Goal: Task Accomplishment & Management: Use online tool/utility

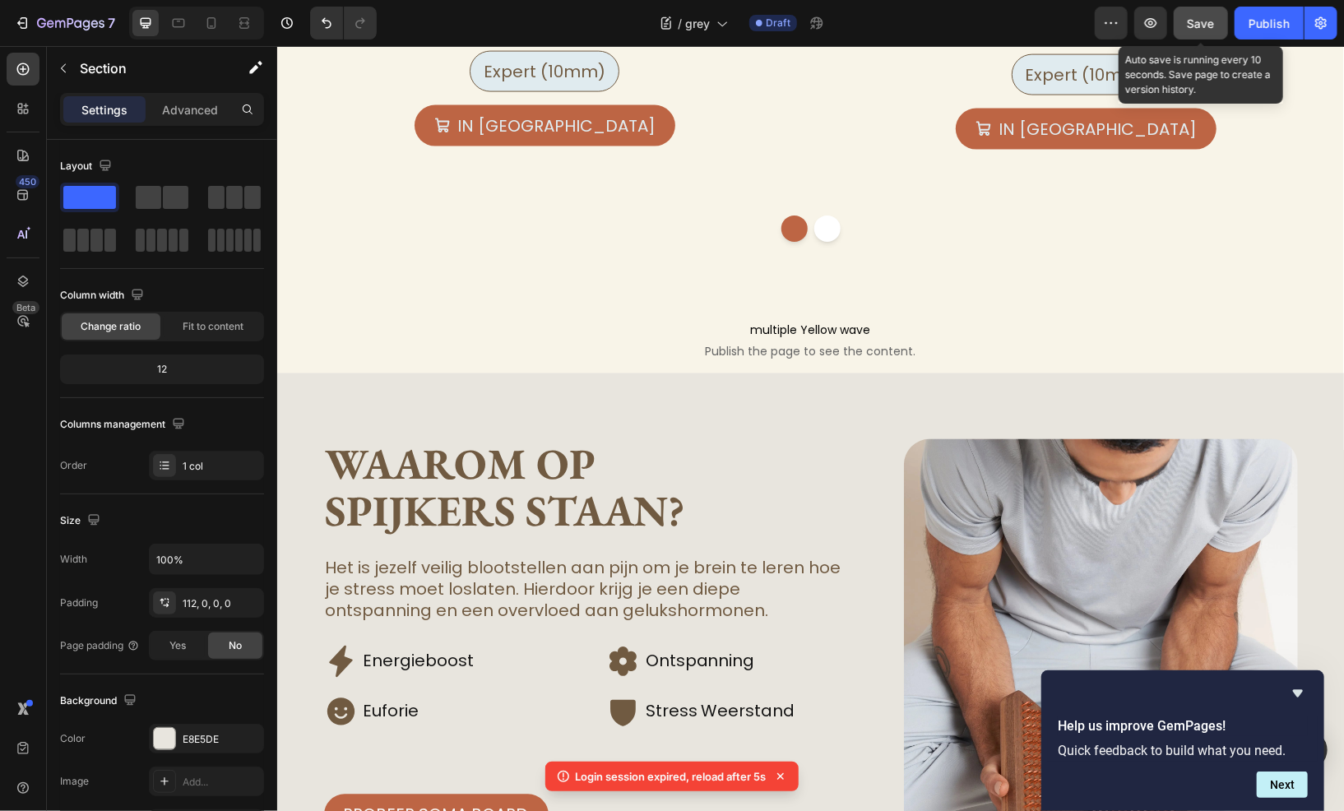
click at [1199, 7] on button "Save" at bounding box center [1201, 23] width 54 height 33
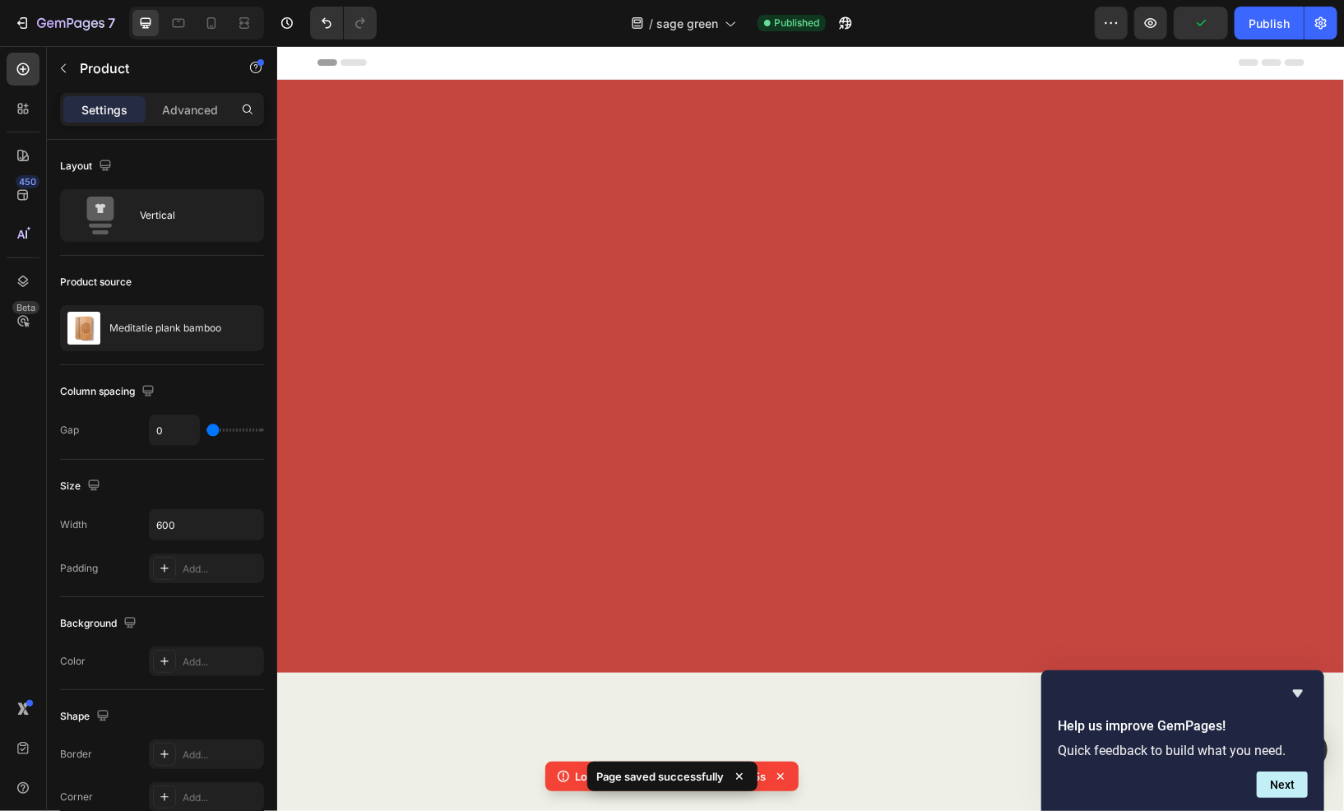
scroll to position [5265, 0]
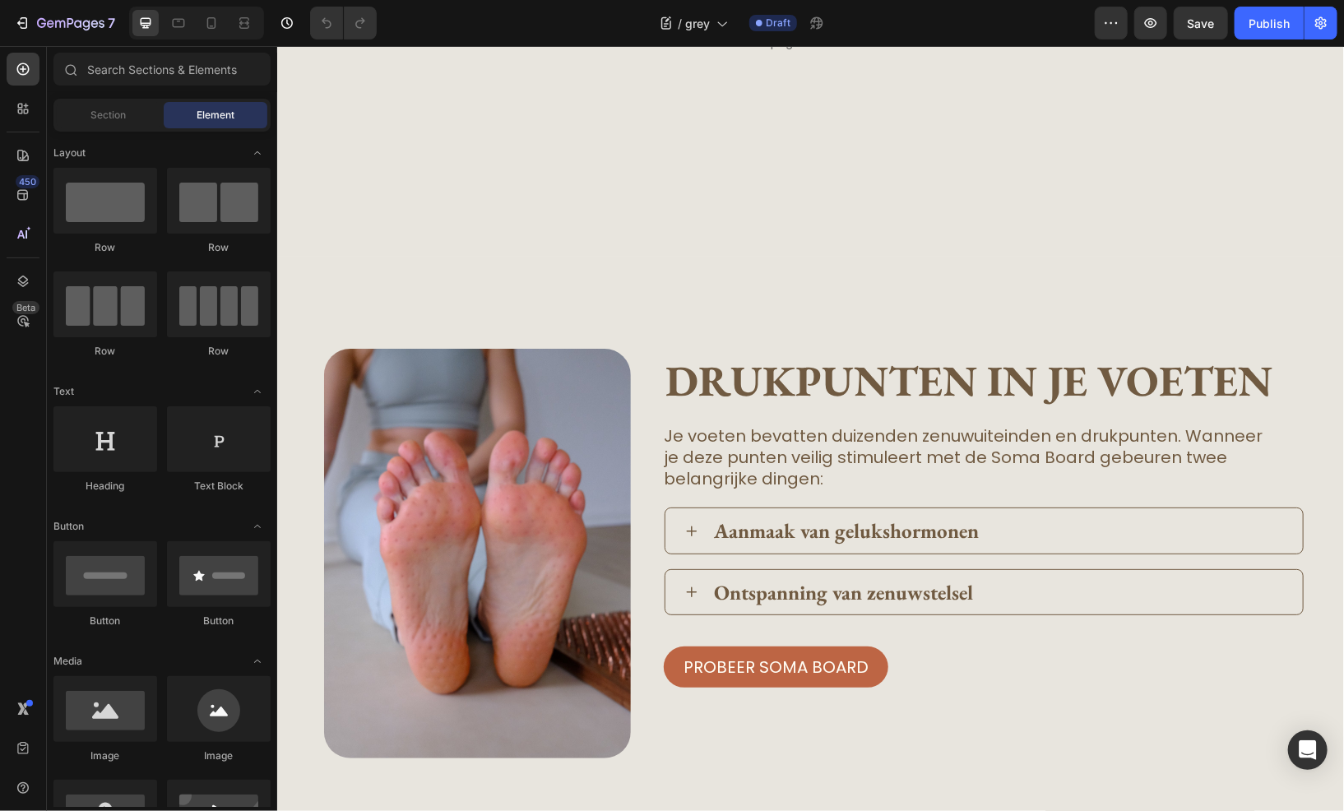
scroll to position [2304, 0]
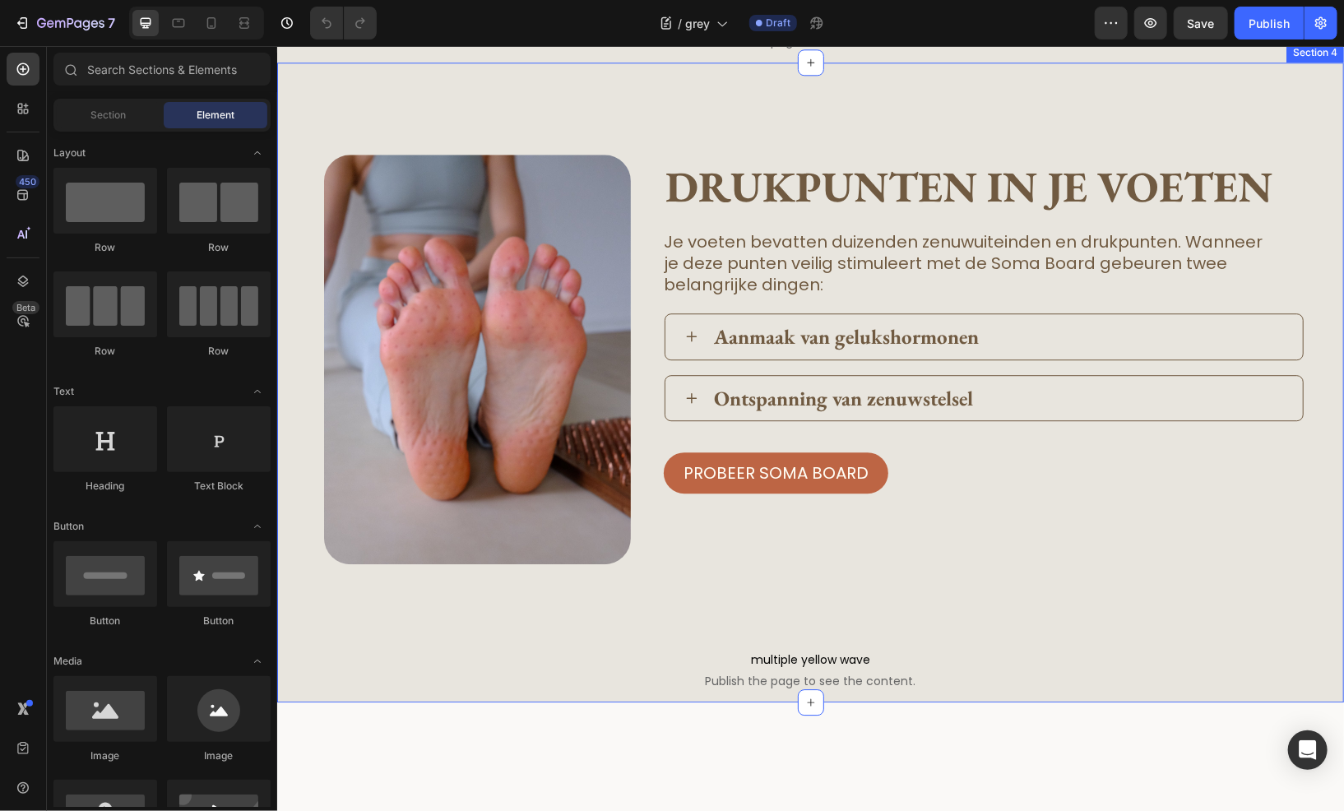
click at [472, 300] on div "Image drukpunten in je voeten Heading Je voeten bevatten duizenden zenuwuiteind…" at bounding box center [809, 382] width 1067 height 640
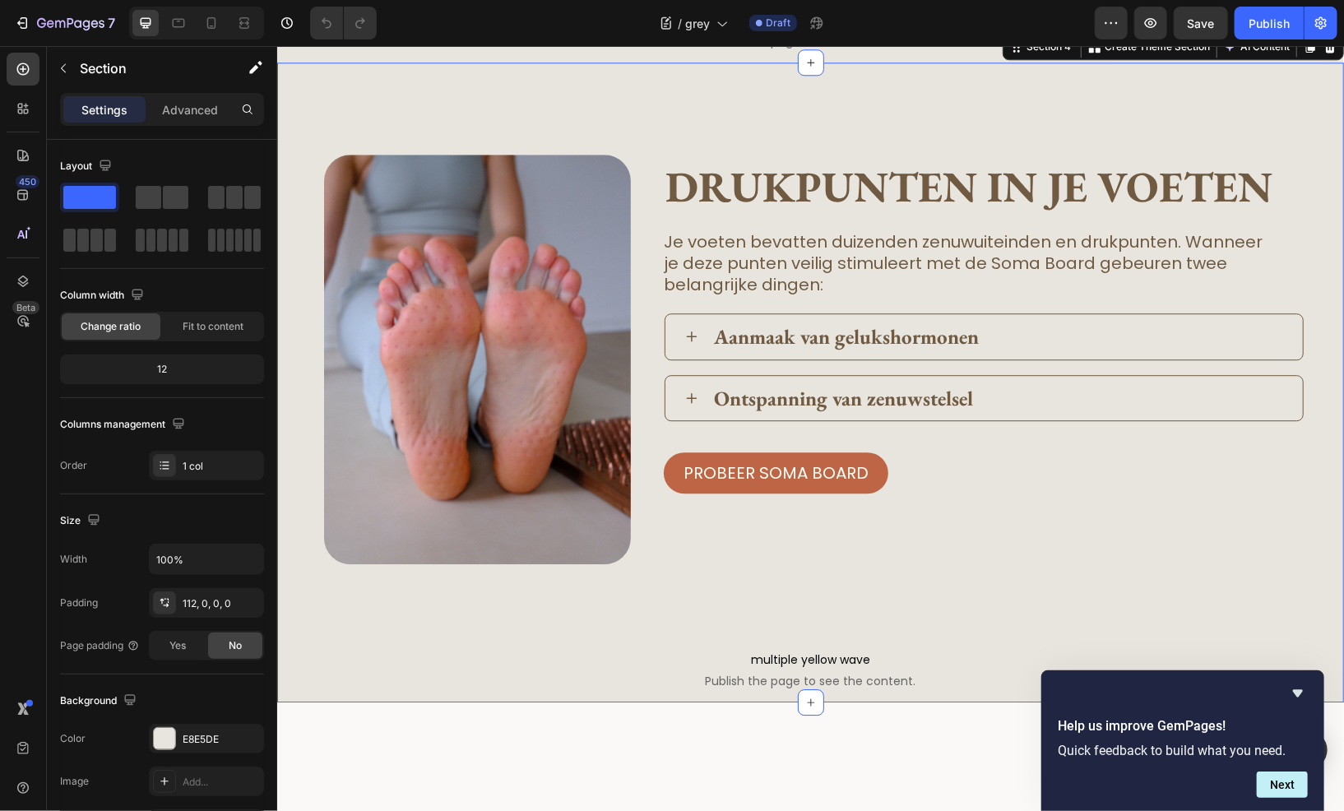
drag, startPoint x: 1326, startPoint y: 274, endPoint x: 926, endPoint y: 341, distance: 405.5
click at [926, 341] on div "Image drukpunten in je voeten Heading Je voeten bevatten duizenden zenuwuiteind…" at bounding box center [809, 382] width 1067 height 640
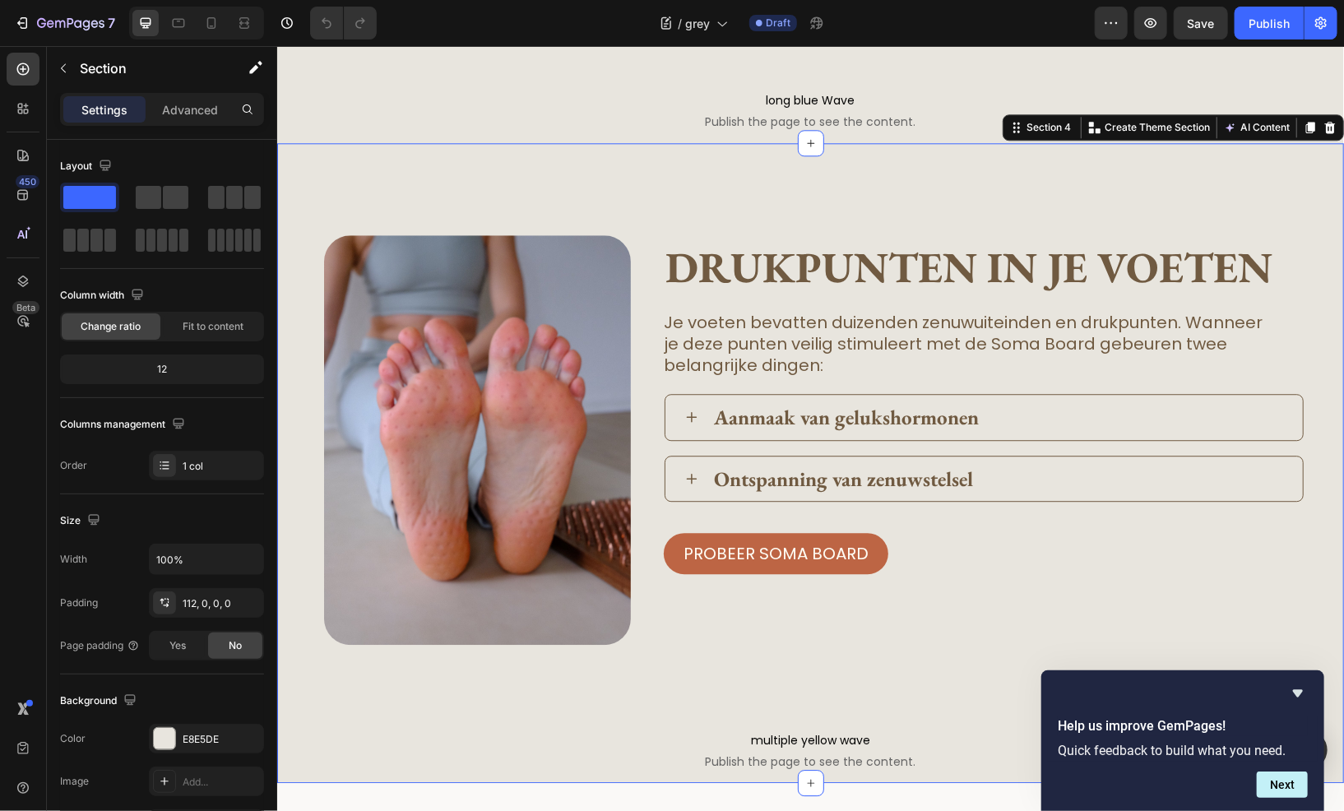
scroll to position [2222, 0]
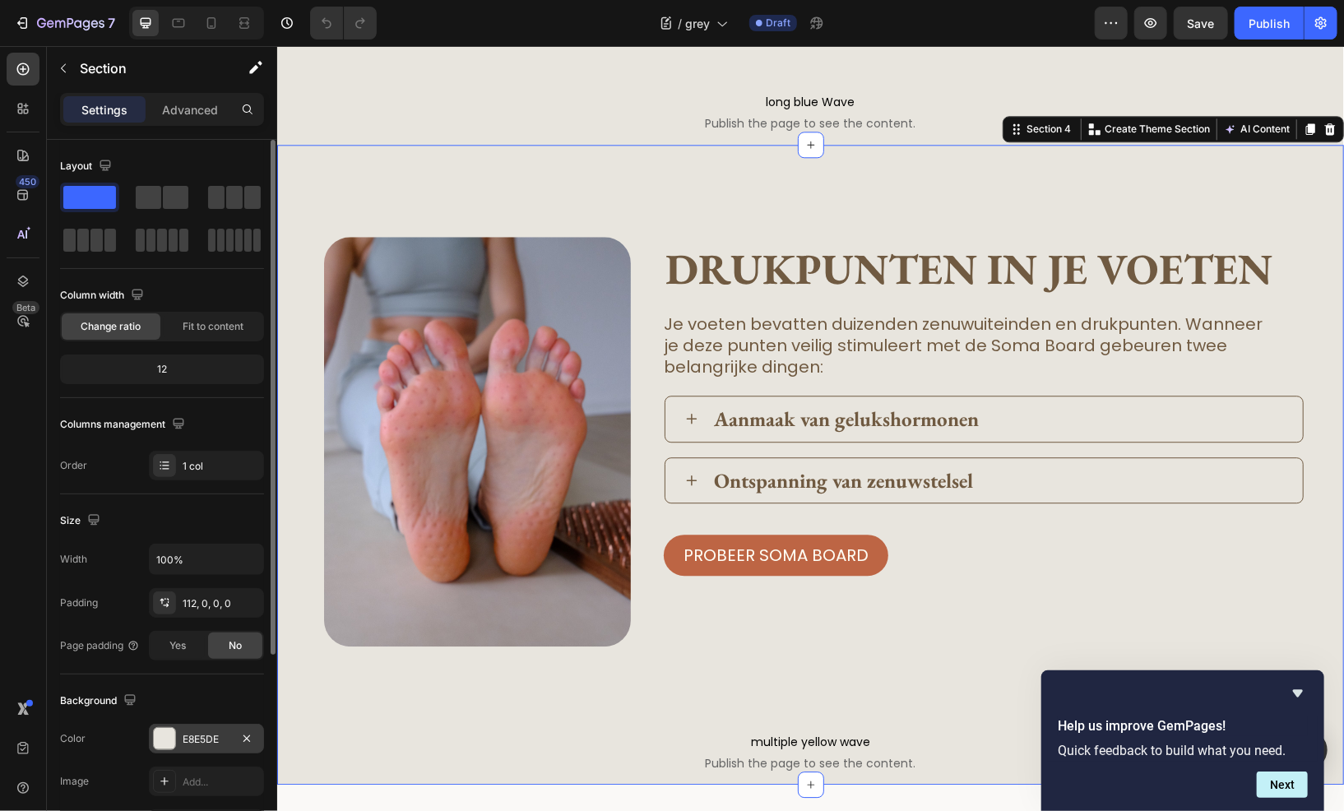
click at [167, 746] on div at bounding box center [164, 738] width 21 height 21
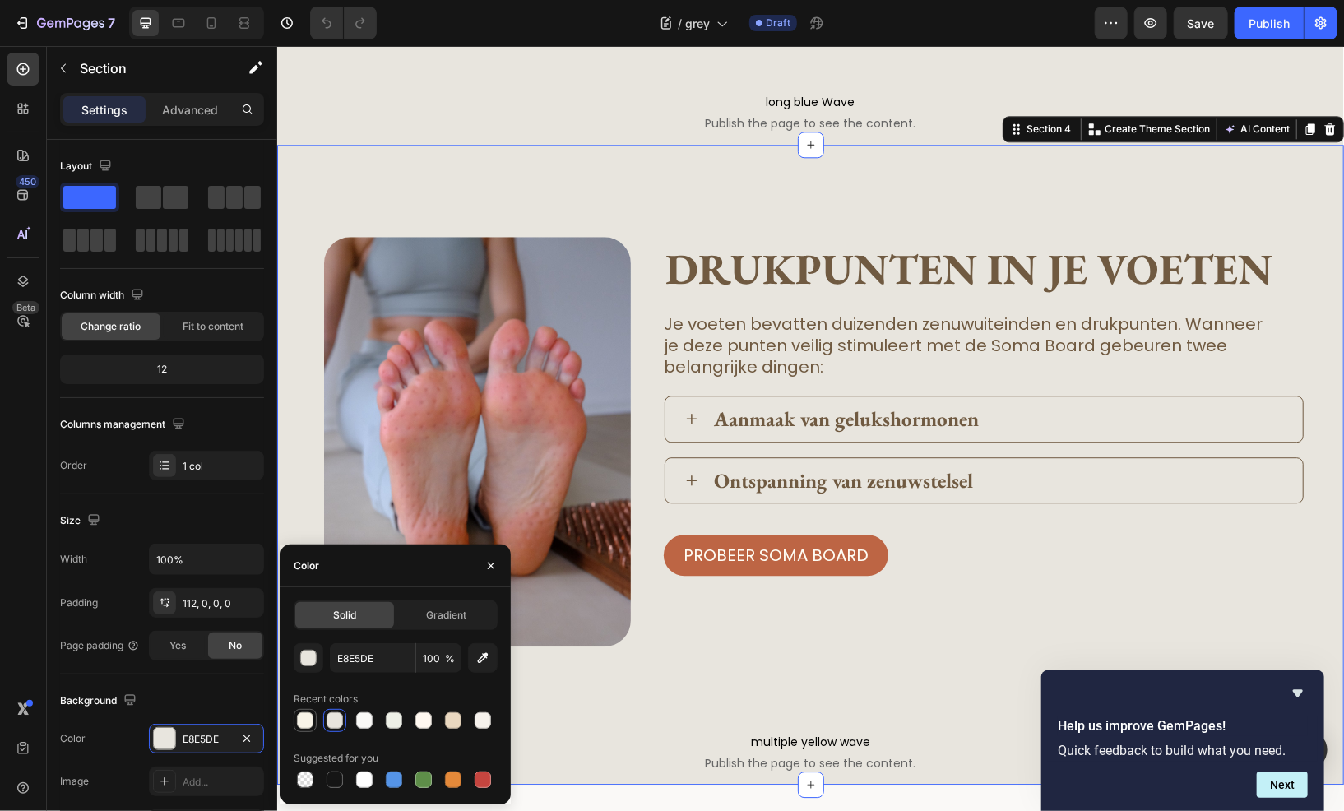
click at [313, 726] on div at bounding box center [305, 721] width 20 height 20
type input "F8F4E8"
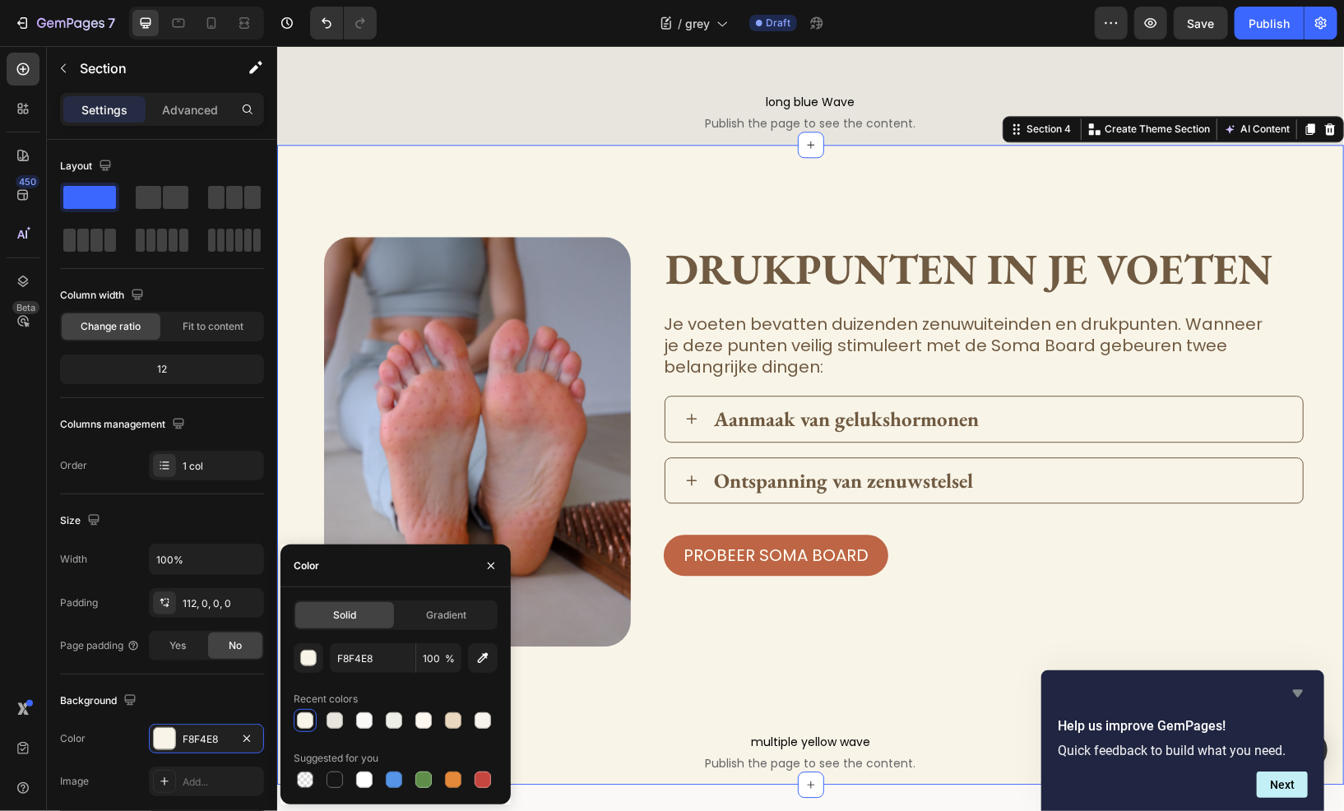
click at [1307, 697] on icon "Hide survey" at bounding box center [1299, 694] width 20 height 20
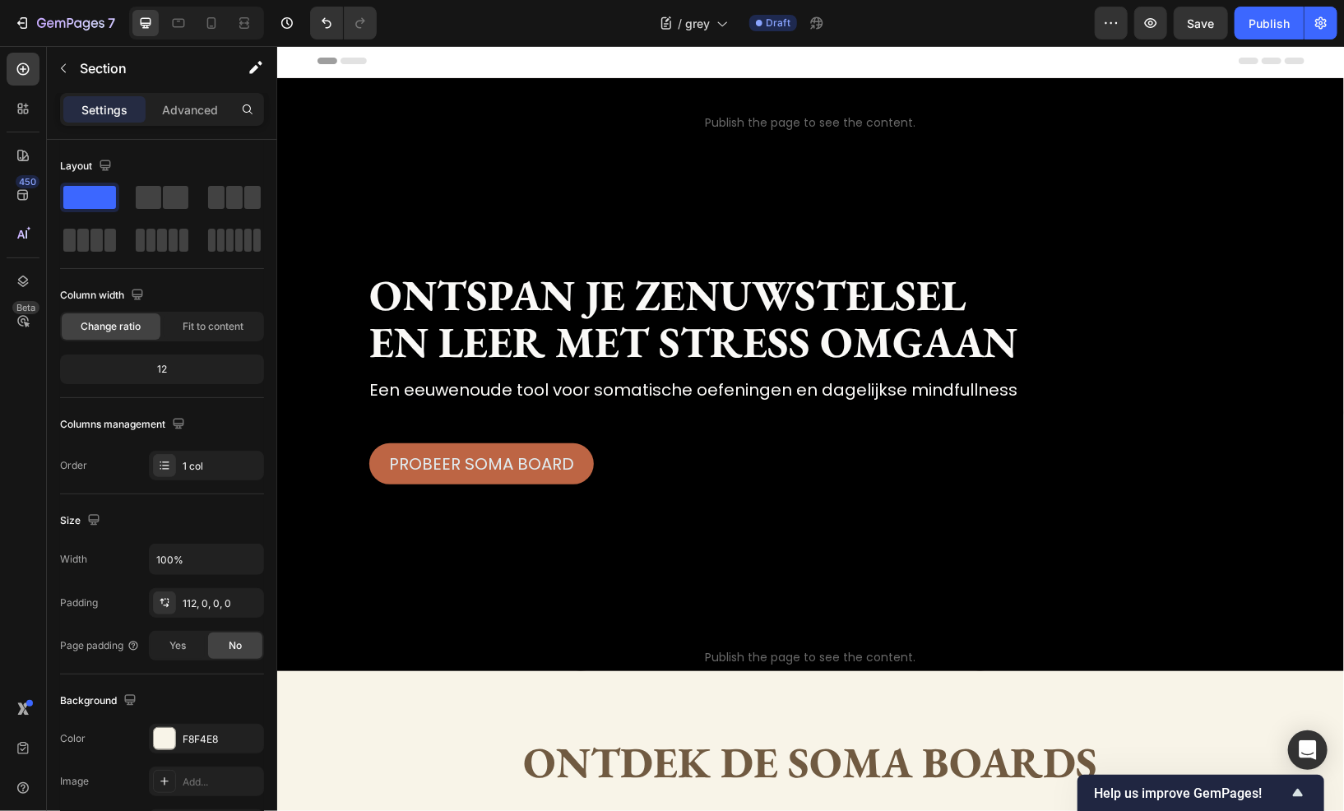
scroll to position [0, 0]
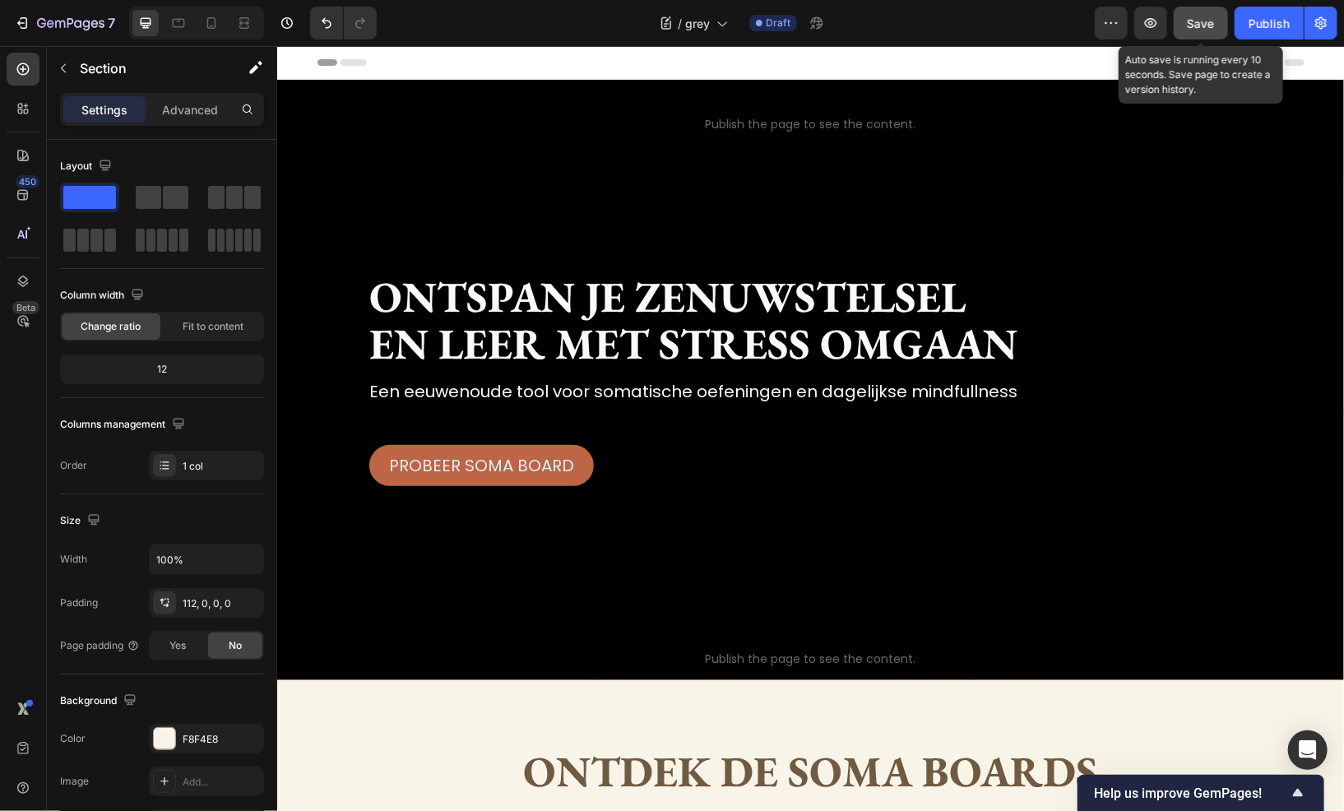
click at [1189, 25] on span "Save" at bounding box center [1201, 23] width 27 height 14
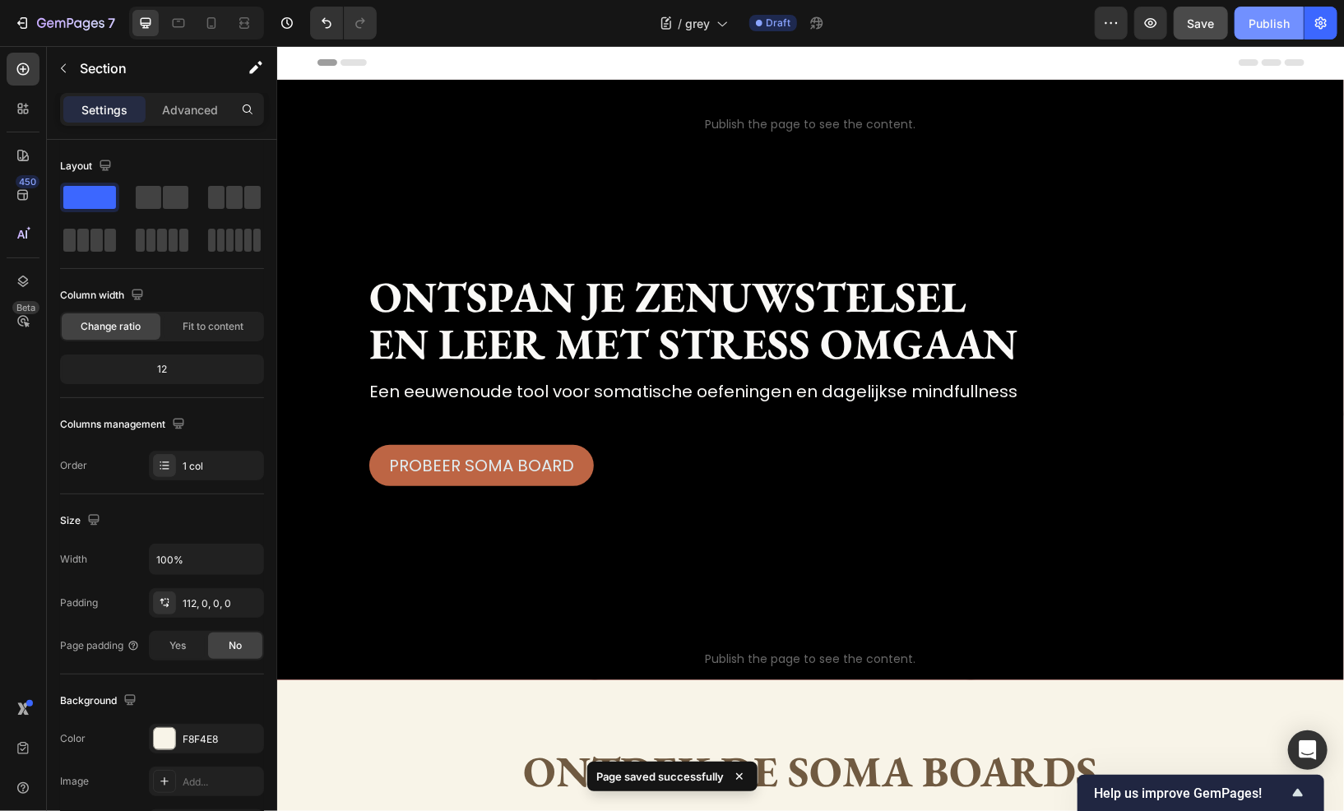
click at [1251, 22] on div "Publish" at bounding box center [1269, 23] width 41 height 17
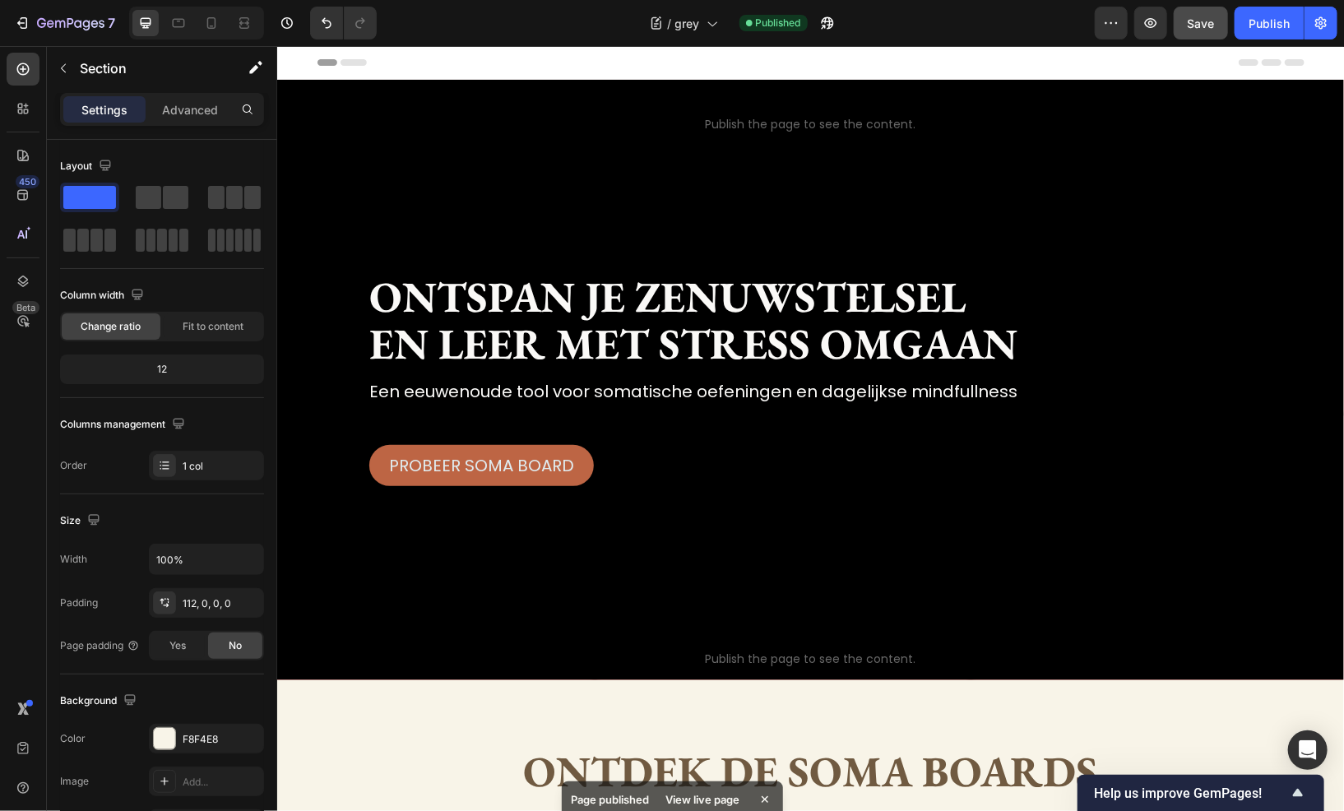
click at [677, 782] on div "Page published View live page" at bounding box center [672, 800] width 221 height 36
click at [1124, 28] on button "button" at bounding box center [1111, 23] width 33 height 33
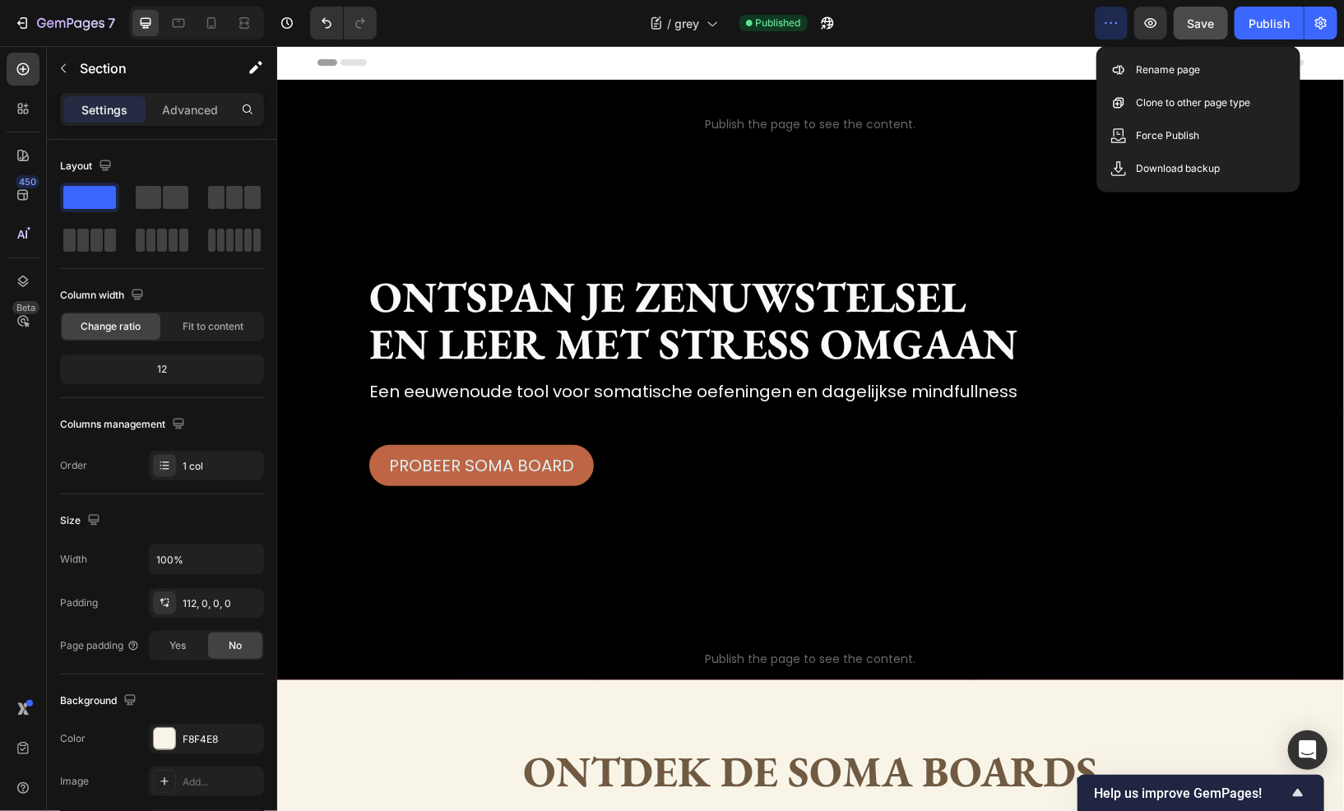
click at [1124, 28] on button "button" at bounding box center [1111, 23] width 33 height 33
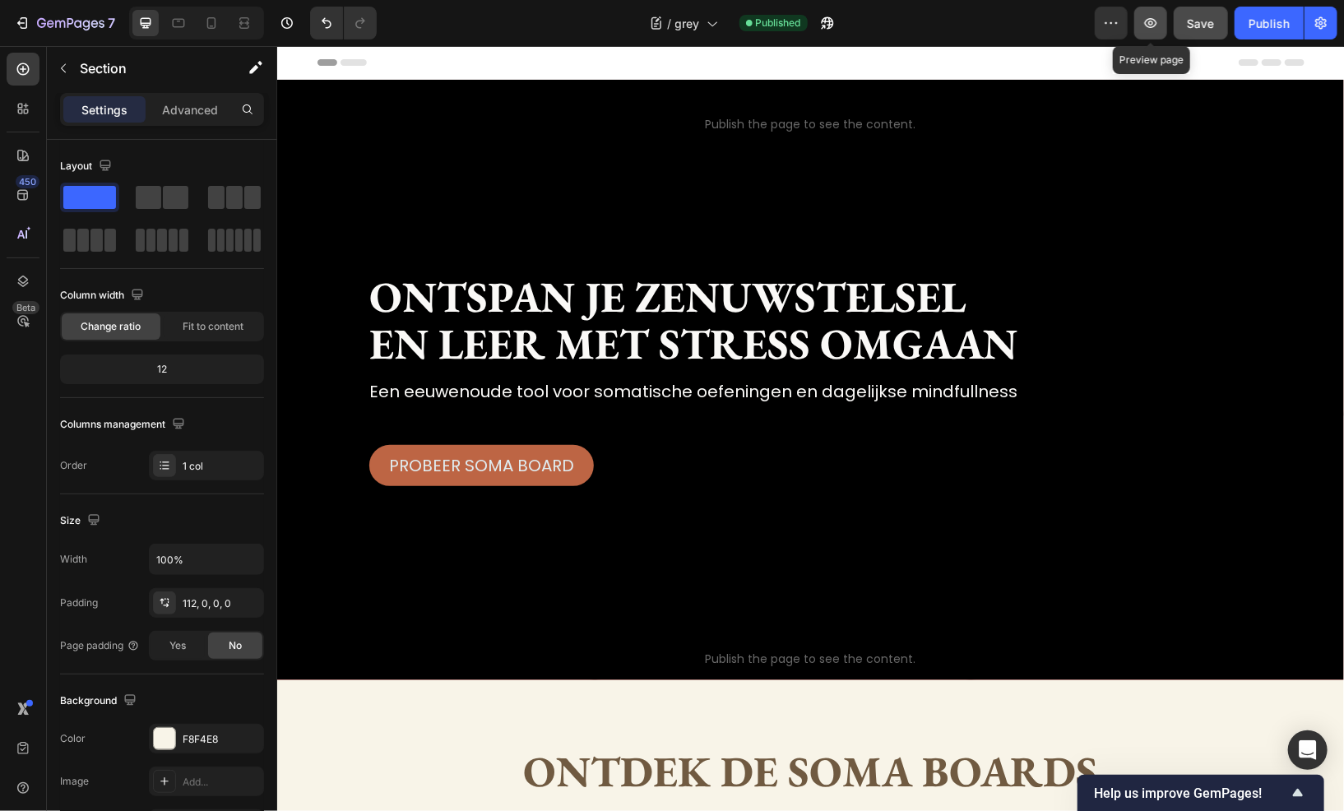
click at [1140, 32] on button "button" at bounding box center [1151, 23] width 33 height 33
click at [1249, 27] on button "Publish" at bounding box center [1269, 23] width 69 height 33
click at [1325, 31] on icon "button" at bounding box center [1321, 23] width 16 height 16
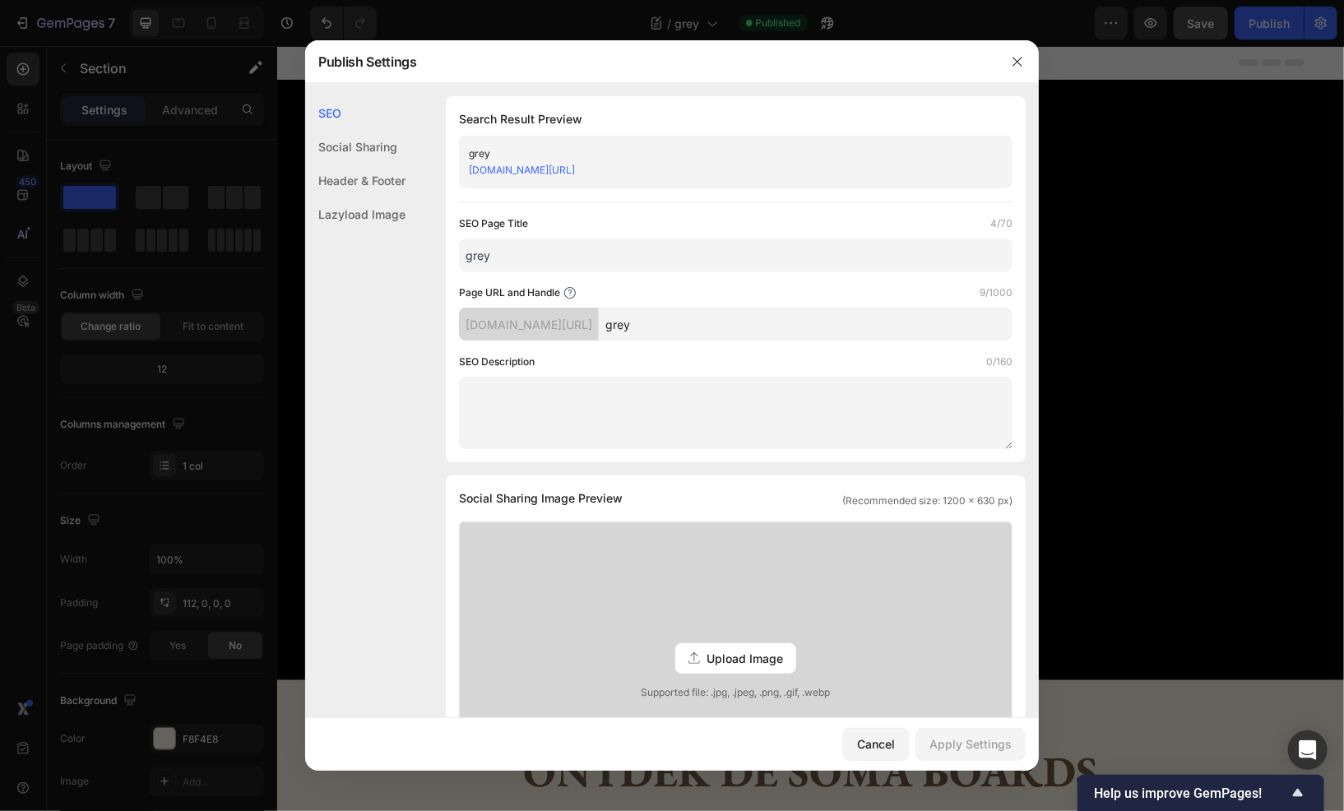
click at [1235, 61] on div at bounding box center [672, 405] width 1344 height 811
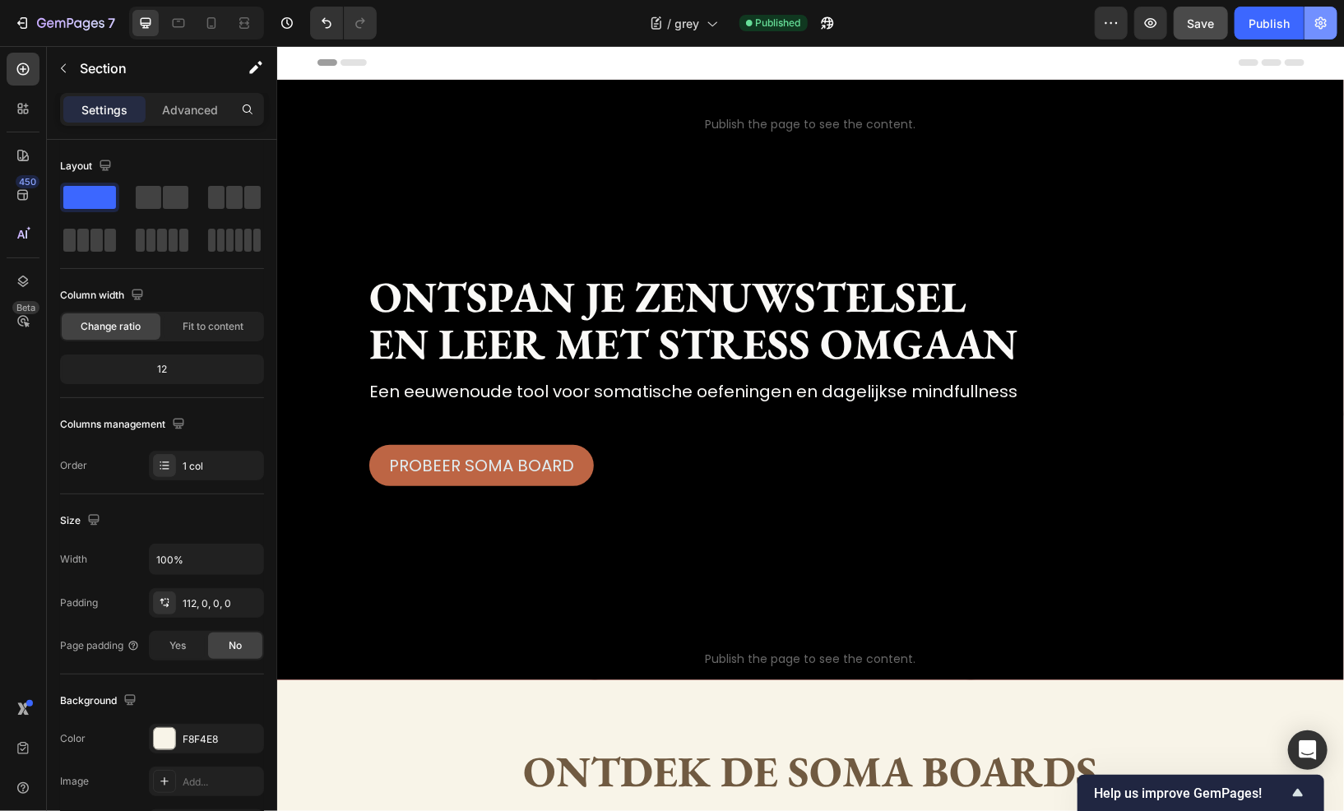
click at [1321, 30] on icon "button" at bounding box center [1321, 23] width 16 height 16
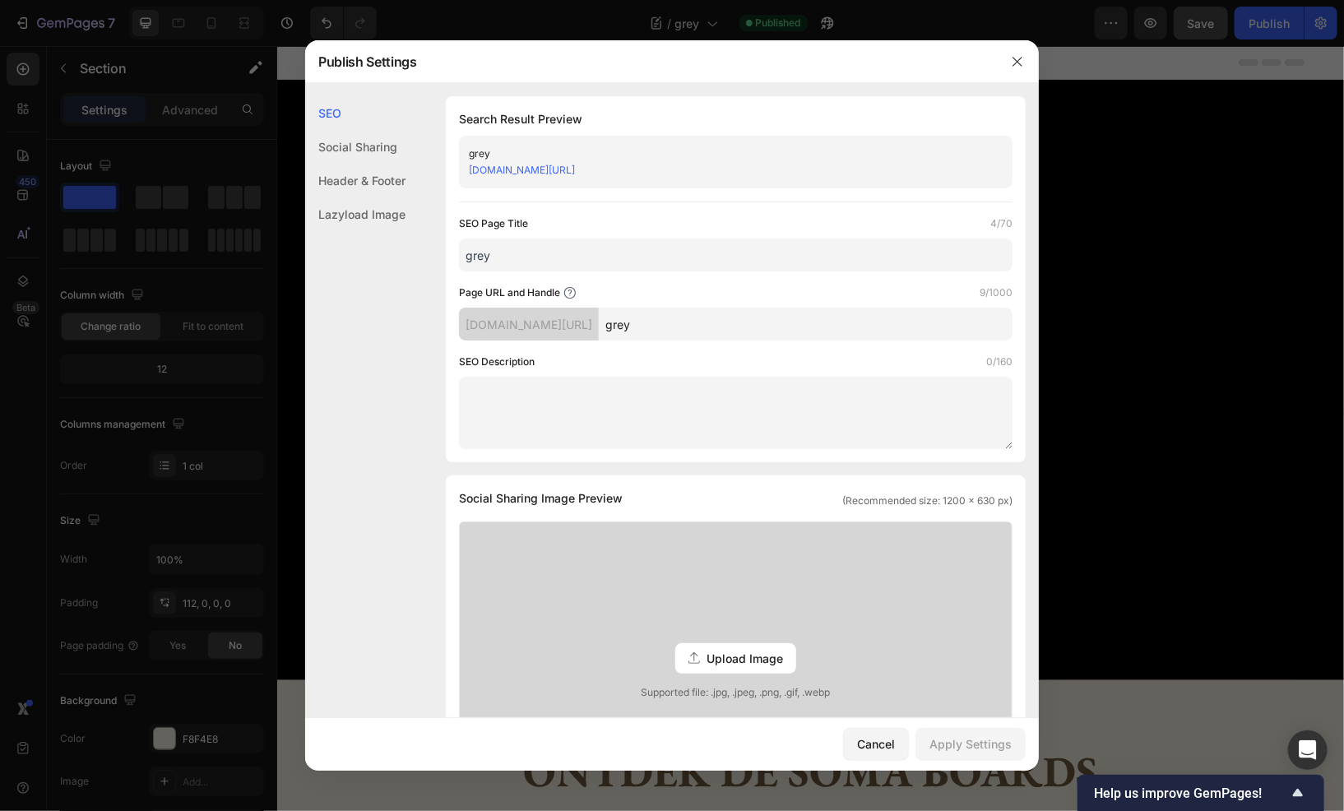
click at [1278, 53] on div at bounding box center [672, 405] width 1344 height 811
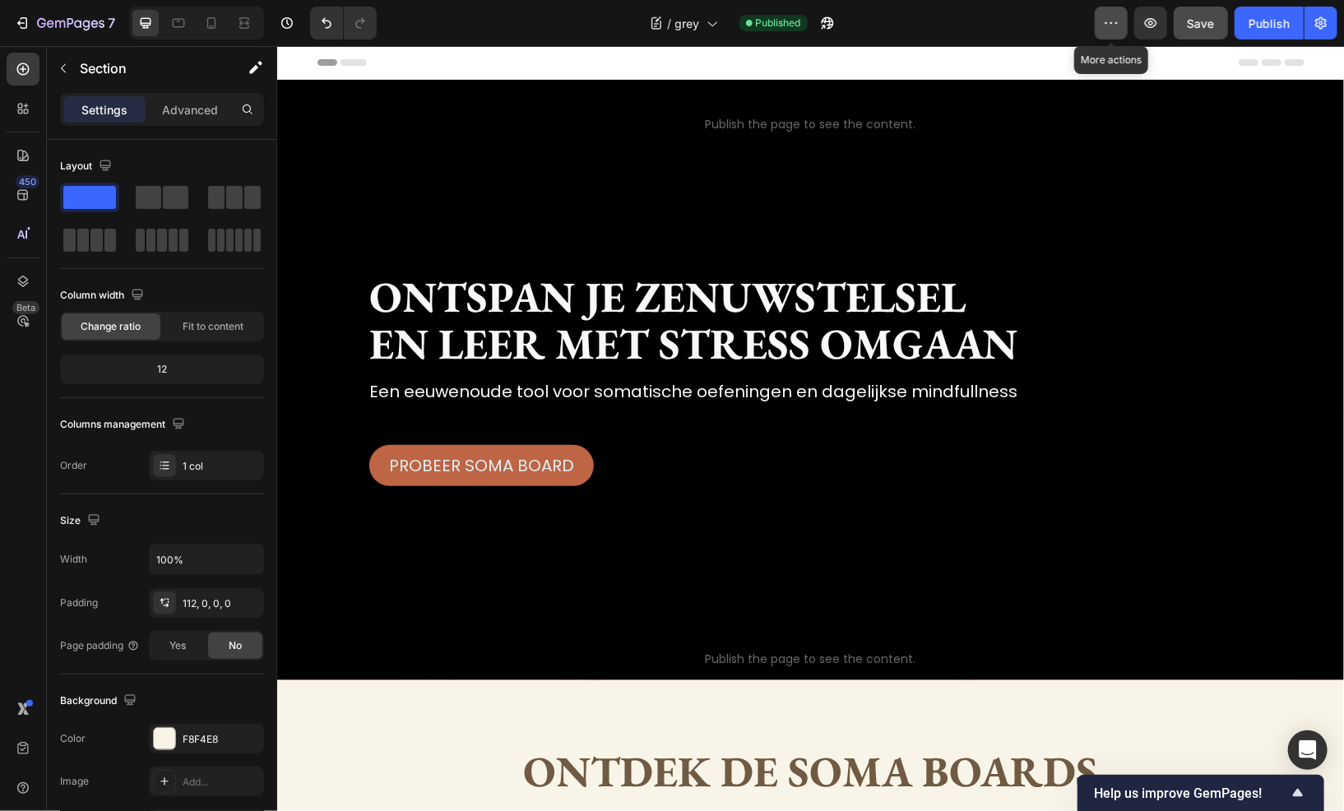
click at [1128, 25] on button "button" at bounding box center [1111, 23] width 33 height 33
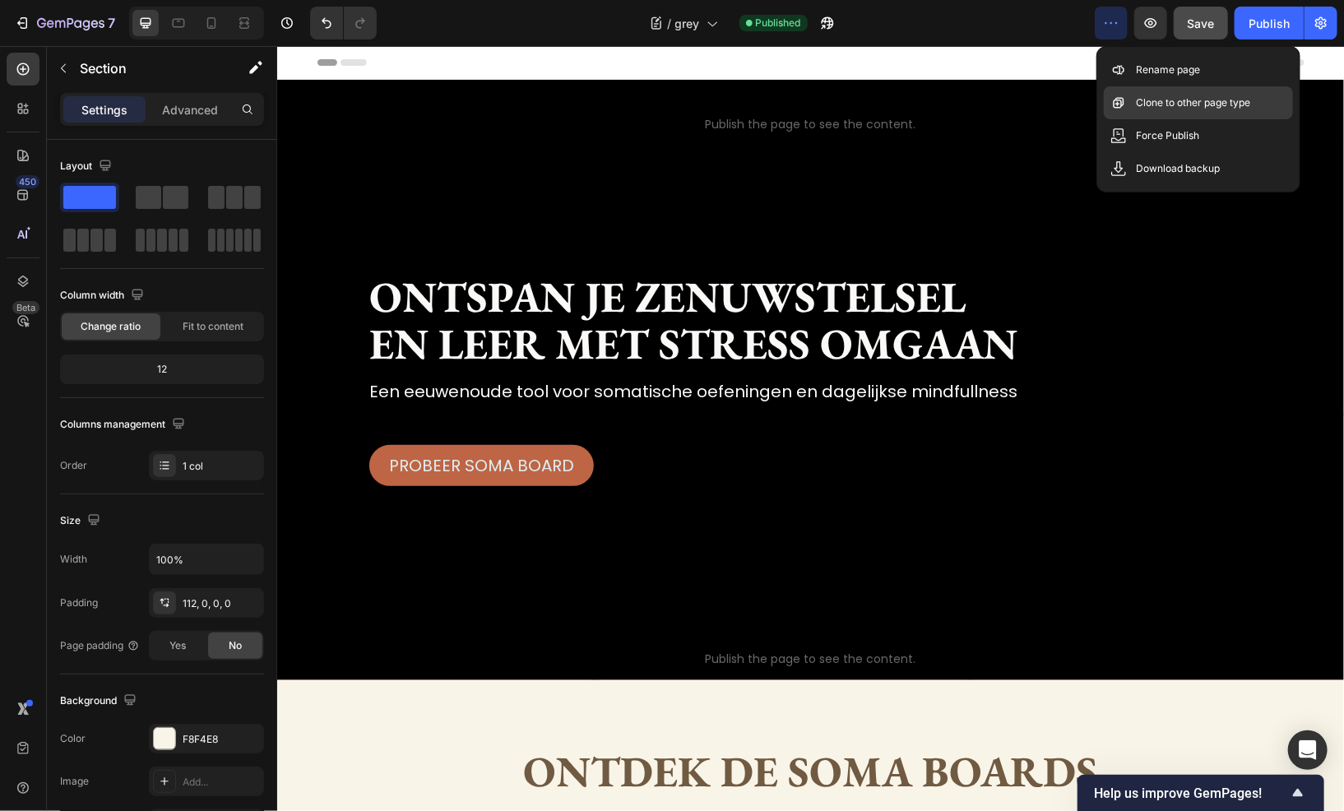
click at [1185, 102] on p "Clone to other page type" at bounding box center [1194, 103] width 114 height 16
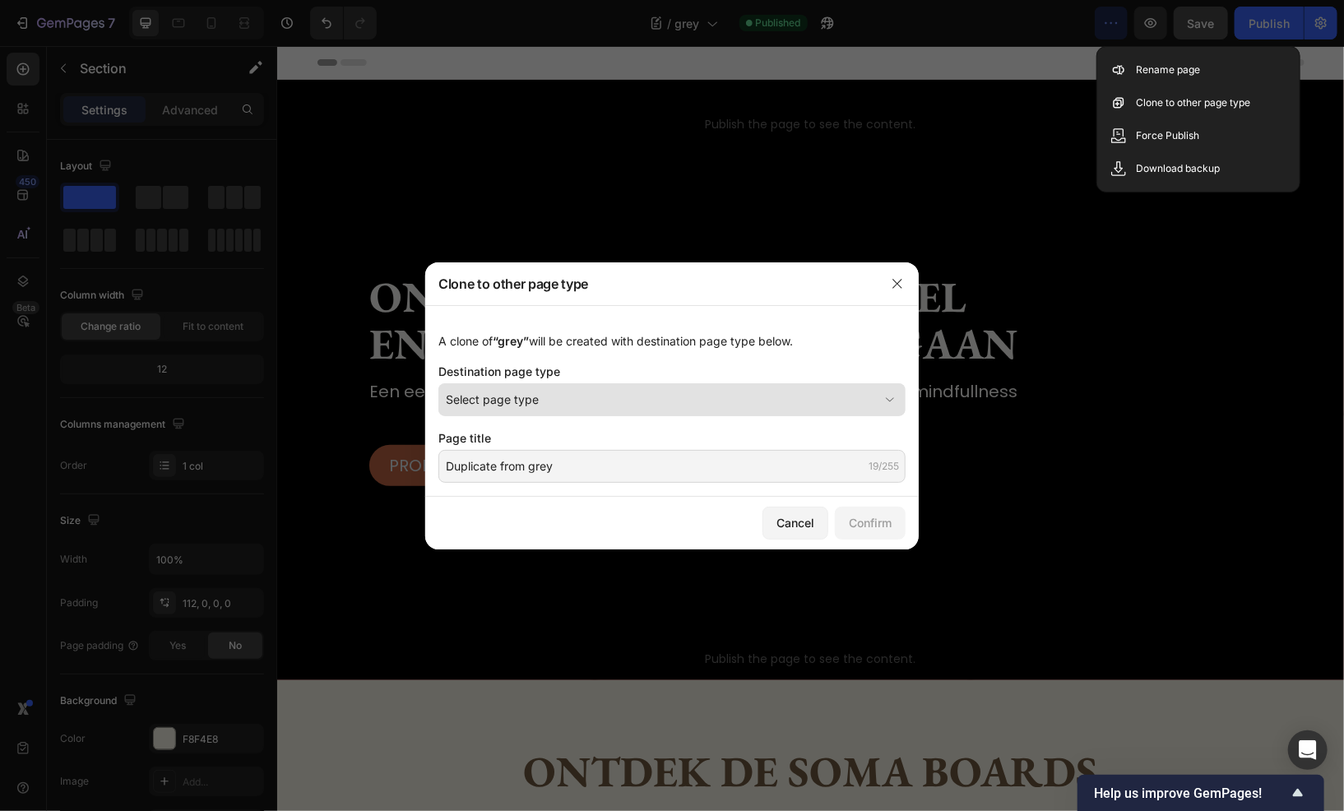
click at [662, 397] on div "Select page type" at bounding box center [662, 399] width 433 height 17
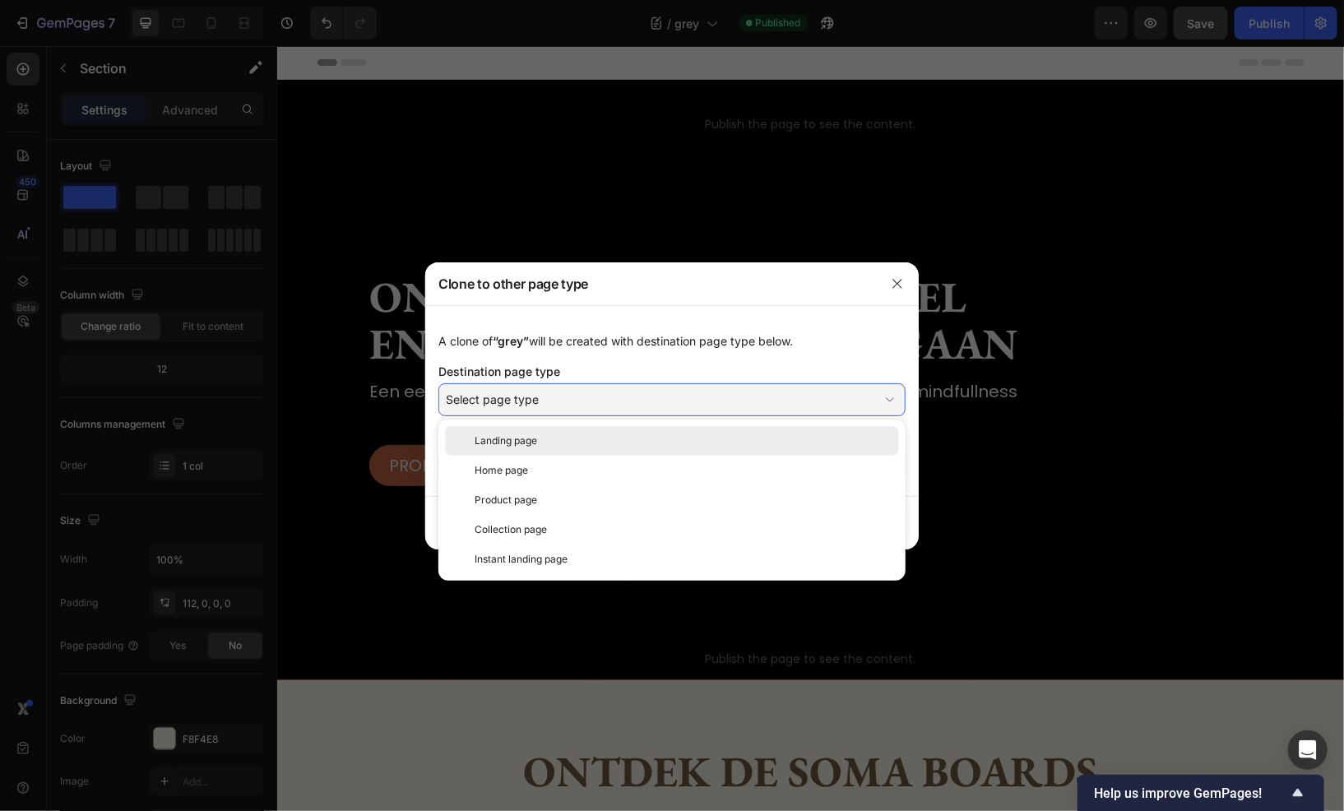
click at [601, 436] on div "Landing page" at bounding box center [684, 441] width 418 height 15
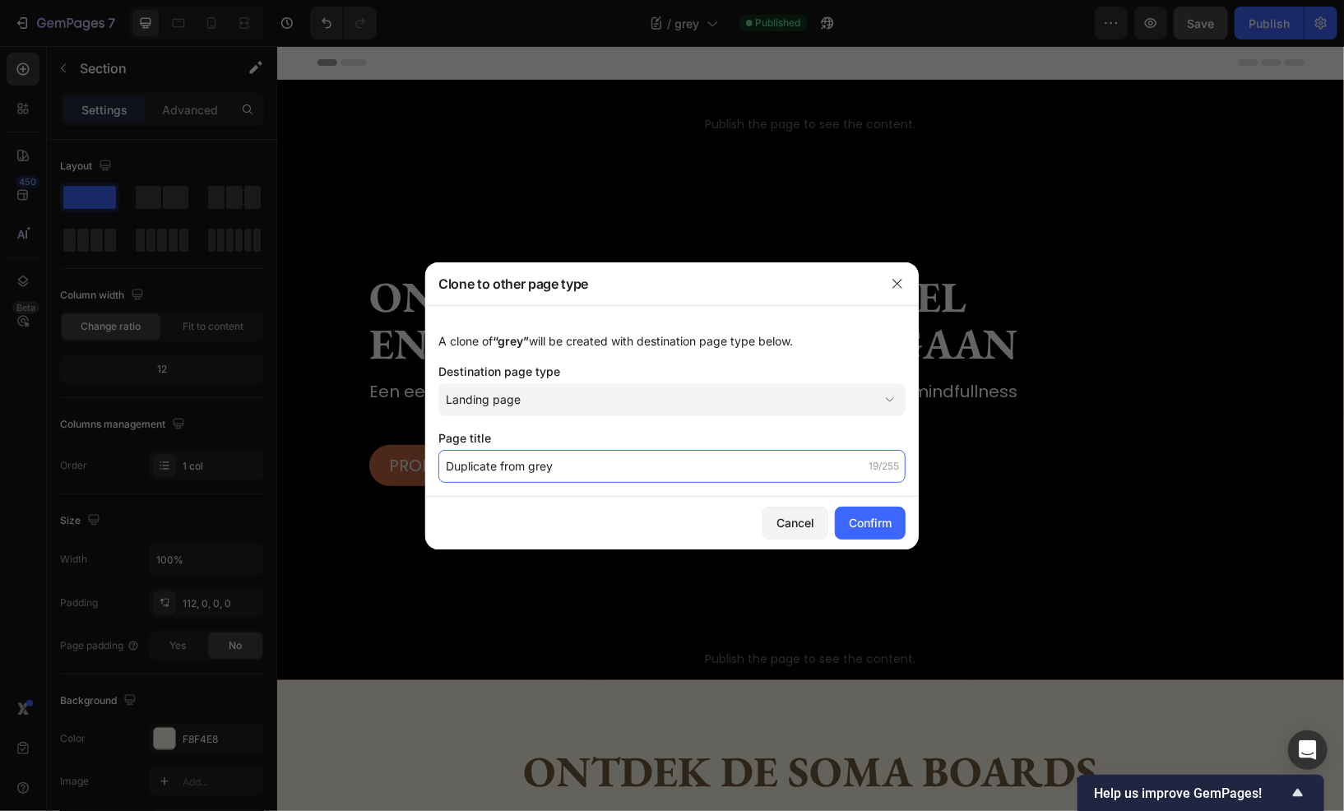
click at [636, 467] on input "Duplicate from grey" at bounding box center [672, 466] width 467 height 33
click at [575, 469] on input "Duplicate from grey" at bounding box center [672, 466] width 467 height 33
drag, startPoint x: 575, startPoint y: 469, endPoint x: 396, endPoint y: 469, distance: 179.4
click at [396, 471] on div "Clone to other page type A clone of “grey” will be created with destination pag…" at bounding box center [672, 405] width 1344 height 811
type input "sage green2"
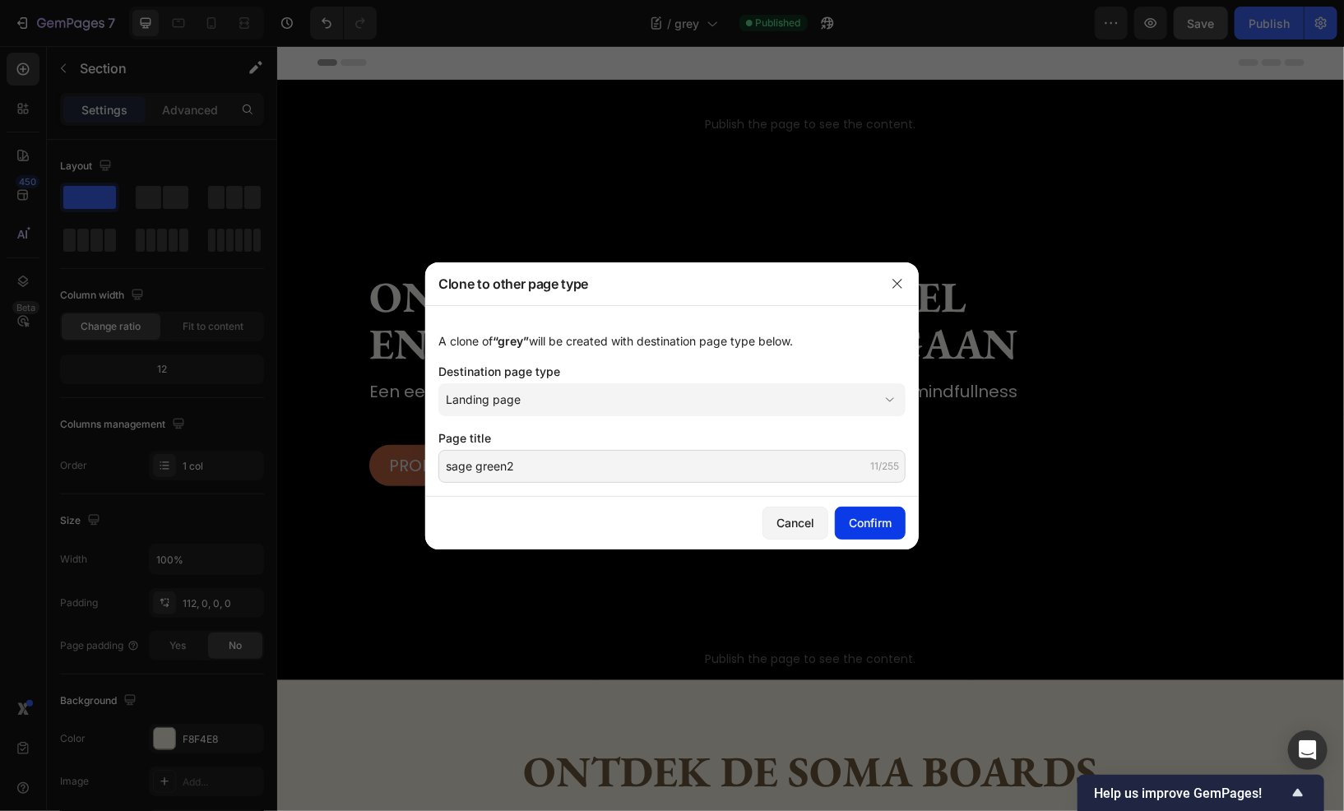
click at [851, 517] on div "Confirm" at bounding box center [870, 522] width 43 height 17
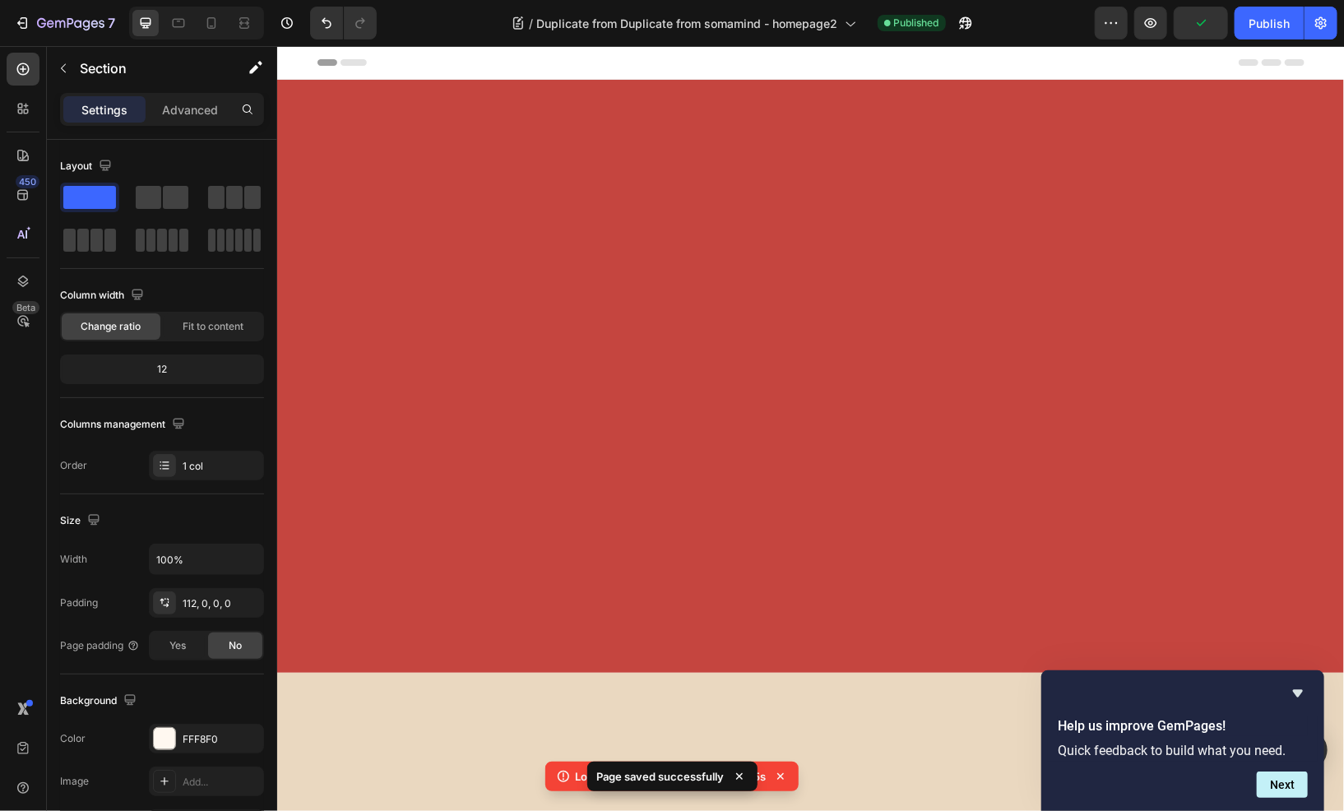
scroll to position [2905, 0]
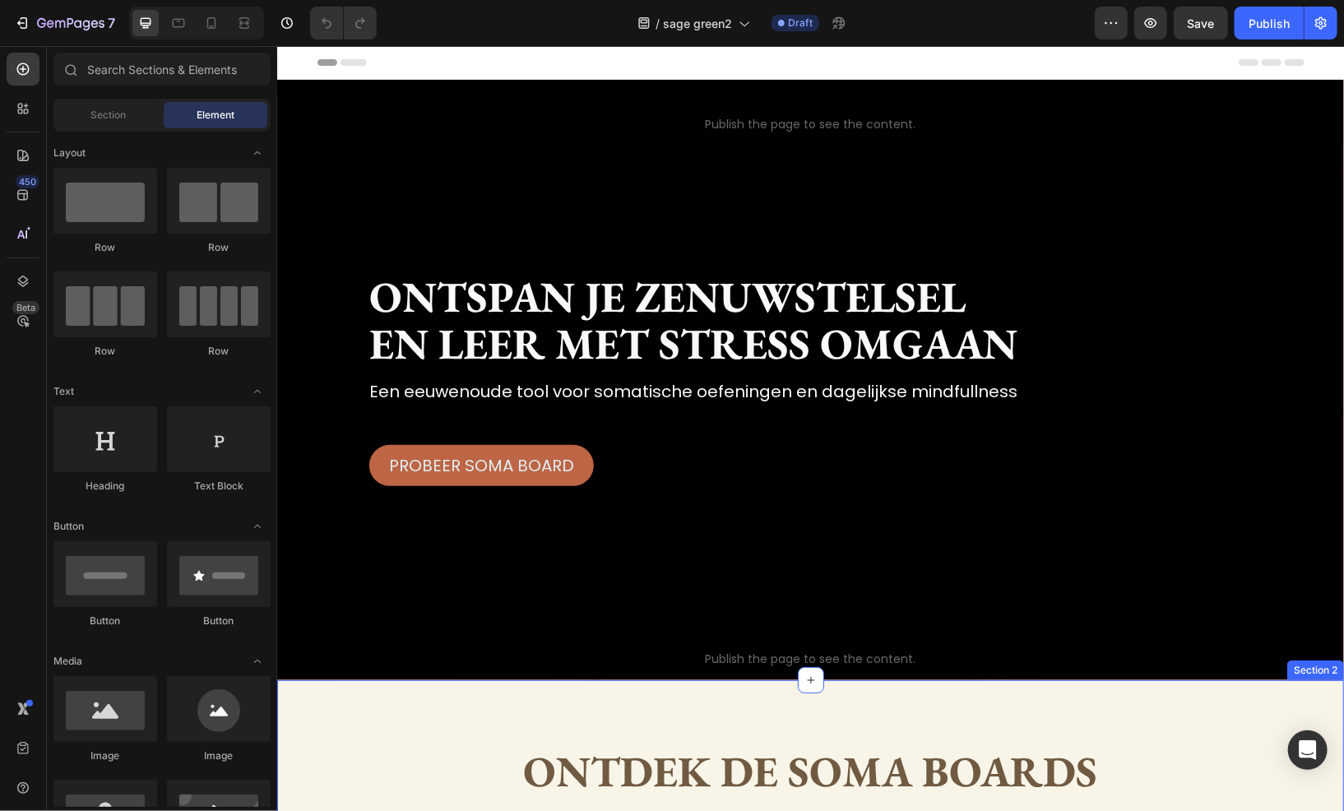
scroll to position [329, 0]
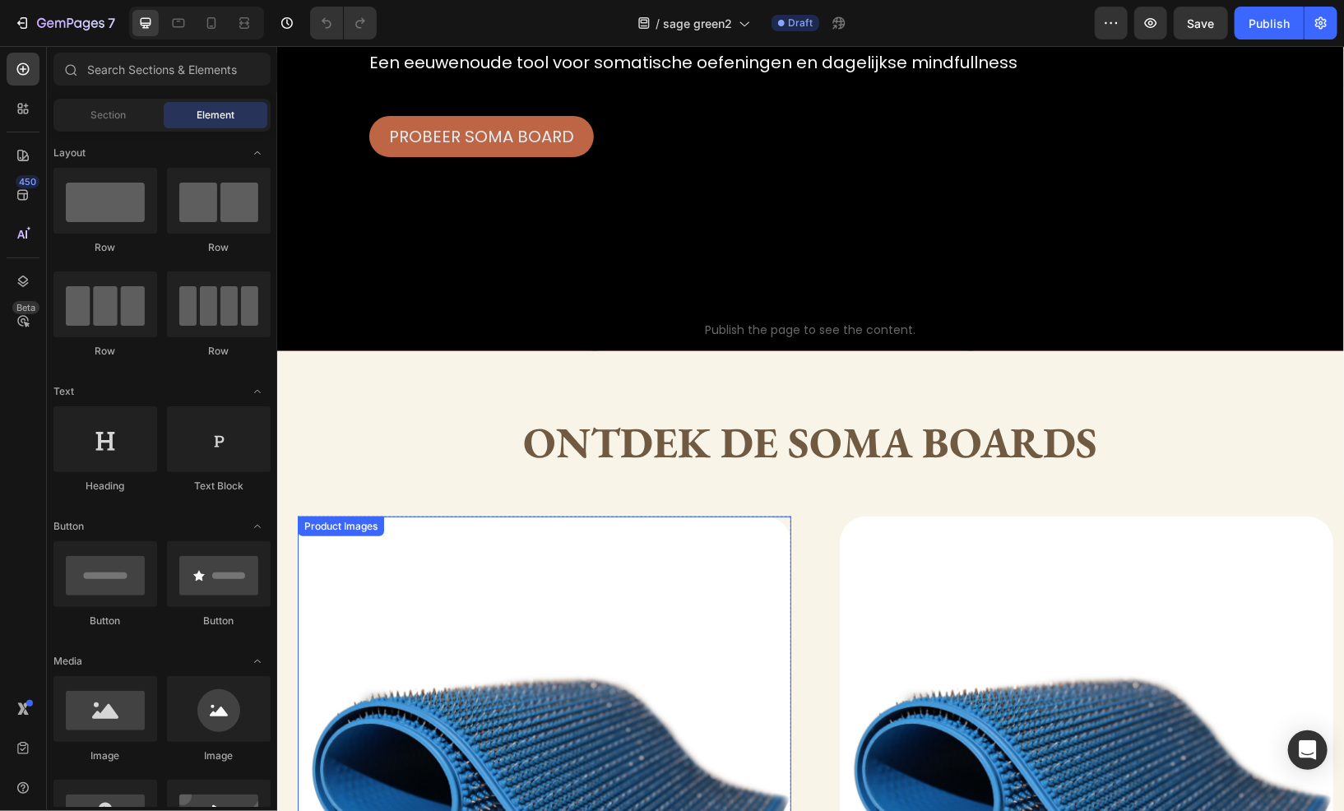
click at [400, 626] on img at bounding box center [544, 763] width 494 height 494
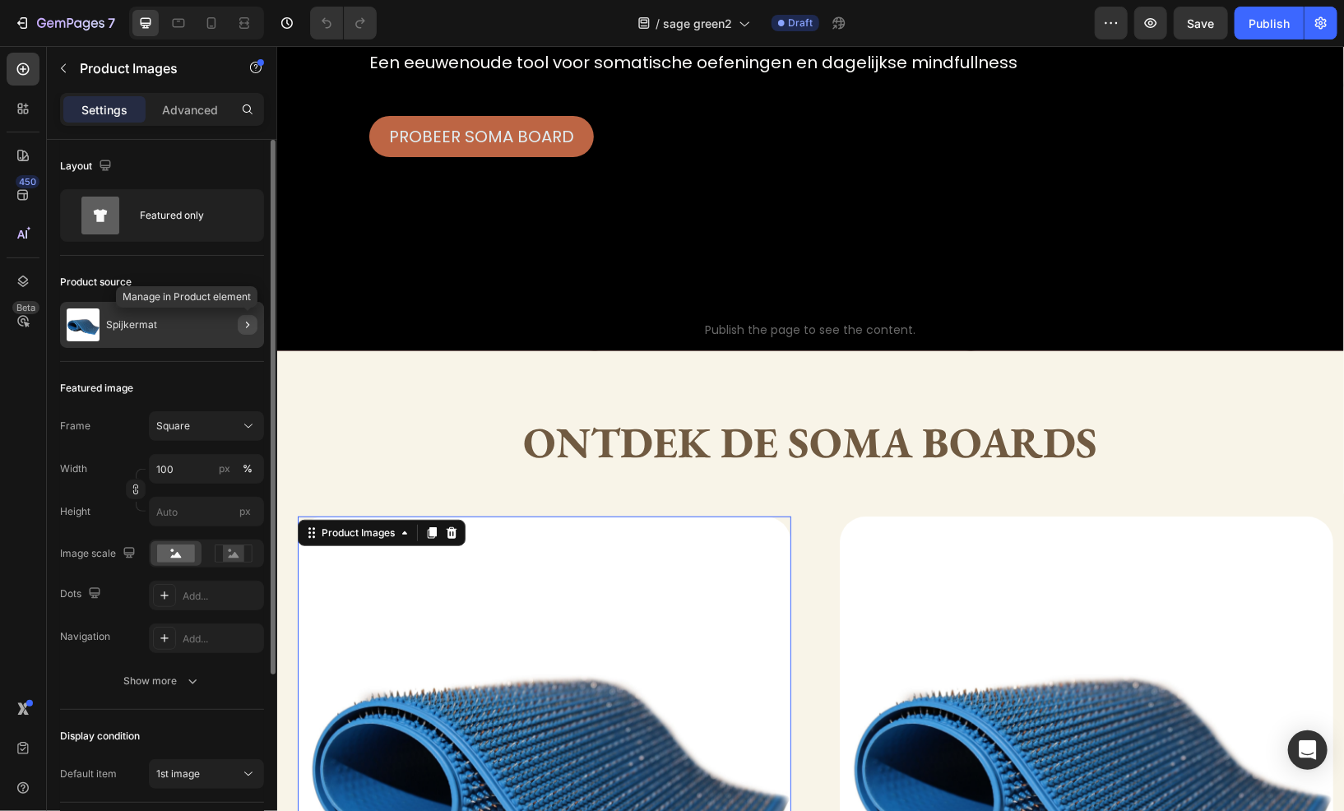
click at [253, 323] on icon "button" at bounding box center [247, 324] width 13 height 13
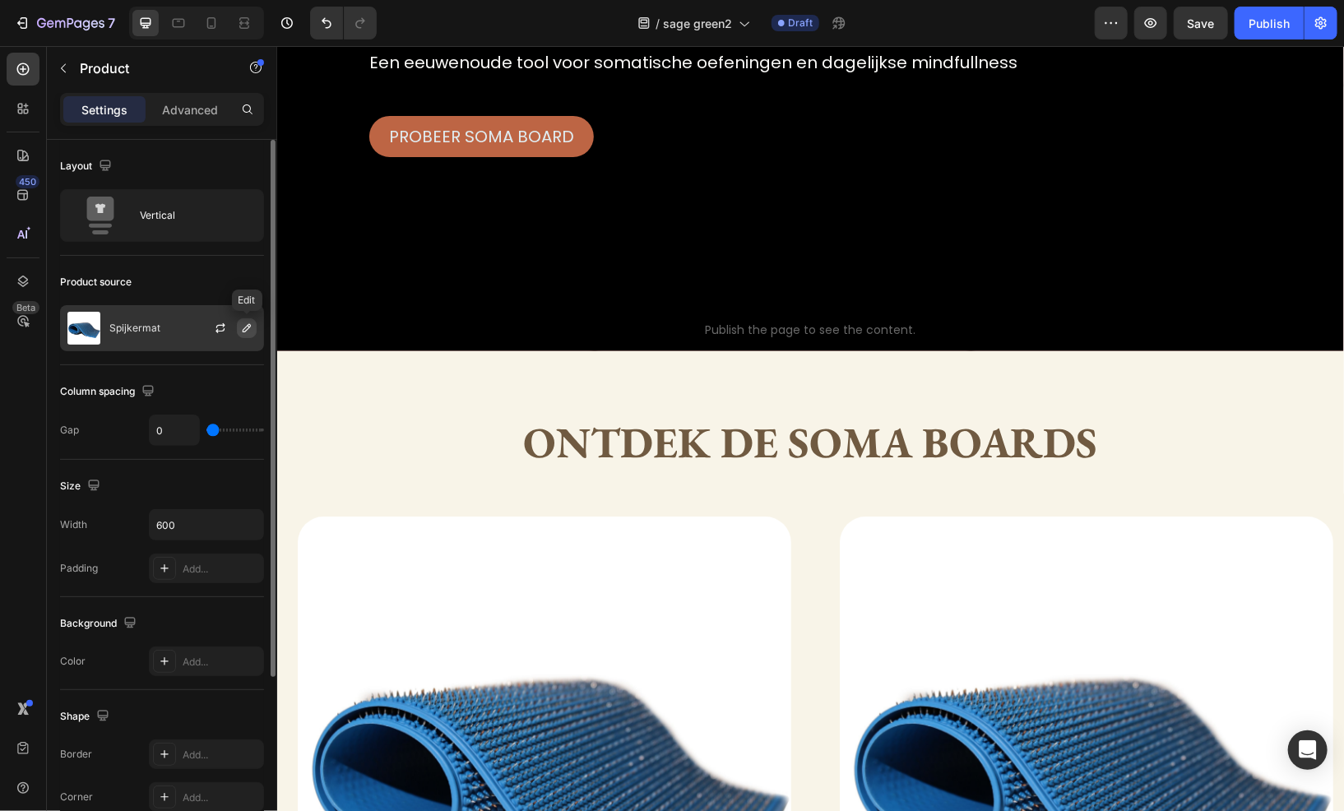
click at [241, 322] on icon "button" at bounding box center [246, 328] width 13 height 13
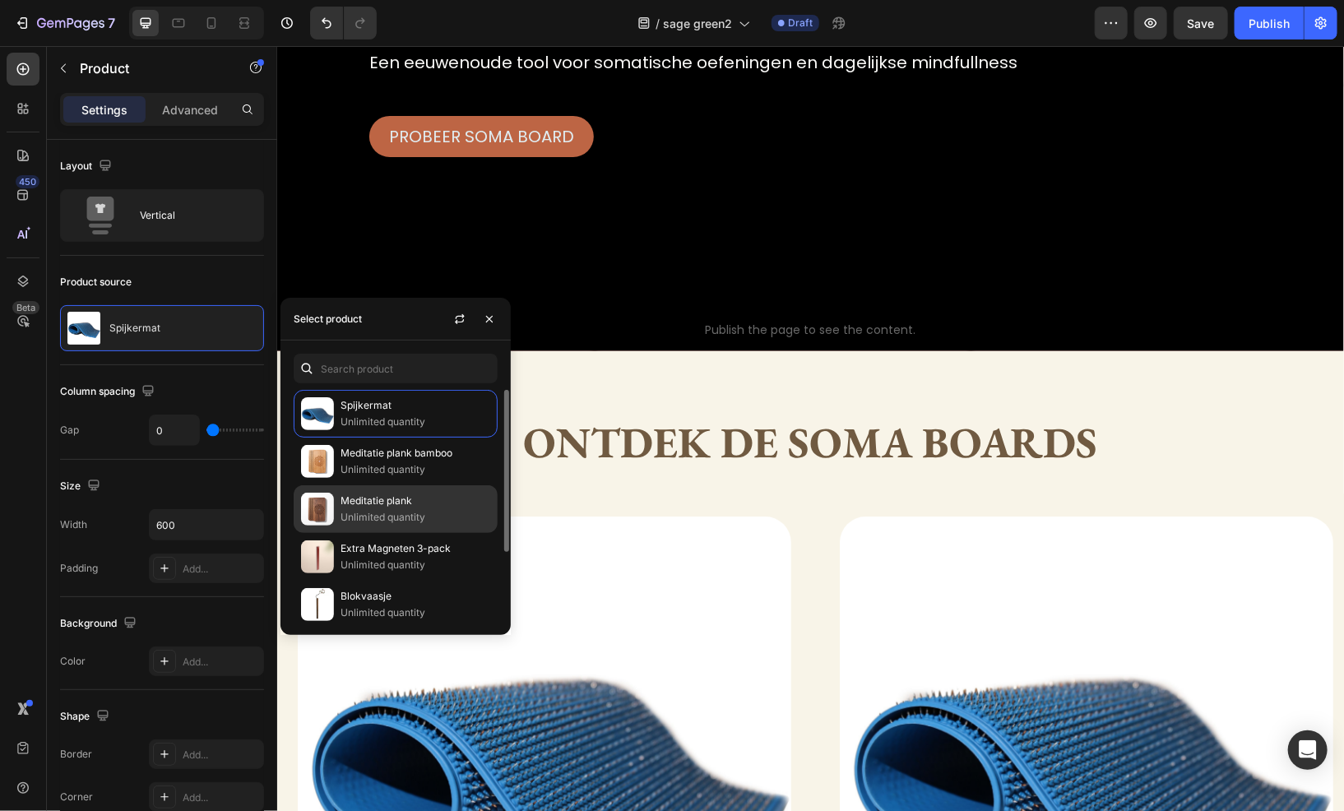
click at [388, 505] on p "Meditatie plank" at bounding box center [416, 501] width 150 height 16
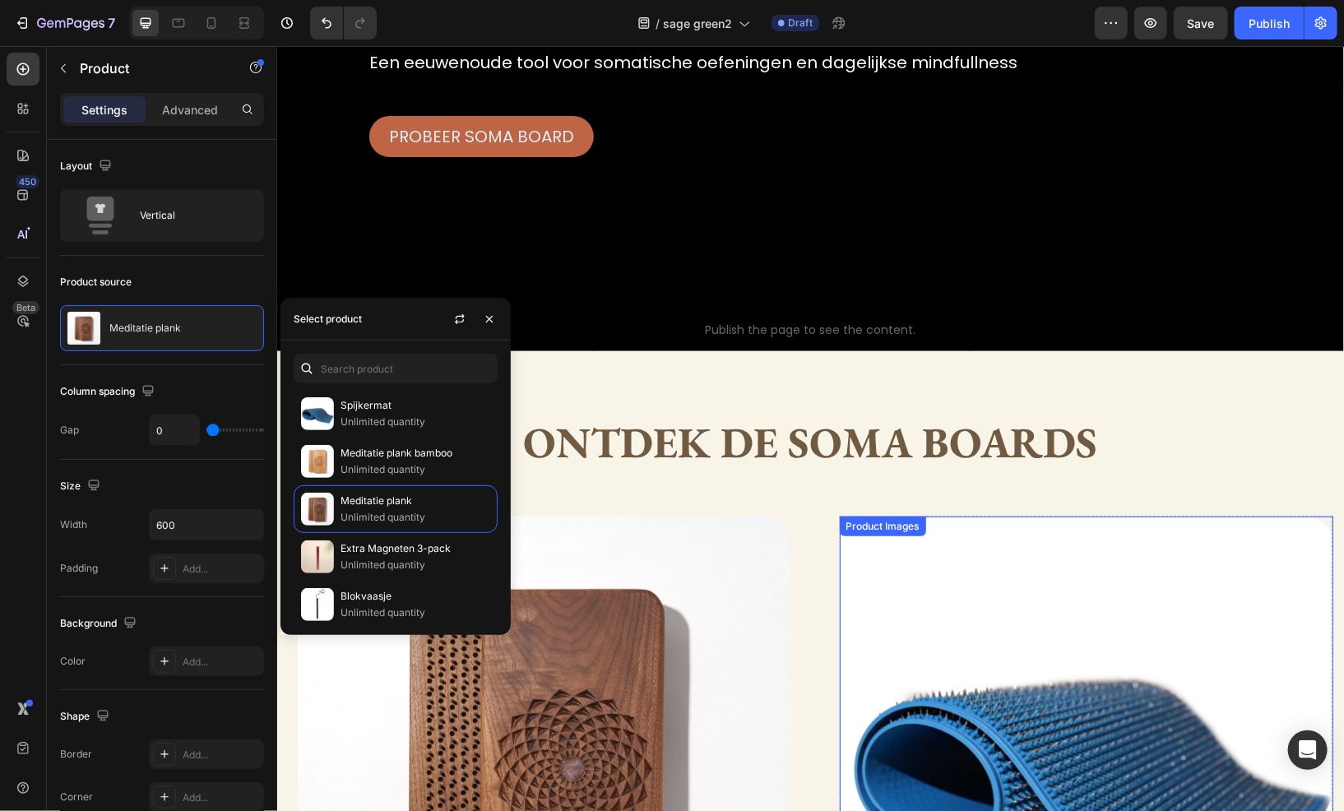
click at [899, 552] on img at bounding box center [1086, 763] width 494 height 494
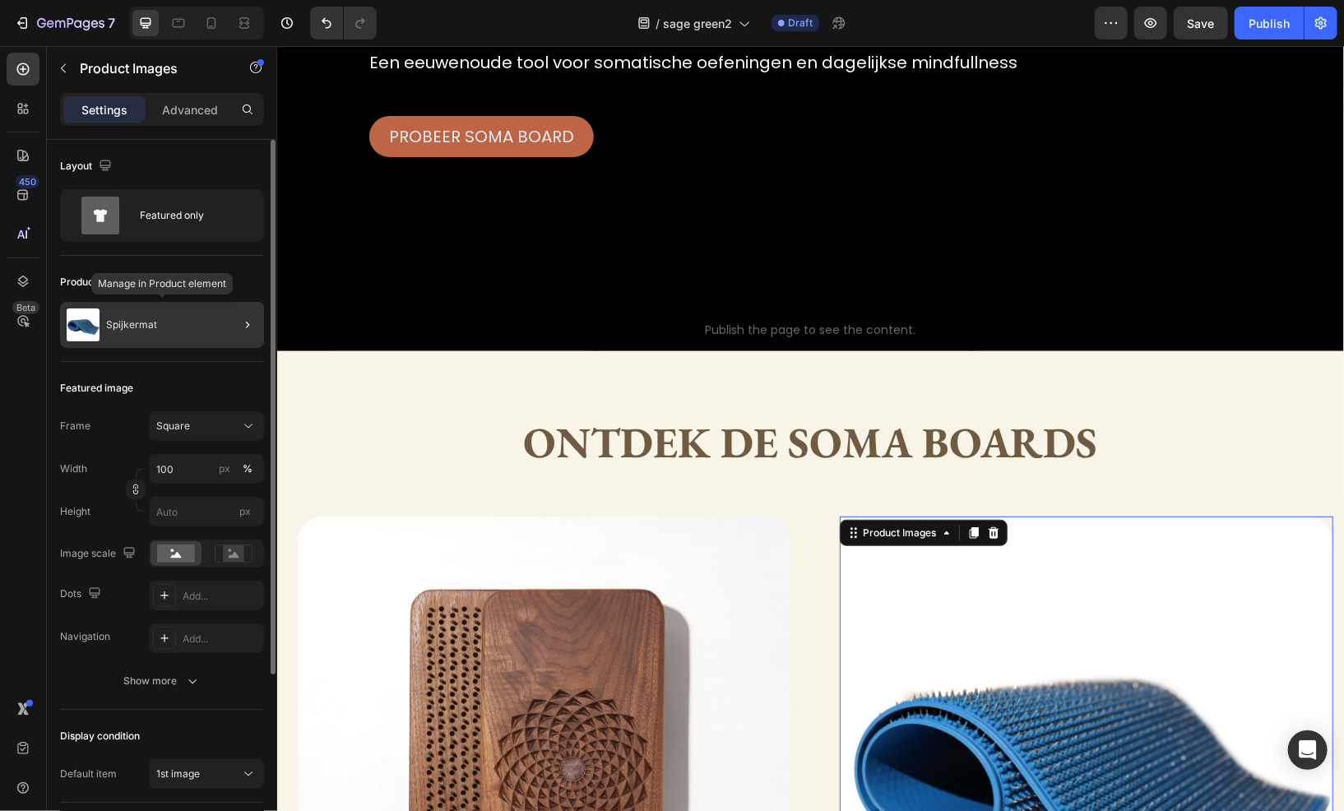
click at [214, 321] on div "Spijkermat" at bounding box center [162, 325] width 204 height 46
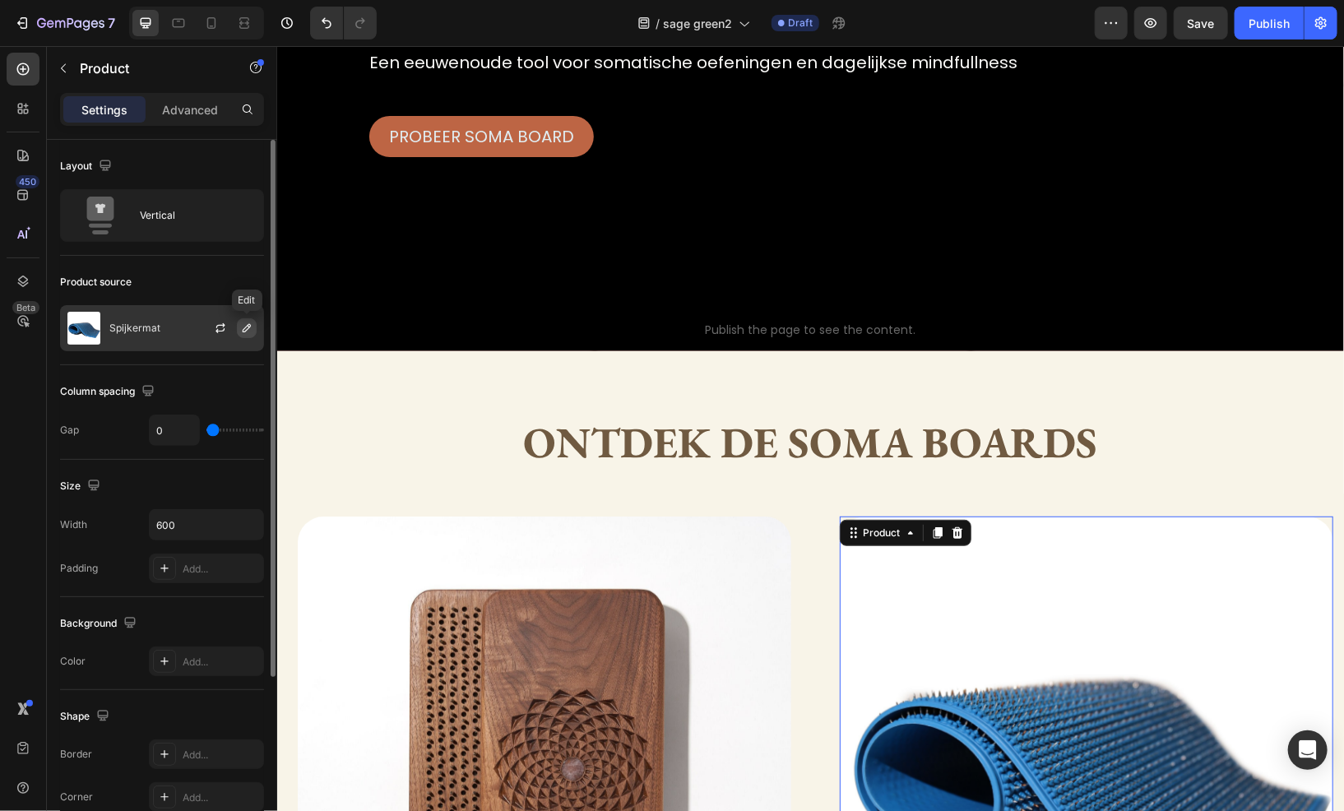
click at [242, 323] on icon "button" at bounding box center [246, 328] width 13 height 13
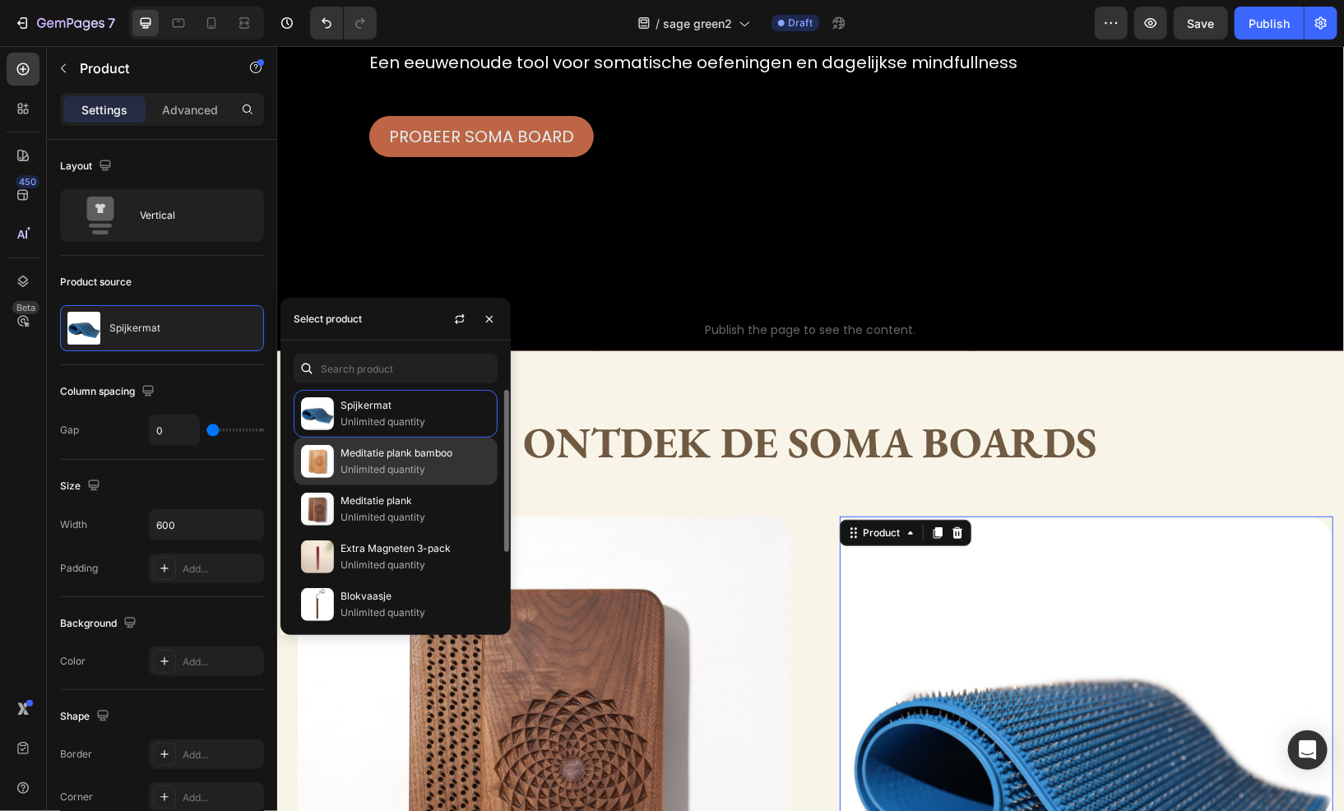
click at [385, 476] on p "Unlimited quantity" at bounding box center [416, 470] width 150 height 16
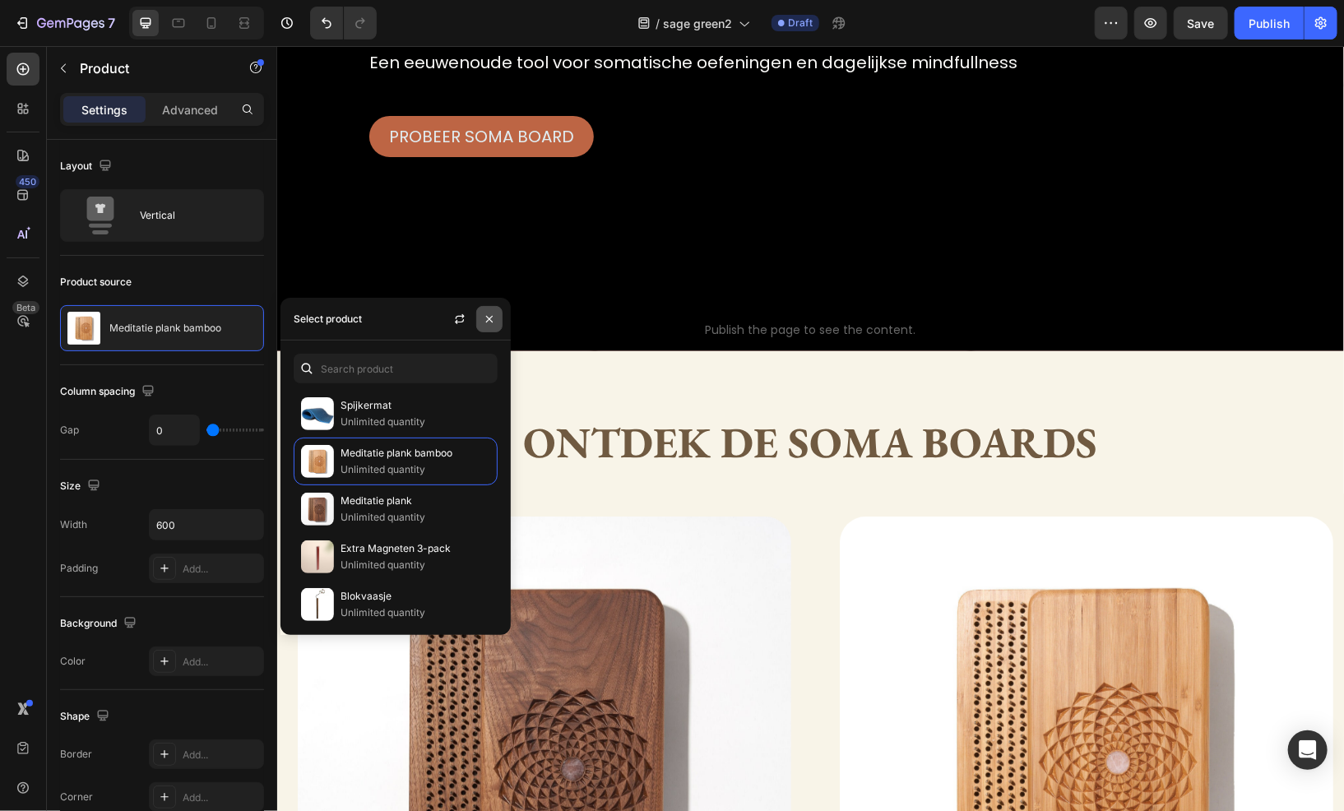
click at [495, 313] on icon "button" at bounding box center [489, 319] width 13 height 13
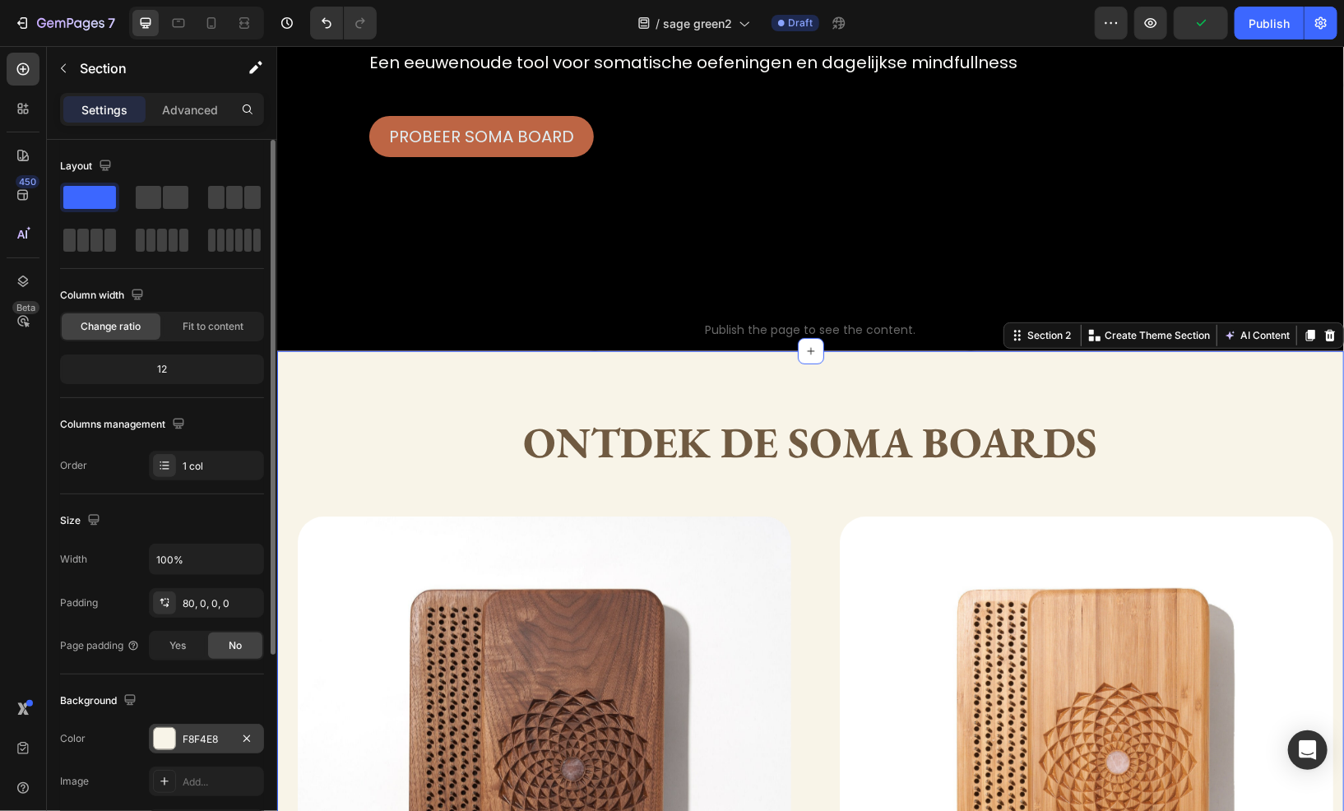
click at [197, 742] on div "F8F4E8" at bounding box center [207, 739] width 48 height 15
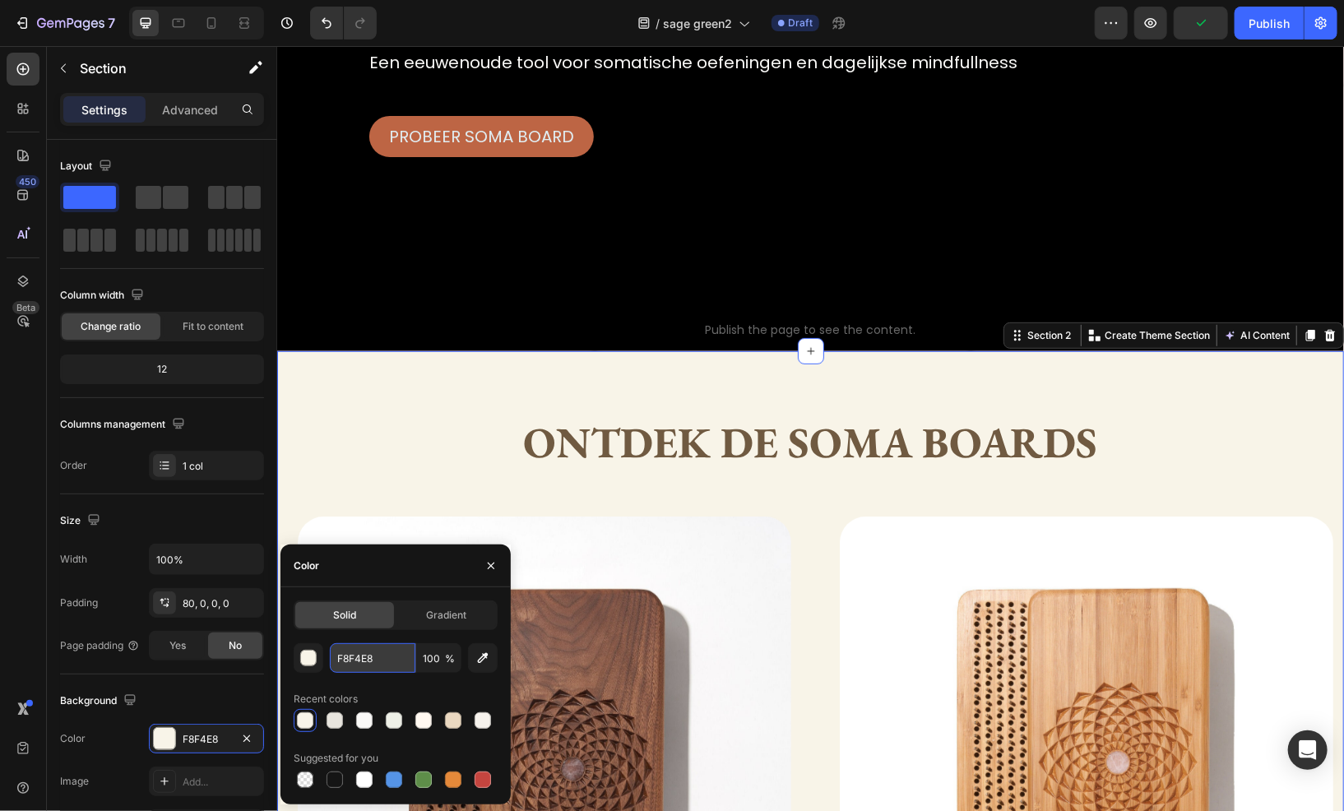
click at [371, 652] on input "F8F4E8" at bounding box center [373, 658] width 86 height 30
paste input "DCE5E1"
type input "DCE5E1"
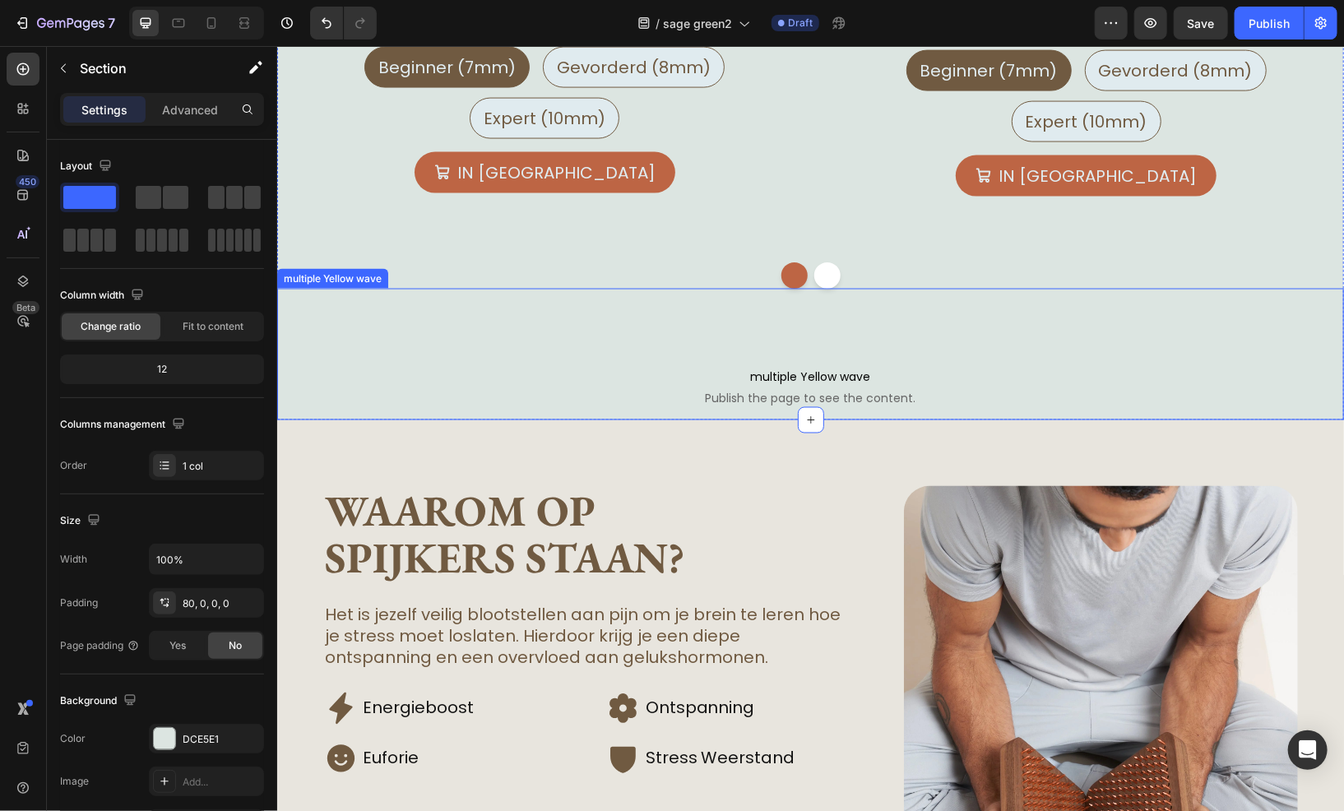
scroll to position [1399, 0]
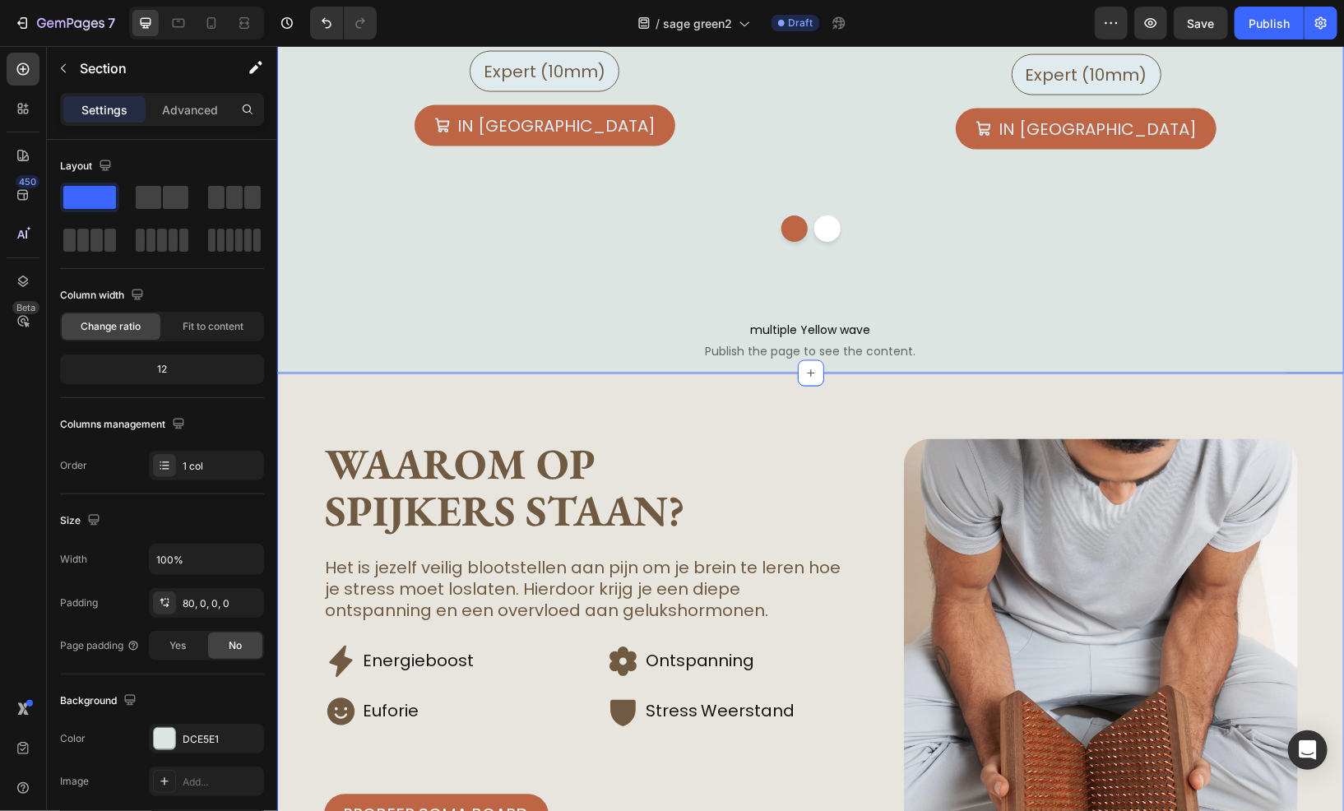
click at [399, 394] on div "Waarom op spijkers staan? Heading Het is jezelf veilig blootstellen aan pijn om…" at bounding box center [809, 767] width 1067 height 788
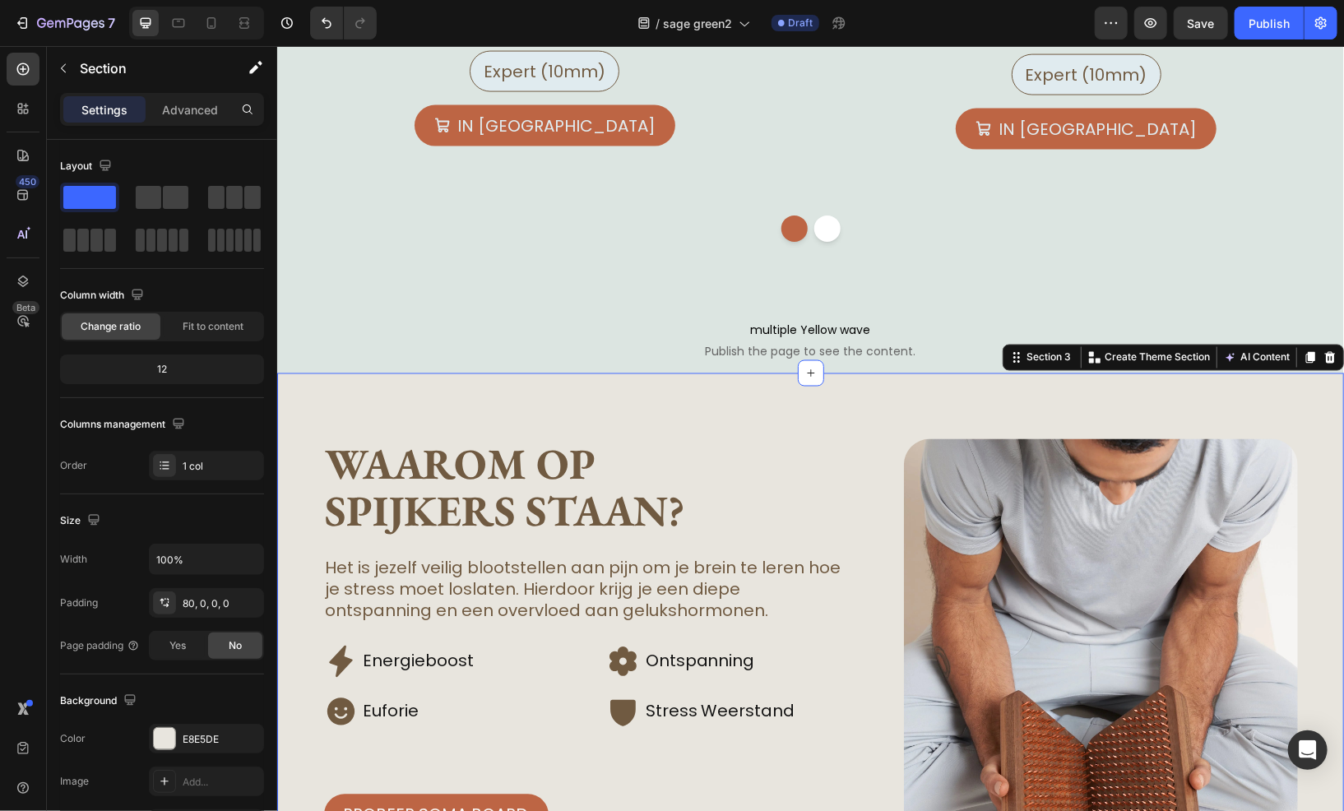
click at [430, 393] on div "Waarom op spijkers staan? Heading Het is jezelf veilig blootstellen aan pijn om…" at bounding box center [809, 767] width 1067 height 788
click at [190, 734] on div "E8E5DE" at bounding box center [207, 739] width 48 height 15
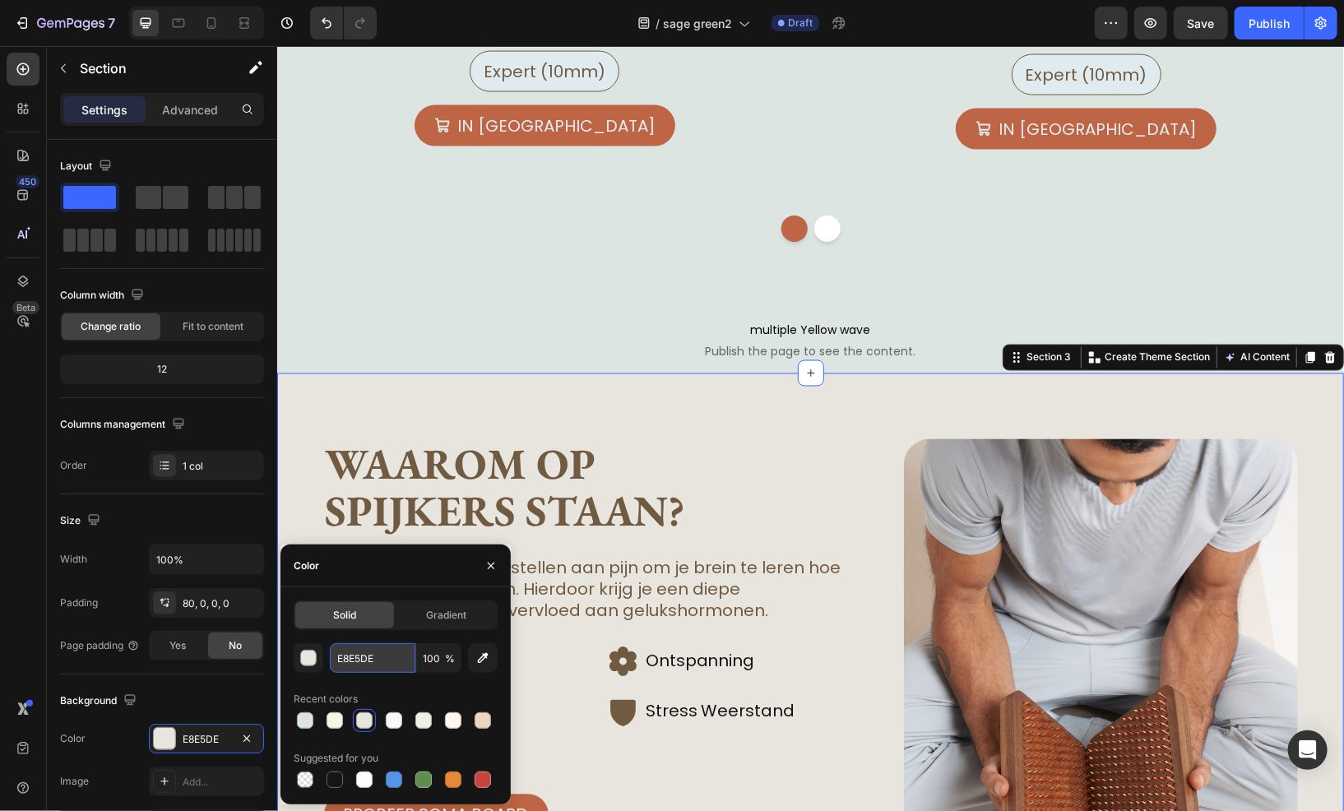
click at [367, 650] on input "E8E5DE" at bounding box center [373, 658] width 86 height 30
paste input "F5F1E7"
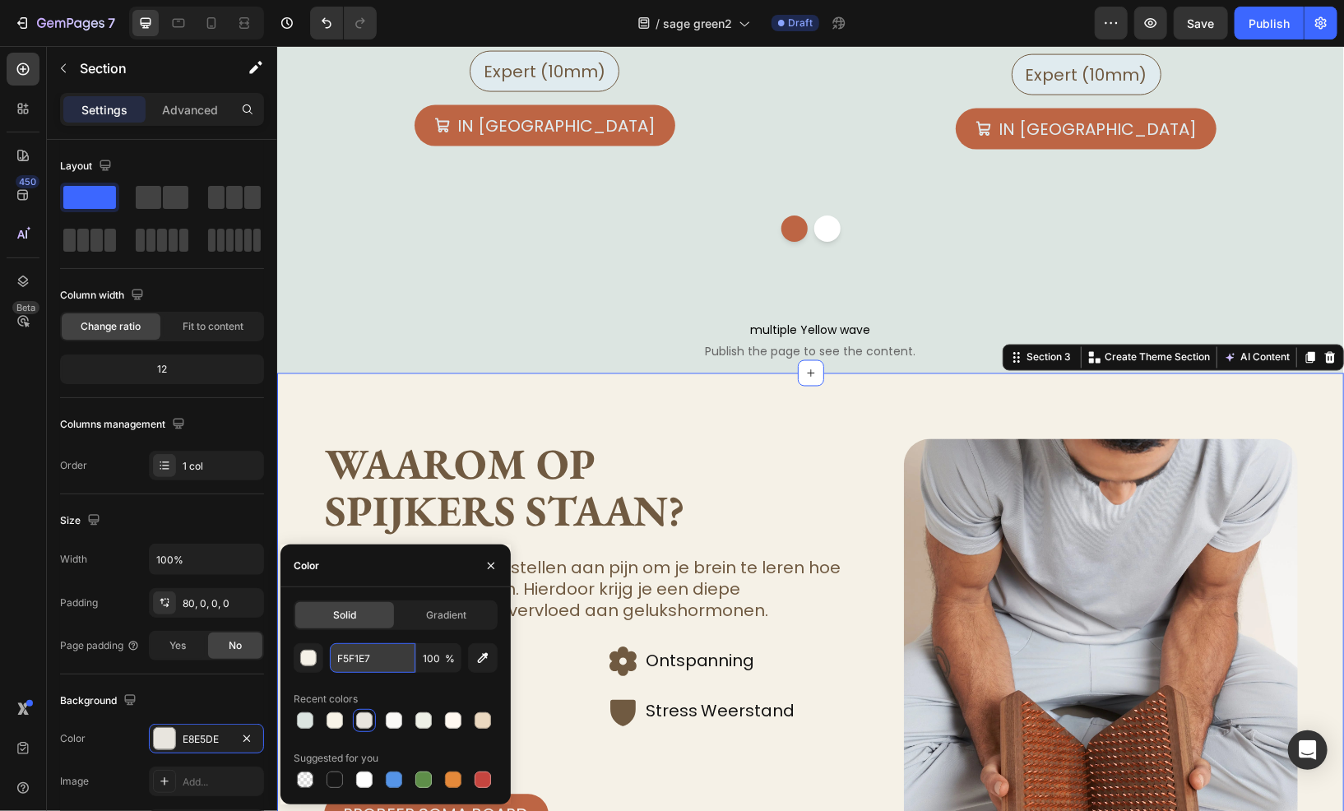
click at [373, 660] on input "F5F1E7" at bounding box center [373, 658] width 86 height 30
click at [646, 393] on div "Waarom op spijkers staan? Heading Het is jezelf veilig blootstellen aan pijn om…" at bounding box center [809, 767] width 1067 height 788
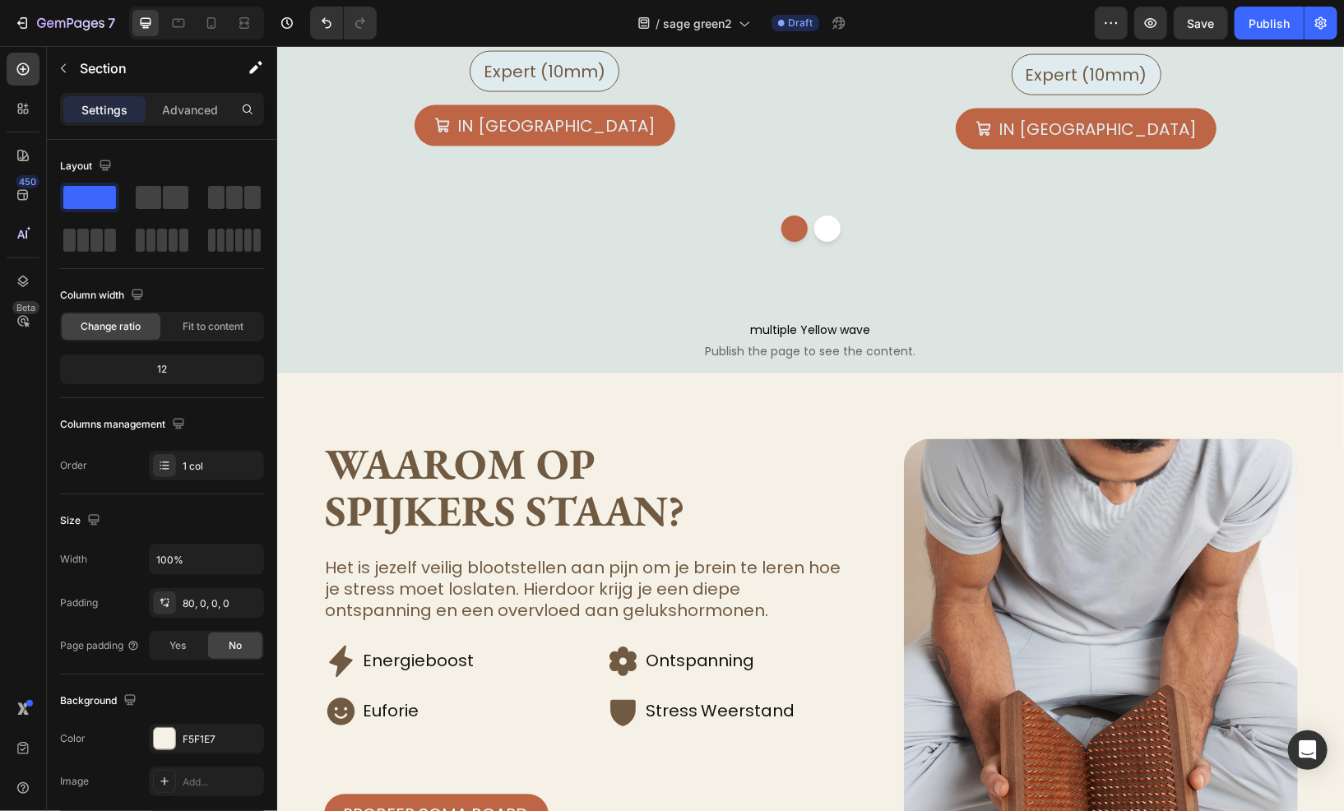
click at [341, 408] on div "Waarom op spijkers staan? Heading Het is jezelf veilig blootstellen aan pijn om…" at bounding box center [809, 767] width 1067 height 788
click at [194, 740] on div "F5F1E7" at bounding box center [207, 739] width 48 height 15
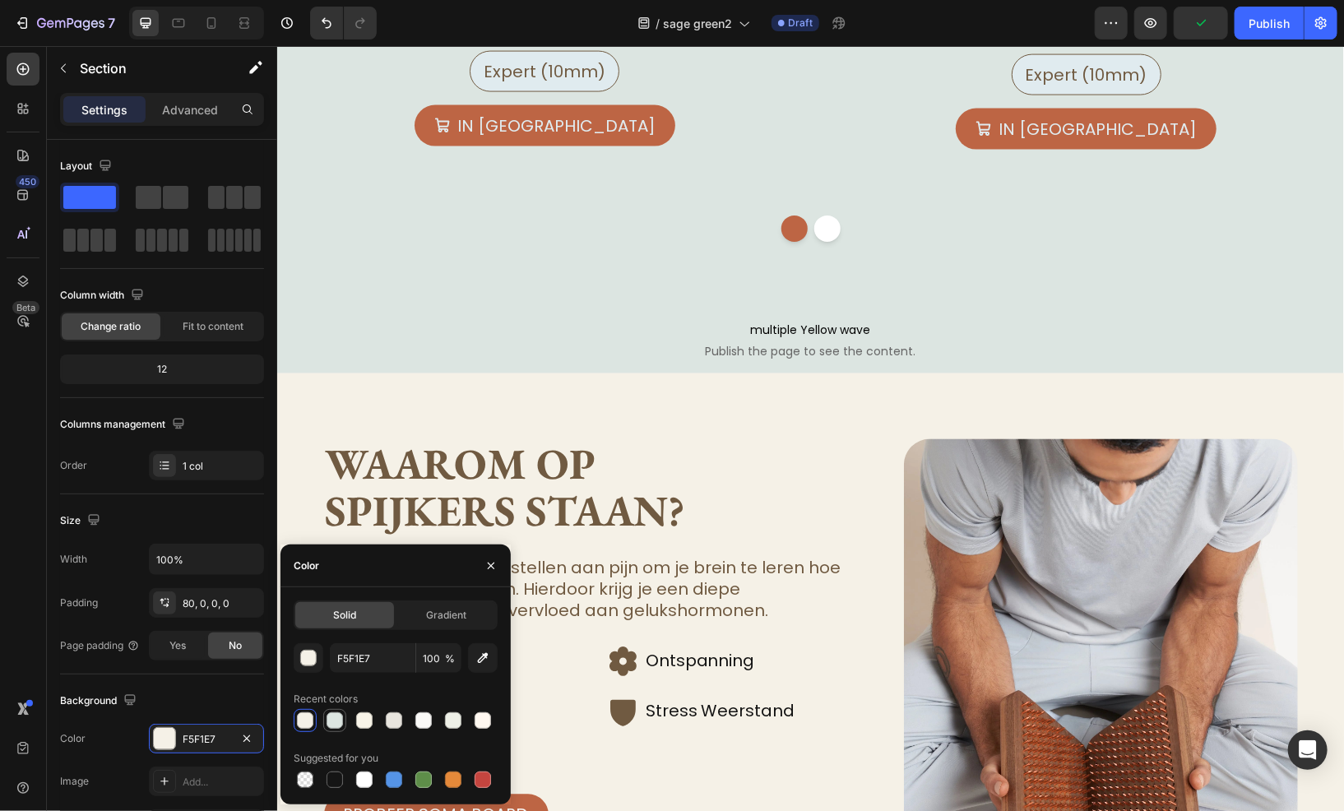
click at [333, 722] on div at bounding box center [335, 721] width 16 height 16
type input "DCE5E1"
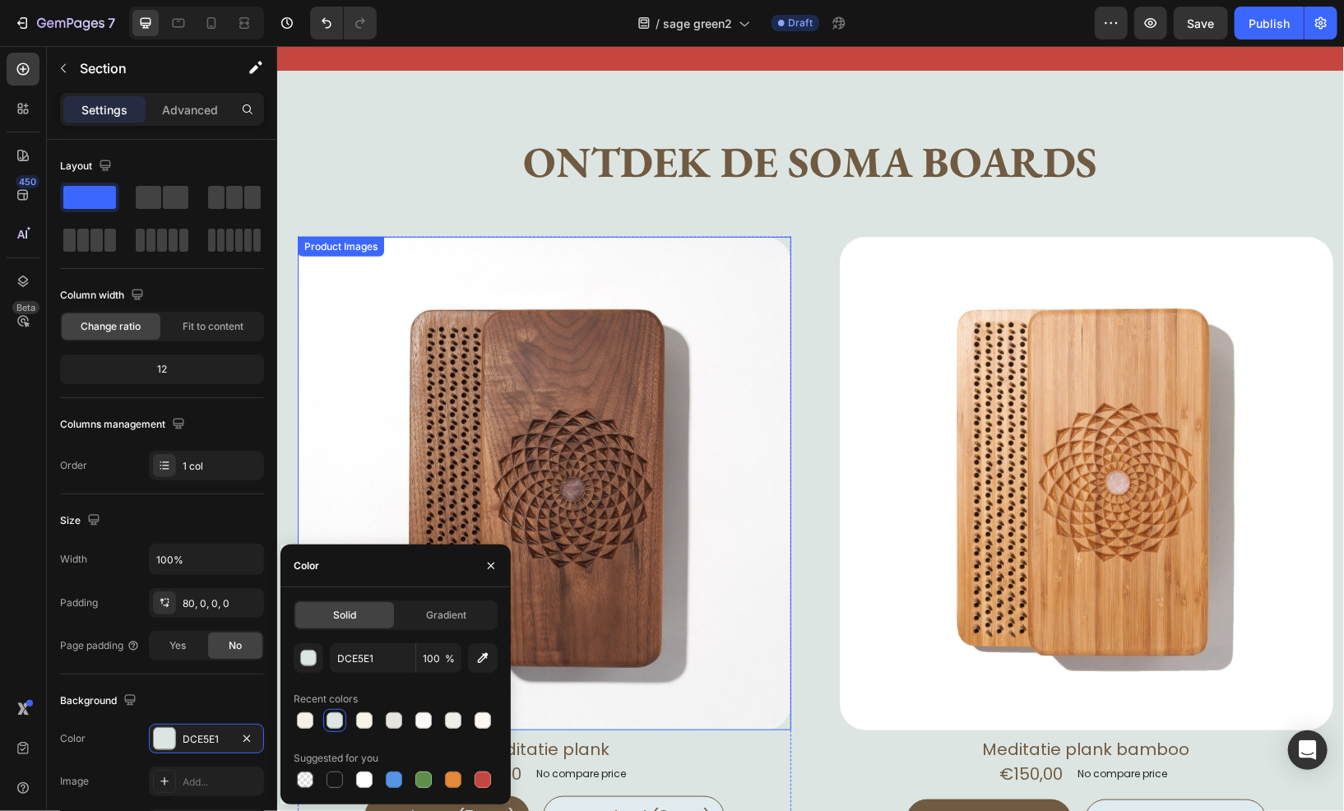
scroll to position [576, 0]
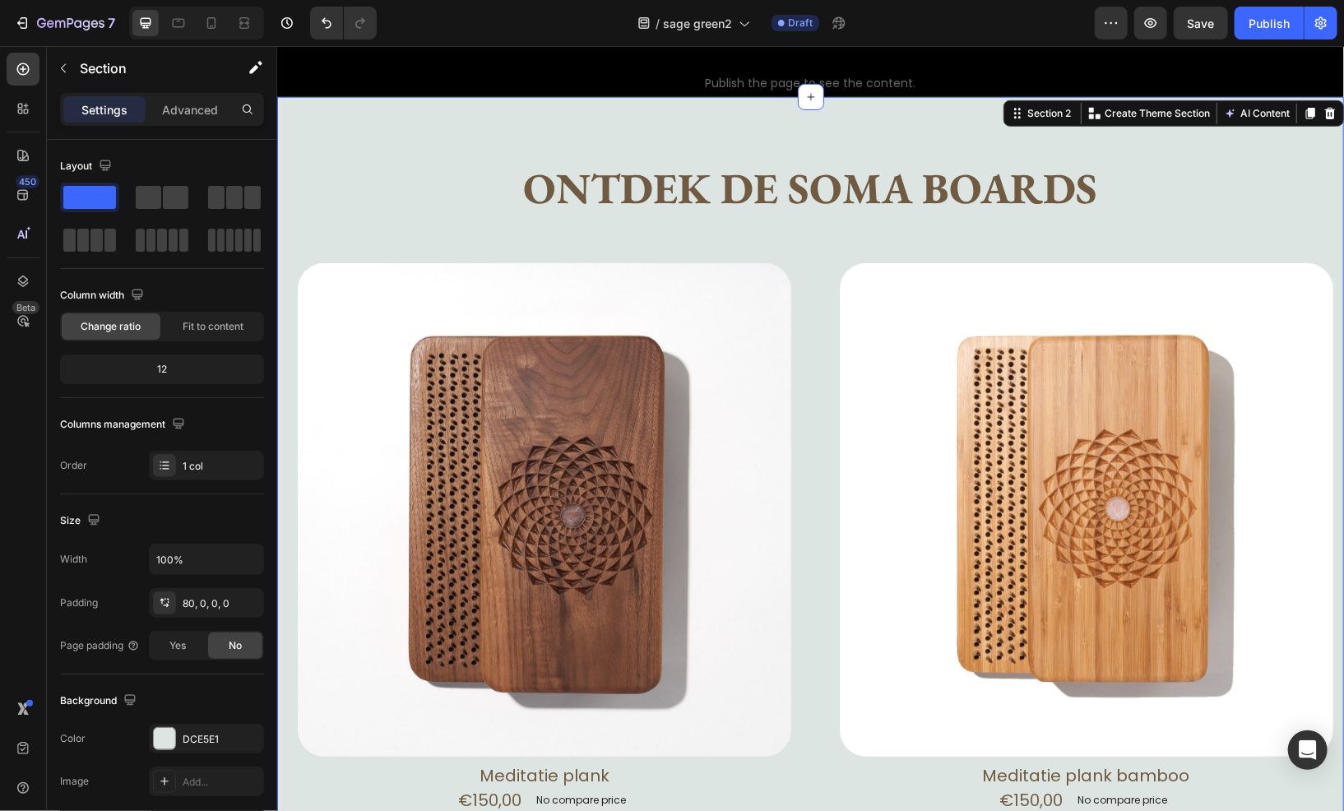
click at [443, 193] on div "Ontdek de Soma boards Heading Text Block Row Product Images Meditatie plank Pro…" at bounding box center [809, 678] width 1067 height 1033
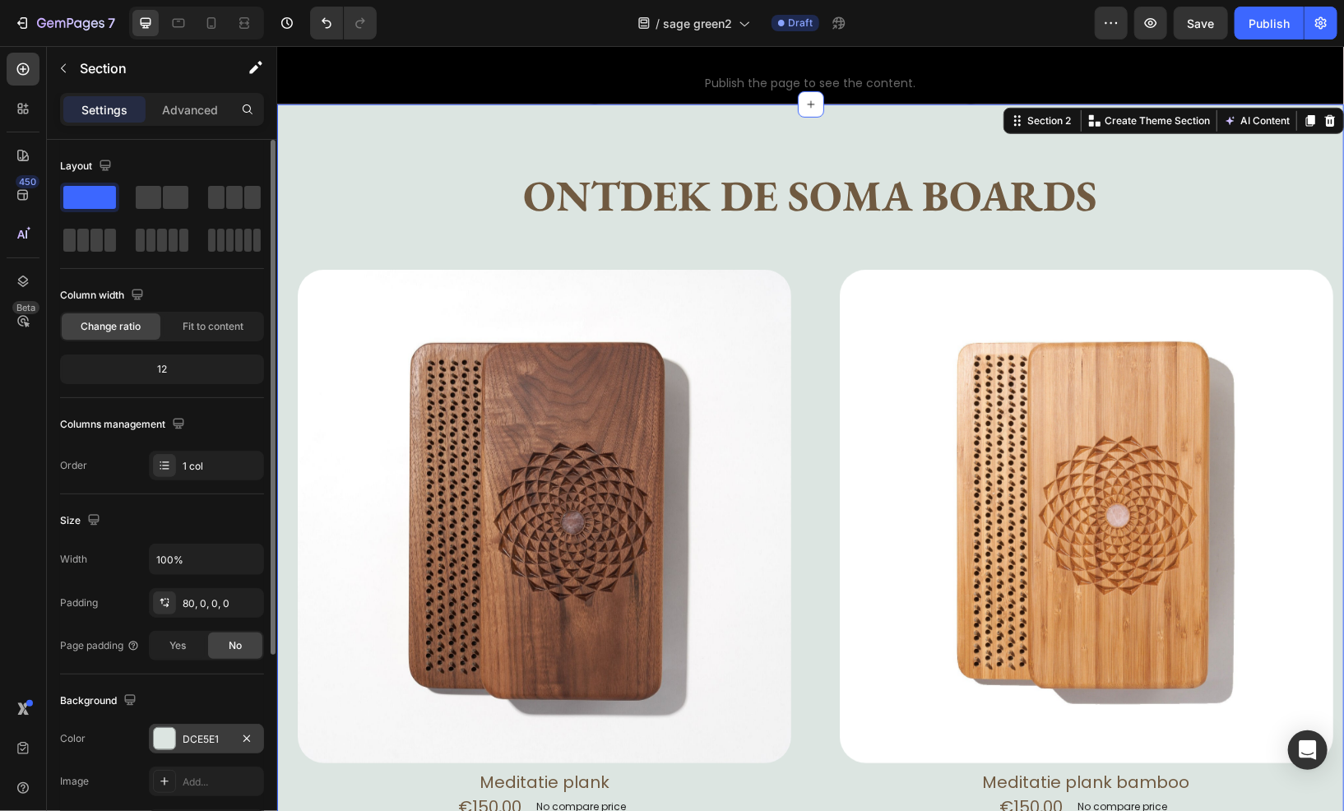
click at [188, 740] on div "DCE5E1" at bounding box center [207, 739] width 48 height 15
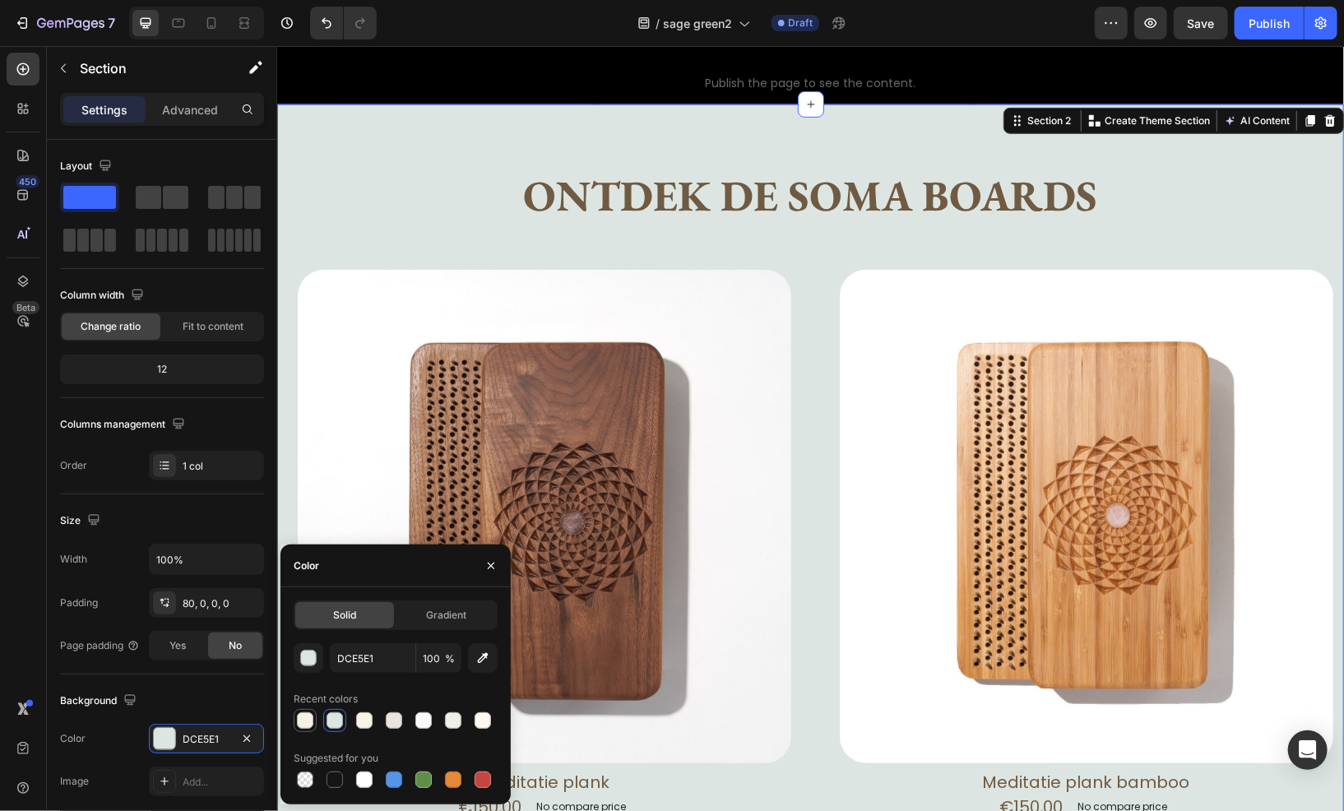
click at [300, 718] on div at bounding box center [305, 721] width 16 height 16
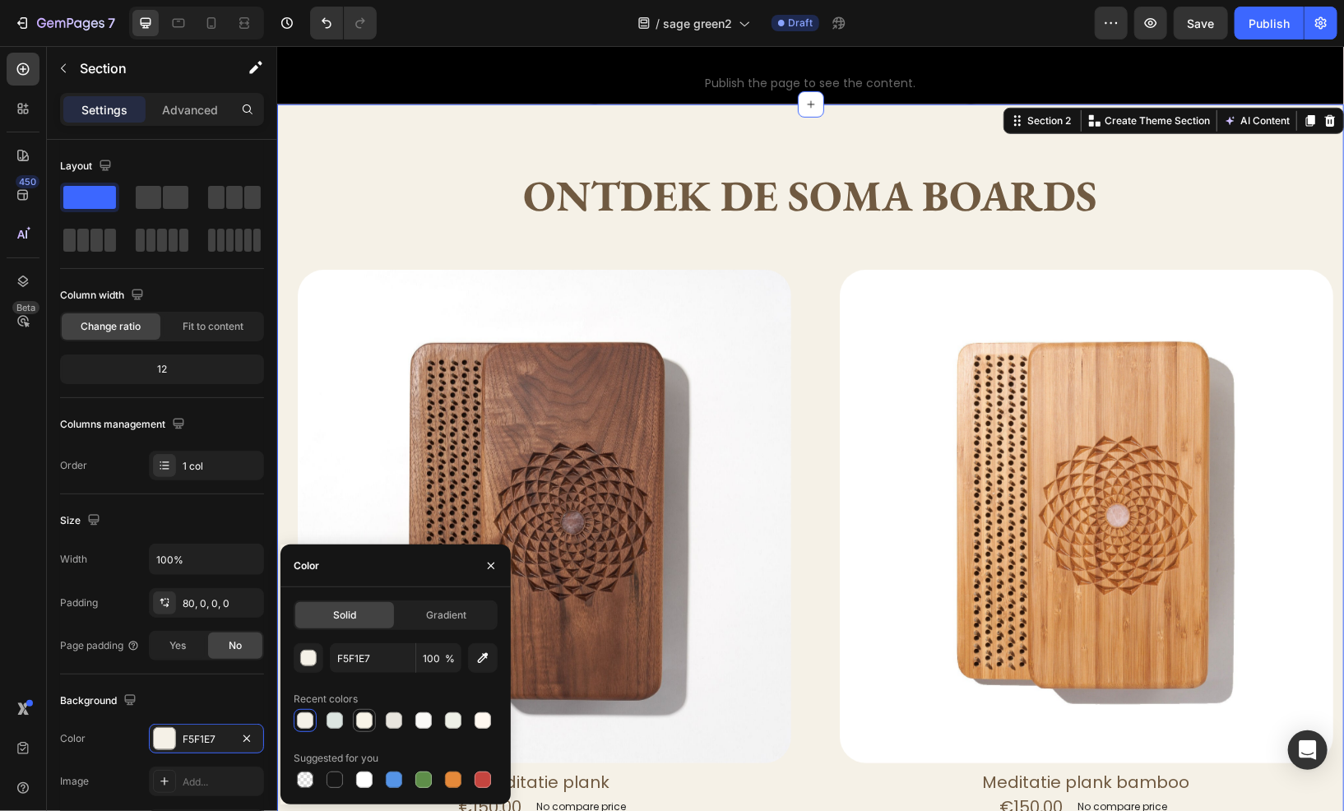
click at [362, 726] on div at bounding box center [364, 721] width 16 height 16
click at [305, 730] on div at bounding box center [305, 721] width 20 height 20
type input "F5F1E7"
click at [525, 187] on h2 "Ontdek de Soma boards" at bounding box center [810, 195] width 645 height 50
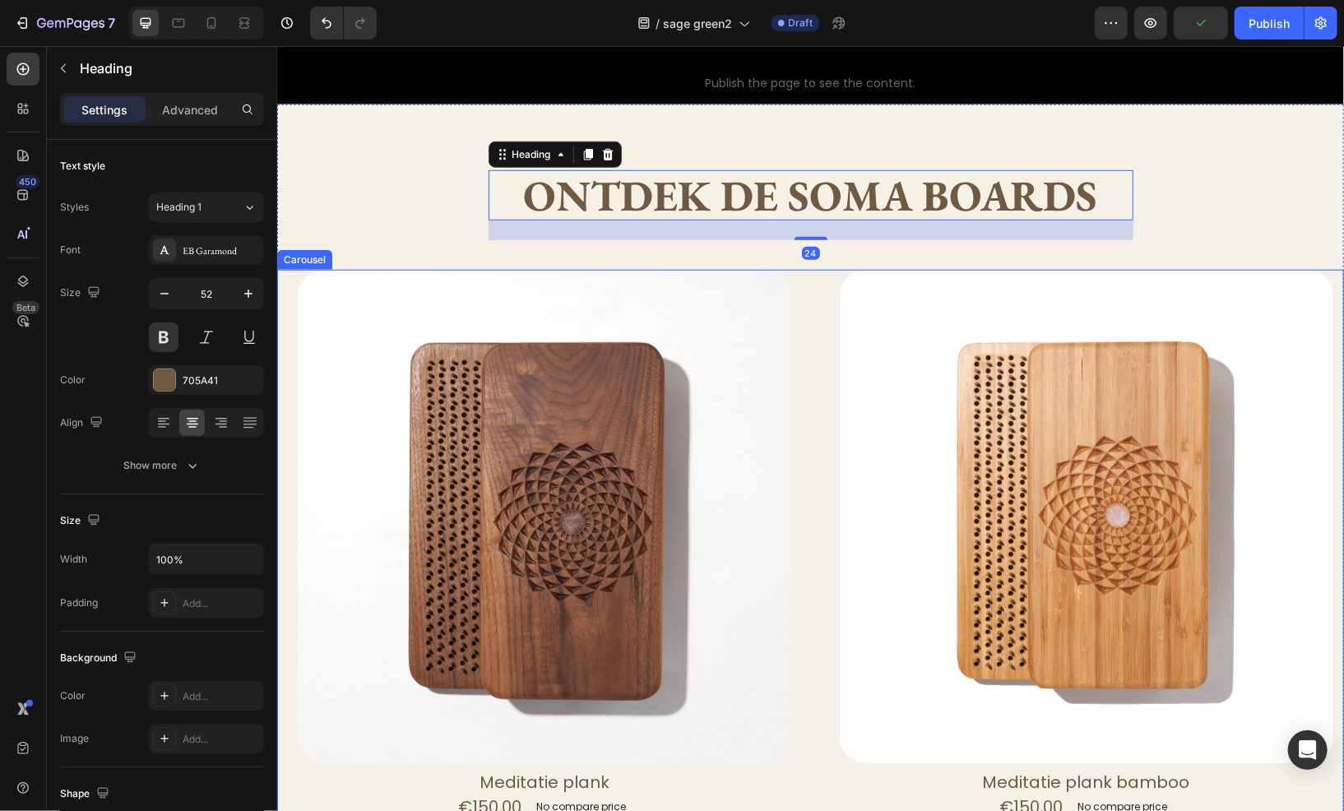
click at [819, 335] on div "Product Images Meditatie plank bamboo Product Title €150,00 Product Price Produ…" at bounding box center [1085, 623] width 535 height 709
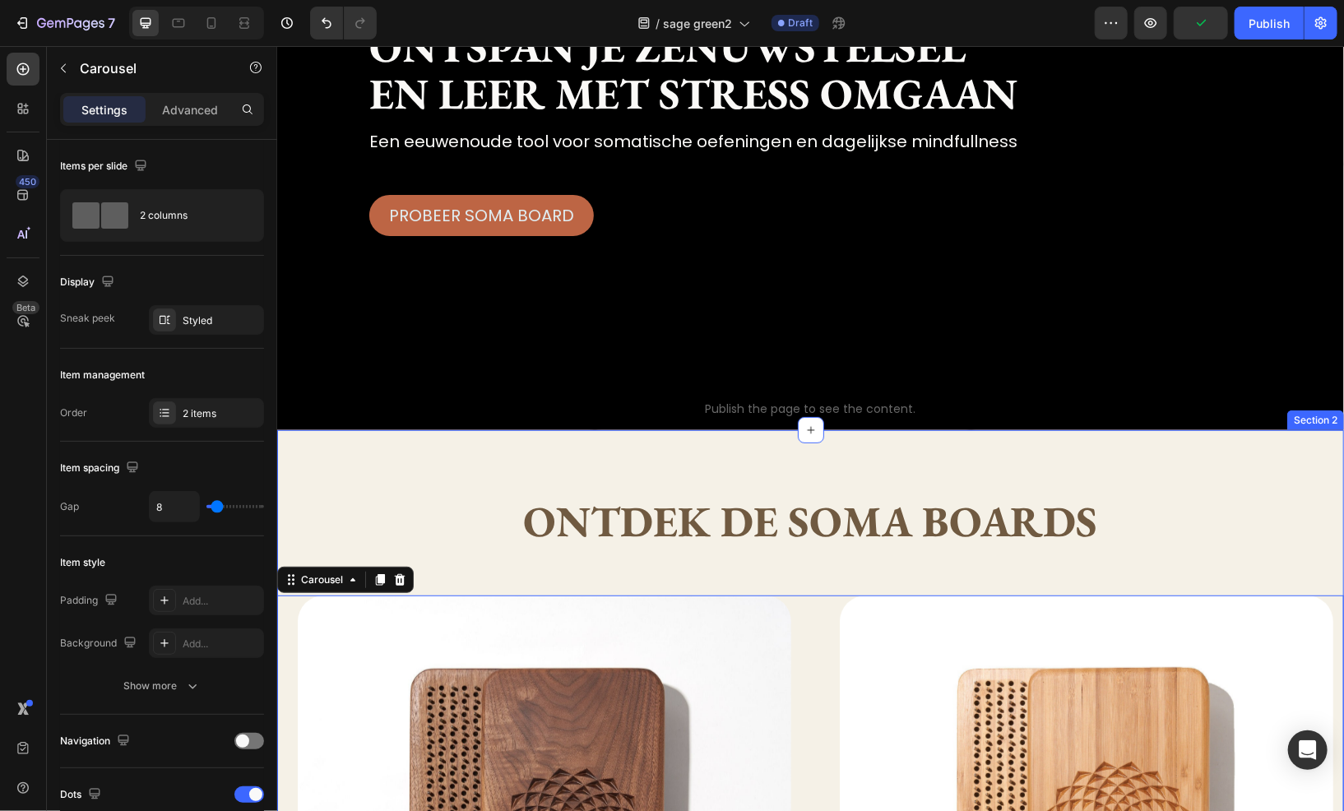
scroll to position [165, 0]
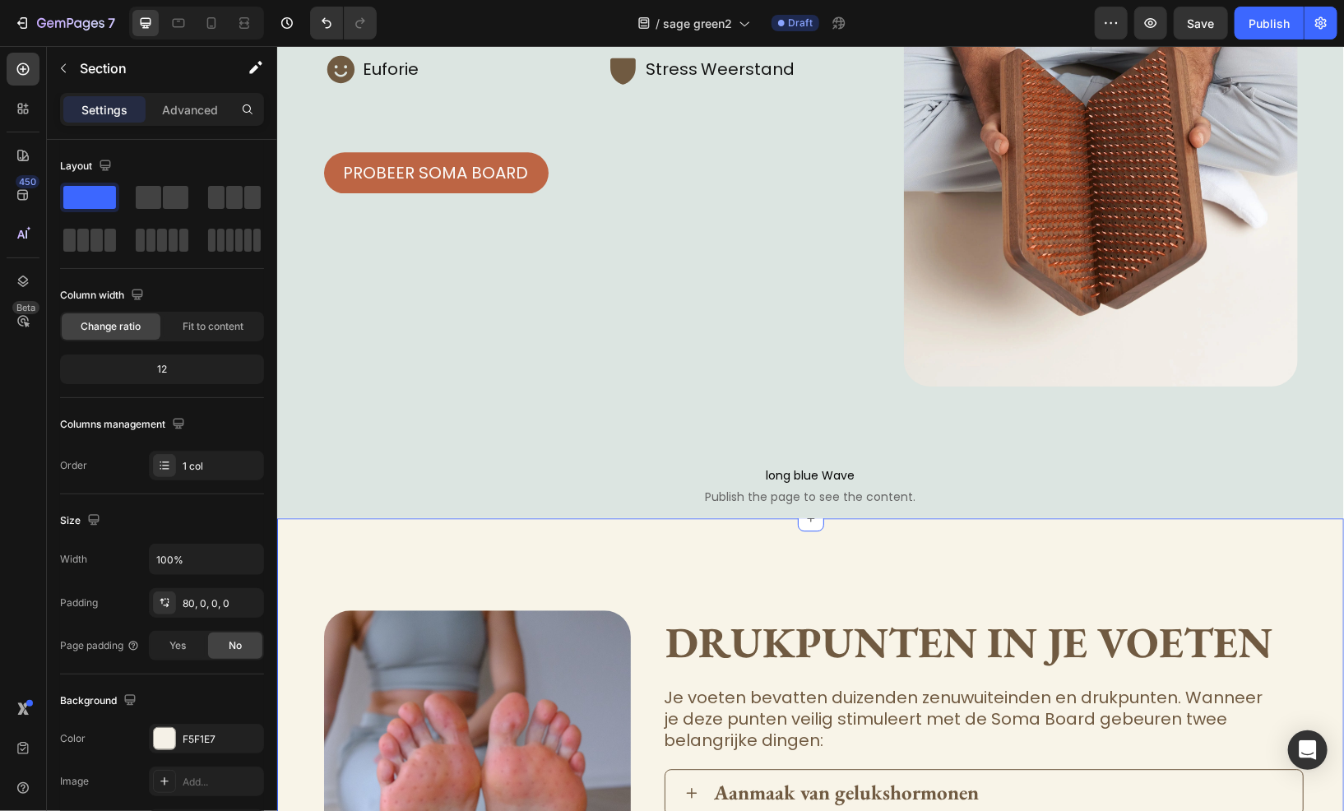
scroll to position [2057, 0]
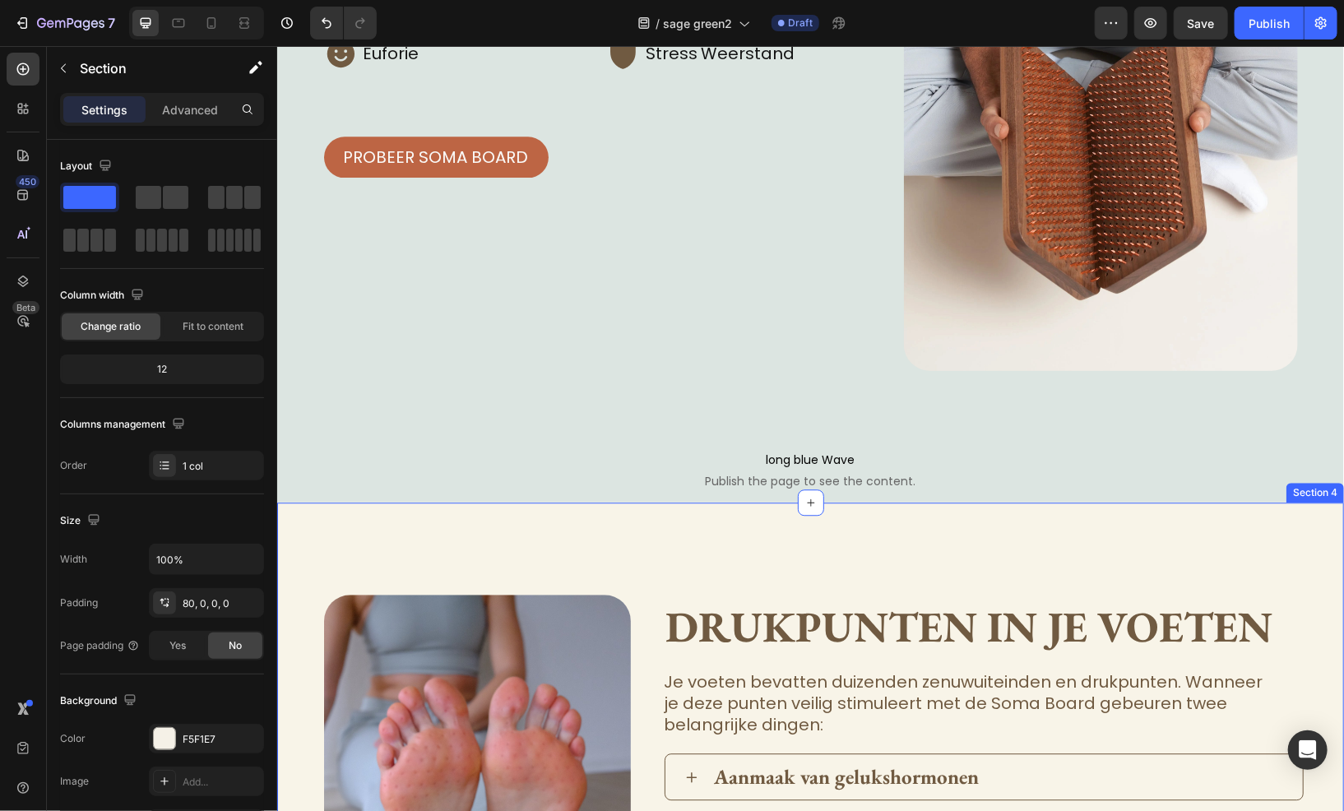
click at [413, 564] on div "Image drukpunten in je voeten Heading Je voeten bevatten duizenden zenuwuiteind…" at bounding box center [809, 822] width 1067 height 640
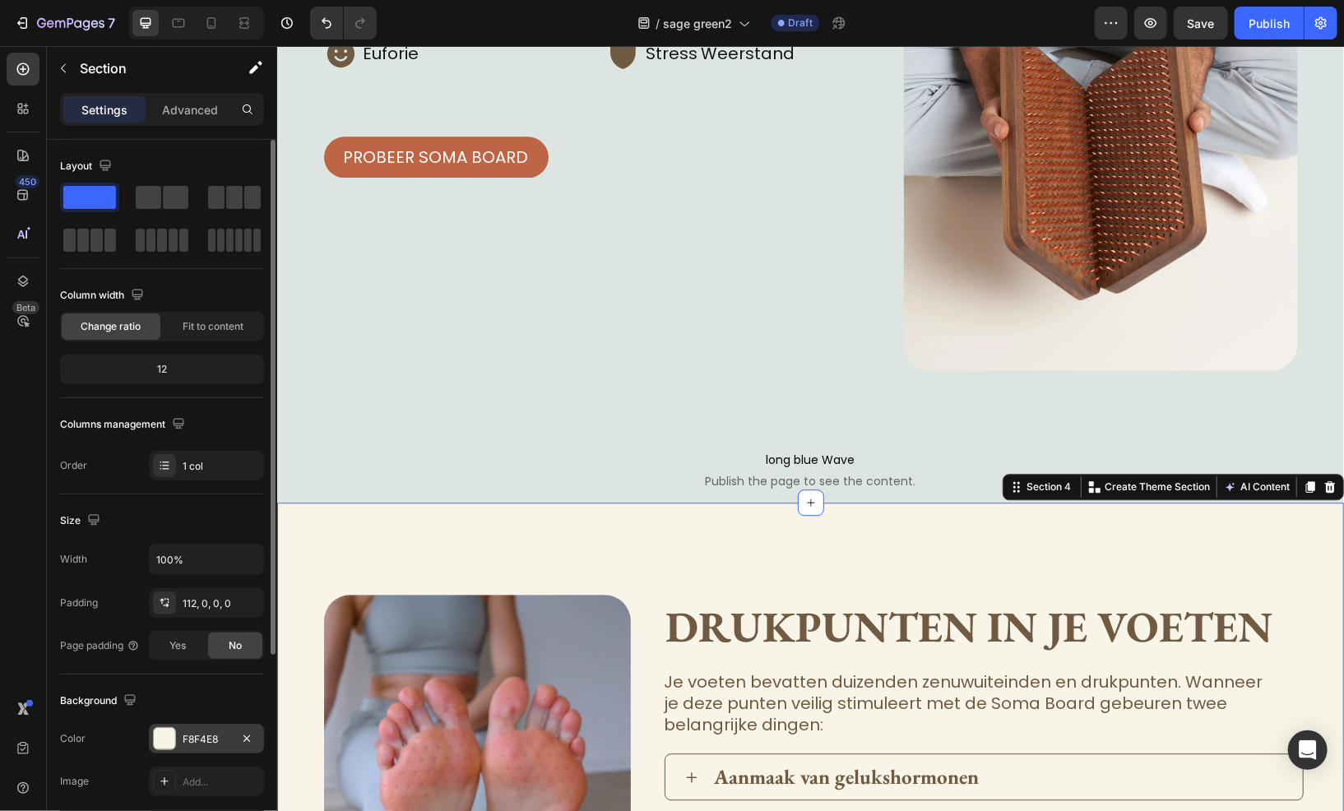
click at [178, 742] on div "F8F4E8" at bounding box center [206, 739] width 115 height 30
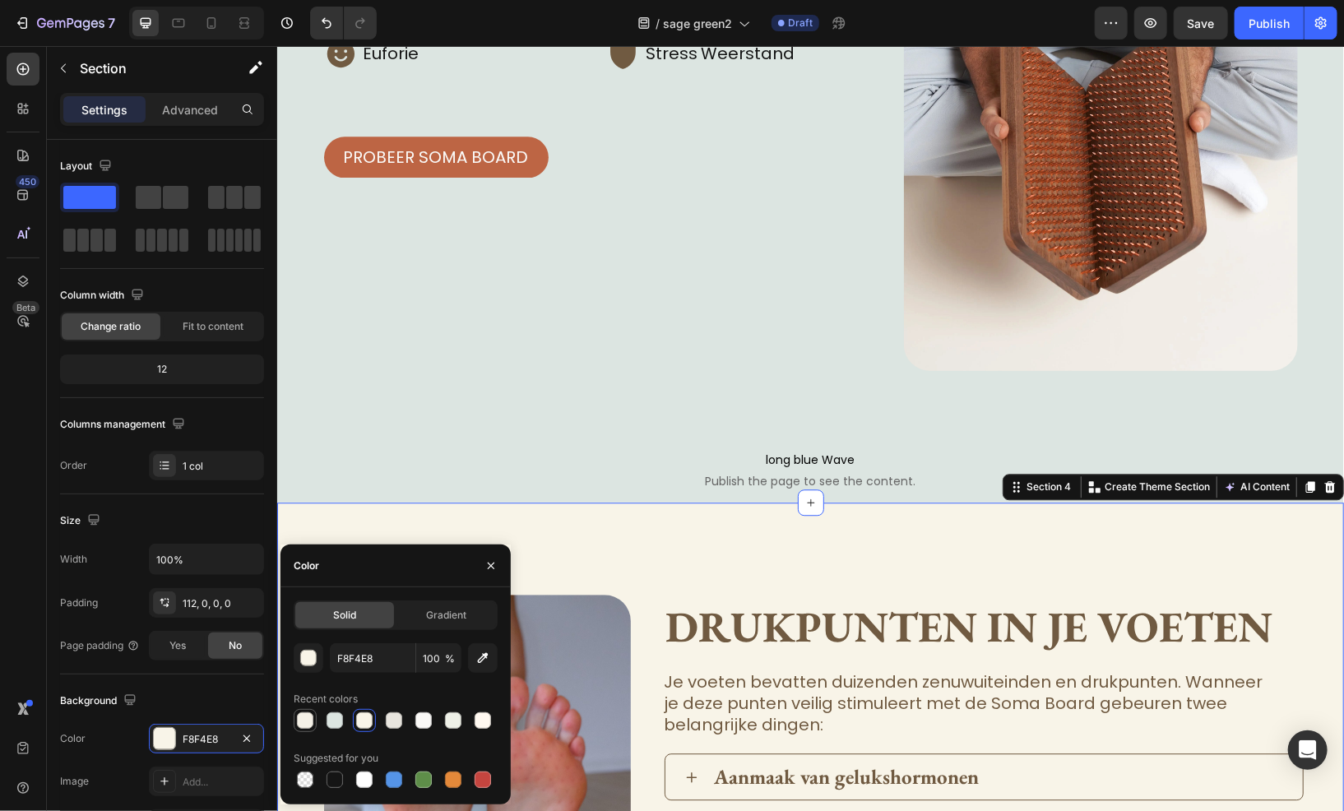
click at [297, 718] on div at bounding box center [305, 721] width 16 height 16
type input "F5F1E7"
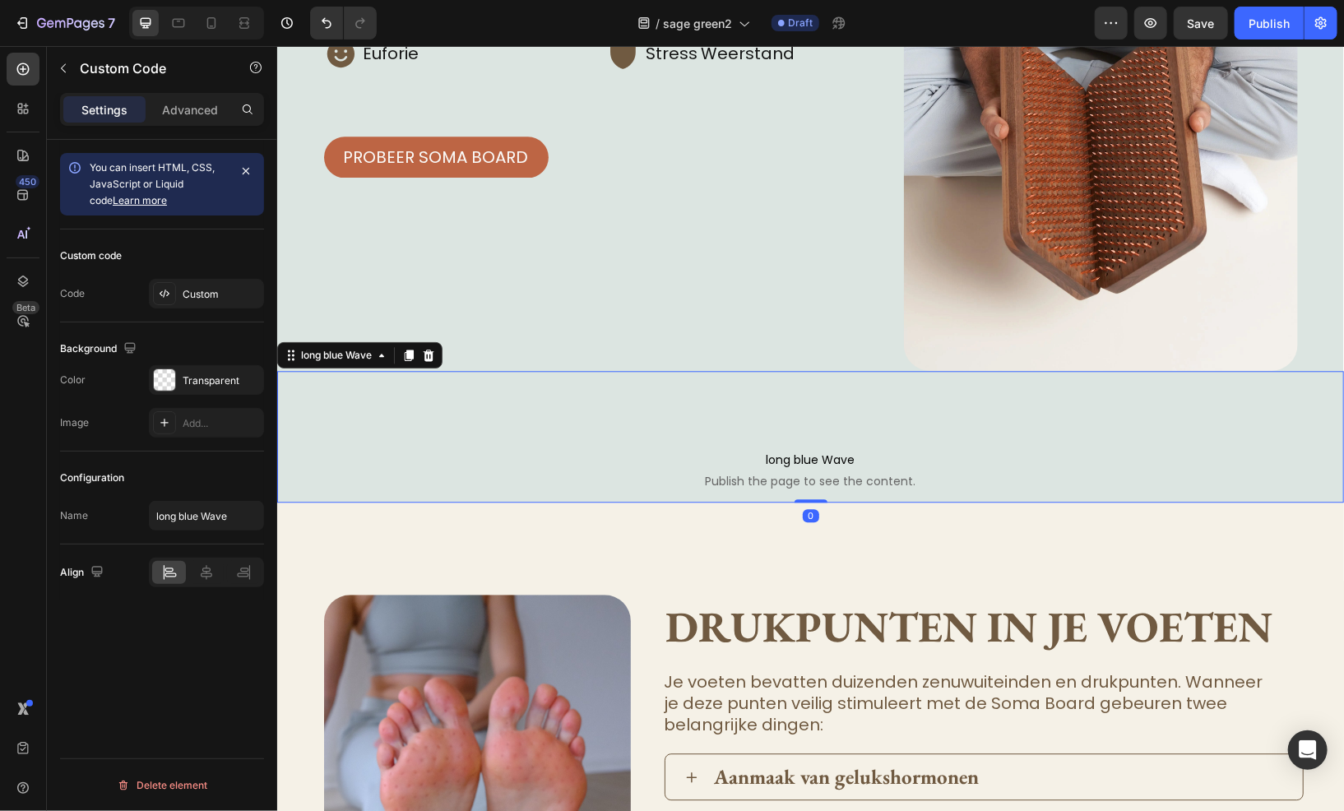
click at [563, 379] on div "long blue Wave Publish the page to see the content. long blue Wave 0" at bounding box center [809, 436] width 1067 height 132
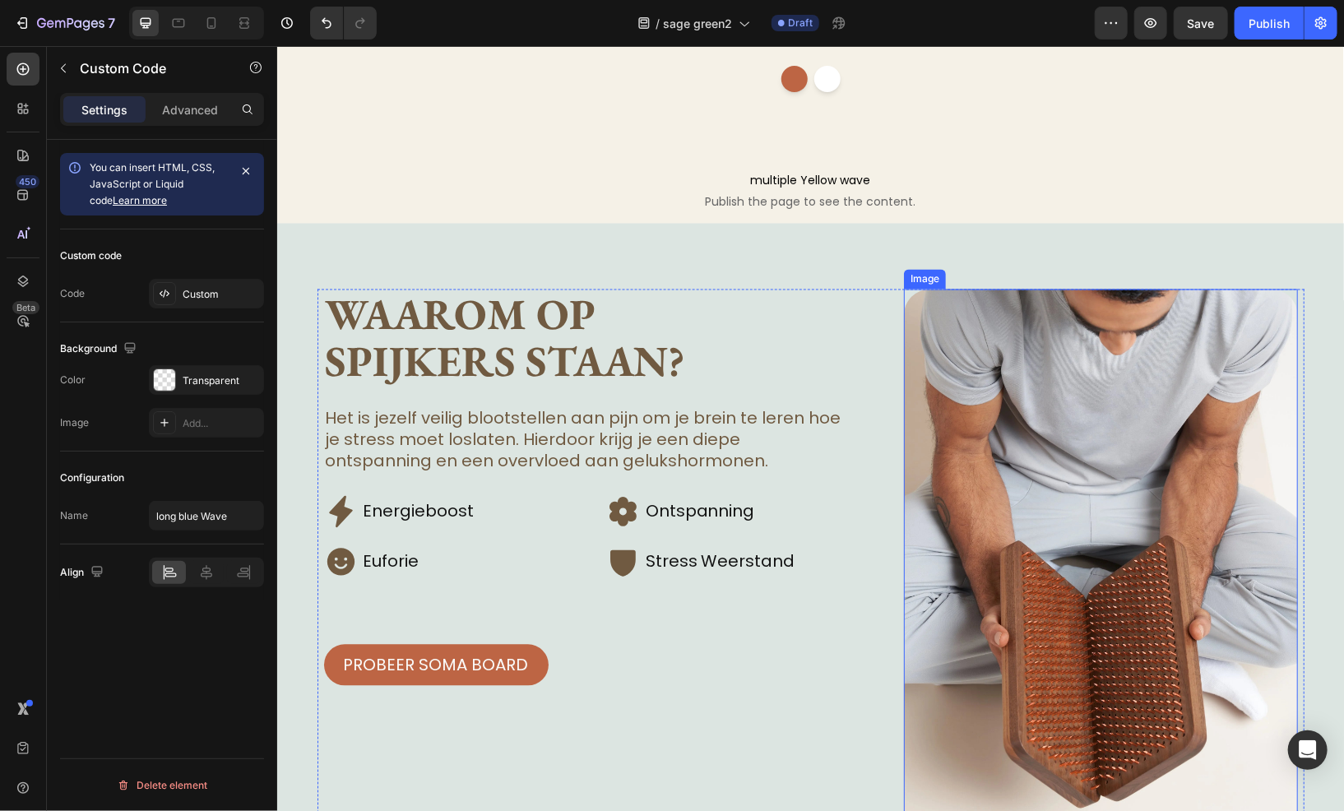
scroll to position [1563, 0]
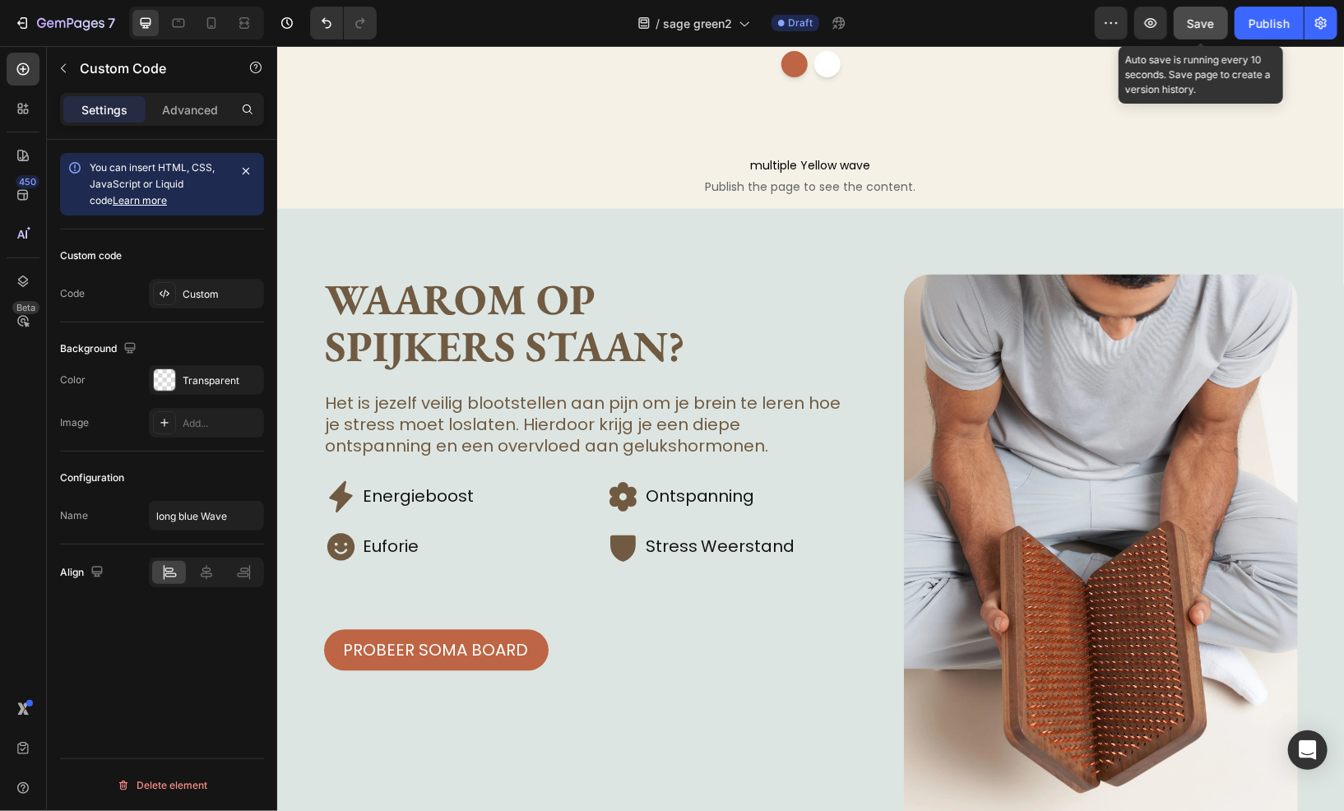
click at [1200, 7] on button "Save" at bounding box center [1201, 23] width 54 height 33
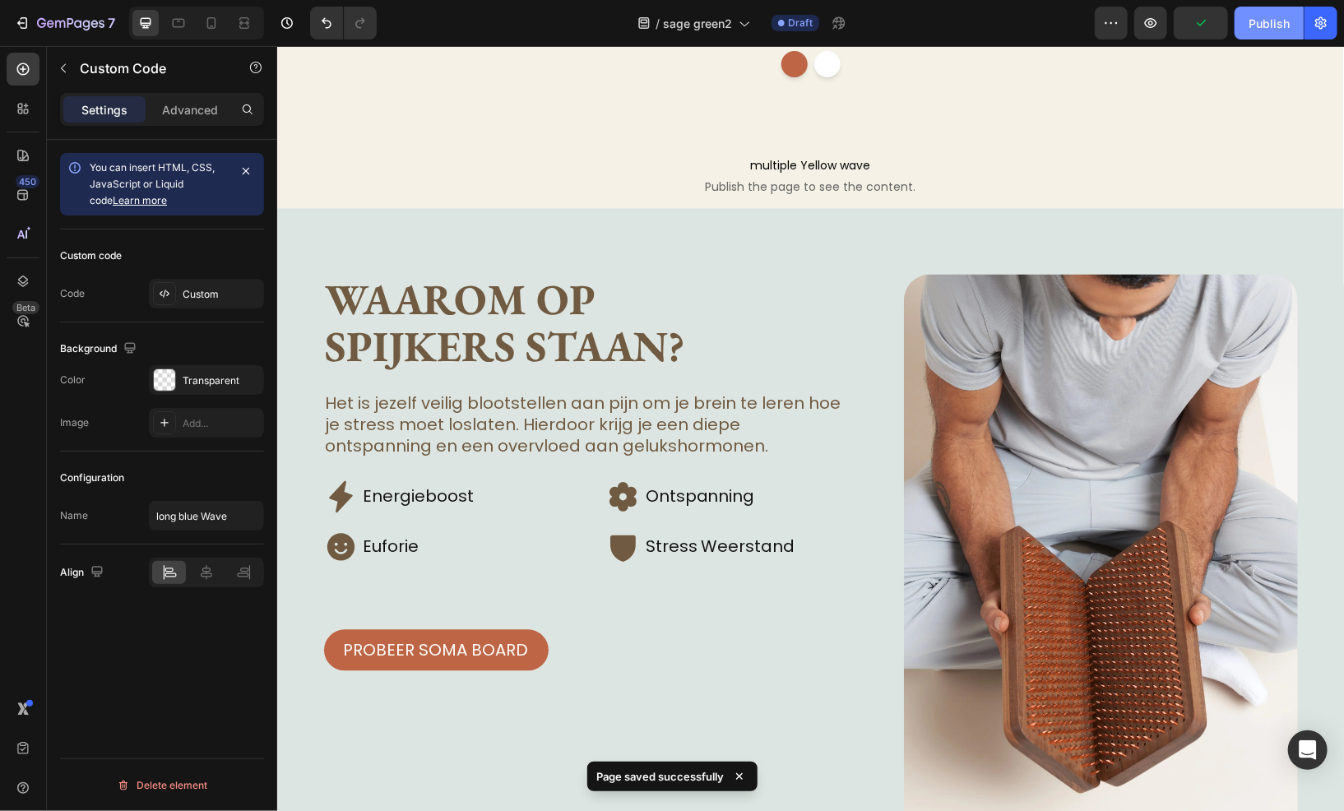
click at [1289, 29] on div "Publish" at bounding box center [1269, 23] width 41 height 17
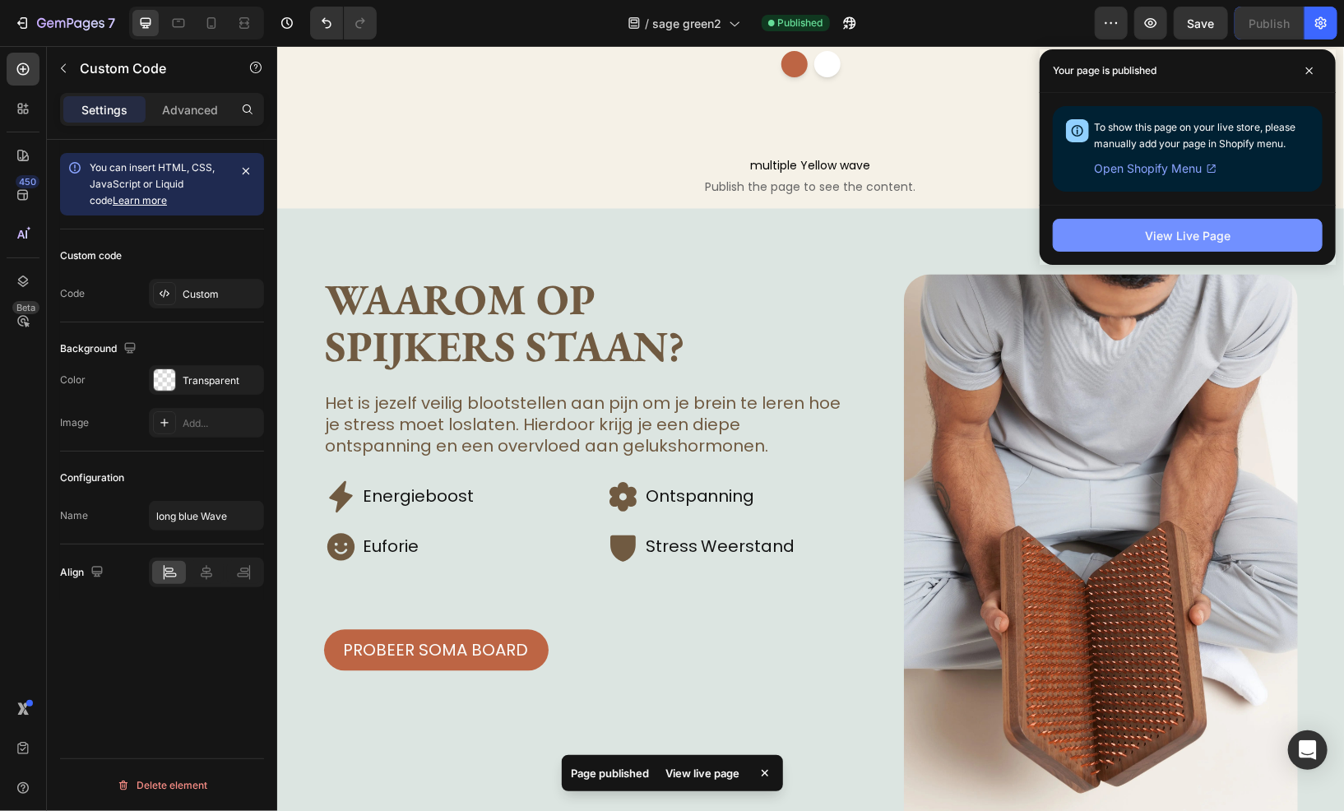
click at [1270, 240] on button "View Live Page" at bounding box center [1188, 235] width 270 height 33
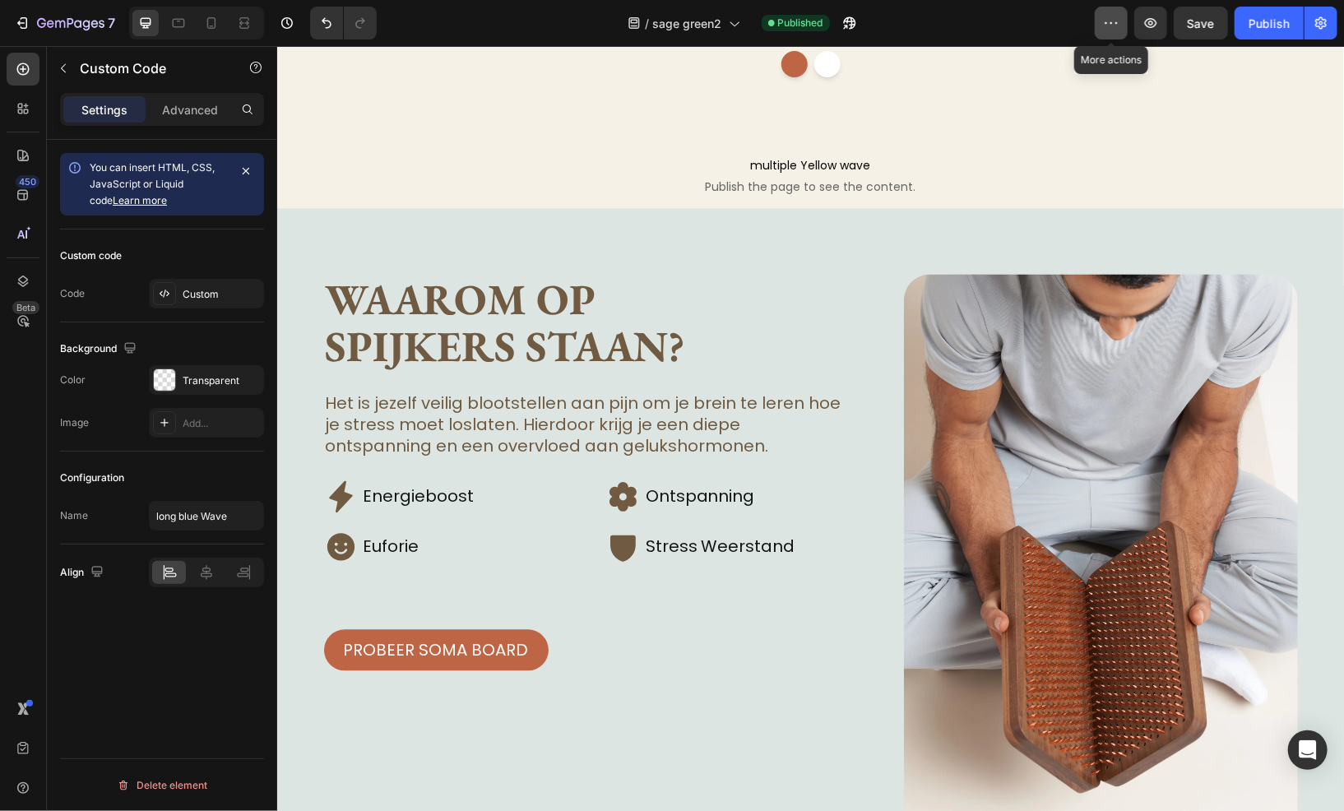
click at [1099, 15] on button "button" at bounding box center [1111, 23] width 33 height 33
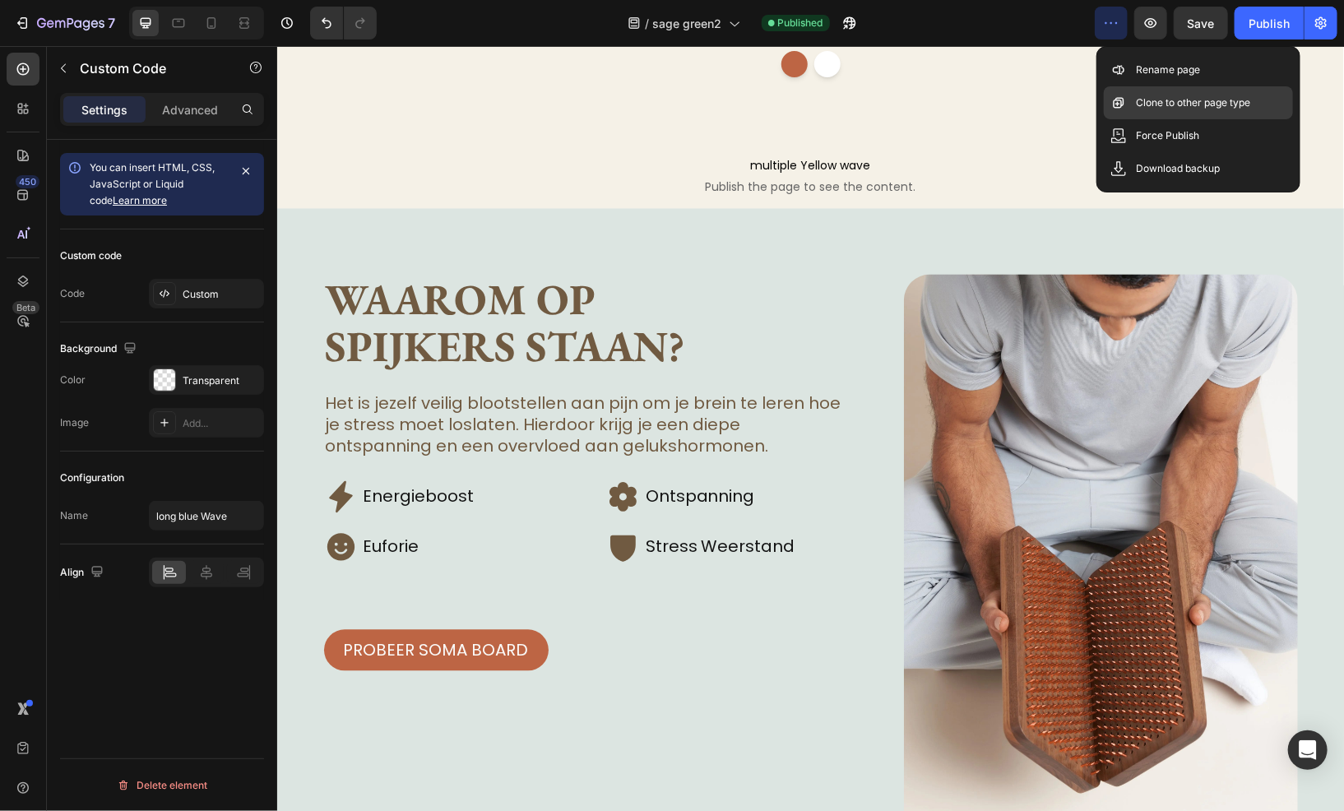
click at [1214, 109] on p "Clone to other page type" at bounding box center [1194, 103] width 114 height 16
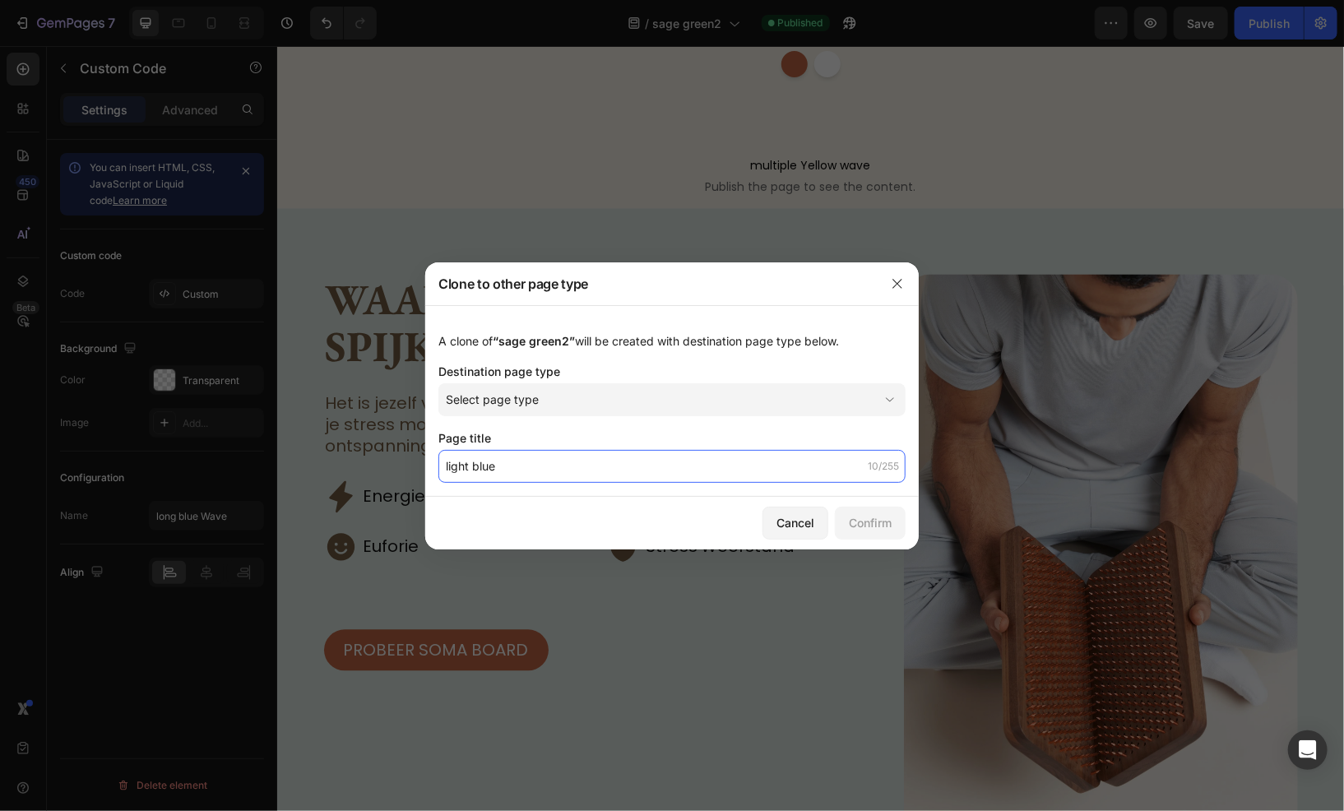
type input "light blue"
click at [643, 416] on div "A clone of “sage green2” will be created with destination page type below. Dest…" at bounding box center [672, 401] width 494 height 192
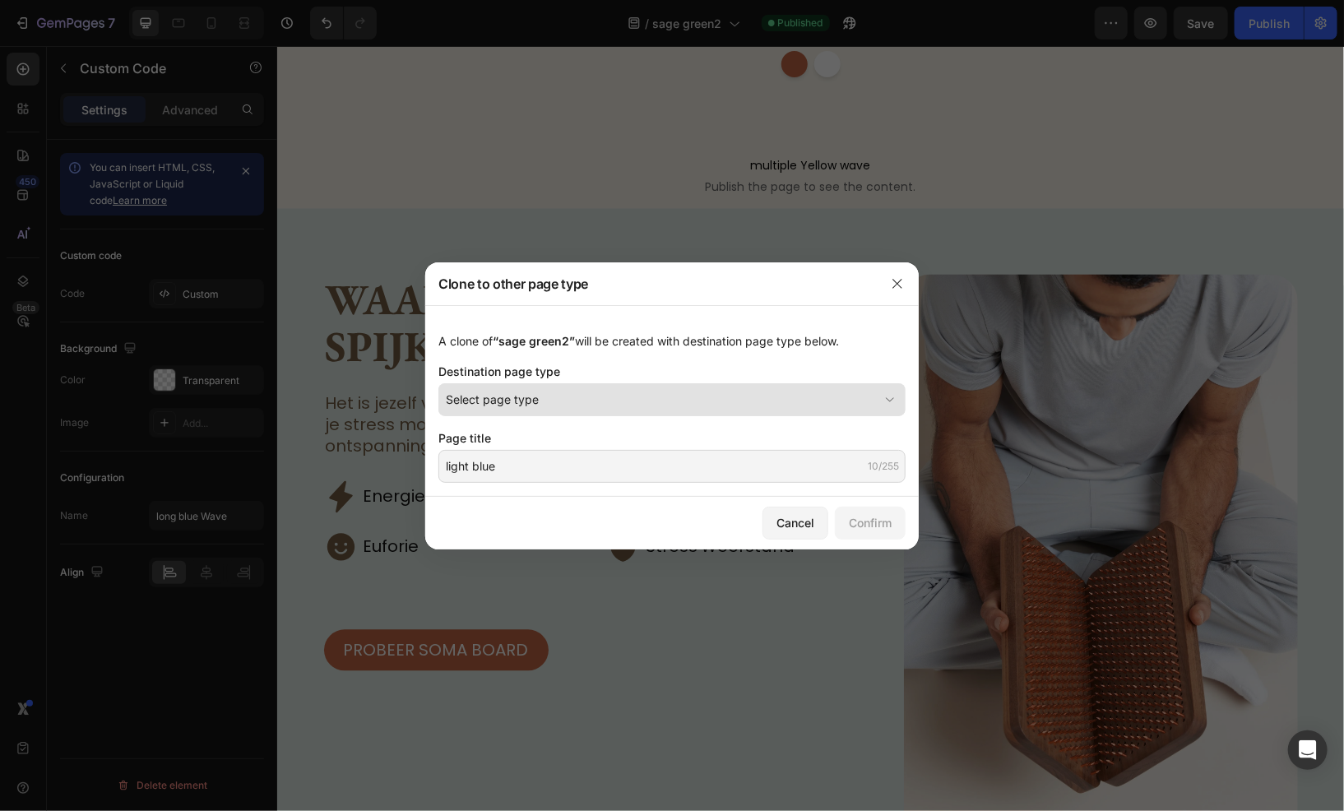
click at [626, 405] on div "Select page type" at bounding box center [662, 399] width 433 height 17
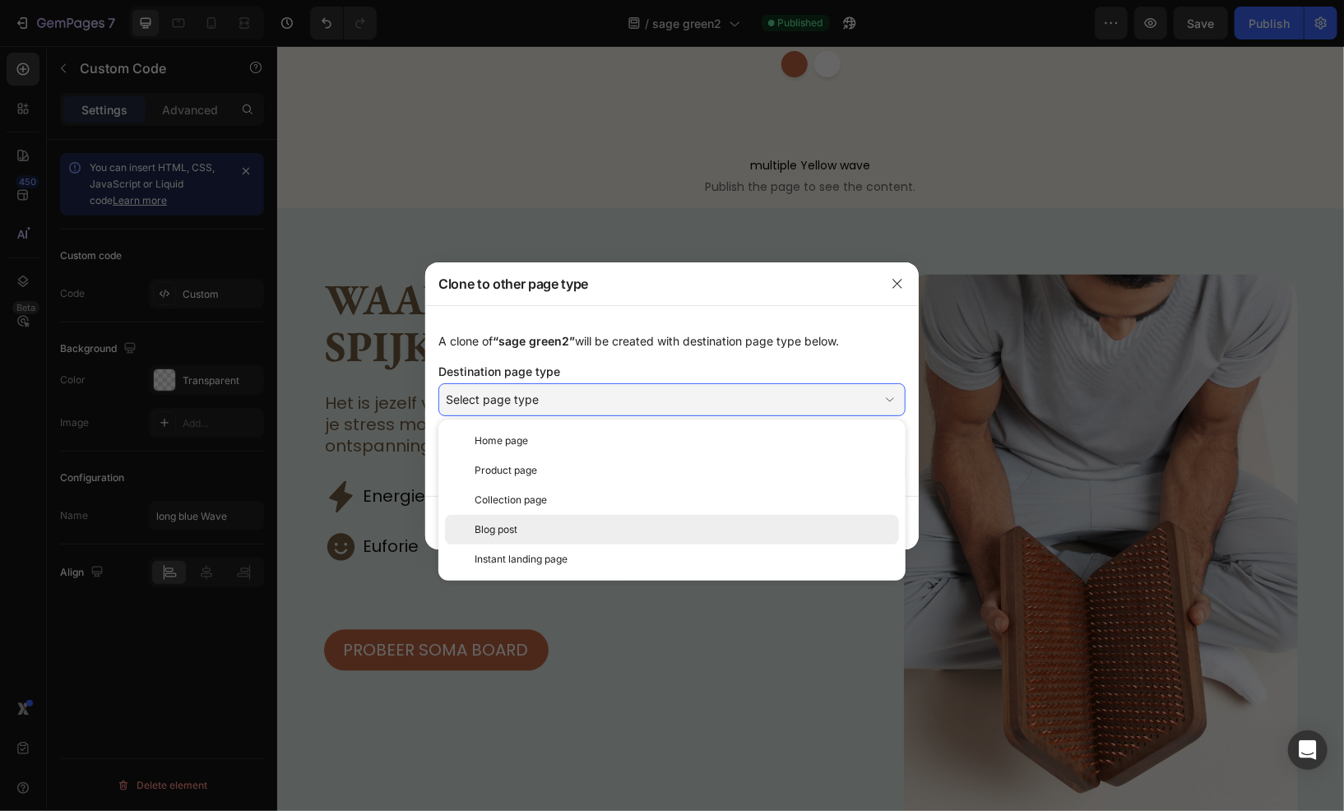
click at [599, 541] on div "Blog post" at bounding box center [672, 530] width 454 height 30
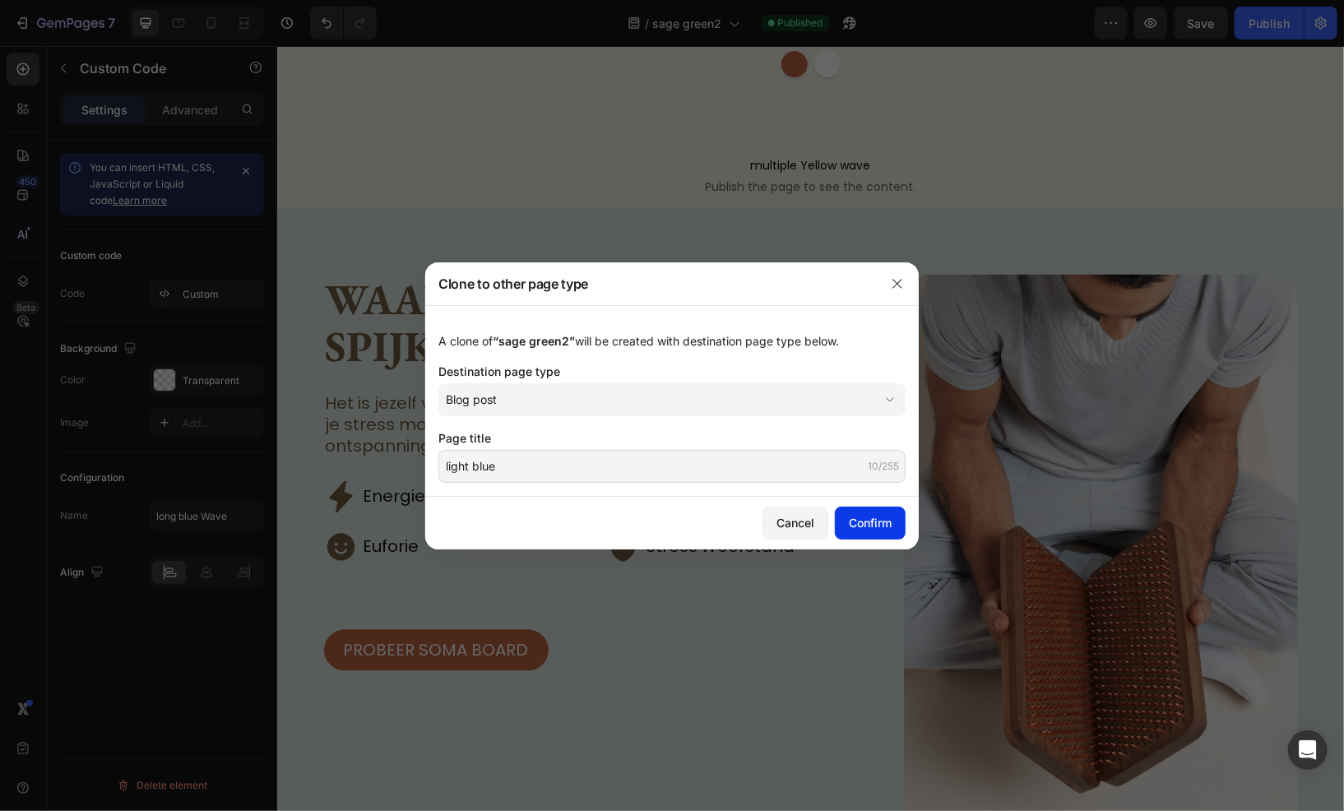
click at [860, 532] on button "Confirm" at bounding box center [870, 523] width 71 height 33
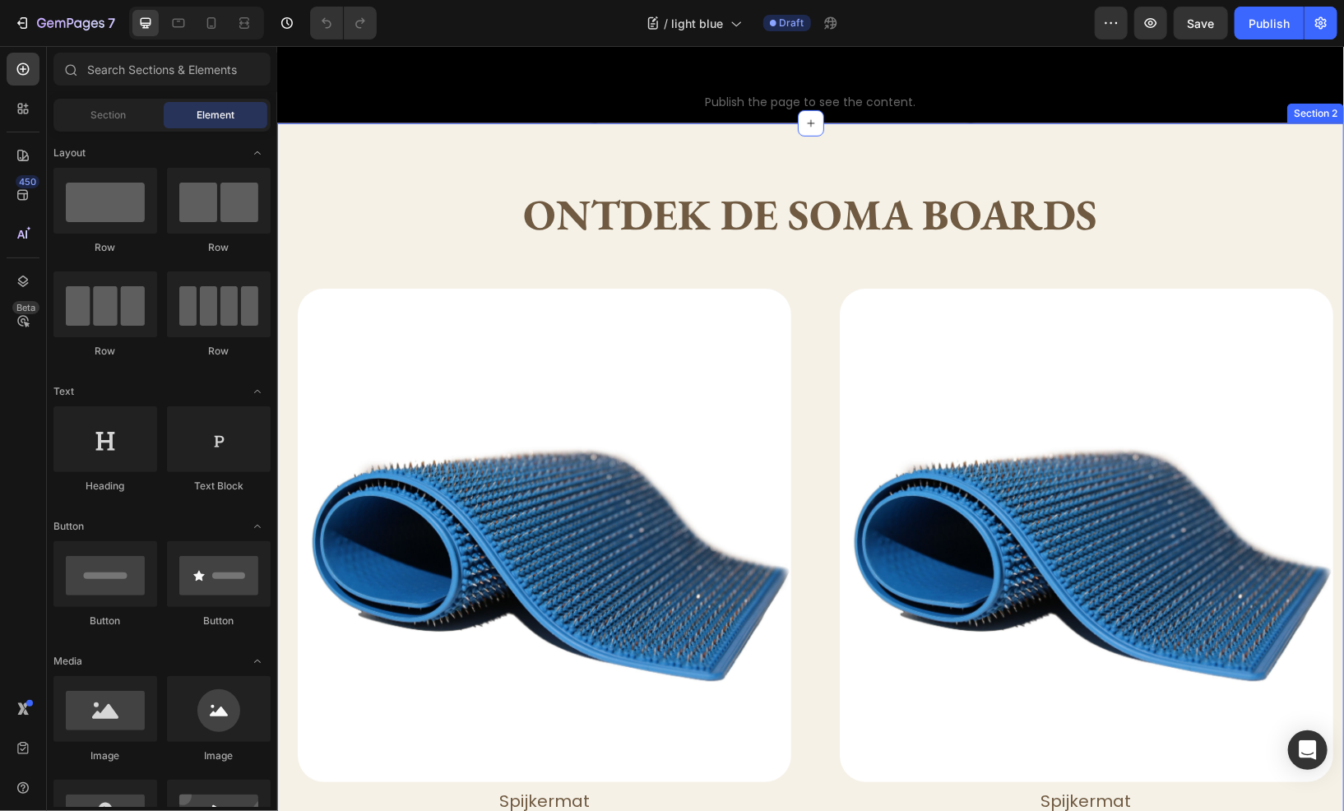
scroll to position [576, 0]
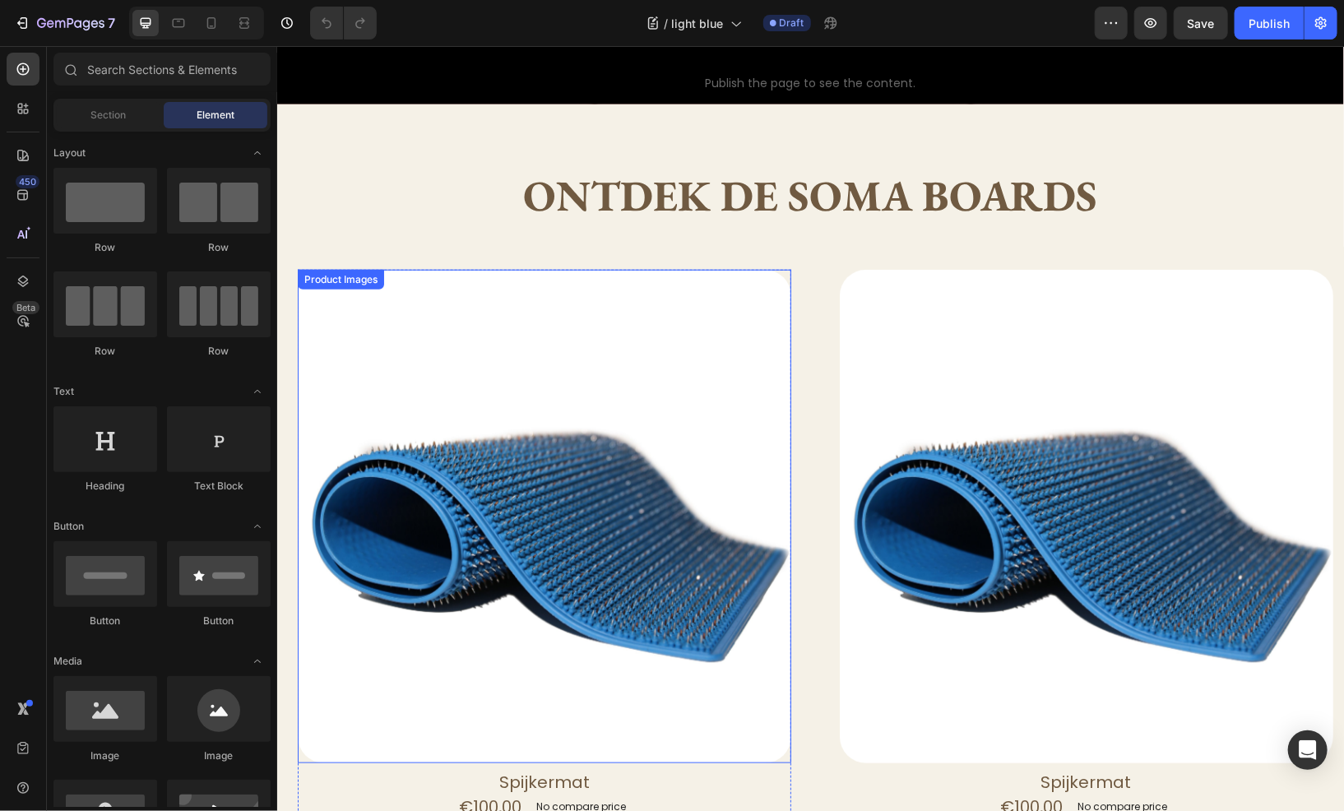
drag, startPoint x: 499, startPoint y: 401, endPoint x: 479, endPoint y: 401, distance: 19.7
click at [499, 401] on img at bounding box center [544, 516] width 494 height 494
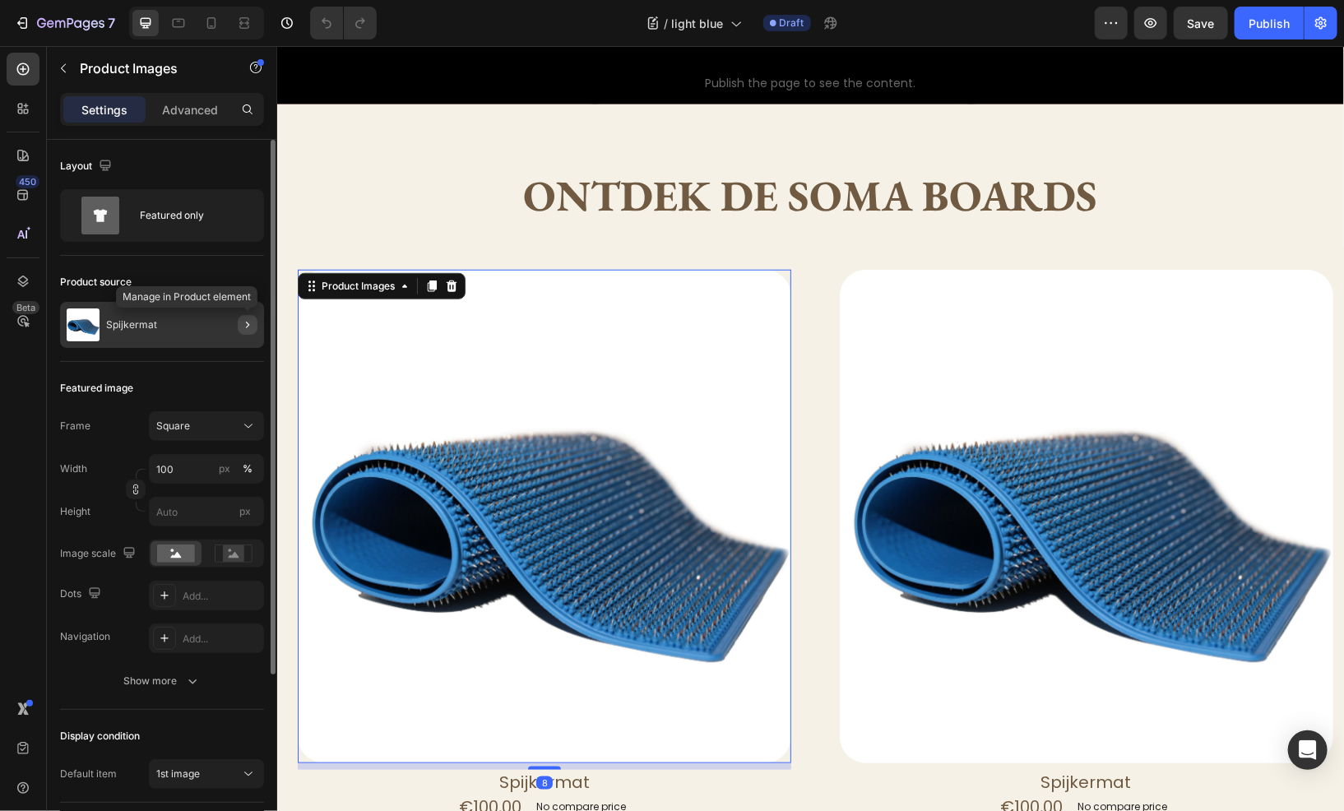
click at [244, 329] on icon "button" at bounding box center [247, 324] width 13 height 13
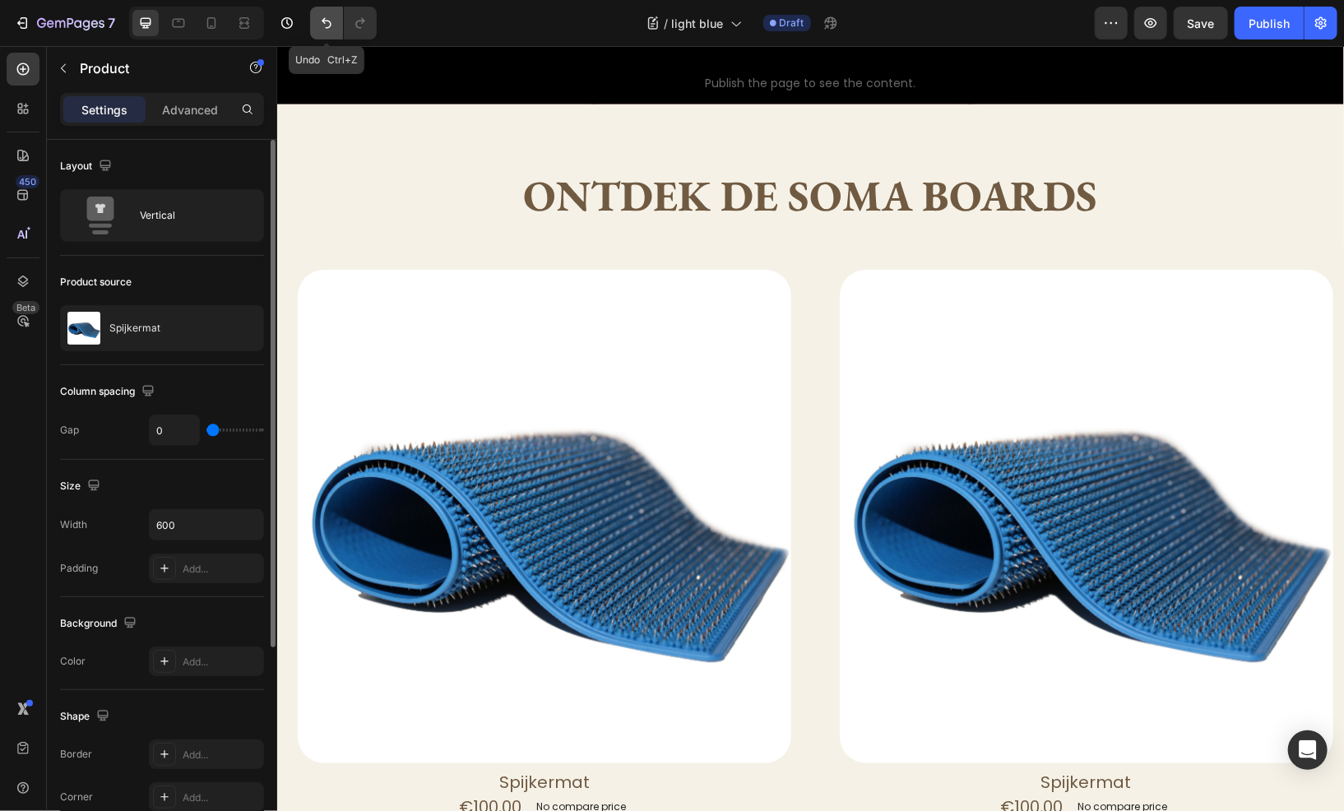
click at [328, 21] on icon "Undo/Redo" at bounding box center [327, 23] width 10 height 11
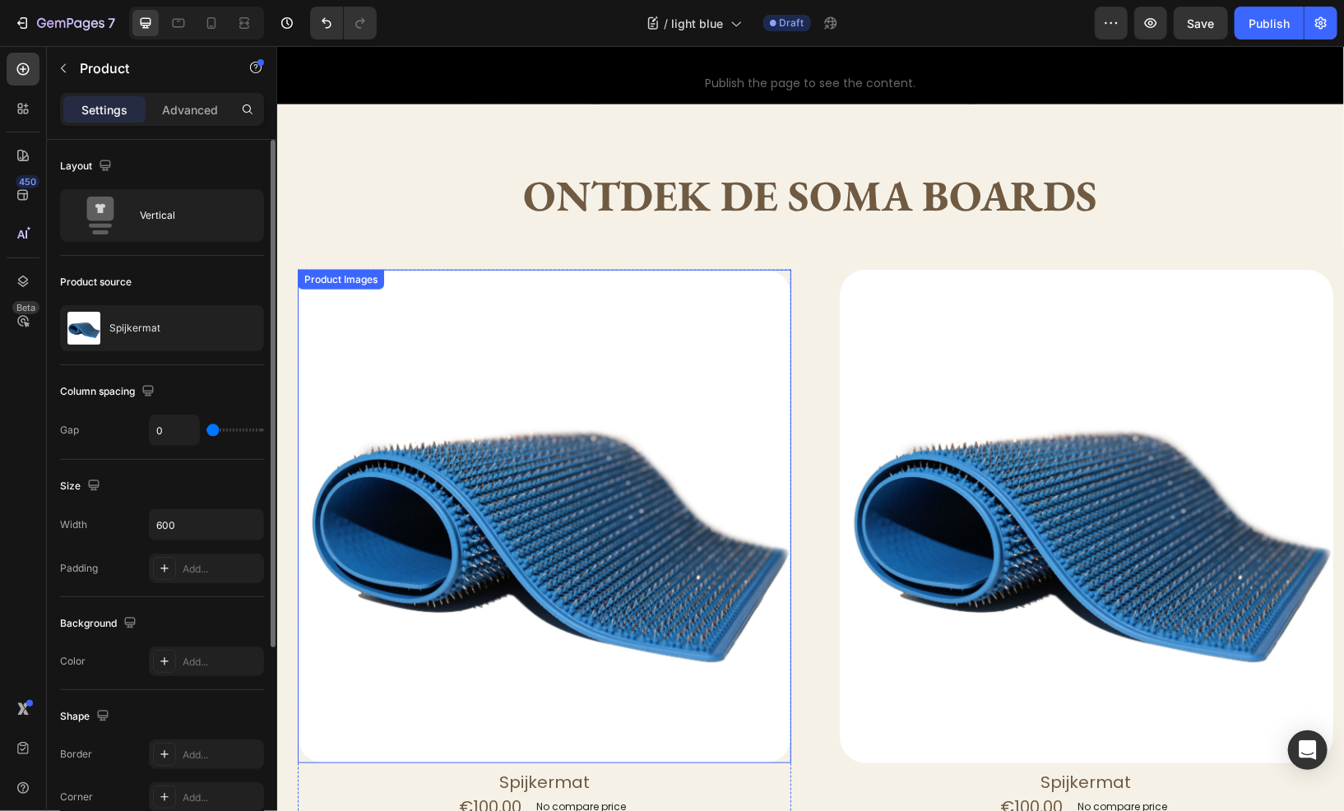
click at [426, 379] on img at bounding box center [544, 516] width 494 height 494
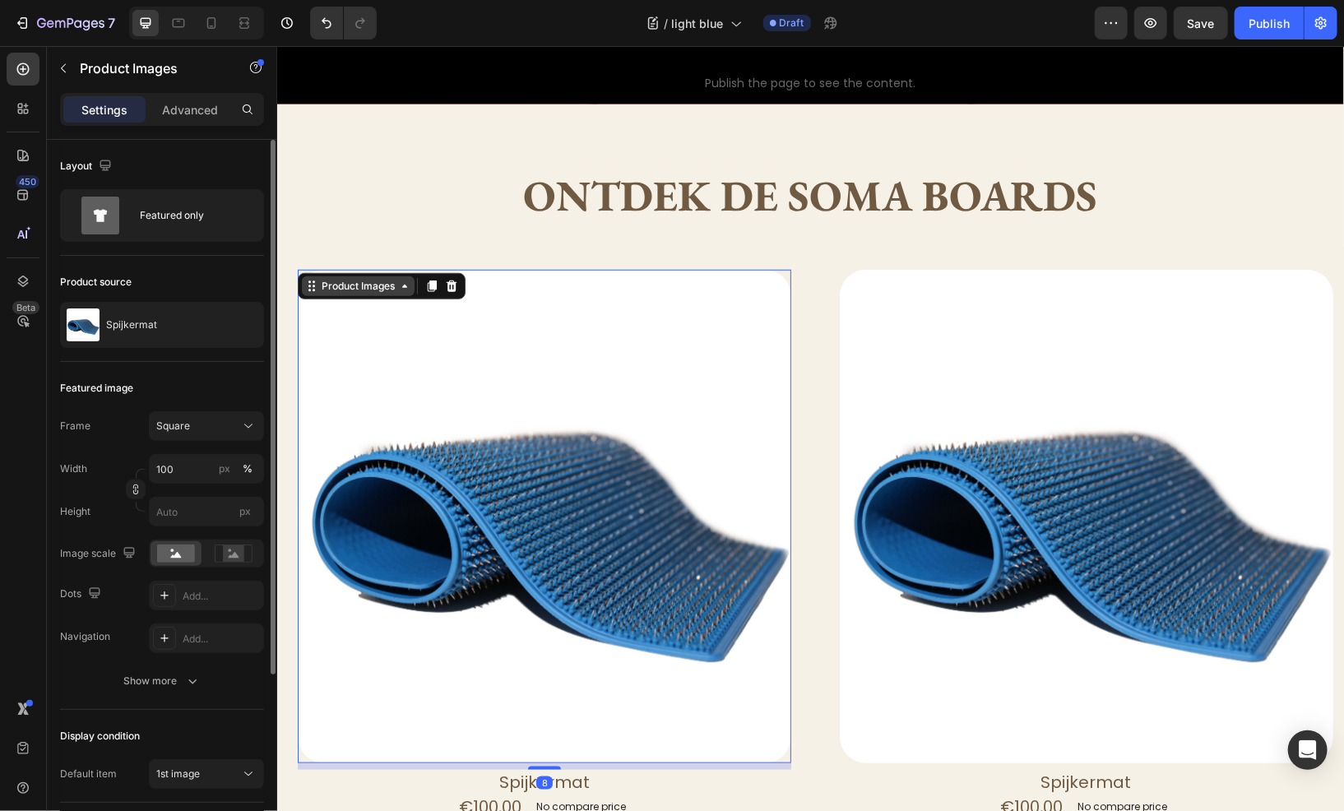
drag, startPoint x: 364, startPoint y: 286, endPoint x: 362, endPoint y: 275, distance: 10.8
click at [364, 286] on div "Product Images" at bounding box center [357, 286] width 113 height 20
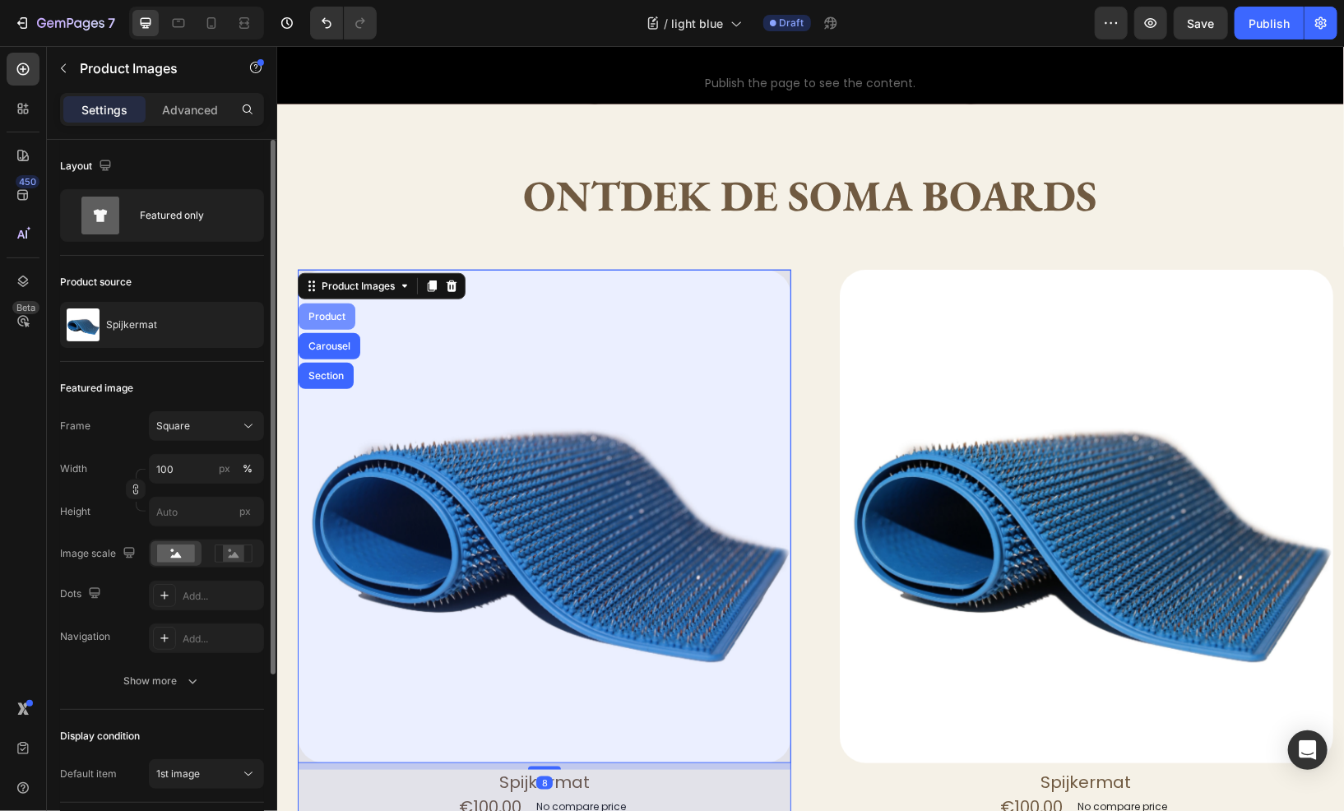
click at [333, 303] on div "Product" at bounding box center [326, 316] width 57 height 26
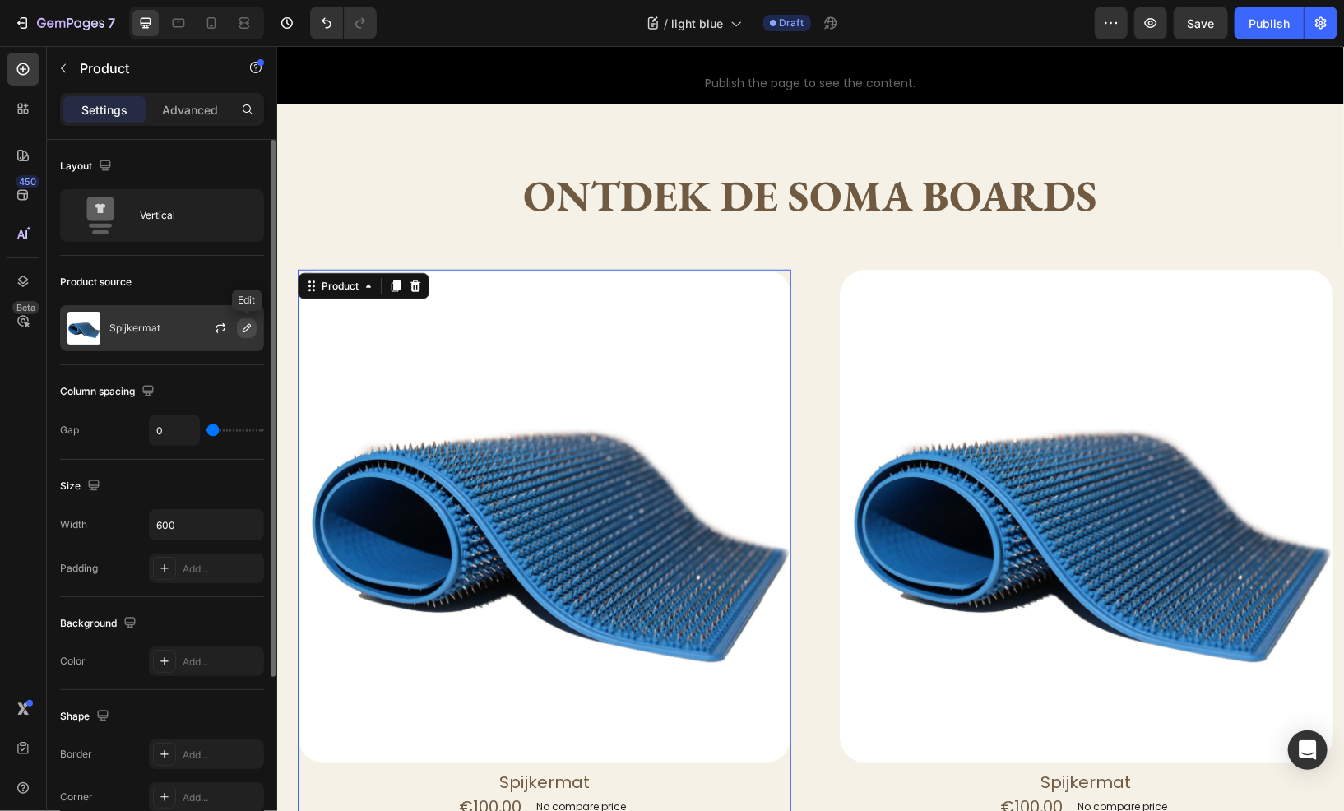
click at [244, 327] on icon "button" at bounding box center [246, 328] width 13 height 13
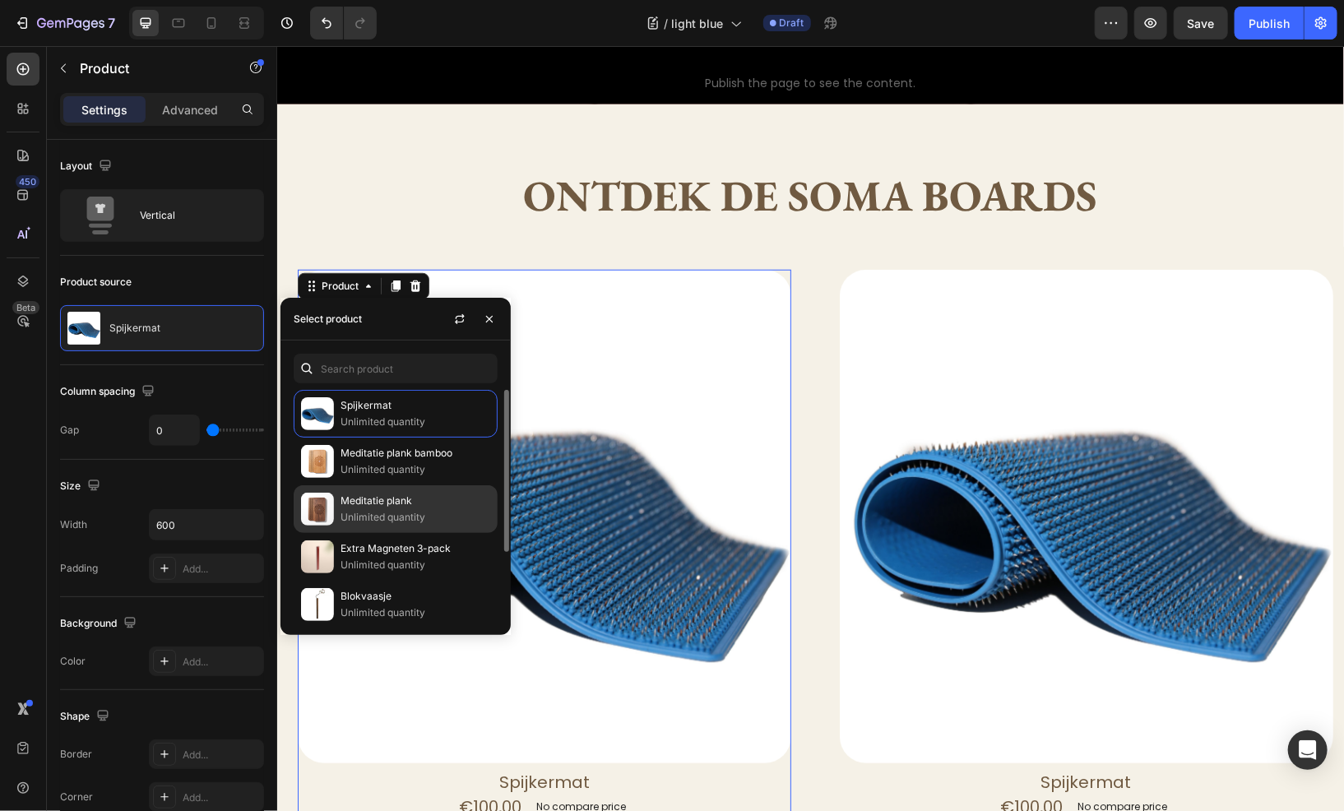
click at [404, 499] on p "Meditatie plank" at bounding box center [416, 501] width 150 height 16
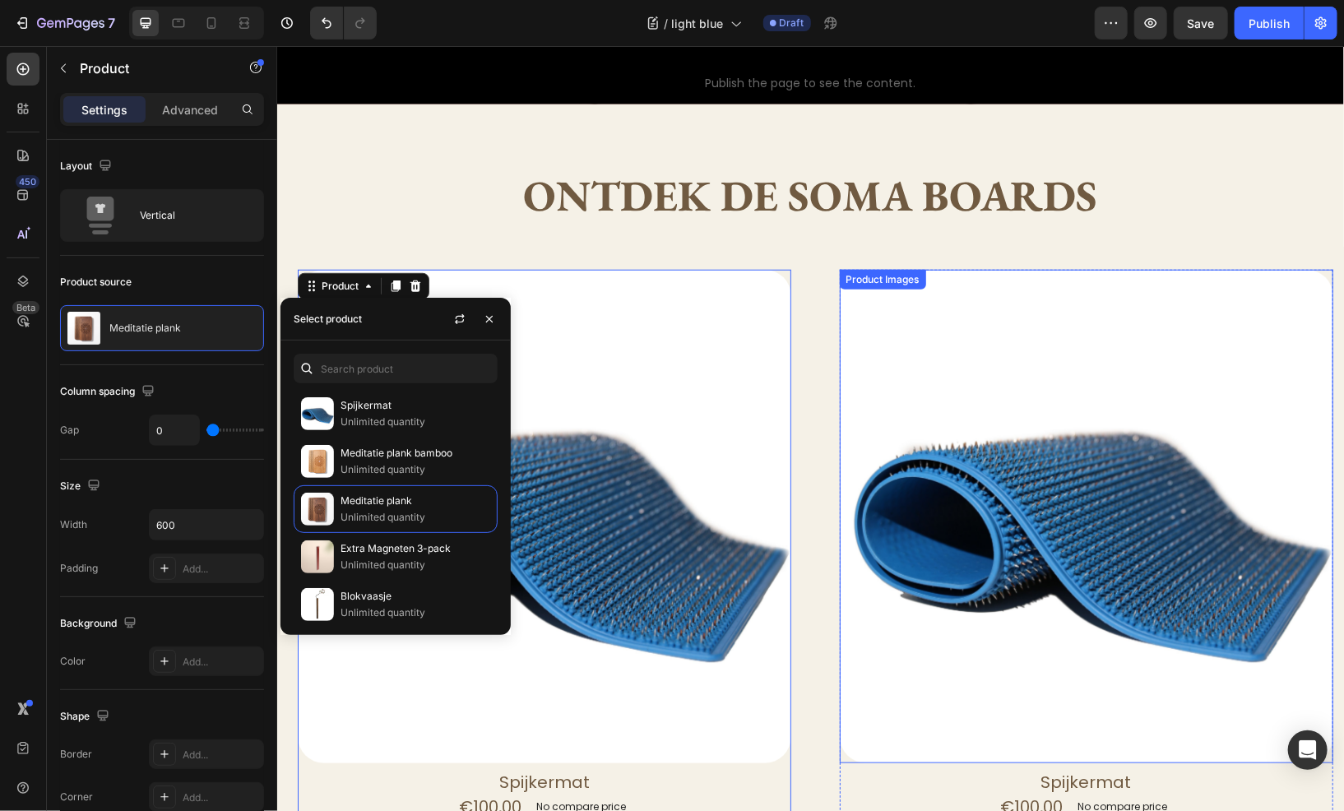
click at [982, 355] on img at bounding box center [1086, 516] width 494 height 494
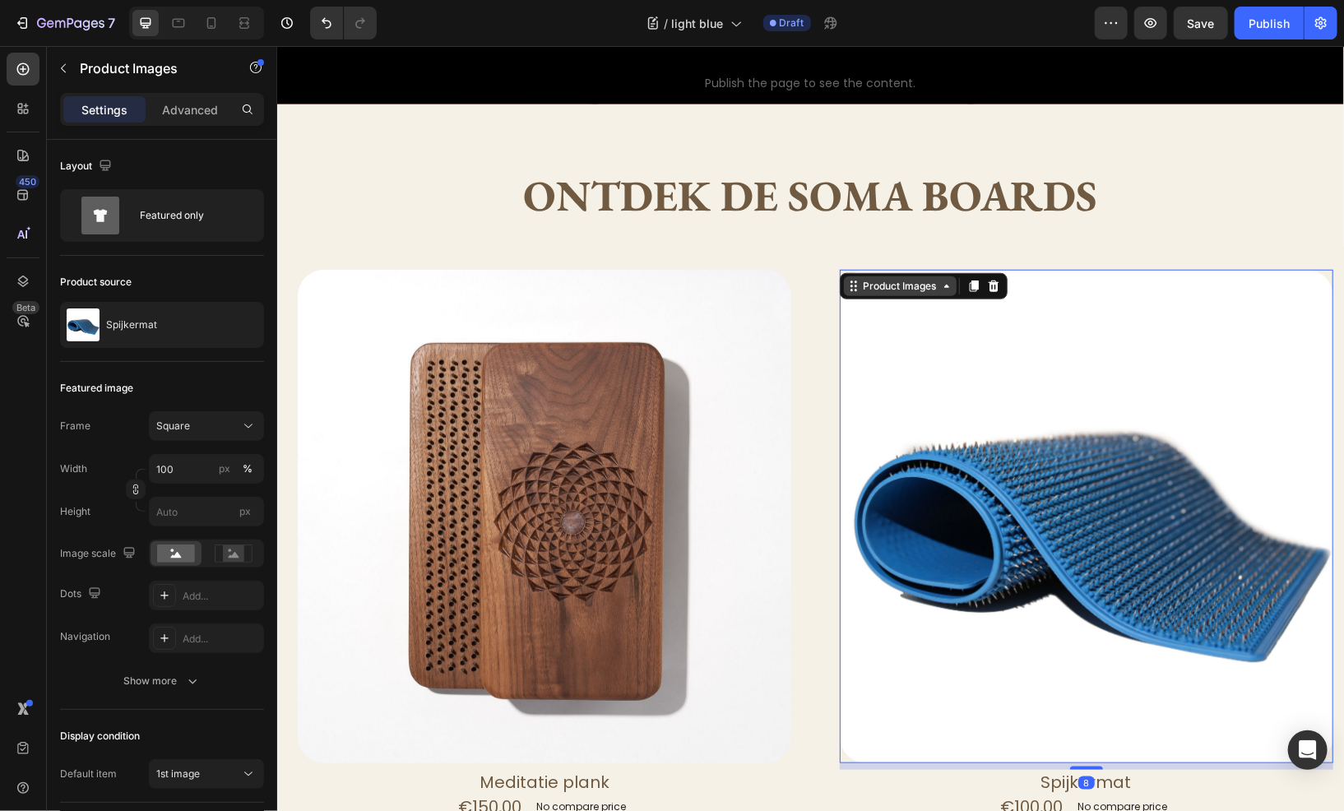
click at [907, 279] on div "Product Images" at bounding box center [900, 285] width 80 height 15
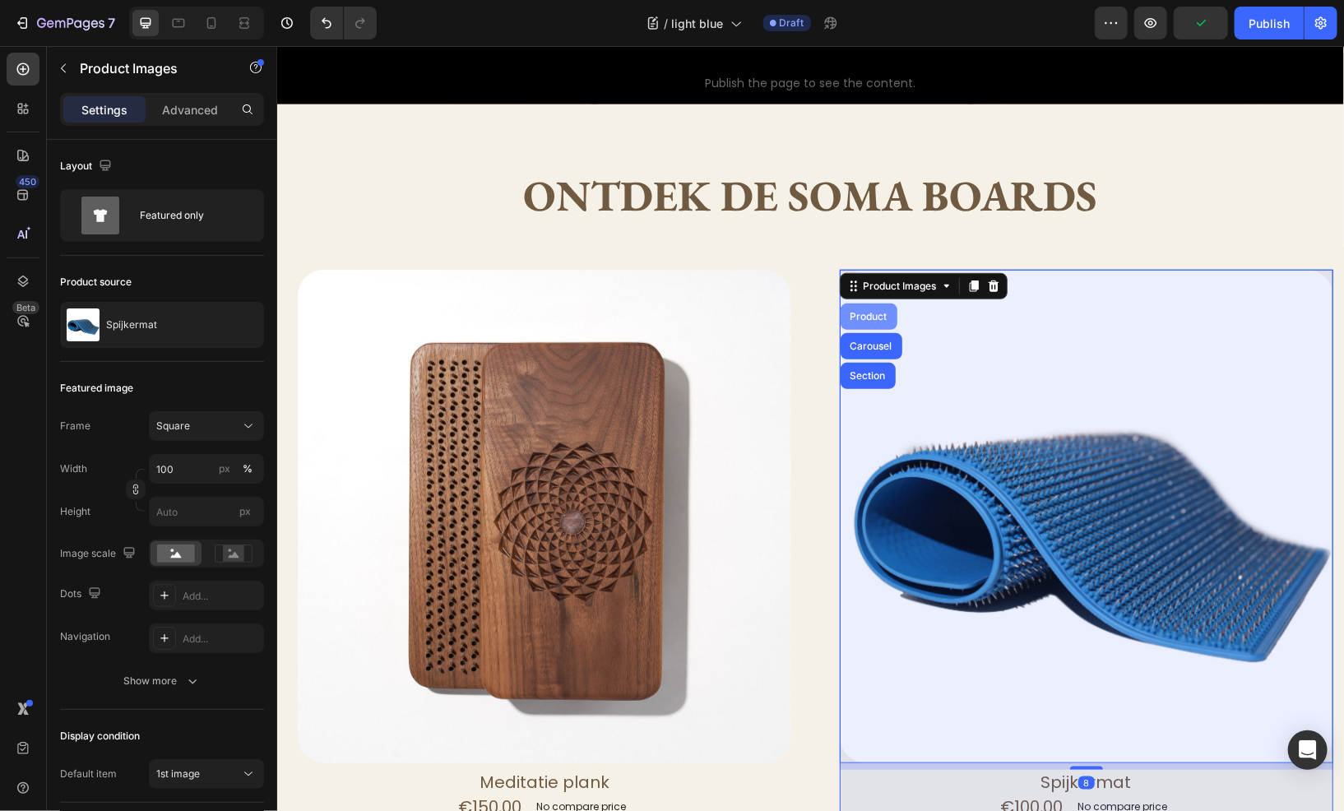
click at [866, 311] on div "Product" at bounding box center [869, 316] width 44 height 10
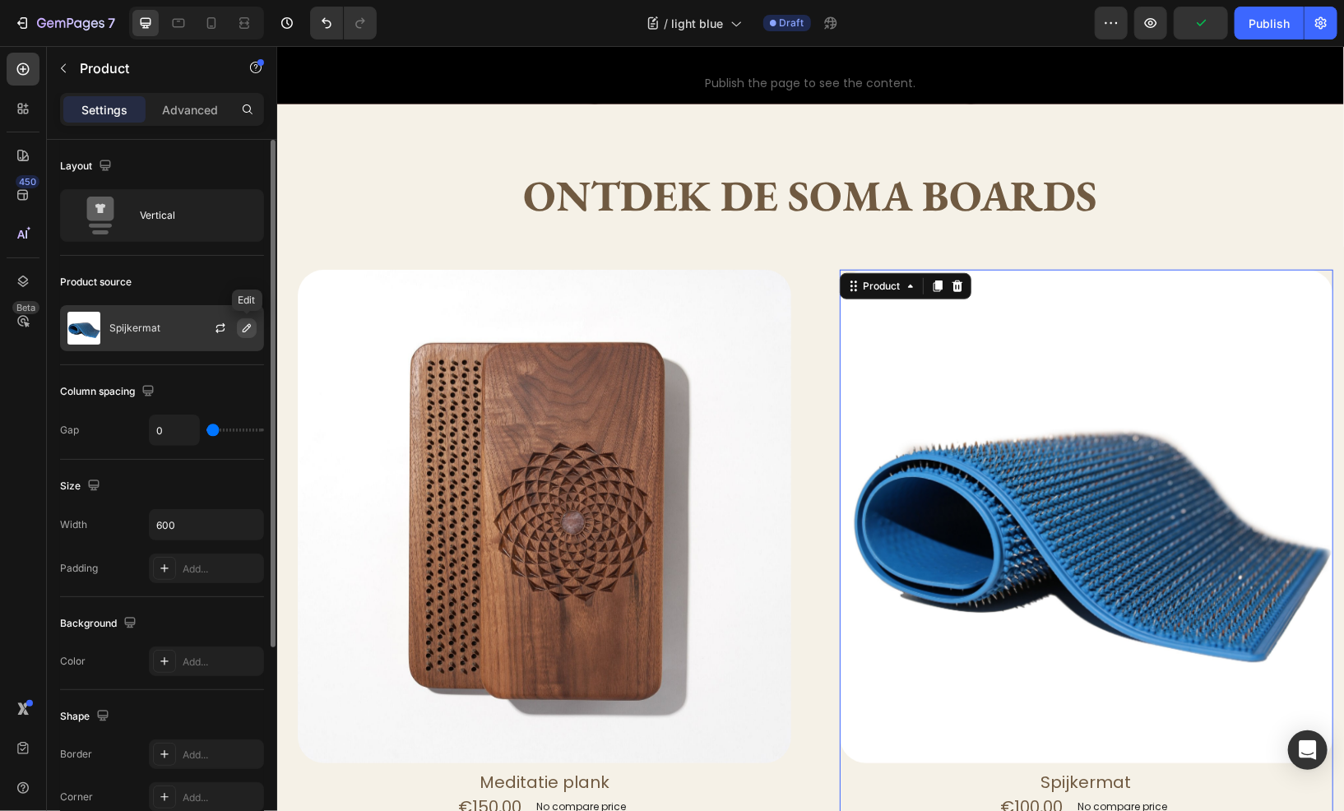
click at [244, 337] on button "button" at bounding box center [247, 328] width 20 height 20
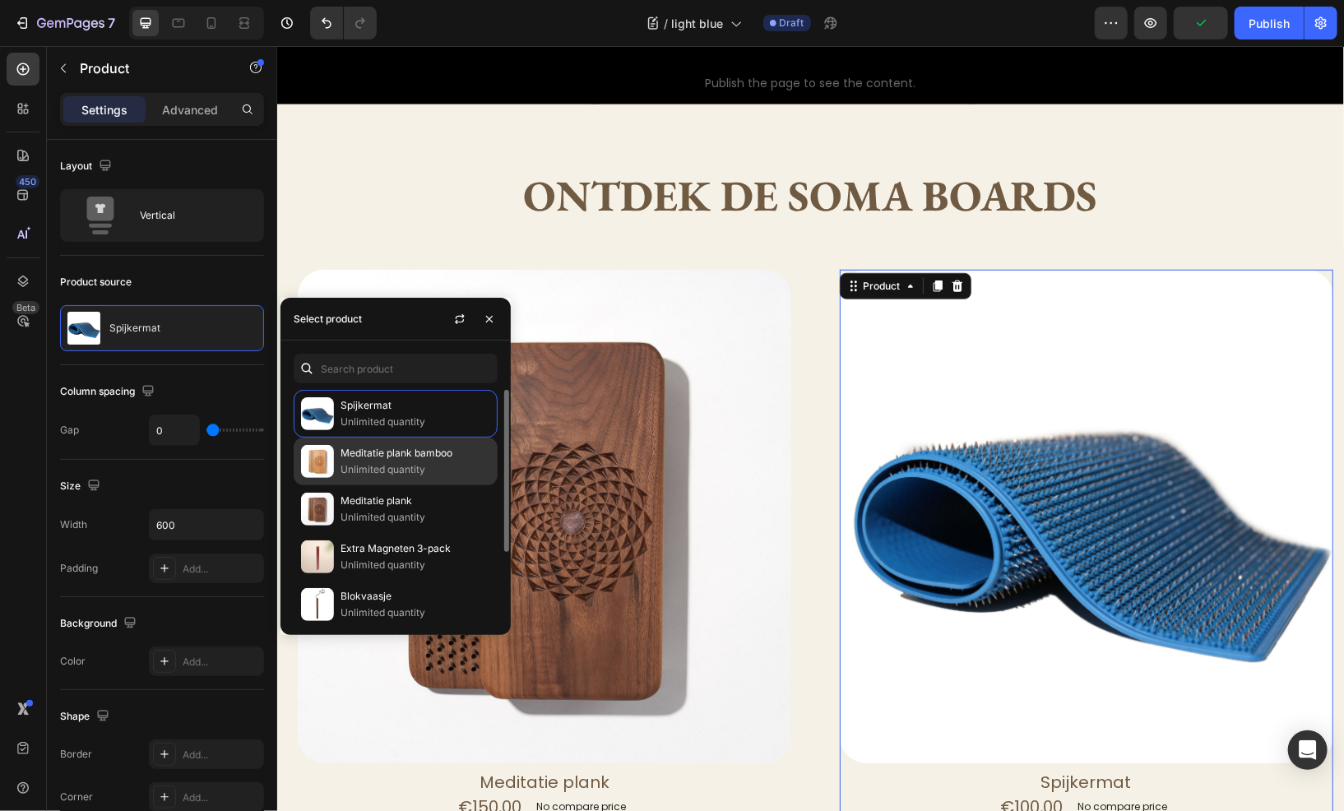
click at [389, 465] on p "Unlimited quantity" at bounding box center [416, 470] width 150 height 16
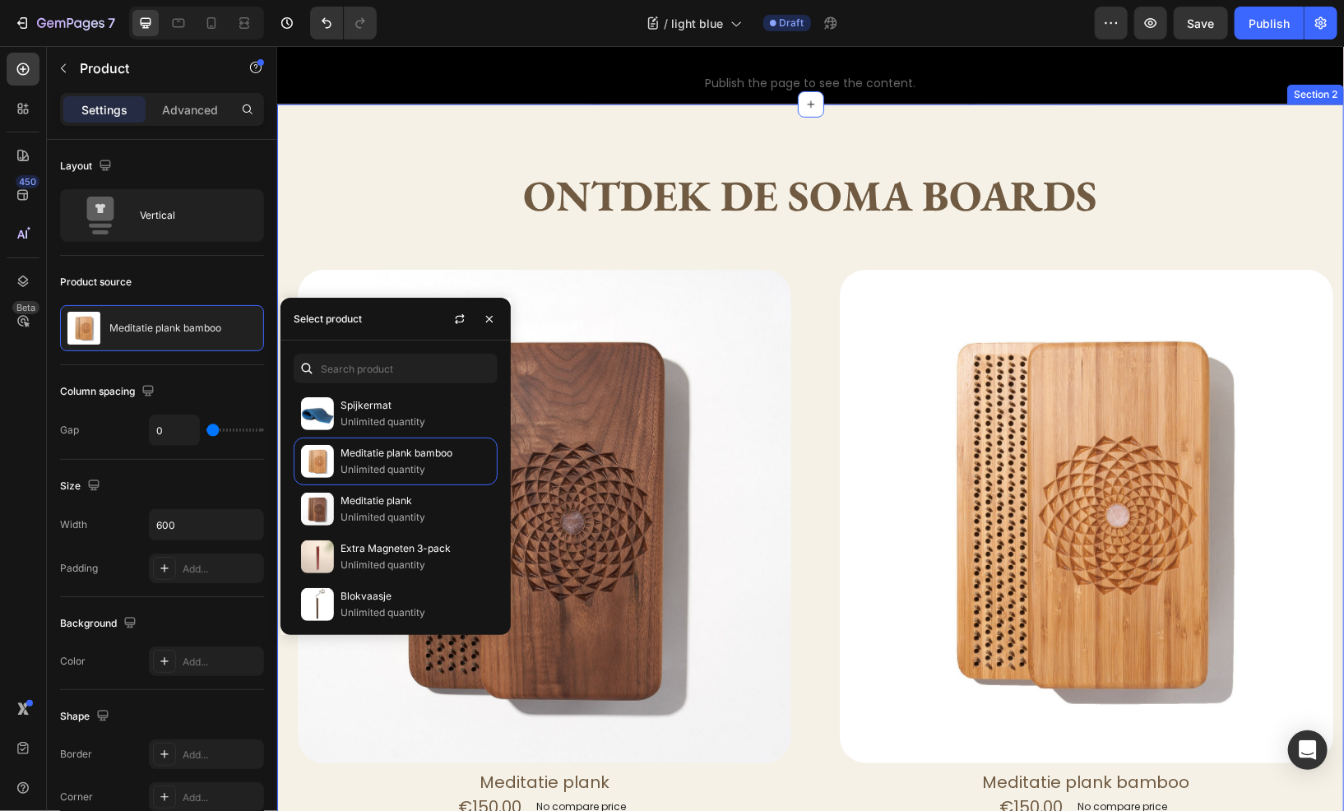
click at [357, 127] on div "Ontdek de Soma boards Heading Text Block Row Product Images Meditatie plank Pro…" at bounding box center [809, 653] width 1067 height 1098
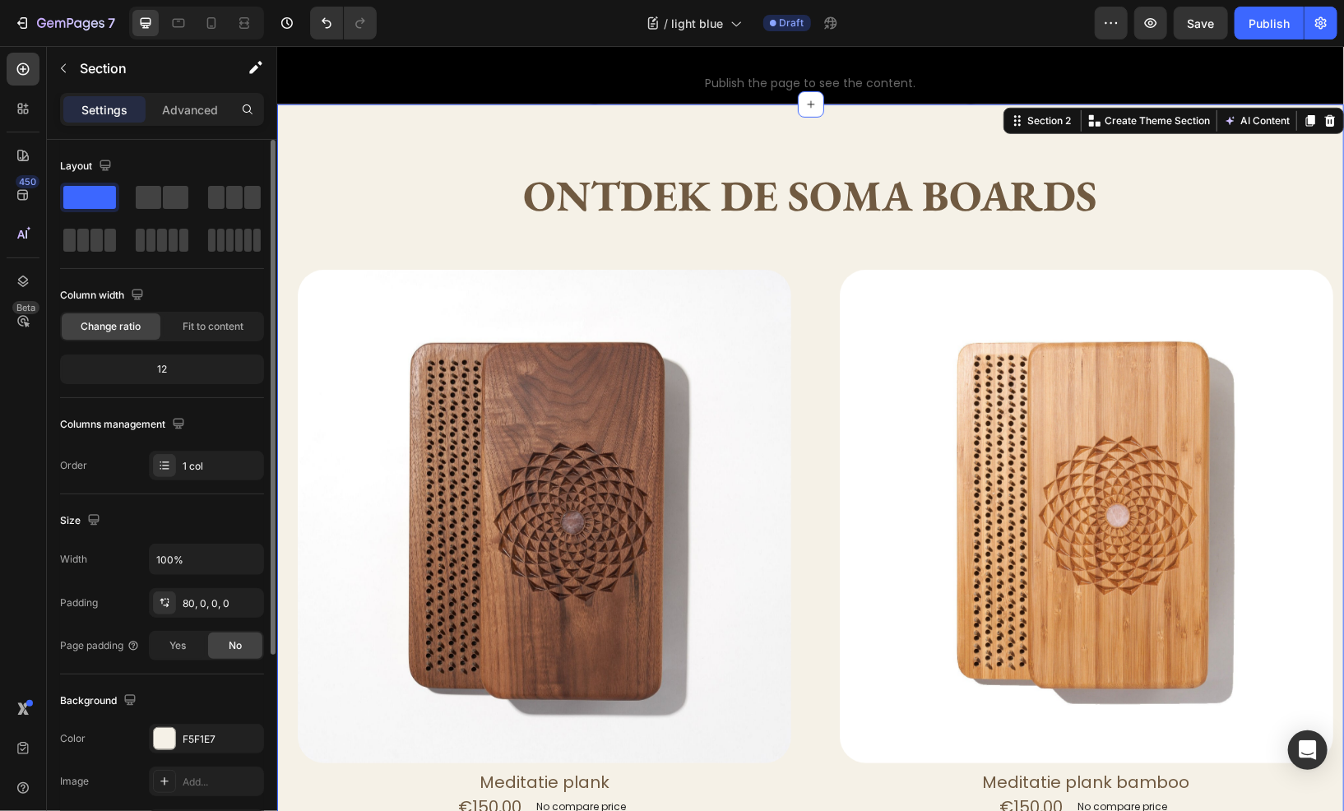
scroll to position [82, 0]
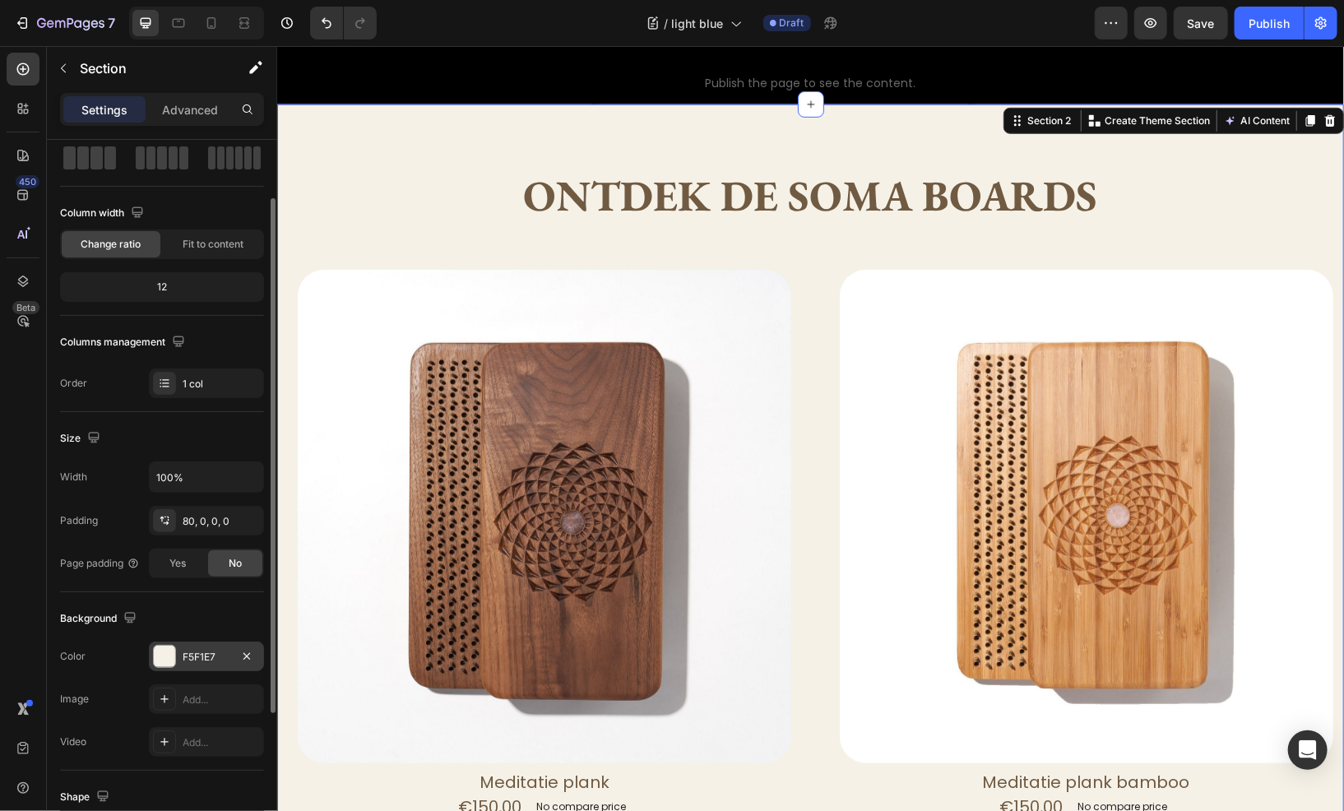
click at [202, 664] on div "F5F1E7" at bounding box center [206, 657] width 115 height 30
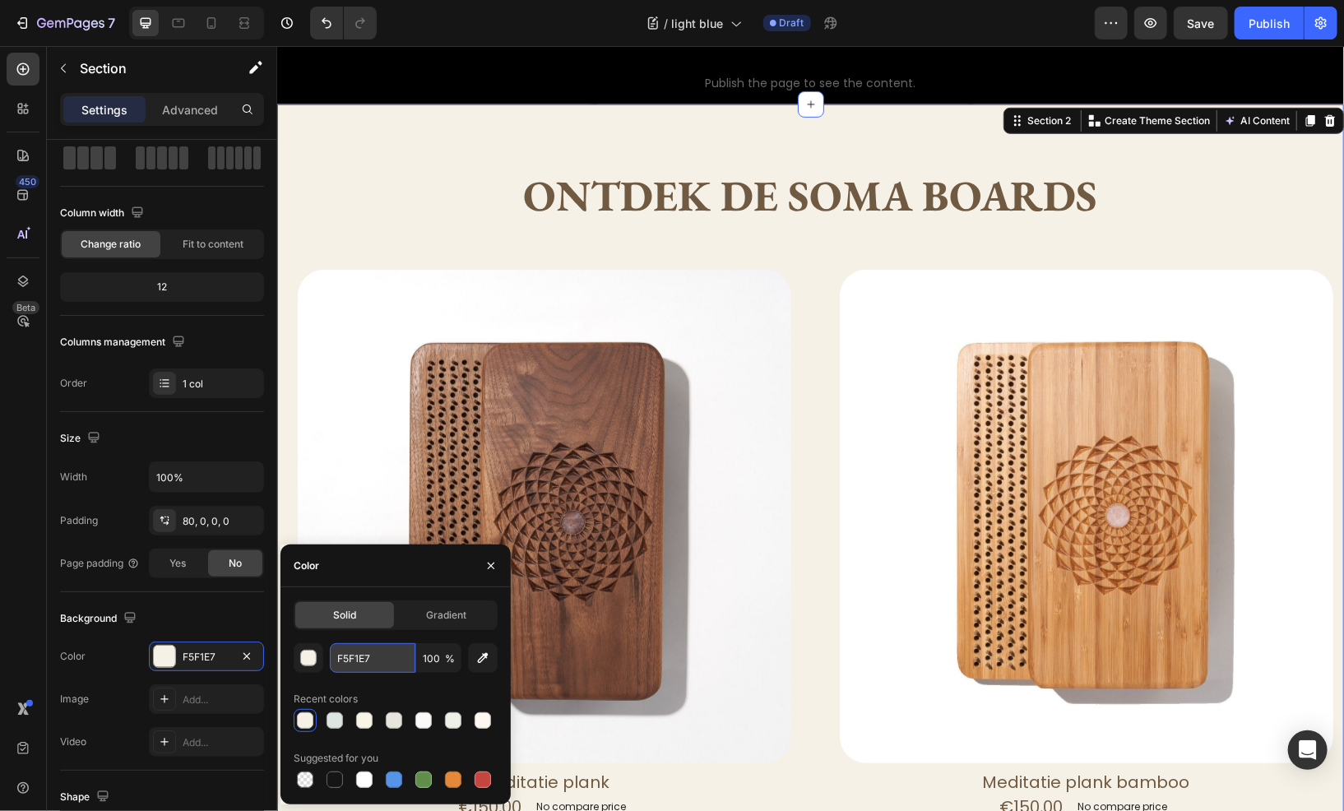
click at [382, 657] on input "F5F1E7" at bounding box center [373, 658] width 86 height 30
paste input "D8E3E8"
type input "D8E3E8"
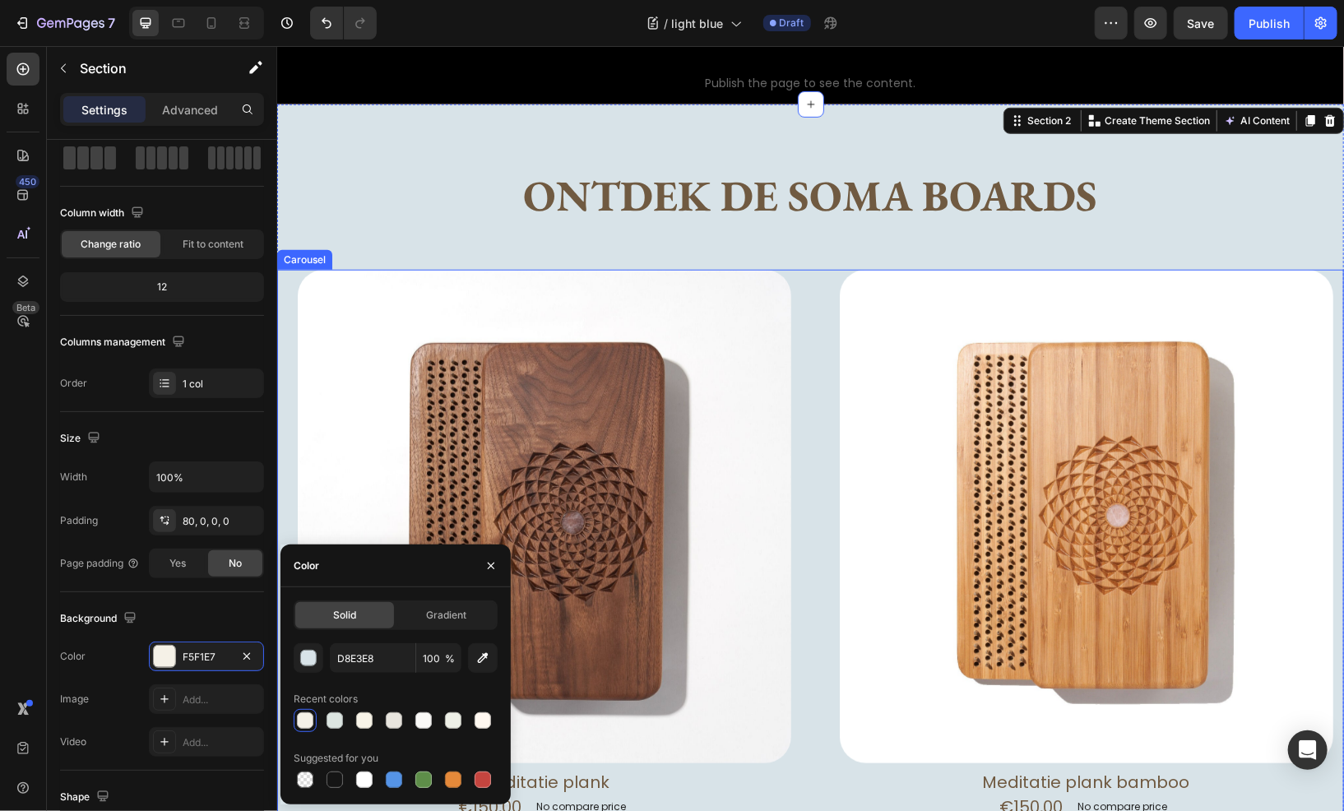
click at [817, 541] on div "Product Images Meditatie plank Product Title €150,00 Product Price Product Pric…" at bounding box center [809, 623] width 1067 height 709
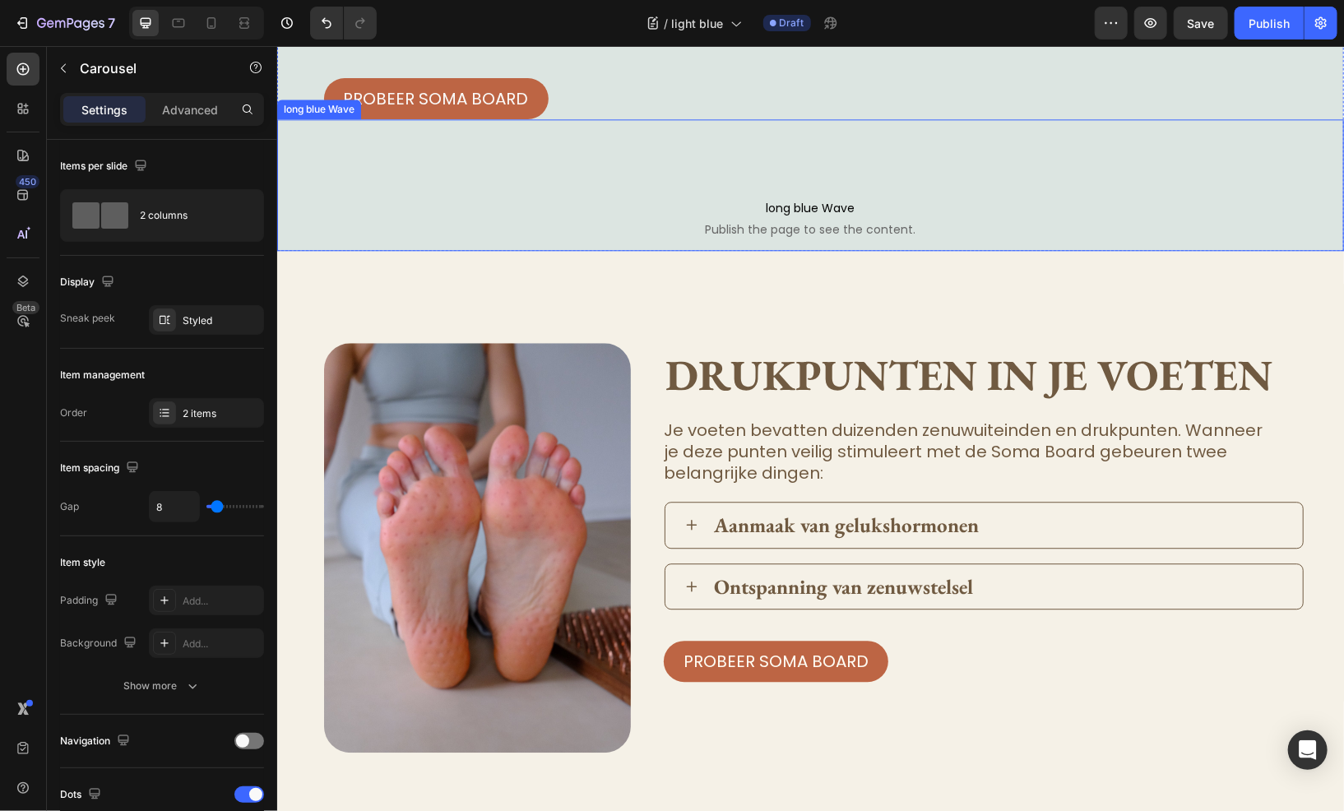
scroll to position [2139, 0]
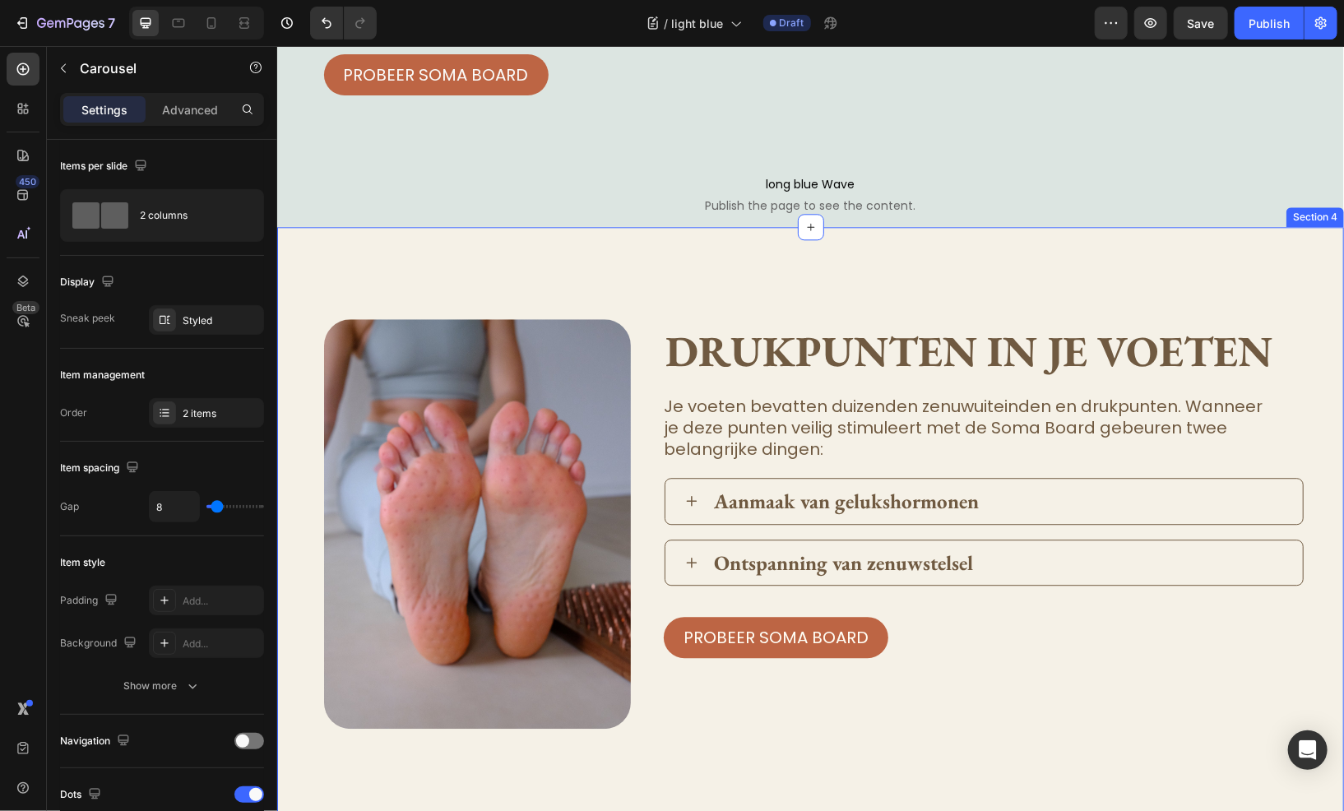
click at [430, 450] on div "Image drukpunten in je voeten Heading Je voeten bevatten duizenden zenuwuiteind…" at bounding box center [809, 546] width 1067 height 640
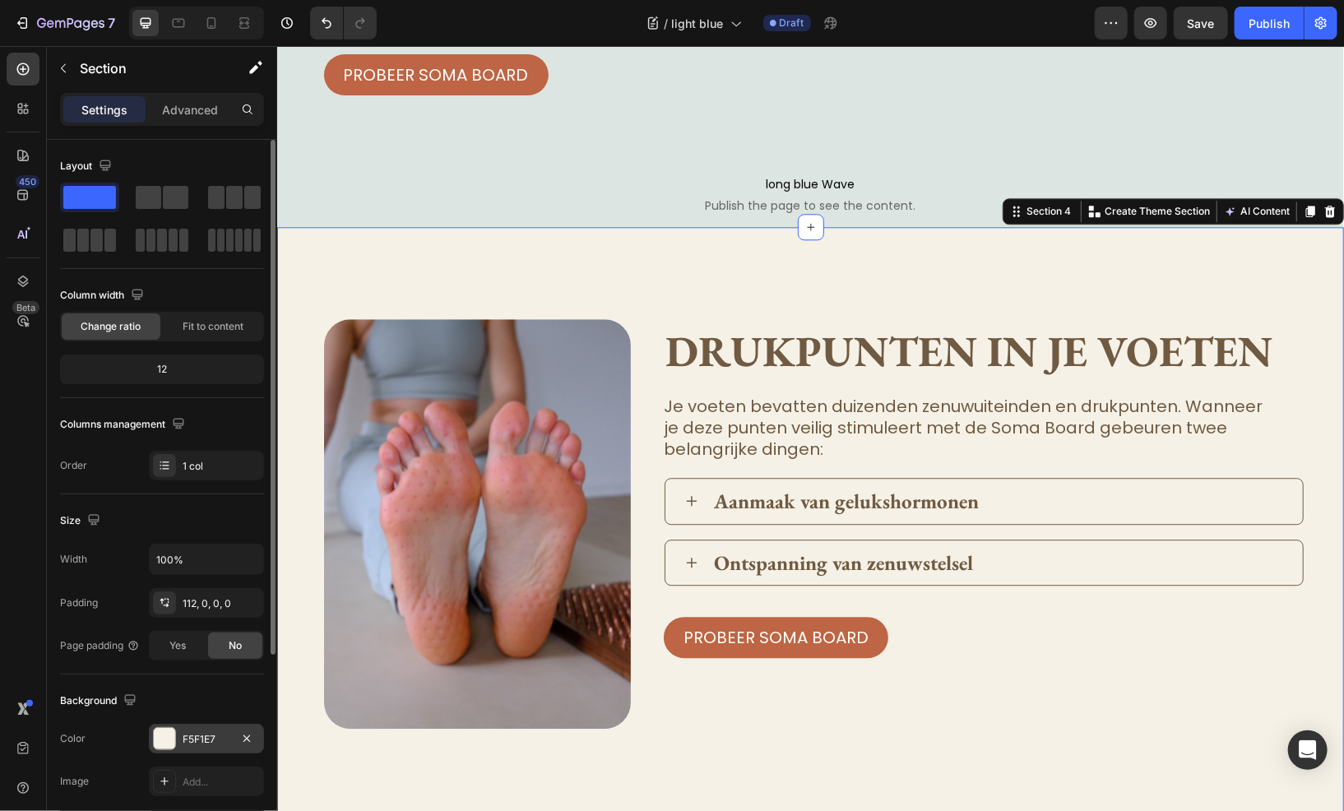
click at [183, 742] on div "F5F1E7" at bounding box center [207, 739] width 48 height 15
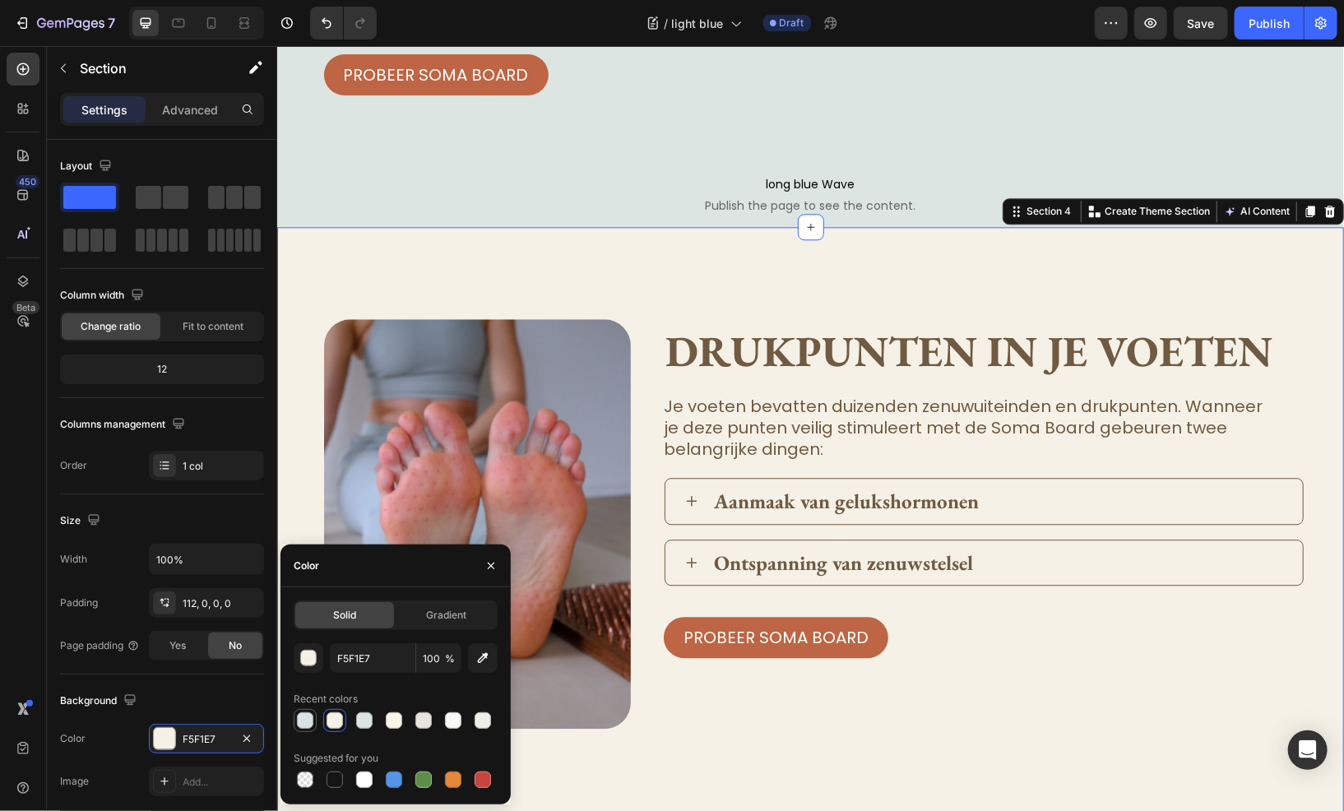
click at [305, 720] on div at bounding box center [305, 721] width 16 height 16
type input "D8E3E8"
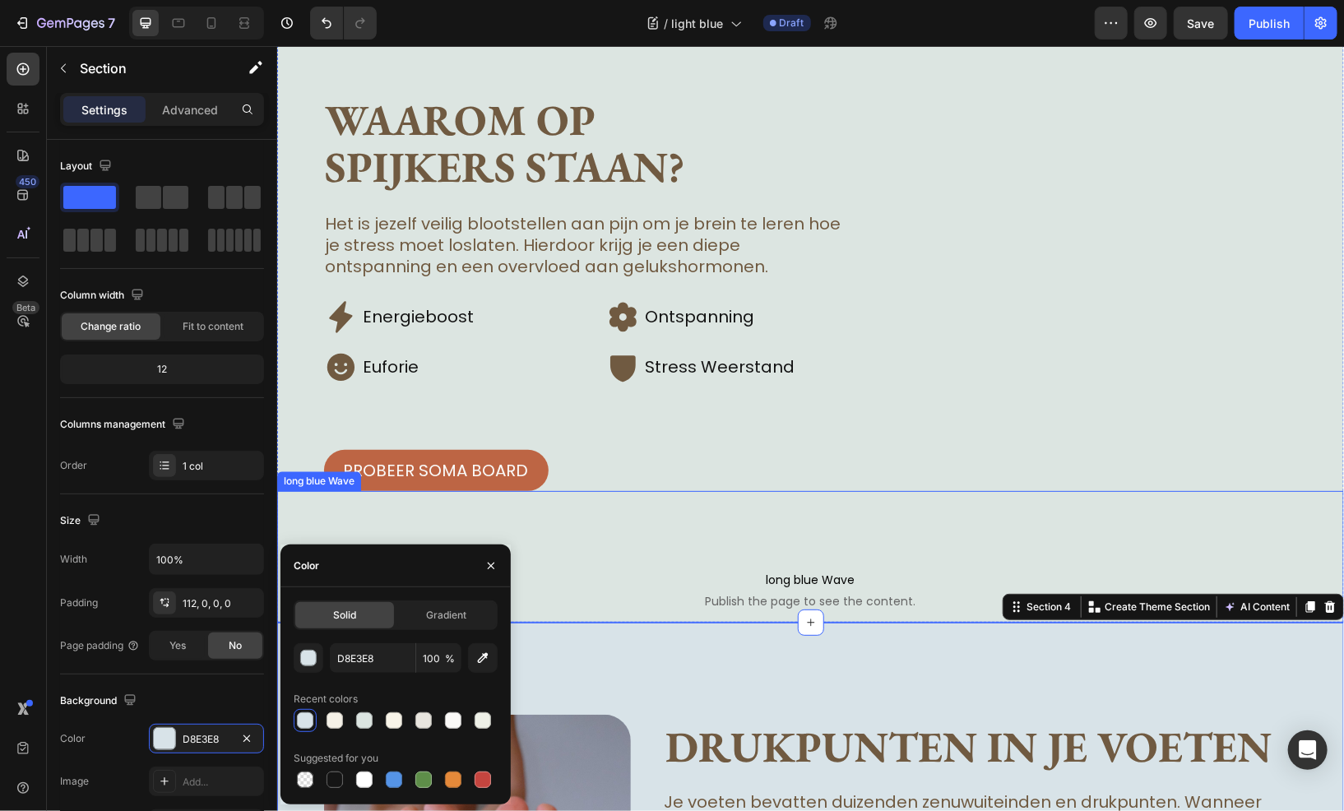
scroll to position [1656, 0]
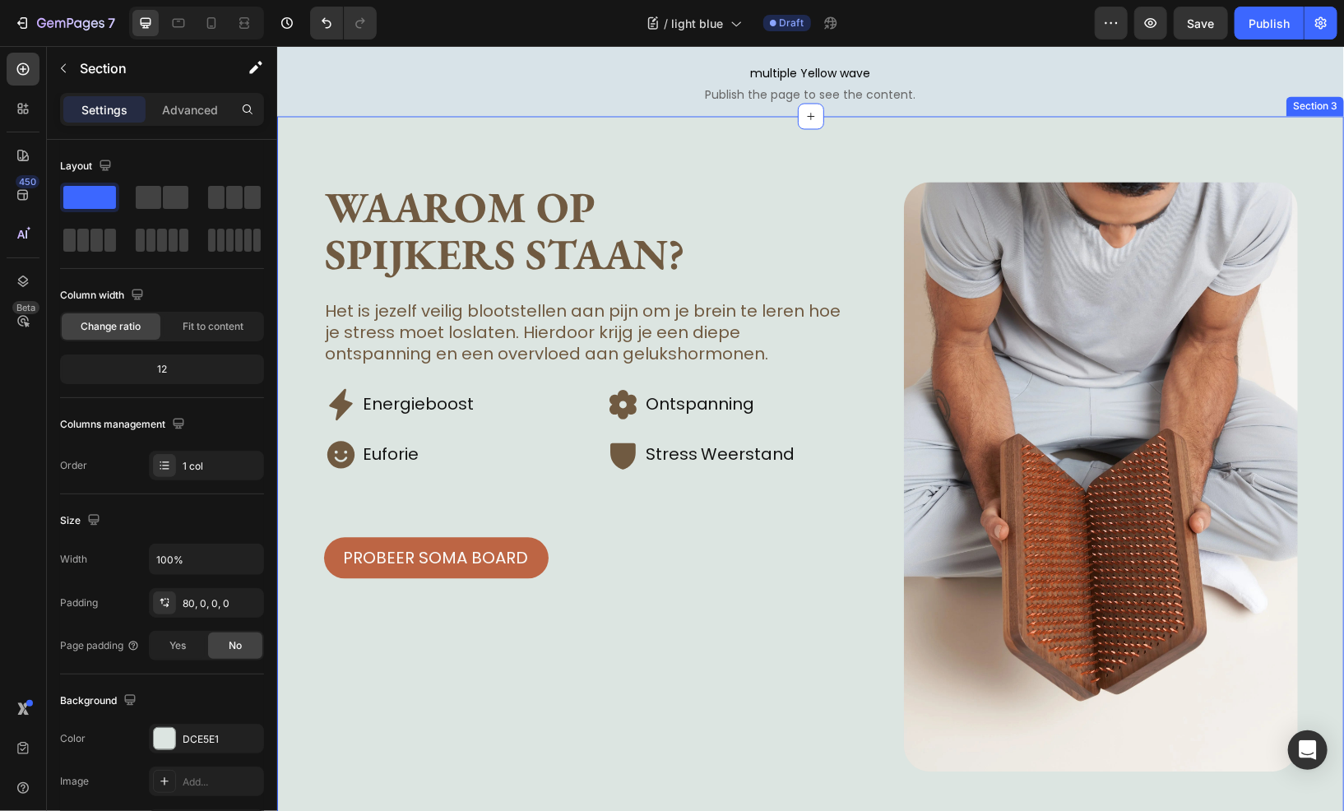
click at [528, 154] on div "Waarom op spijkers staan? Heading Het is jezelf veilig blootstellen aan pijn om…" at bounding box center [809, 510] width 1067 height 788
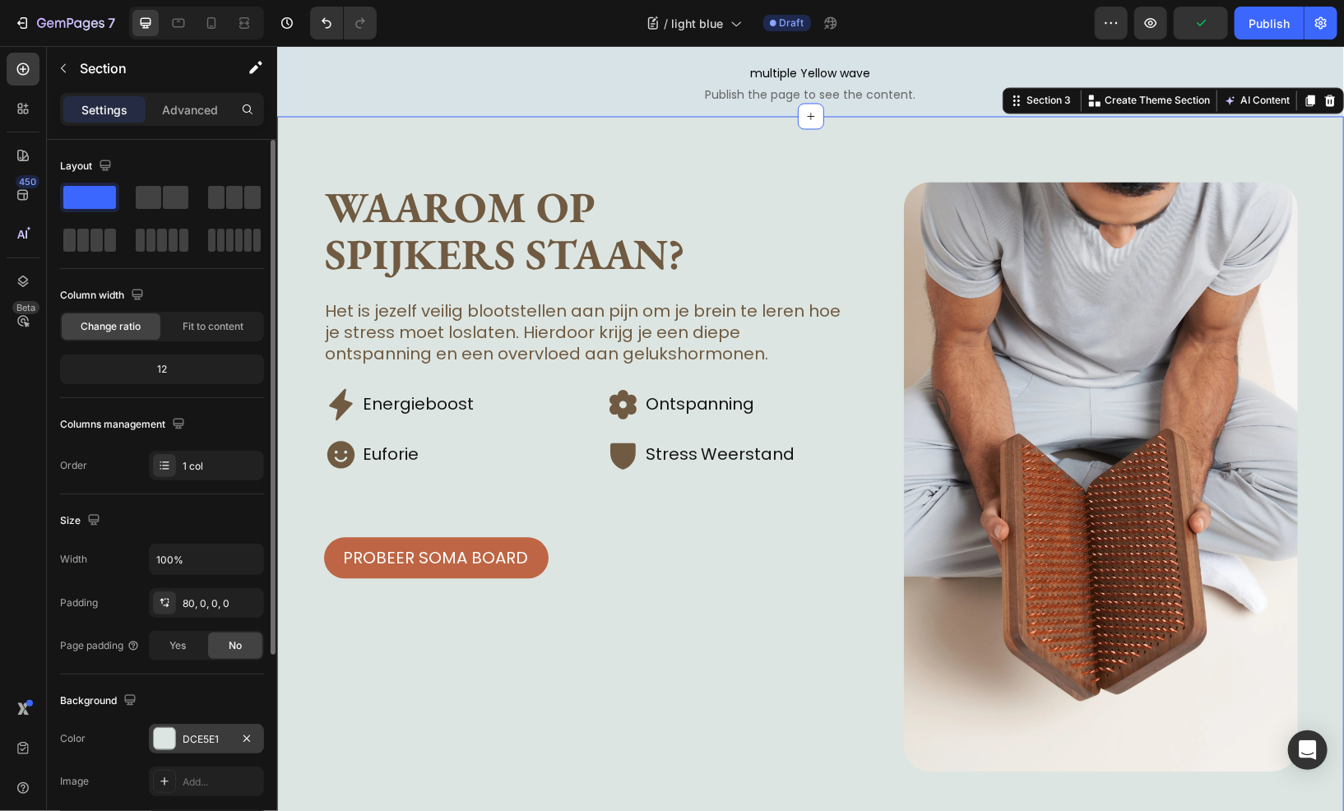
click at [180, 740] on div "DCE5E1" at bounding box center [206, 739] width 115 height 30
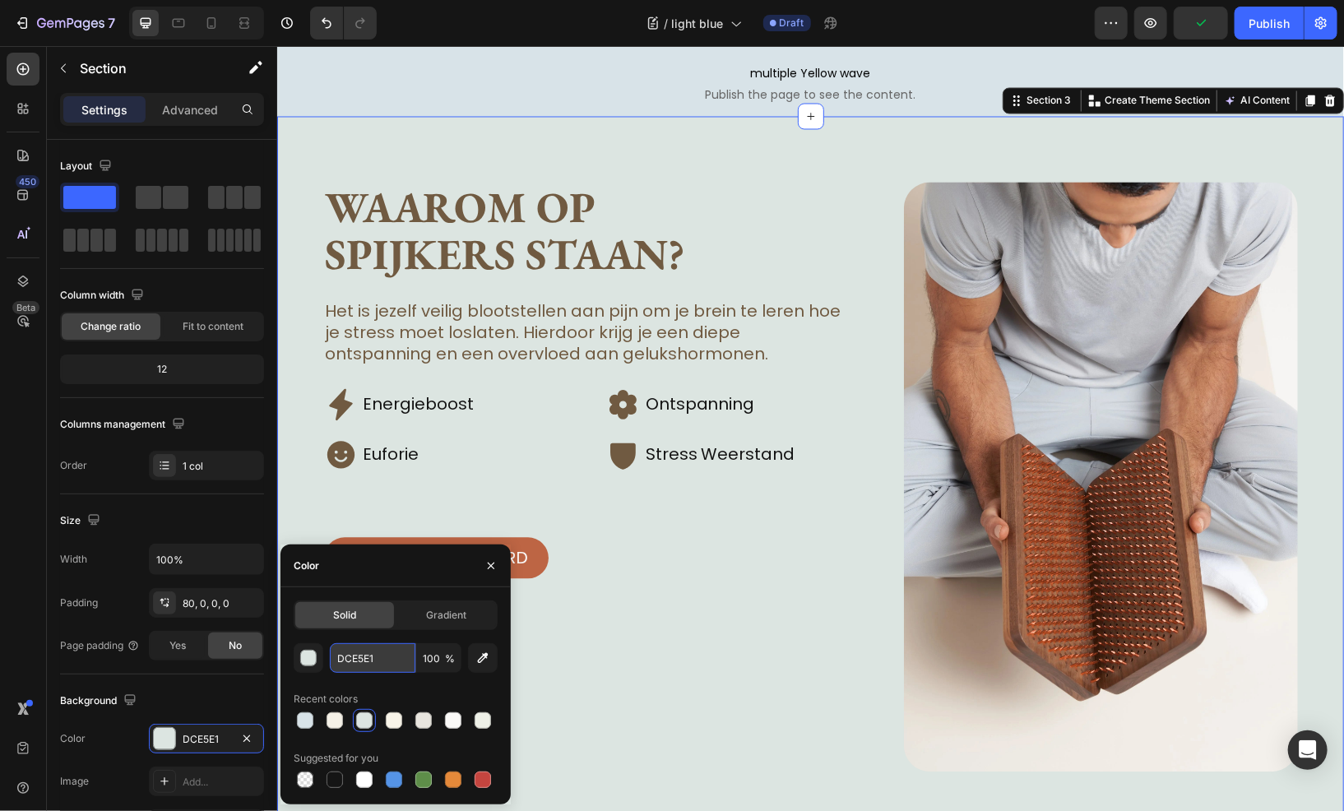
click at [356, 665] on input "DCE5E1" at bounding box center [373, 658] width 86 height 30
paste input "FAF7F2"
type input "FAF7F2"
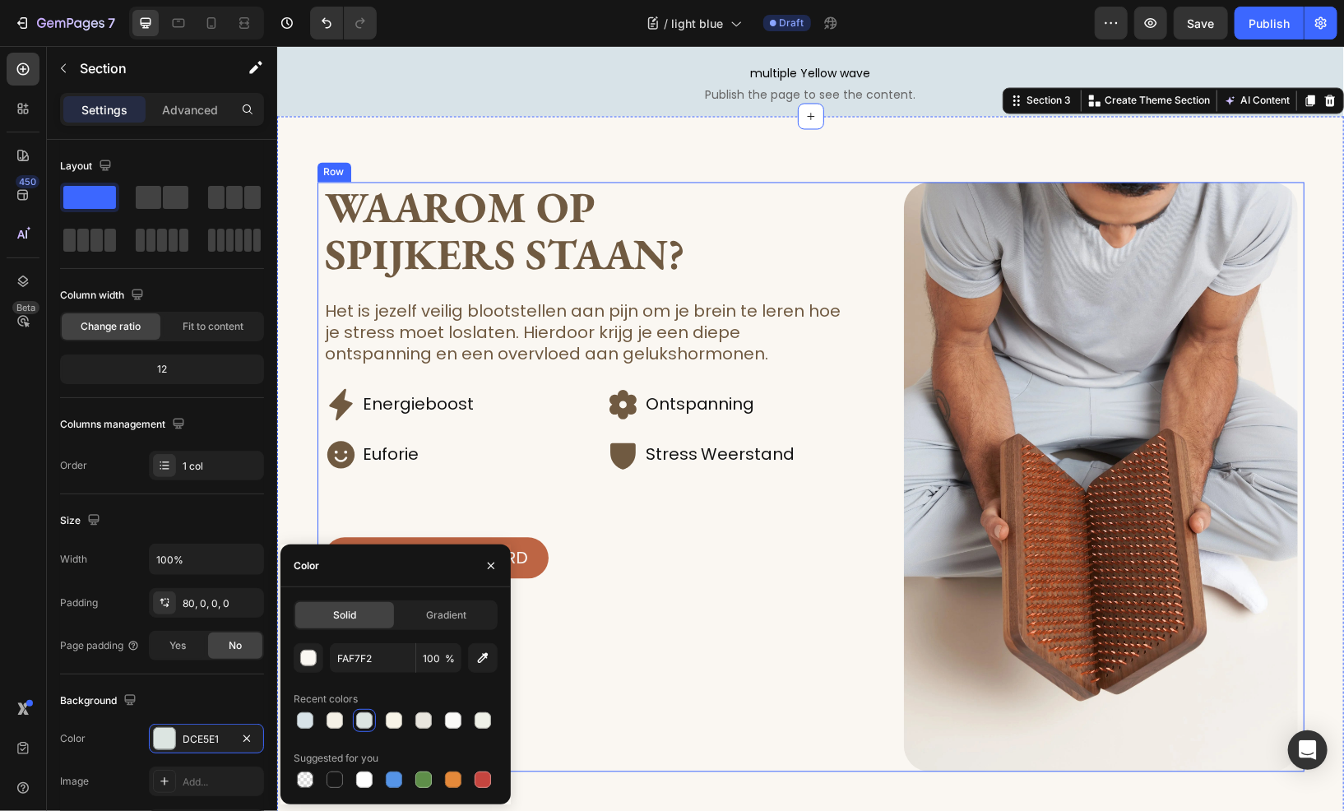
click at [745, 606] on div "Waarom op spijkers staan? Heading Het is jezelf veilig blootstellen aan pijn om…" at bounding box center [598, 477] width 551 height 591
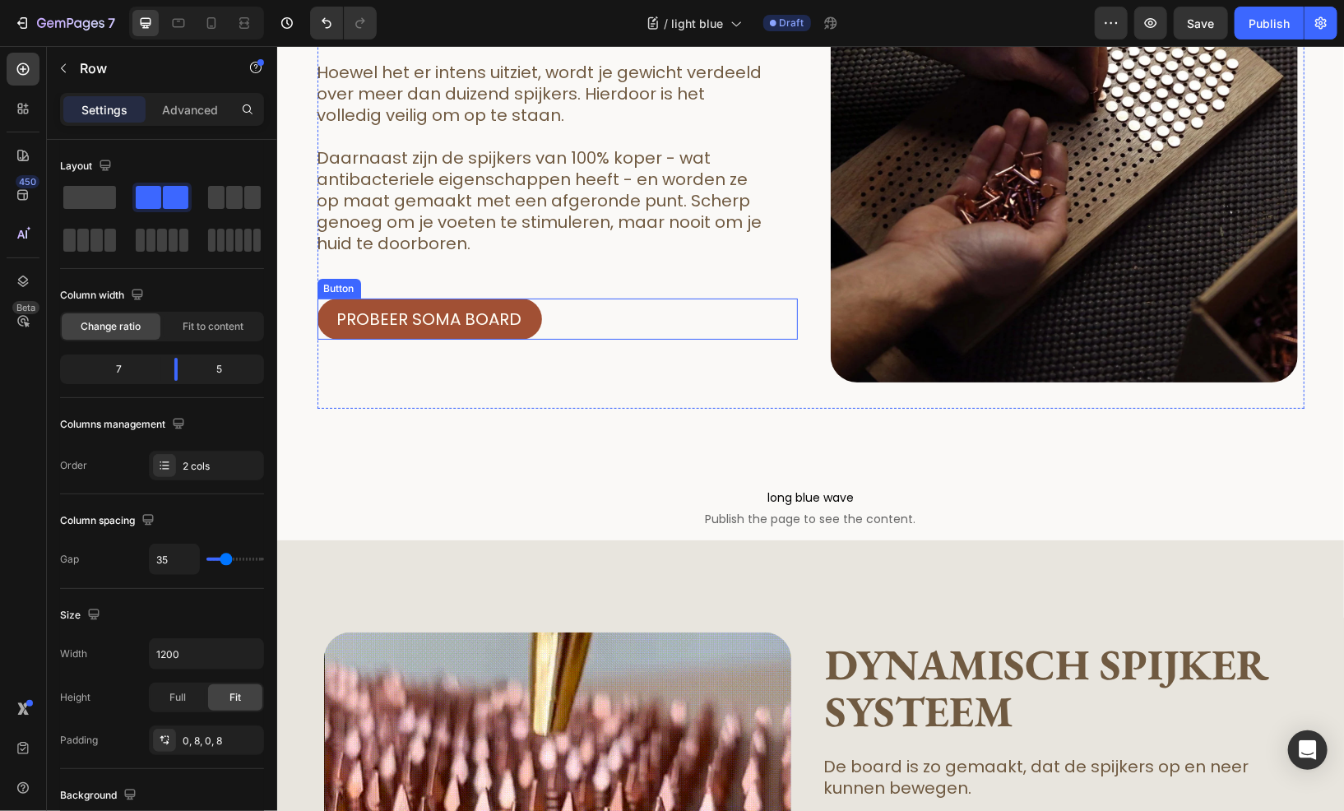
scroll to position [3620, 0]
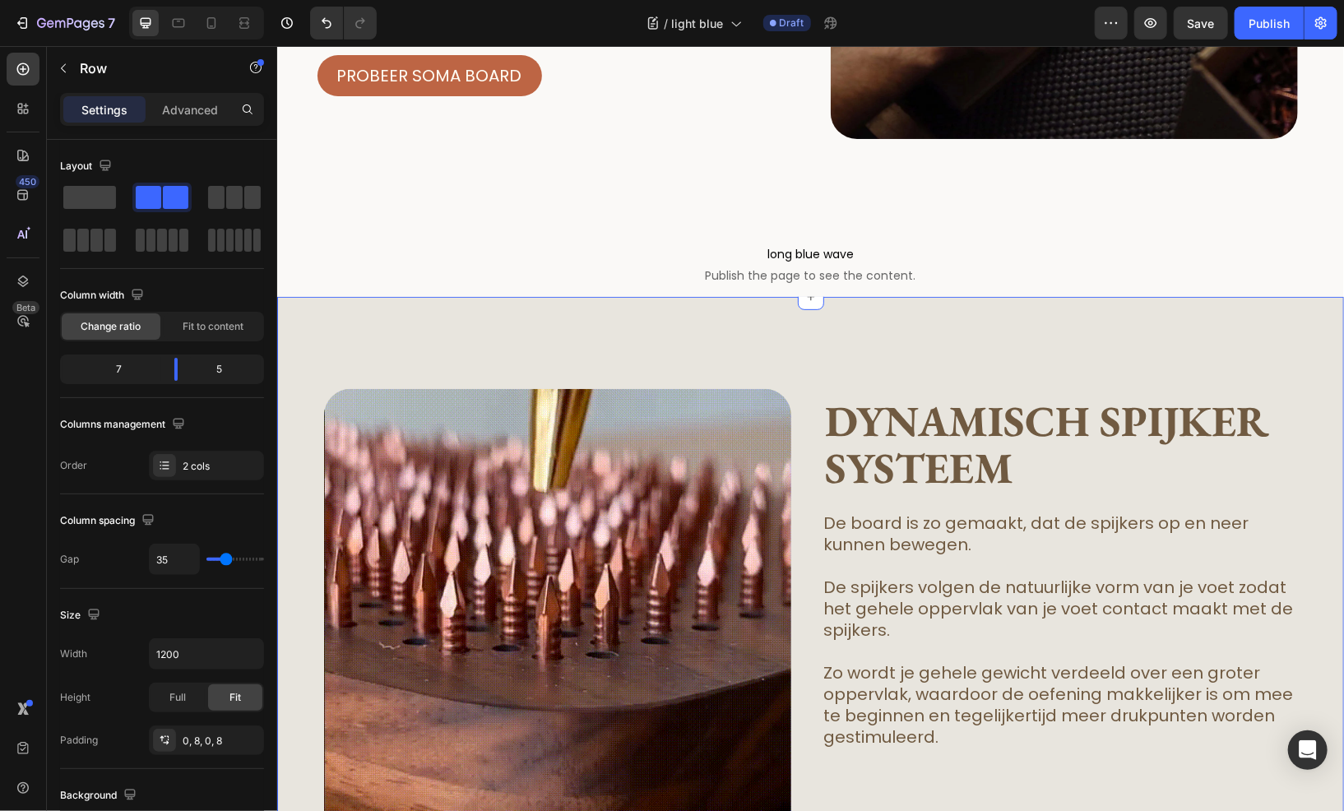
drag, startPoint x: 457, startPoint y: 327, endPoint x: 443, endPoint y: 344, distance: 21.6
click at [457, 327] on div "Image Dynamisch spijker systeem Heading De board is zo gemaakt, dat de spijkers…" at bounding box center [809, 675] width 1067 height 759
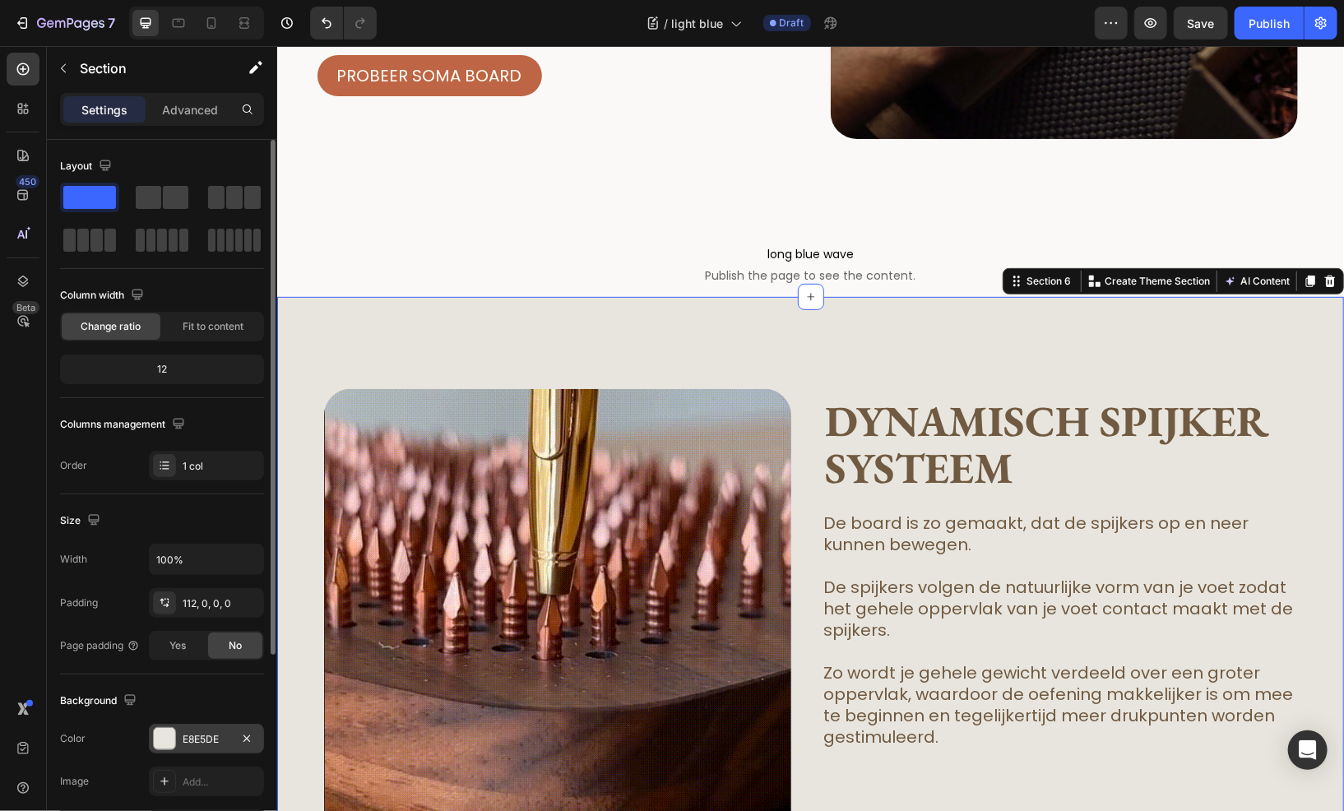
click at [196, 747] on div "E8E5DE" at bounding box center [206, 739] width 115 height 30
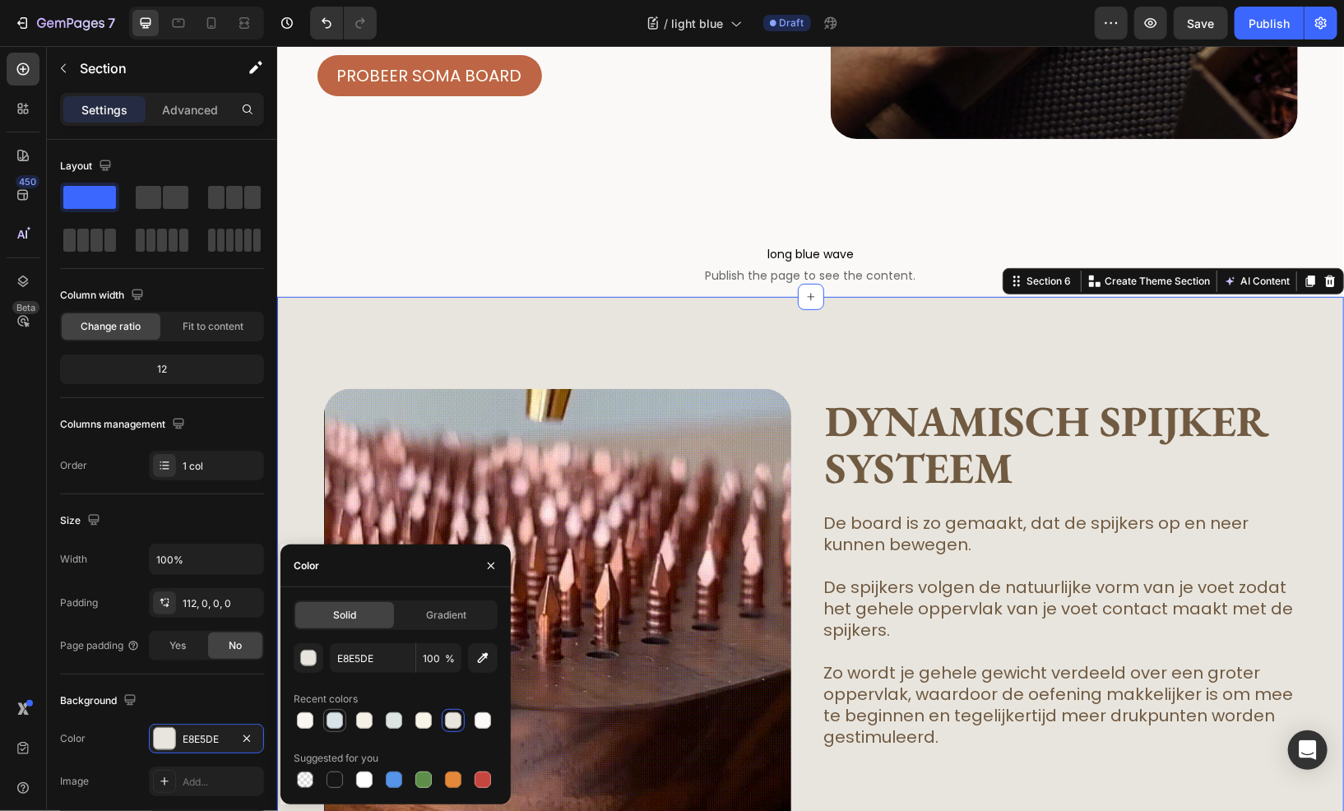
click at [334, 717] on div at bounding box center [335, 721] width 16 height 16
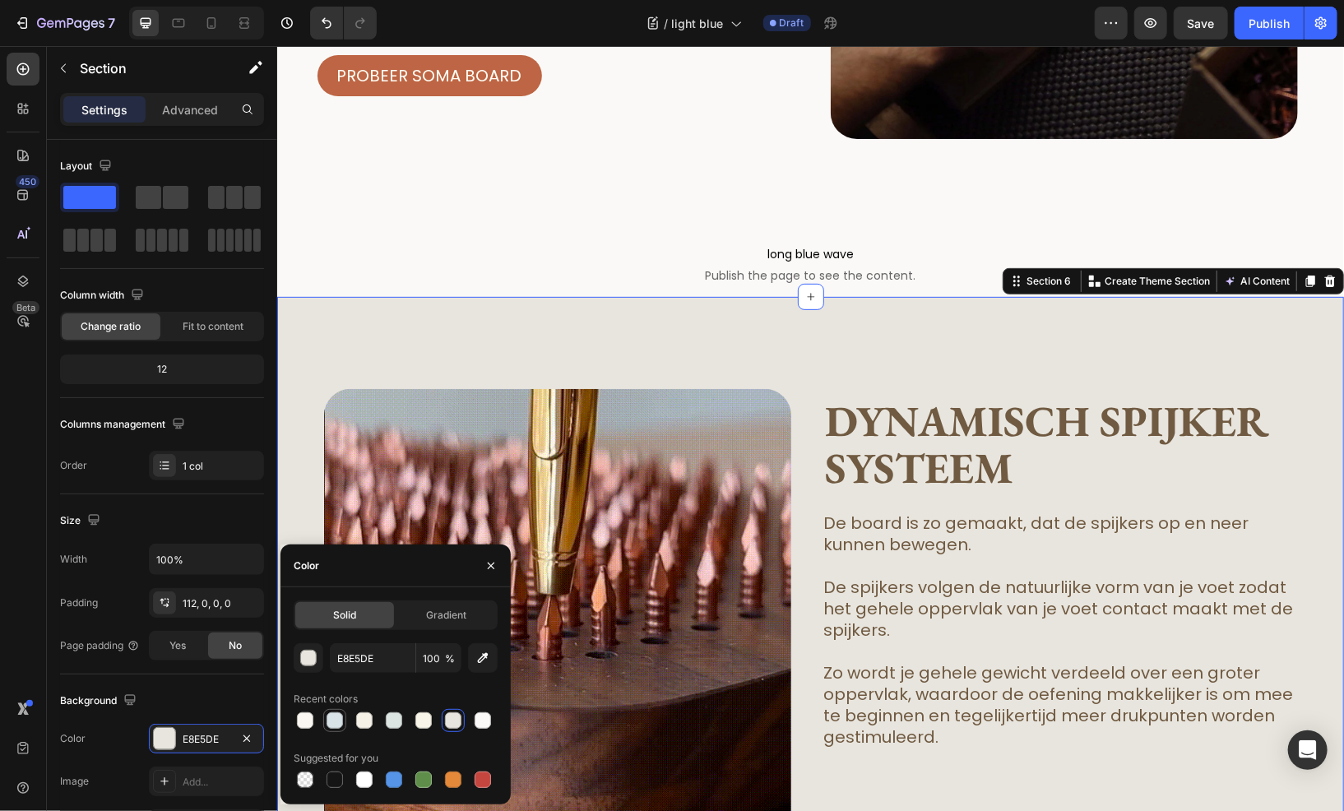
type input "D8E3E8"
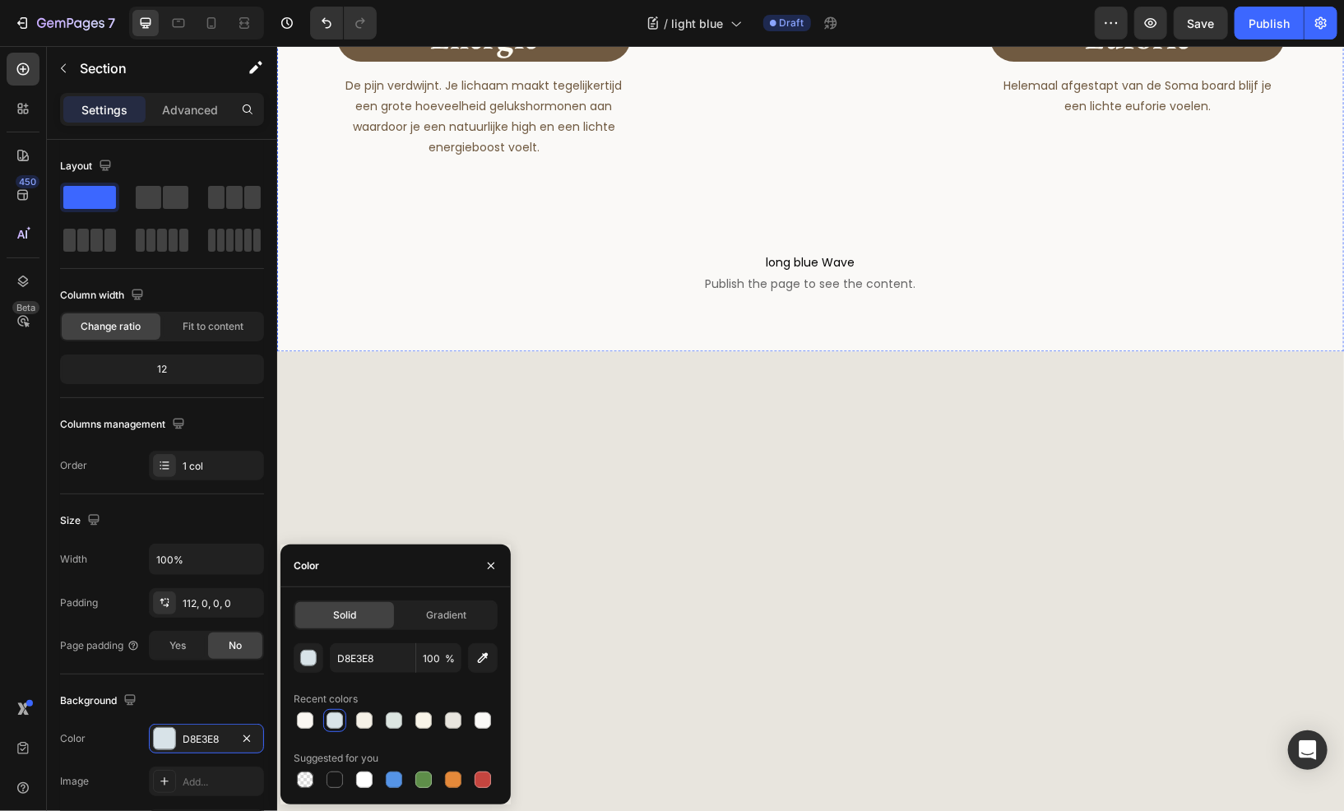
scroll to position [5101, 0]
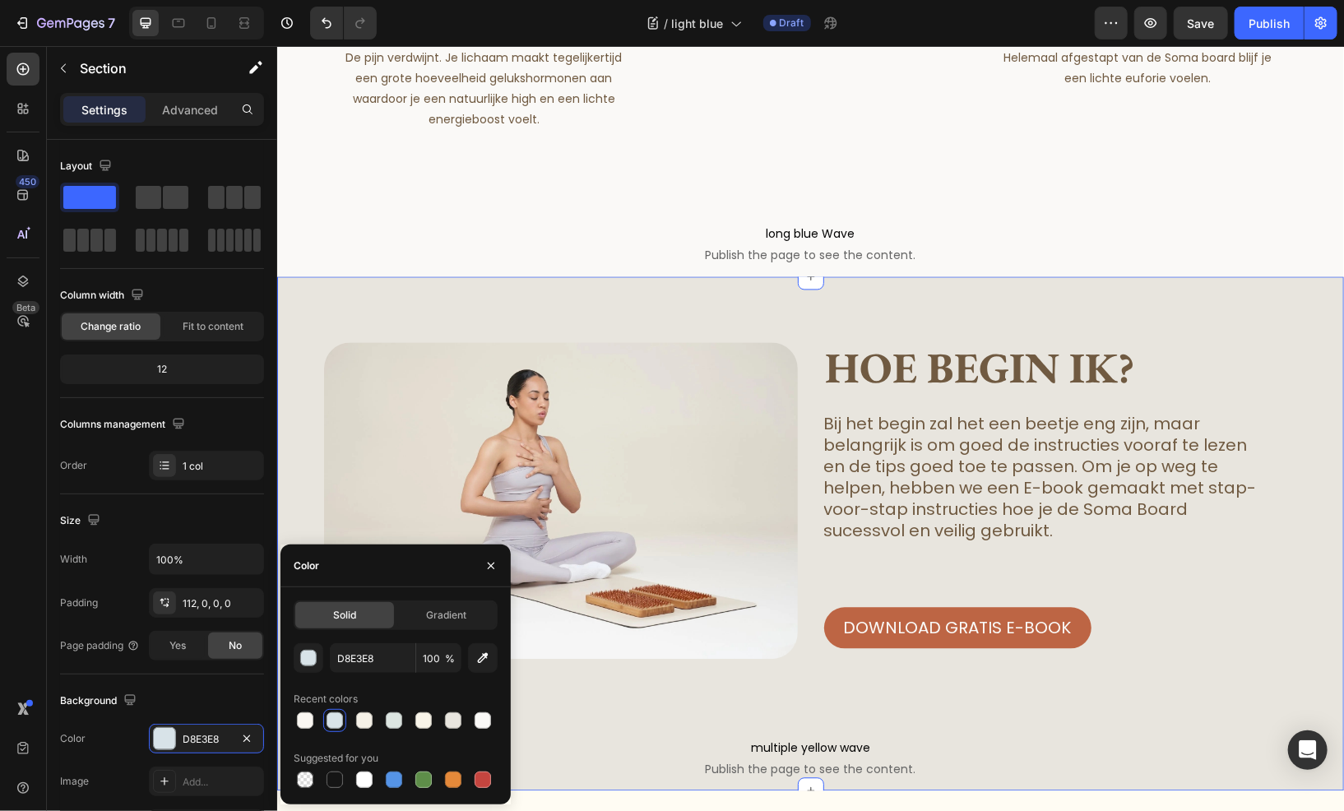
click at [450, 353] on div "Image Hoe begin ik? Heading Bij het begin zal het een beetje eng zijn, maar bel…" at bounding box center [809, 532] width 1067 height 513
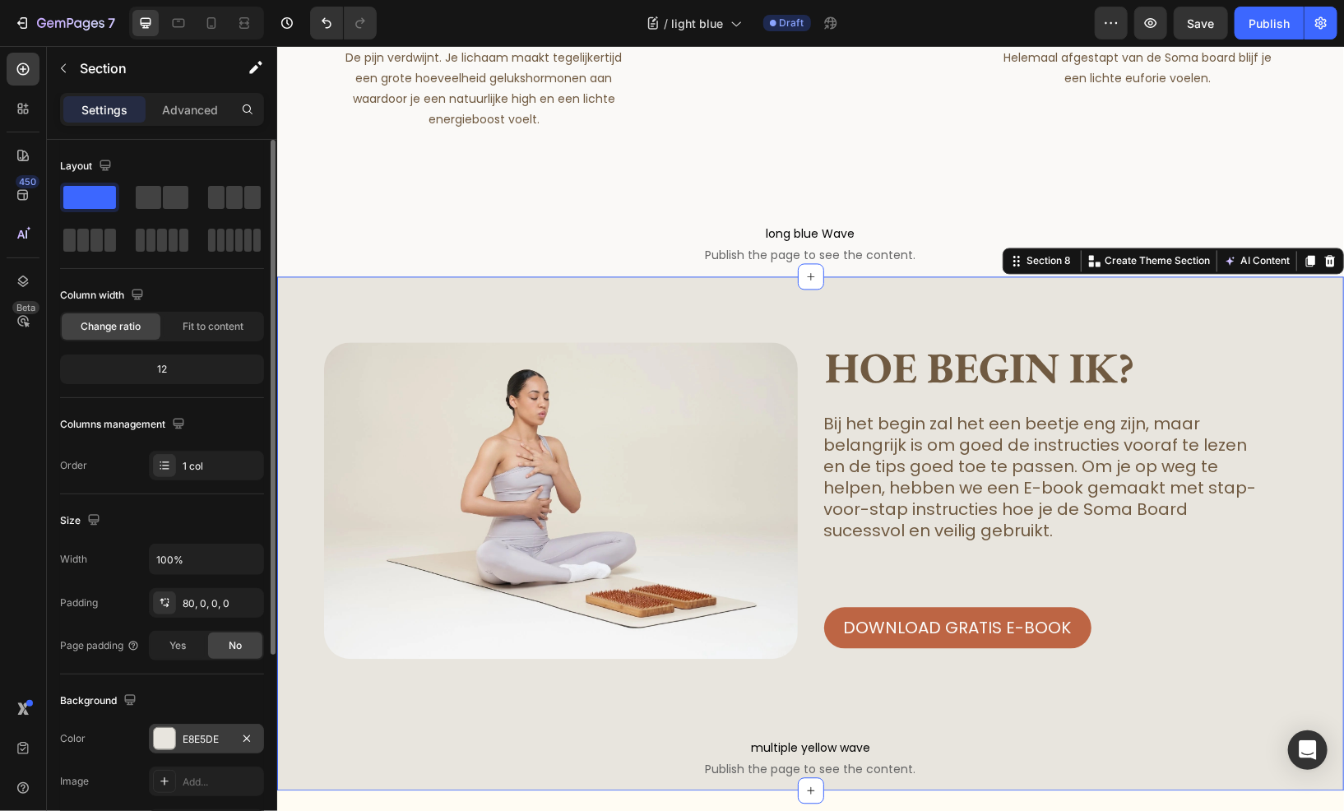
click at [193, 738] on div "E8E5DE" at bounding box center [207, 739] width 48 height 15
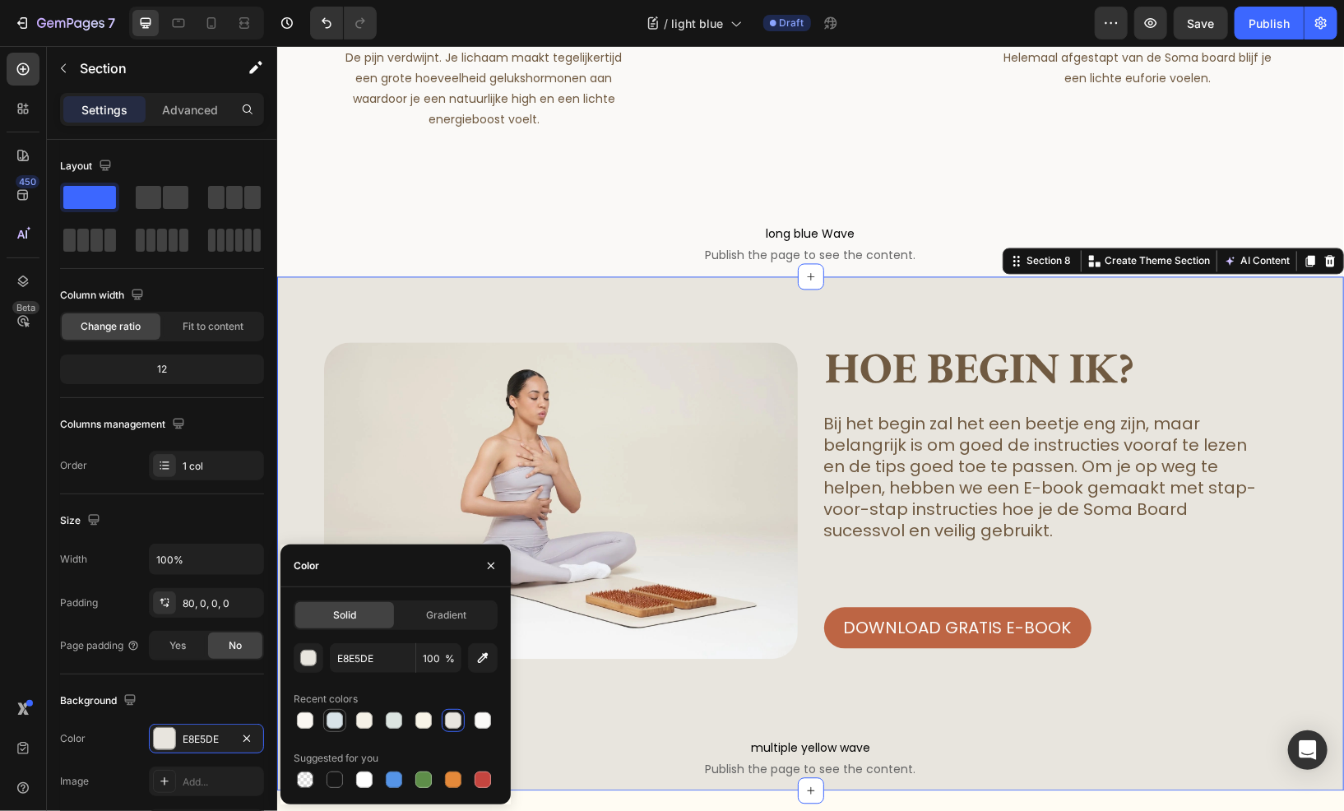
click at [327, 724] on div at bounding box center [335, 721] width 16 height 16
type input "D8E3E8"
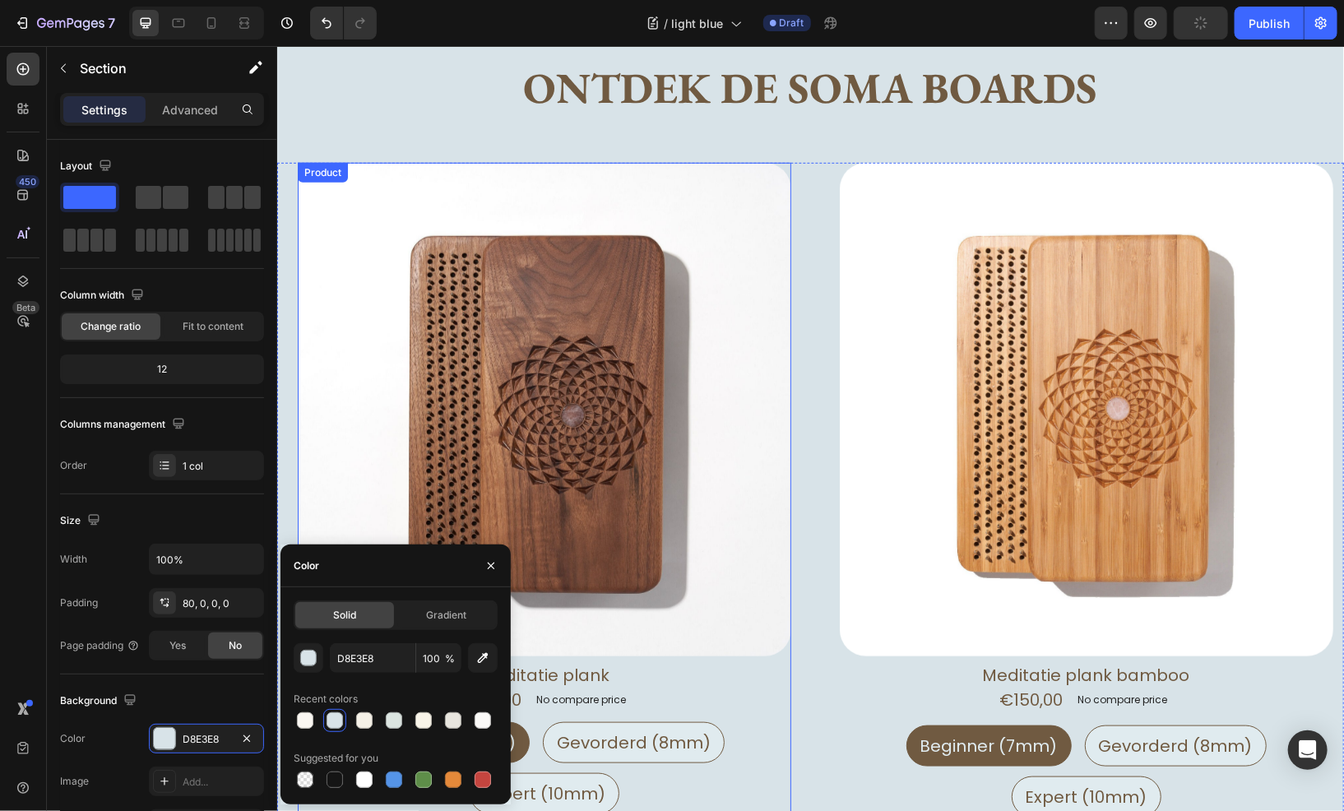
scroll to position [658, 0]
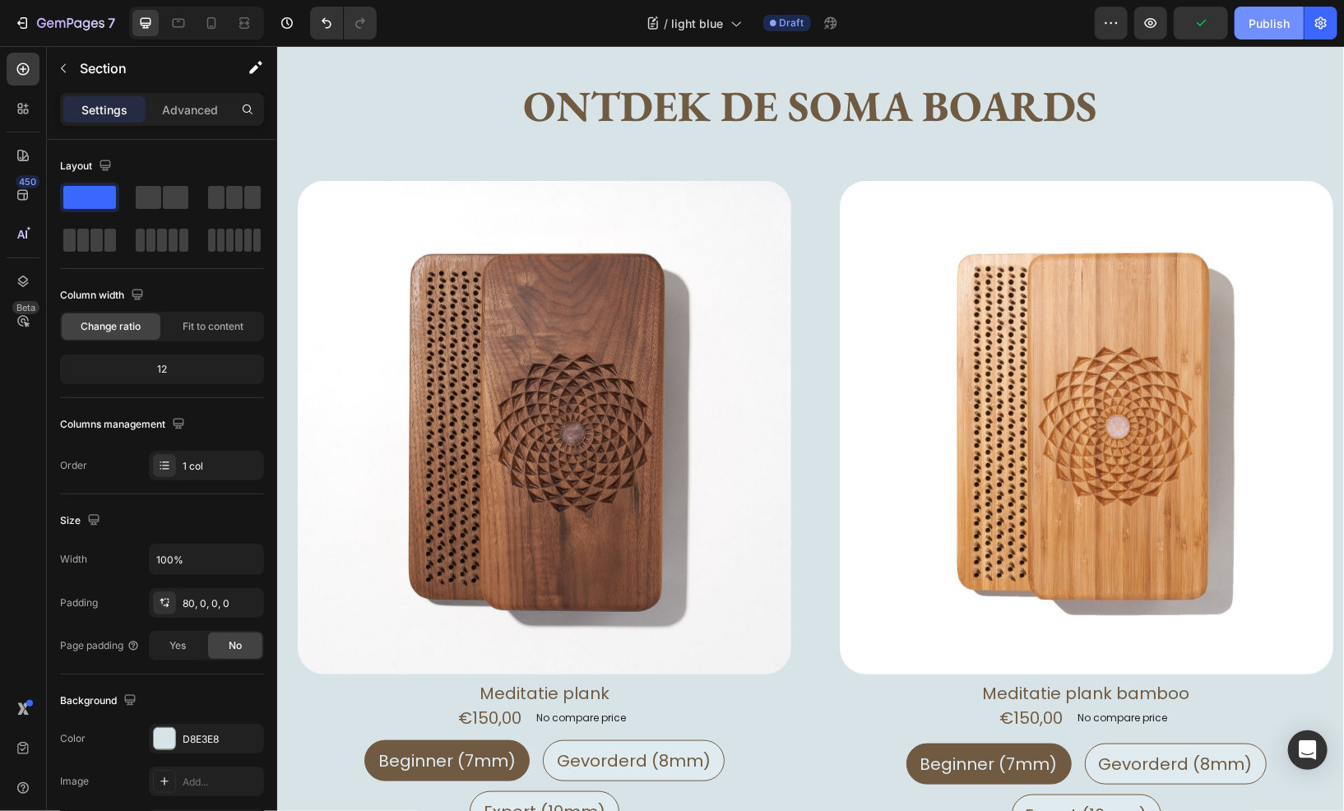
click at [1276, 18] on div "Publish" at bounding box center [1269, 23] width 41 height 17
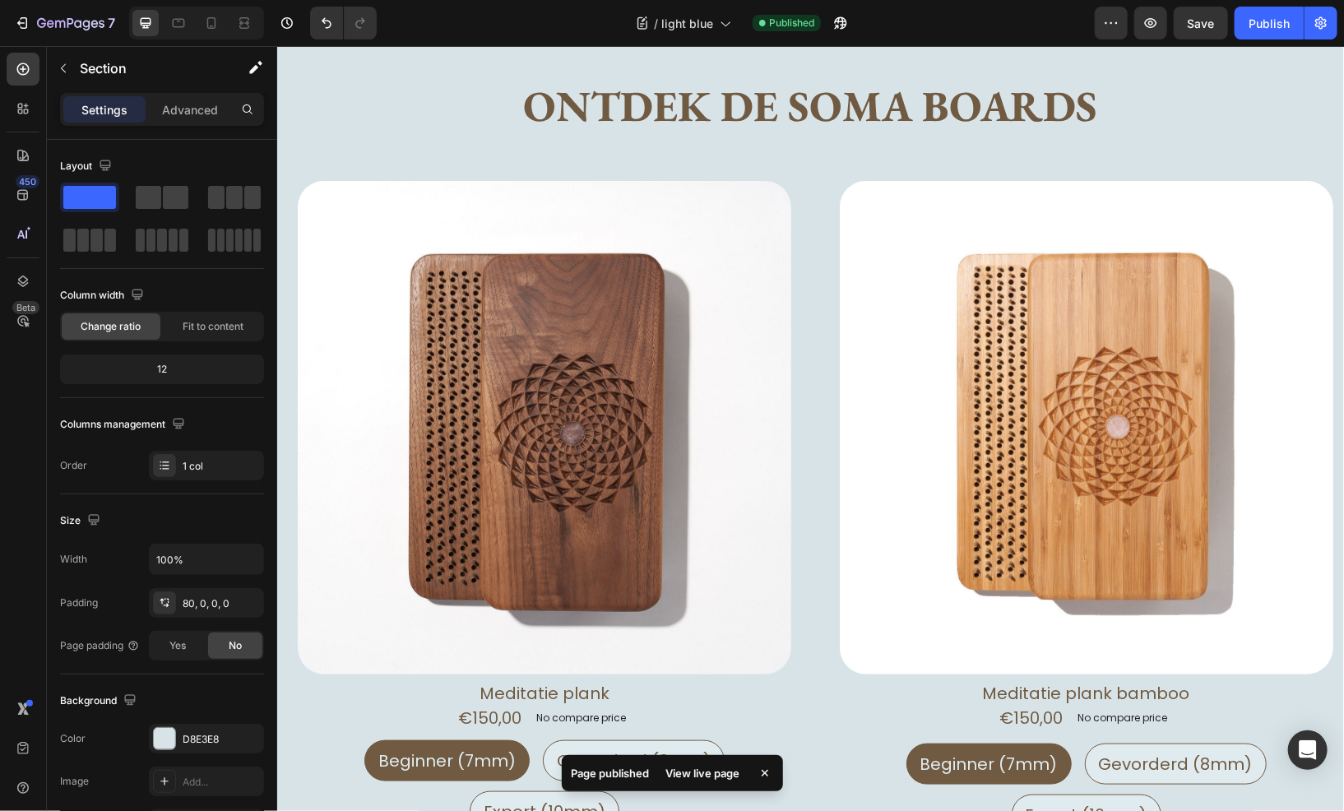
click at [685, 772] on div "View live page" at bounding box center [704, 773] width 94 height 23
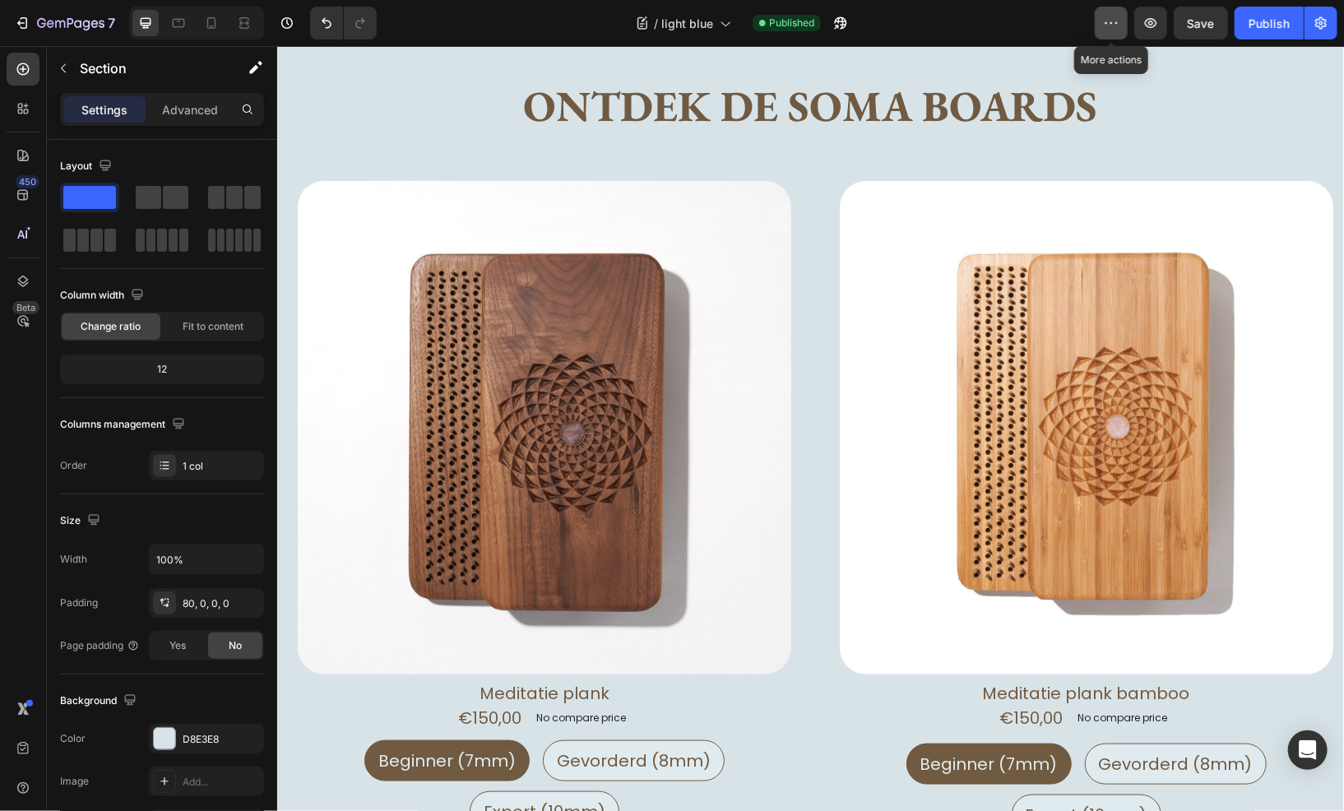
click at [1116, 22] on icon "button" at bounding box center [1111, 23] width 16 height 16
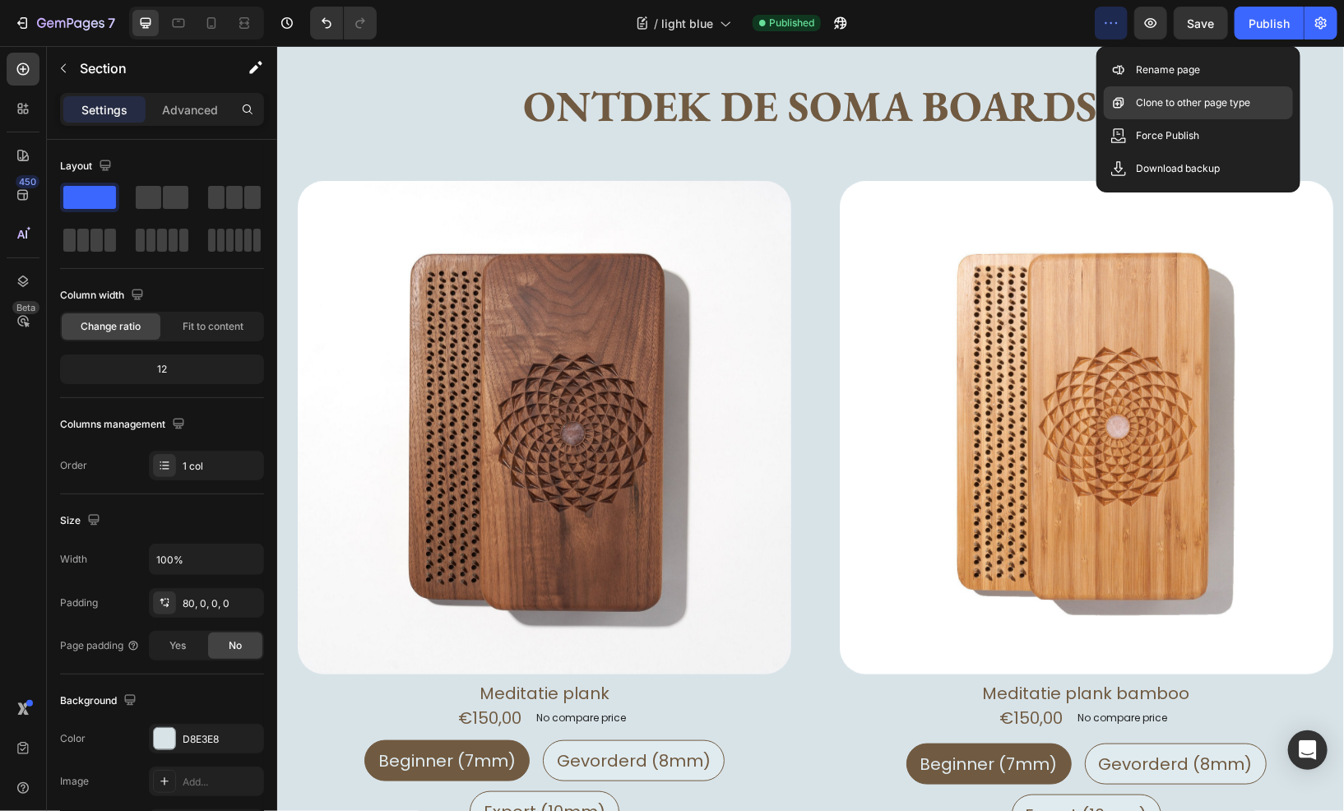
click at [1185, 99] on p "Clone to other page type" at bounding box center [1194, 103] width 114 height 16
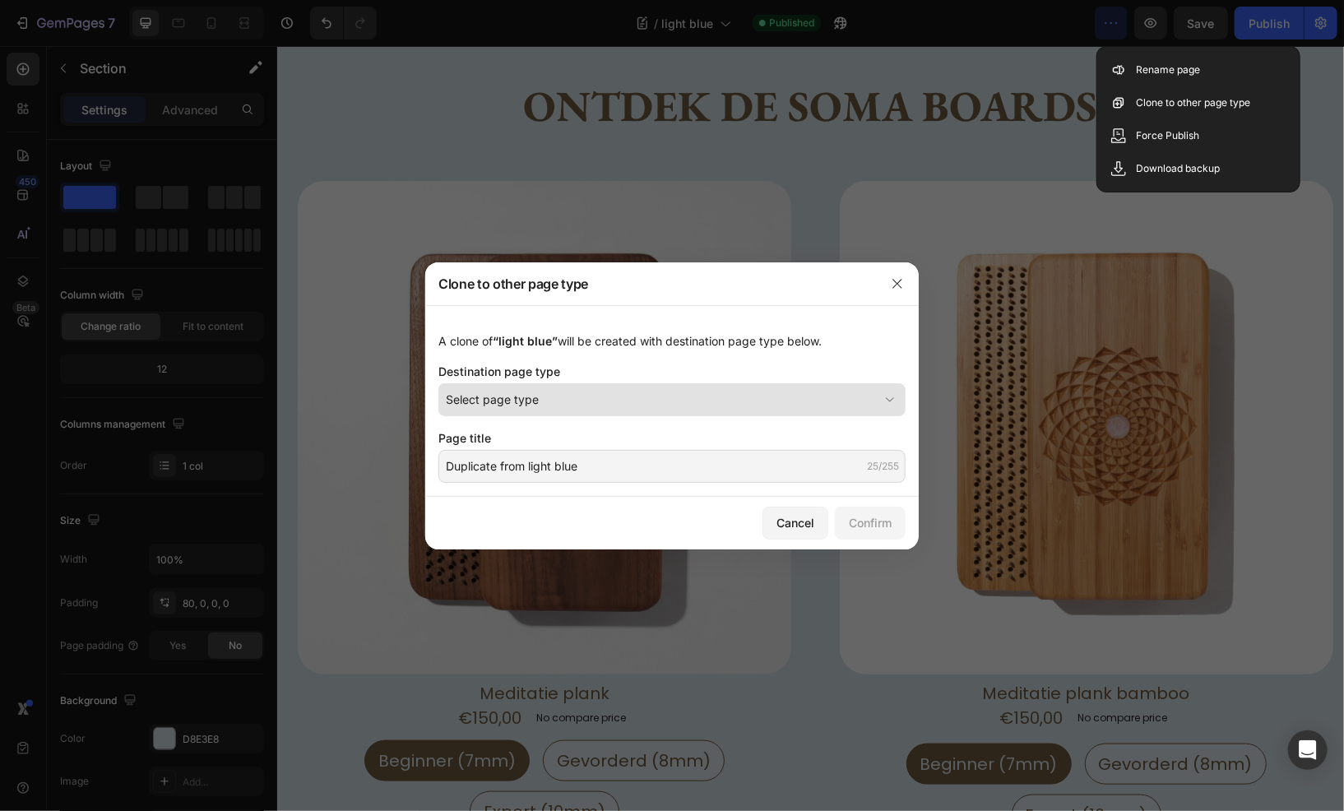
click at [575, 395] on div "Select page type" at bounding box center [662, 399] width 433 height 17
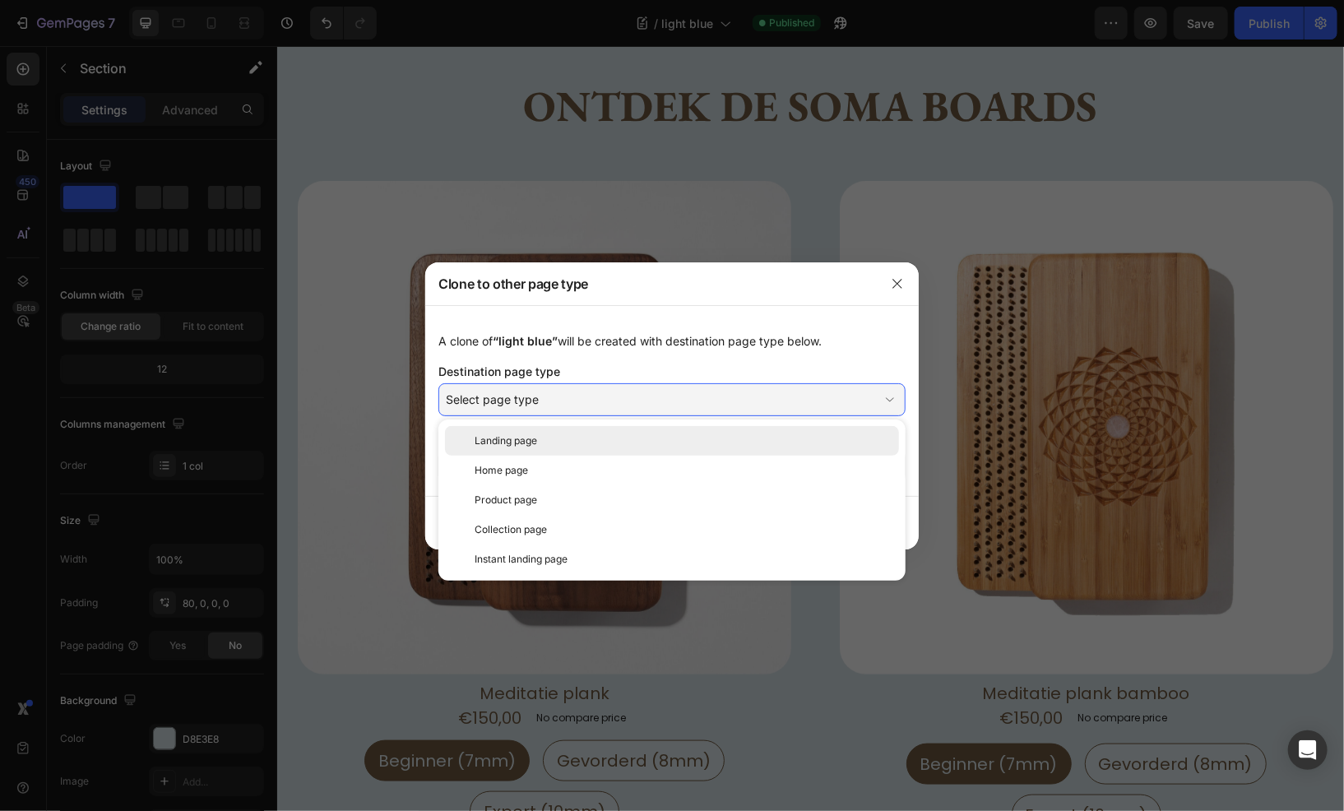
click at [559, 436] on div "Landing page" at bounding box center [684, 441] width 418 height 15
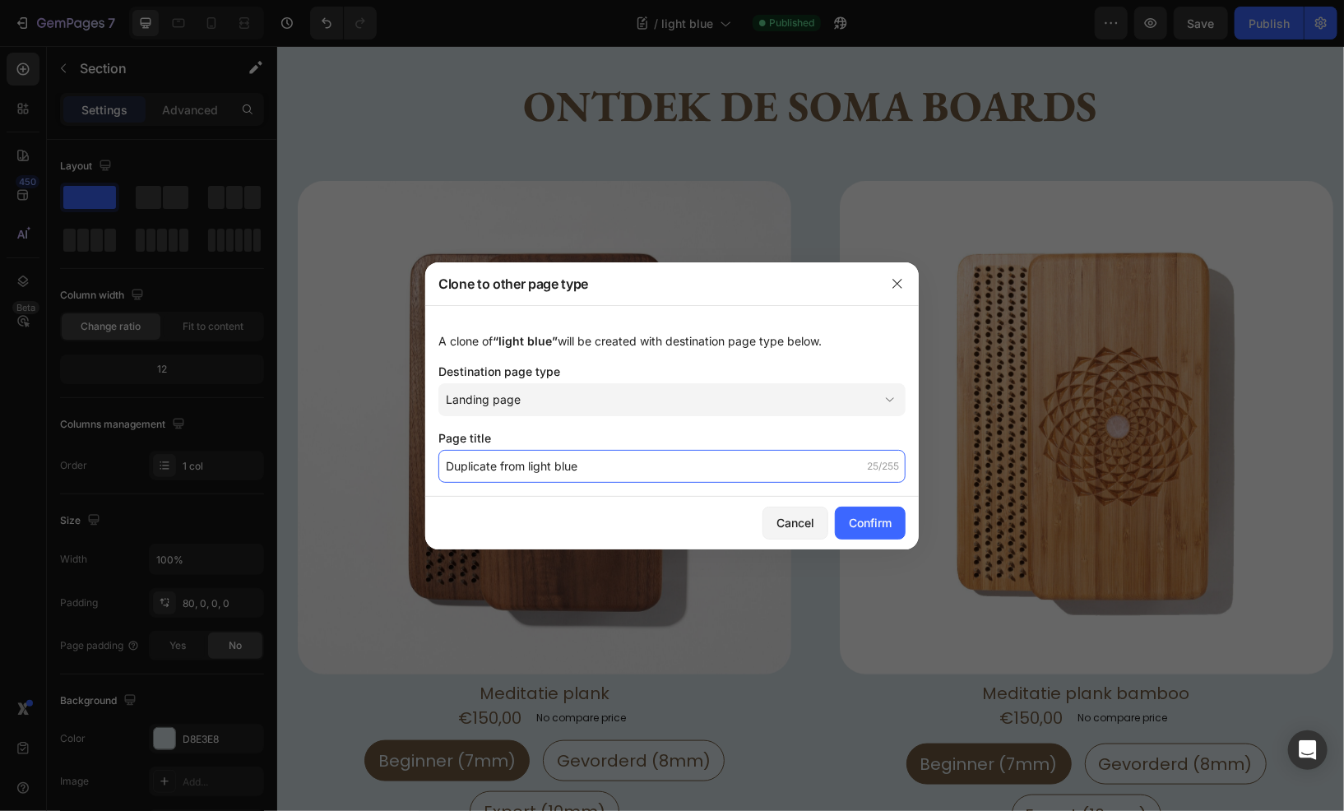
click at [569, 460] on input "Duplicate from light blue" at bounding box center [672, 466] width 467 height 33
type input "test"
click at [862, 522] on div "Confirm" at bounding box center [870, 522] width 43 height 17
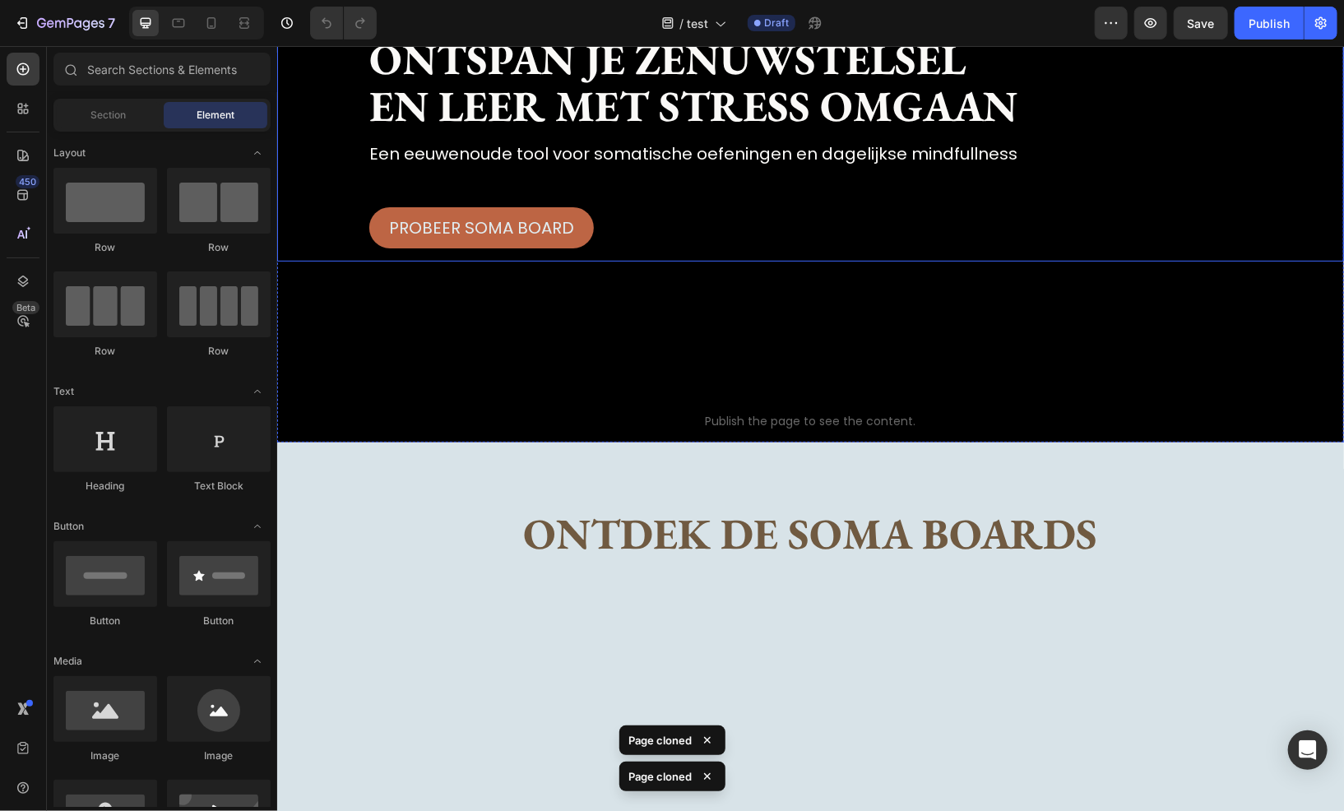
scroll to position [247, 0]
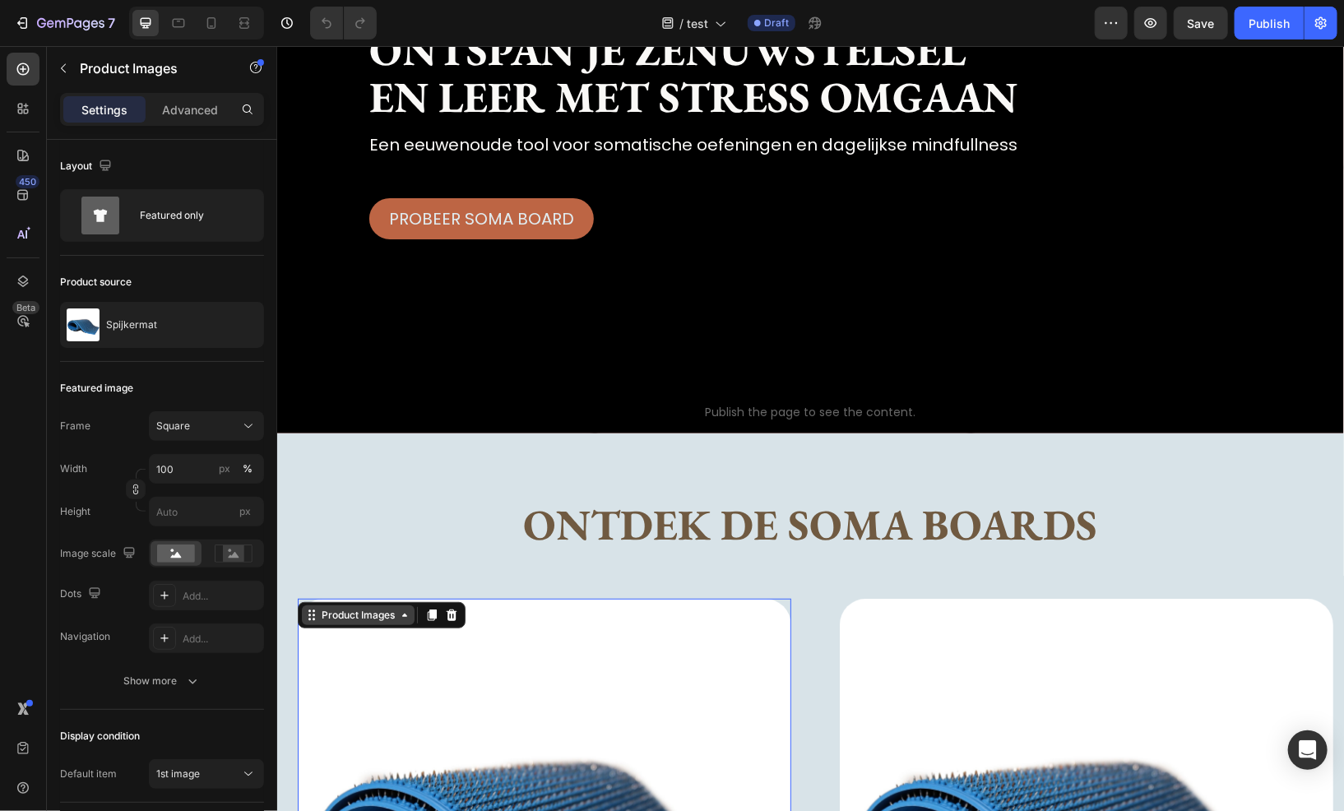
click at [374, 607] on div "Product Images" at bounding box center [358, 614] width 80 height 15
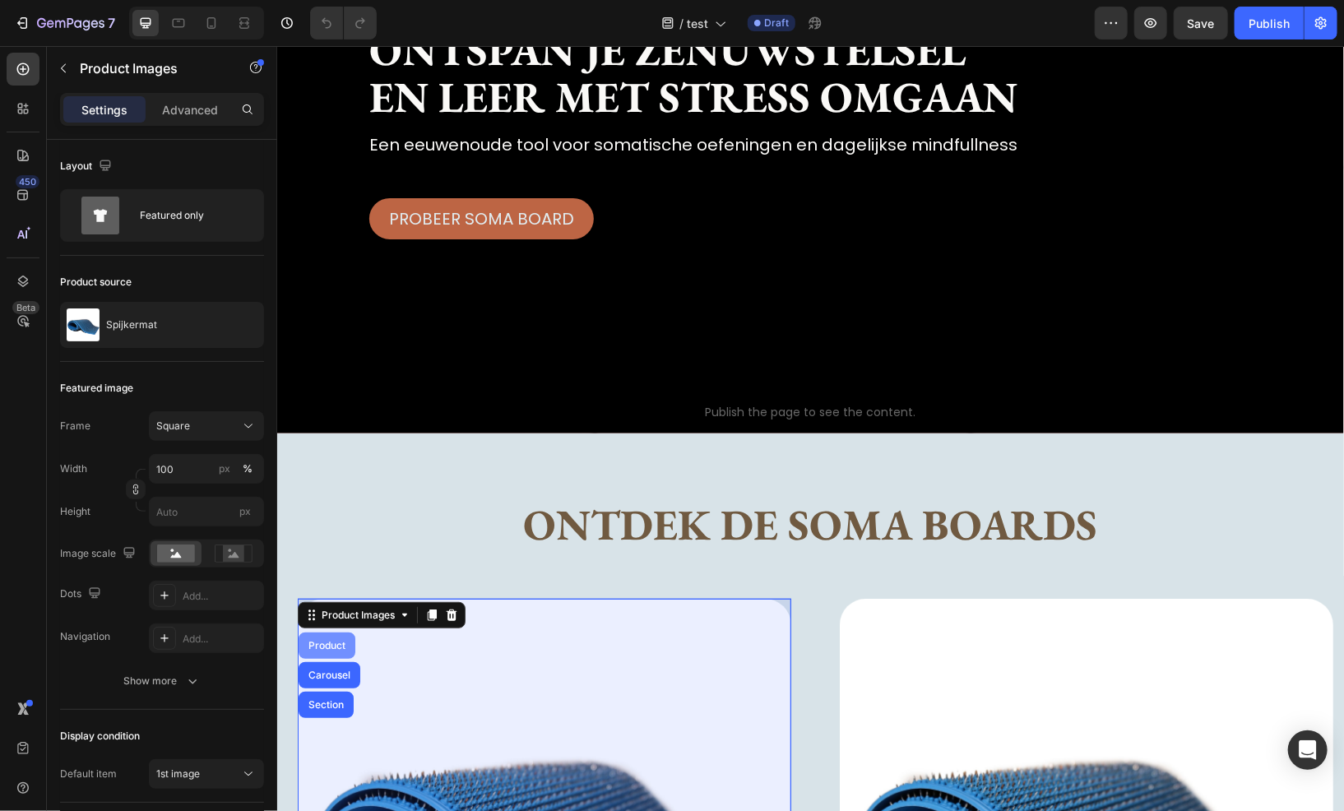
click at [340, 640] on div "Product" at bounding box center [326, 645] width 44 height 10
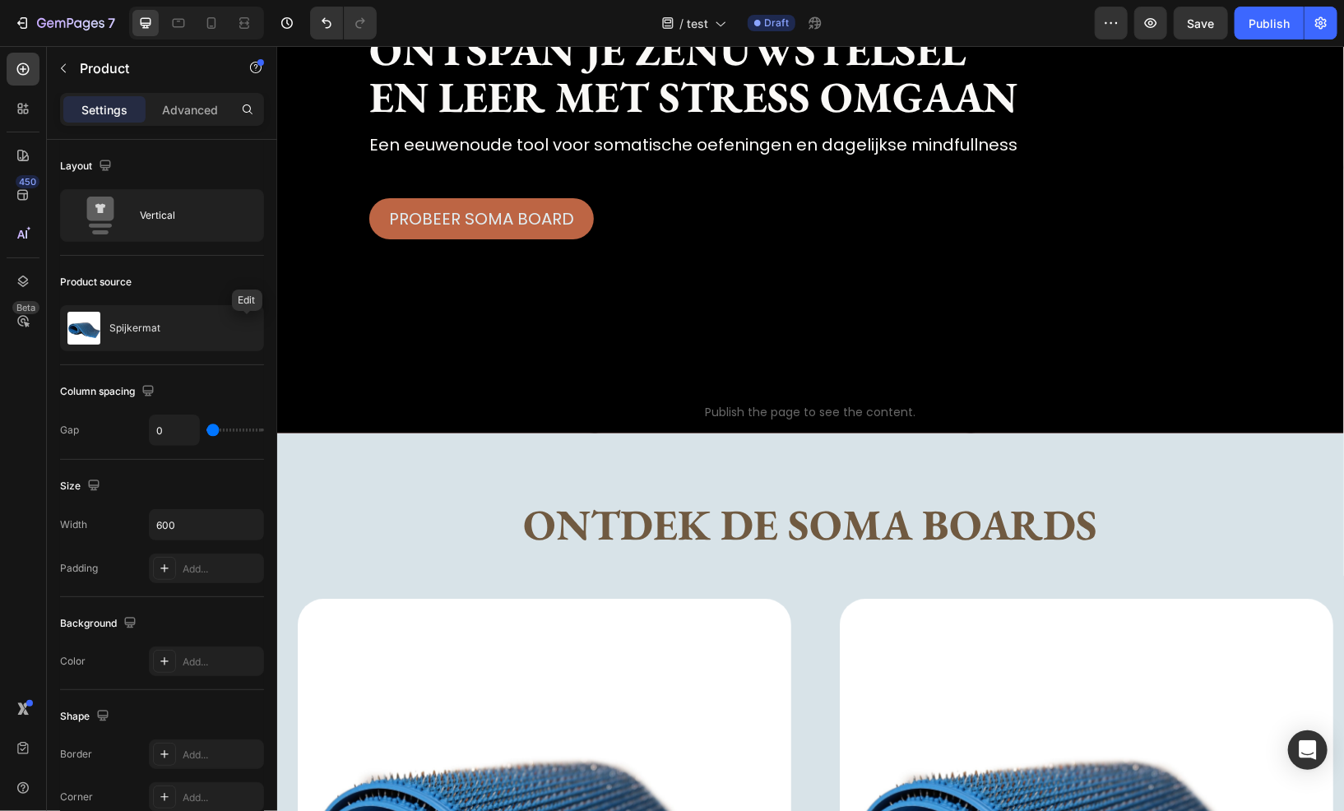
click at [0, 0] on button "button" at bounding box center [0, 0] width 0 height 0
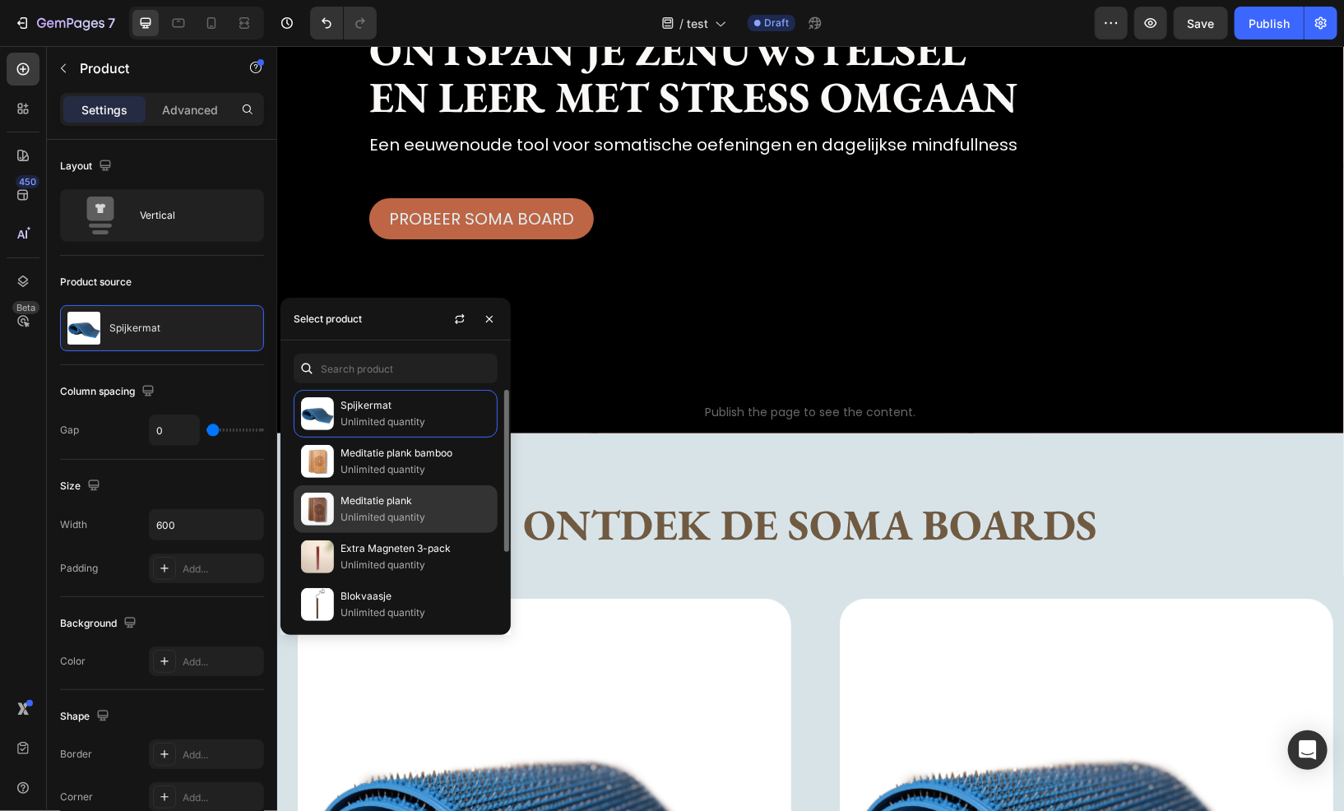
click at [399, 508] on p "Meditatie plank" at bounding box center [416, 501] width 150 height 16
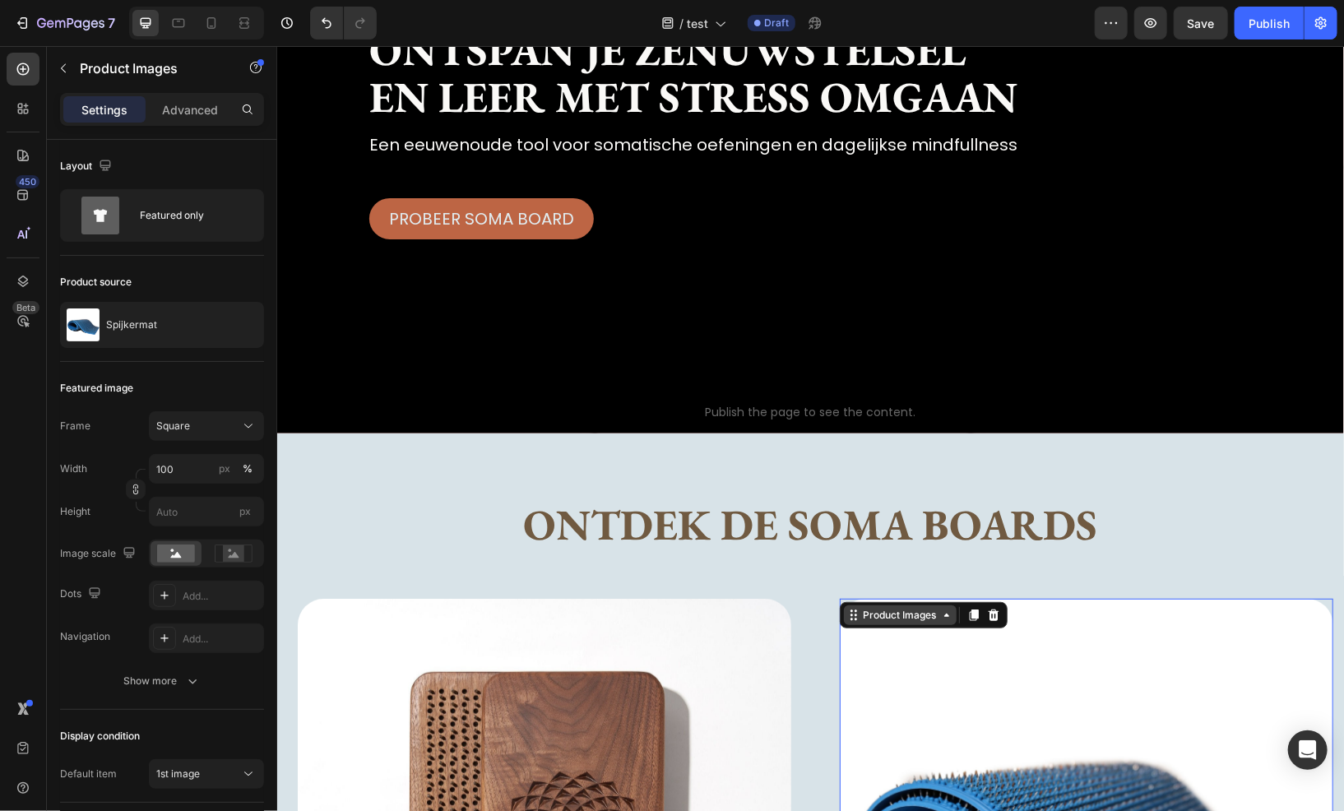
click at [874, 608] on div "Product Images" at bounding box center [900, 614] width 80 height 15
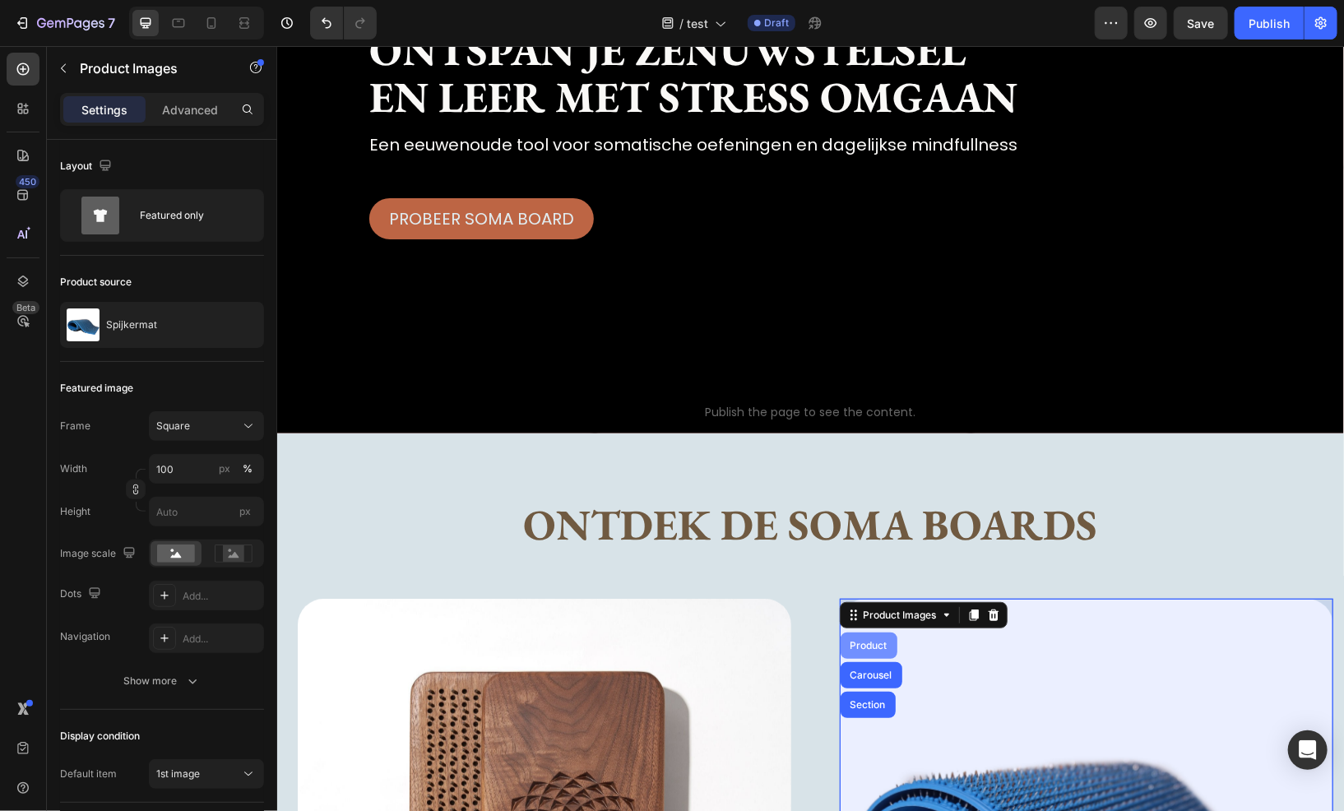
click at [874, 632] on div "Product" at bounding box center [868, 645] width 57 height 26
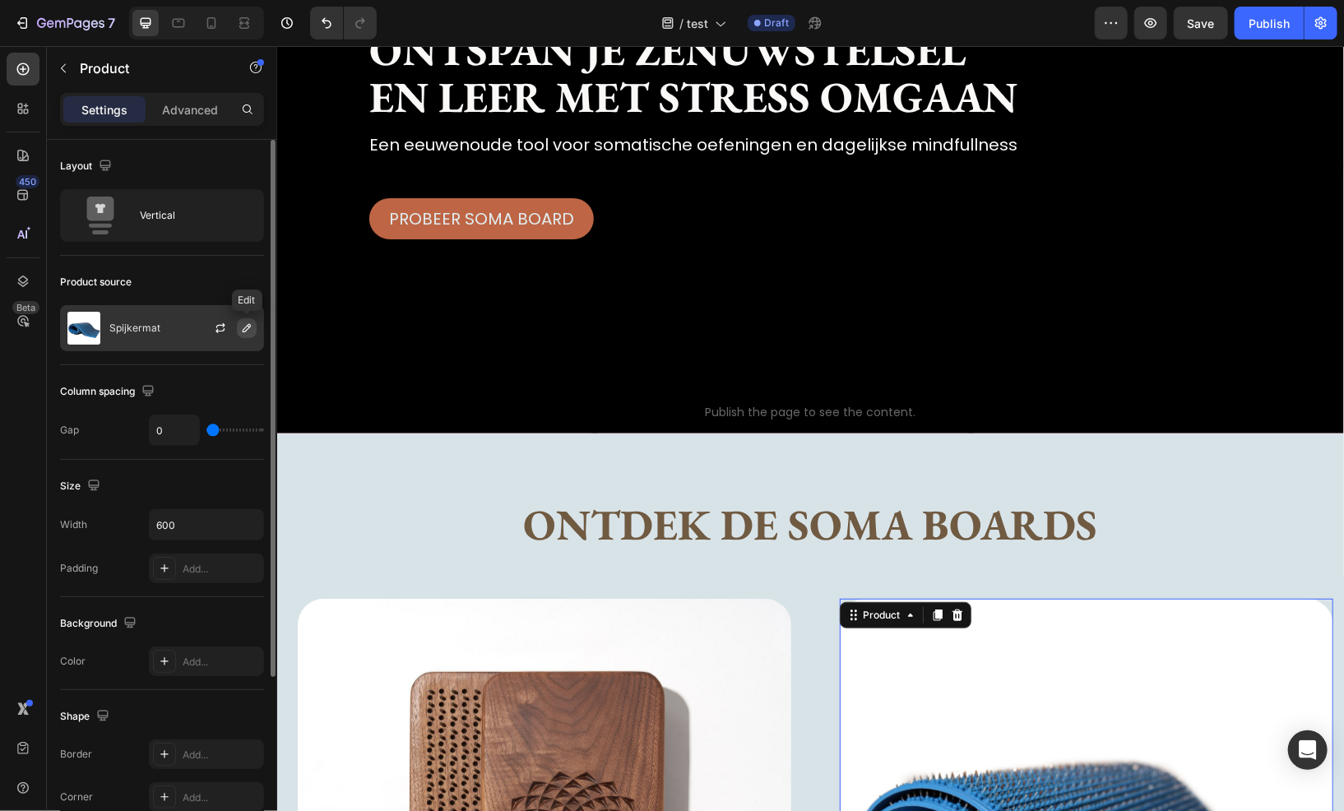
click at [239, 331] on button "button" at bounding box center [247, 328] width 20 height 20
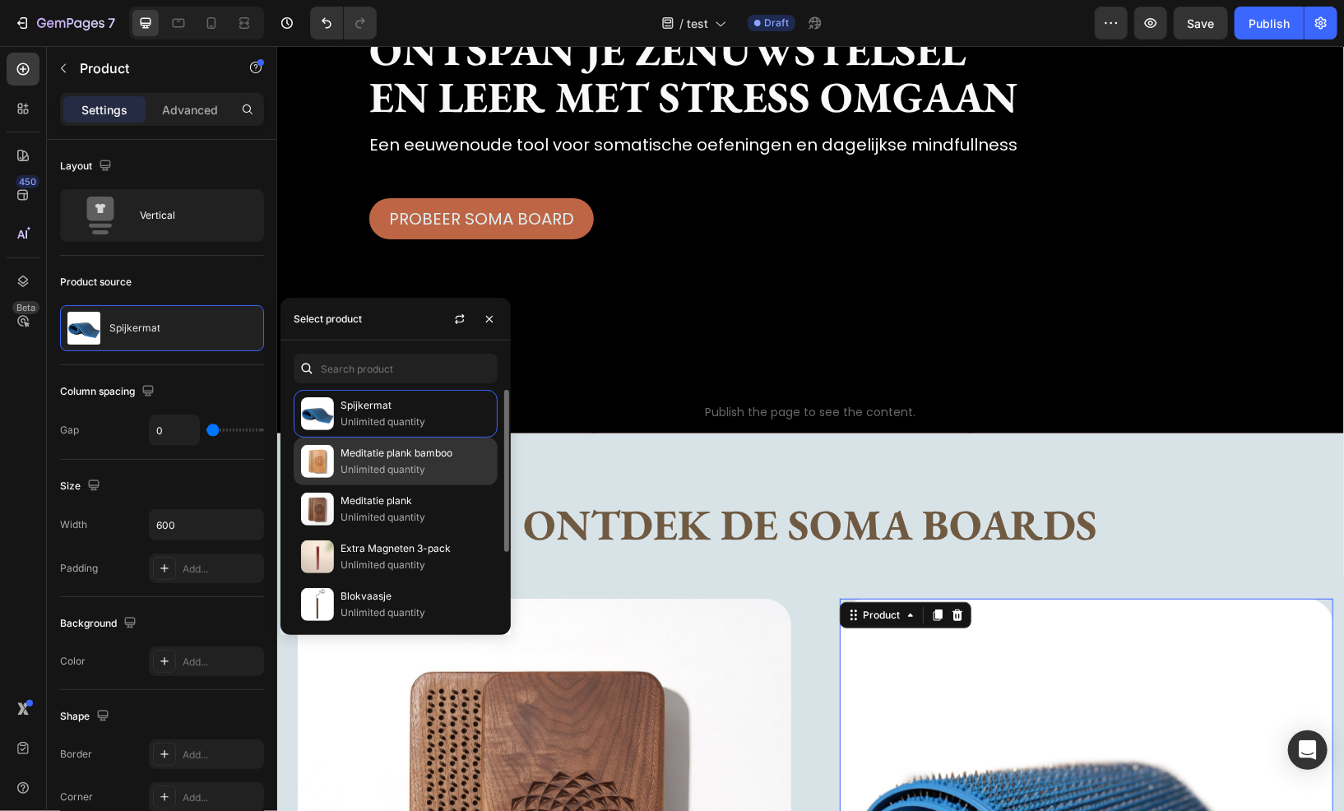
click at [381, 477] on p "Unlimited quantity" at bounding box center [416, 470] width 150 height 16
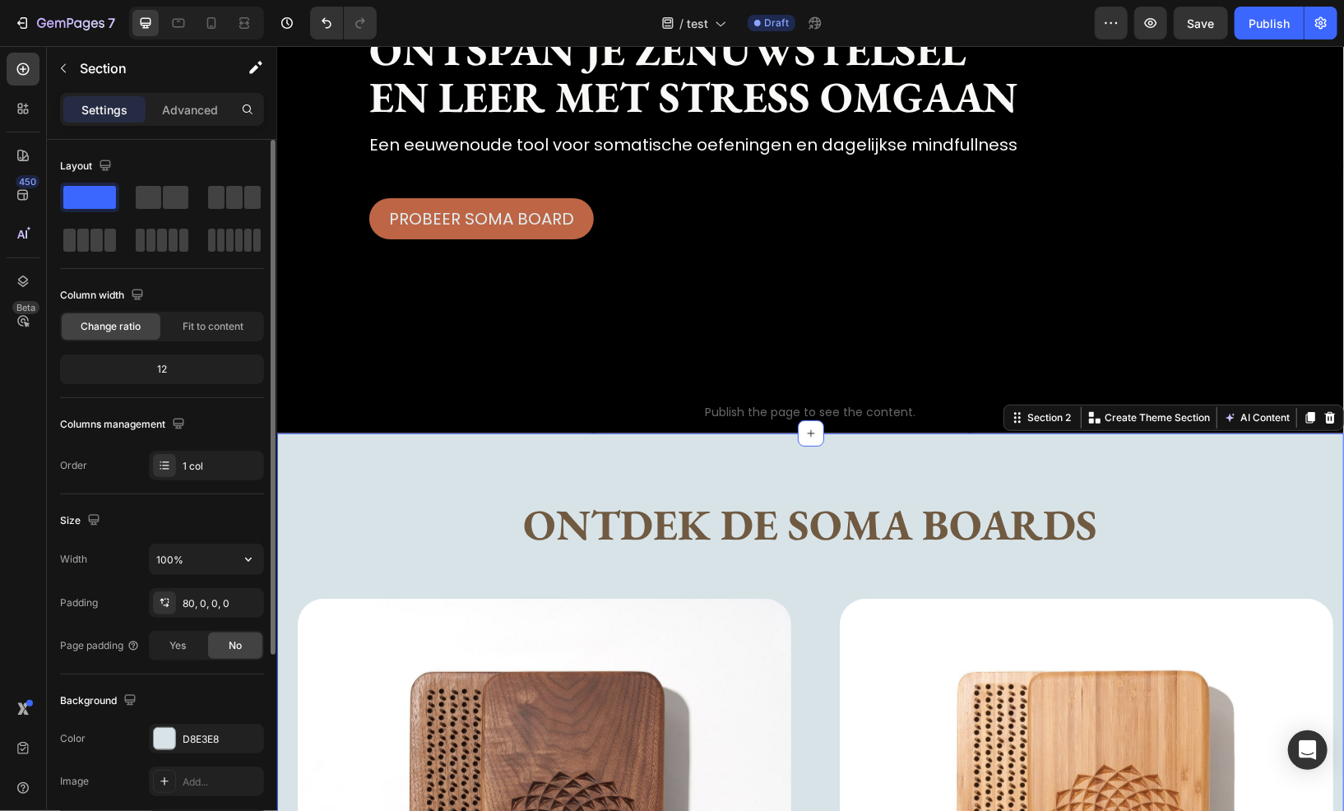
scroll to position [82, 0]
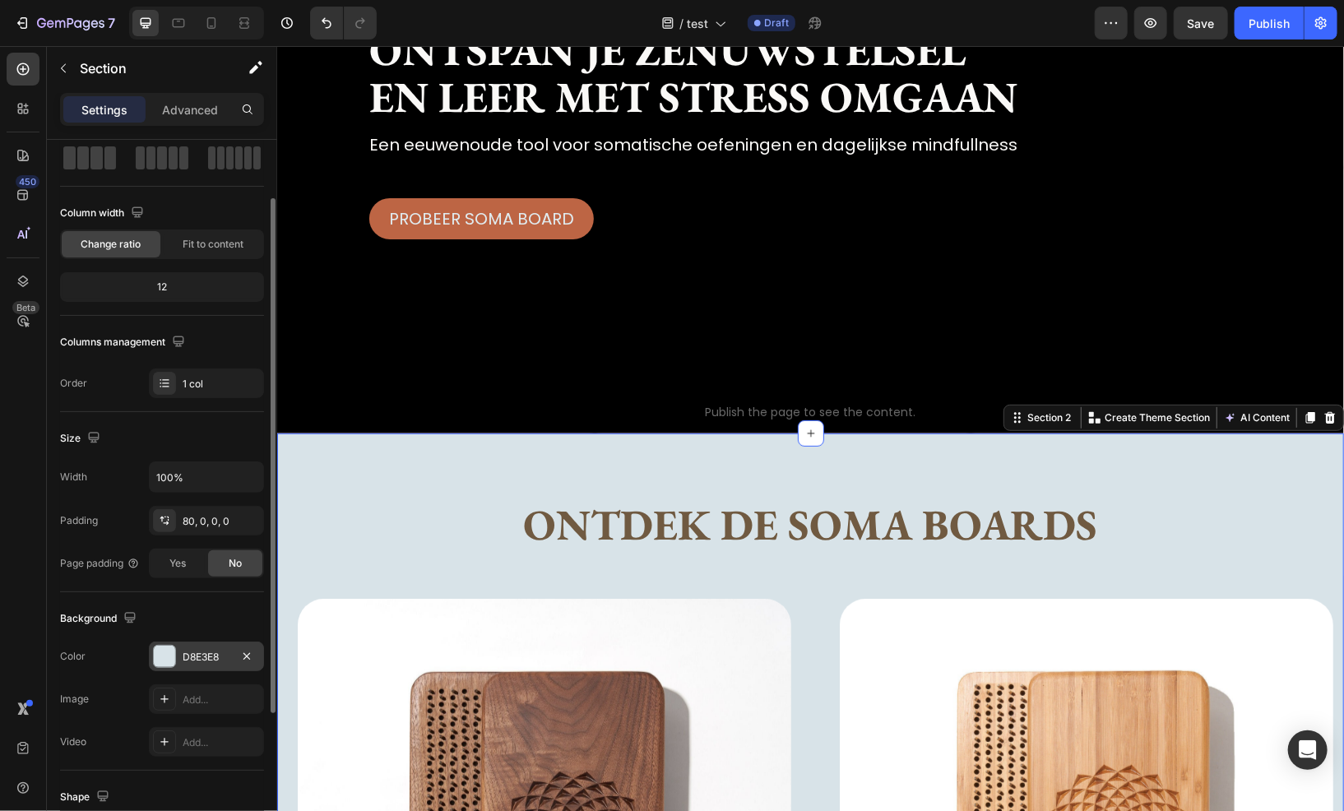
click at [202, 650] on div "D8E3E8" at bounding box center [207, 657] width 48 height 15
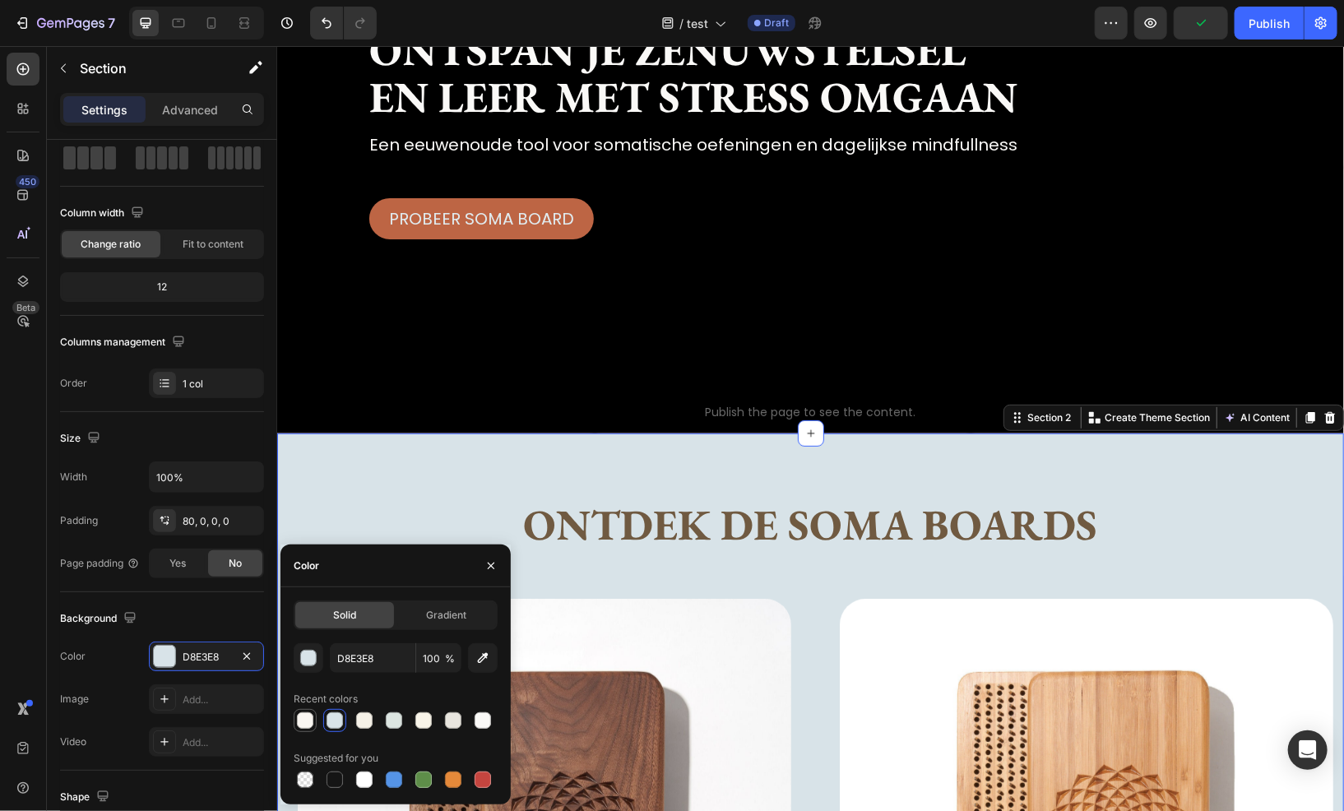
click at [313, 719] on div at bounding box center [305, 721] width 16 height 16
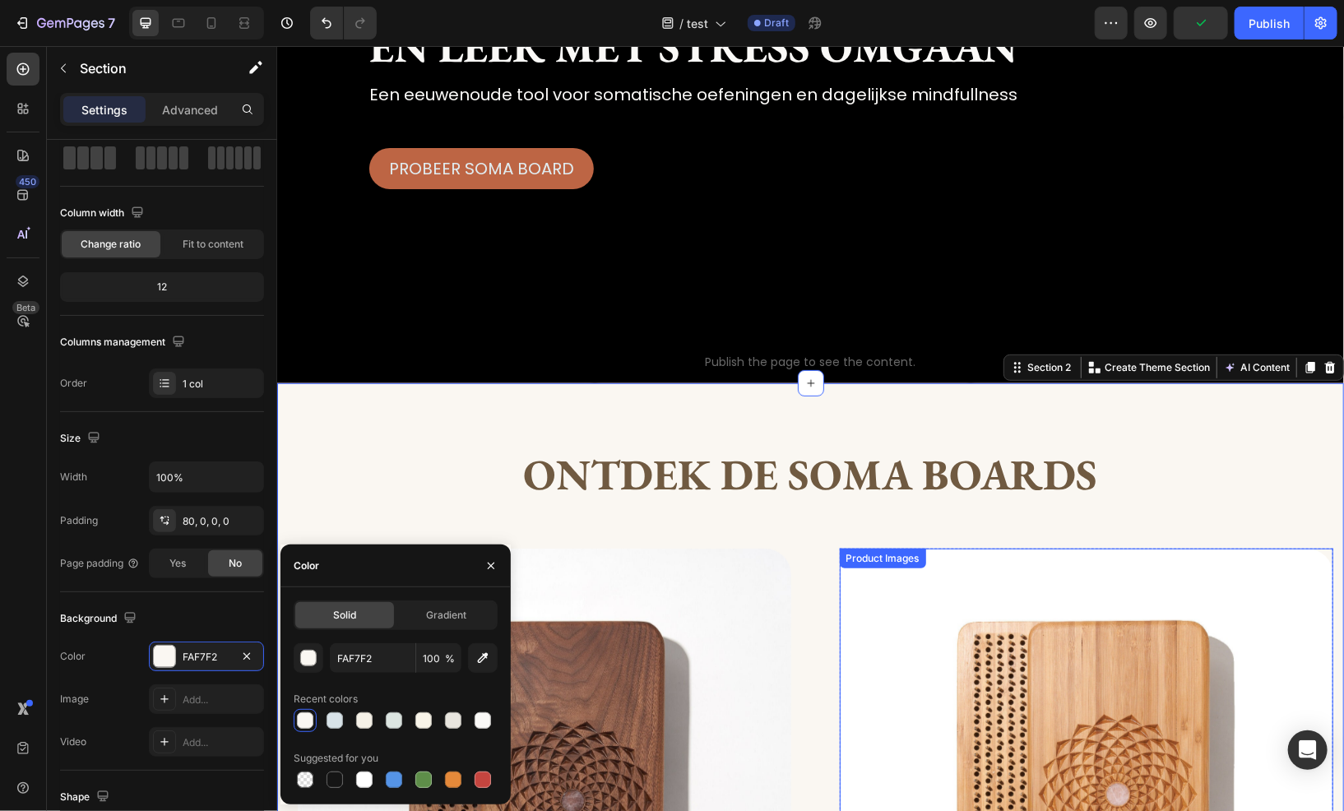
scroll to position [411, 0]
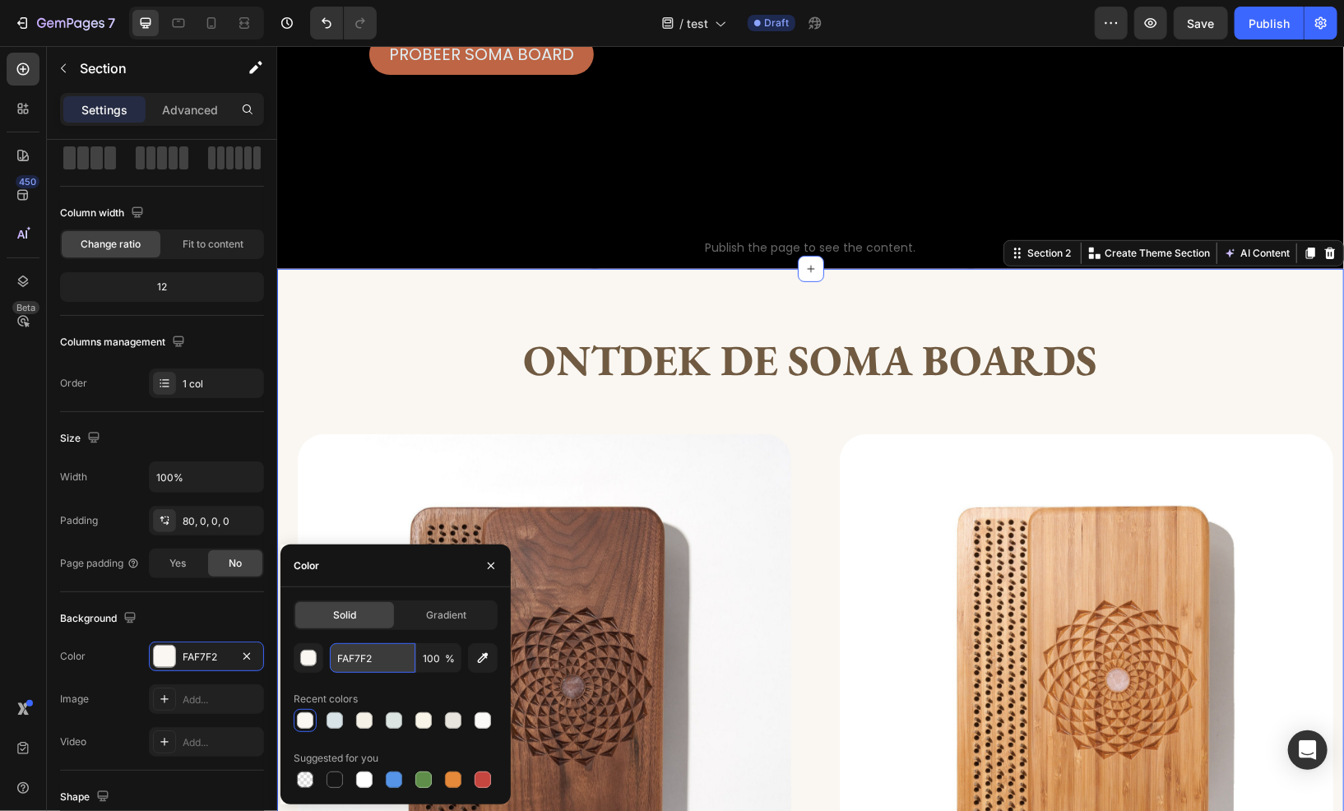
click at [378, 663] on input "FAF7F2" at bounding box center [373, 658] width 86 height 30
paste input "e8e5de"
type input "e8e5de"
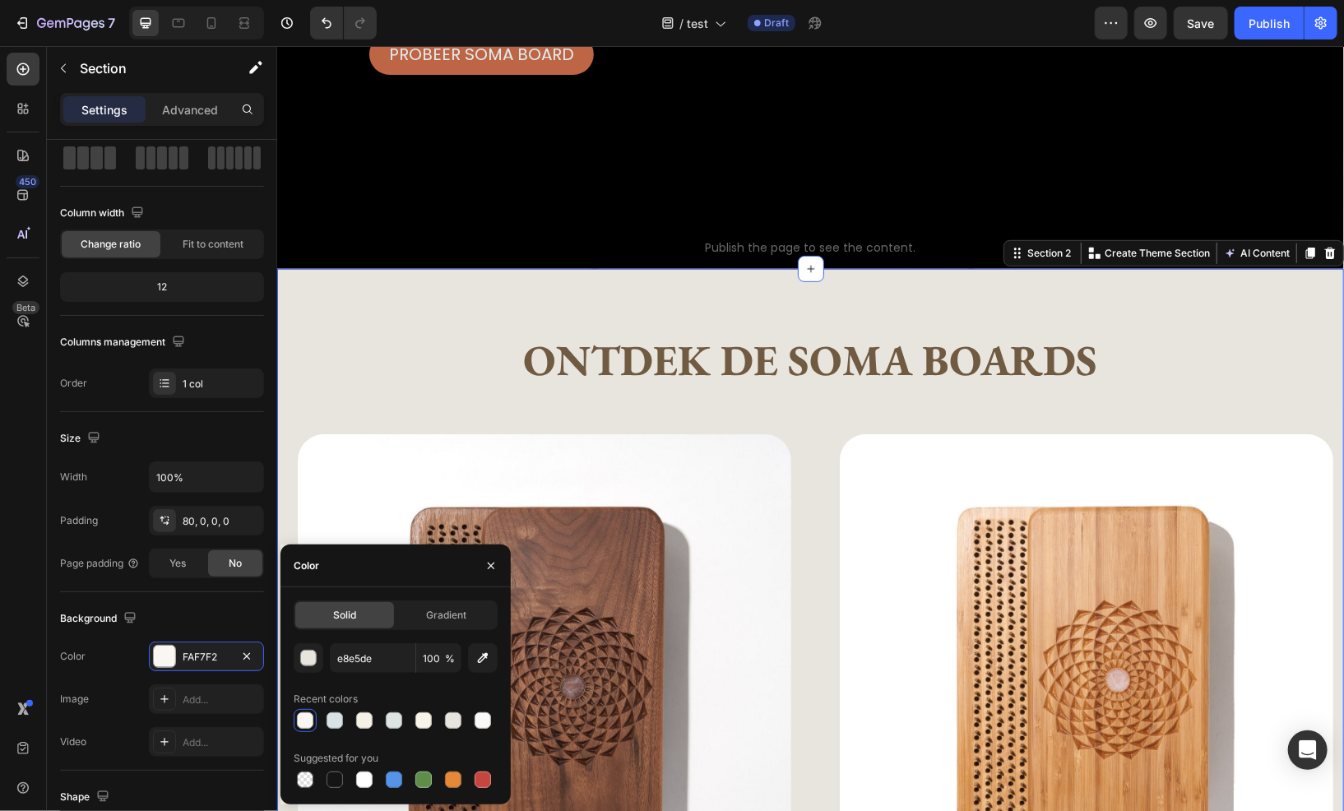
click at [473, 294] on div "Ontdek de Soma boards Heading Text Block Row Product Images Meditatie plank Pro…" at bounding box center [809, 817] width 1067 height 1098
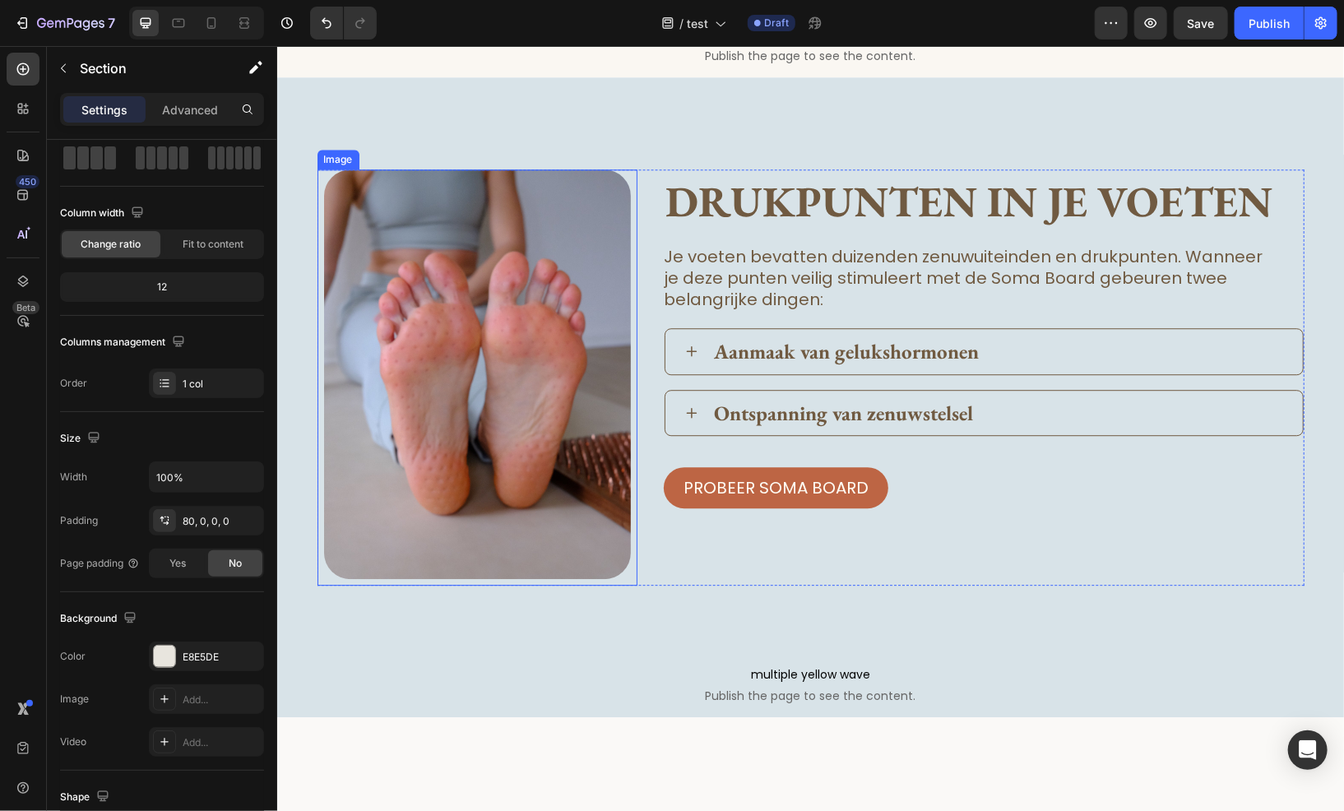
scroll to position [2304, 0]
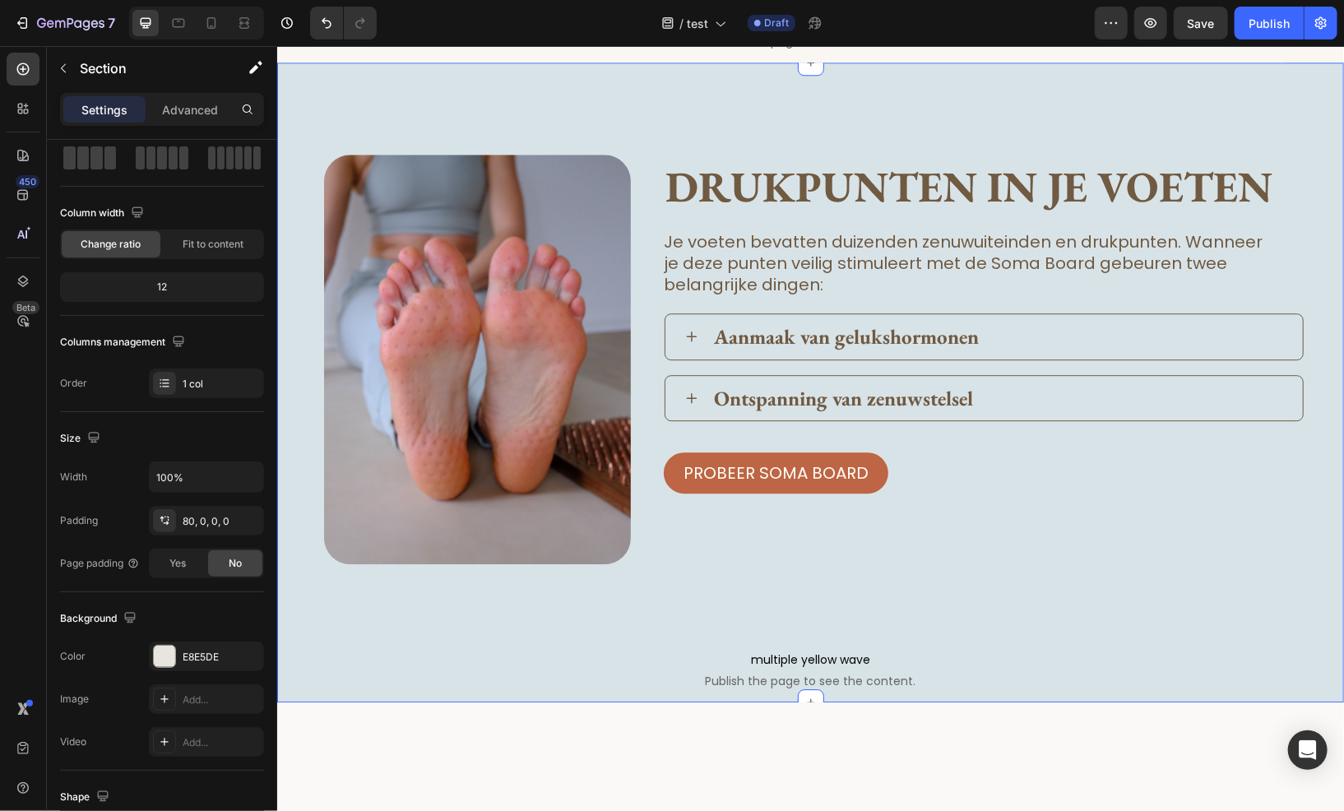
click at [467, 281] on div "Image drukpunten in je voeten Heading Je voeten bevatten duizenden zenuwuiteind…" at bounding box center [809, 382] width 1067 height 640
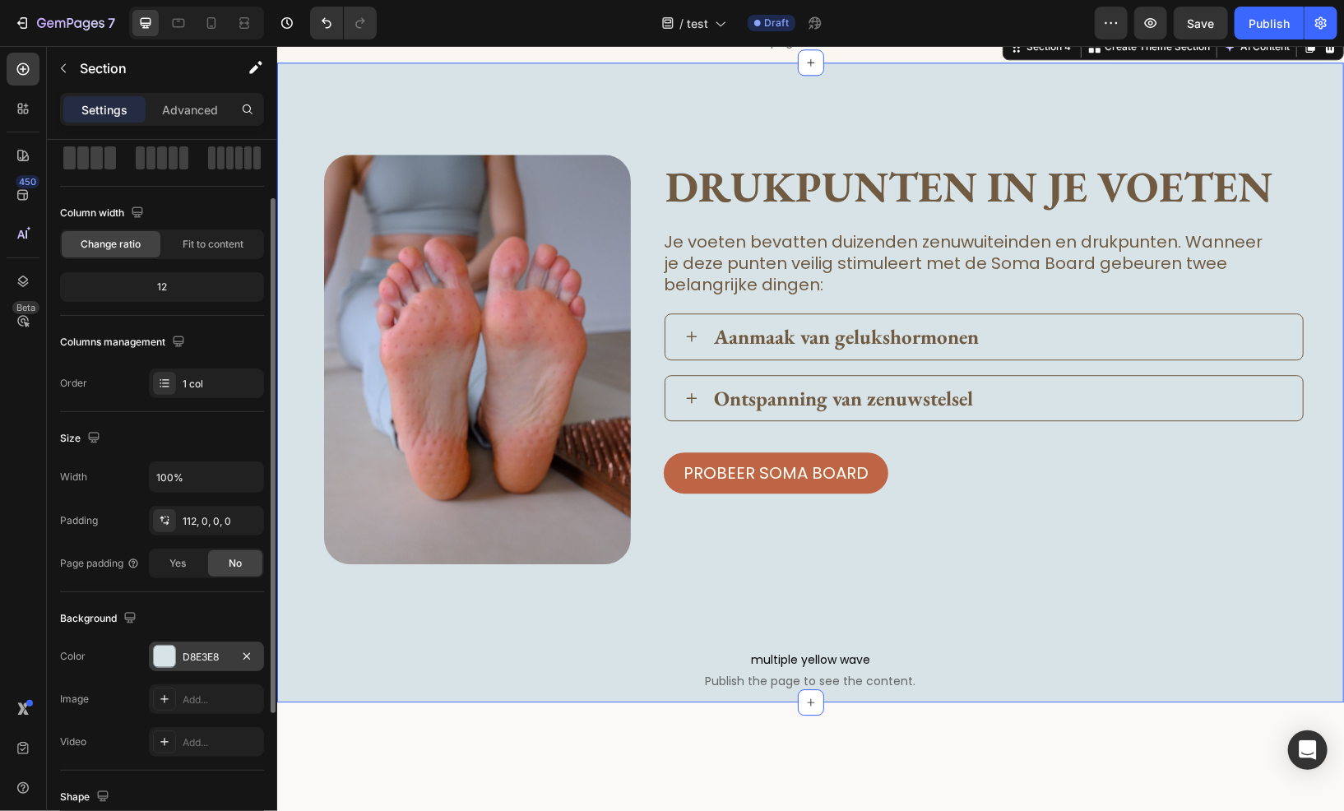
click at [194, 653] on div "D8E3E8" at bounding box center [207, 657] width 48 height 15
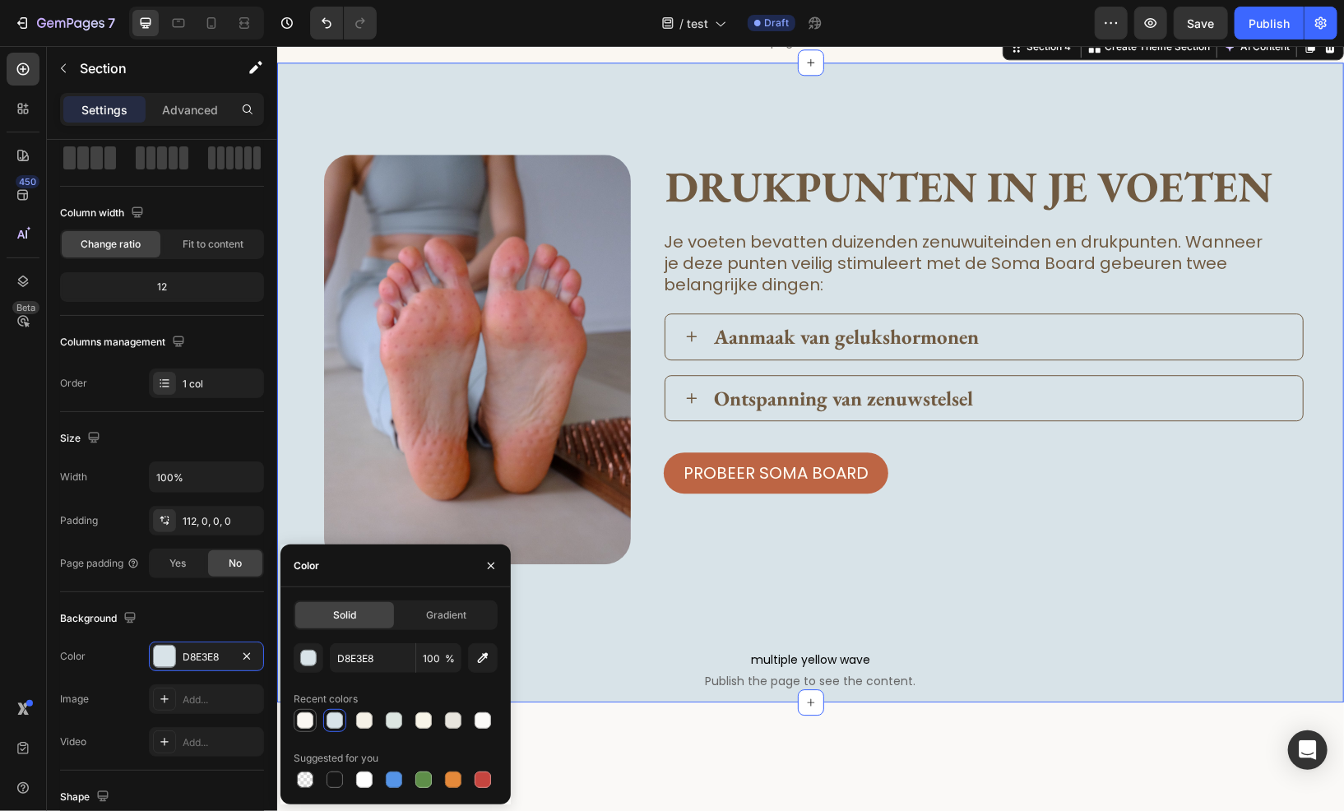
click at [303, 724] on div at bounding box center [305, 721] width 16 height 16
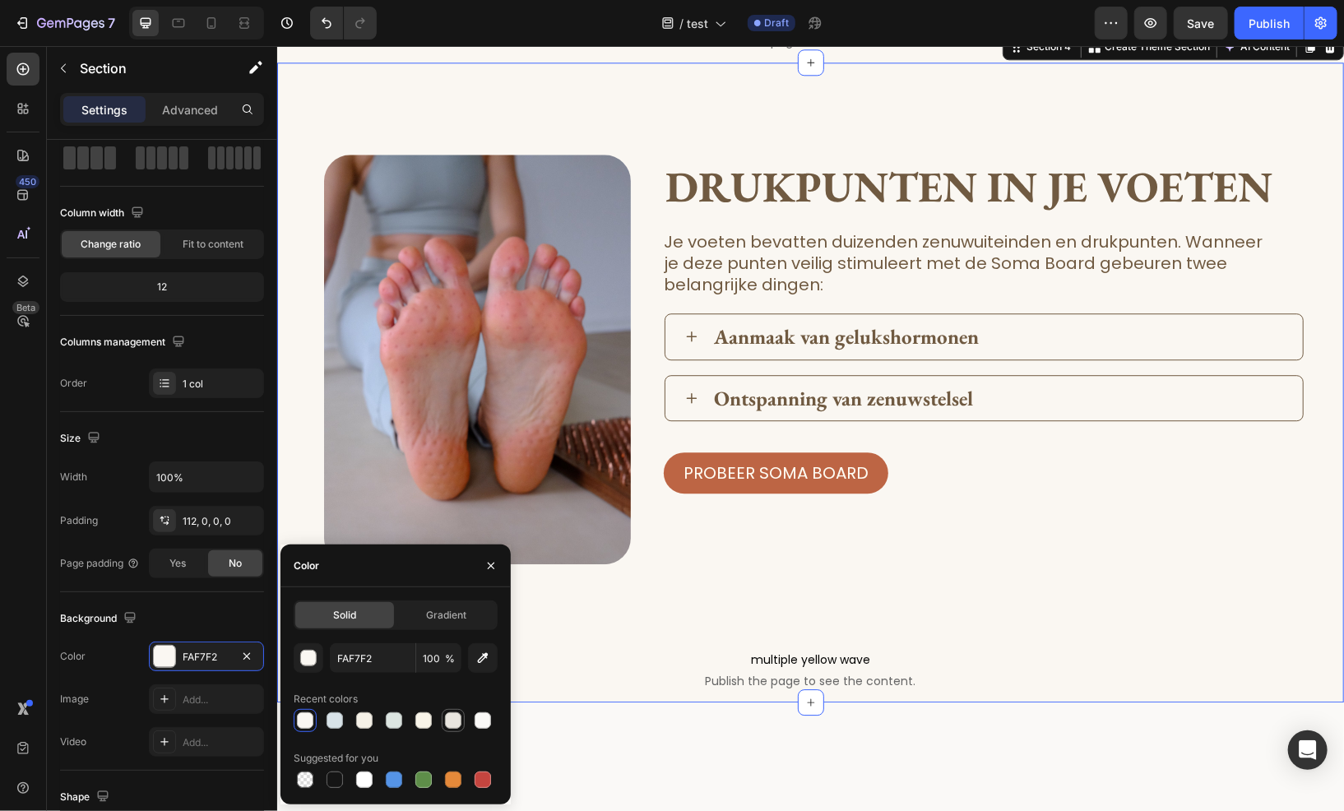
click at [449, 720] on div at bounding box center [453, 721] width 16 height 16
type input "E8E5DE"
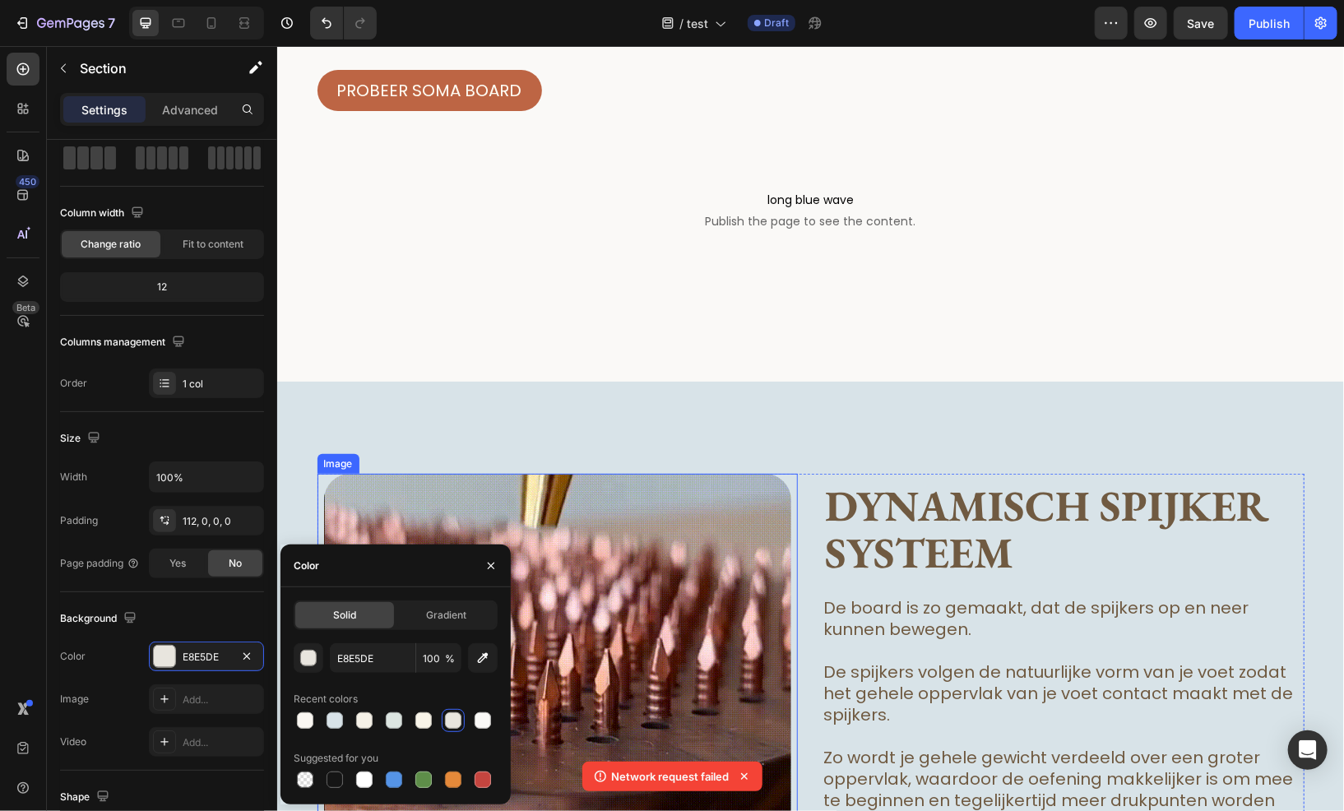
scroll to position [3538, 0]
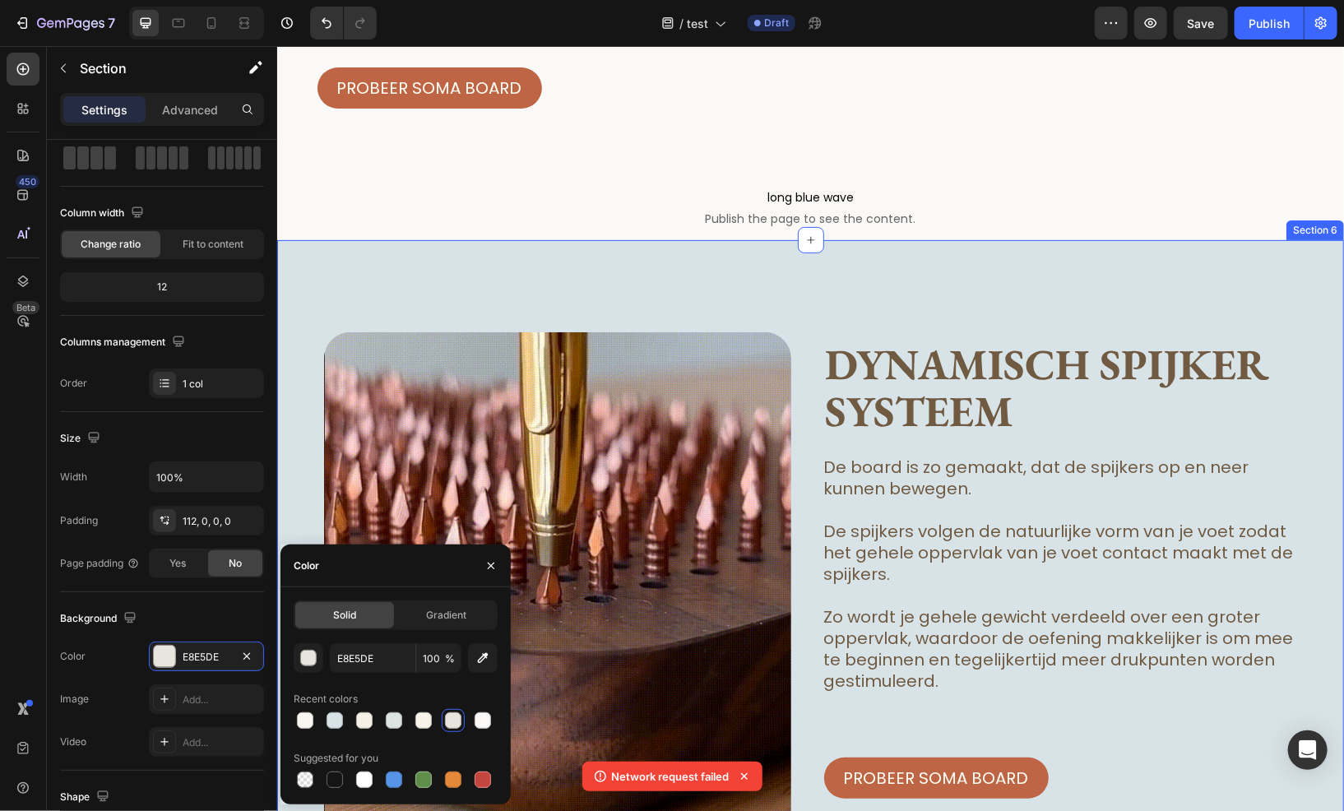
click at [471, 421] on div "Image Dynamisch spijker systeem Heading De board is zo gemaakt, dat de spijkers…" at bounding box center [809, 618] width 1067 height 759
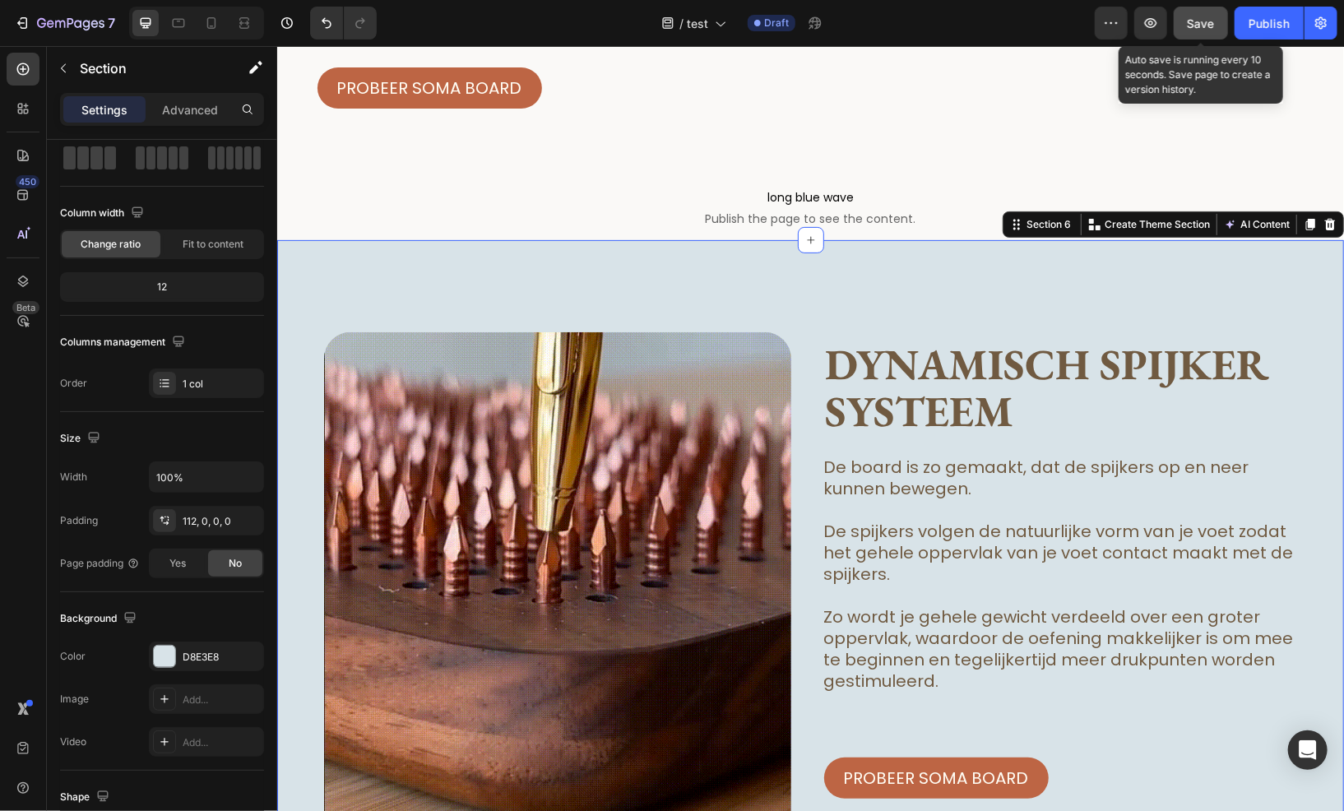
drag, startPoint x: 1196, startPoint y: 31, endPoint x: 896, endPoint y: 2, distance: 301.0
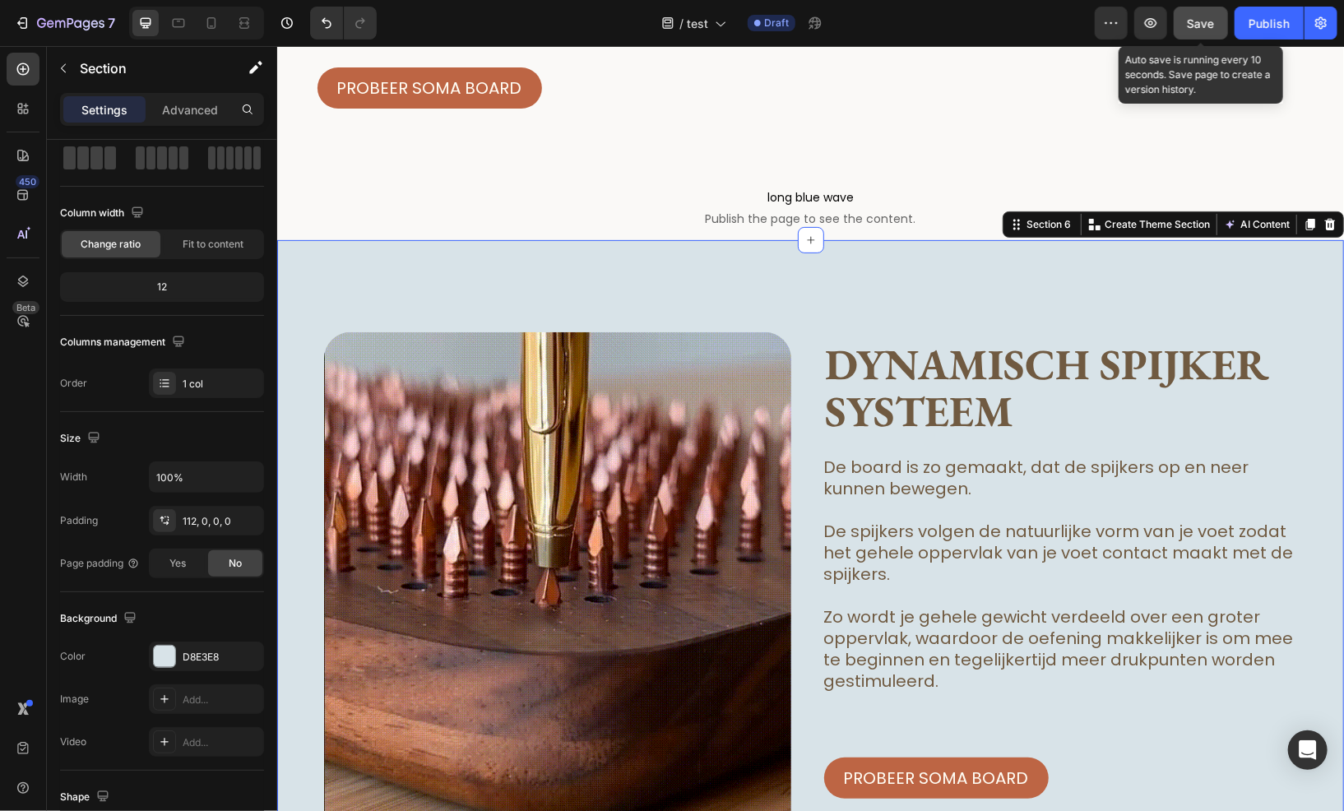
click at [1196, 31] on div "Save" at bounding box center [1201, 23] width 27 height 17
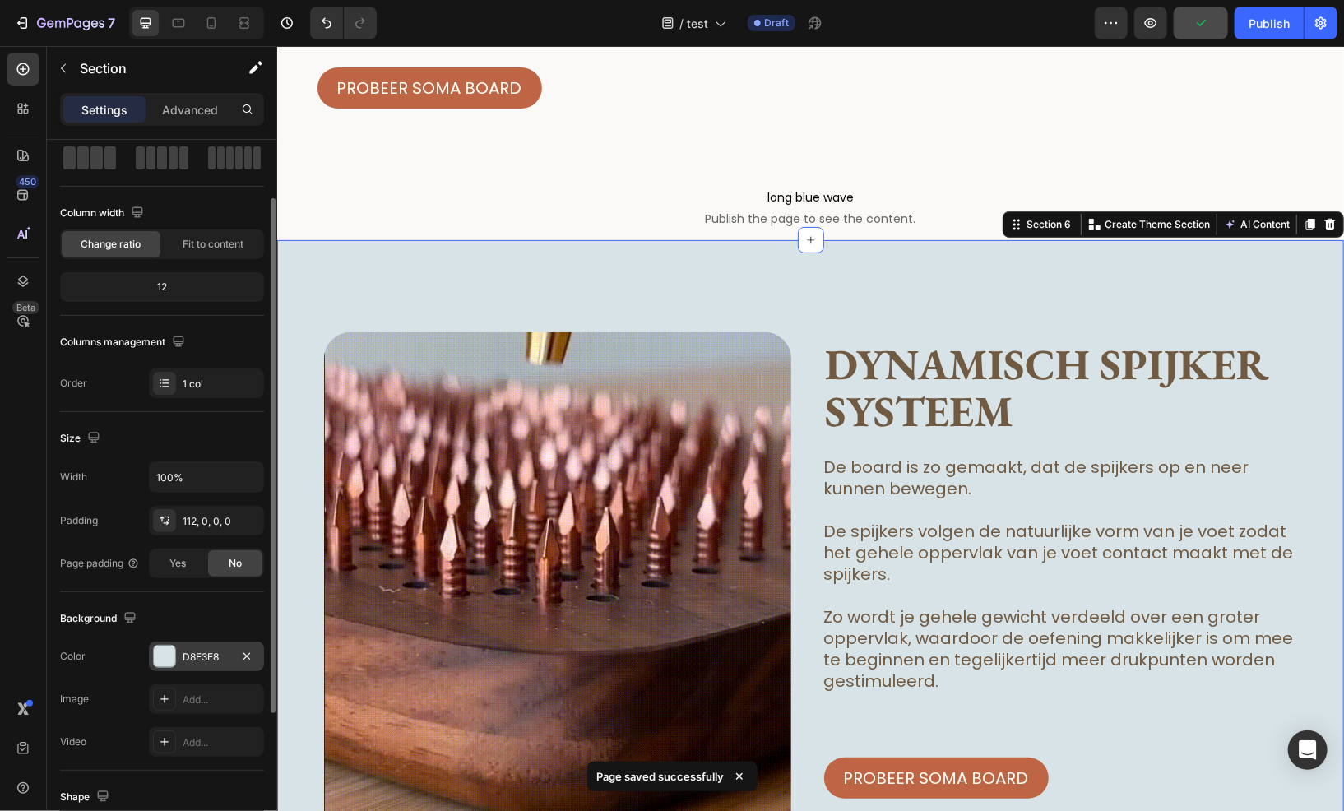
click at [190, 668] on div "D8E3E8" at bounding box center [206, 657] width 115 height 30
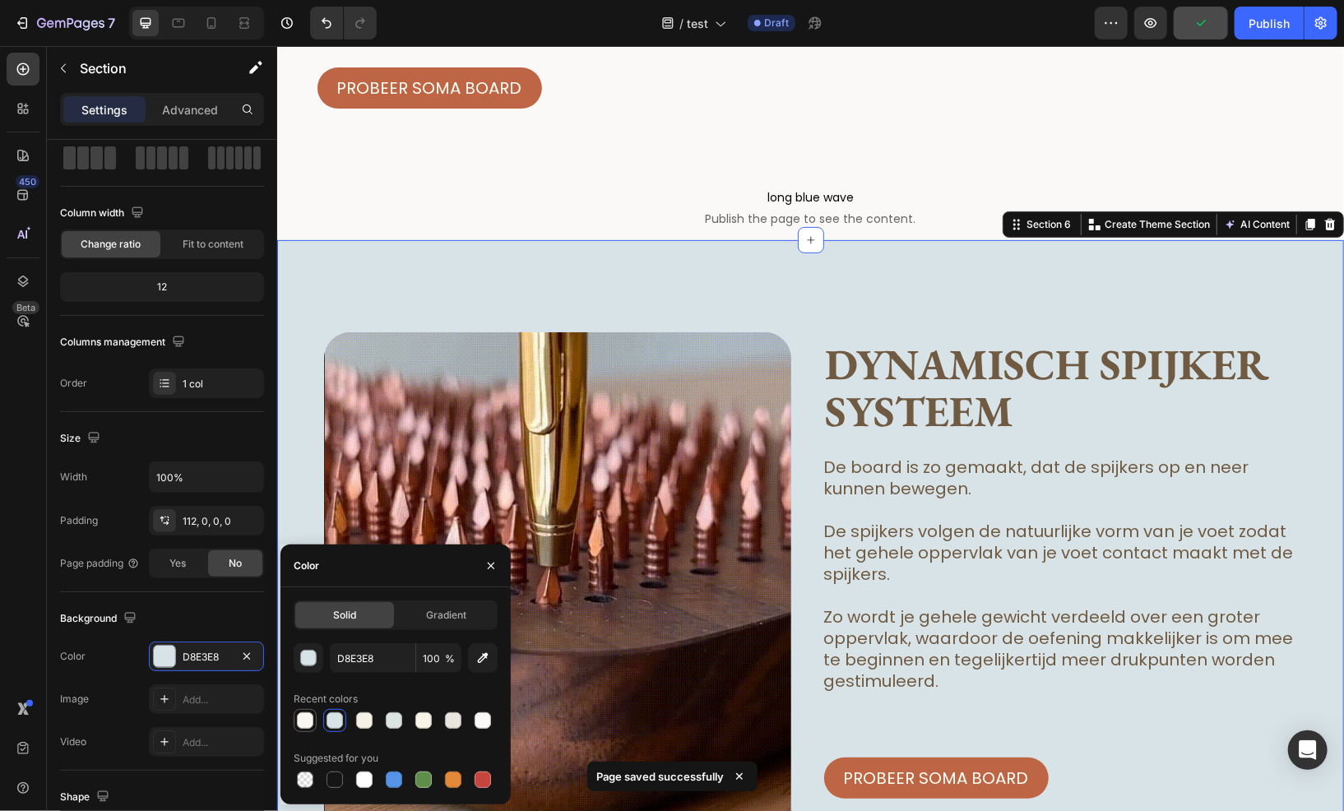
click at [309, 722] on div at bounding box center [305, 721] width 16 height 16
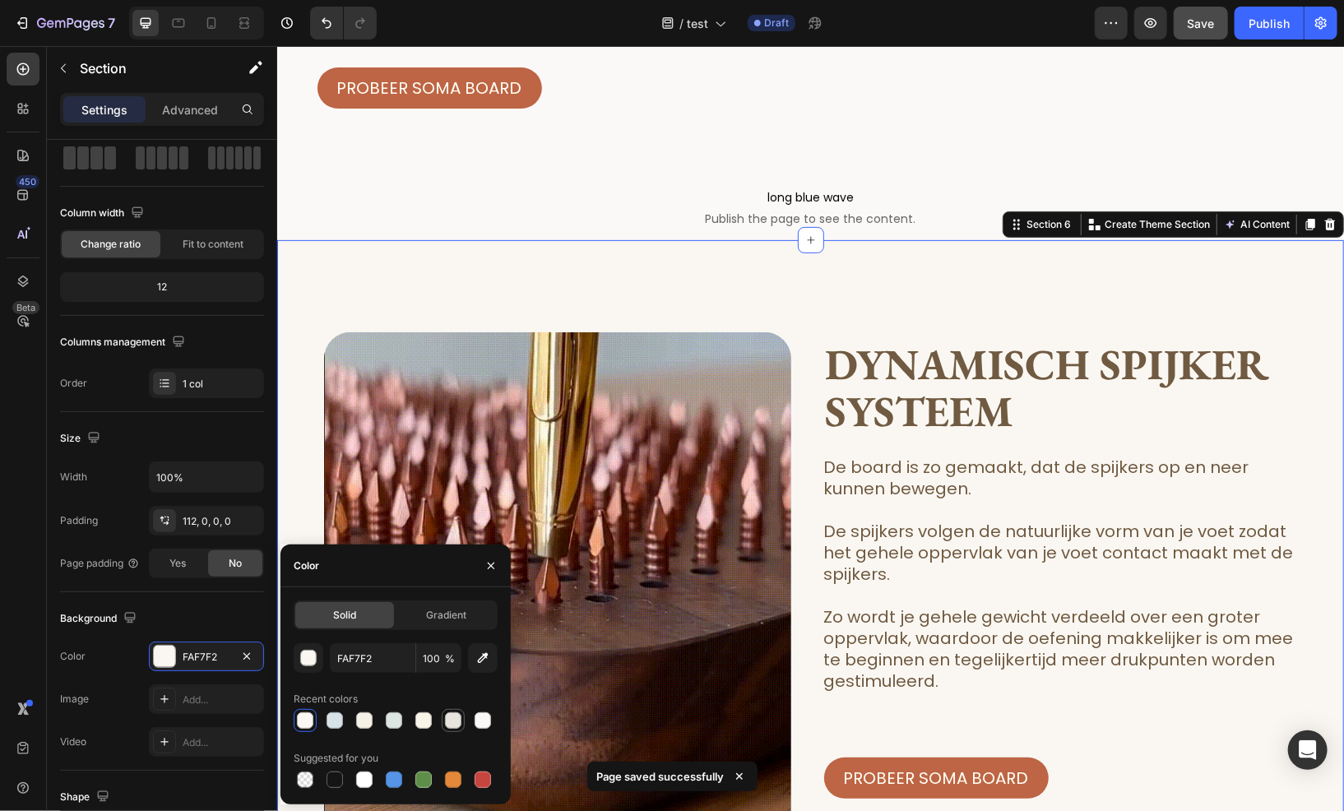
click at [457, 727] on div at bounding box center [453, 721] width 16 height 16
type input "E8E5DE"
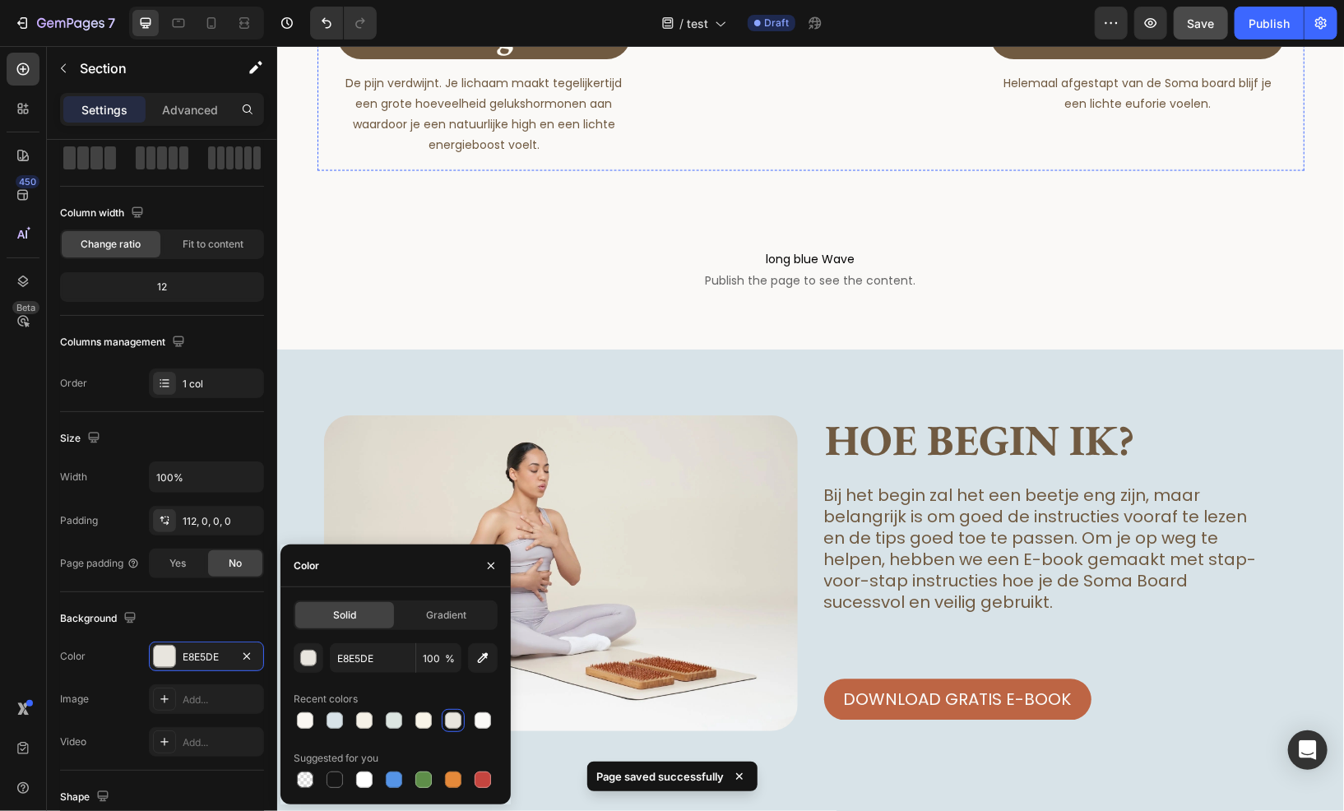
scroll to position [5101, 0]
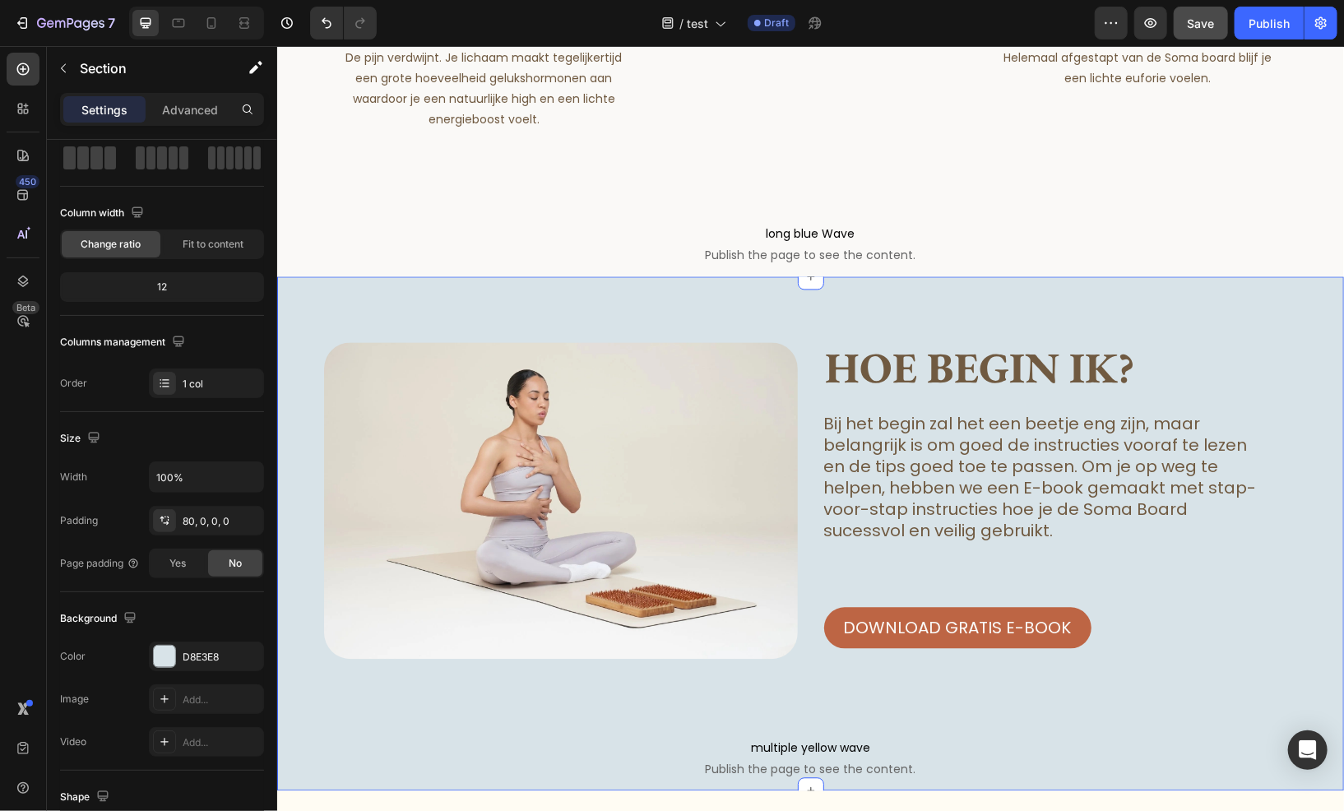
click at [448, 331] on div "Image Hoe begin ik? Heading Bij het begin zal het een beetje eng zijn, maar bel…" at bounding box center [809, 532] width 1067 height 513
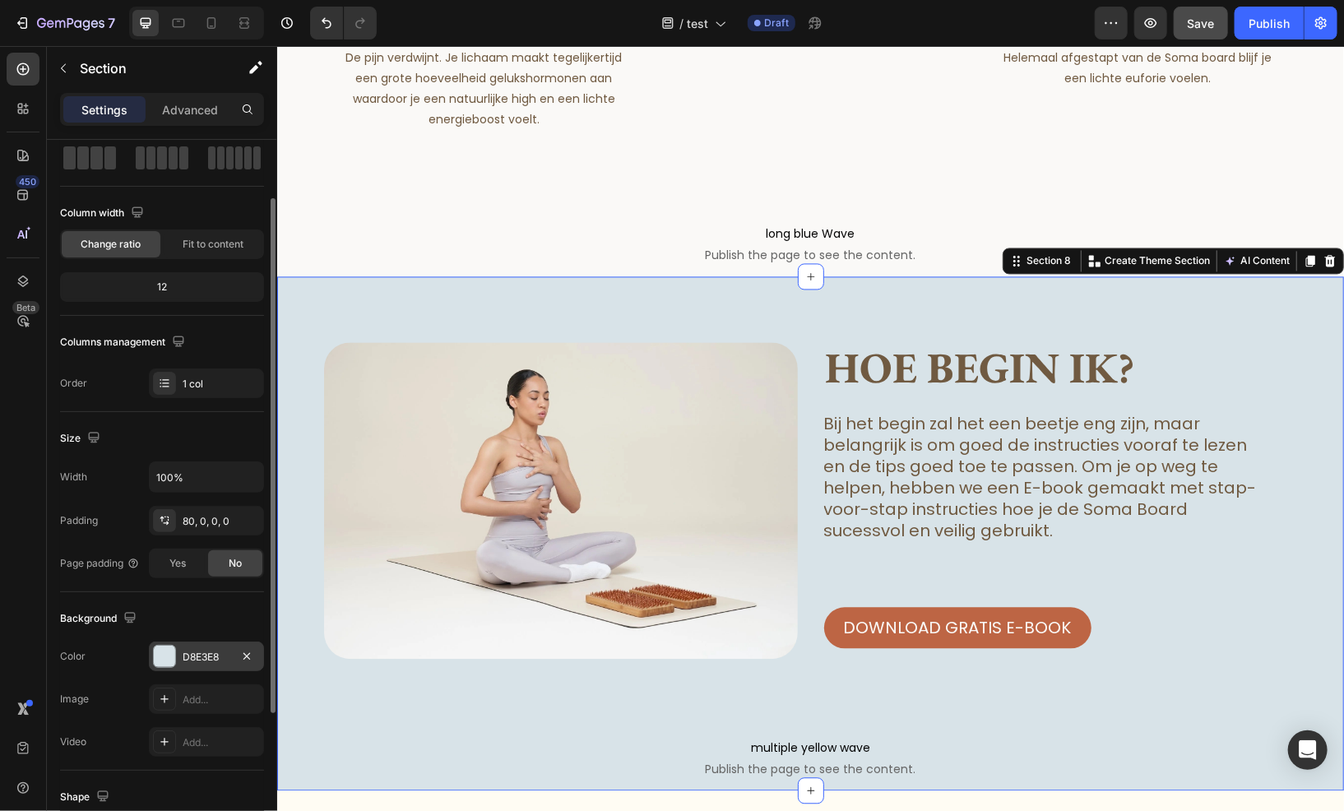
click at [183, 659] on div "D8E3E8" at bounding box center [207, 657] width 48 height 15
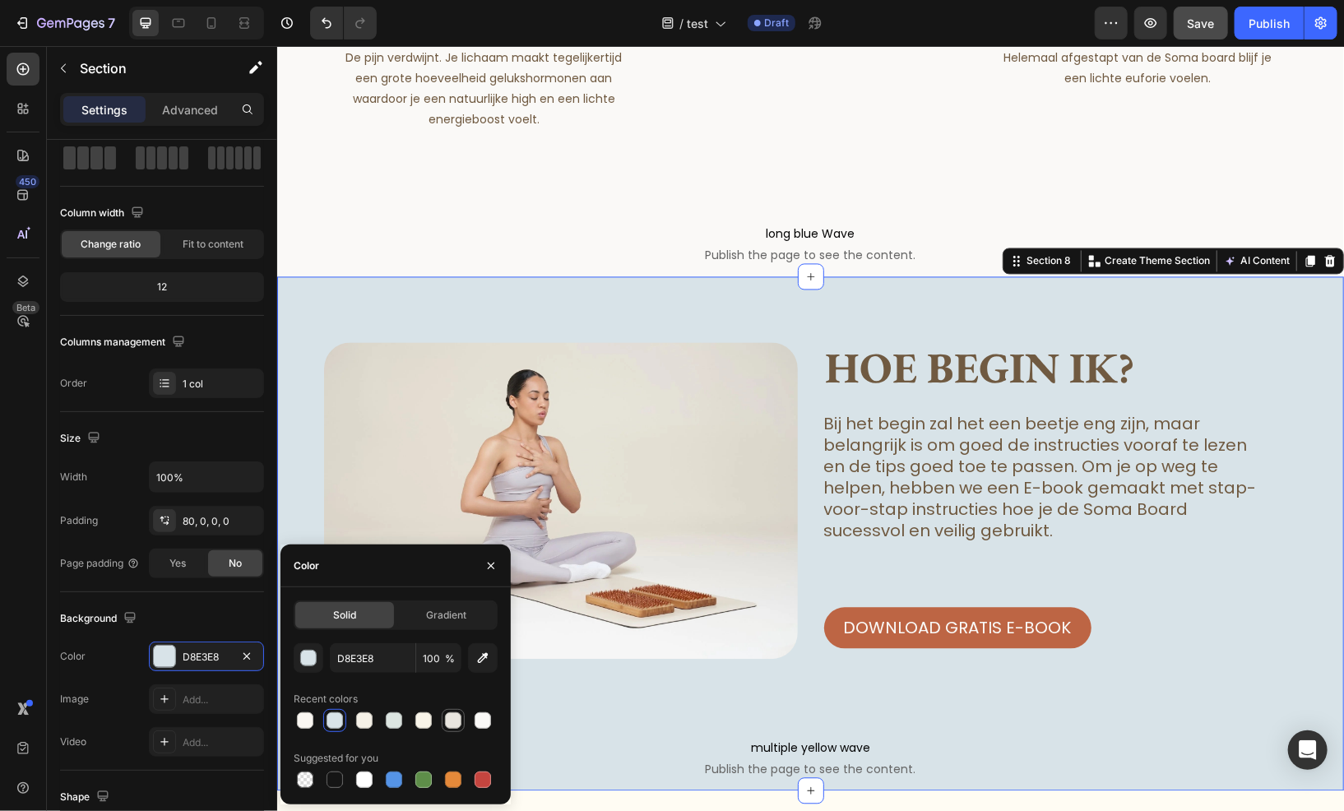
click at [453, 727] on div at bounding box center [453, 721] width 16 height 16
type input "E8E5DE"
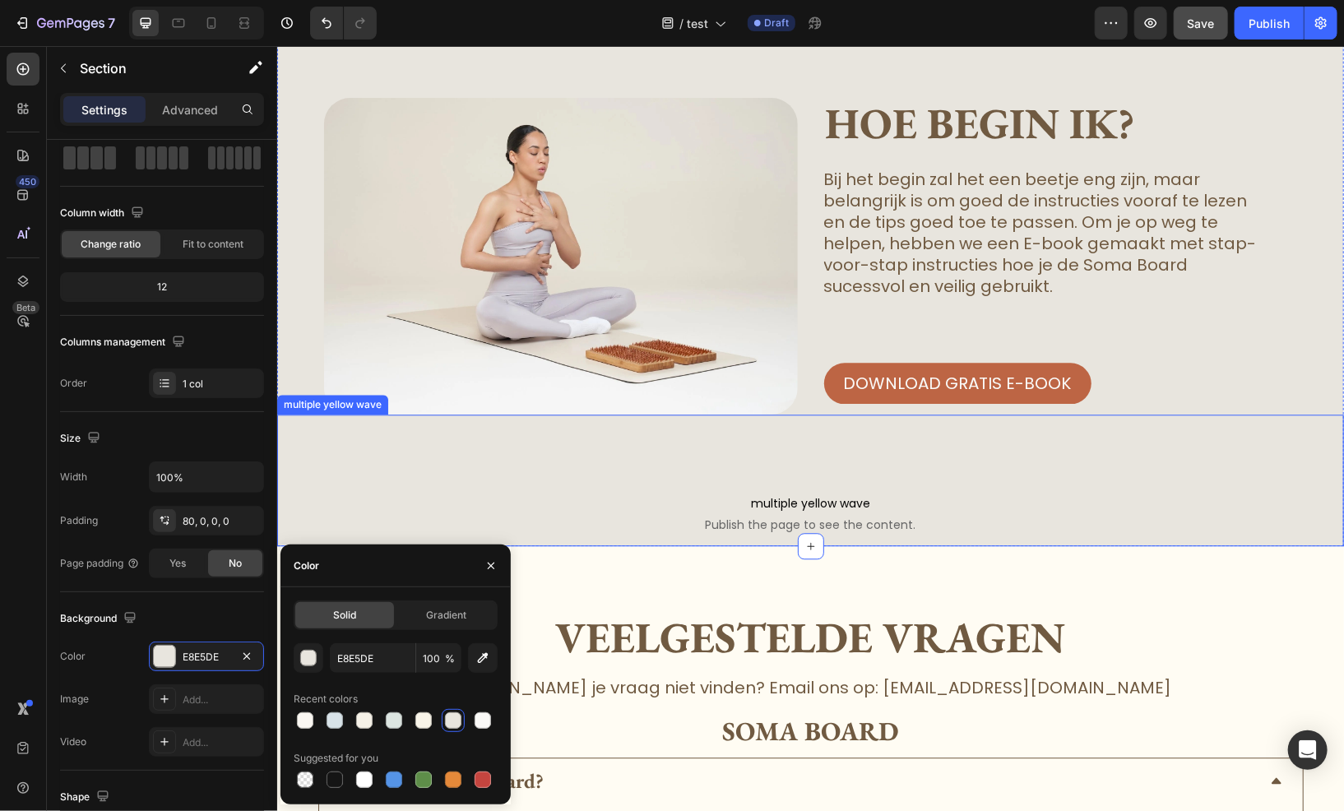
scroll to position [5348, 0]
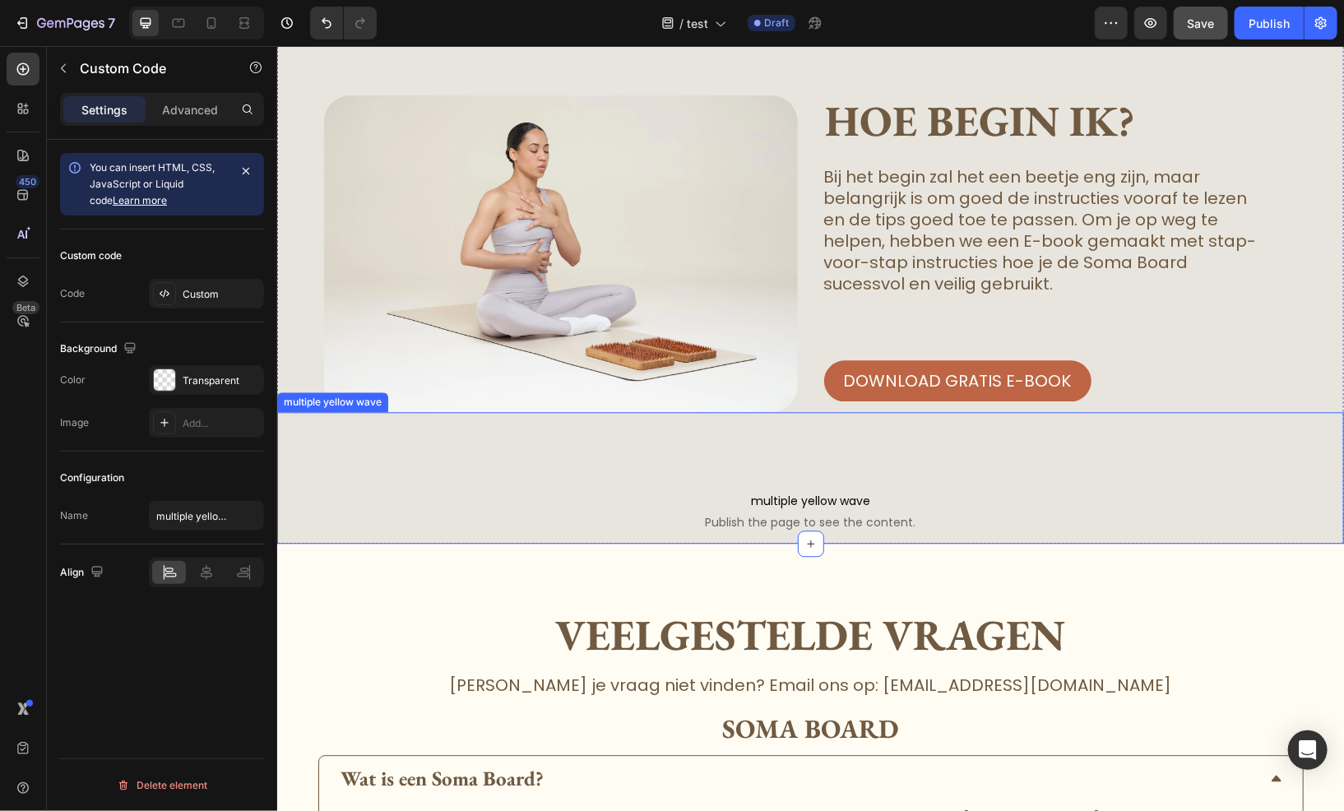
click at [1182, 510] on span "multiple yellow wave" at bounding box center [809, 500] width 1067 height 20
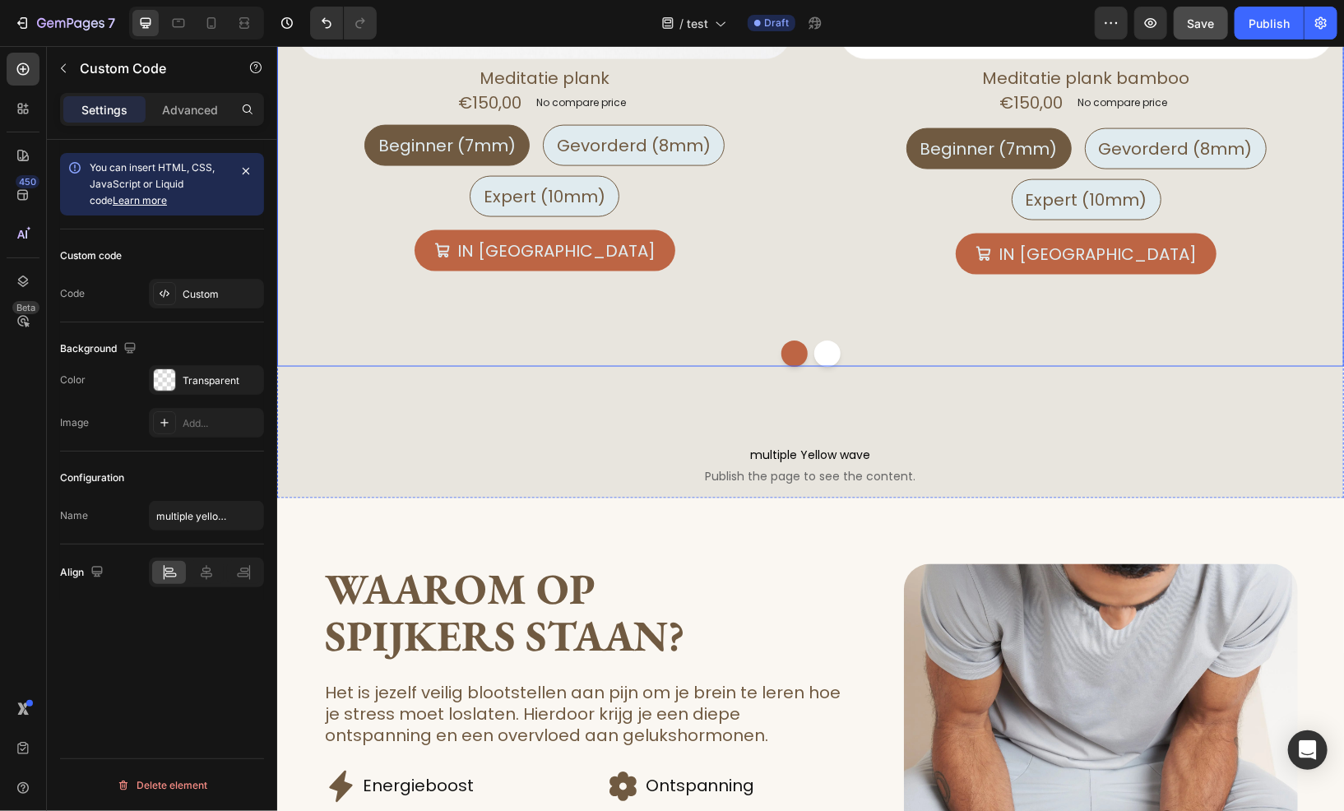
scroll to position [1481, 0]
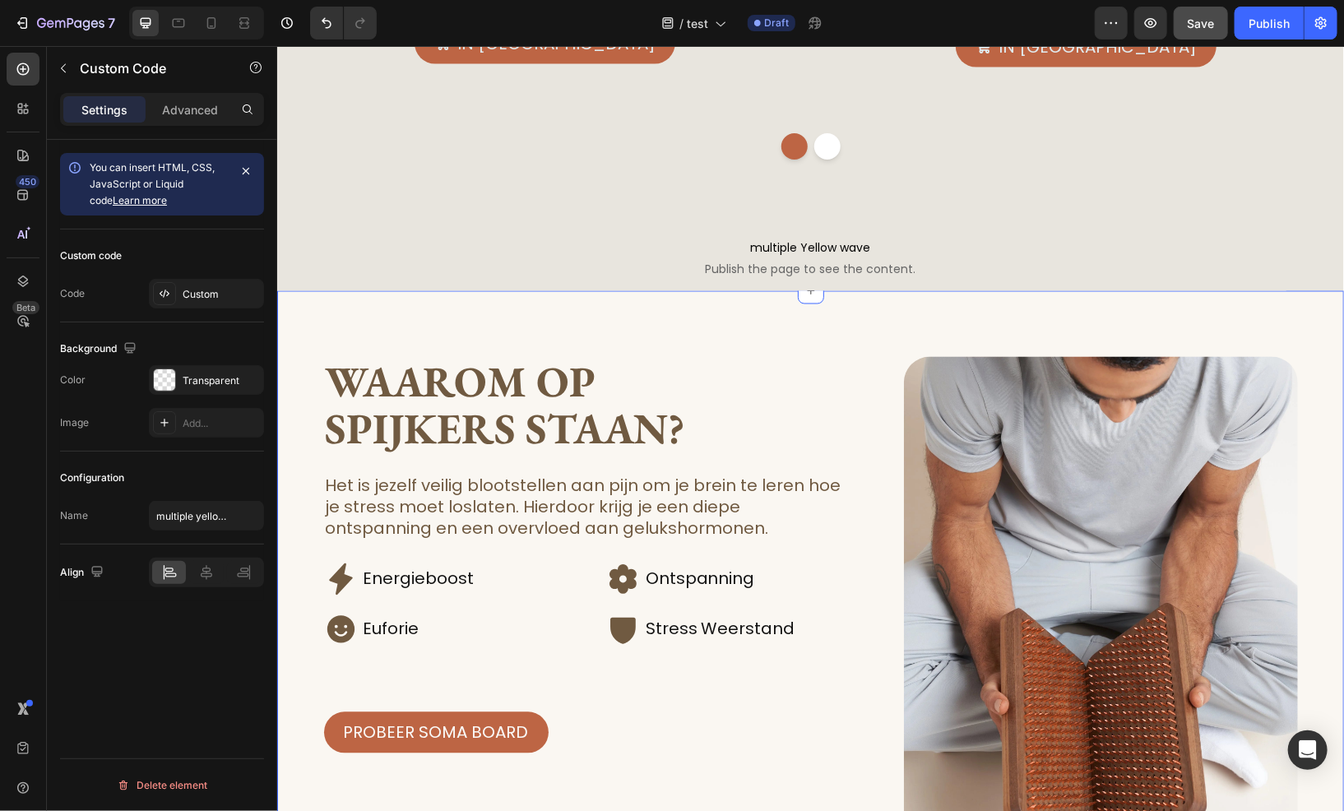
click at [420, 327] on div "Waarom op spijkers staan? Heading Het is jezelf veilig blootstellen aan pijn om…" at bounding box center [809, 684] width 1067 height 788
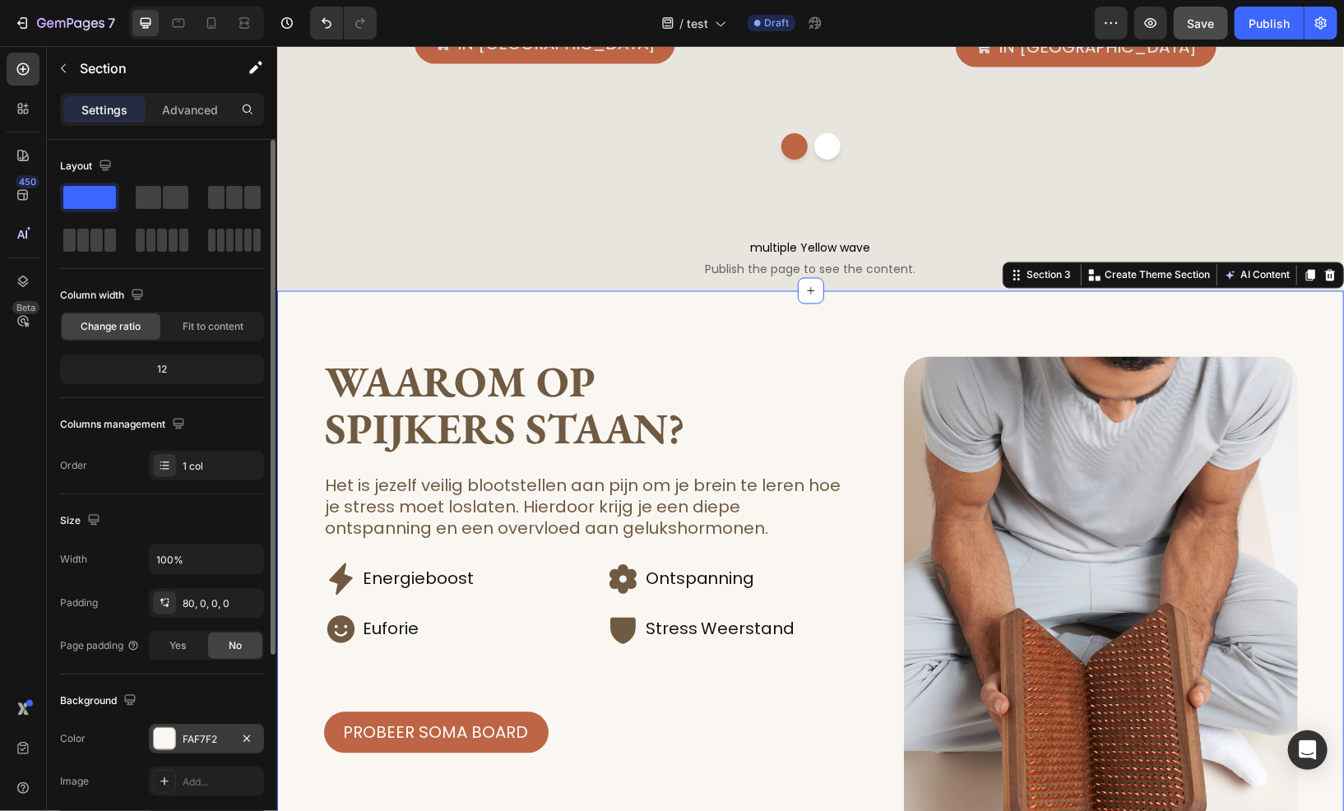
click at [179, 734] on div "FAF7F2" at bounding box center [206, 739] width 115 height 30
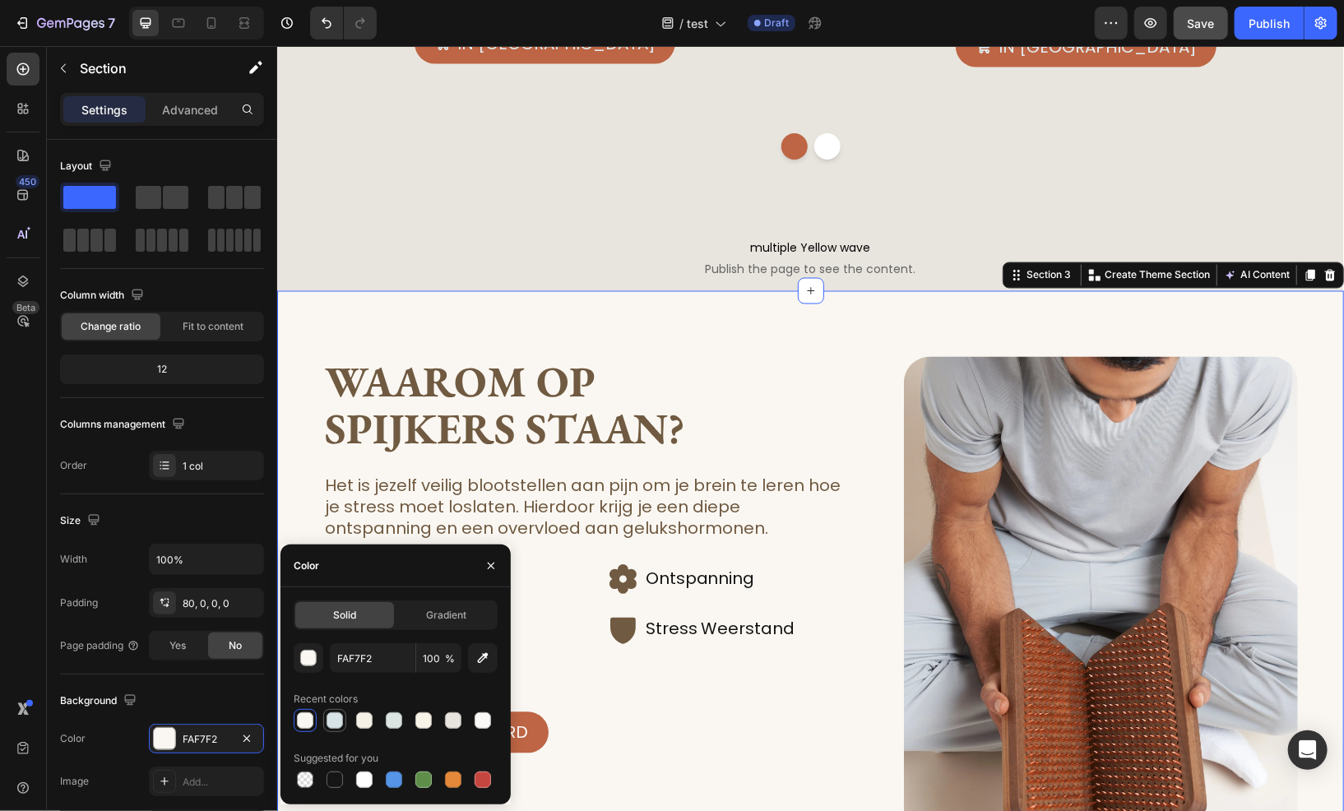
click at [332, 729] on div at bounding box center [335, 721] width 16 height 16
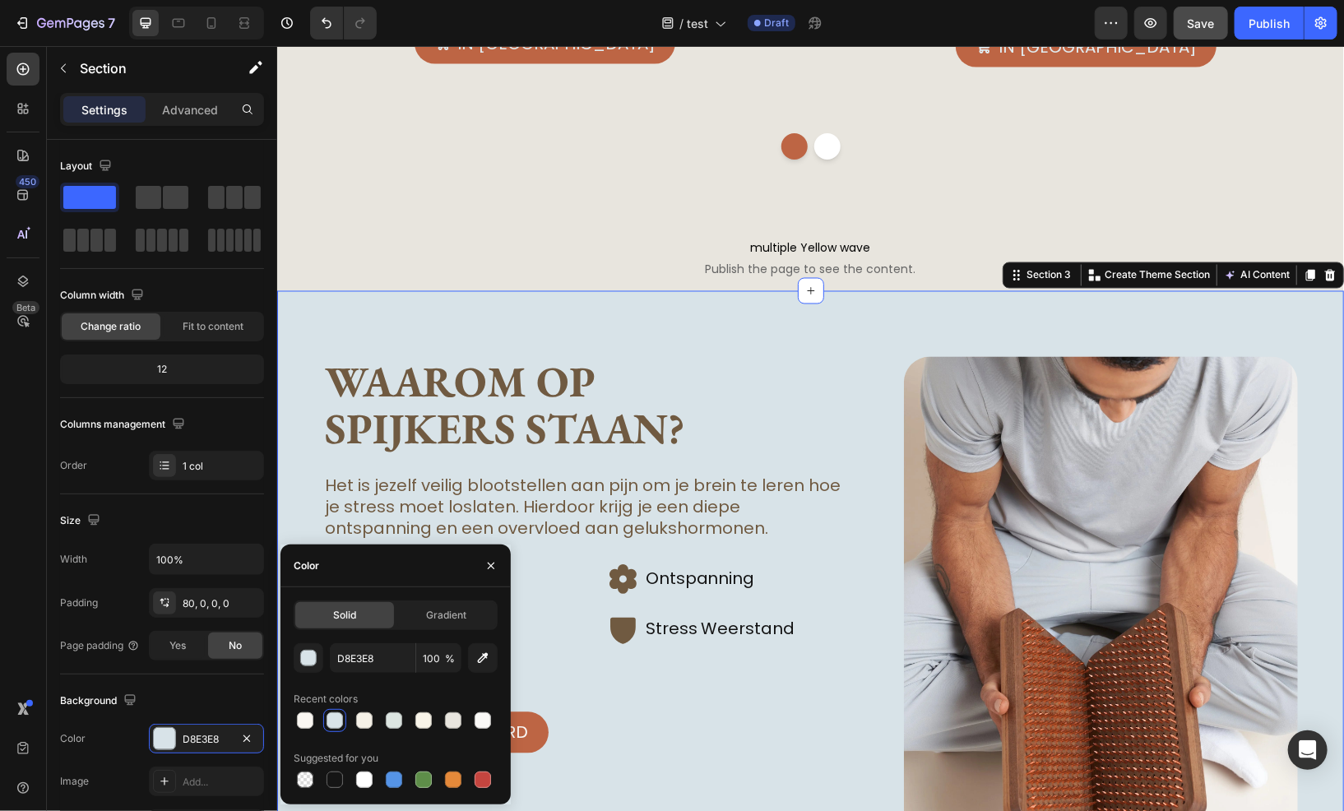
click at [810, 338] on div "Waarom op spijkers staan? Heading Het is jezelf veilig blootstellen aan pijn om…" at bounding box center [809, 684] width 1067 height 788
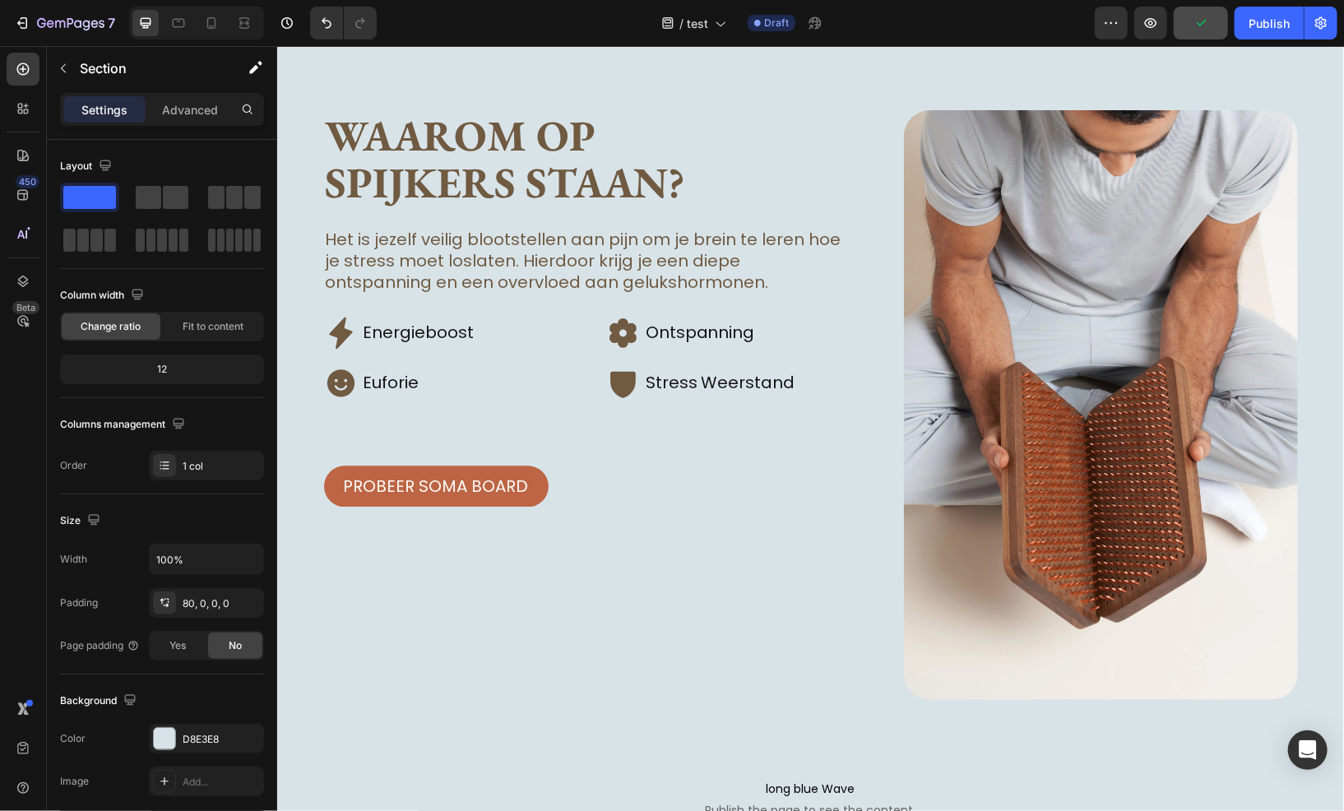
scroll to position [1646, 0]
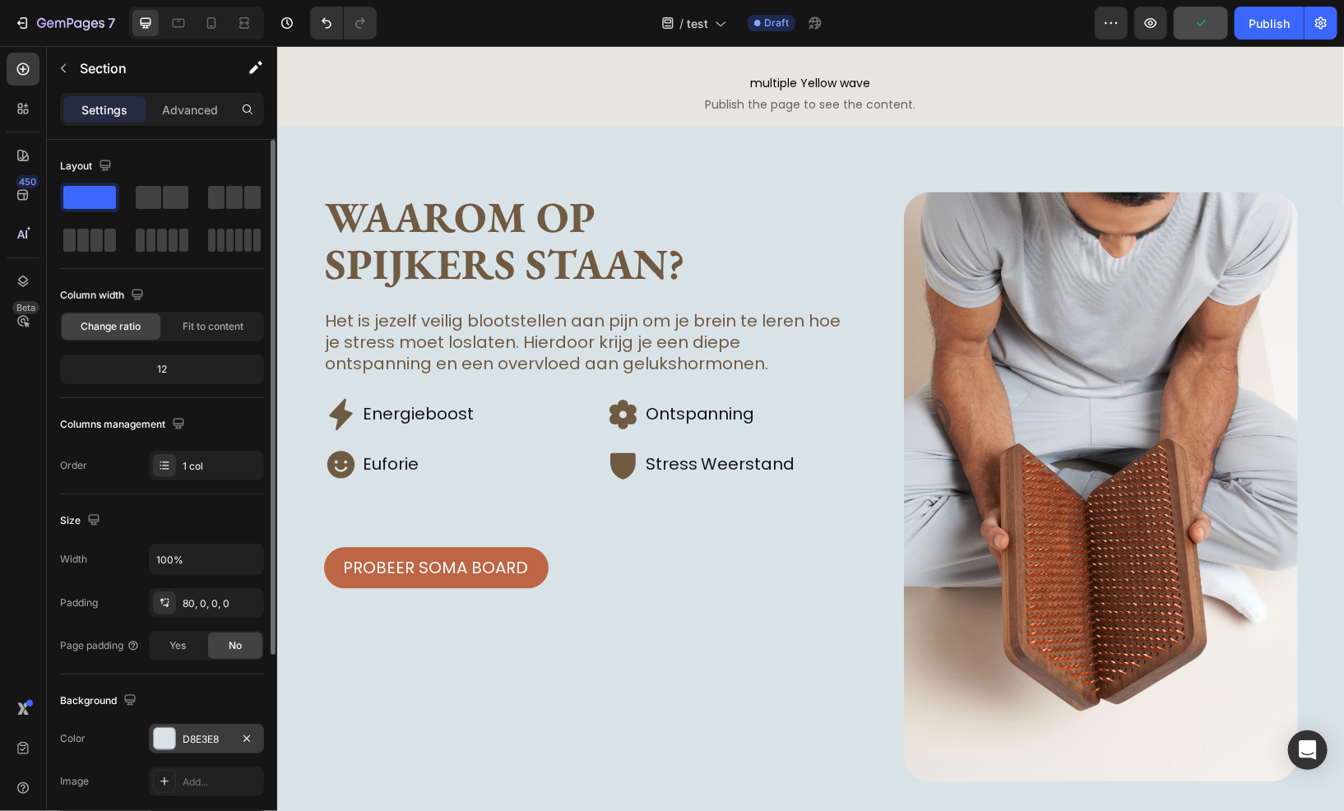
click at [200, 736] on div "D8E3E8" at bounding box center [207, 739] width 48 height 15
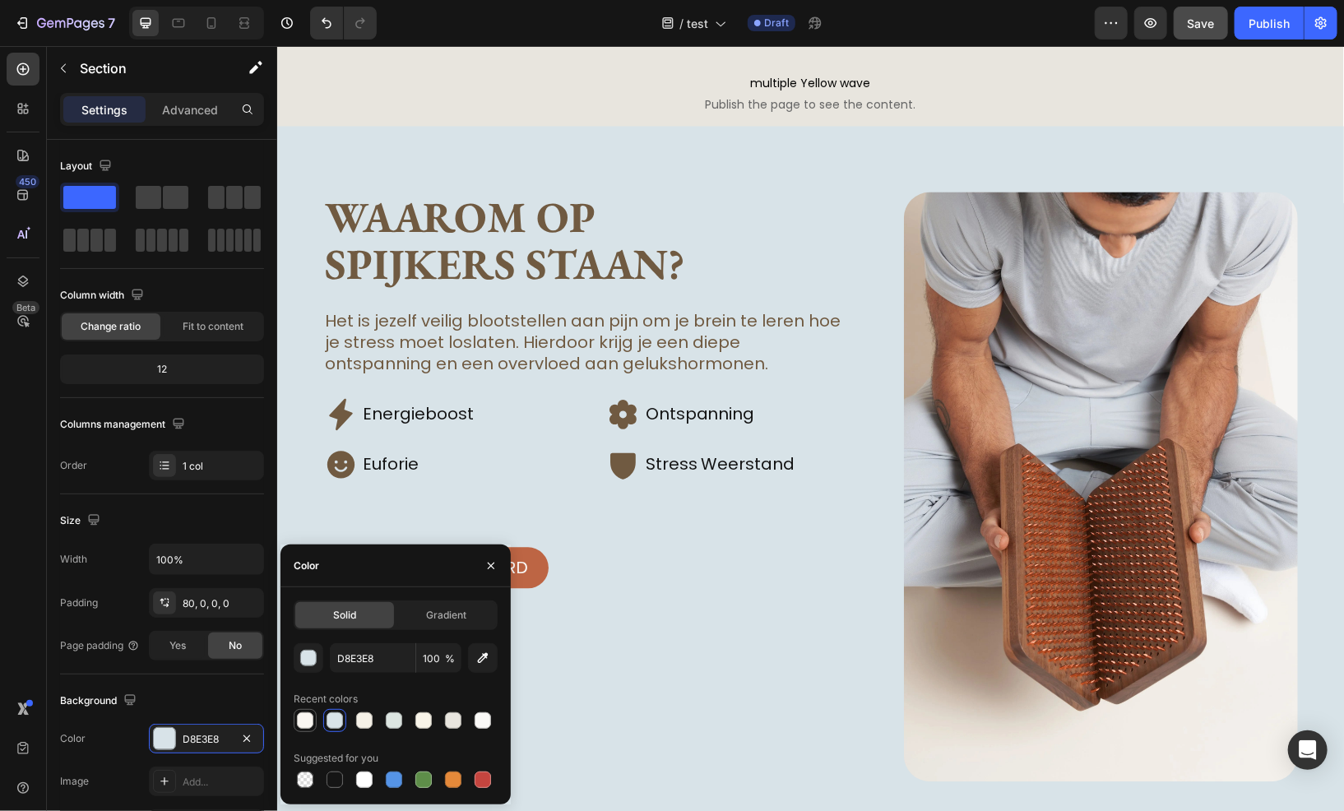
click at [305, 727] on div at bounding box center [305, 721] width 16 height 16
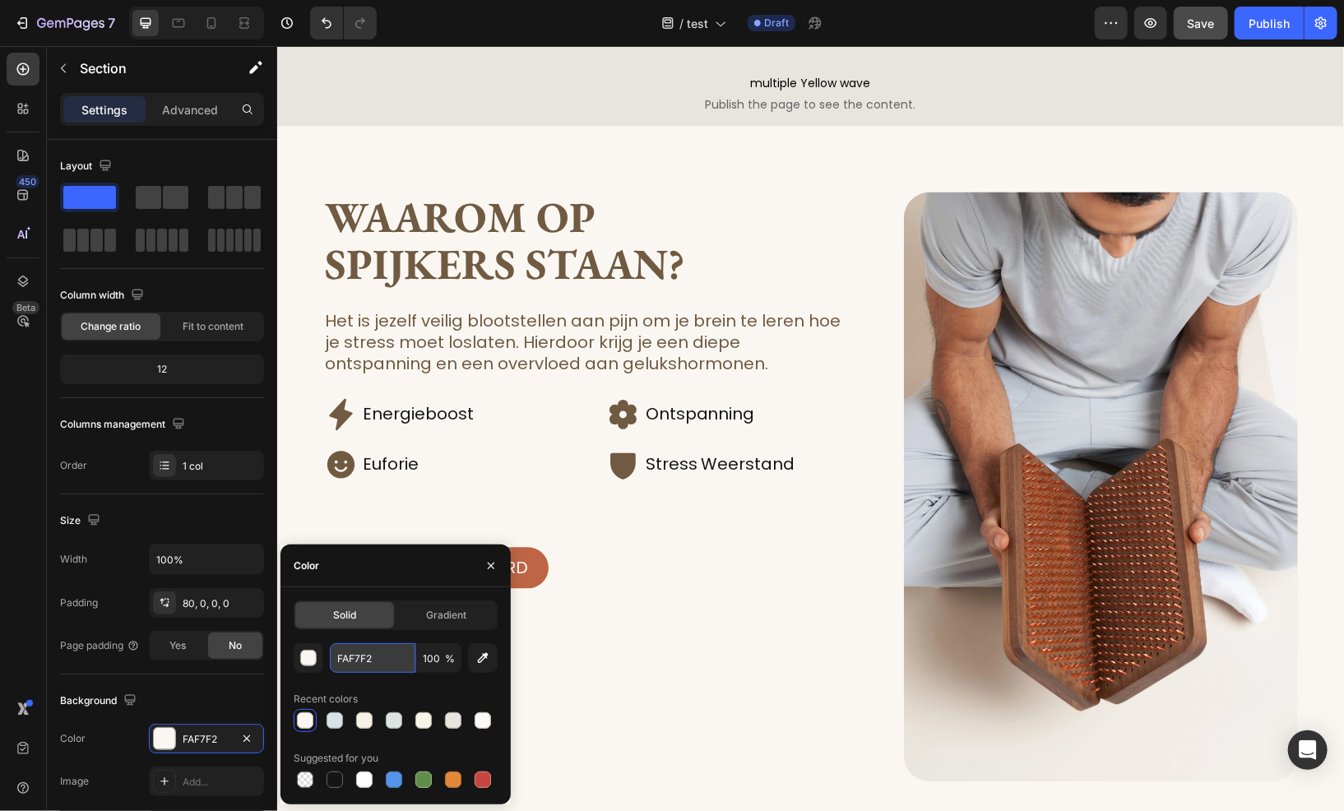
click at [394, 652] on input "FAF7F2" at bounding box center [373, 658] width 86 height 30
paste input "faf9f7"
type input "faf9f7"
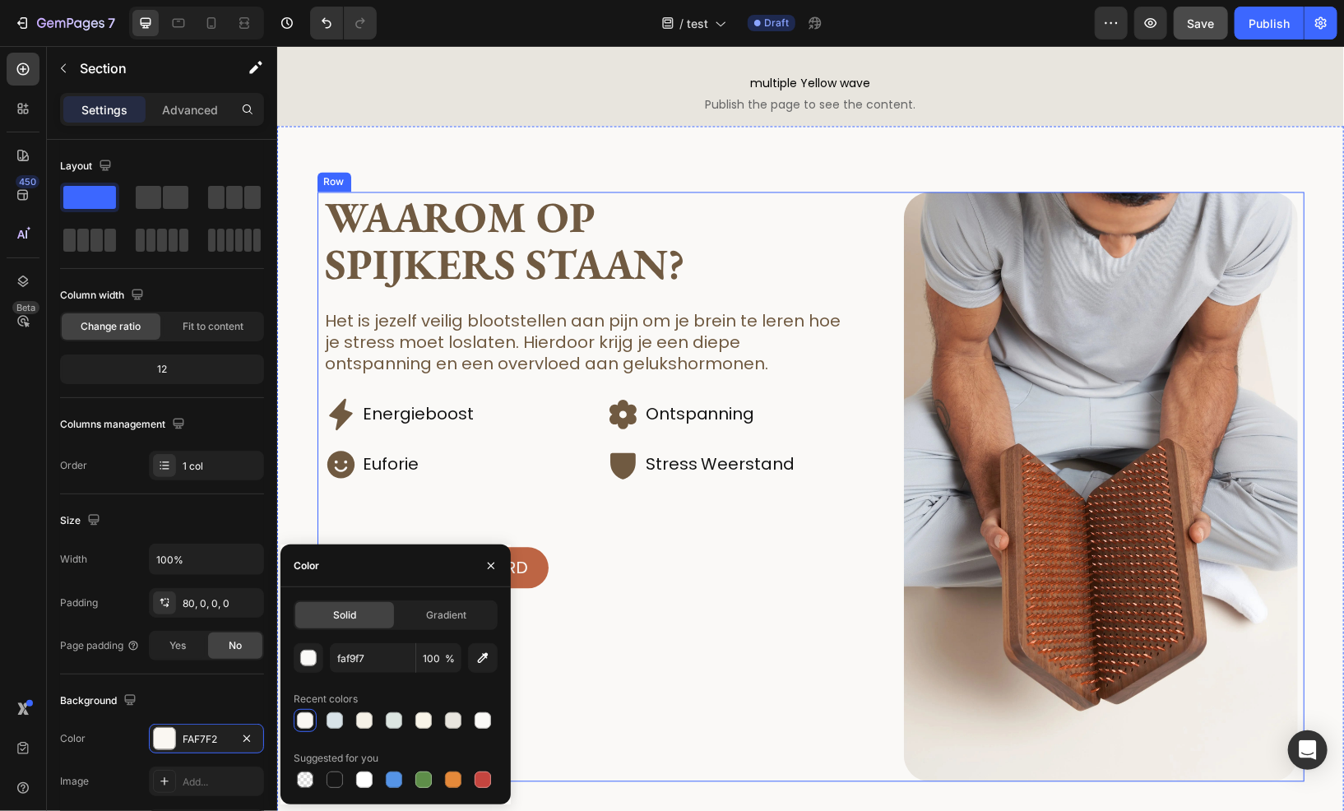
click at [738, 694] on div "Waarom op spijkers staan? Heading Het is jezelf veilig blootstellen aan pijn om…" at bounding box center [598, 487] width 551 height 591
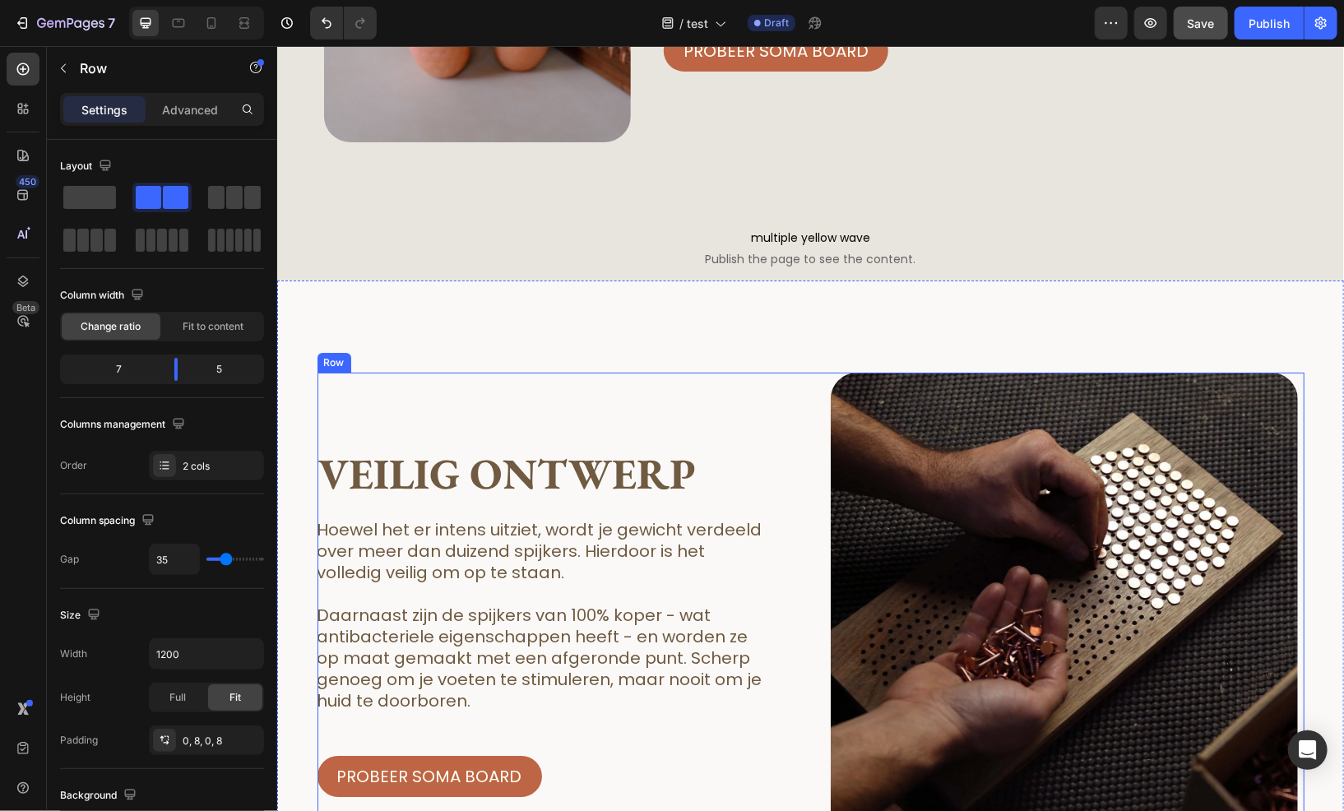
scroll to position [2962, 0]
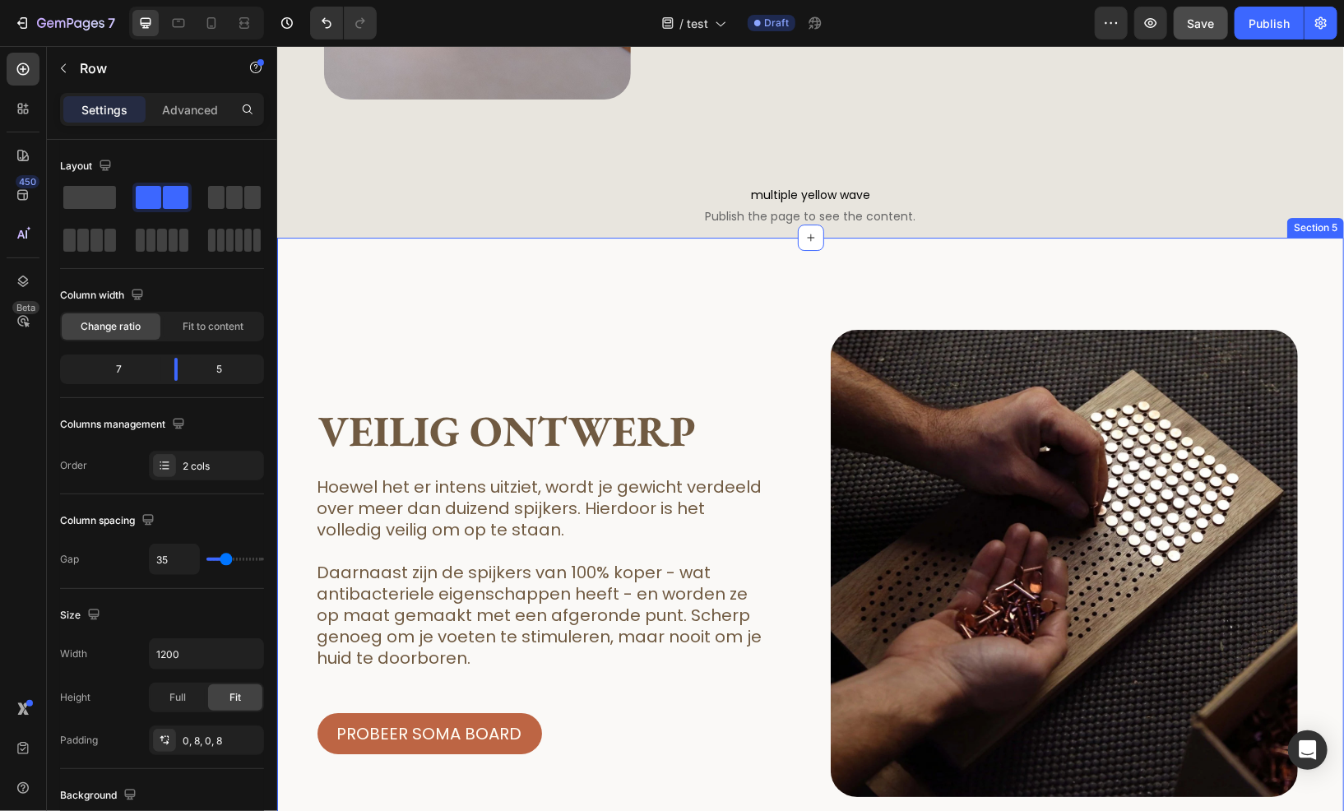
click at [444, 277] on div "veilig ontwerp Heading Hoewel het er intens uitziet, wordt je gewicht verdeeld …" at bounding box center [809, 595] width 1067 height 717
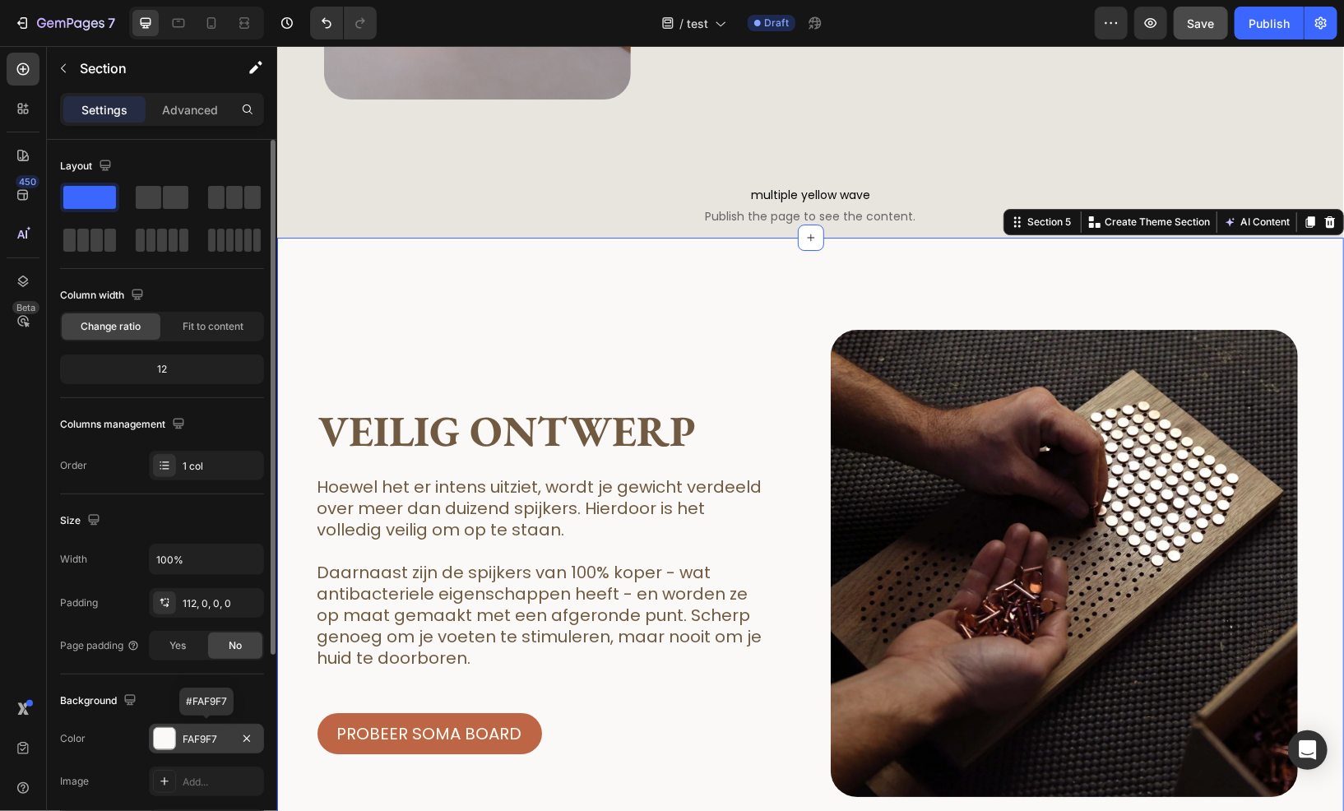
click at [207, 738] on div "FAF9F7" at bounding box center [207, 739] width 48 height 15
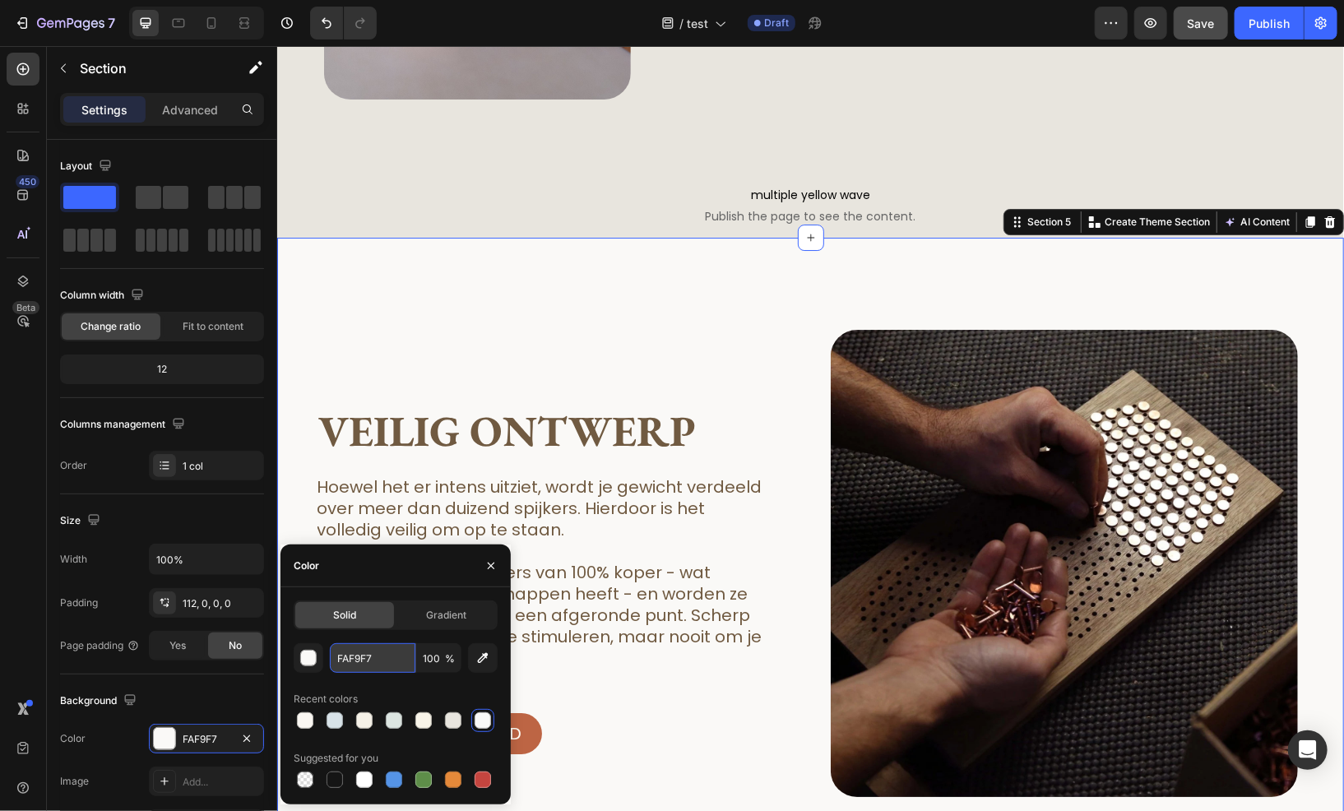
click at [366, 651] on input "FAF9F7" at bounding box center [373, 658] width 86 height 30
paste input "faf9f"
type input "faf9f7"
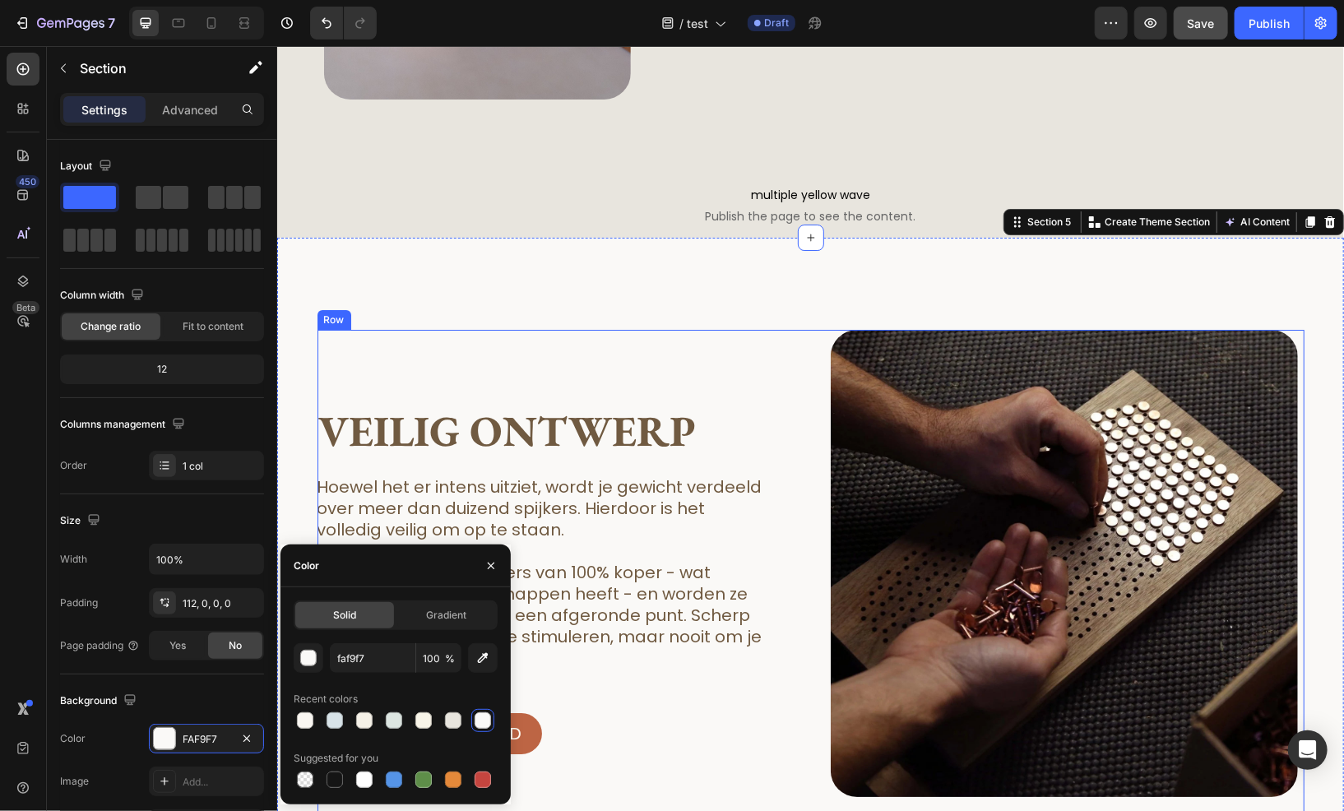
click at [705, 330] on div "veilig ontwerp Heading Hoewel het er intens uitziet, wordt je gewicht verdeeld …" at bounding box center [557, 576] width 481 height 494
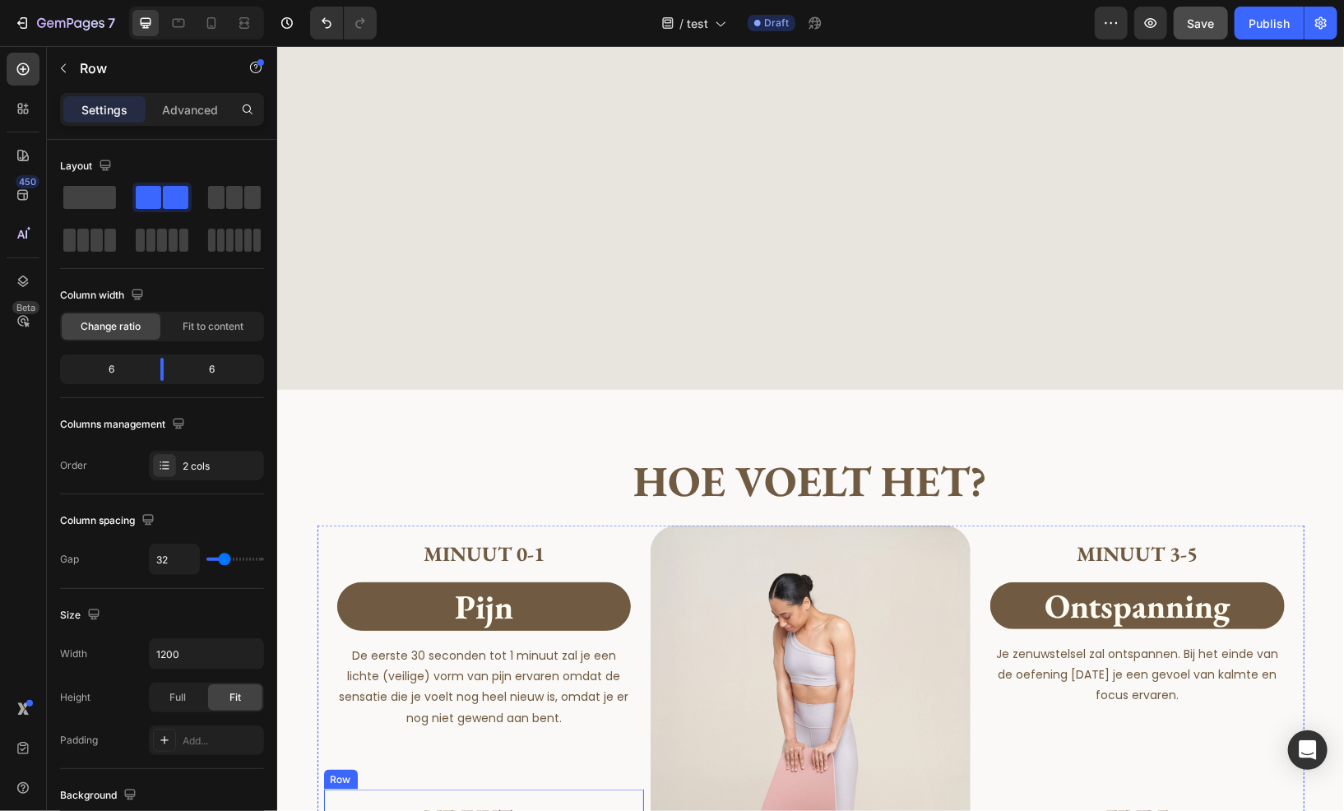
scroll to position [4279, 0]
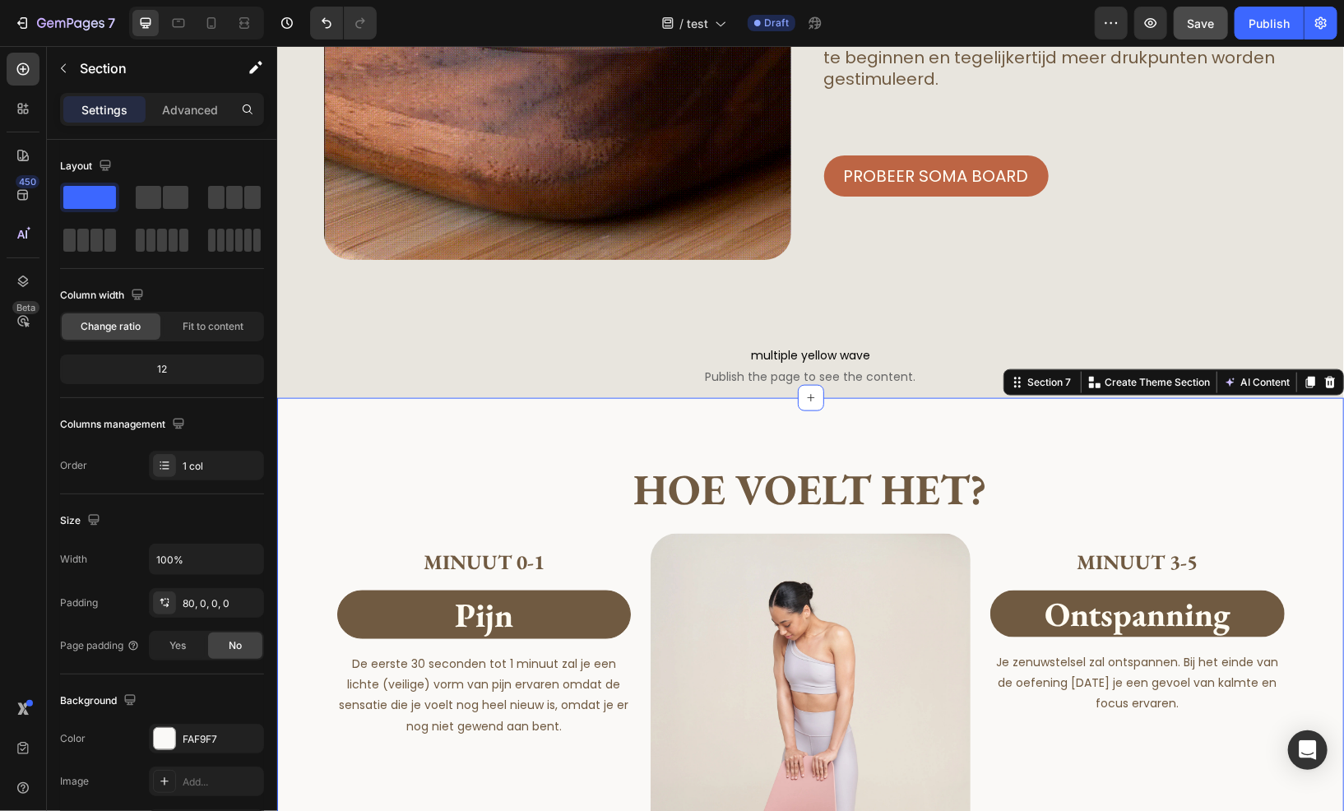
click at [384, 422] on div "Hoe voelt het? Heading Minuut 0-1 Heading pijn Heading De eerste 30 seconden to…" at bounding box center [809, 771] width 1067 height 748
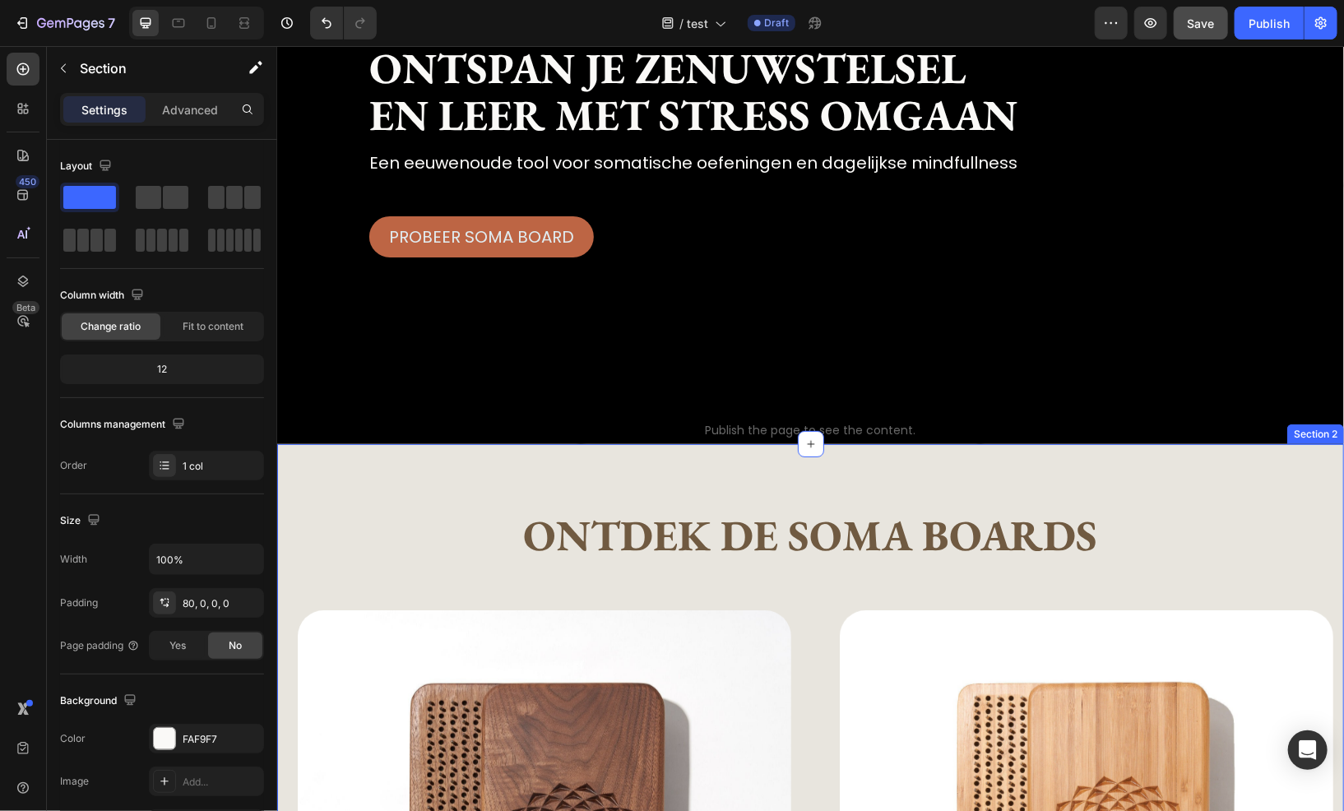
scroll to position [247, 0]
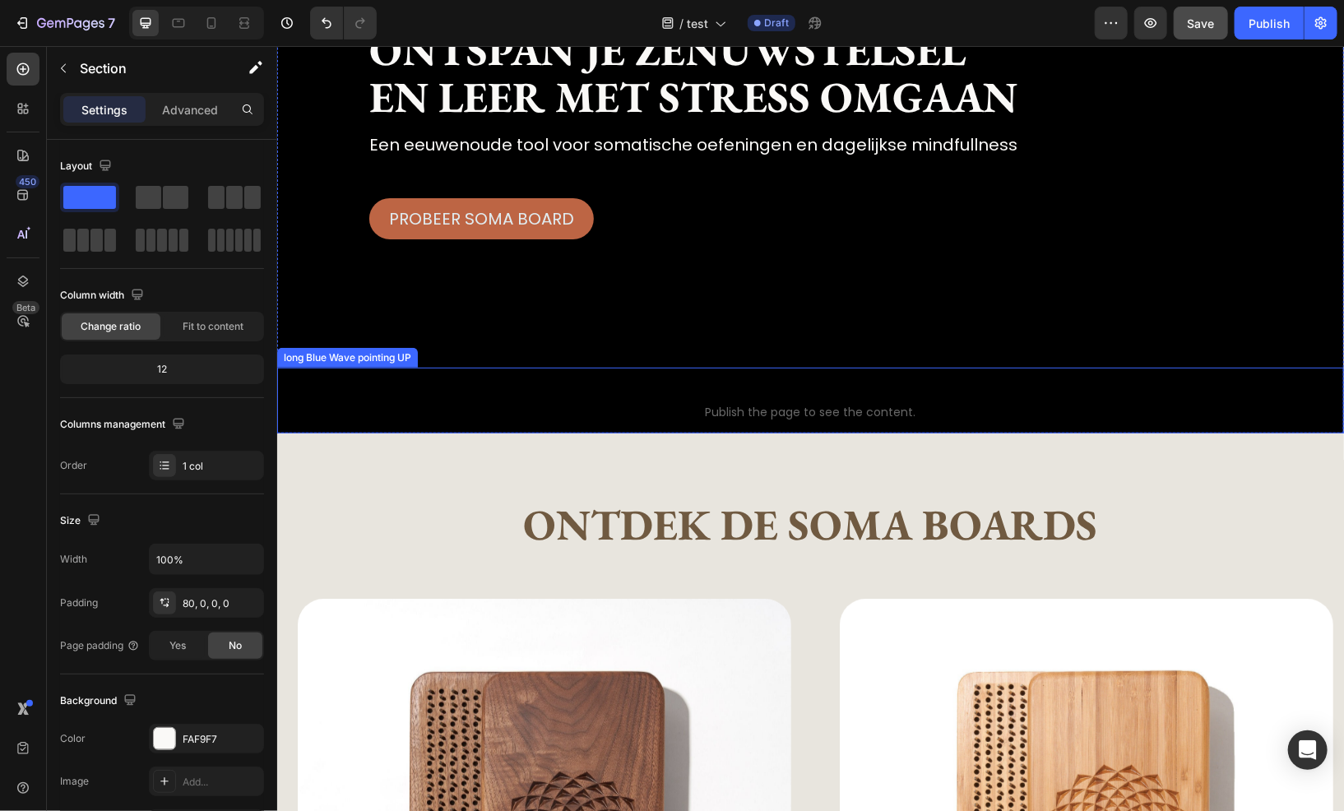
click at [648, 386] on span "long Blue Wave pointing UP" at bounding box center [809, 390] width 1067 height 20
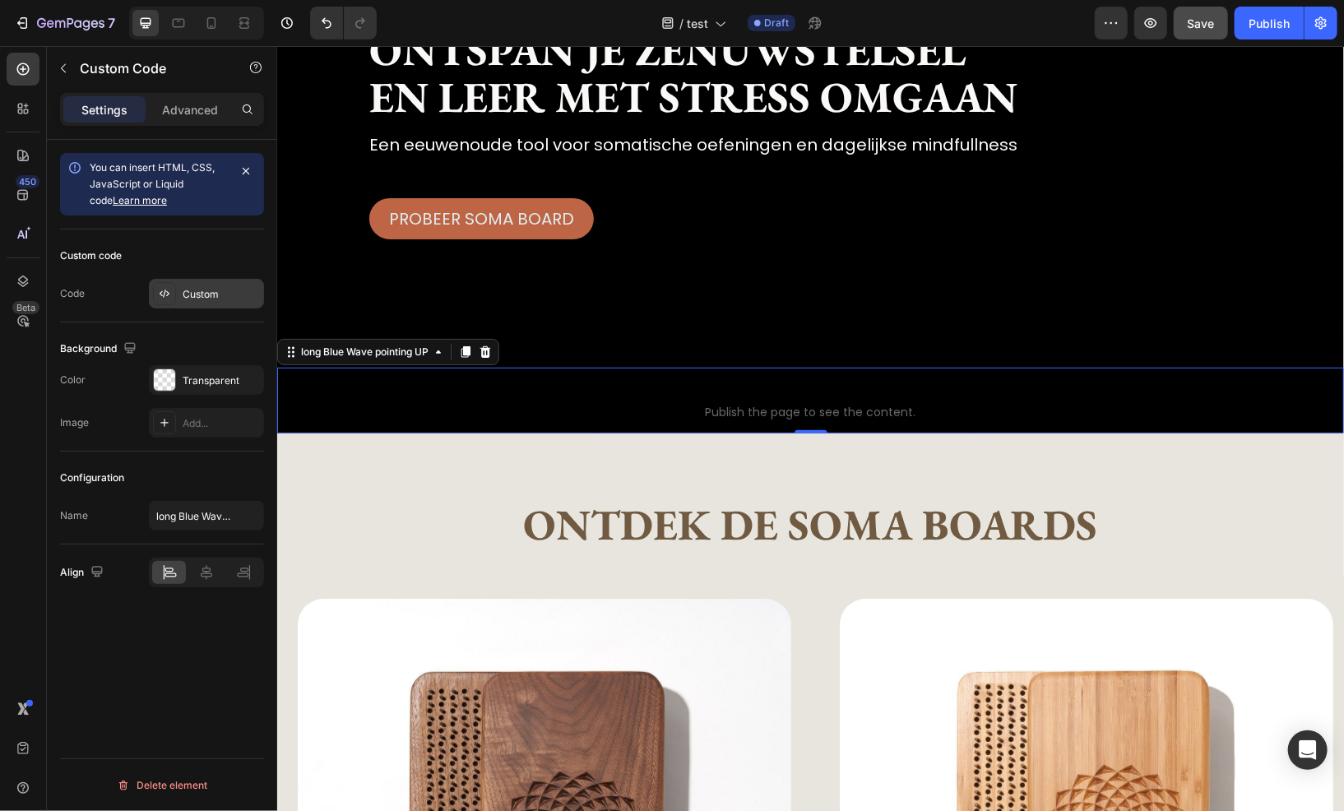
click at [196, 287] on div "Custom" at bounding box center [221, 294] width 77 height 15
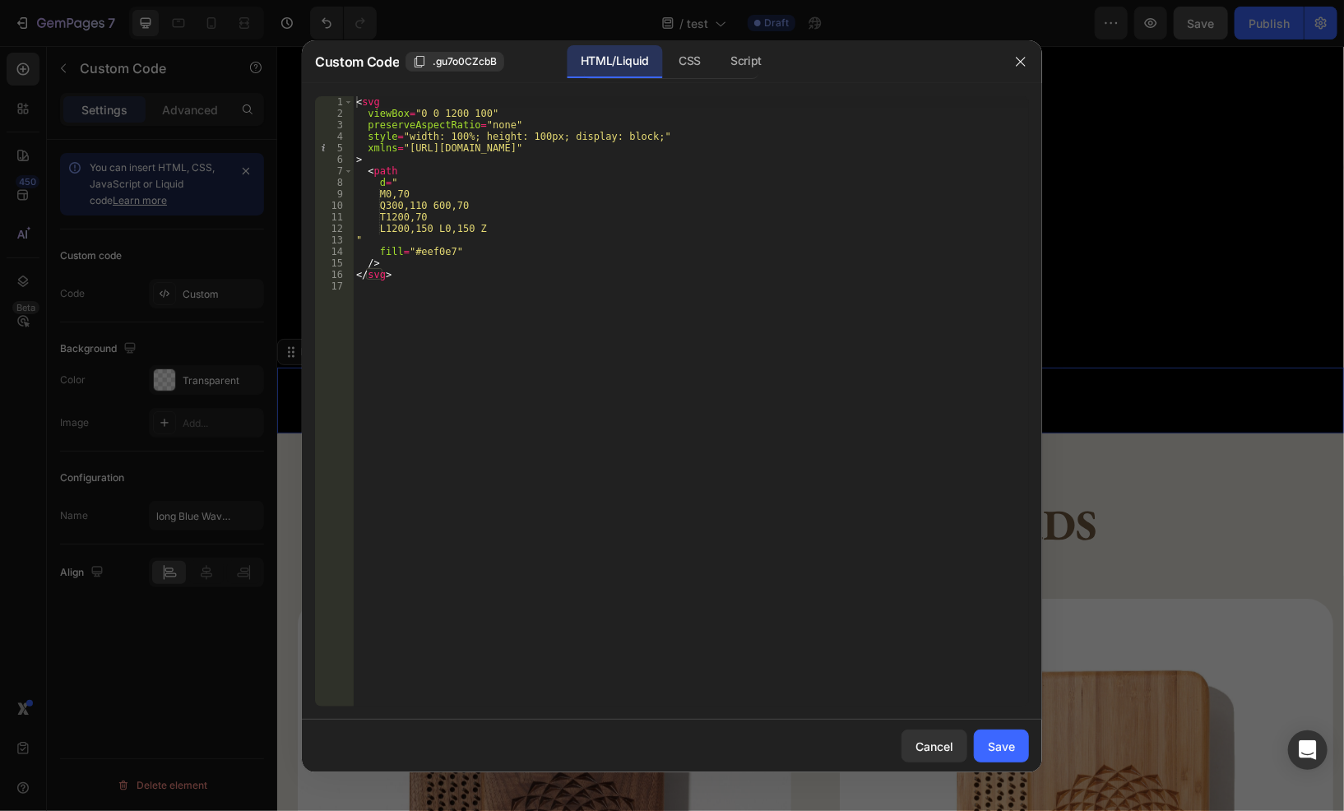
click at [429, 253] on div "< svg viewBox = "0 0 1200 100" preserveAspectRatio = "none" style = "width: 100…" at bounding box center [691, 413] width 676 height 634
paste textarea "8e5de"
type textarea "fill="#e8e5de""
click at [1009, 741] on div "Save" at bounding box center [1001, 746] width 27 height 17
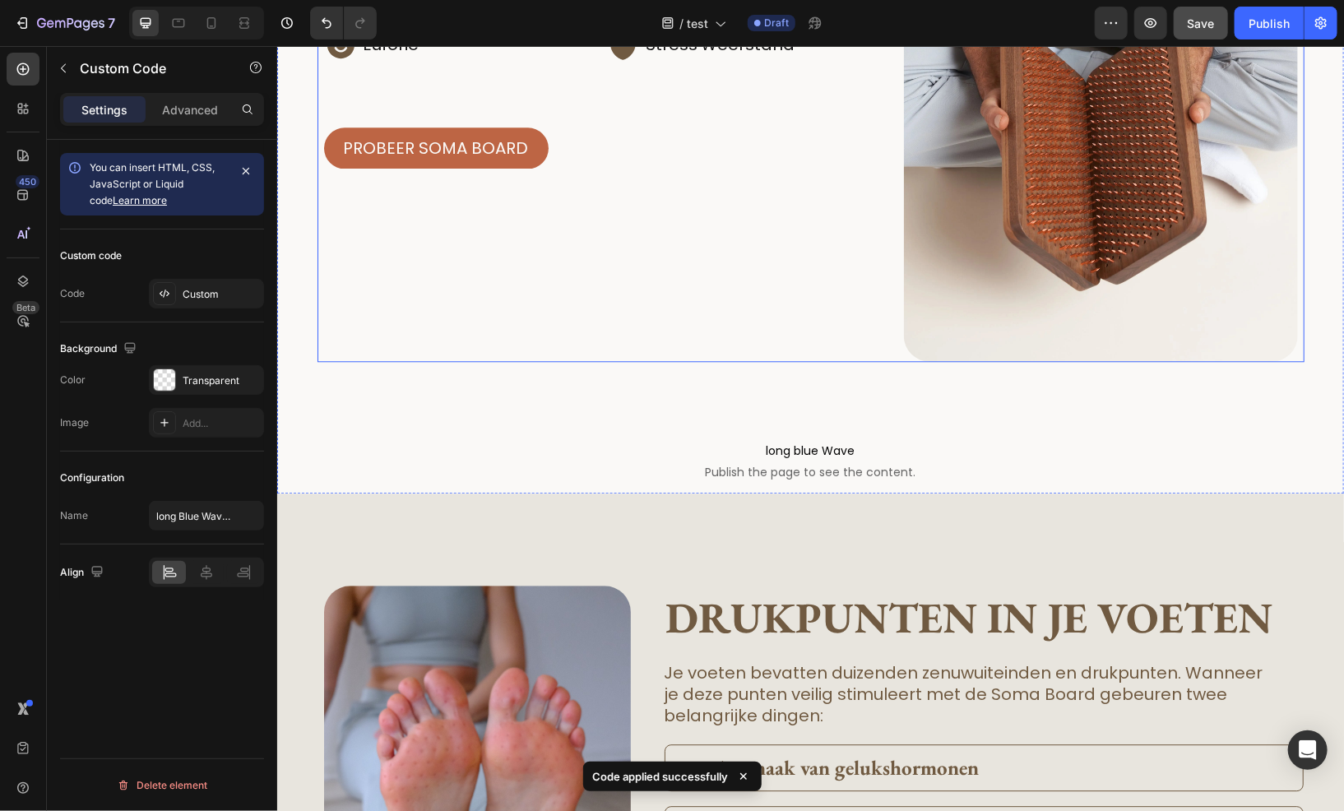
scroll to position [2222, 0]
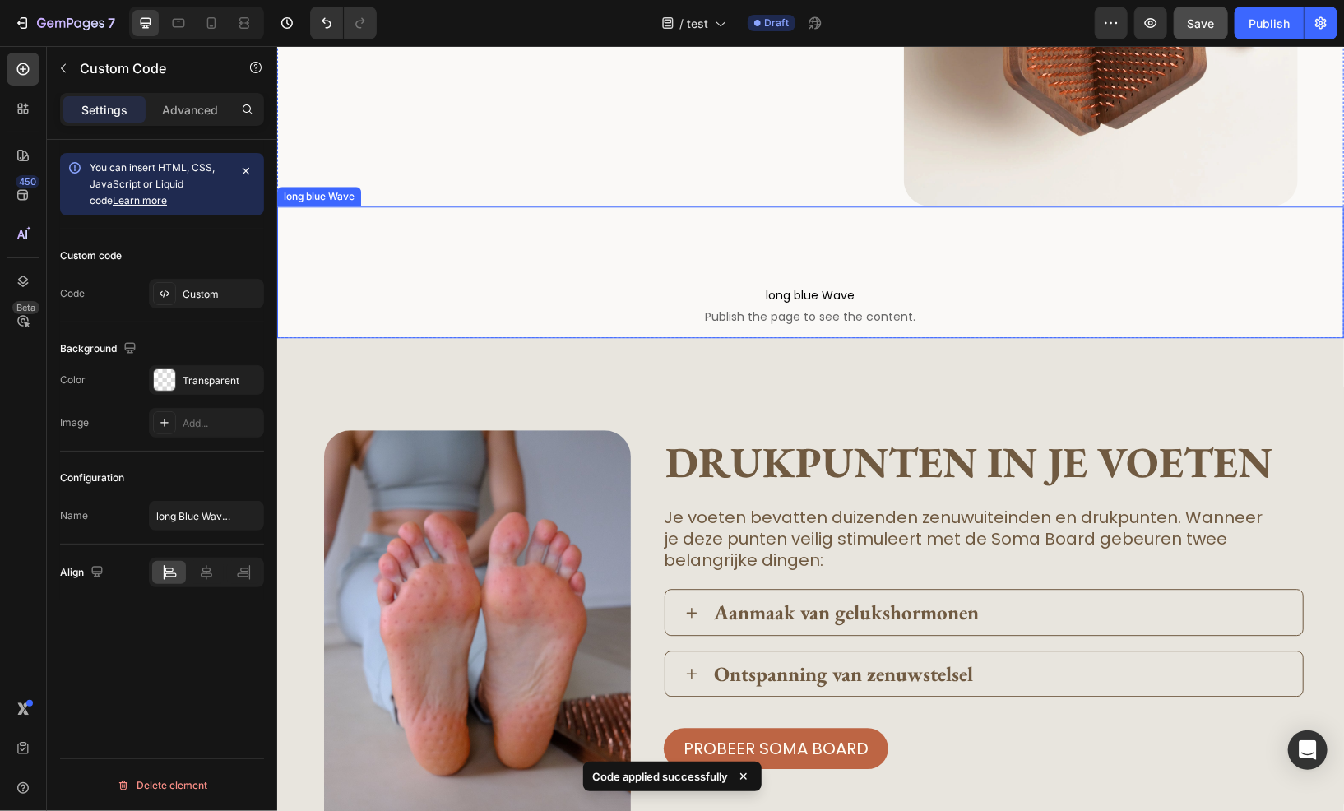
click at [662, 294] on span "long blue Wave" at bounding box center [809, 295] width 1067 height 20
click at [190, 292] on div "Custom" at bounding box center [221, 294] width 77 height 15
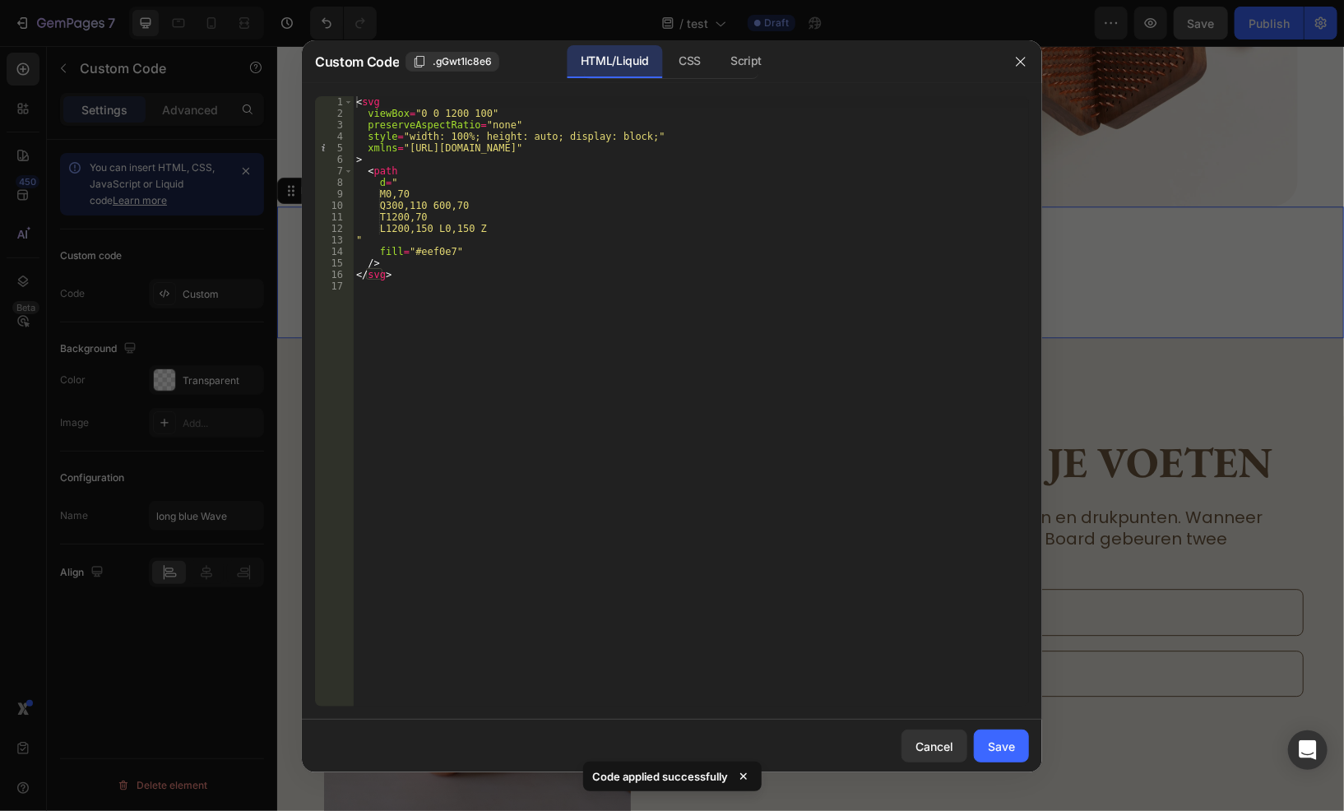
click at [431, 255] on div "< svg viewBox = "0 0 1200 100" preserveAspectRatio = "none" style = "width: 100…" at bounding box center [691, 413] width 676 height 634
paste textarea "8e5de"
type textarea "fill="#e8e5de""
click at [994, 757] on button "Save" at bounding box center [1001, 746] width 55 height 33
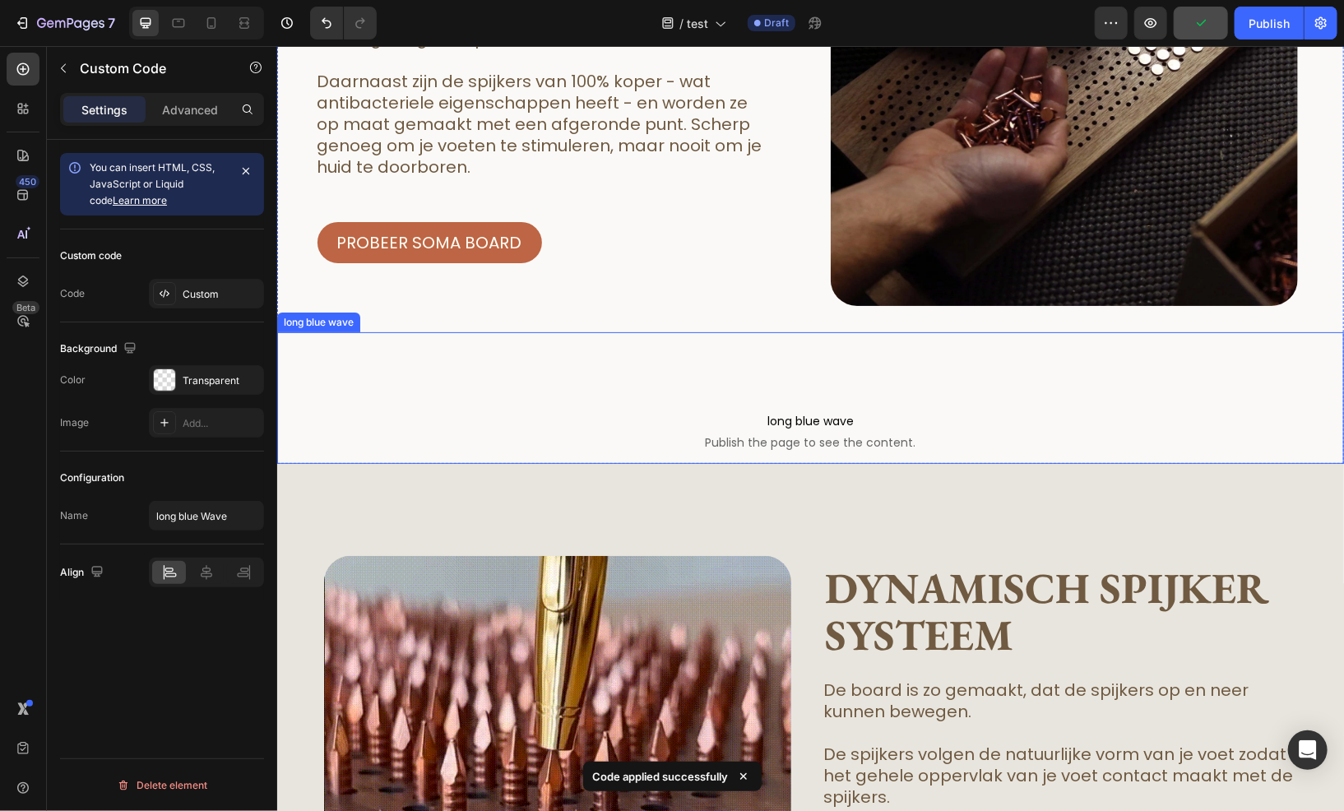
scroll to position [3456, 0]
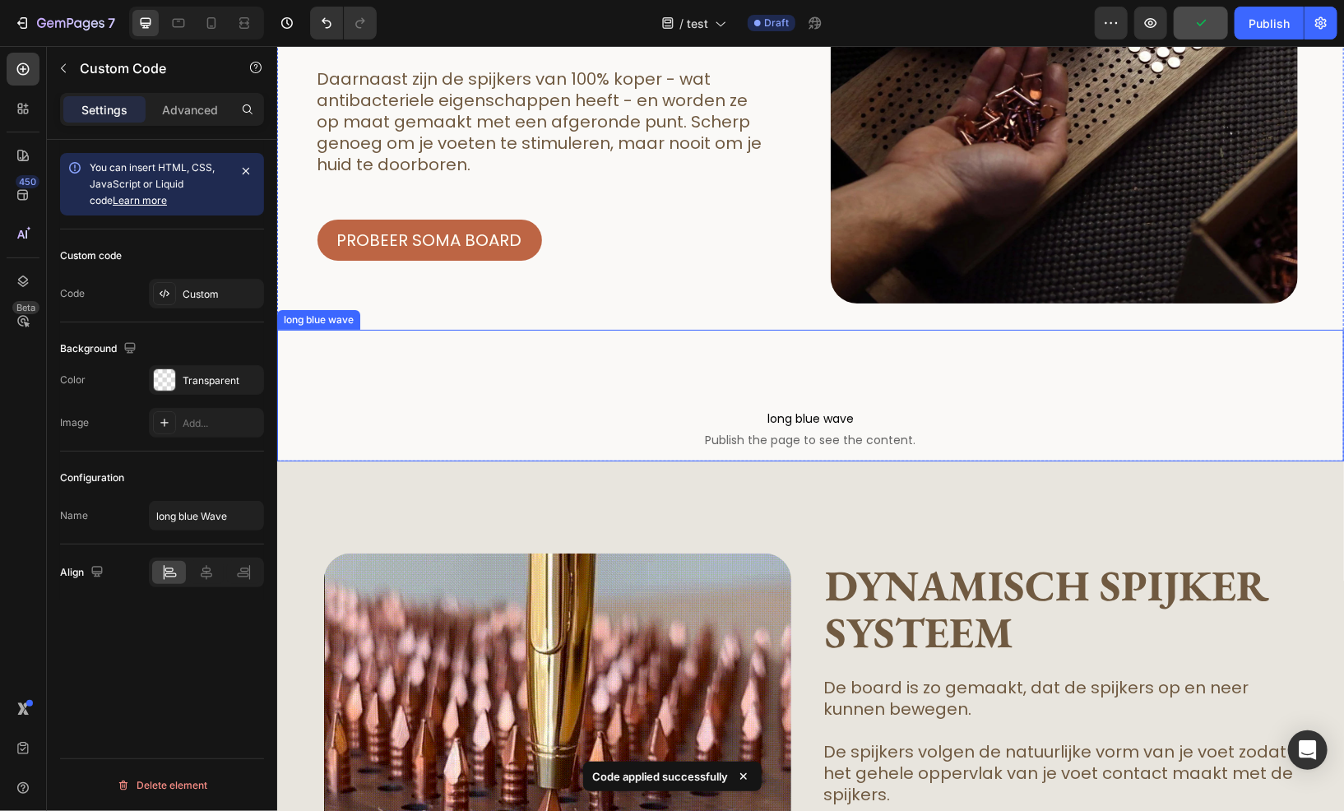
click at [601, 395] on p "long blue wave Publish the page to see the content." at bounding box center [809, 428] width 1067 height 66
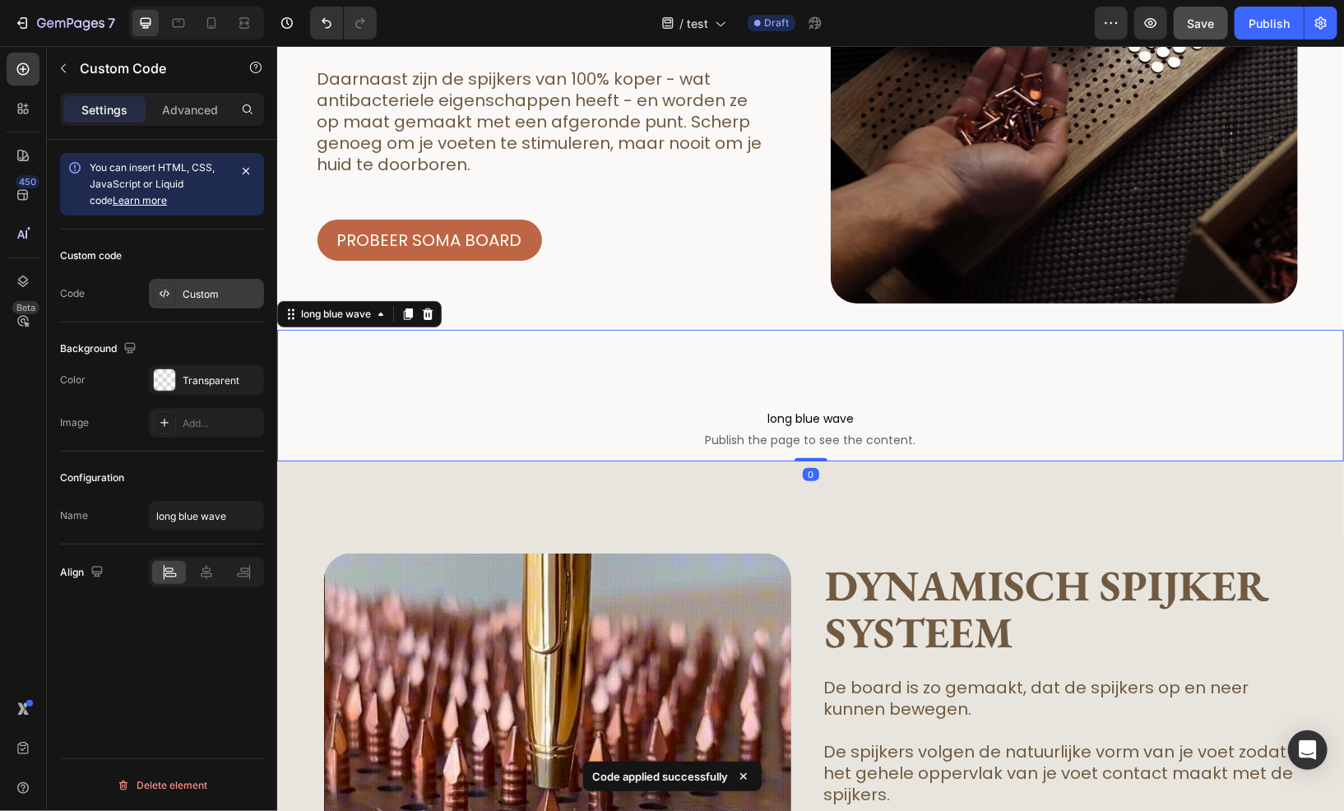
click at [197, 295] on div "Custom" at bounding box center [221, 294] width 77 height 15
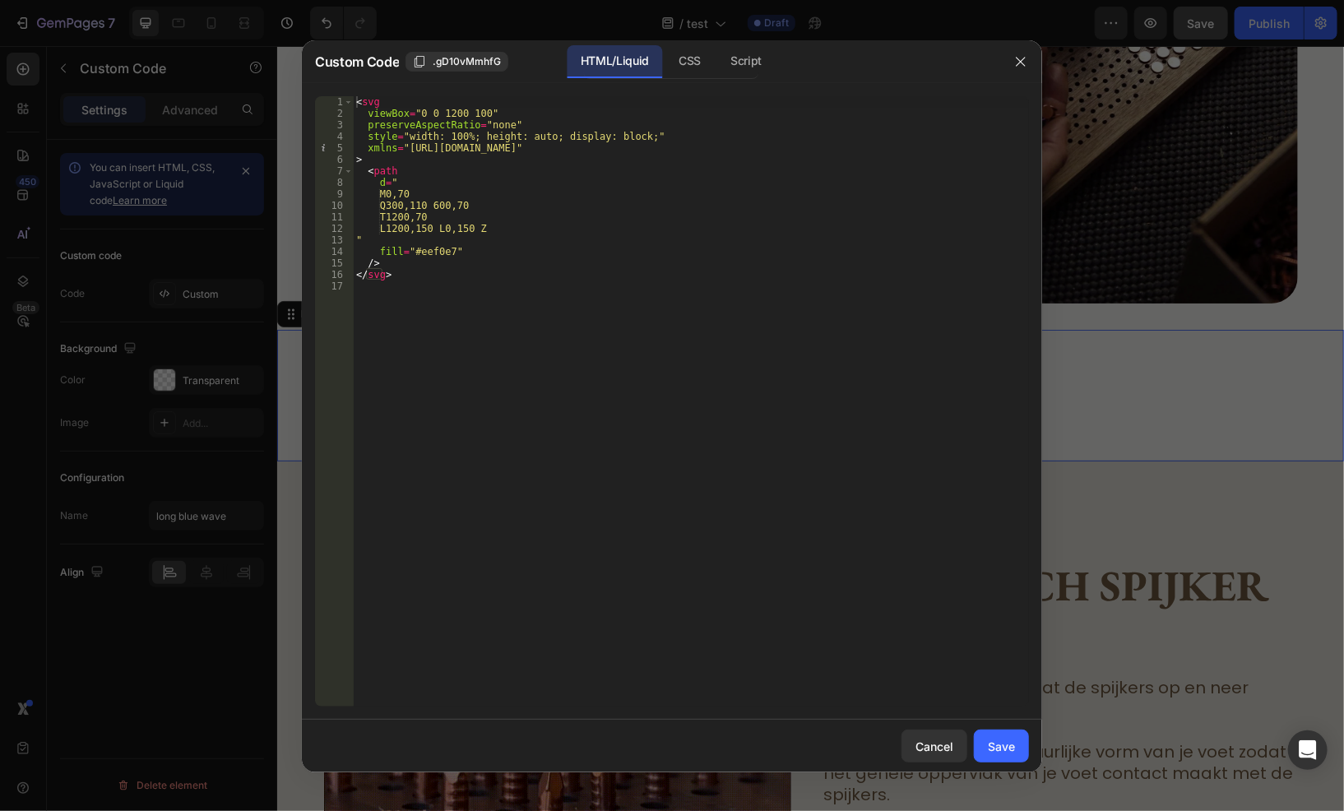
click at [433, 252] on div "< svg viewBox = "0 0 1200 100" preserveAspectRatio = "none" style = "width: 100…" at bounding box center [691, 413] width 676 height 634
paste textarea "8e5de"
type textarea "fill="#e8e5de""
click at [998, 749] on div "Save" at bounding box center [1001, 746] width 27 height 17
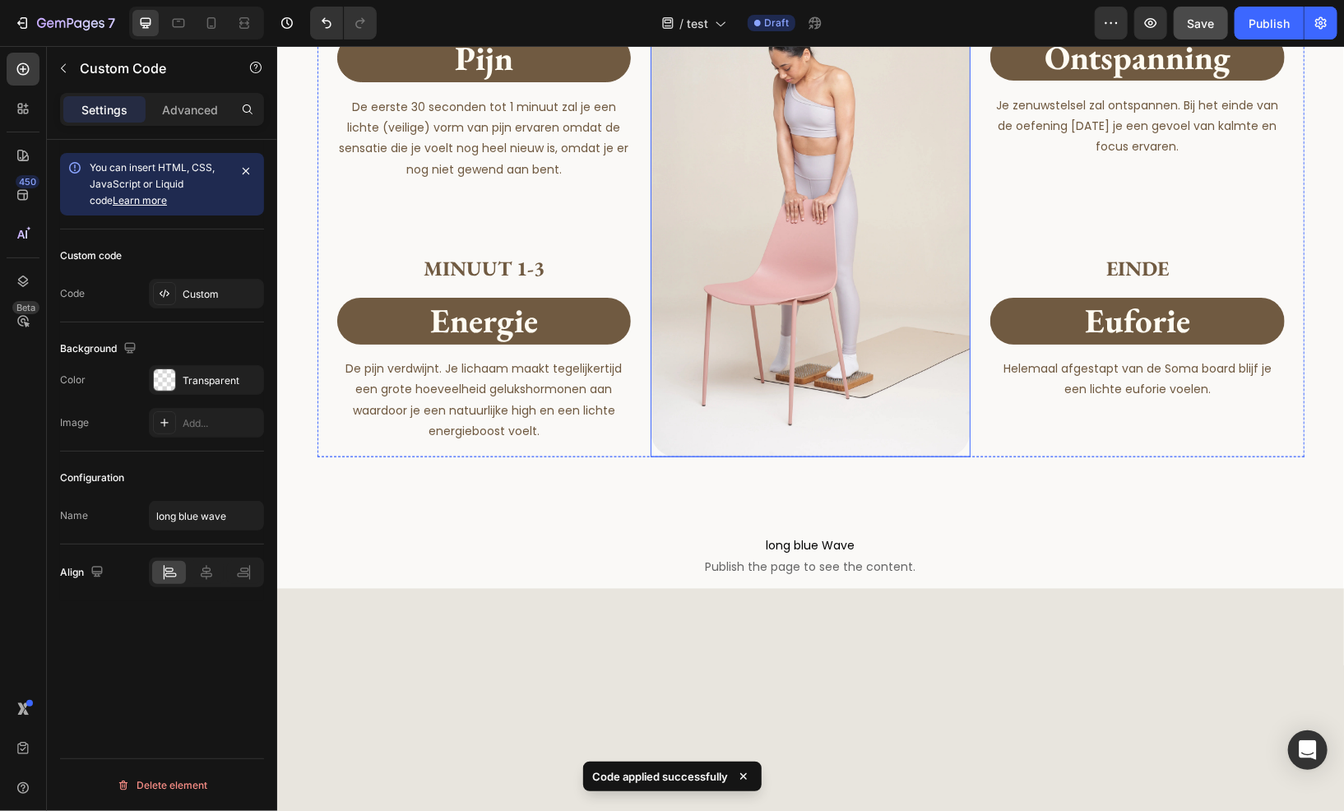
scroll to position [4855, 0]
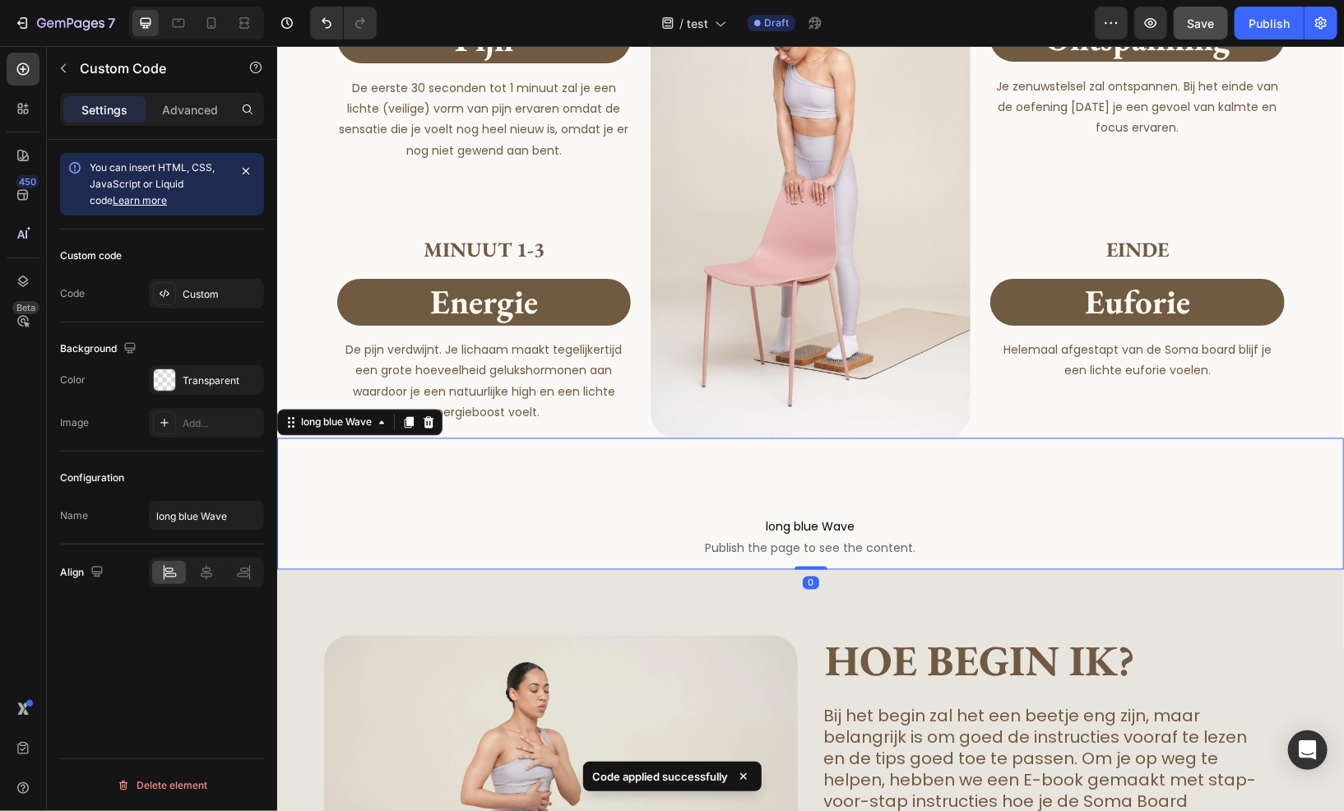
click at [742, 518] on span "long blue Wave" at bounding box center [809, 527] width 1067 height 20
click at [197, 297] on div "Custom" at bounding box center [221, 294] width 77 height 15
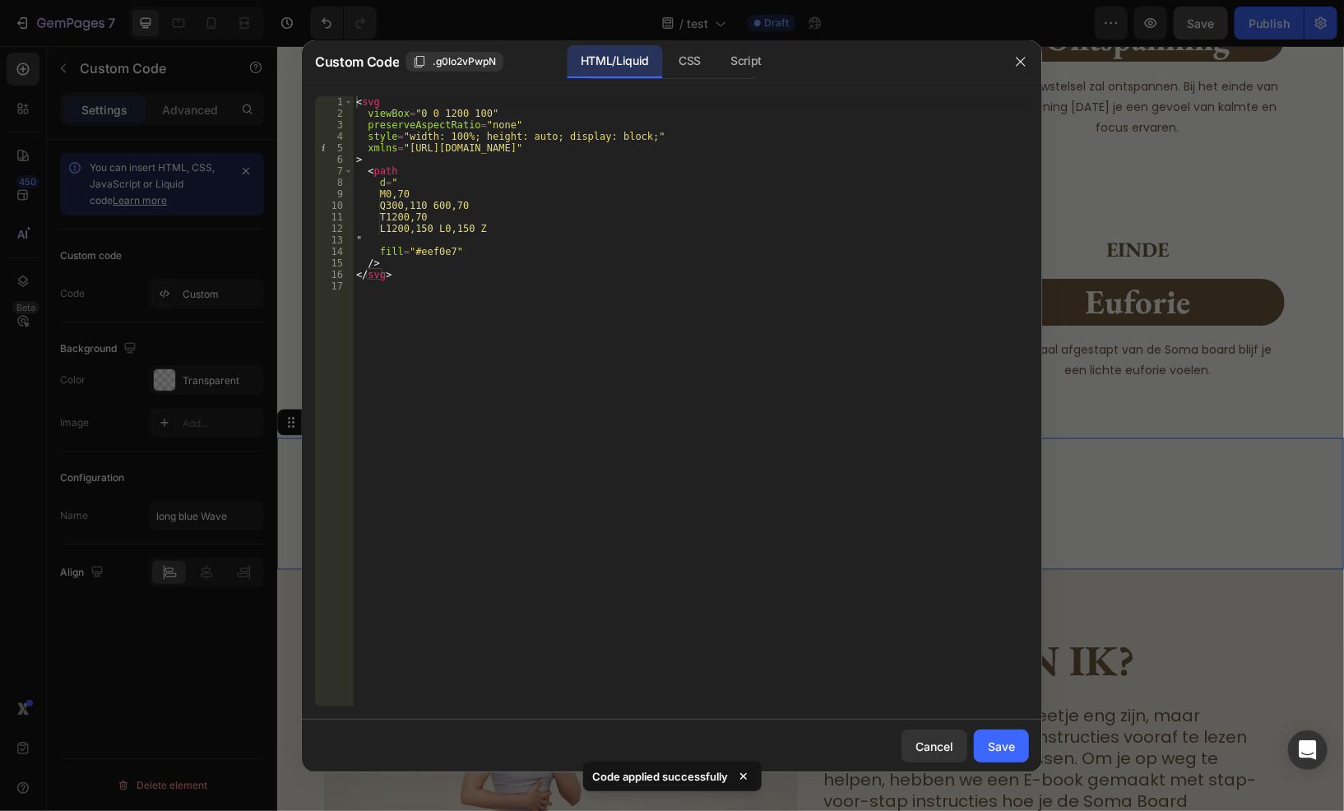
click at [428, 253] on div "< svg viewBox = "0 0 1200 100" preserveAspectRatio = "none" style = "width: 100…" at bounding box center [691, 413] width 676 height 634
paste textarea "8e5de"
type textarea "fill="#e8e5de""
click at [1004, 739] on div "Save" at bounding box center [1001, 746] width 27 height 17
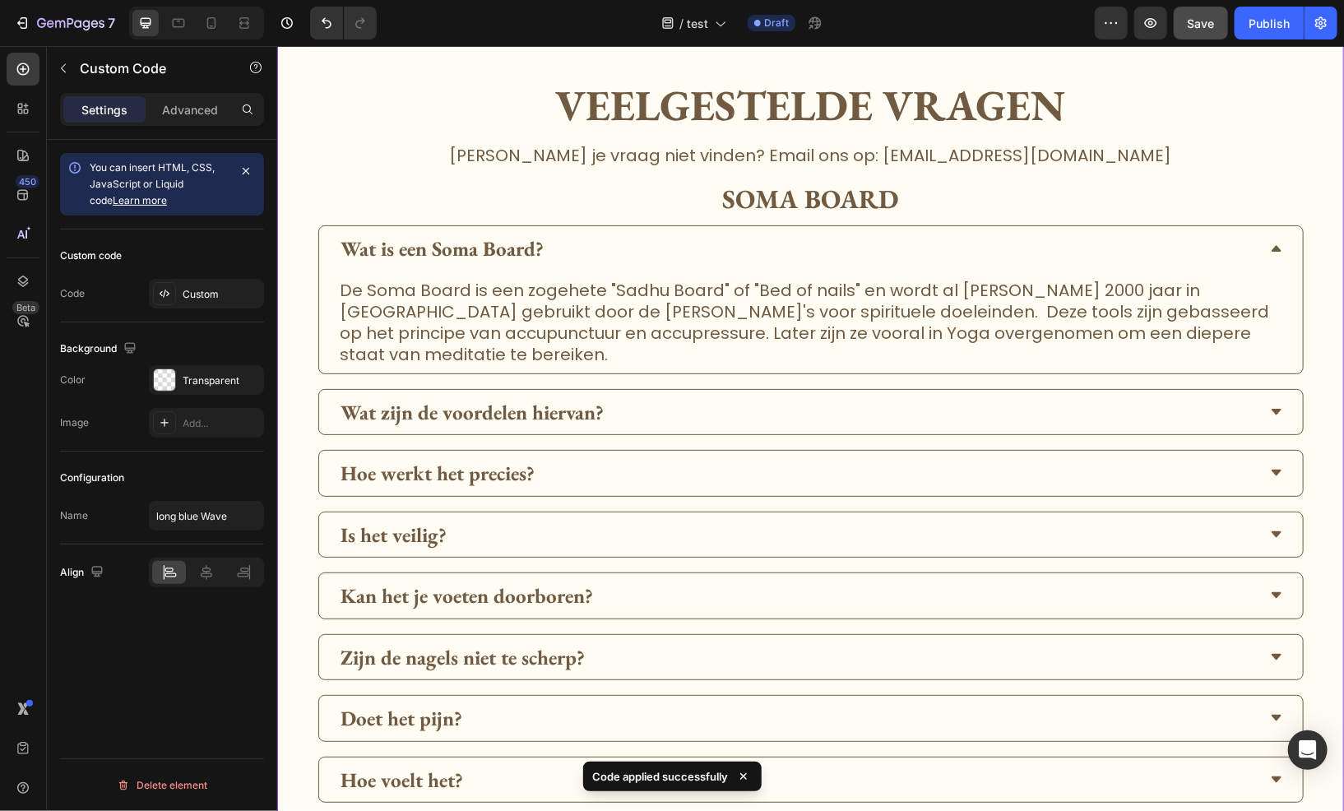
scroll to position [5431, 0]
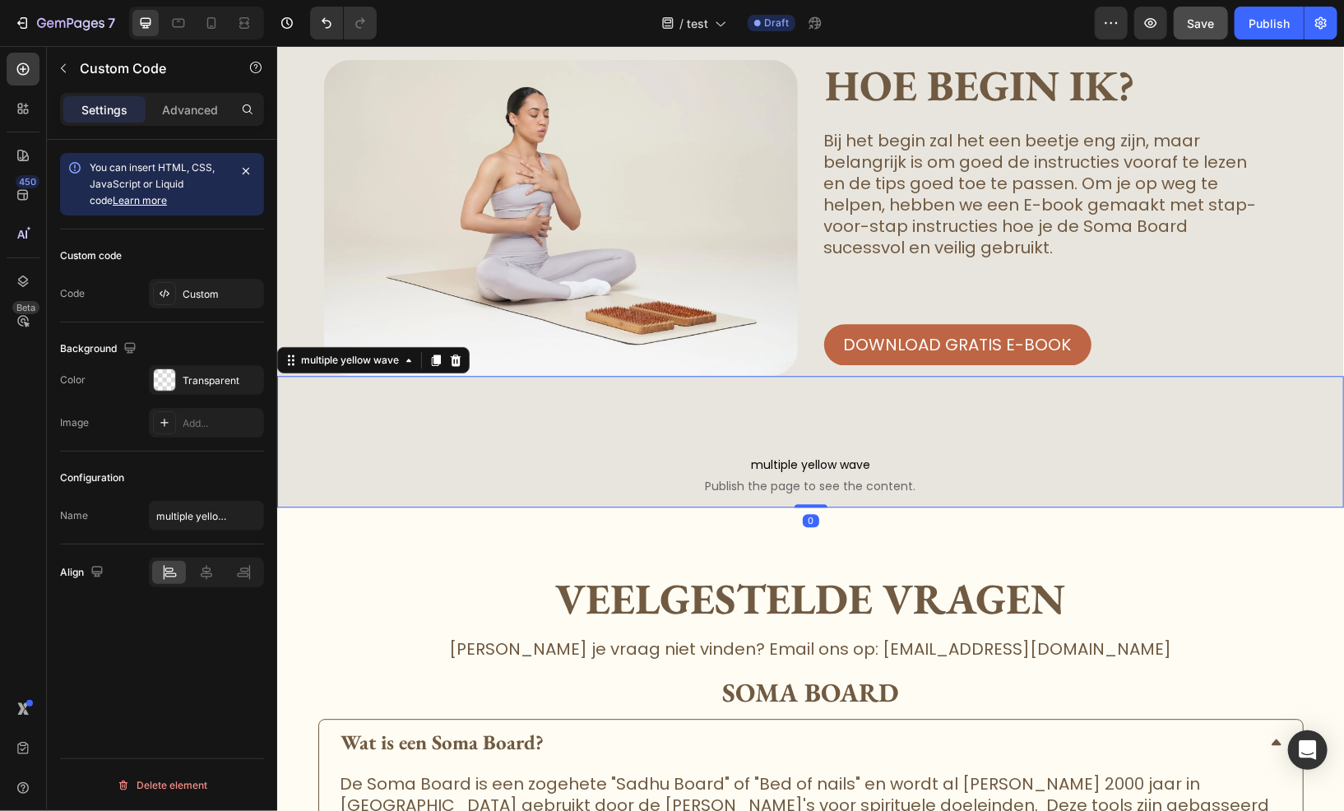
click at [615, 439] on div "multiple yellow wave Publish the page to see the content. multiple yellow wave 0" at bounding box center [809, 441] width 1067 height 132
click at [207, 298] on div "Custom" at bounding box center [221, 294] width 77 height 15
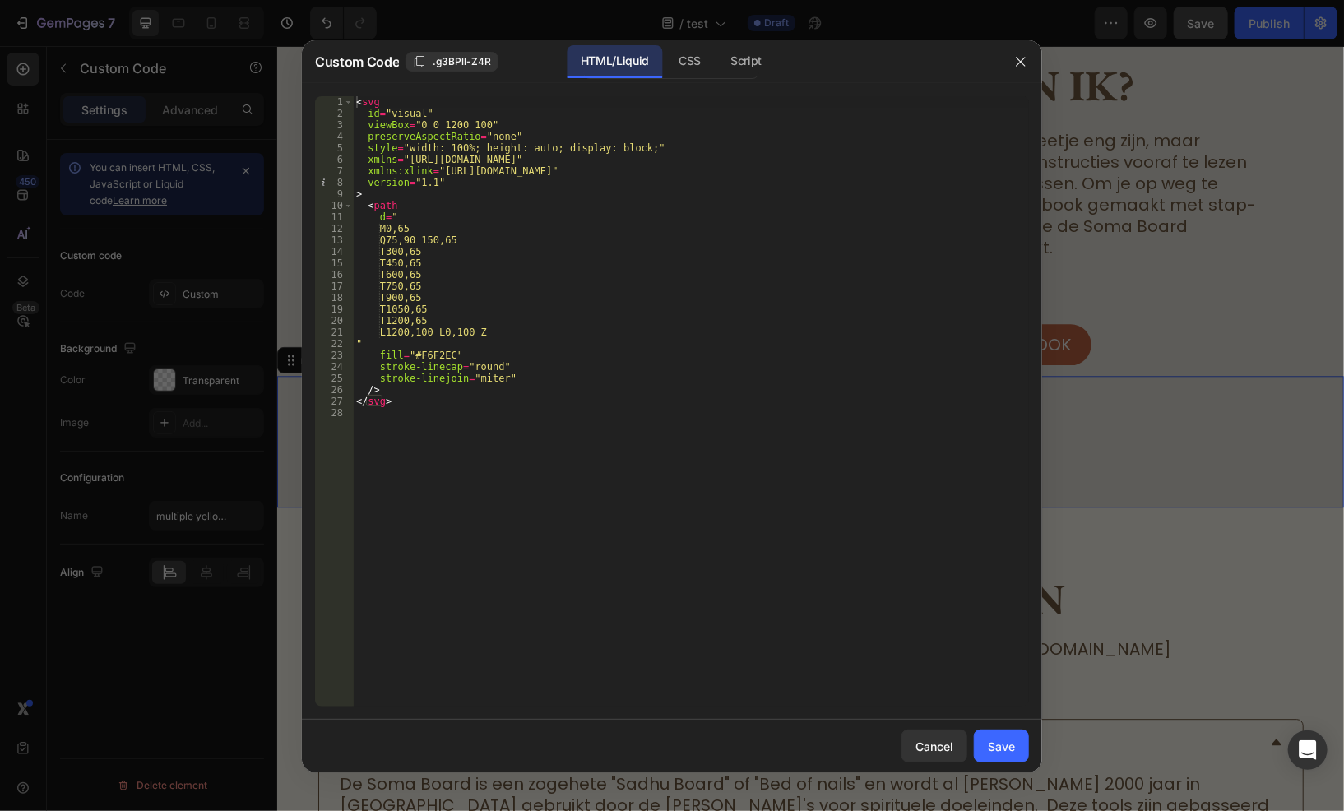
click at [439, 354] on div "< svg id = "visual" viewBox = "0 0 1200 100" preserveAspectRatio = "none" style…" at bounding box center [691, 413] width 676 height 634
paste textarea "faf9f7"
type textarea "fill="#faf9f7""
click at [1015, 747] on button "Save" at bounding box center [1001, 746] width 55 height 33
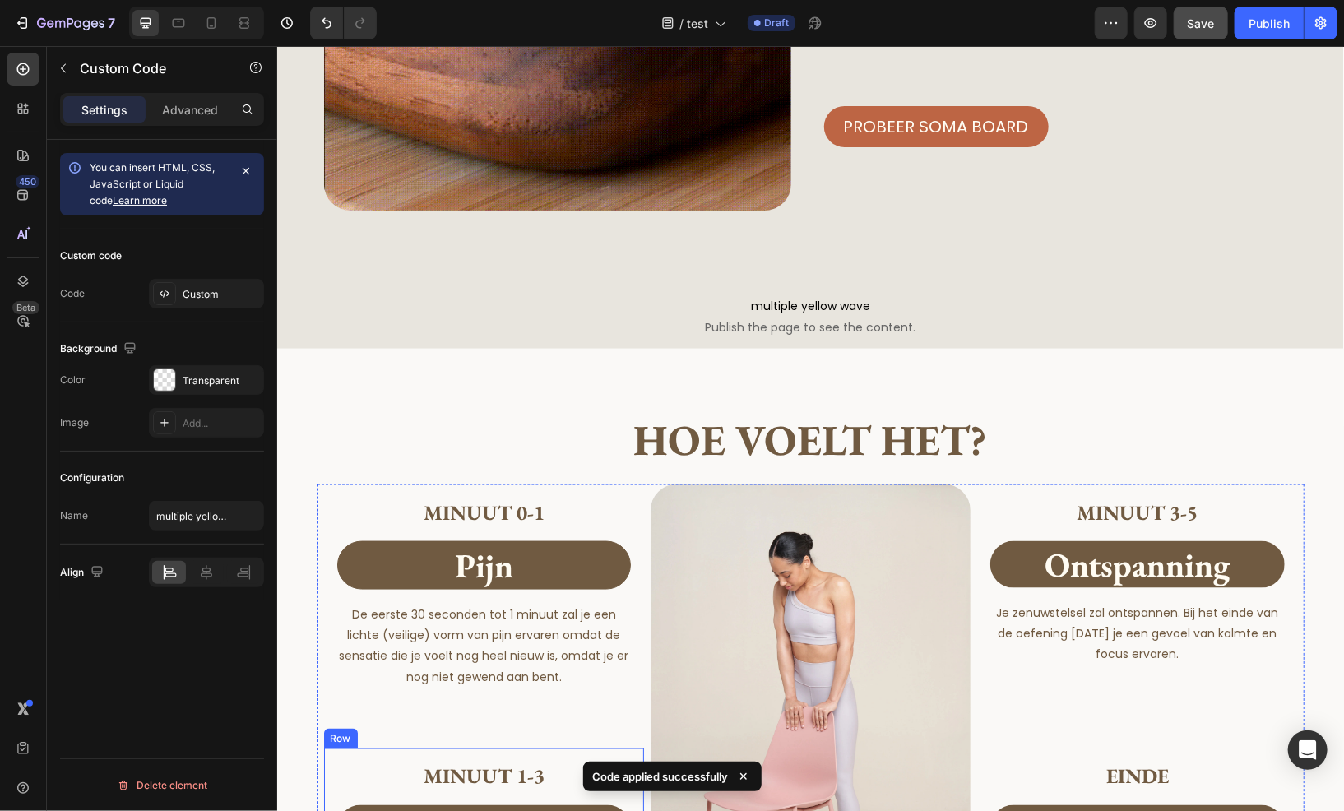
scroll to position [4114, 0]
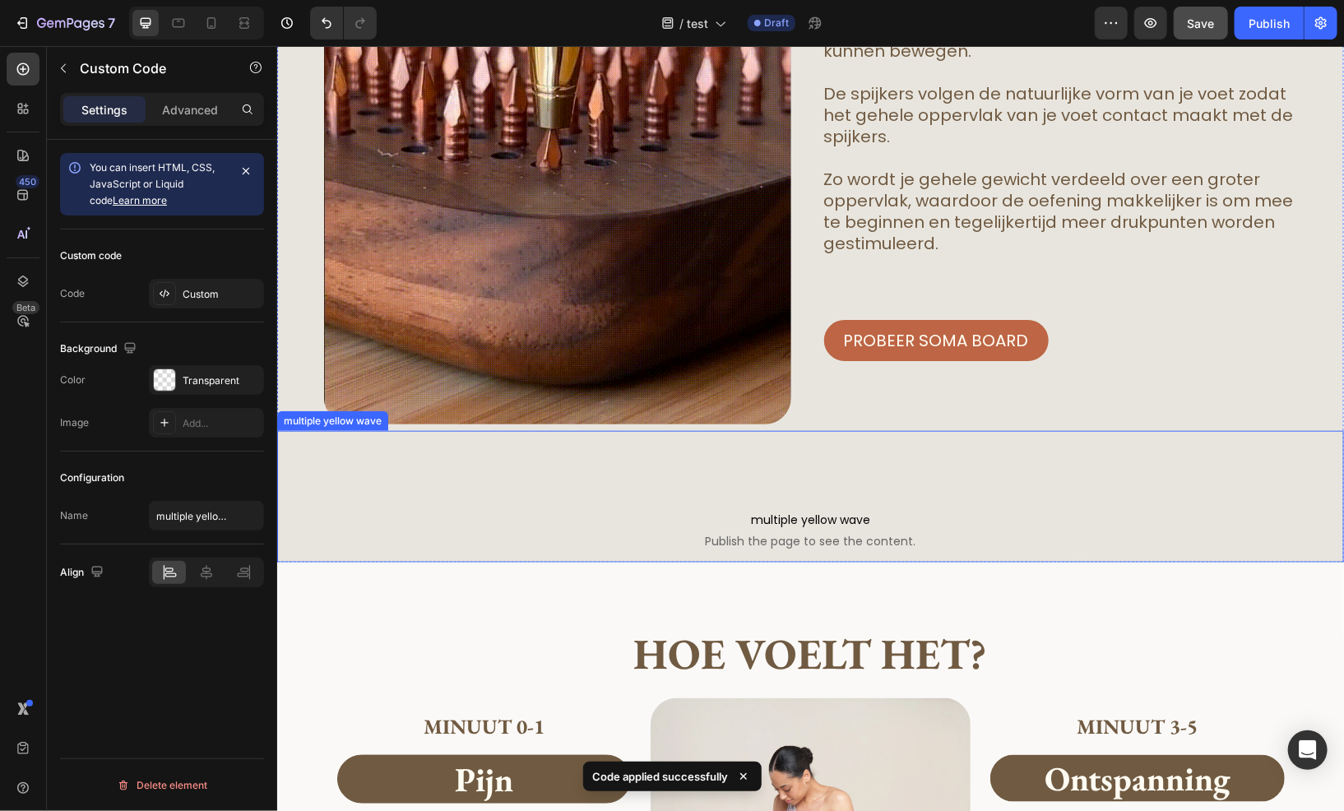
click at [617, 520] on span "multiple yellow wave" at bounding box center [809, 519] width 1067 height 20
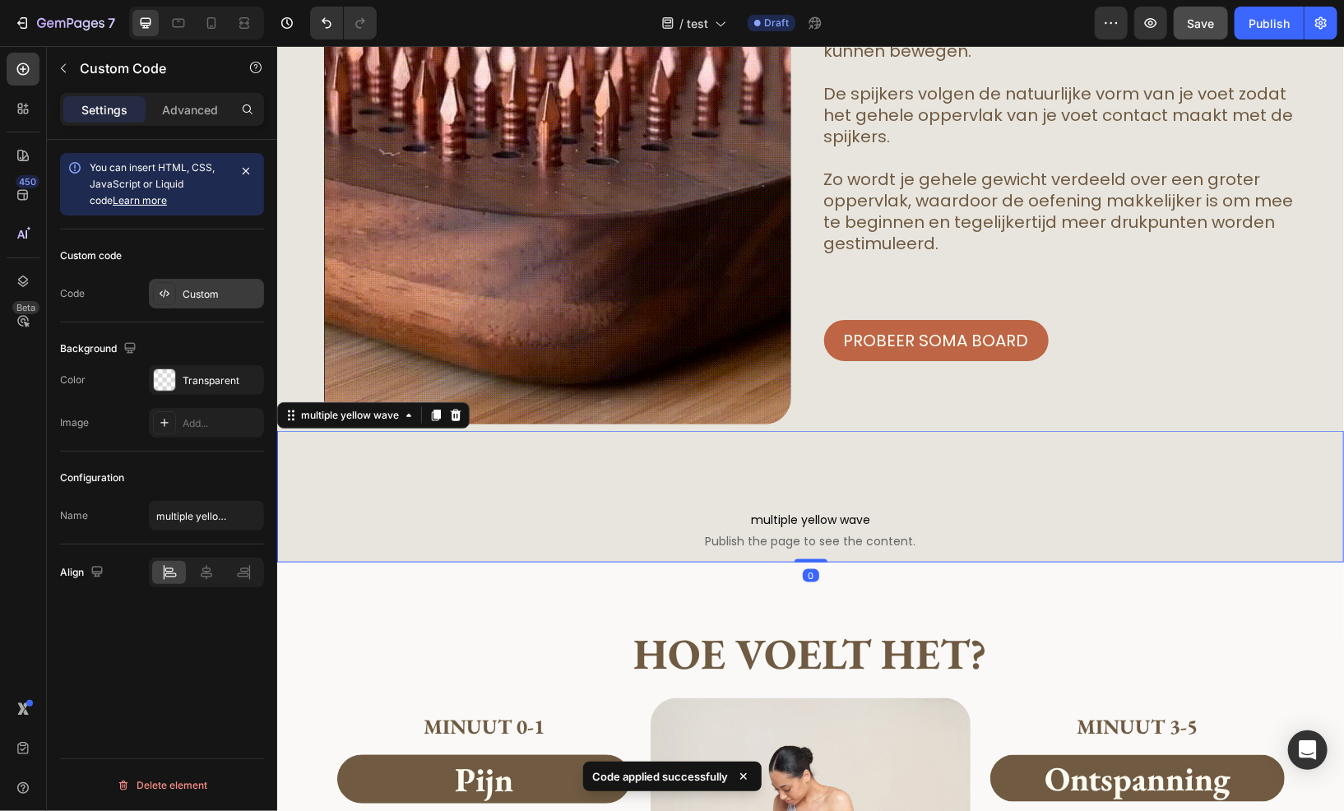
click at [209, 290] on div "Custom" at bounding box center [221, 294] width 77 height 15
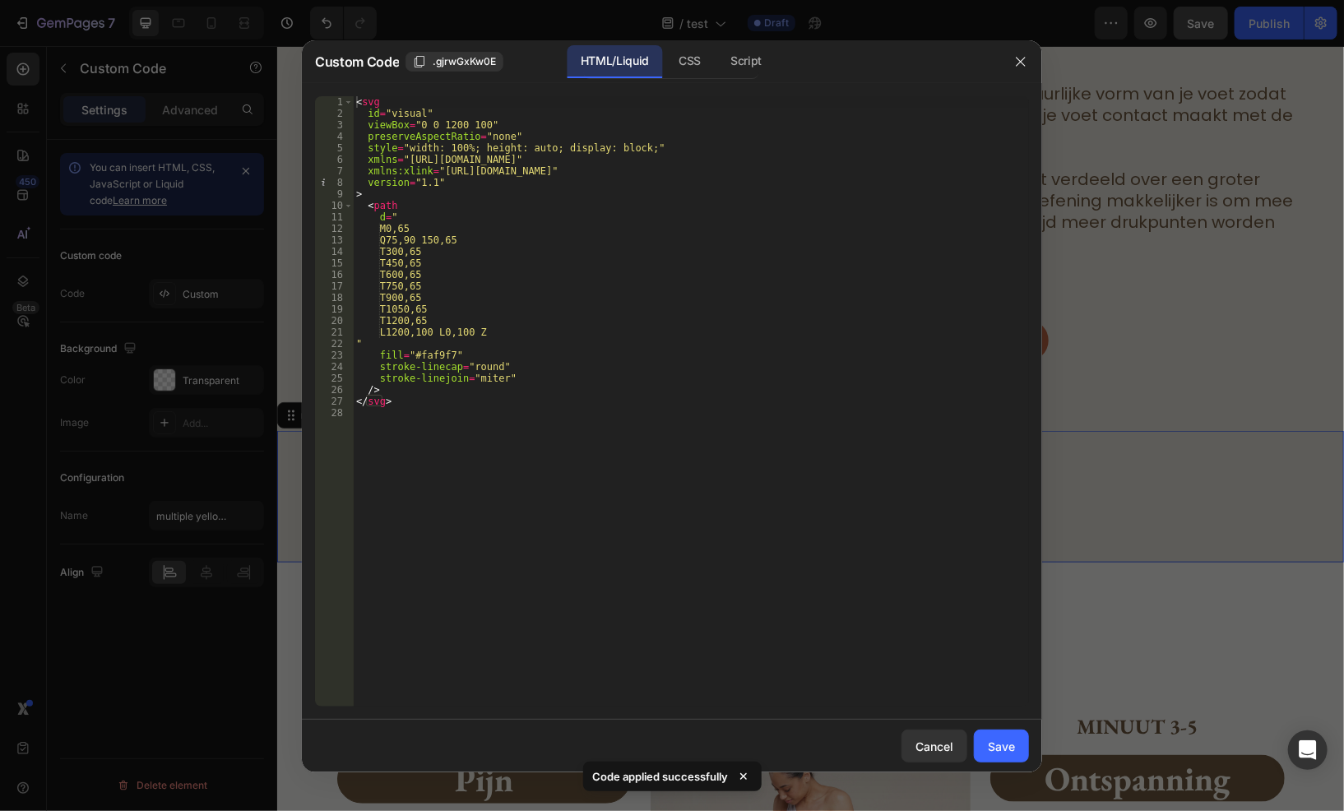
type textarea "fill="#faf9f7""
click at [439, 354] on div "< svg id = "visual" viewBox = "0 0 1200 100" preserveAspectRatio = "none" style…" at bounding box center [691, 413] width 676 height 634
click at [1010, 742] on div "Save" at bounding box center [1001, 746] width 27 height 17
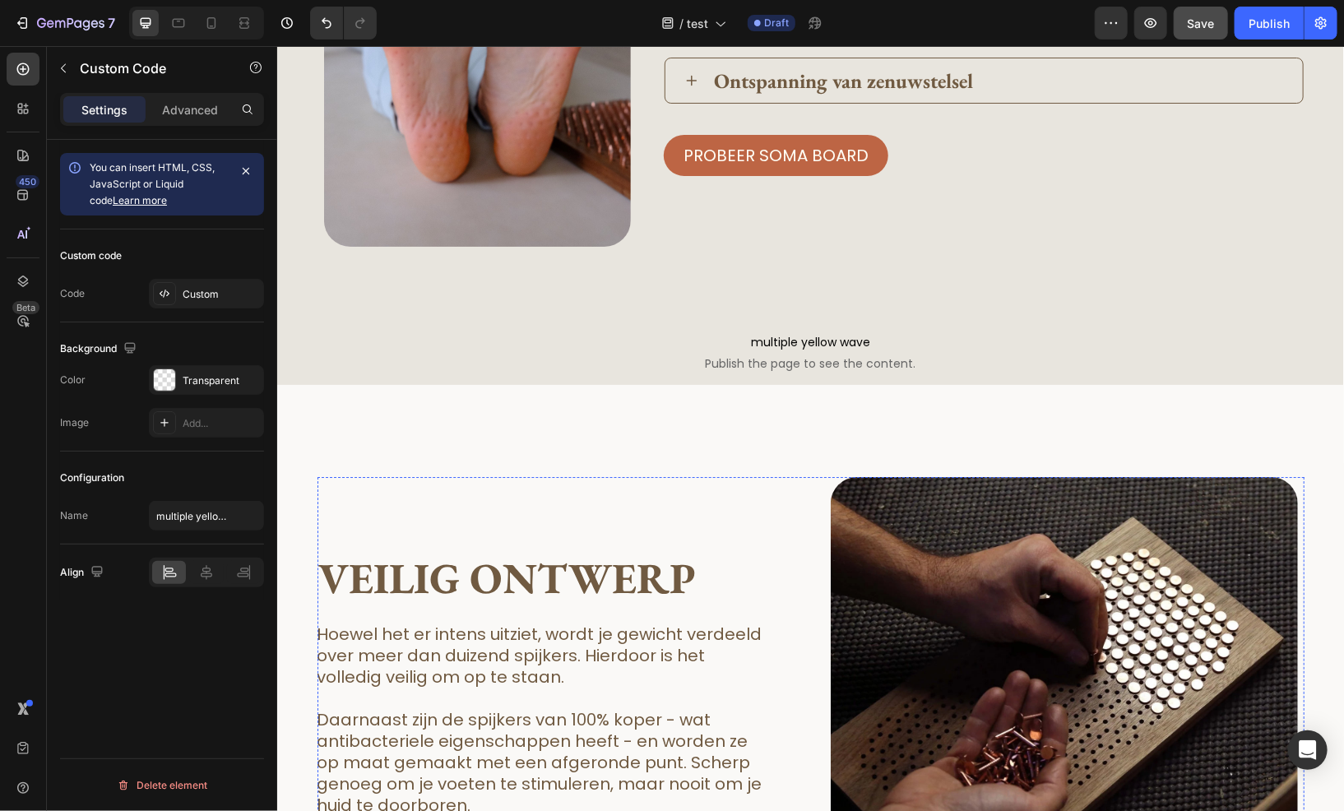
scroll to position [2798, 0]
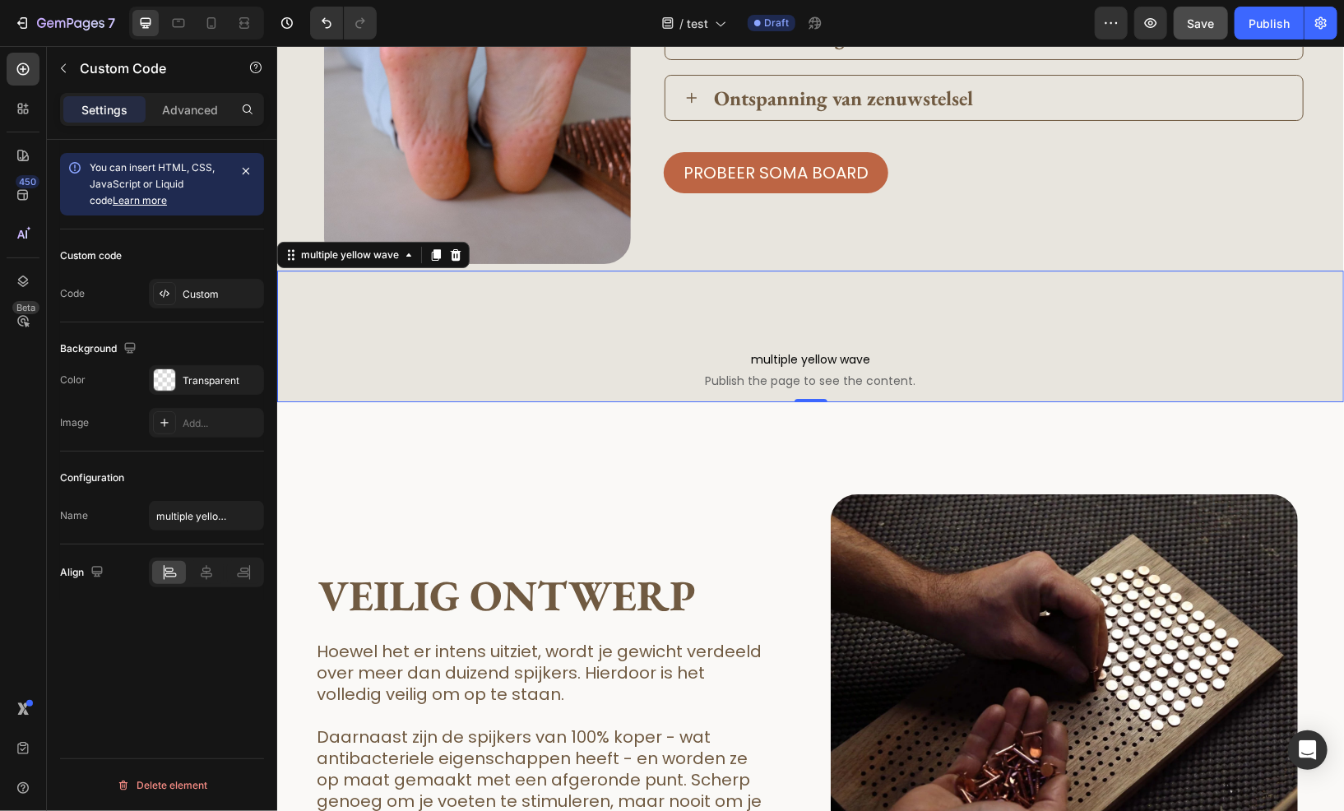
click at [679, 355] on span "multiple yellow wave" at bounding box center [809, 359] width 1067 height 20
click at [207, 303] on div "Custom" at bounding box center [206, 294] width 115 height 30
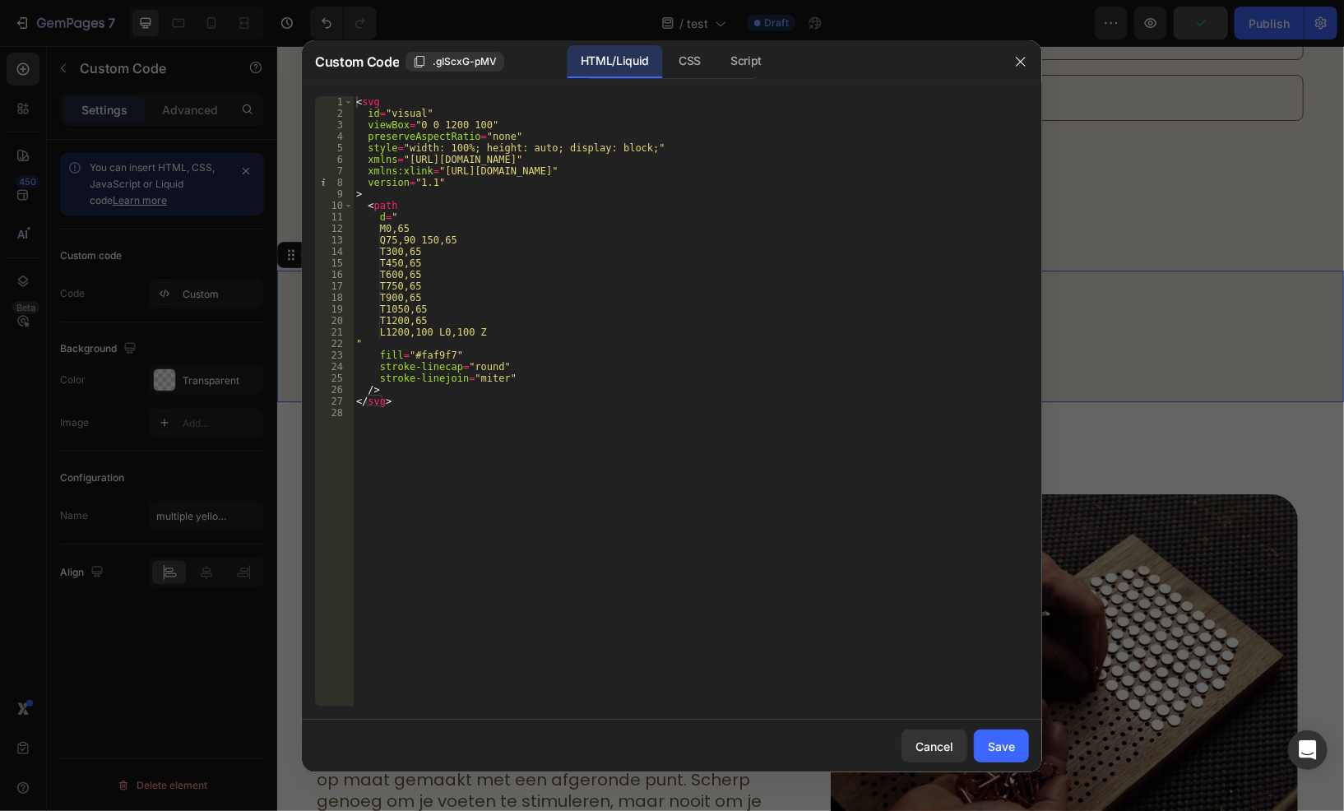
click at [1093, 368] on div at bounding box center [672, 405] width 1344 height 811
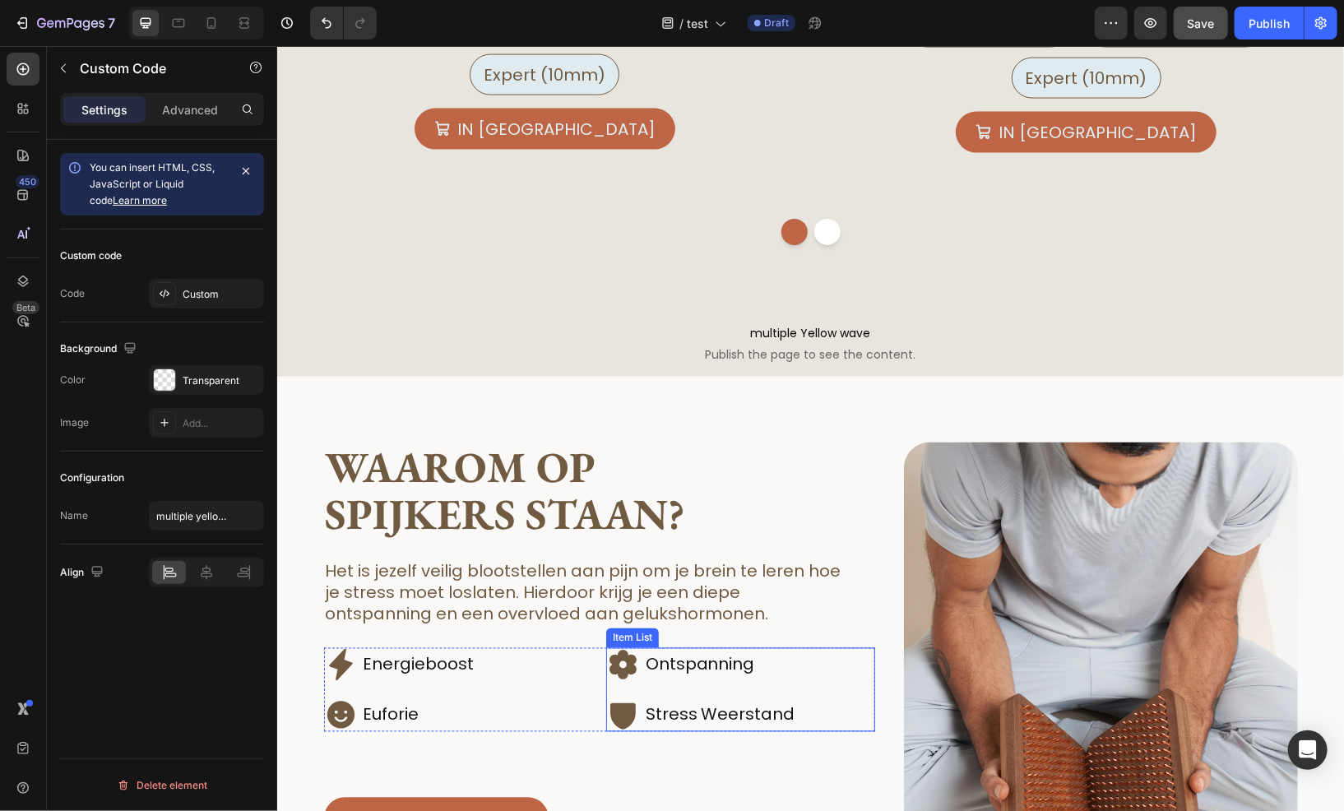
scroll to position [1317, 0]
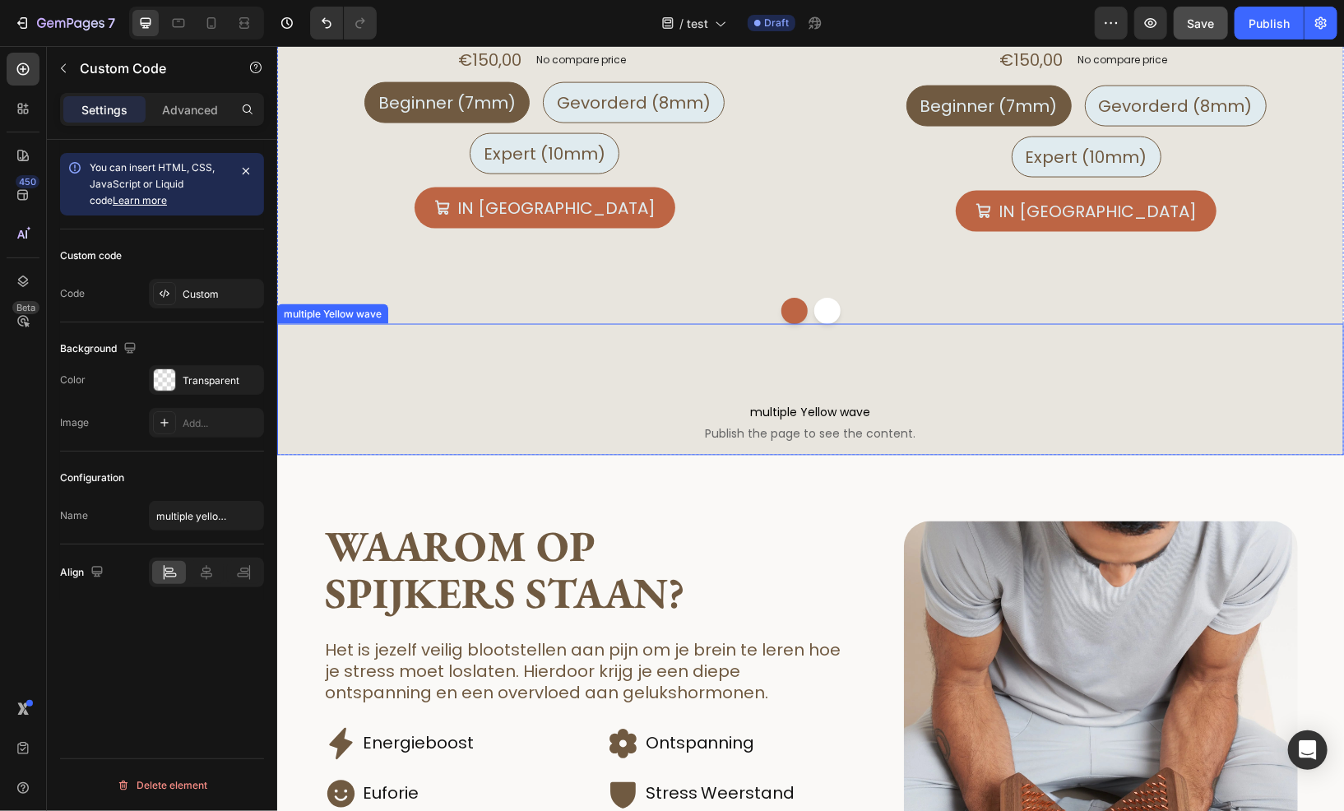
click at [728, 405] on span "multiple Yellow wave" at bounding box center [809, 412] width 1067 height 20
click at [204, 301] on div "Custom" at bounding box center [206, 294] width 115 height 30
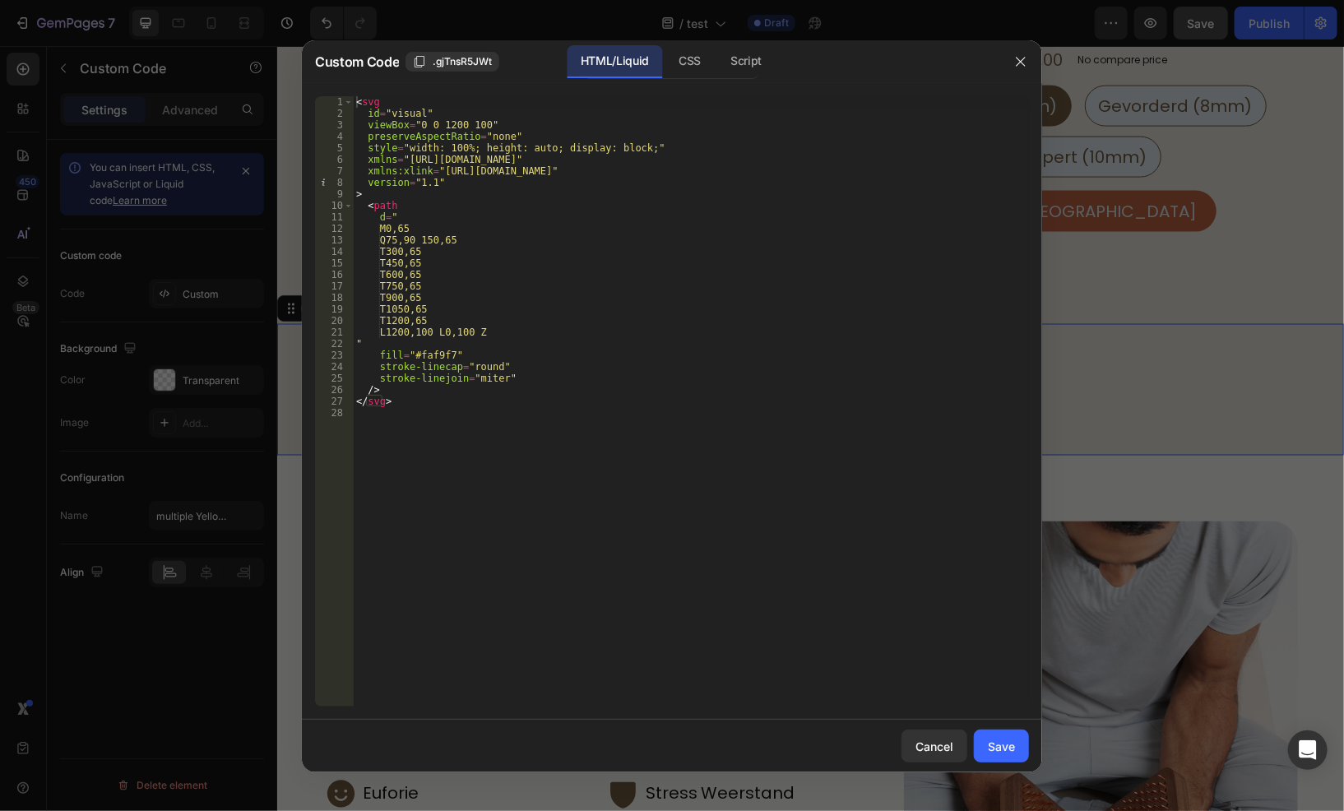
click at [1167, 337] on div at bounding box center [672, 405] width 1344 height 811
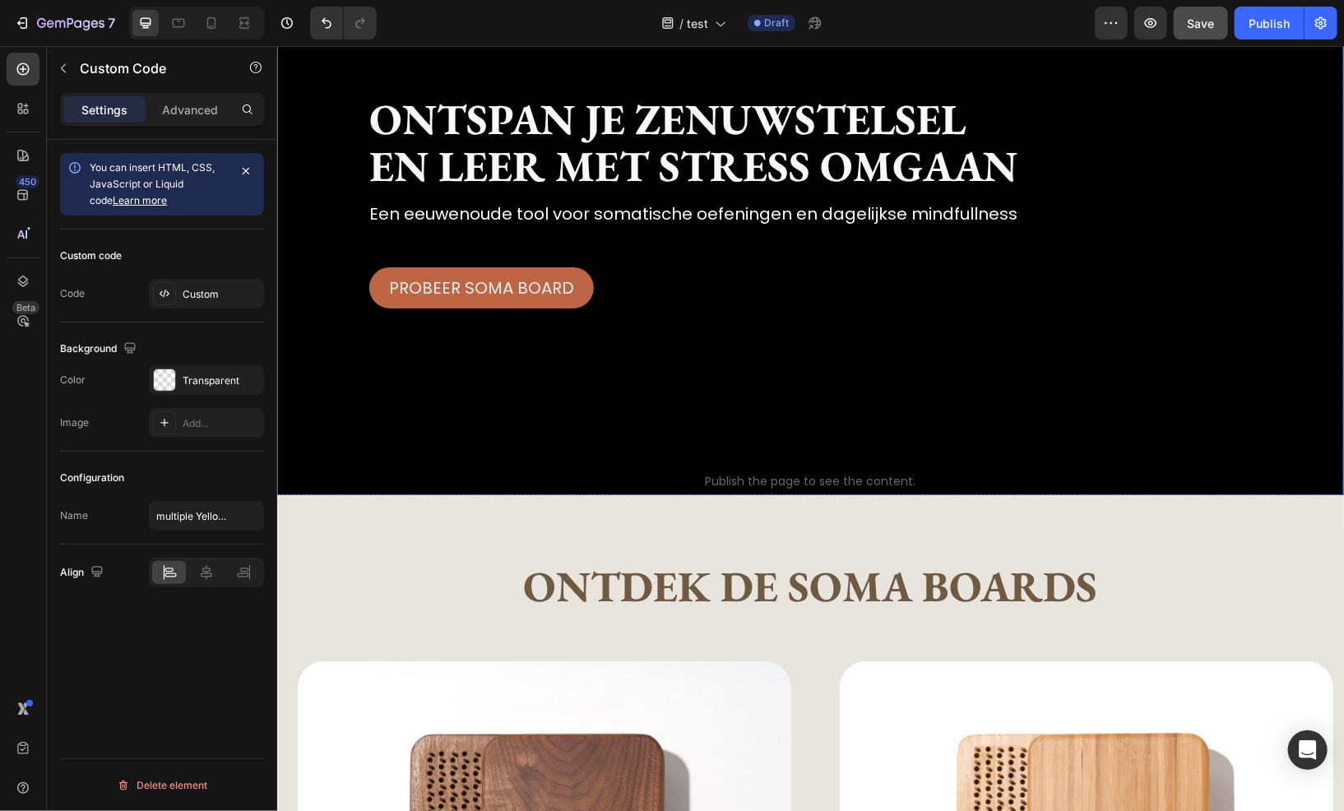
scroll to position [165, 0]
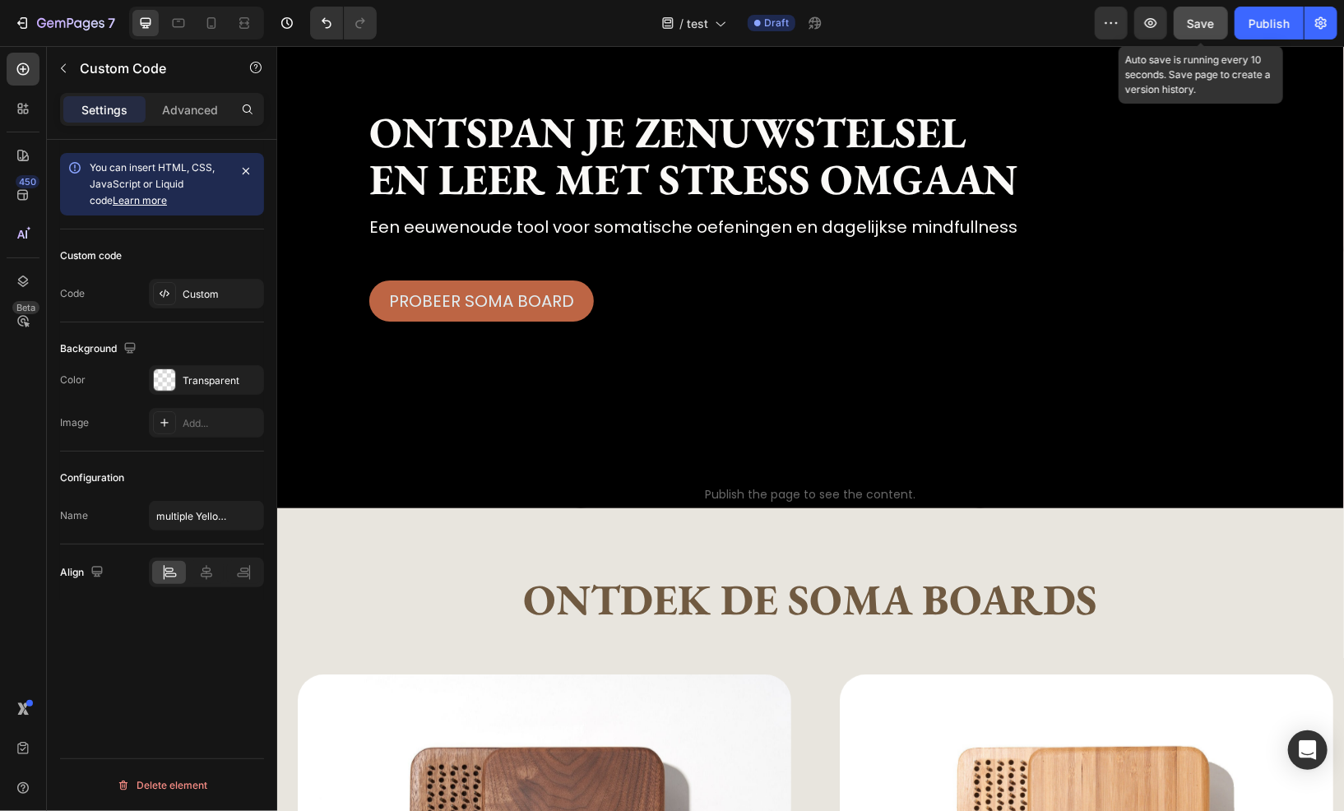
click at [1182, 35] on button "Save" at bounding box center [1201, 23] width 54 height 33
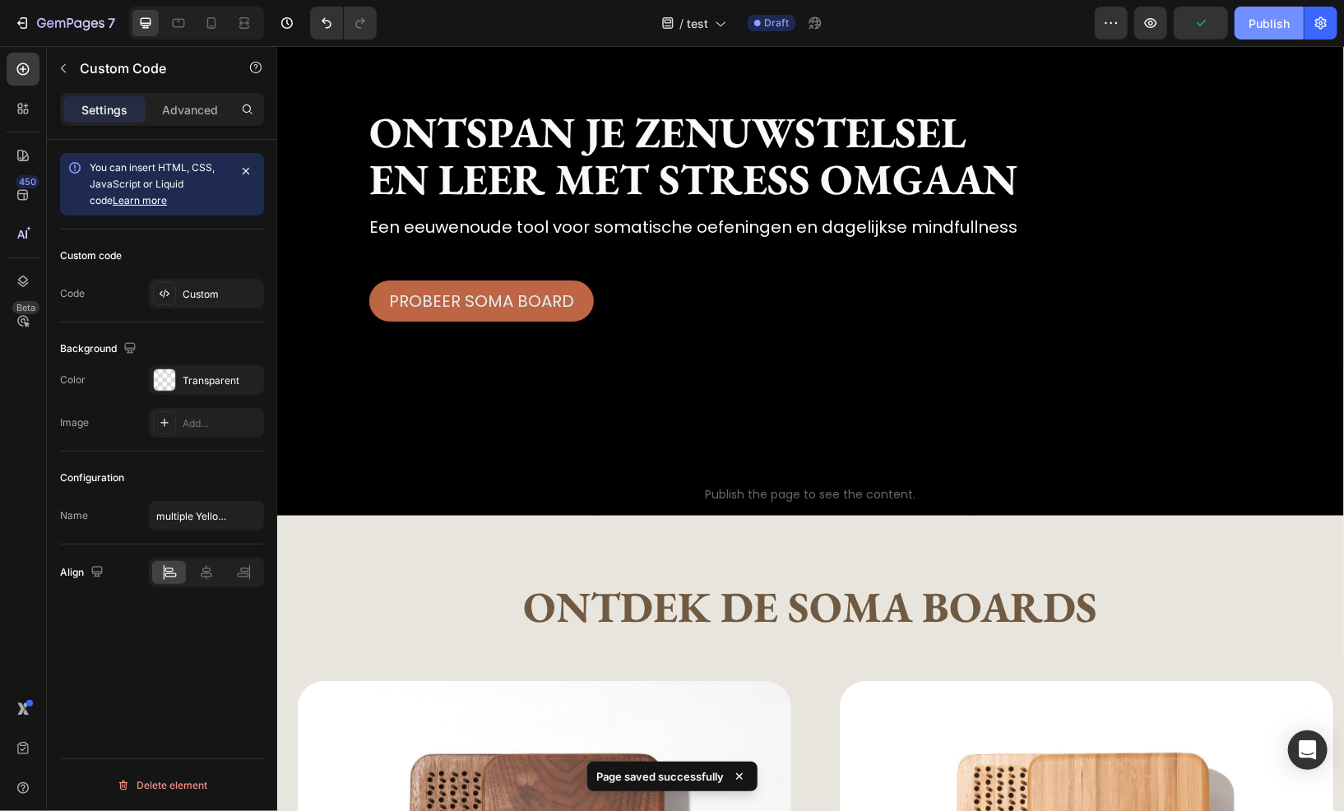
click at [1247, 37] on button "Publish" at bounding box center [1269, 23] width 69 height 33
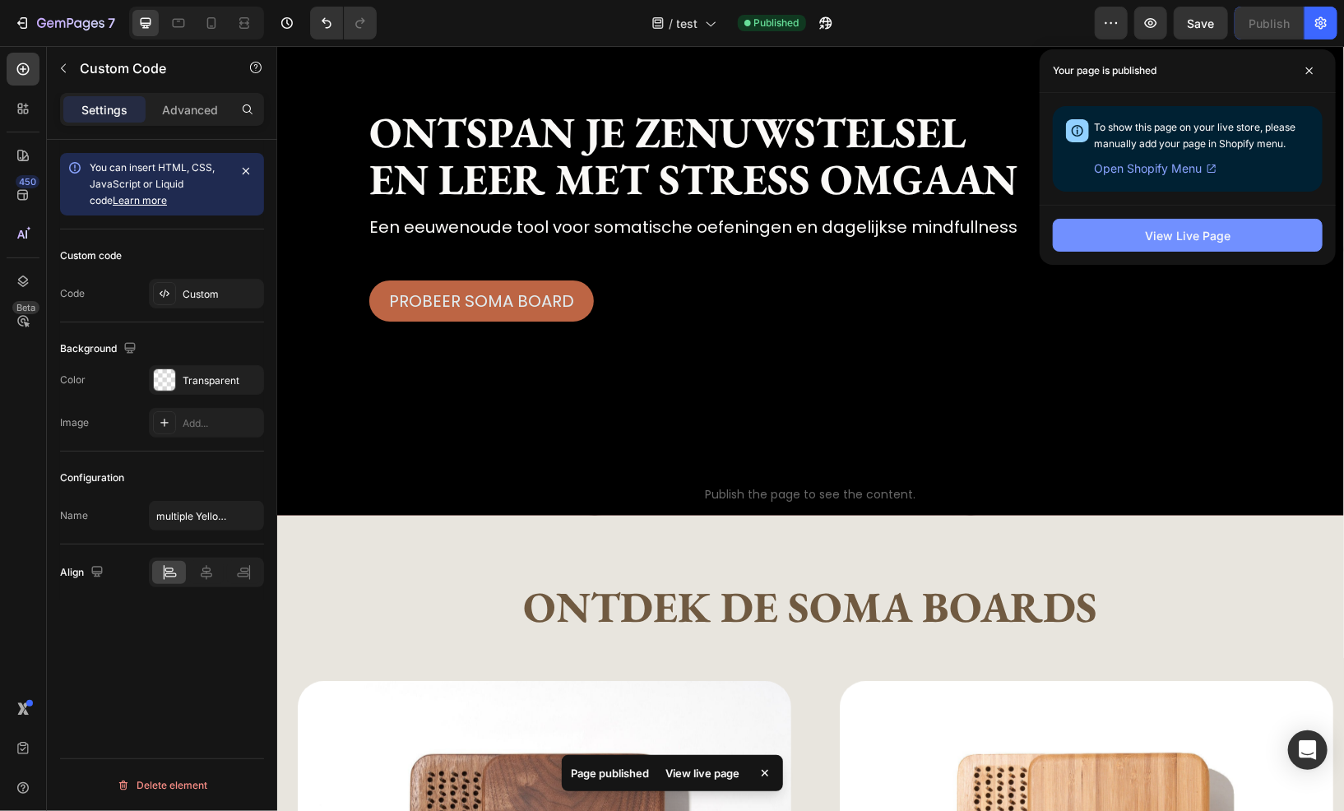
click at [1123, 239] on button "View Live Page" at bounding box center [1188, 235] width 270 height 33
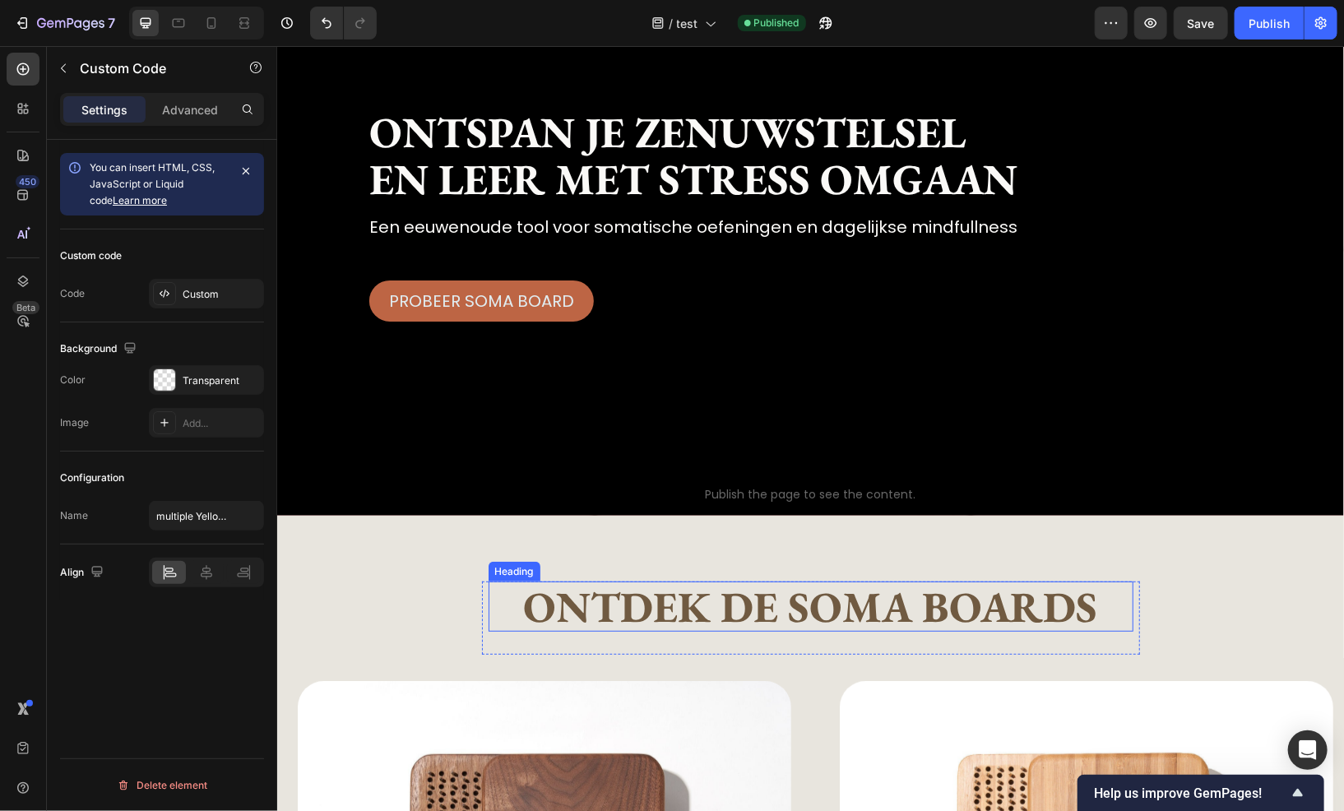
click at [745, 600] on h2 "Ontdek de Soma boards" at bounding box center [810, 606] width 645 height 50
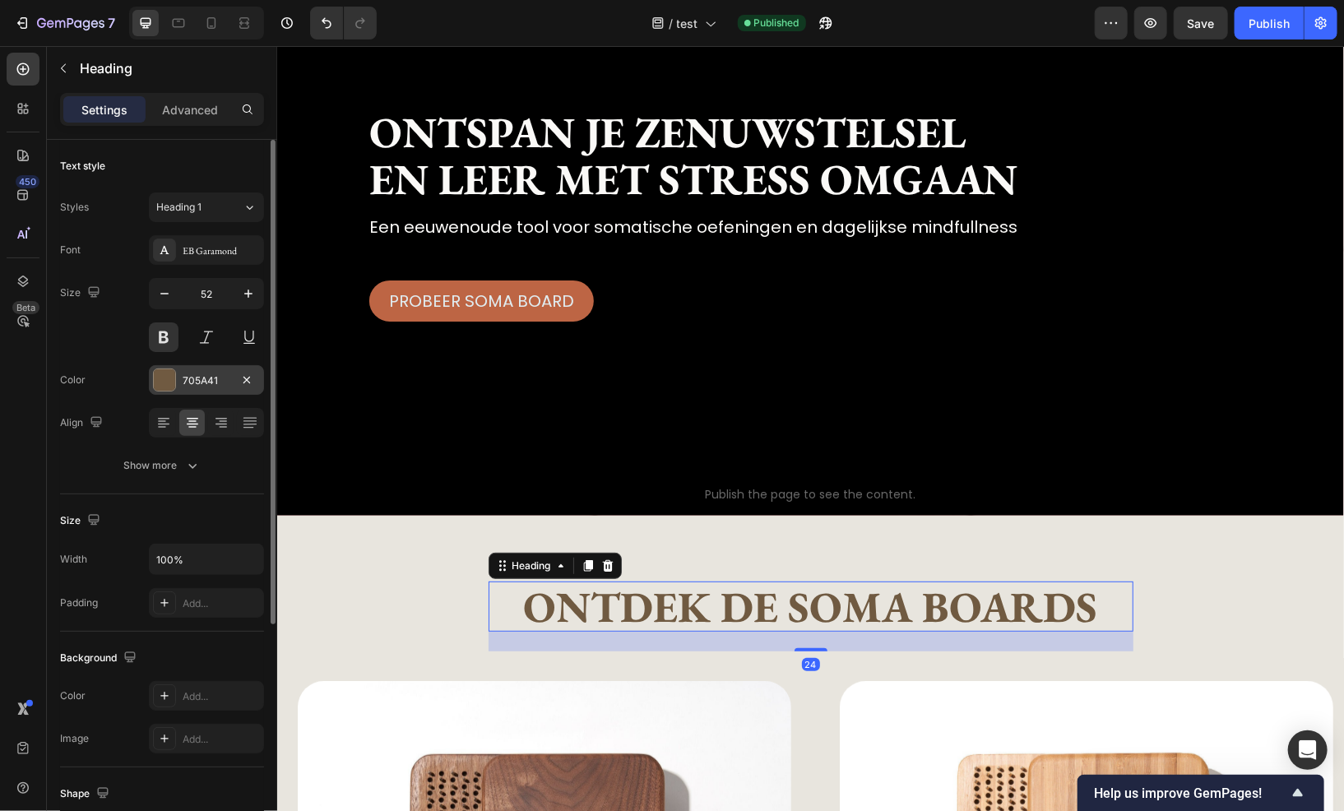
click at [188, 378] on div "705A41" at bounding box center [207, 381] width 48 height 15
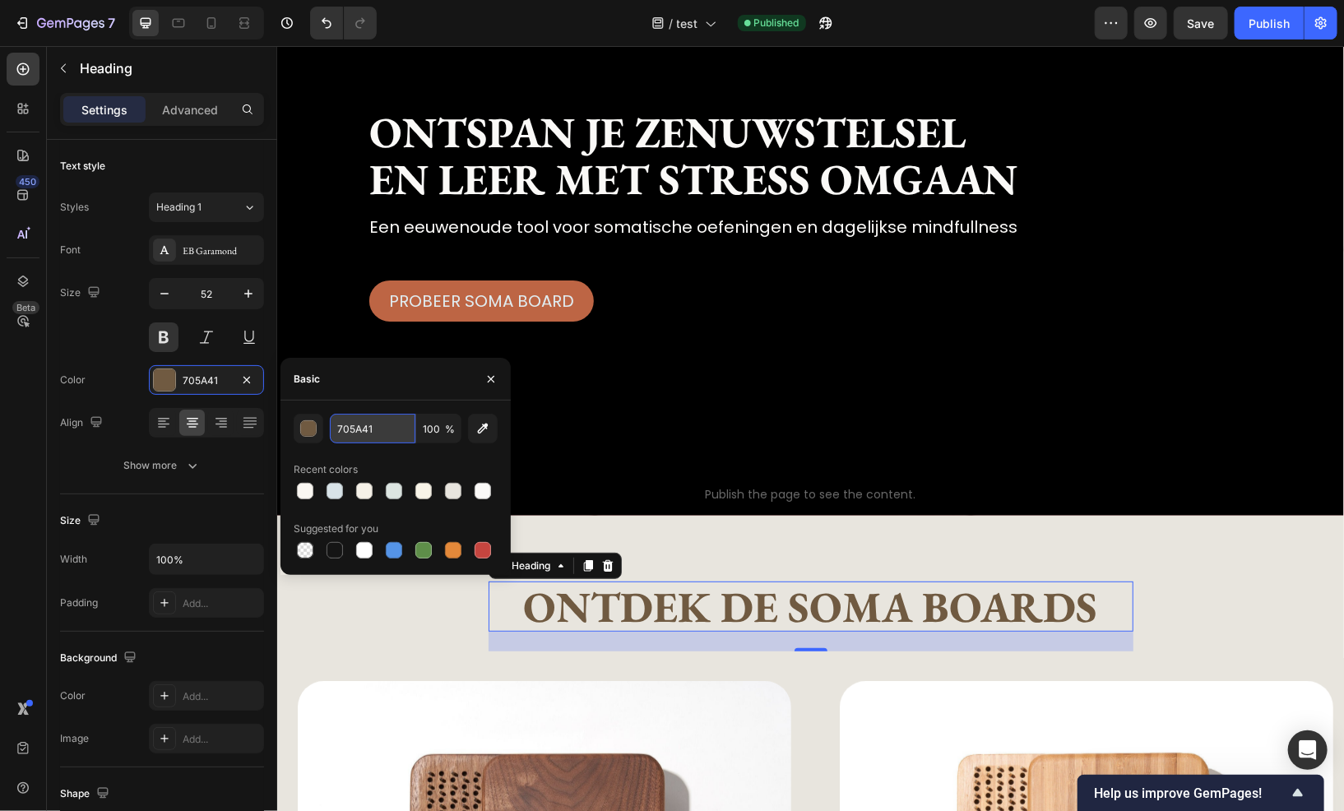
click at [344, 440] on input "705A41" at bounding box center [373, 429] width 86 height 30
click at [494, 377] on icon "button" at bounding box center [491, 379] width 13 height 13
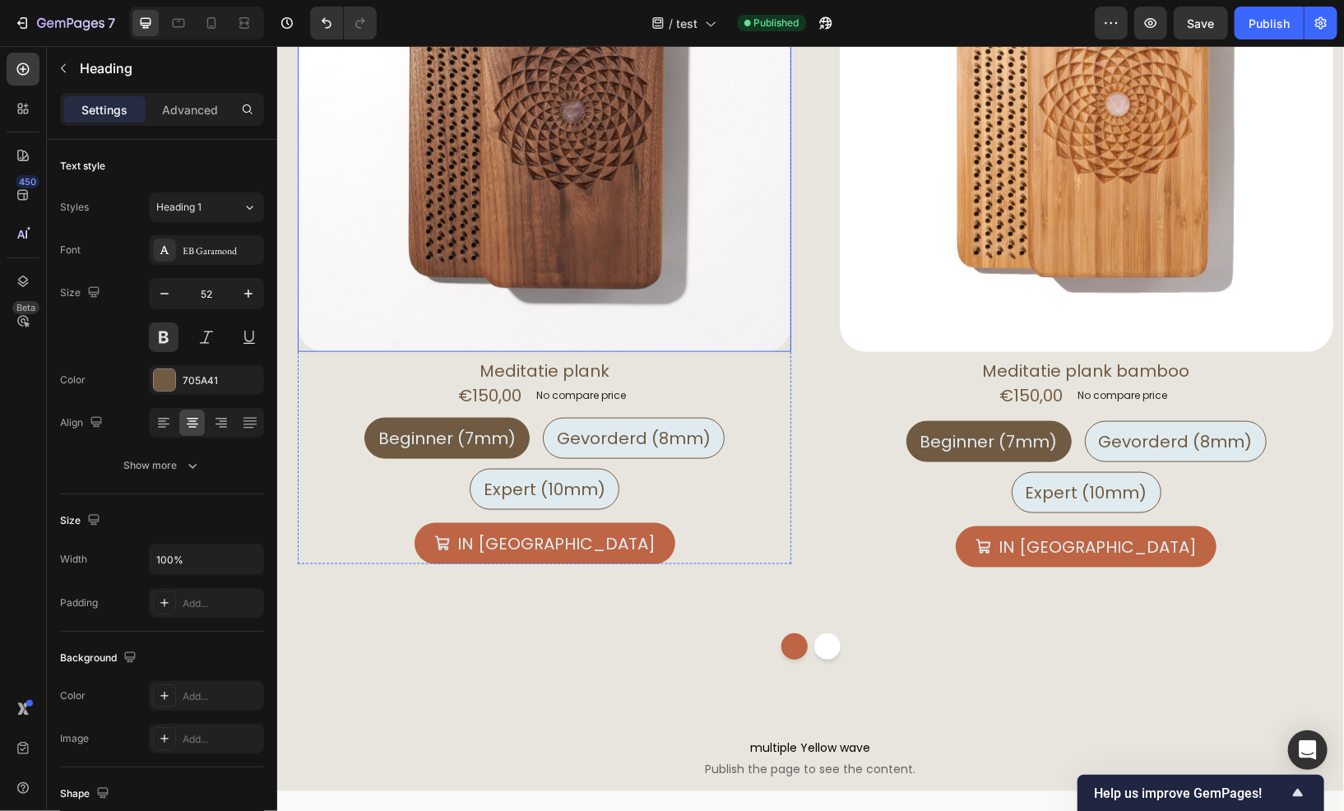
scroll to position [987, 0]
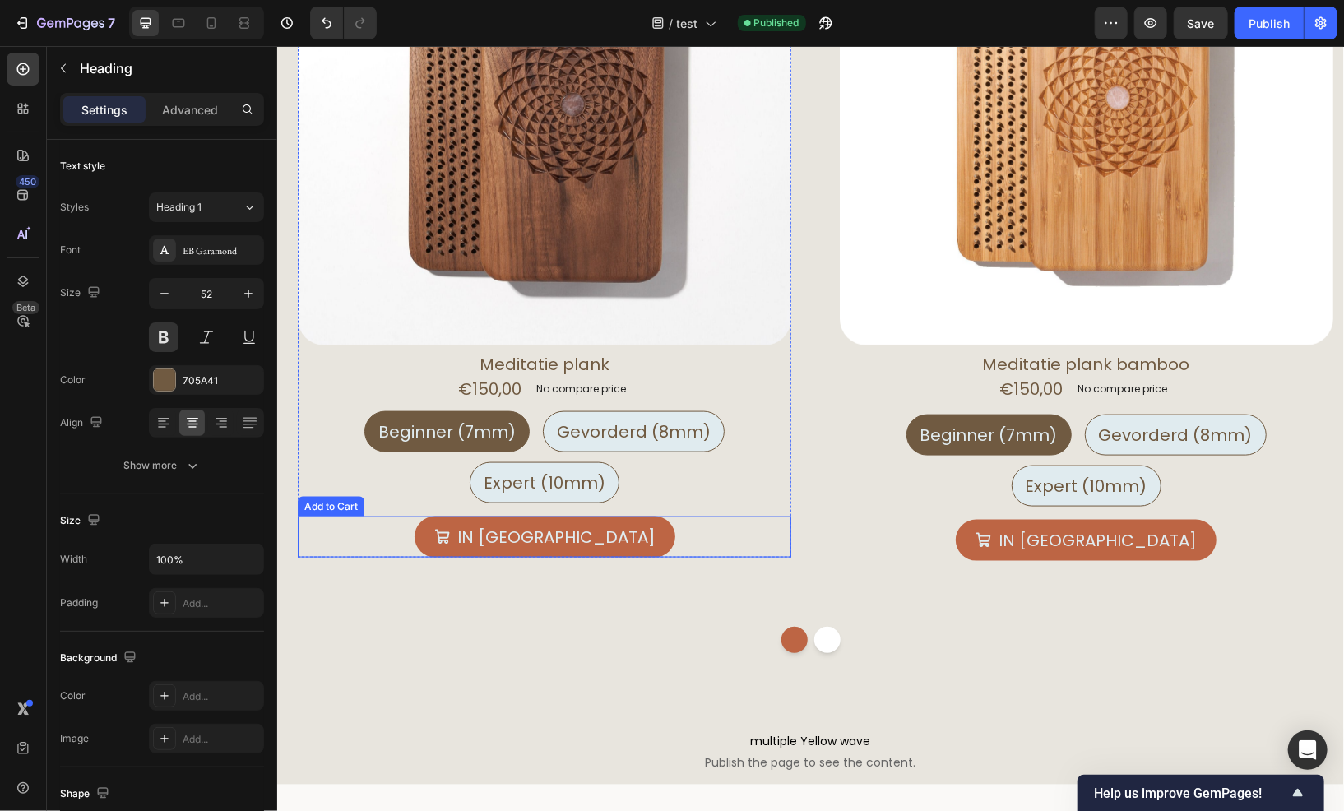
click at [401, 530] on div "in mandje Add to Cart" at bounding box center [544, 536] width 494 height 41
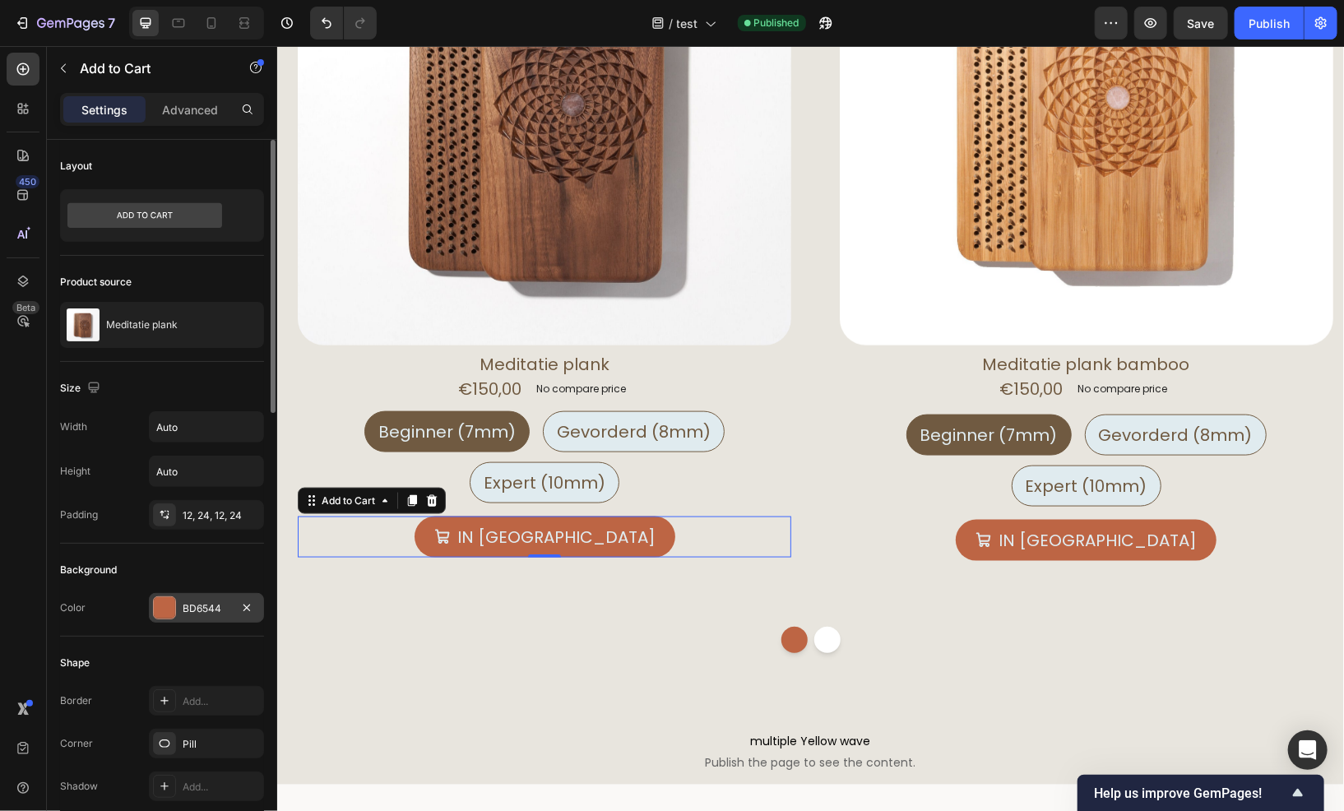
click at [225, 602] on div "BD6544" at bounding box center [207, 608] width 48 height 15
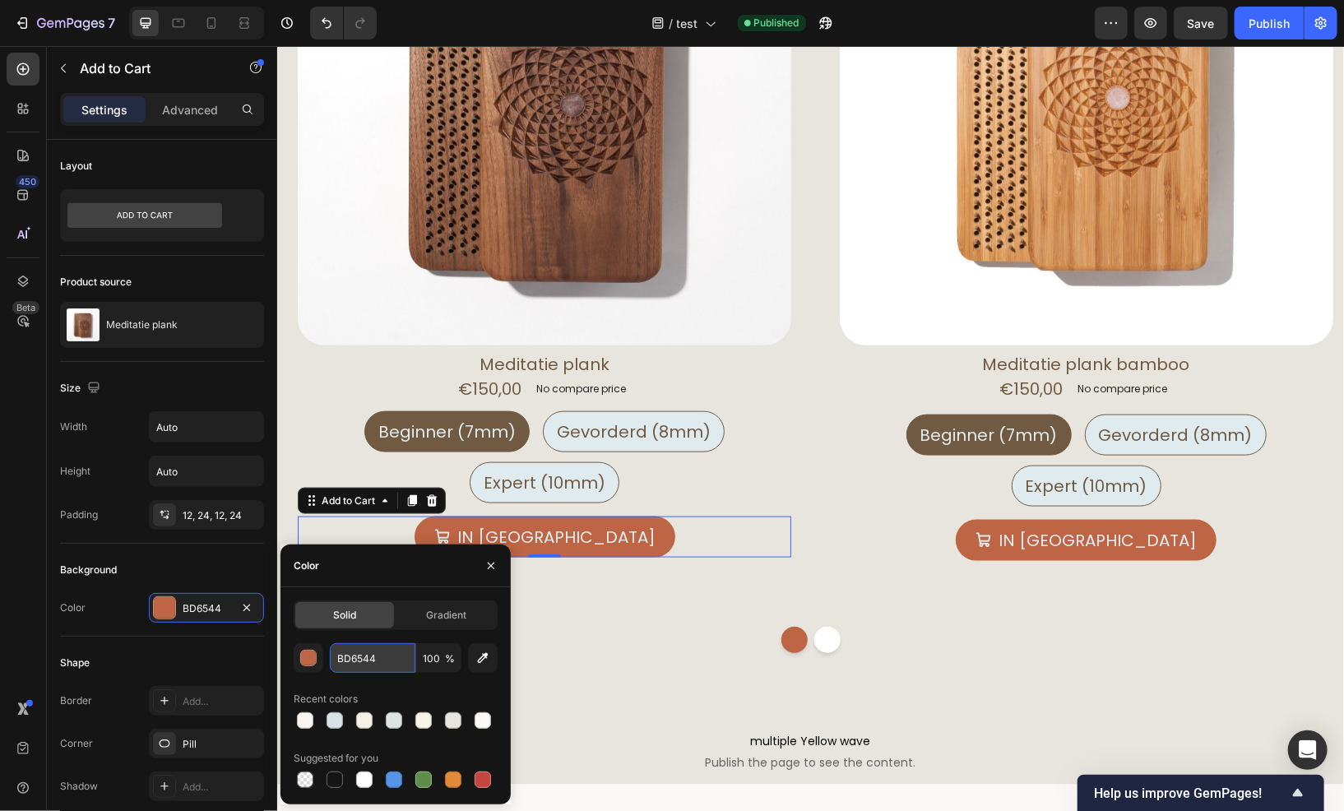
click at [365, 666] on input "BD6544" at bounding box center [373, 658] width 86 height 30
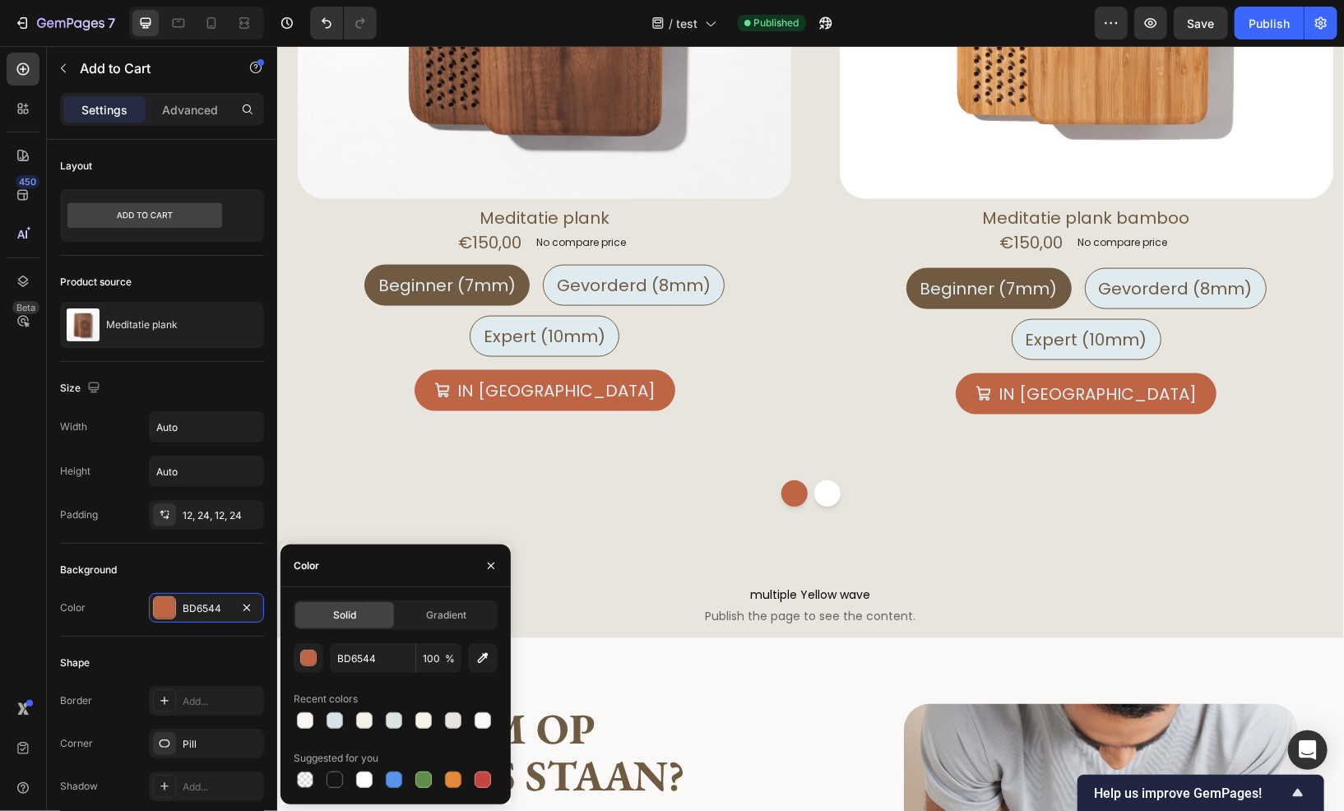
scroll to position [1152, 0]
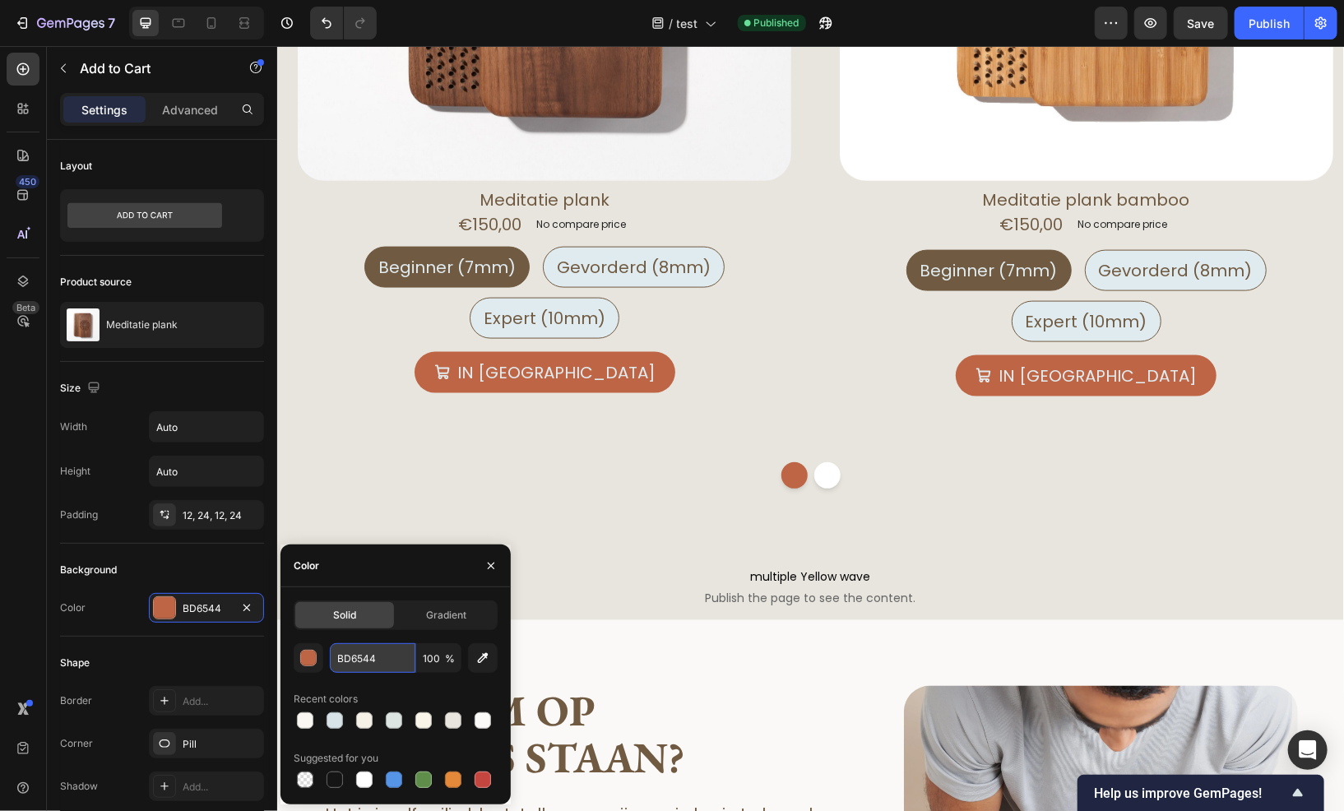
click at [385, 658] on input "BD6544" at bounding box center [373, 658] width 86 height 30
paste input "#c89e8a"
type input "#c89e8a"
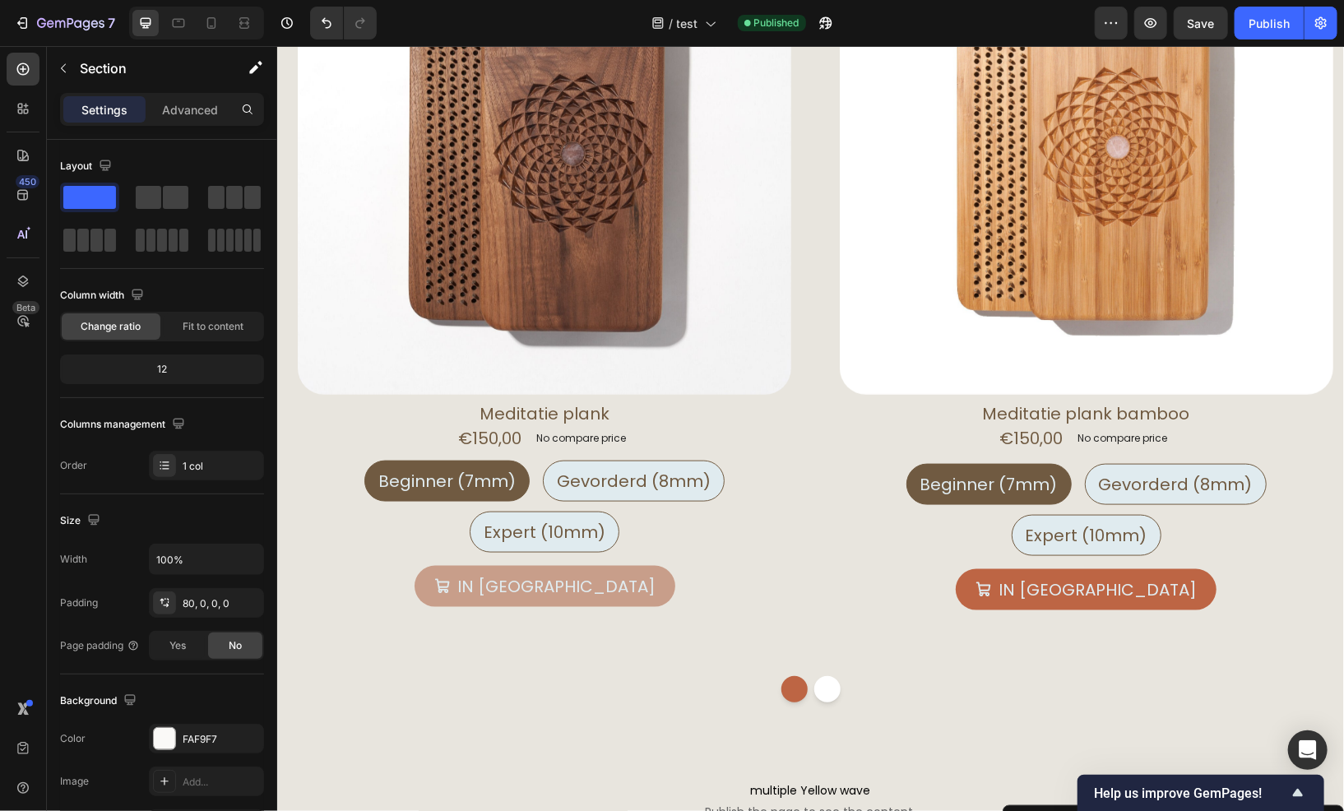
scroll to position [905, 0]
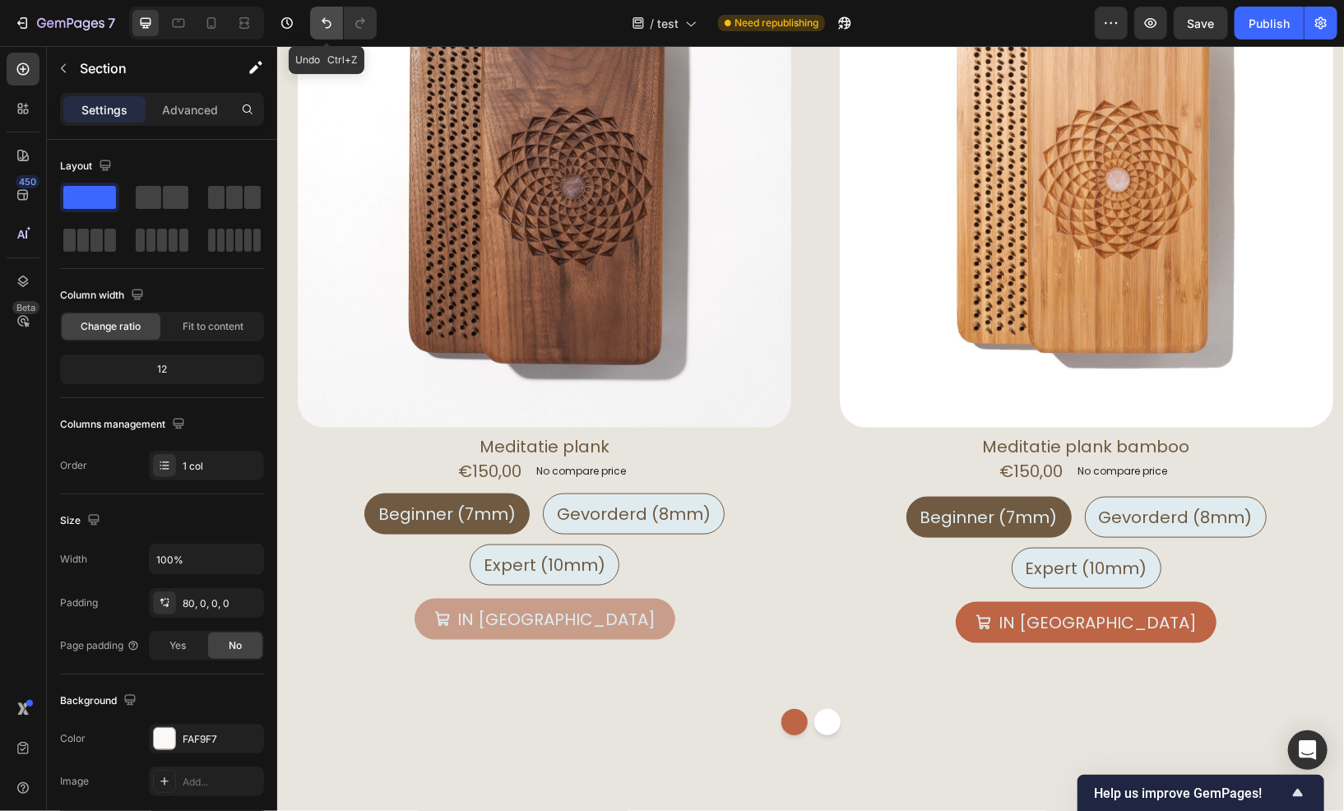
click at [319, 18] on icon "Undo/Redo" at bounding box center [326, 23] width 16 height 16
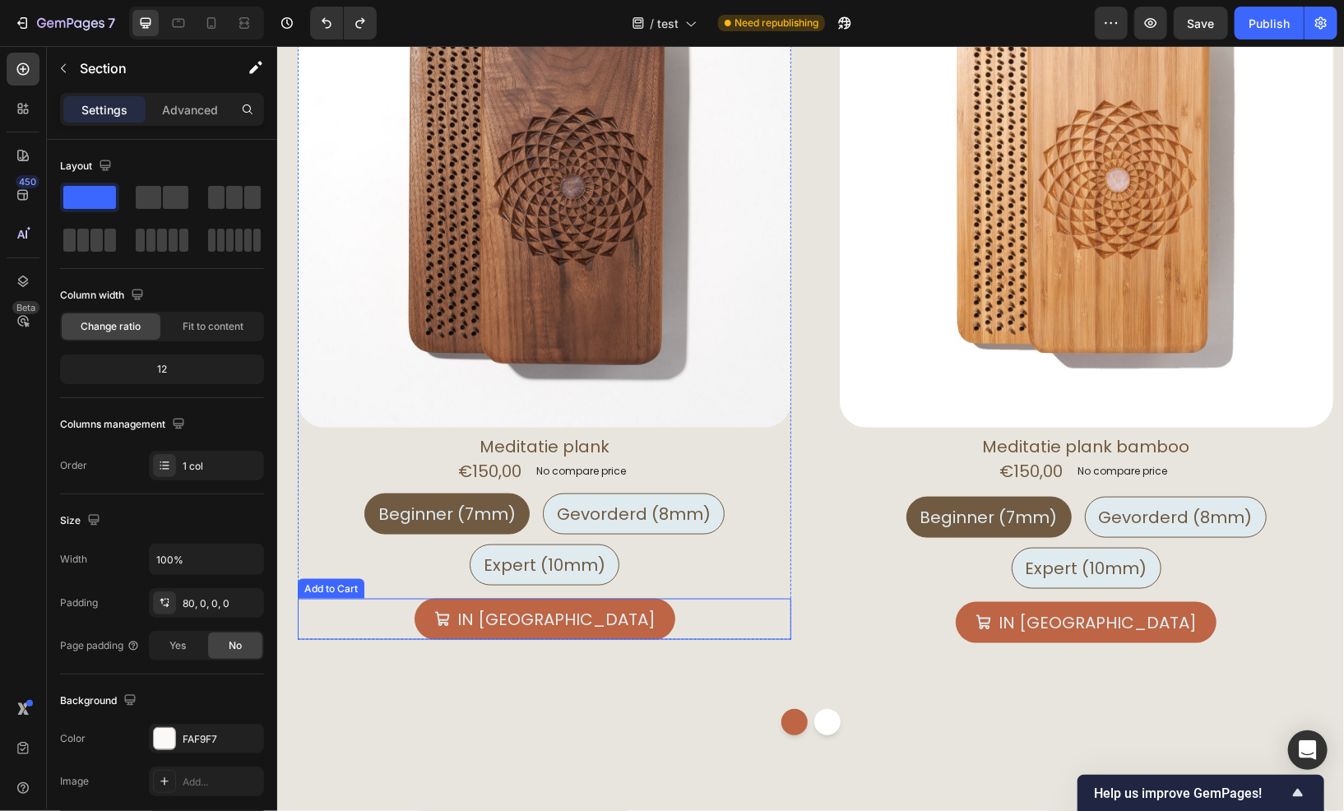
click at [438, 608] on div "in mandje Add to Cart" at bounding box center [544, 618] width 494 height 41
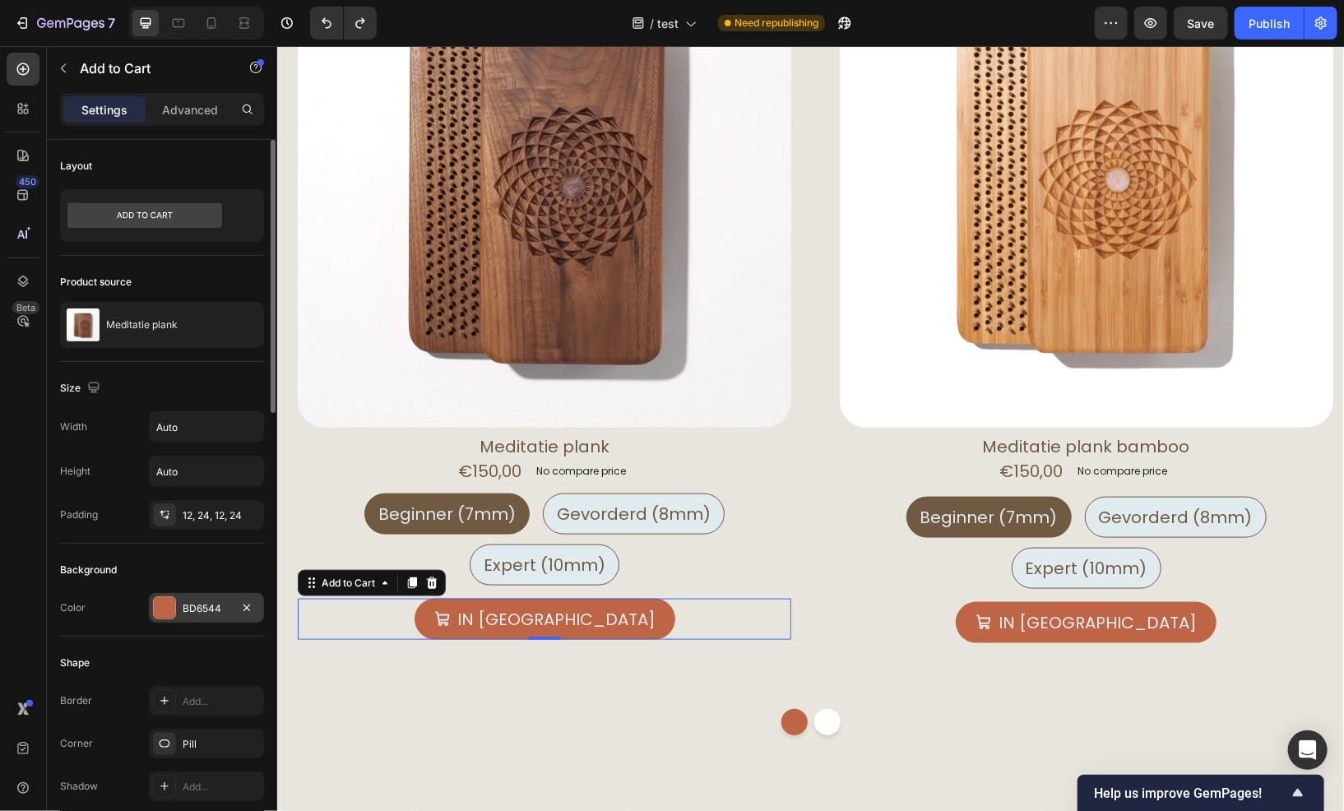
click at [194, 615] on div "BD6544" at bounding box center [206, 608] width 115 height 30
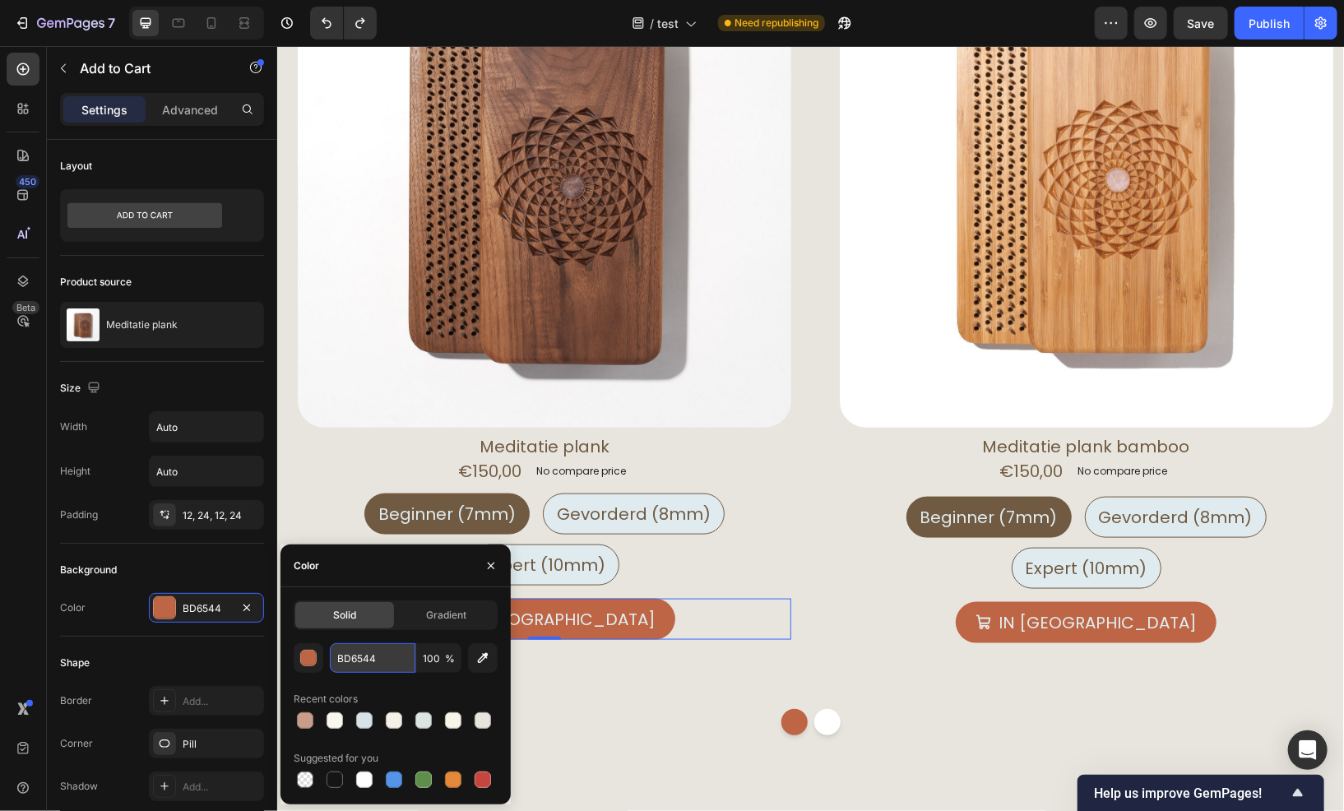
click at [387, 656] on input "BD6544" at bounding box center [373, 658] width 86 height 30
click at [358, 662] on input "BD6544" at bounding box center [373, 658] width 86 height 30
paste input "CBA96C"
type input "CBA96C"
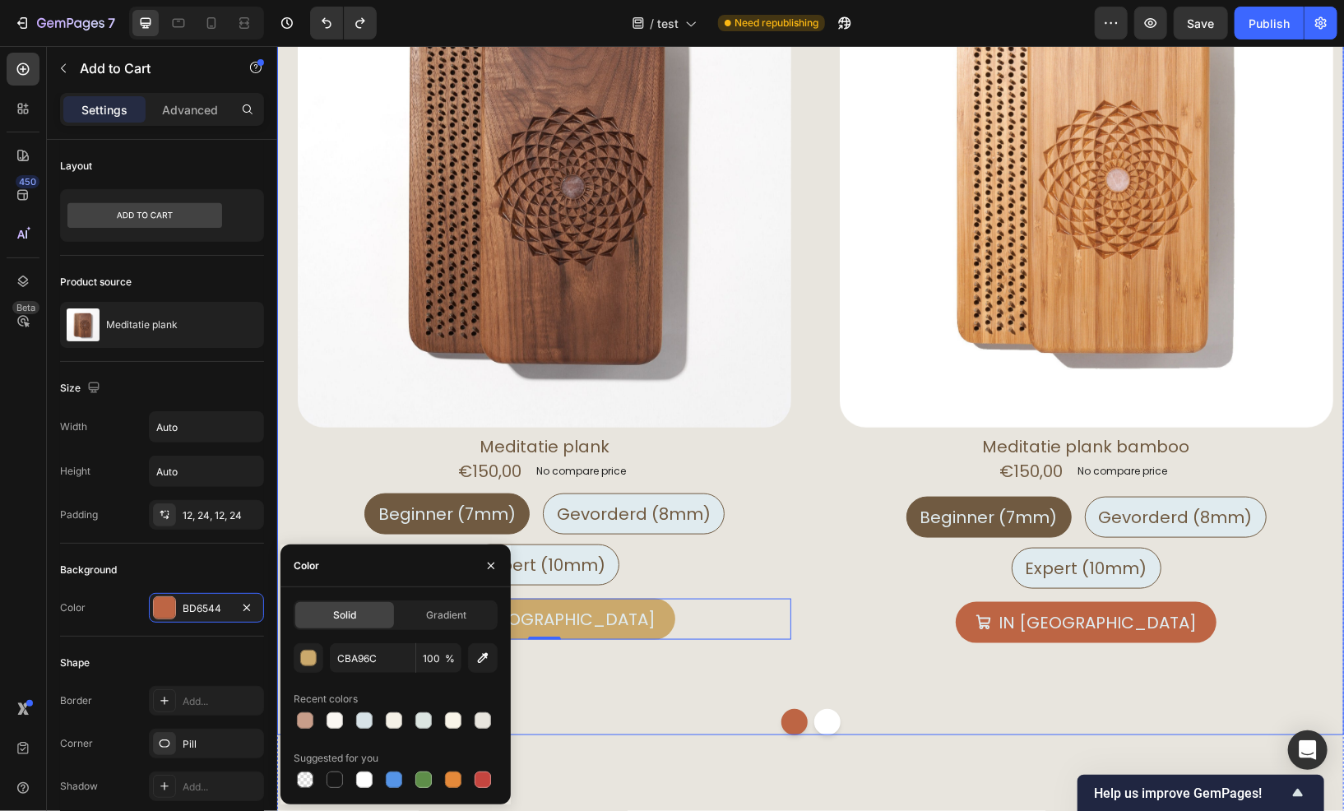
click at [651, 725] on div at bounding box center [809, 721] width 1067 height 26
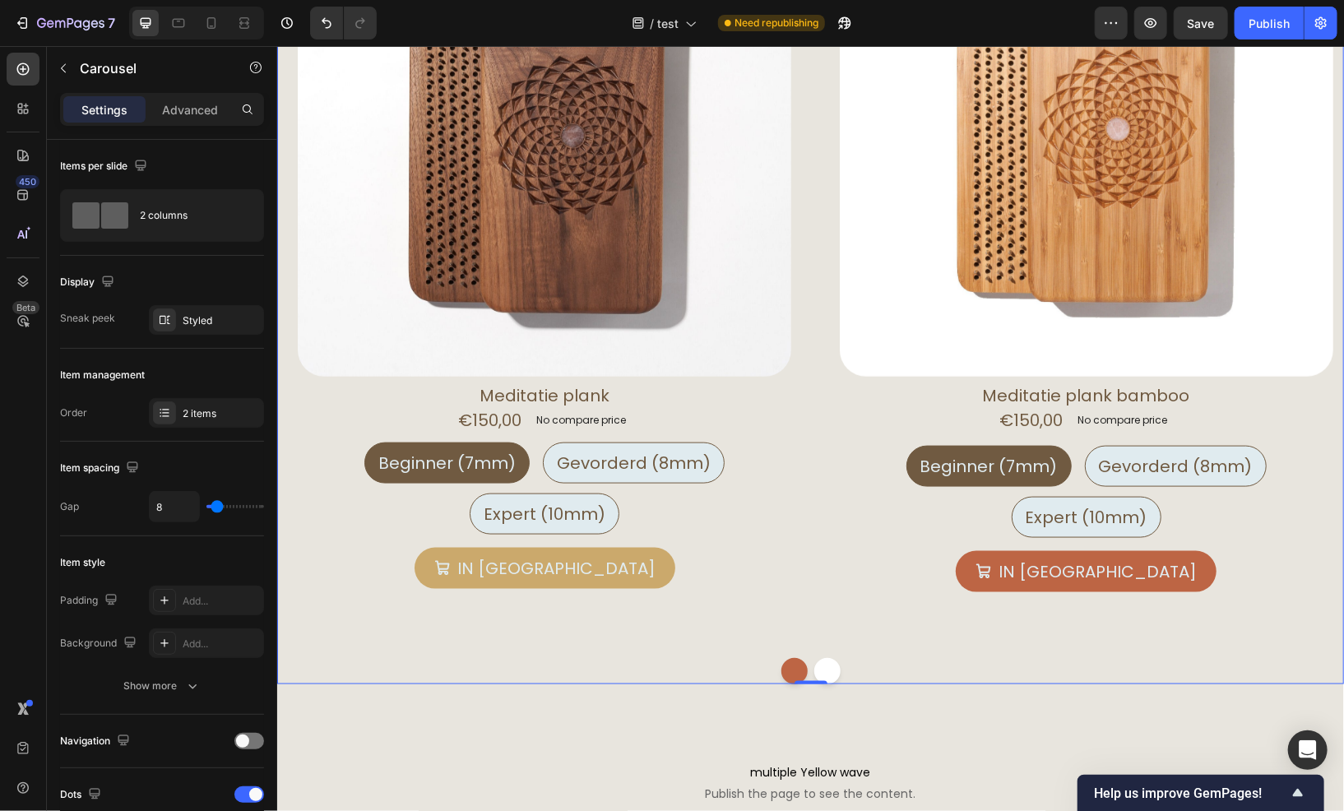
scroll to position [987, 0]
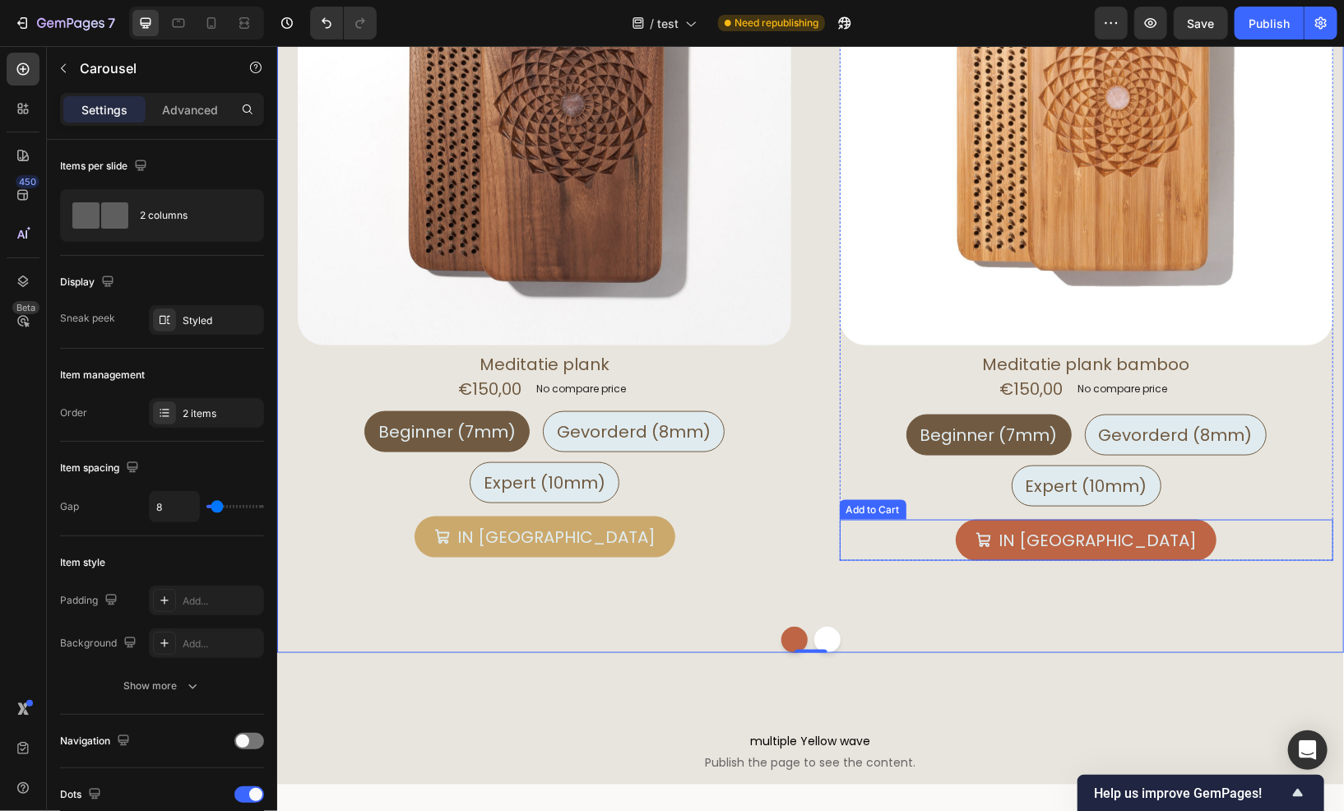
click at [1192, 542] on div "in mandje Add to Cart" at bounding box center [1086, 539] width 494 height 41
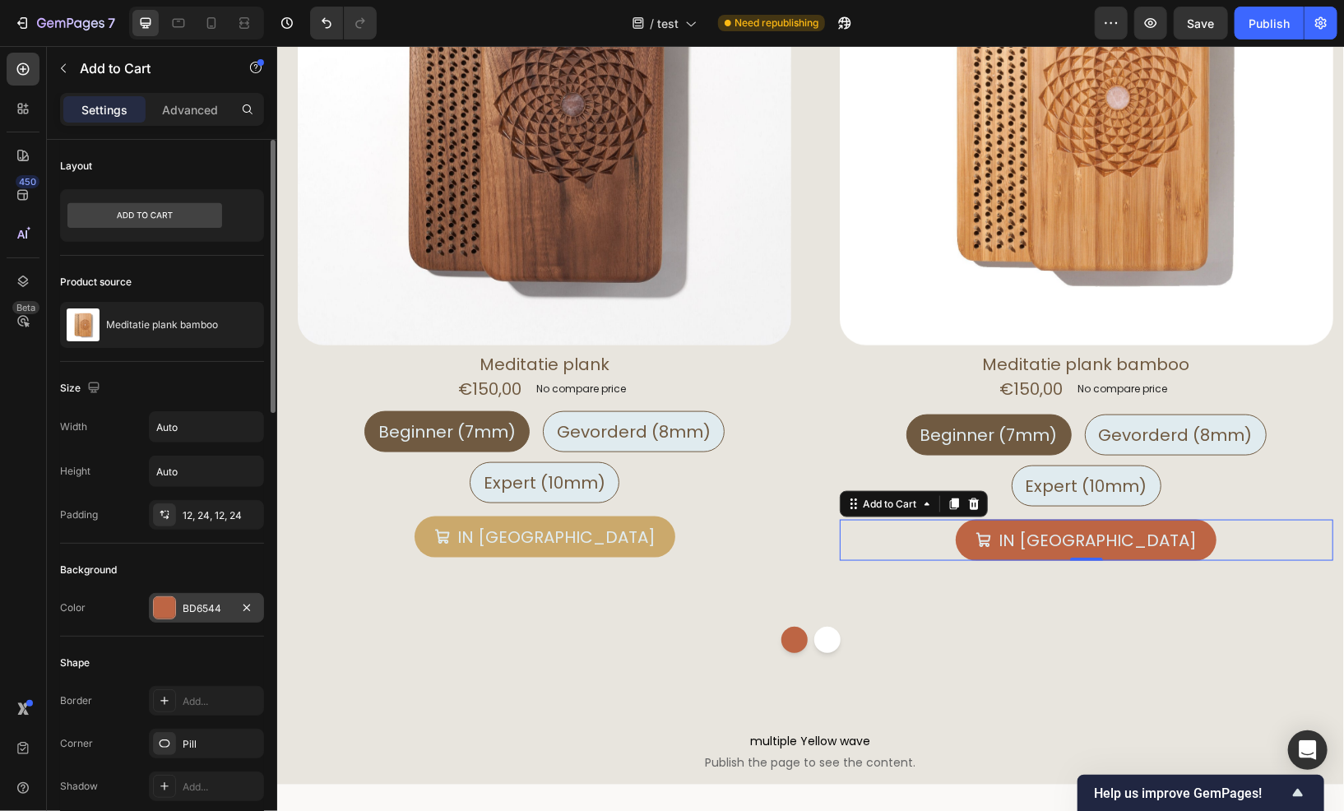
click at [179, 611] on div "BD6544" at bounding box center [206, 608] width 115 height 30
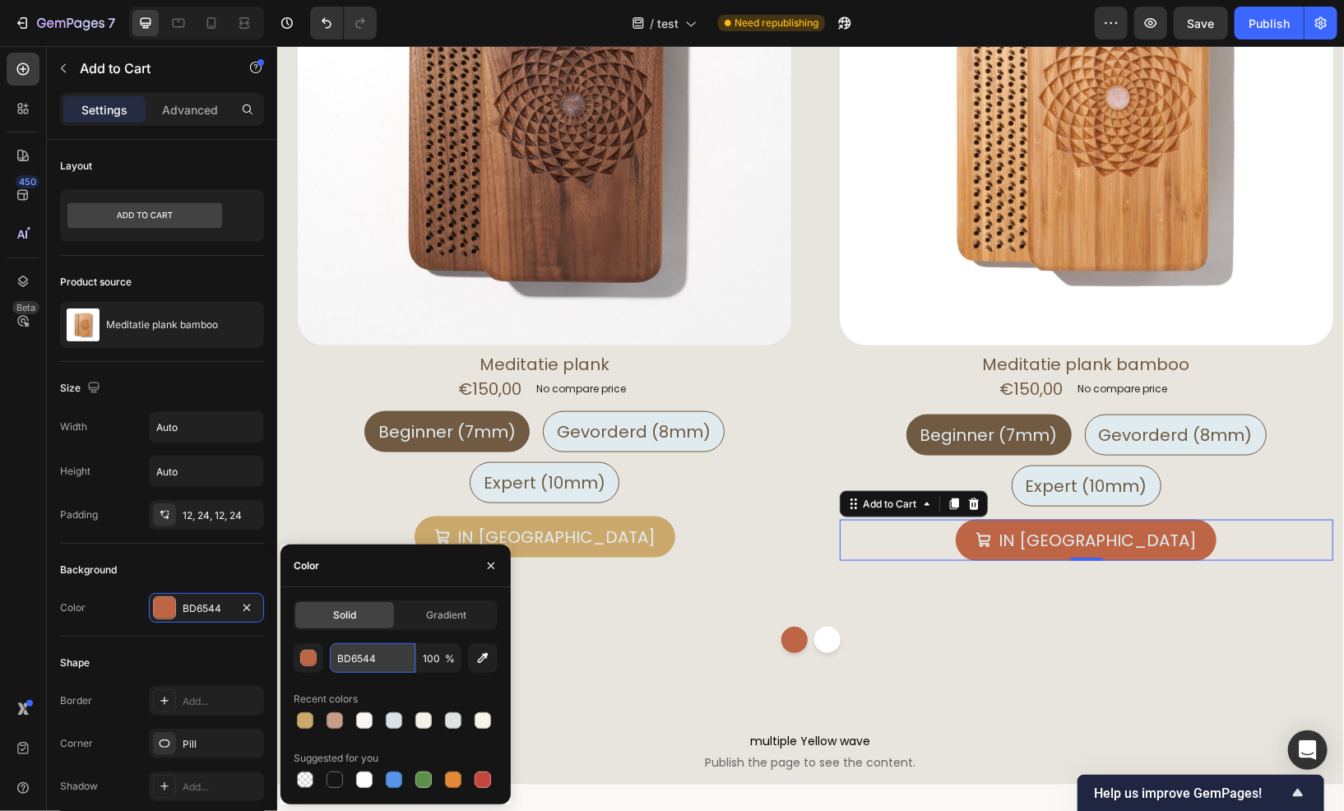
click at [362, 650] on input "BD6544" at bounding box center [373, 658] width 86 height 30
paste input "A7B6A3"
type input "A7B6A3"
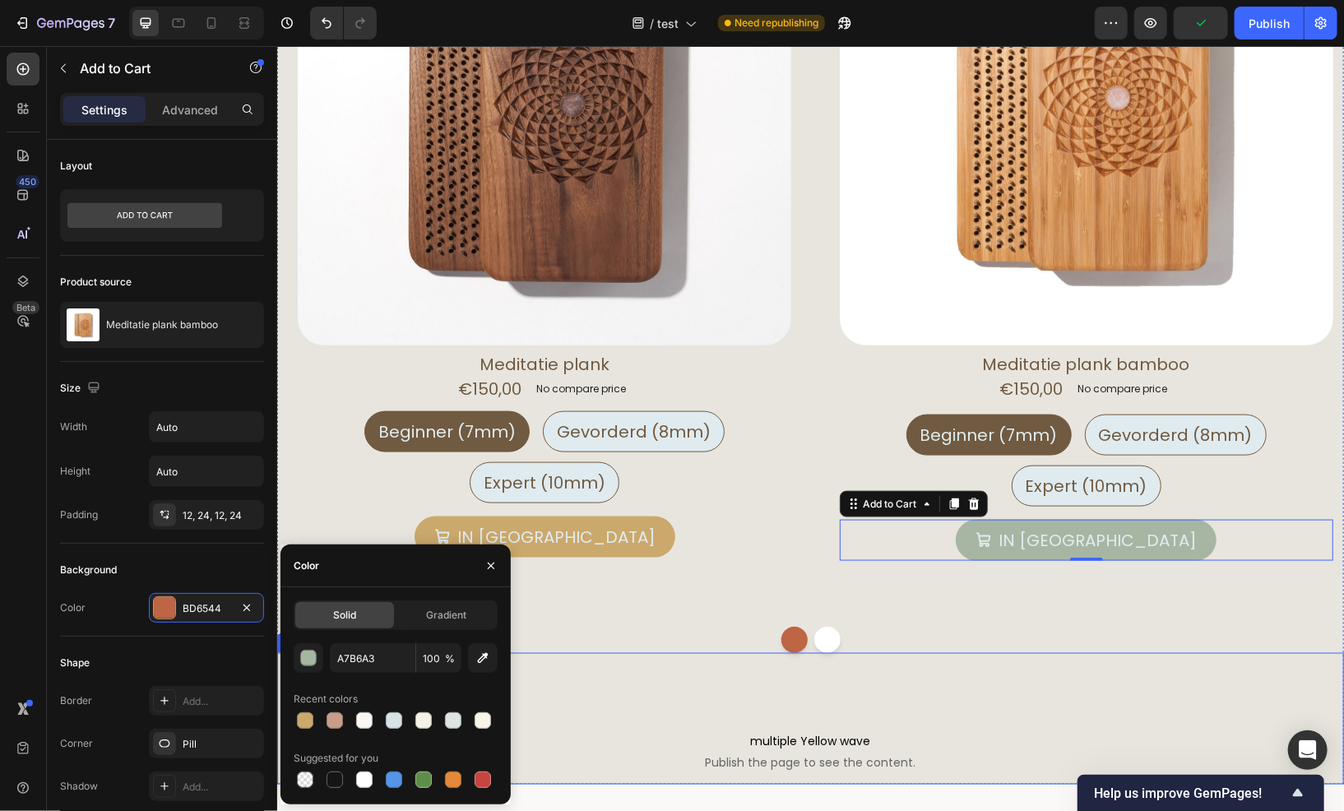
click at [721, 656] on div "multiple Yellow wave Publish the page to see the content. multiple Yellow wave" at bounding box center [809, 718] width 1067 height 132
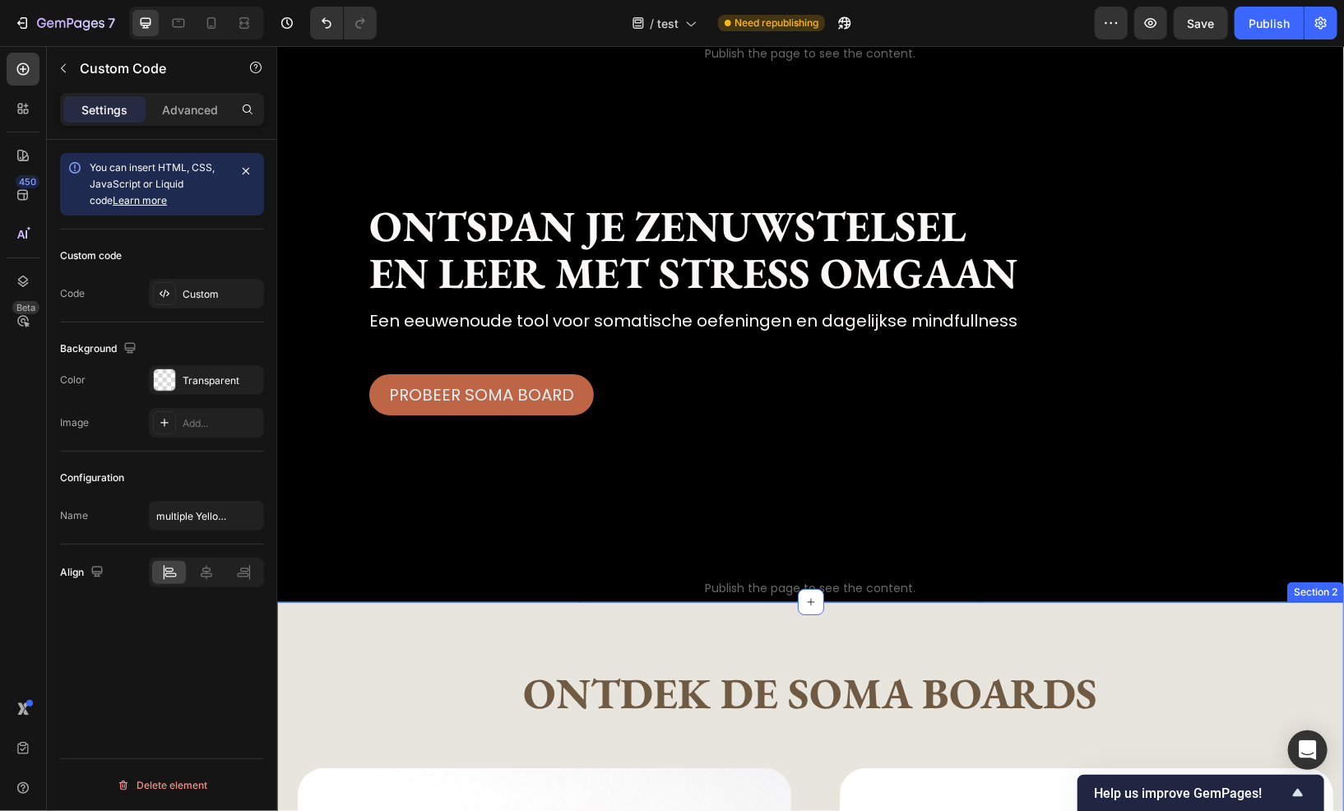
scroll to position [0, 0]
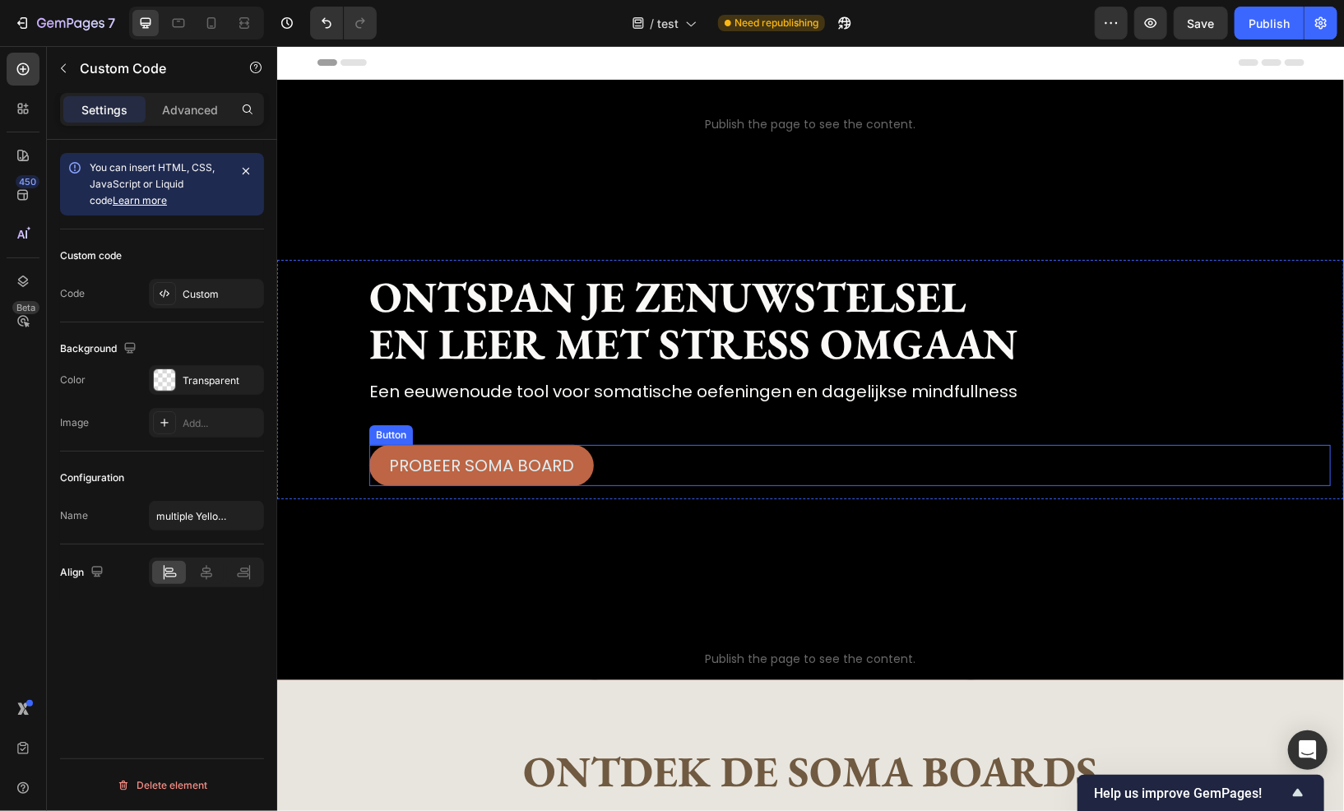
click at [625, 460] on div "Probeer soma board Button" at bounding box center [850, 464] width 962 height 41
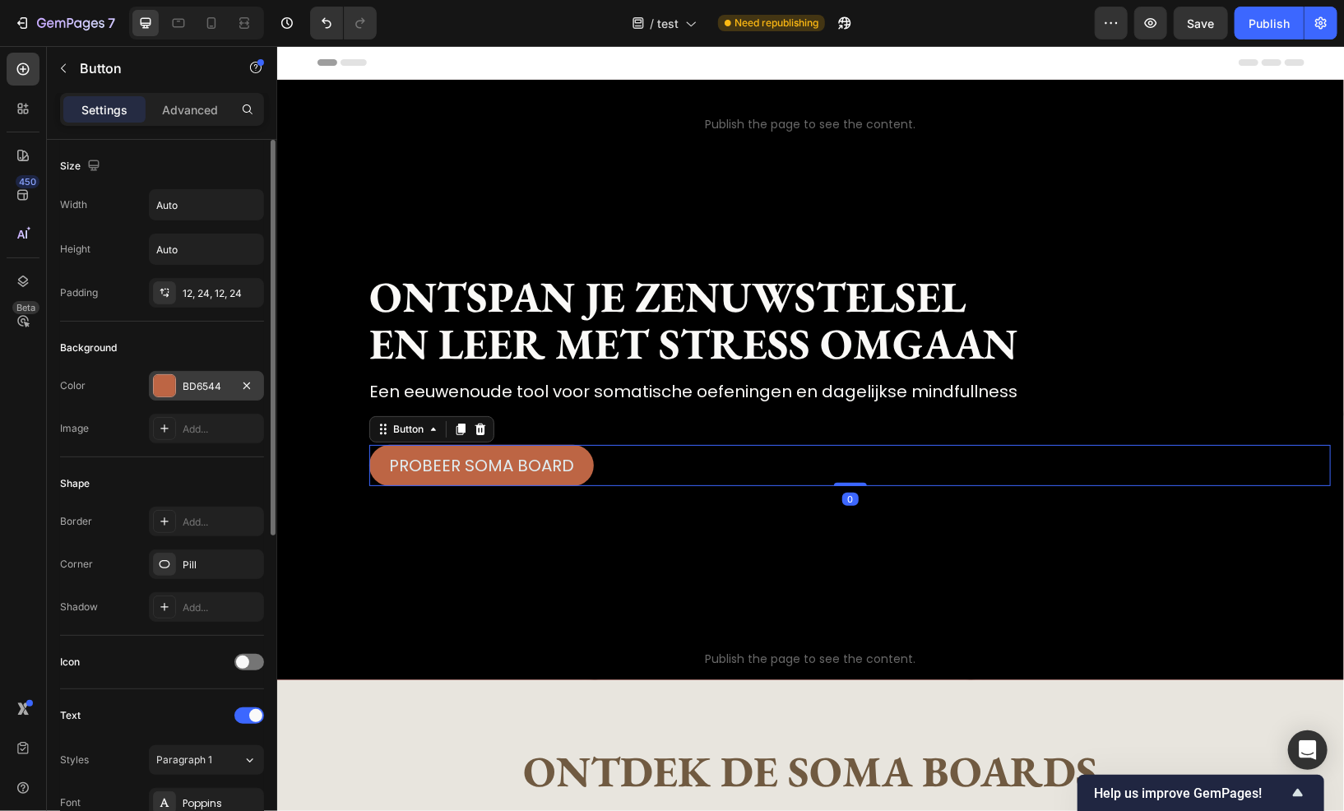
click at [204, 380] on div "BD6544" at bounding box center [207, 386] width 48 height 15
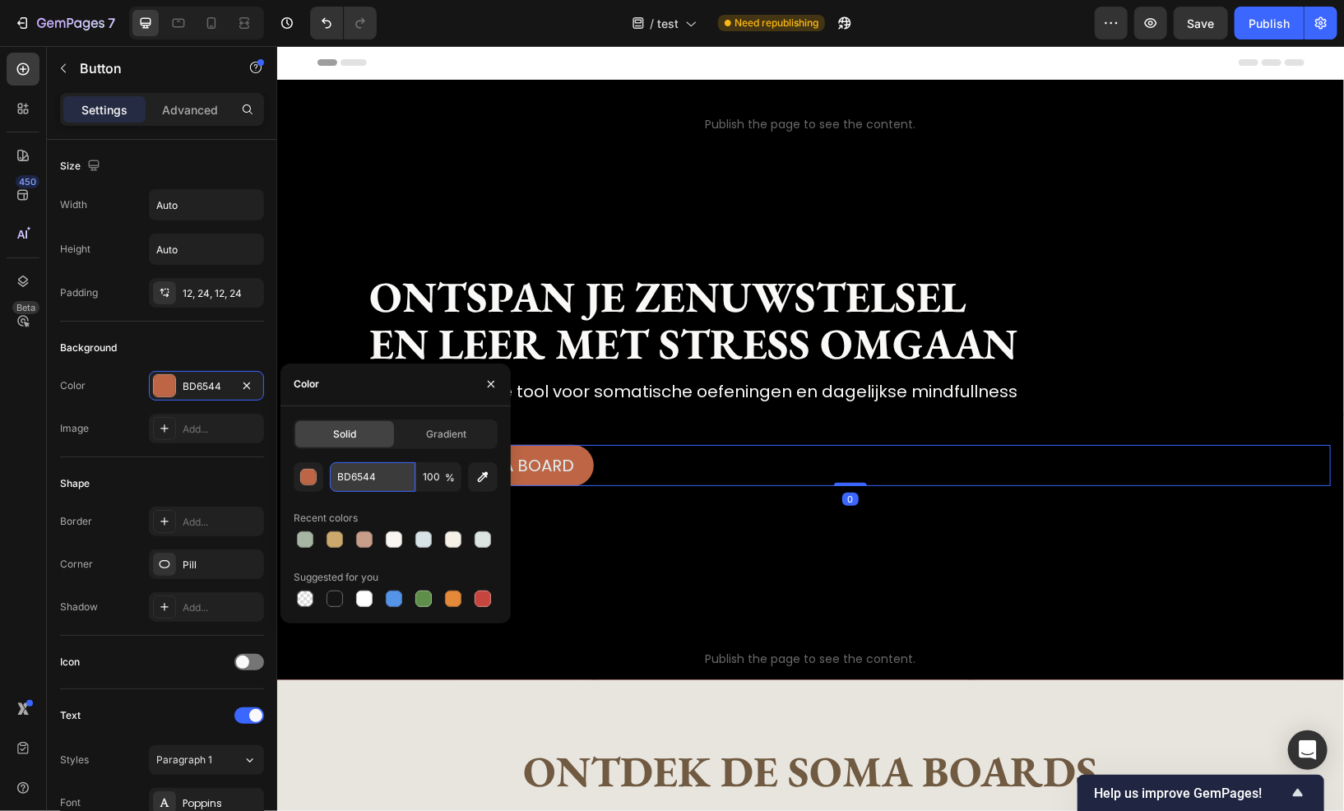
click at [377, 490] on input "BD6544" at bounding box center [373, 477] width 86 height 30
click at [336, 543] on div at bounding box center [335, 540] width 16 height 16
type input "CBA96C"
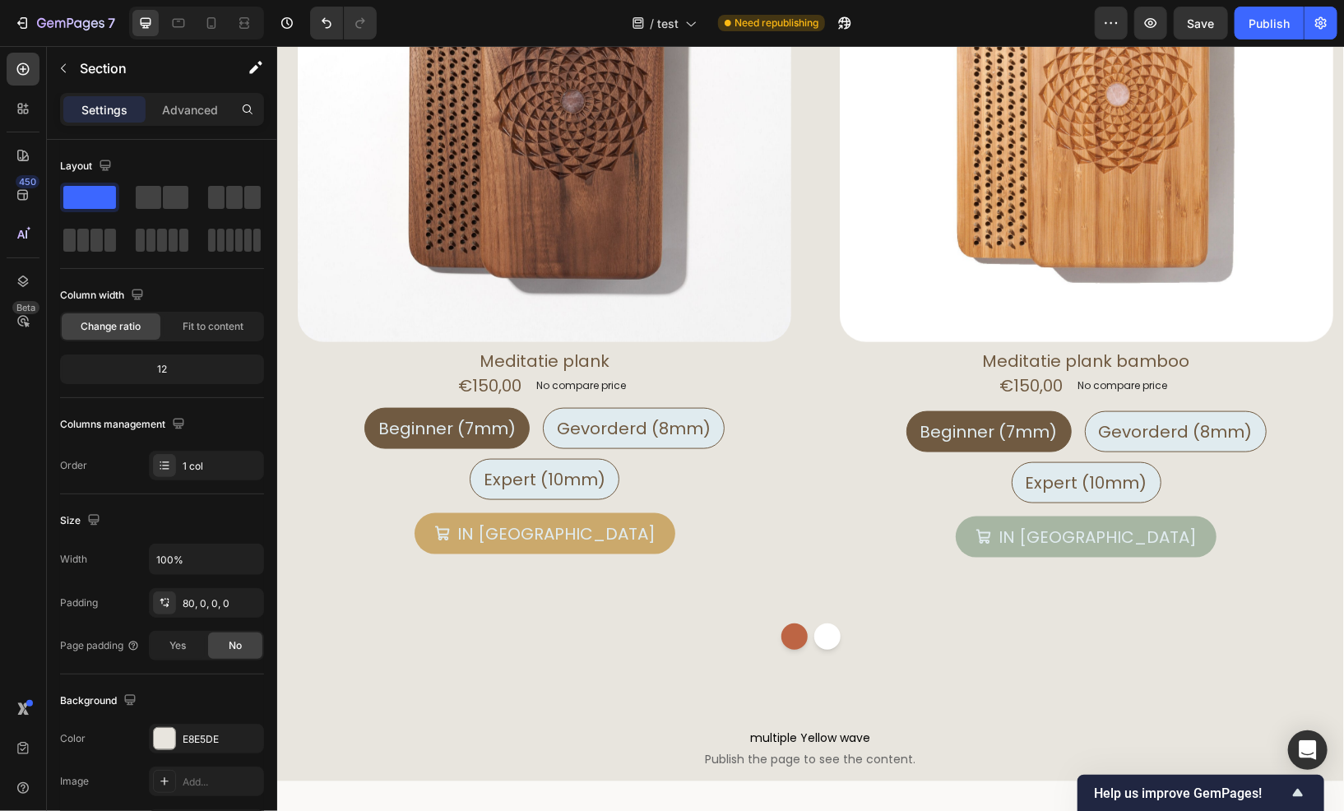
scroll to position [987, 0]
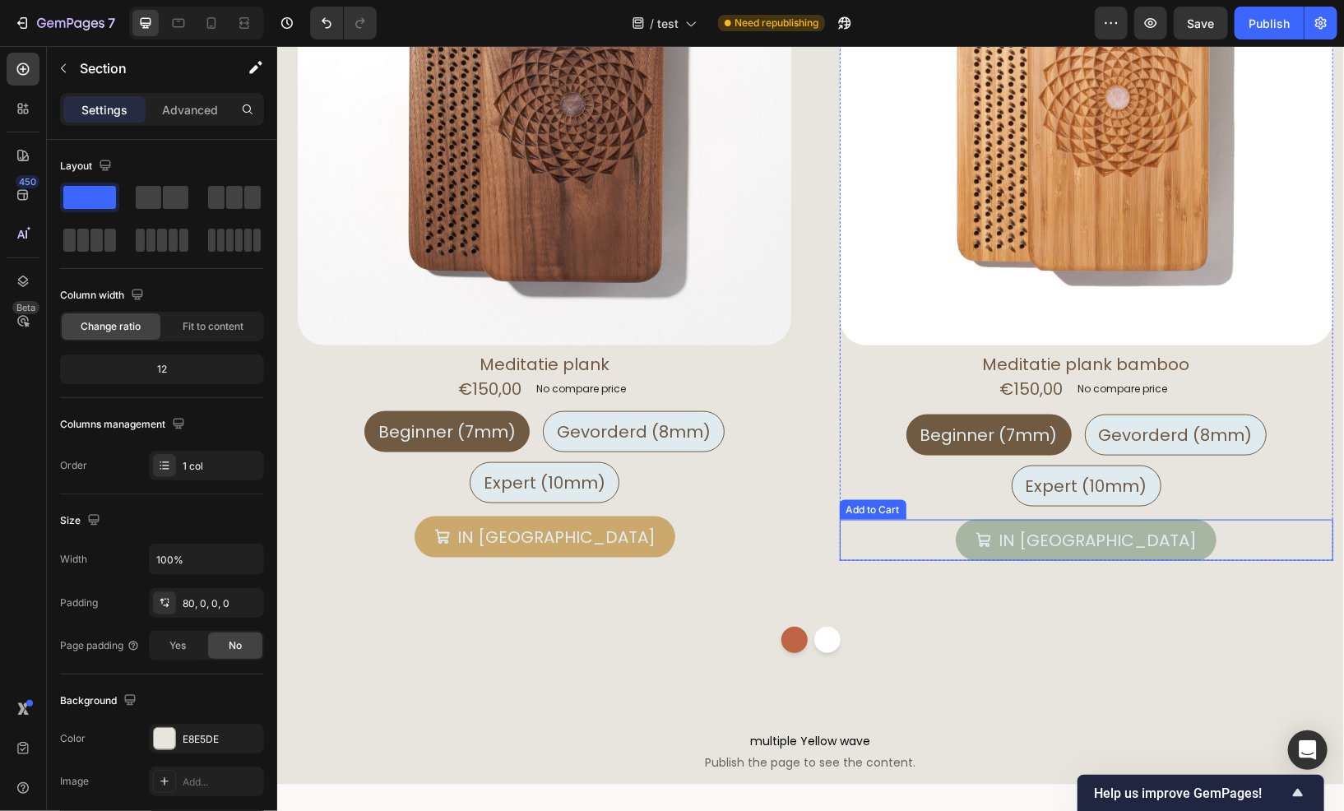
click at [982, 538] on div "in mandje Add to Cart" at bounding box center [1086, 539] width 494 height 41
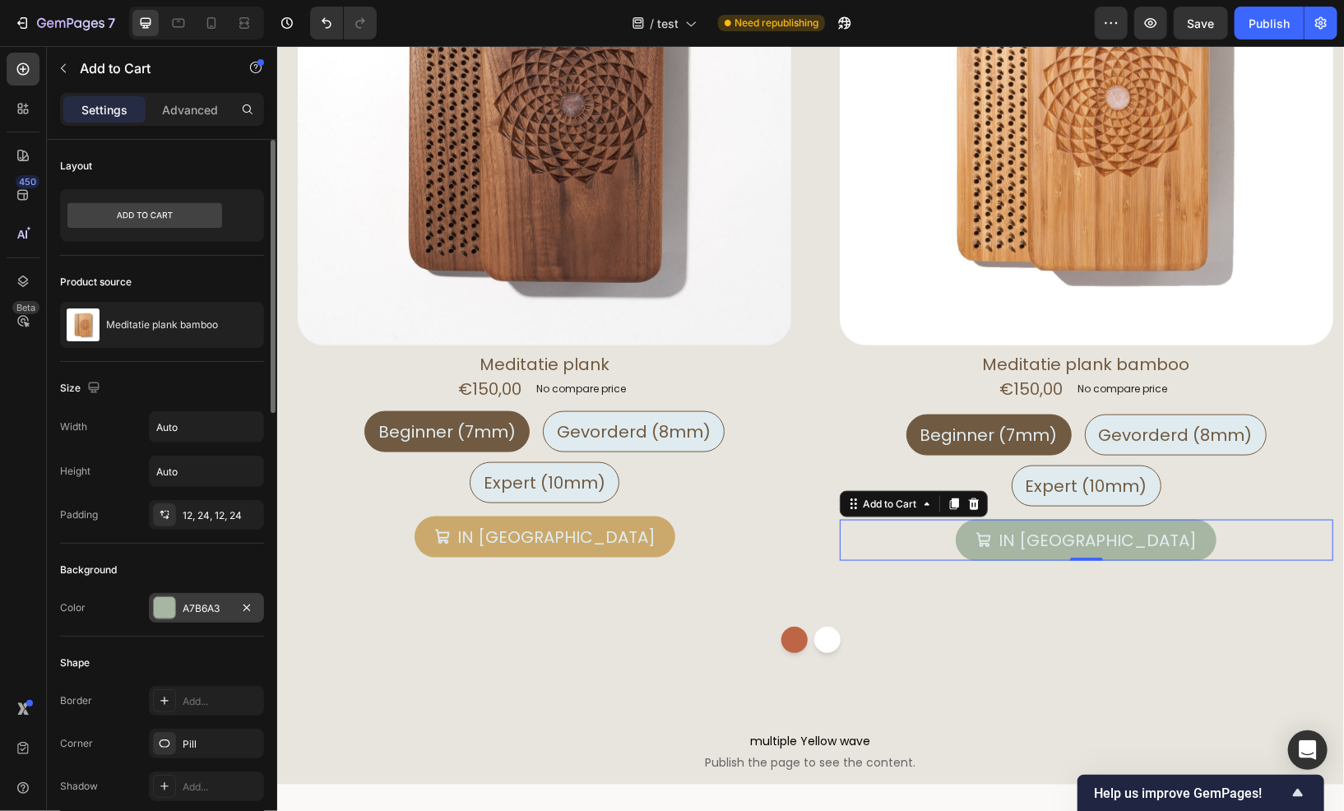
click at [197, 604] on div "A7B6A3" at bounding box center [207, 608] width 48 height 15
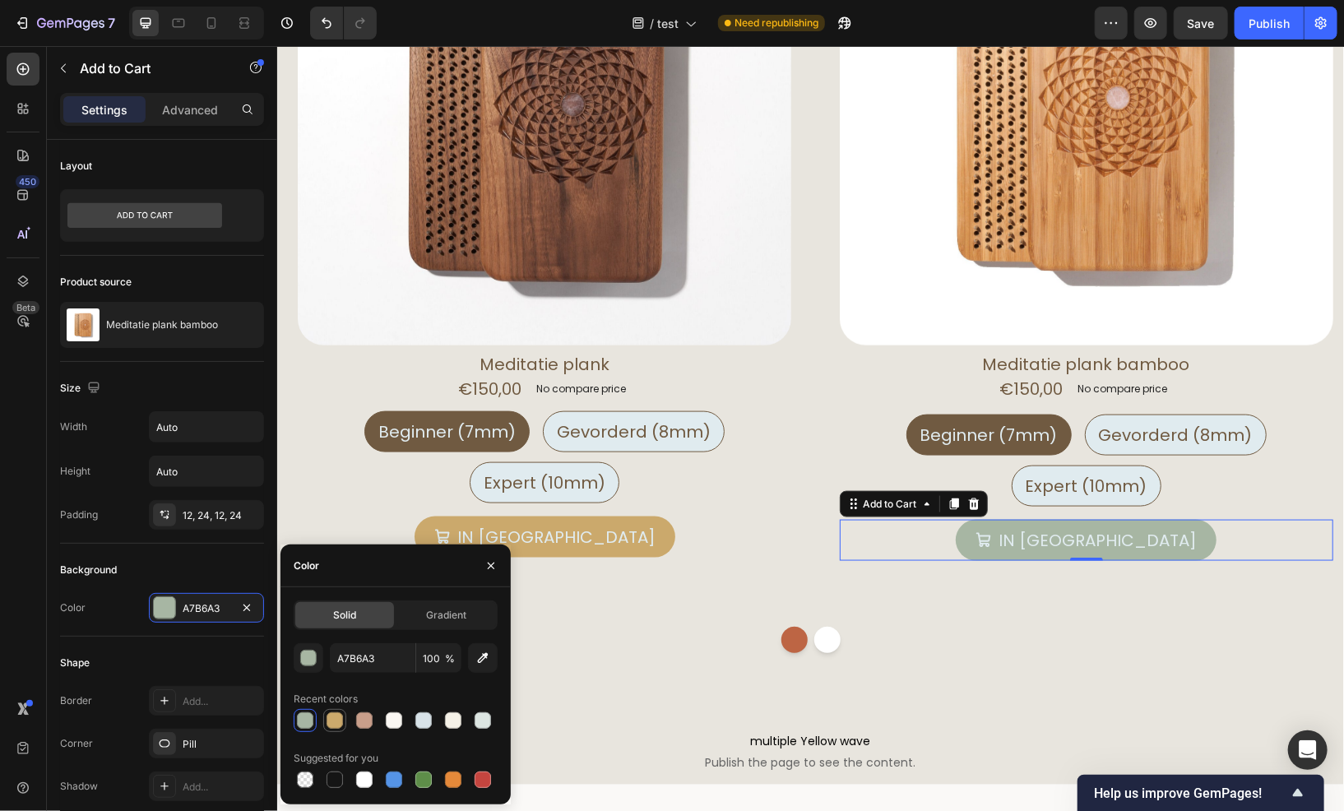
click at [333, 726] on div at bounding box center [335, 721] width 16 height 16
type input "CBA96C"
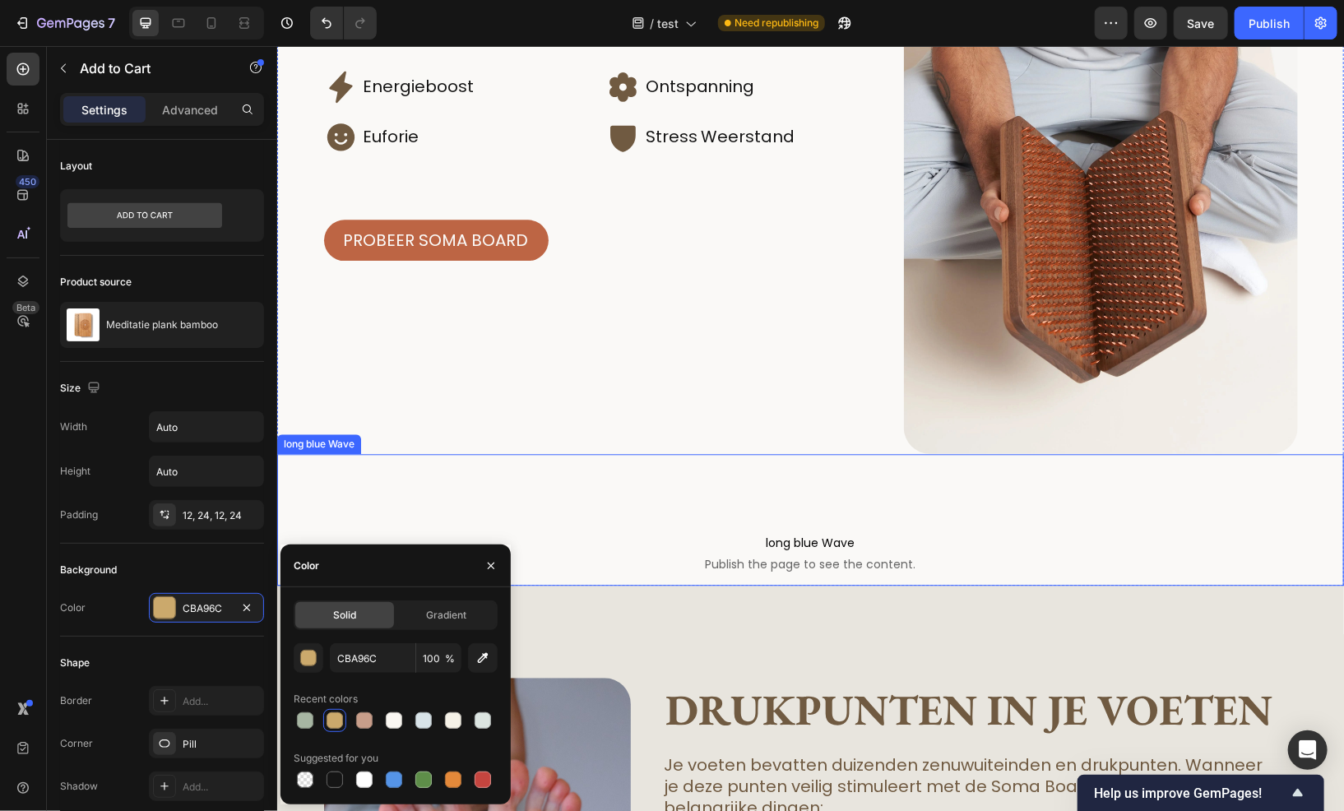
scroll to position [1975, 0]
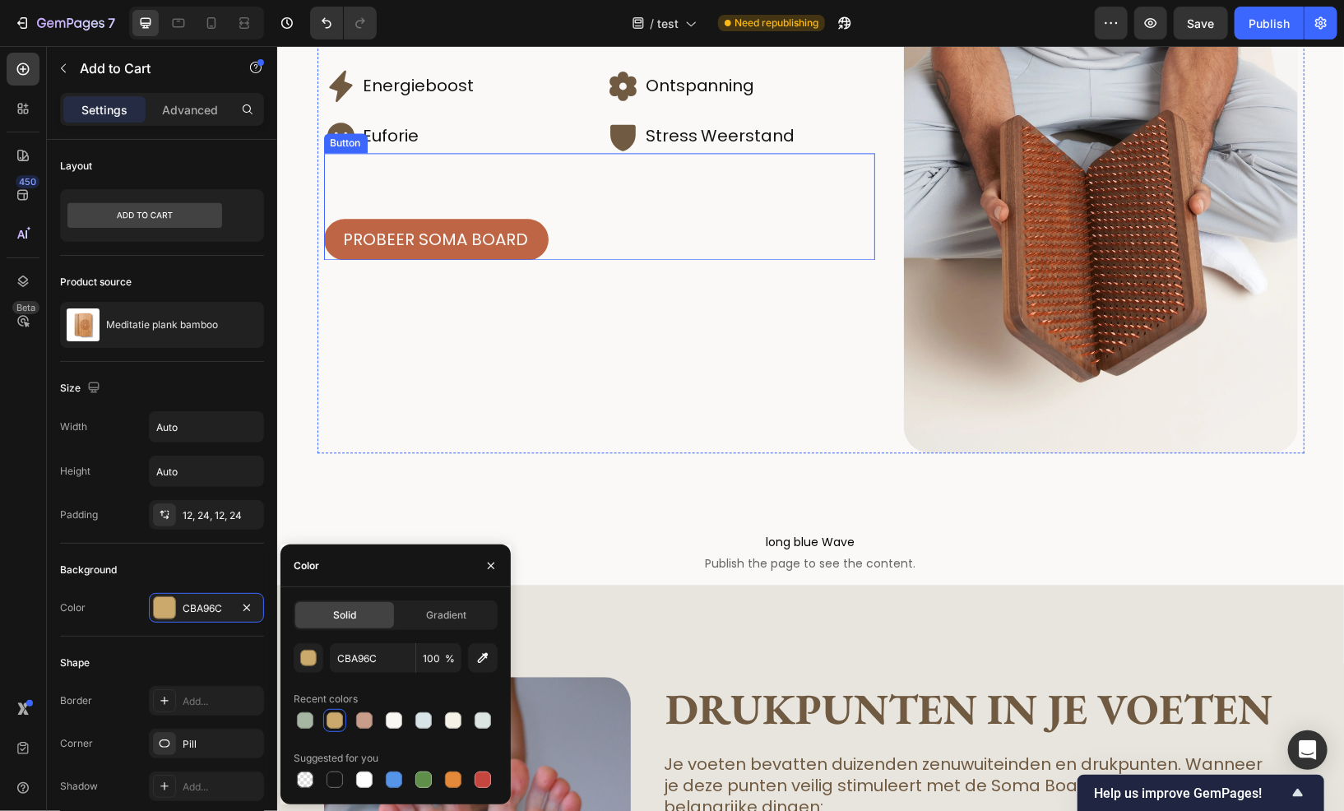
click at [597, 235] on div "Probeer soma board Button" at bounding box center [598, 205] width 551 height 107
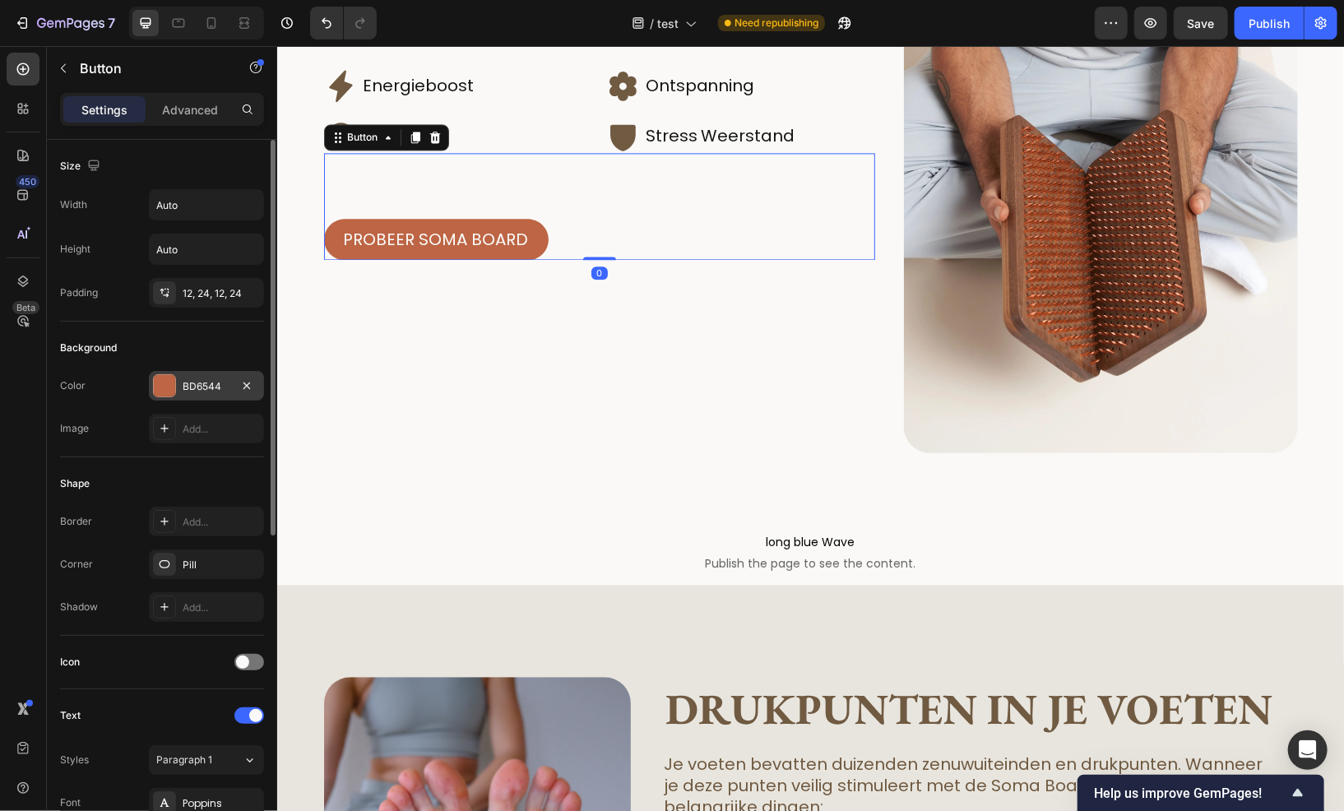
click at [194, 388] on div "BD6544" at bounding box center [207, 386] width 48 height 15
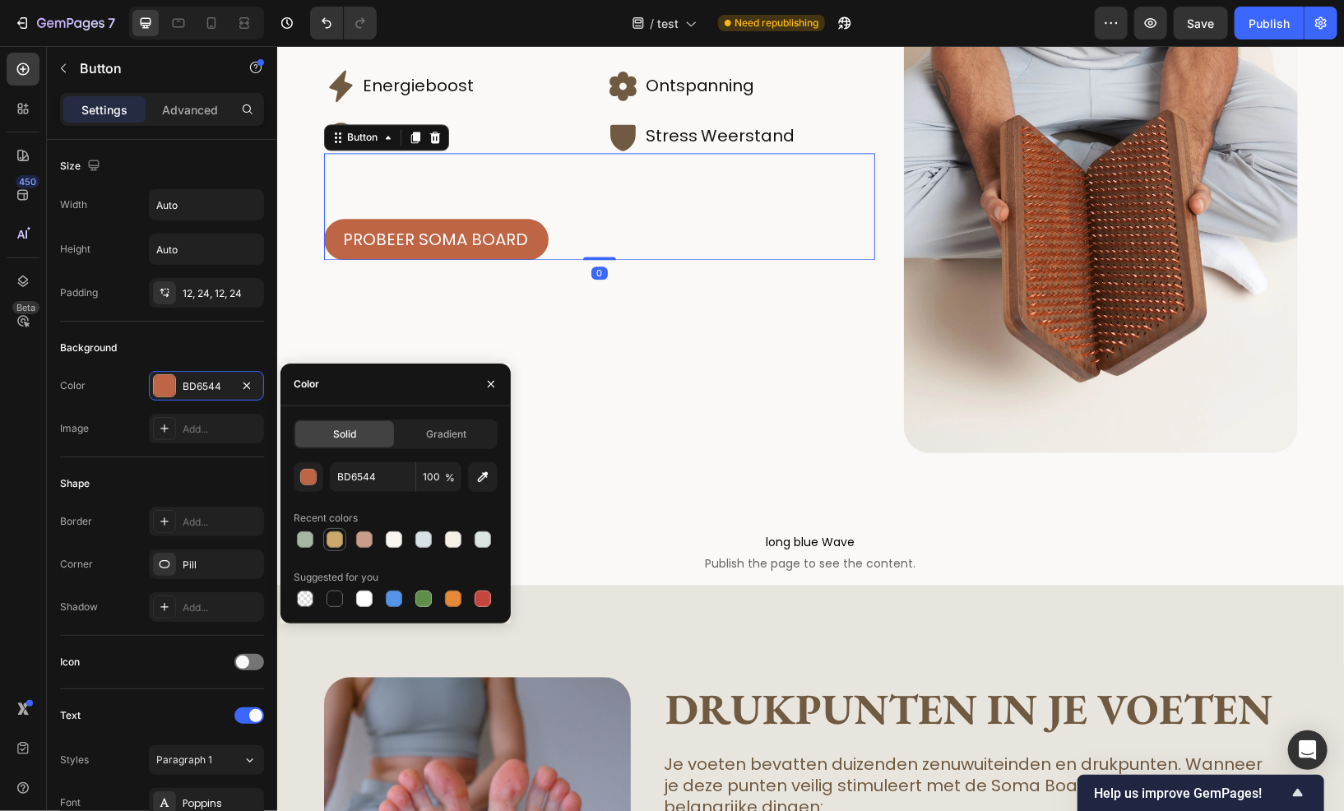
click at [336, 533] on div at bounding box center [335, 540] width 16 height 16
type input "CBA96C"
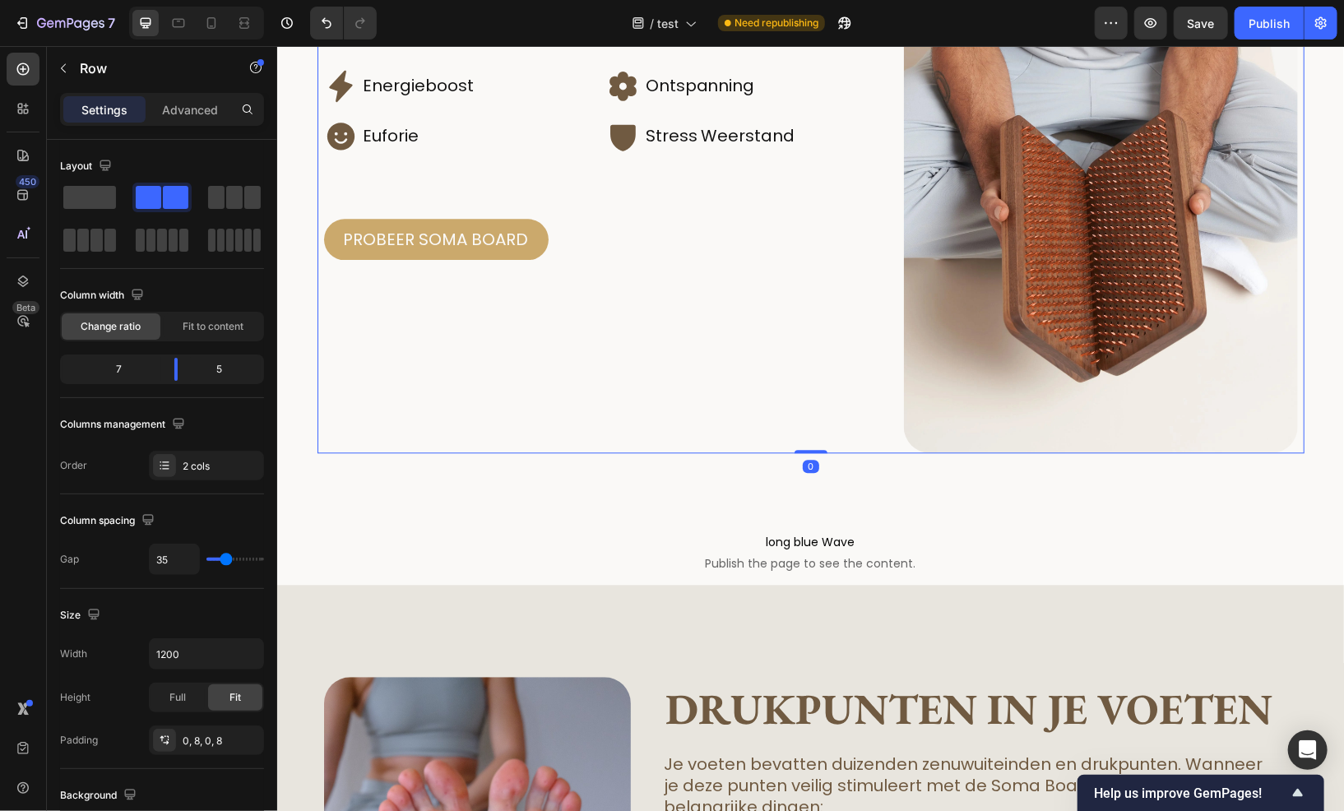
click at [693, 392] on div "Waarom op spijkers staan? Heading Het is jezelf veilig blootstellen aan pijn om…" at bounding box center [598, 158] width 551 height 591
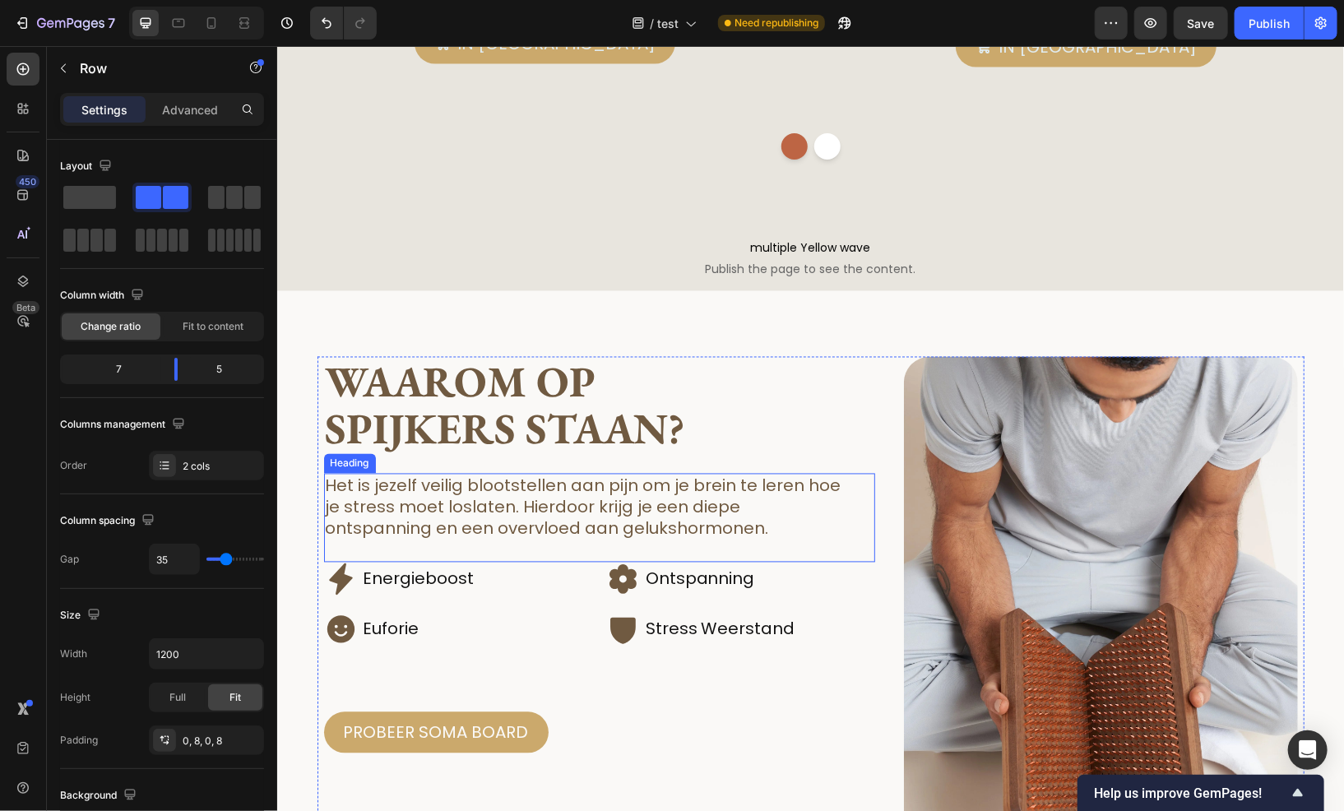
scroll to position [1646, 0]
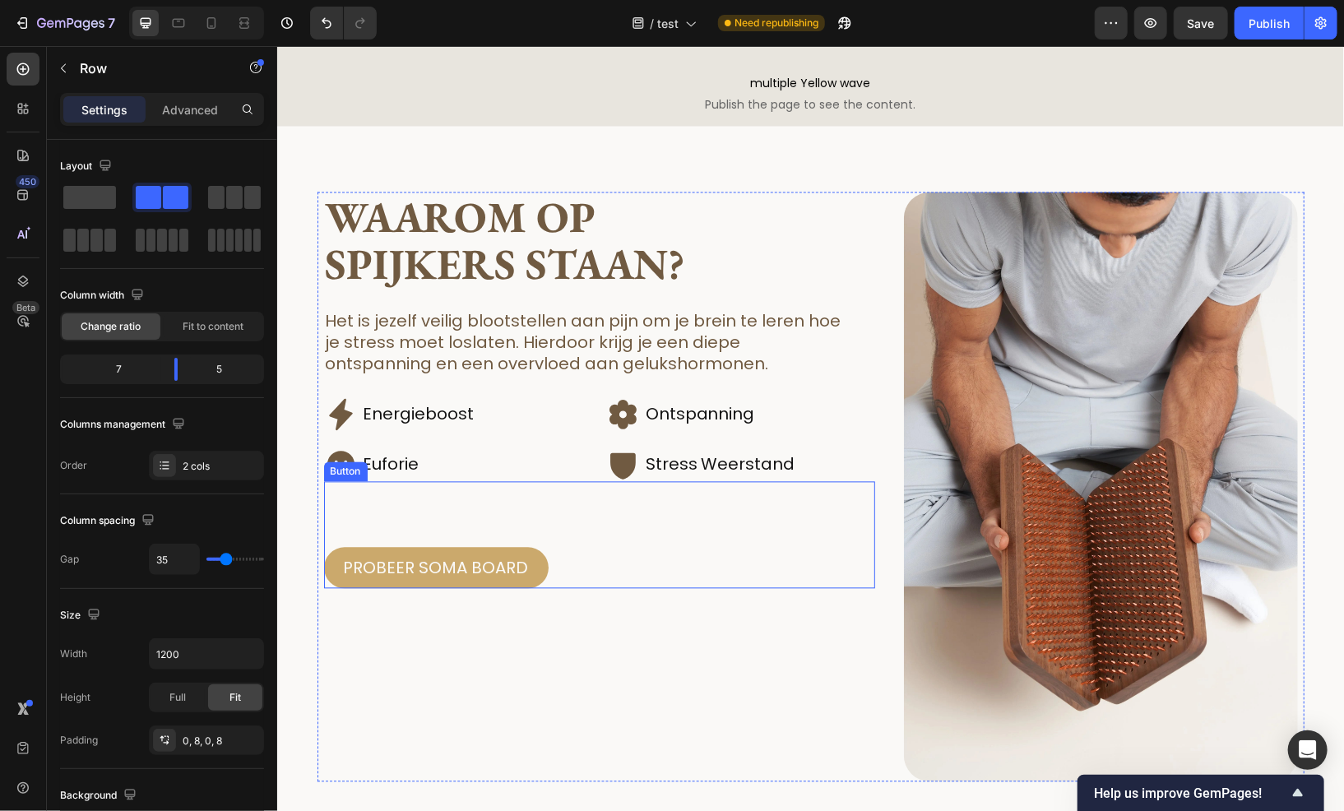
click at [597, 556] on div "Probeer soma board Button" at bounding box center [598, 534] width 551 height 107
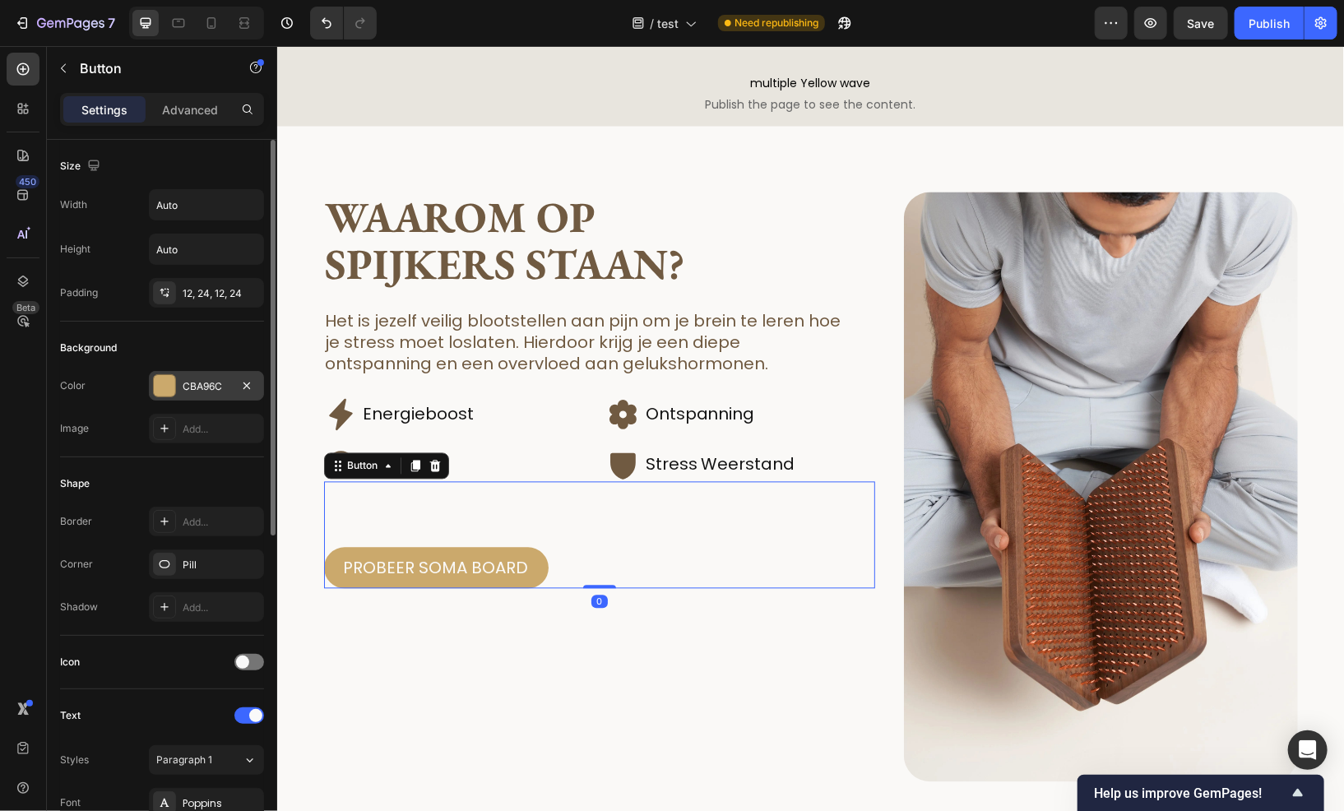
click at [186, 387] on div "CBA96C" at bounding box center [207, 386] width 48 height 15
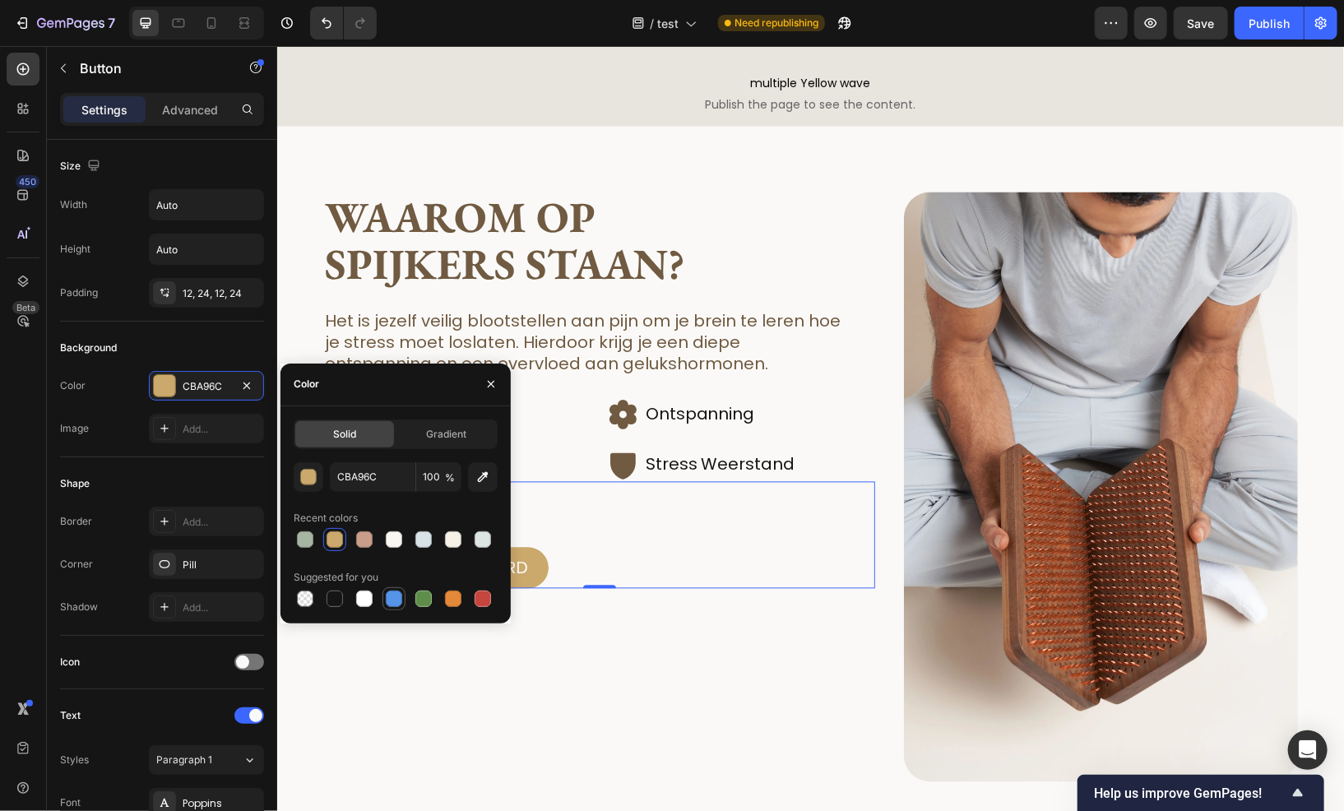
click at [388, 597] on div at bounding box center [394, 599] width 16 height 16
click at [307, 532] on div at bounding box center [305, 540] width 16 height 16
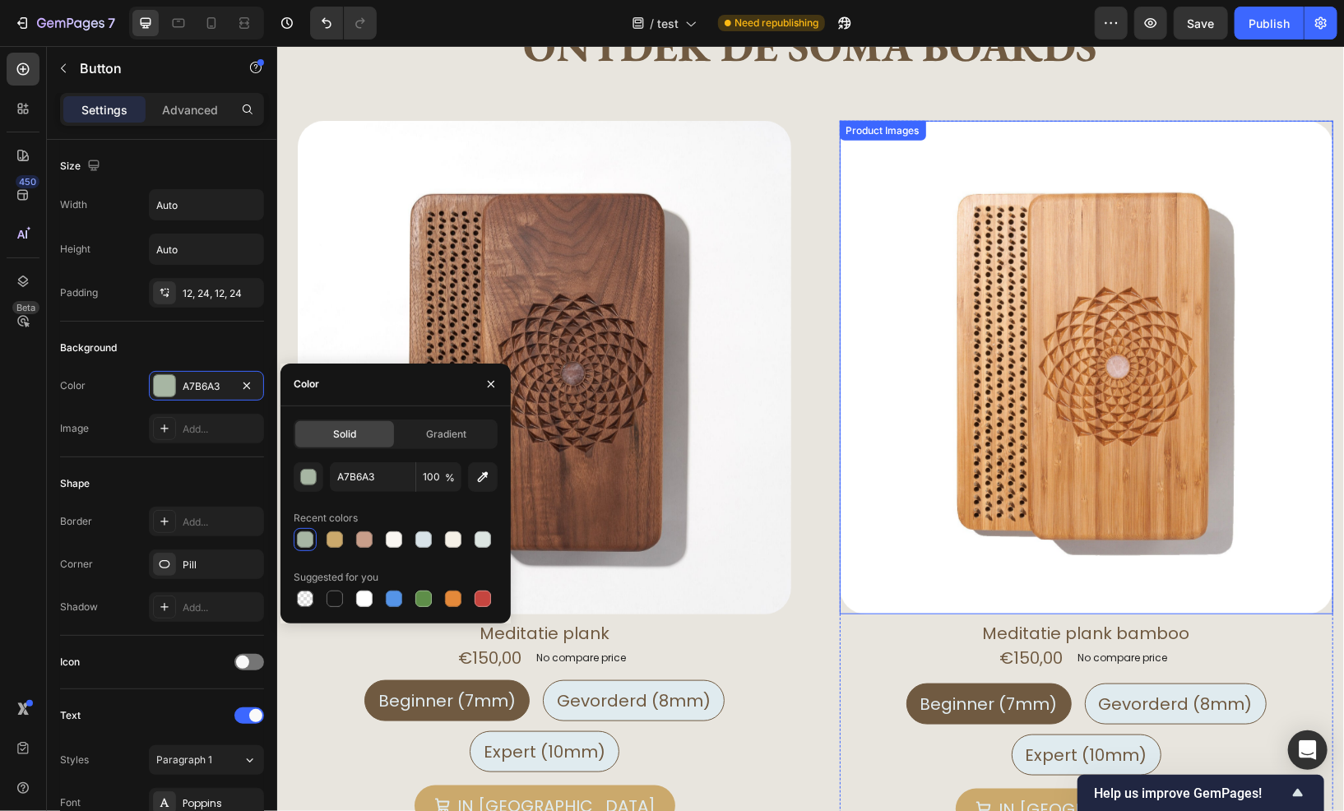
scroll to position [823, 0]
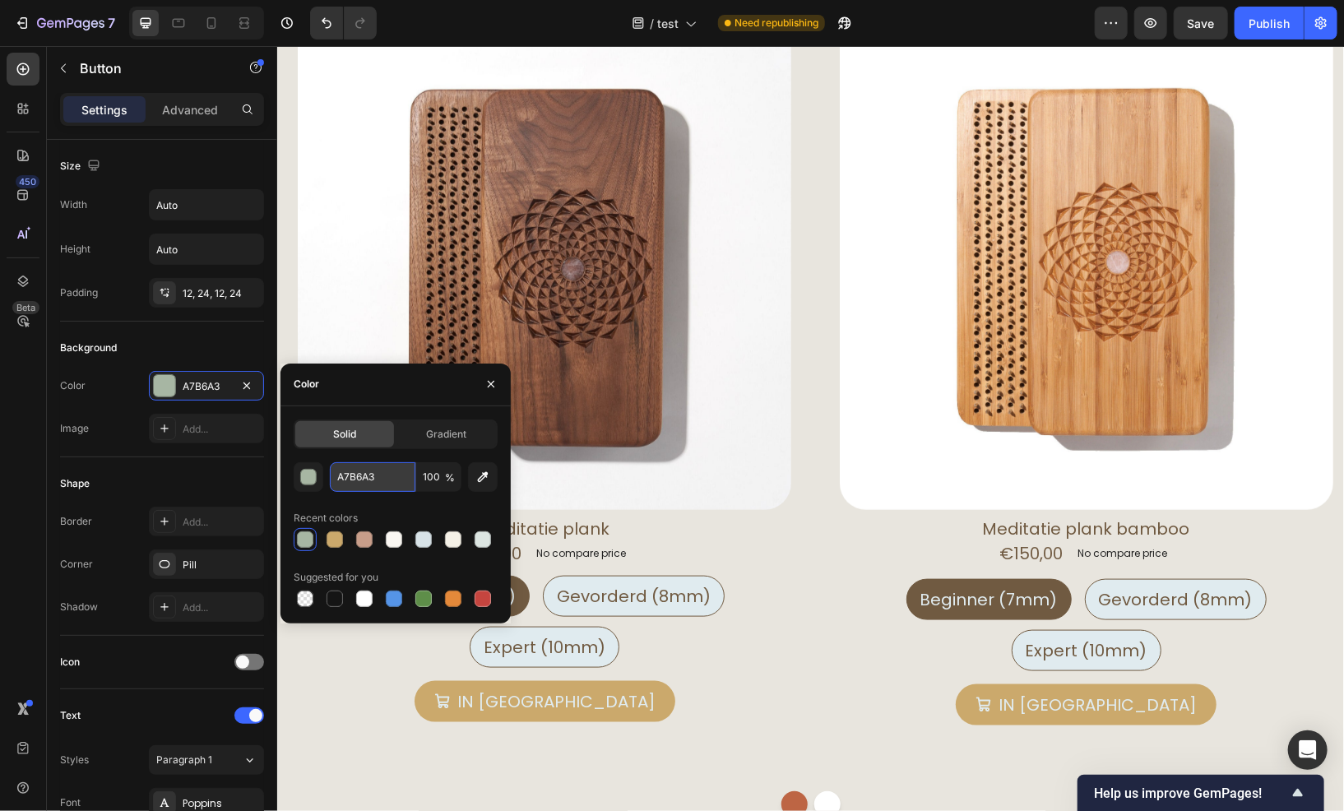
click at [338, 485] on input "A7B6A3" at bounding box center [373, 477] width 86 height 30
paste input "BD6544"
type input "BD6544"
click at [329, 21] on icon "Undo/Redo" at bounding box center [326, 23] width 16 height 16
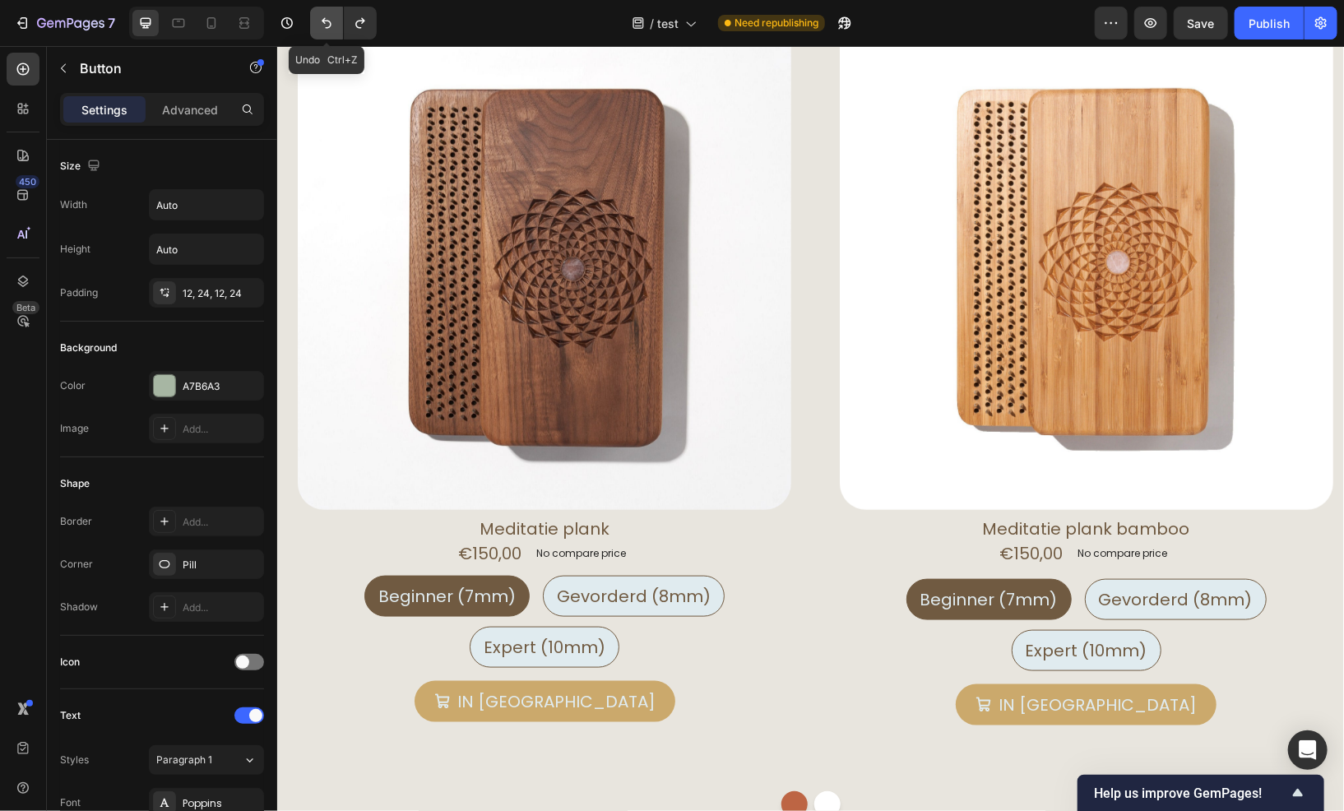
click at [329, 21] on icon "Undo/Redo" at bounding box center [326, 23] width 16 height 16
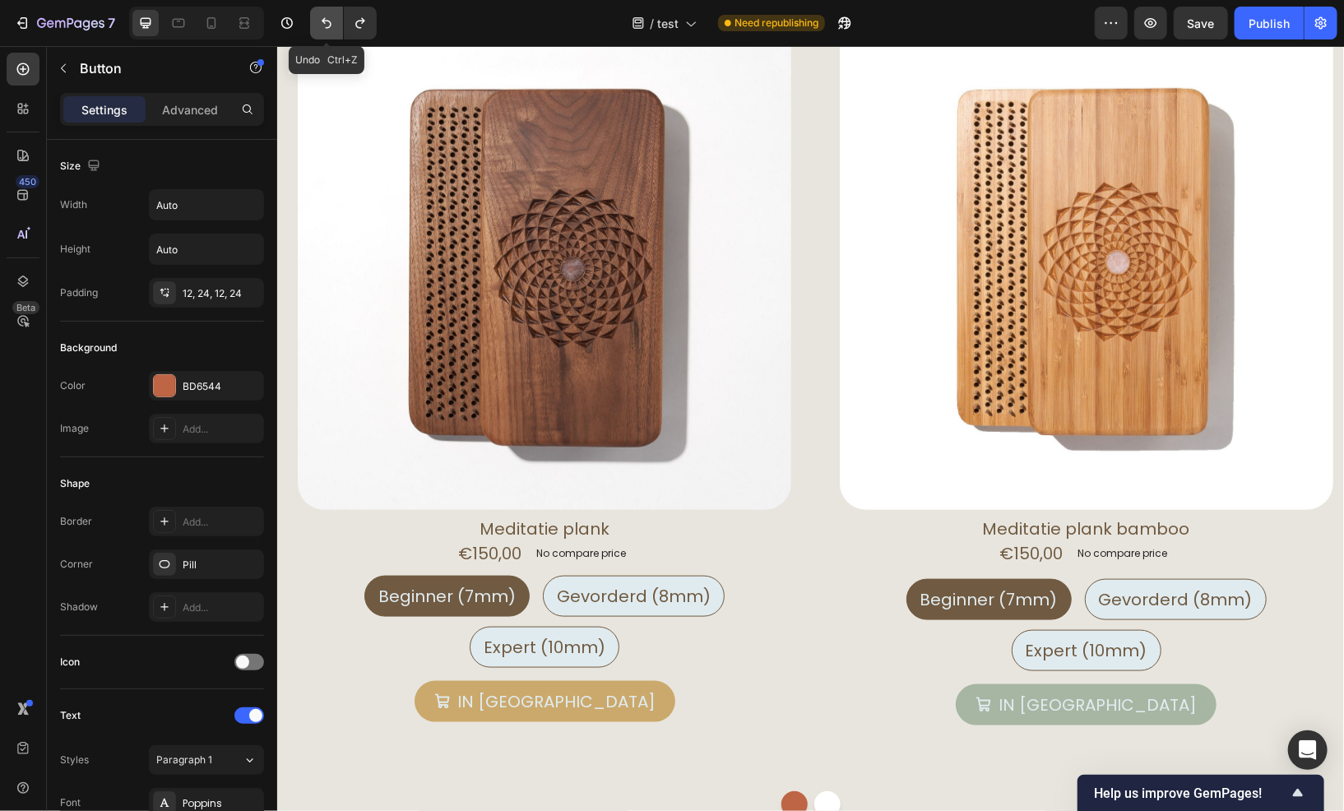
click at [329, 21] on icon "Undo/Redo" at bounding box center [326, 23] width 16 height 16
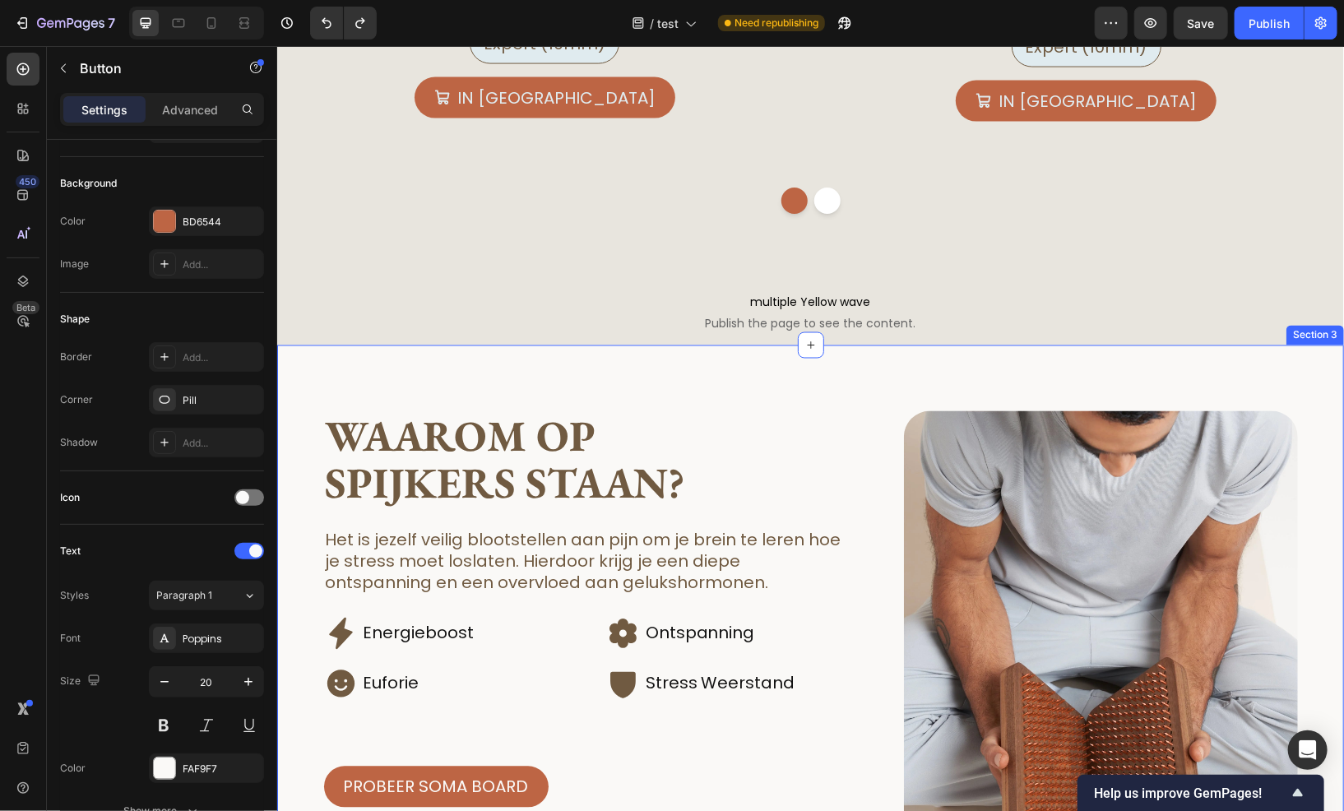
scroll to position [1399, 0]
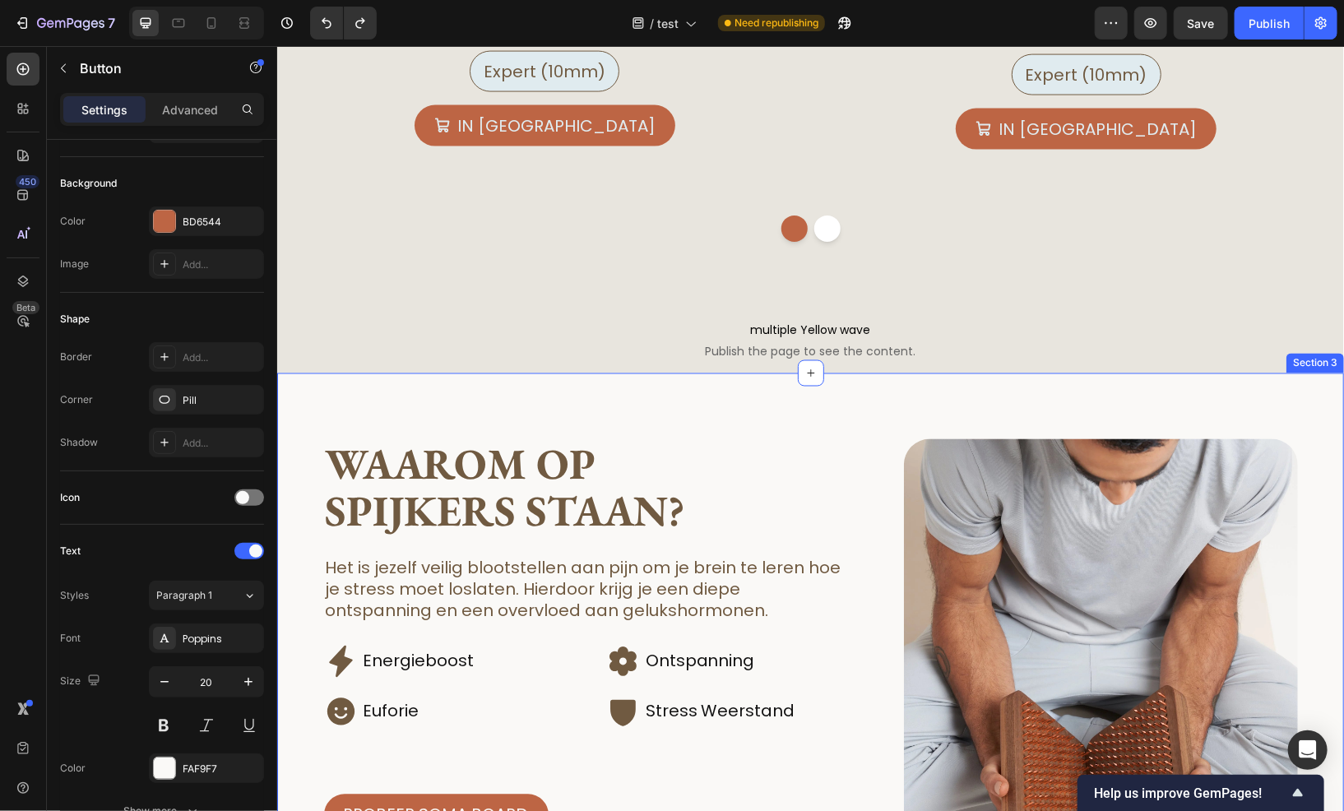
click at [416, 396] on div "Waarom op spijkers staan? Heading Het is jezelf veilig blootstellen aan pijn om…" at bounding box center [809, 767] width 1067 height 788
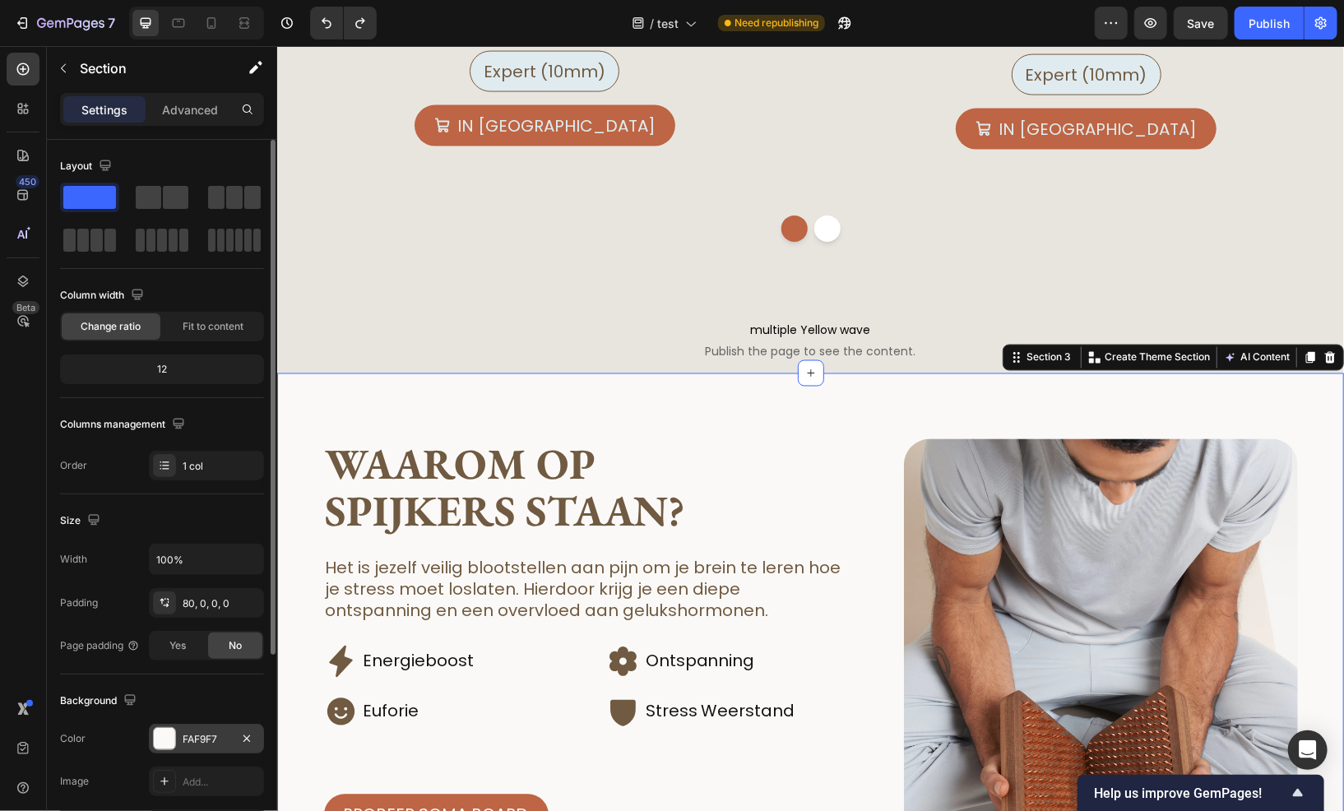
click at [201, 741] on div "FAF9F7" at bounding box center [207, 739] width 48 height 15
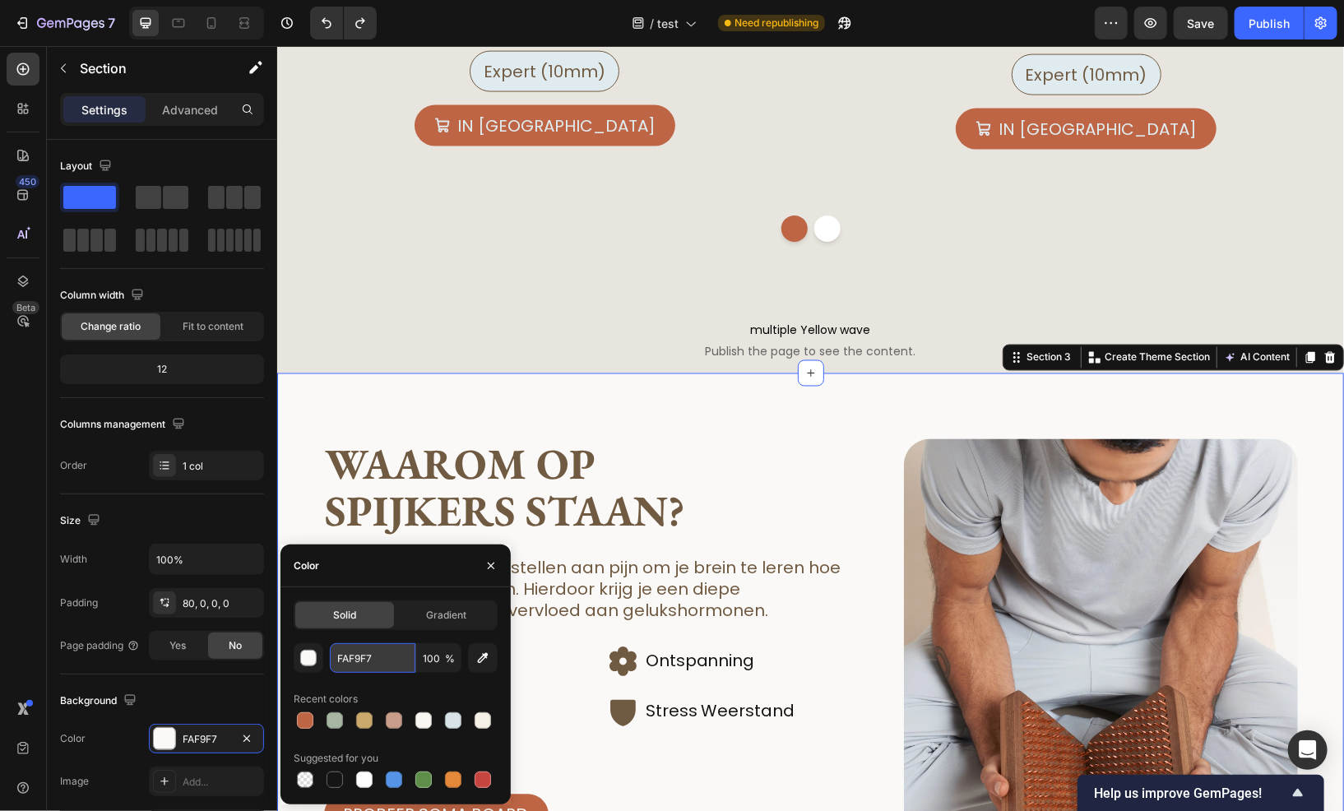
click at [366, 649] on input "FAF9F7" at bounding box center [373, 658] width 86 height 30
paste input "#f9f3f1"
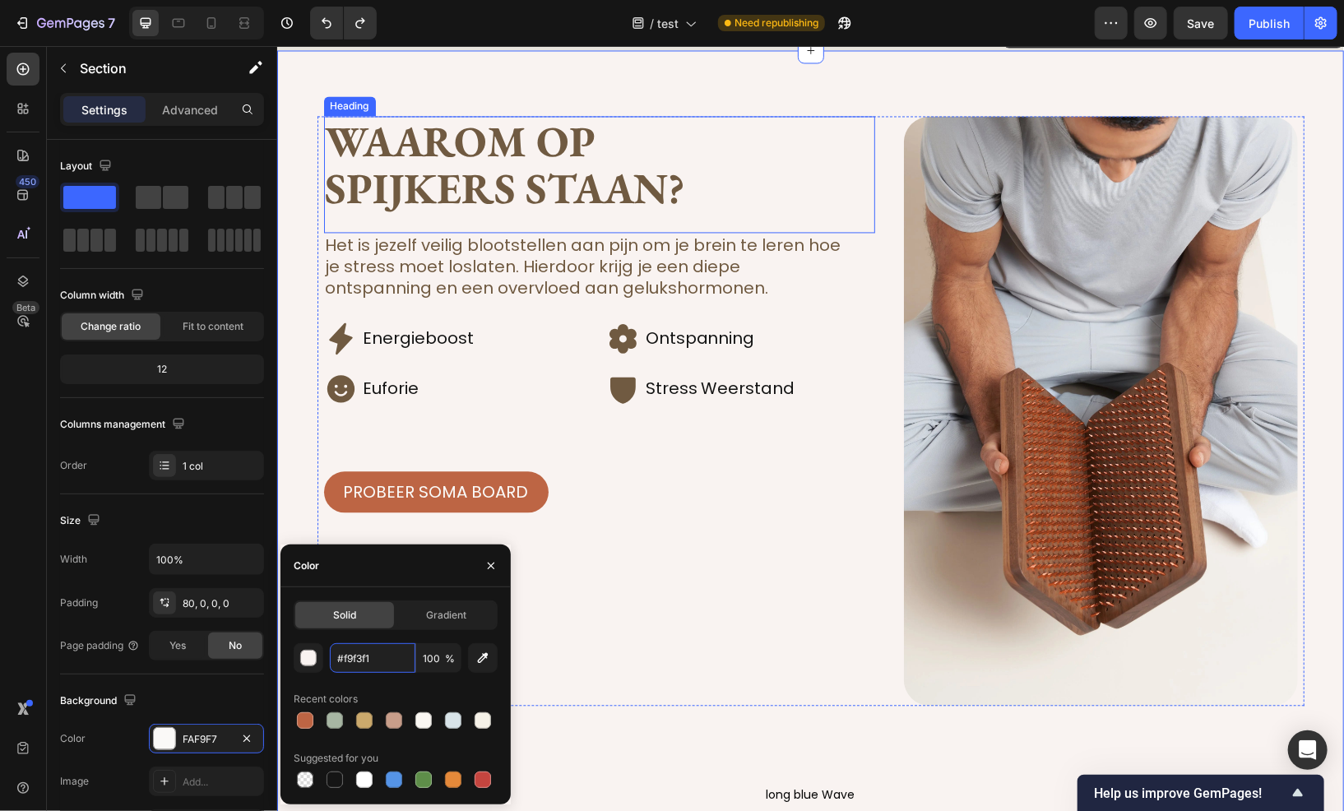
scroll to position [1728, 0]
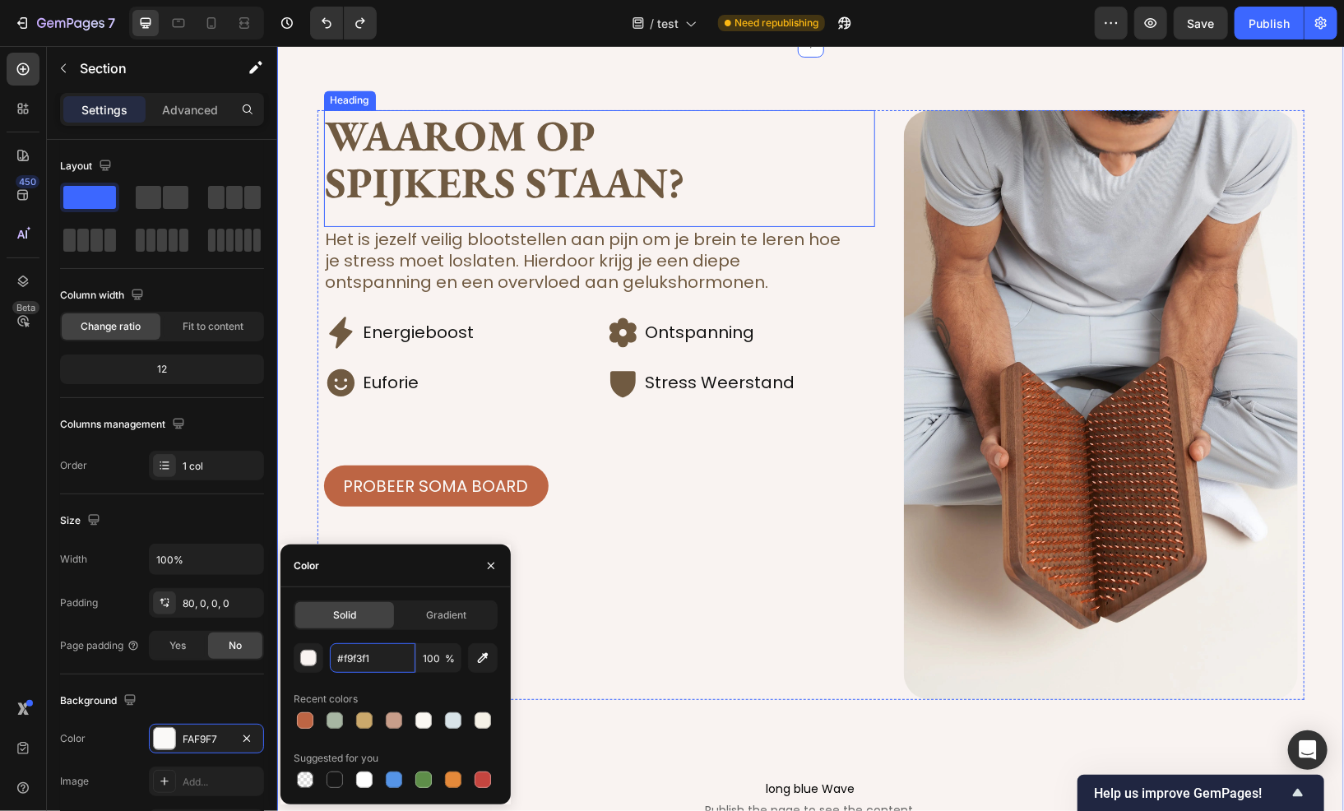
type input "FAF9F7"
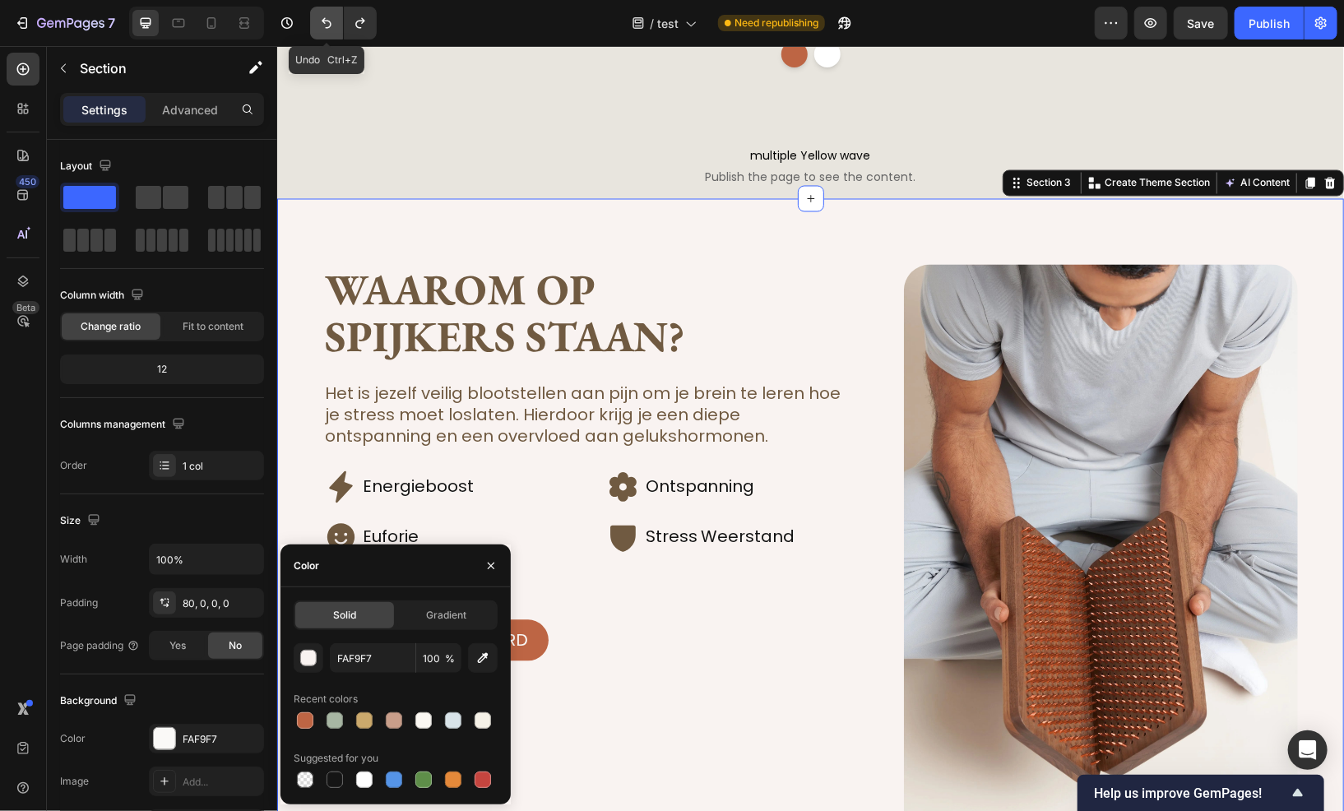
click at [329, 18] on icon "Undo/Redo" at bounding box center [326, 23] width 16 height 16
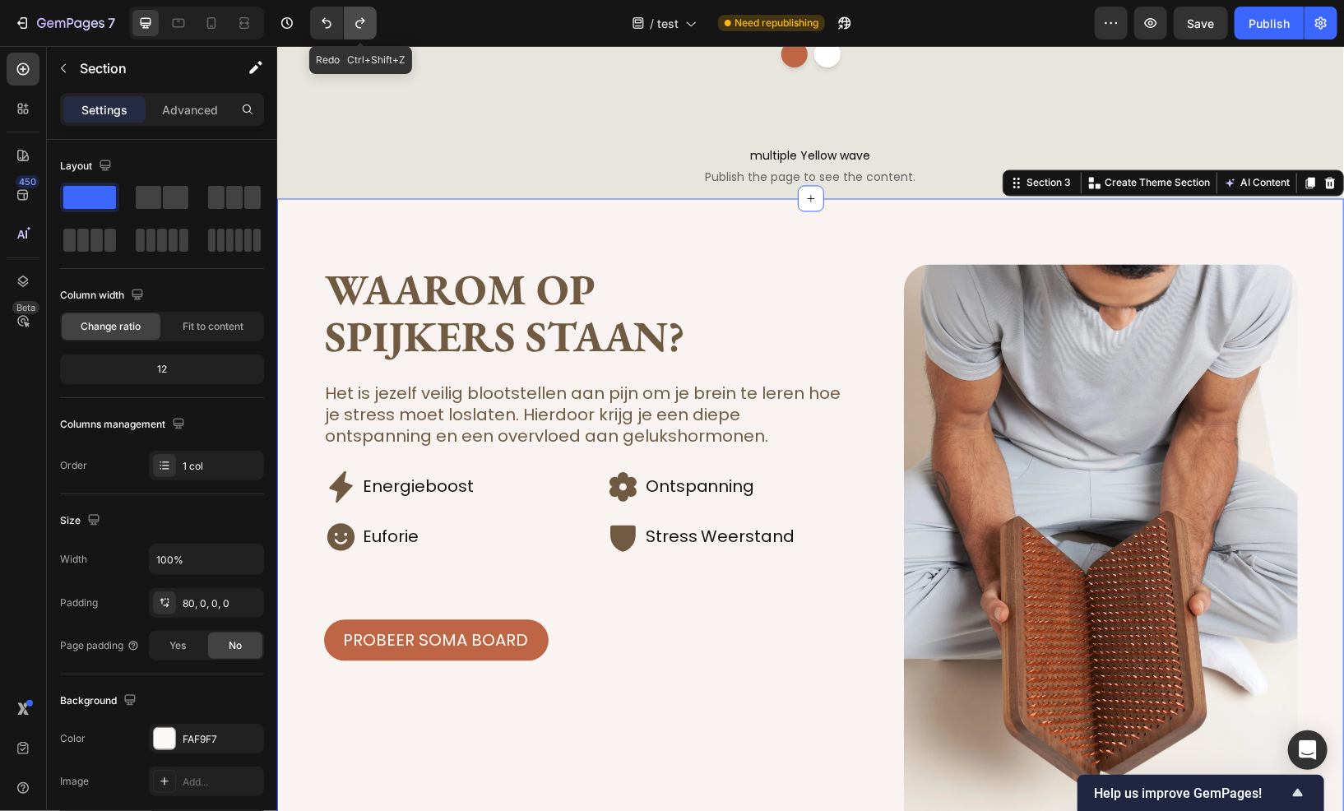
click at [359, 22] on icon "Undo/Redo" at bounding box center [360, 23] width 16 height 16
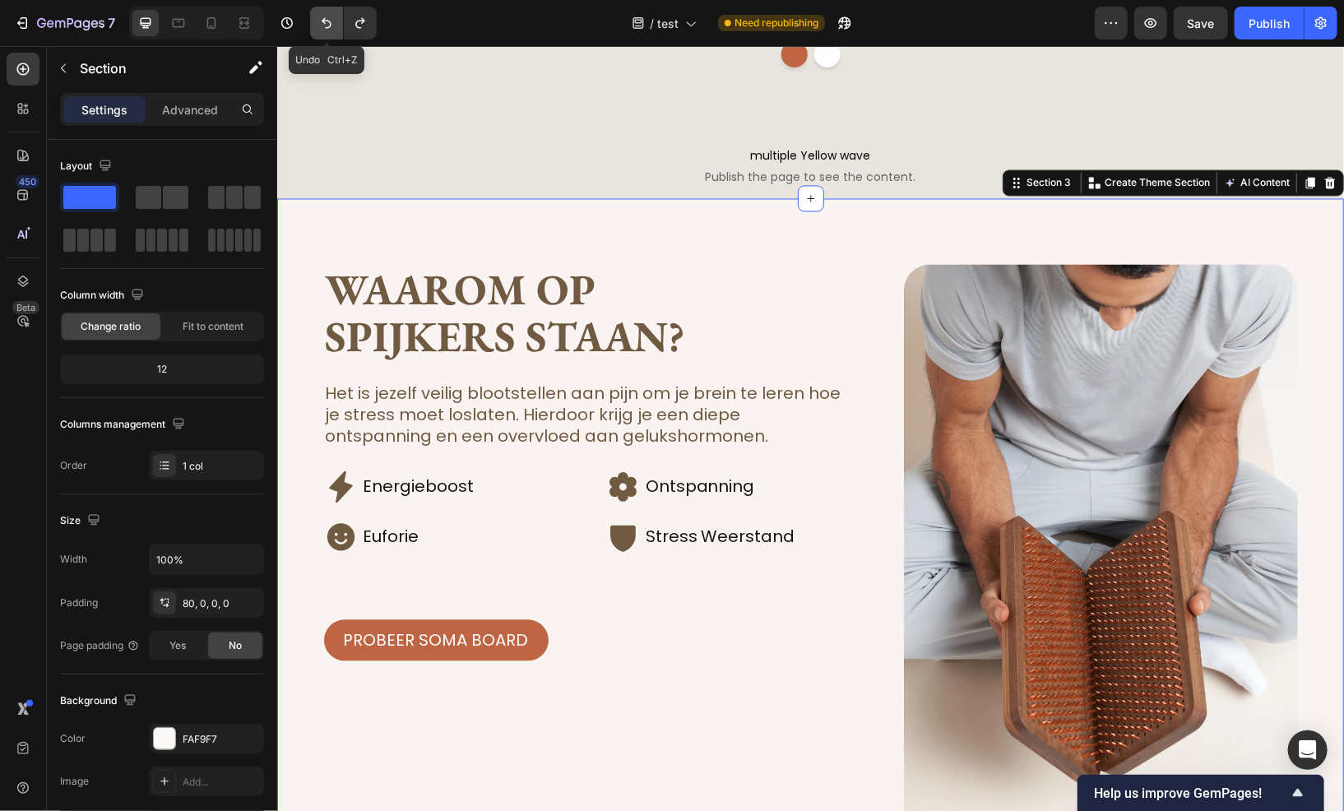
click at [327, 26] on icon "Undo/Redo" at bounding box center [326, 23] width 16 height 16
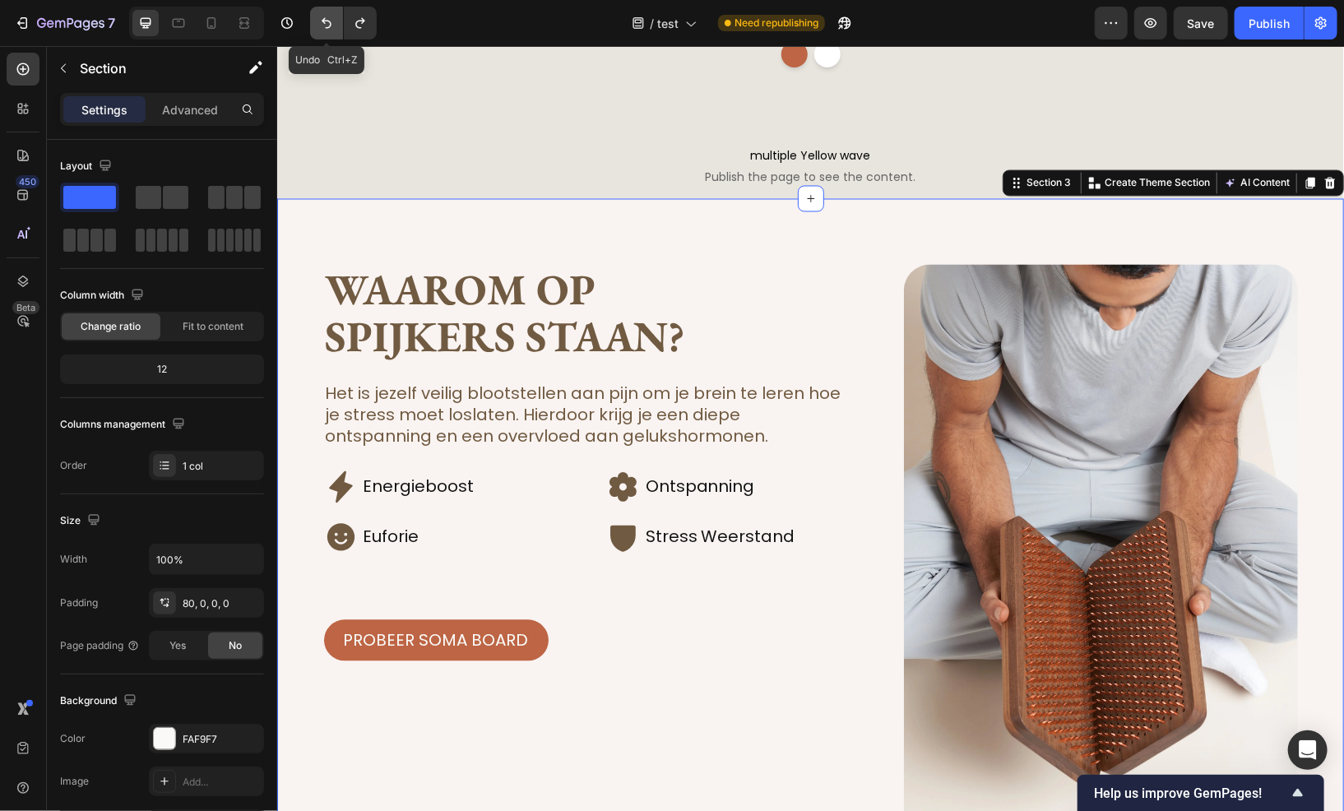
click at [327, 26] on icon "Undo/Redo" at bounding box center [326, 23] width 16 height 16
click at [536, 122] on div "multiple Yellow wave Publish the page to see the content. multiple Yellow wave" at bounding box center [809, 133] width 1067 height 132
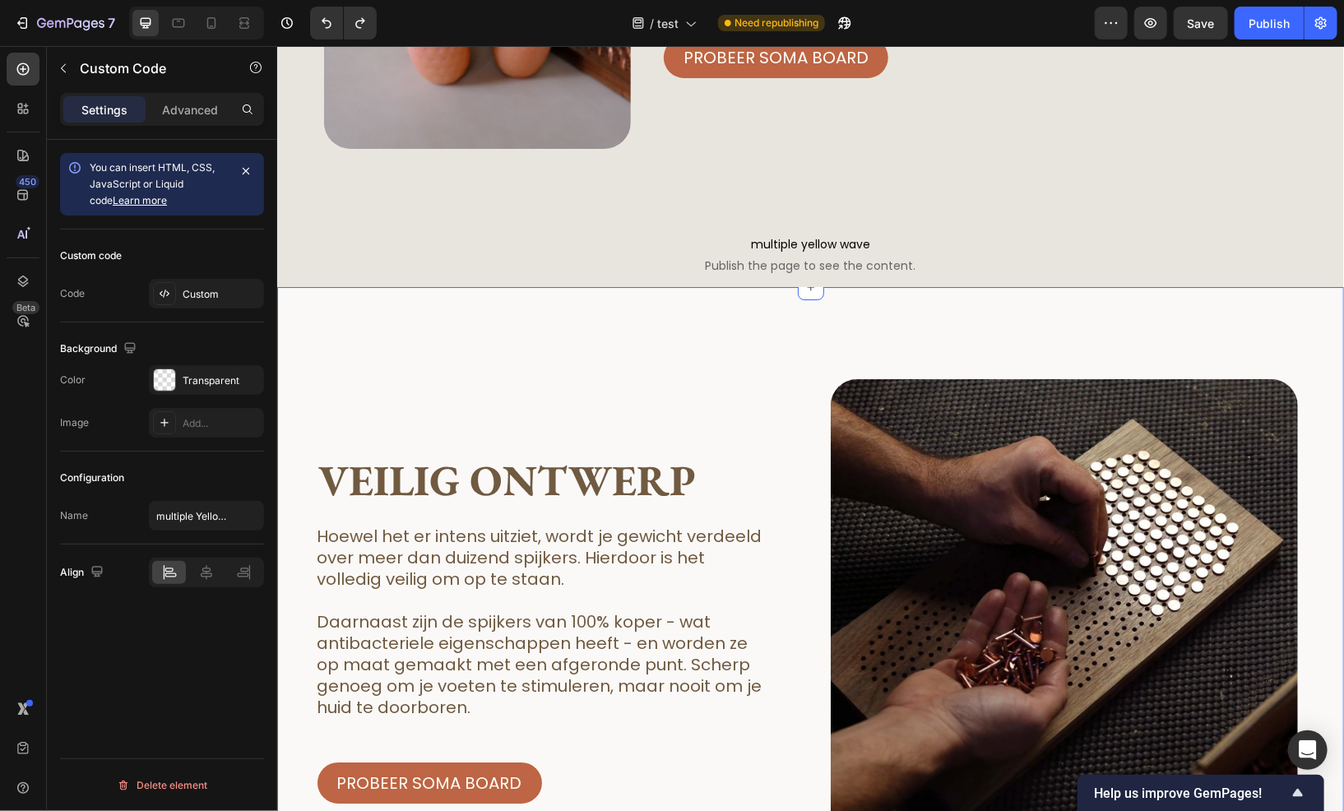
scroll to position [2880, 0]
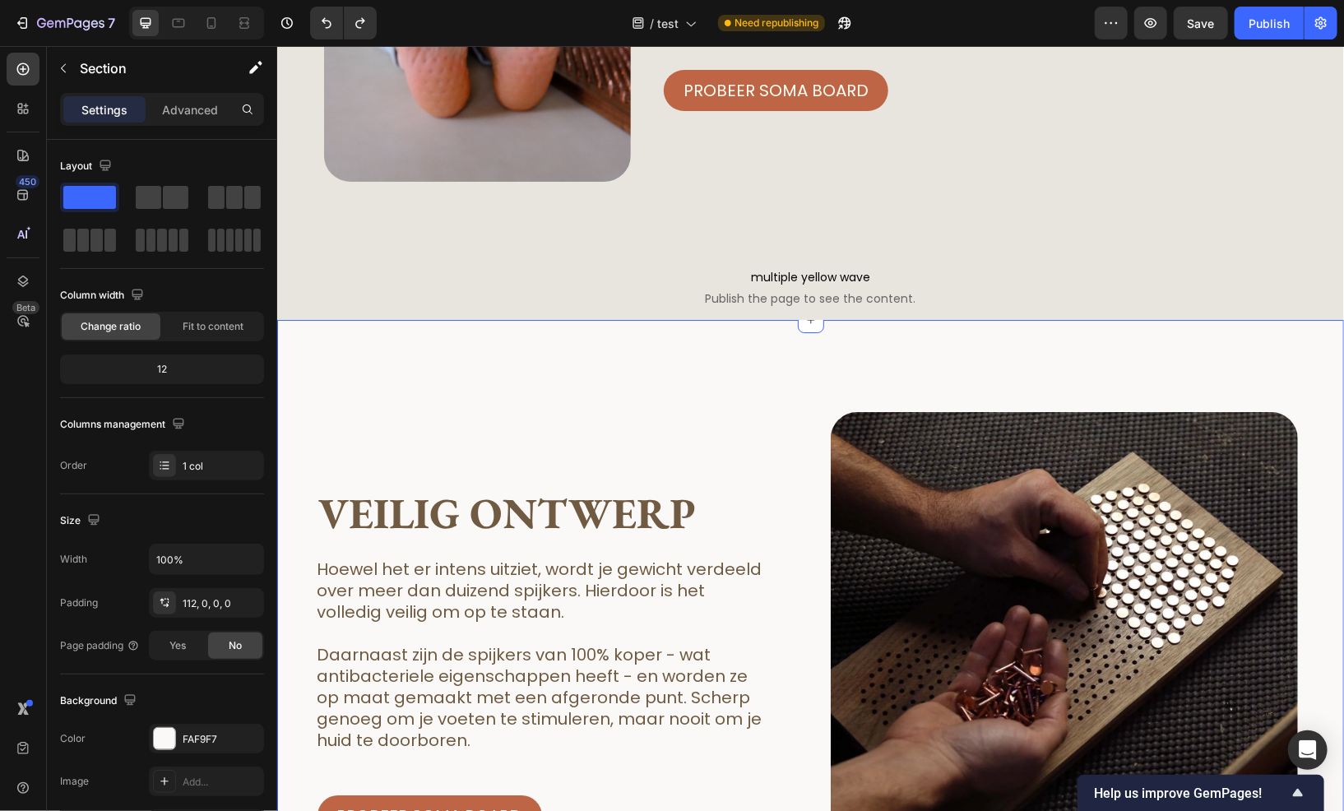
click at [411, 359] on div "veilig ontwerp Heading Hoewel het er intens uitziet, wordt je gewicht verdeeld …" at bounding box center [809, 677] width 1067 height 717
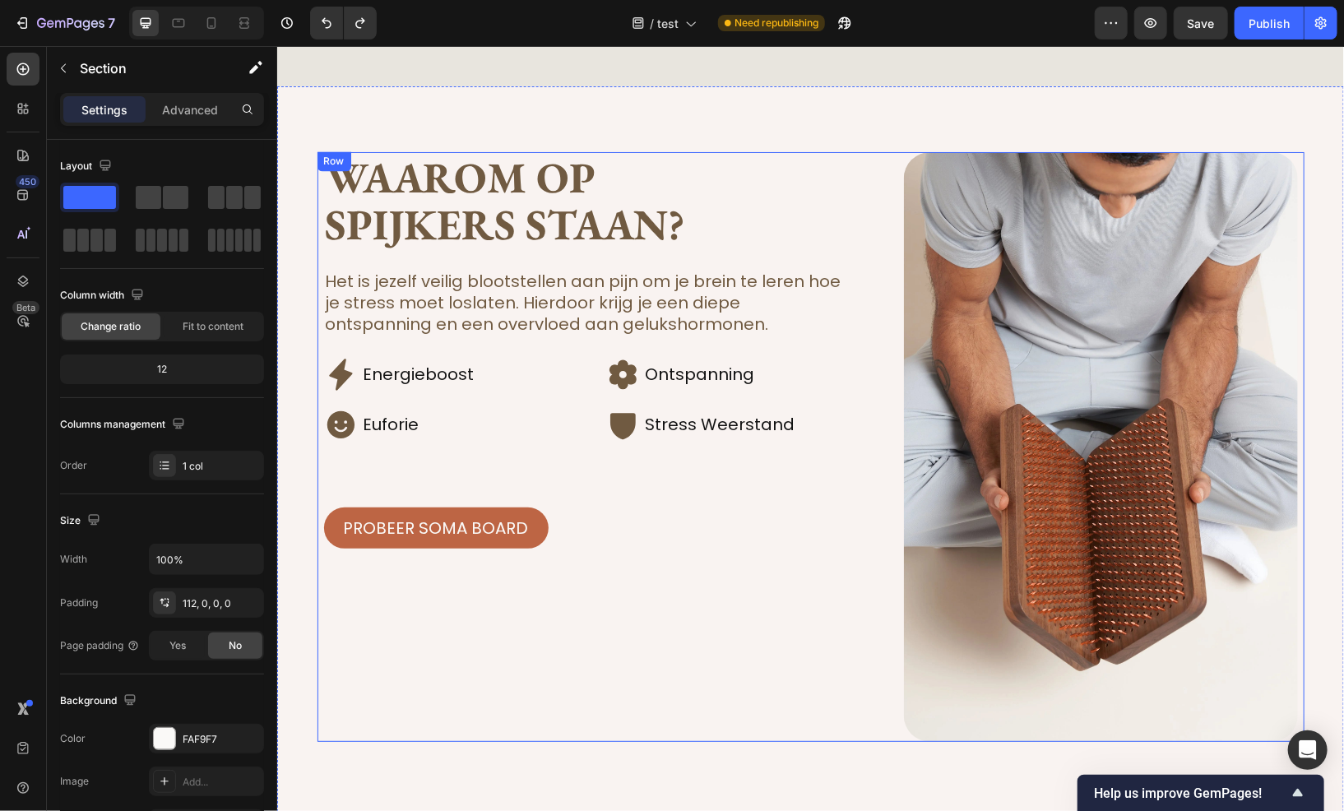
scroll to position [1563, 0]
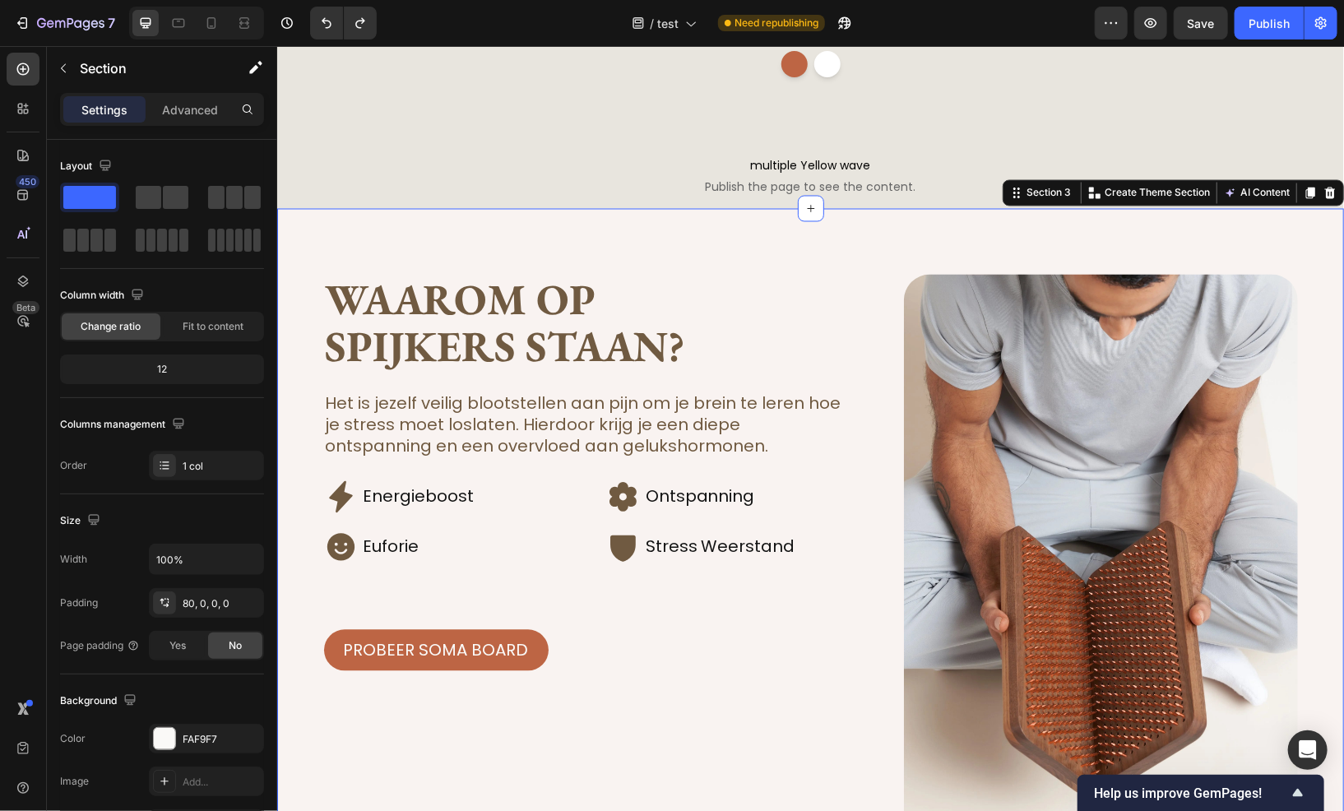
click at [406, 230] on div "Waarom op spijkers staan? Heading Het is jezelf veilig blootstellen aan pijn om…" at bounding box center [809, 602] width 1067 height 788
click at [181, 738] on div "FAF9F7" at bounding box center [206, 739] width 115 height 30
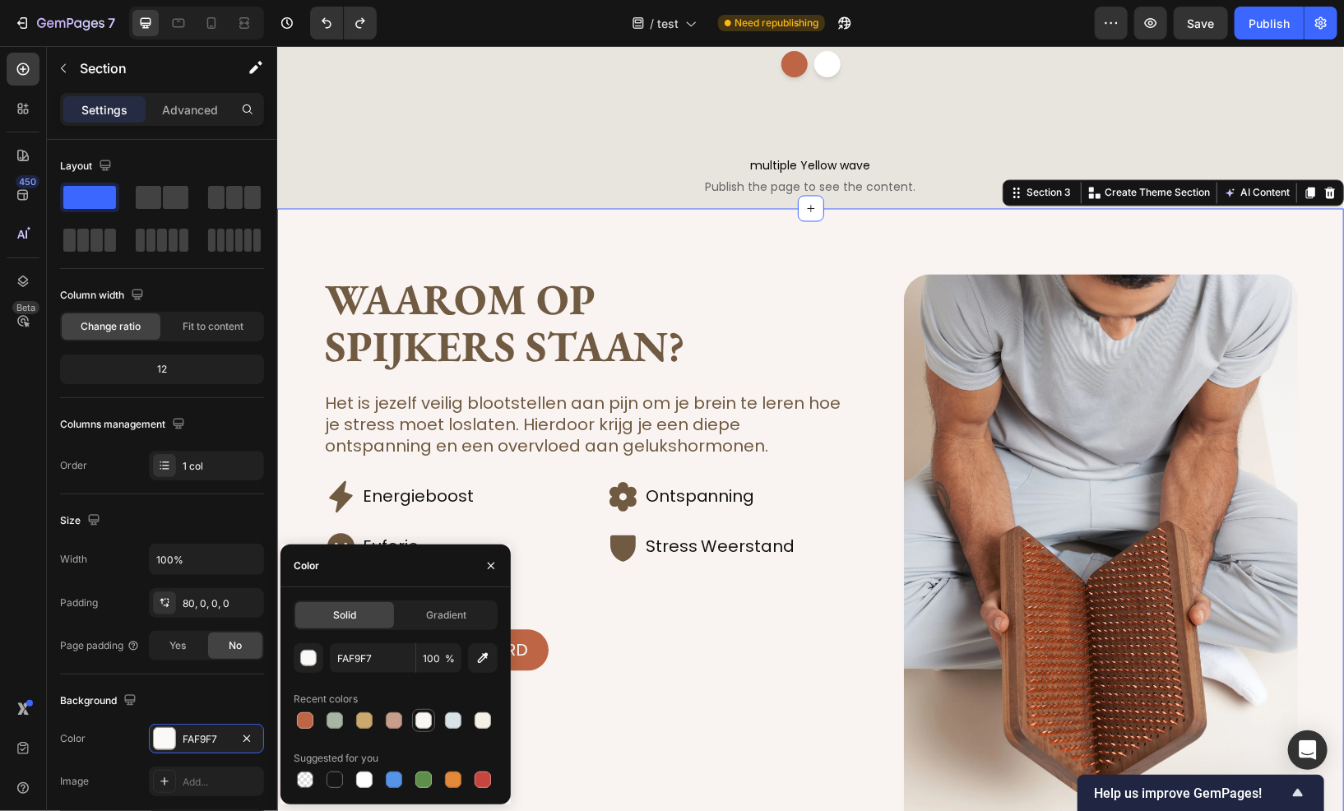
click at [422, 722] on div at bounding box center [424, 721] width 16 height 16
click at [480, 729] on div at bounding box center [483, 721] width 20 height 20
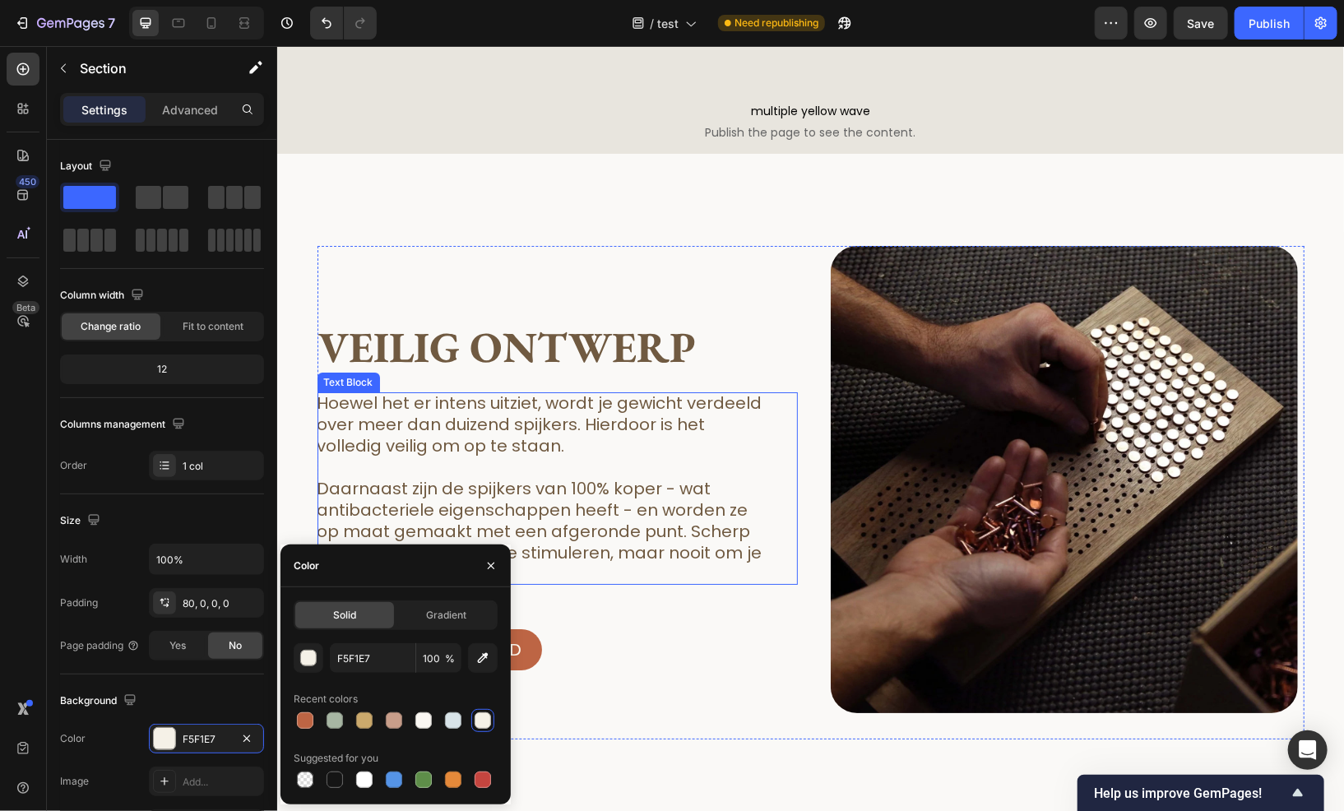
scroll to position [3044, 0]
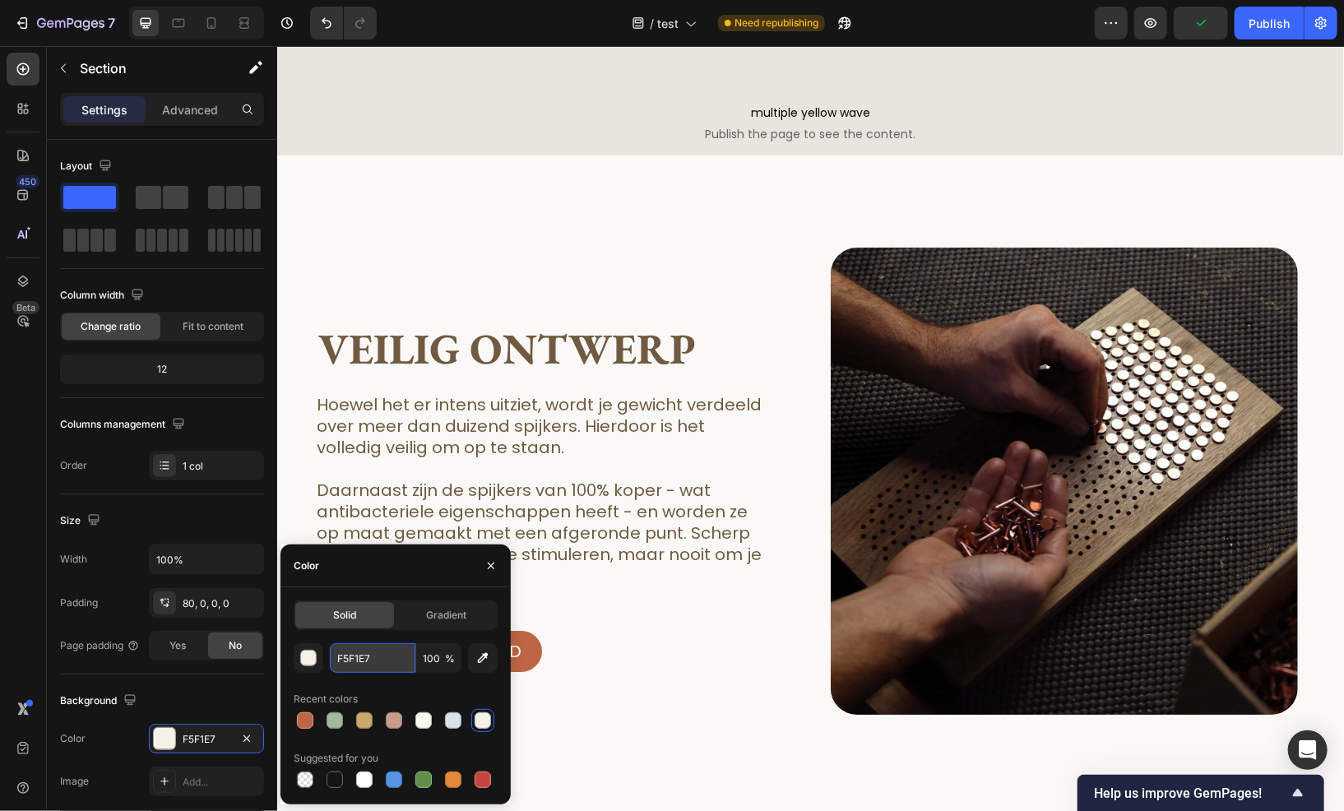
click at [358, 662] on input "F5F1E7" at bounding box center [373, 658] width 86 height 30
paste input "AF9F"
type input "FAF9F7"
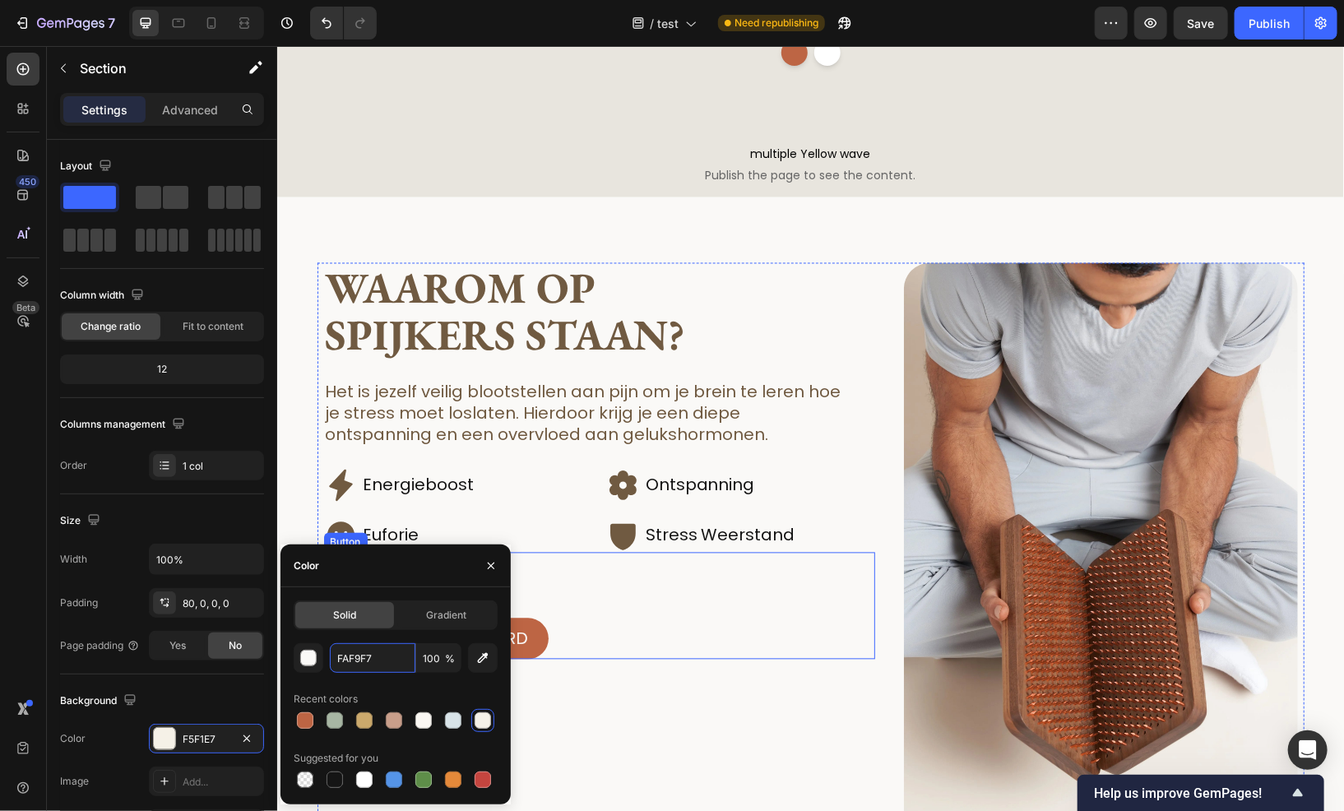
scroll to position [1573, 0]
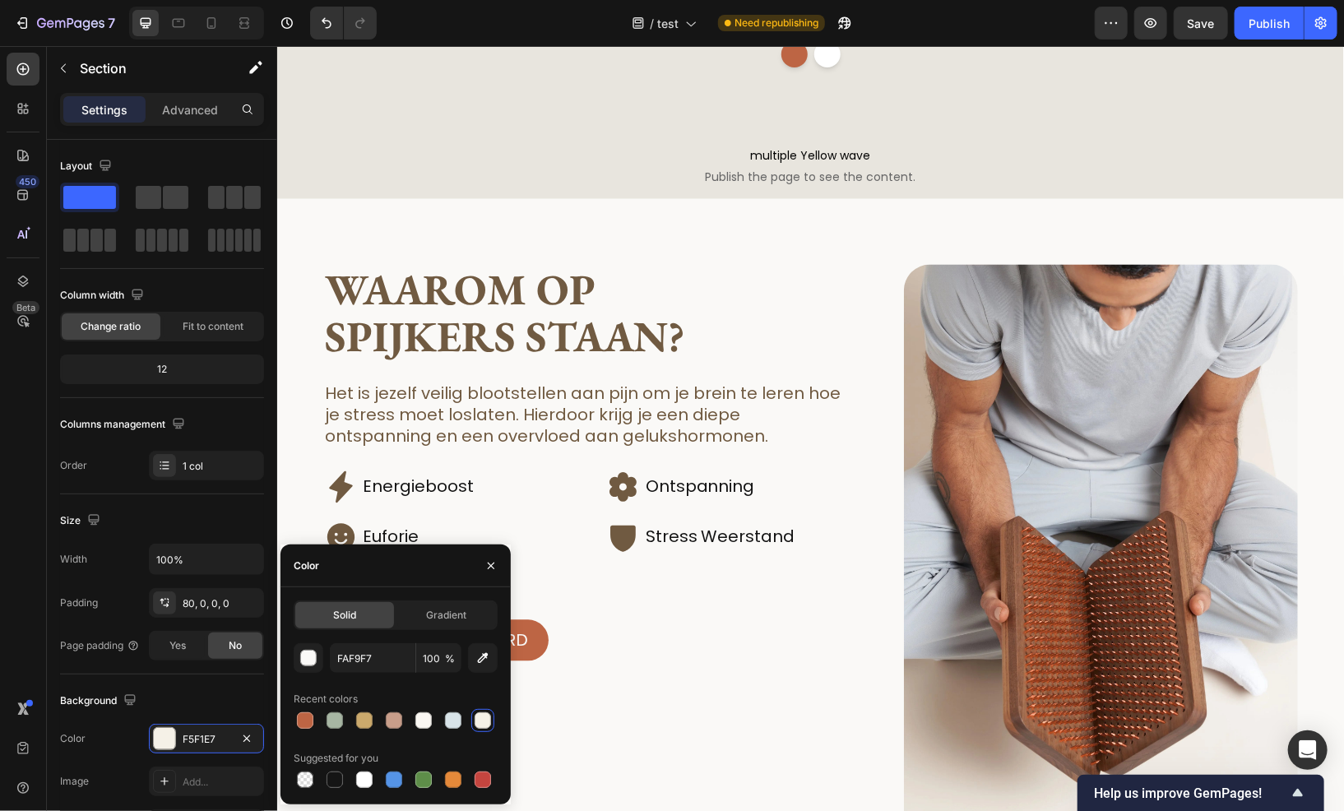
click at [715, 261] on div "Waarom op spijkers staan? Heading Het is jezelf veilig blootstellen aan pijn om…" at bounding box center [809, 592] width 1067 height 788
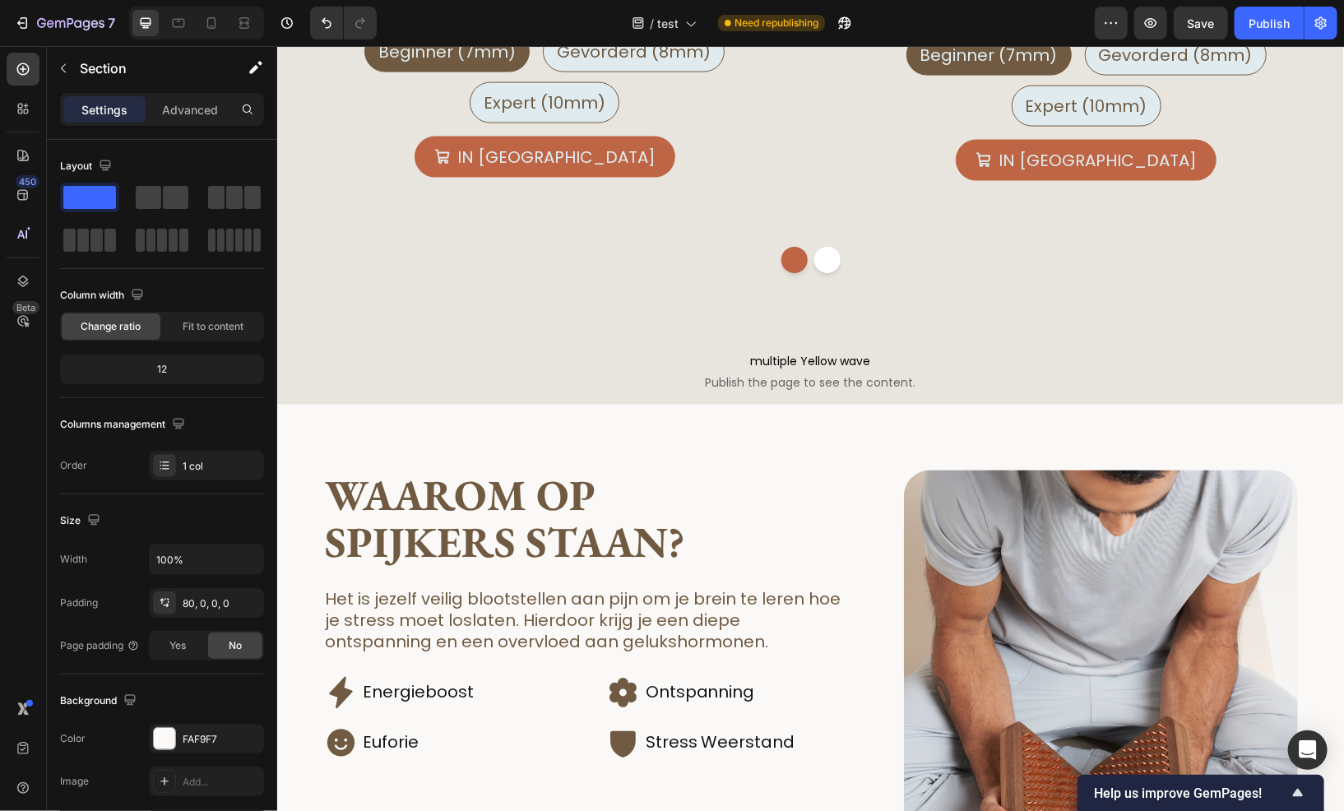
scroll to position [1399, 0]
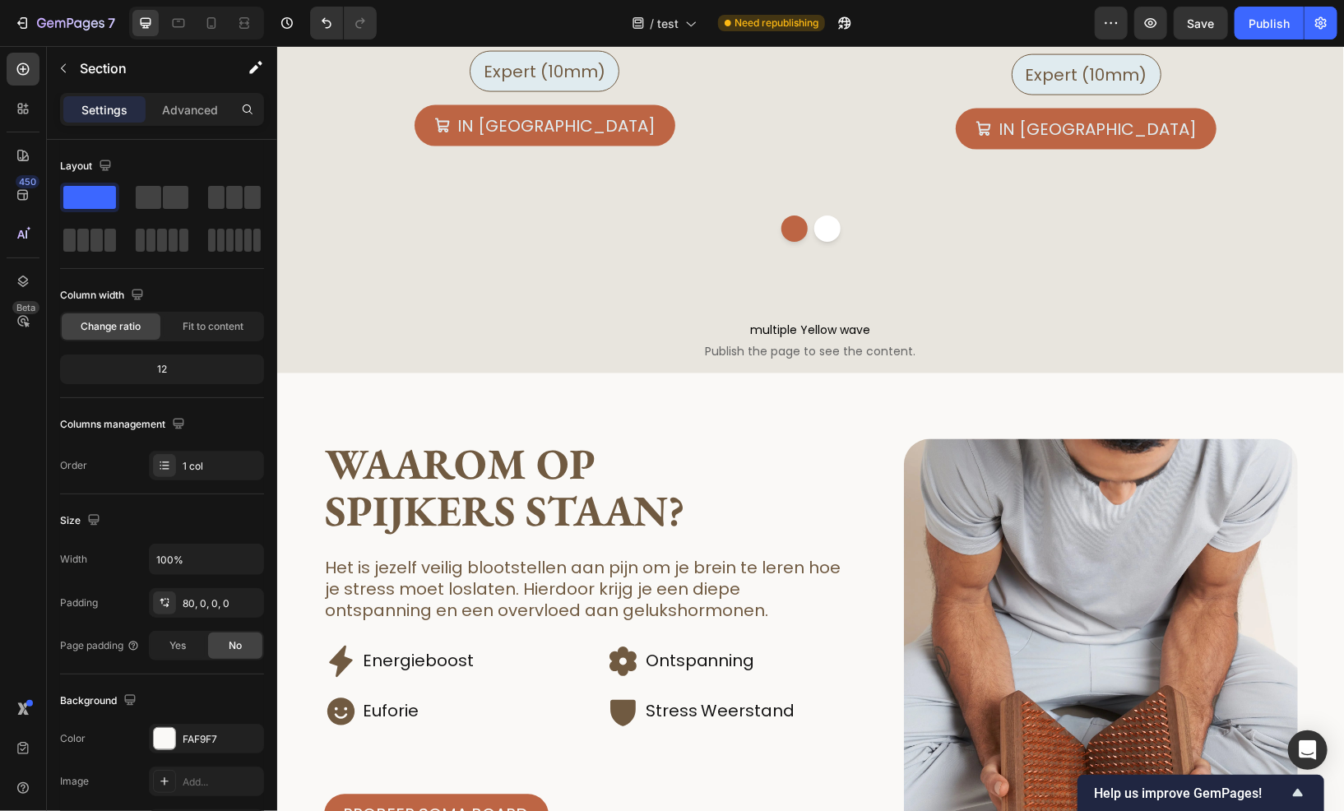
click at [465, 396] on div "Waarom op spijkers staan? Heading Het is jezelf veilig blootstellen aan pijn om…" at bounding box center [809, 767] width 1067 height 788
click at [460, 410] on div "Waarom op spijkers staan? Heading Het is jezelf veilig blootstellen aan pijn om…" at bounding box center [809, 767] width 1067 height 788
click at [193, 738] on div "FAF9F7" at bounding box center [207, 739] width 48 height 15
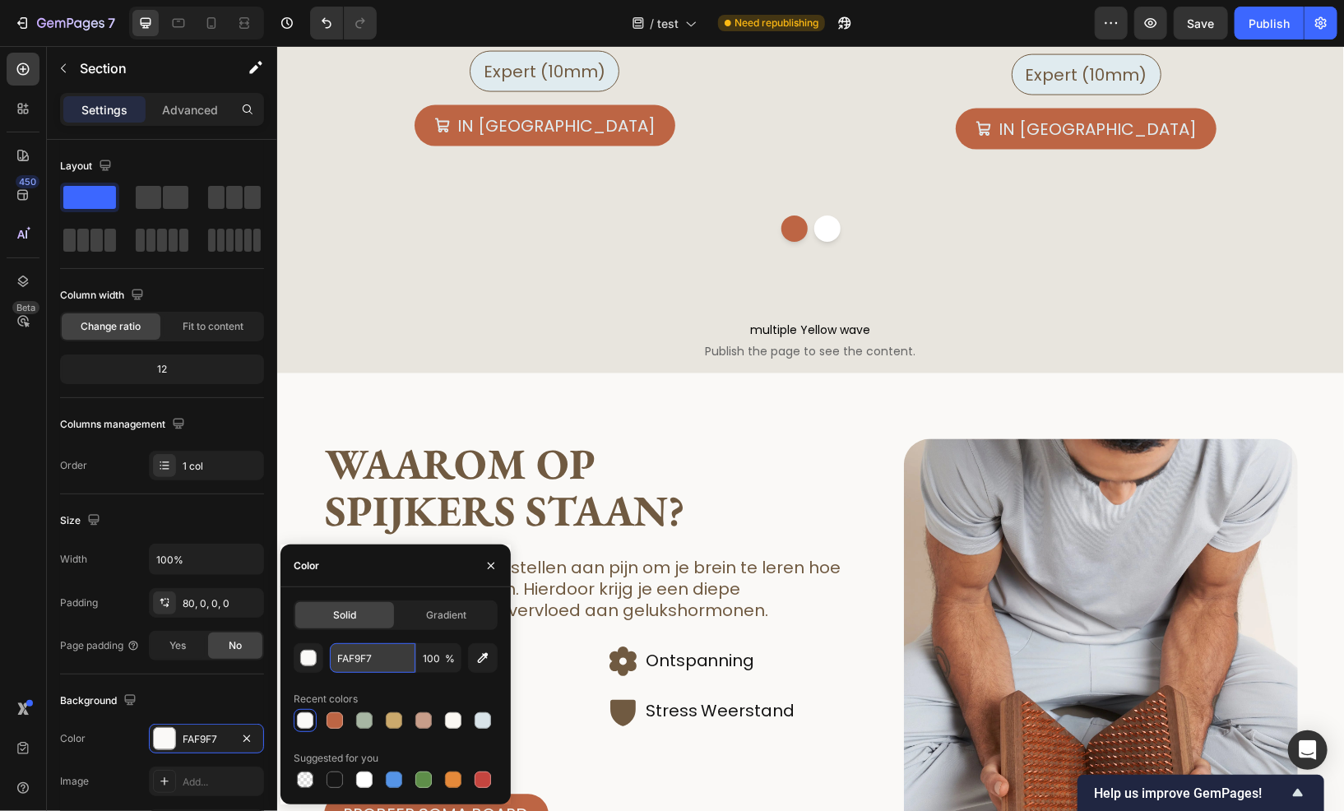
click at [383, 649] on input "FAF9F7" at bounding box center [373, 658] width 86 height 30
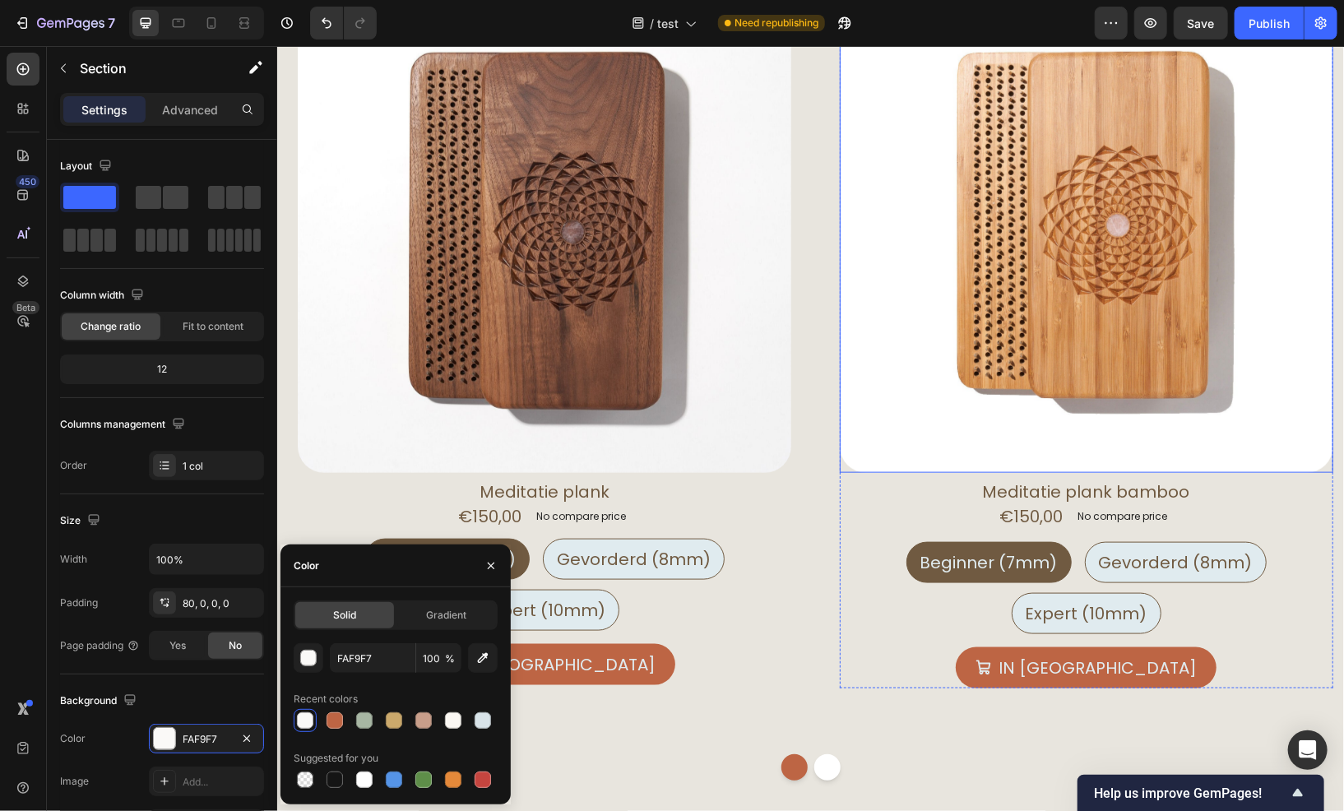
scroll to position [905, 0]
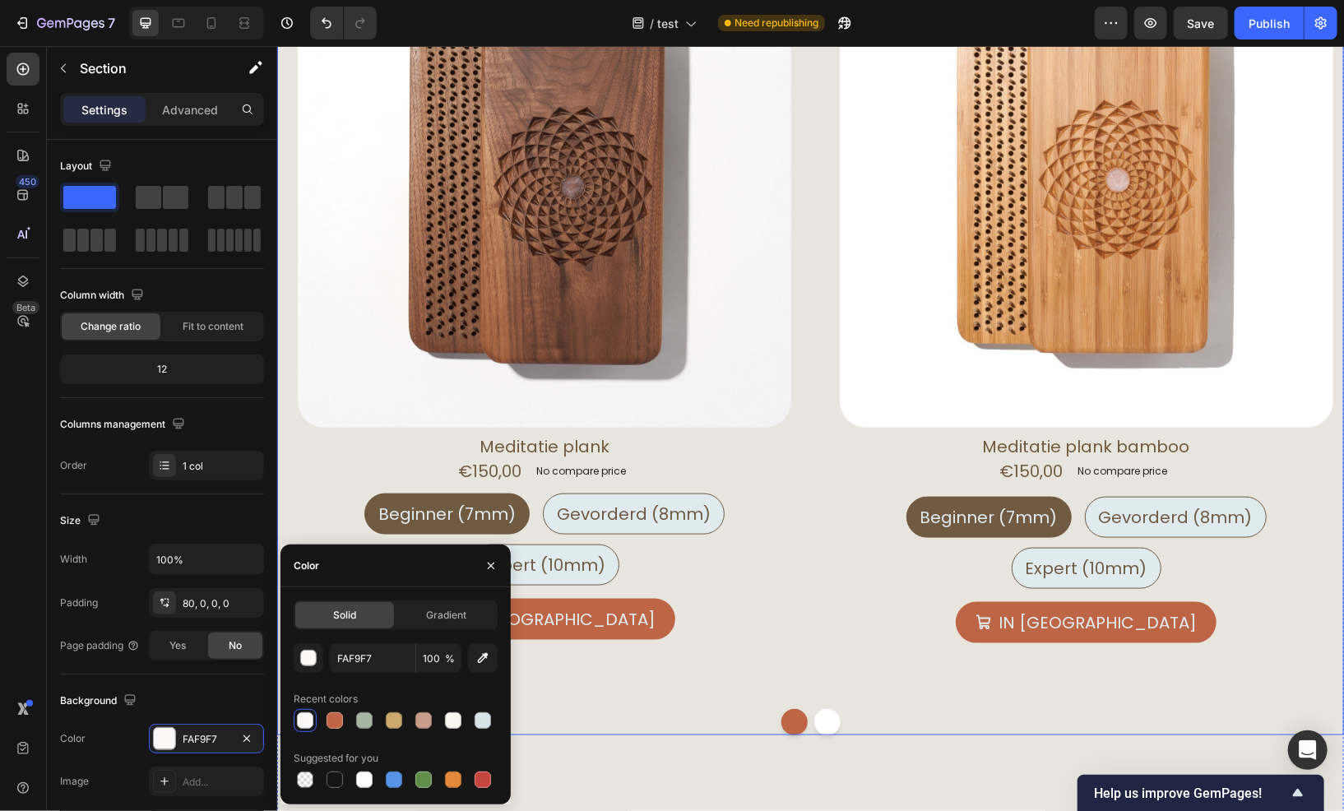
click at [650, 686] on div "Product Images Meditatie plank Product Title €150,00 Product Price Product Pric…" at bounding box center [809, 333] width 1067 height 801
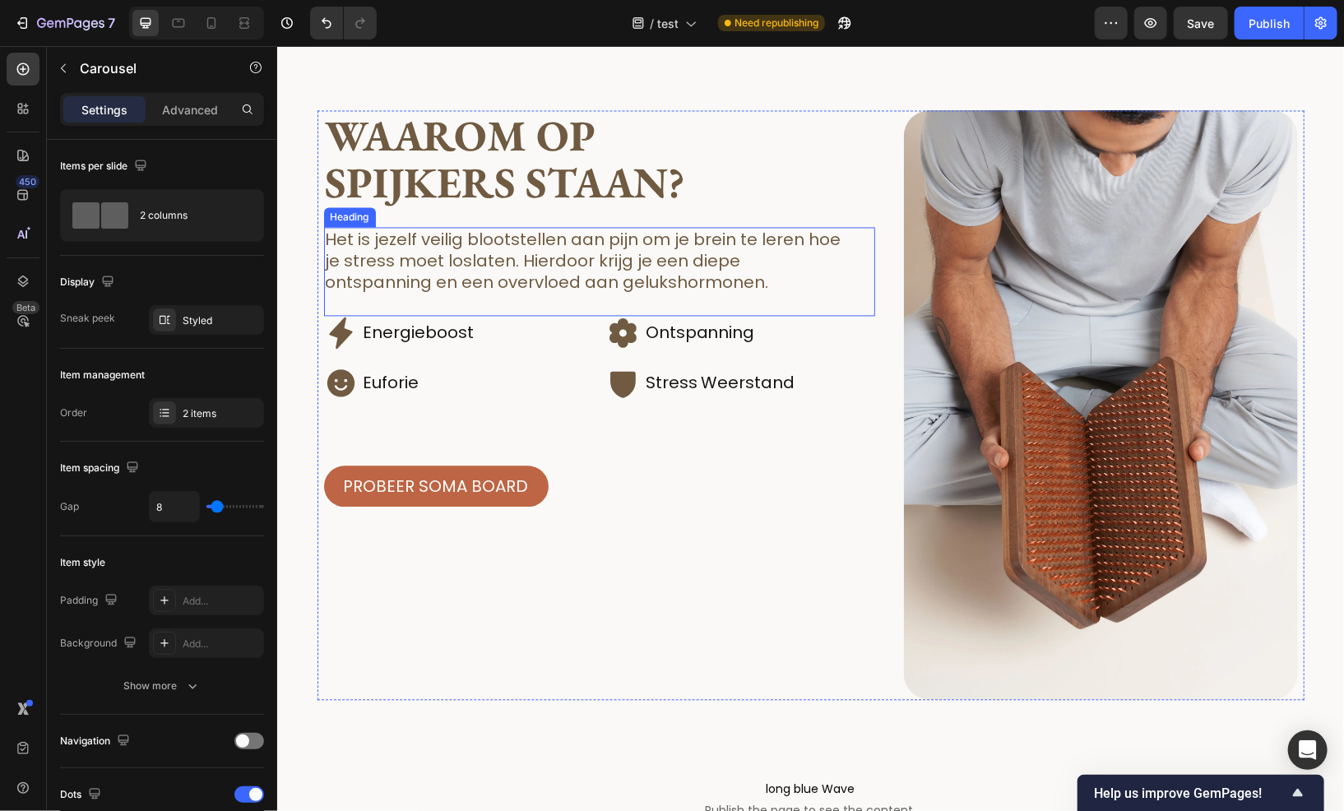
scroll to position [1481, 0]
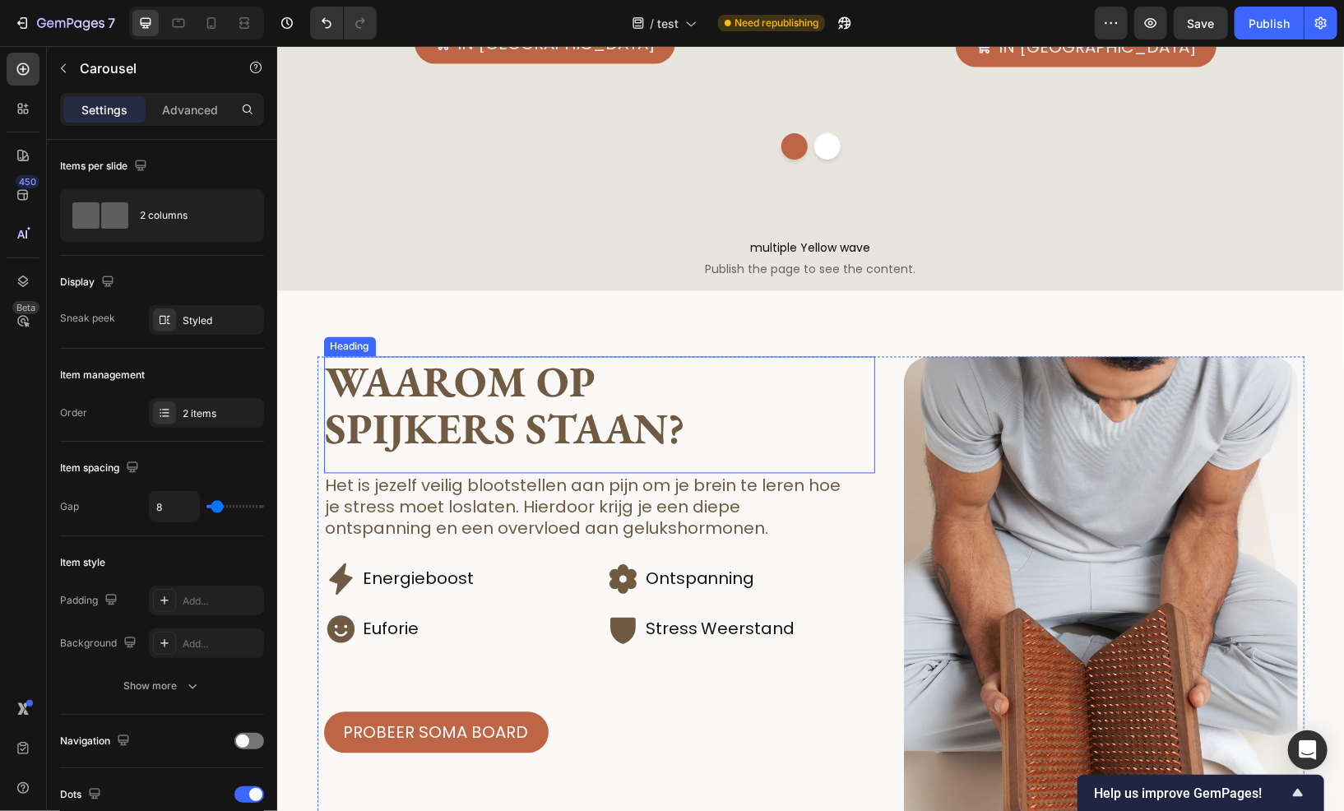
click at [465, 398] on h2 "Waarom op spijkers staan?" at bounding box center [598, 404] width 551 height 97
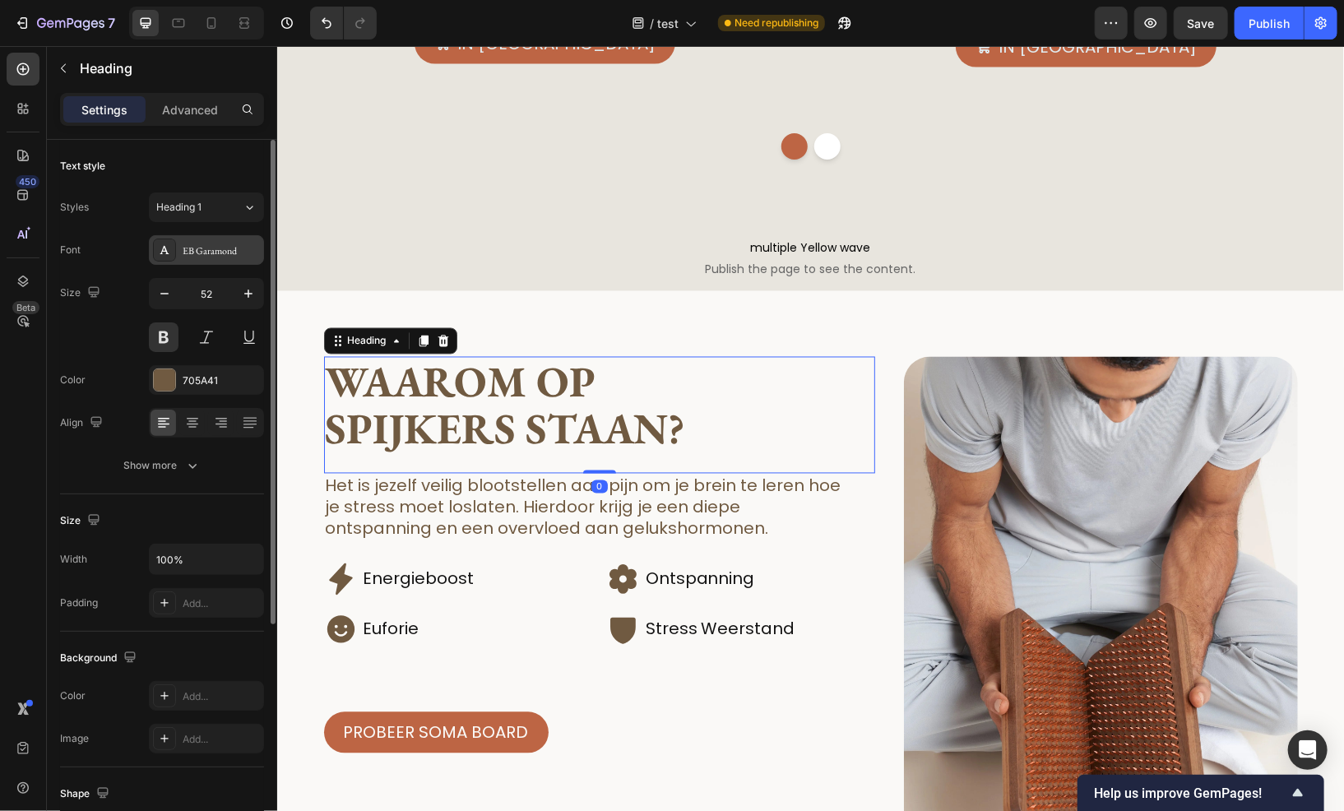
click at [207, 255] on div "EB Garamond" at bounding box center [221, 251] width 77 height 15
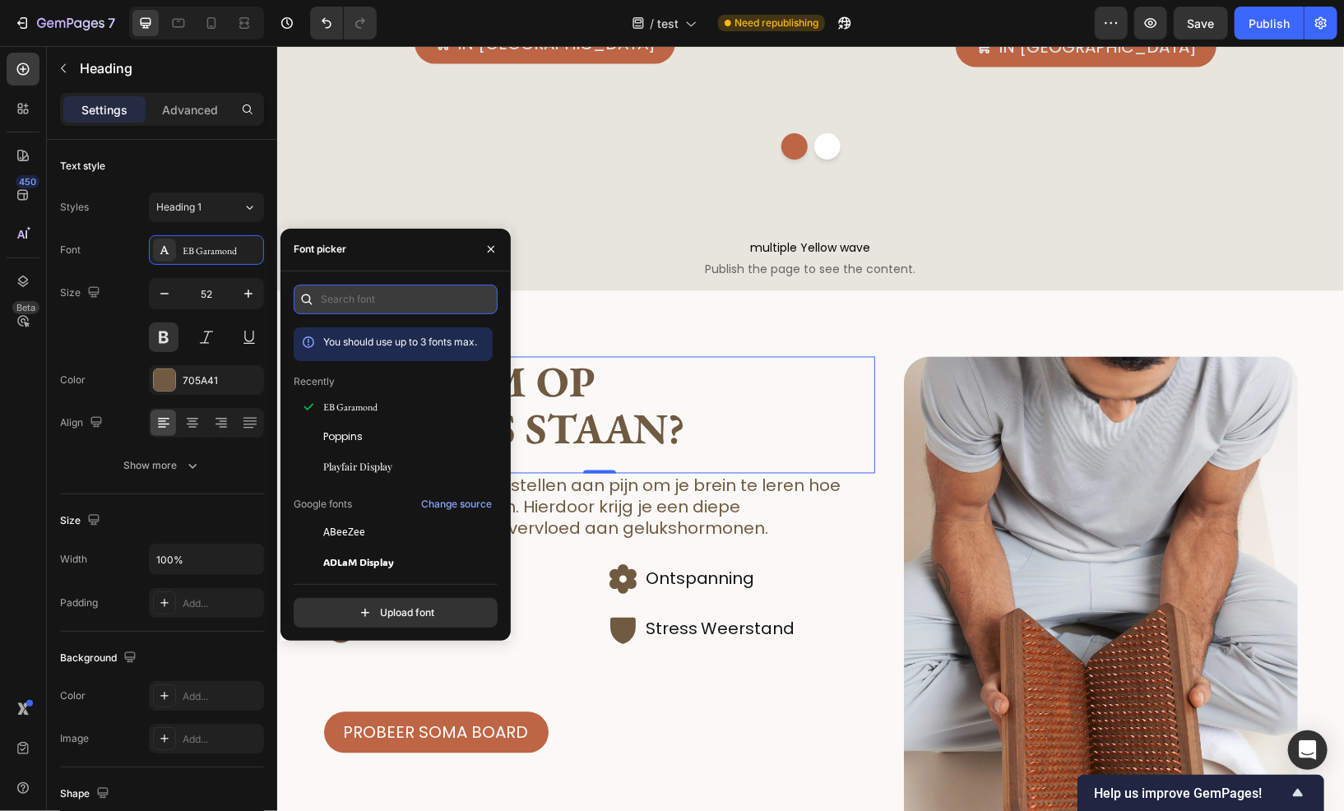
click at [399, 294] on input "text" at bounding box center [396, 300] width 204 height 30
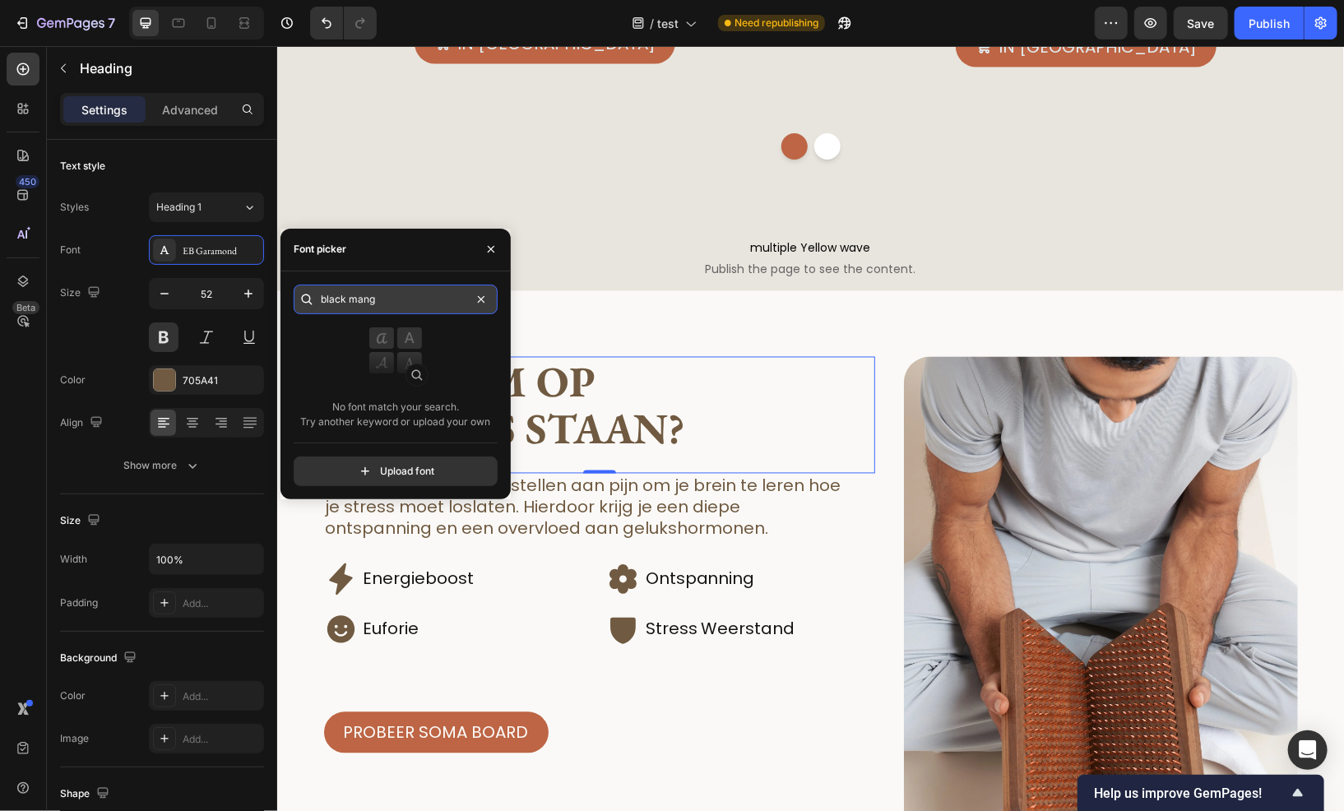
type input "black mango"
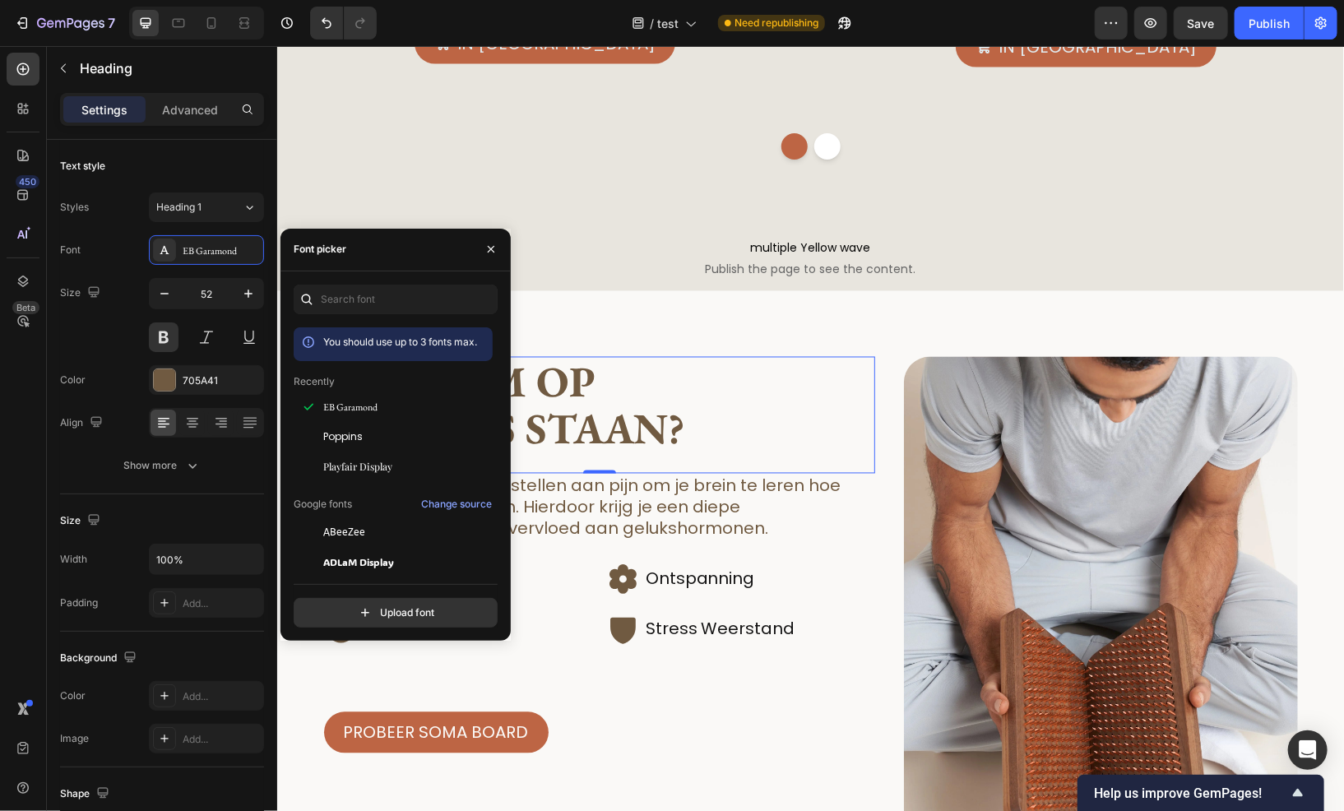
click at [755, 415] on h2 "Waarom op spijkers staan?" at bounding box center [598, 404] width 551 height 97
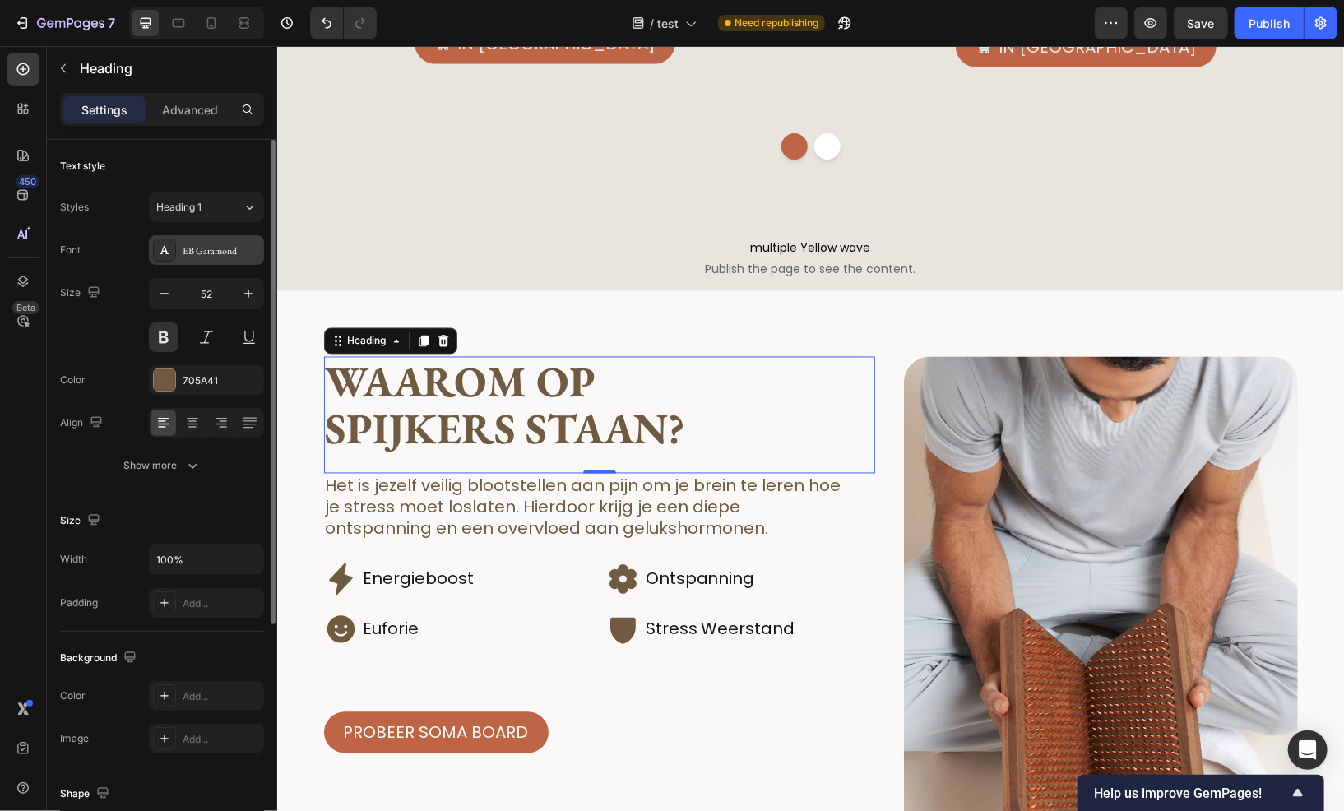
click at [207, 253] on div "EB Garamond" at bounding box center [221, 251] width 77 height 15
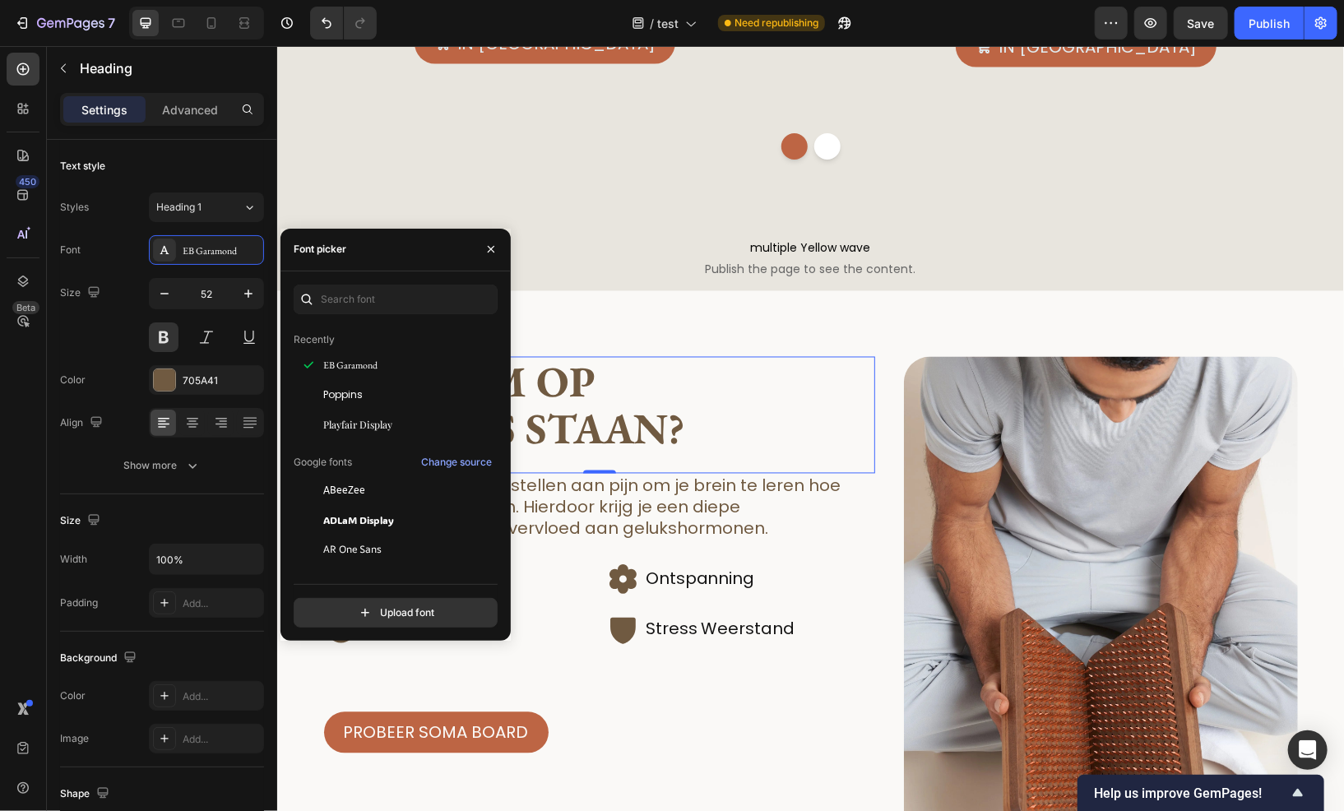
scroll to position [0, 0]
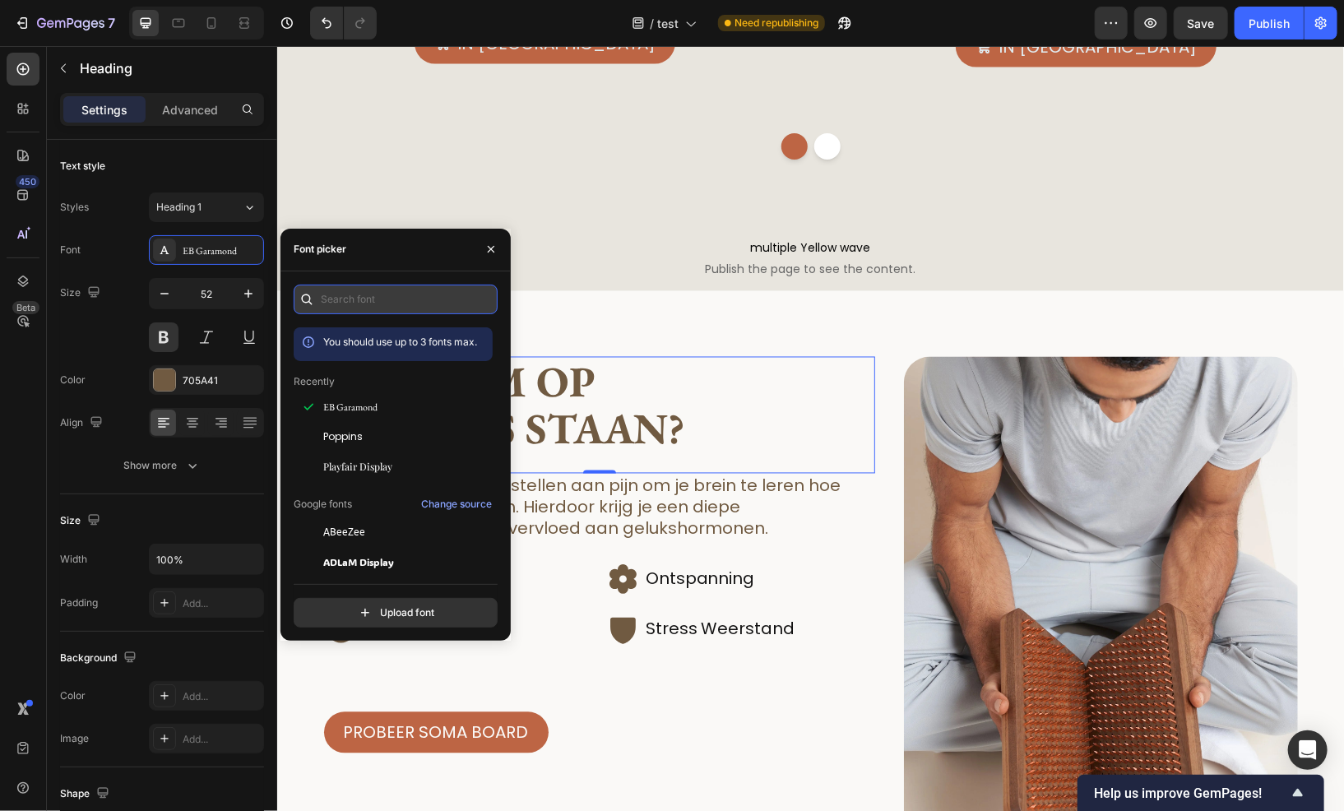
click at [371, 290] on input "text" at bounding box center [396, 300] width 204 height 30
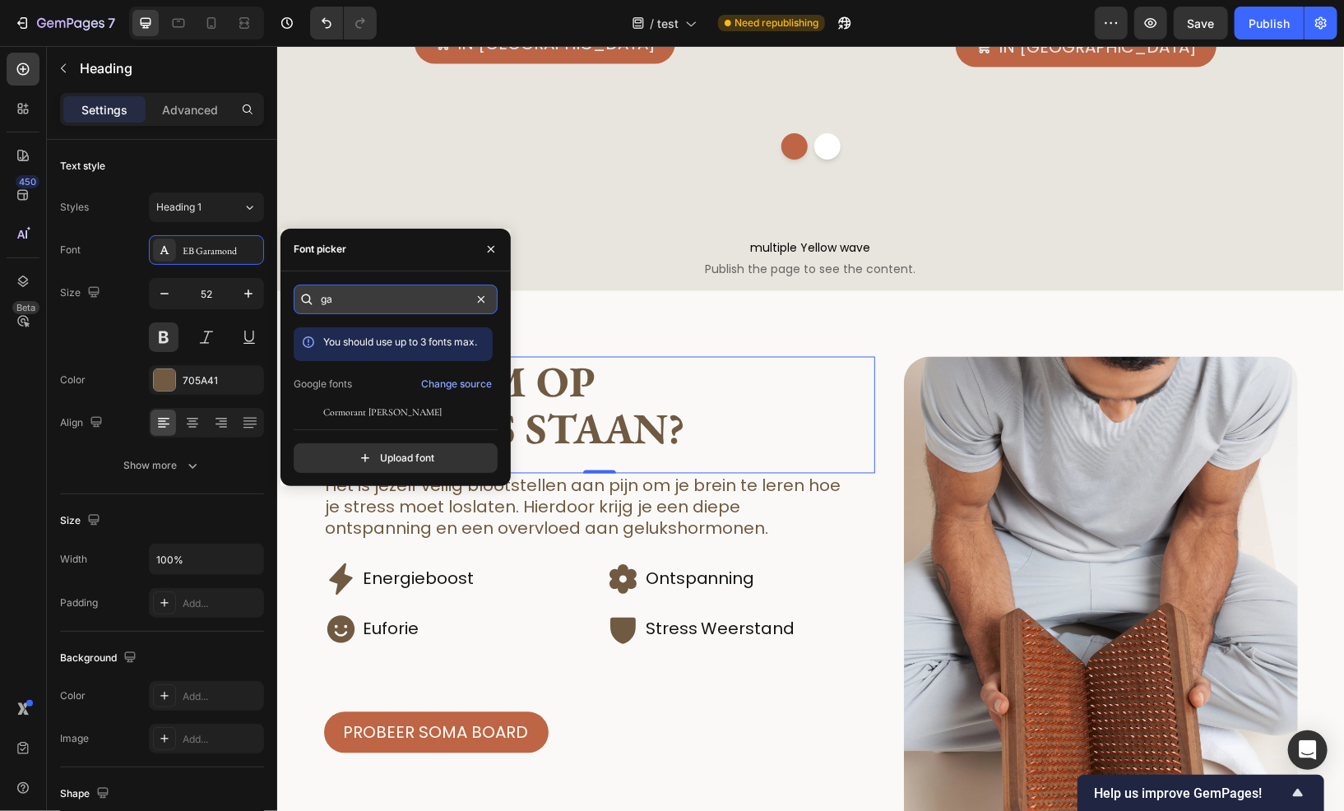
type input "g"
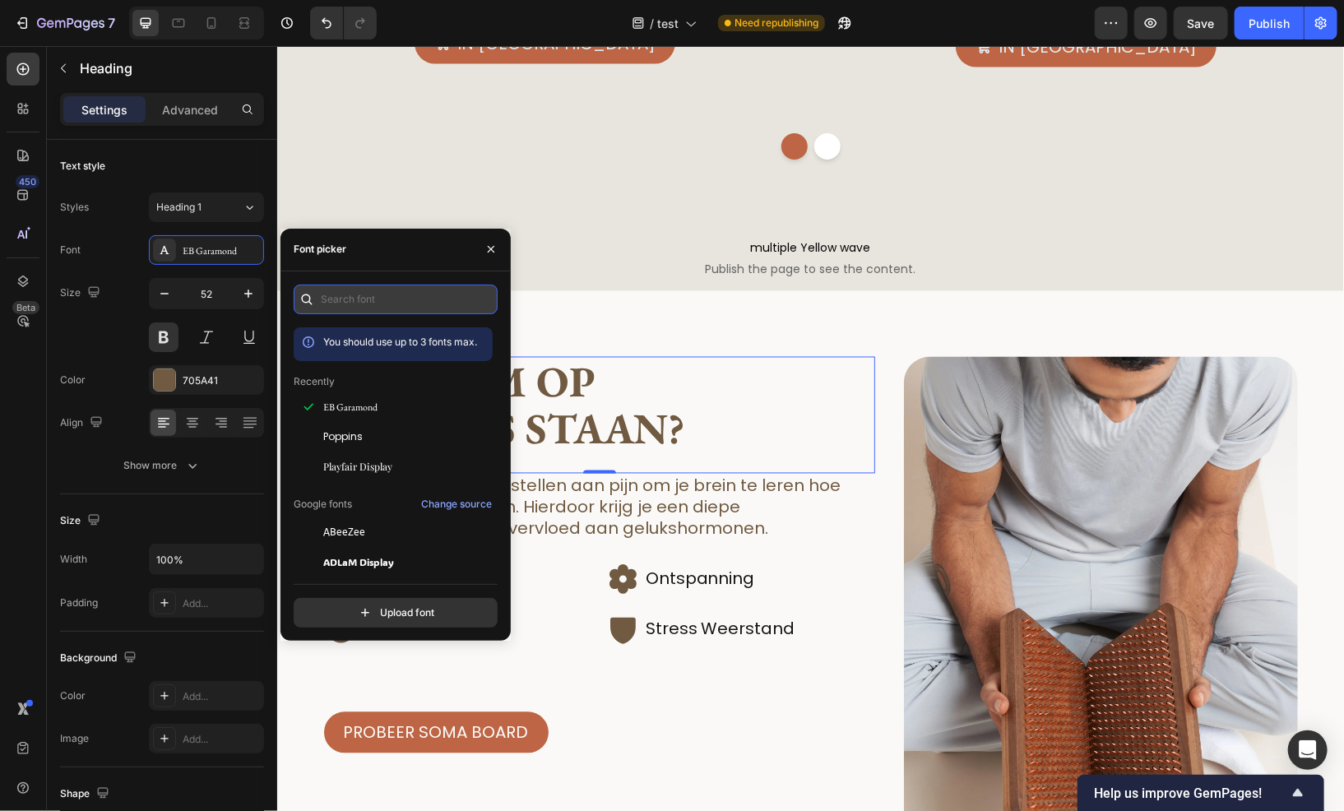
type input "b"
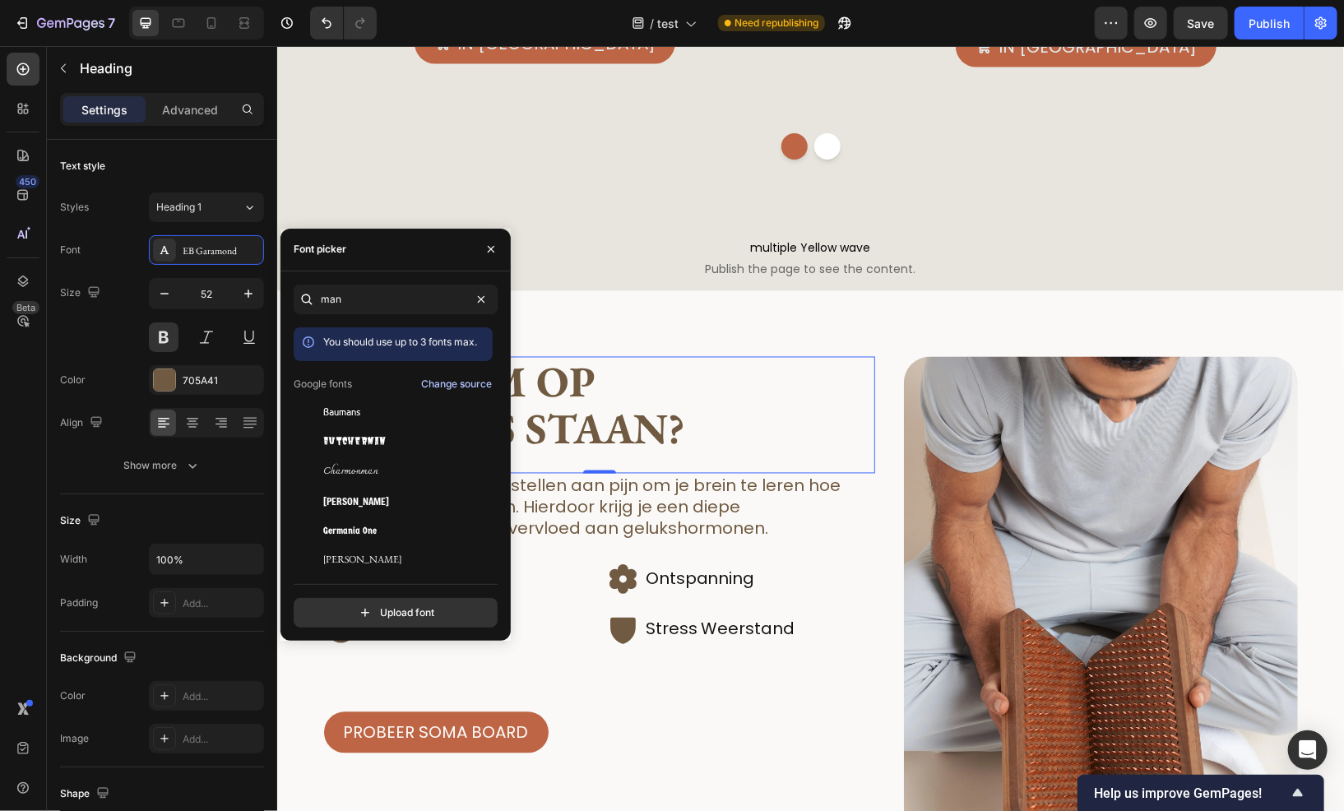
click at [430, 380] on div "Change source" at bounding box center [456, 384] width 71 height 15
click at [387, 624] on input "file" at bounding box center [430, 613] width 411 height 28
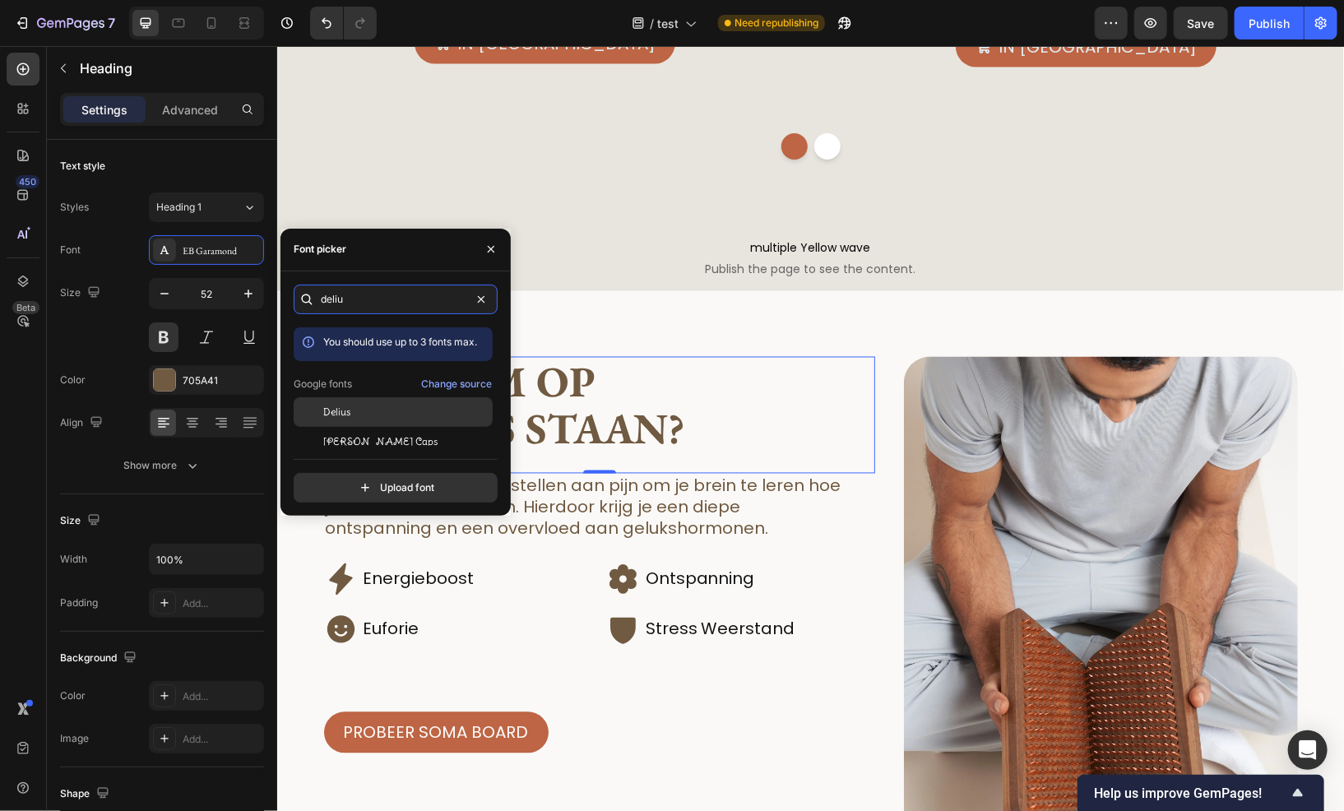
type input "deliu"
click at [360, 418] on div "Delius" at bounding box center [406, 412] width 166 height 15
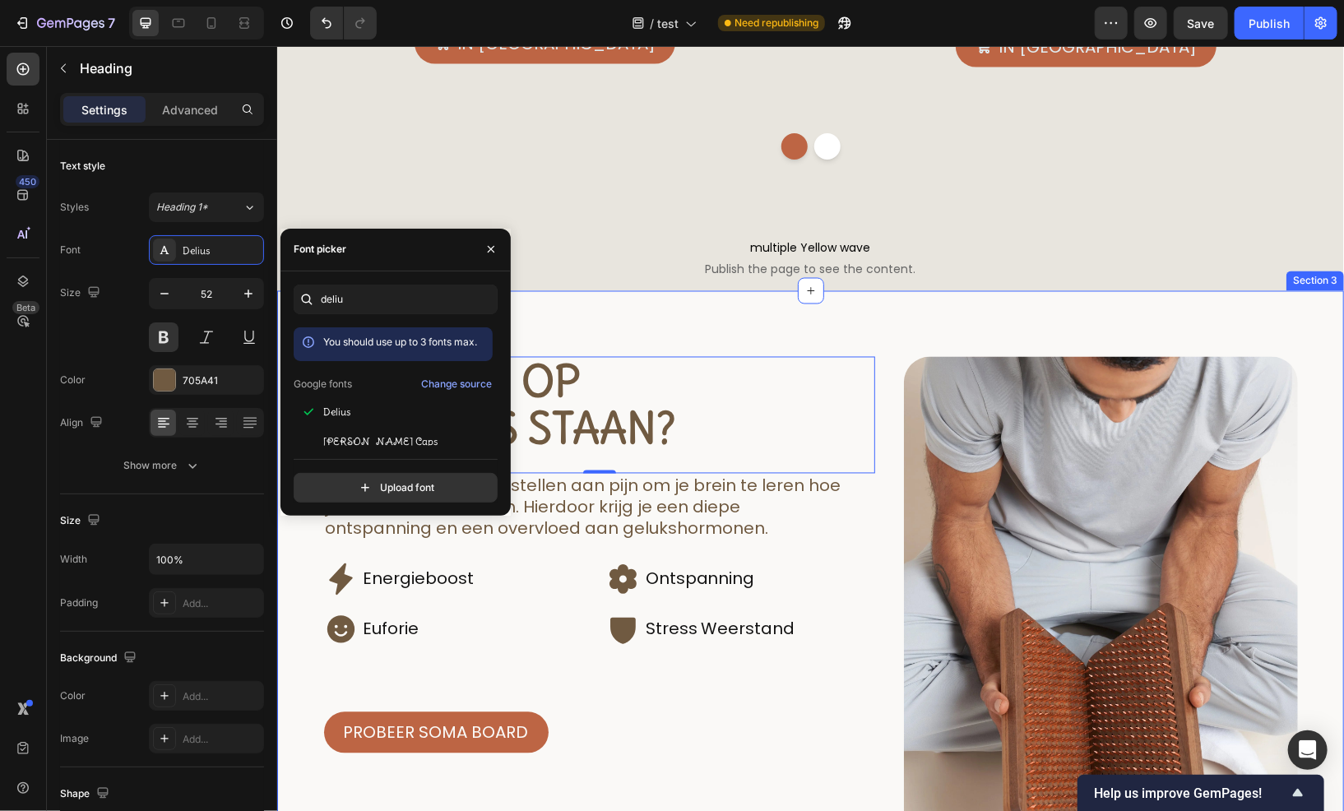
click at [734, 320] on div "Waarom op spijkers staan? Heading 0 Het is jezelf veilig blootstellen aan pijn …" at bounding box center [809, 684] width 1067 height 788
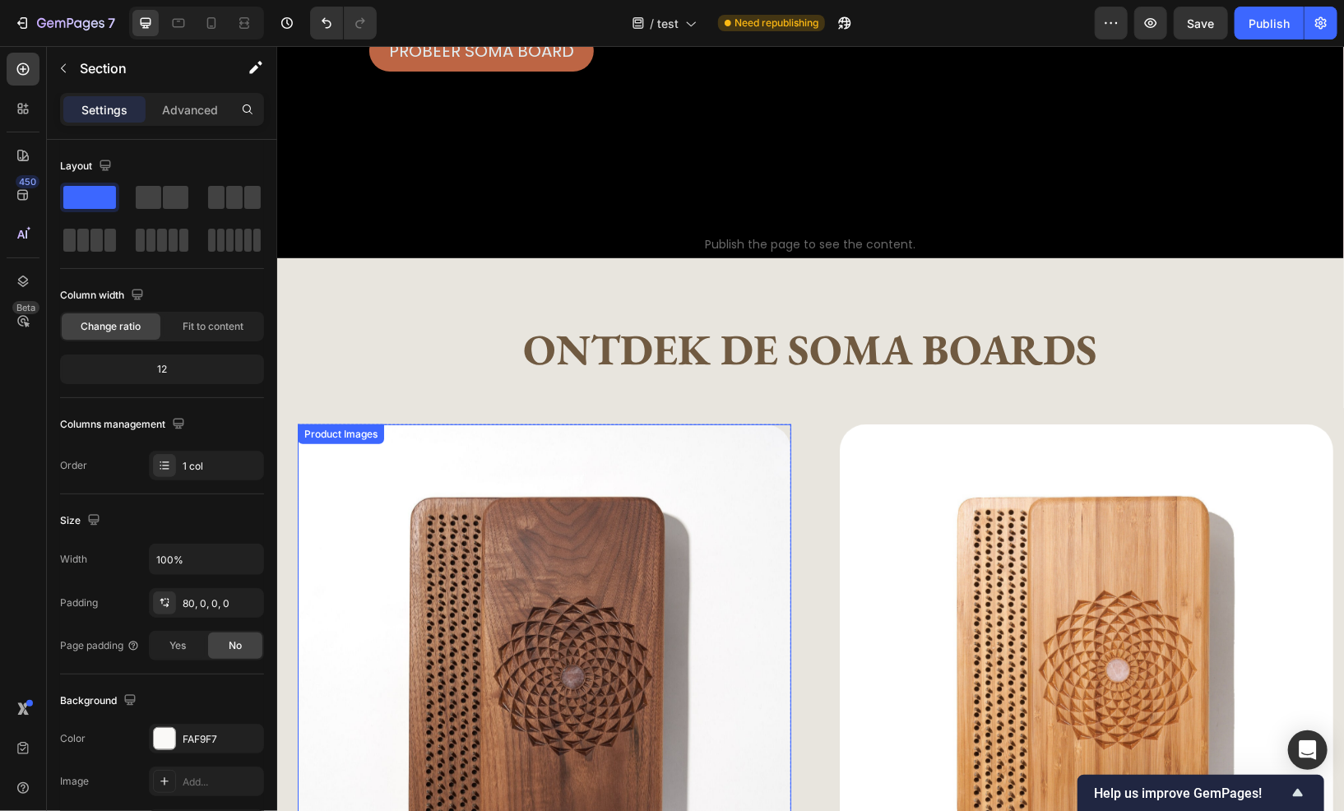
scroll to position [411, 0]
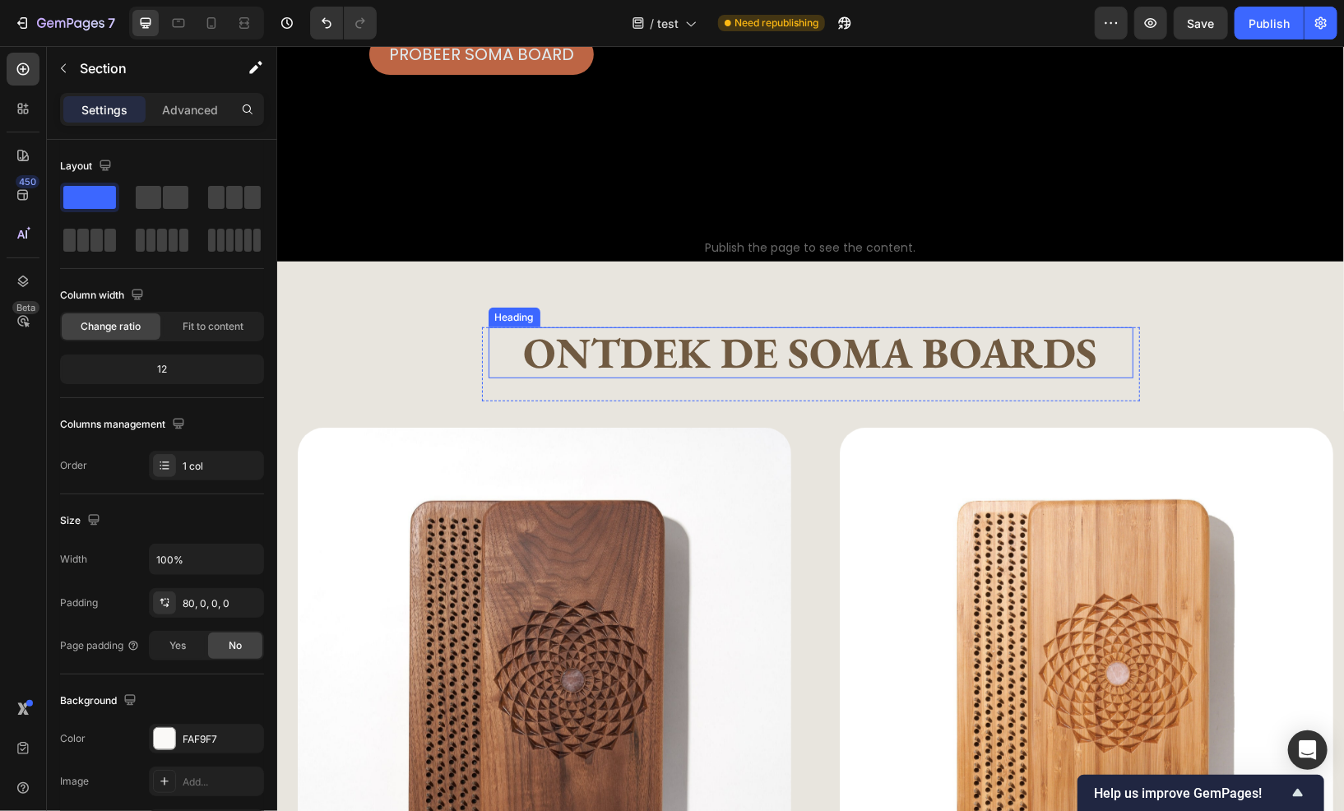
click at [686, 357] on h2 "Ontdek de Soma boards" at bounding box center [810, 352] width 645 height 50
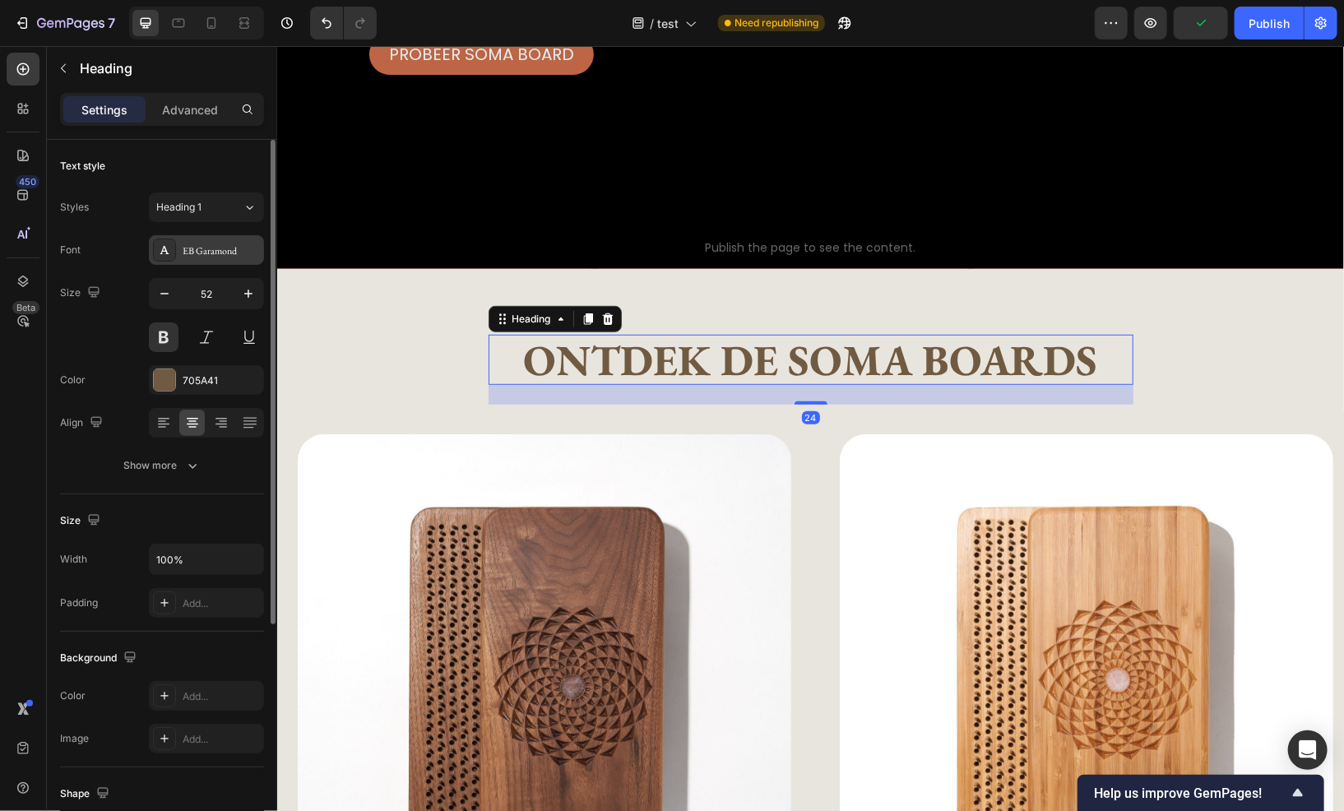
click at [207, 255] on div "EB Garamond" at bounding box center [221, 251] width 77 height 15
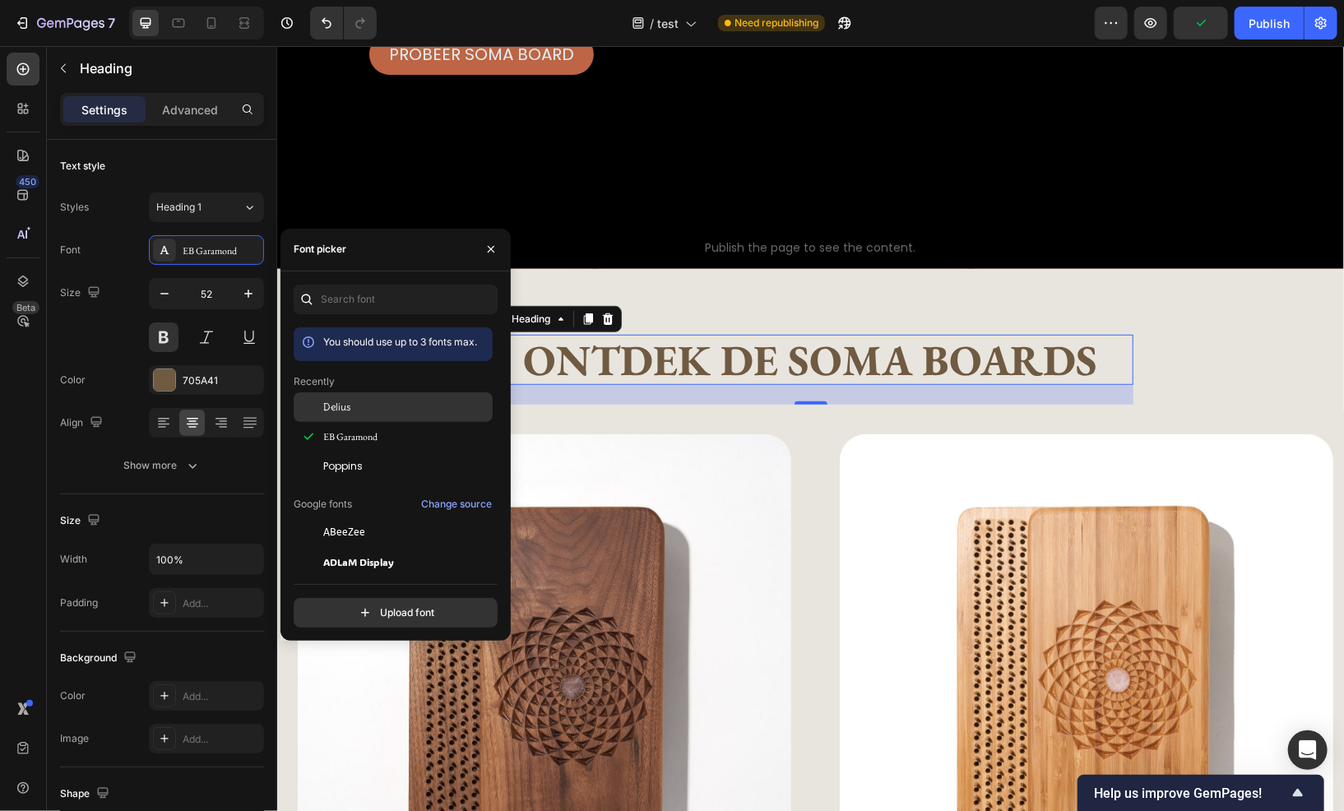
click at [403, 395] on div "Delius" at bounding box center [393, 407] width 199 height 30
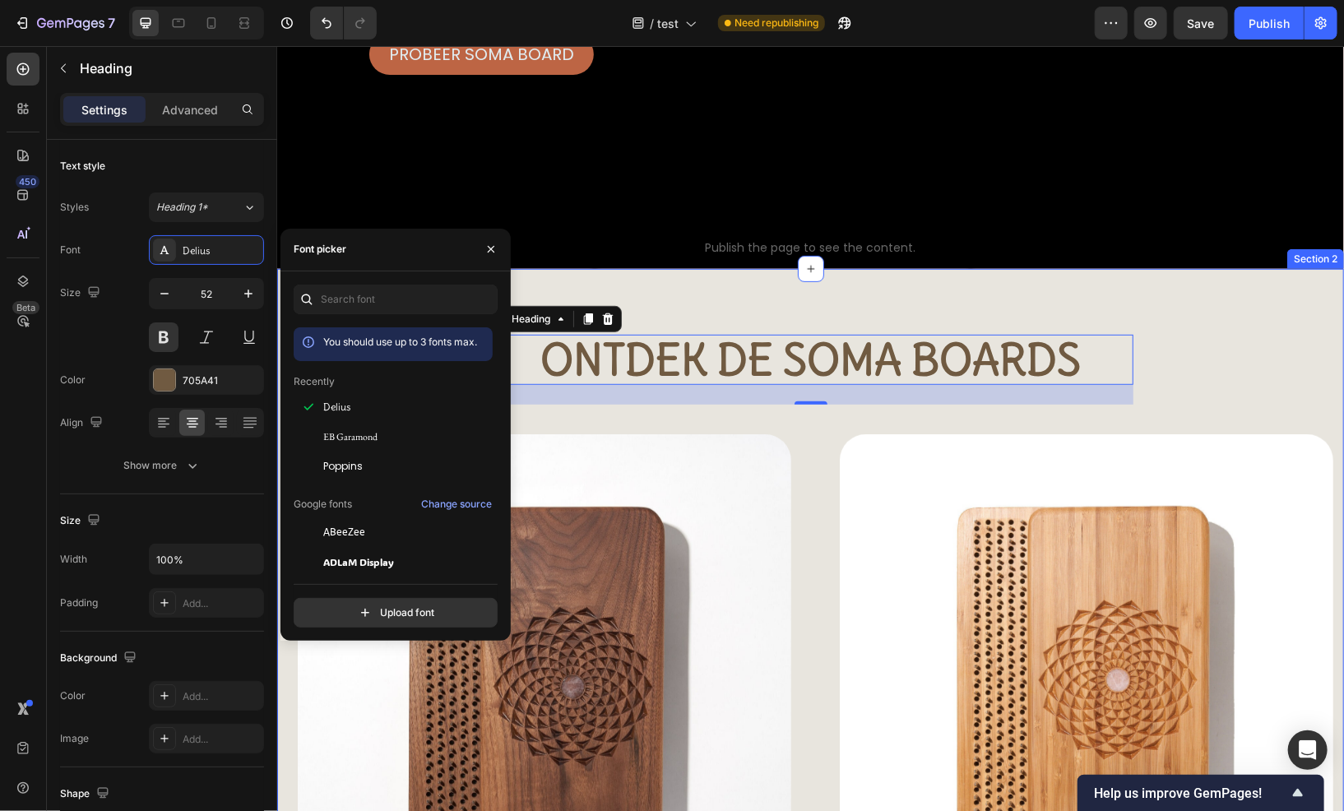
click at [1177, 322] on div "Ontdek de Soma boards Heading 24 Text Block Row Product Images Meditatie plank …" at bounding box center [809, 817] width 1067 height 1098
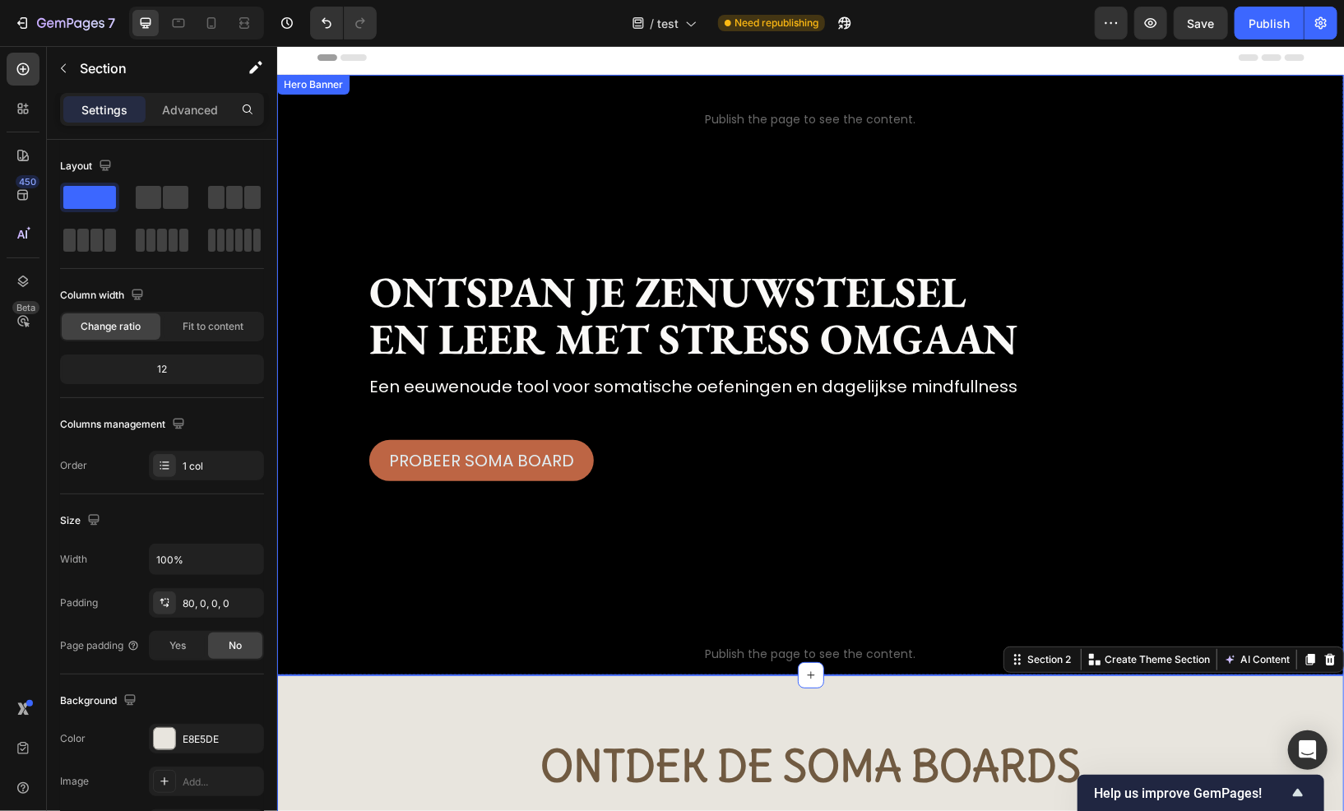
scroll to position [0, 0]
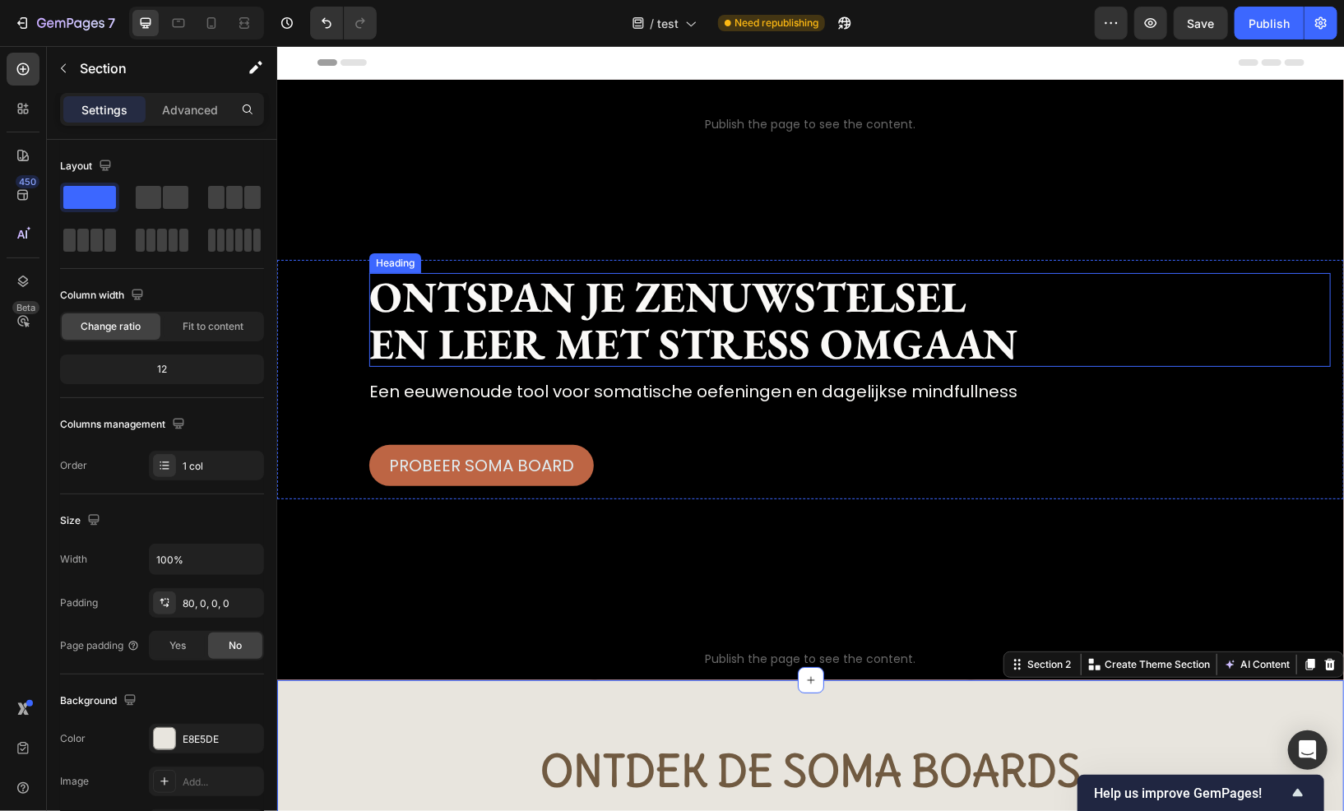
click at [569, 324] on h1 "ontspan je zenuwstelsel en leer met stress omgaan" at bounding box center [850, 319] width 962 height 94
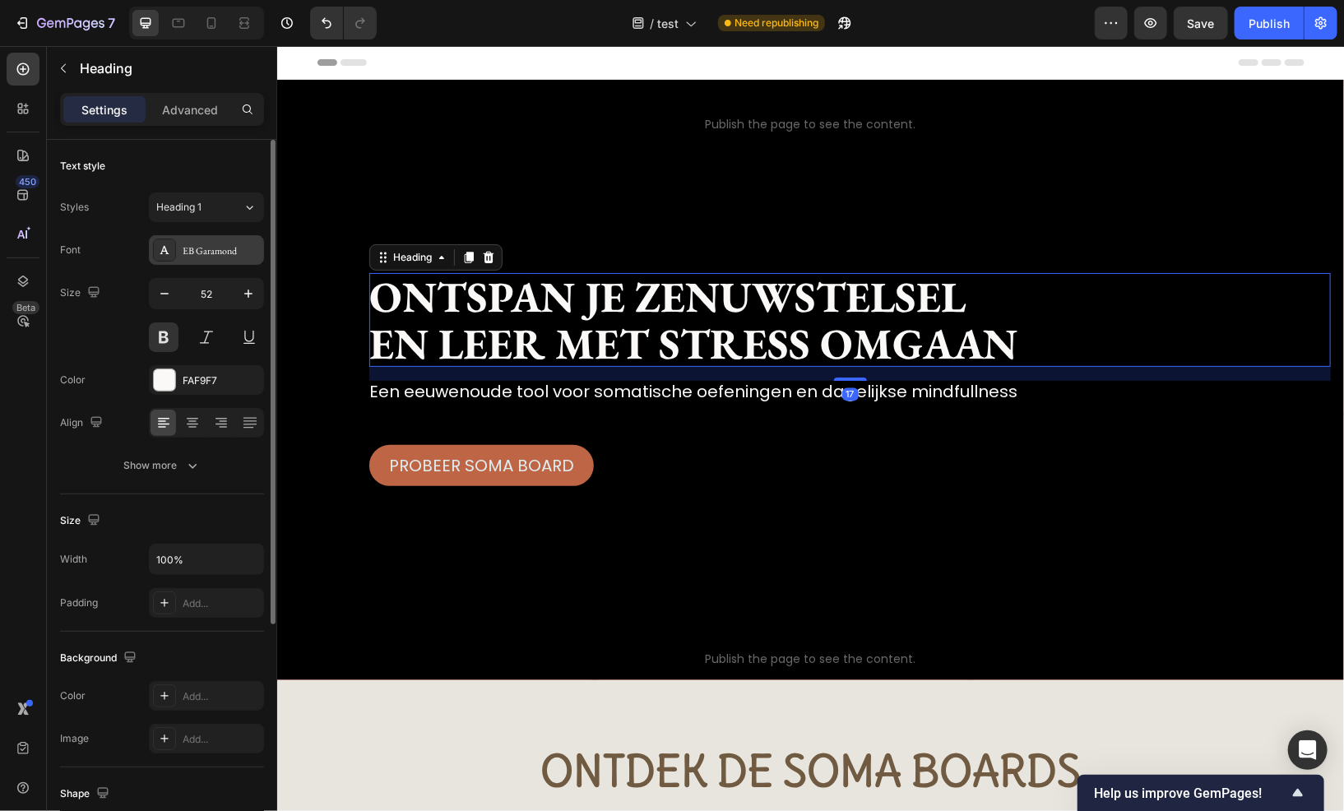
click at [196, 255] on div "EB Garamond" at bounding box center [221, 251] width 77 height 15
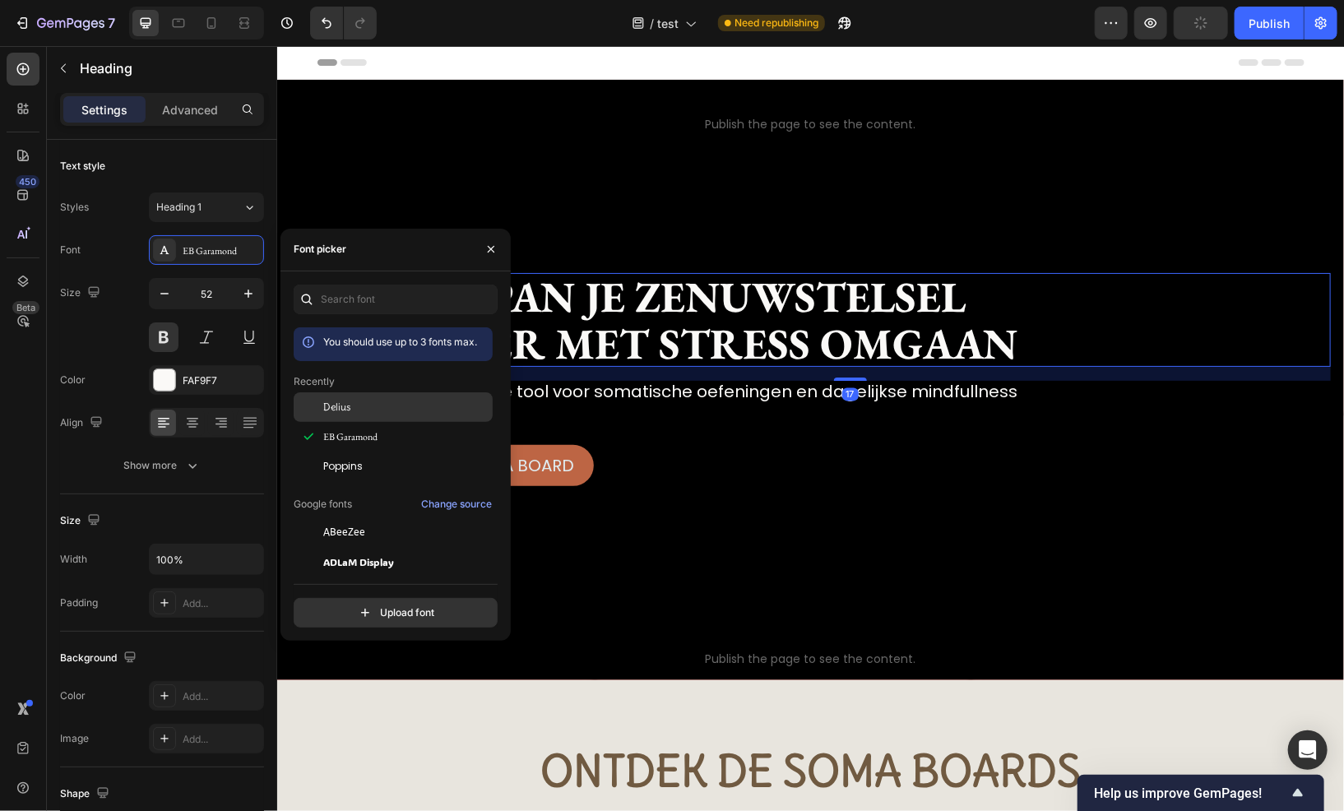
click at [346, 403] on span "Delius" at bounding box center [336, 407] width 27 height 15
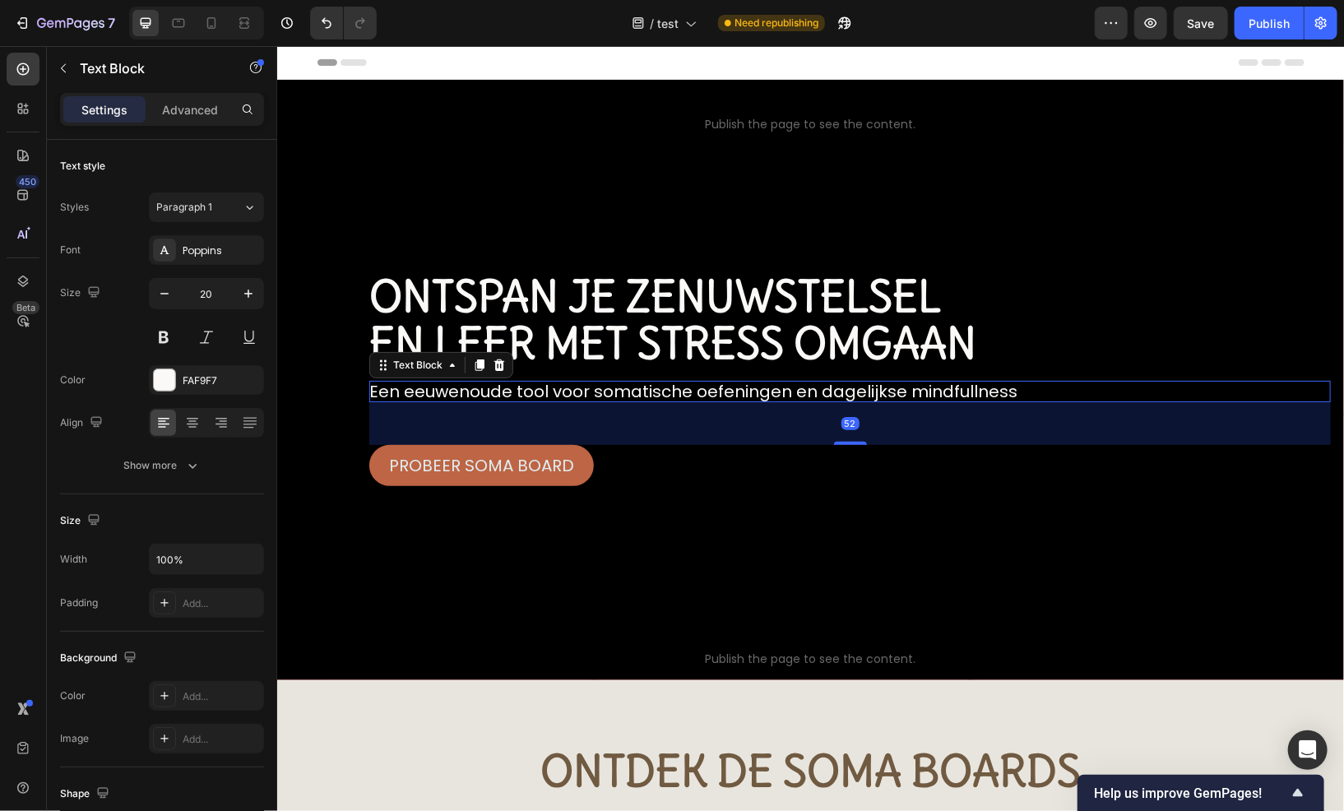
click at [678, 386] on p "Een eeuwenoude tool voor somatische oefeningen en dagelijkse mindfullness" at bounding box center [850, 390] width 962 height 21
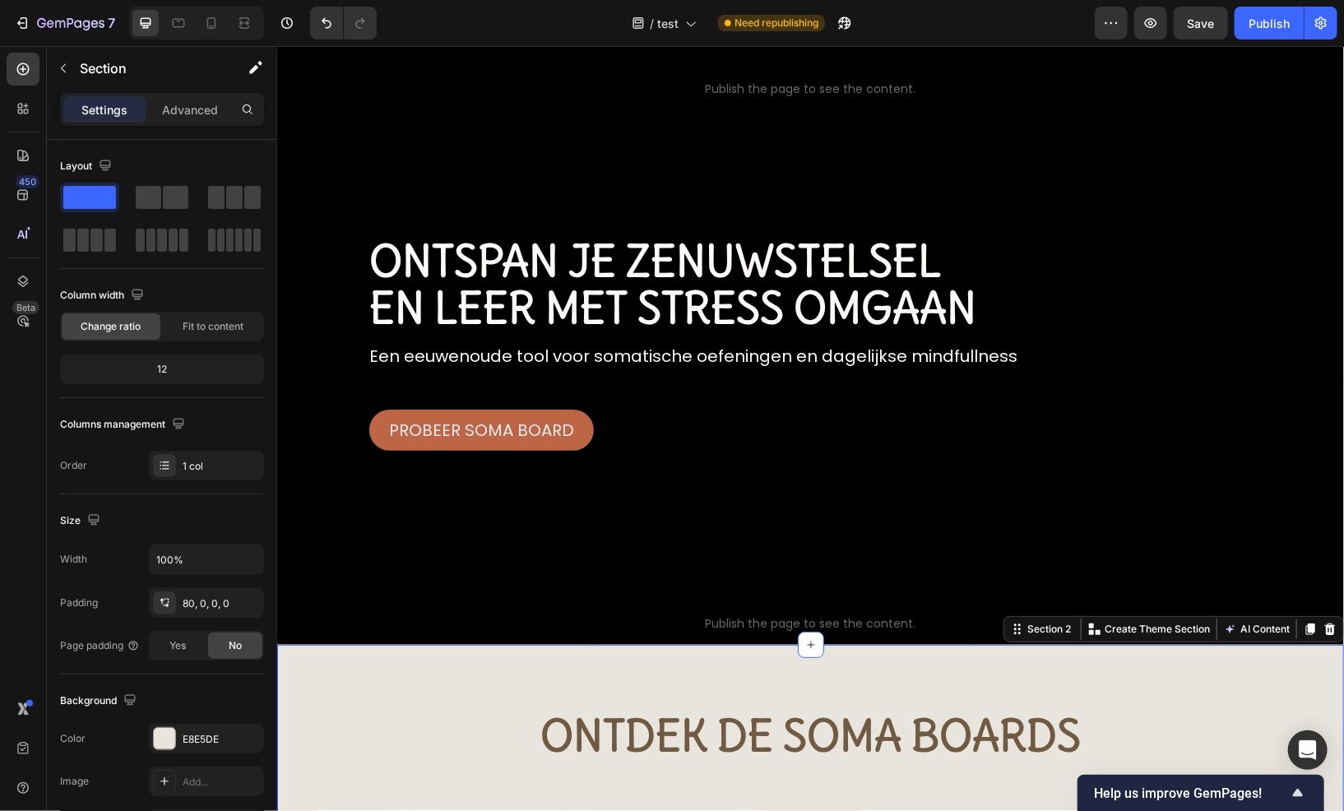
scroll to position [82, 0]
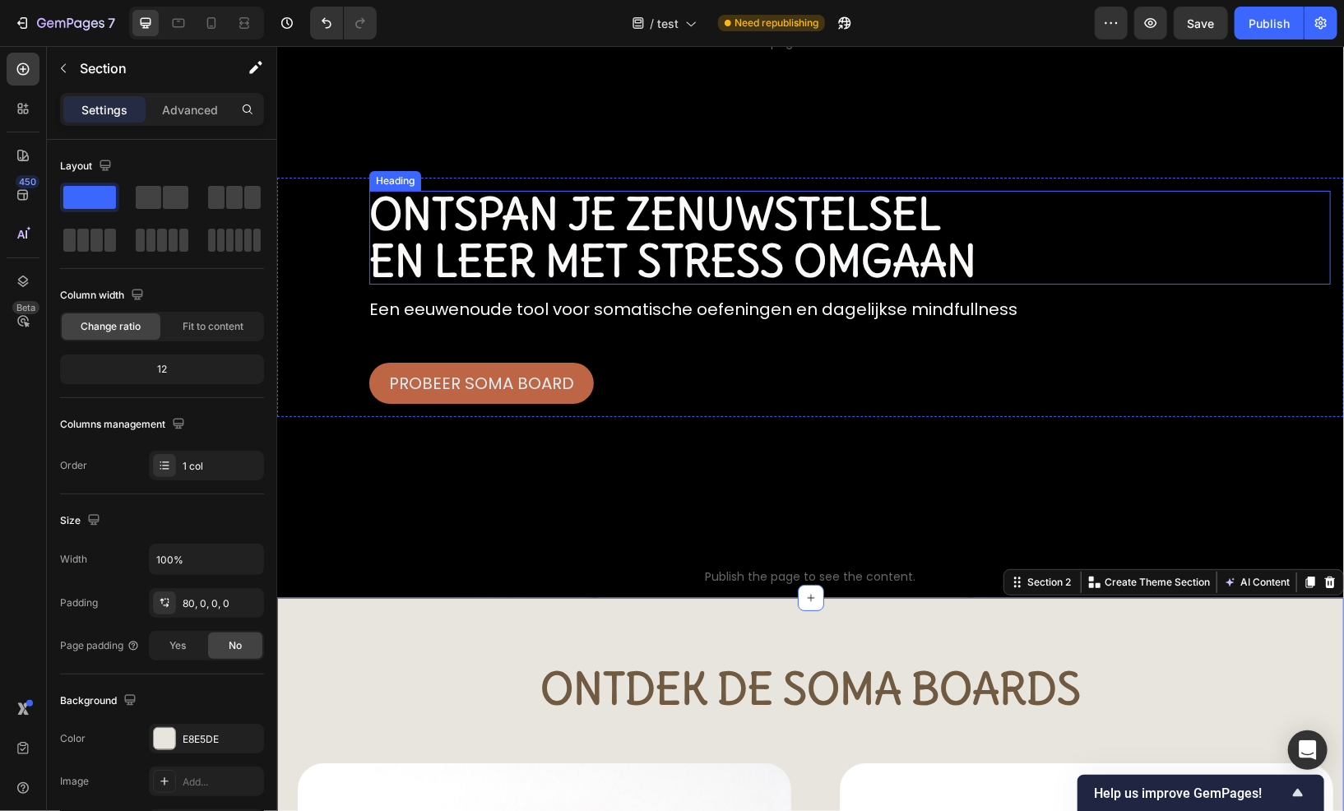
click at [827, 230] on h1 "ontspan je zenuwstelsel en leer met stress omgaan" at bounding box center [850, 237] width 962 height 94
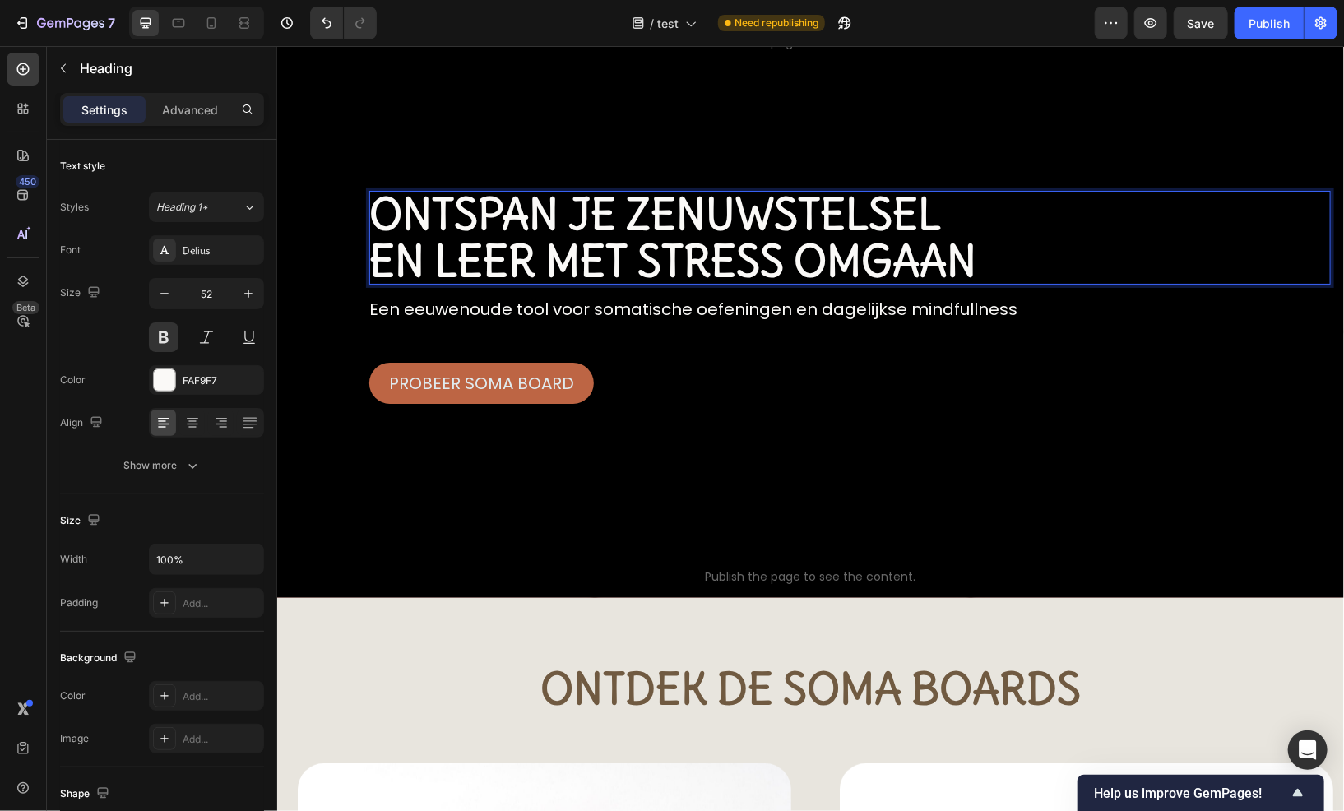
click at [827, 230] on h1 "ontspan je zenuwstelsel en leer met stress omgaan" at bounding box center [850, 237] width 962 height 94
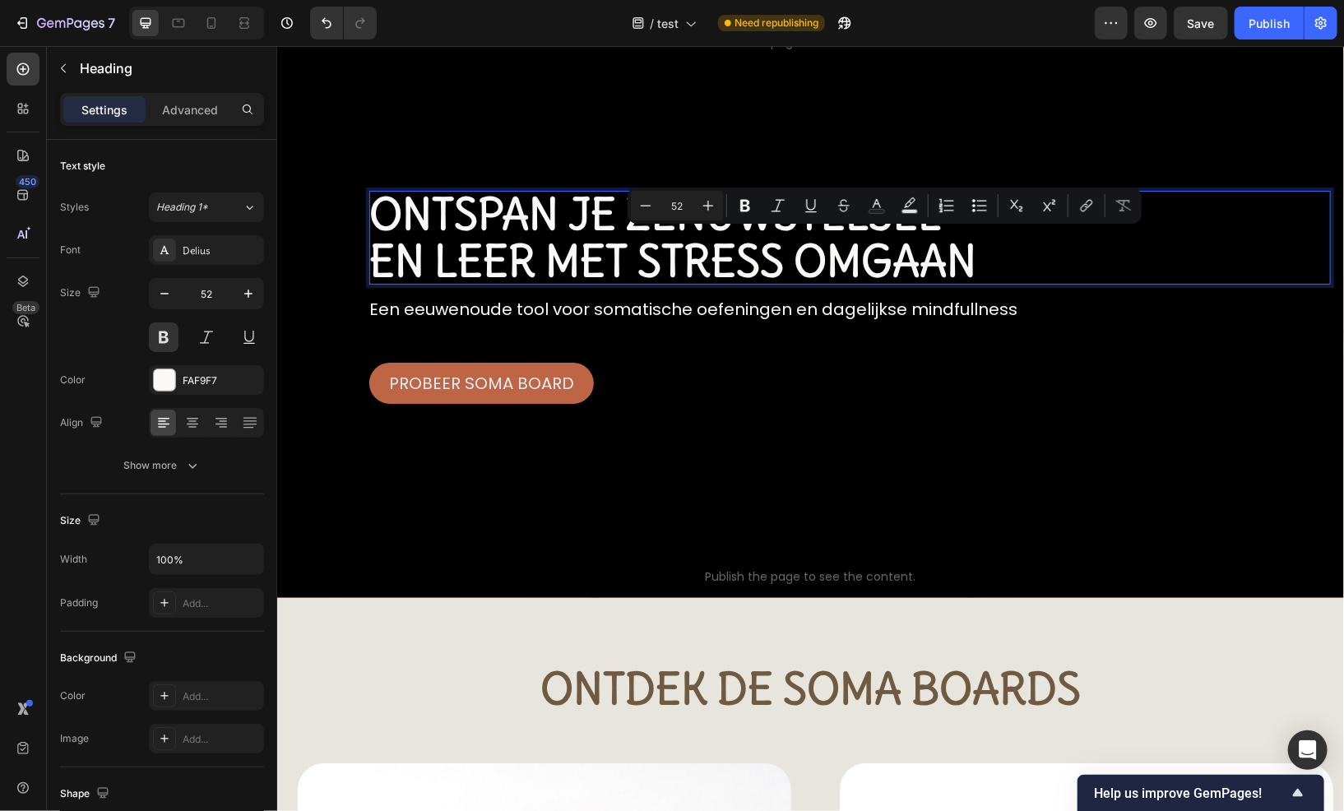
click at [827, 230] on p "ontspan je zenuwstelsel en leer met stress omgaan" at bounding box center [850, 237] width 962 height 94
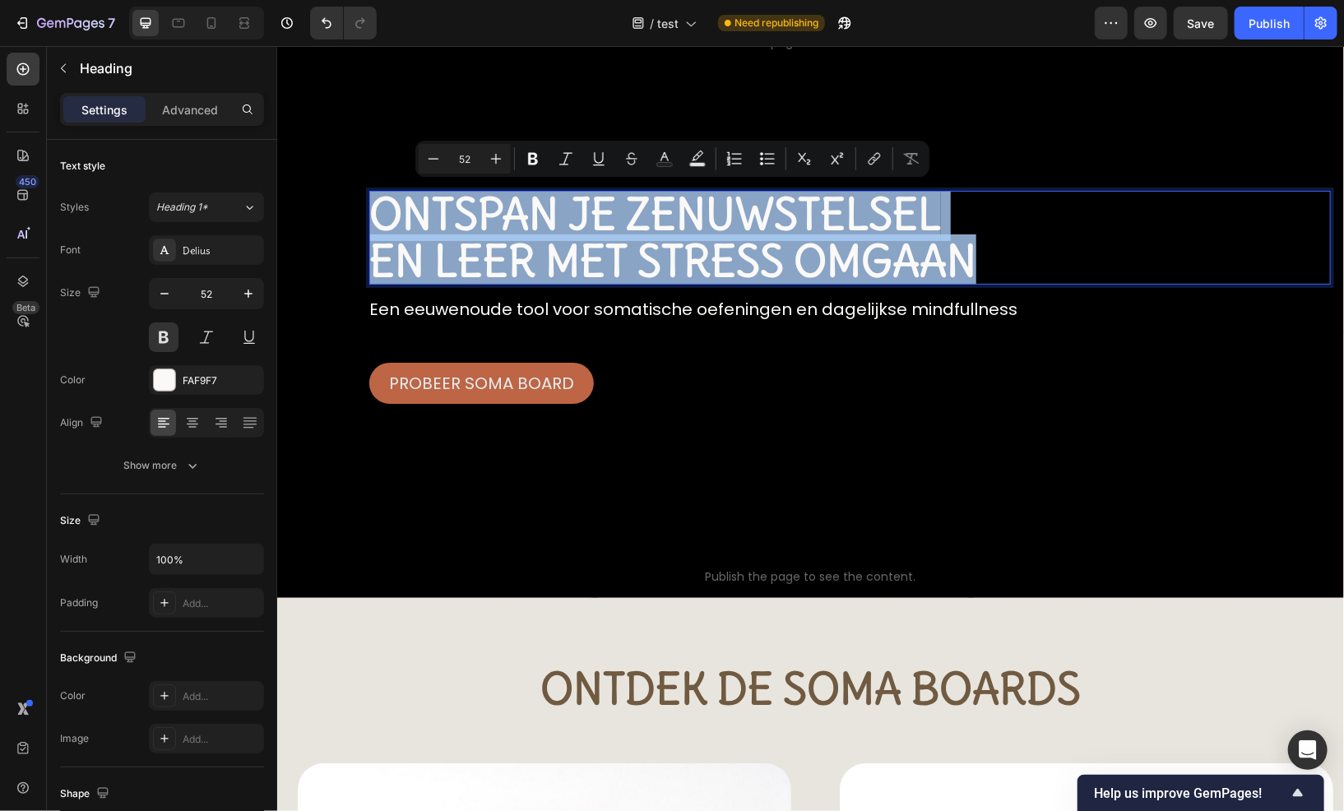
copy p "ontspan je zenuwstelsel en leer met stress omgaan"
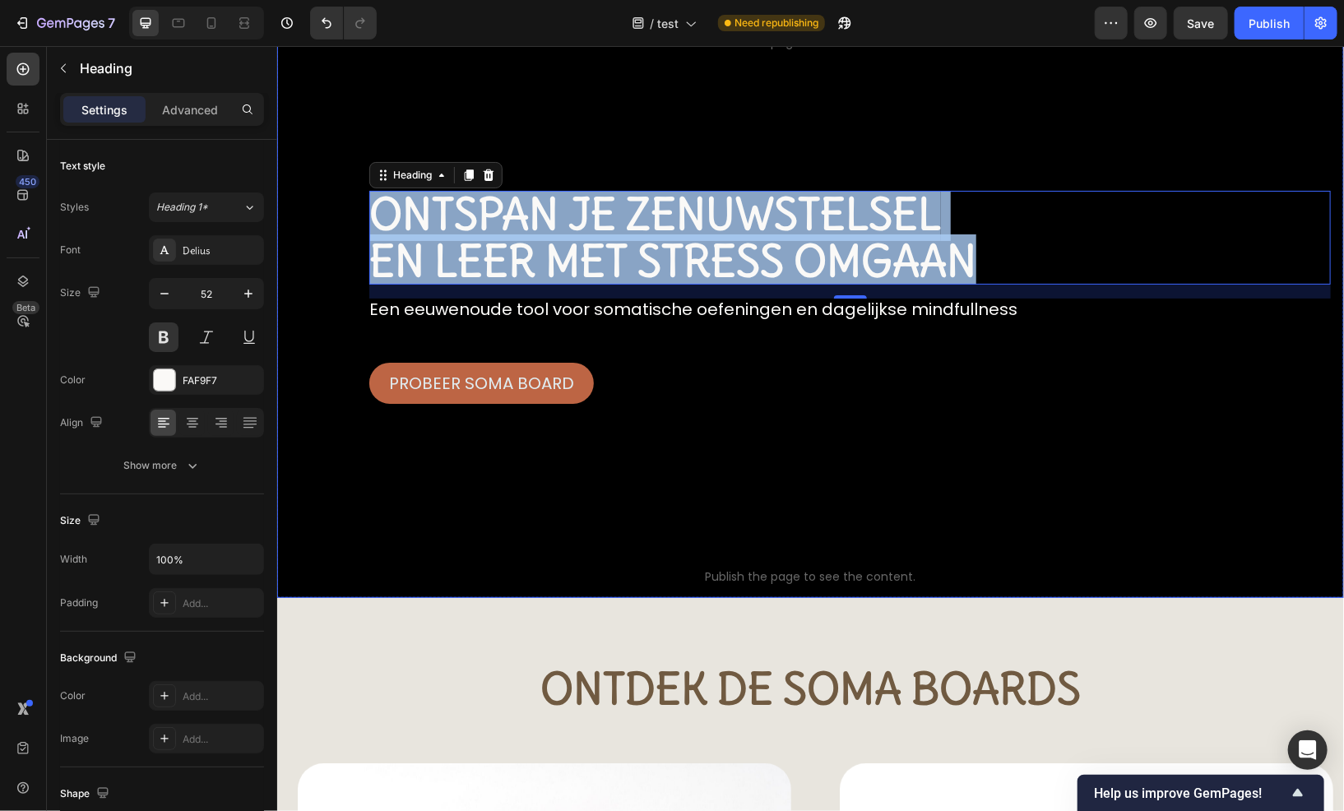
click at [1210, 476] on div "high Wave blue pointing DOWN Publish the page to see the content. high Wave blu…" at bounding box center [809, 297] width 1067 height 601
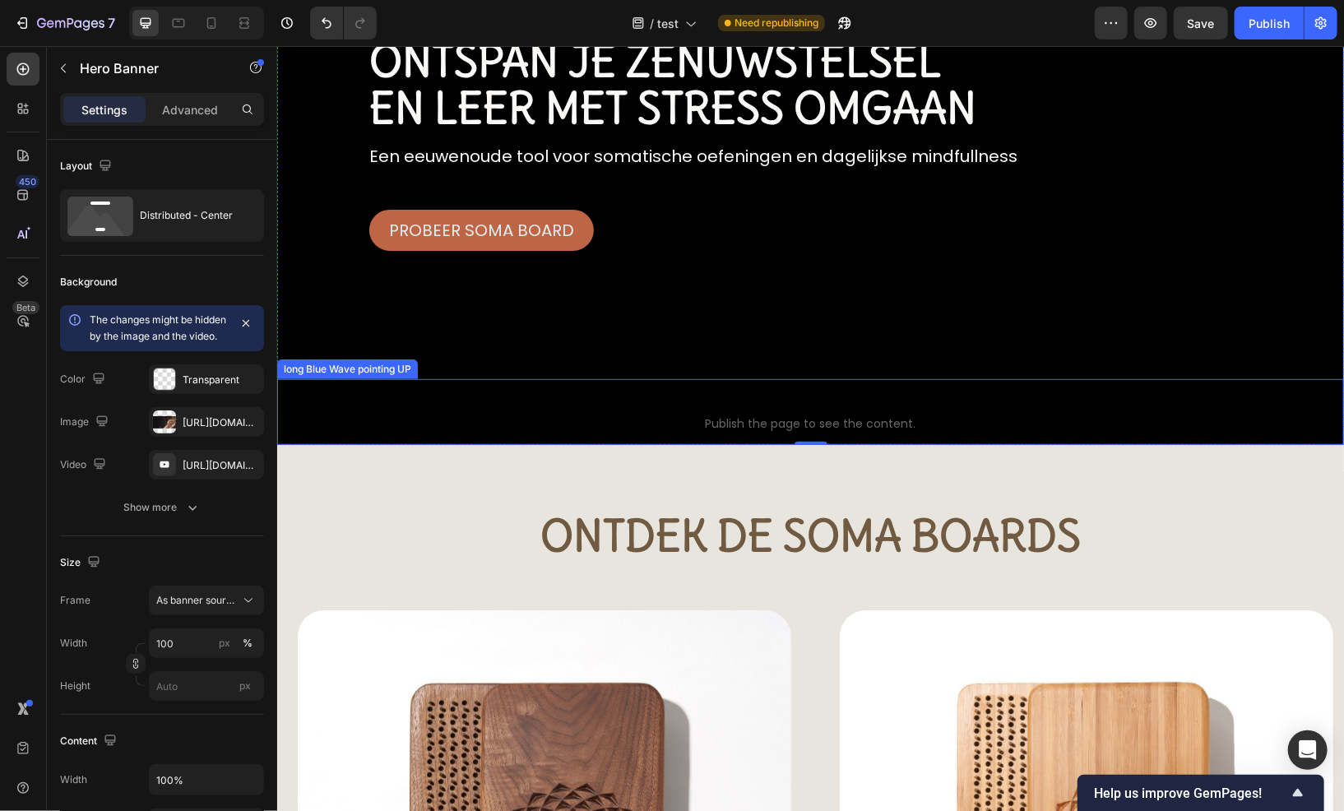
scroll to position [247, 0]
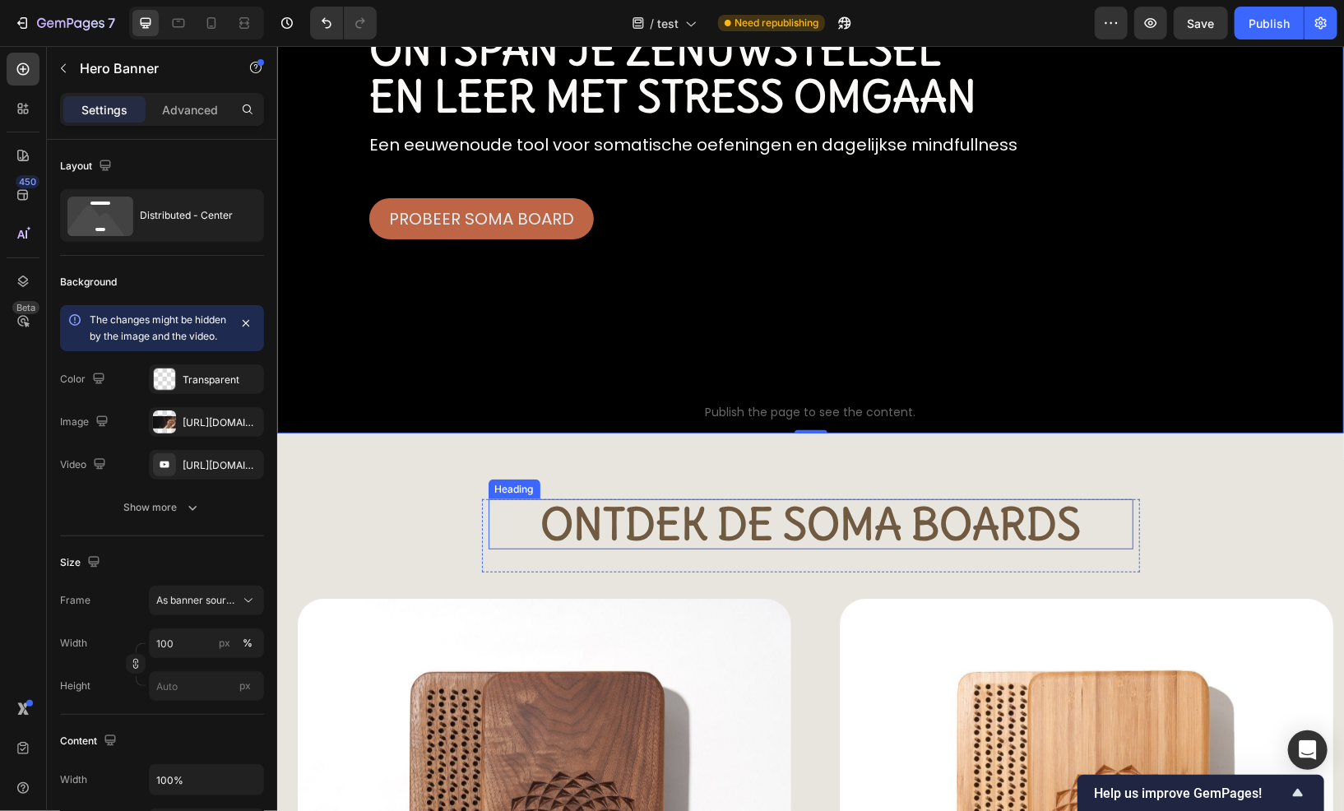
click at [1074, 505] on h2 "Ontdek de Soma boards" at bounding box center [810, 524] width 645 height 50
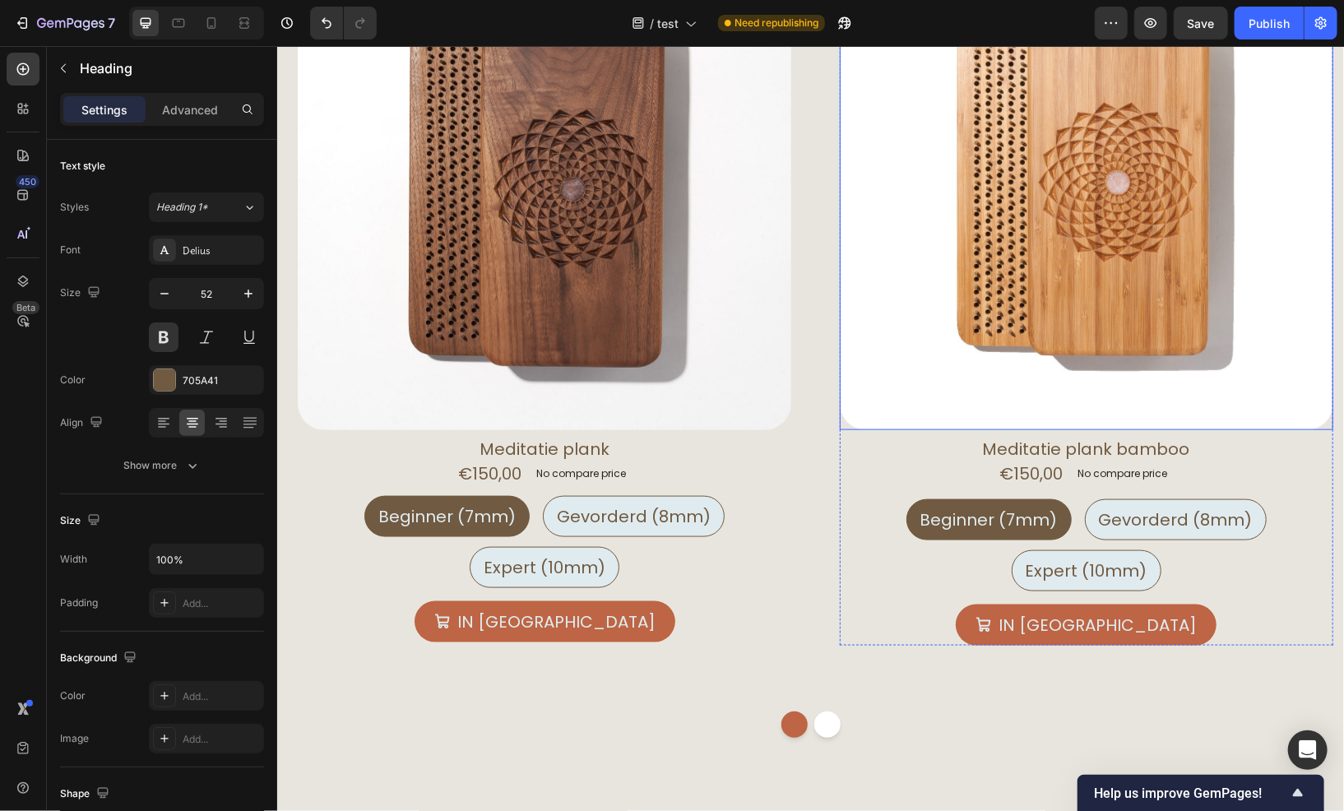
scroll to position [905, 0]
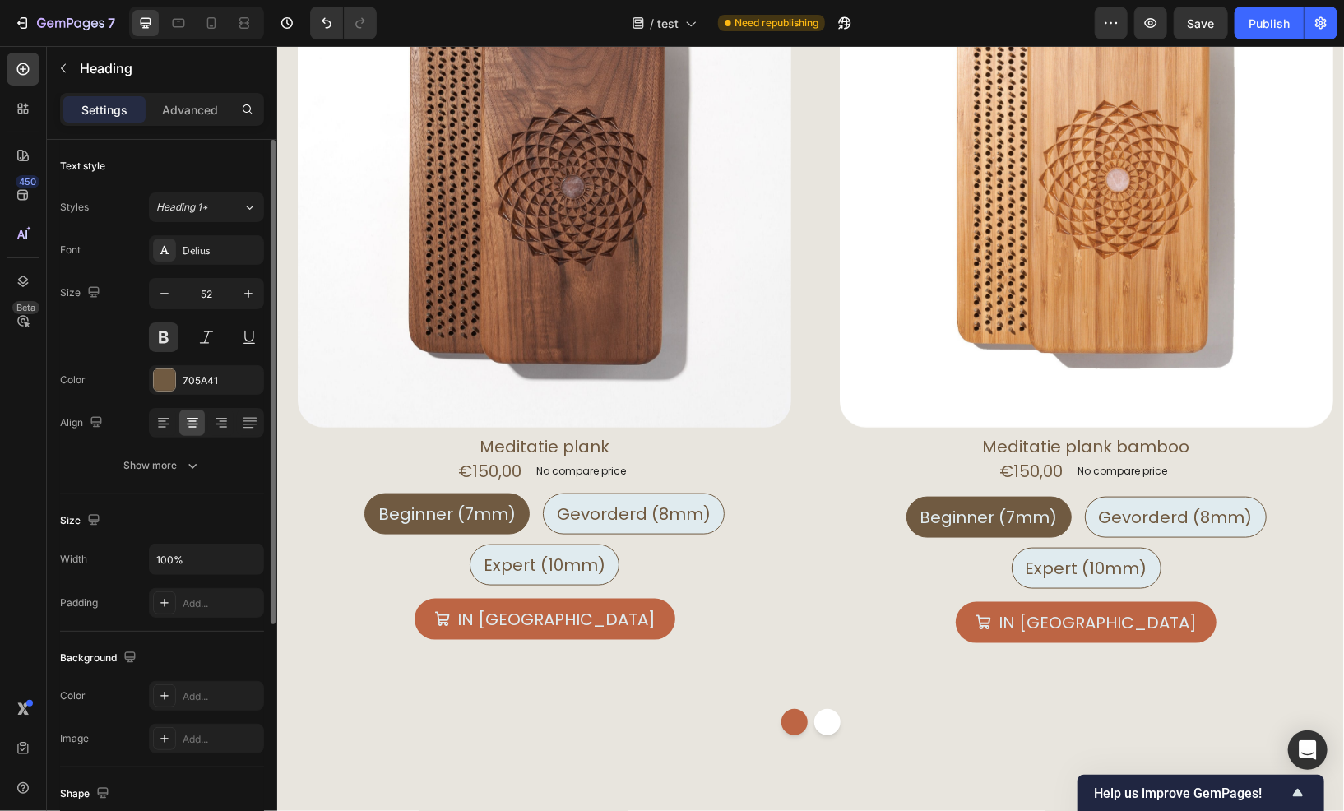
click at [221, 166] on div "Text style" at bounding box center [162, 166] width 204 height 26
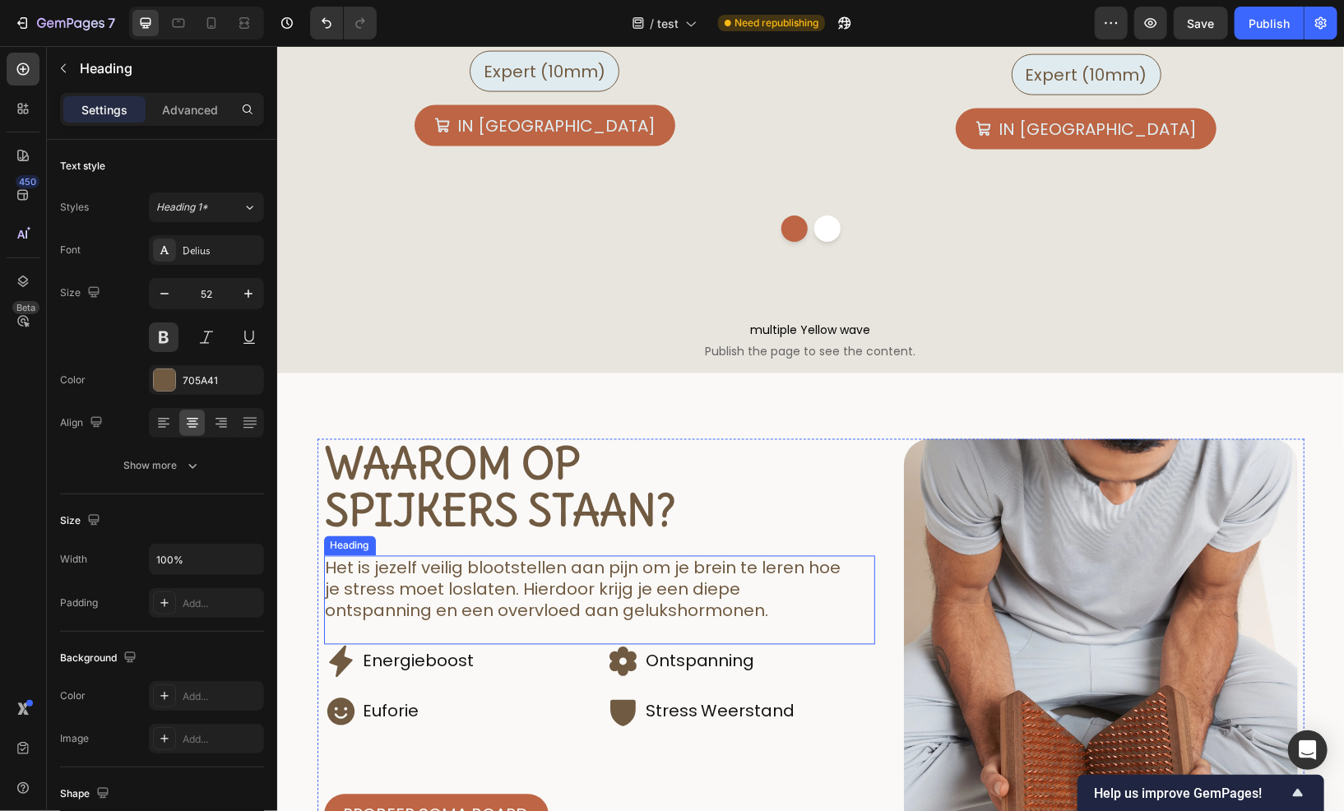
scroll to position [1646, 0]
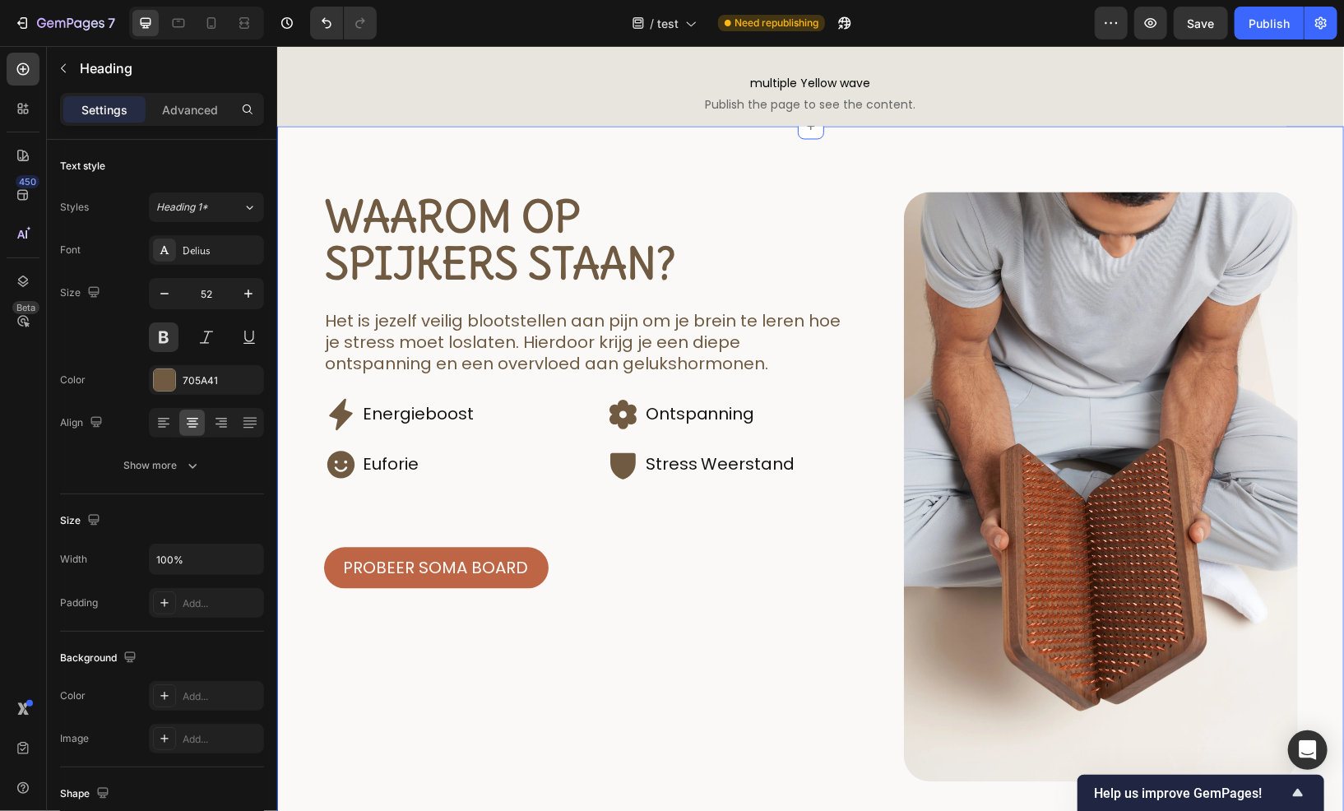
click at [397, 149] on div "Waarom op spijkers staan? Heading Het is jezelf veilig blootstellen aan pijn om…" at bounding box center [809, 520] width 1067 height 788
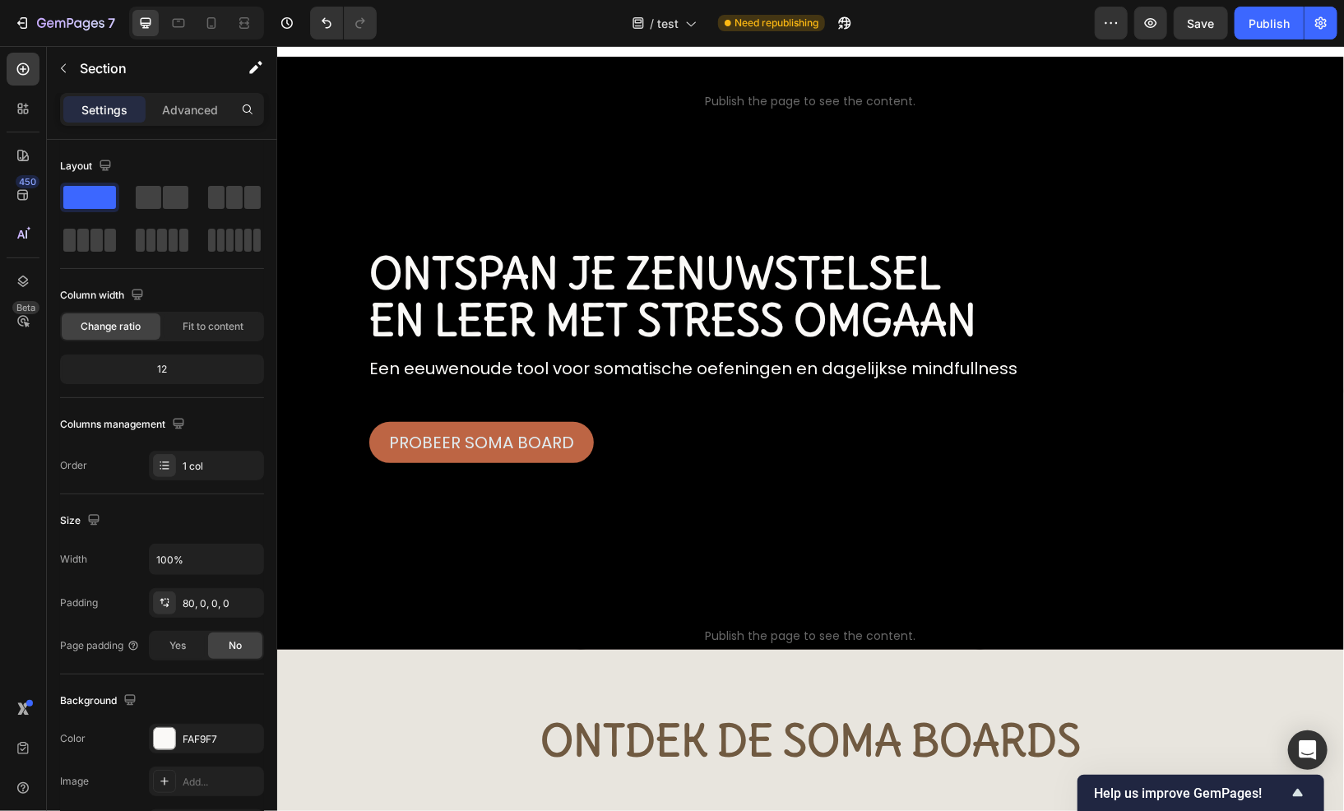
scroll to position [0, 0]
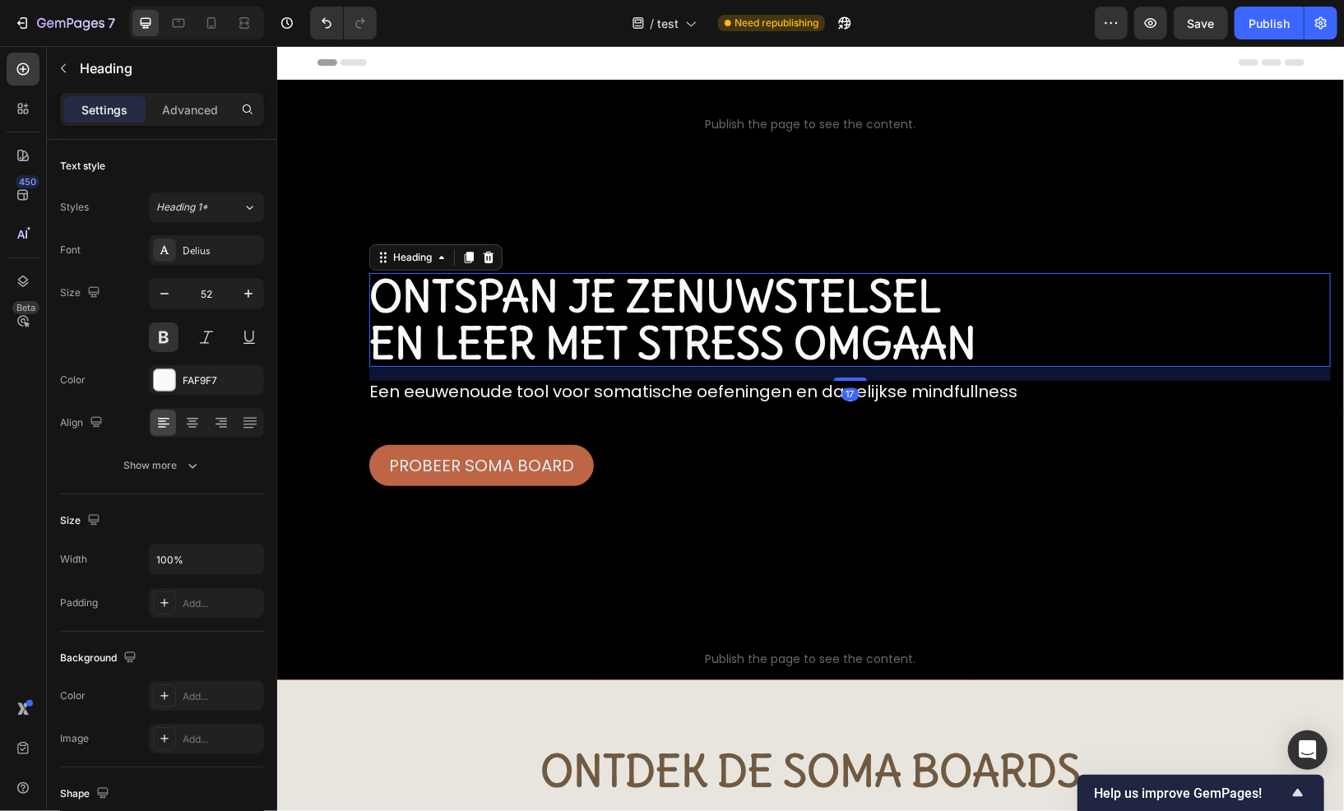
click at [798, 291] on h1 "ontspan je zenuwstelsel en leer met stress omgaan" at bounding box center [850, 319] width 962 height 94
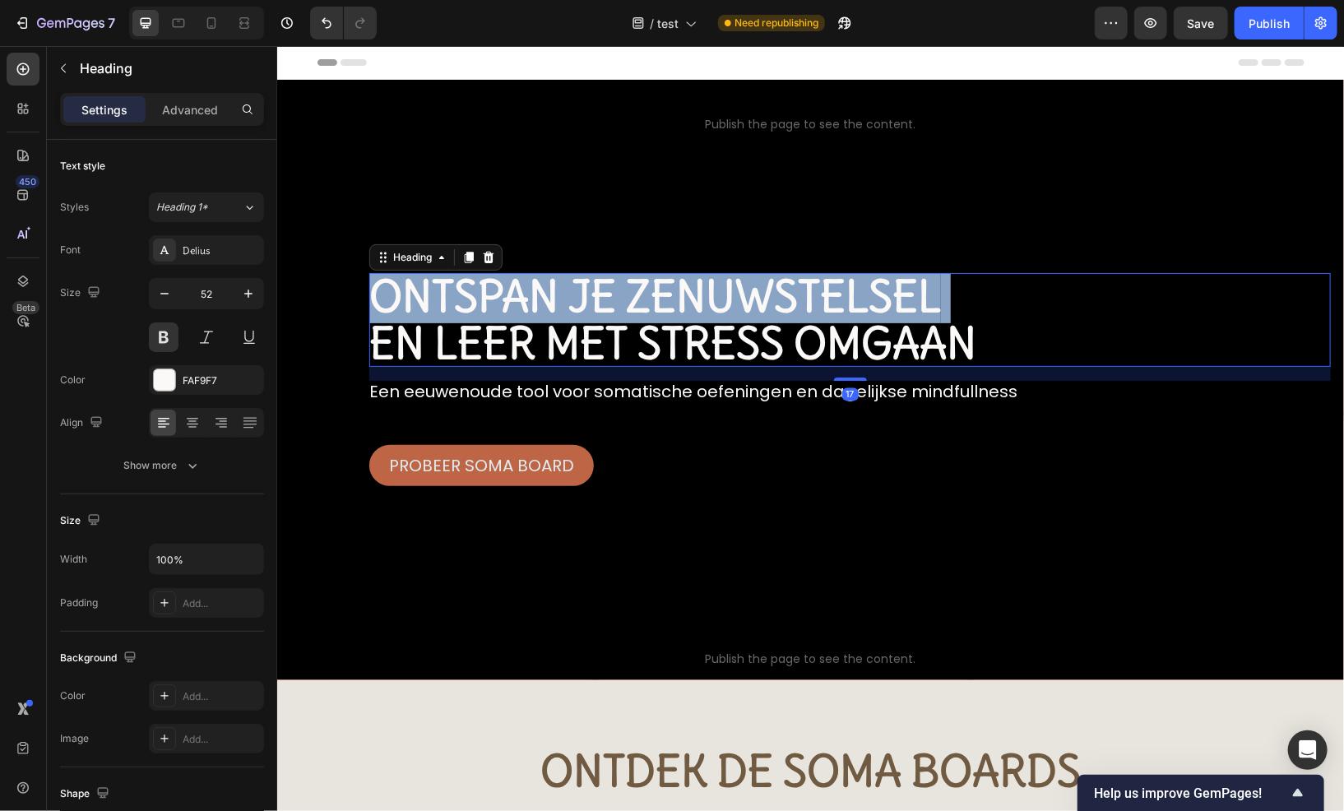
click at [798, 291] on p "ontspan je zenuwstelsel en leer met stress omgaan" at bounding box center [850, 319] width 962 height 94
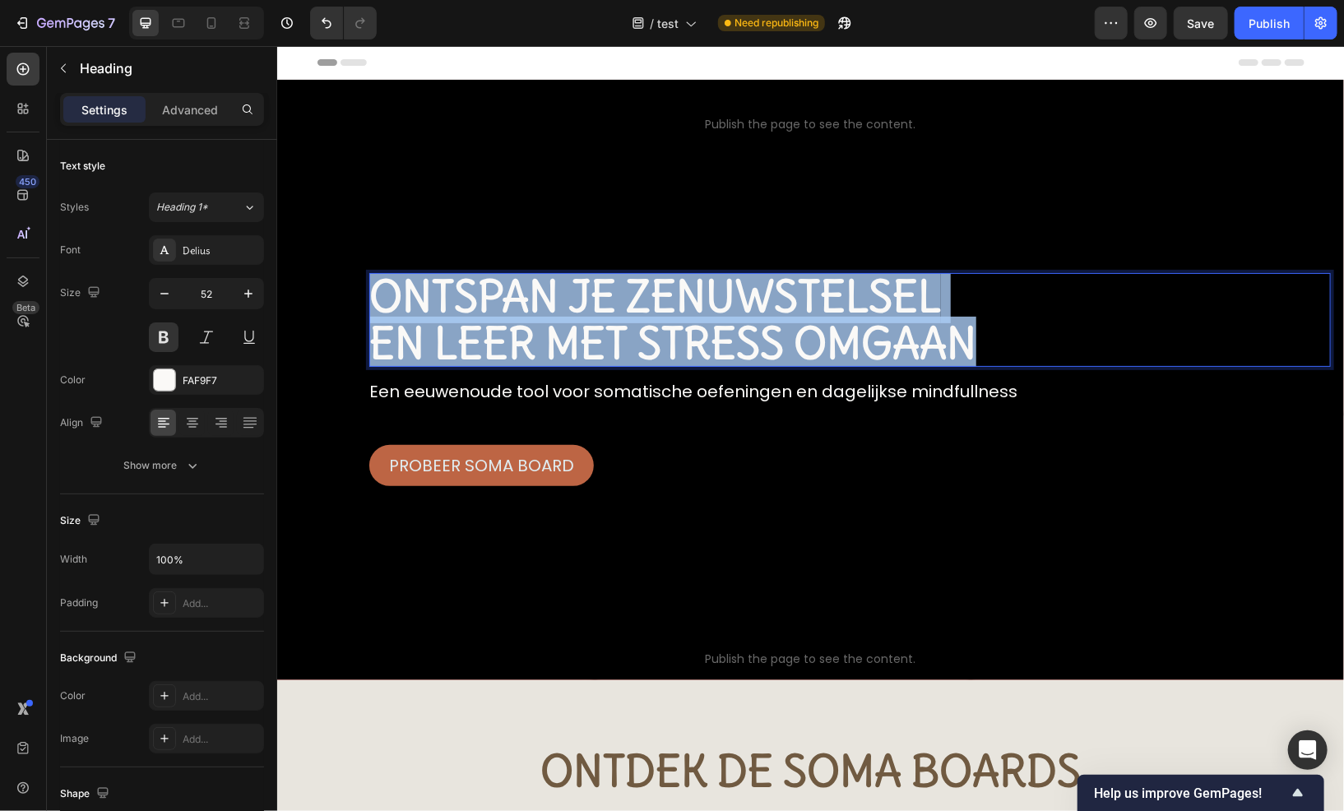
copy p "ontspan je zenuwstelsel en leer met stress omgaan"
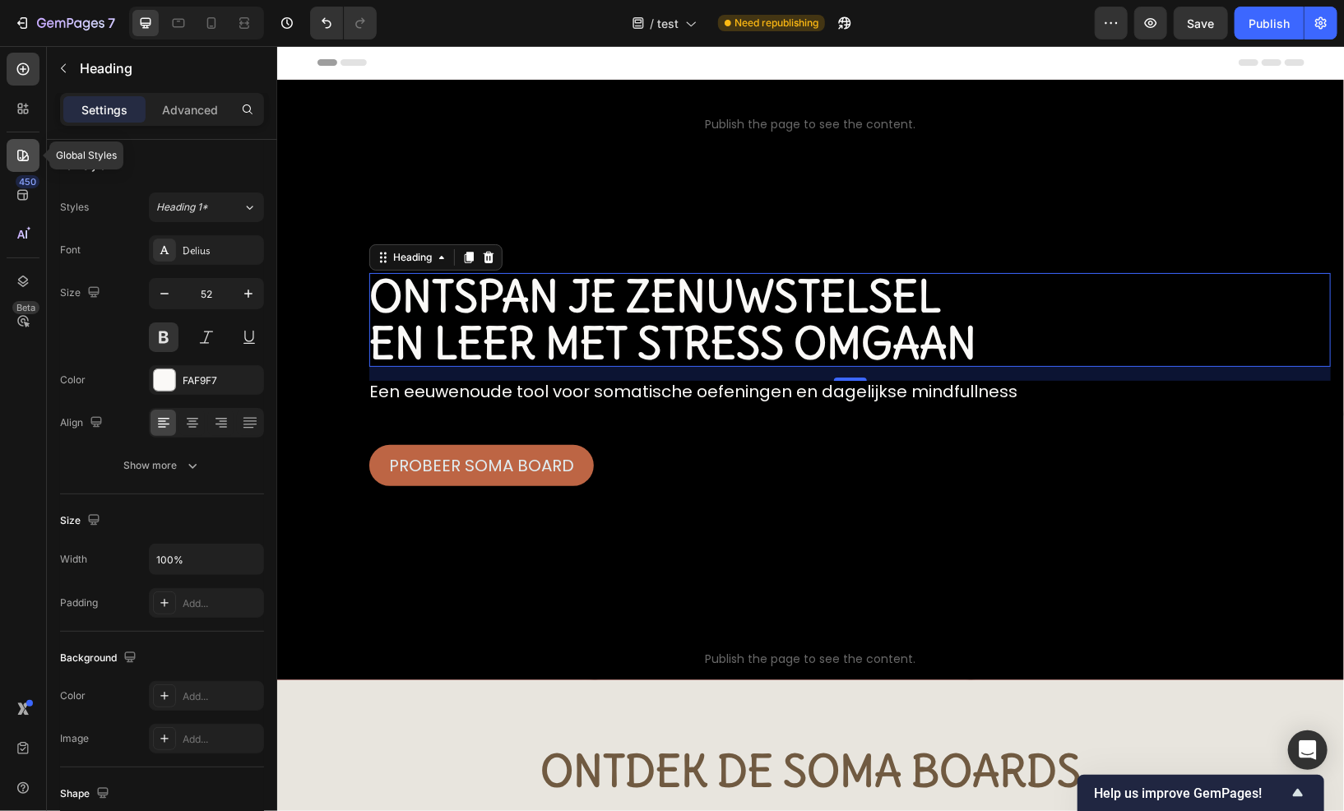
click at [20, 152] on icon at bounding box center [23, 155] width 16 height 16
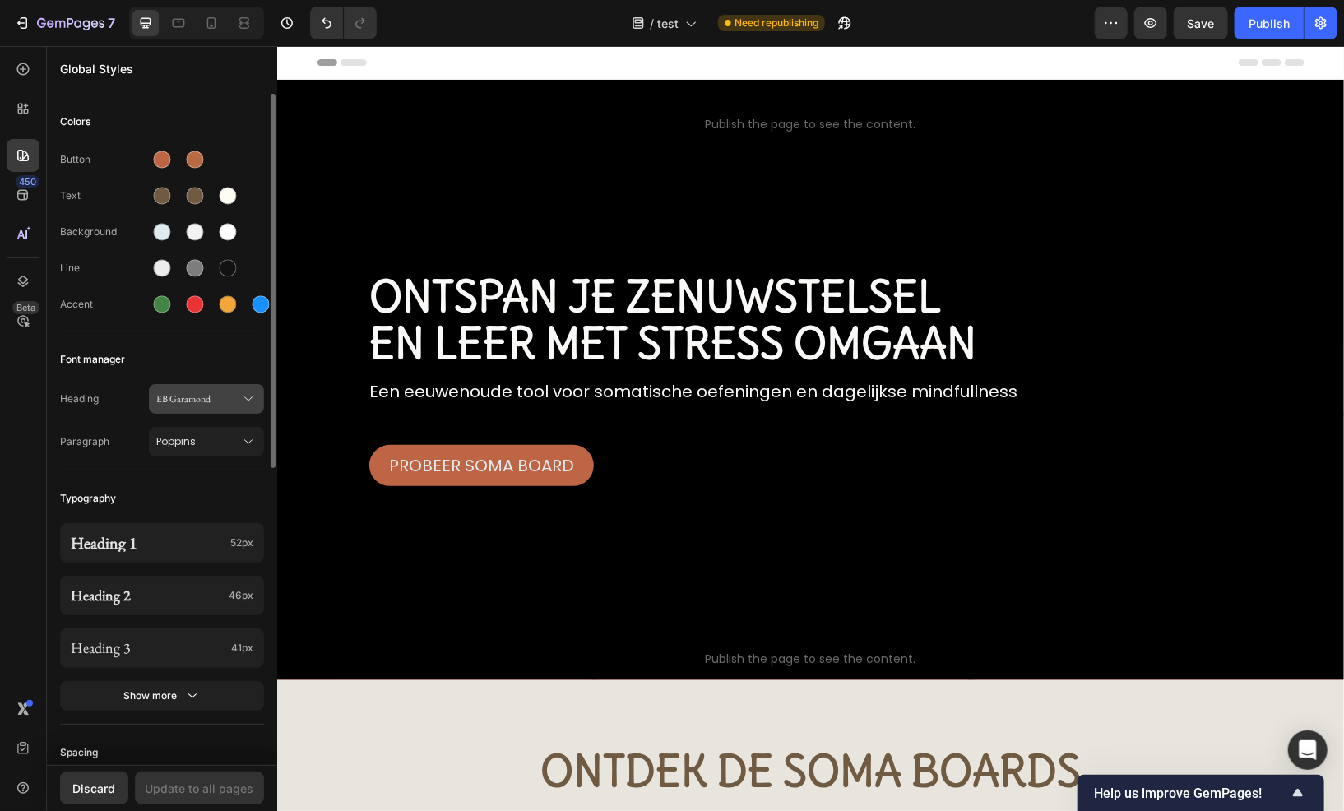
click at [208, 397] on span "EB Garamond" at bounding box center [198, 399] width 84 height 15
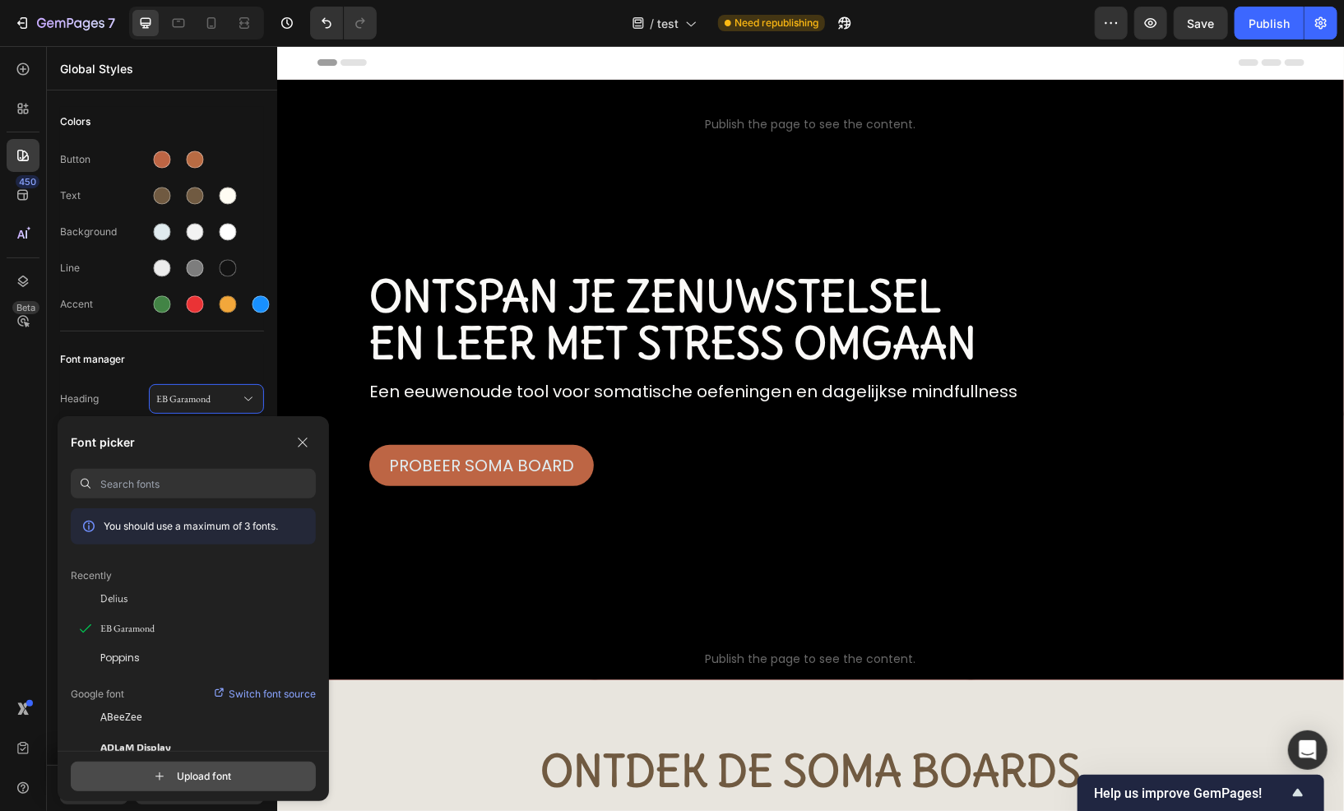
click at [192, 777] on input "file" at bounding box center [207, 777] width 411 height 28
click at [207, 767] on input "file" at bounding box center [207, 777] width 411 height 28
type input "C:\fakepath\BlackMango-Black.ttf"
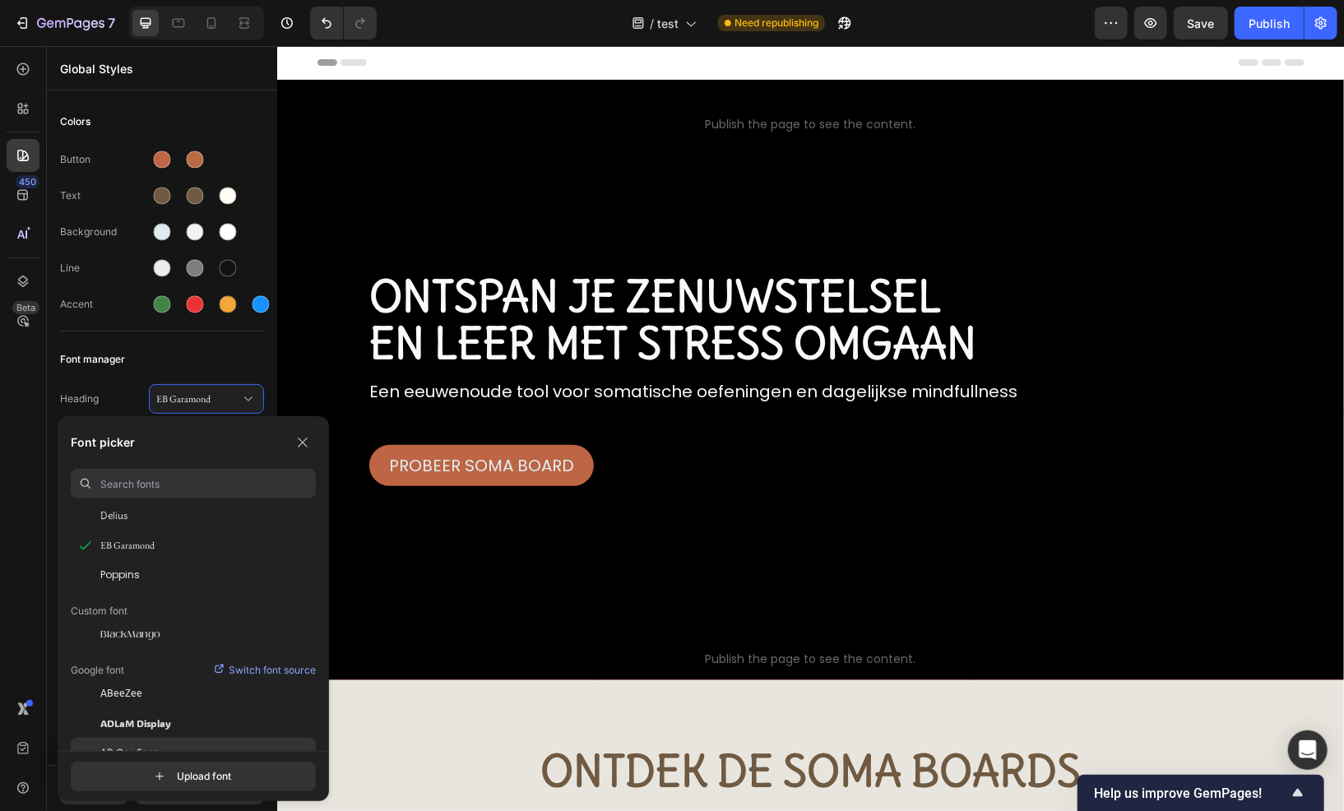
scroll to position [82, 0]
click at [174, 642] on div "BlackMango" at bounding box center [208, 635] width 216 height 30
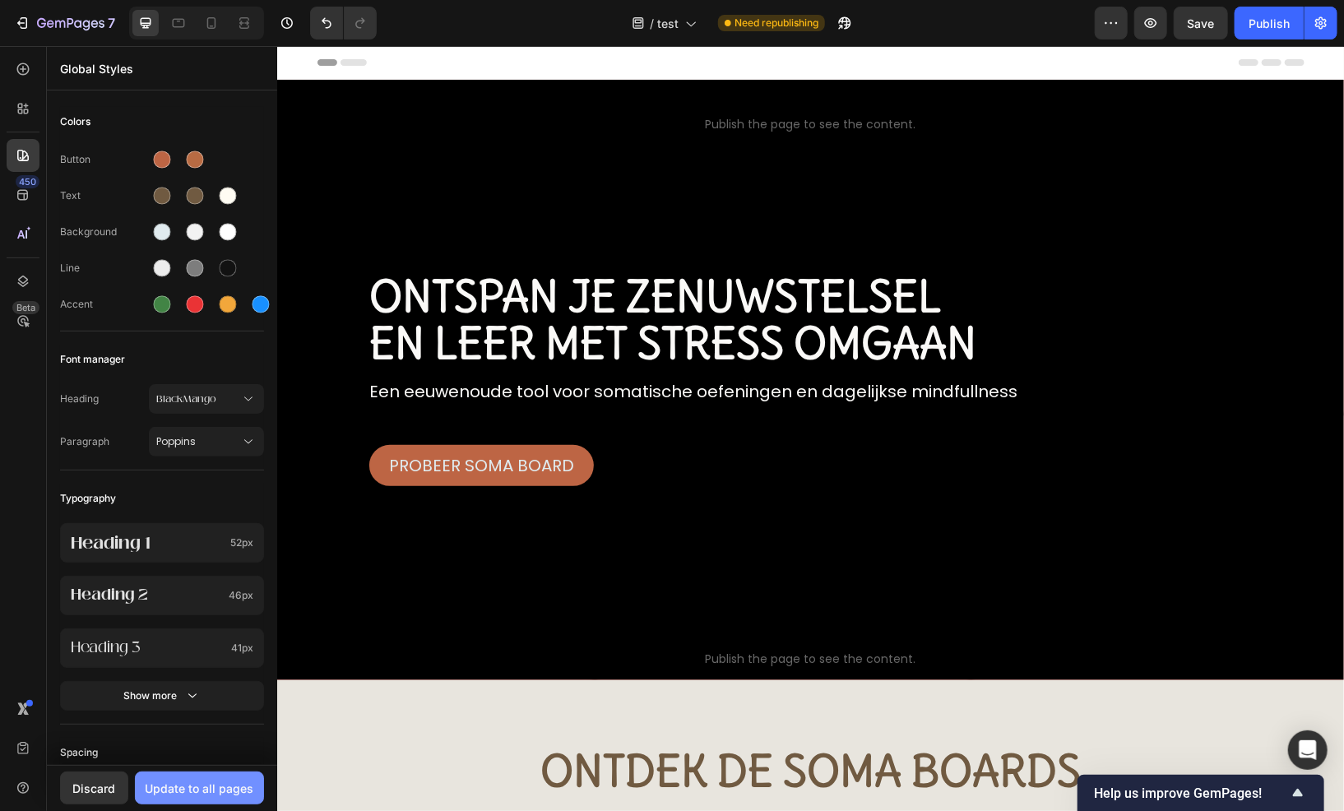
click at [196, 777] on button "Update to all pages" at bounding box center [199, 788] width 129 height 33
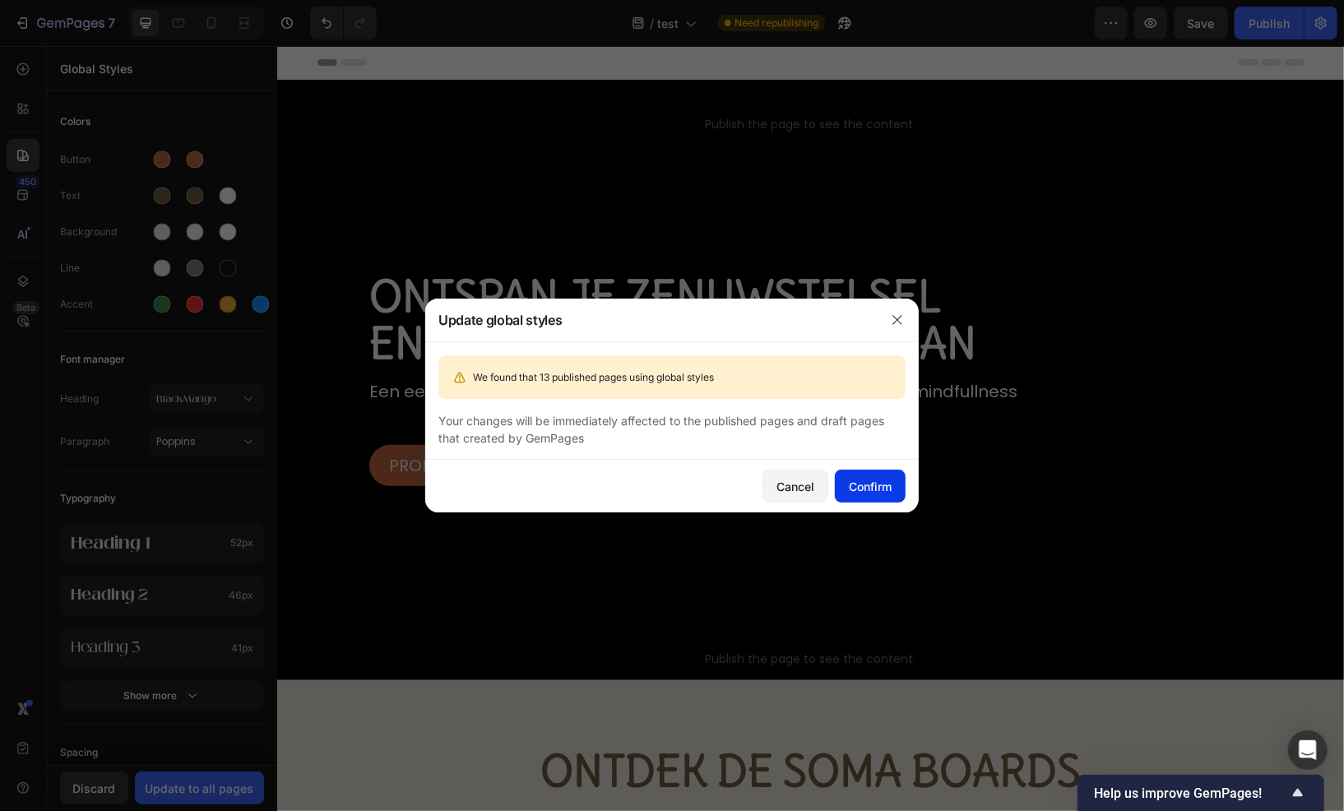
click at [844, 485] on button "Confirm" at bounding box center [870, 486] width 71 height 33
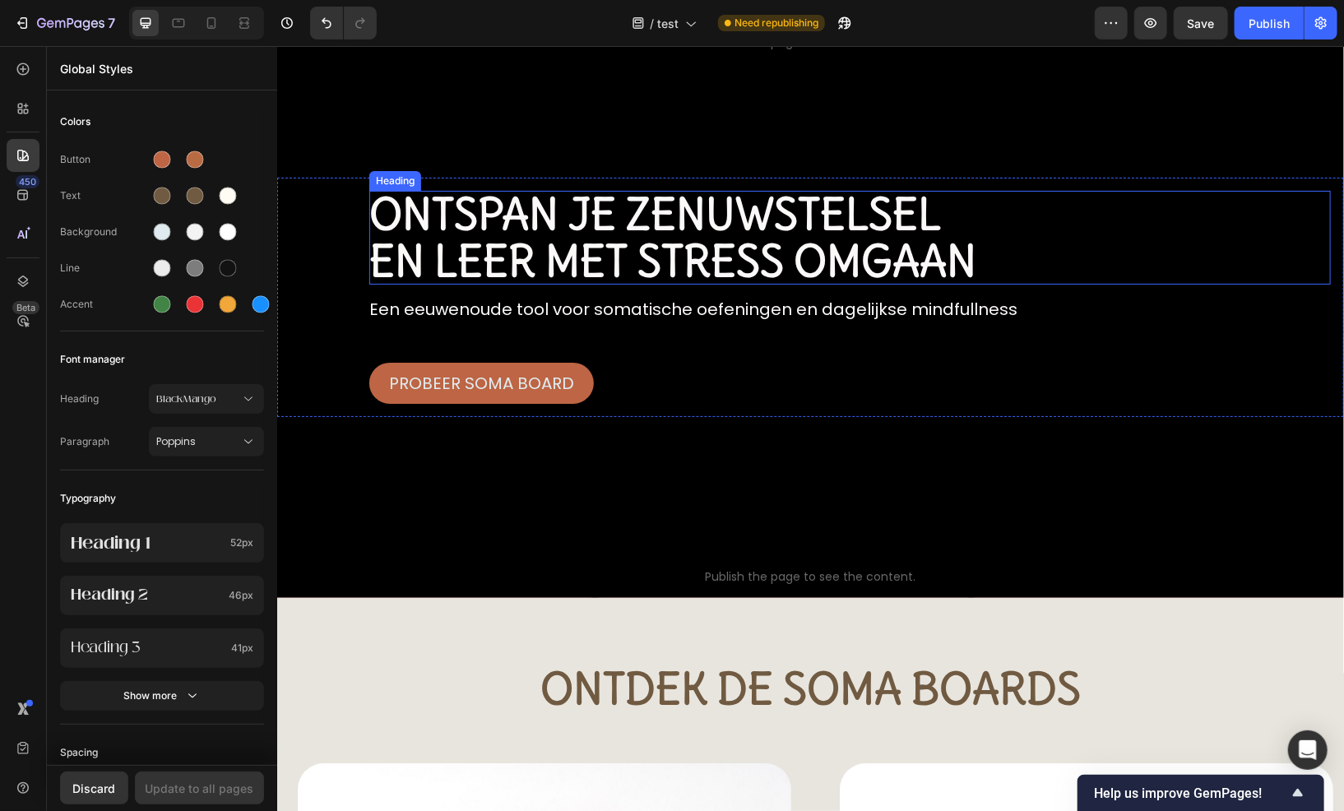
click at [693, 221] on h1 "ontspan je zenuwstelsel en leer met stress omgaan" at bounding box center [850, 237] width 962 height 94
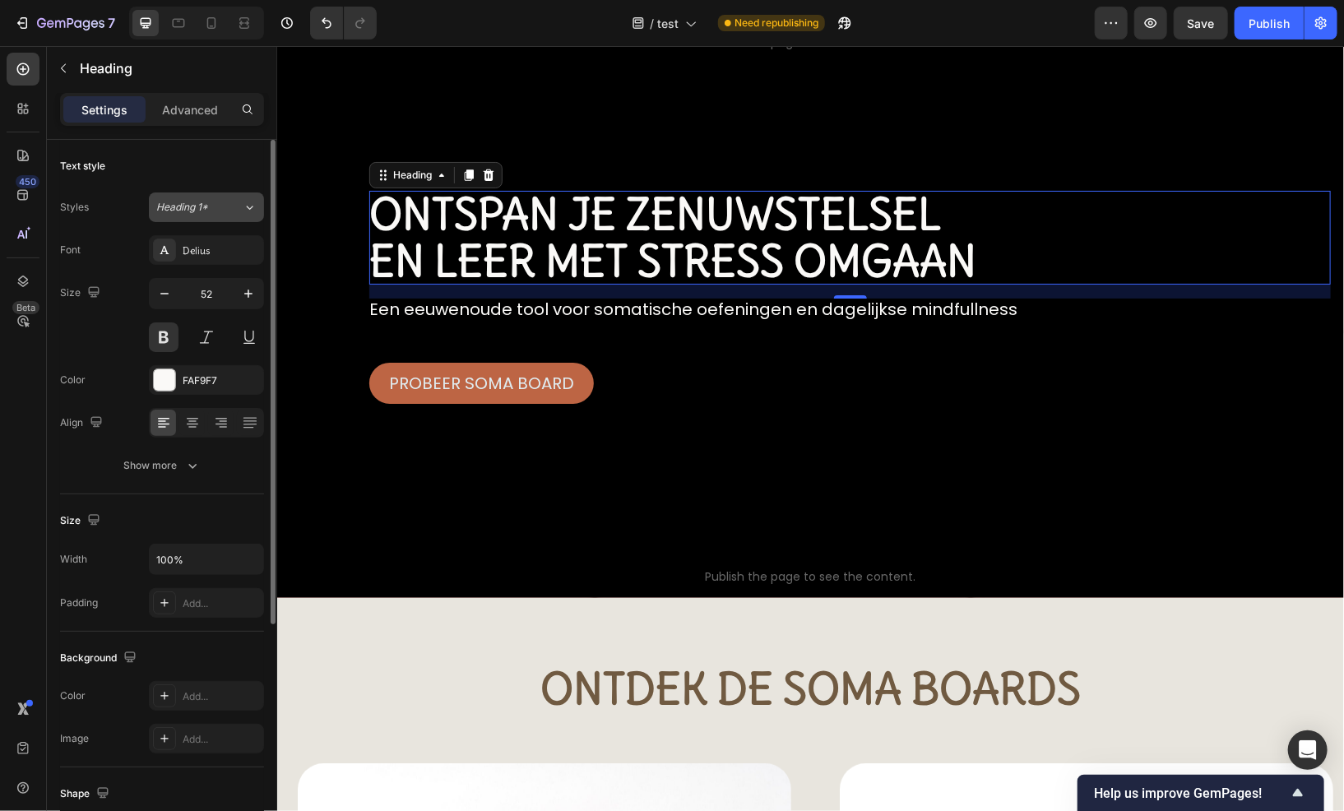
click at [205, 207] on span "Heading 1*" at bounding box center [182, 207] width 52 height 15
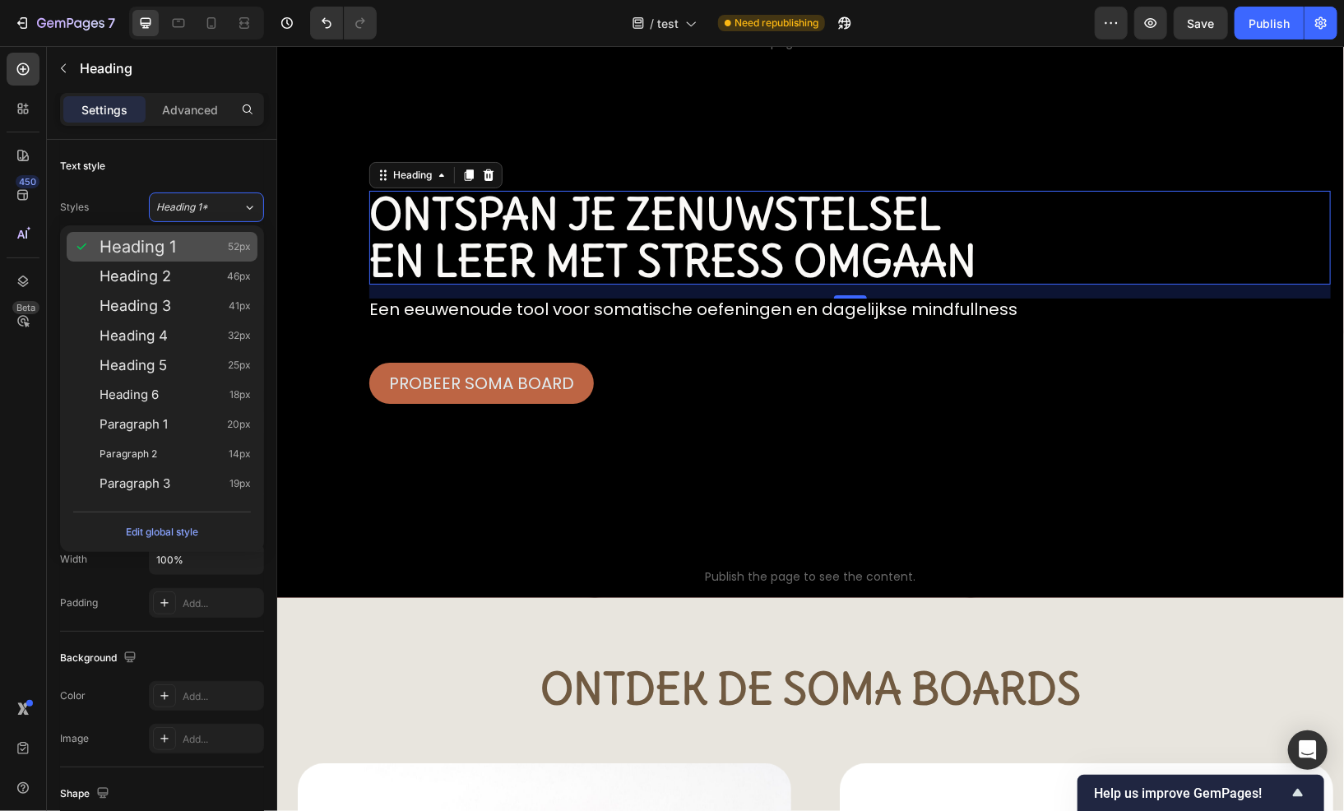
click at [174, 242] on span "Heading 1" at bounding box center [138, 247] width 77 height 16
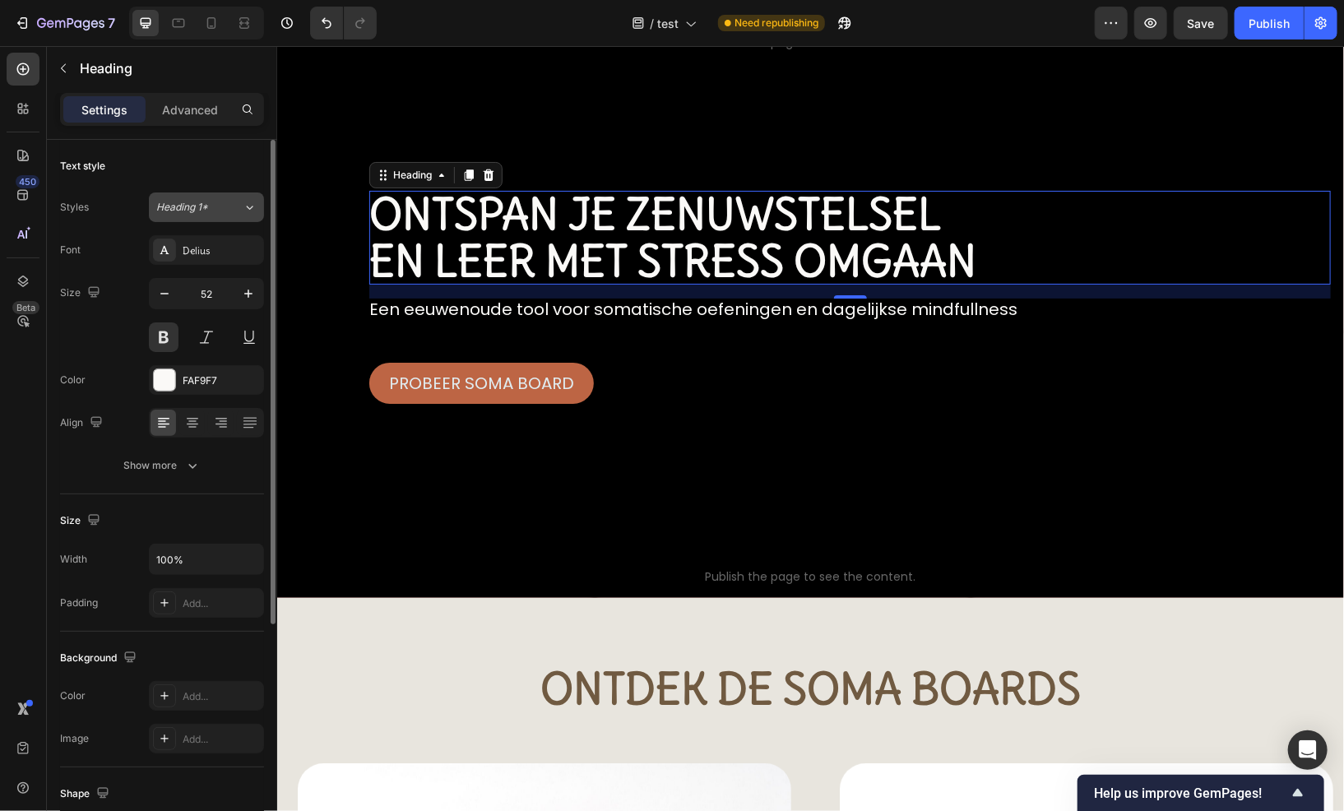
click at [196, 210] on span "Heading 1*" at bounding box center [182, 207] width 52 height 15
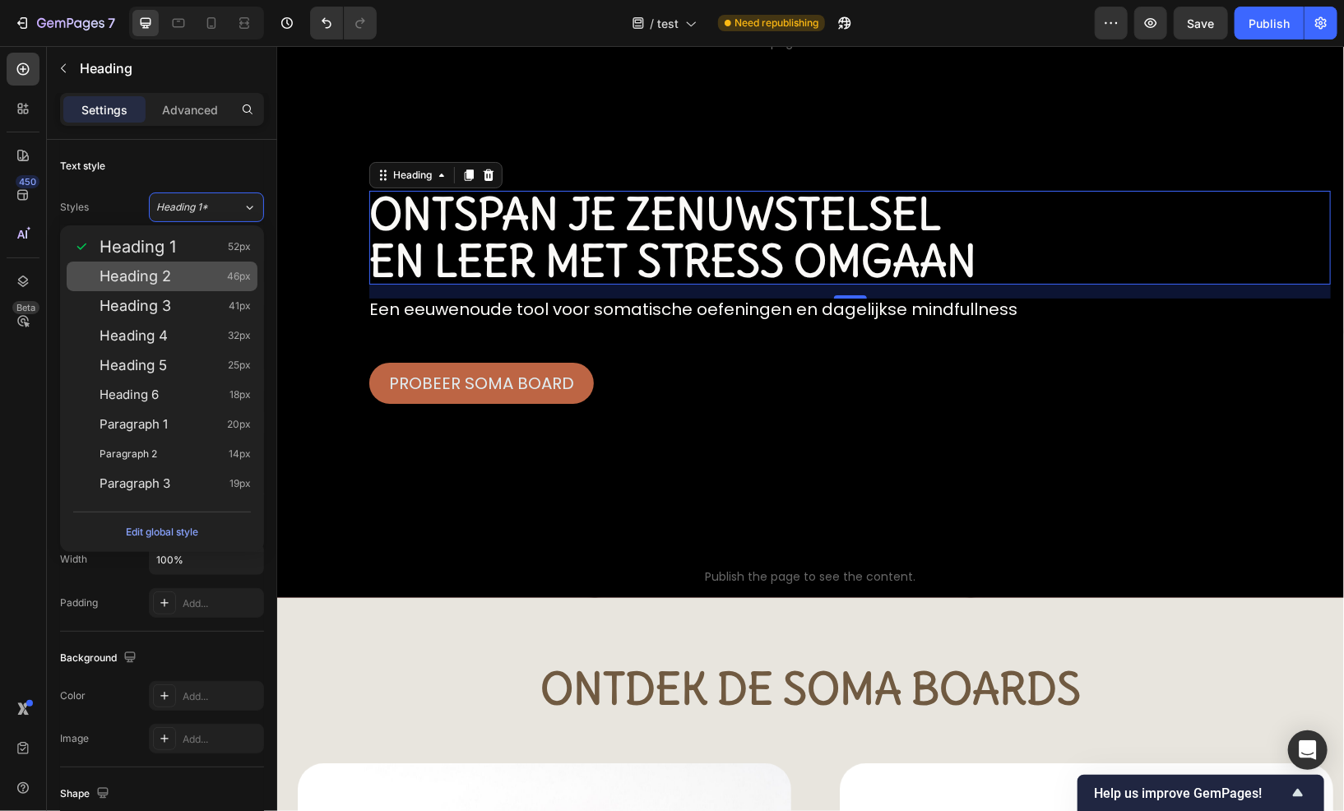
click at [197, 281] on div "Heading 2 46px" at bounding box center [175, 276] width 151 height 16
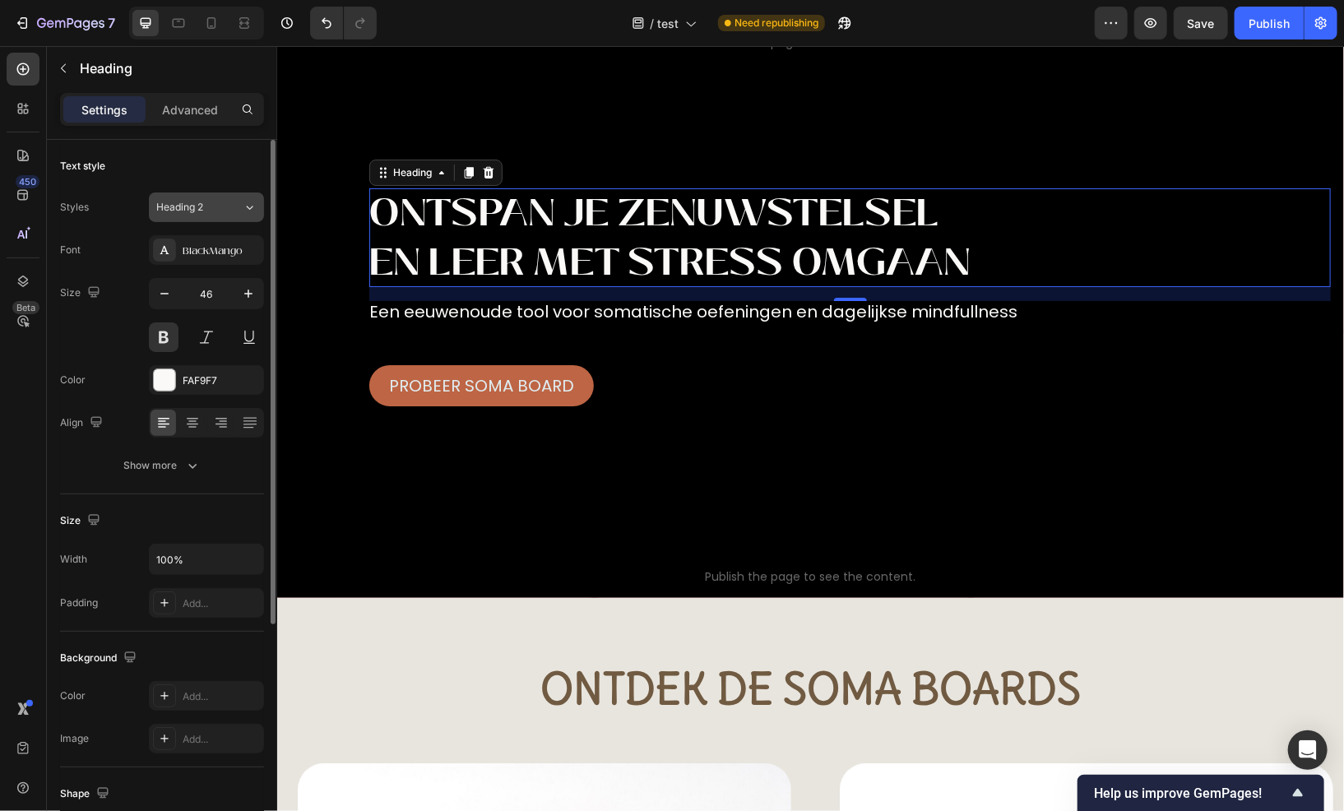
click at [208, 214] on div "Heading 2" at bounding box center [189, 207] width 67 height 15
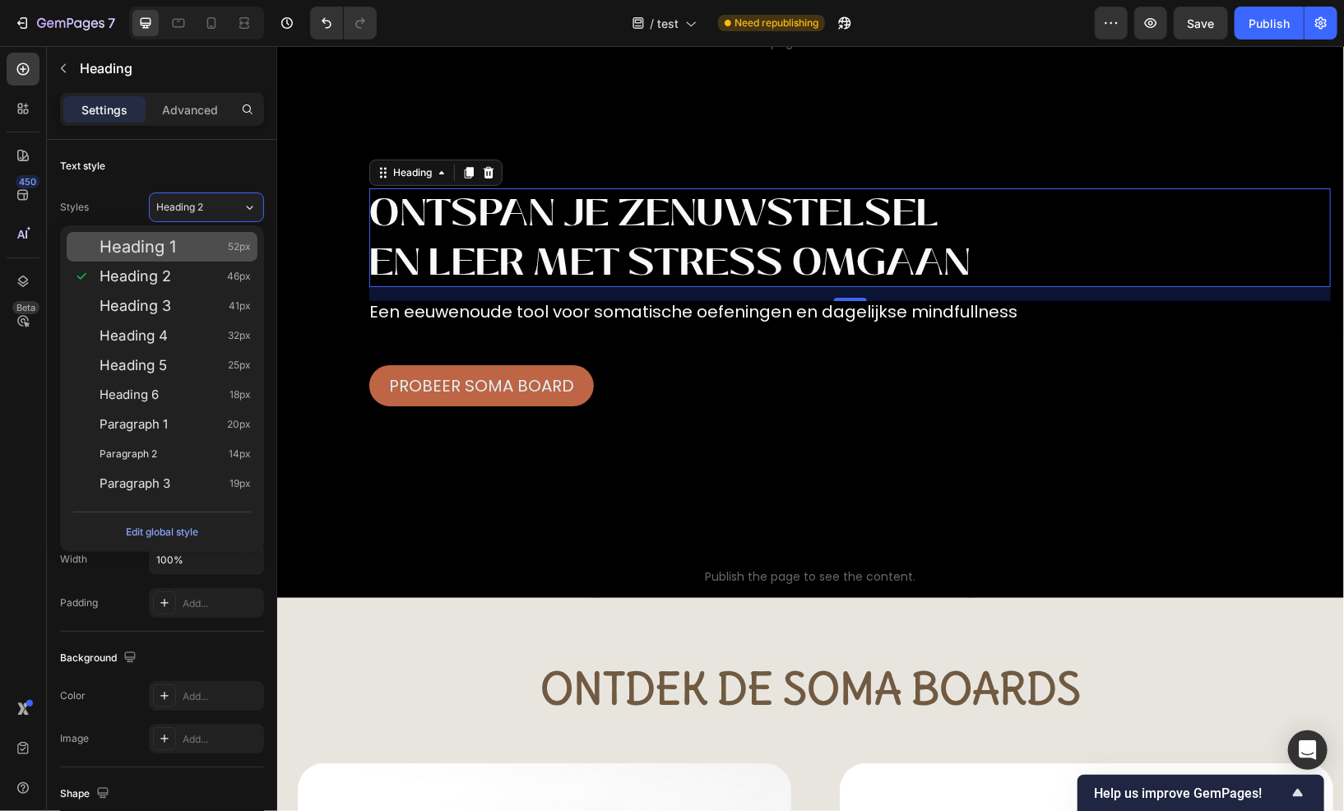
click at [198, 246] on div "Heading 1 52px" at bounding box center [175, 247] width 151 height 16
type input "52"
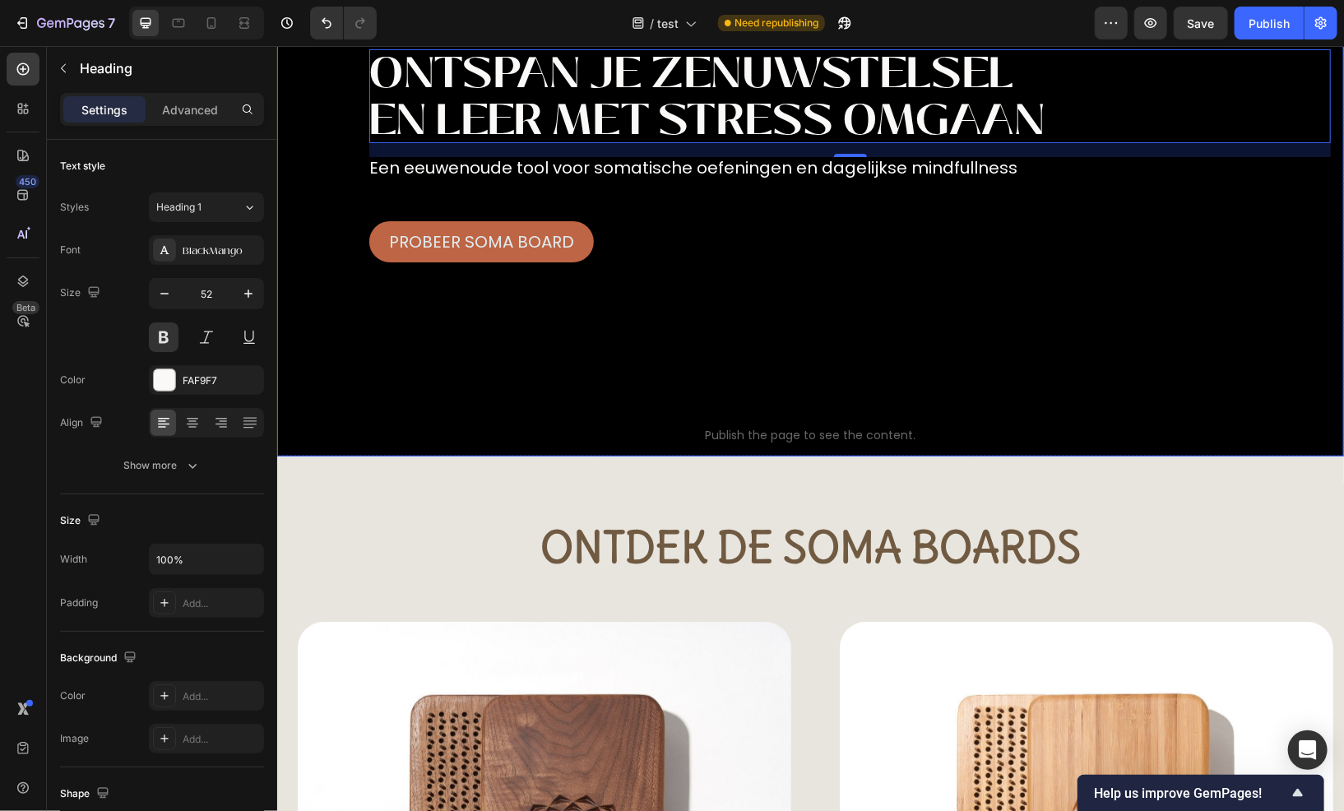
scroll to position [247, 0]
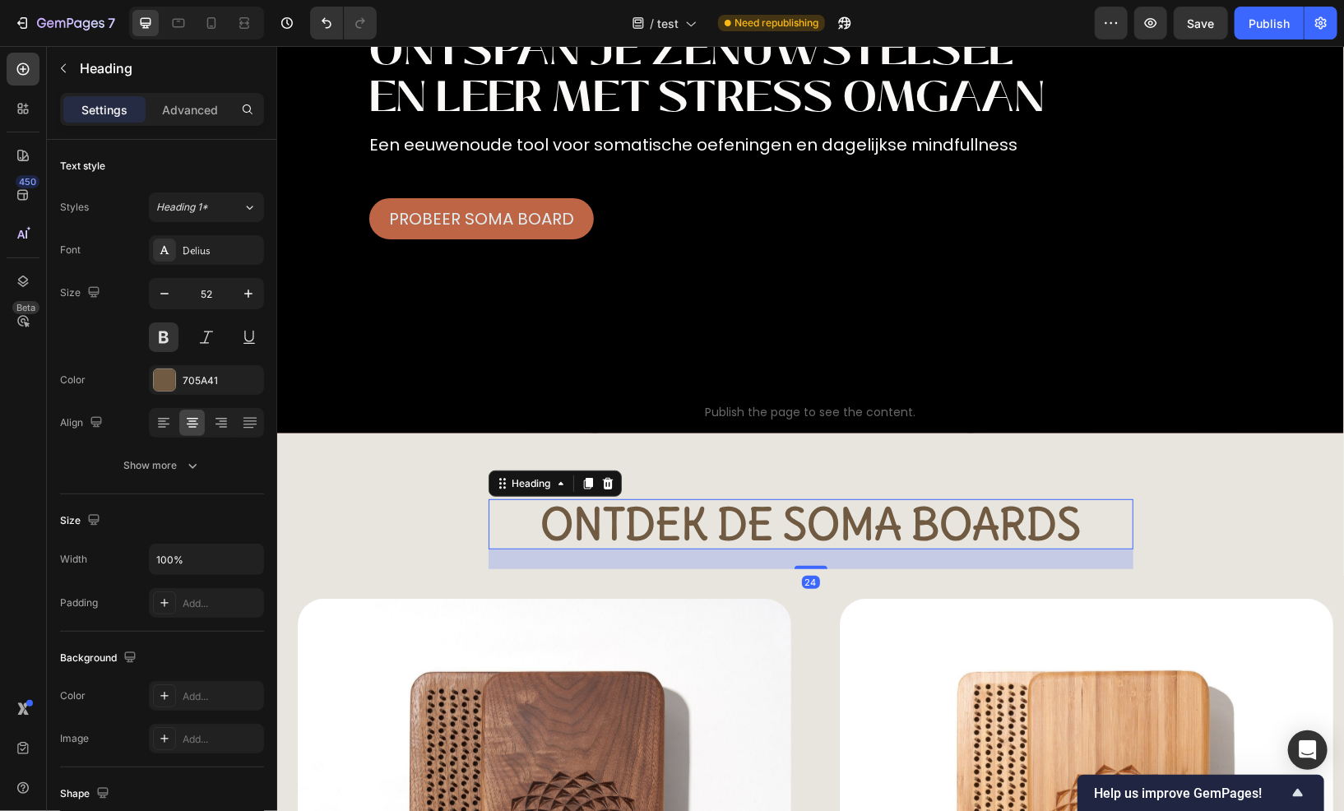
click at [650, 503] on h2 "Ontdek de Soma boards" at bounding box center [810, 524] width 645 height 50
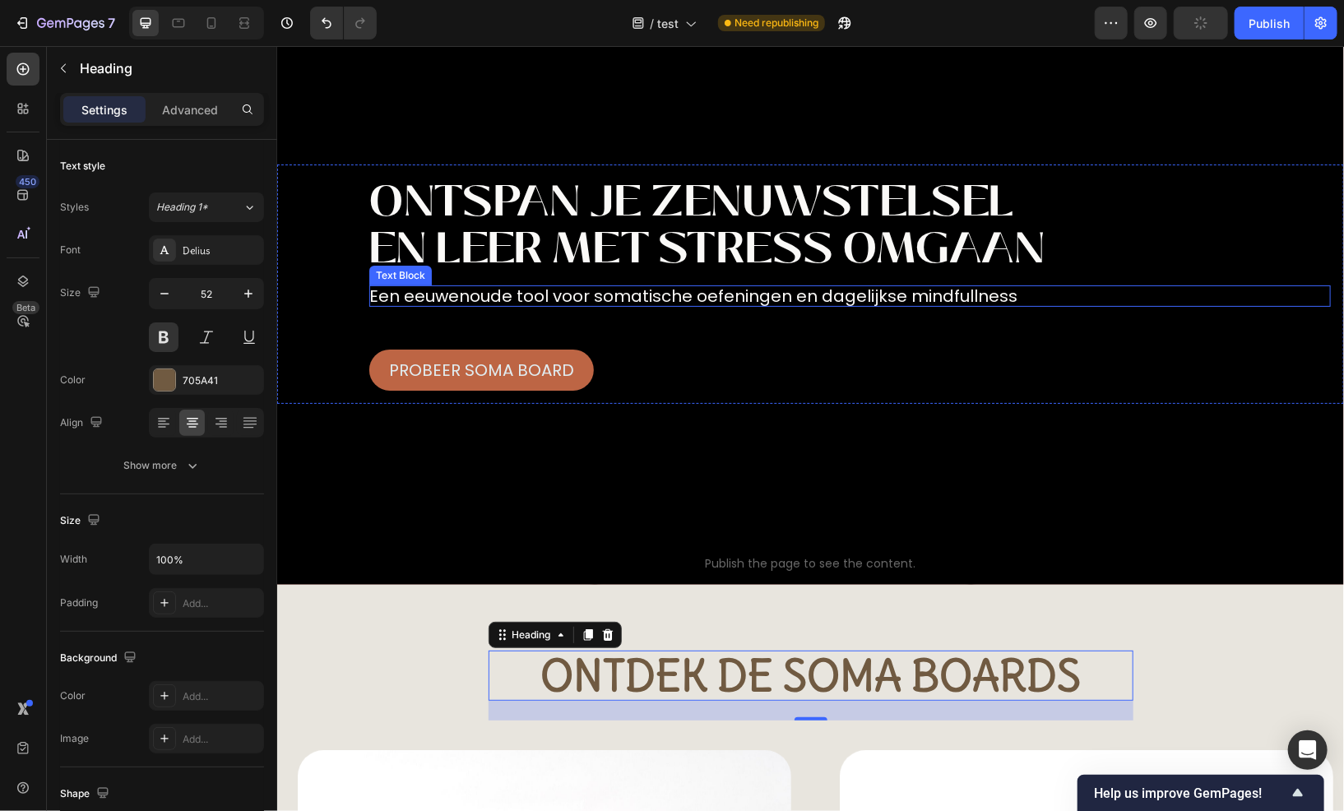
scroll to position [82, 0]
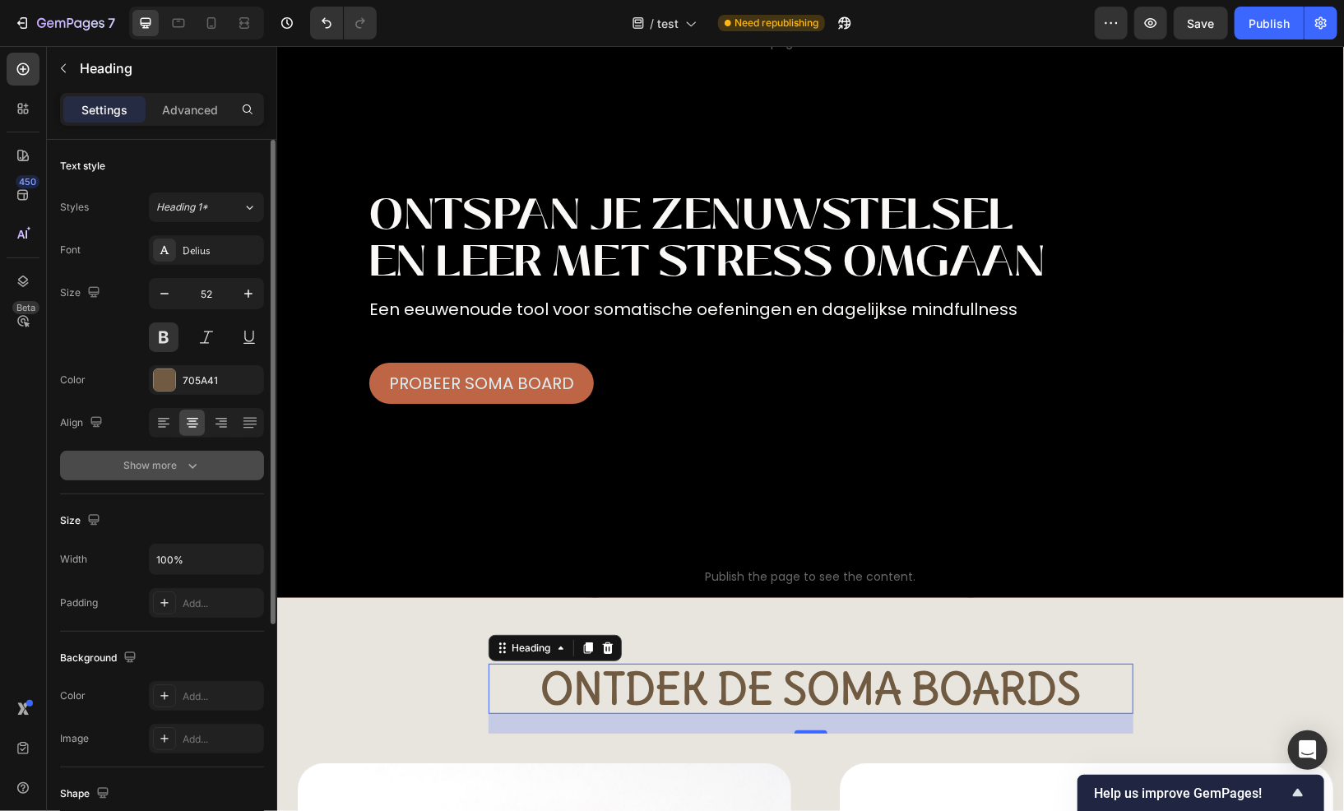
click at [178, 467] on div "Show more" at bounding box center [162, 465] width 77 height 16
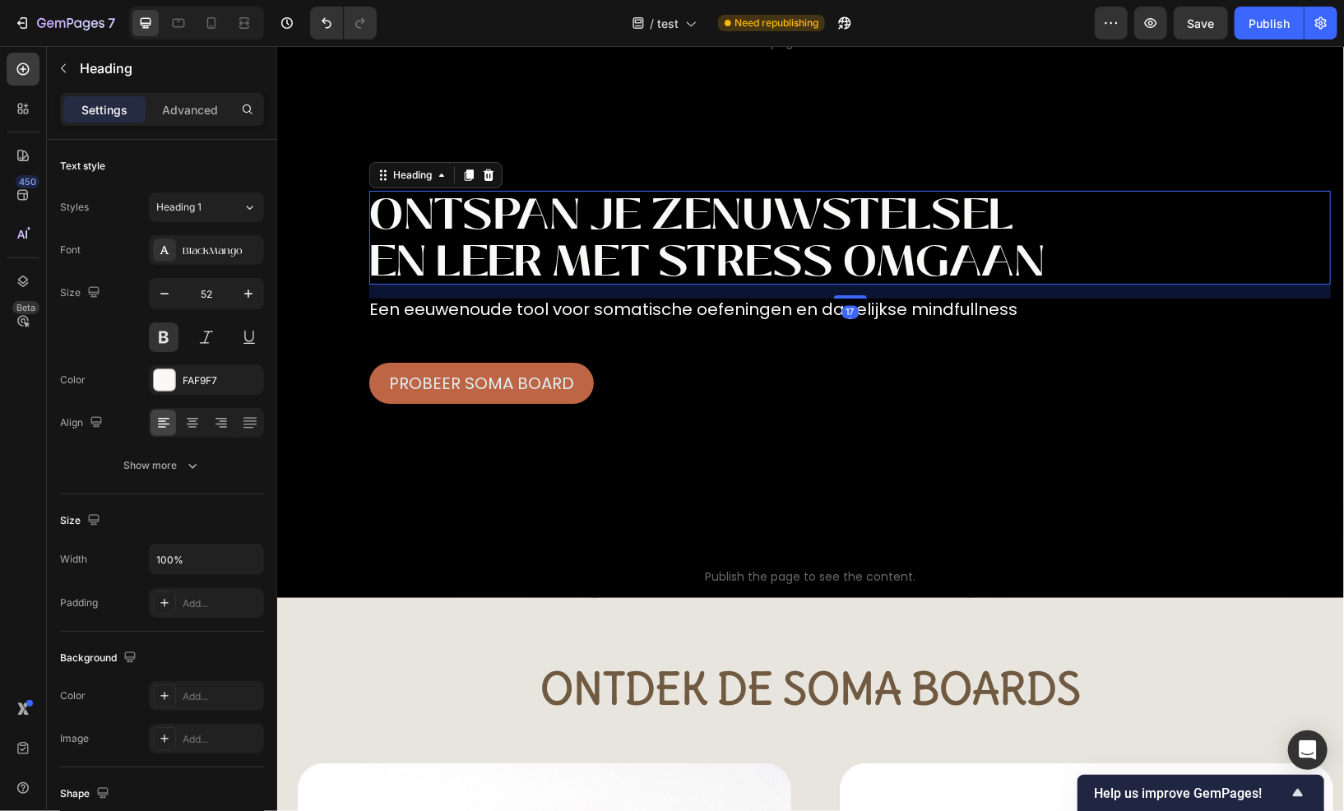
click at [495, 228] on h1 "ontspan je zenuwstelsel en leer met stress omgaan" at bounding box center [850, 237] width 962 height 94
click at [168, 335] on button at bounding box center [164, 338] width 30 height 30
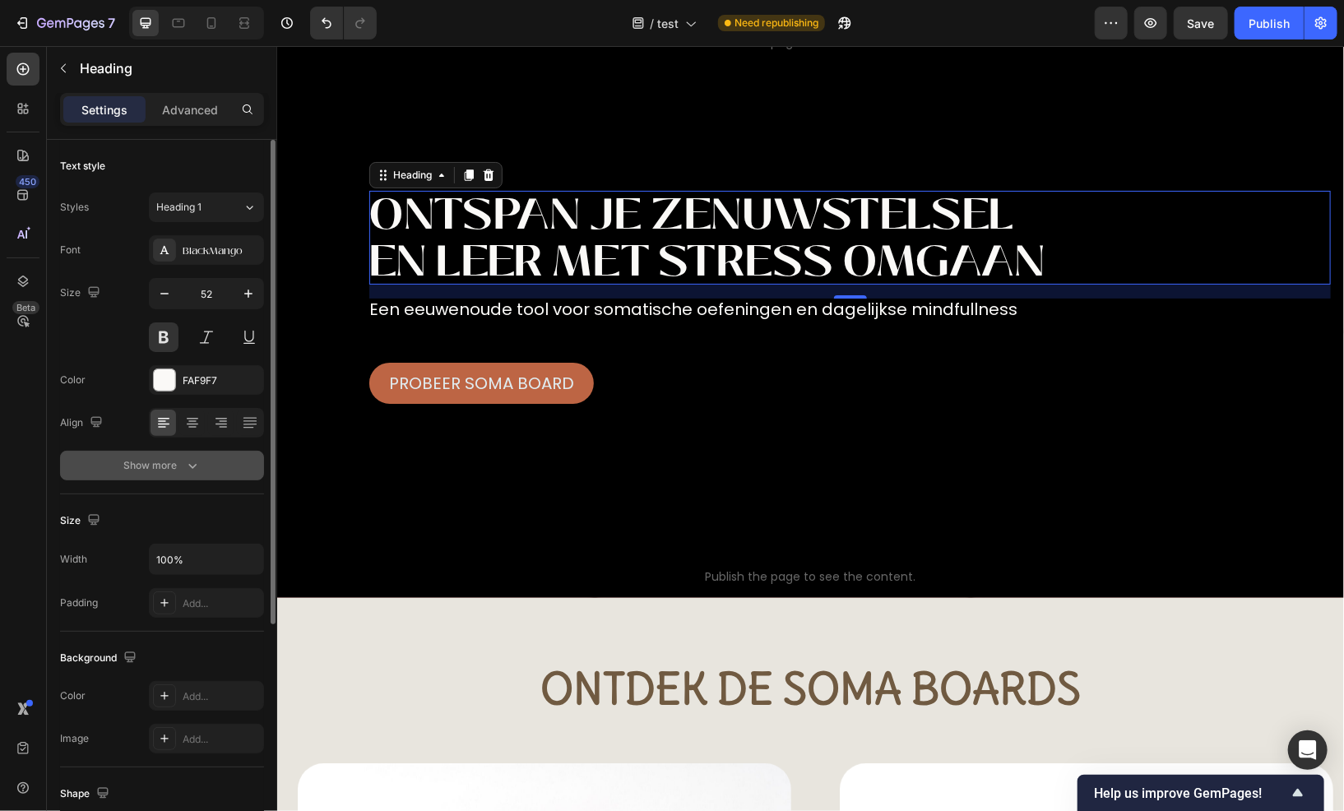
click at [193, 466] on icon "button" at bounding box center [192, 466] width 8 height 5
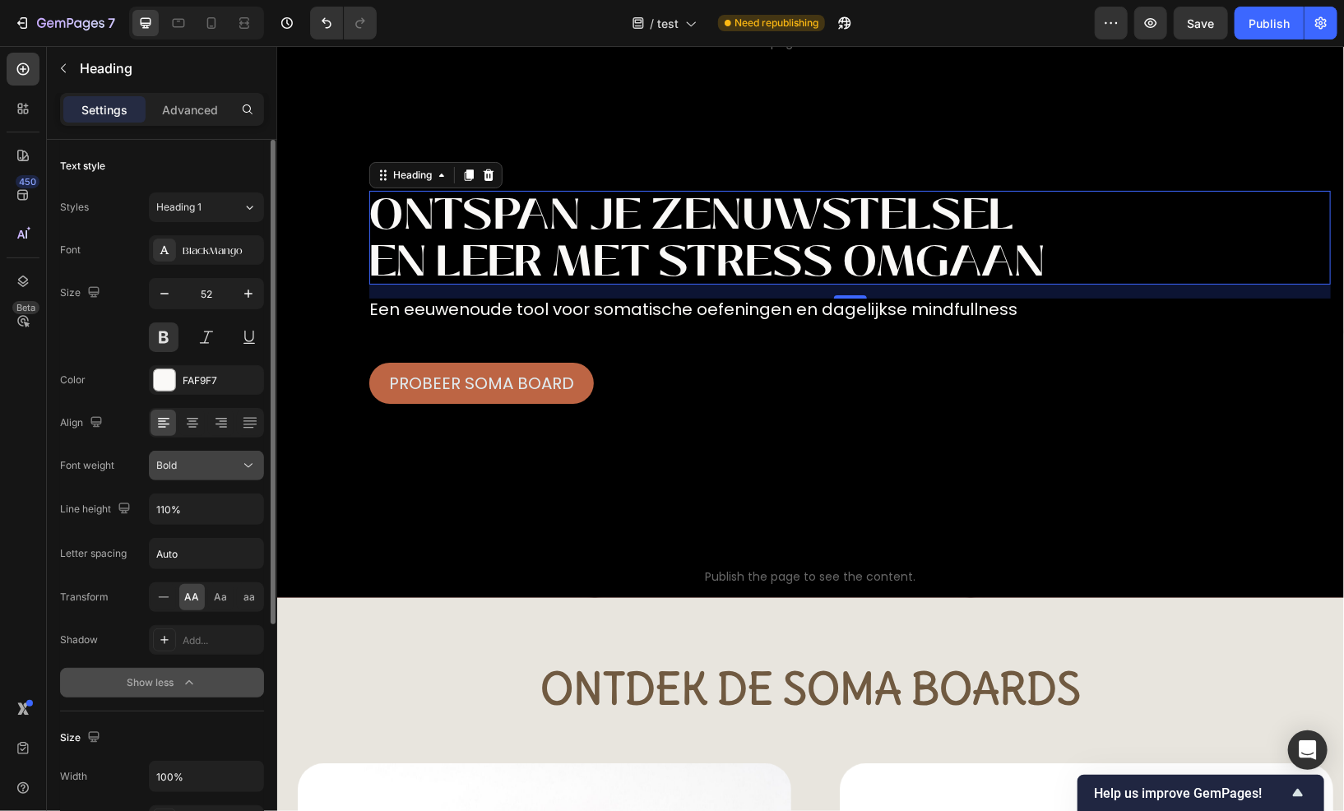
click at [244, 465] on icon at bounding box center [248, 465] width 16 height 16
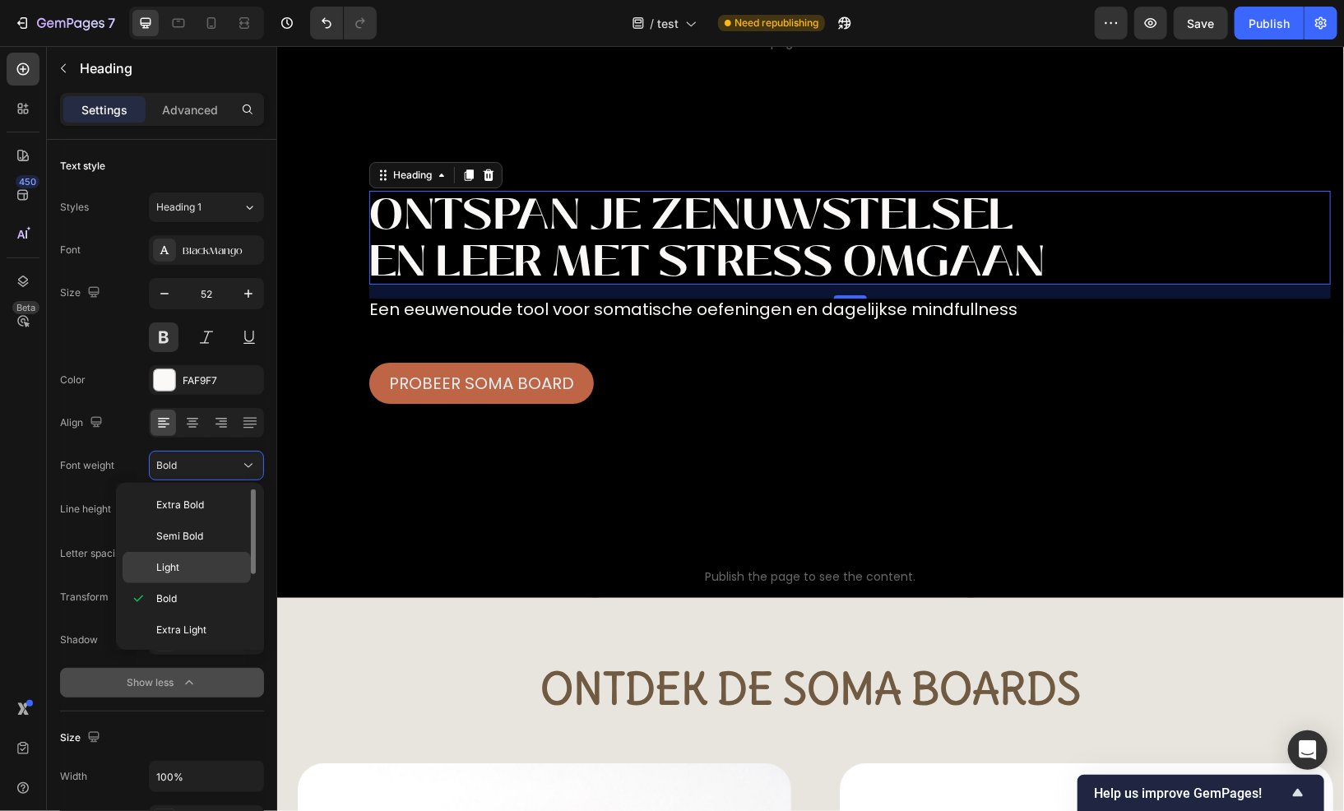
click at [221, 567] on p "Light" at bounding box center [199, 567] width 87 height 15
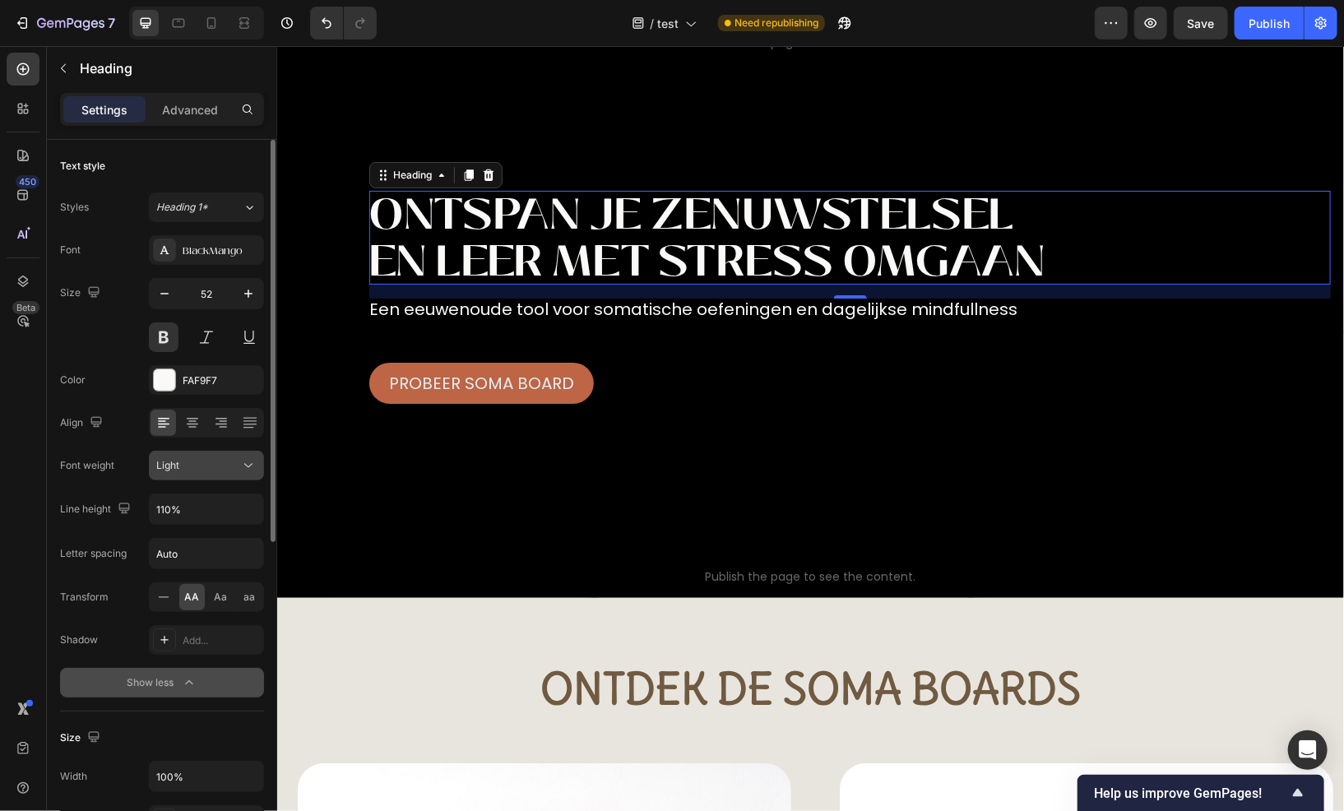
click at [220, 469] on div "Light" at bounding box center [198, 465] width 84 height 15
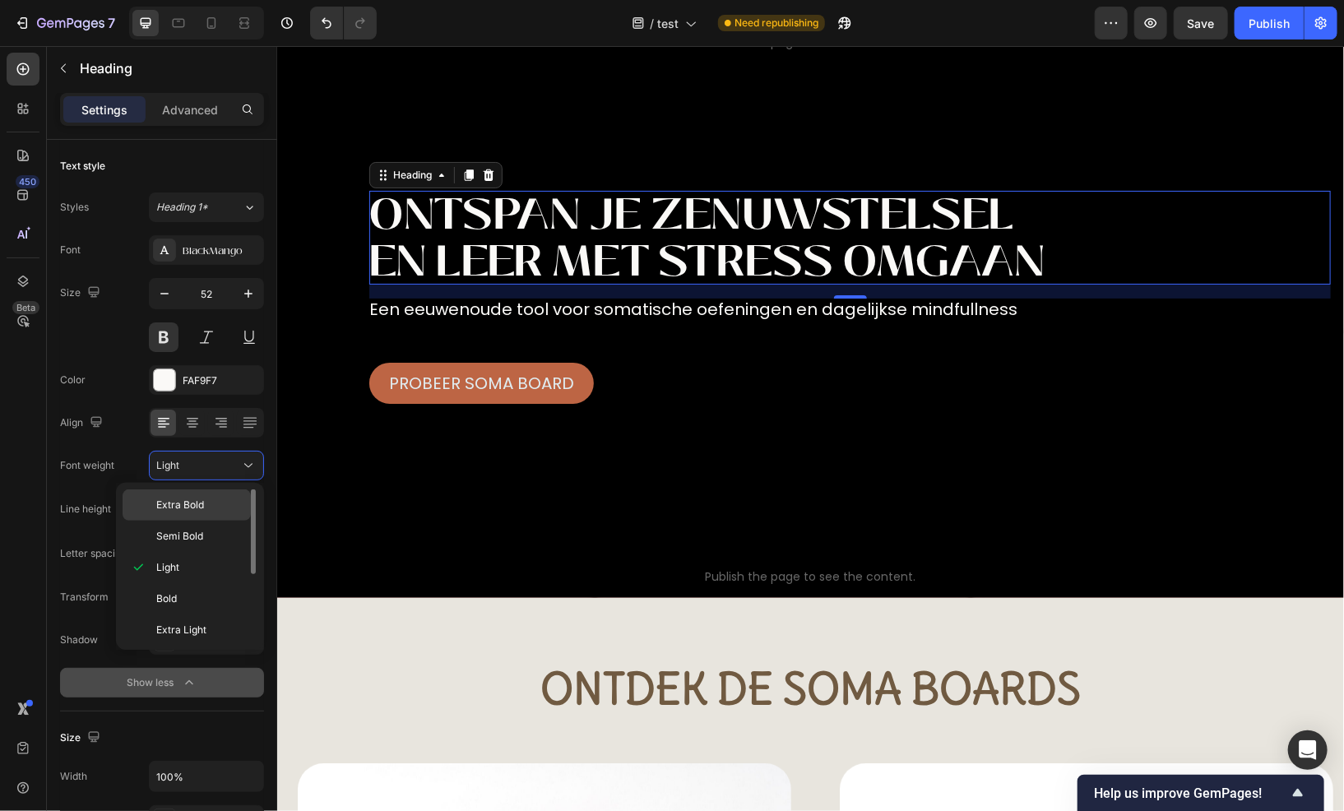
click at [213, 512] on p "Extra Bold" at bounding box center [199, 505] width 87 height 15
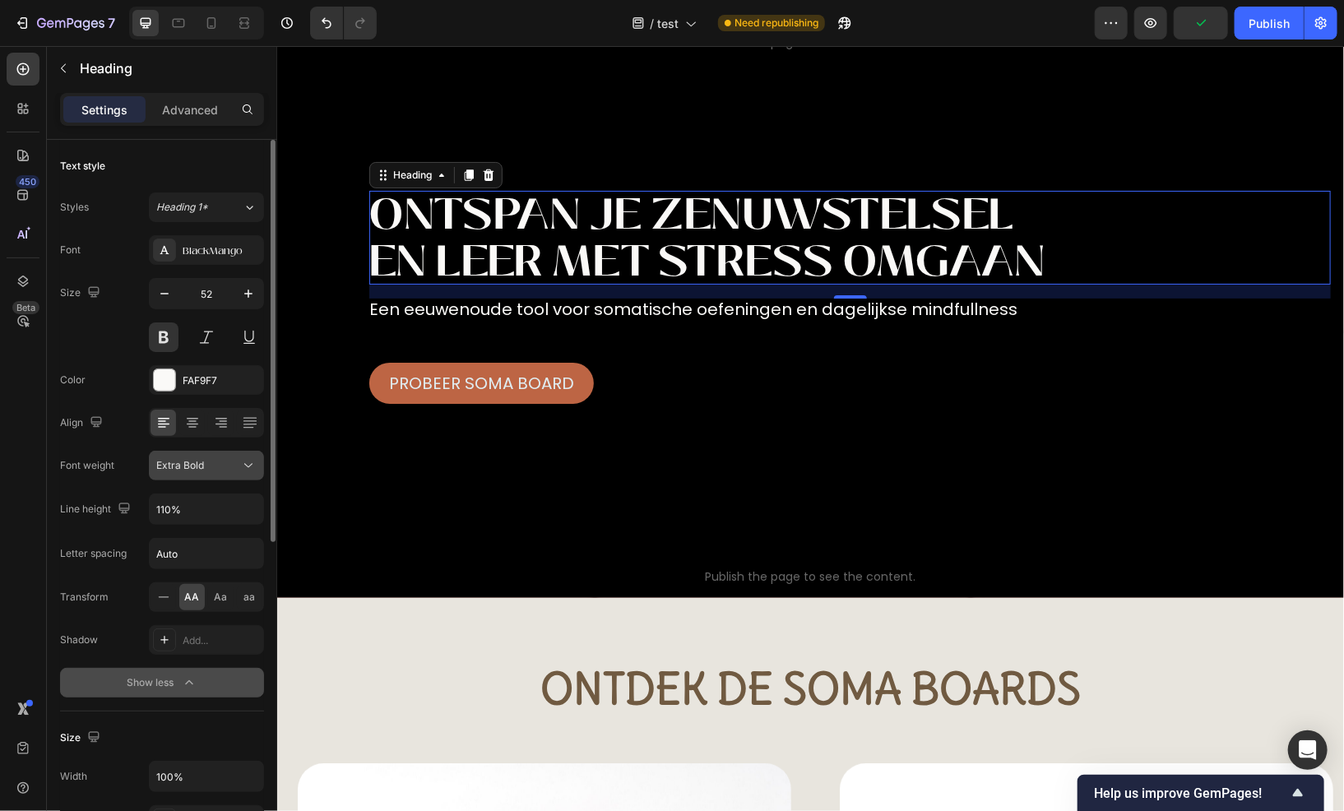
click at [214, 469] on div "Extra Bold" at bounding box center [198, 465] width 84 height 15
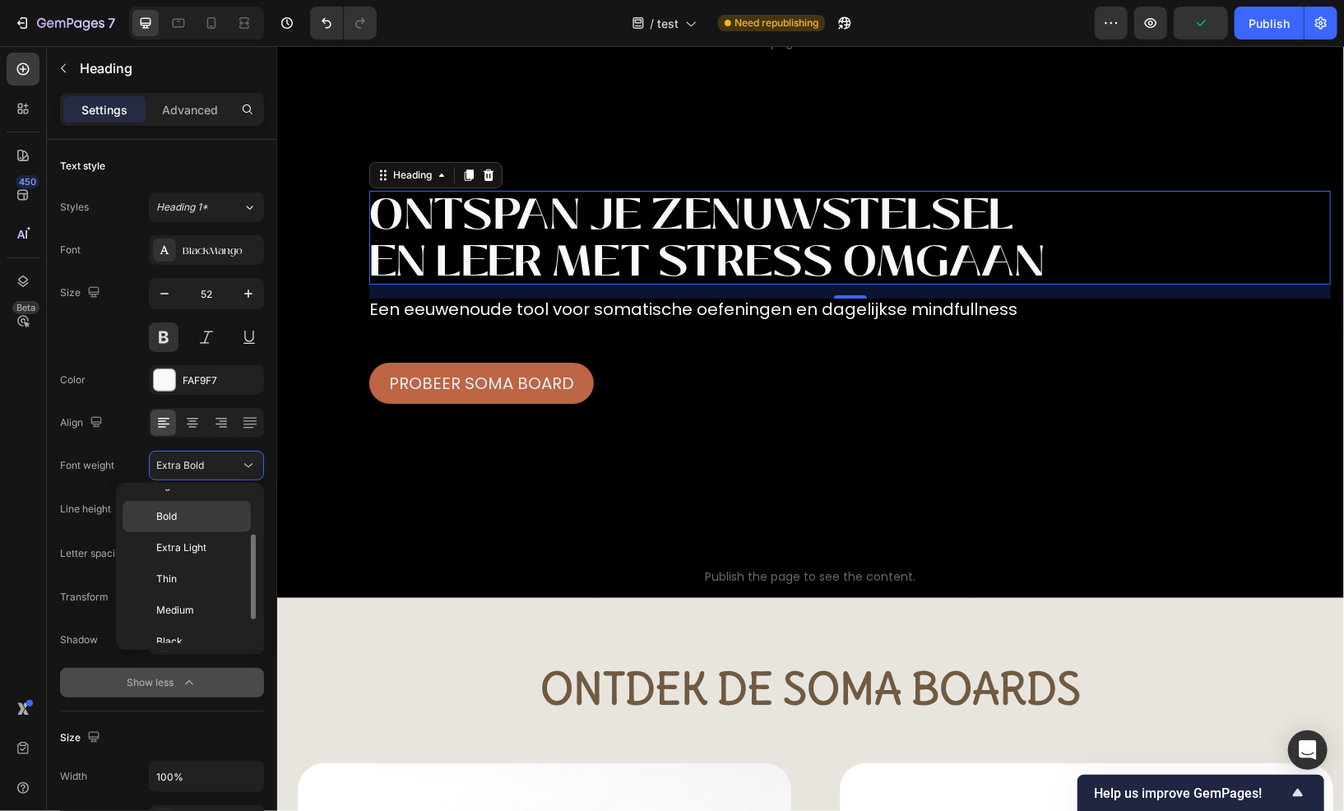
click at [205, 520] on p "Bold" at bounding box center [199, 516] width 87 height 15
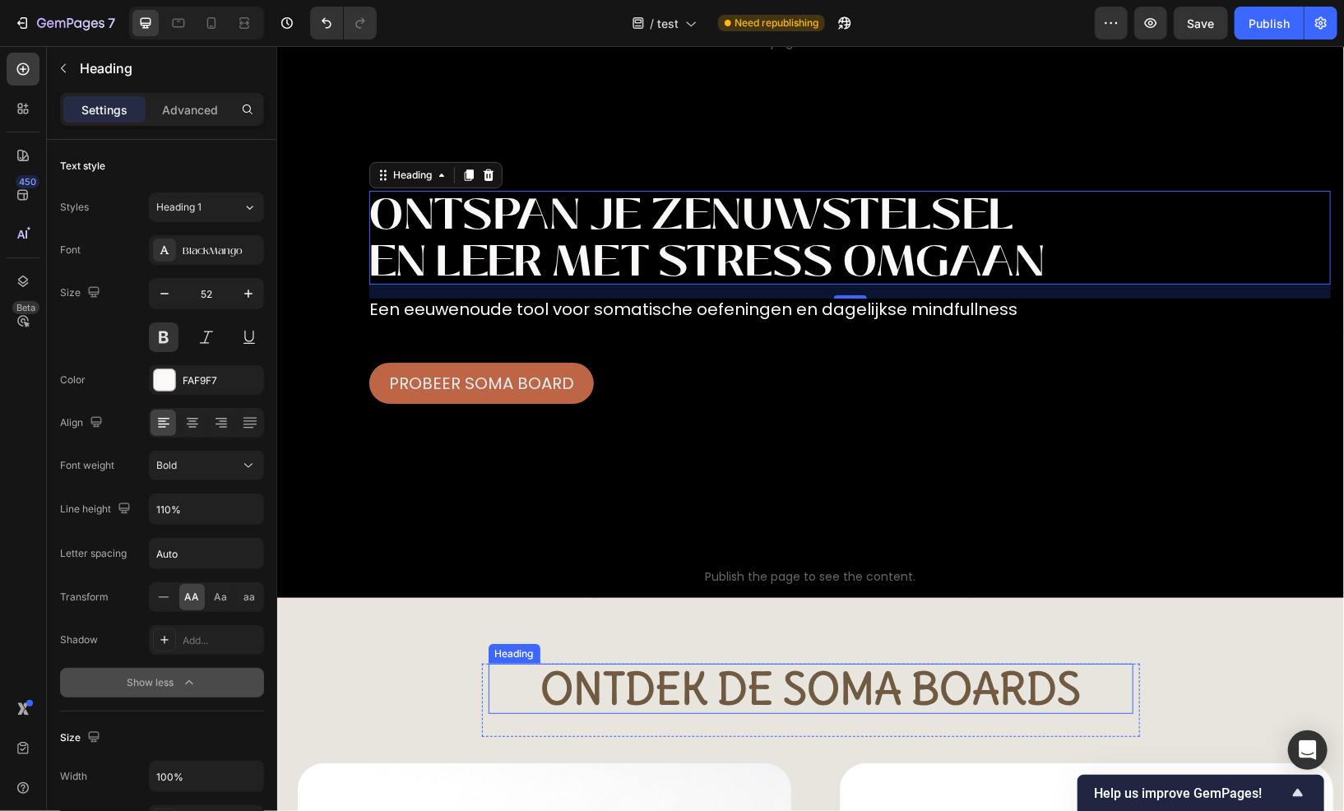
click at [584, 667] on h2 "Ontdek de Soma boards" at bounding box center [810, 688] width 645 height 50
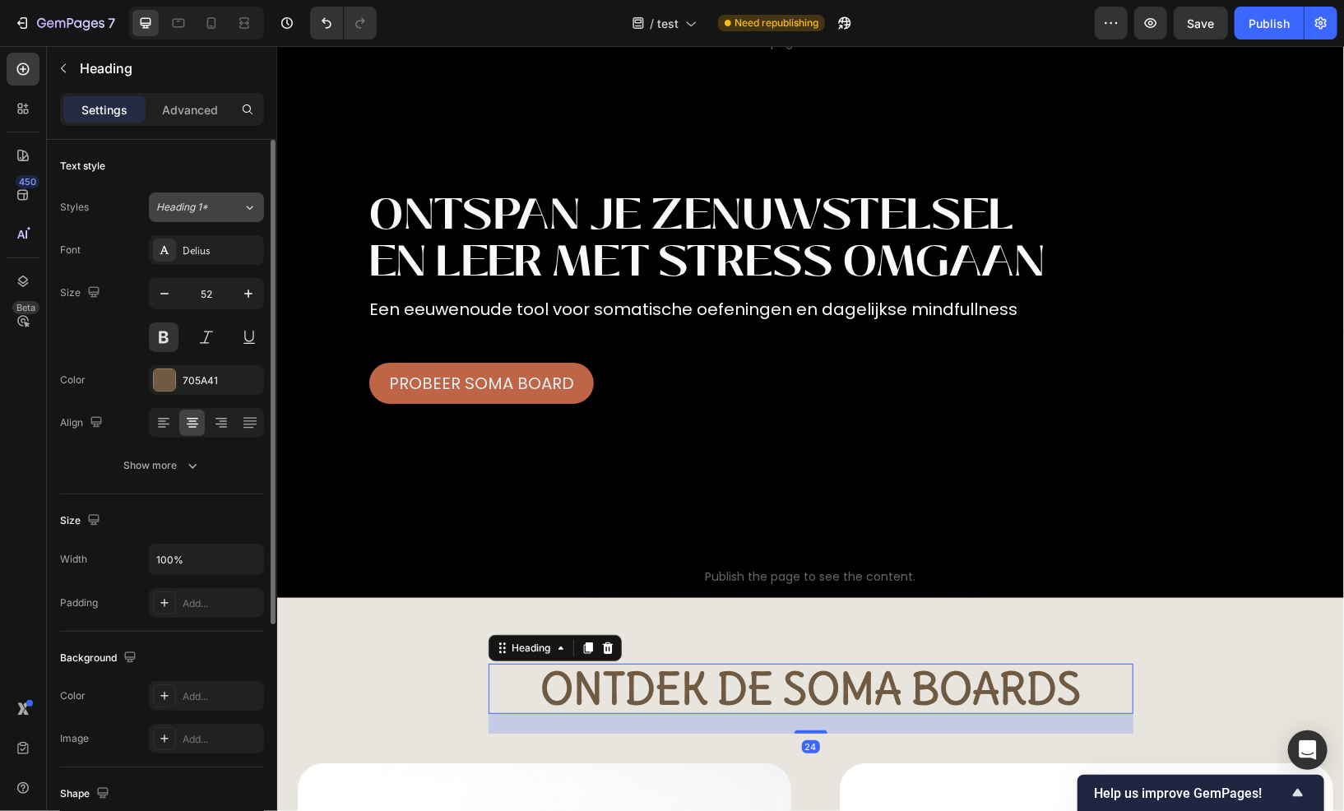
click at [191, 207] on span "Heading 1*" at bounding box center [182, 207] width 52 height 15
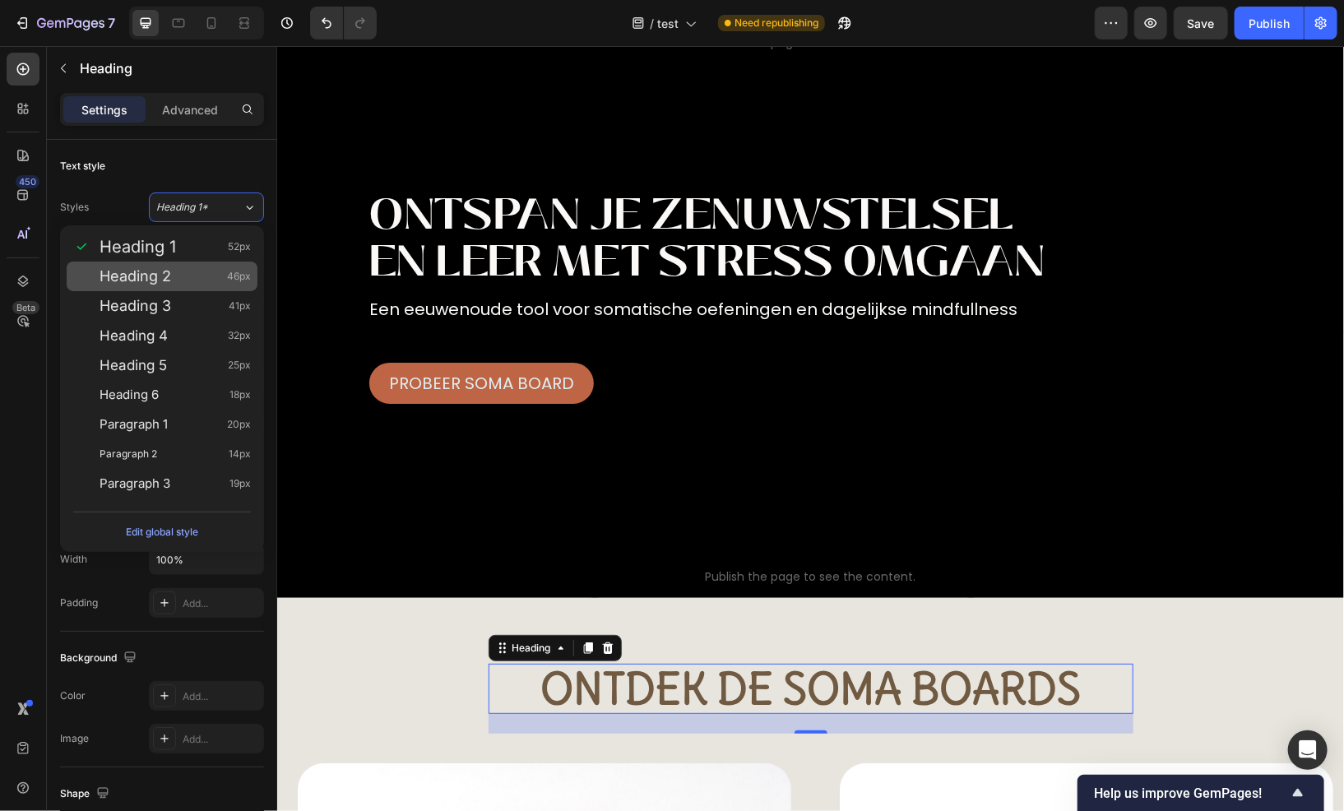
click at [182, 283] on div "Heading 2 46px" at bounding box center [175, 276] width 151 height 16
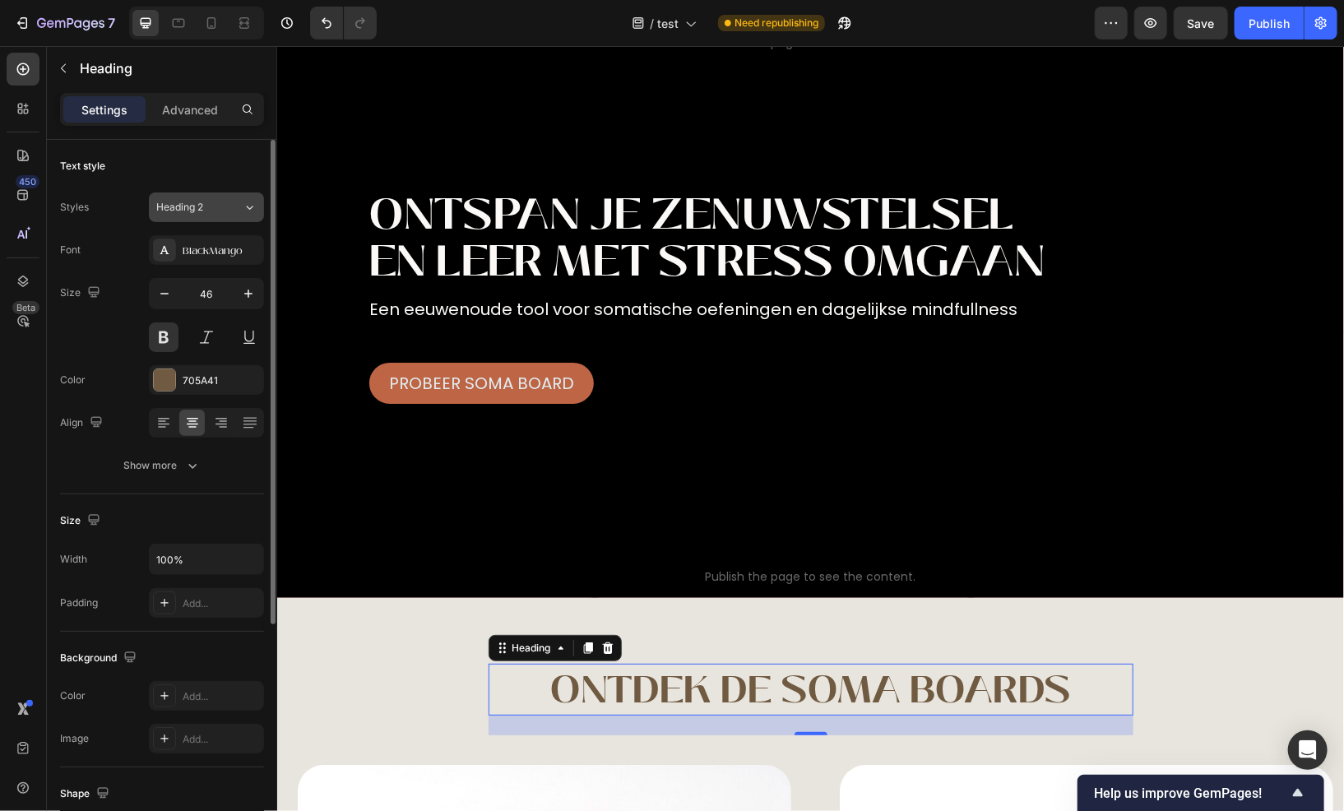
click at [207, 216] on button "Heading 2" at bounding box center [206, 208] width 115 height 30
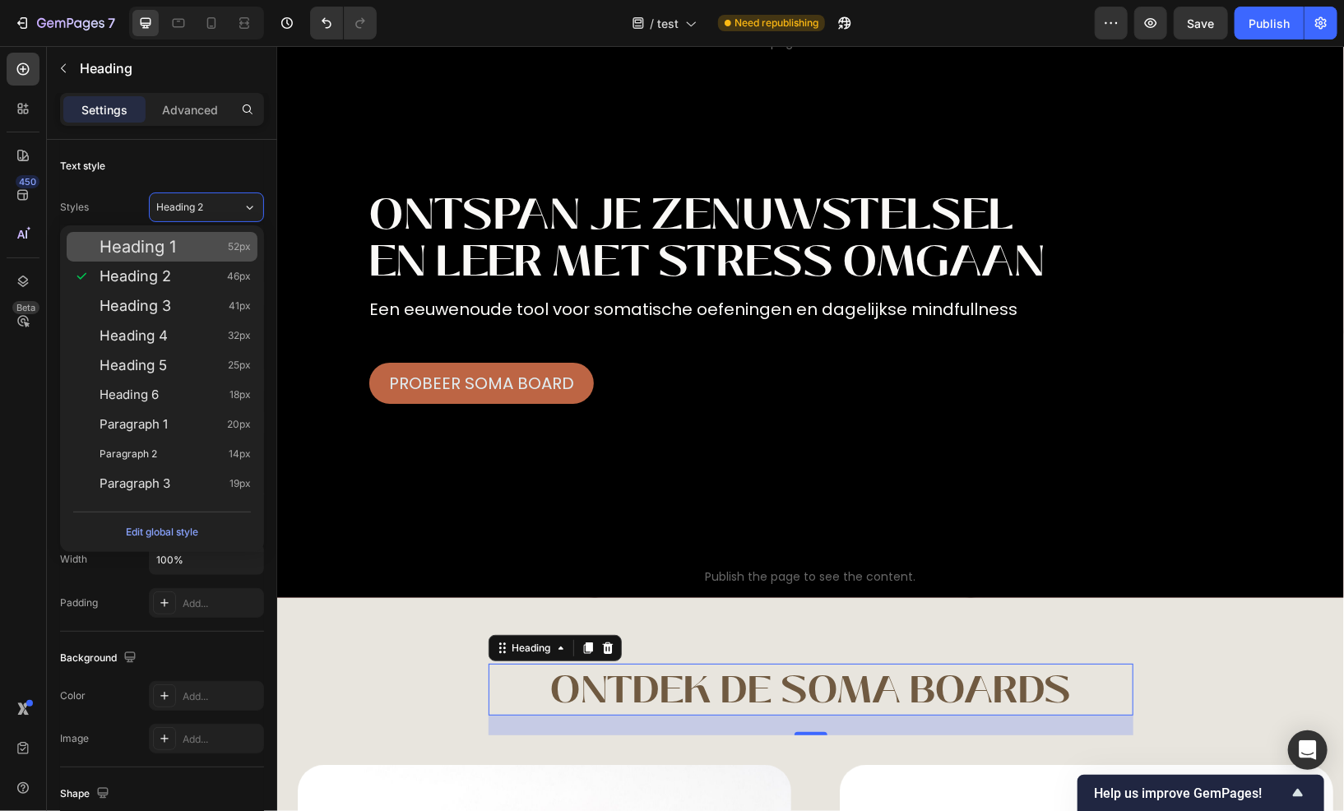
click at [198, 246] on div "Heading 1 52px" at bounding box center [175, 247] width 151 height 16
type input "52"
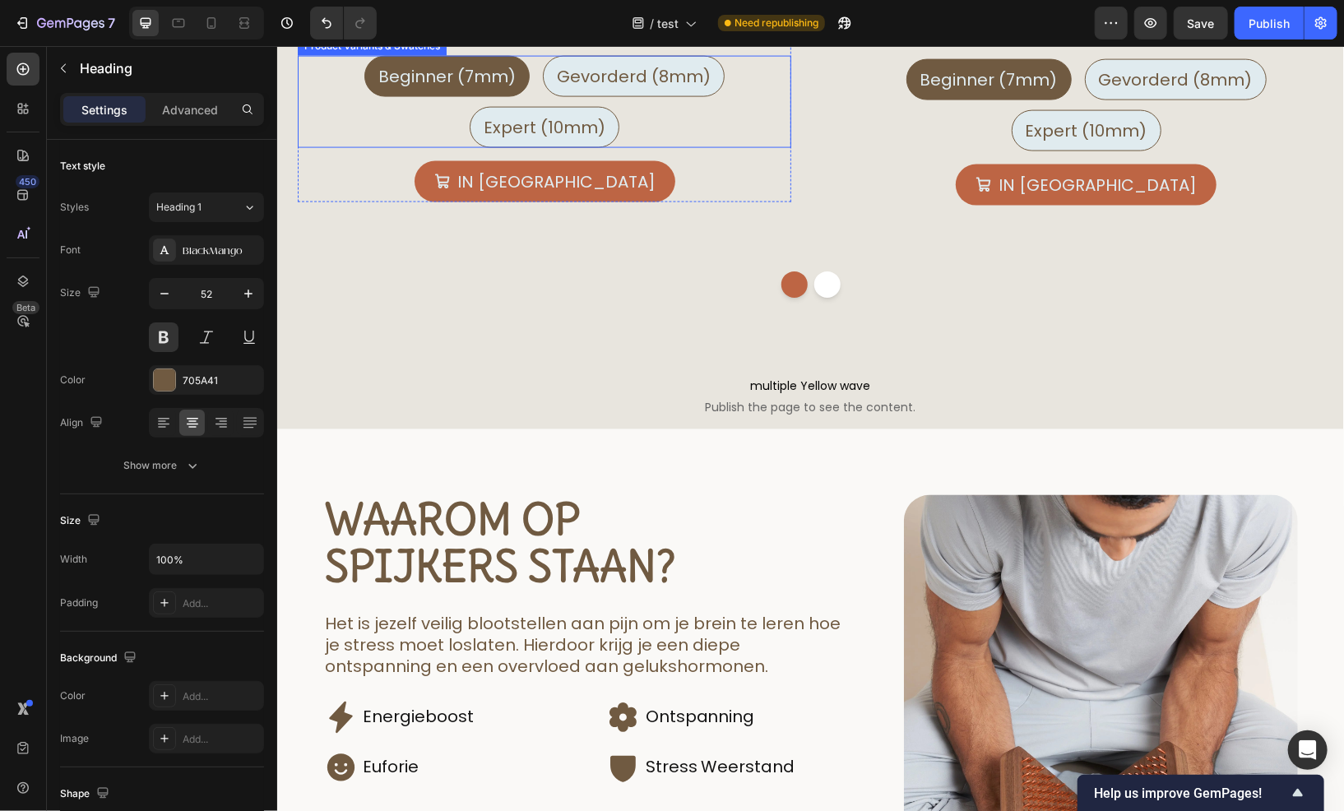
scroll to position [1399, 0]
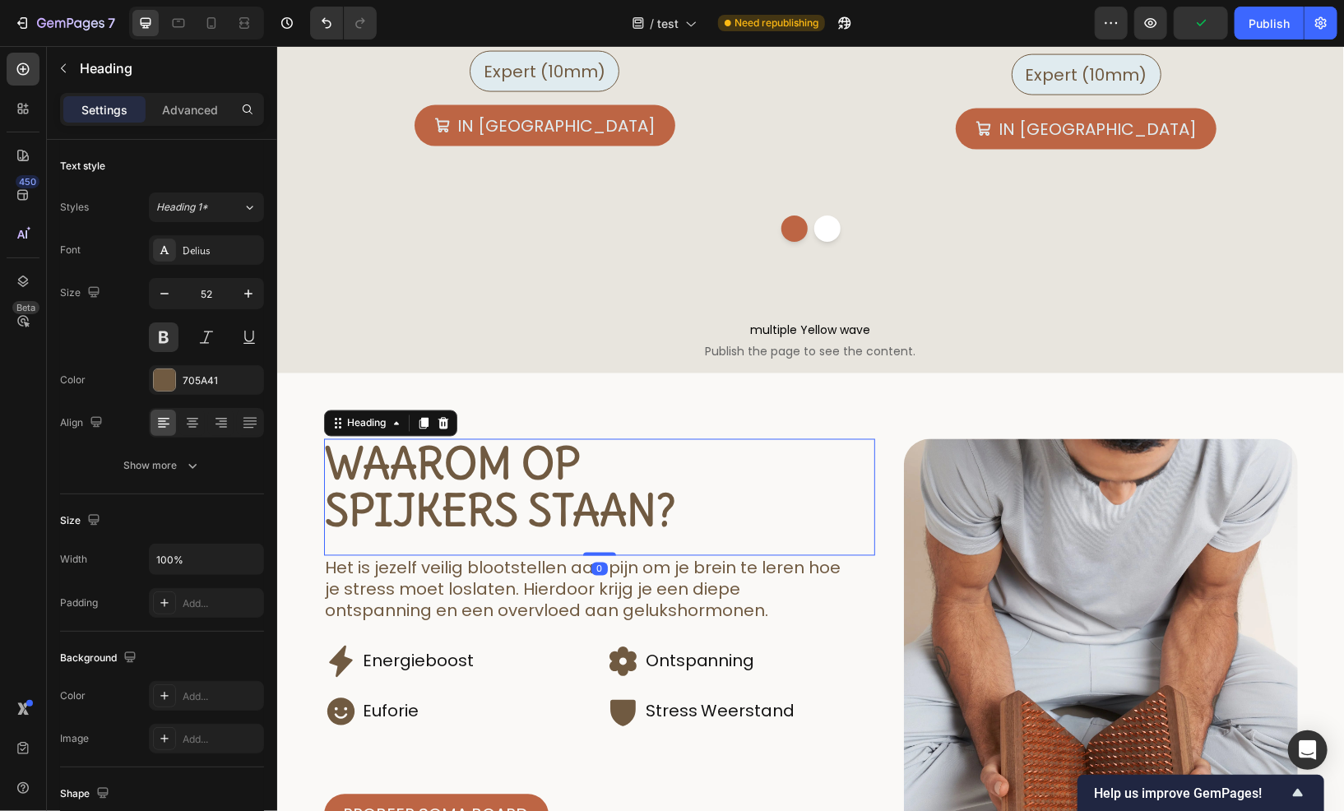
click at [439, 474] on h2 "Waarom op spijkers staan?" at bounding box center [598, 487] width 551 height 97
click at [225, 216] on button "Heading 1*" at bounding box center [206, 208] width 115 height 30
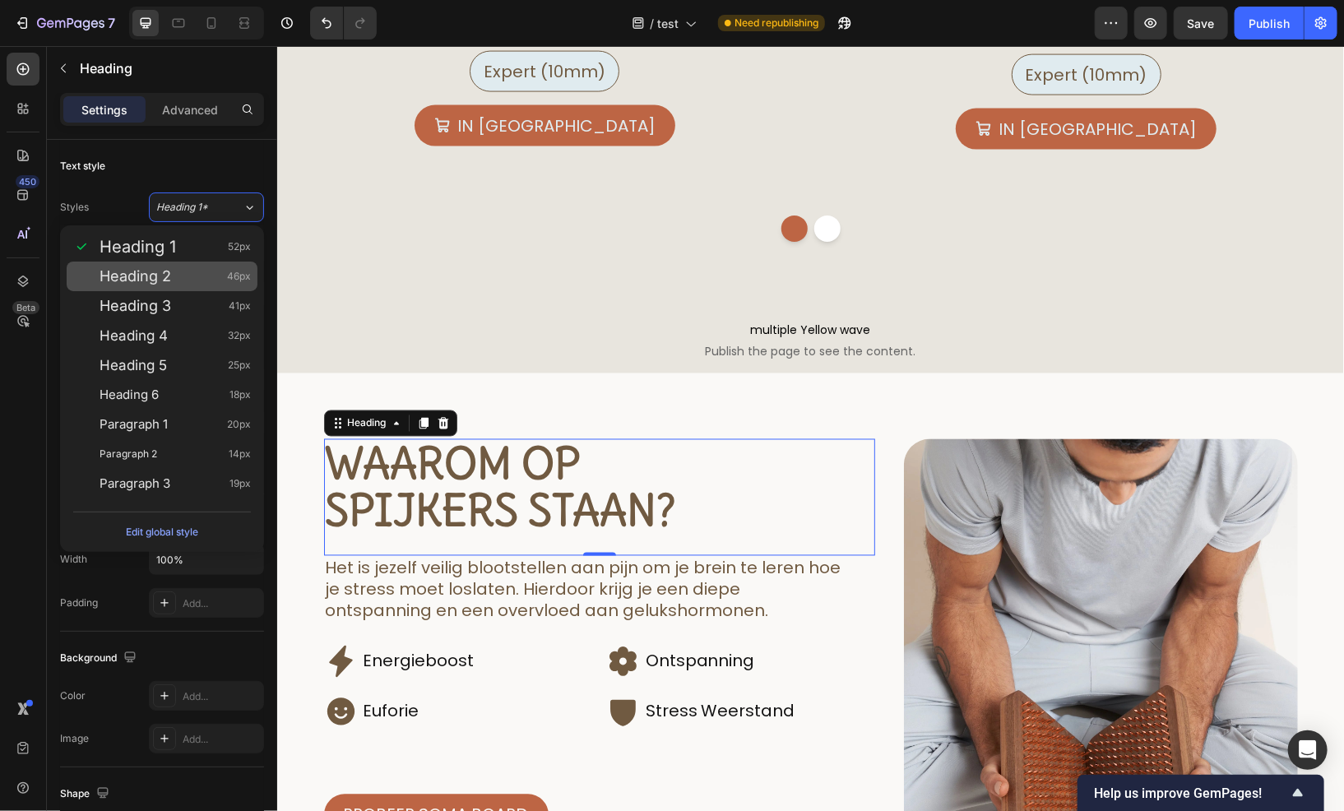
click at [194, 281] on div "Heading 2 46px" at bounding box center [175, 276] width 151 height 16
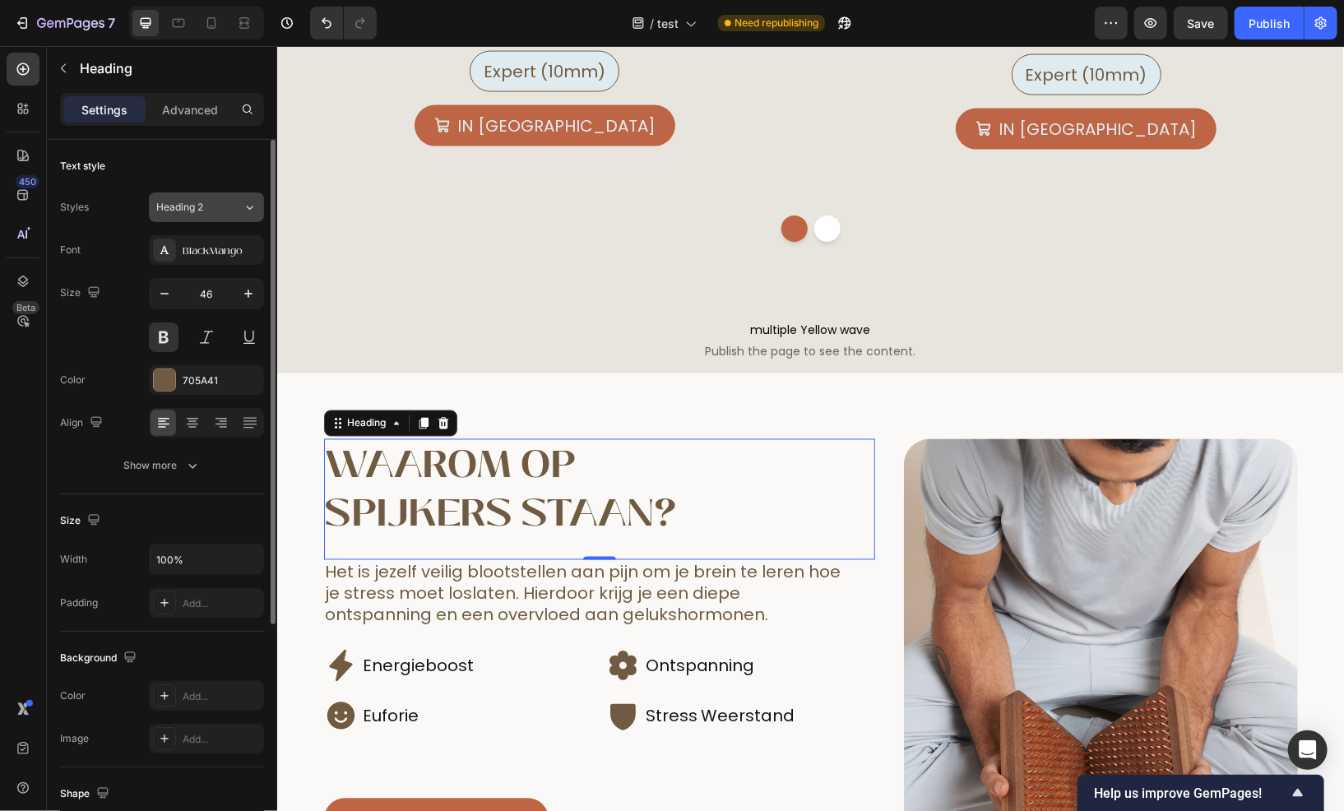
click at [214, 214] on div "Heading 2" at bounding box center [189, 207] width 67 height 15
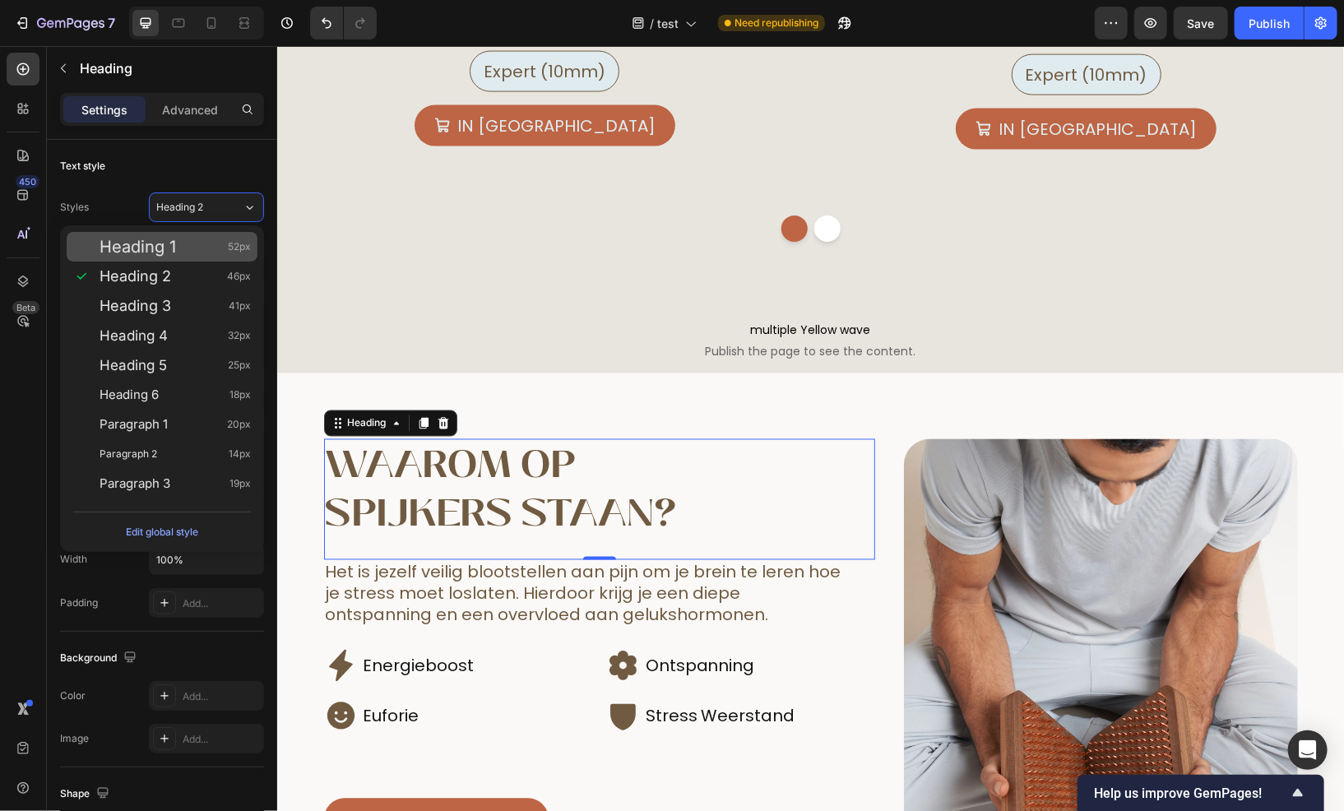
click at [211, 246] on div "Heading 1 52px" at bounding box center [175, 247] width 151 height 16
type input "52"
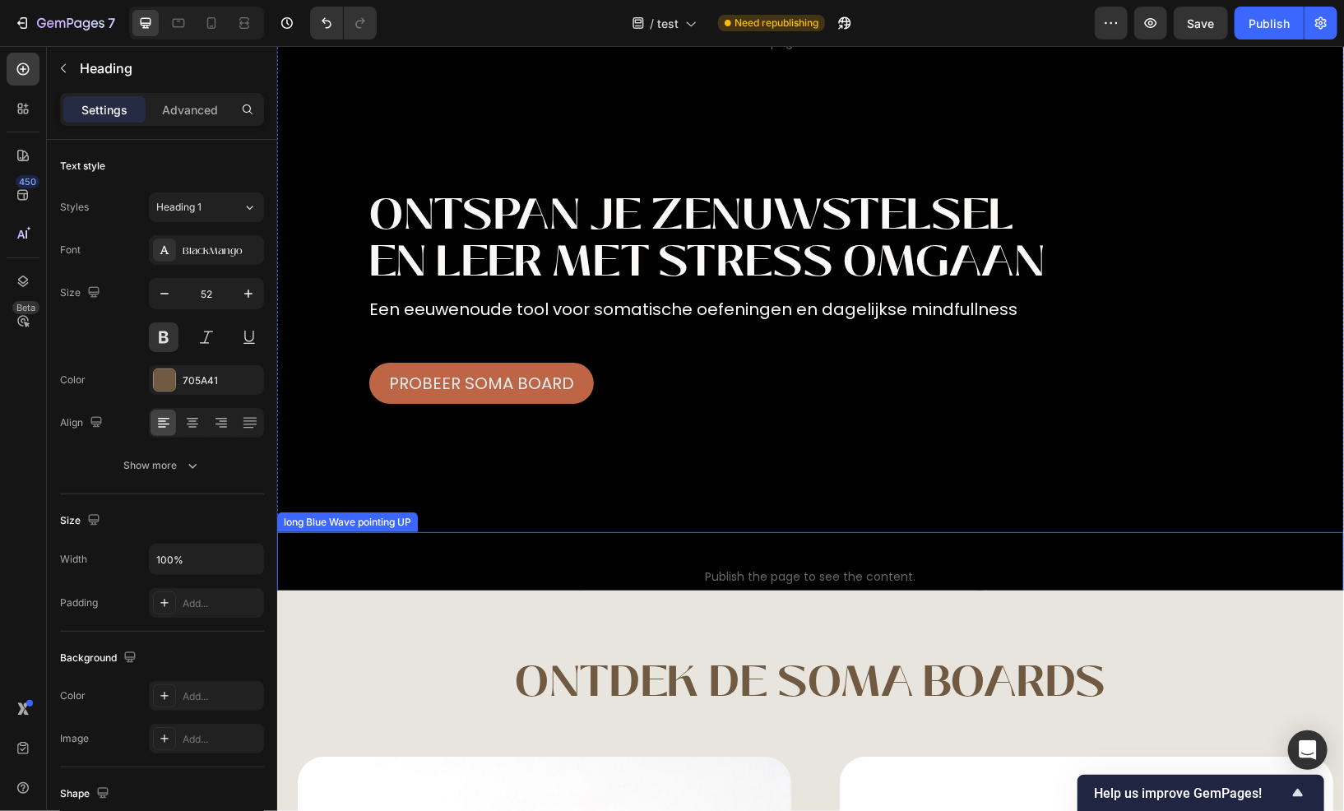
scroll to position [165, 0]
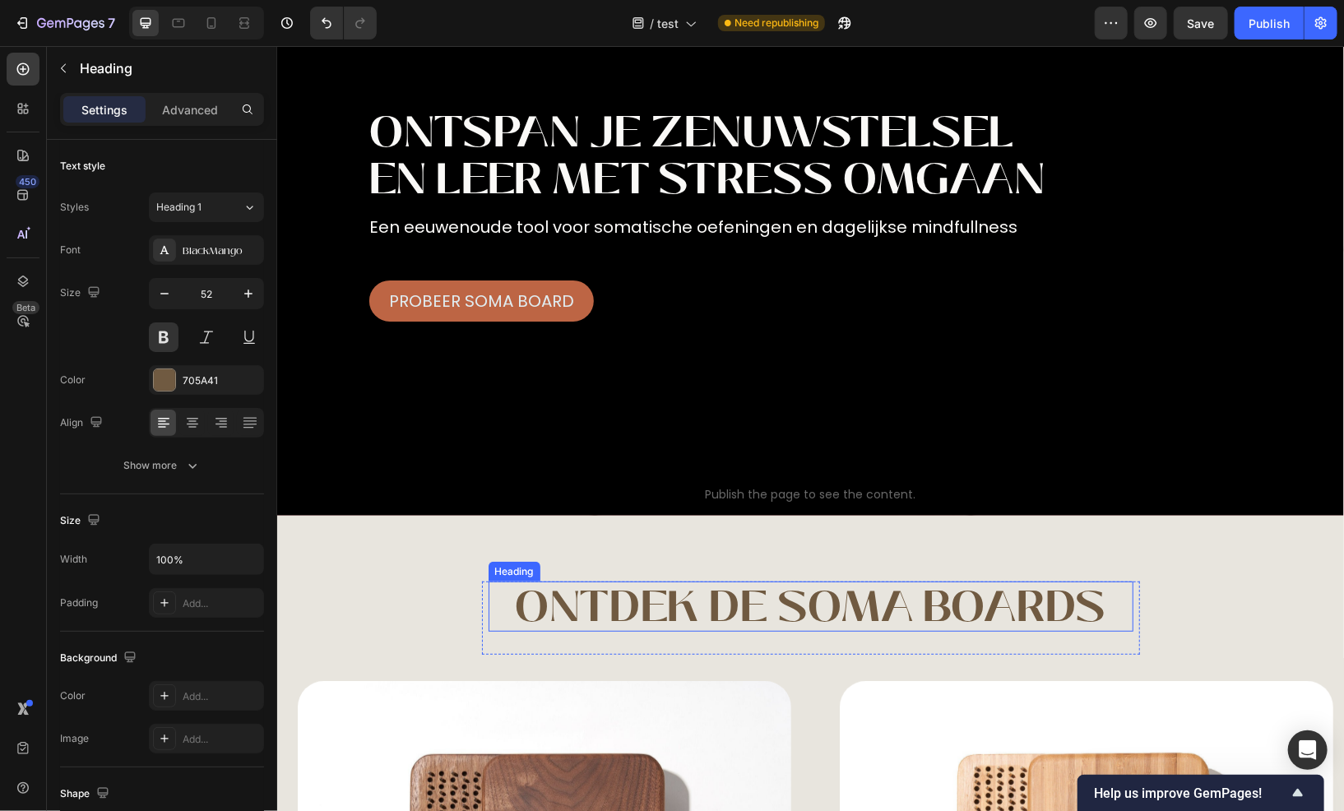
click at [749, 600] on h2 "Ontdek de Soma boards" at bounding box center [810, 606] width 645 height 50
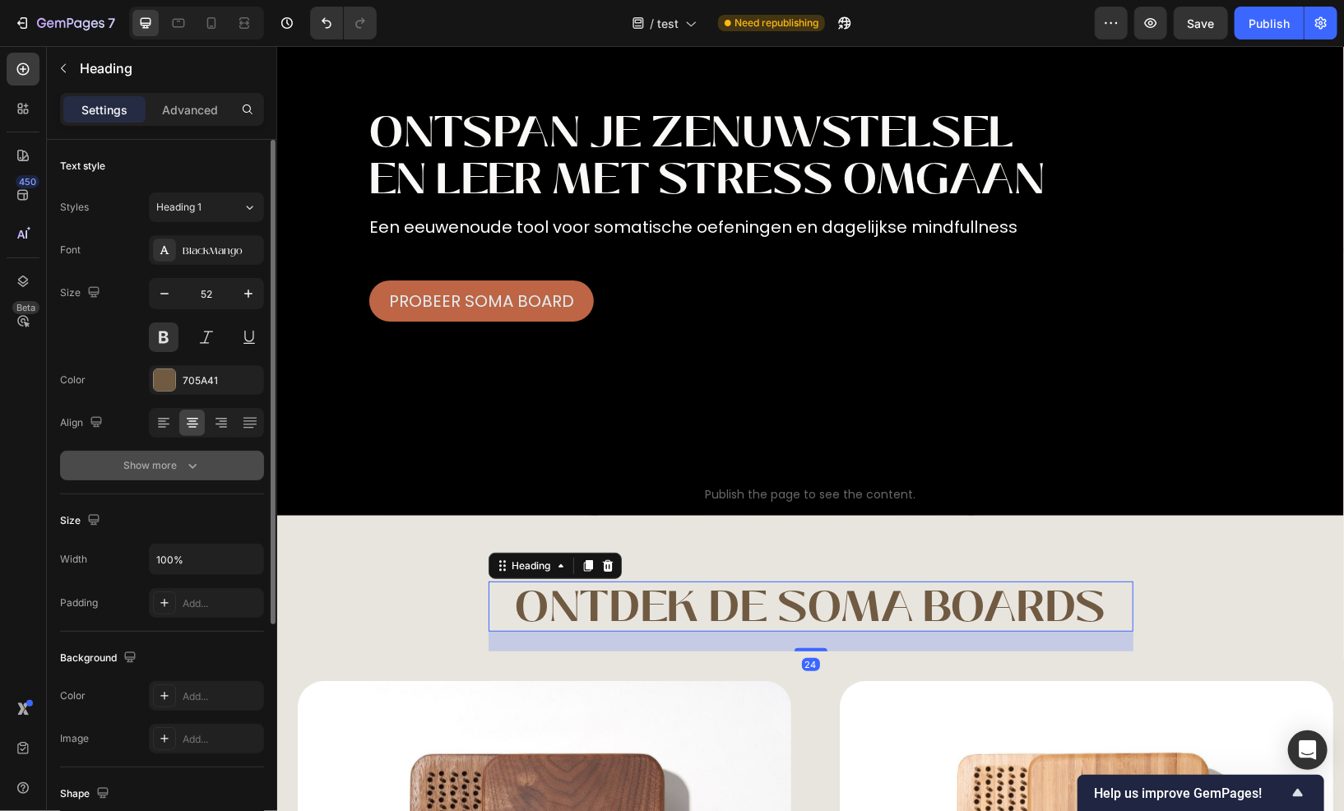
click at [174, 453] on button "Show more" at bounding box center [162, 466] width 204 height 30
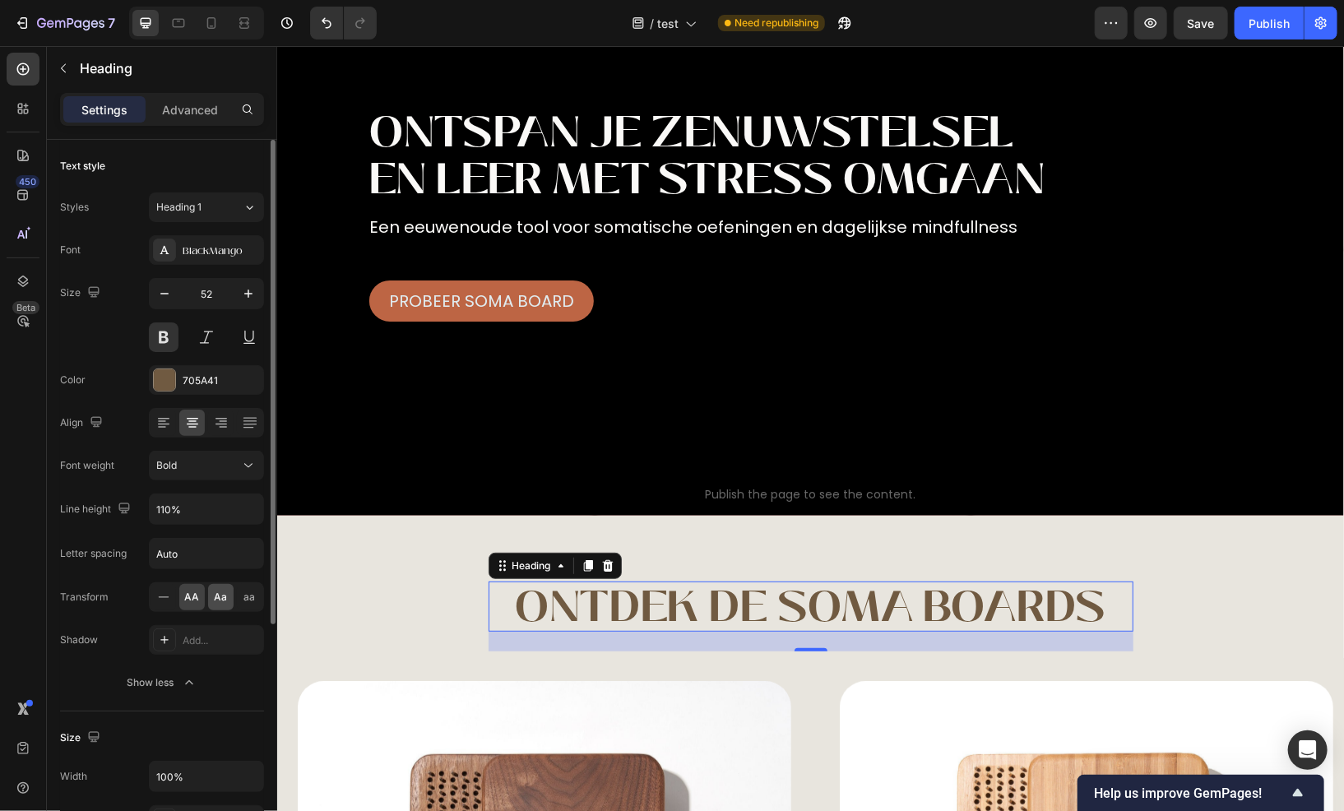
click at [217, 598] on span "Aa" at bounding box center [221, 597] width 13 height 15
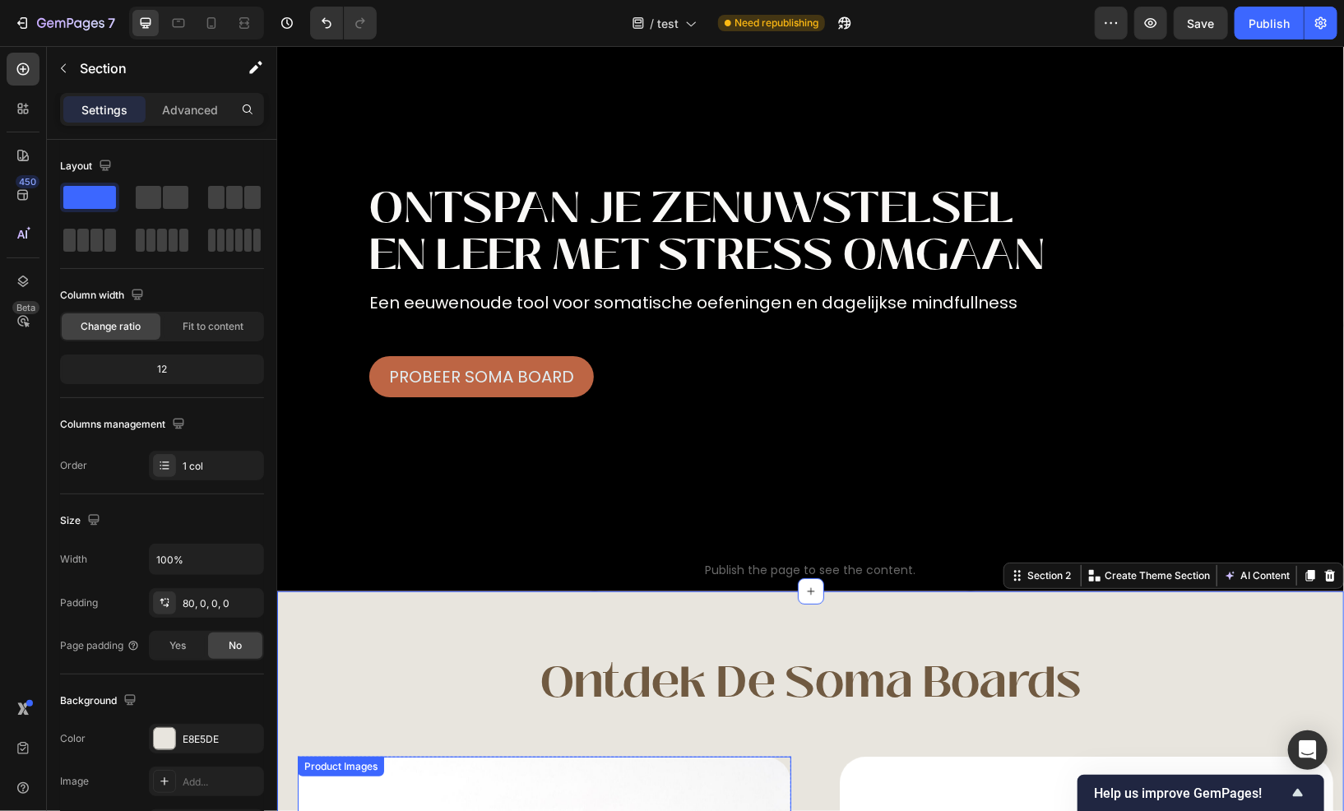
scroll to position [82, 0]
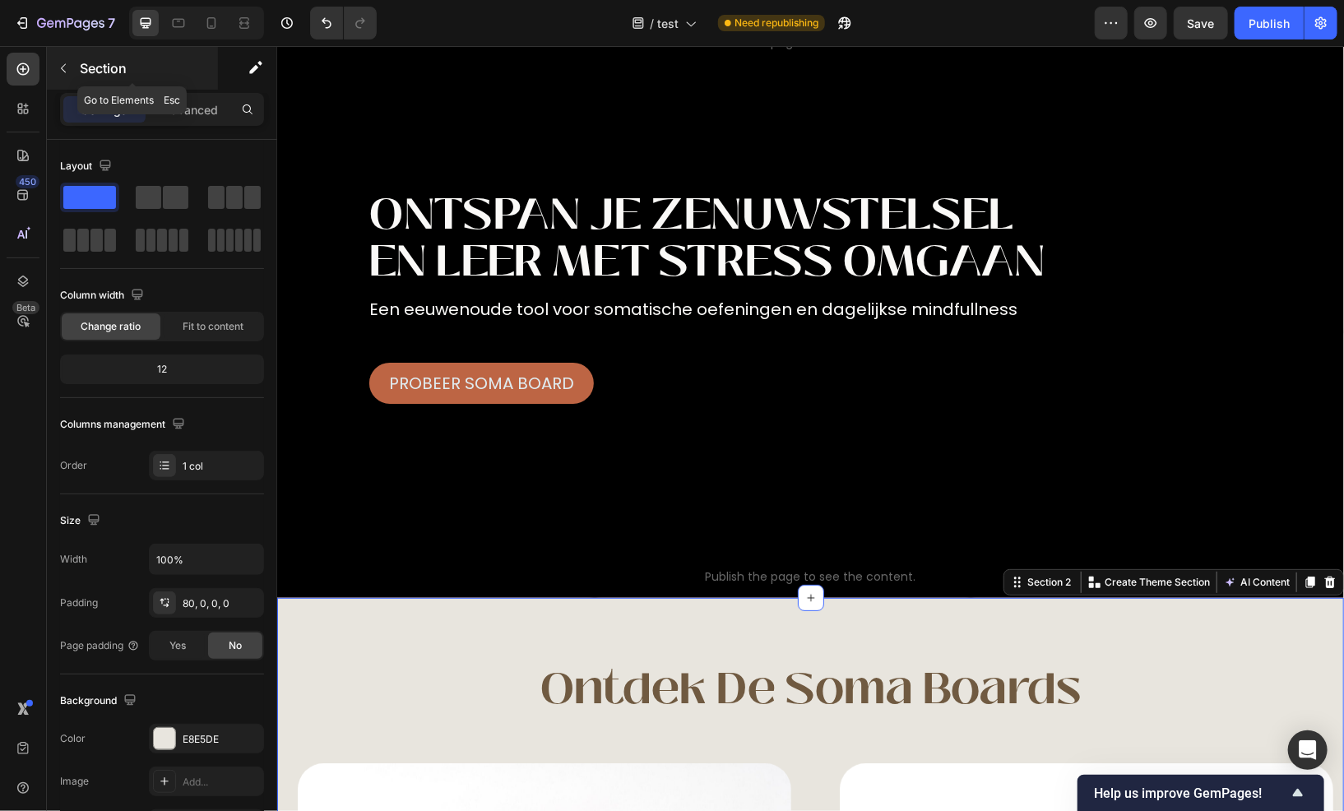
click at [67, 64] on icon "button" at bounding box center [63, 68] width 13 height 13
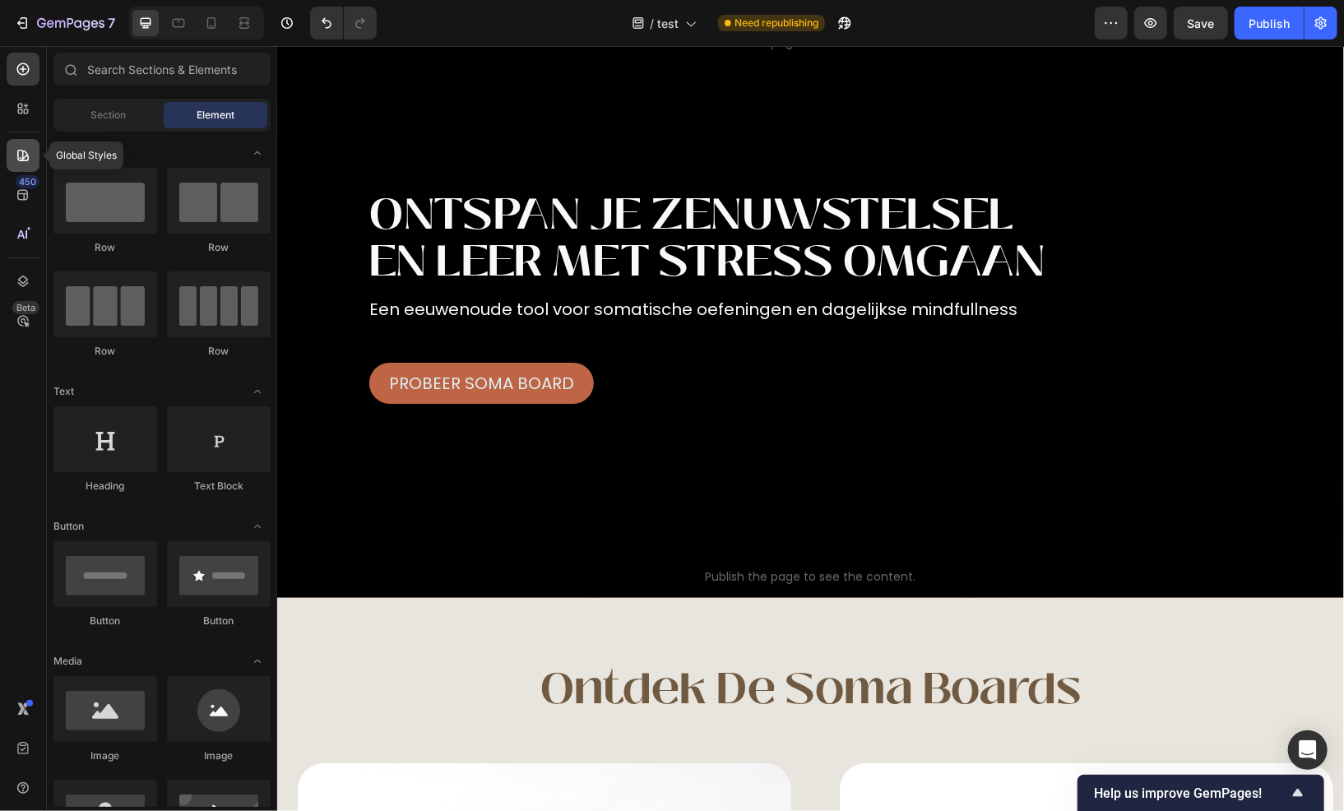
click at [24, 160] on icon at bounding box center [23, 156] width 12 height 12
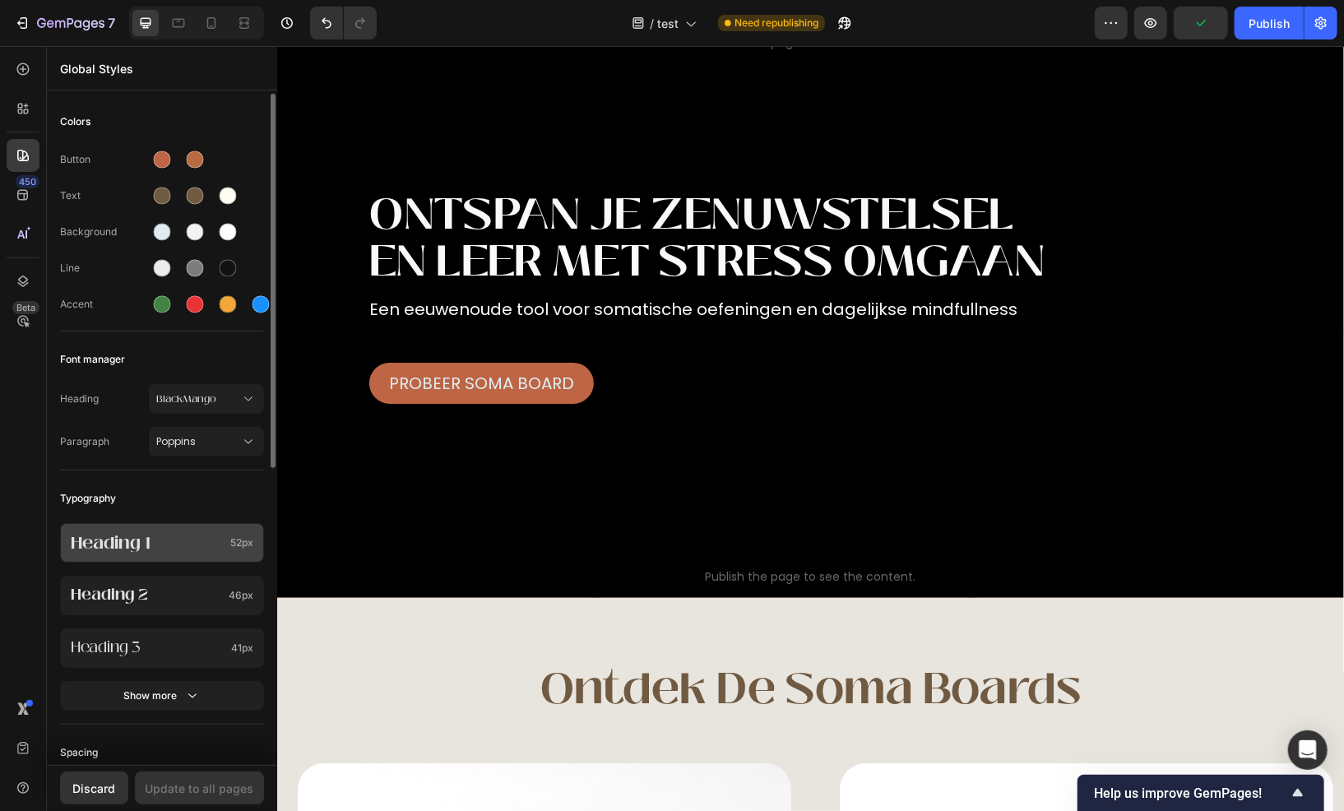
click at [178, 542] on p "Heading 1" at bounding box center [147, 543] width 153 height 18
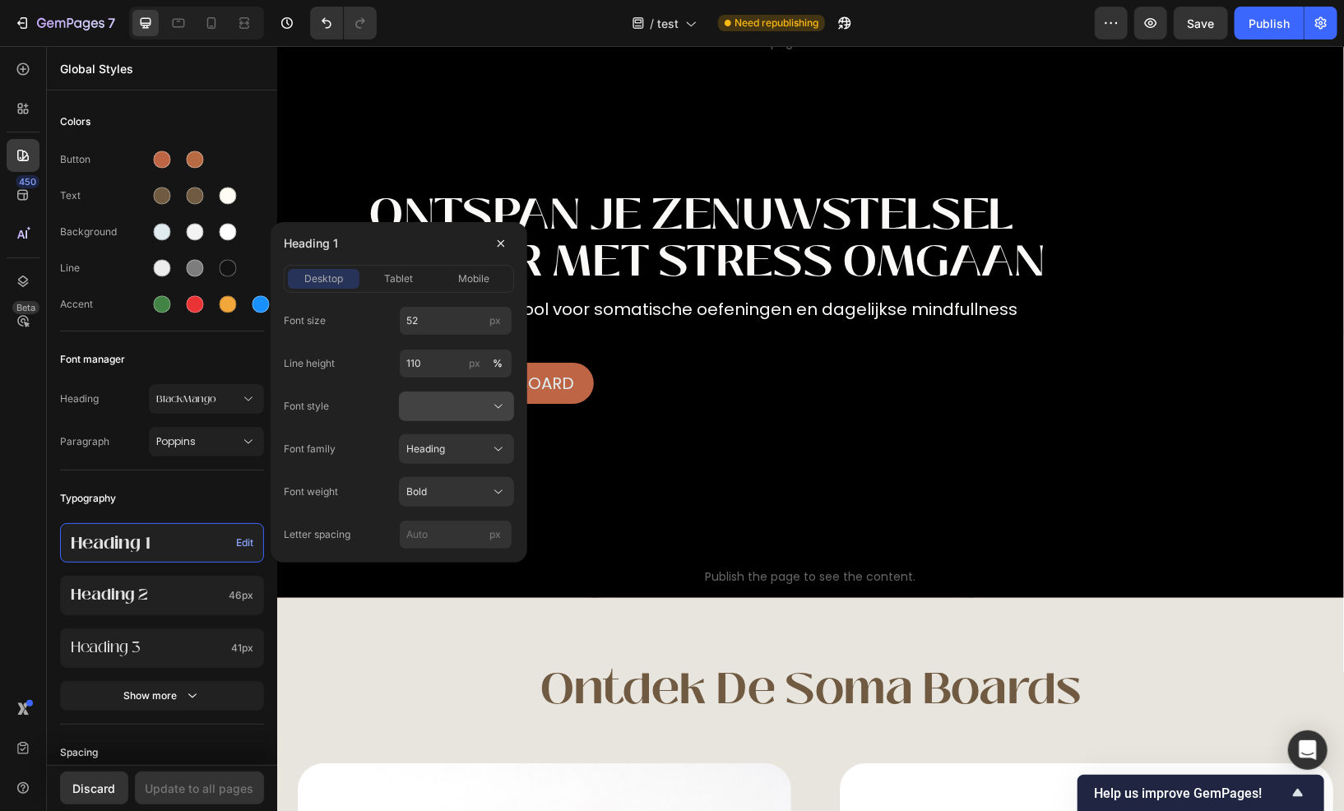
click at [419, 399] on div at bounding box center [456, 406] width 100 height 16
click at [435, 490] on div "Bold" at bounding box center [446, 492] width 81 height 15
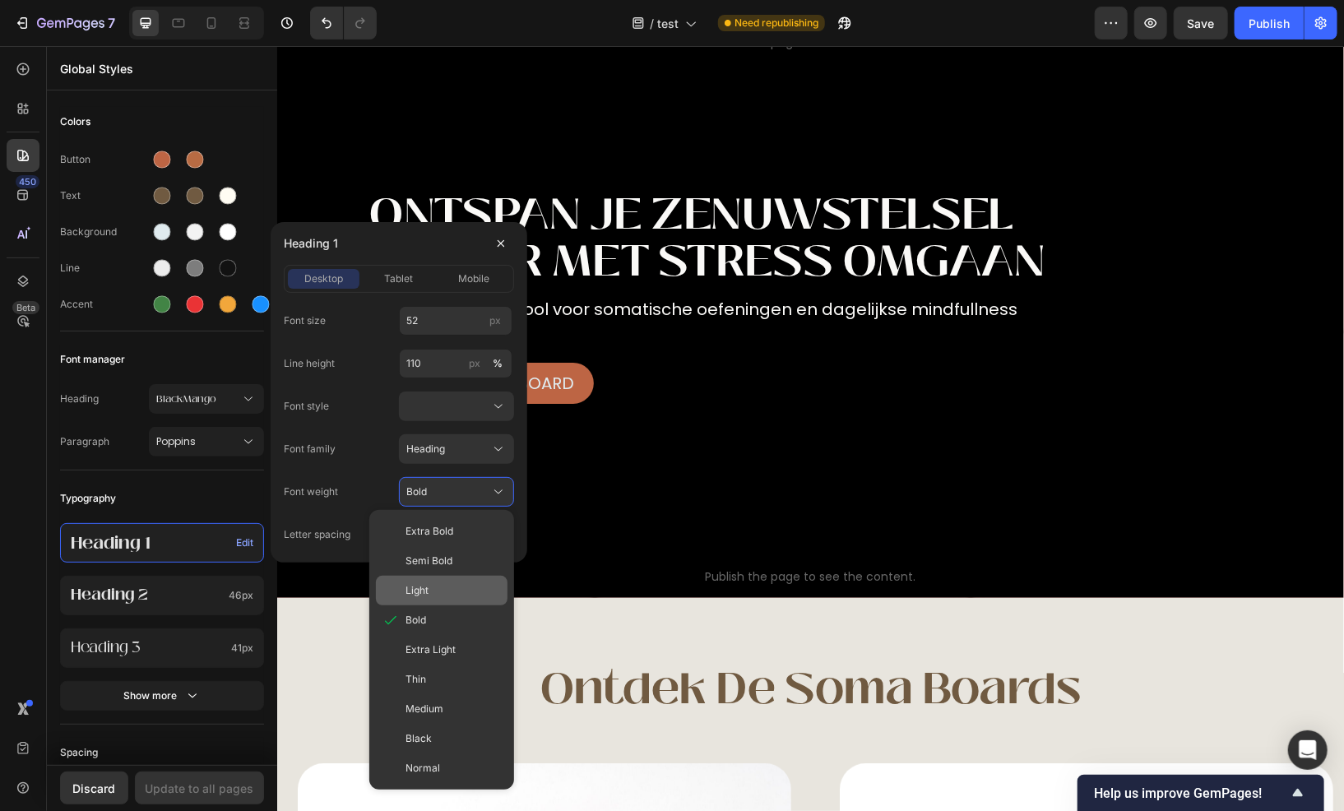
click at [425, 597] on span "Light" at bounding box center [417, 590] width 23 height 15
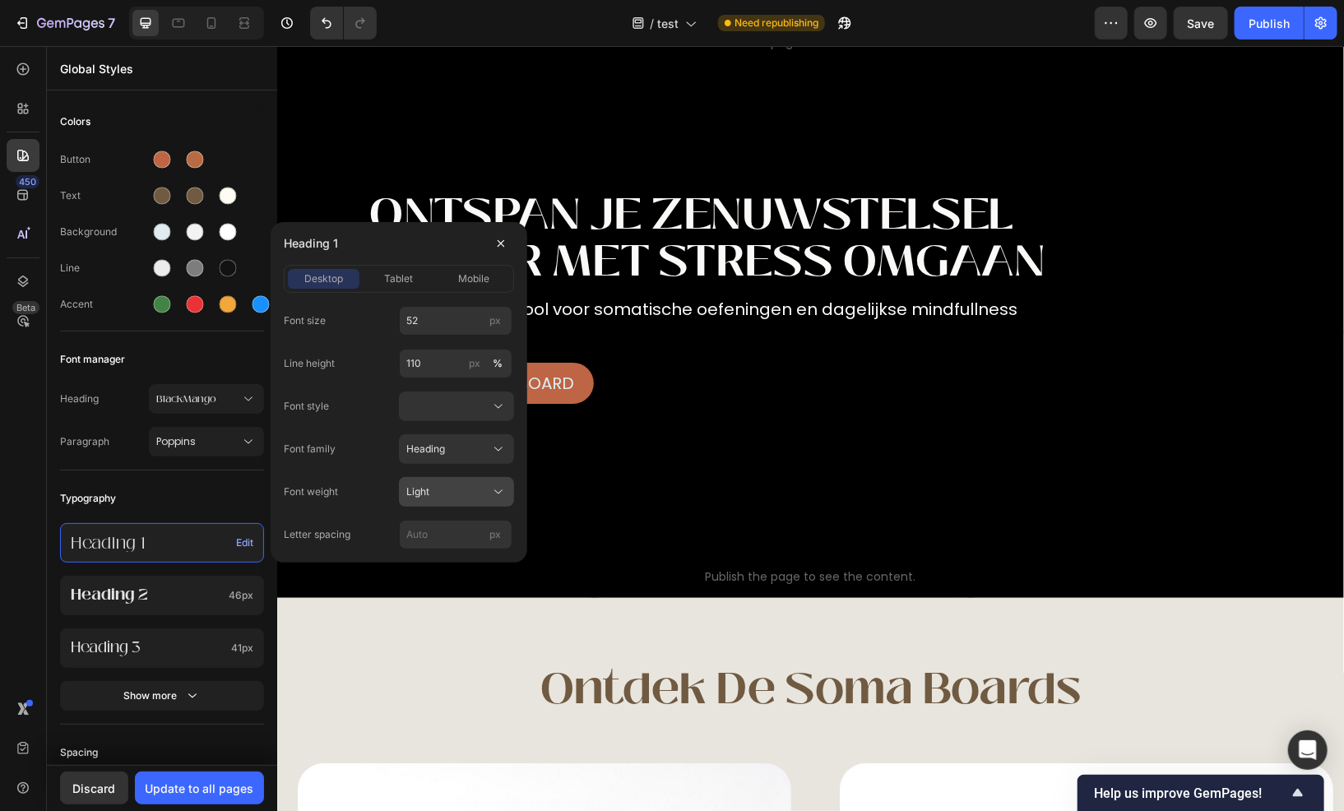
click at [441, 492] on div "Light" at bounding box center [446, 492] width 81 height 15
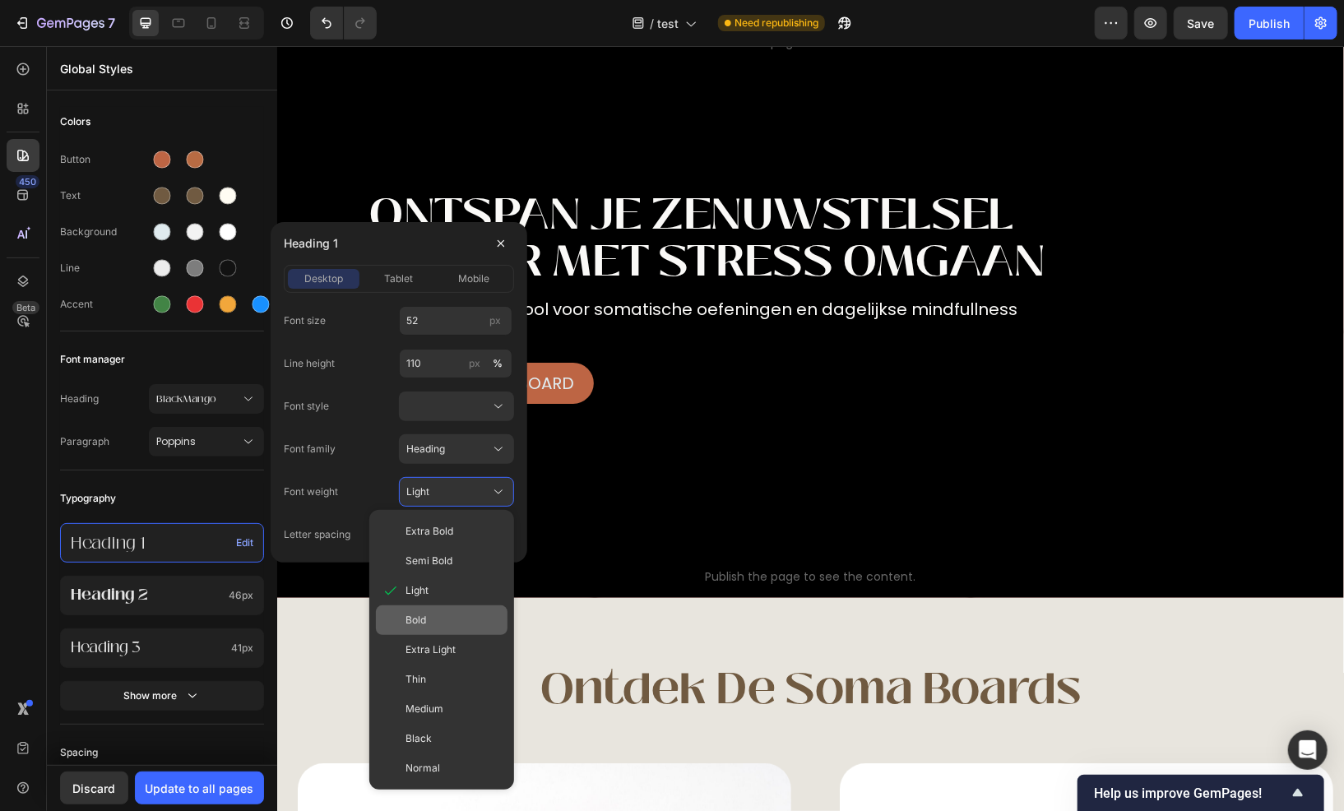
click at [439, 620] on div "Bold" at bounding box center [453, 620] width 95 height 15
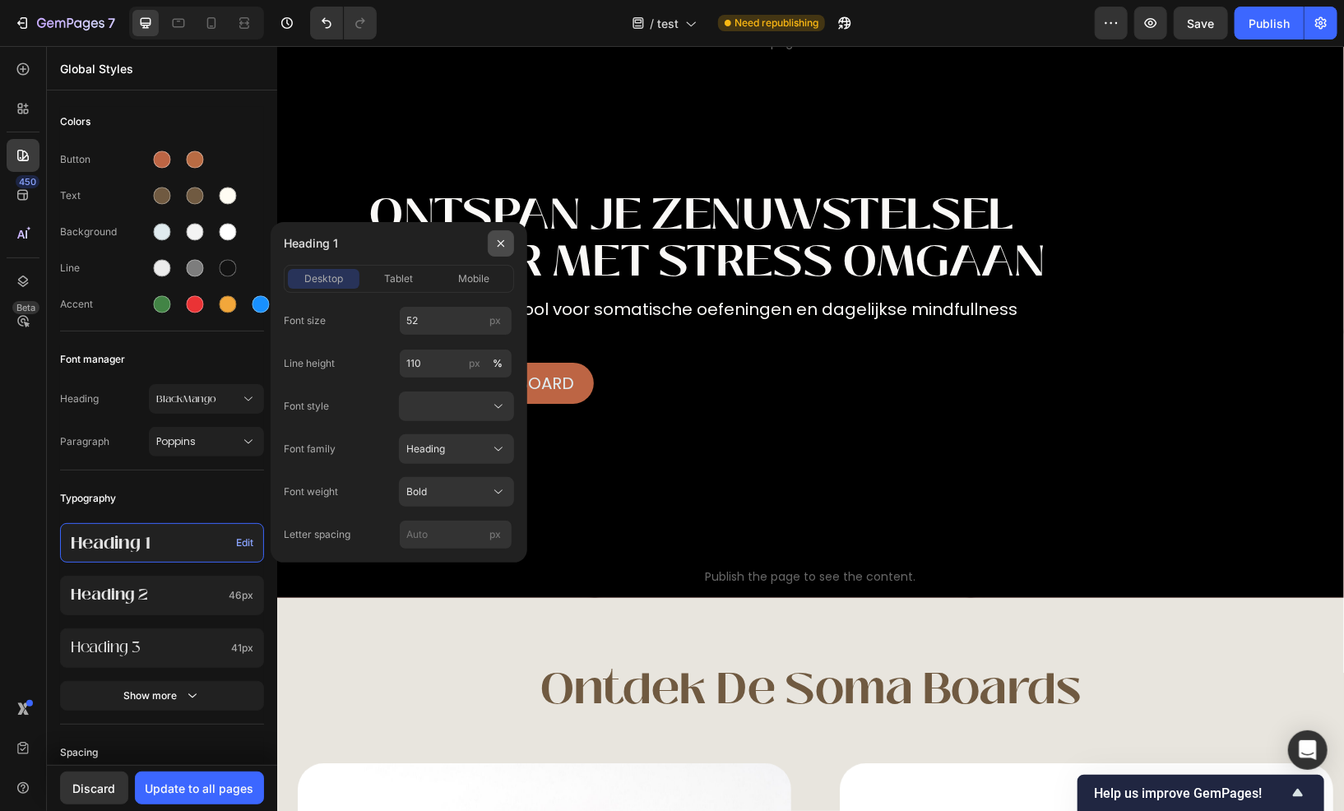
click at [492, 236] on button "button" at bounding box center [501, 243] width 26 height 26
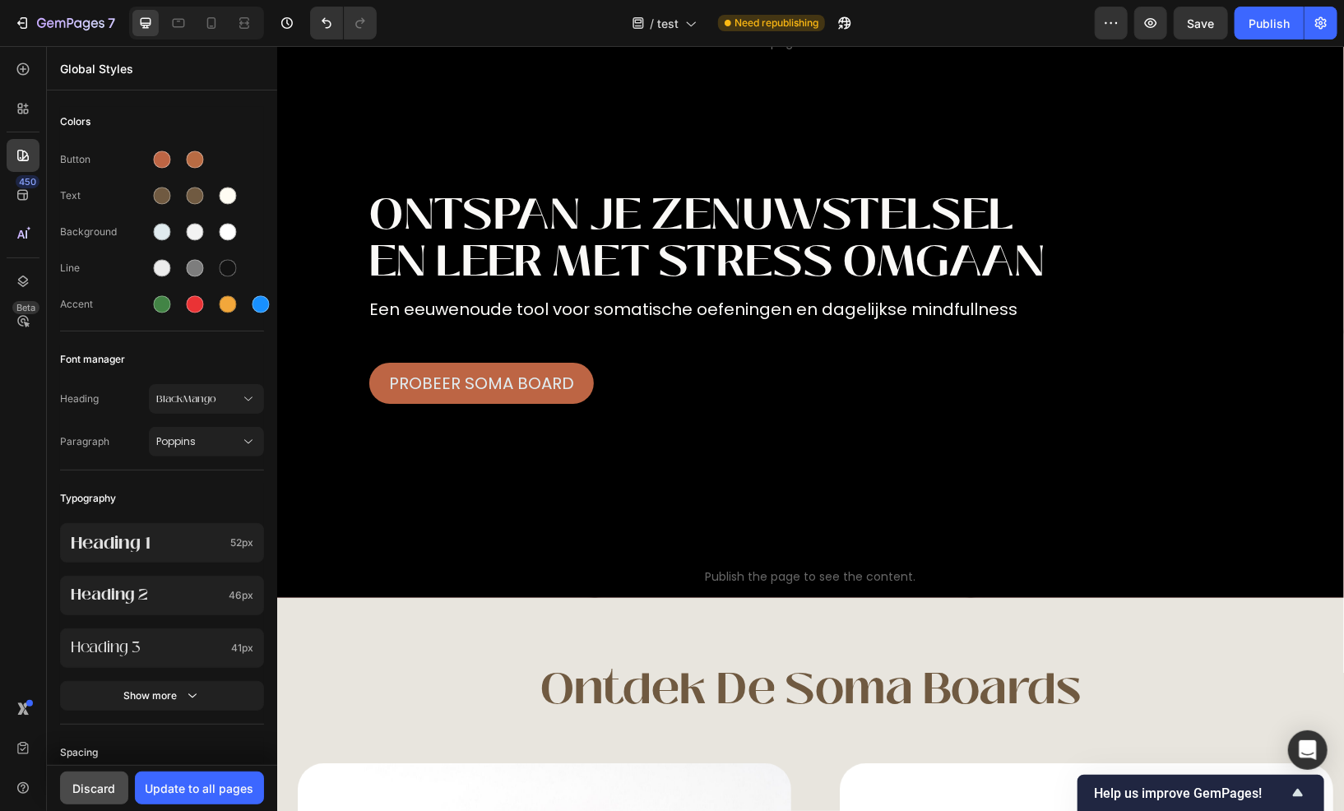
click at [112, 796] on div "Discard" at bounding box center [94, 788] width 43 height 17
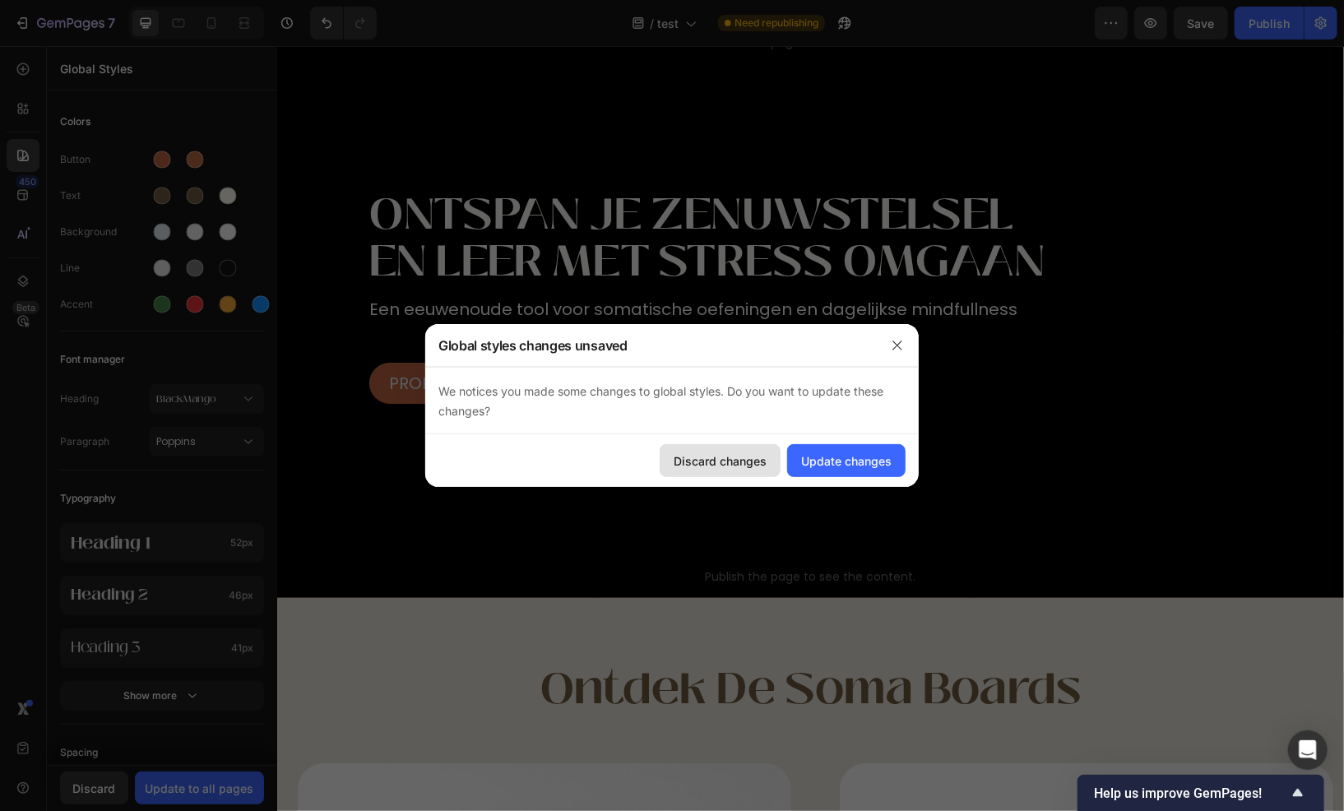
click at [717, 469] on div "Discard changes" at bounding box center [720, 461] width 93 height 17
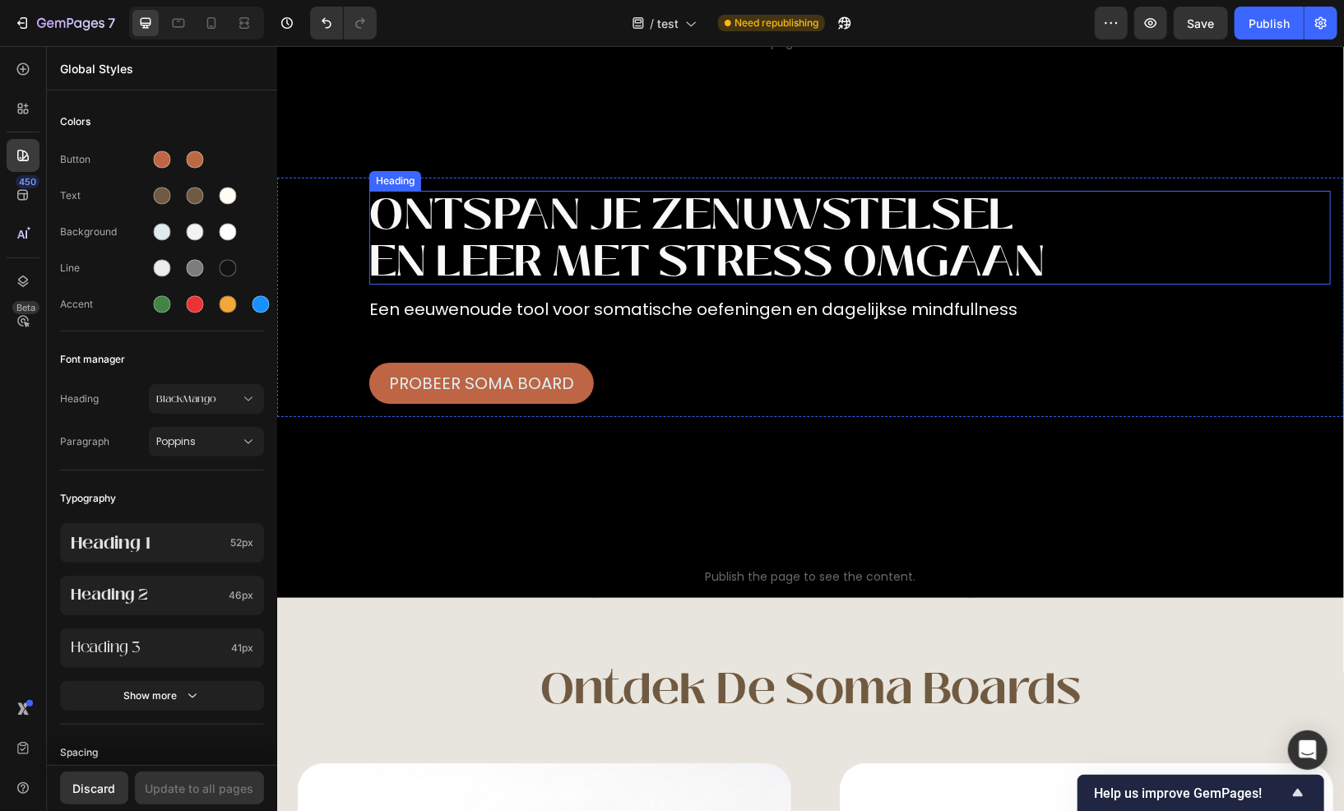
click at [483, 250] on h1 "ontspan je zenuwstelsel en leer met stress omgaan" at bounding box center [850, 237] width 962 height 94
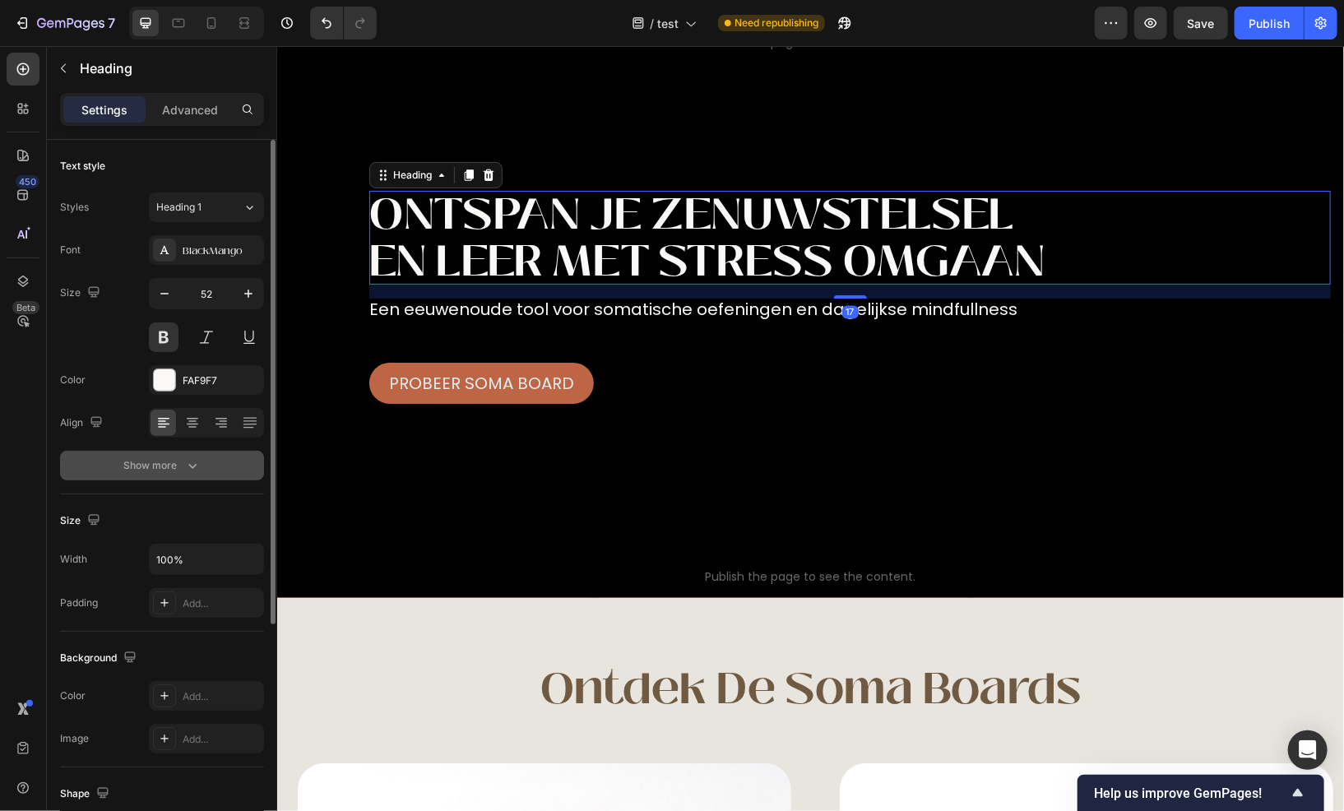
click at [156, 457] on div "Show more" at bounding box center [162, 465] width 77 height 16
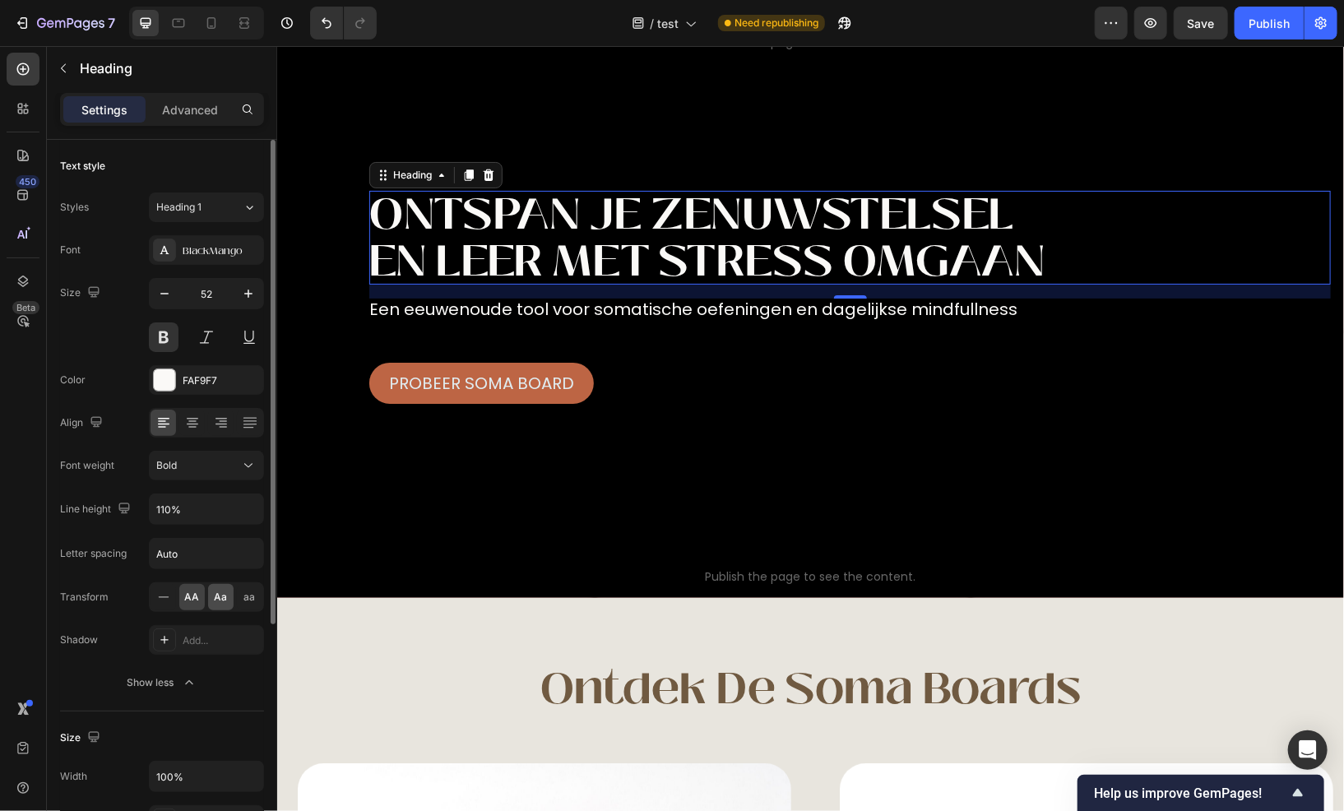
click at [217, 603] on span "Aa" at bounding box center [221, 597] width 13 height 15
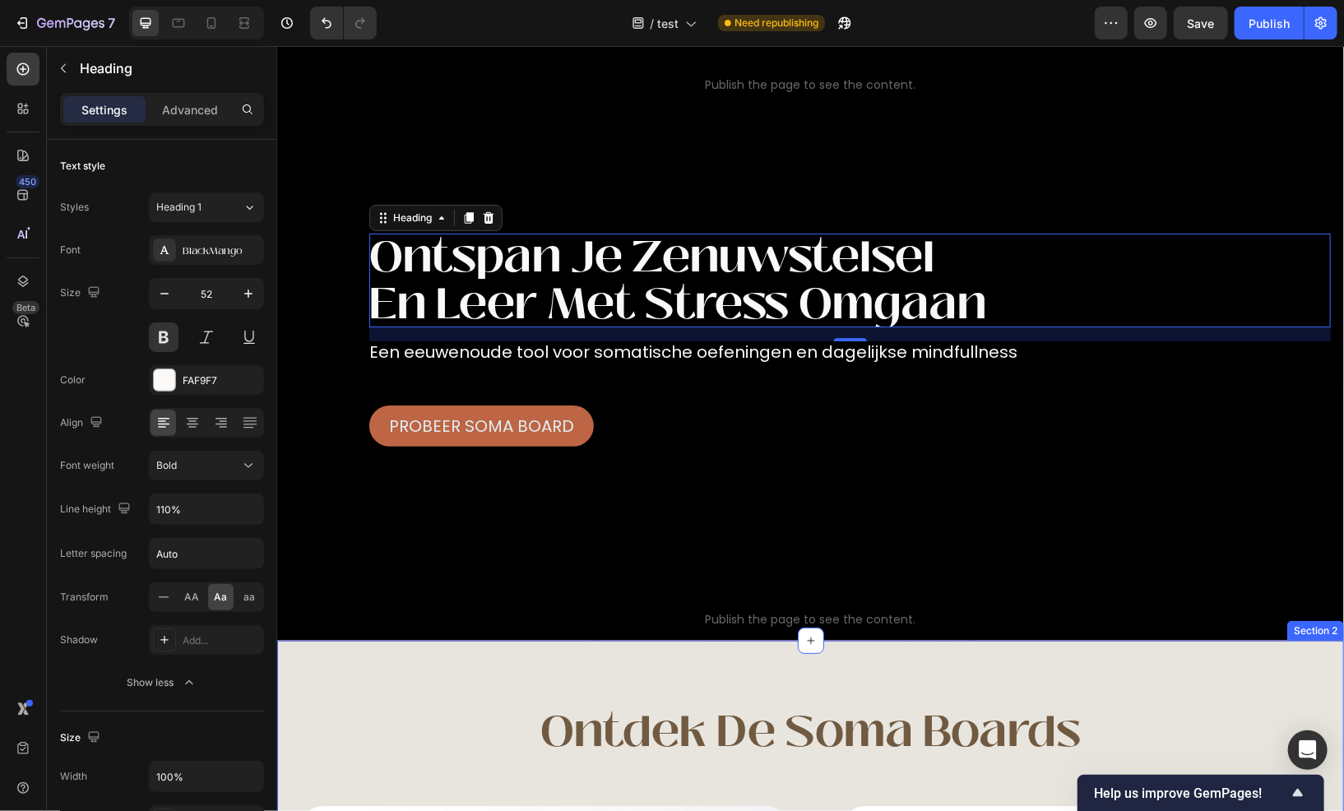
scroll to position [0, 0]
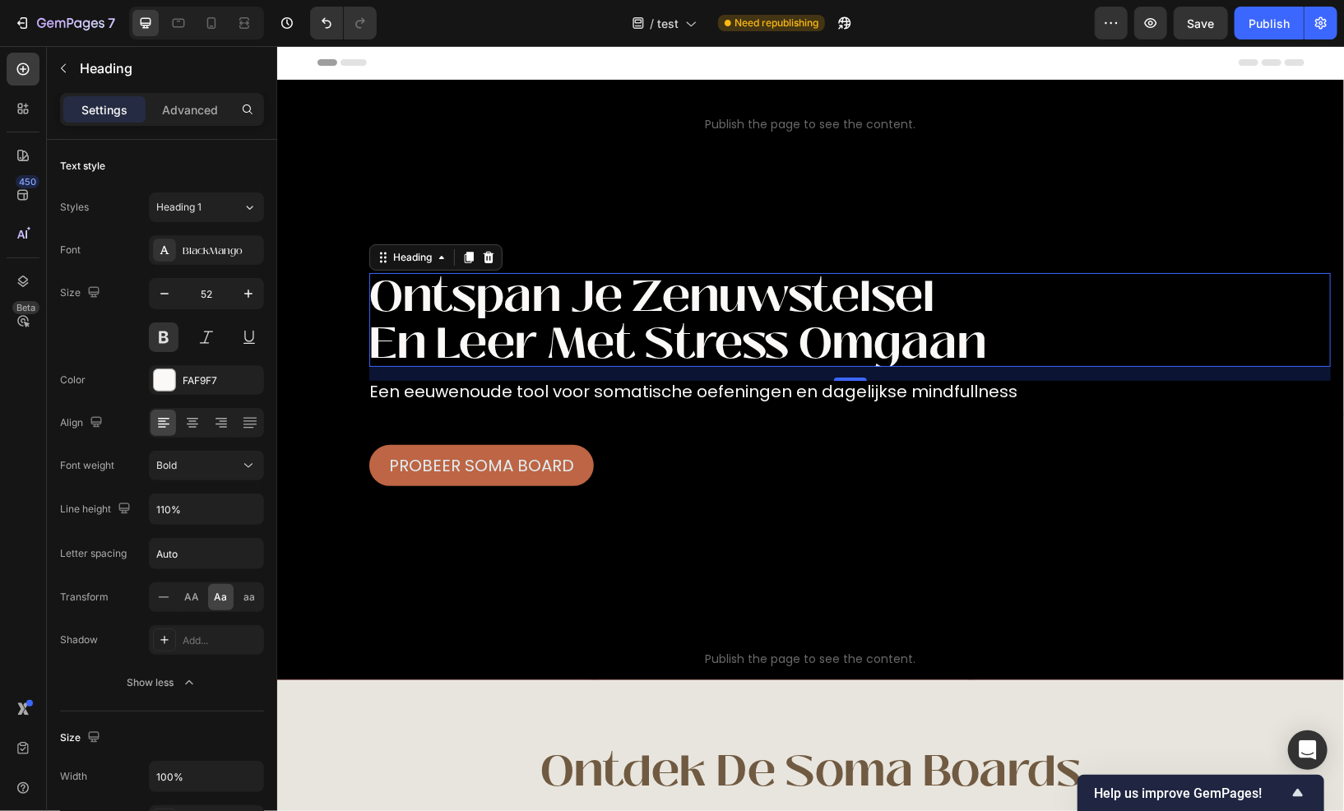
click at [987, 343] on h1 "ontspan je zenuwstelsel en leer met stress omgaan" at bounding box center [850, 319] width 962 height 94
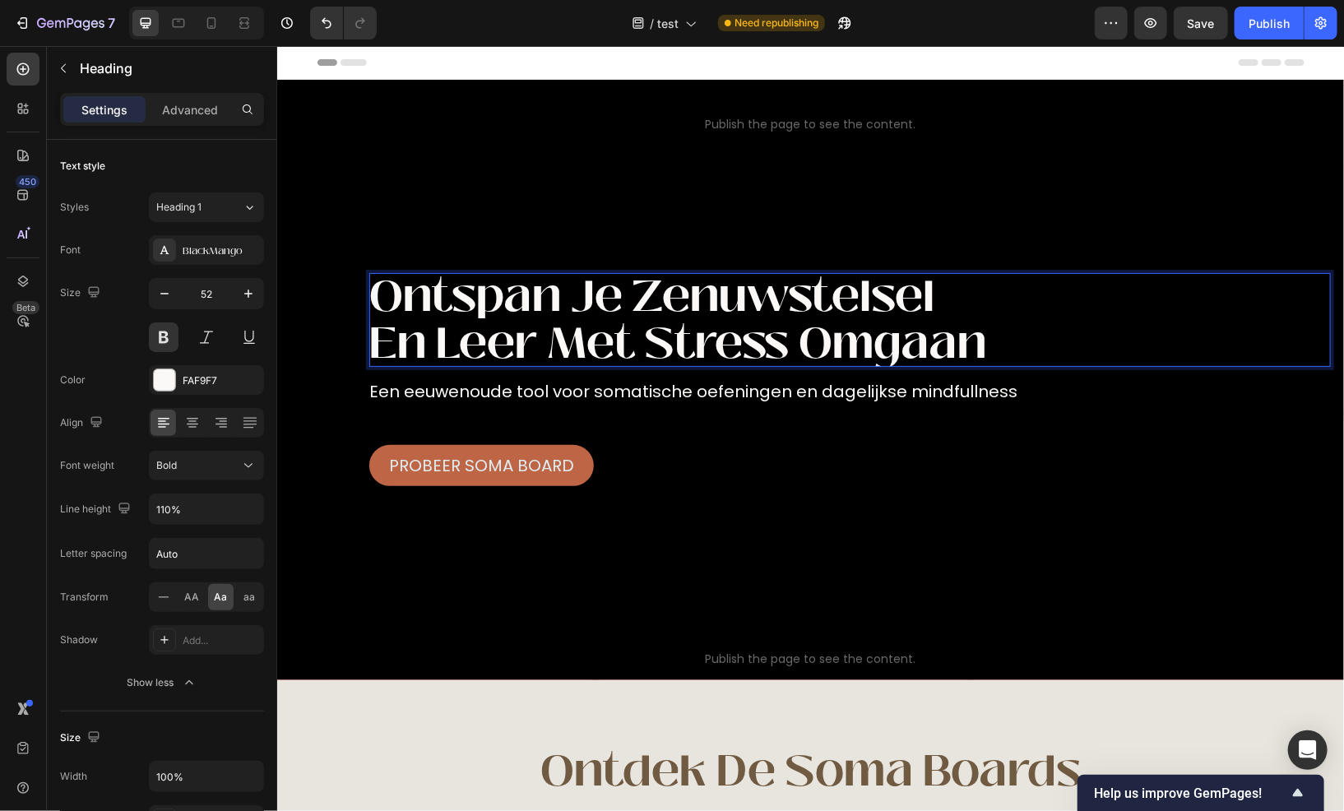
click at [987, 343] on p "ontspan je zenuwstelsel en leer met stress omgaan" at bounding box center [850, 319] width 962 height 94
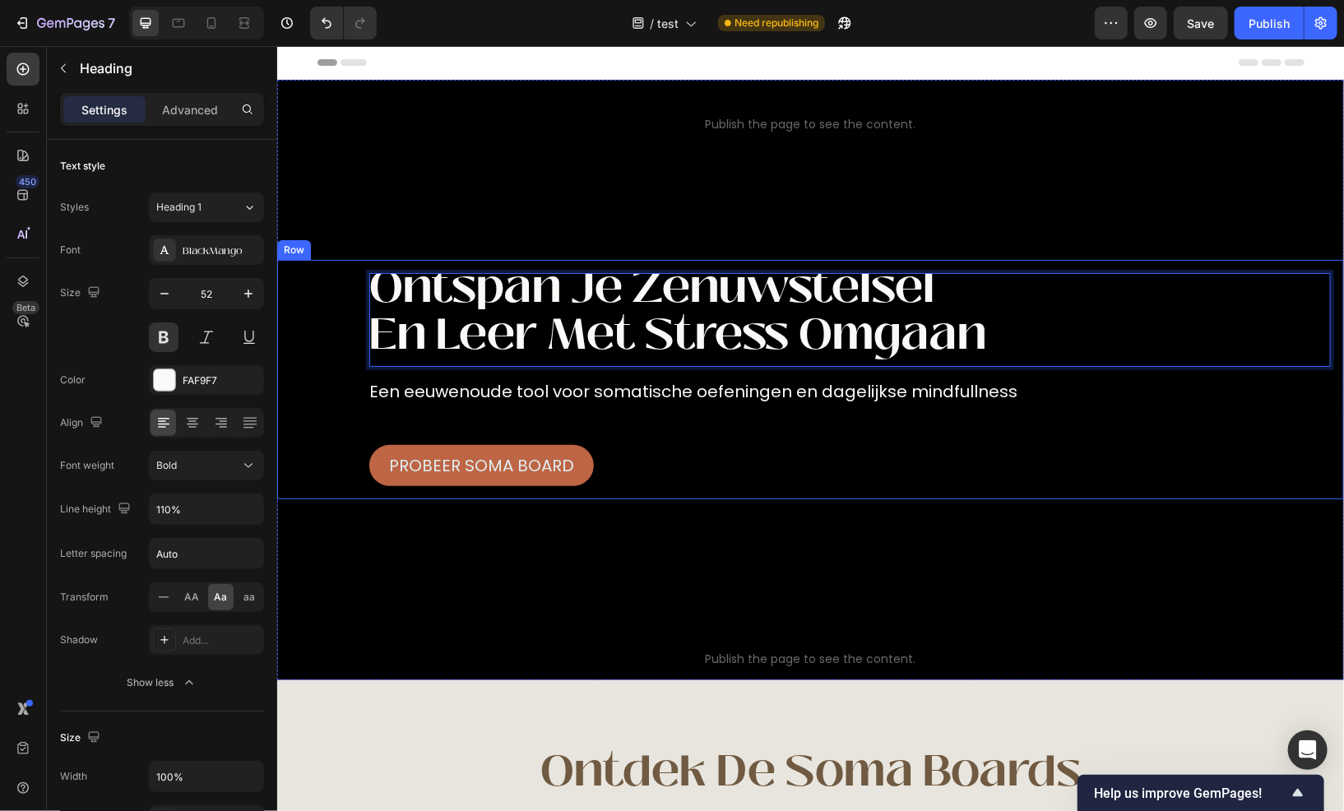
click at [897, 554] on div "high Wave blue pointing DOWN Publish the page to see the content. high Wave blu…" at bounding box center [809, 379] width 1067 height 601
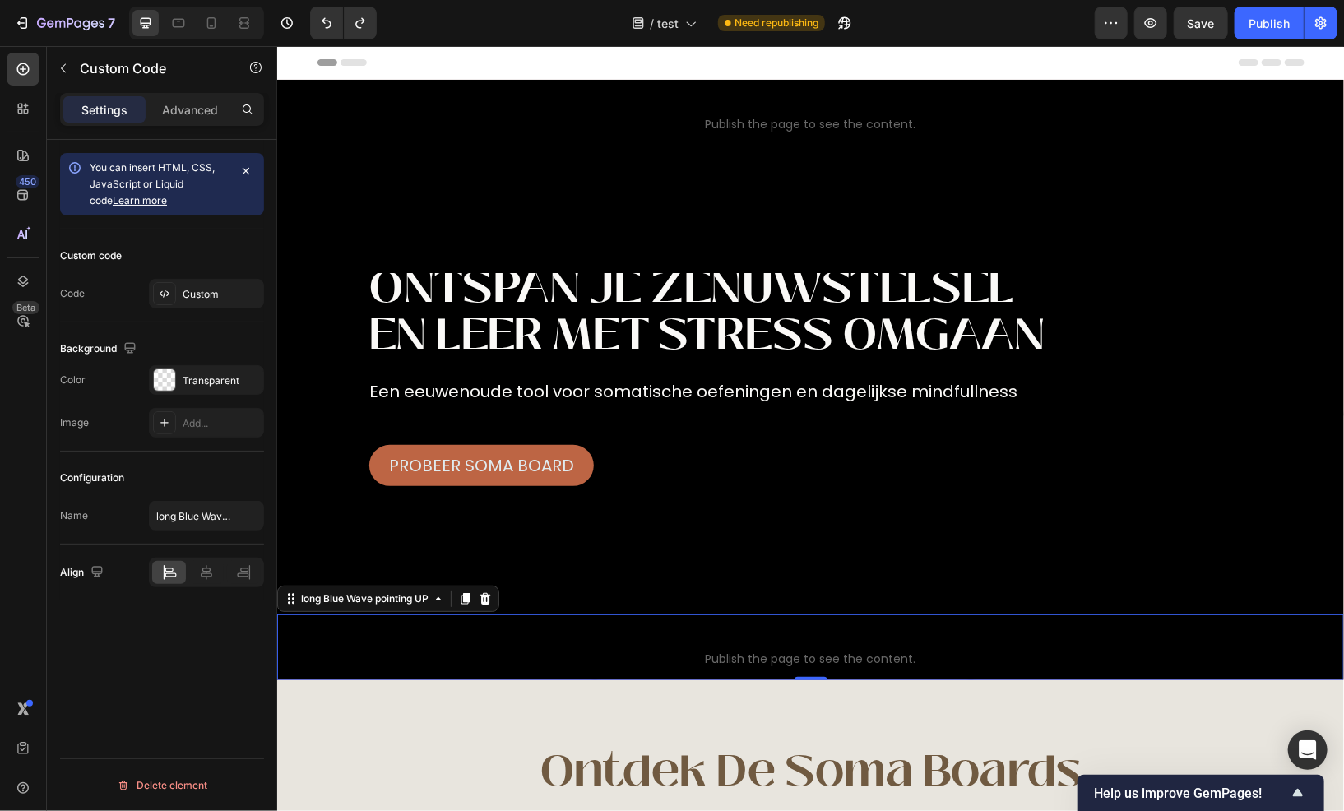
click at [499, 634] on span "long Blue Wave pointing UP" at bounding box center [809, 637] width 1067 height 20
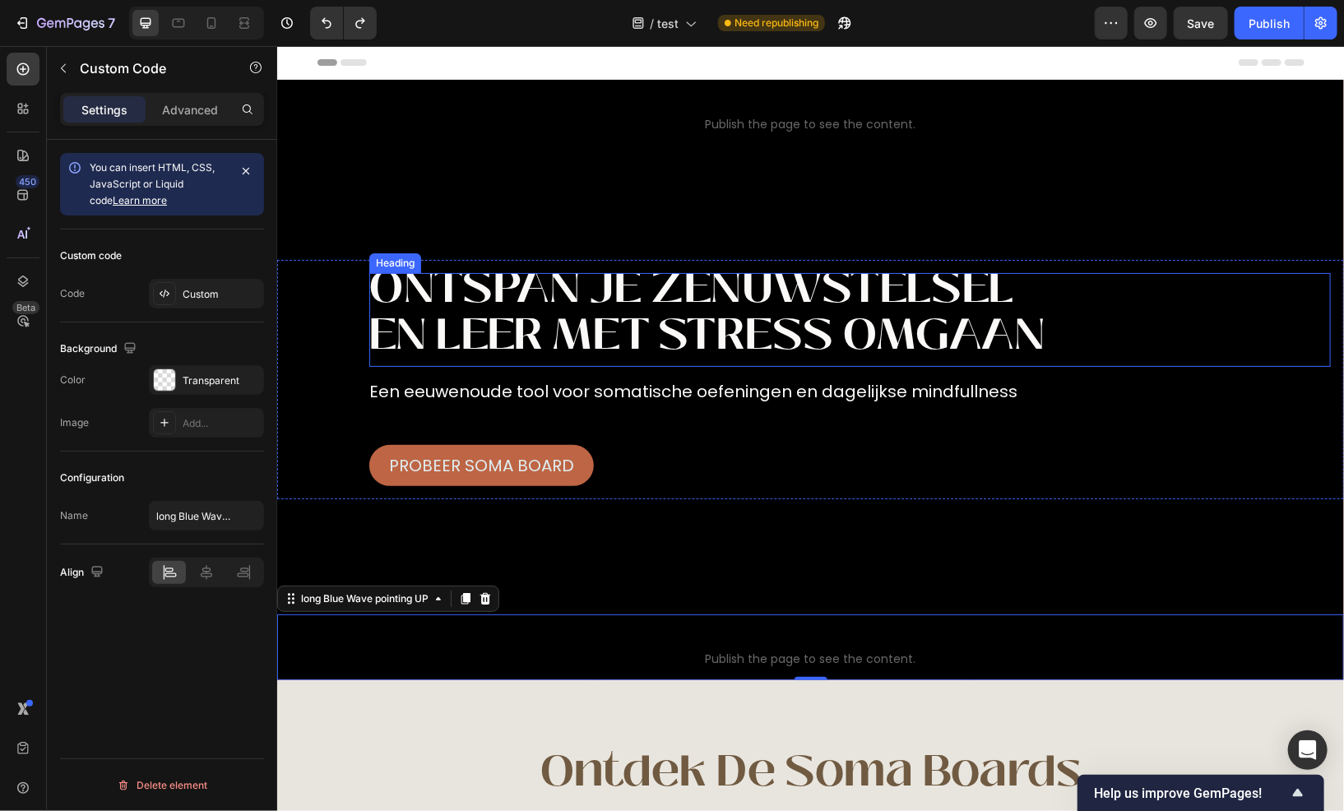
click at [515, 281] on h1 "ontspan je zenuwstelsel en leer met stress omgaan" at bounding box center [850, 319] width 962 height 94
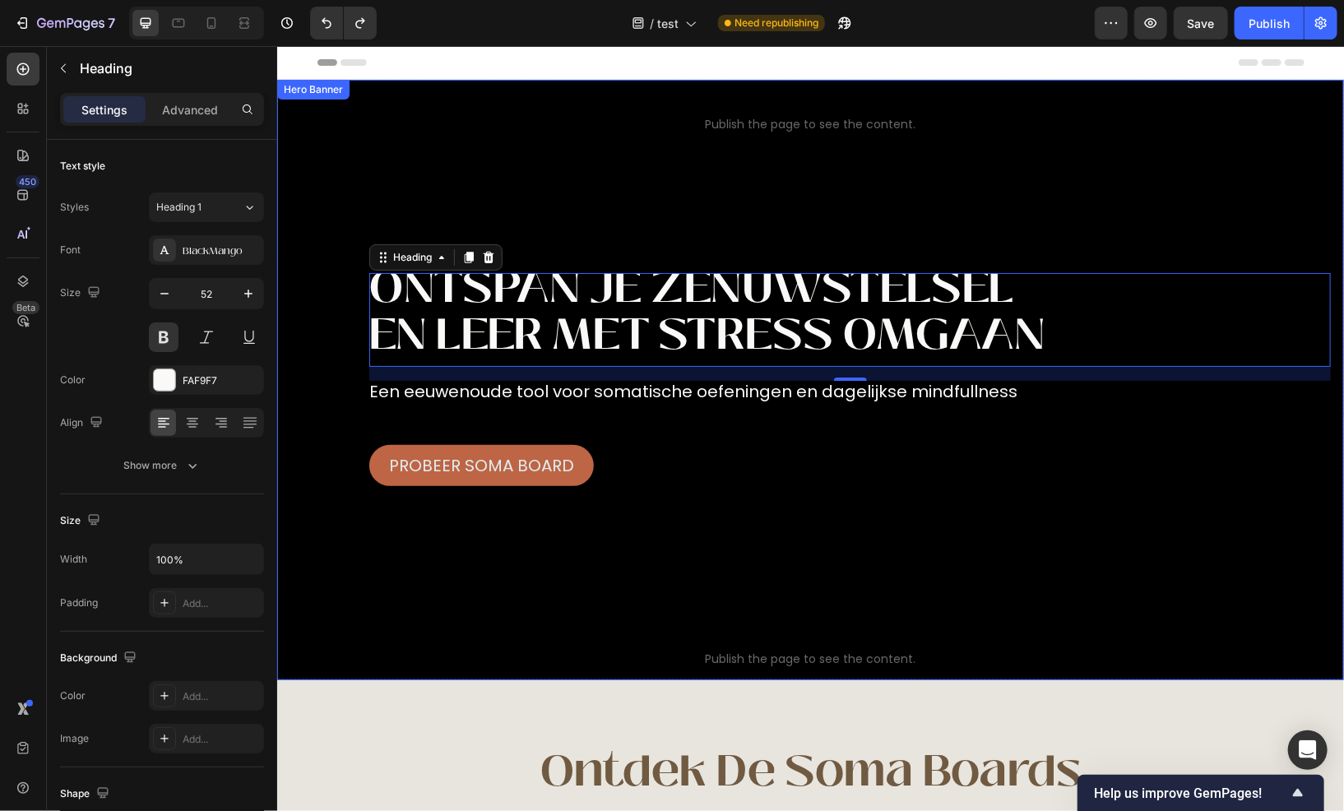
click at [978, 158] on div "high Wave blue pointing DOWN Publish the page to see the content. high Wave blu…" at bounding box center [809, 379] width 1067 height 601
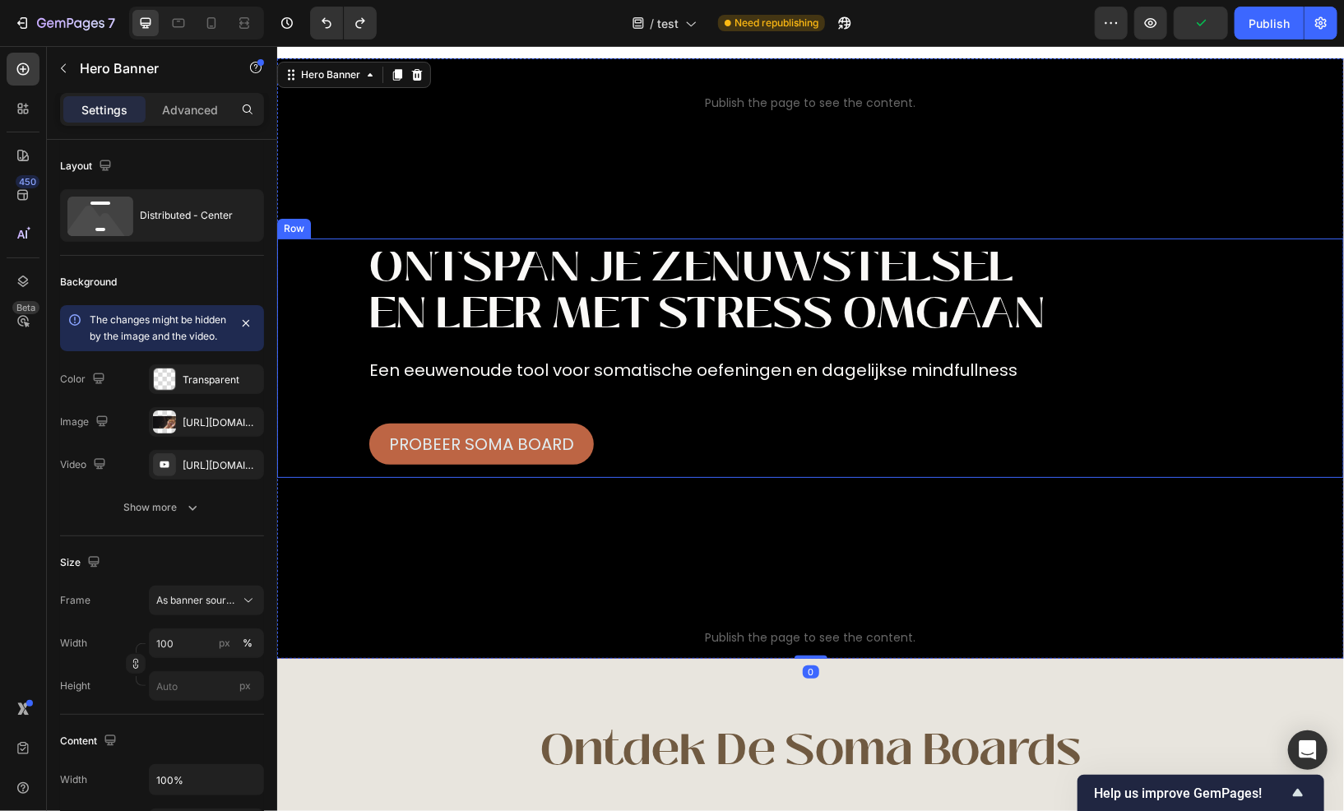
scroll to position [0, 0]
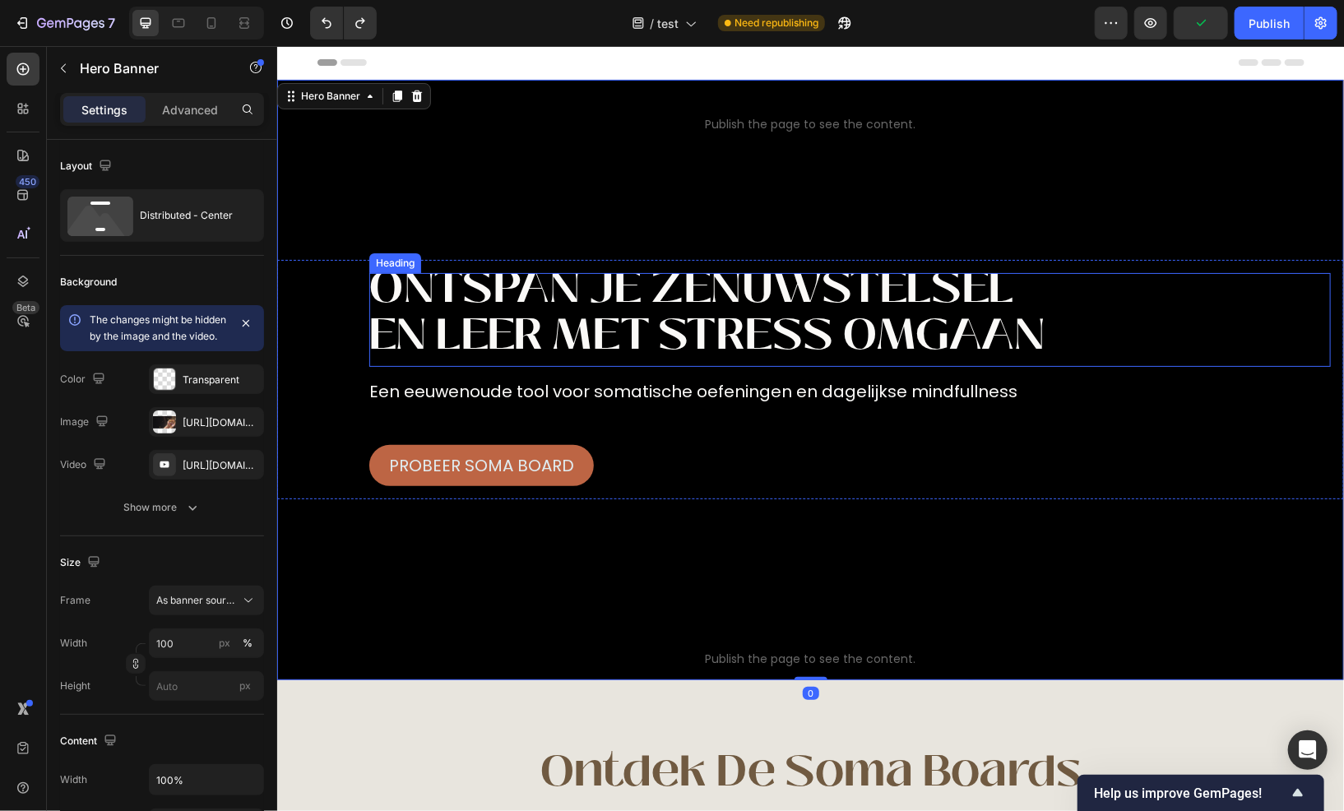
click at [576, 311] on h1 "ontspan je zenuwstelsel en leer met stress omgaan" at bounding box center [850, 319] width 962 height 94
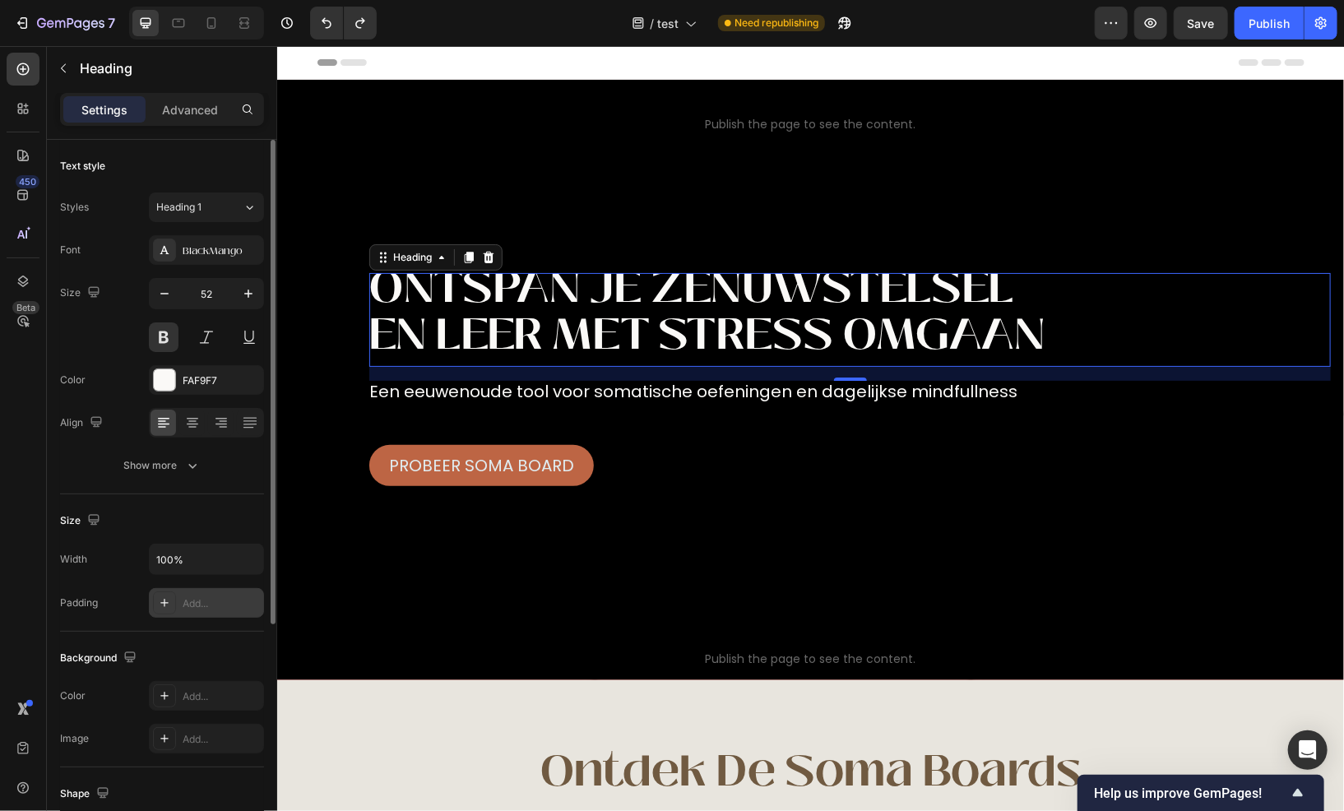
click at [212, 611] on div "Add..." at bounding box center [206, 603] width 115 height 30
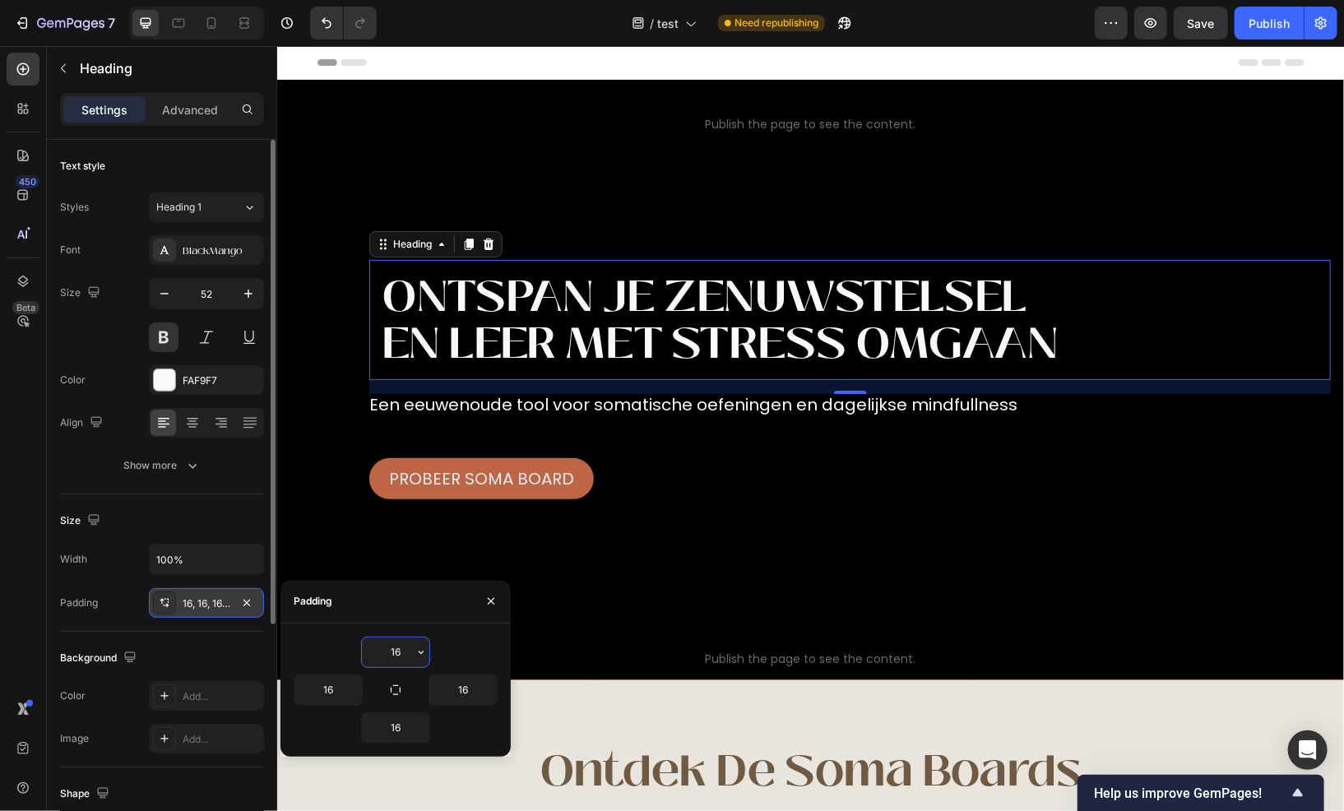
click at [257, 597] on div at bounding box center [247, 603] width 20 height 20
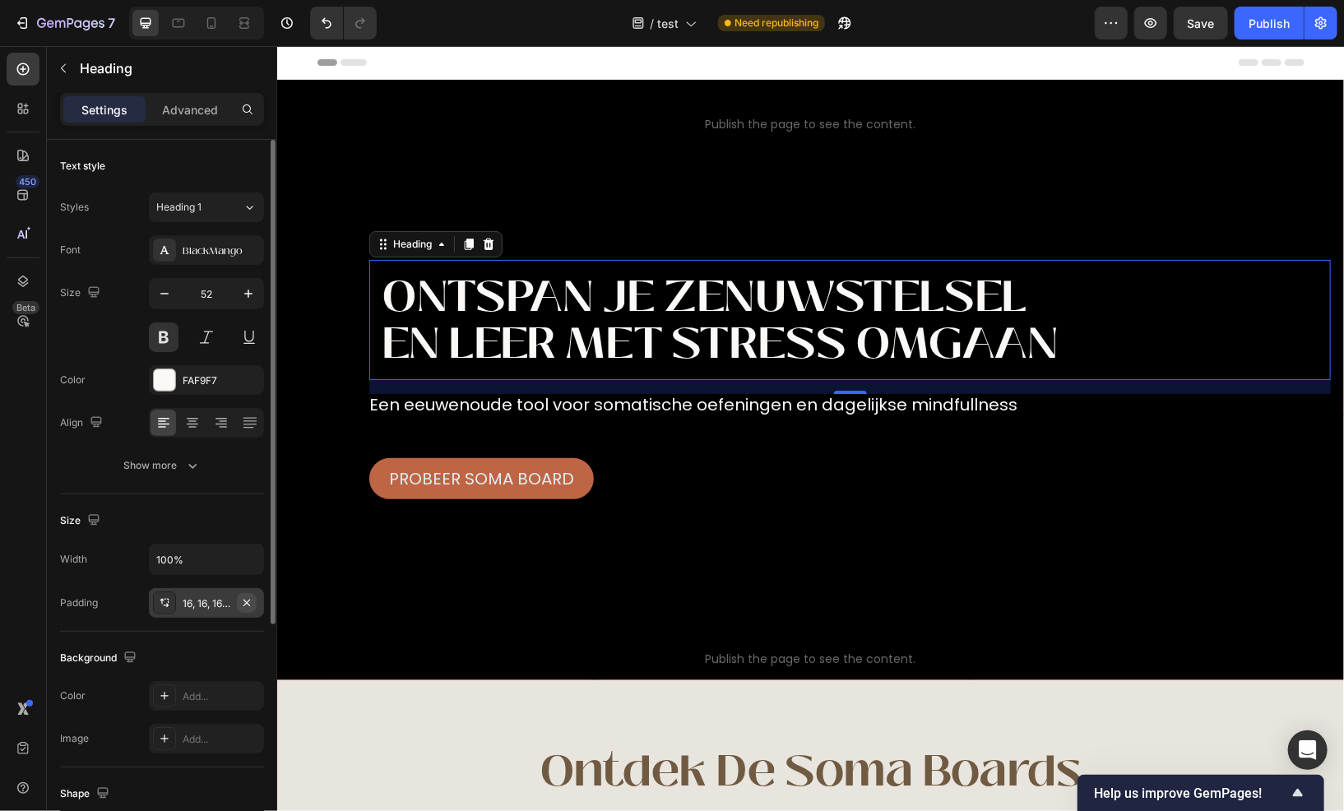
click at [250, 598] on icon "button" at bounding box center [246, 603] width 13 height 13
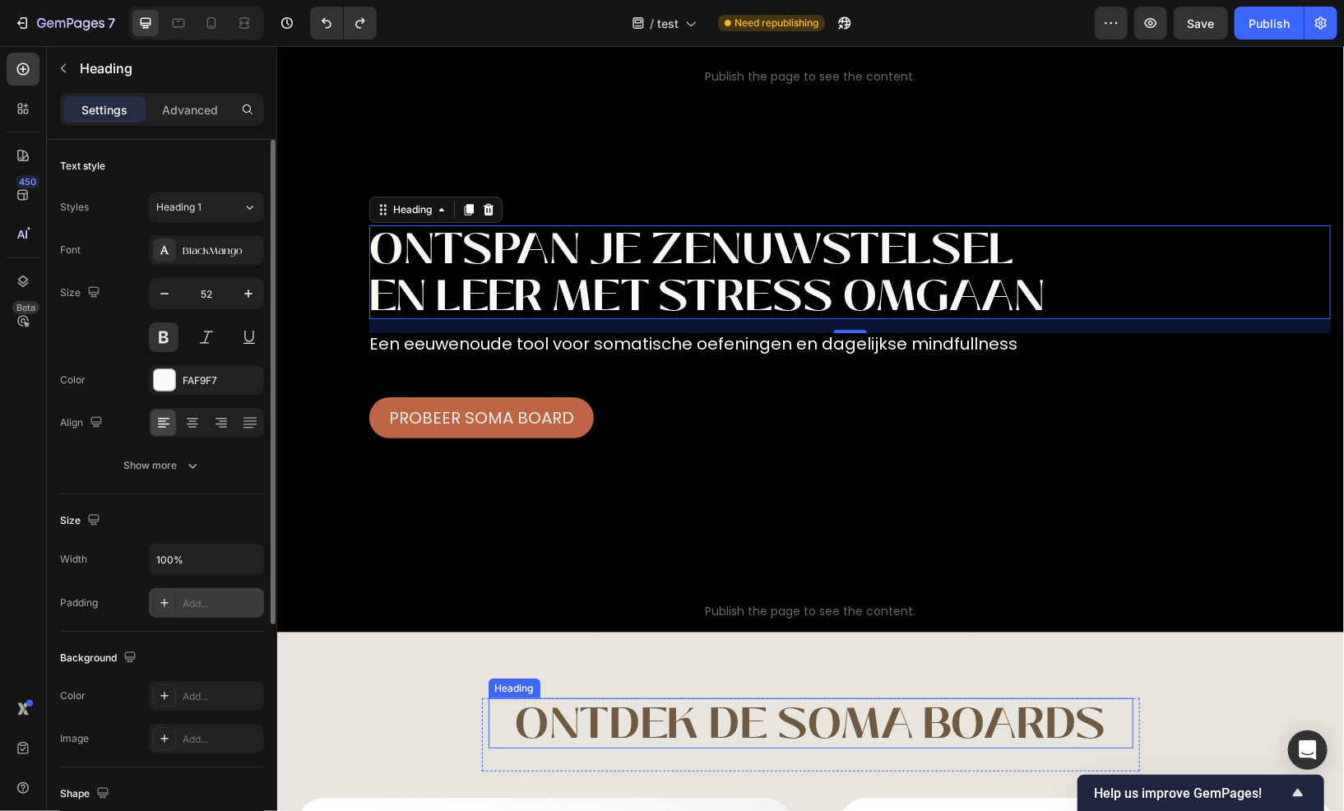
scroll to position [82, 0]
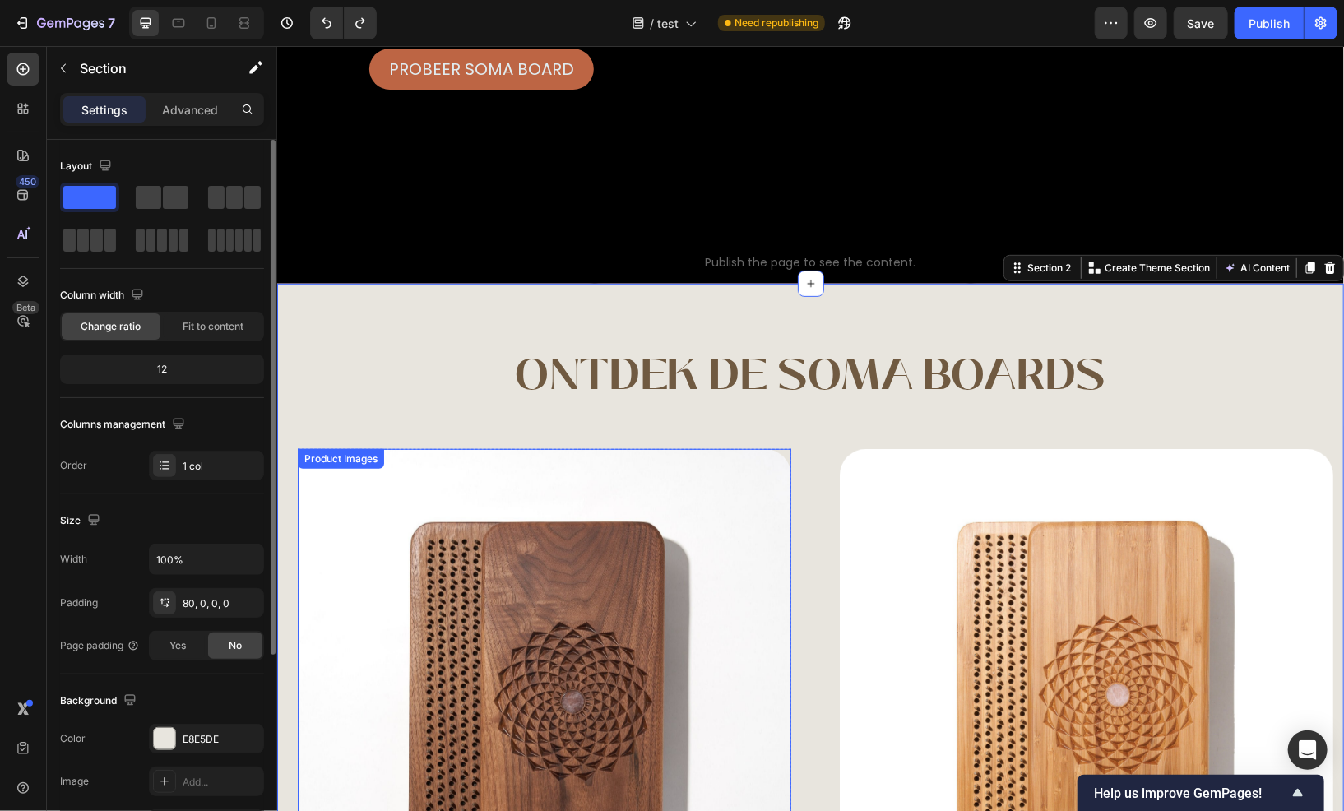
scroll to position [411, 0]
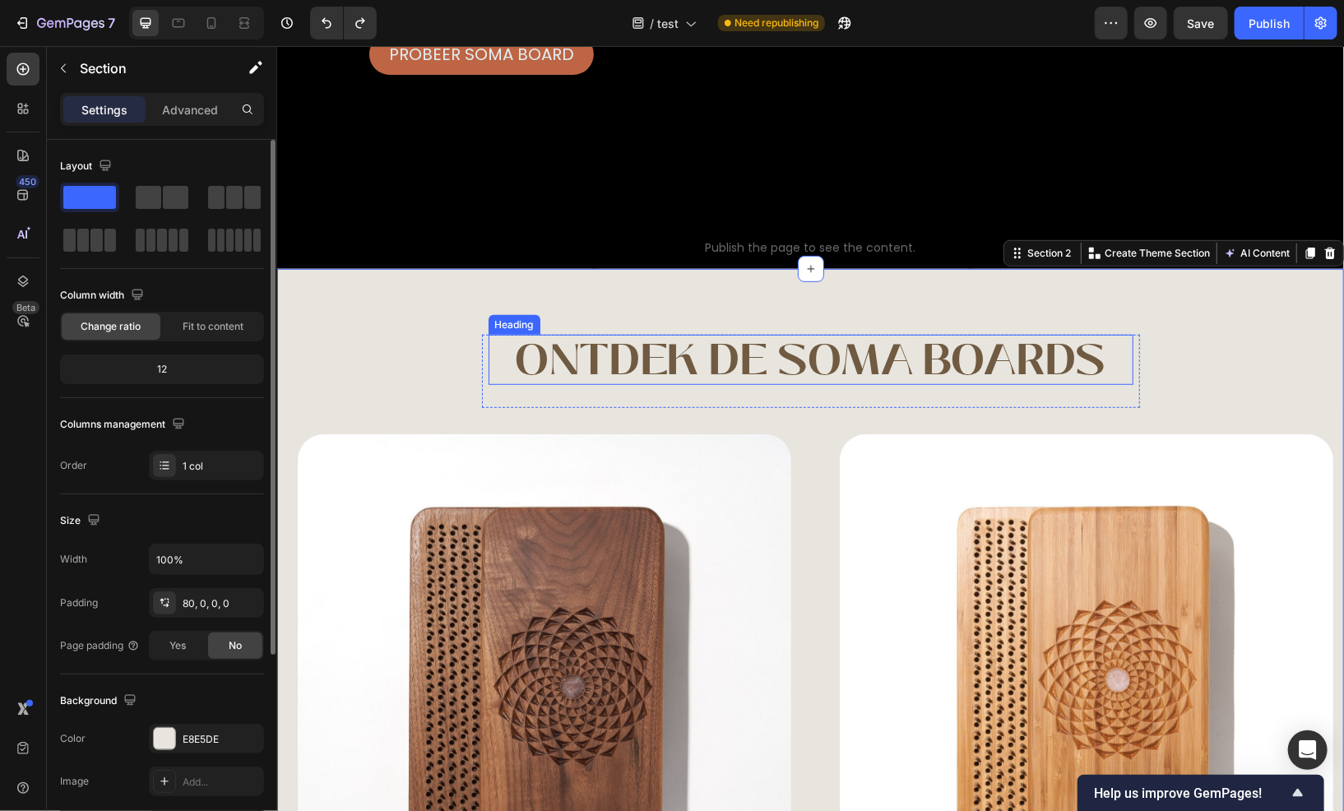
click at [792, 360] on h2 "Ontdek de Soma boards" at bounding box center [810, 359] width 645 height 50
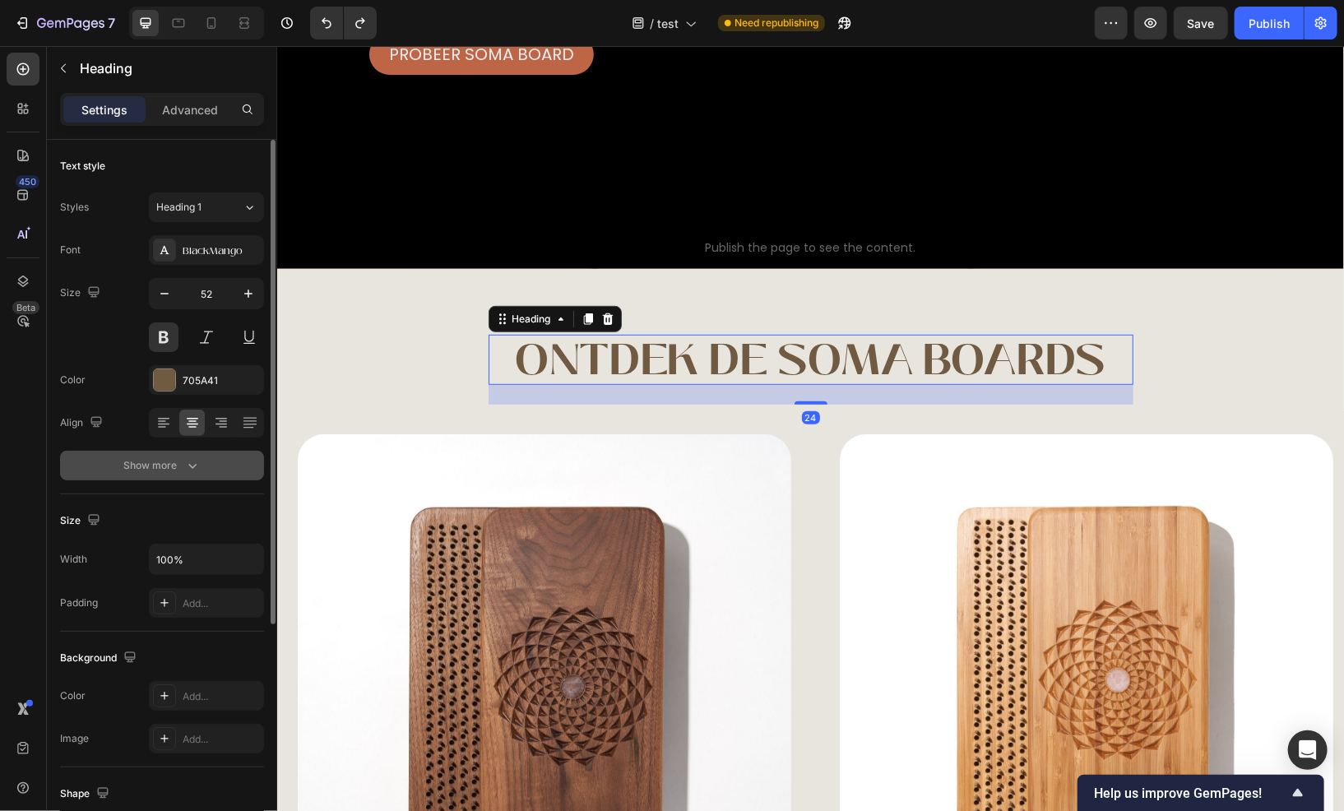
click at [201, 471] on button "Show more" at bounding box center [162, 466] width 204 height 30
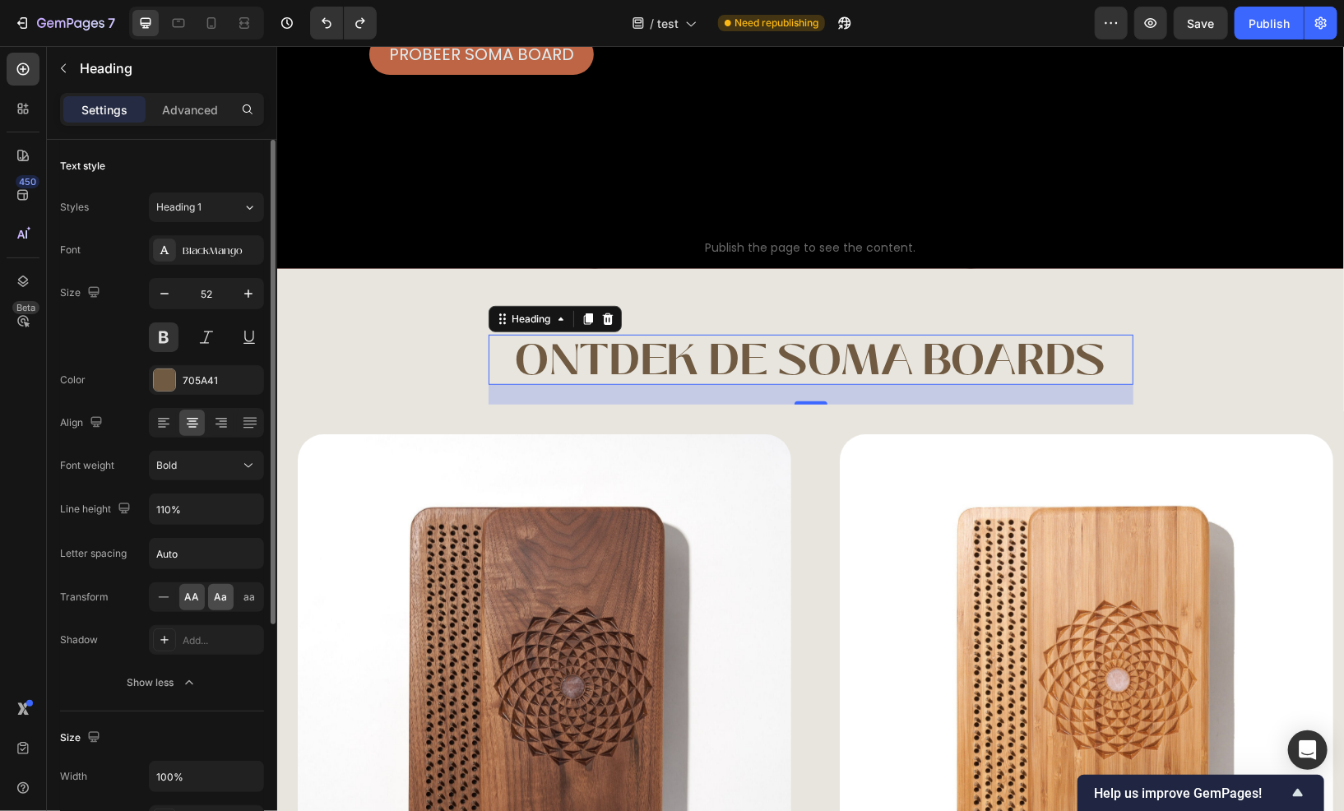
click at [219, 604] on div "Aa" at bounding box center [221, 597] width 26 height 26
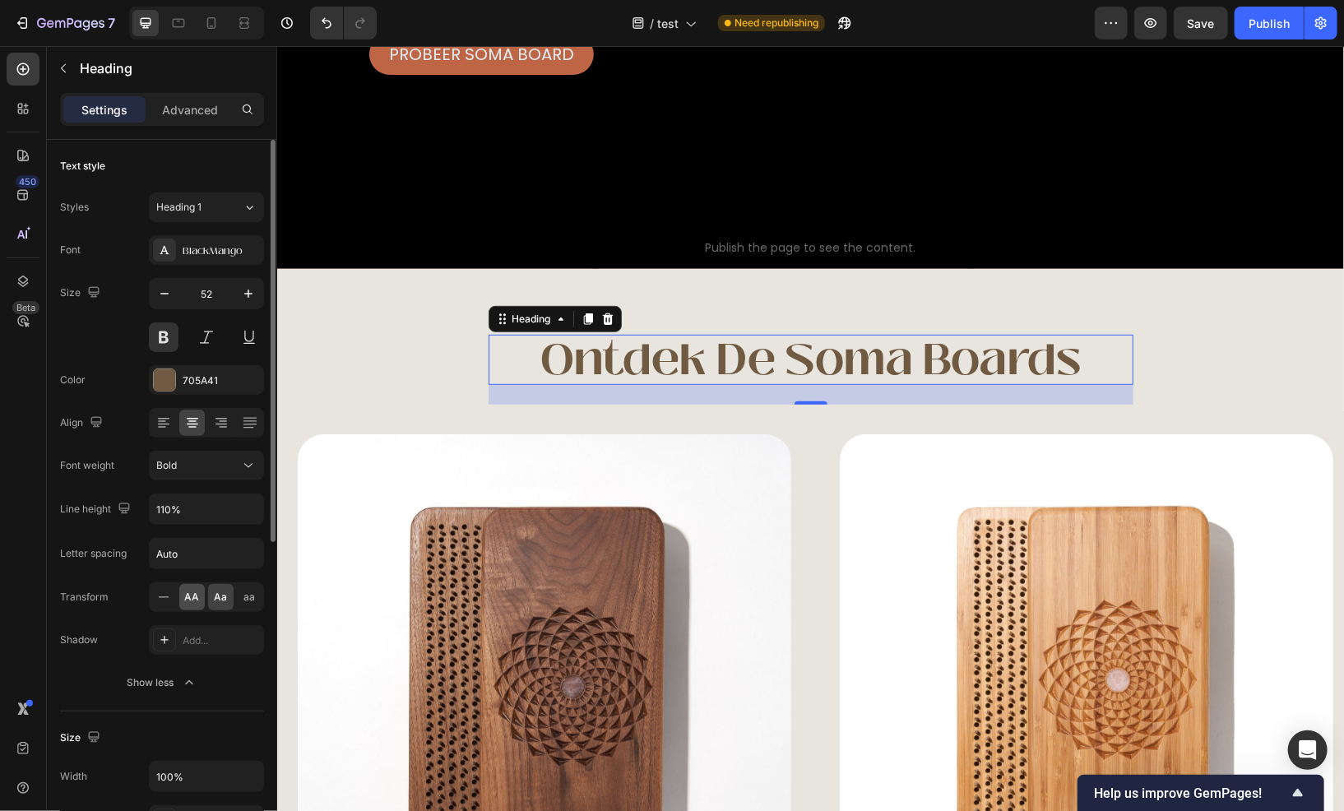
click at [197, 594] on span "AA" at bounding box center [192, 597] width 15 height 15
click at [211, 596] on div "Aa" at bounding box center [221, 597] width 26 height 26
click at [193, 601] on span "AA" at bounding box center [192, 597] width 15 height 15
click at [217, 597] on span "Aa" at bounding box center [221, 597] width 13 height 15
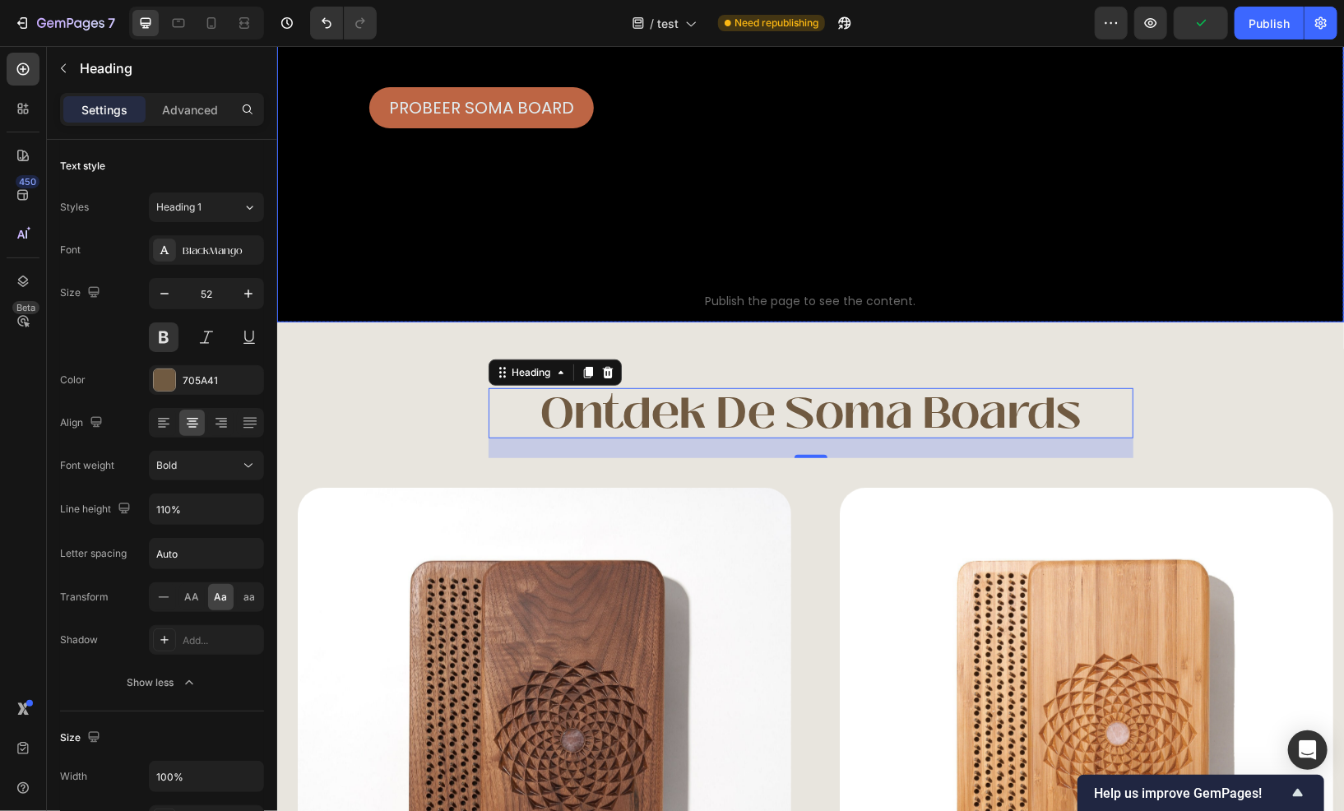
scroll to position [329, 0]
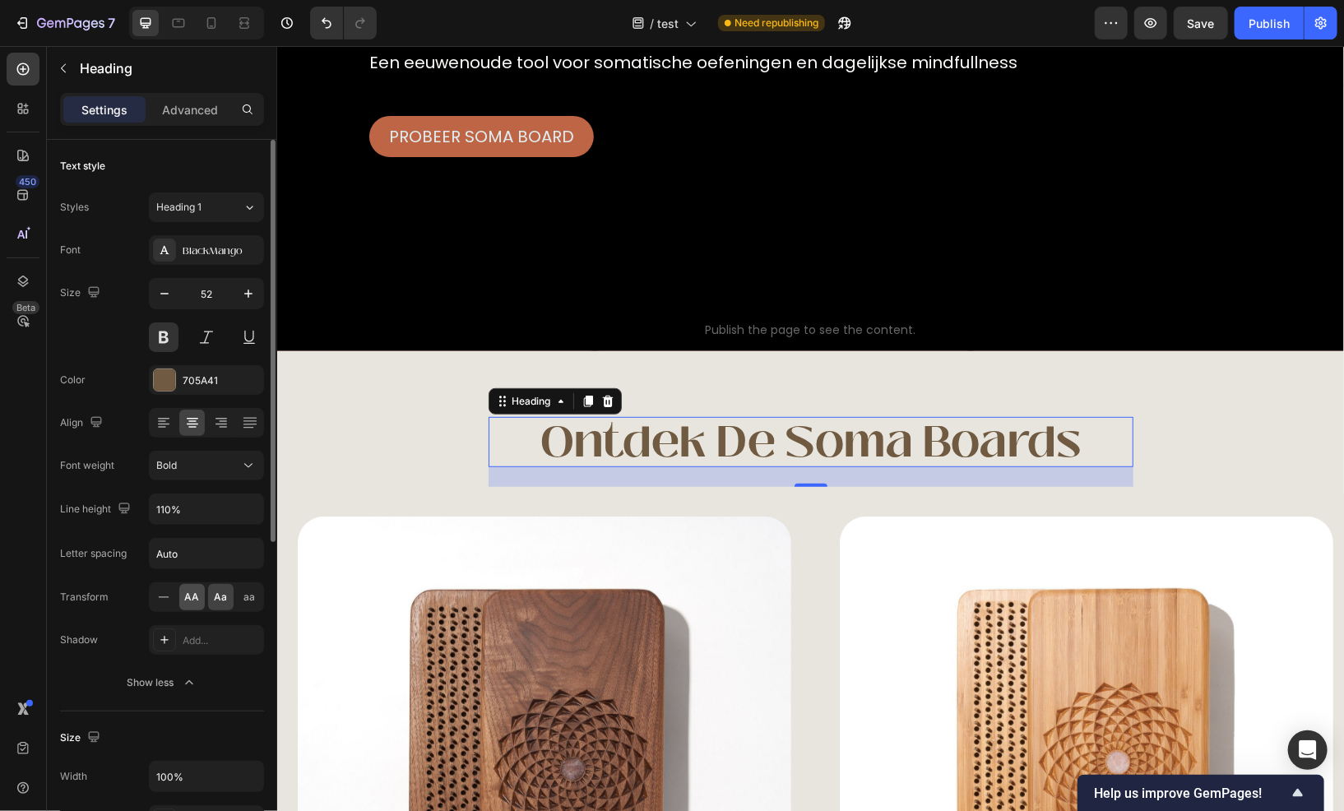
click at [187, 603] on span "AA" at bounding box center [192, 597] width 15 height 15
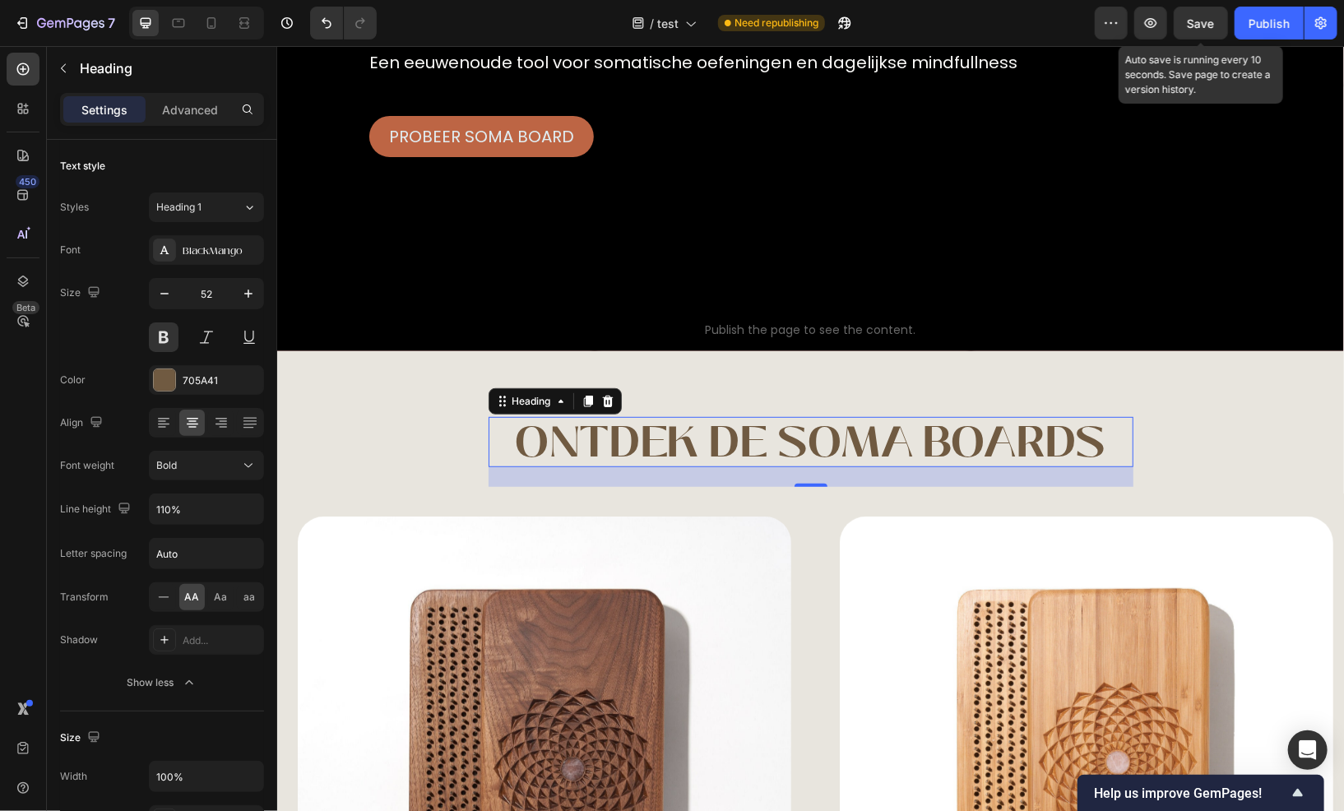
click at [1198, 22] on span "Save" at bounding box center [1201, 23] width 27 height 14
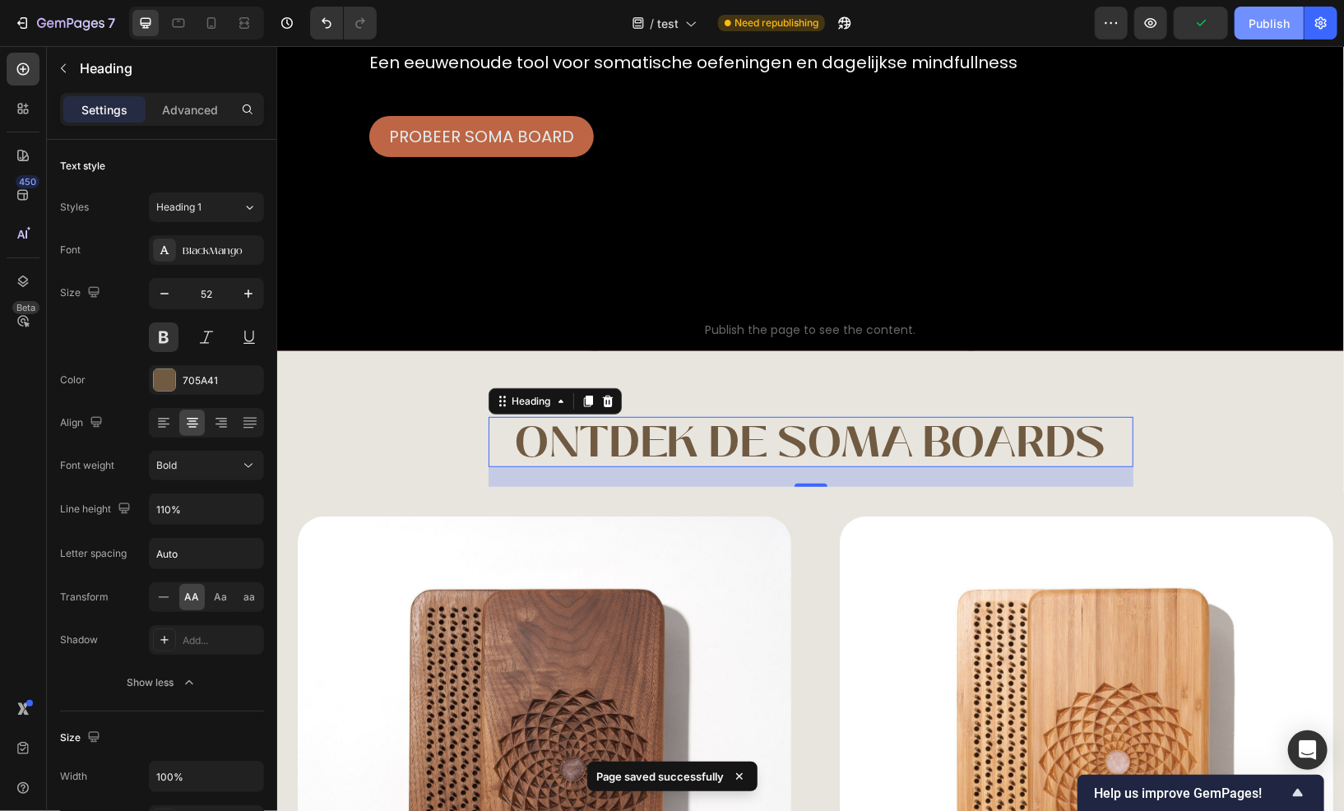
click at [1266, 26] on div "Publish" at bounding box center [1269, 23] width 41 height 17
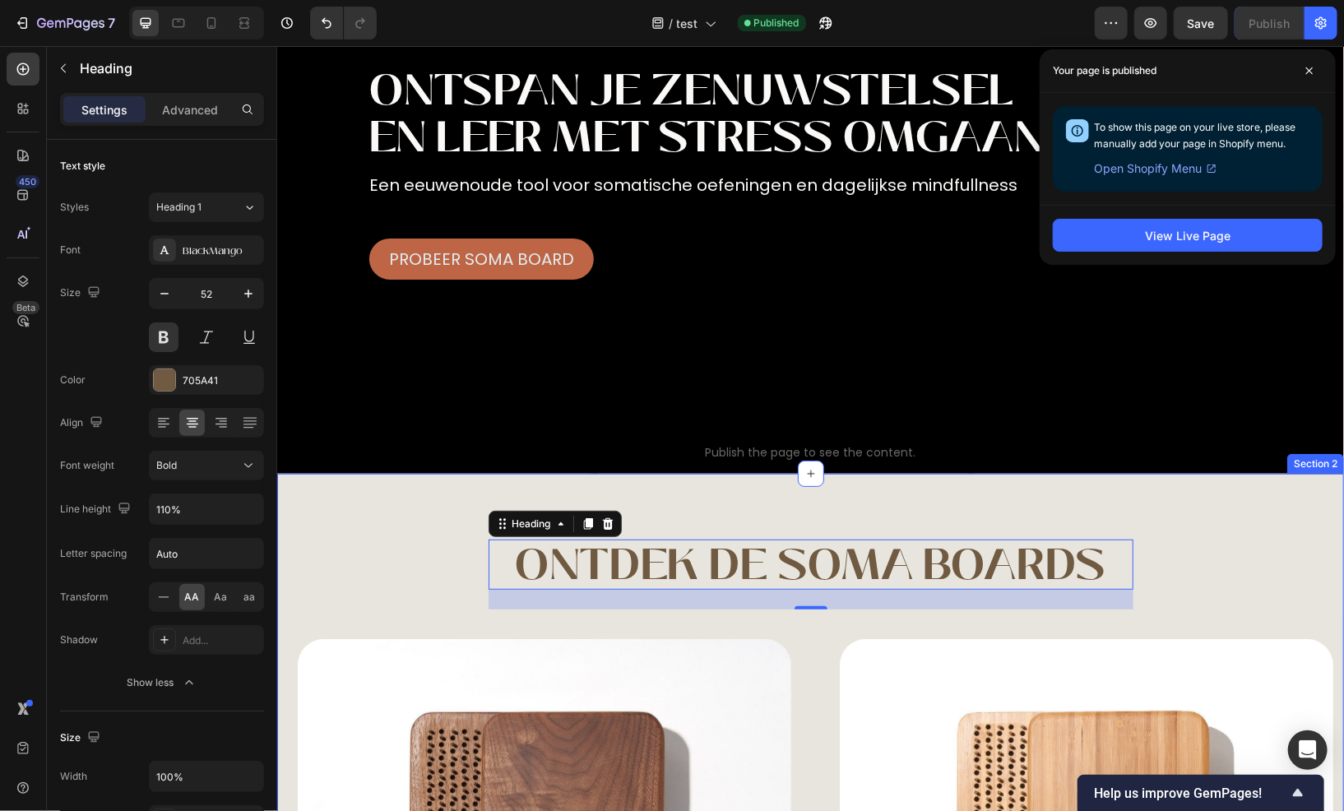
scroll to position [165, 0]
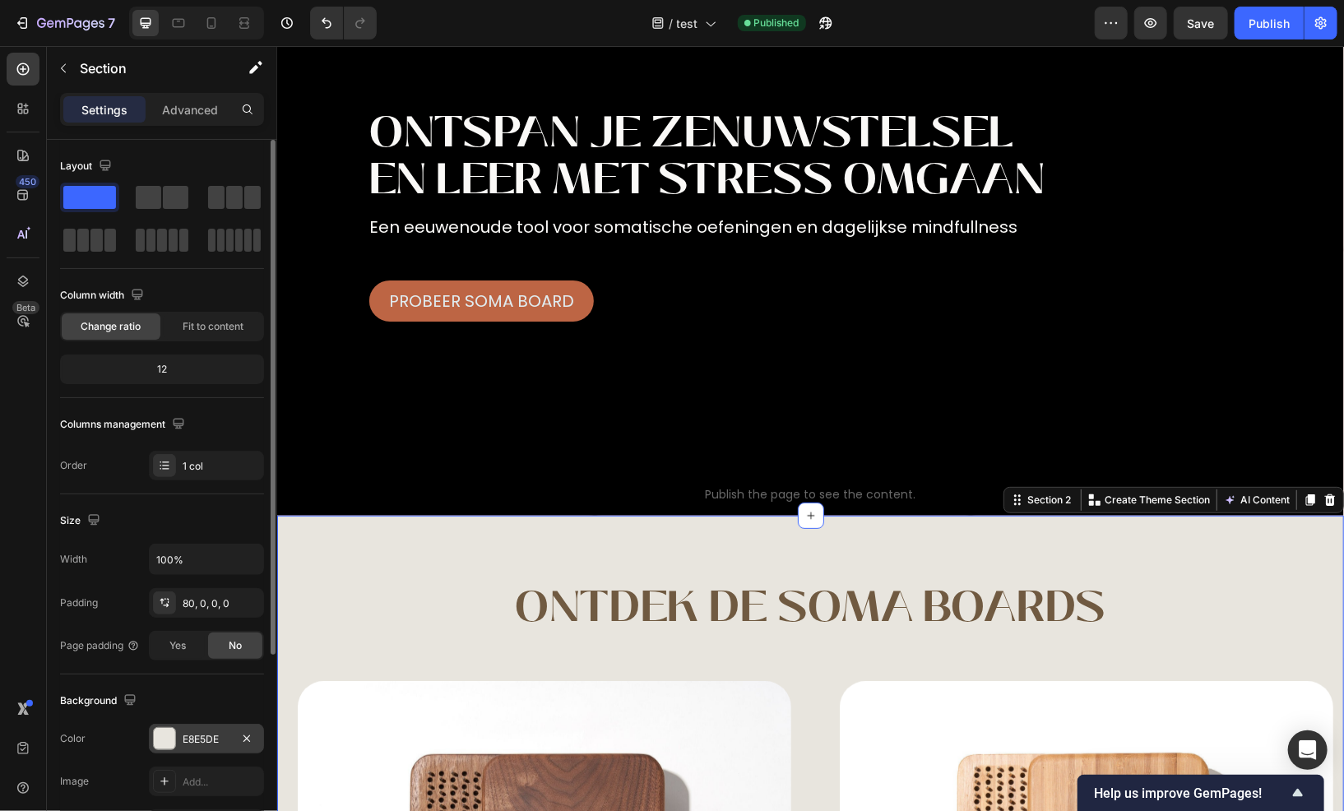
click at [198, 739] on div "E8E5DE" at bounding box center [207, 739] width 48 height 15
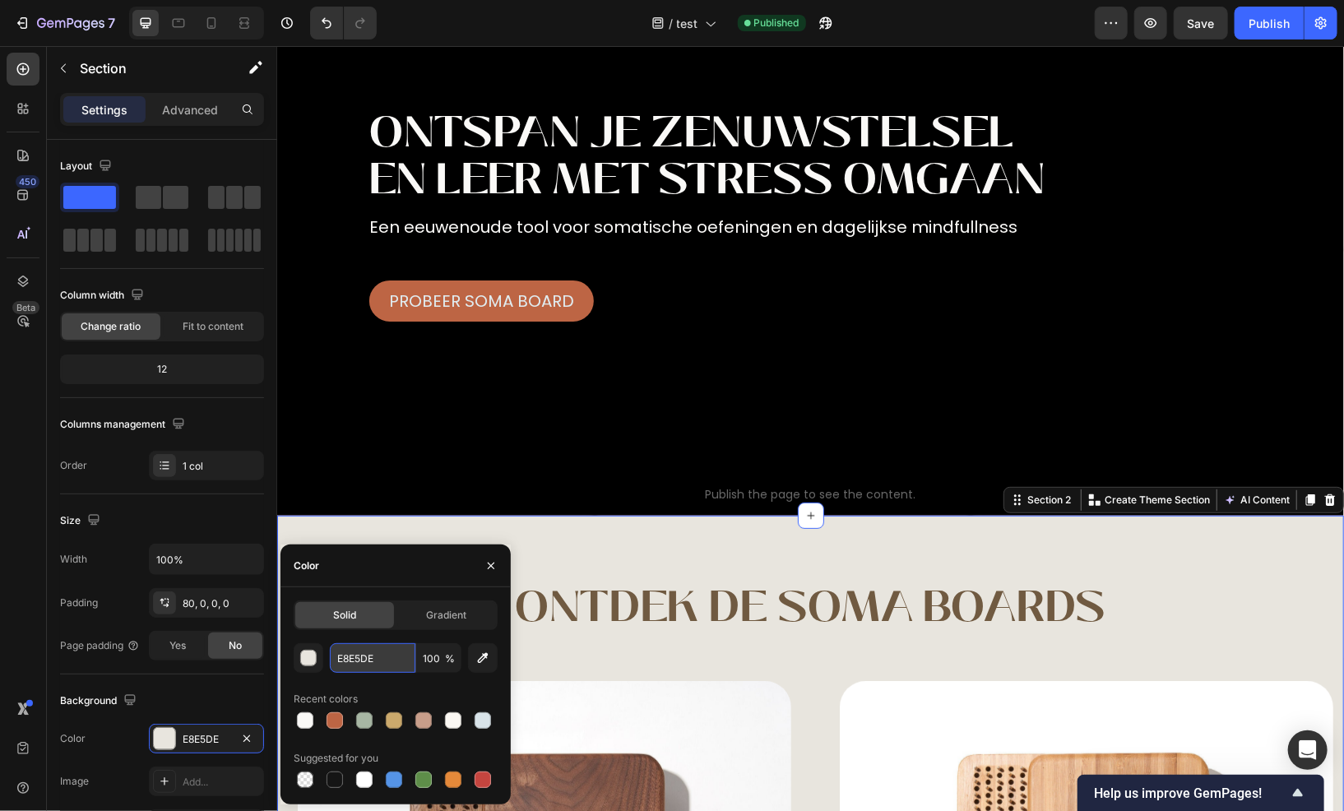
click at [351, 653] on input "E8E5DE" at bounding box center [373, 658] width 86 height 30
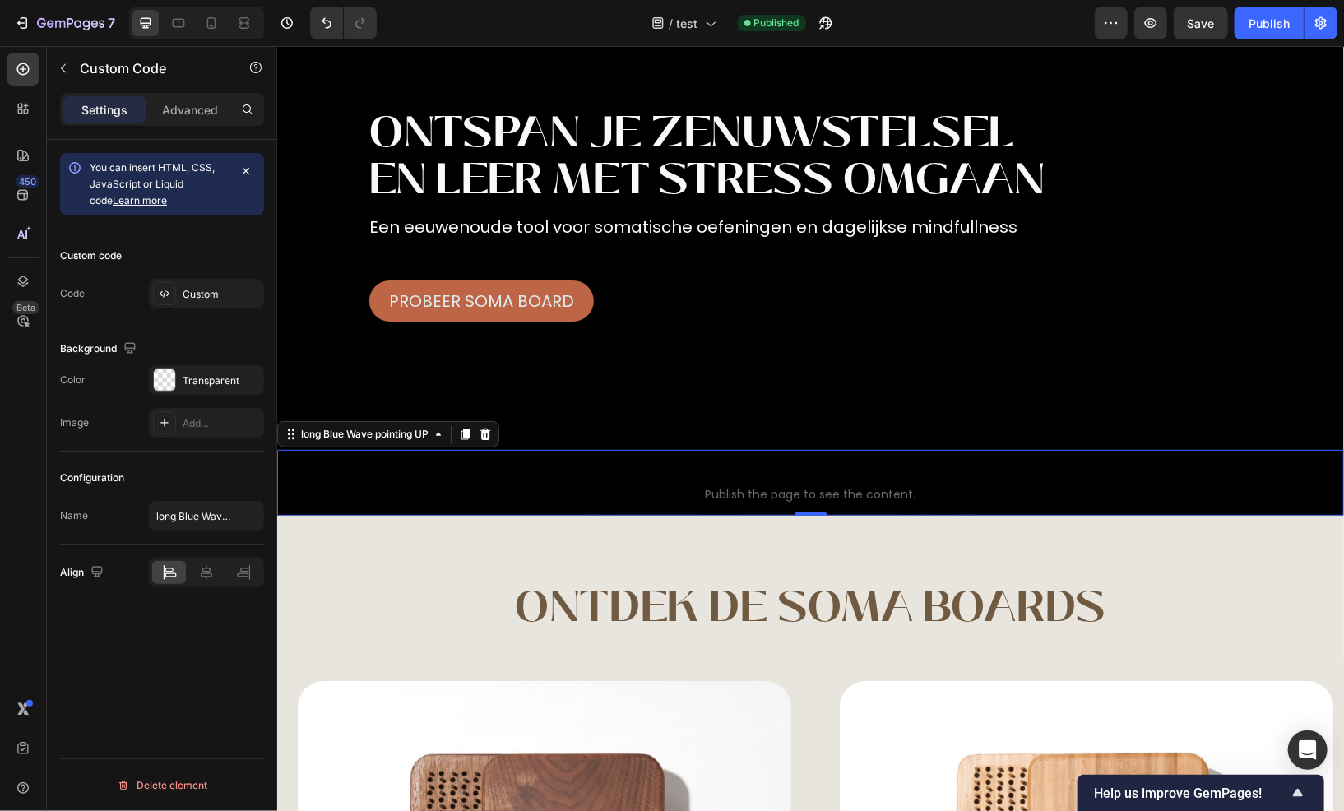
click at [617, 465] on span "long Blue Wave pointing UP" at bounding box center [809, 472] width 1067 height 20
click at [203, 297] on div "Custom" at bounding box center [221, 294] width 77 height 15
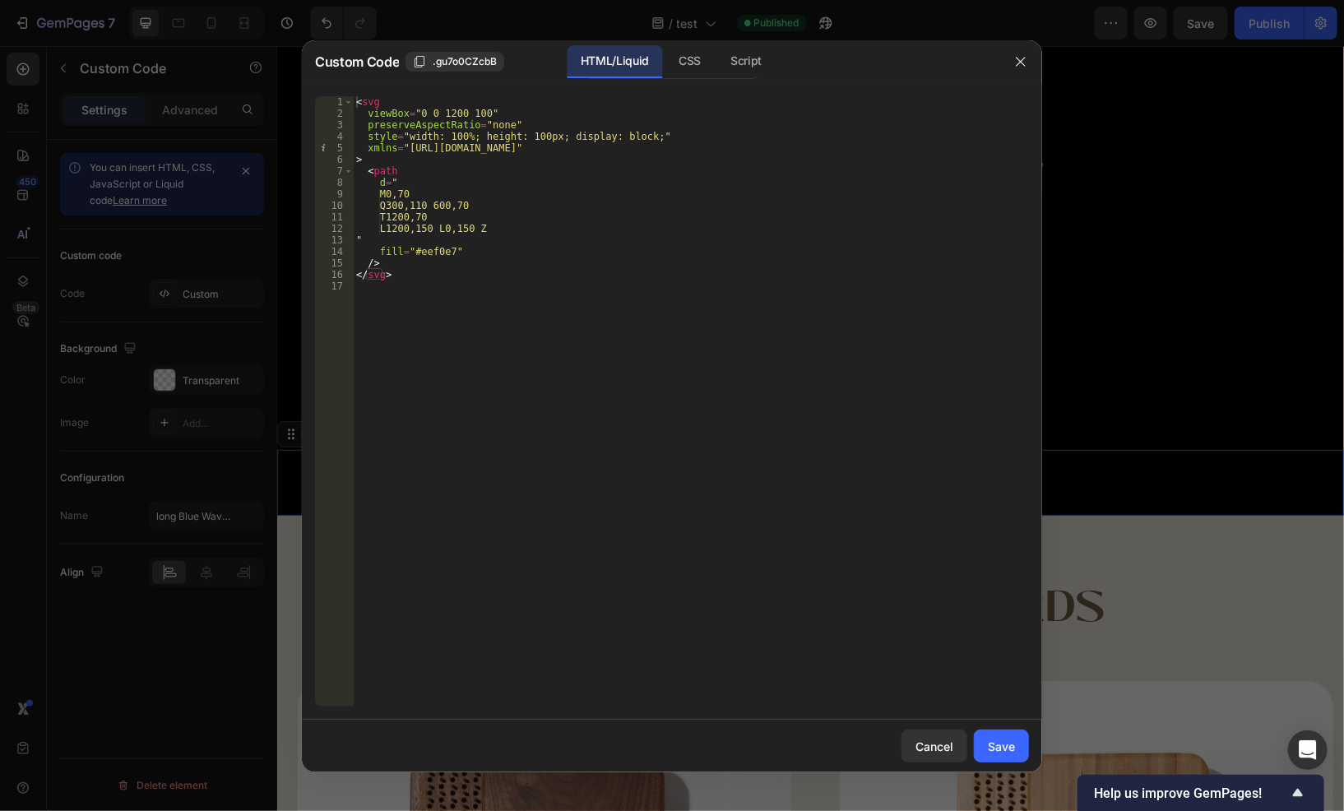
click at [425, 253] on div "< svg viewBox = "0 0 1200 100" preserveAspectRatio = "none" style = "width: 100…" at bounding box center [691, 413] width 676 height 634
click at [425, 255] on div "< svg viewBox = "0 0 1200 100" preserveAspectRatio = "none" style = "width: 100…" at bounding box center [691, 413] width 676 height 634
paste textarea "E8E5DE"
type textarea "fill="#E8E5DE""
click at [1019, 746] on button "Save" at bounding box center [1001, 746] width 55 height 33
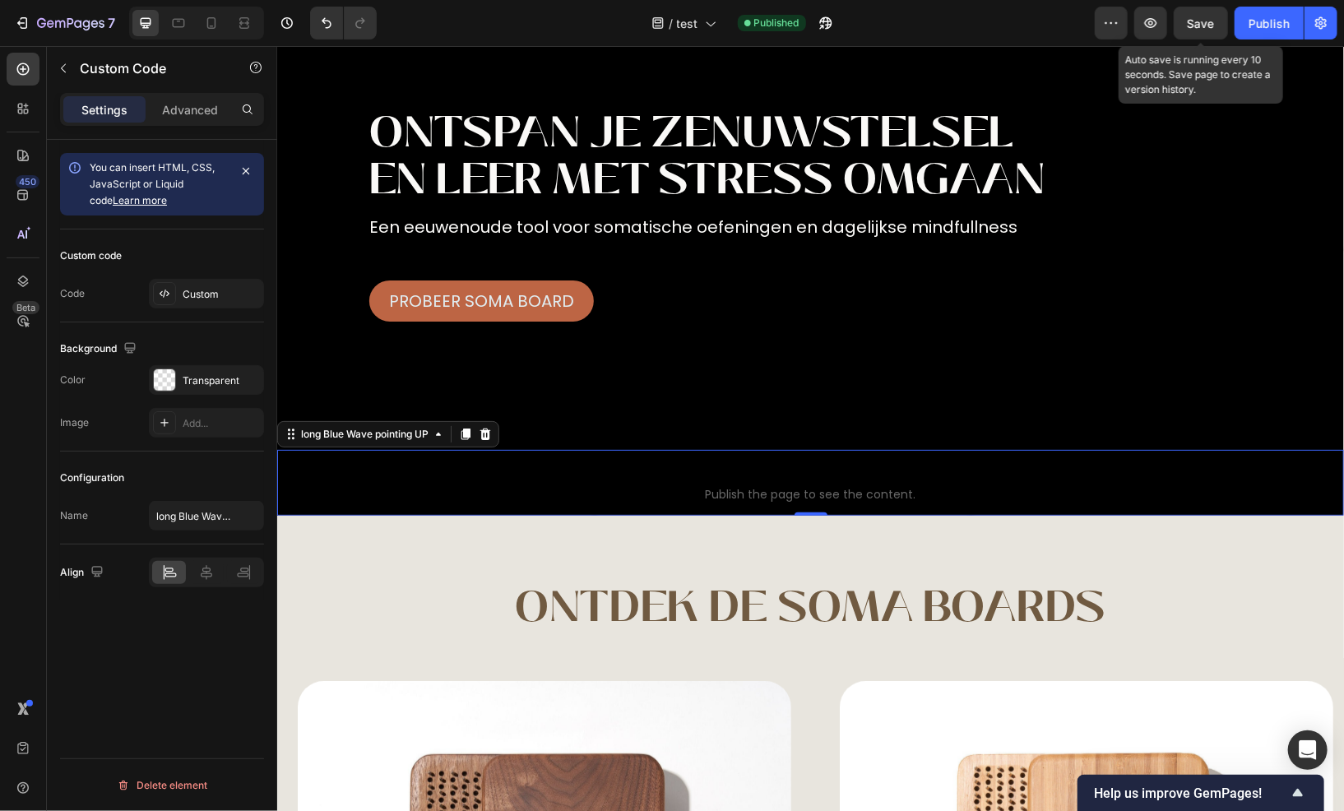
click at [1198, 27] on span "Save" at bounding box center [1201, 23] width 27 height 14
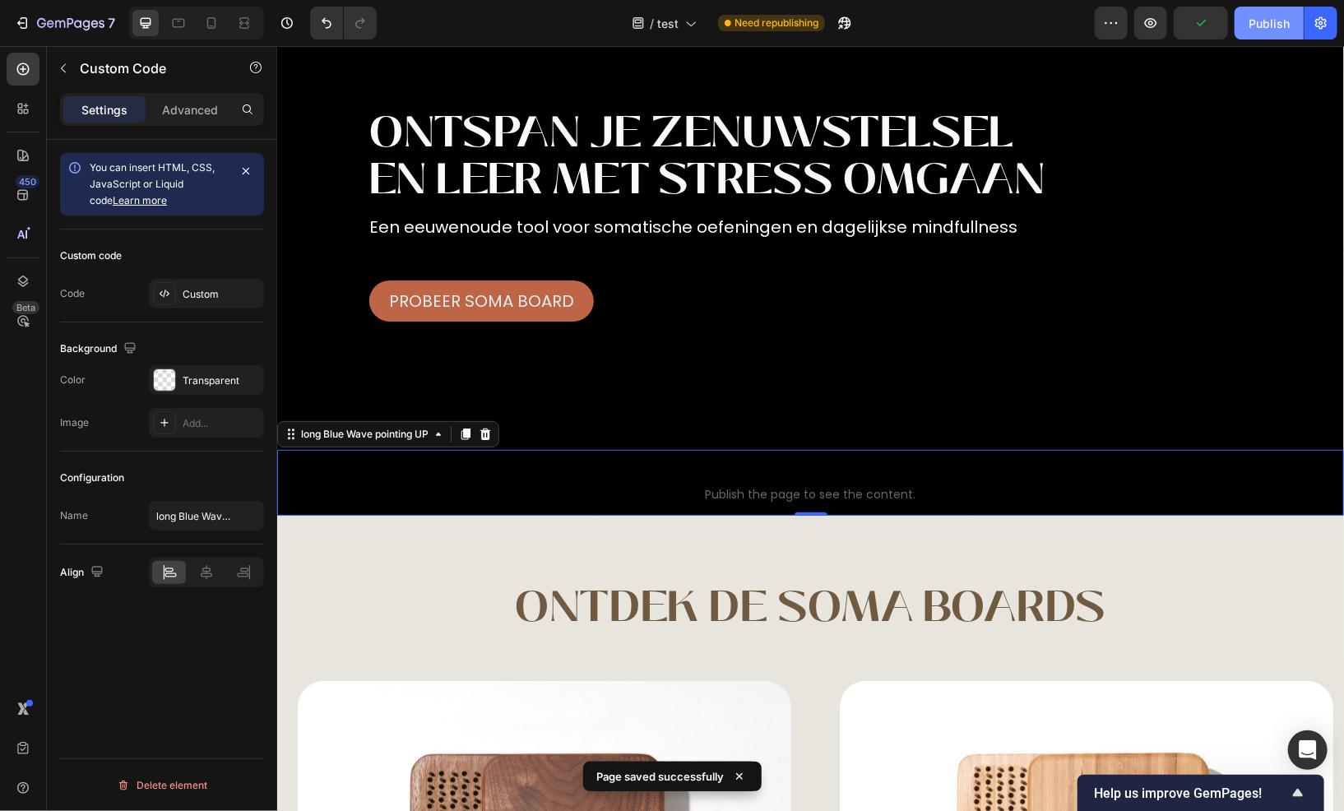
drag, startPoint x: 1261, startPoint y: 31, endPoint x: 1058, endPoint y: 30, distance: 202.4
click at [1261, 31] on div "Publish" at bounding box center [1269, 23] width 41 height 17
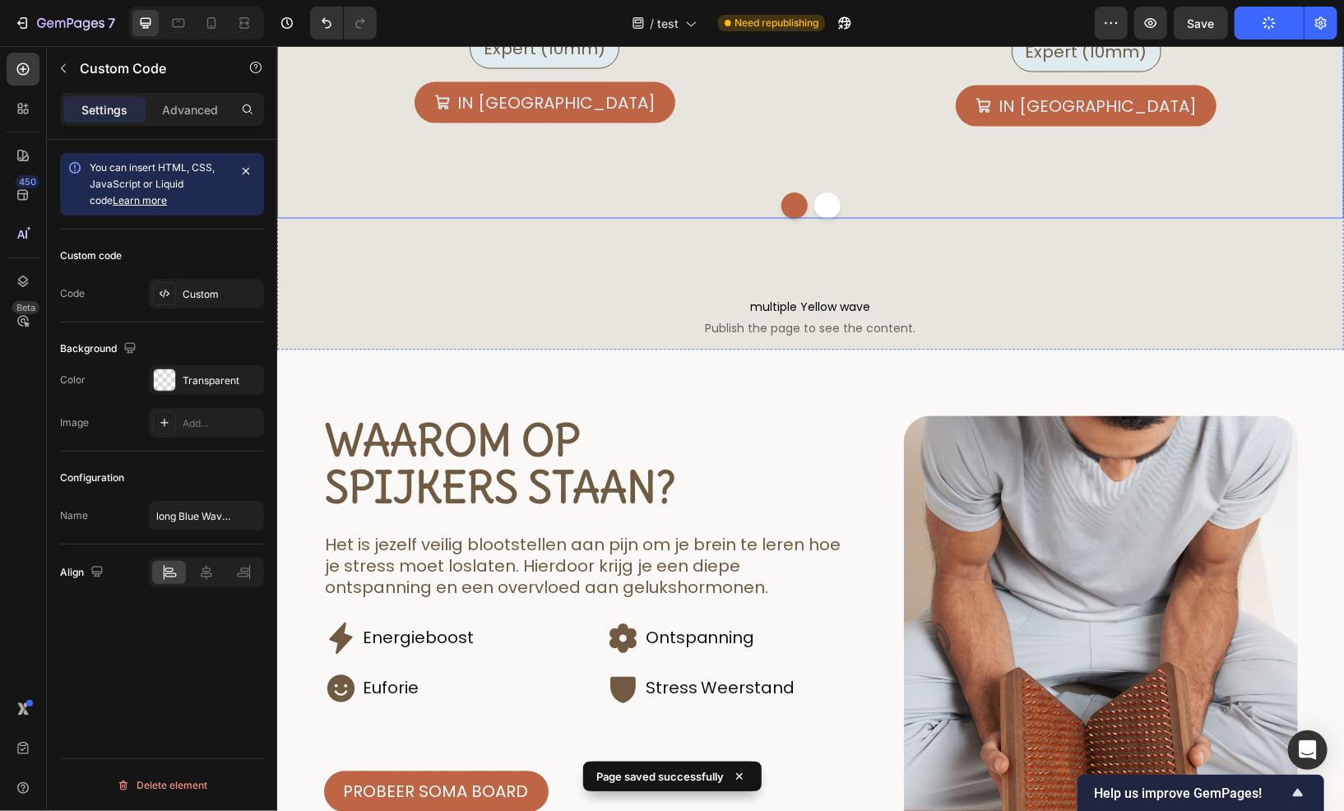
scroll to position [1563, 0]
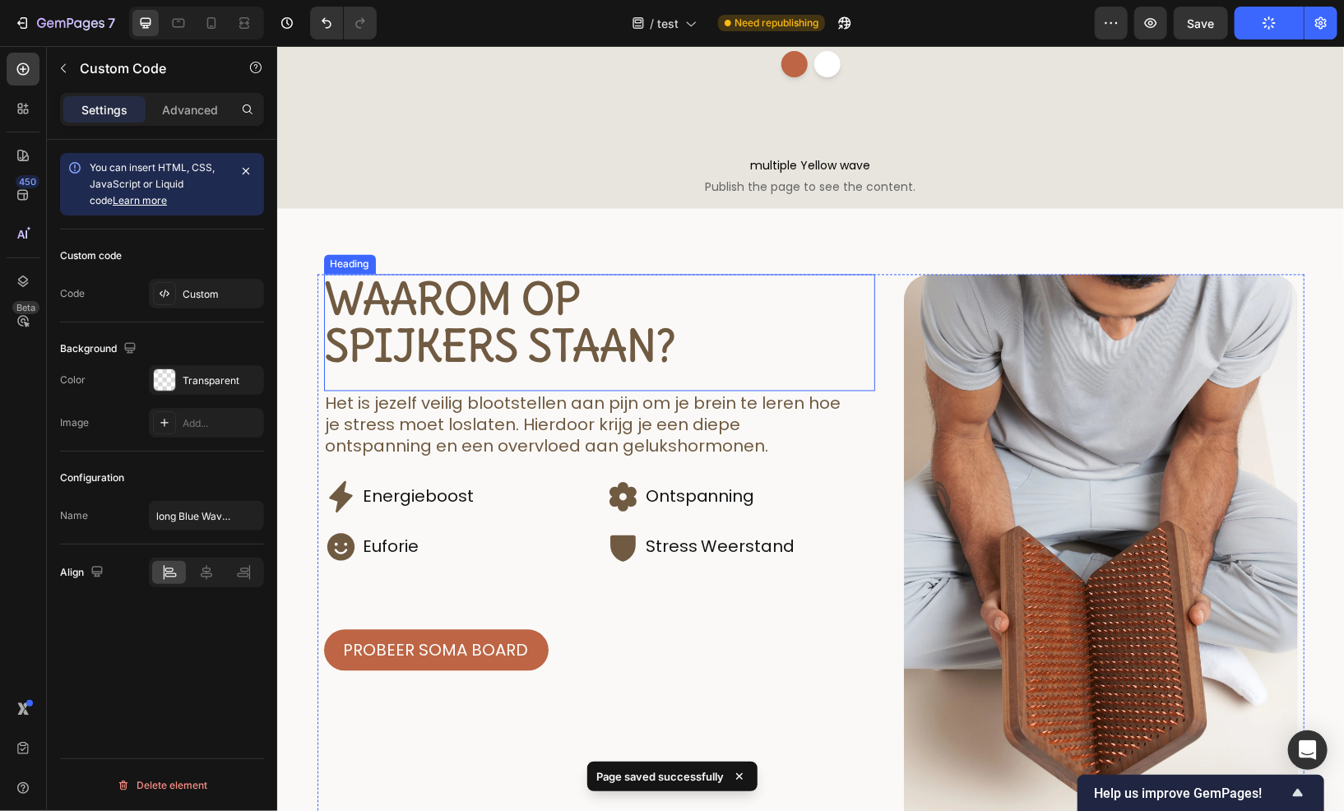
click at [492, 339] on h2 "Waarom op spijkers staan?" at bounding box center [598, 322] width 551 height 97
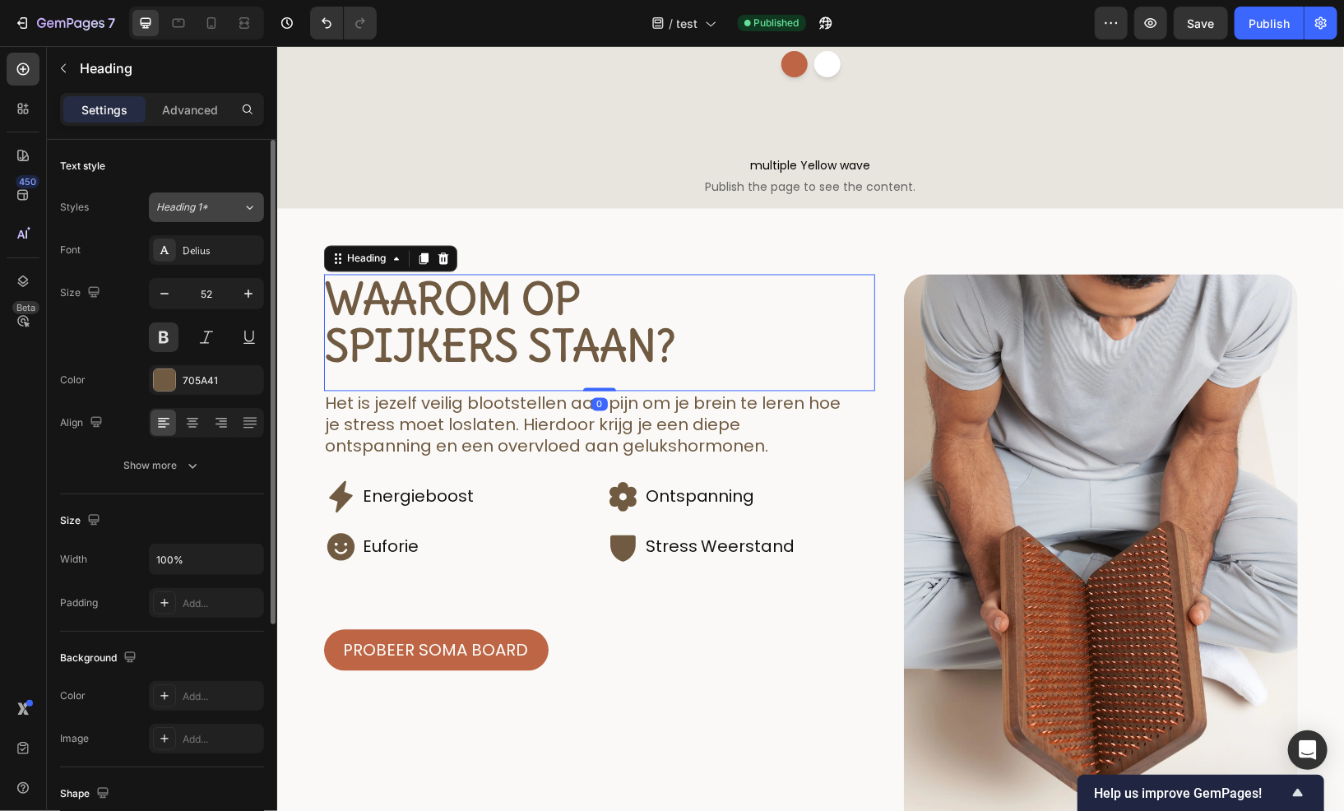
click at [194, 204] on span "Heading 1*" at bounding box center [182, 207] width 52 height 15
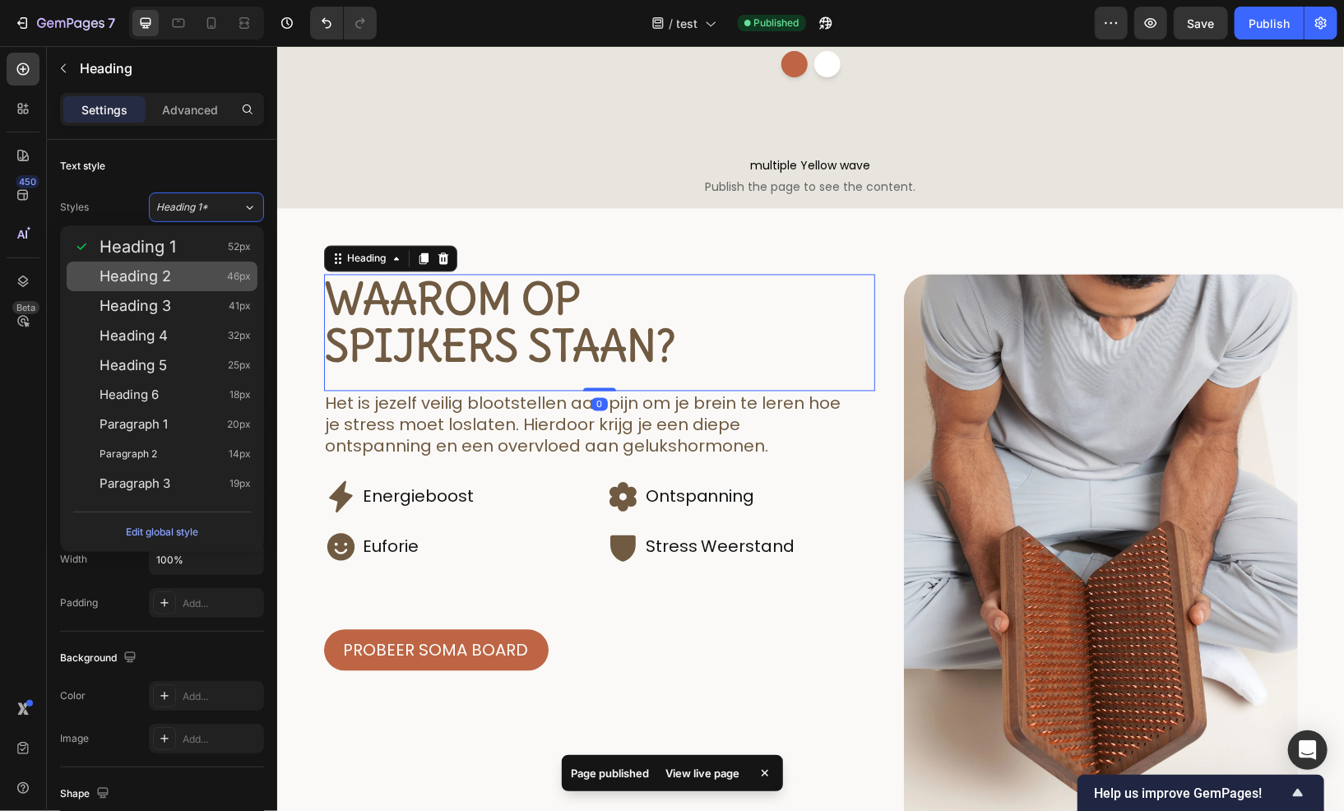
click at [174, 273] on div "Heading 2 46px" at bounding box center [175, 276] width 151 height 16
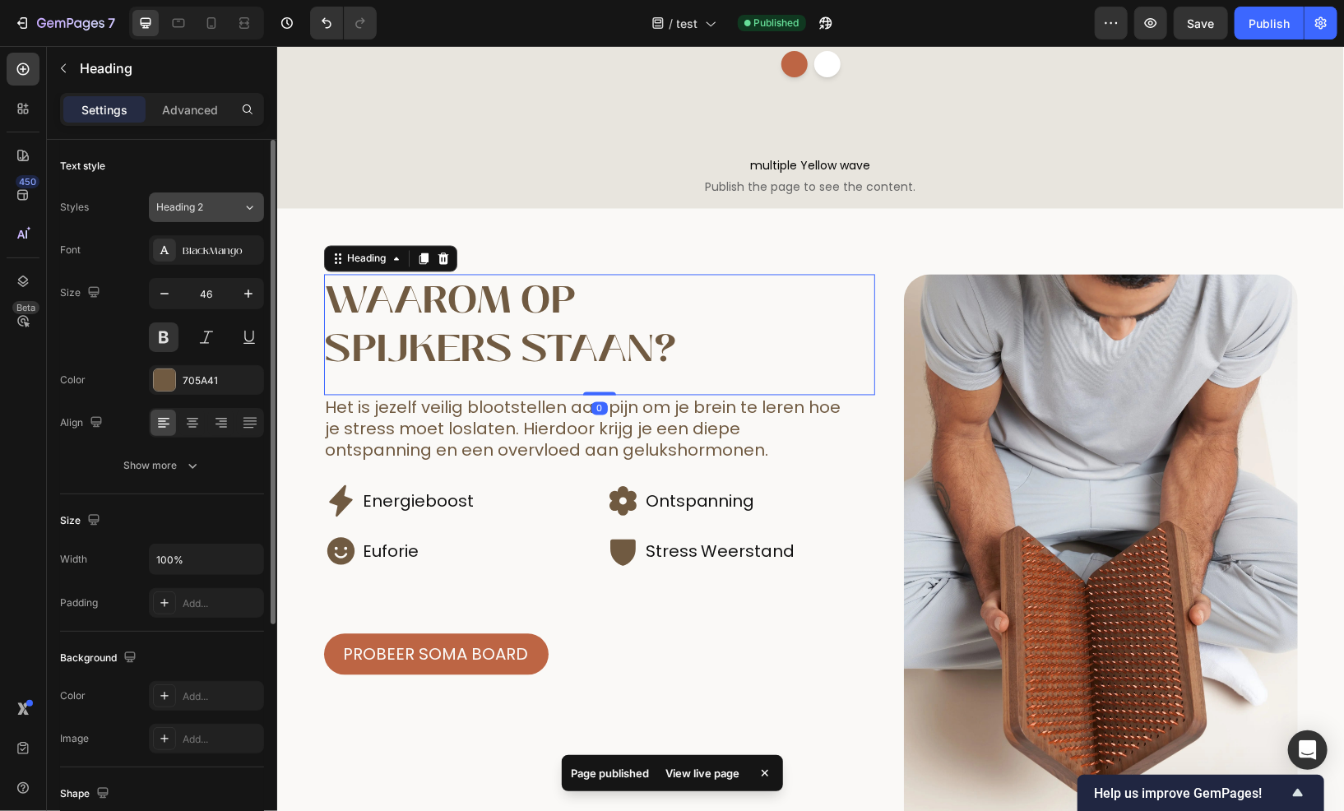
click at [190, 215] on button "Heading 2" at bounding box center [206, 208] width 115 height 30
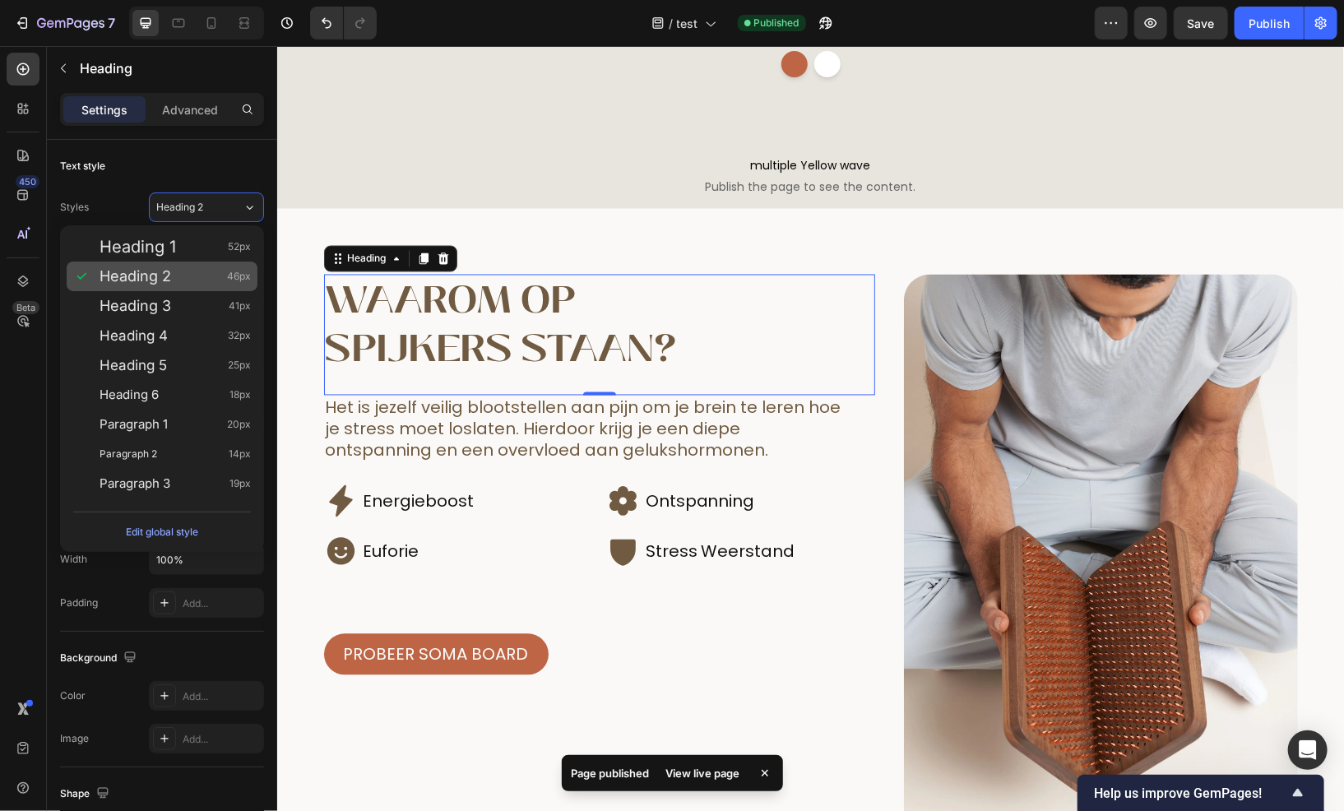
click at [156, 262] on div "Heading 2 46px" at bounding box center [162, 277] width 191 height 30
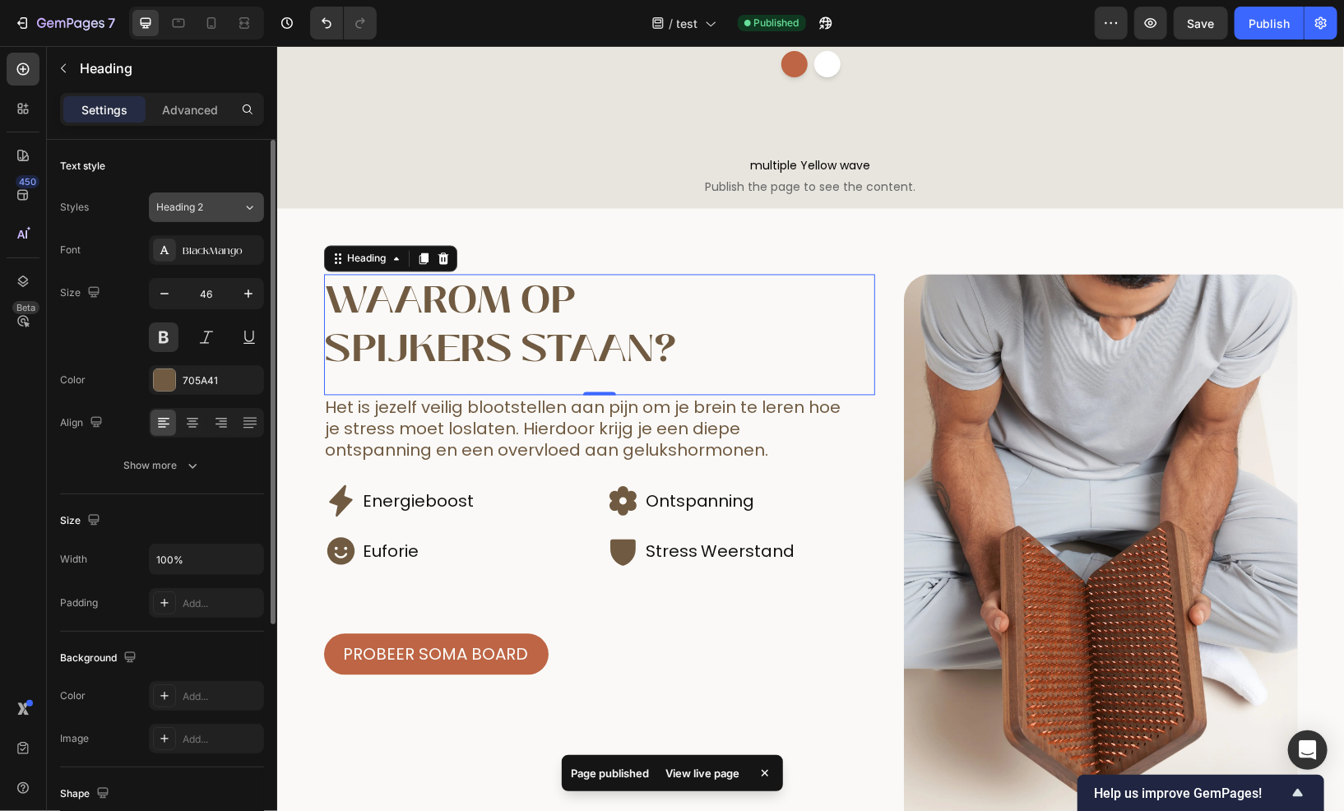
click at [211, 206] on div "Heading 2" at bounding box center [189, 207] width 67 height 15
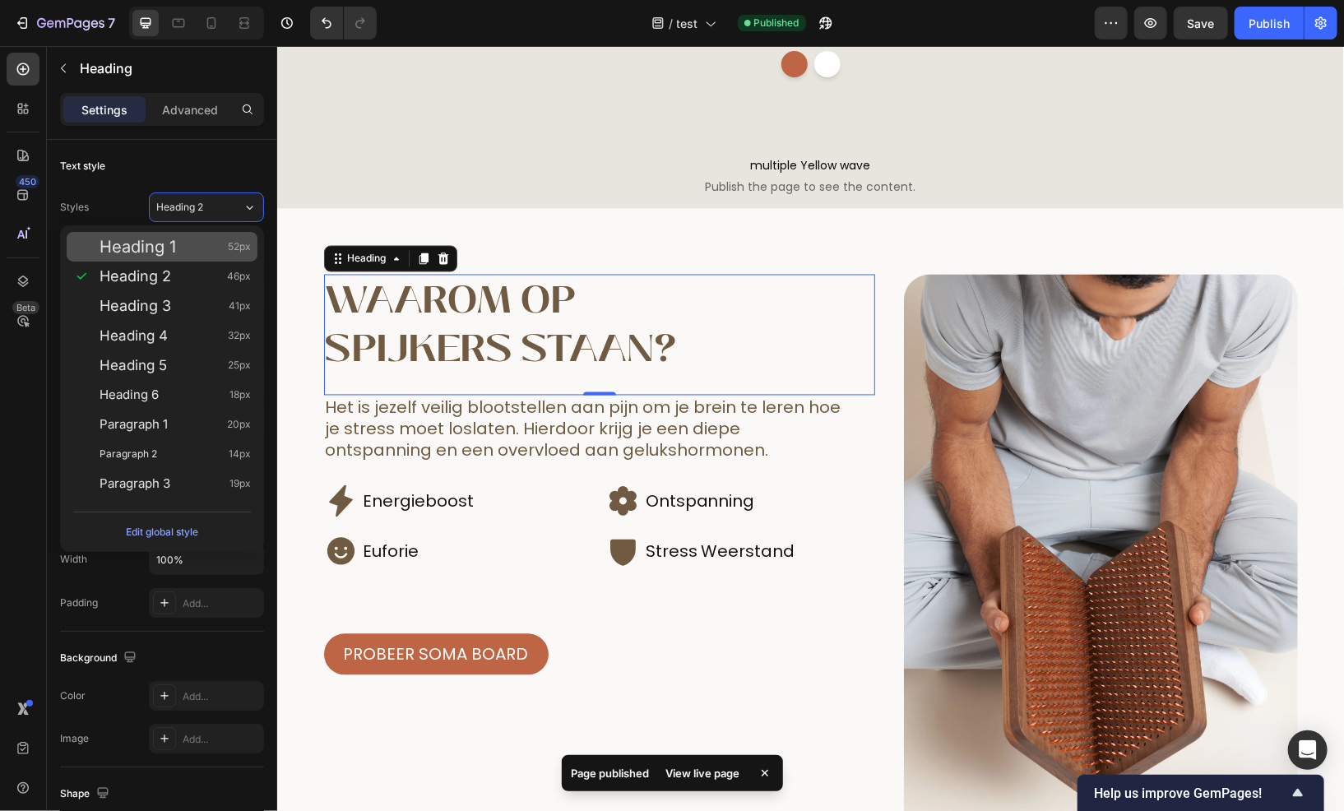
click at [164, 242] on span "Heading 1" at bounding box center [138, 247] width 77 height 16
type input "52"
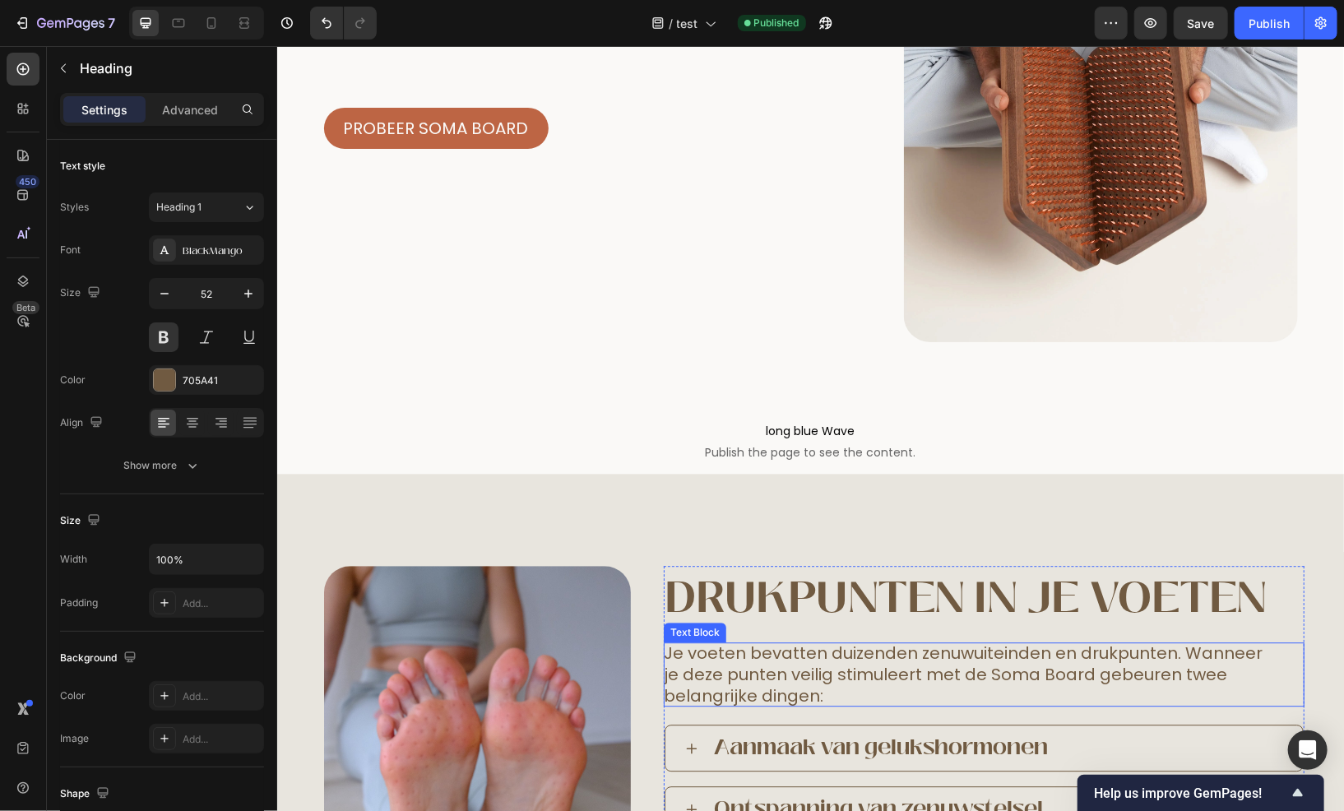
scroll to position [2057, 0]
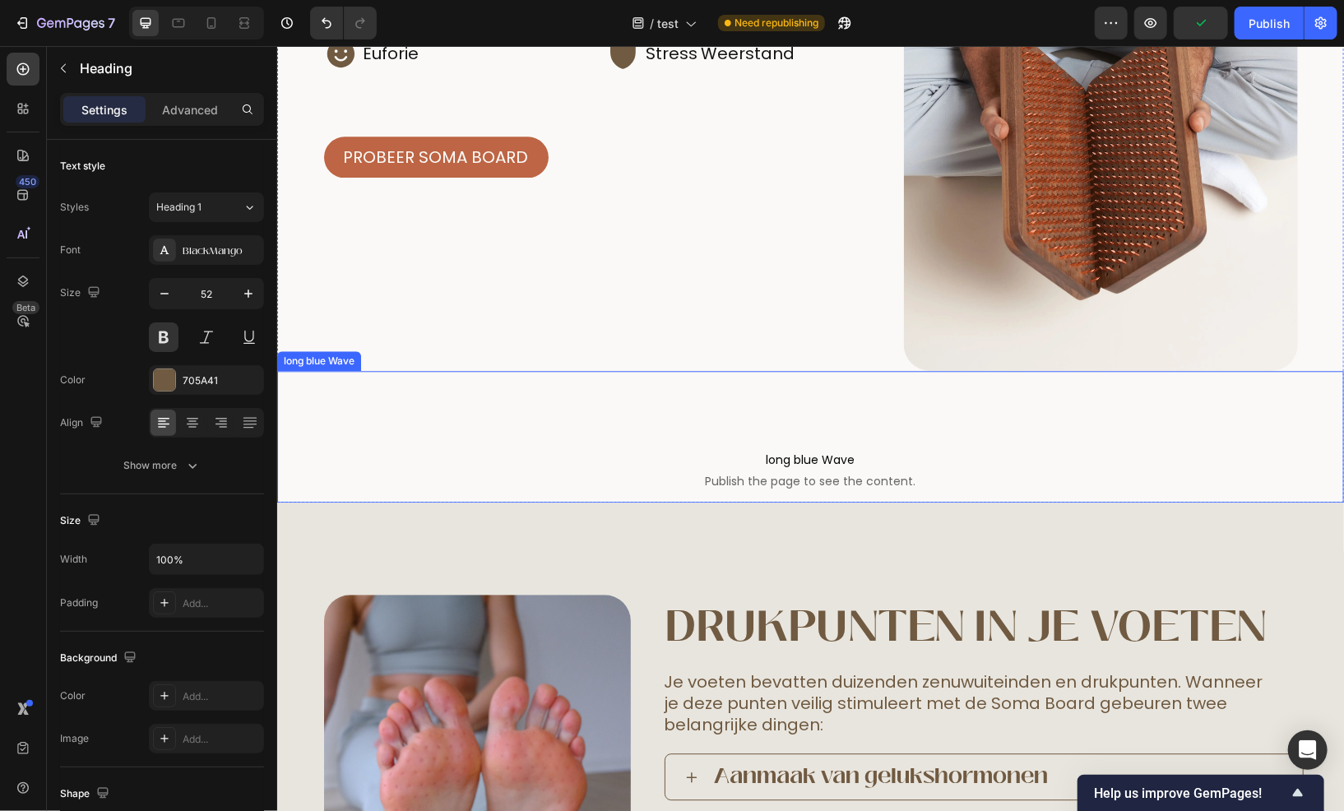
click at [753, 436] on p "long blue Wave Publish the page to see the content." at bounding box center [809, 469] width 1067 height 66
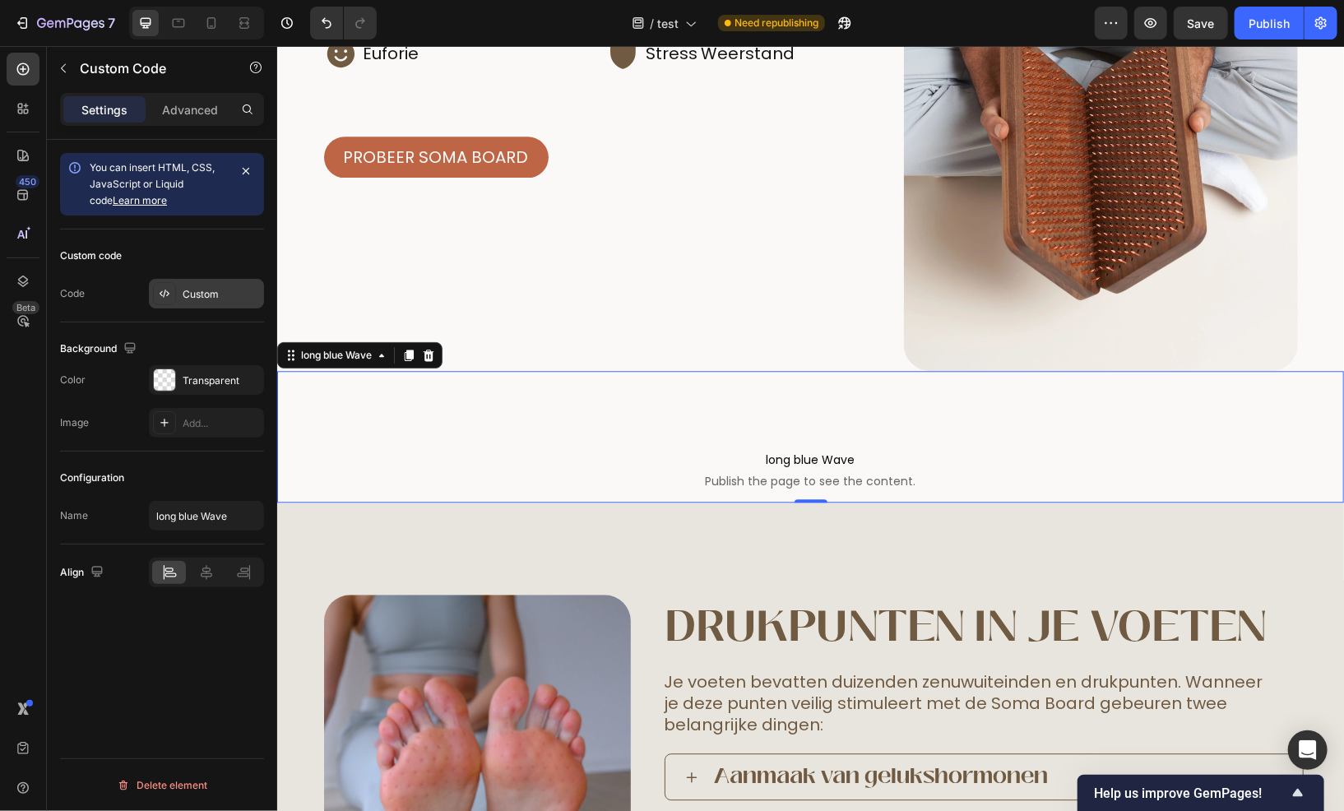
click at [217, 285] on div "Custom" at bounding box center [206, 294] width 115 height 30
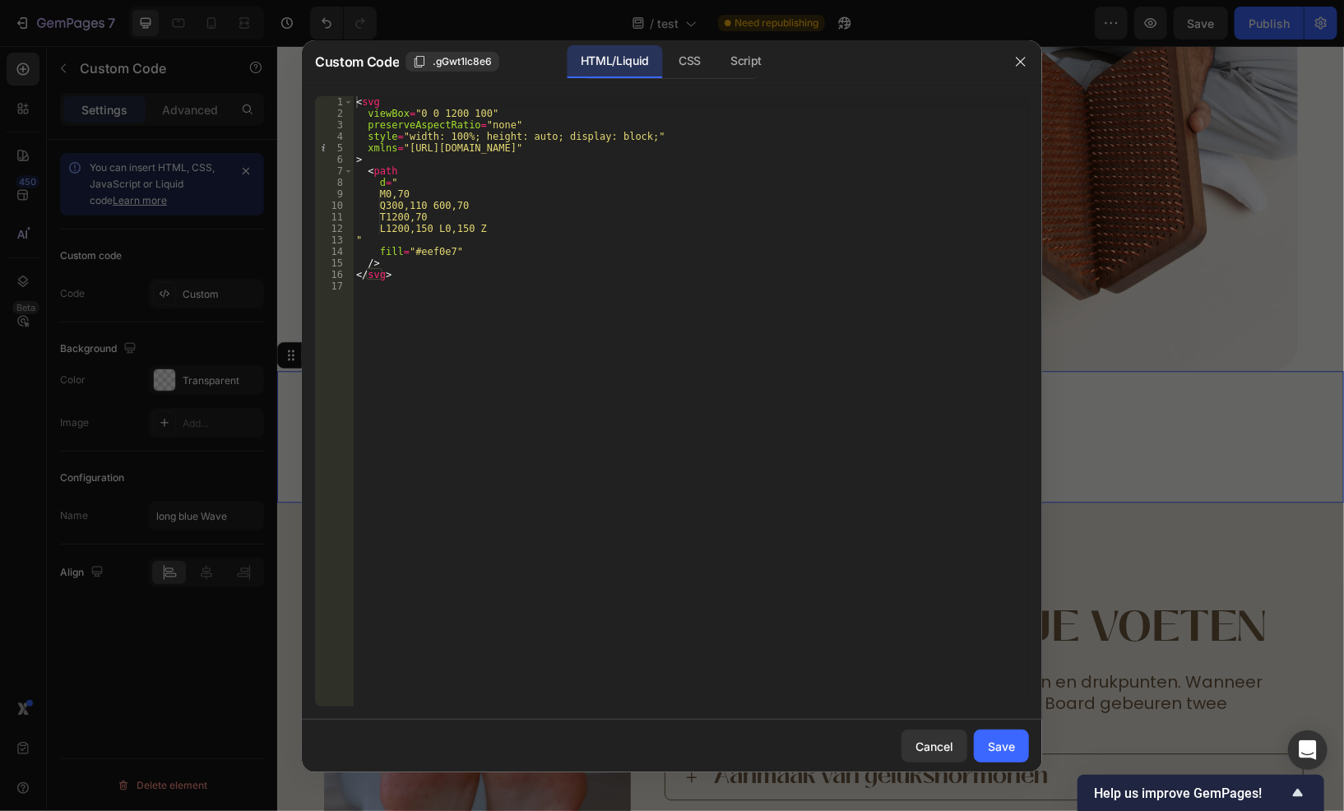
click at [426, 252] on div "< svg viewBox = "0 0 1200 100" preserveAspectRatio = "none" style = "width: 100…" at bounding box center [691, 413] width 676 height 634
paste textarea "E8E5DE"
type textarea "fill="#E8E5DE""
click at [1007, 746] on div "Save" at bounding box center [1001, 746] width 27 height 17
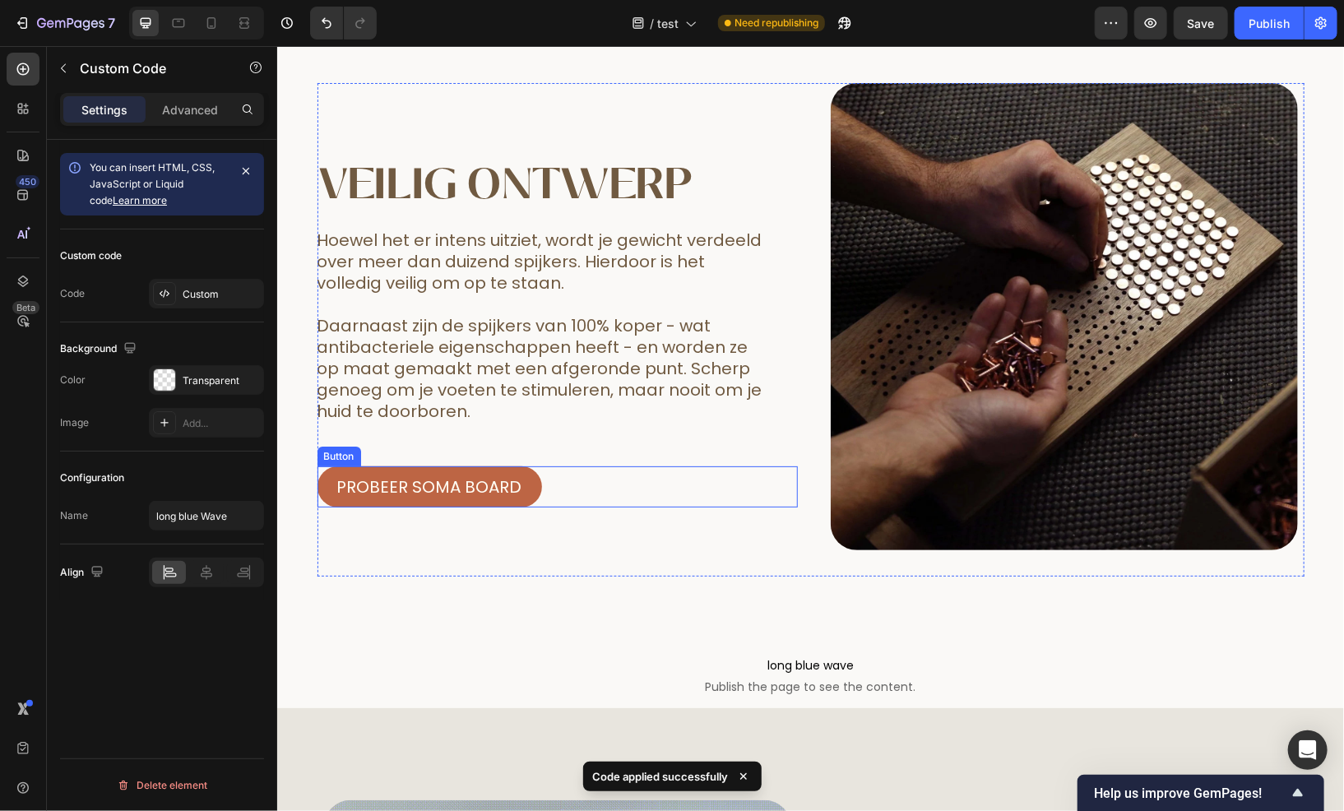
scroll to position [3374, 0]
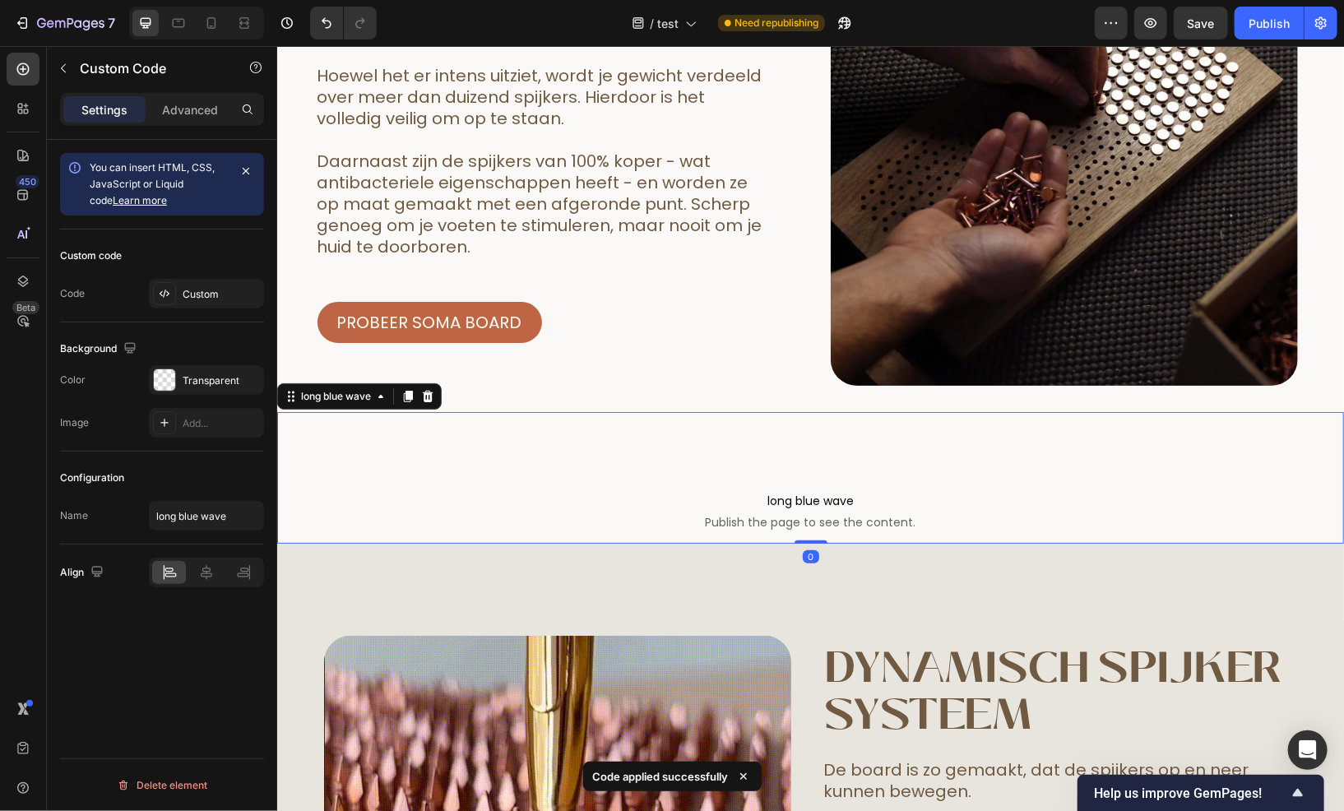
click at [685, 438] on div "long blue wave Publish the page to see the content. long blue wave 0" at bounding box center [809, 477] width 1067 height 132
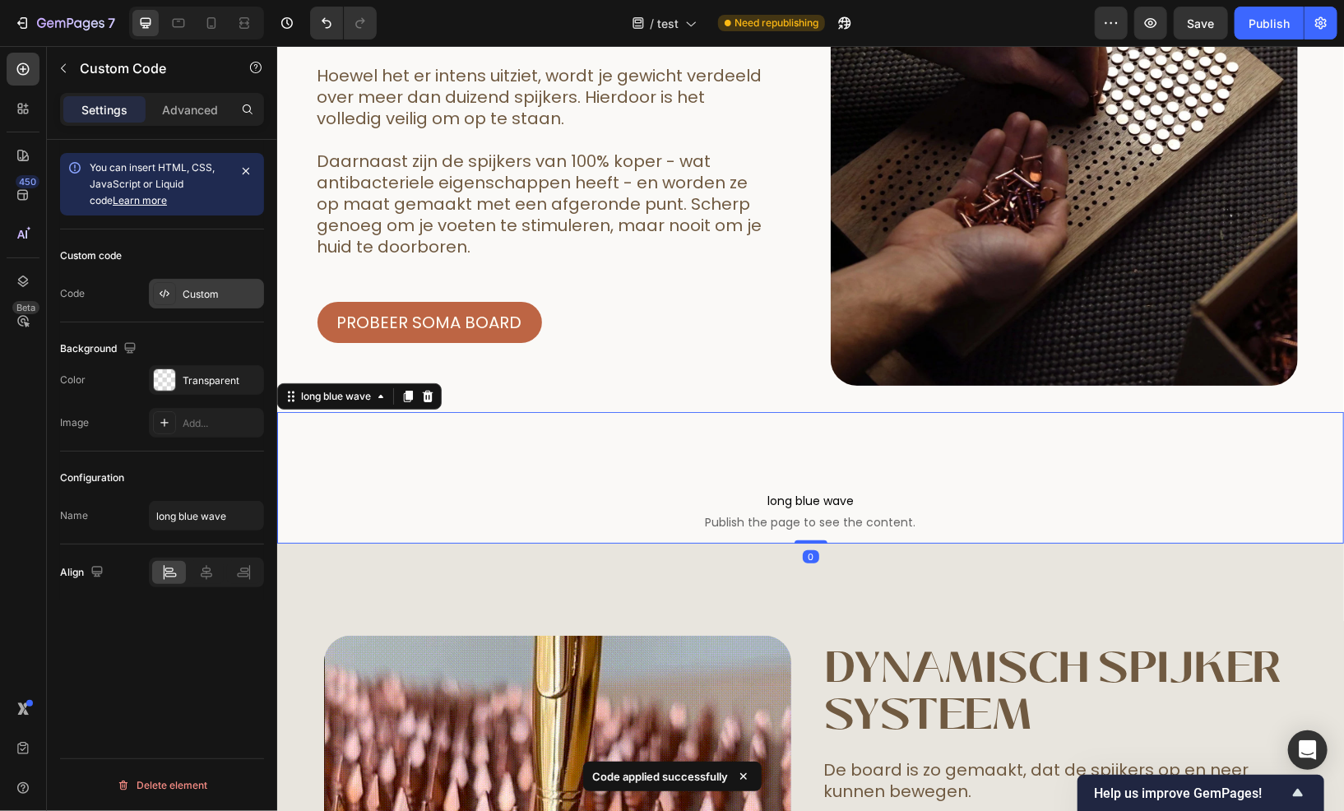
click at [187, 302] on div "Custom" at bounding box center [206, 294] width 115 height 30
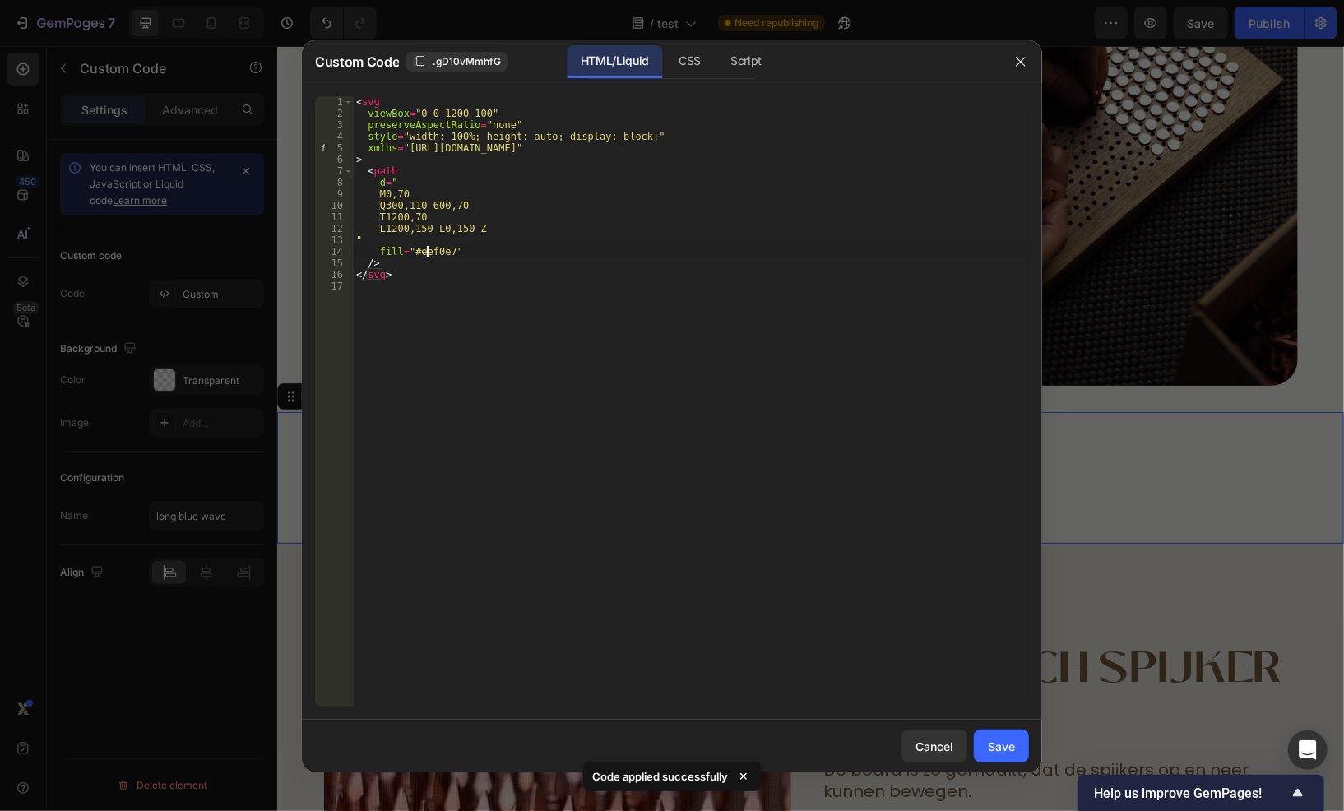
click at [428, 247] on div "< svg viewBox = "0 0 1200 100" preserveAspectRatio = "none" style = "width: 100…" at bounding box center [691, 413] width 676 height 634
paste textarea "E8E5DE"
type textarea "fill="#E8E5DE""
click at [1019, 752] on button "Save" at bounding box center [1001, 746] width 55 height 33
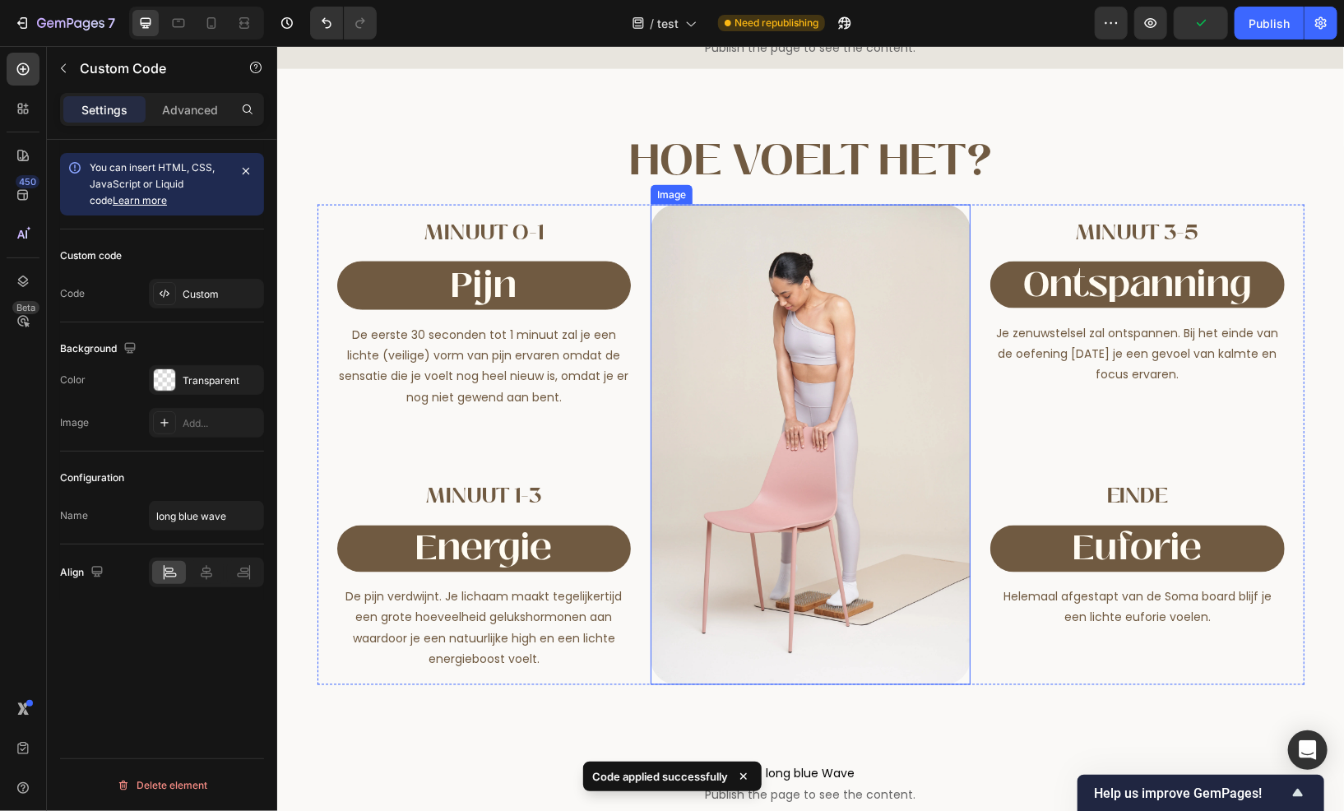
scroll to position [4937, 0]
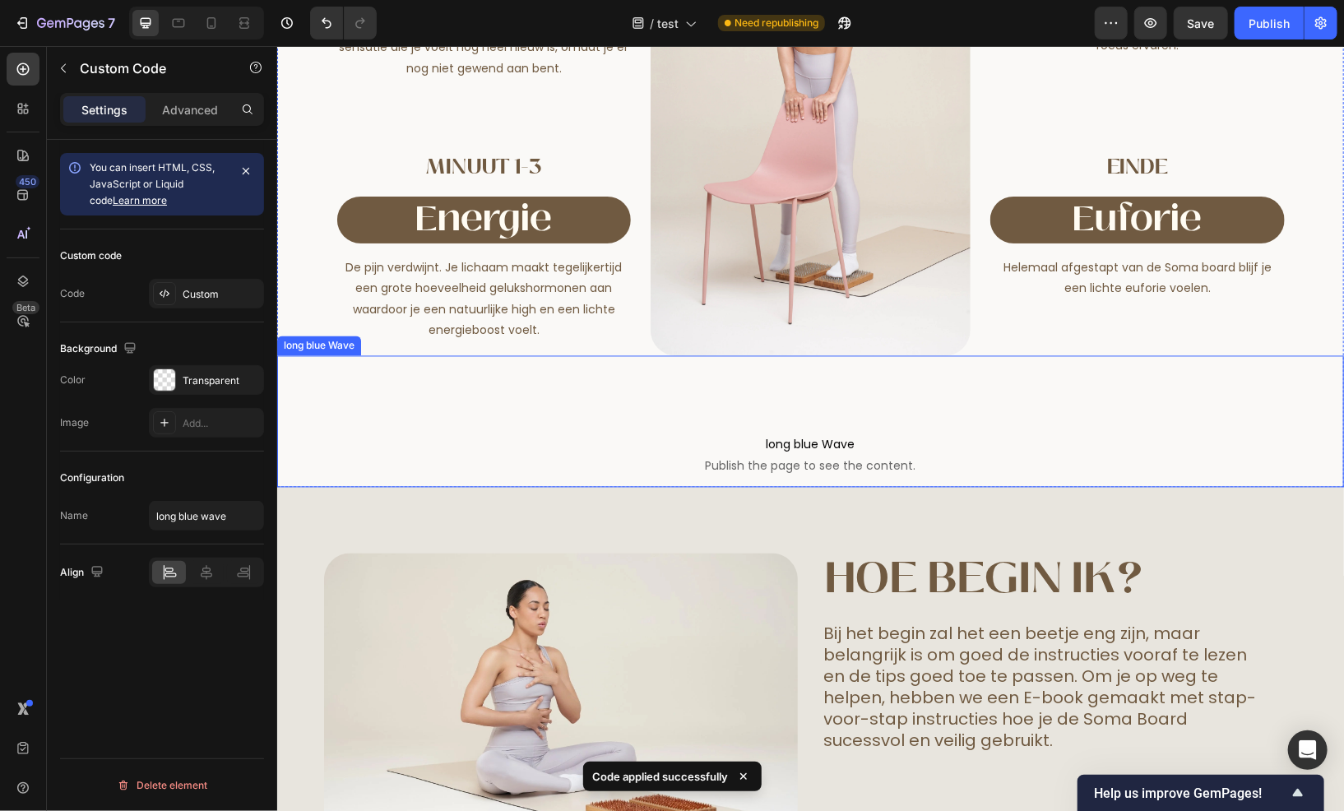
click at [831, 446] on span "long blue Wave" at bounding box center [809, 444] width 1067 height 20
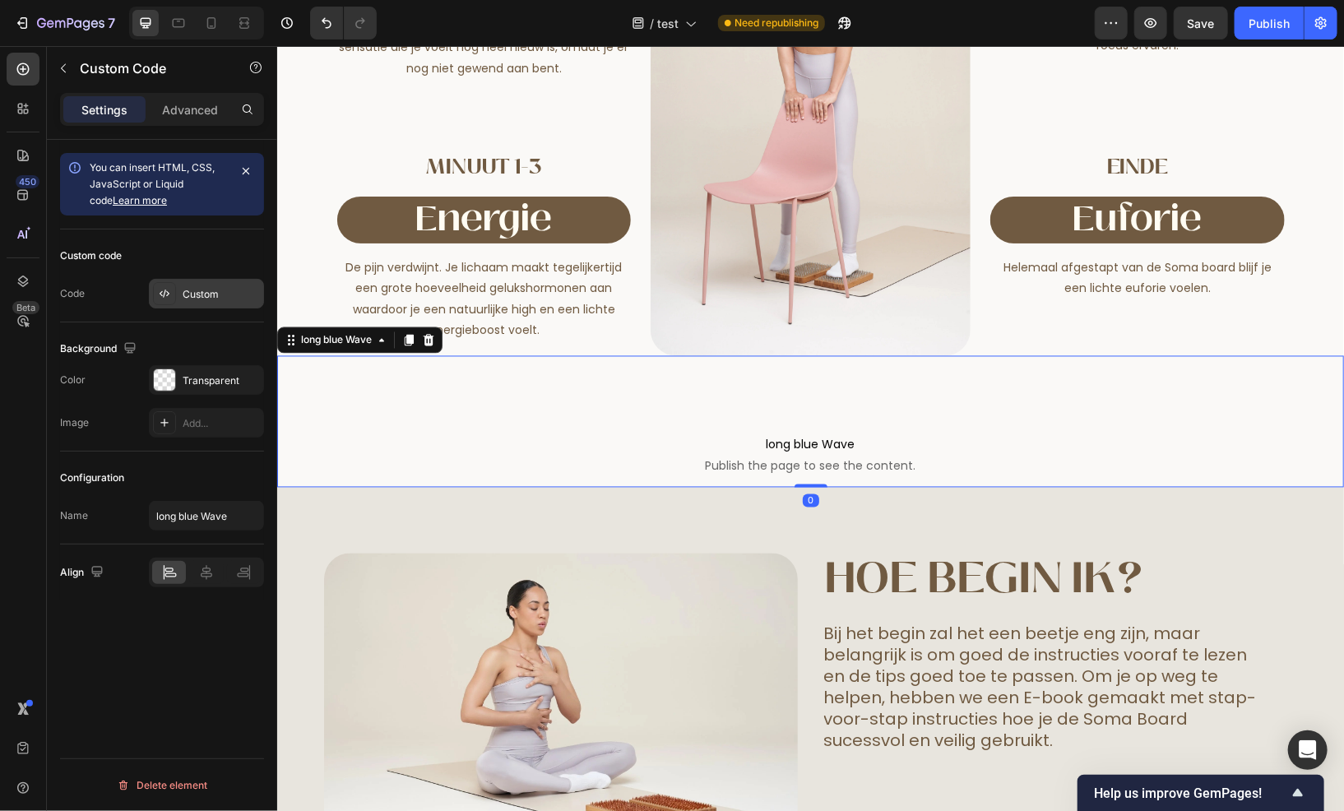
click at [197, 301] on div "Custom" at bounding box center [206, 294] width 115 height 30
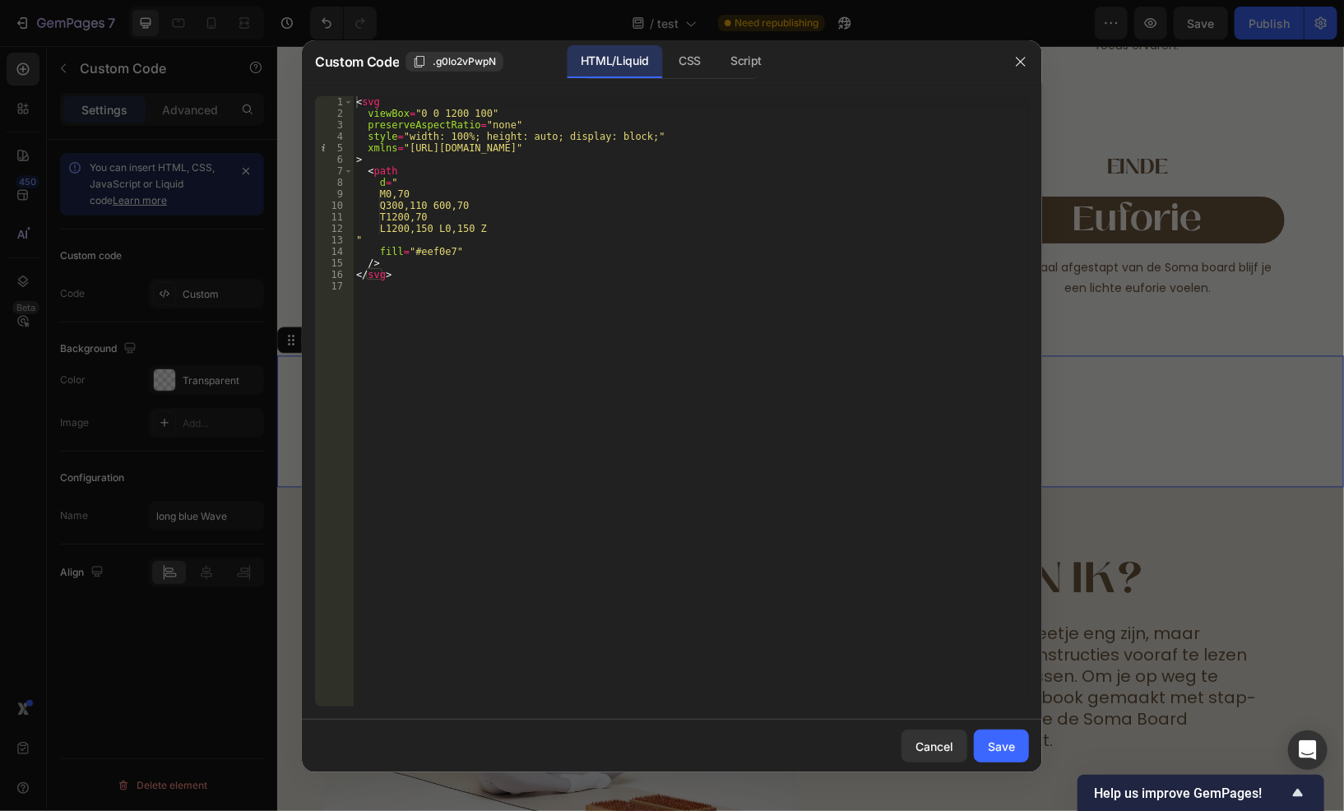
click at [426, 252] on div "< svg viewBox = "0 0 1200 100" preserveAspectRatio = "none" style = "width: 100…" at bounding box center [691, 413] width 676 height 634
paste textarea "E8E5DE"
type textarea "fill="#E8E5DE""
click at [1003, 747] on div "Save" at bounding box center [1001, 746] width 27 height 17
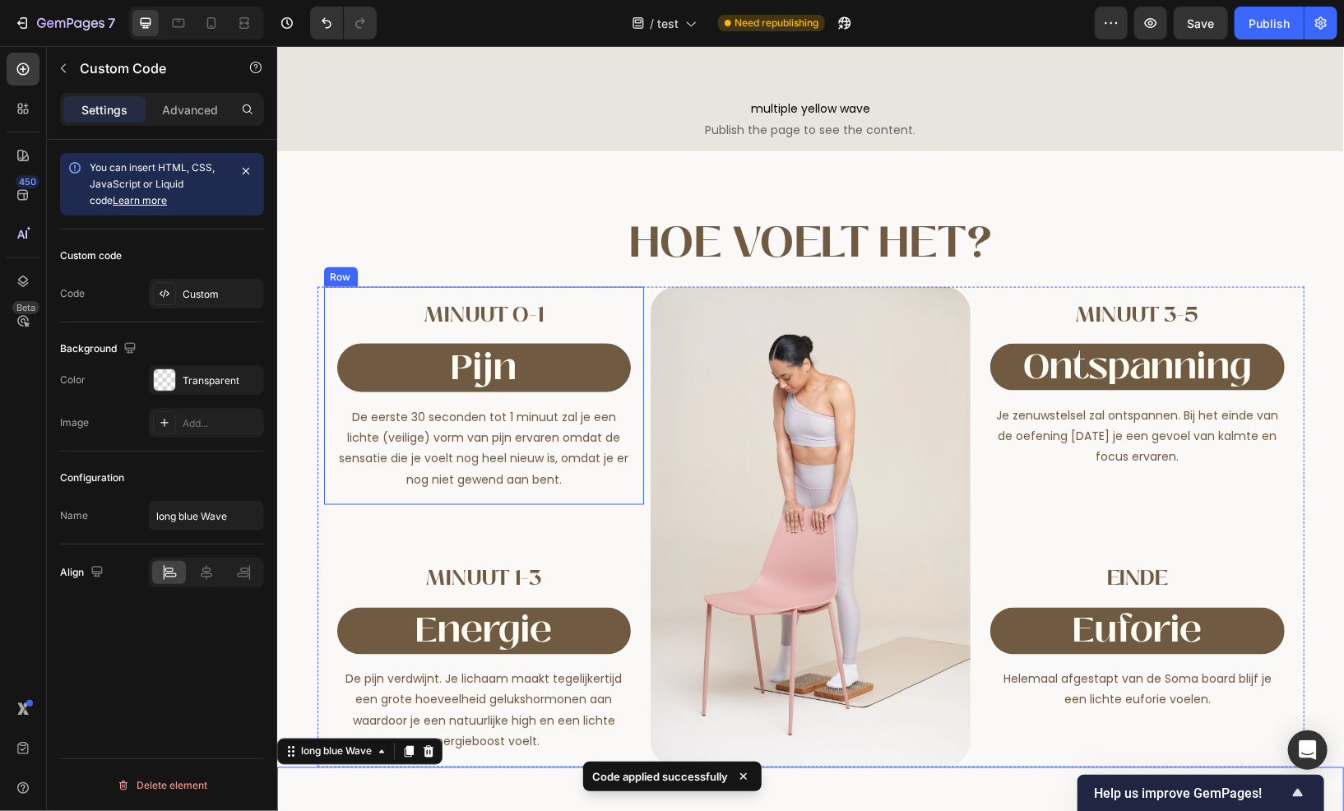
scroll to position [4512, 0]
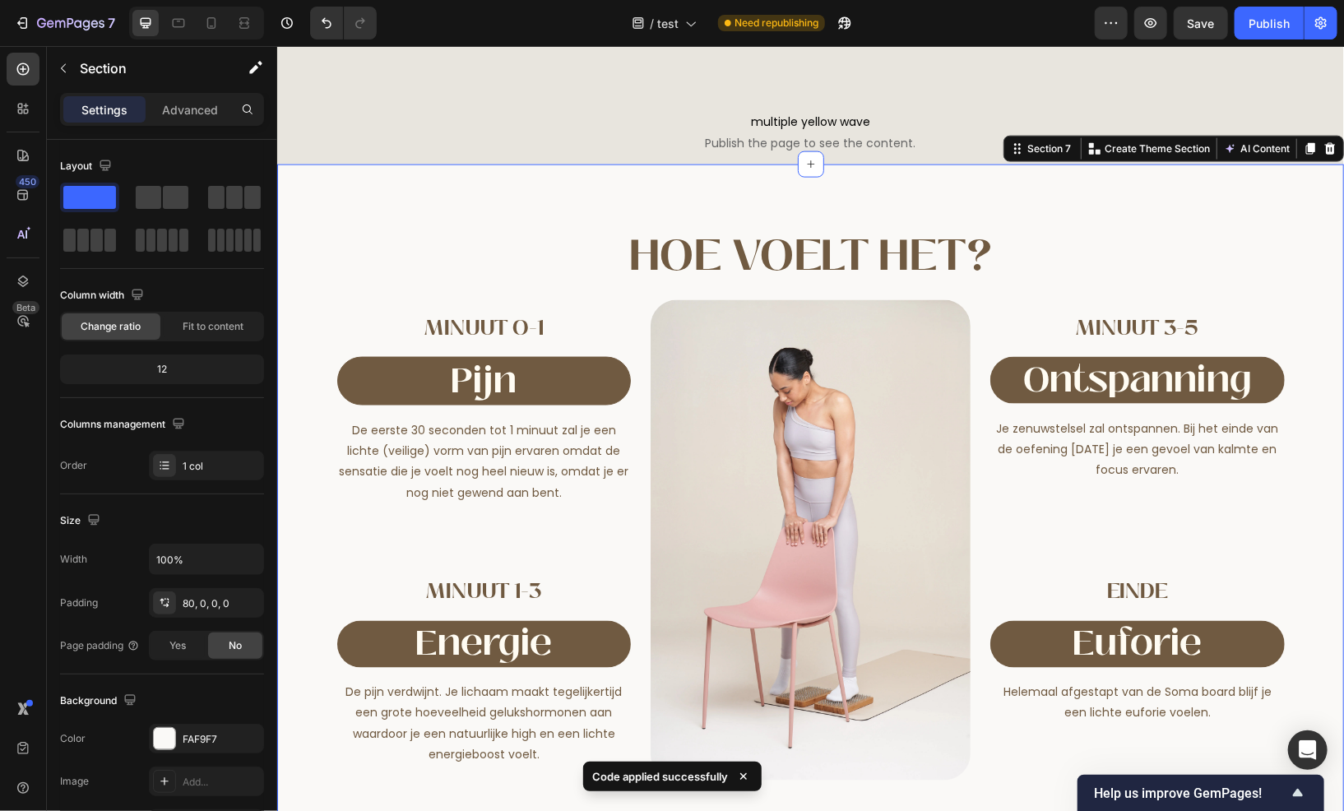
click at [378, 190] on div "Hoe voelt het? Heading Minuut 0-1 Heading pijn Heading De eerste 30 seconden to…" at bounding box center [809, 538] width 1067 height 748
click at [198, 741] on div "FAF9F7" at bounding box center [207, 739] width 48 height 15
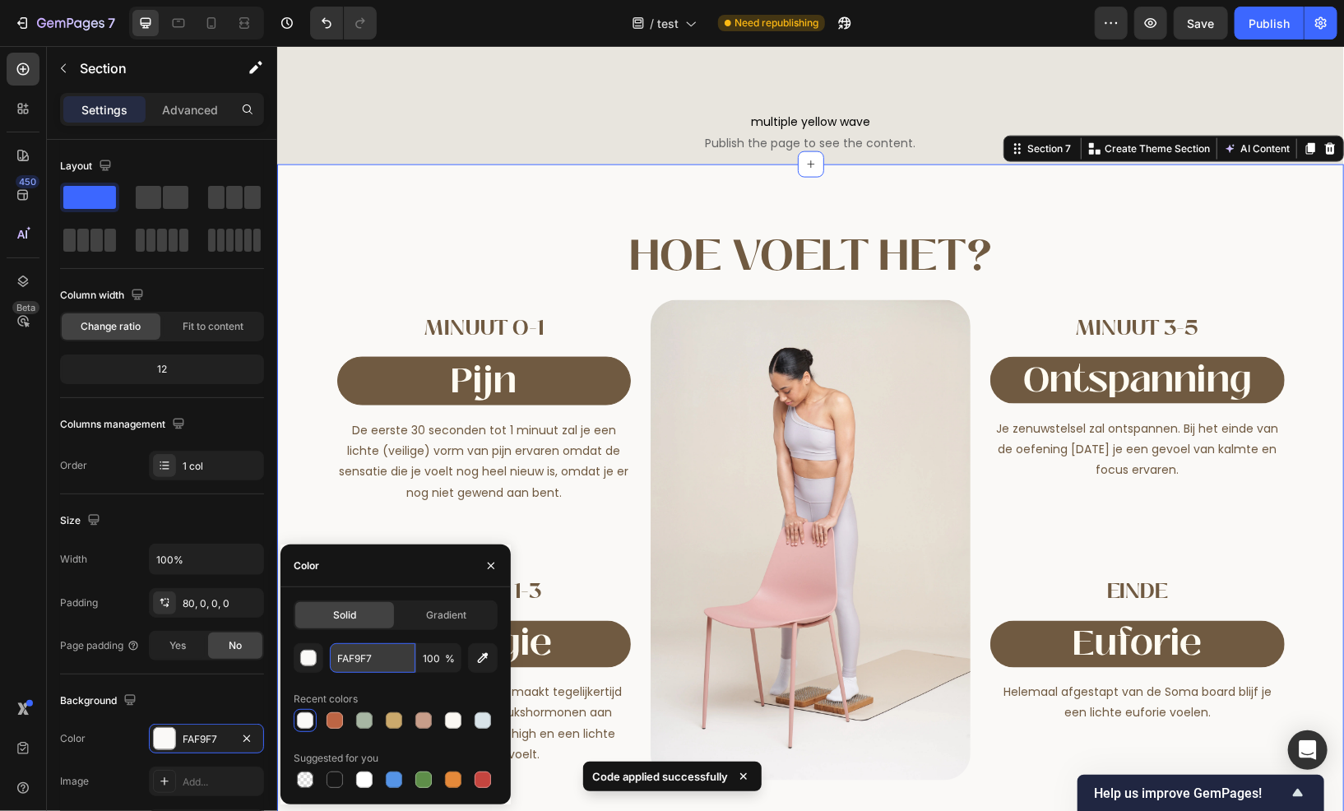
click at [383, 668] on input "FAF9F7" at bounding box center [373, 658] width 86 height 30
click at [494, 568] on icon "button" at bounding box center [491, 566] width 13 height 13
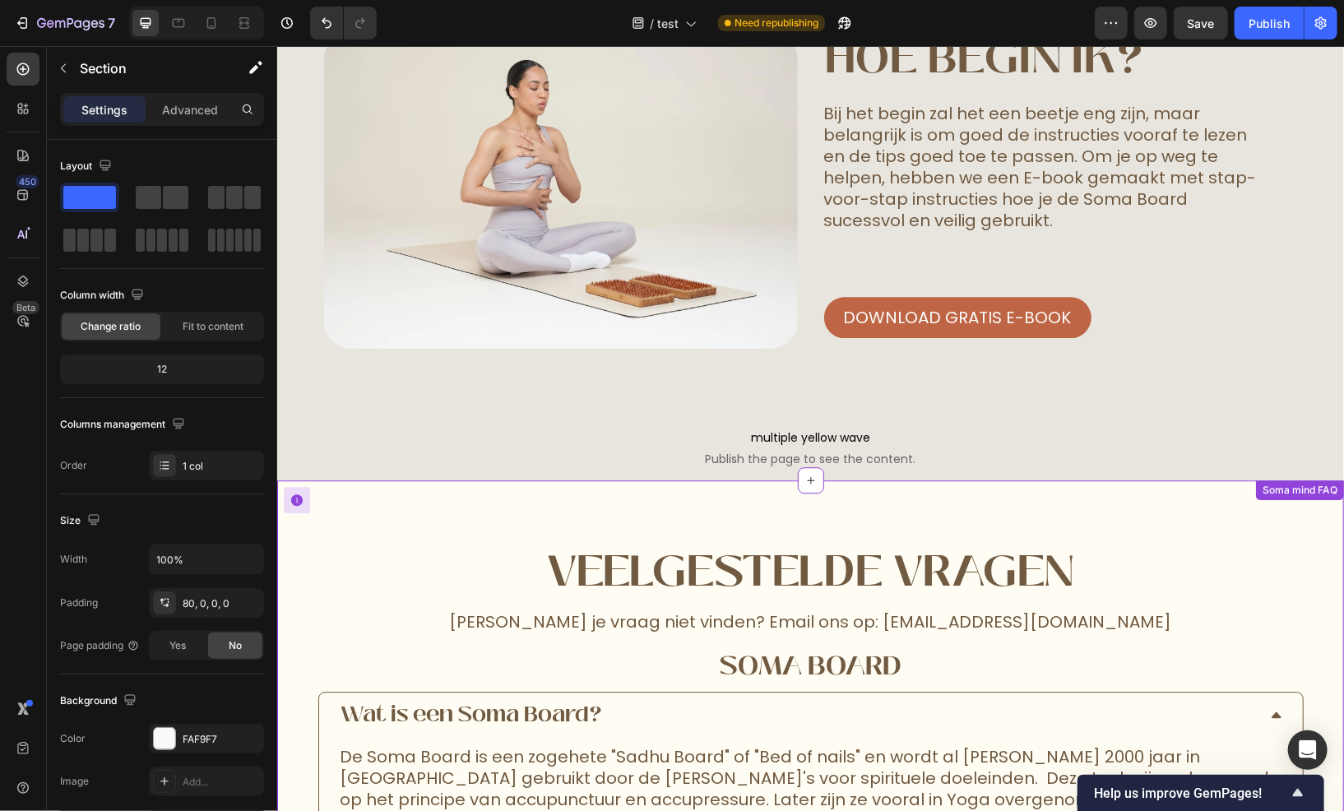
scroll to position [5450, 0]
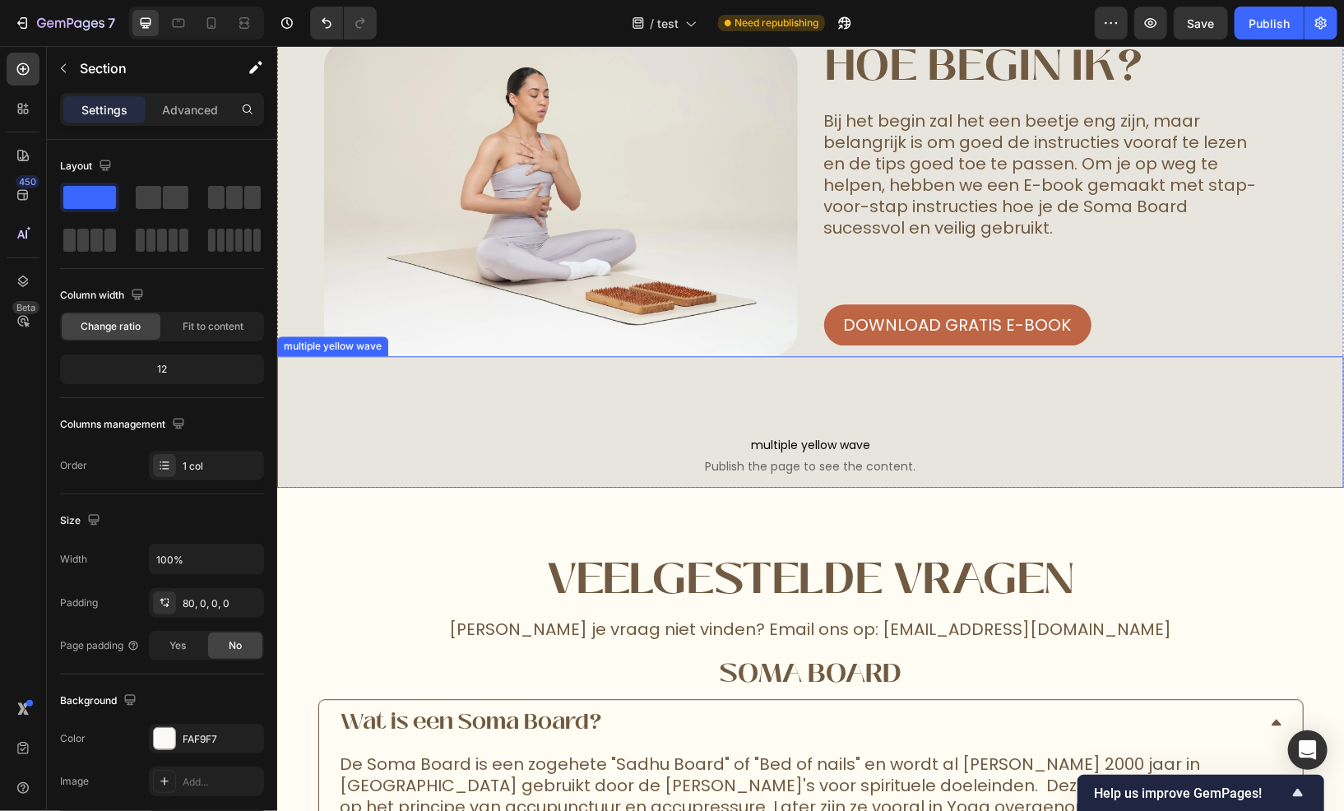
click at [582, 460] on span "Publish the page to see the content." at bounding box center [809, 465] width 1067 height 16
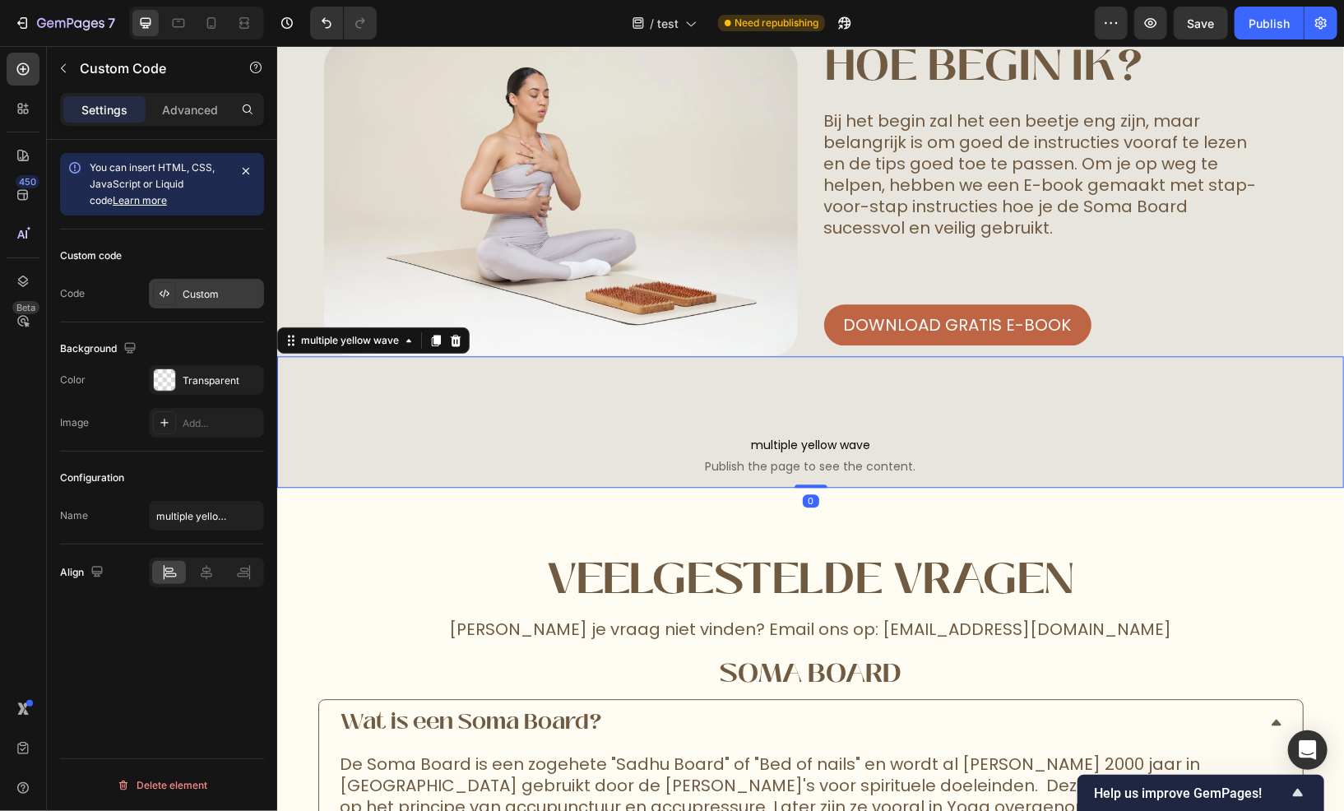
click at [192, 300] on div "Custom" at bounding box center [221, 294] width 77 height 15
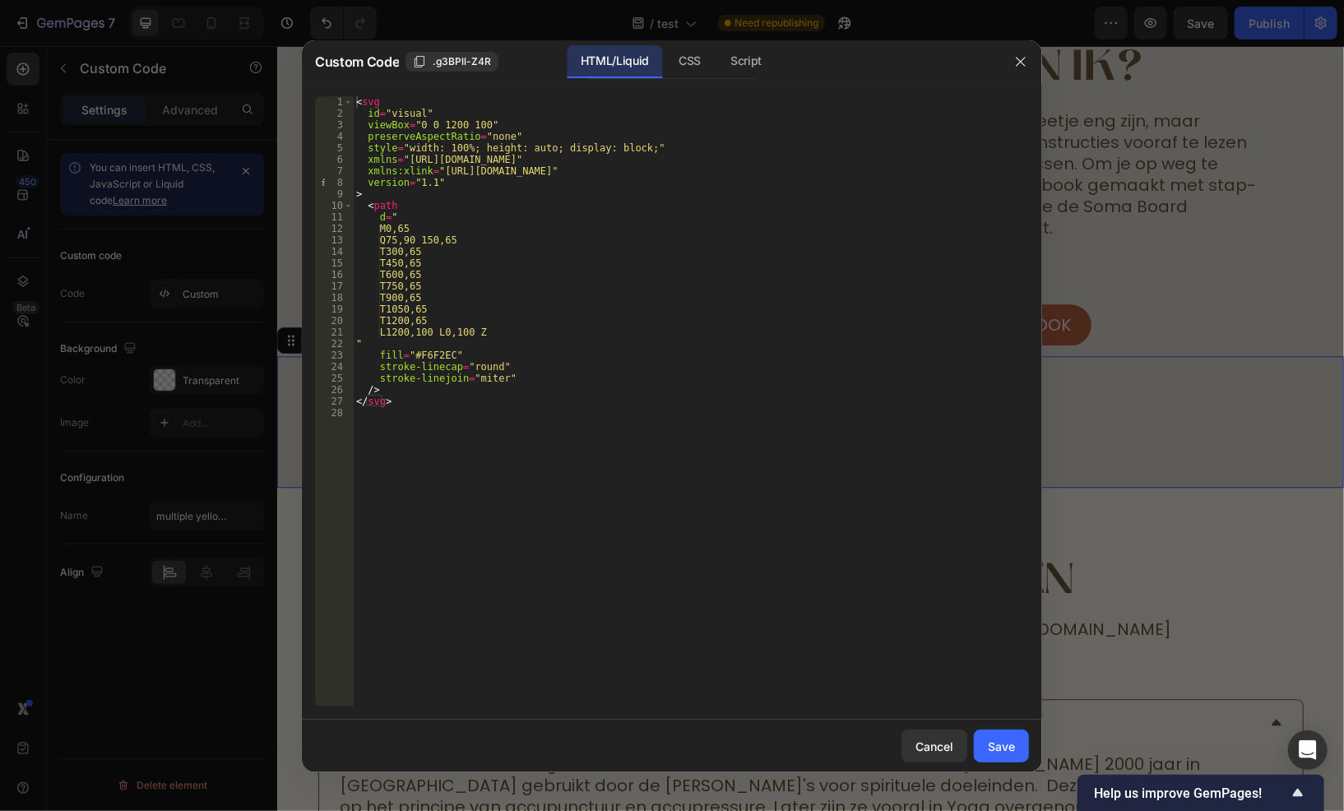
click at [429, 355] on div "< svg id = "visual" viewBox = "0 0 1200 100" preserveAspectRatio = "none" style…" at bounding box center [691, 413] width 676 height 634
paste textarea "AF9F7"
type textarea "fill="#FAF9F7""
click at [994, 748] on div "Save" at bounding box center [1001, 746] width 27 height 17
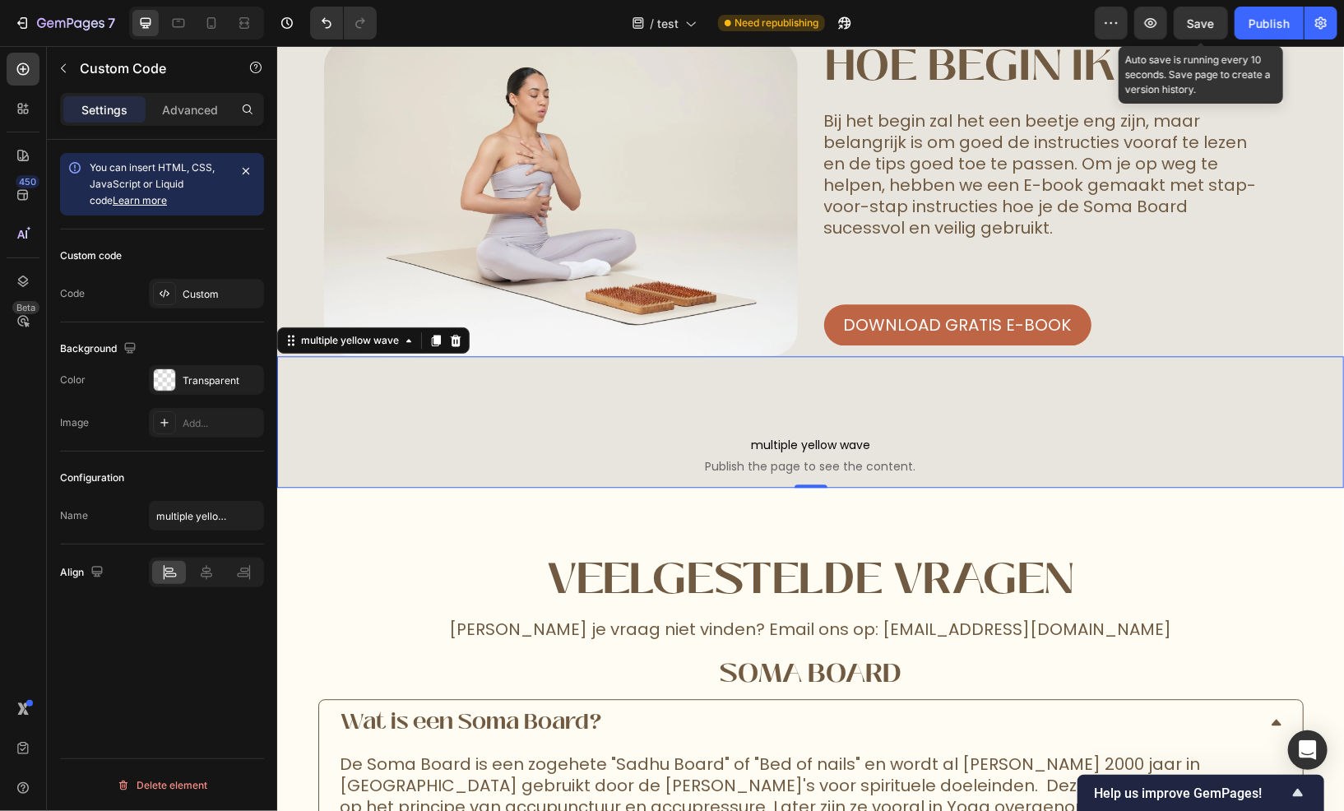
click at [1200, 25] on span "Save" at bounding box center [1201, 23] width 27 height 14
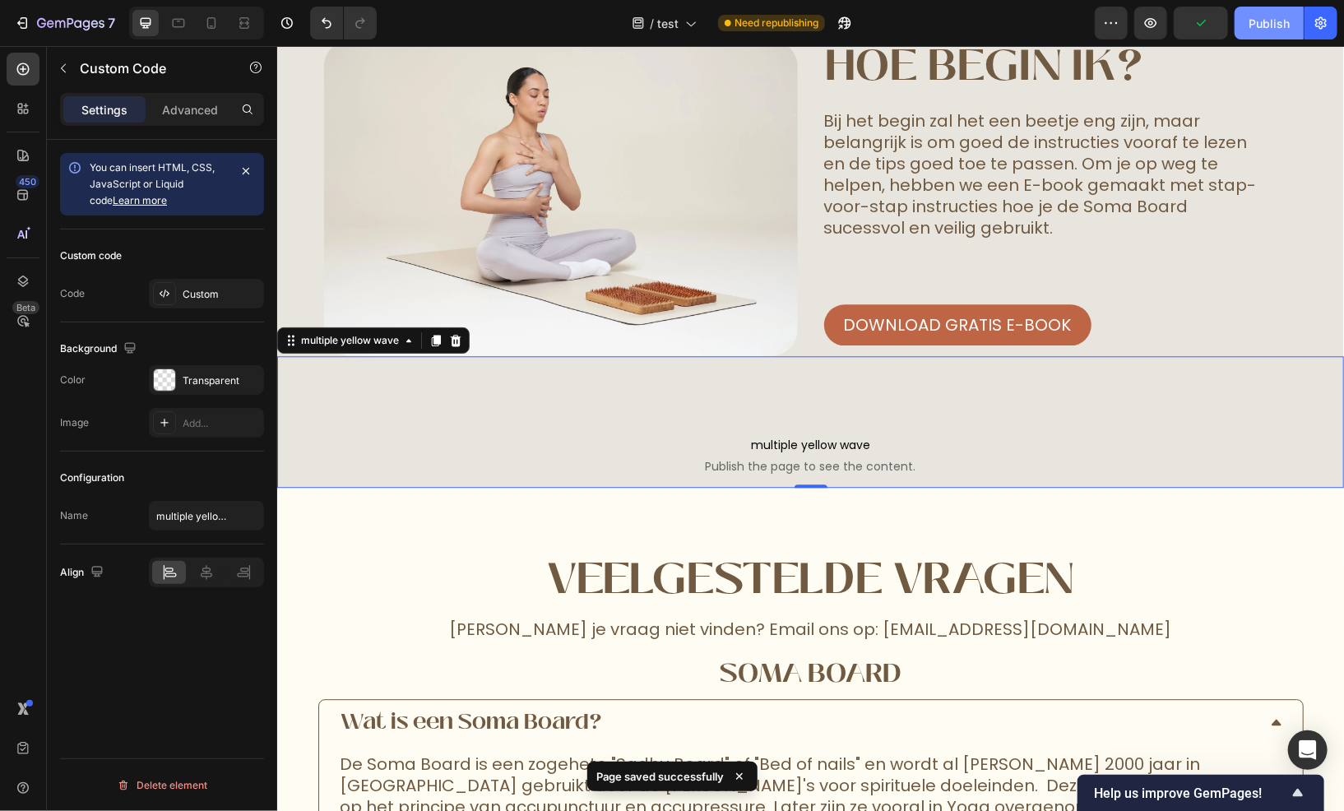
click at [1257, 30] on div "Publish" at bounding box center [1269, 23] width 41 height 17
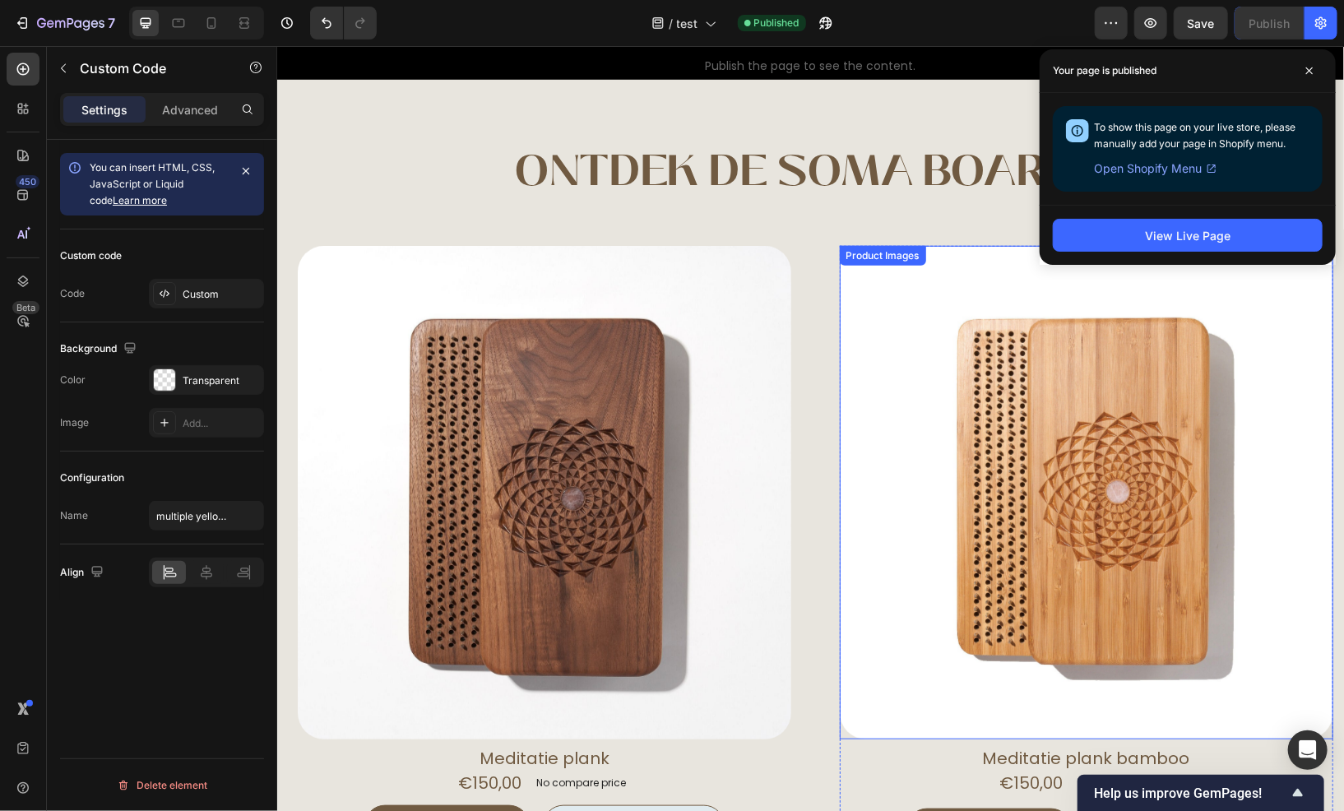
scroll to position [0, 0]
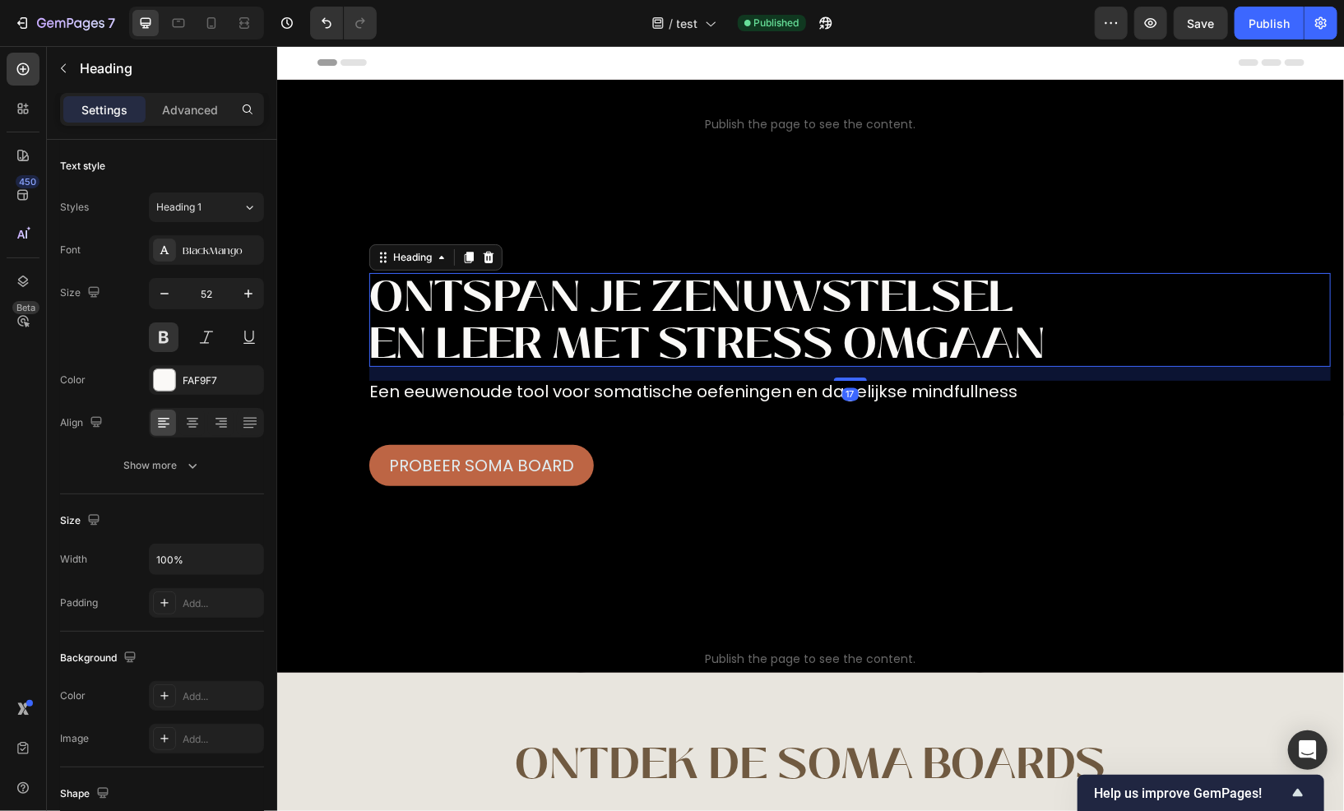
click at [548, 318] on h1 "ontspan je zenuwstelsel en leer met stress omgaan" at bounding box center [850, 319] width 962 height 94
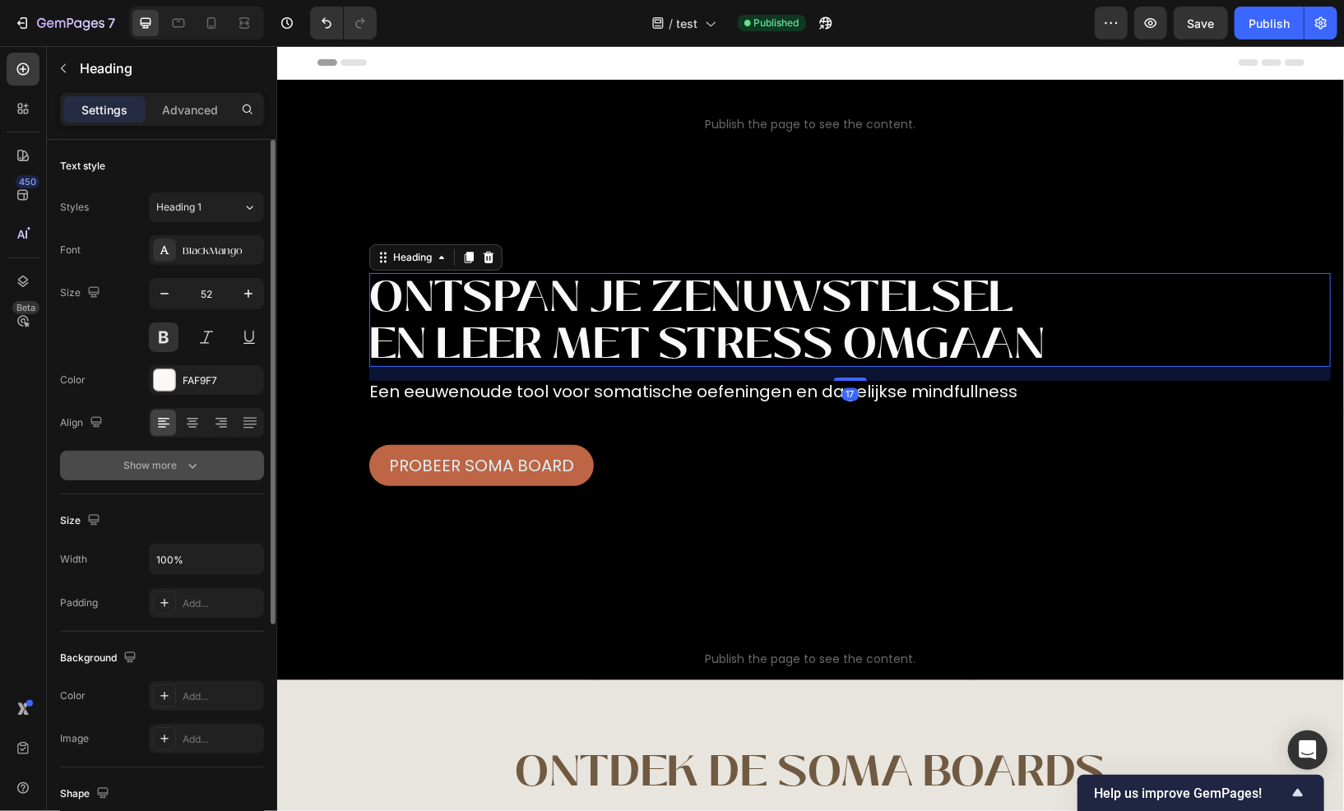
click at [201, 457] on button "Show more" at bounding box center [162, 466] width 204 height 30
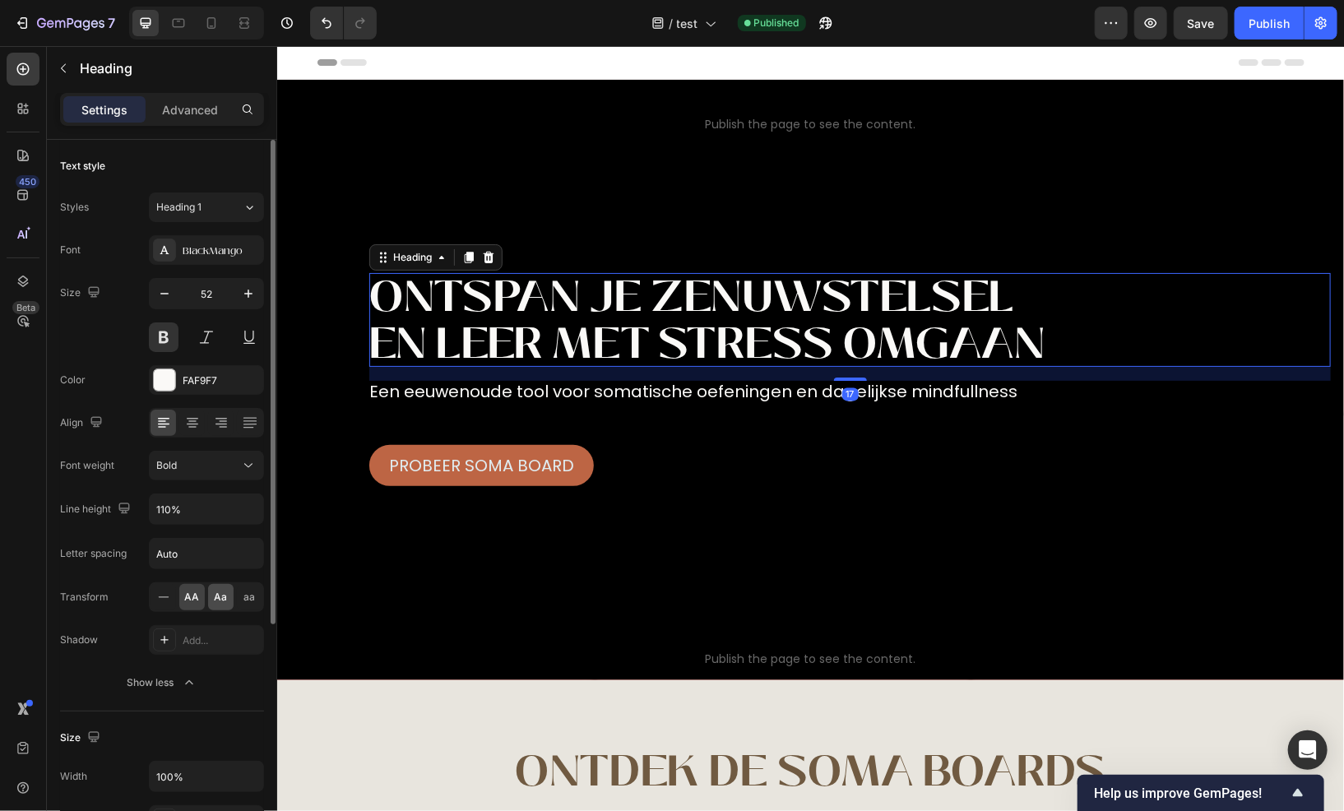
click at [212, 598] on div "Aa" at bounding box center [221, 597] width 26 height 26
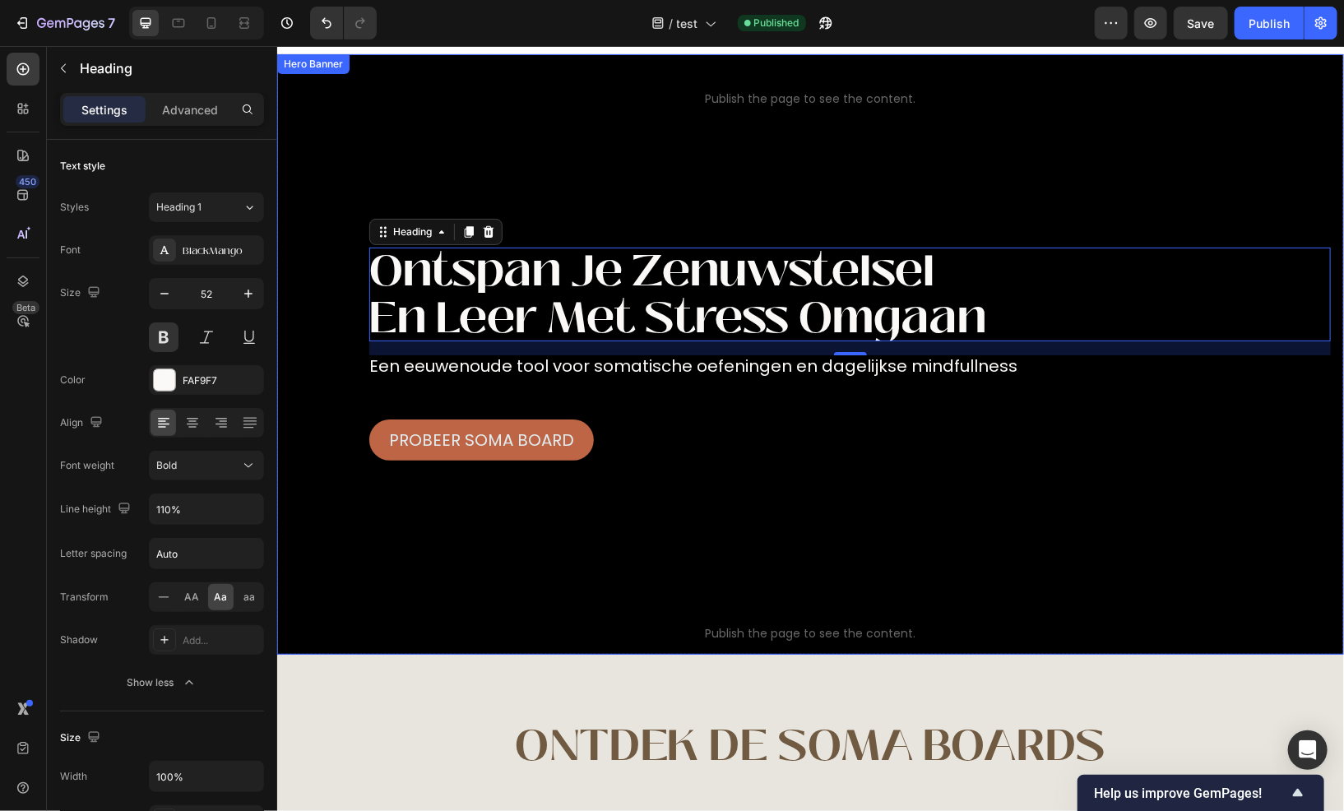
scroll to position [165, 0]
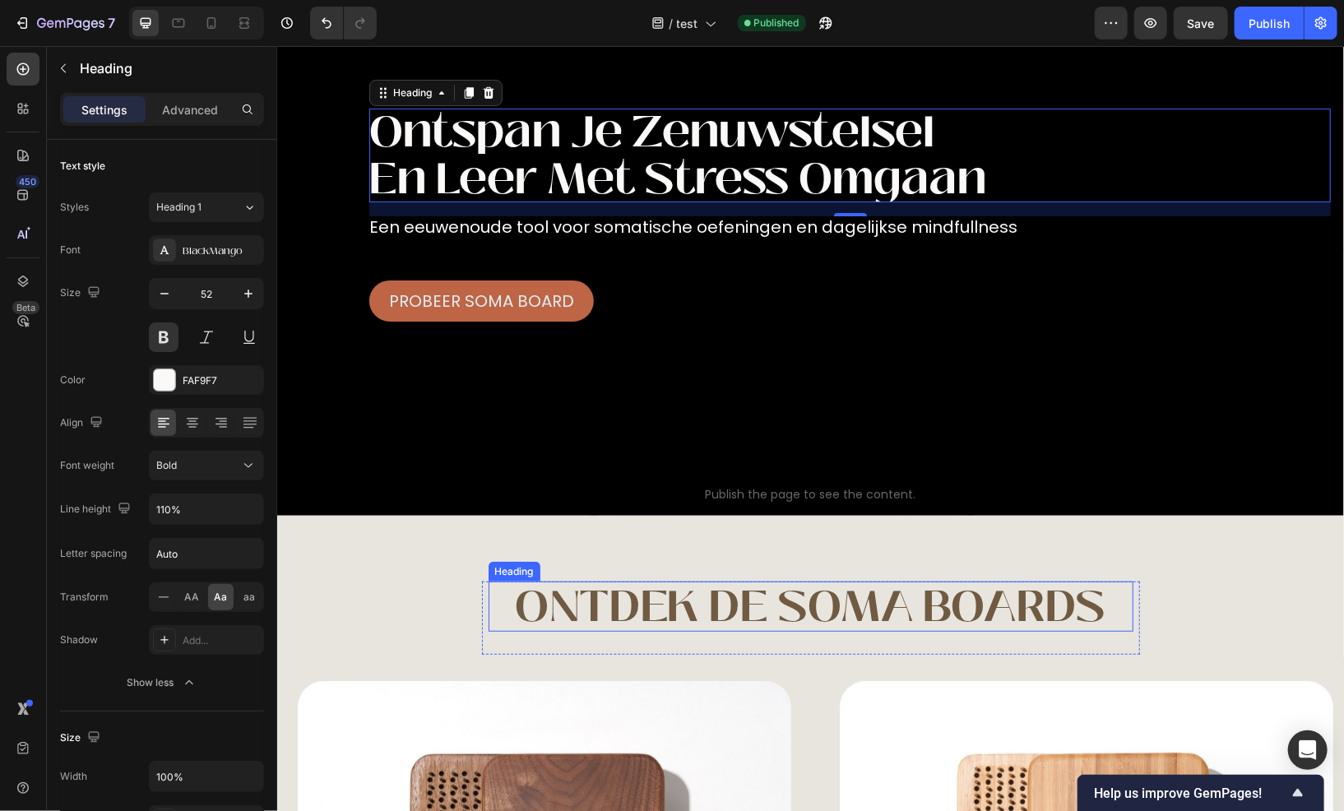
click at [709, 603] on h2 "Ontdek de Soma boards" at bounding box center [810, 606] width 645 height 50
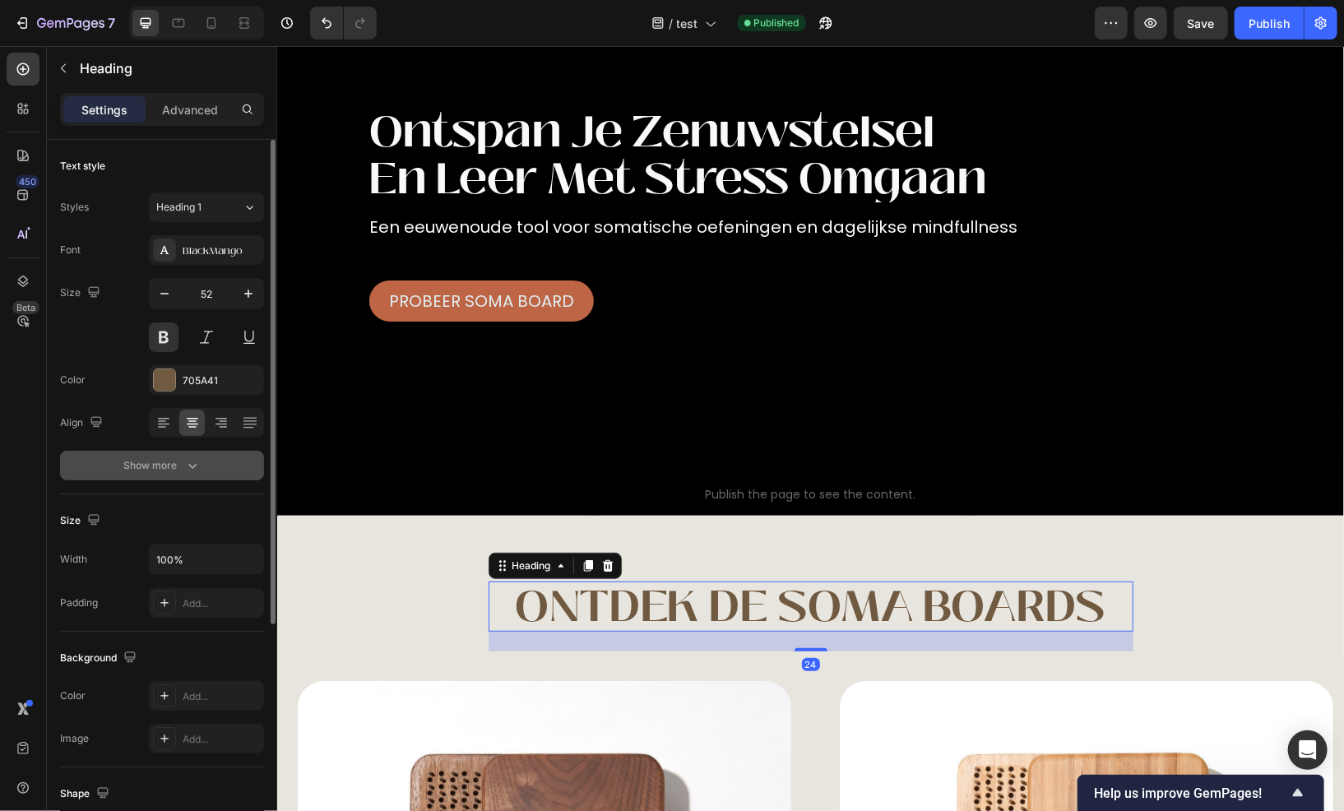
click at [209, 461] on button "Show more" at bounding box center [162, 466] width 204 height 30
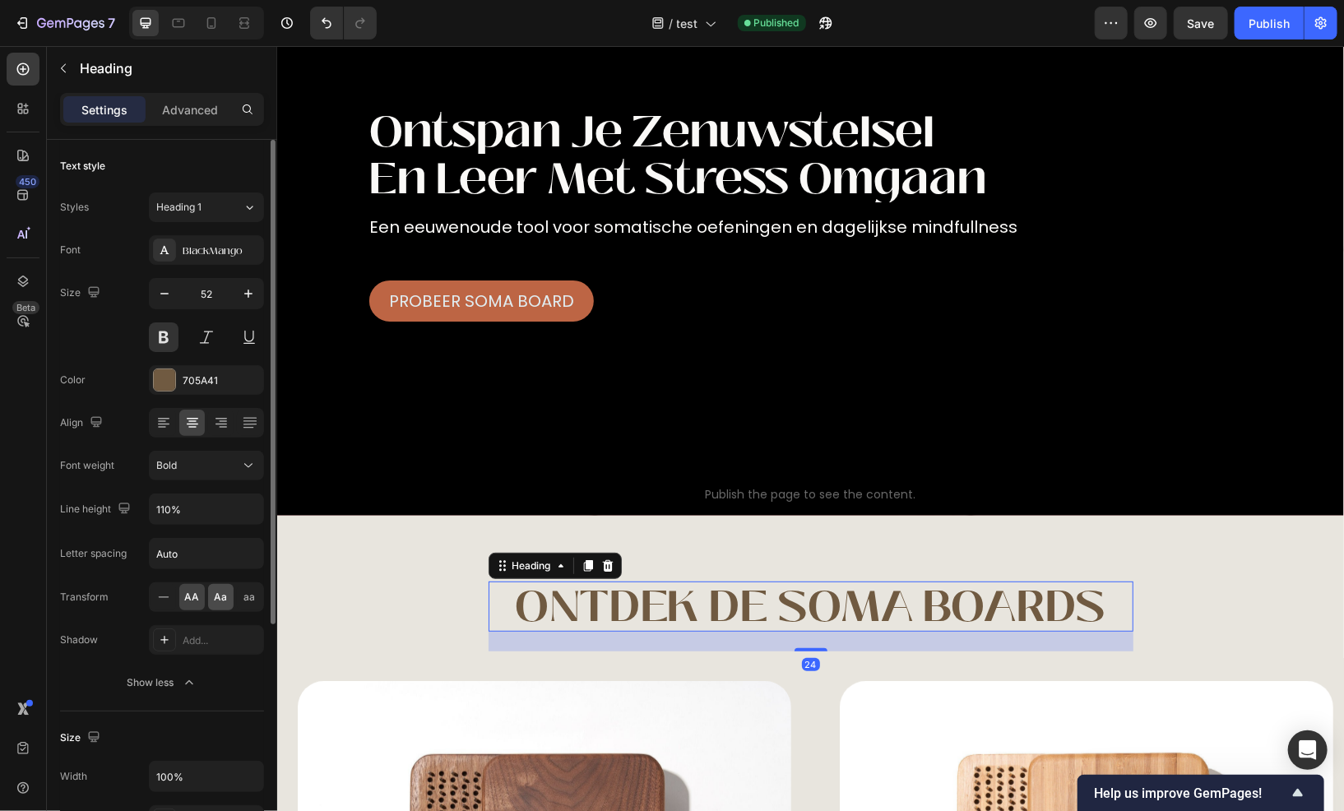
click at [219, 597] on span "Aa" at bounding box center [221, 597] width 13 height 15
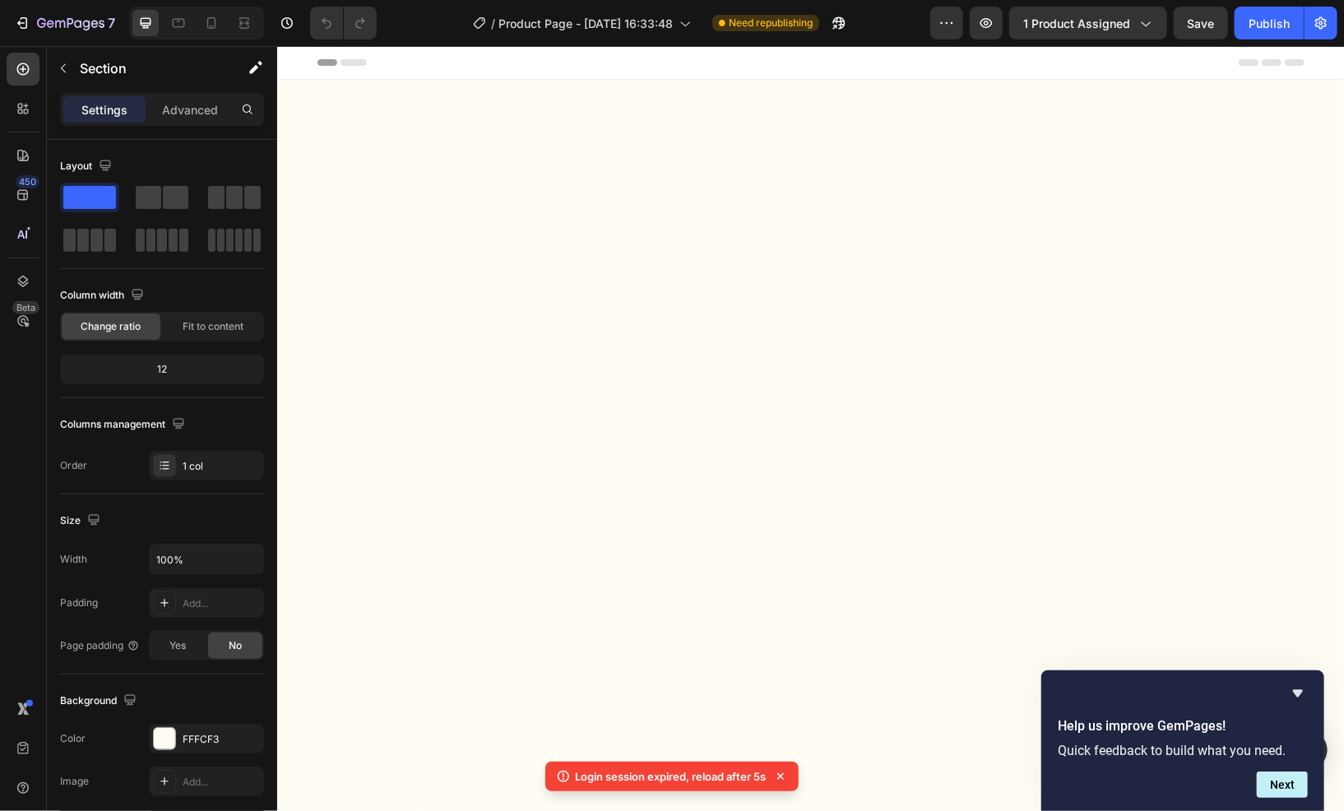
scroll to position [3209, 0]
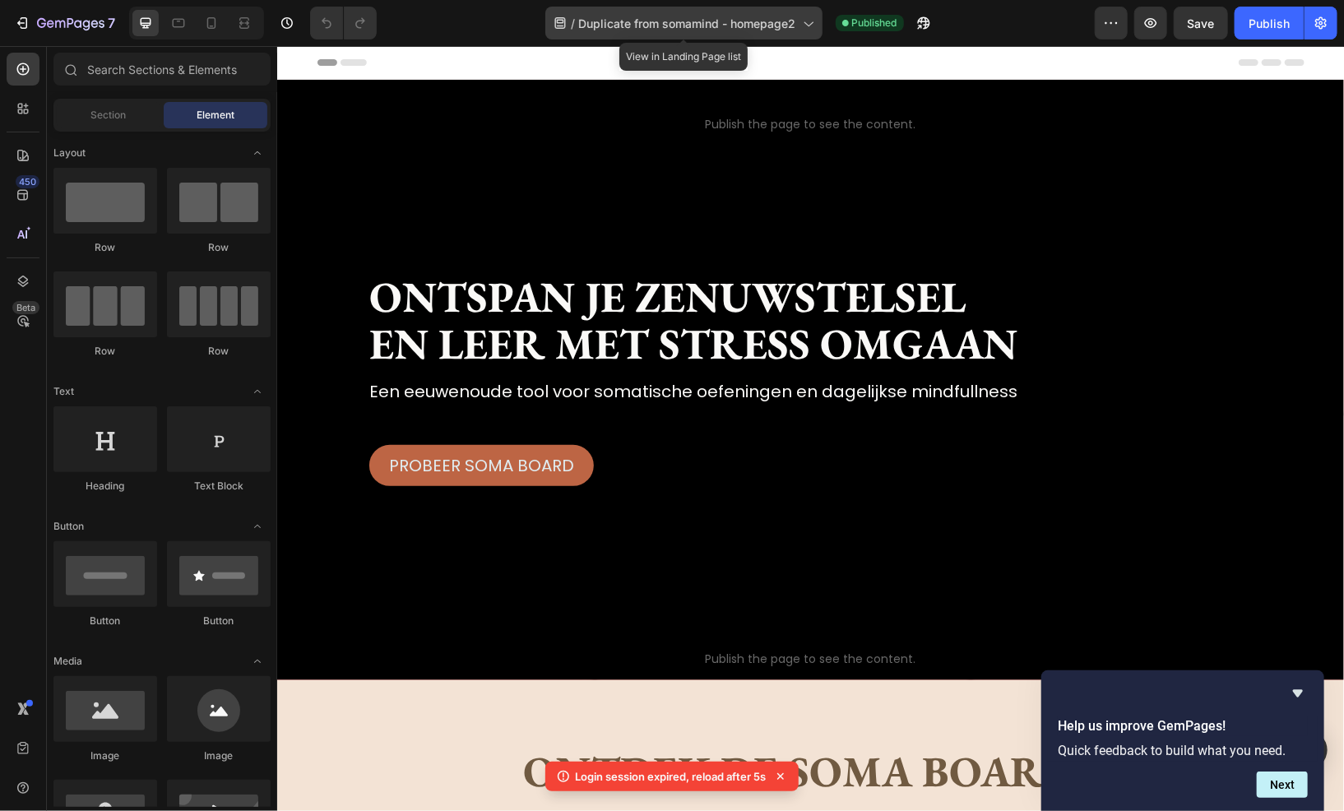
click at [657, 16] on span "Duplicate from somamind - homepage2" at bounding box center [687, 23] width 217 height 17
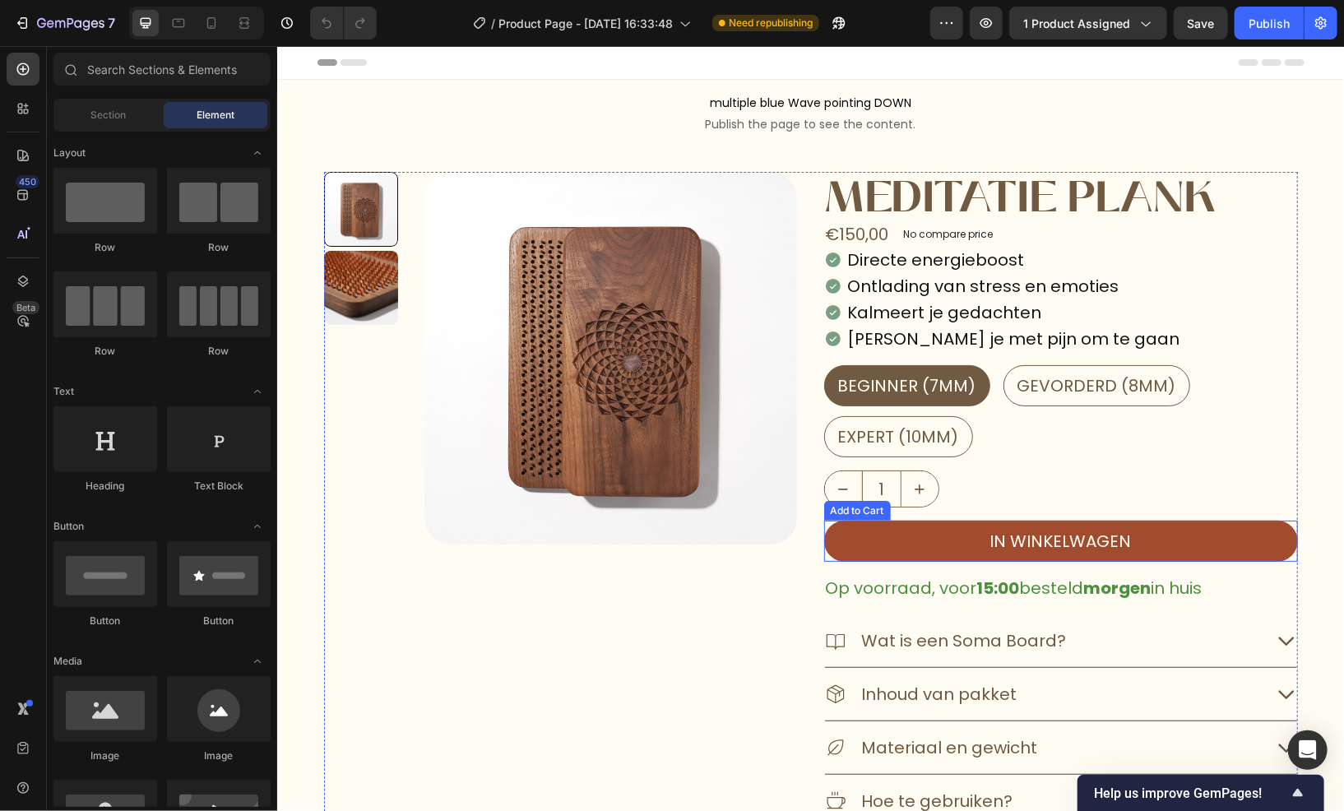
click at [848, 546] on button "In winkelwagen" at bounding box center [1061, 540] width 474 height 41
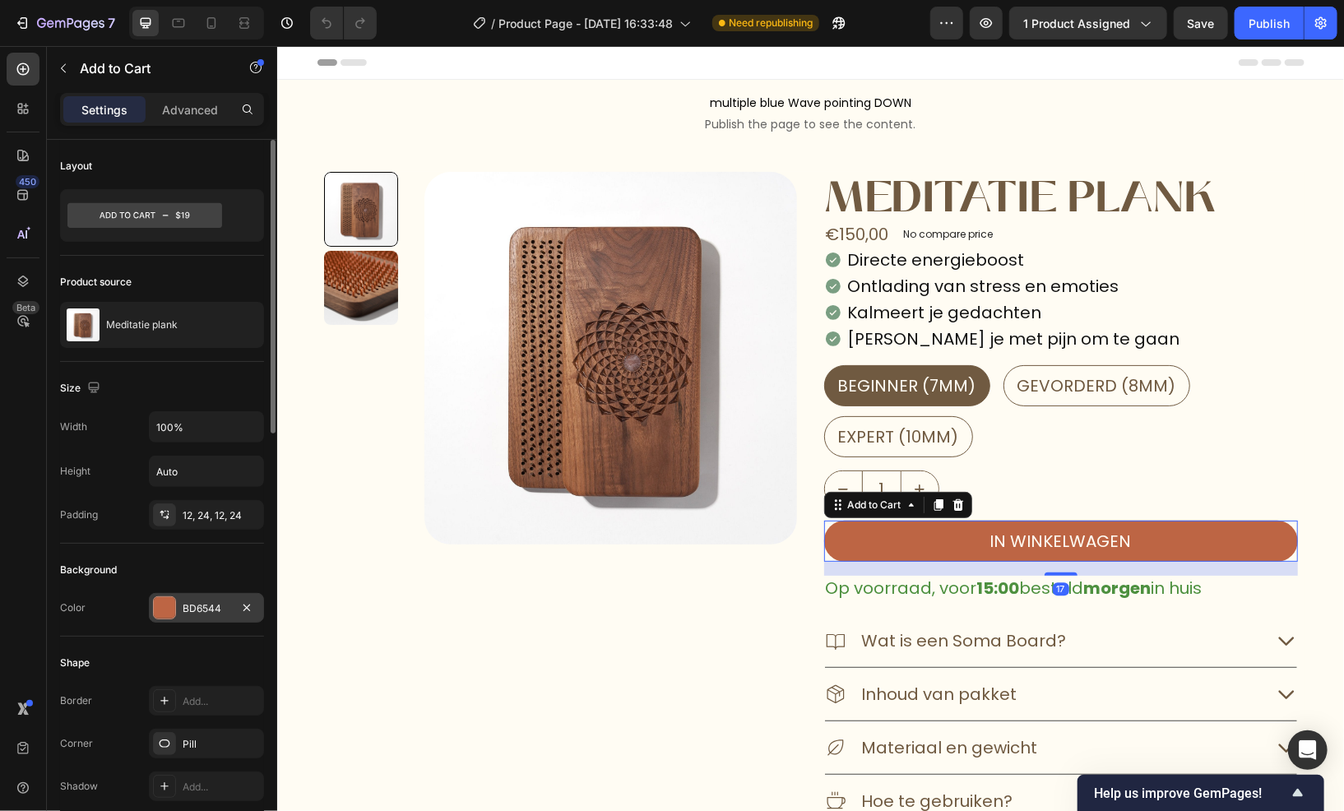
click at [203, 611] on div "BD6544" at bounding box center [207, 608] width 48 height 15
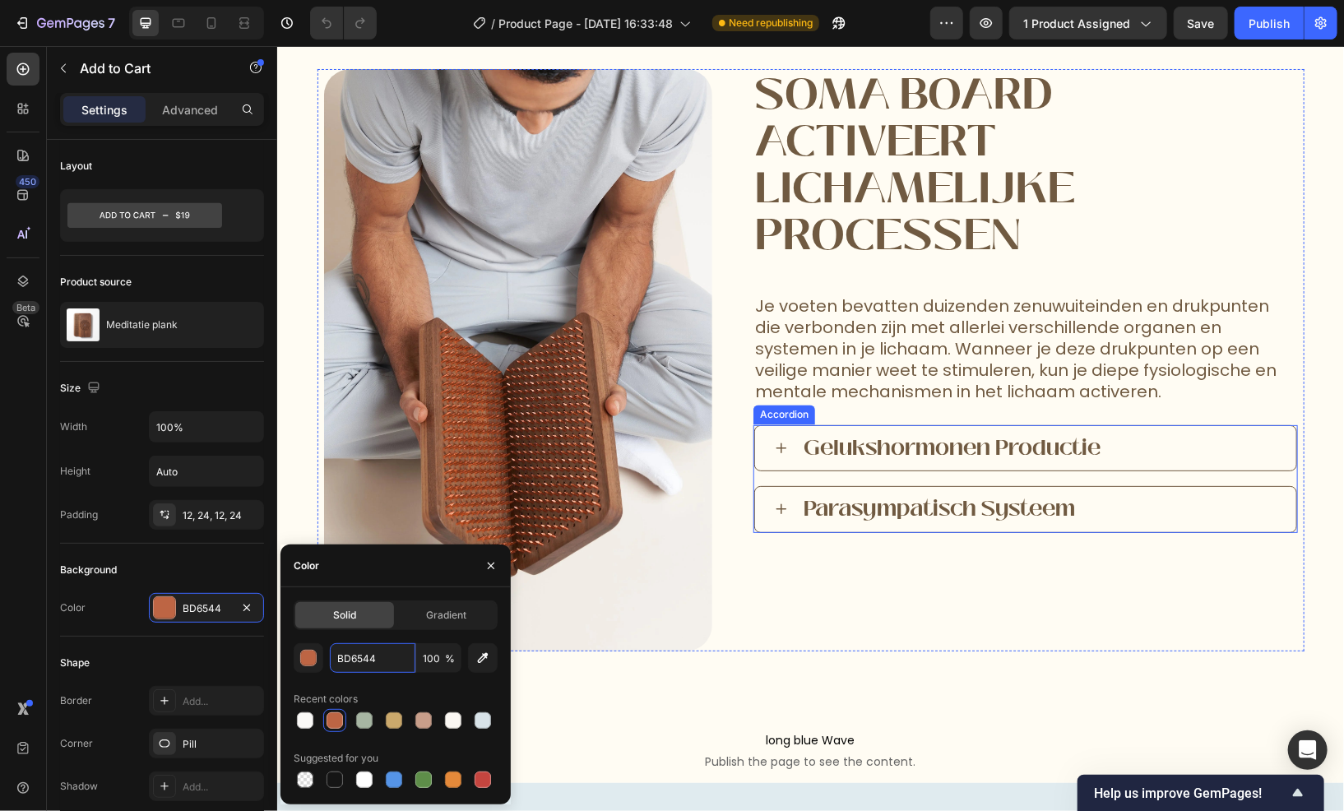
scroll to position [1646, 0]
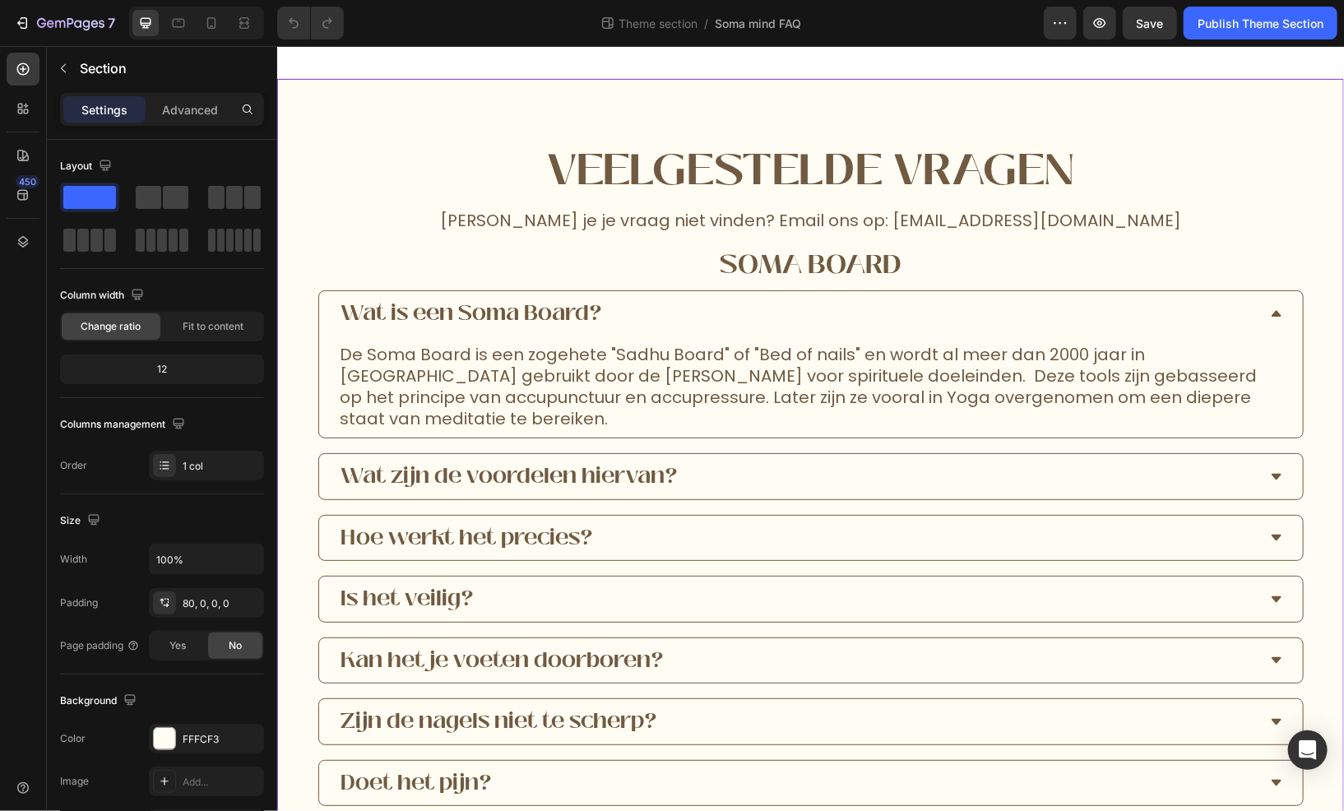
click at [202, 741] on div "FFFCF3" at bounding box center [207, 739] width 48 height 15
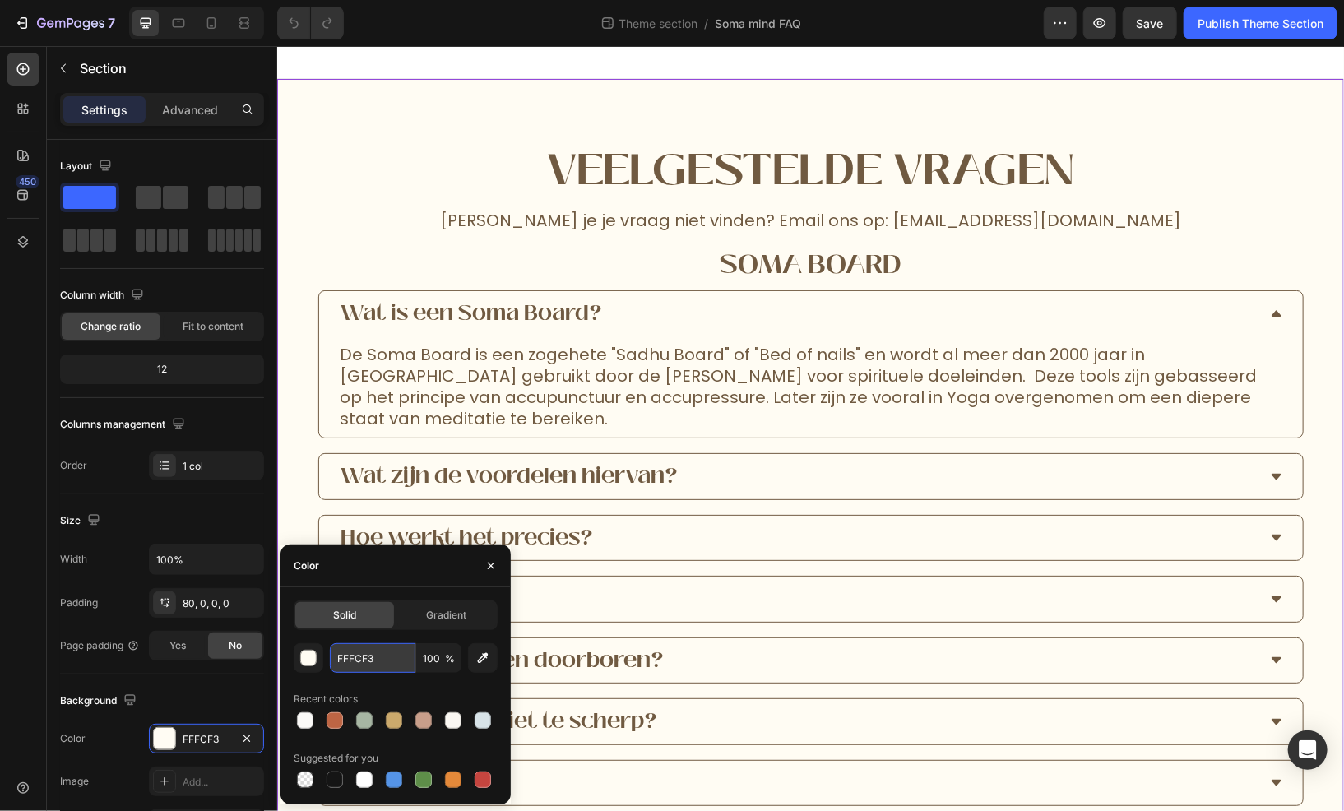
click at [356, 657] on input "FFFCF3" at bounding box center [373, 658] width 86 height 30
paste input "AF9F7"
type input "FAF9F7"
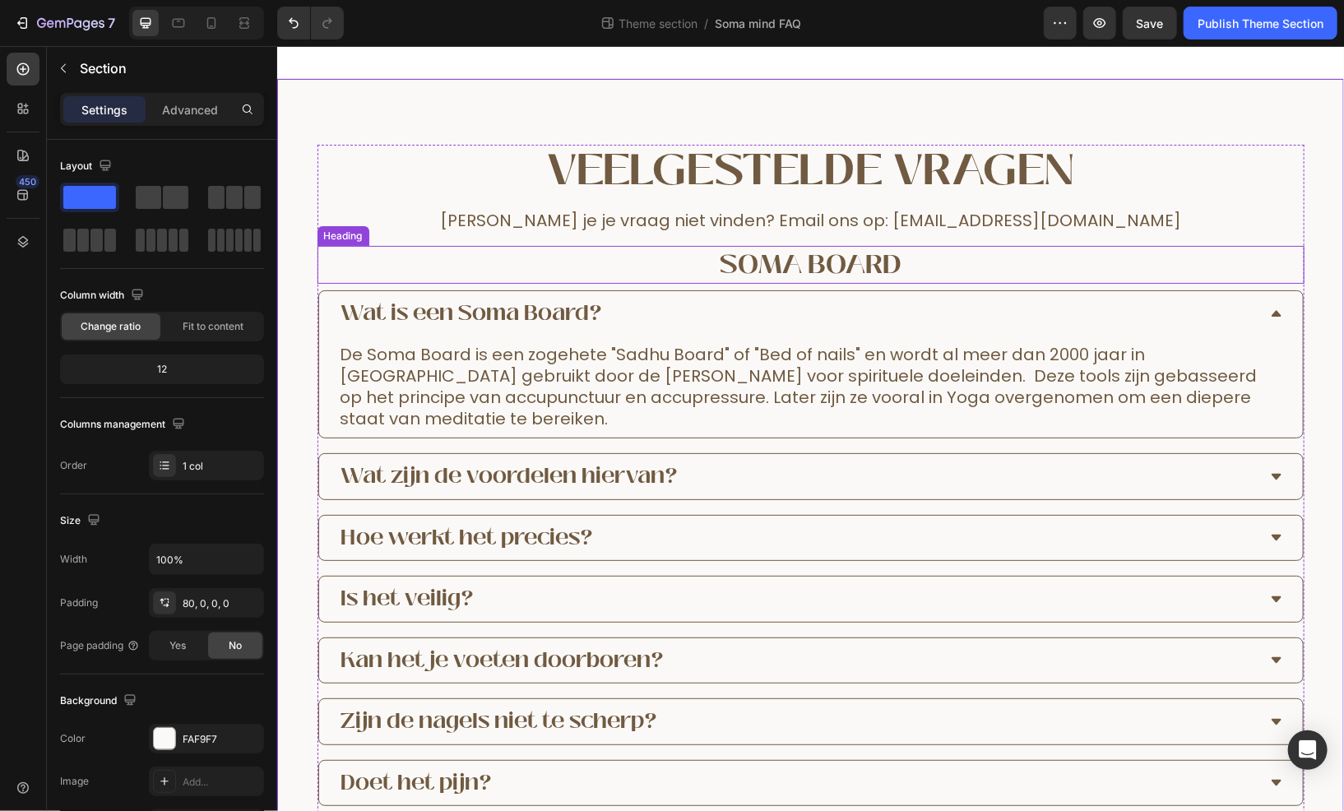
click at [778, 260] on h2 "Soma Board" at bounding box center [810, 264] width 987 height 38
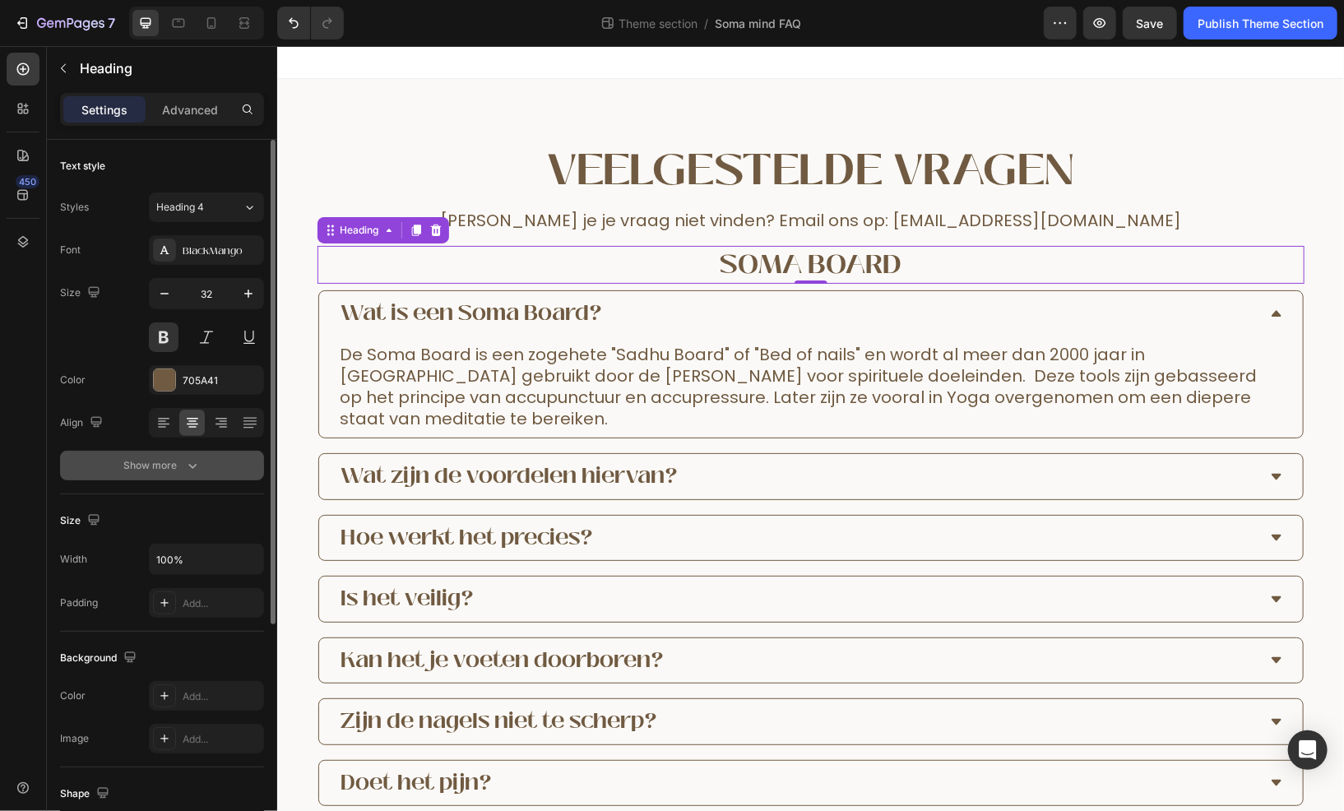
click at [180, 471] on div "Show more" at bounding box center [162, 465] width 77 height 16
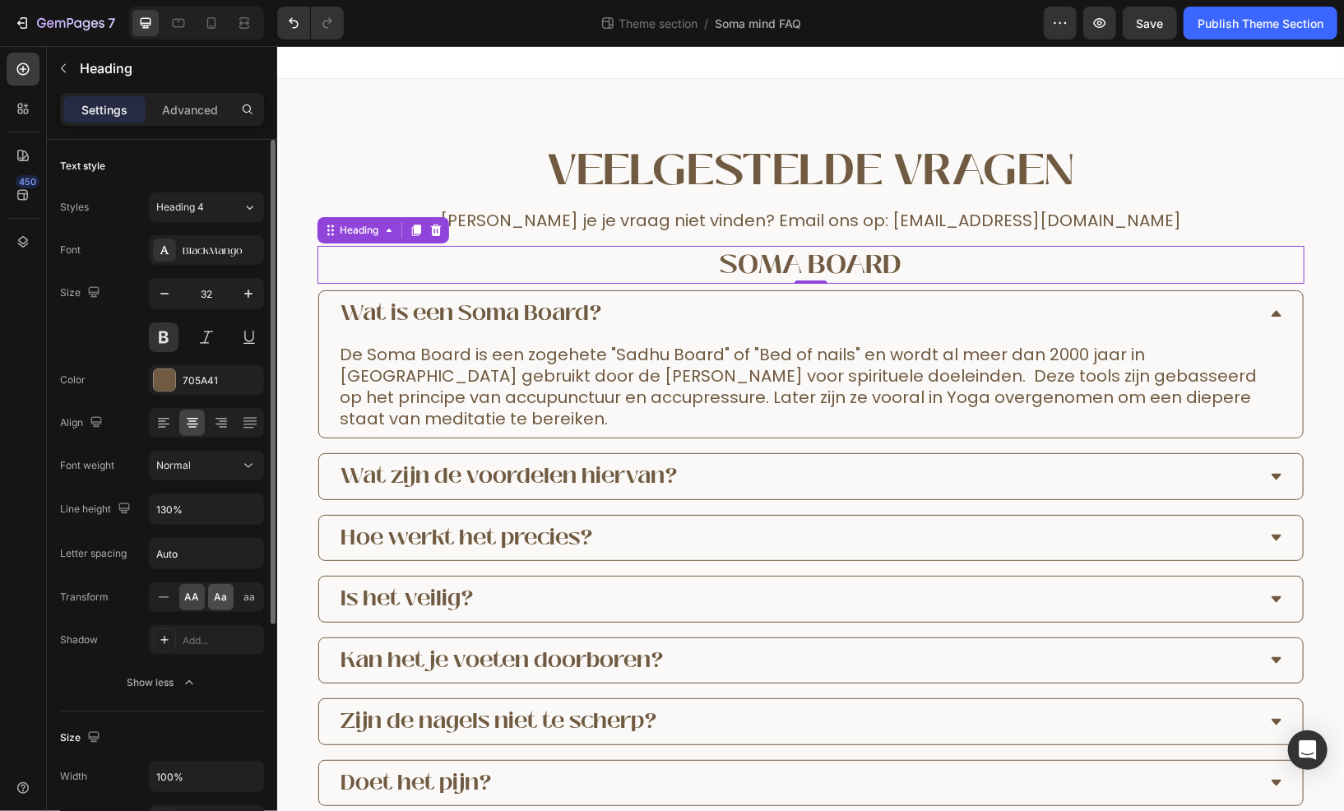
click at [223, 597] on span "Aa" at bounding box center [221, 597] width 13 height 15
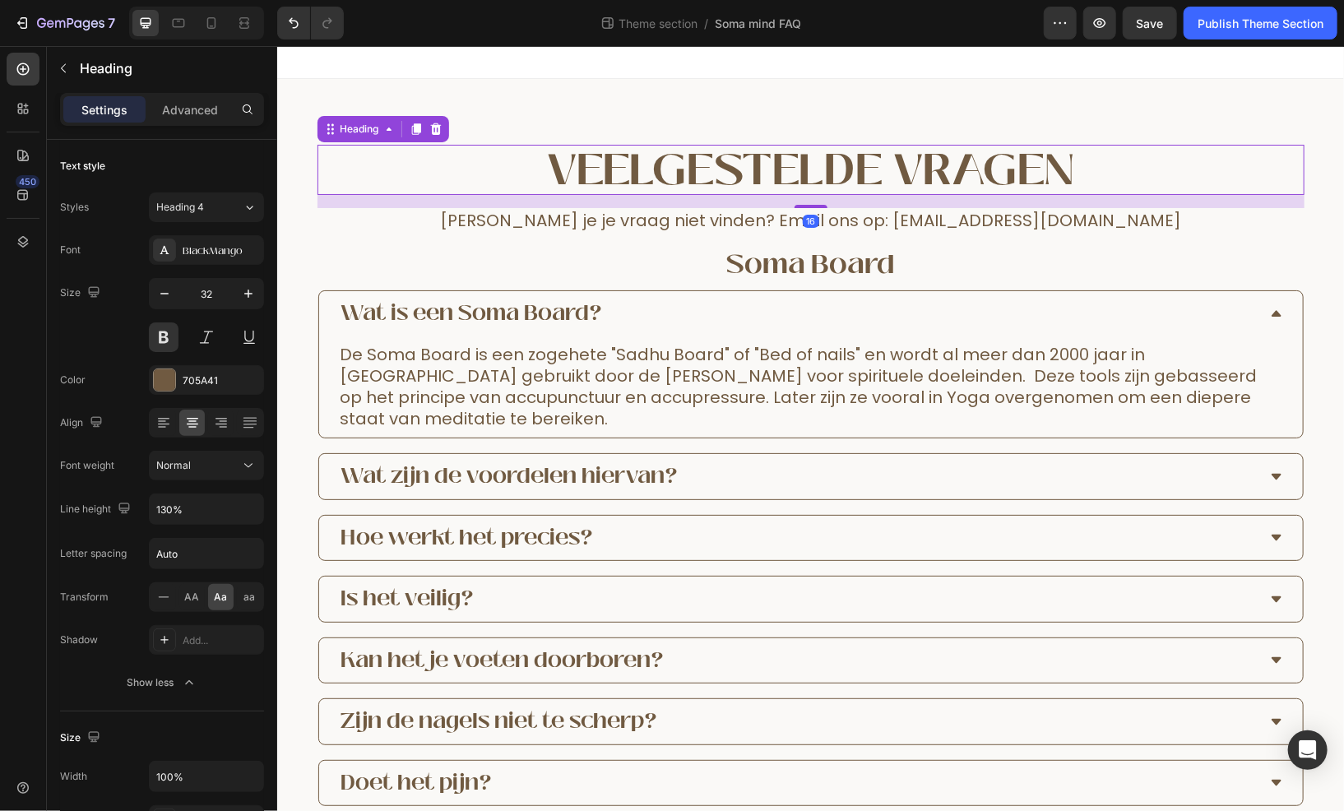
click at [713, 170] on h2 "Veelgestelde Vragen" at bounding box center [810, 169] width 987 height 50
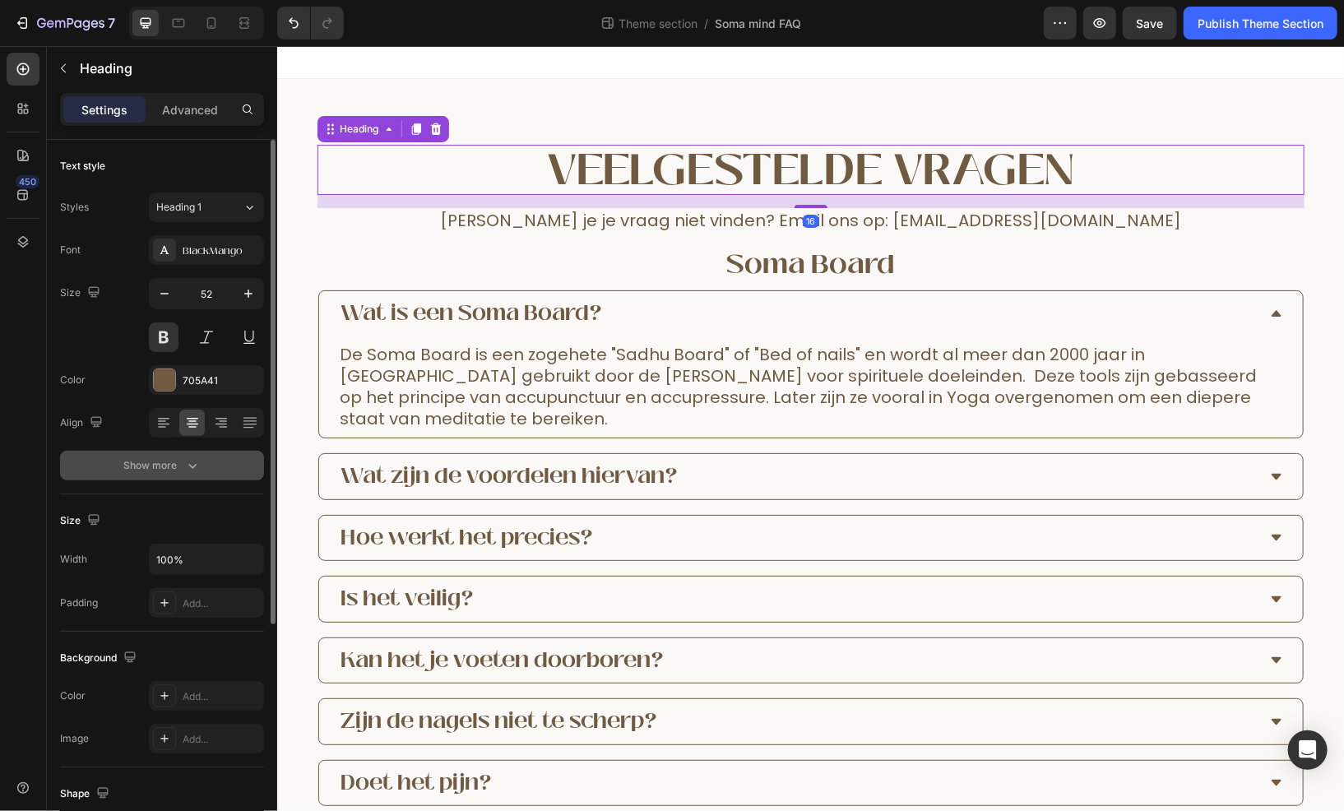
click at [182, 467] on div "Show more" at bounding box center [162, 465] width 77 height 16
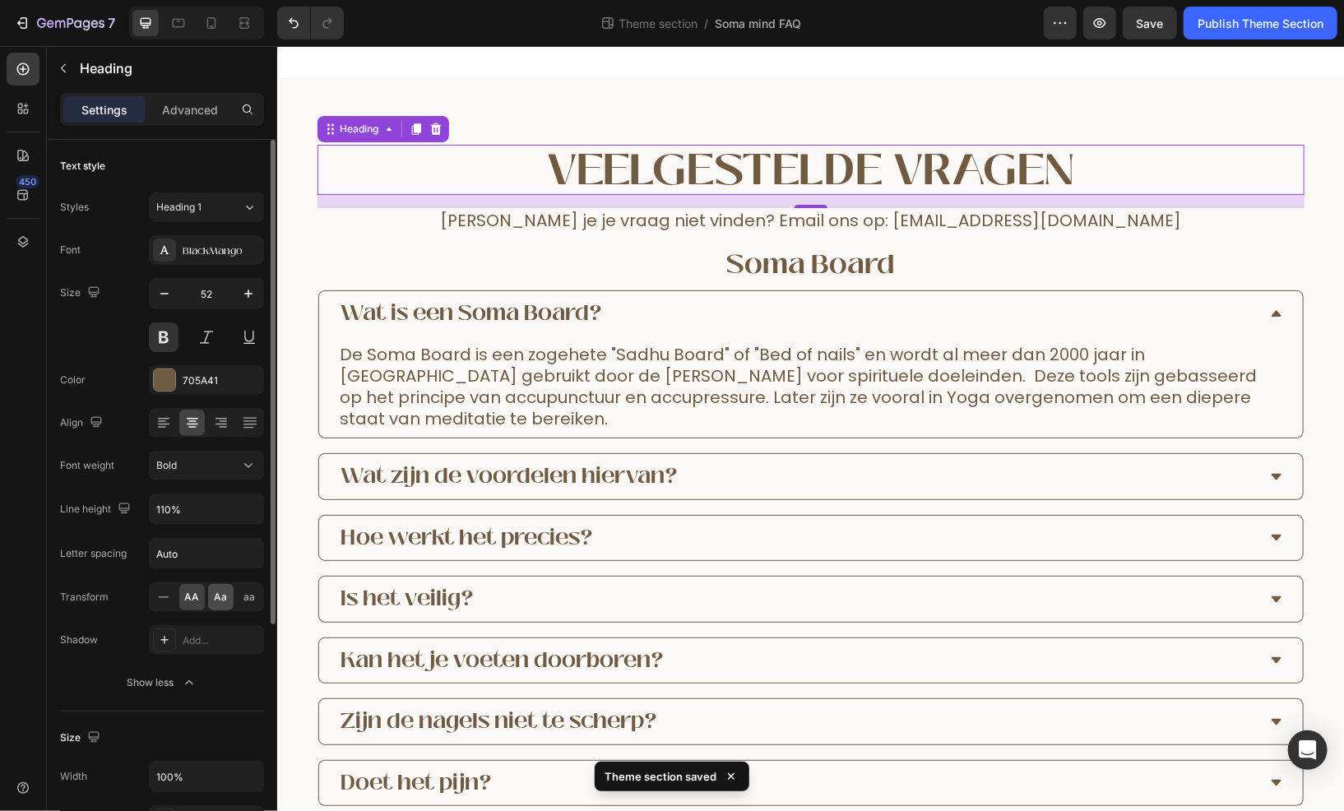
click at [229, 601] on div "Aa" at bounding box center [221, 597] width 26 height 26
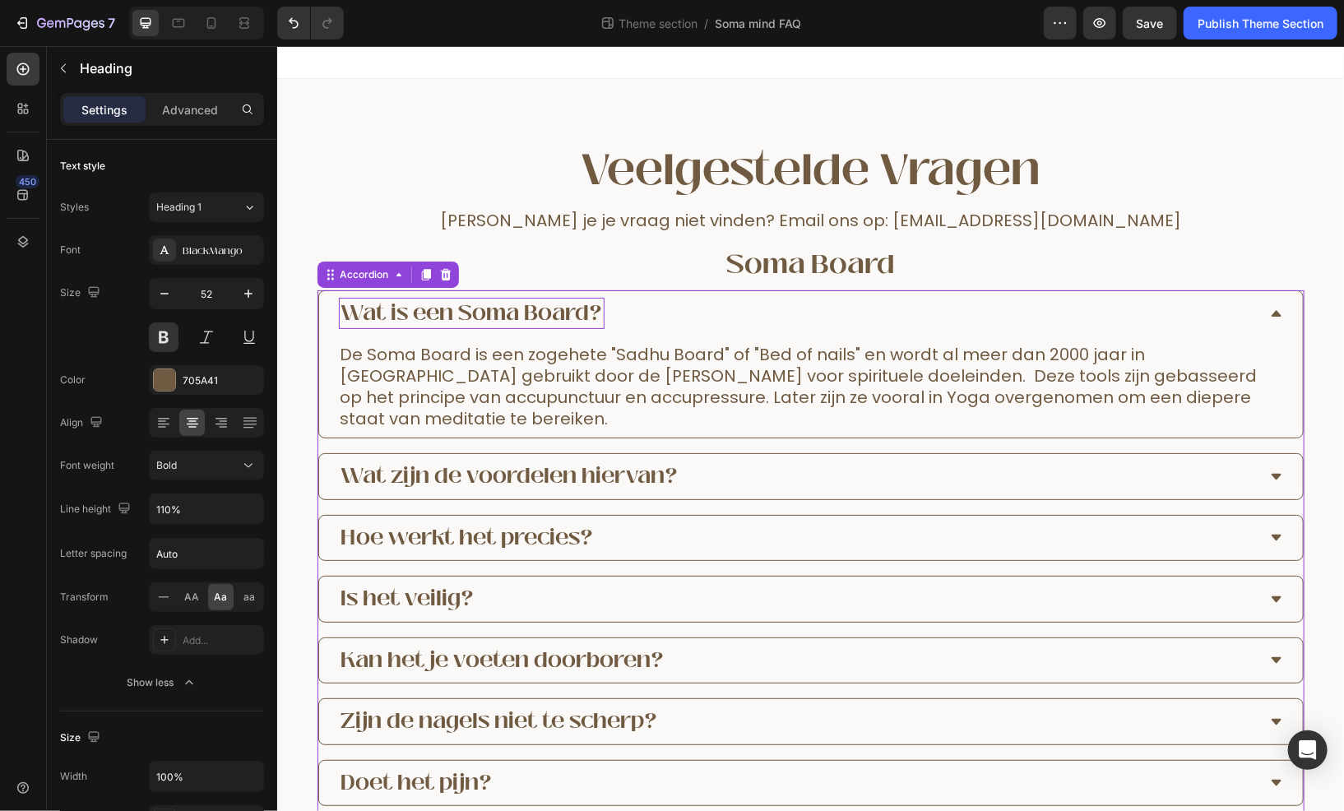
click at [518, 314] on p "Wat is een Soma Board?" at bounding box center [471, 313] width 261 height 27
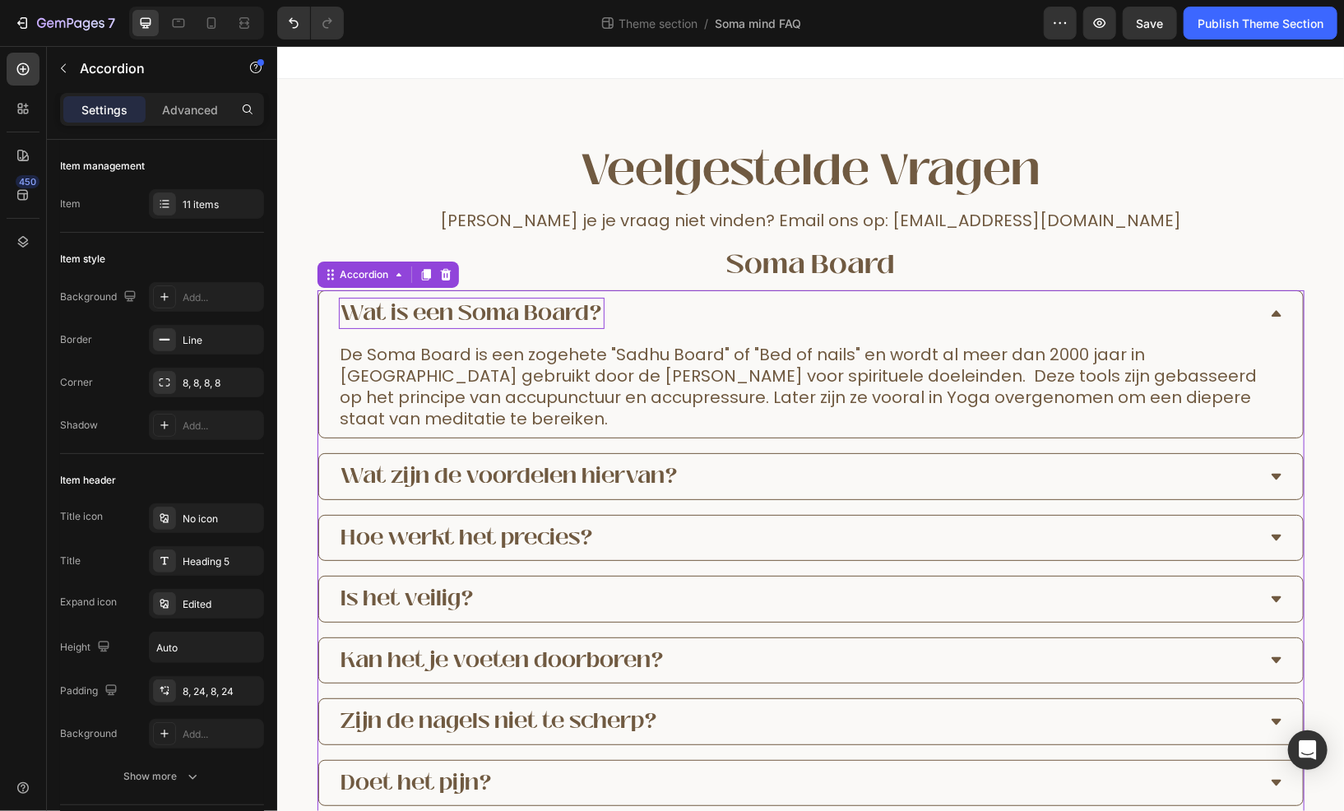
click at [397, 312] on p "Wat is een Soma Board?" at bounding box center [471, 313] width 261 height 27
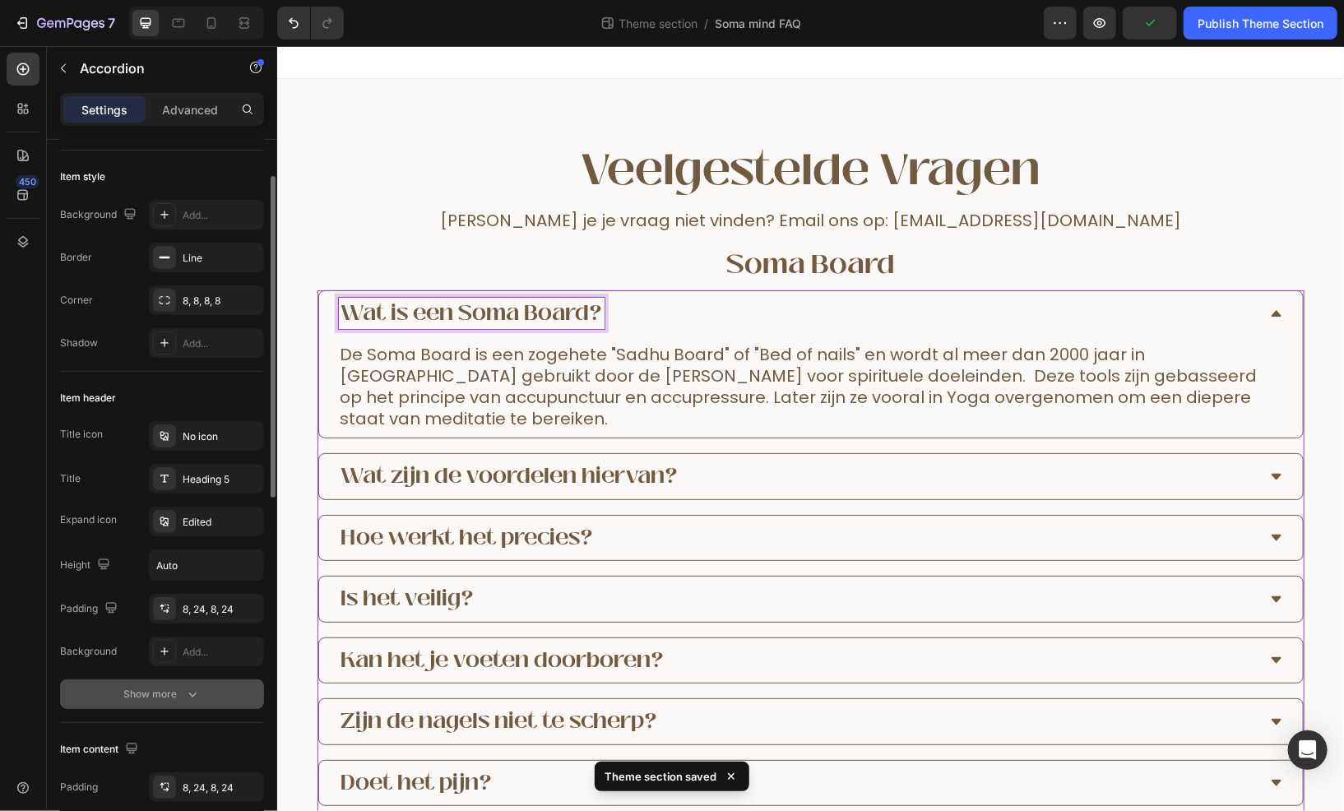
click at [193, 697] on icon "button" at bounding box center [192, 694] width 16 height 16
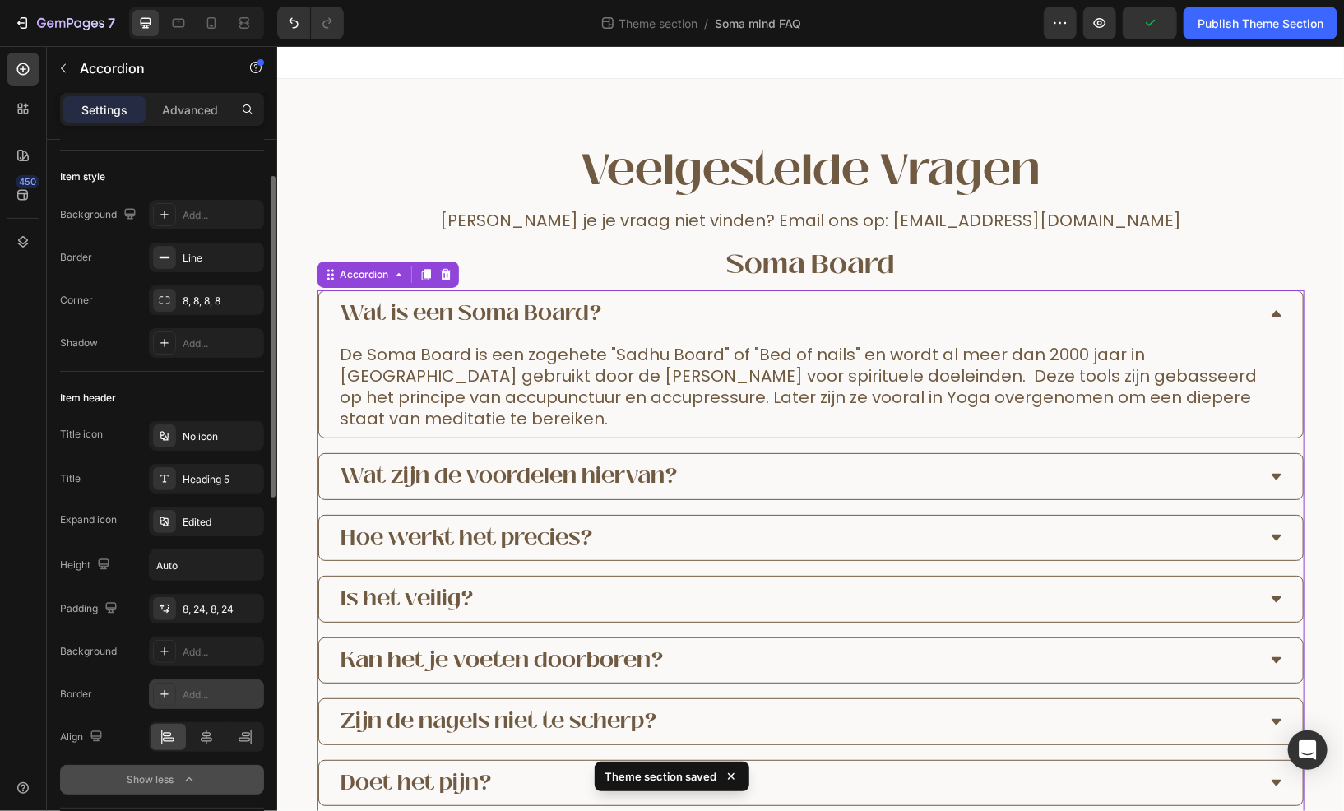
scroll to position [165, 0]
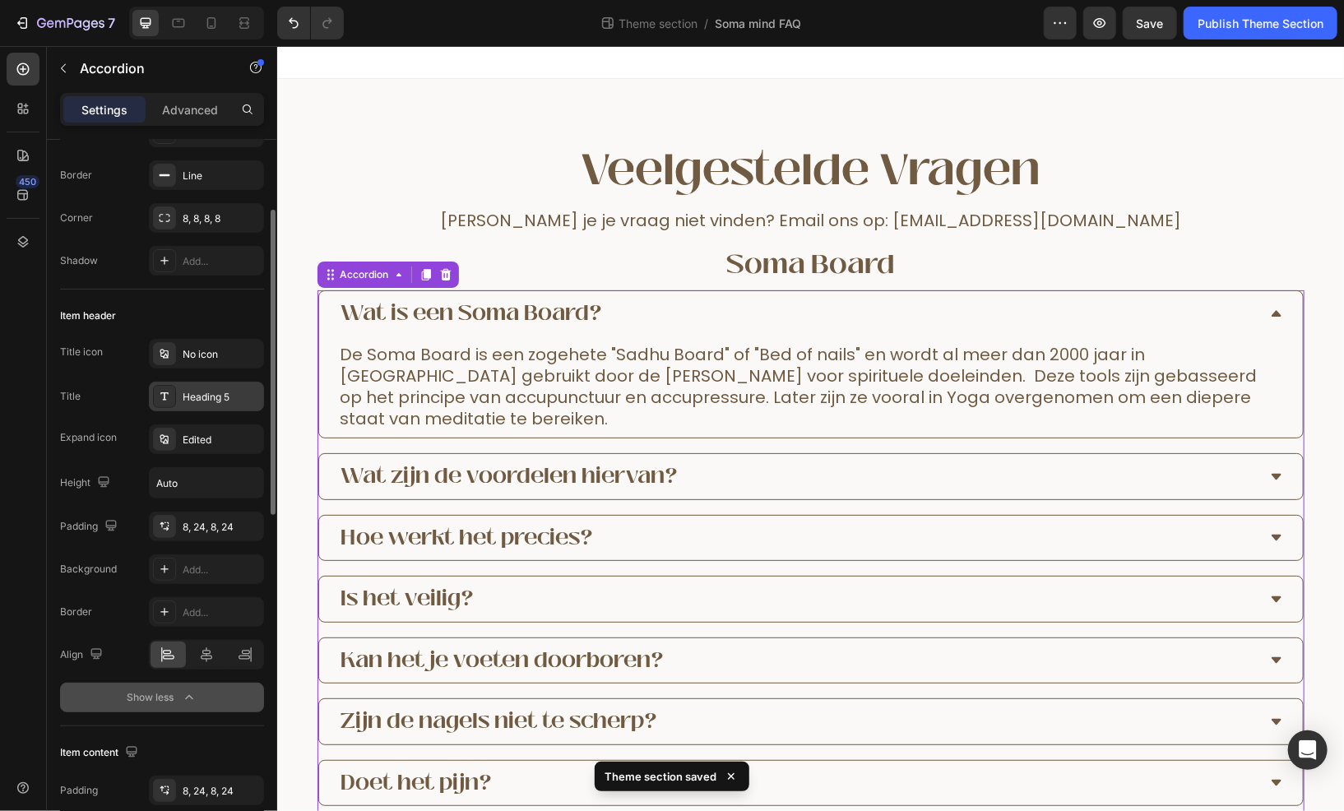
click at [230, 406] on div "Heading 5" at bounding box center [206, 397] width 115 height 30
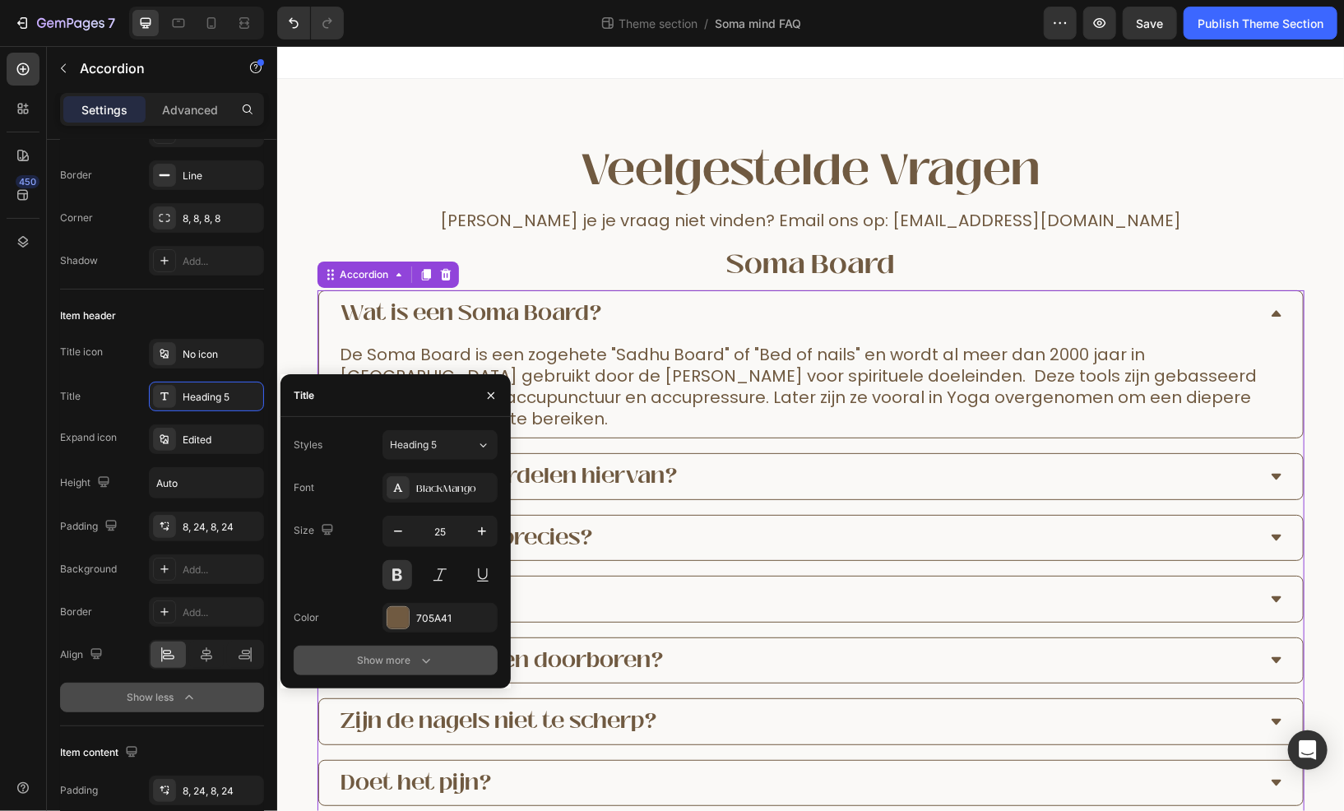
click at [419, 653] on icon "button" at bounding box center [426, 660] width 16 height 16
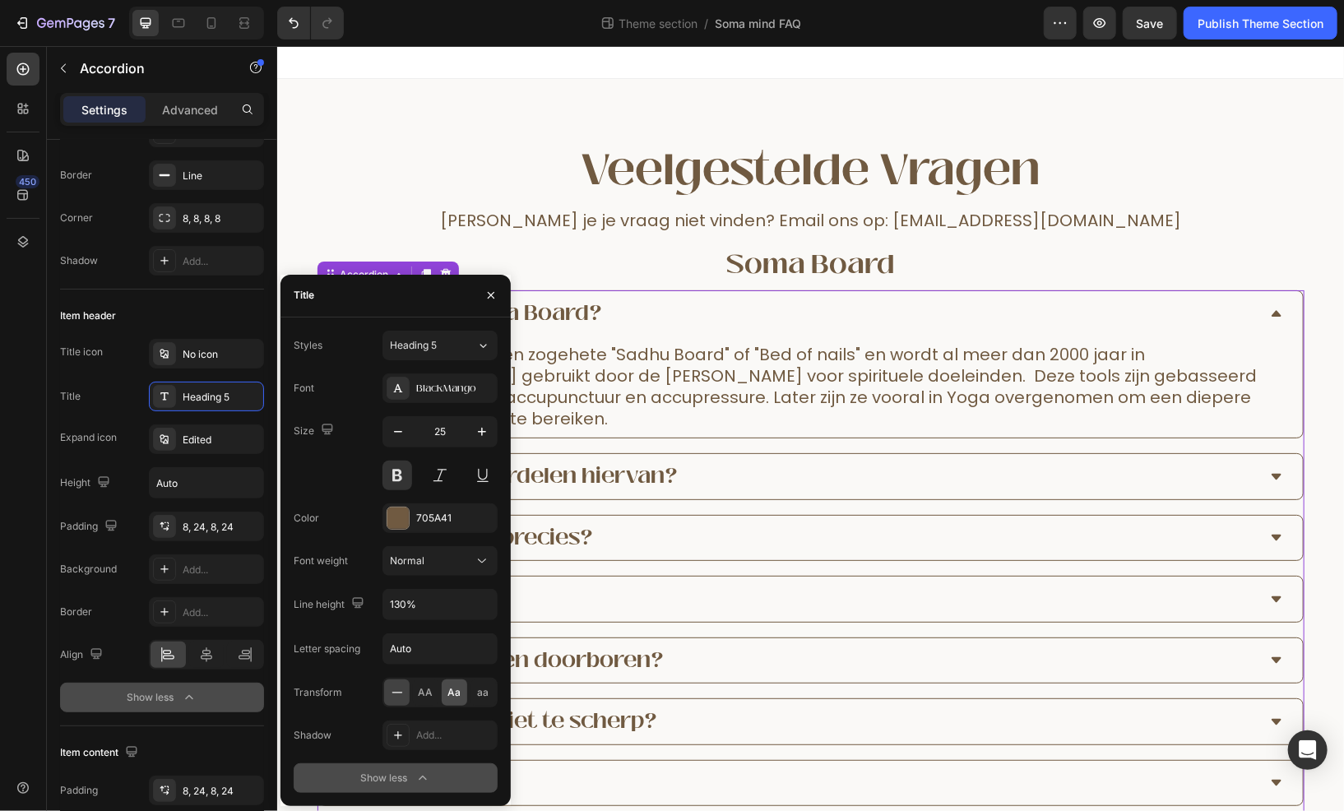
click at [449, 697] on span "Aa" at bounding box center [454, 692] width 13 height 15
click at [435, 687] on div "AA" at bounding box center [426, 693] width 26 height 26
click at [451, 687] on span "Aa" at bounding box center [454, 692] width 13 height 15
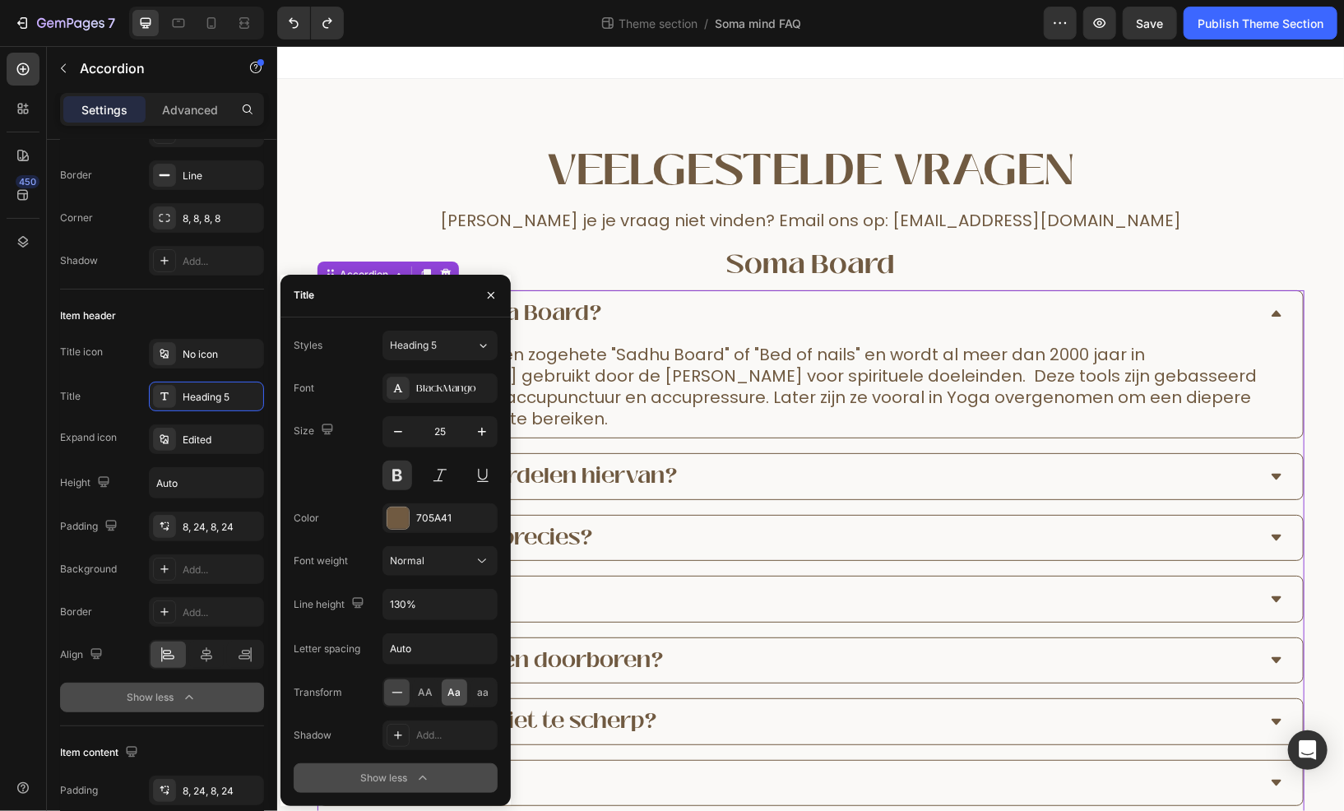
click at [451, 687] on span "Aa" at bounding box center [454, 692] width 13 height 15
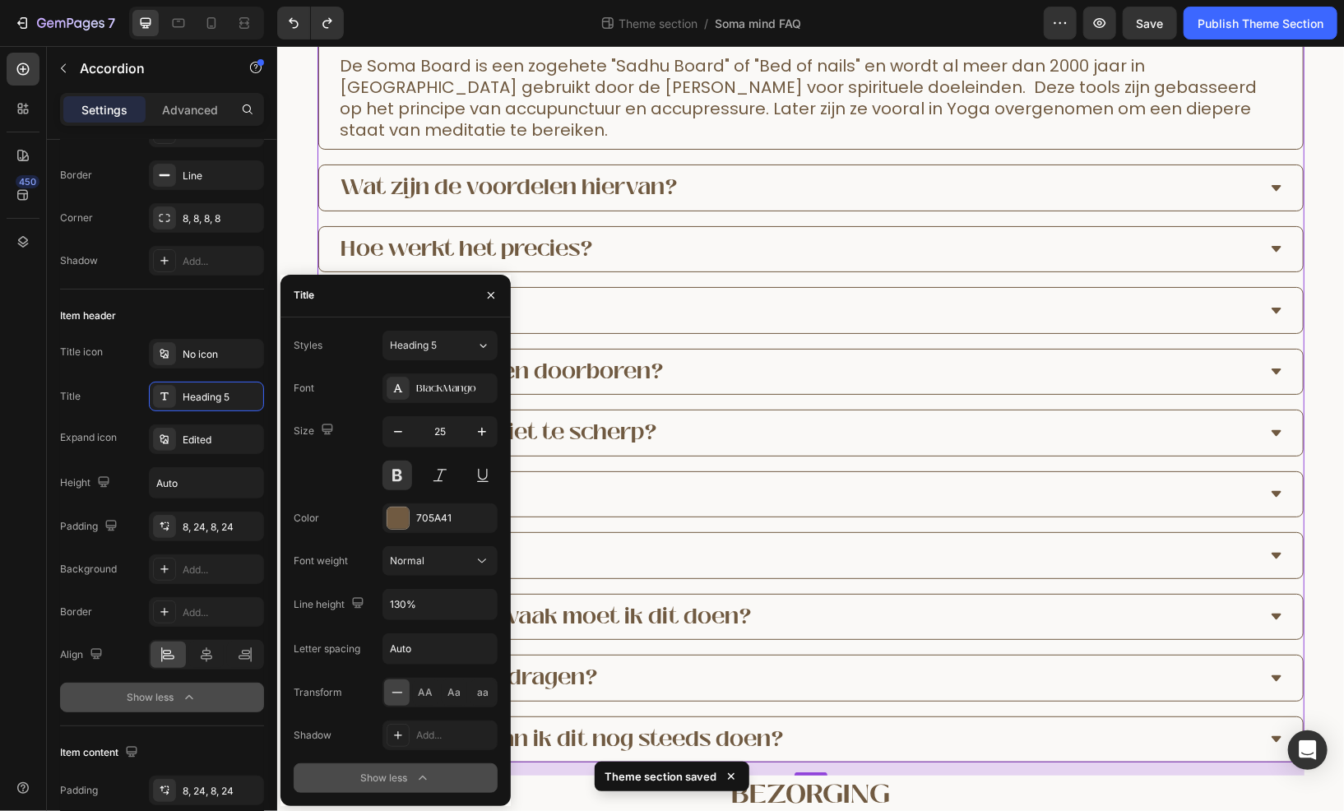
scroll to position [411, 0]
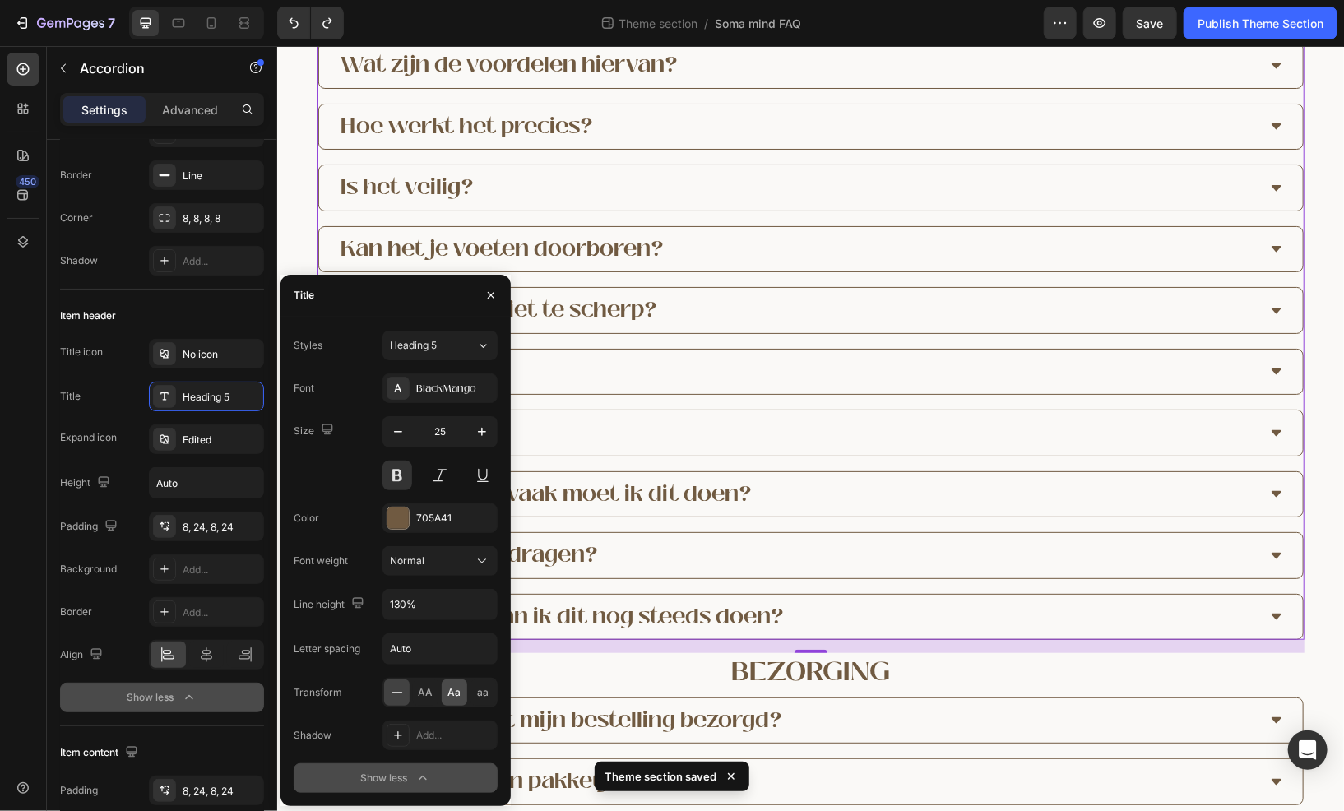
click at [451, 685] on span "Aa" at bounding box center [454, 692] width 13 height 15
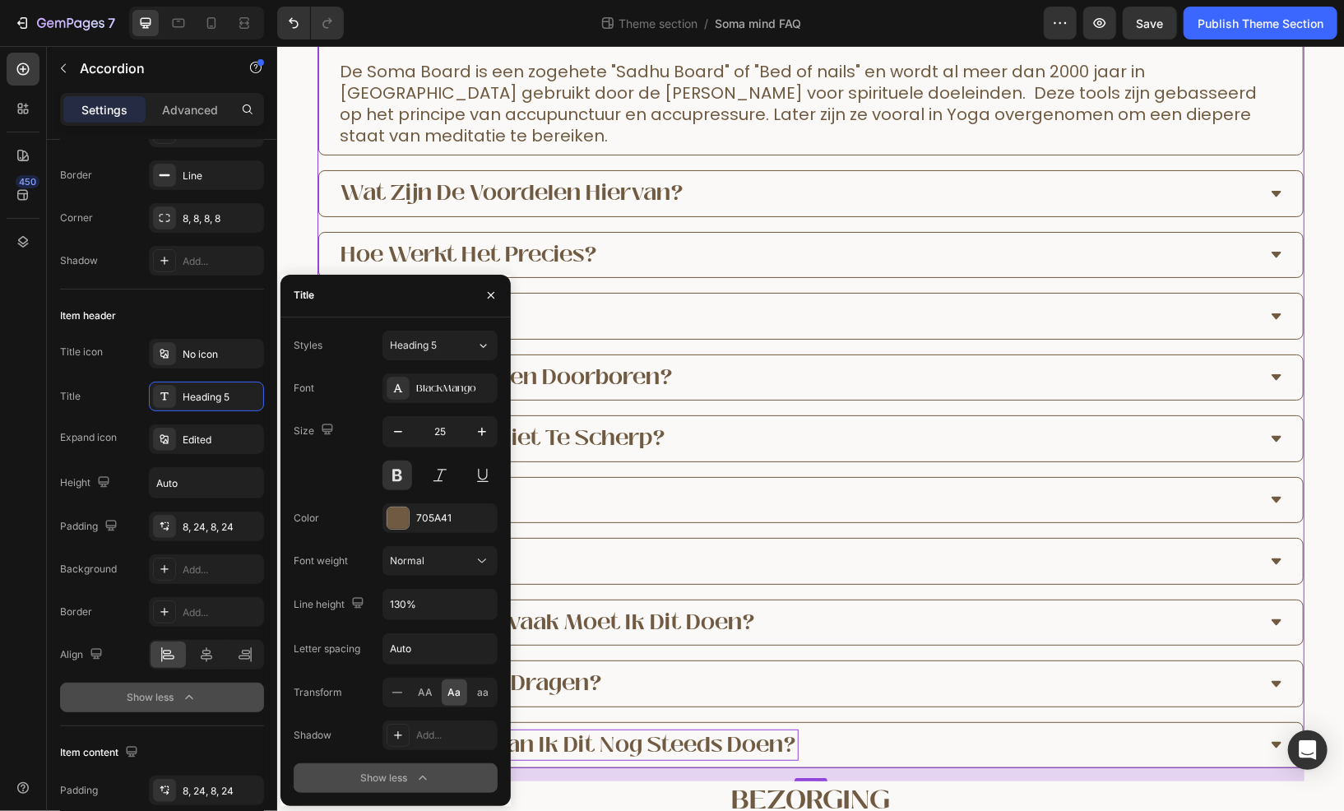
scroll to position [247, 0]
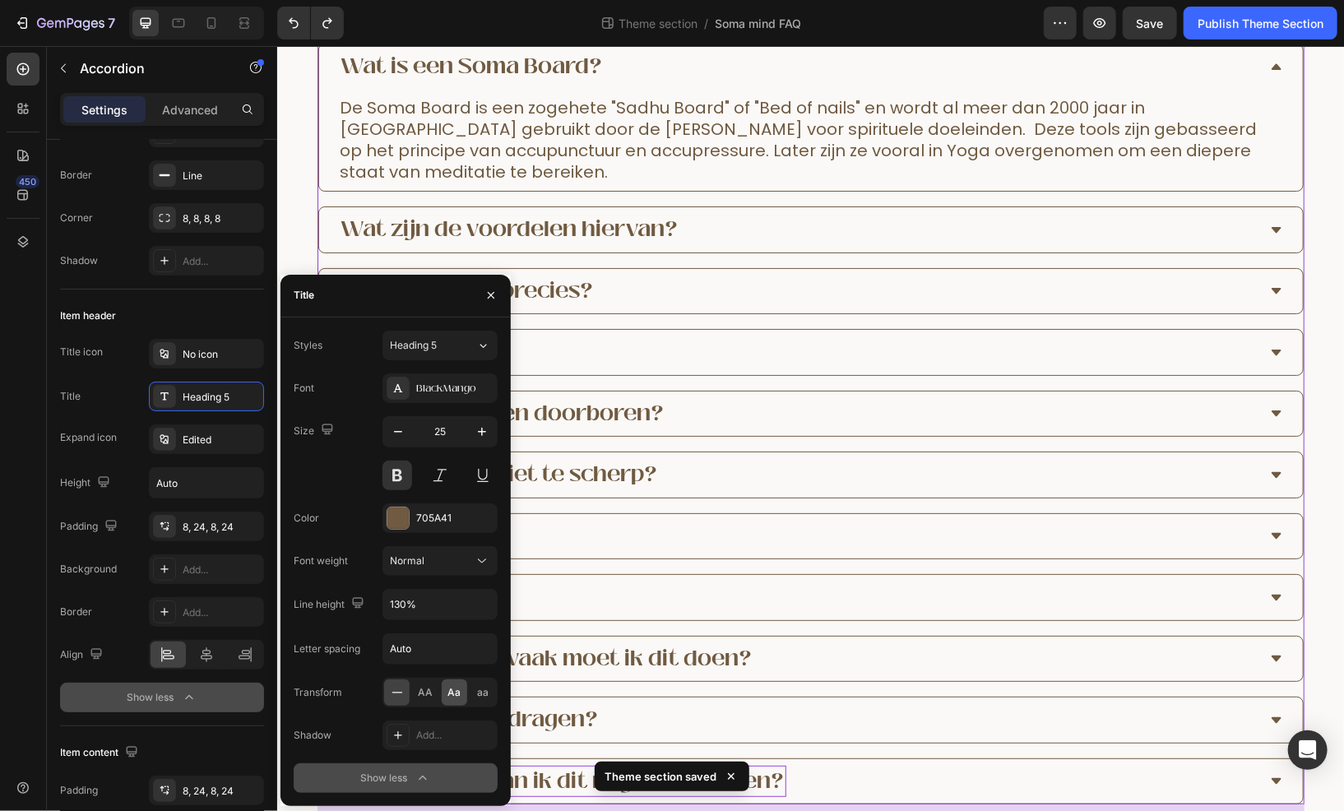
click at [457, 691] on span "Aa" at bounding box center [454, 692] width 13 height 15
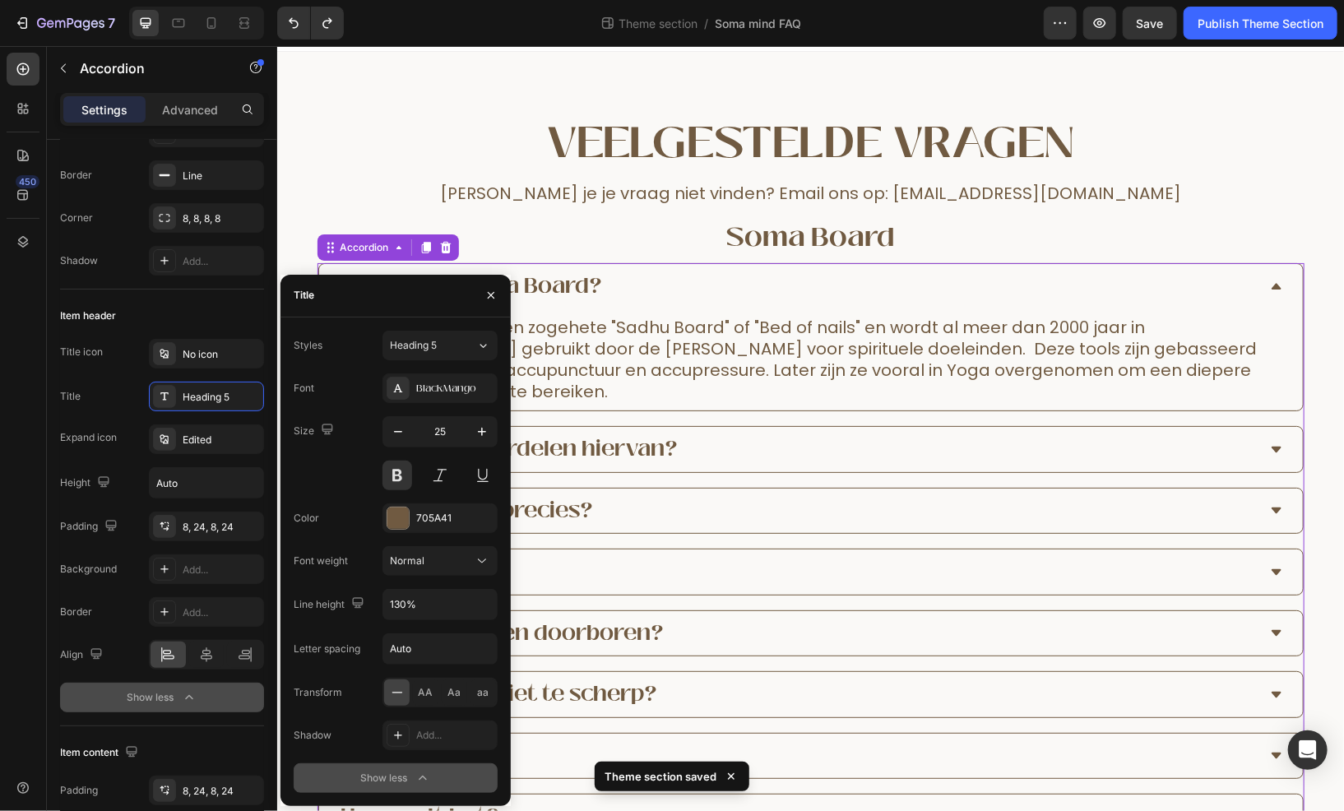
scroll to position [0, 0]
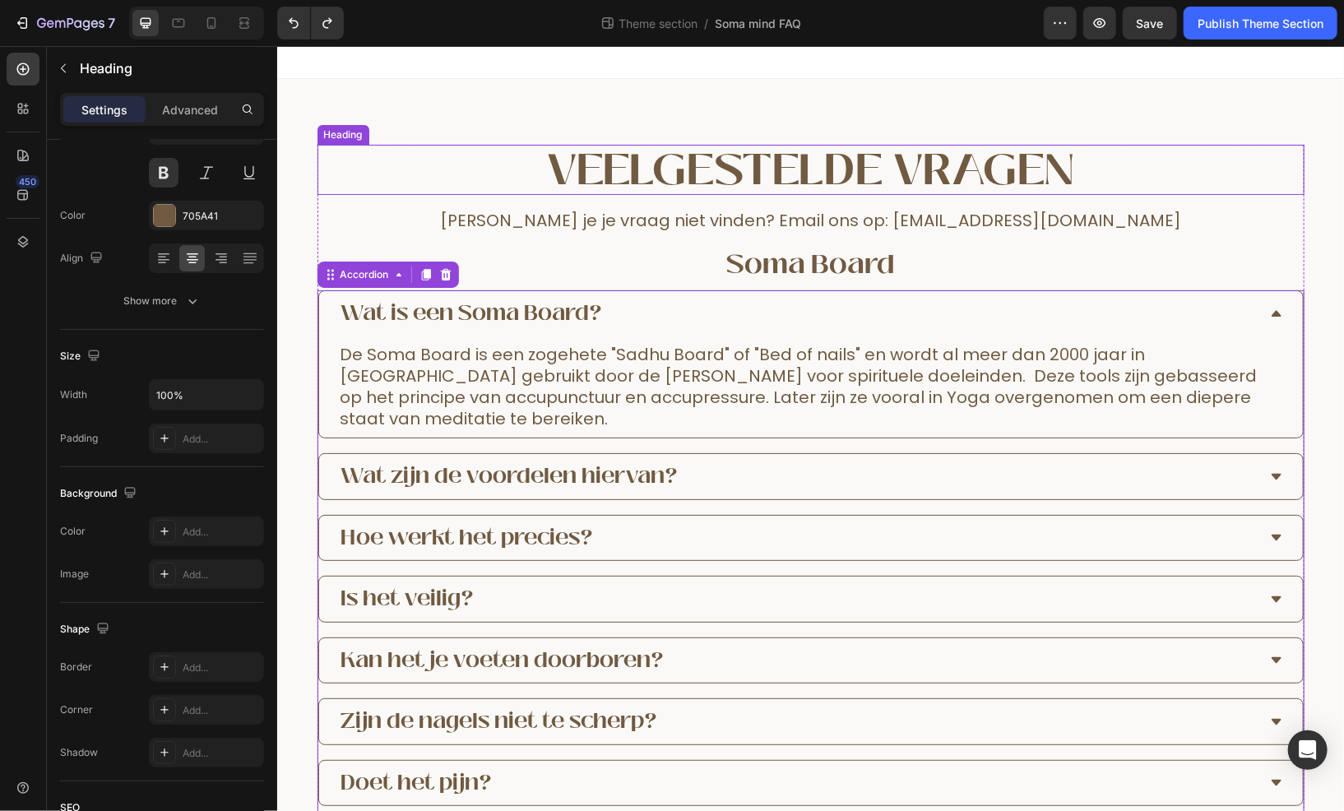
click at [738, 183] on h2 "Veelgestelde Vragen" at bounding box center [810, 169] width 987 height 50
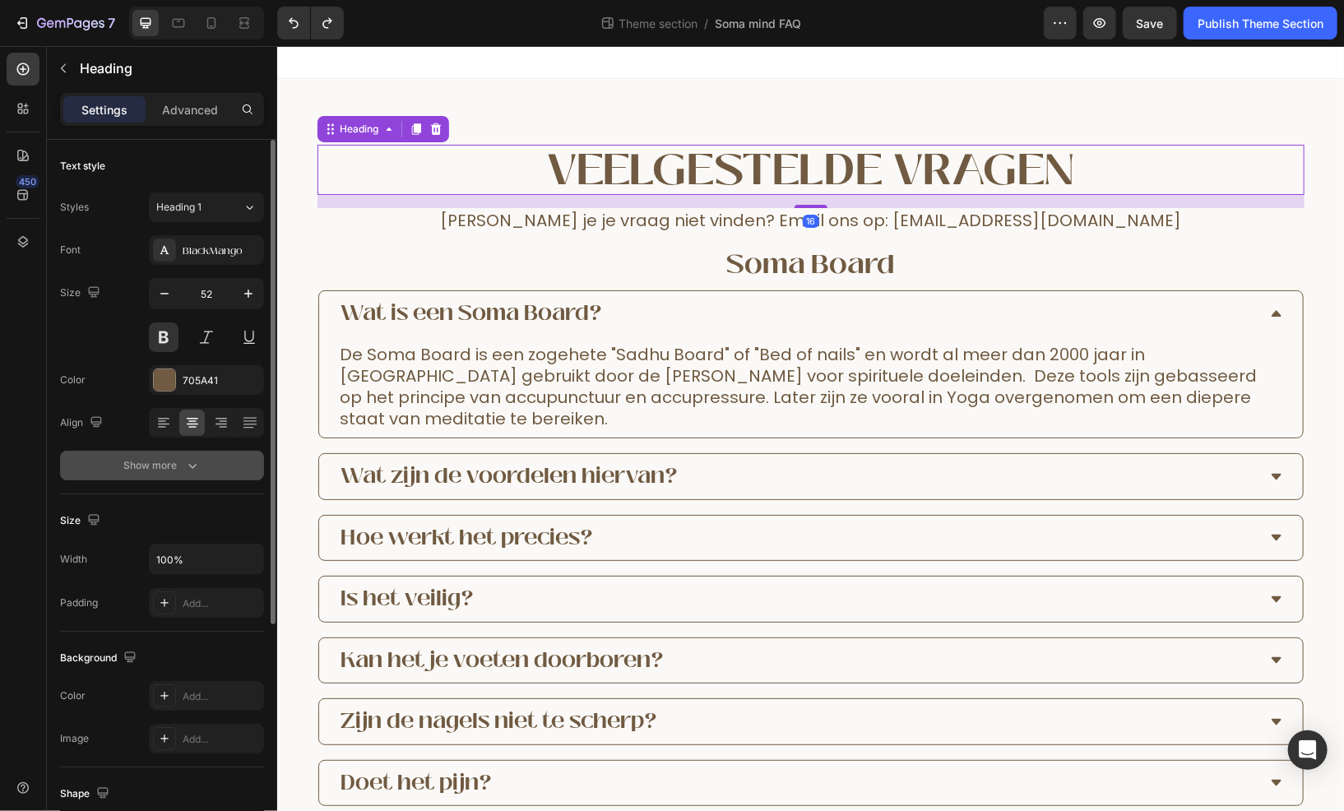
click at [201, 469] on button "Show more" at bounding box center [162, 466] width 204 height 30
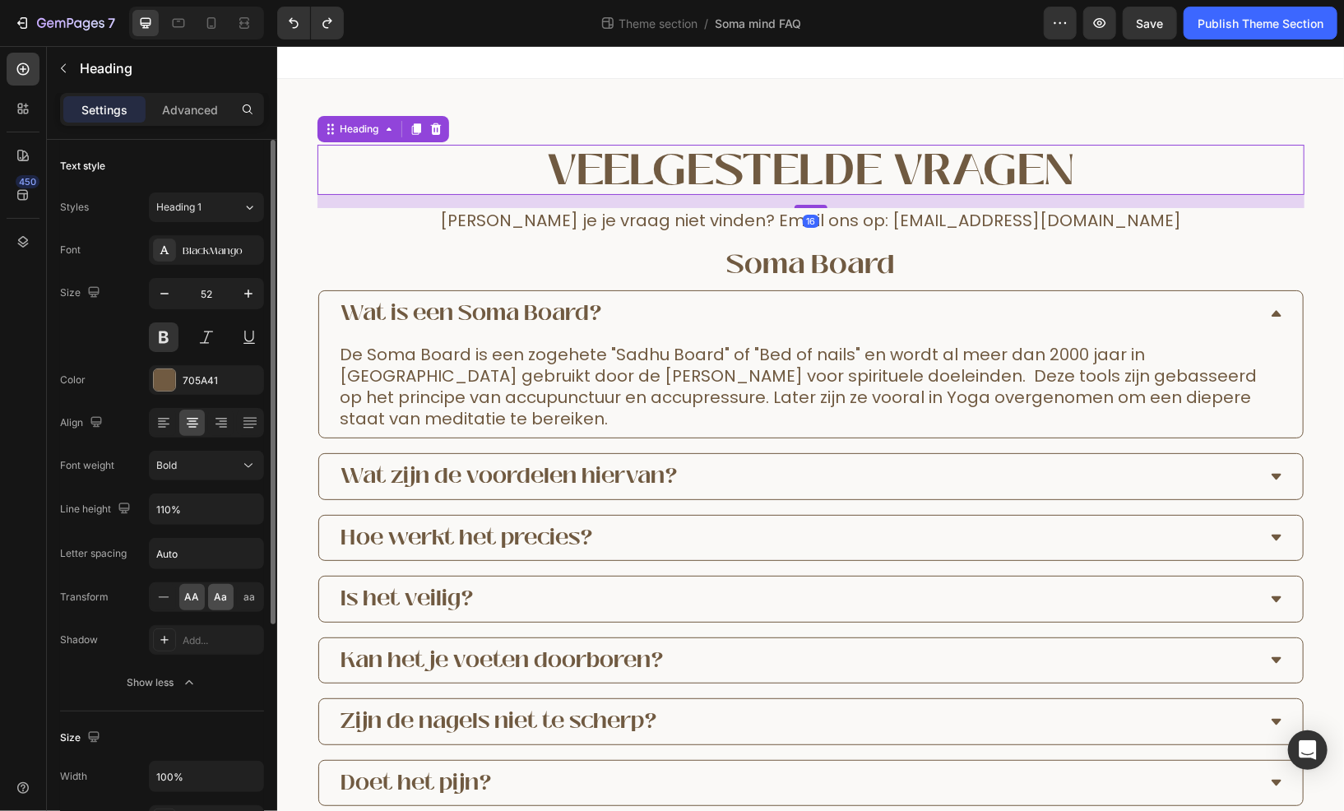
click at [215, 595] on span "Aa" at bounding box center [221, 597] width 13 height 15
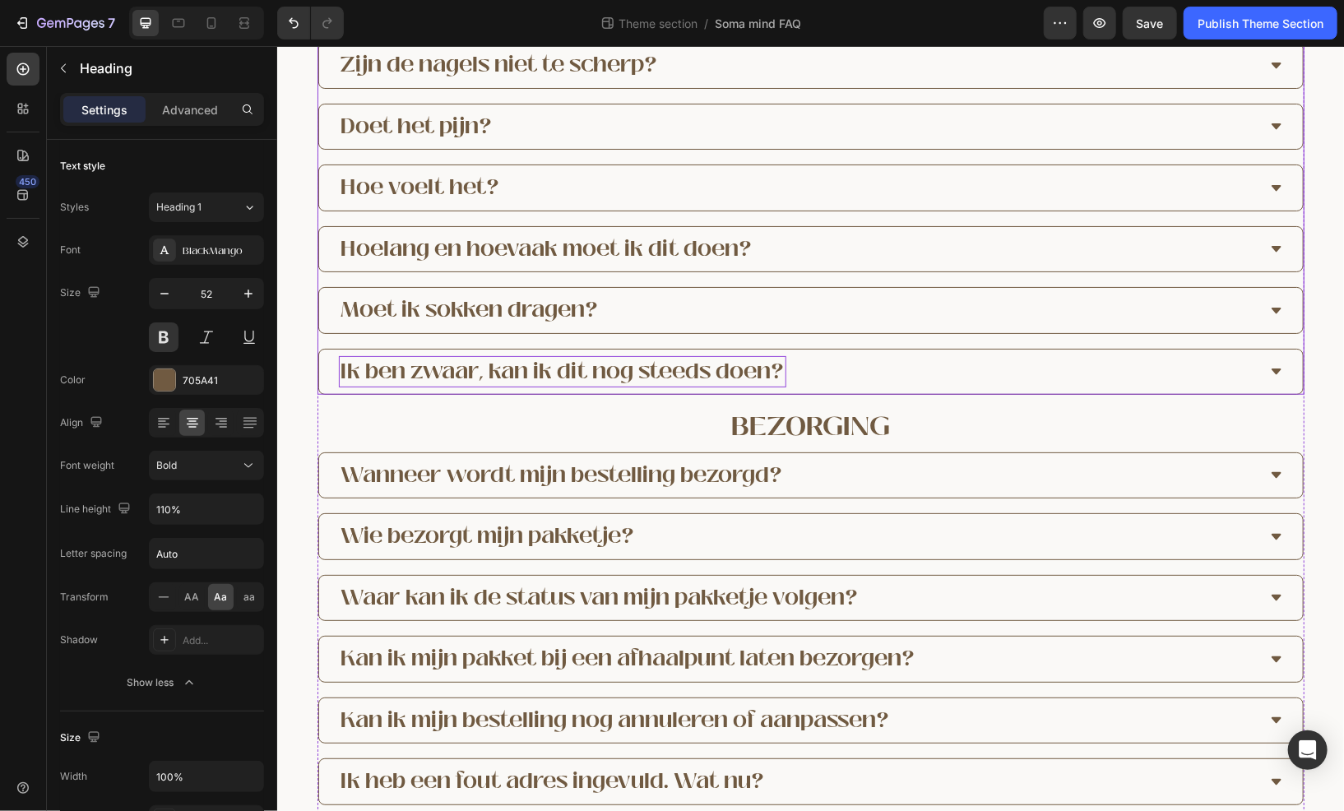
scroll to position [658, 0]
click at [788, 406] on h2 "Bezorging" at bounding box center [810, 425] width 987 height 38
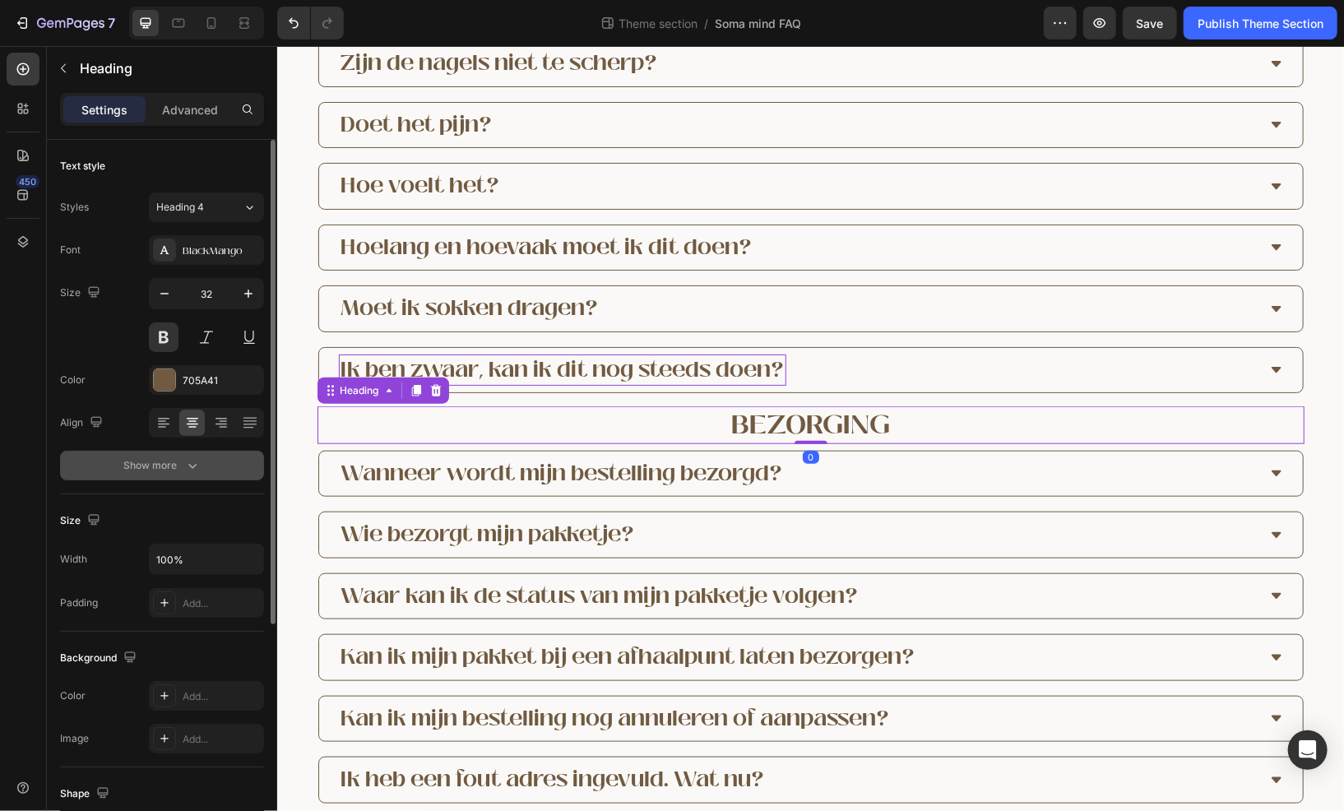
click at [203, 461] on button "Show more" at bounding box center [162, 466] width 204 height 30
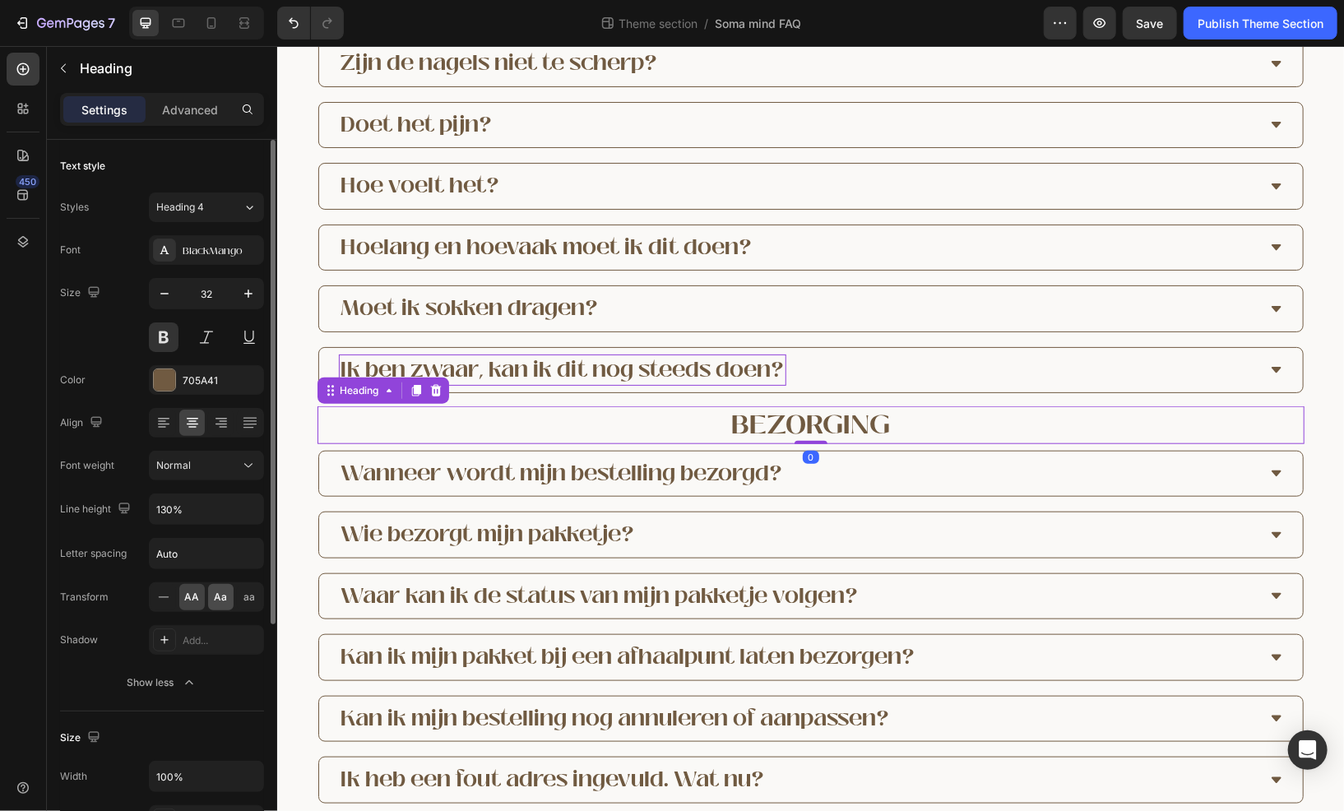
click at [223, 587] on div "Aa" at bounding box center [221, 597] width 26 height 26
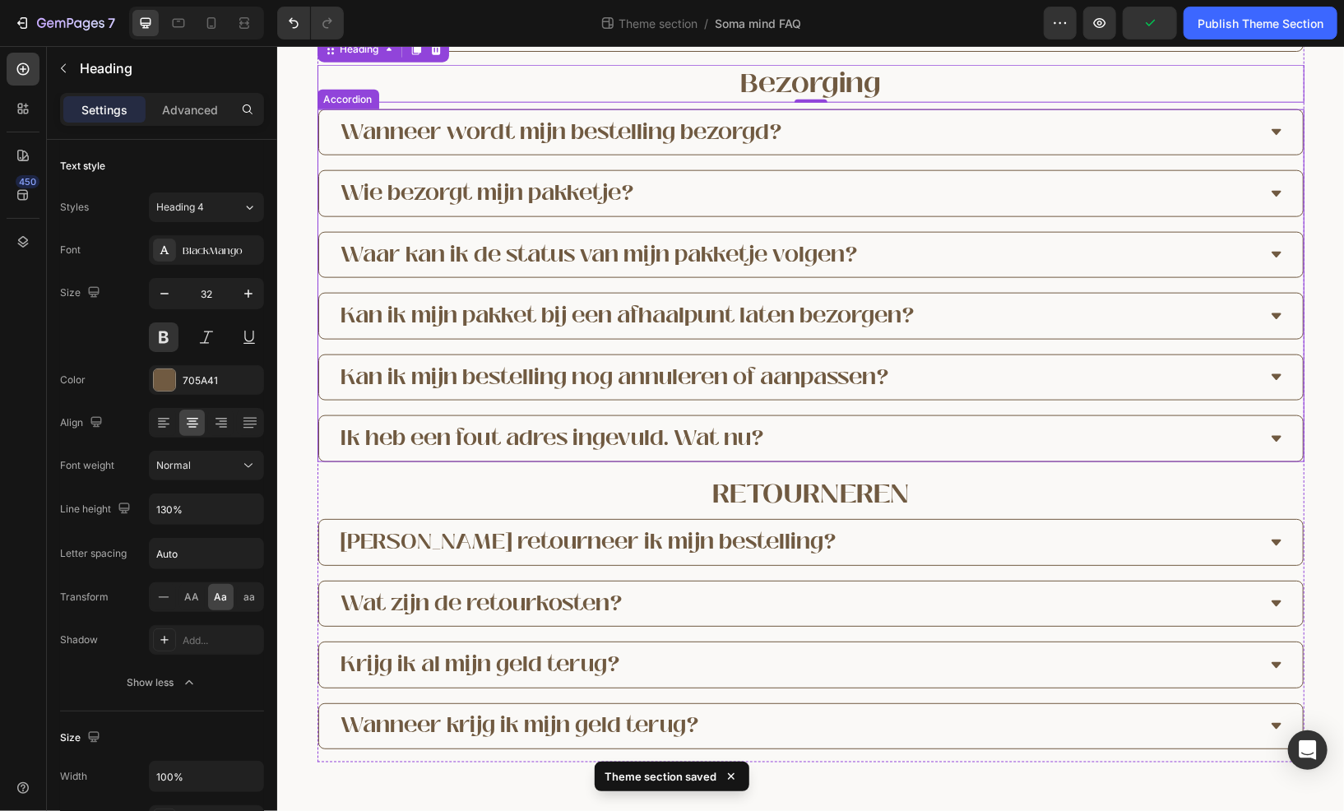
scroll to position [1047, 0]
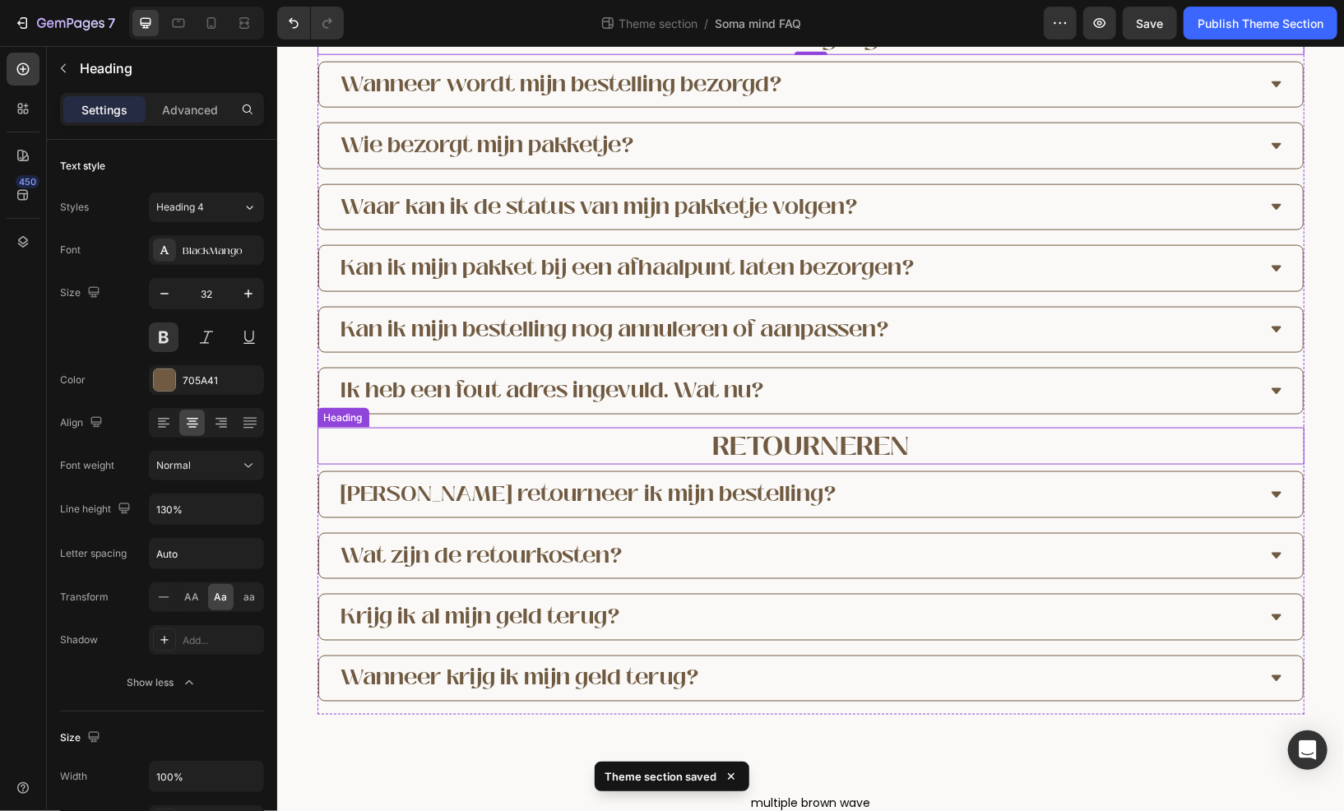
click at [798, 427] on h2 "Retourneren" at bounding box center [810, 446] width 987 height 38
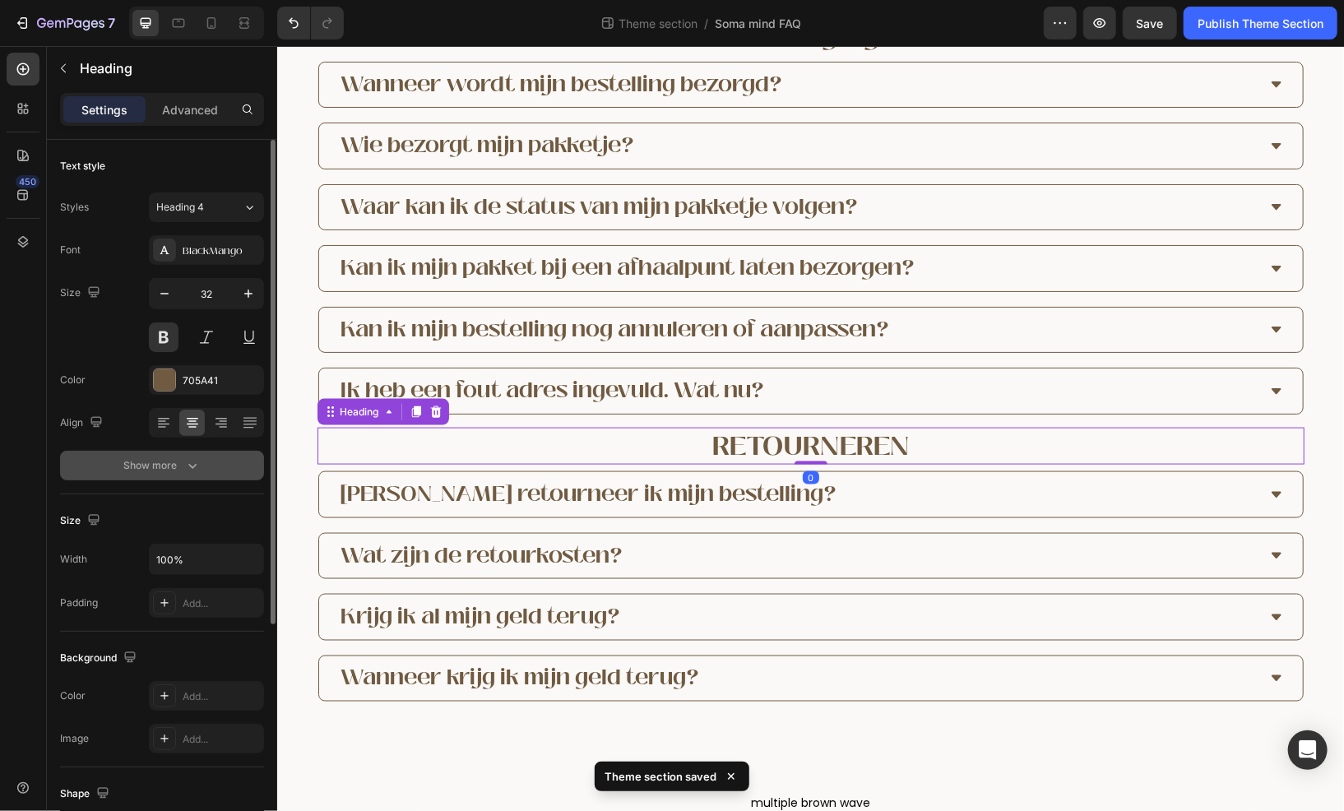
click at [158, 471] on div "Show more" at bounding box center [162, 465] width 77 height 16
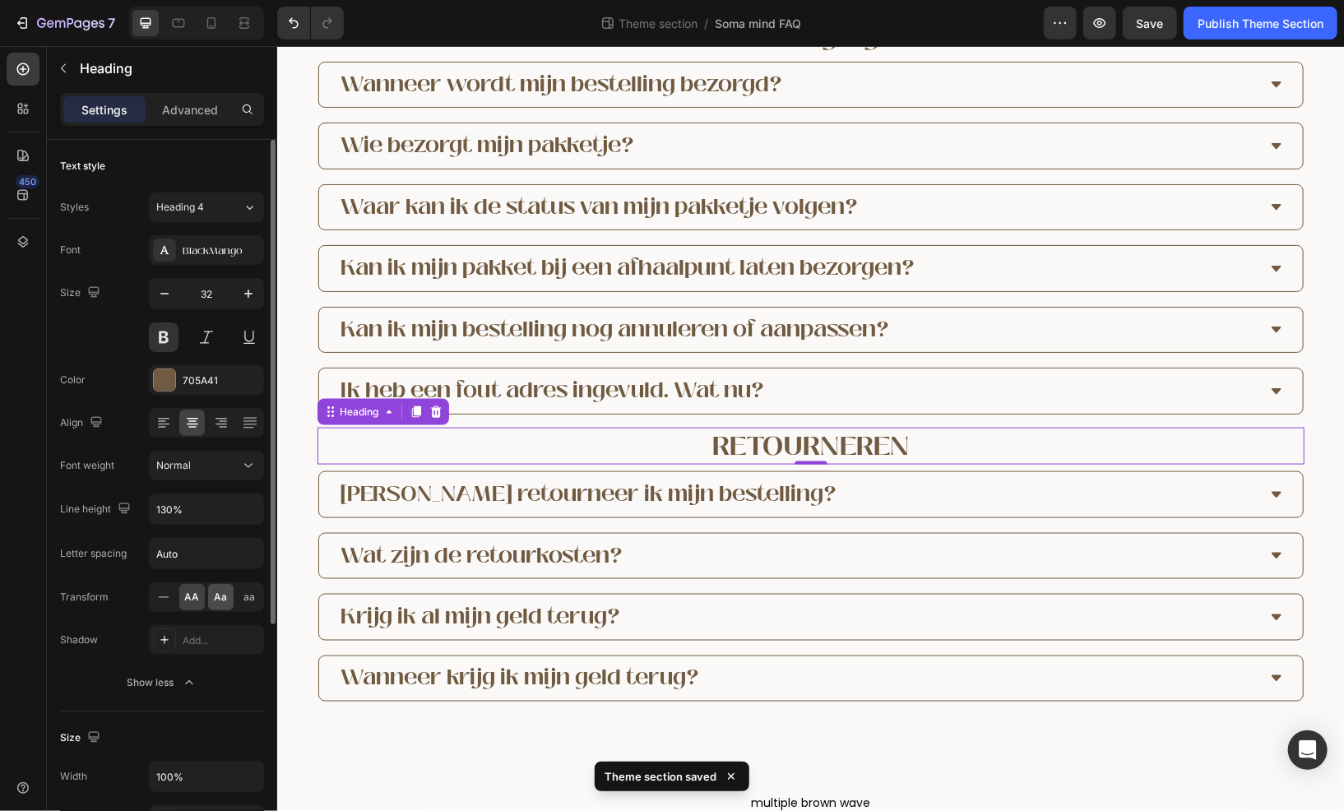
click at [219, 598] on span "Aa" at bounding box center [221, 597] width 13 height 15
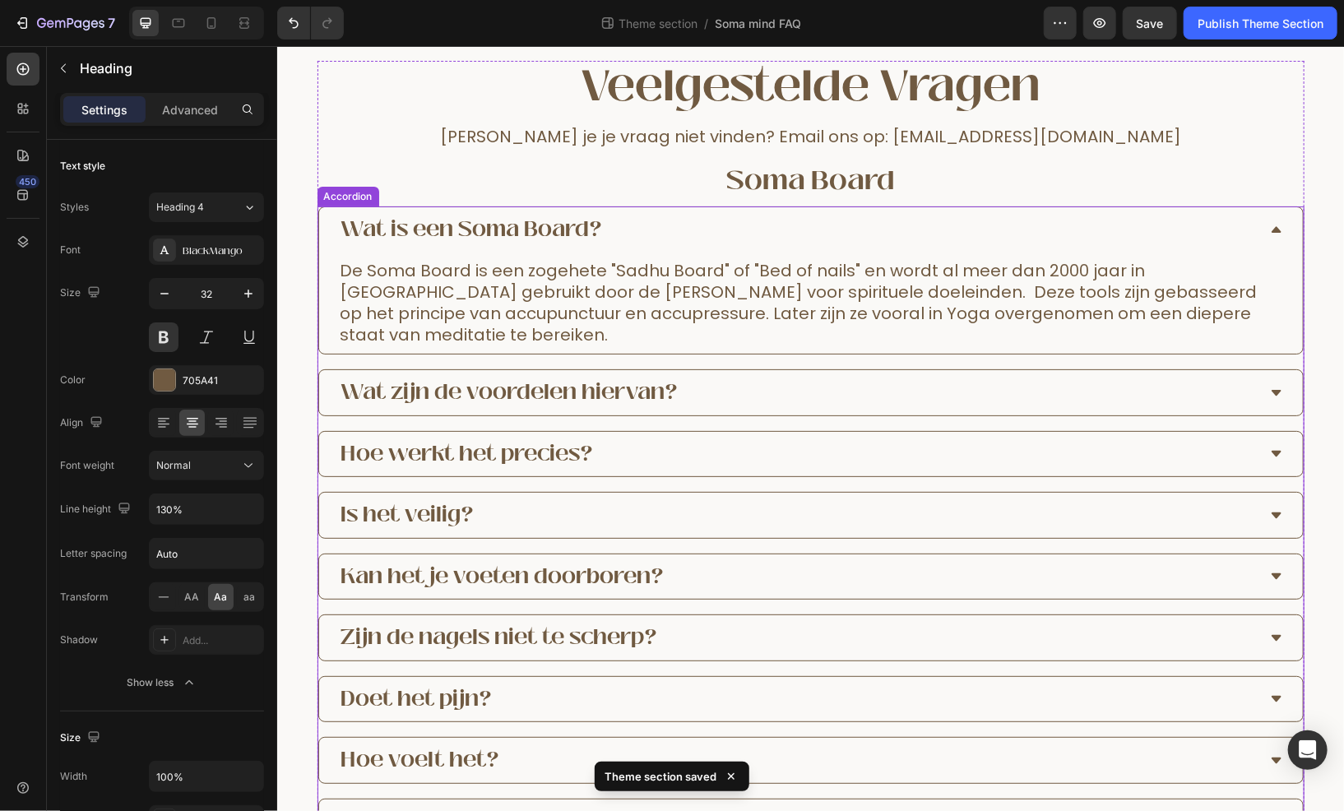
scroll to position [82, 0]
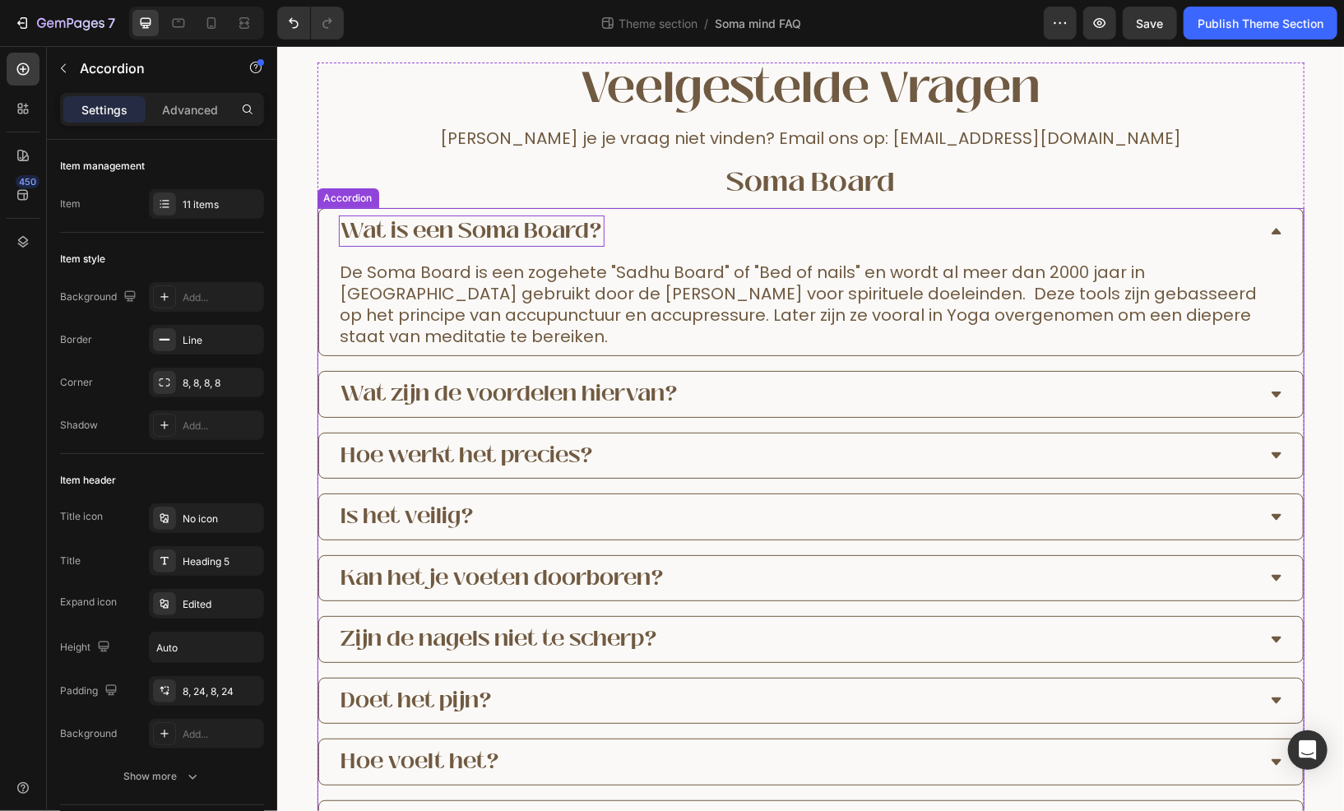
click at [525, 235] on p "Wat is een Soma Board?" at bounding box center [471, 230] width 261 height 27
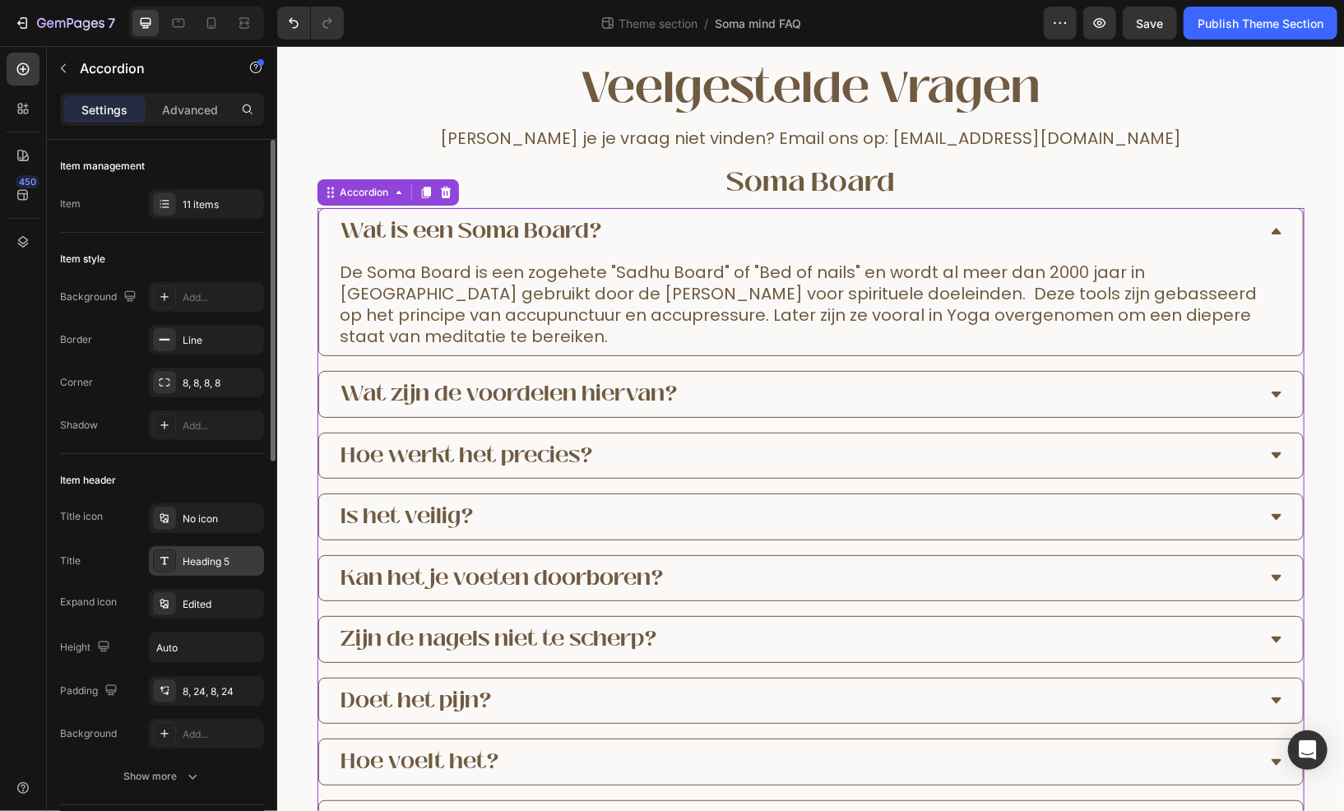
click at [190, 555] on div "Heading 5" at bounding box center [221, 562] width 77 height 15
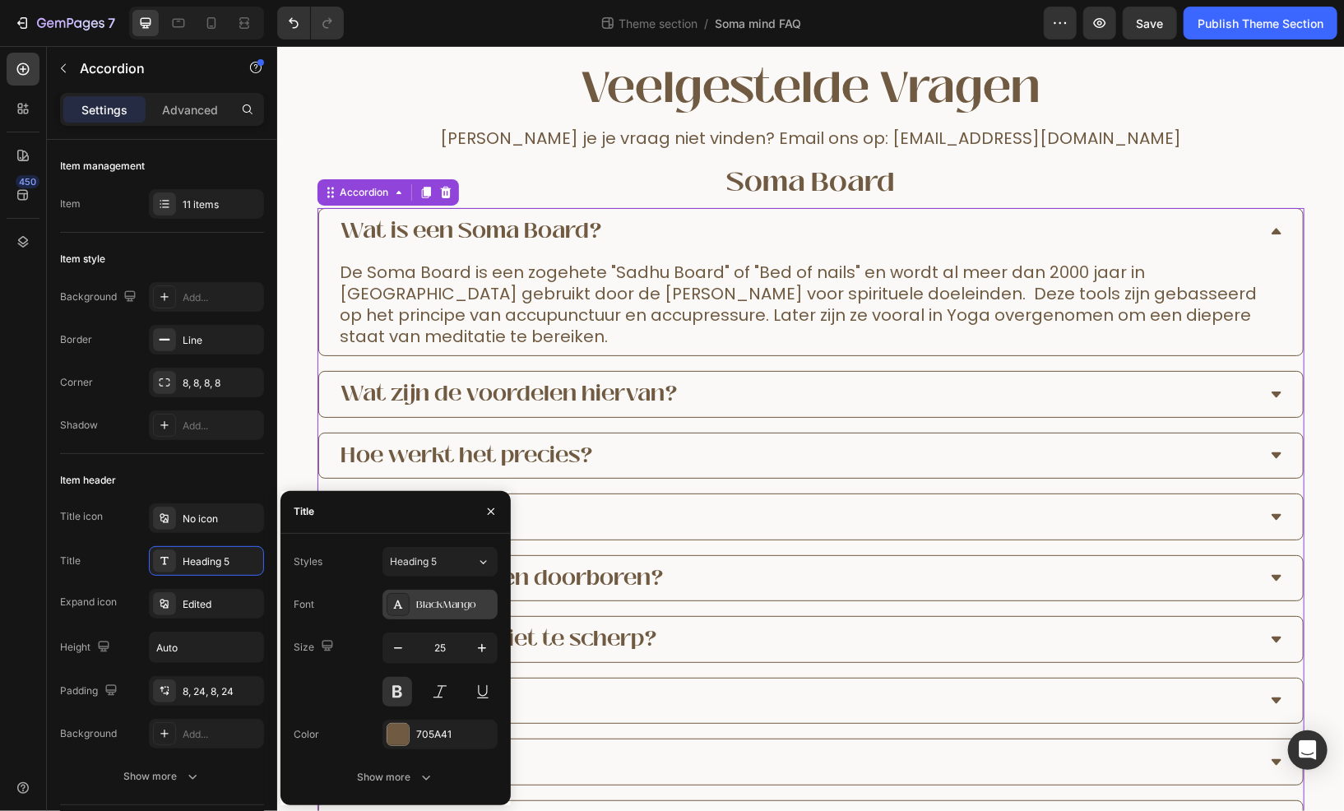
click at [449, 598] on div "BlackMango" at bounding box center [454, 604] width 77 height 15
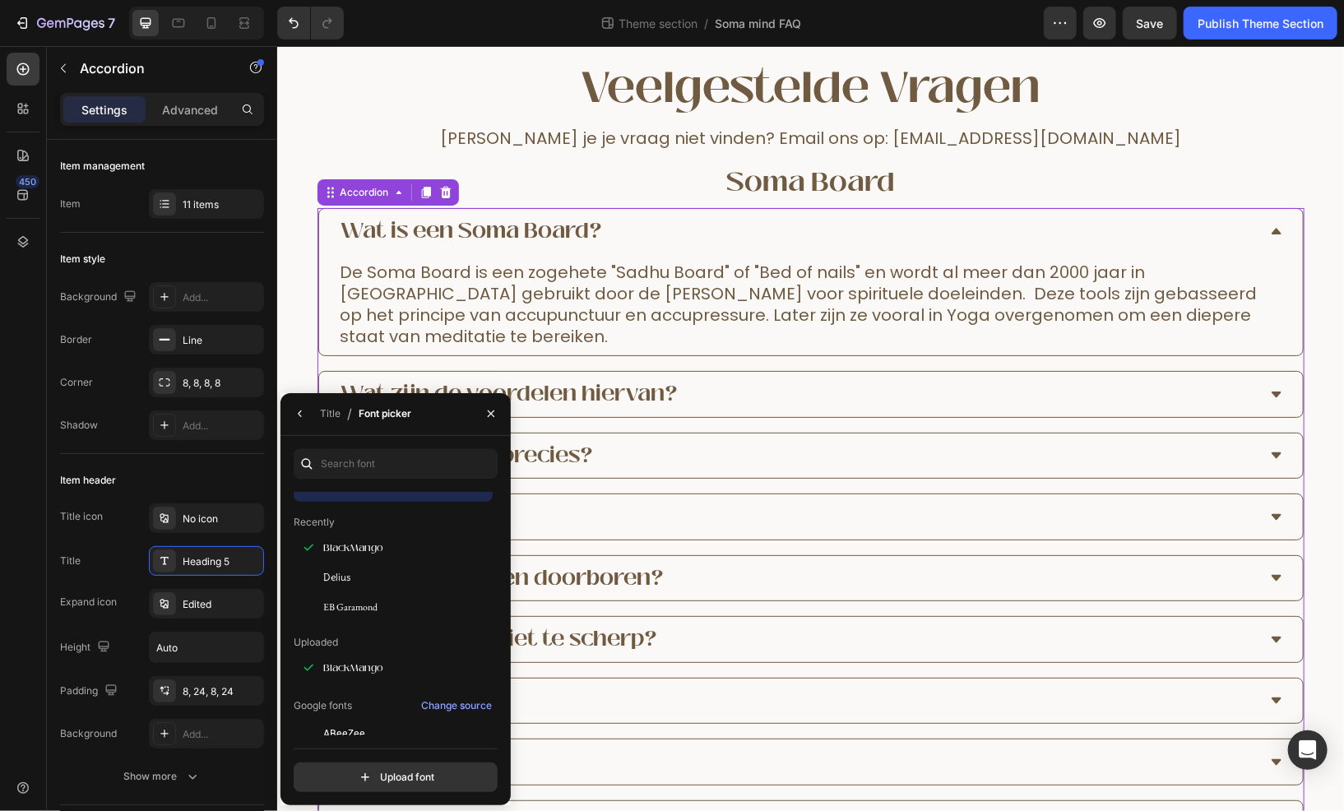
scroll to position [0, 0]
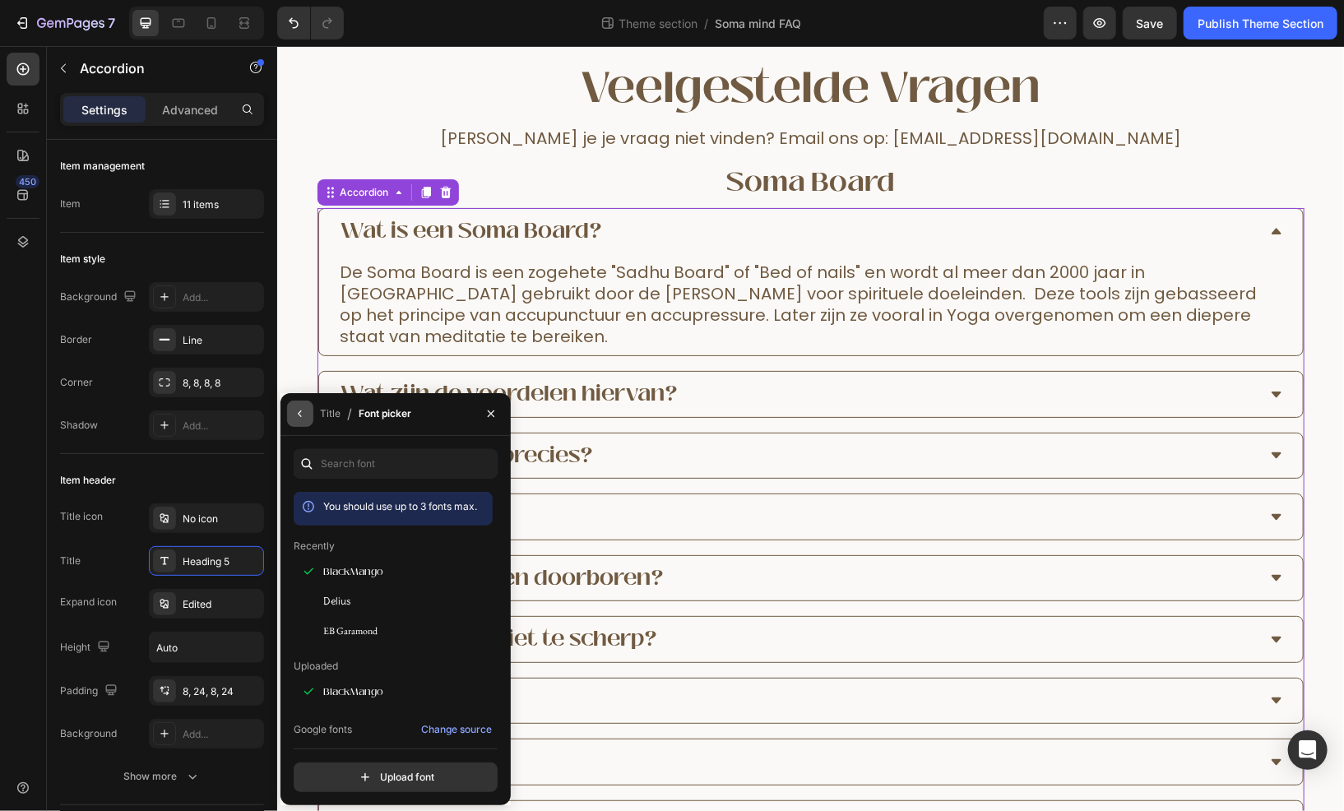
click at [301, 426] on button "button" at bounding box center [300, 414] width 26 height 26
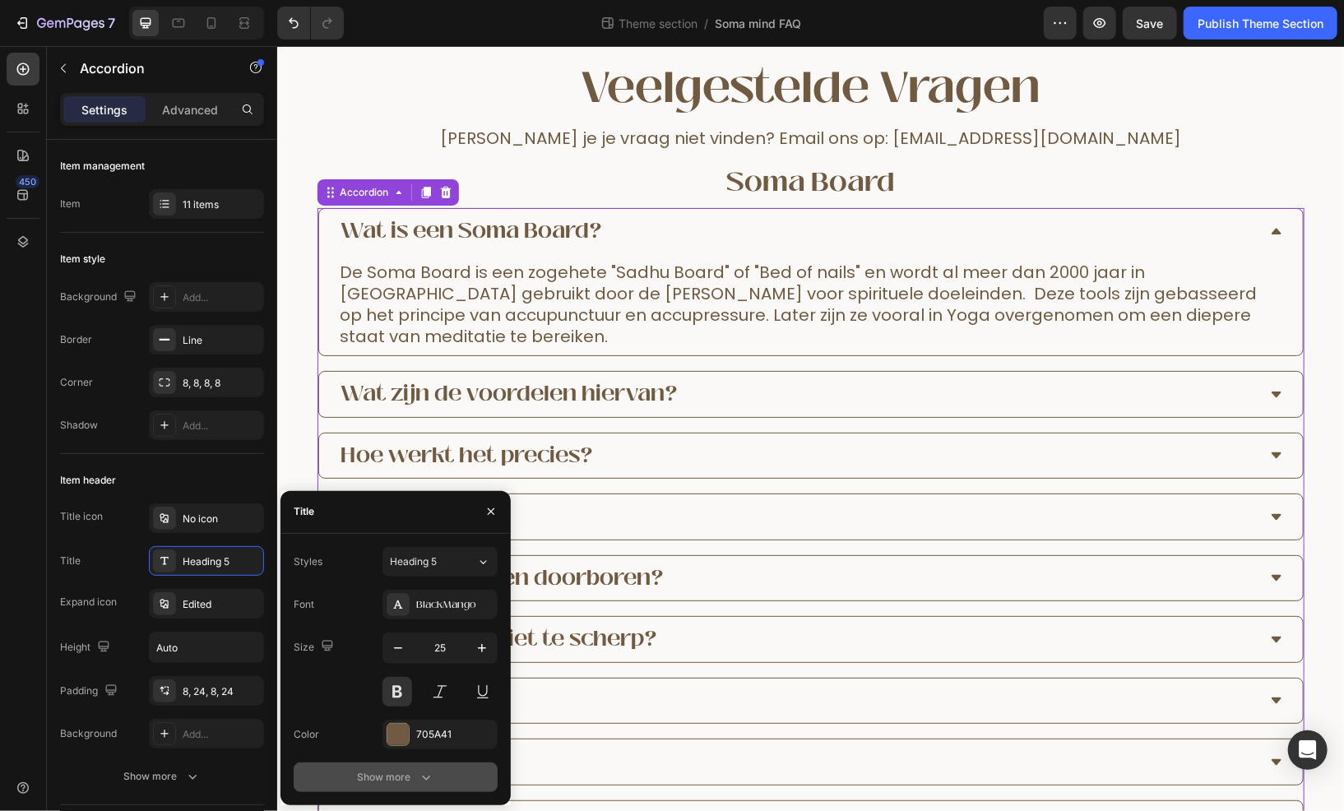
click at [434, 765] on button "Show more" at bounding box center [396, 778] width 204 height 30
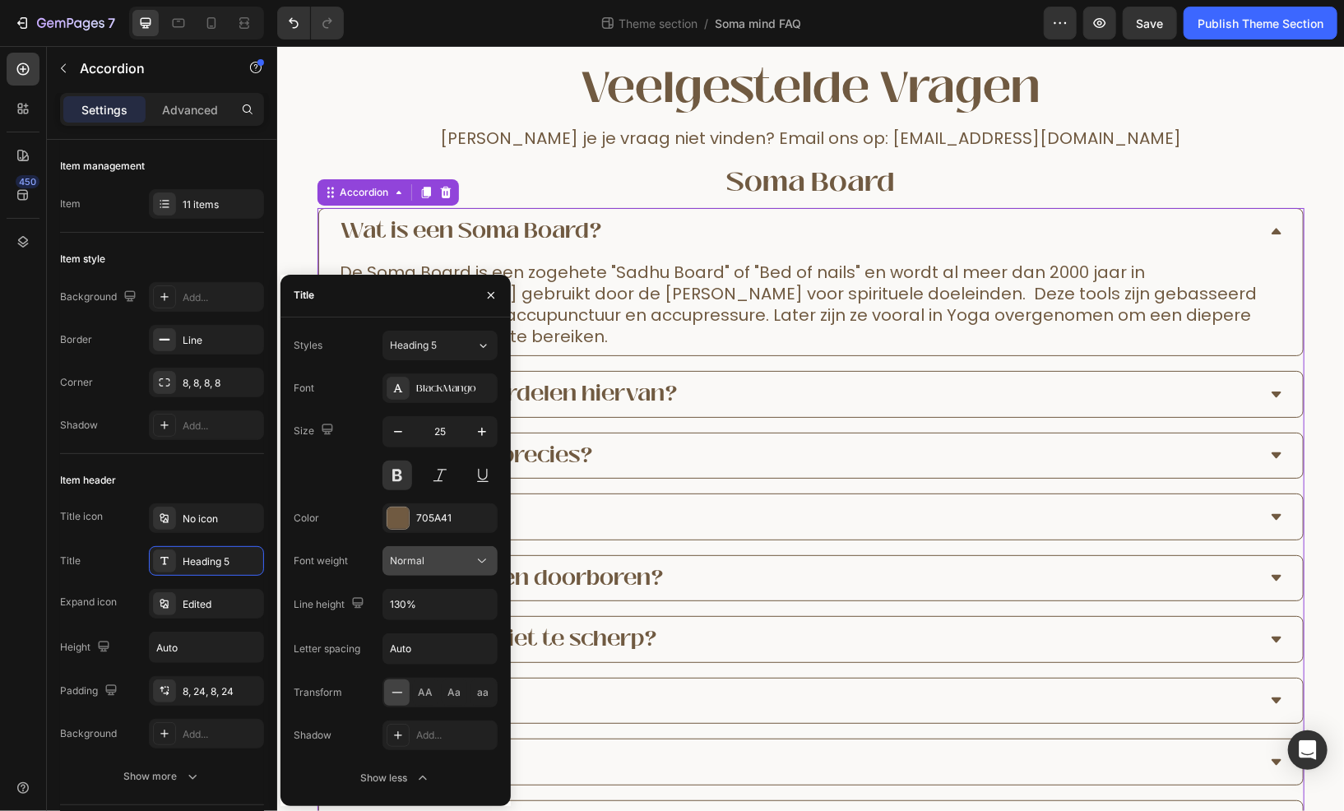
click at [429, 574] on button "Normal" at bounding box center [440, 561] width 115 height 30
click at [388, 477] on button at bounding box center [398, 476] width 30 height 30
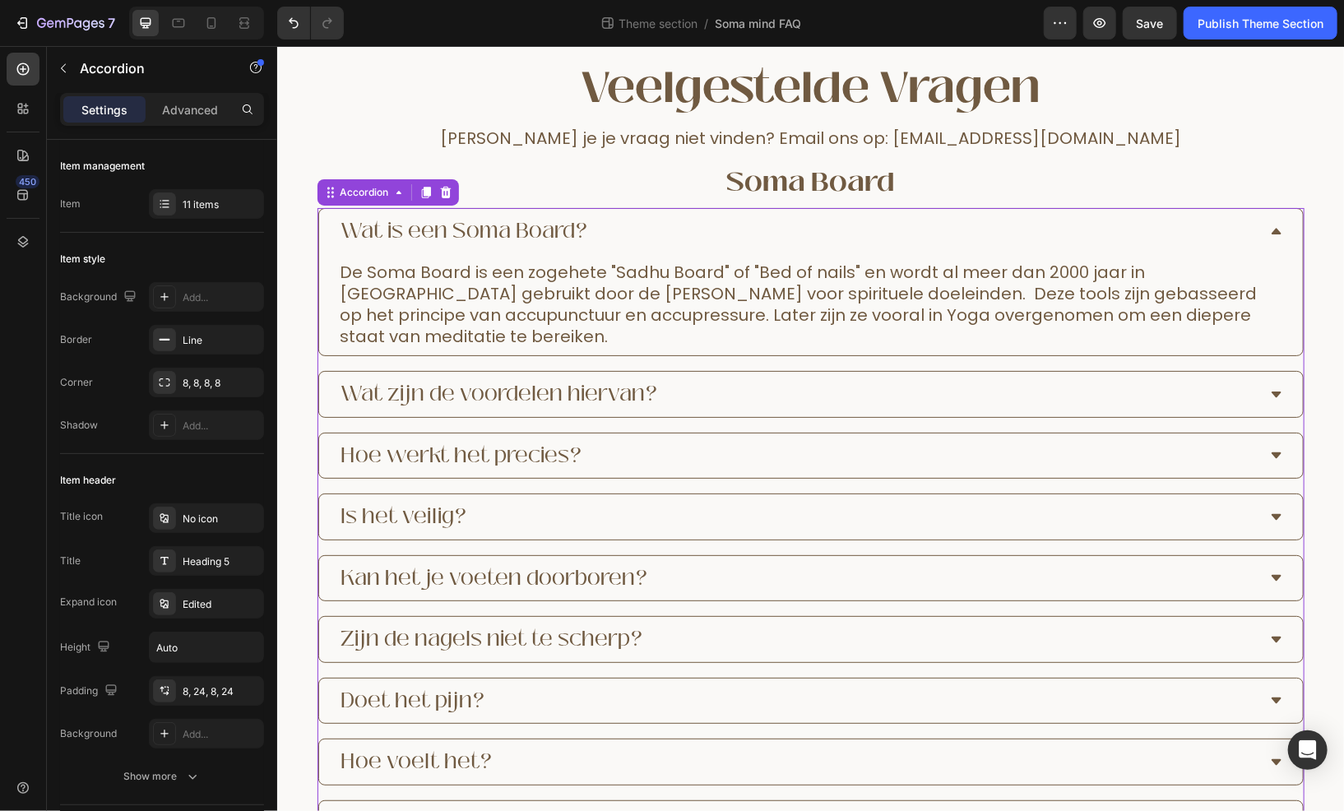
click at [1244, 234] on div "Wat is een Soma Board?" at bounding box center [797, 231] width 918 height 32
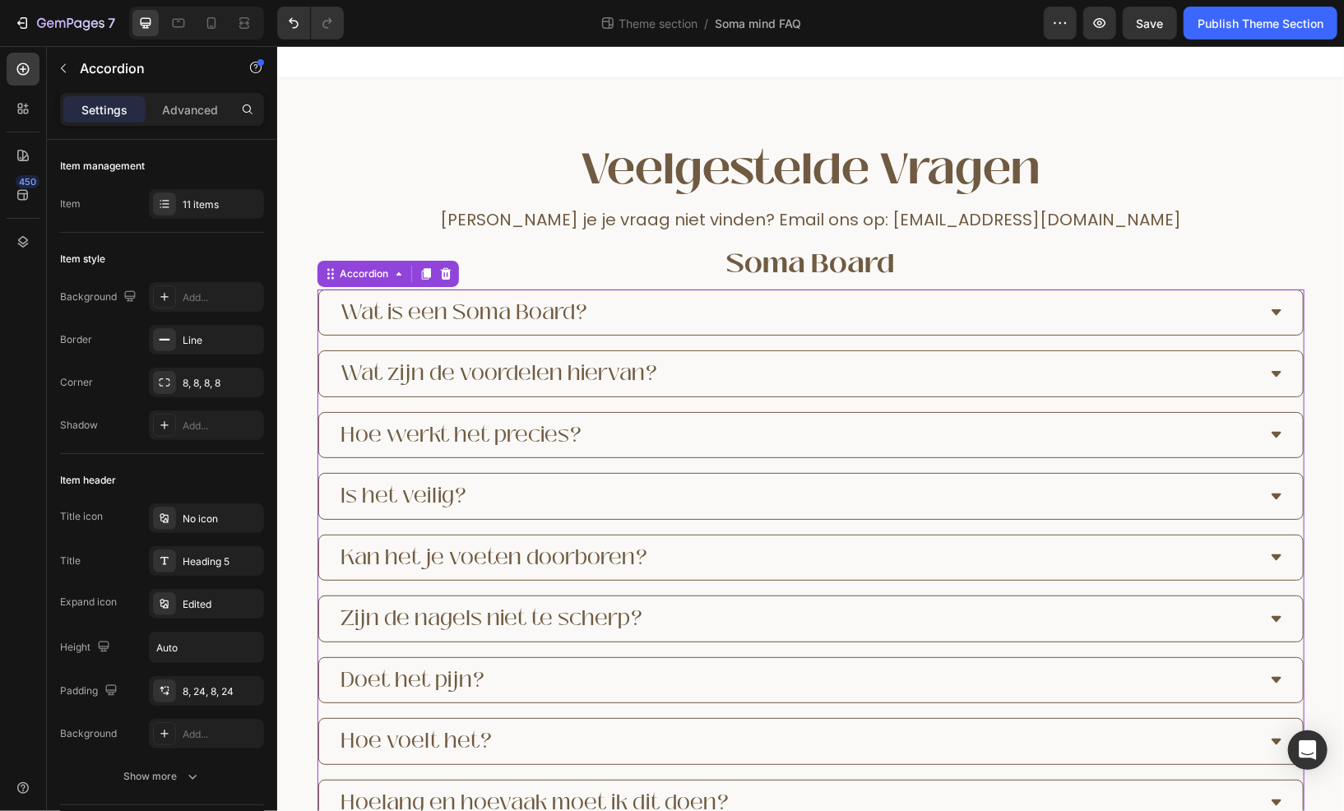
scroll to position [0, 0]
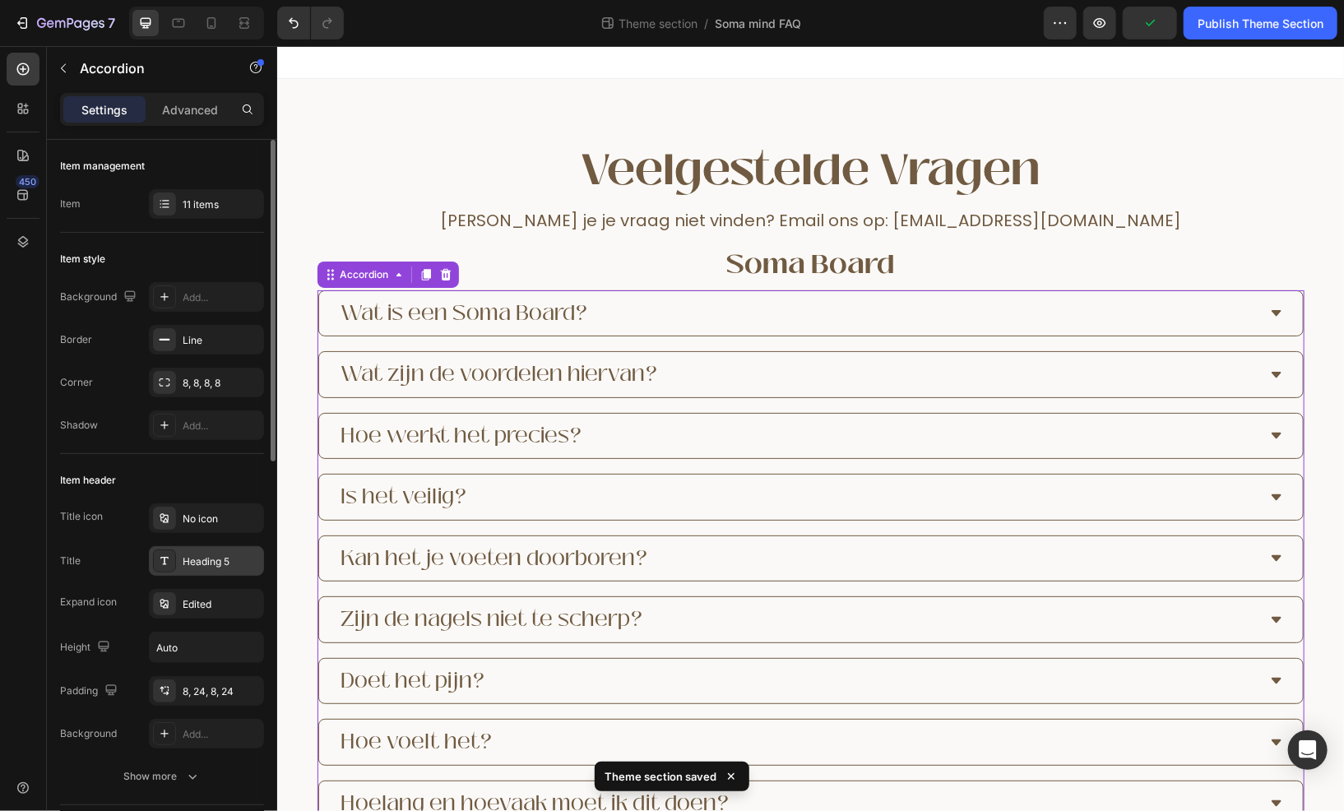
click at [207, 570] on div "Heading 5" at bounding box center [206, 561] width 115 height 30
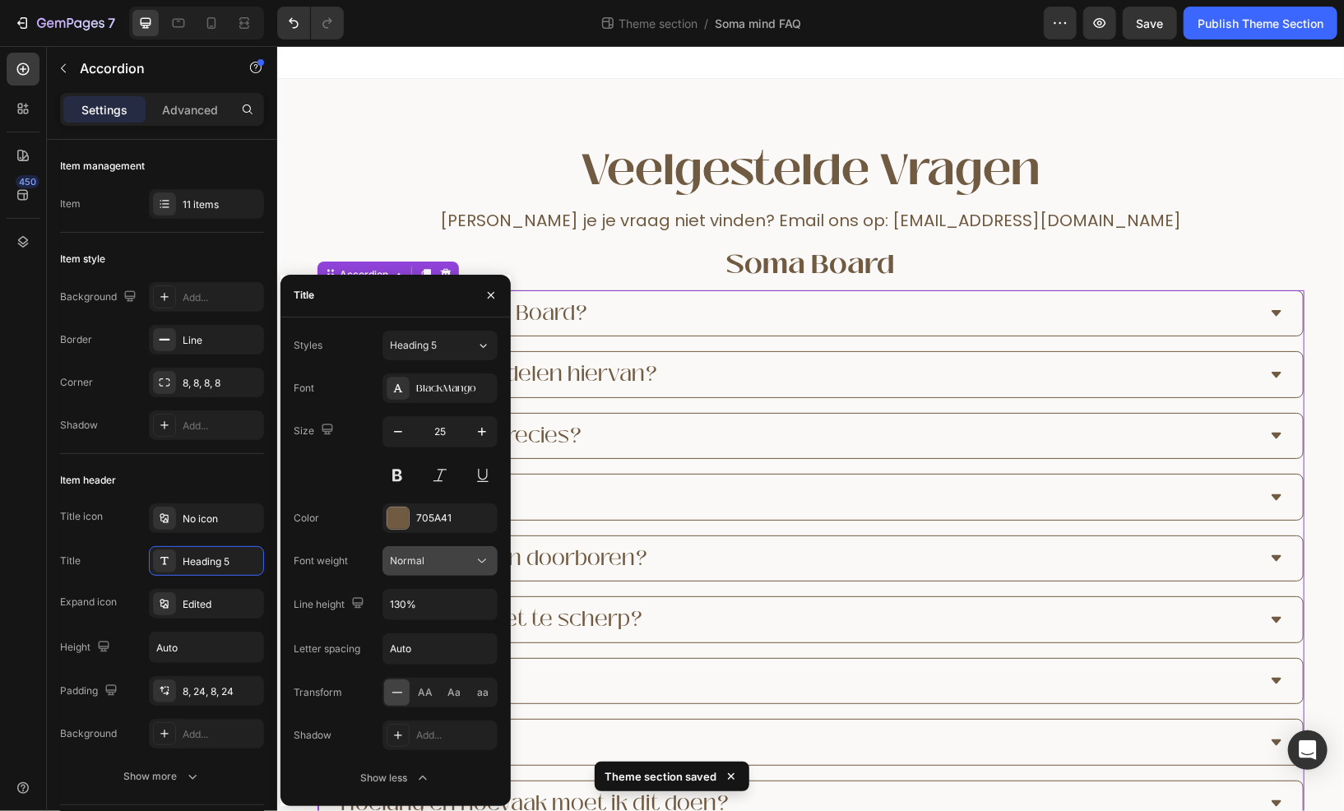
click at [428, 572] on button "Normal" at bounding box center [440, 561] width 115 height 30
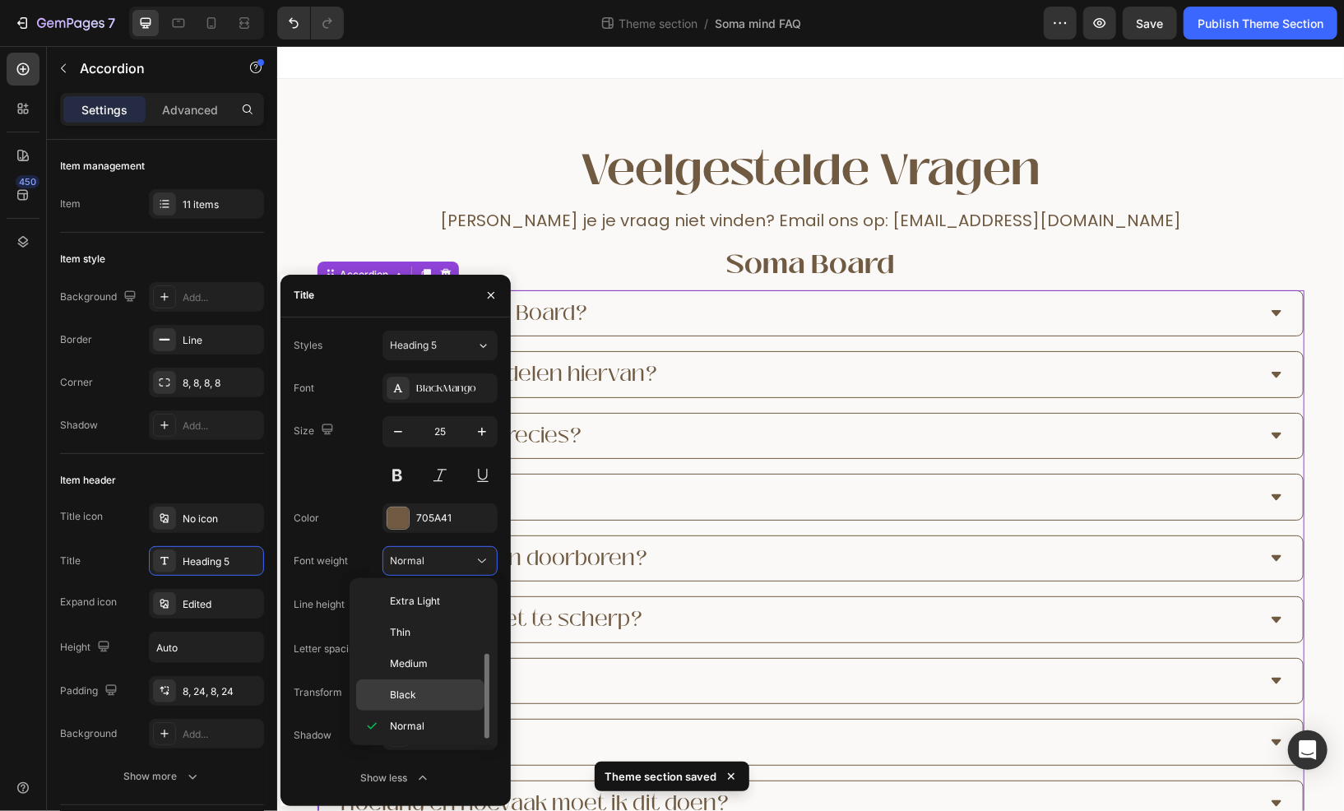
click at [421, 693] on p "Black" at bounding box center [433, 695] width 87 height 15
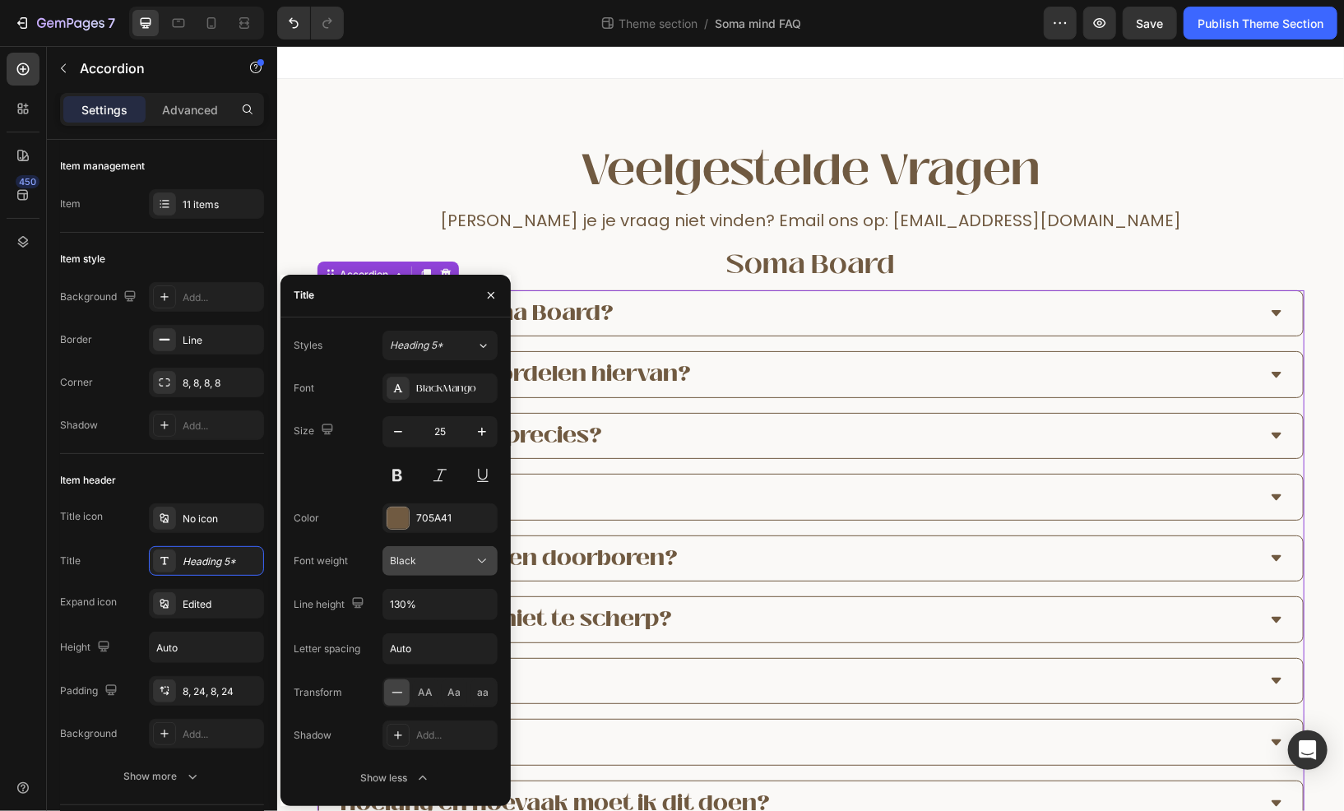
click at [433, 560] on div "Black" at bounding box center [432, 561] width 84 height 15
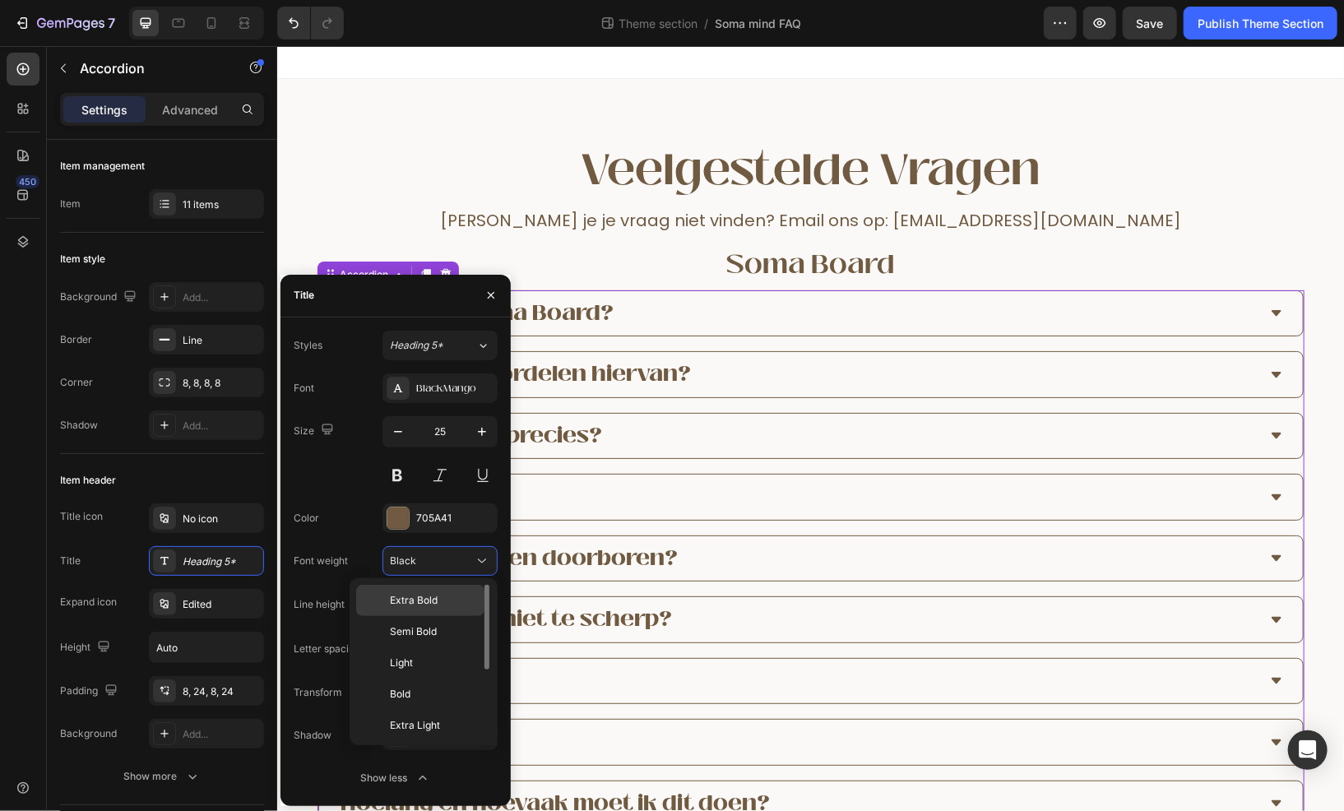
click at [423, 607] on span "Extra Bold" at bounding box center [414, 600] width 48 height 15
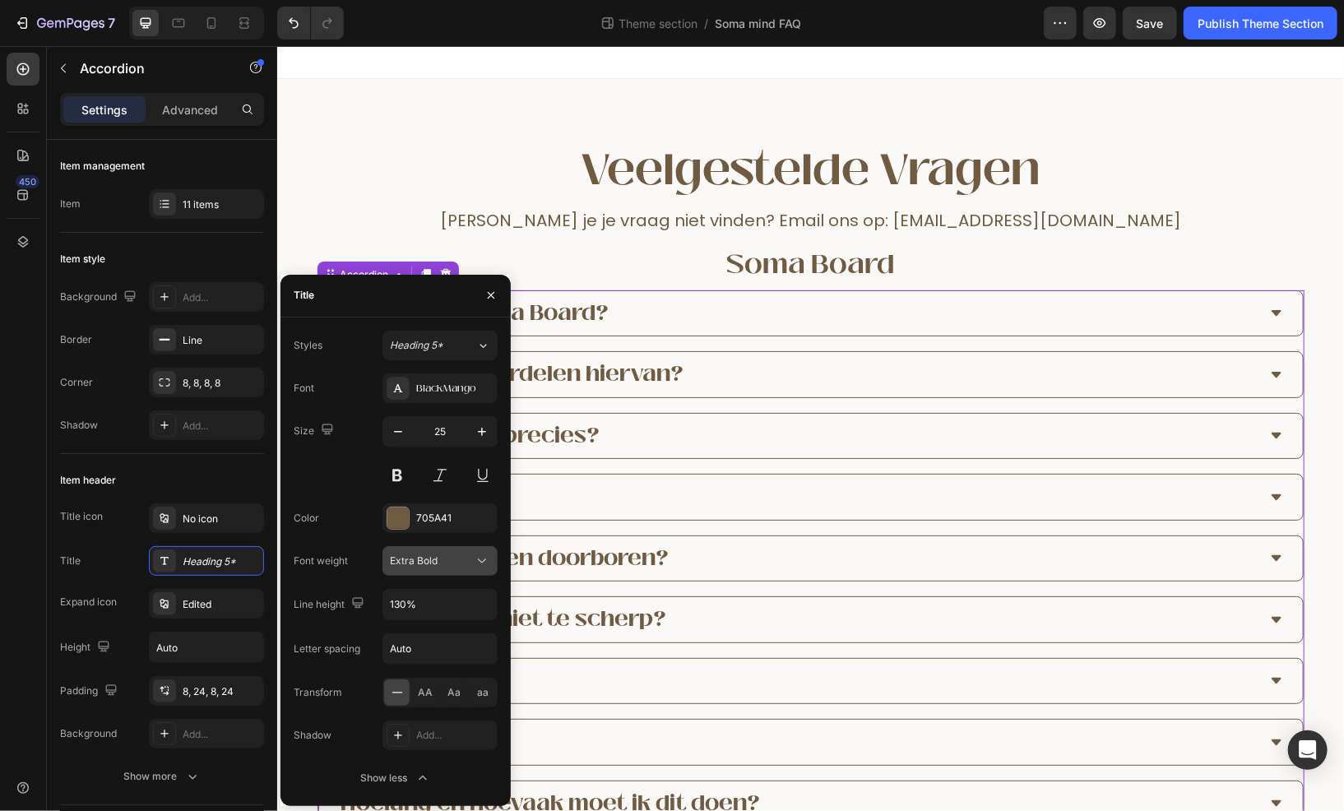
click at [426, 560] on span "Extra Bold" at bounding box center [414, 561] width 48 height 12
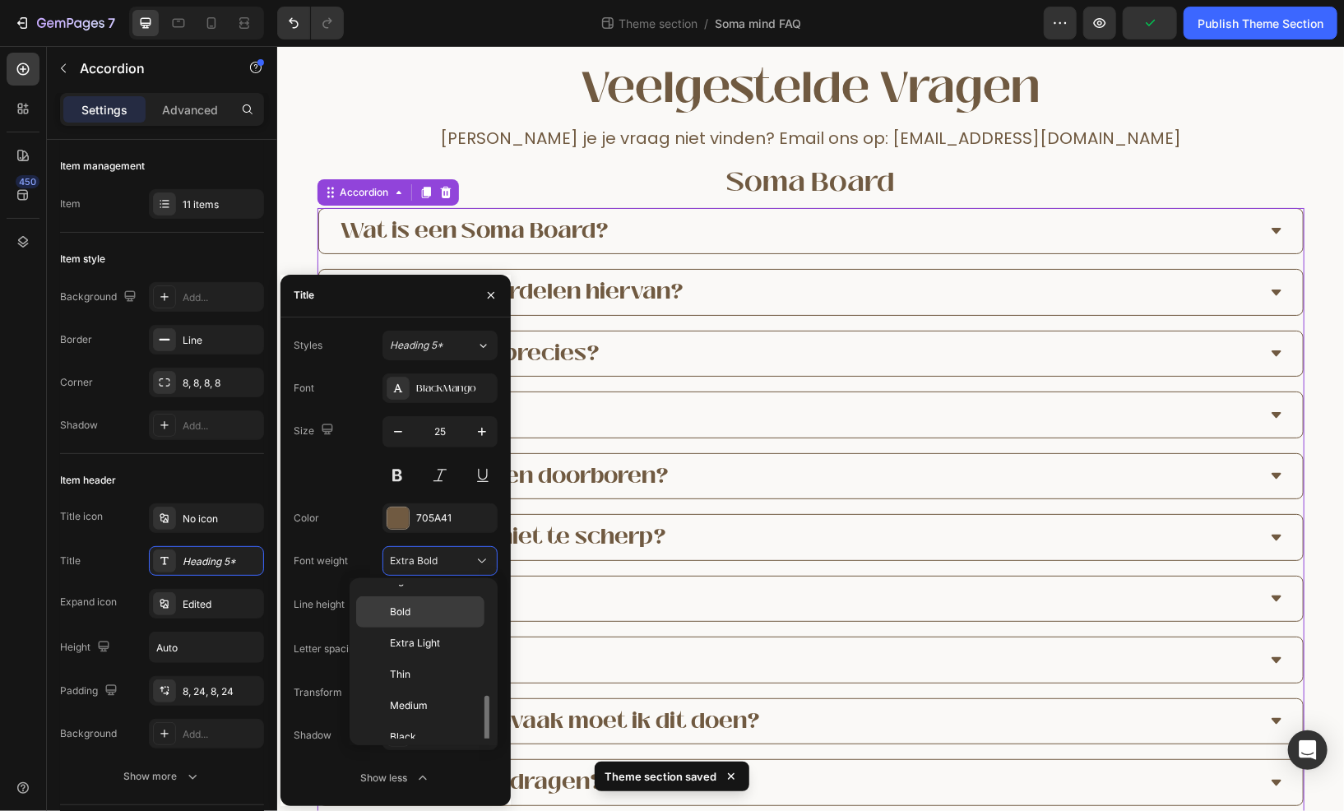
scroll to position [124, 0]
click at [438, 713] on div "Normal" at bounding box center [420, 726] width 128 height 31
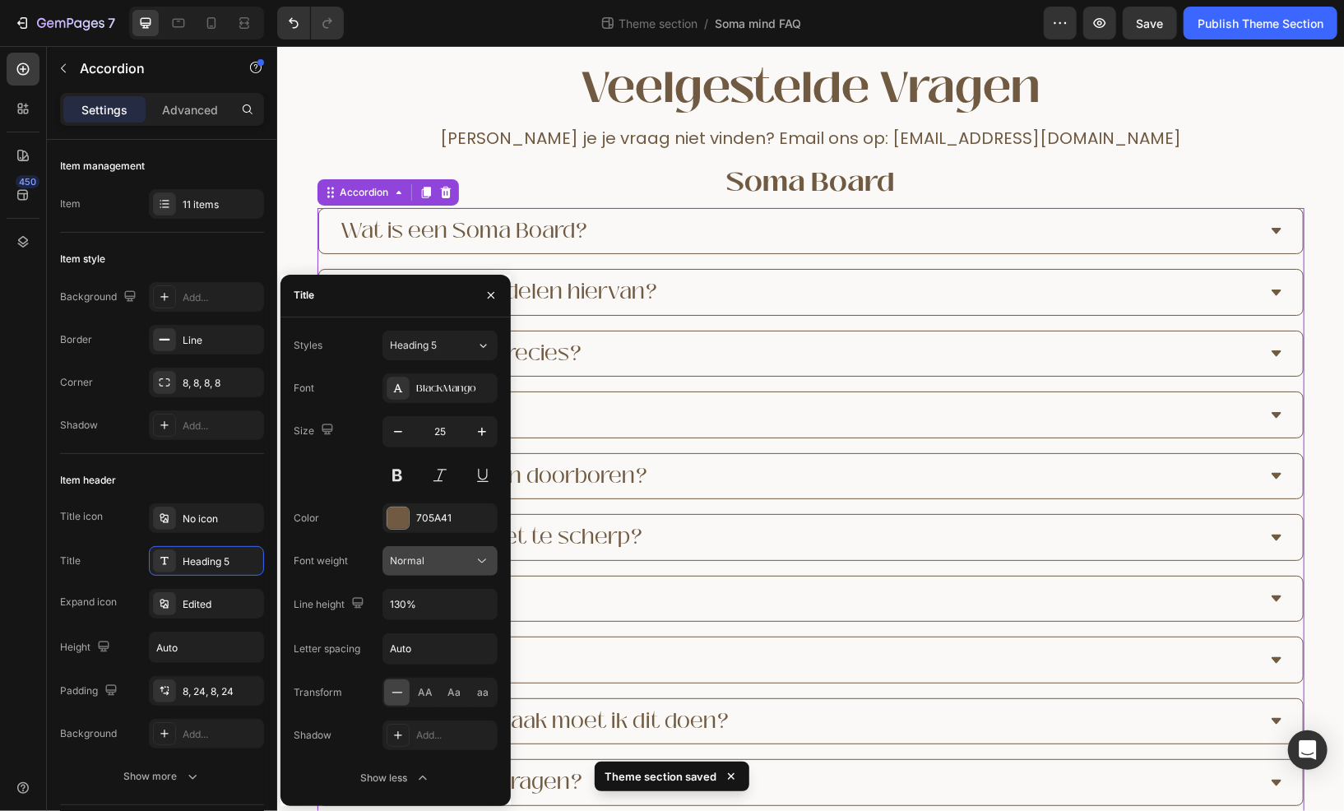
click at [421, 566] on span "Normal" at bounding box center [407, 561] width 35 height 15
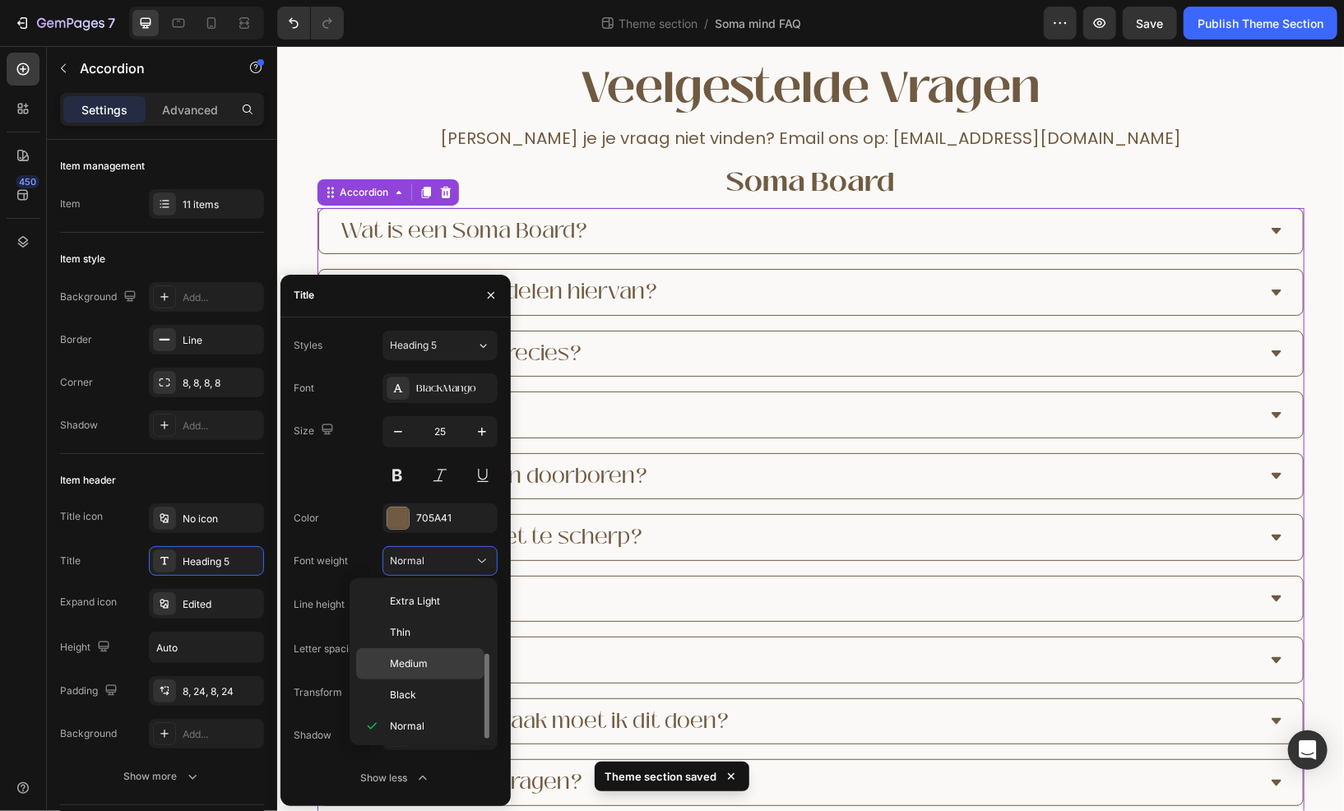
click at [431, 665] on p "Medium" at bounding box center [433, 664] width 87 height 15
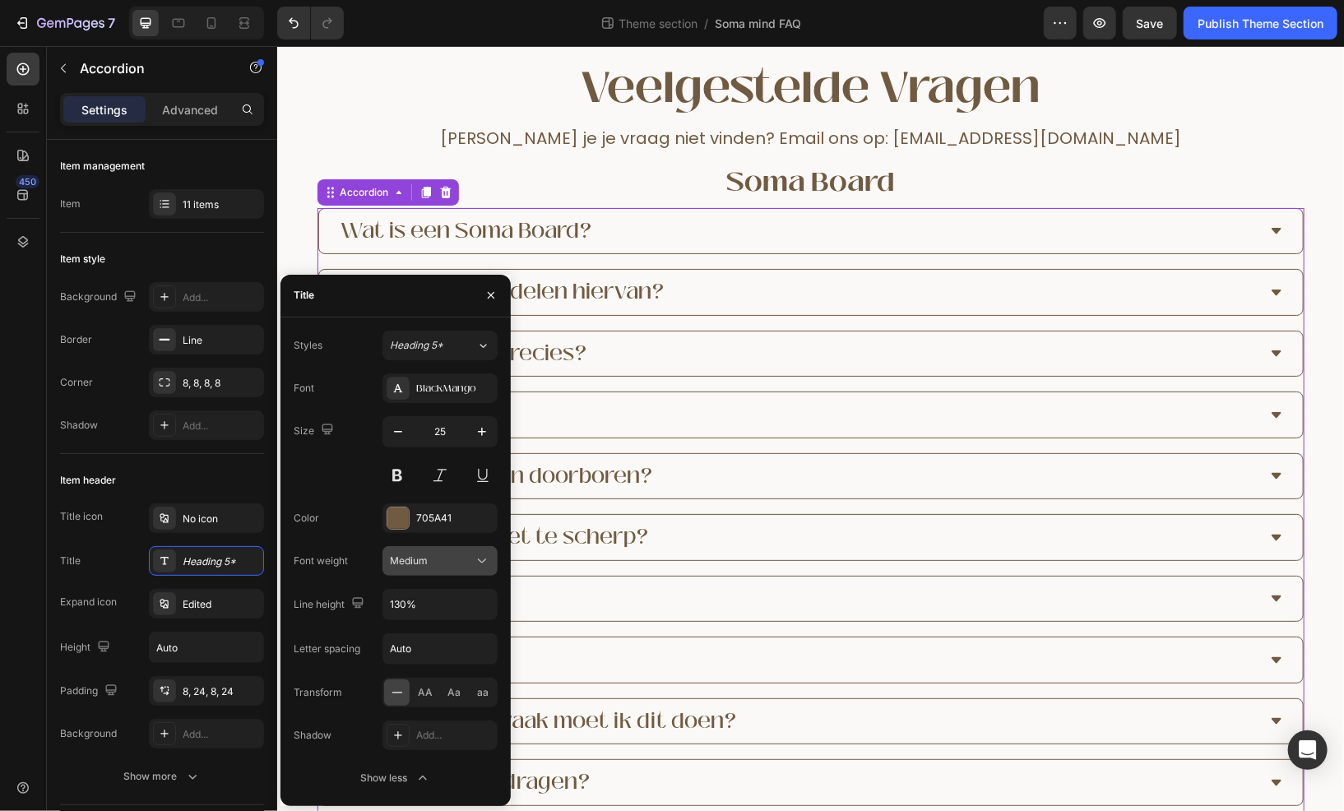
click at [419, 562] on span "Medium" at bounding box center [409, 561] width 38 height 12
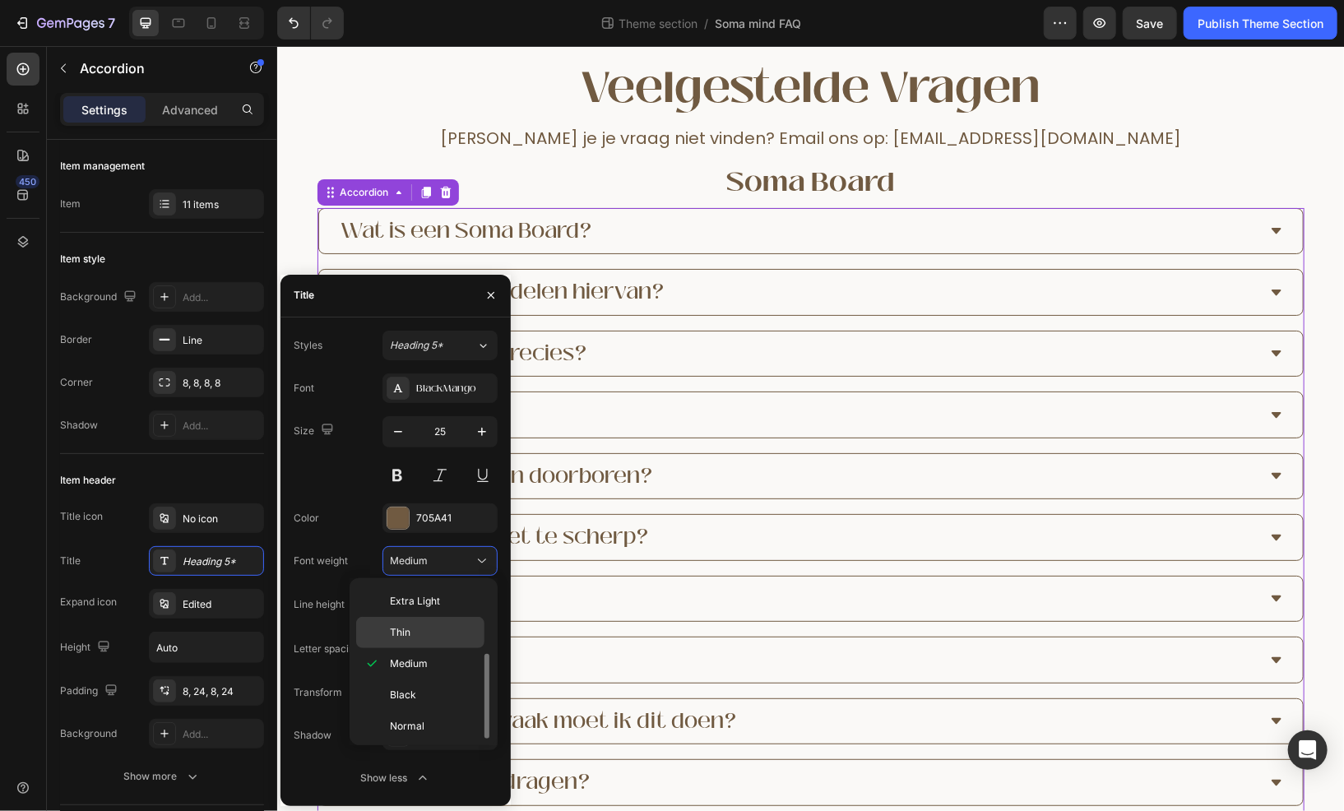
click at [429, 632] on p "Thin" at bounding box center [433, 632] width 87 height 15
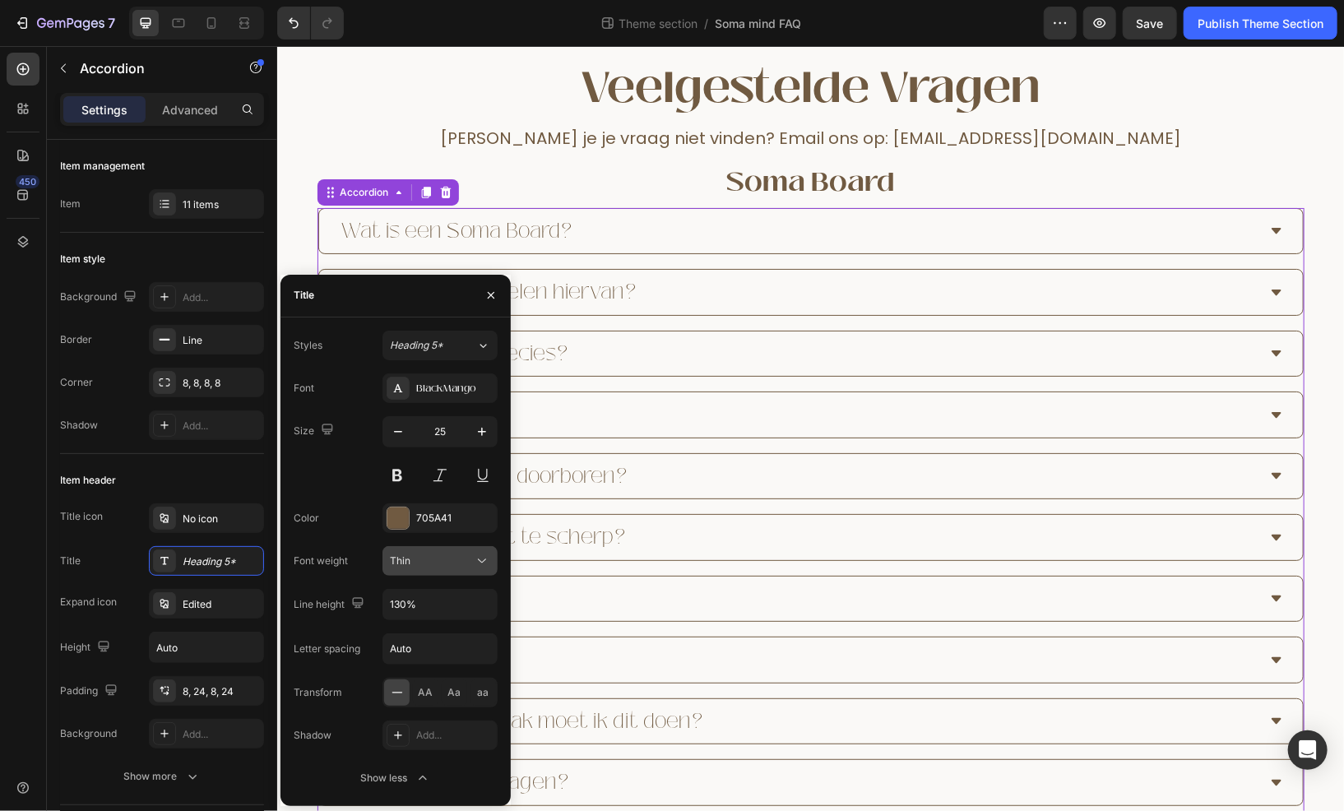
click at [423, 561] on div "Thin" at bounding box center [432, 561] width 84 height 15
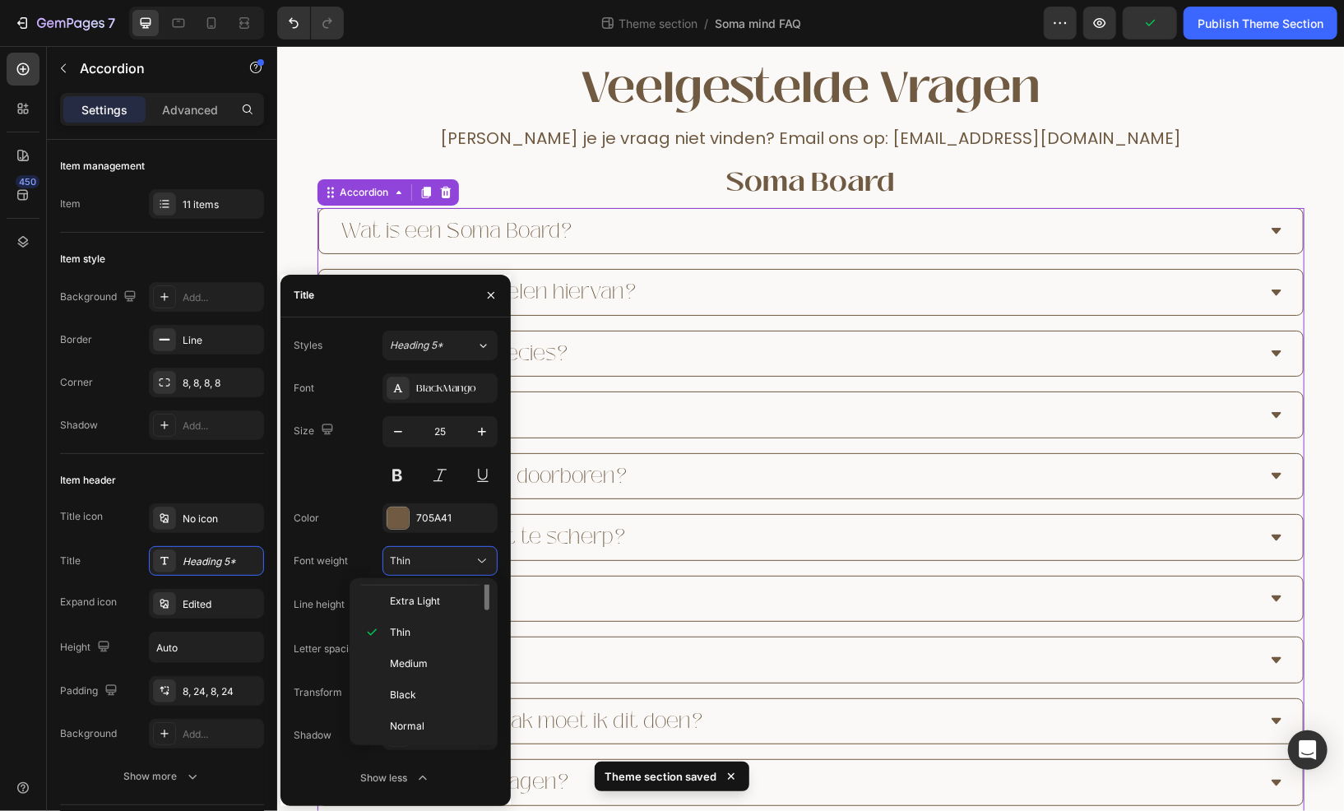
scroll to position [42, 0]
click at [431, 679] on span "Extra Light" at bounding box center [415, 683] width 50 height 15
click at [429, 568] on div "Extra Light" at bounding box center [440, 561] width 100 height 16
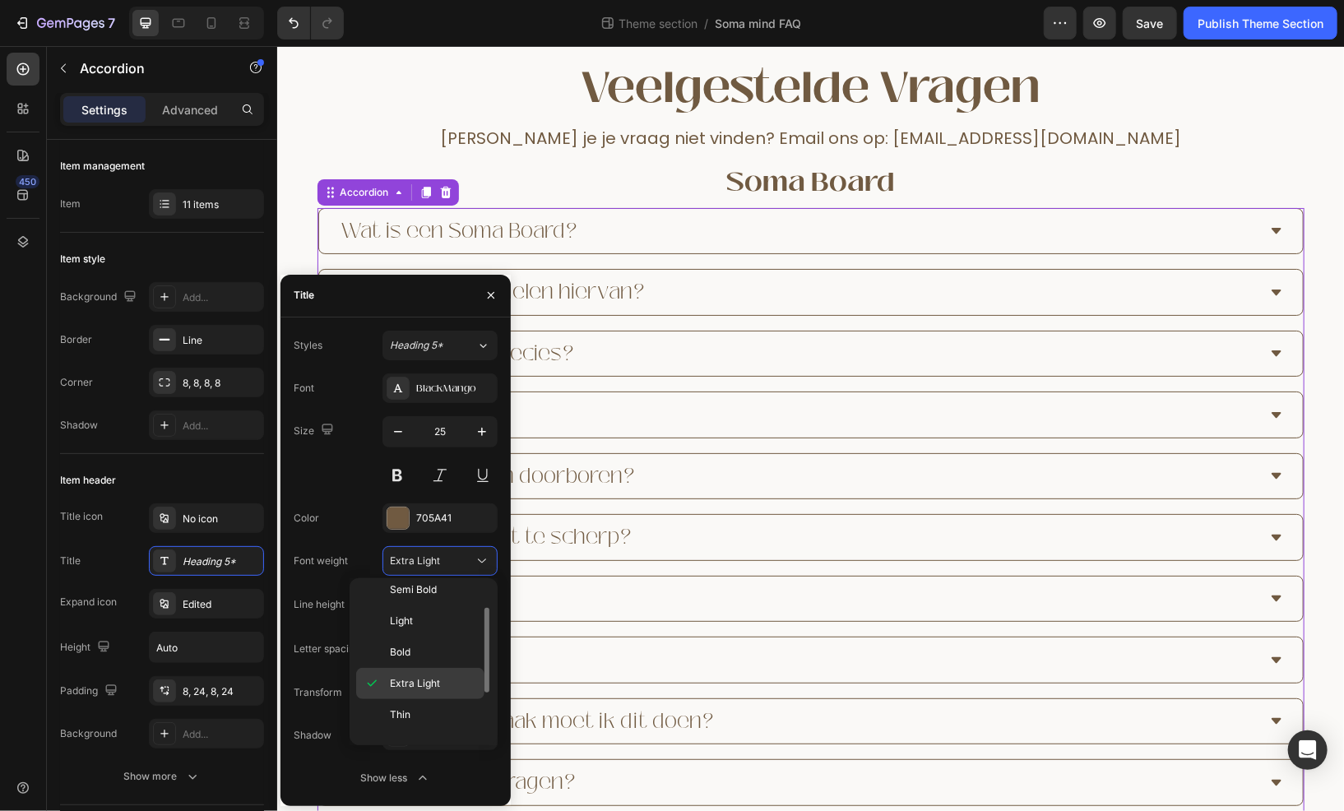
scroll to position [124, 0]
click at [412, 663] on span "Medium" at bounding box center [409, 664] width 38 height 15
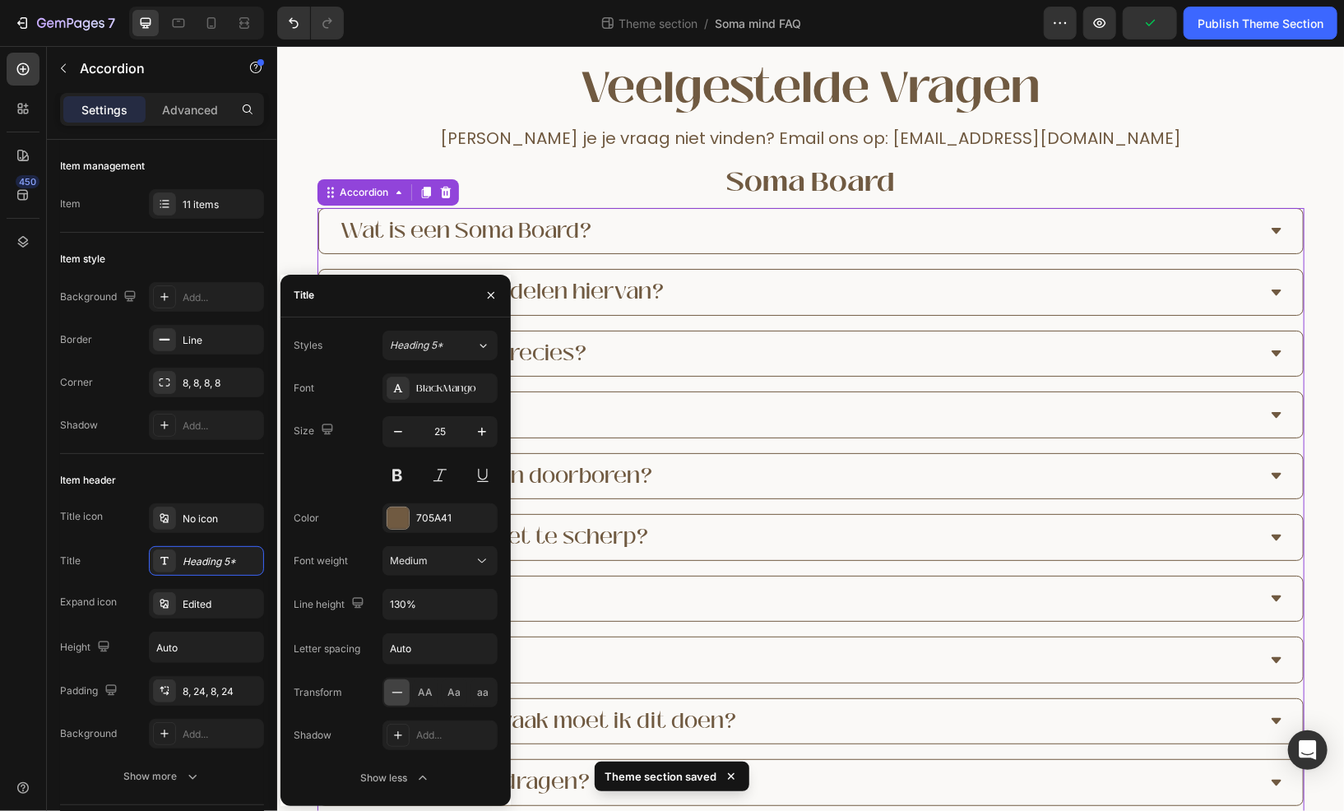
scroll to position [82, 0]
click at [428, 570] on button "Medium" at bounding box center [440, 561] width 115 height 30
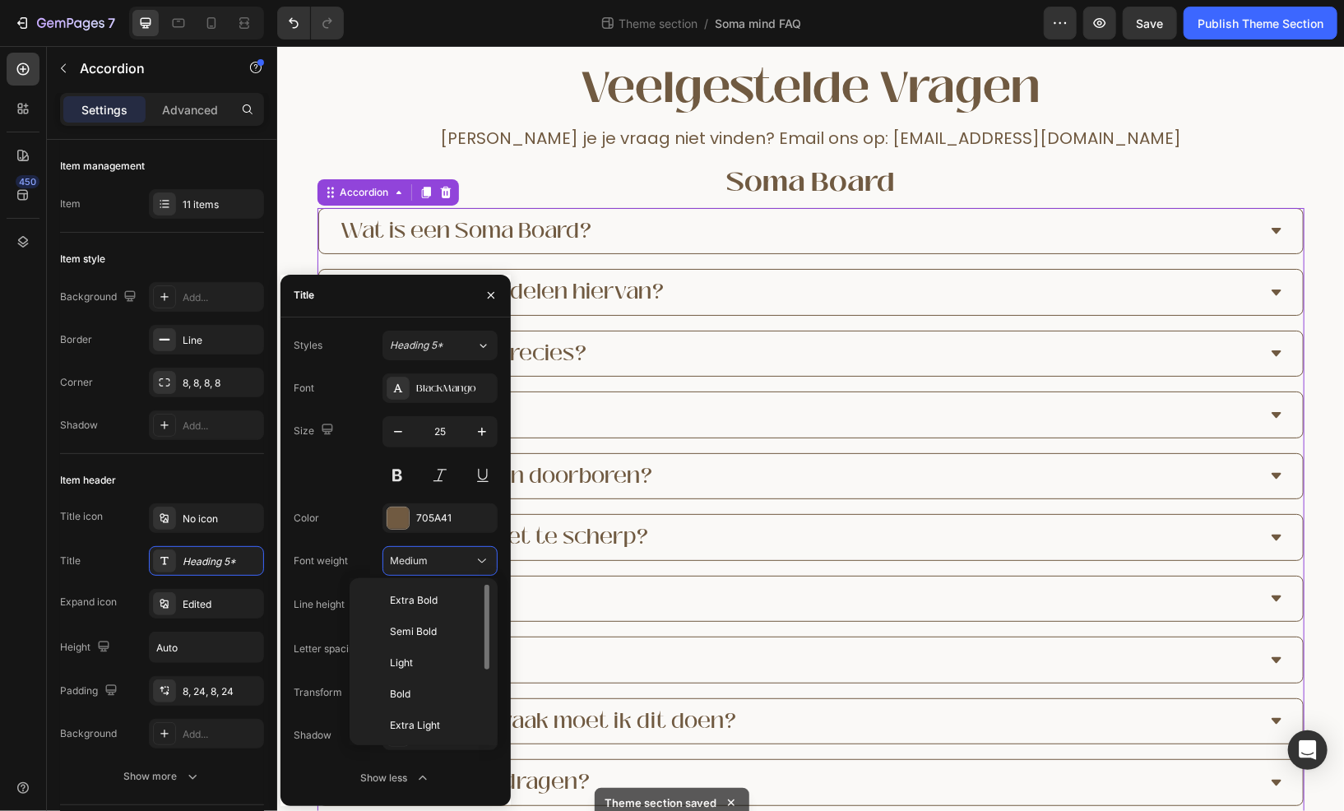
click at [427, 693] on p "Bold" at bounding box center [433, 694] width 87 height 15
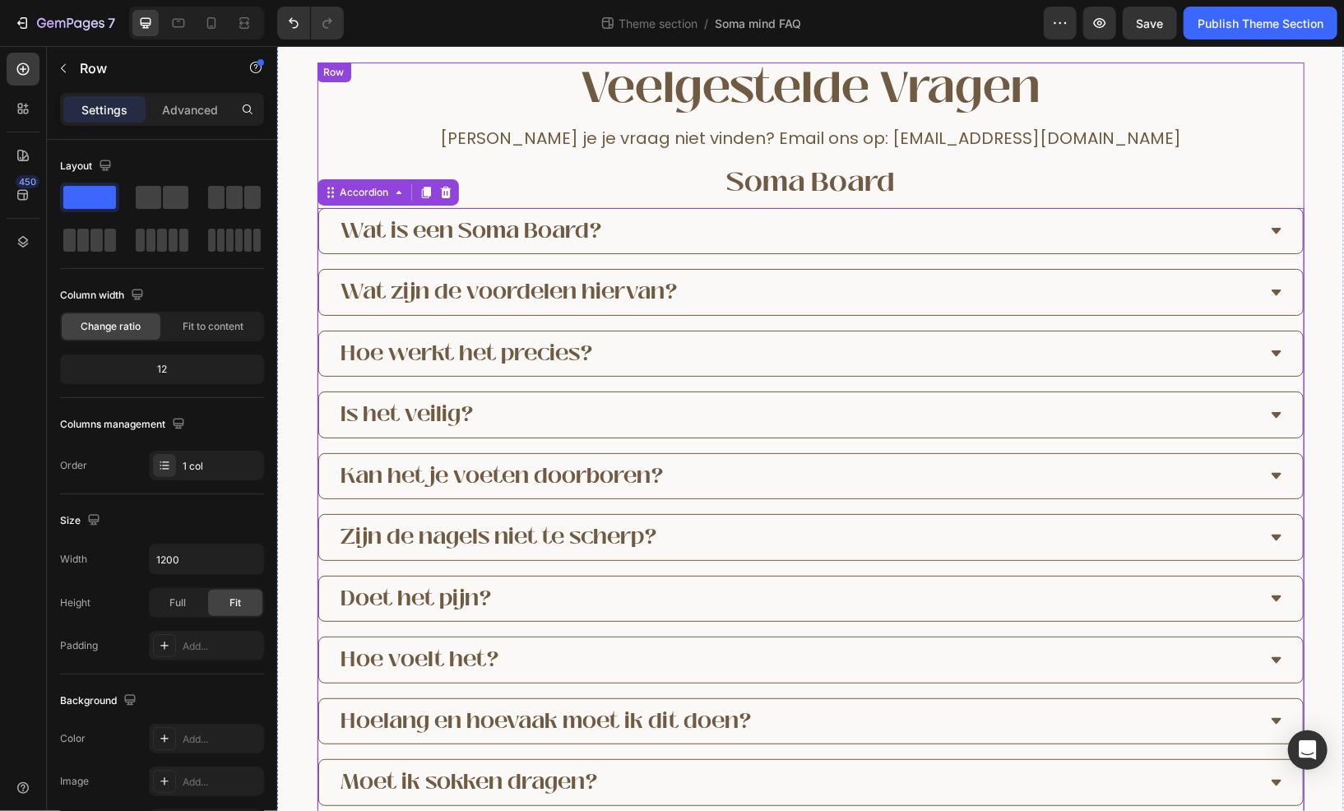
click at [1240, 154] on div "veelgestelde vragen Heading [PERSON_NAME] je je vraag niet vinden? Email ons op…" at bounding box center [810, 820] width 987 height 1516
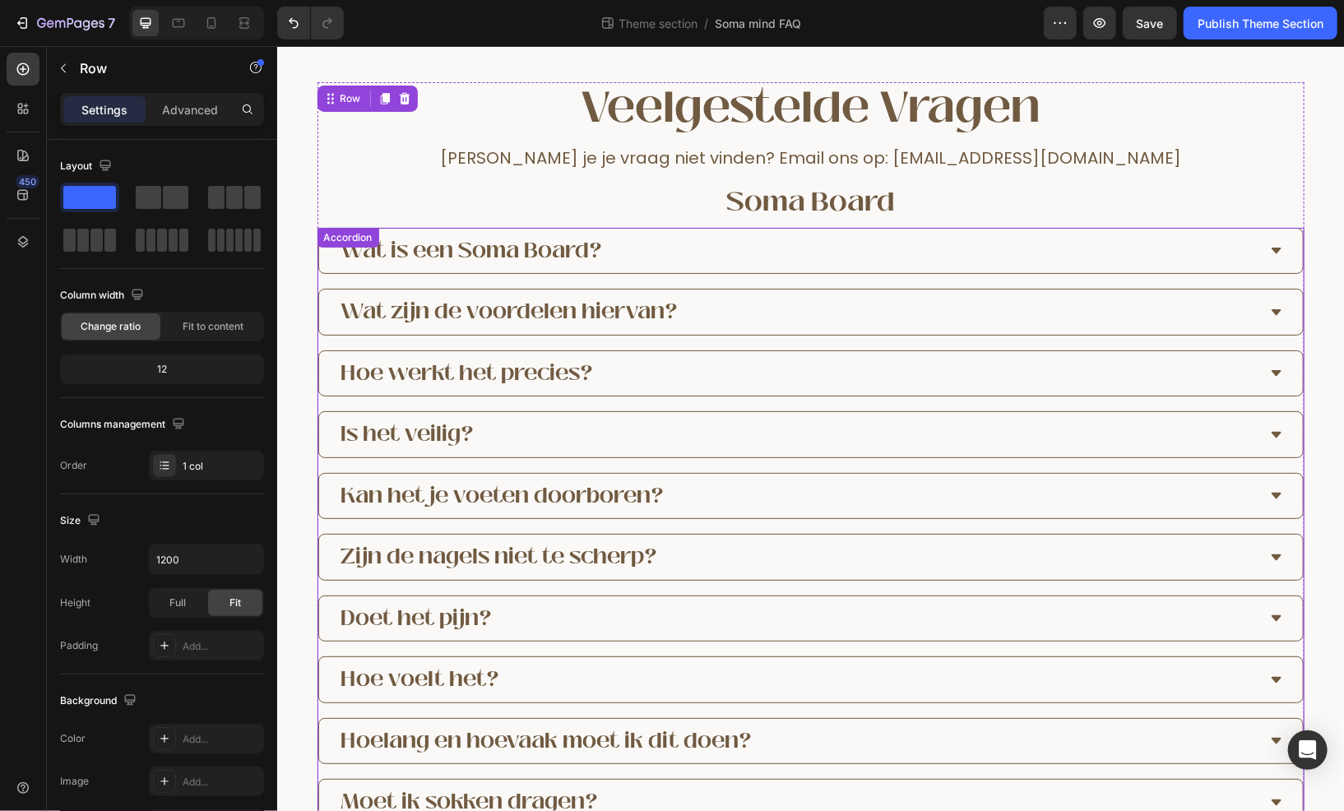
scroll to position [62, 0]
click at [334, 218] on div "Accordion" at bounding box center [347, 218] width 55 height 15
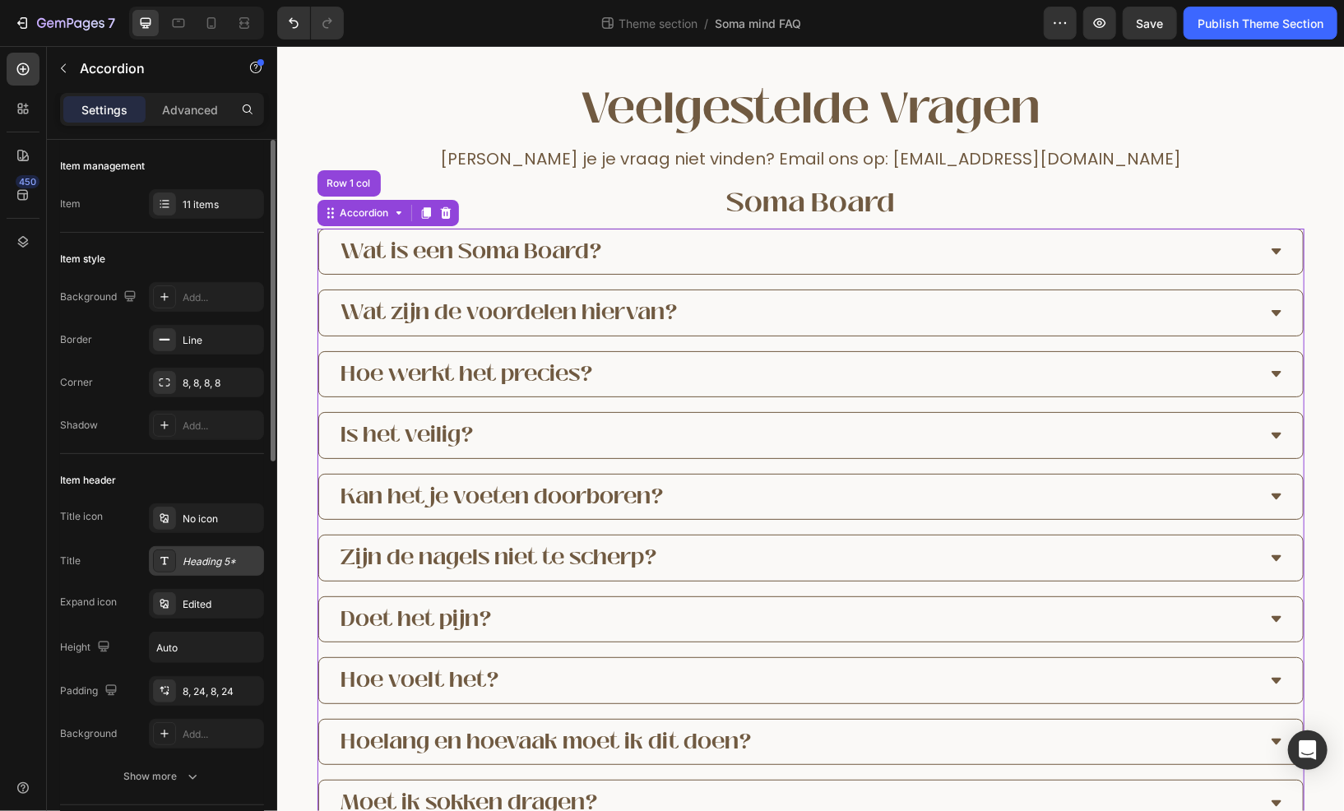
click at [198, 564] on div "Heading 5*" at bounding box center [221, 562] width 77 height 15
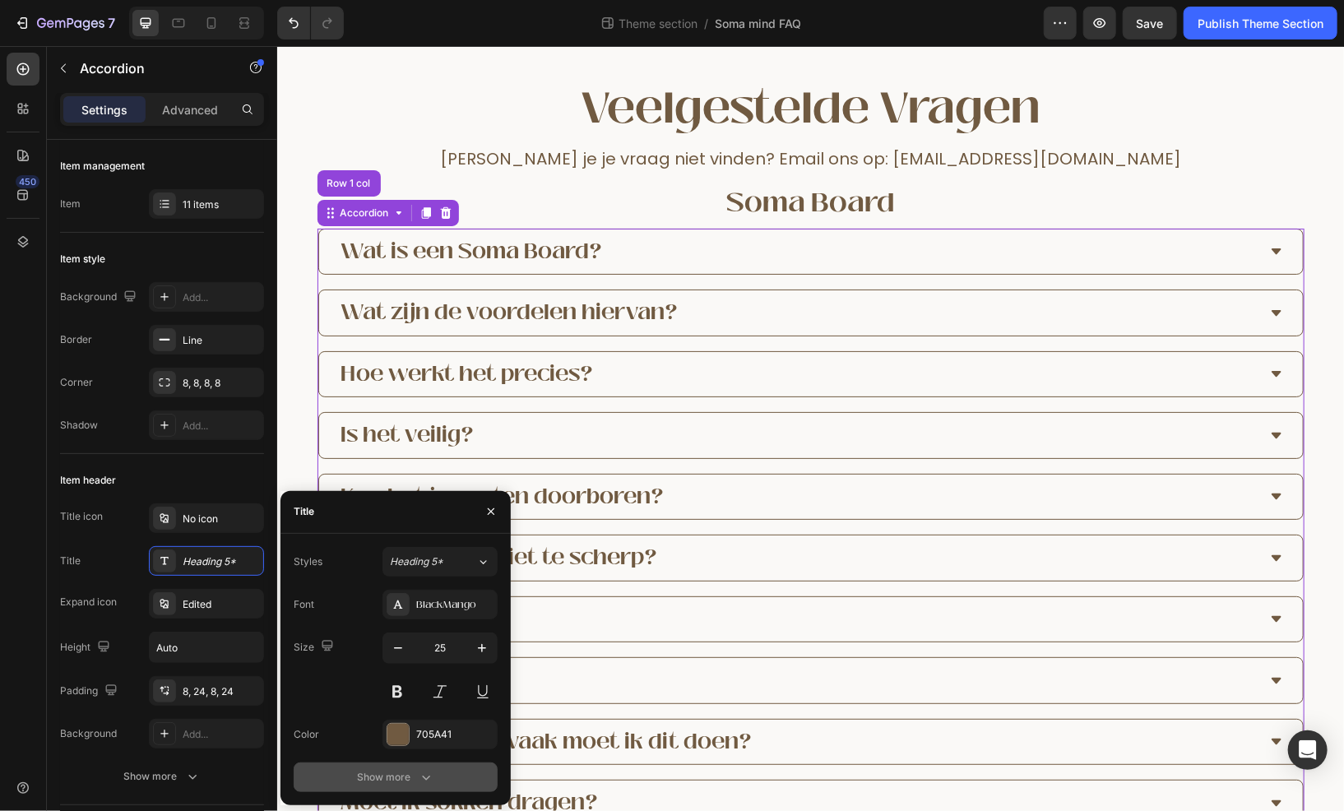
click at [408, 782] on div "Show more" at bounding box center [396, 777] width 77 height 16
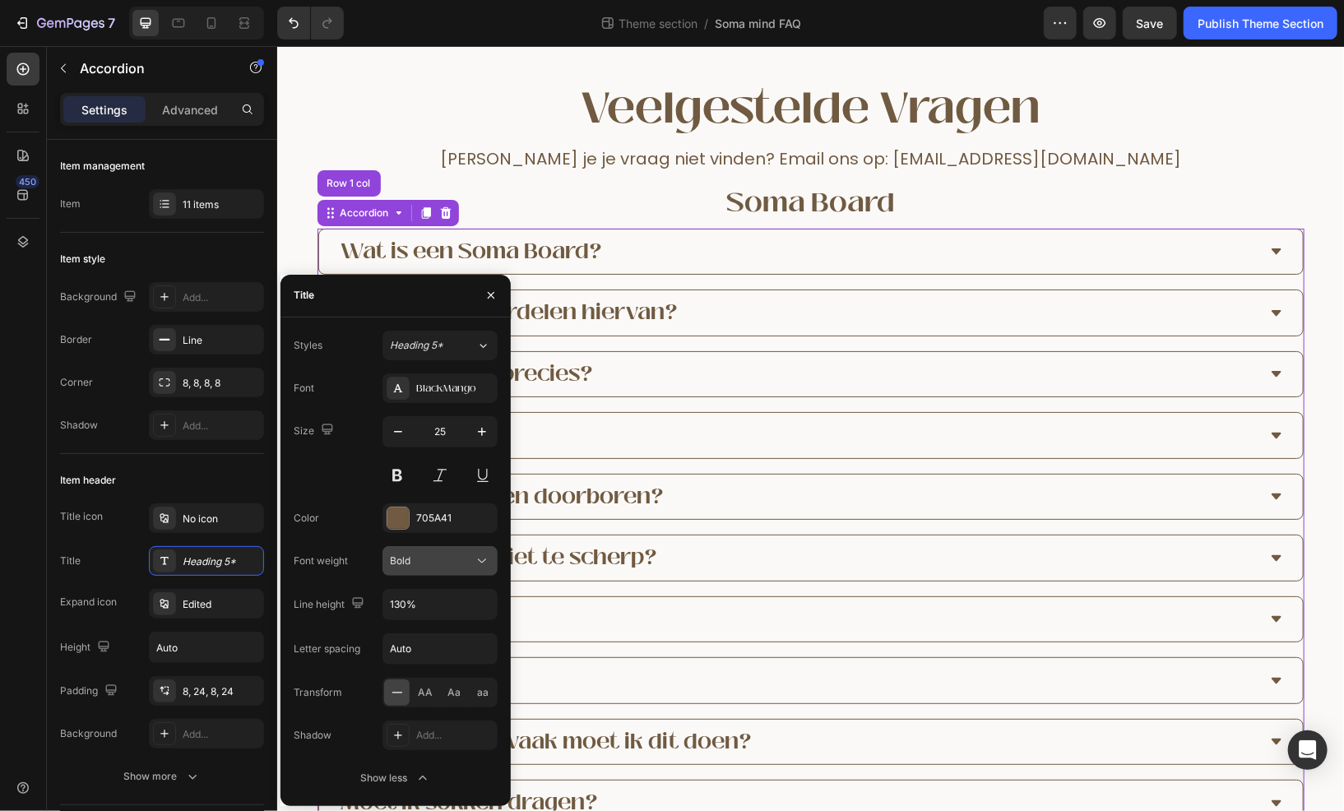
click at [439, 564] on div "Bold" at bounding box center [432, 561] width 84 height 15
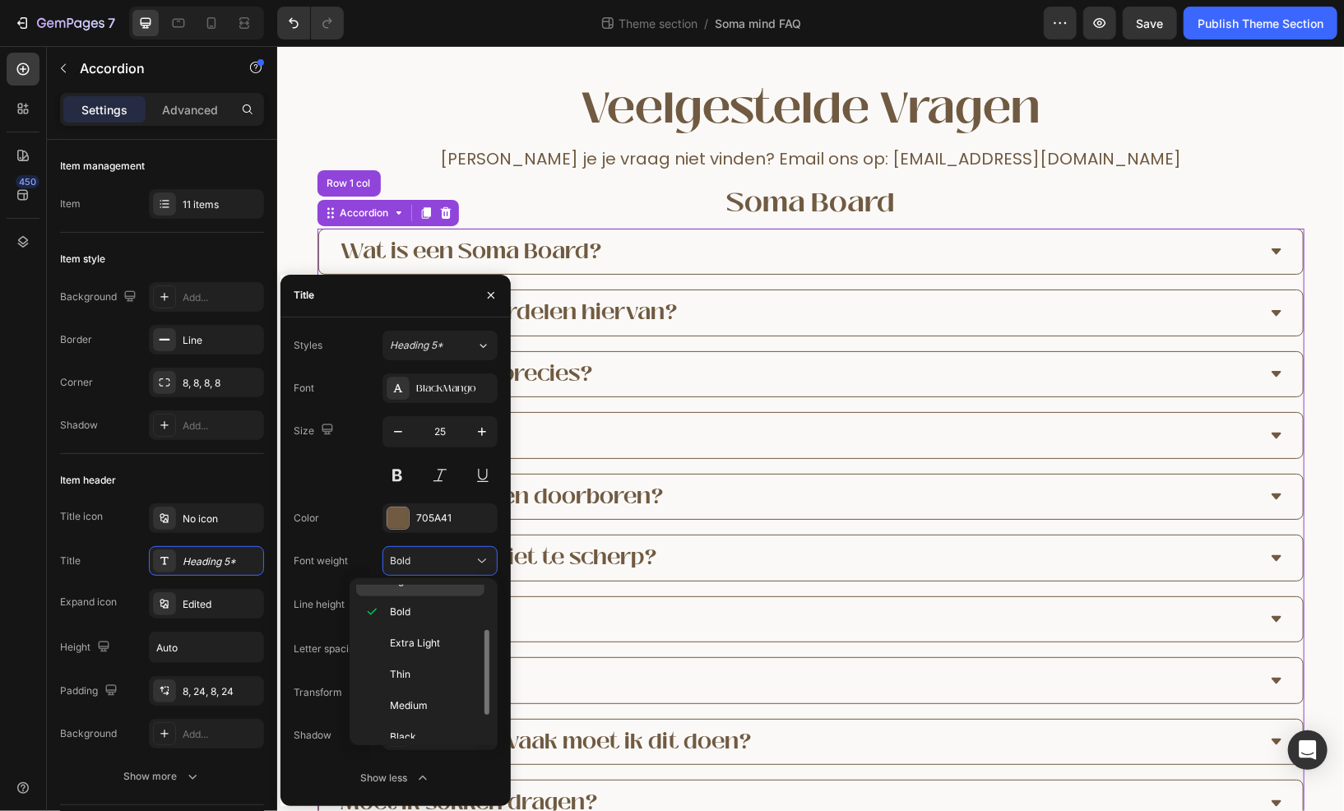
scroll to position [124, 0]
click at [431, 662] on p "Medium" at bounding box center [433, 664] width 87 height 15
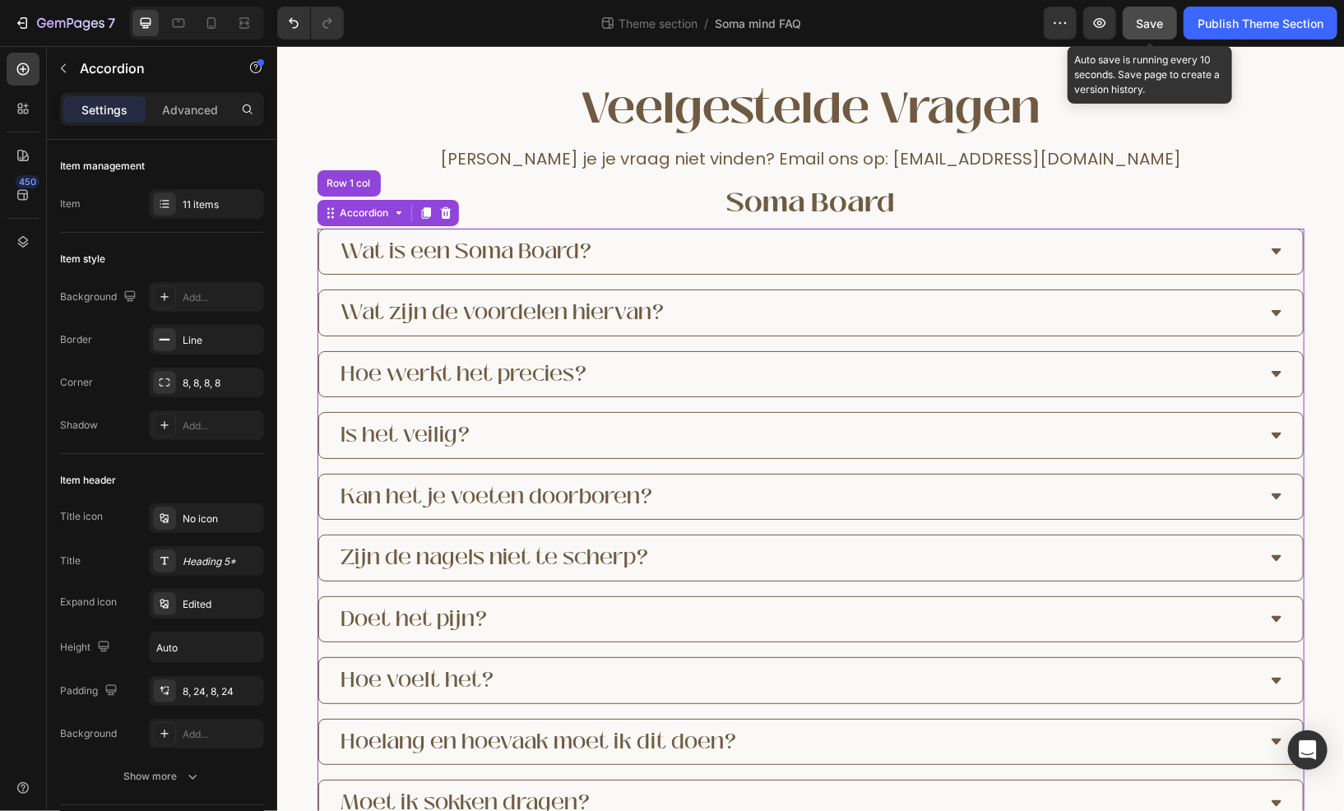
click at [1134, 29] on button "Save" at bounding box center [1150, 23] width 54 height 33
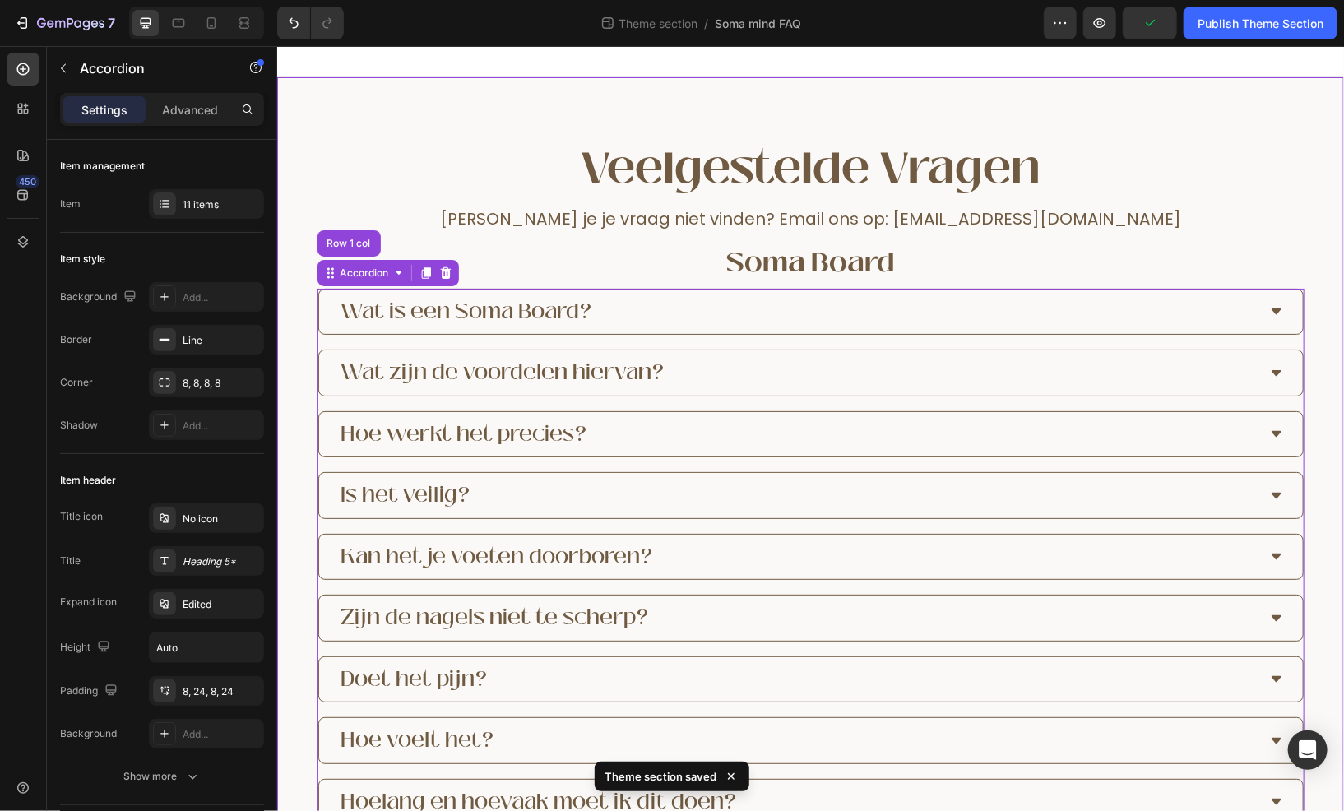
scroll to position [0, 0]
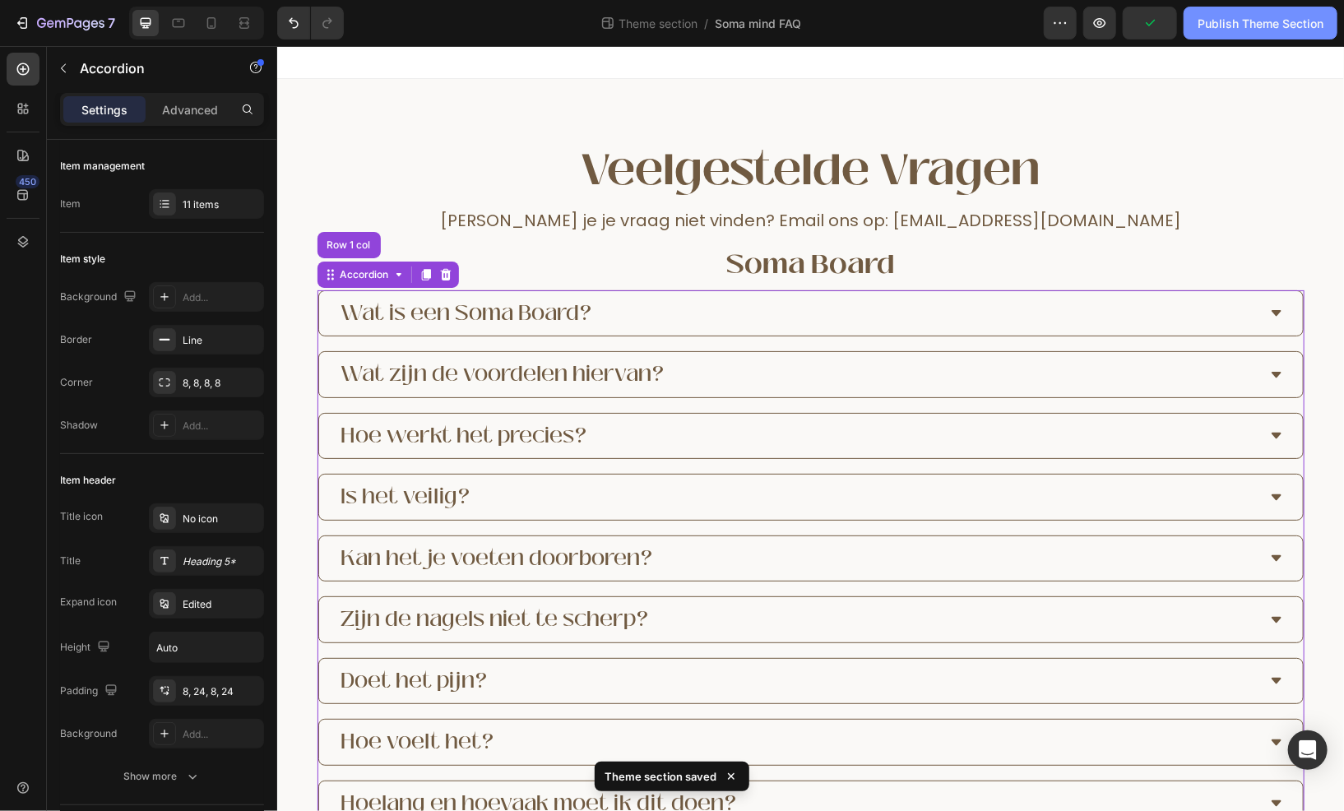
click at [1234, 29] on div "Publish Theme Section" at bounding box center [1261, 23] width 126 height 17
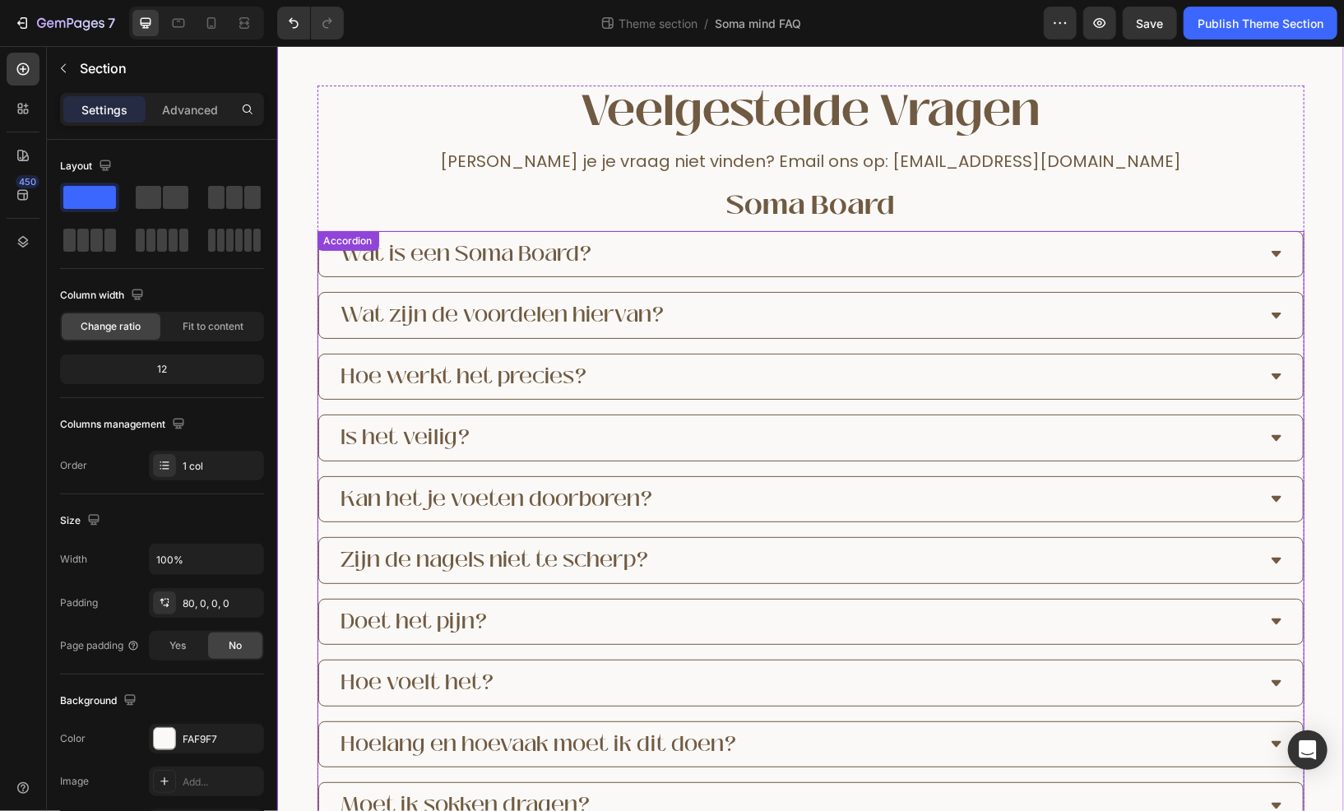
scroll to position [82, 0]
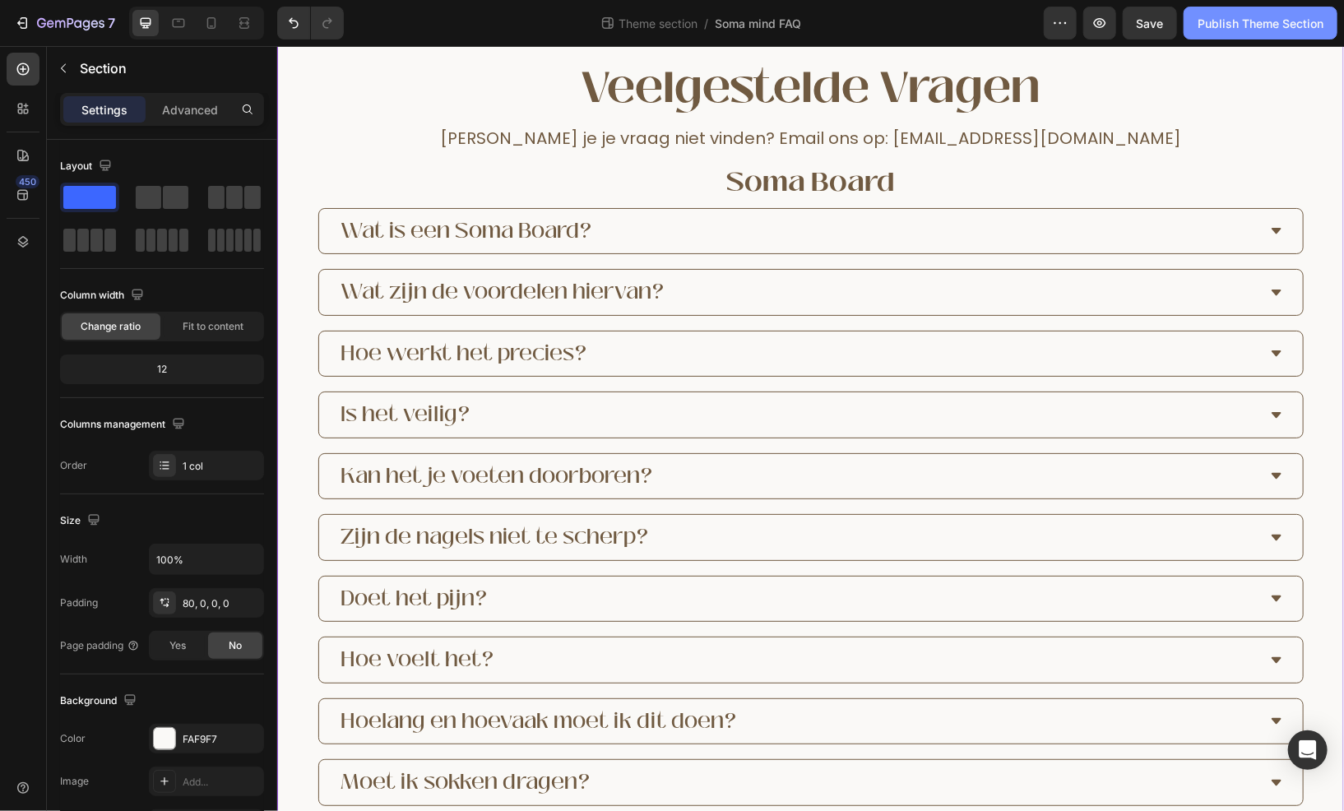
click at [1260, 29] on div "Publish Theme Section" at bounding box center [1261, 23] width 126 height 17
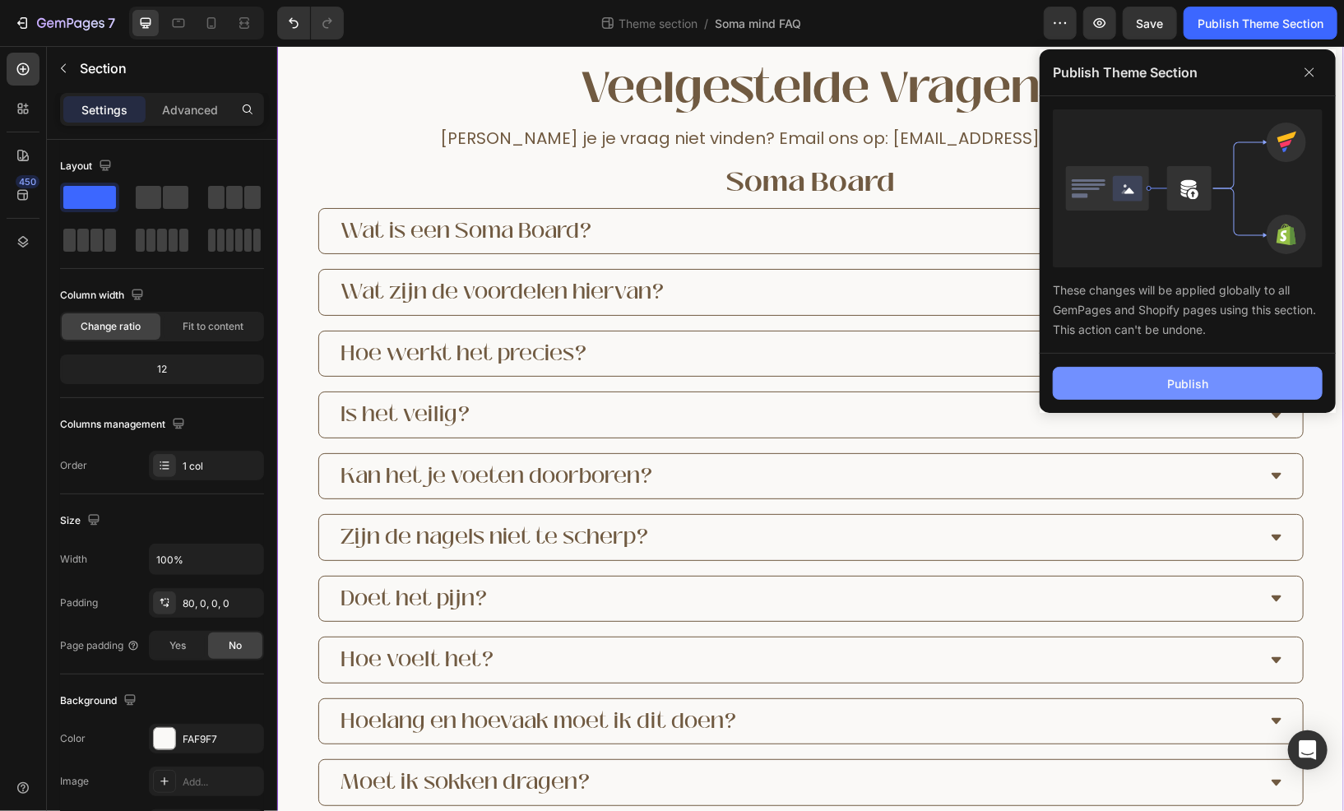
click at [1132, 383] on button "Publish" at bounding box center [1188, 383] width 270 height 33
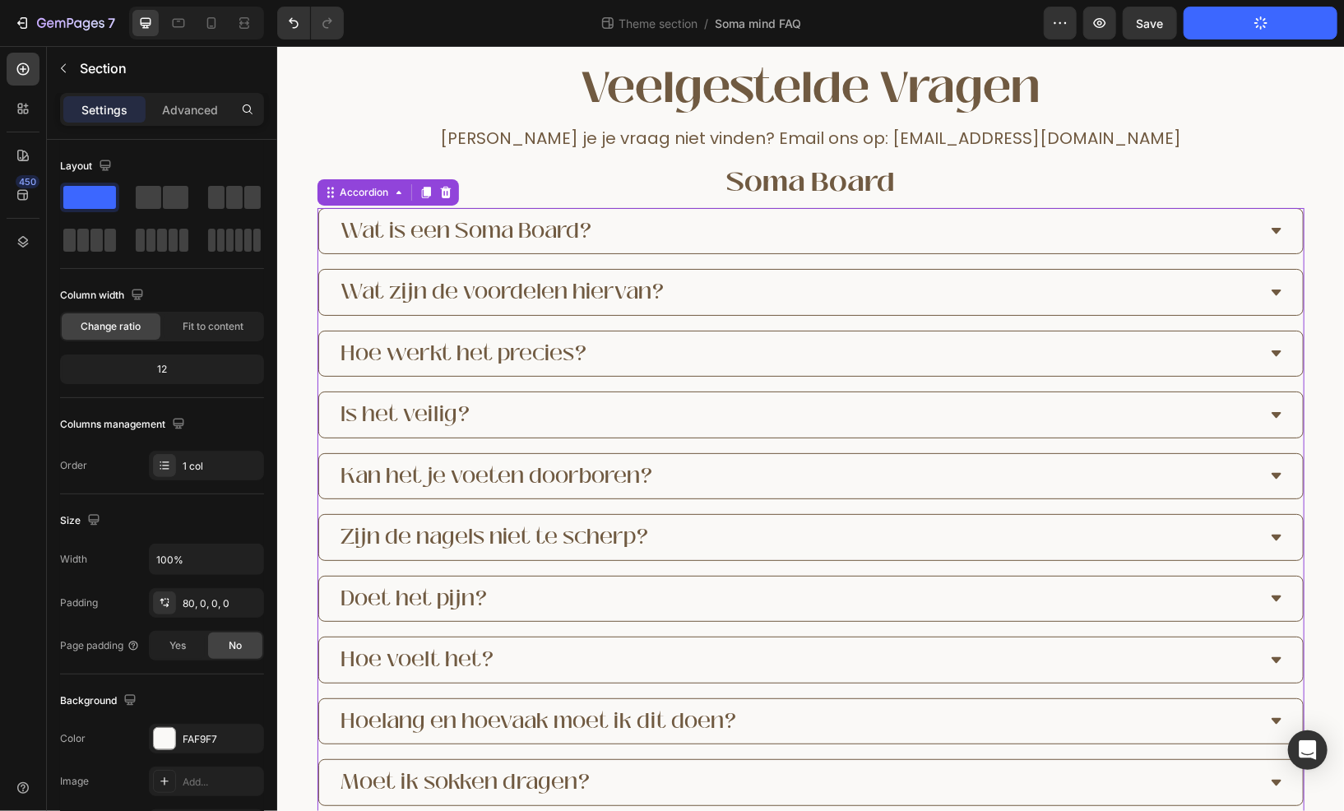
click at [1269, 218] on div "Wat is een Soma Board?" at bounding box center [810, 230] width 984 height 45
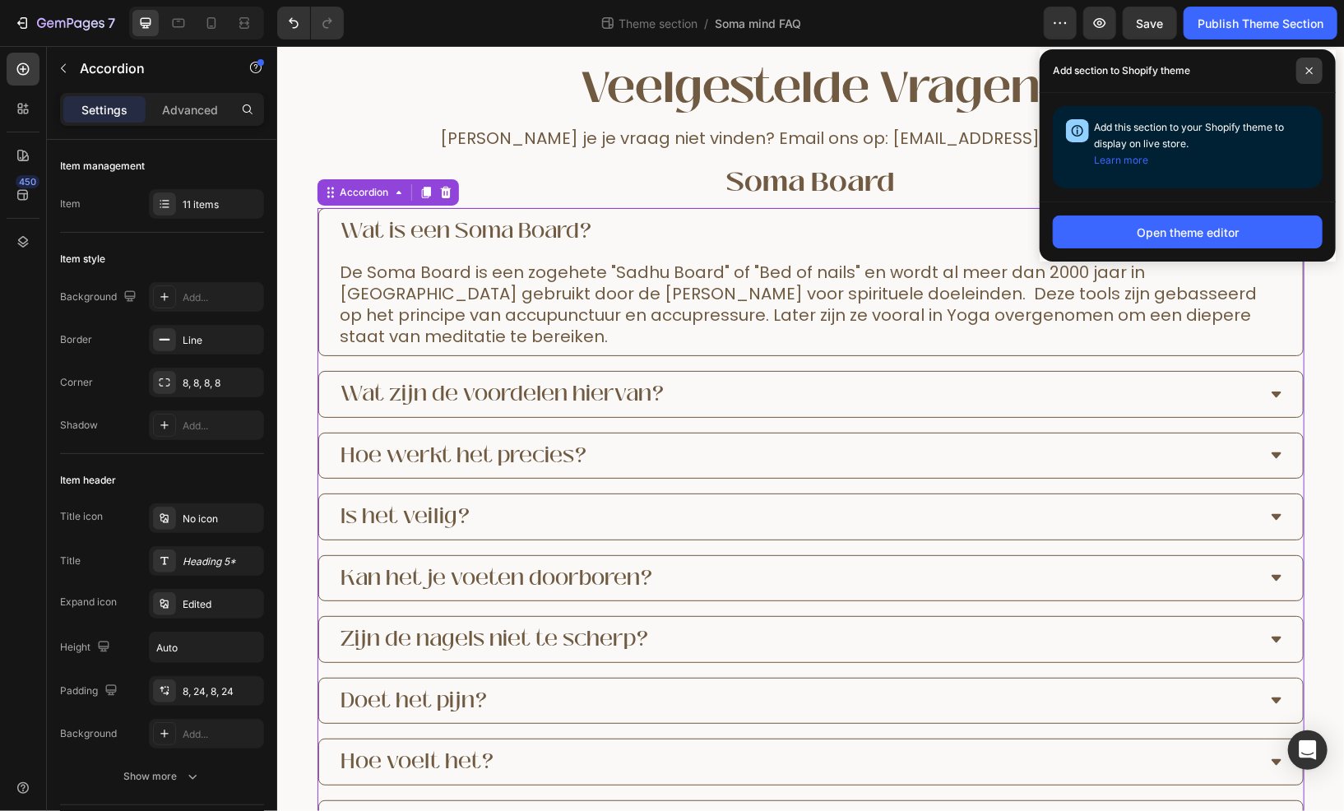
click at [1305, 63] on span at bounding box center [1310, 71] width 26 height 26
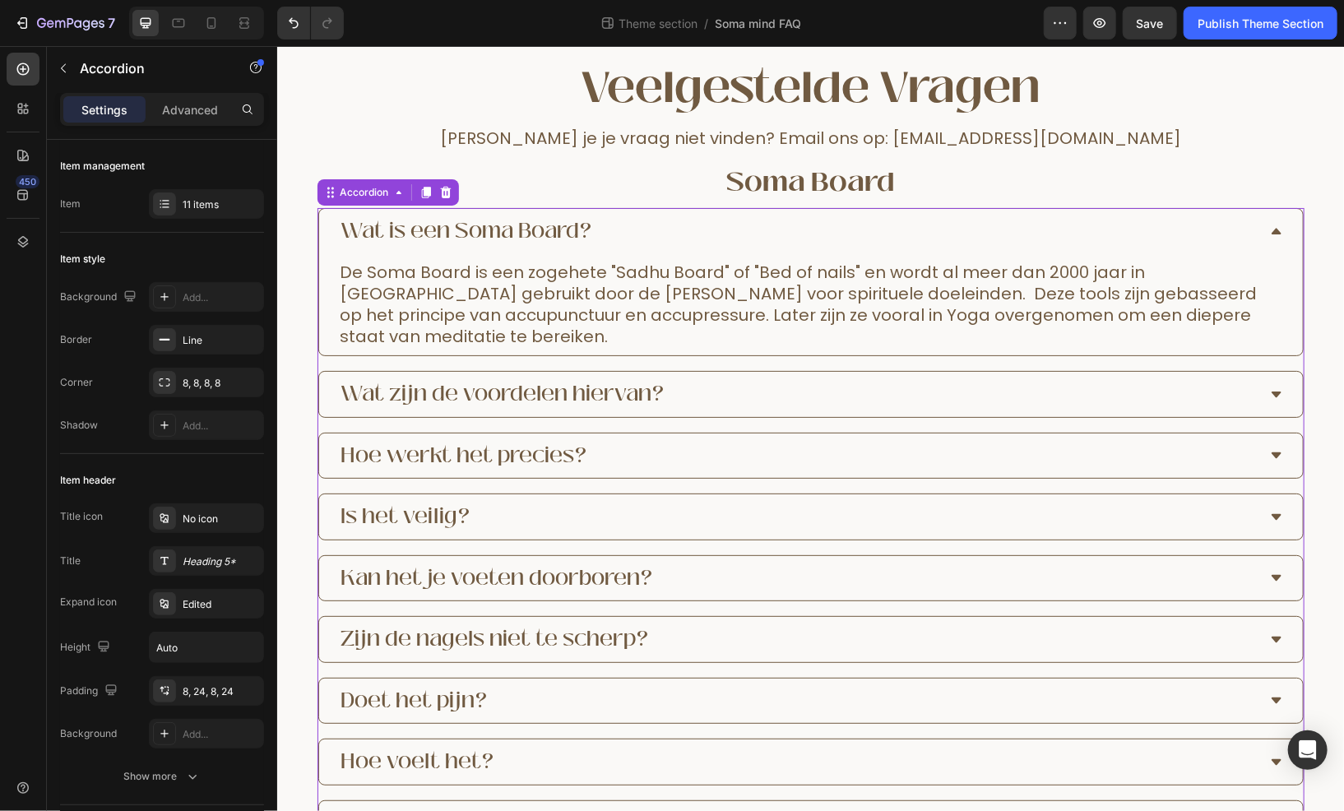
click at [1282, 219] on div "Wat is een Soma Board?" at bounding box center [810, 230] width 984 height 45
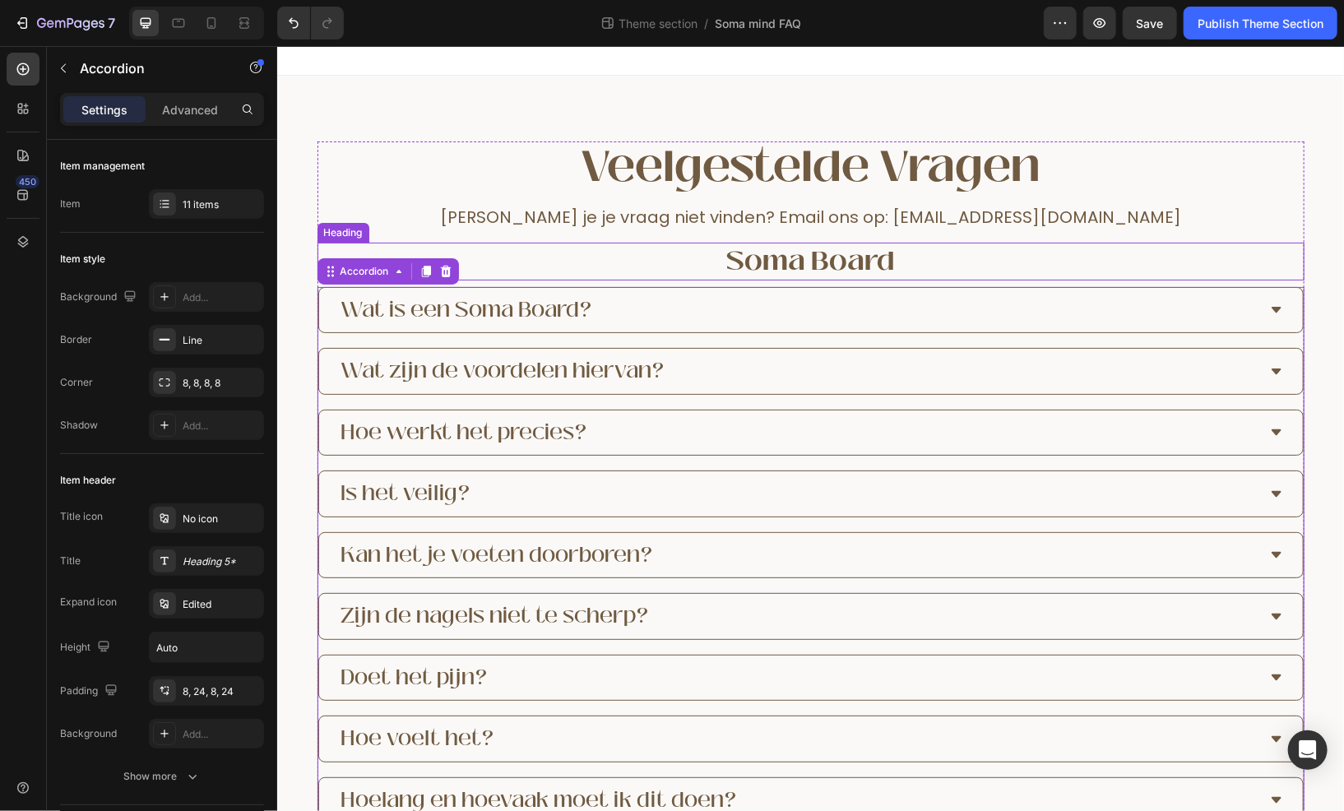
scroll to position [0, 0]
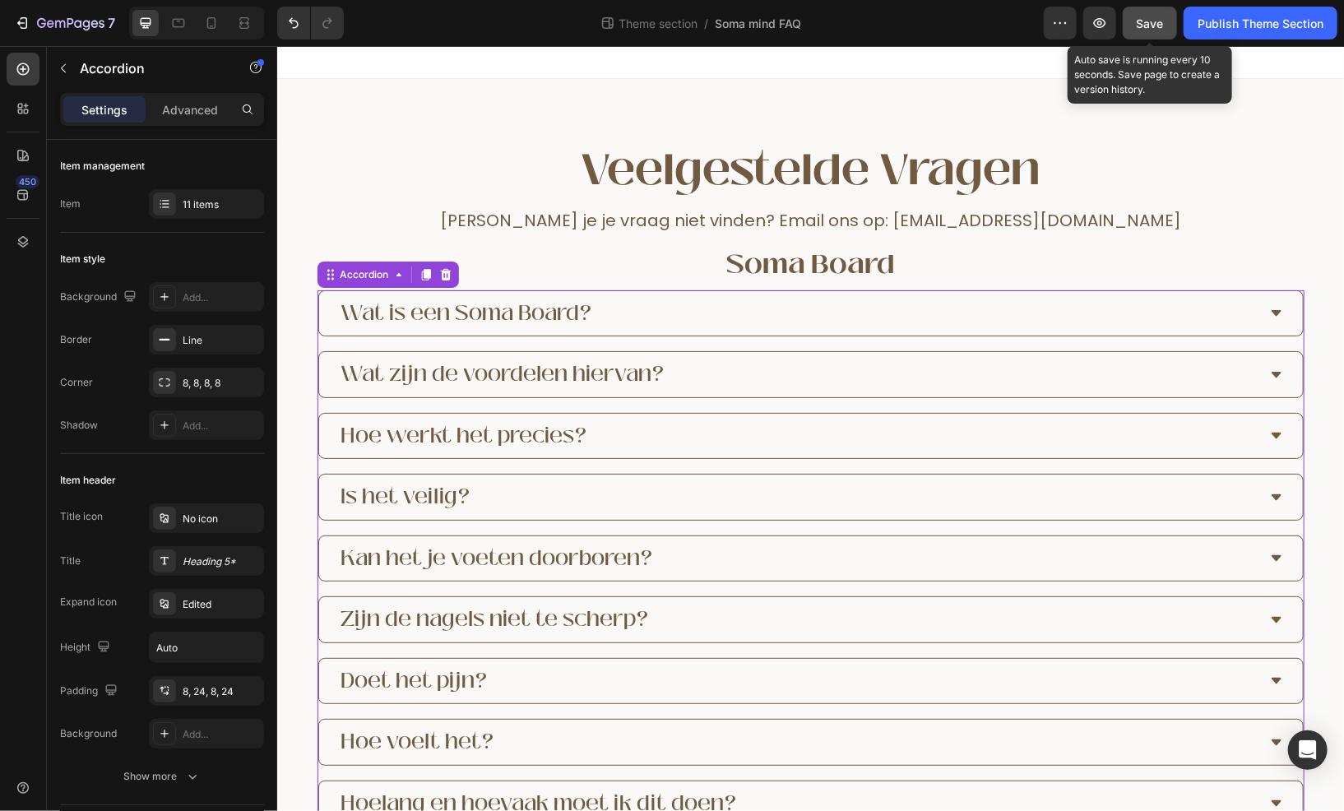
click at [1143, 27] on span "Save" at bounding box center [1150, 23] width 27 height 14
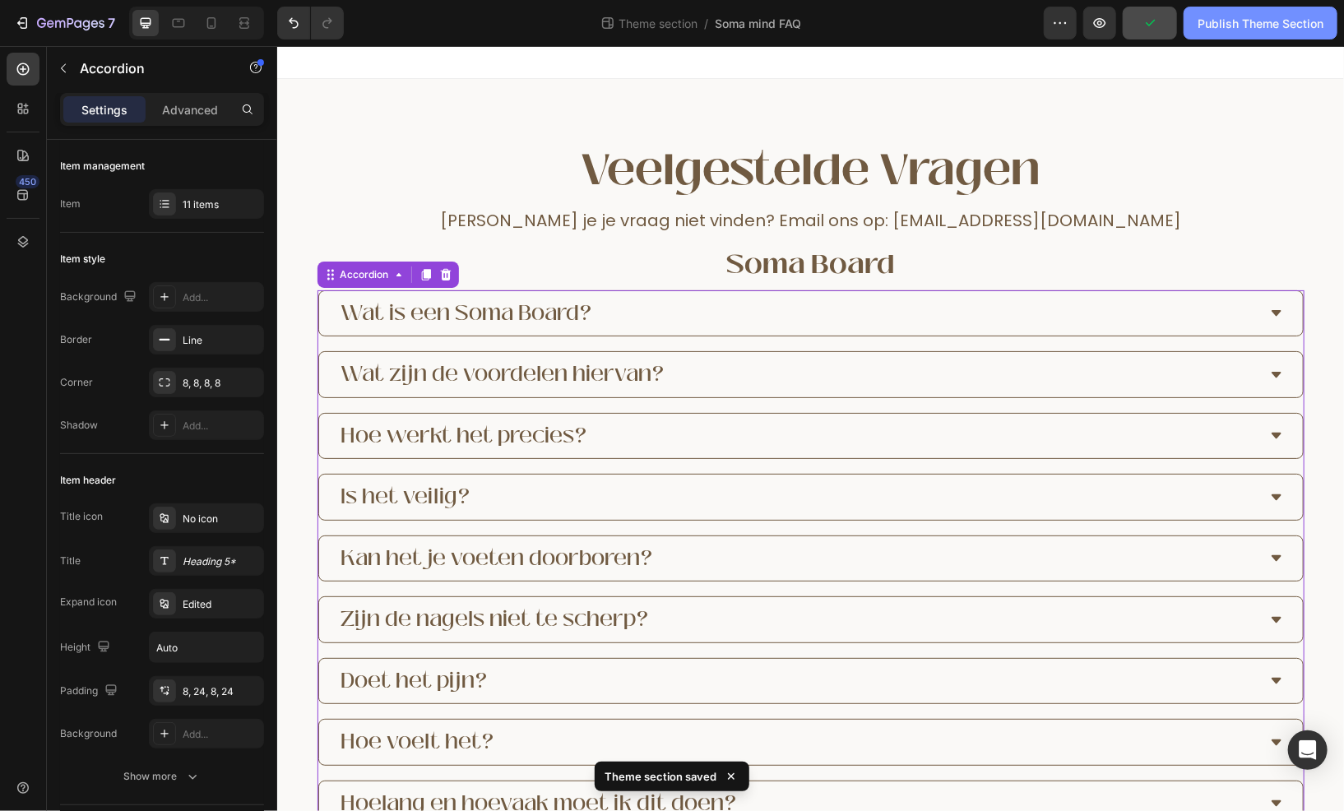
click at [1260, 29] on div "Publish Theme Section" at bounding box center [1261, 23] width 126 height 17
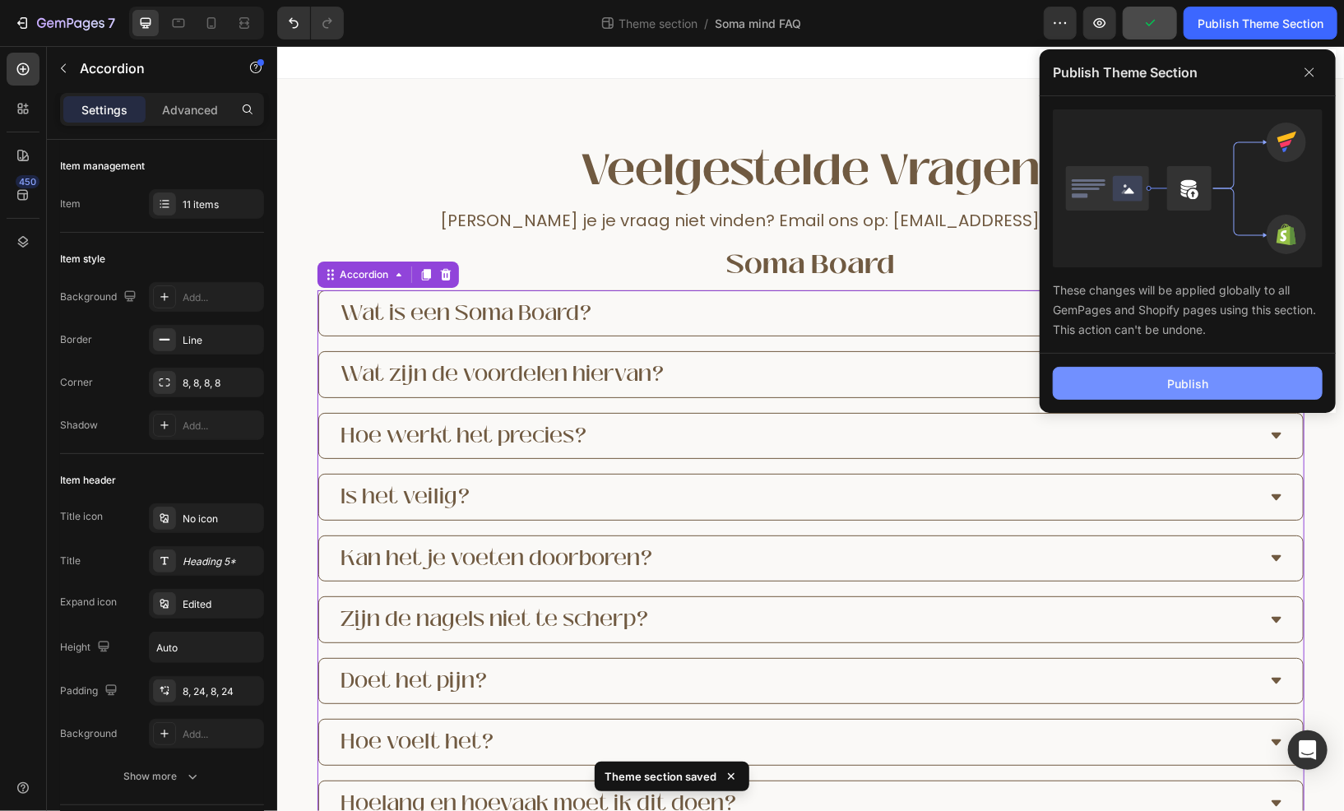
click at [1163, 389] on button "Publish" at bounding box center [1188, 383] width 270 height 33
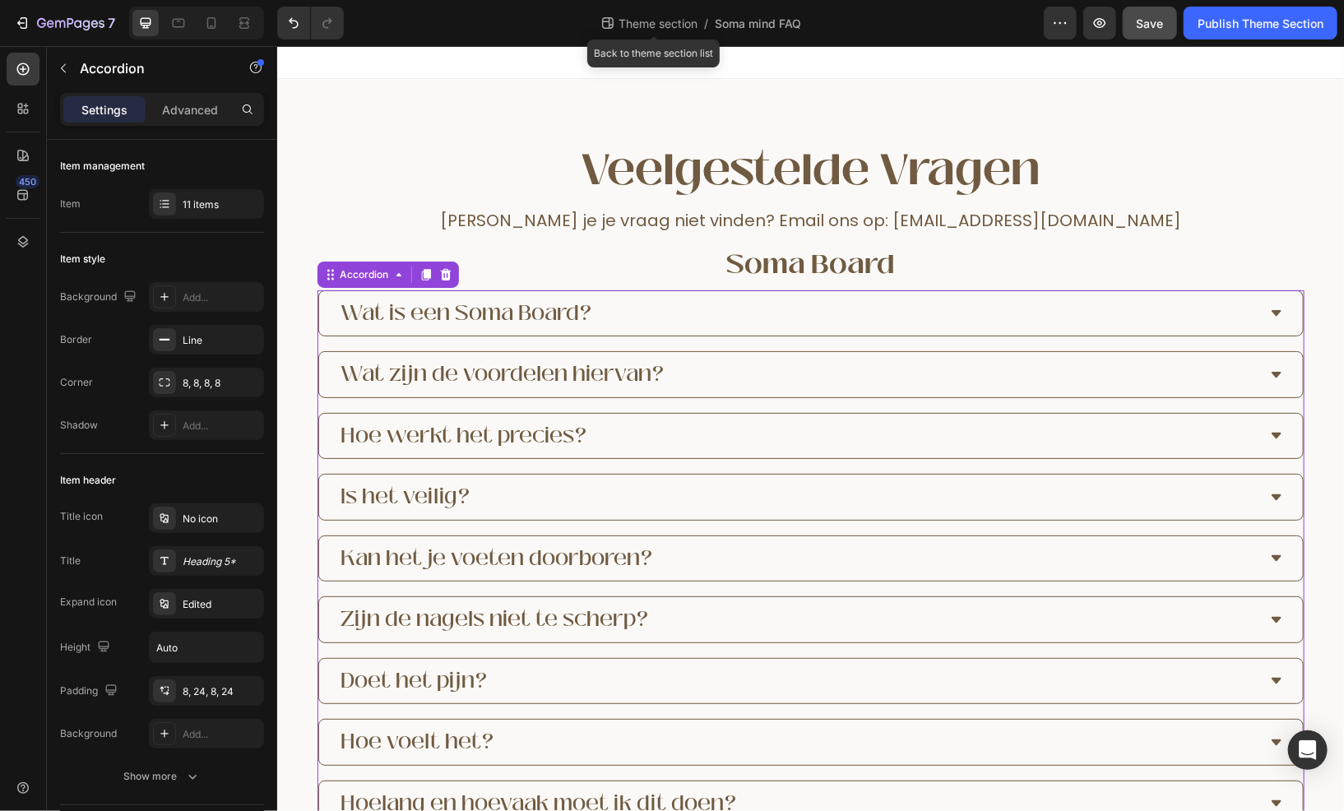
click at [680, 27] on span "Theme section" at bounding box center [659, 23] width 86 height 17
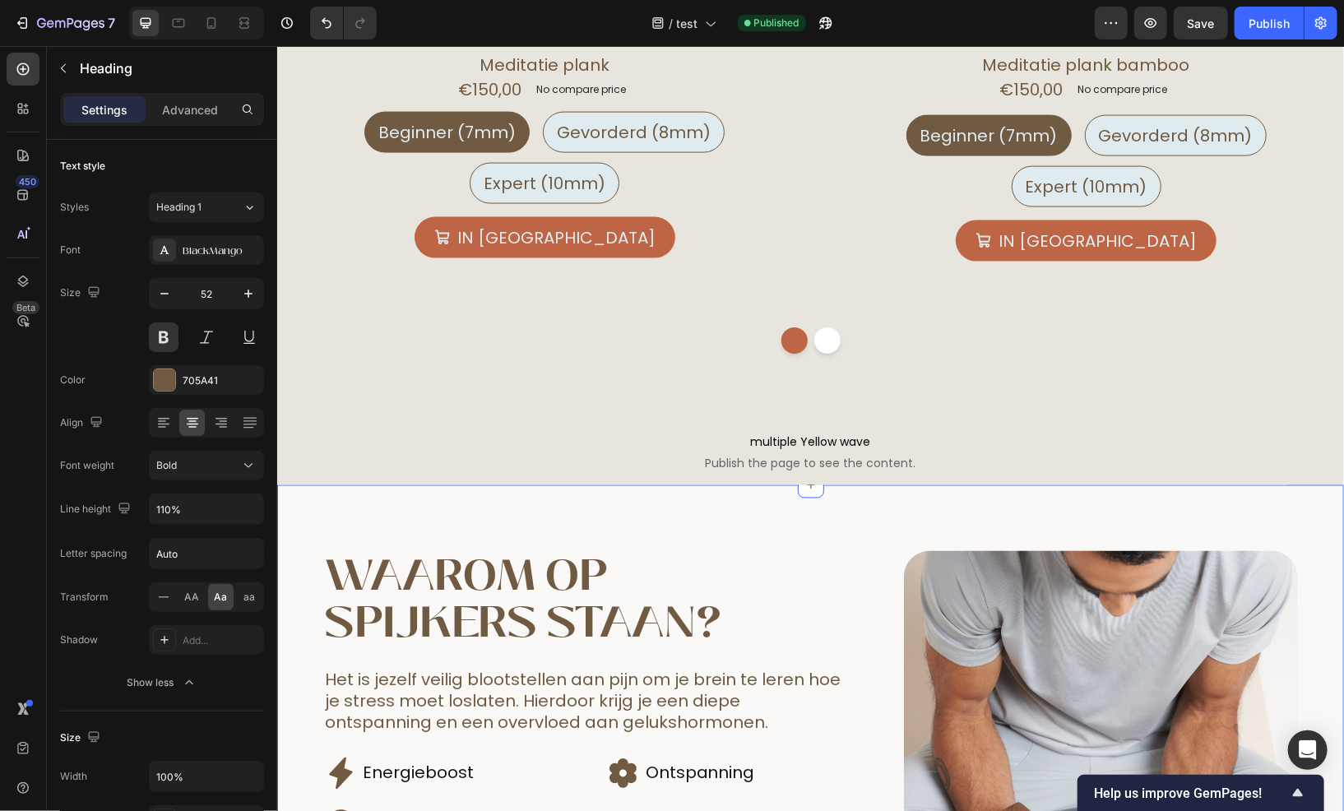
scroll to position [1399, 0]
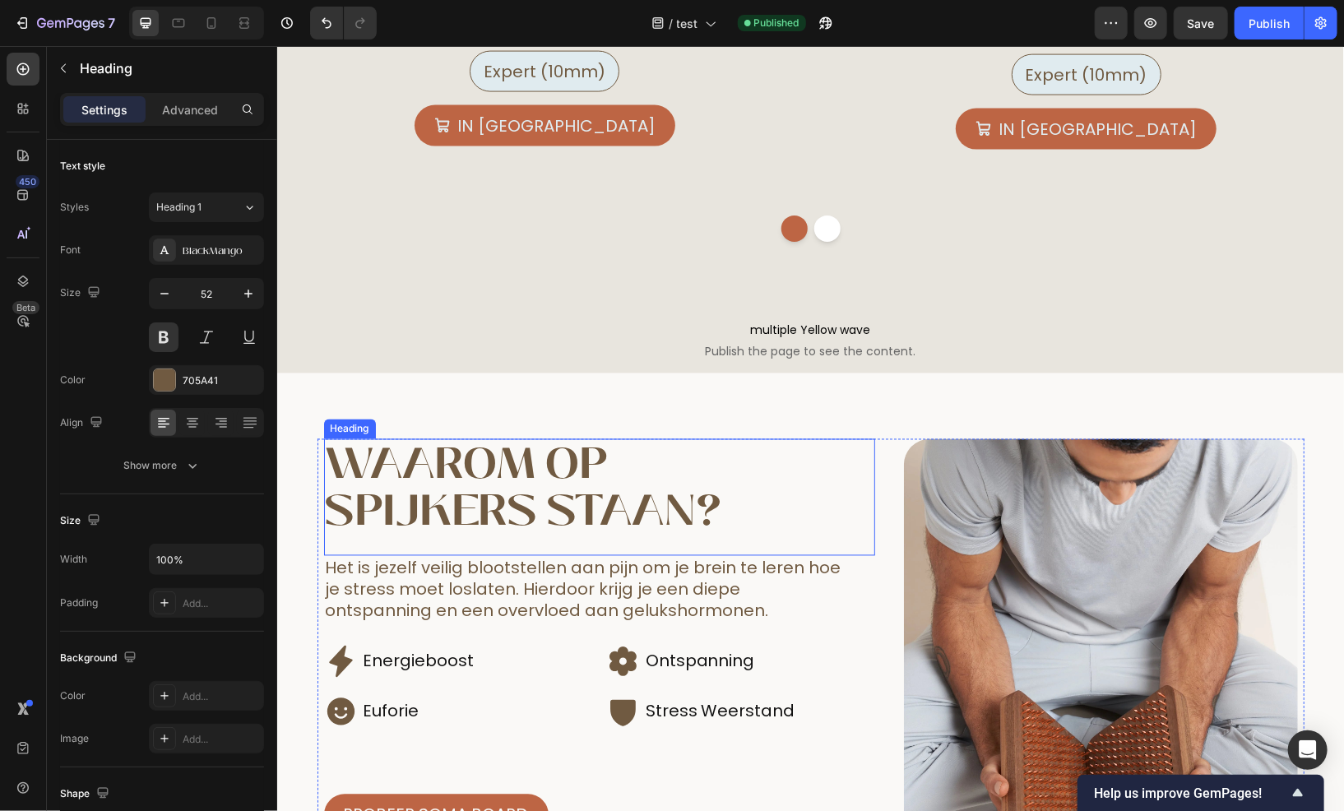
click at [440, 467] on h2 "Waarom op spijkers staan?" at bounding box center [598, 487] width 551 height 97
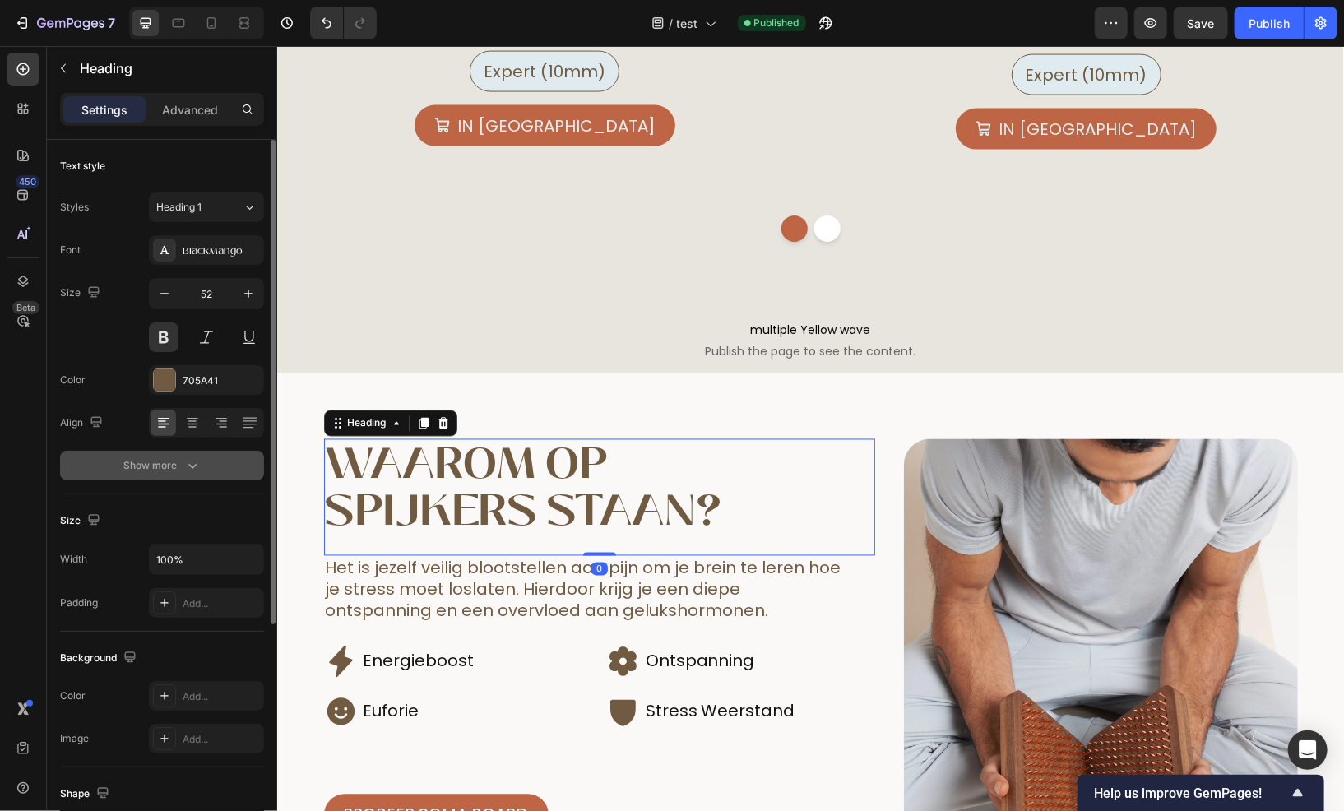
click at [180, 465] on div "Show more" at bounding box center [162, 465] width 77 height 16
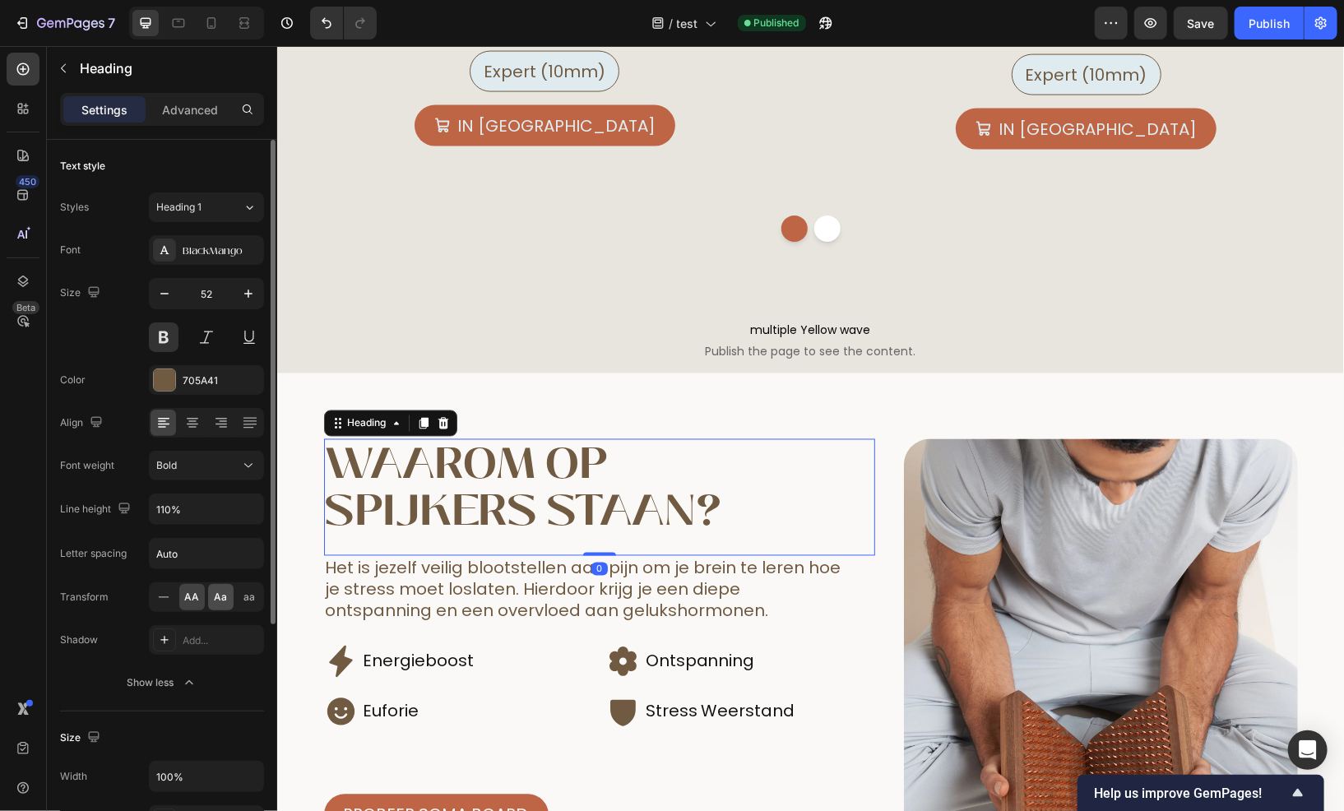
click at [217, 604] on div "Aa" at bounding box center [221, 597] width 26 height 26
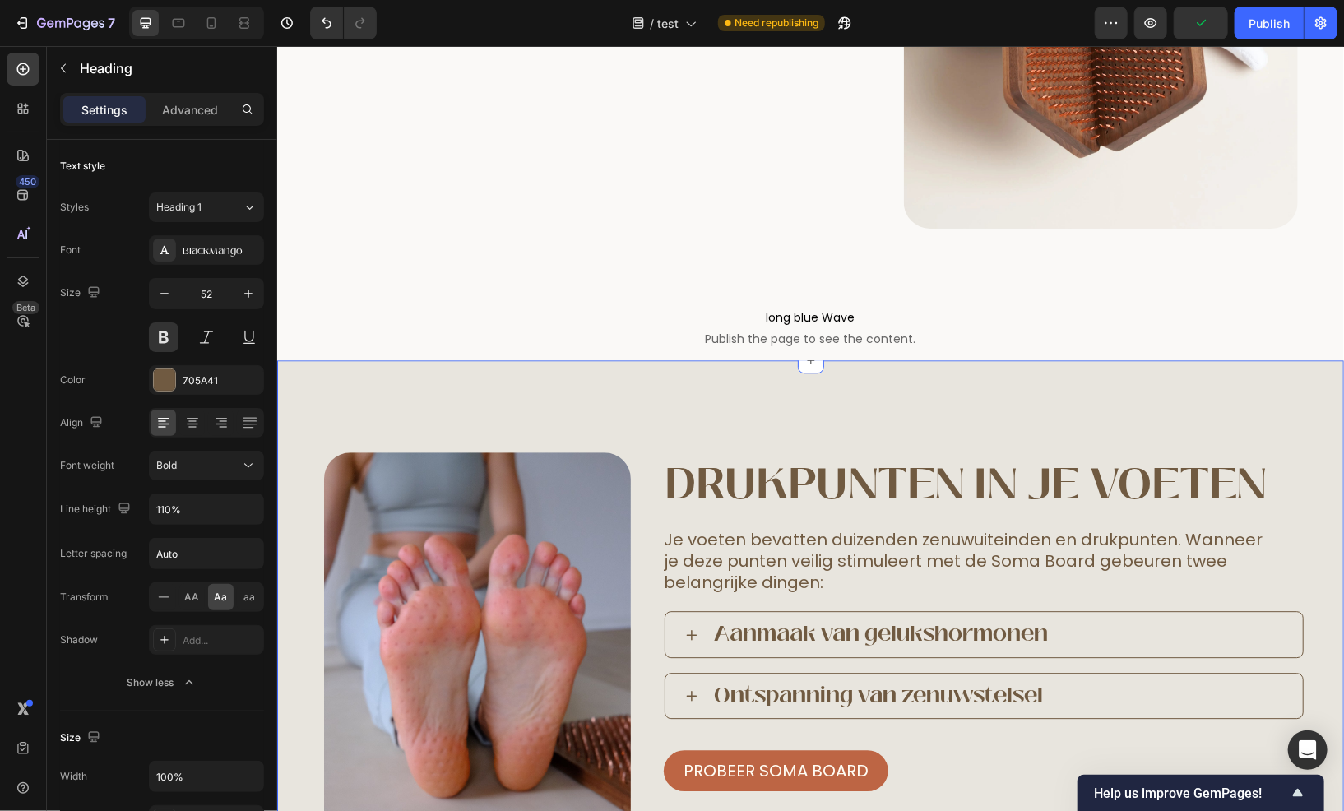
scroll to position [2222, 0]
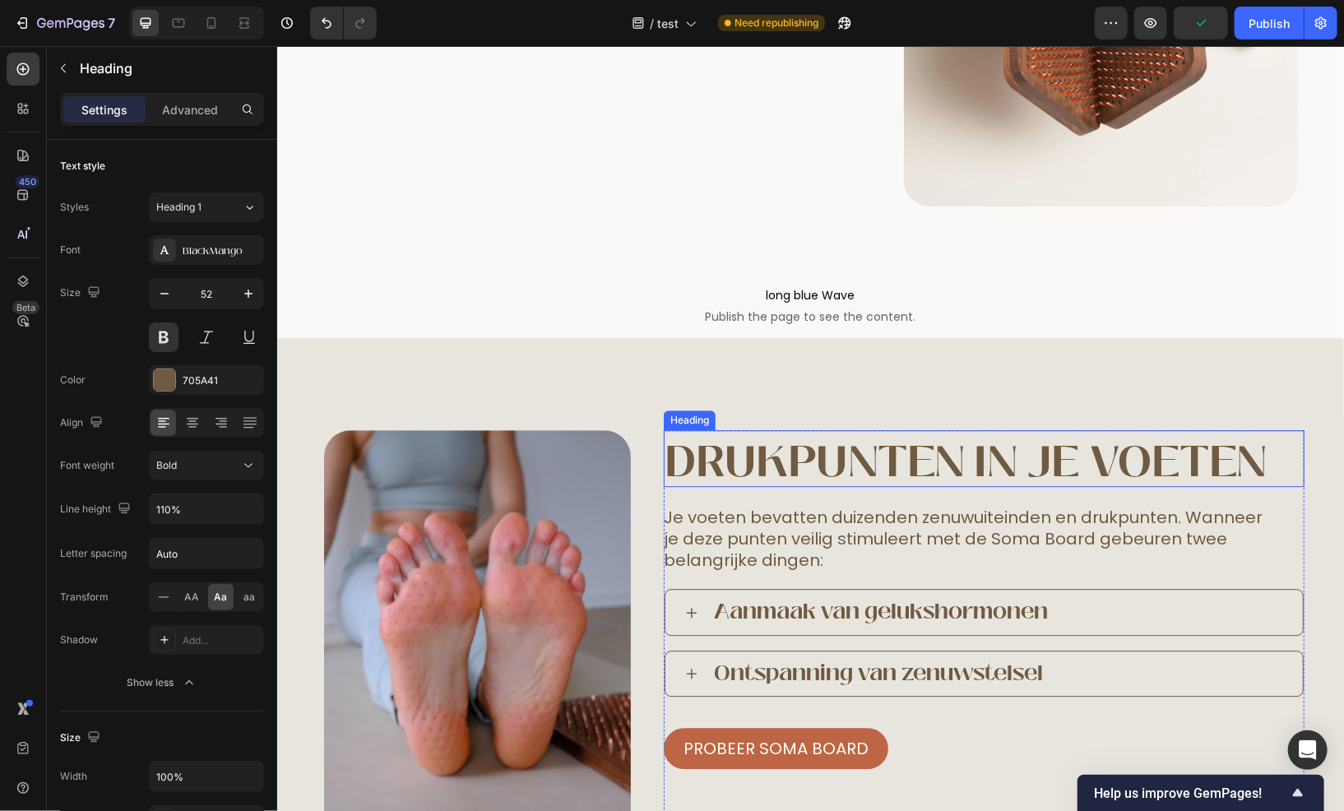
click at [796, 443] on h2 "drukpunten in je voeten" at bounding box center [983, 461] width 641 height 50
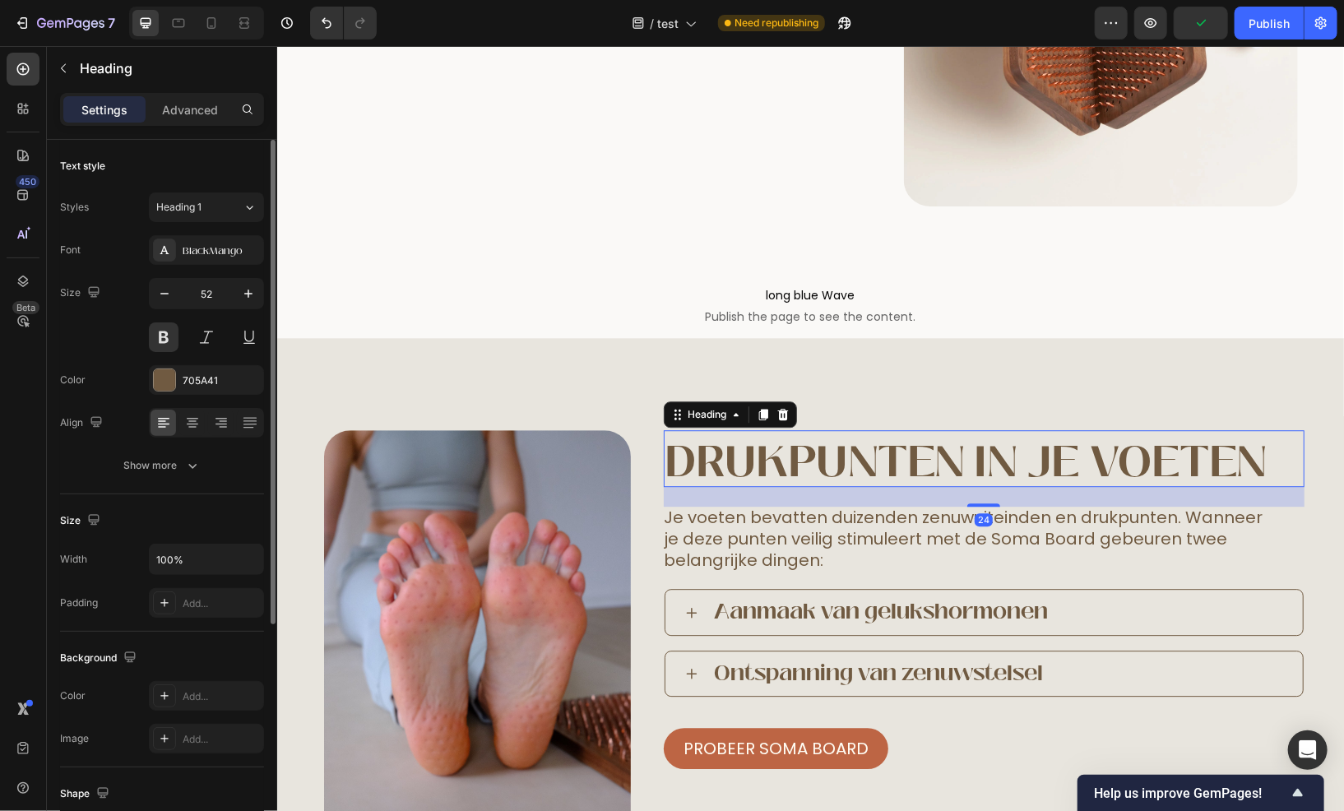
click at [155, 482] on div "Text style Styles Heading 1 Font BlackMango Size 52 Color 705A41 Align Show more" at bounding box center [162, 317] width 204 height 355
click at [159, 473] on button "Show more" at bounding box center [162, 466] width 204 height 30
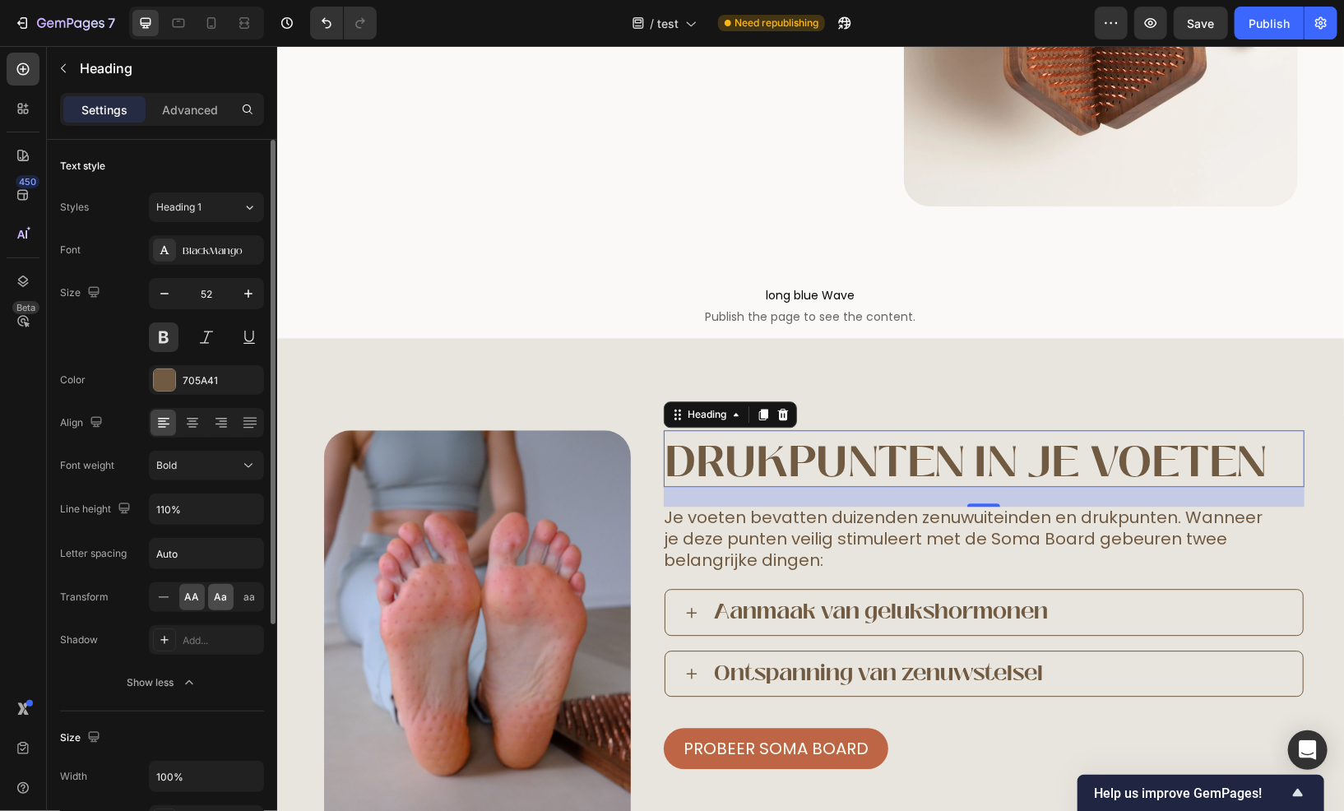
click at [217, 599] on span "Aa" at bounding box center [221, 597] width 13 height 15
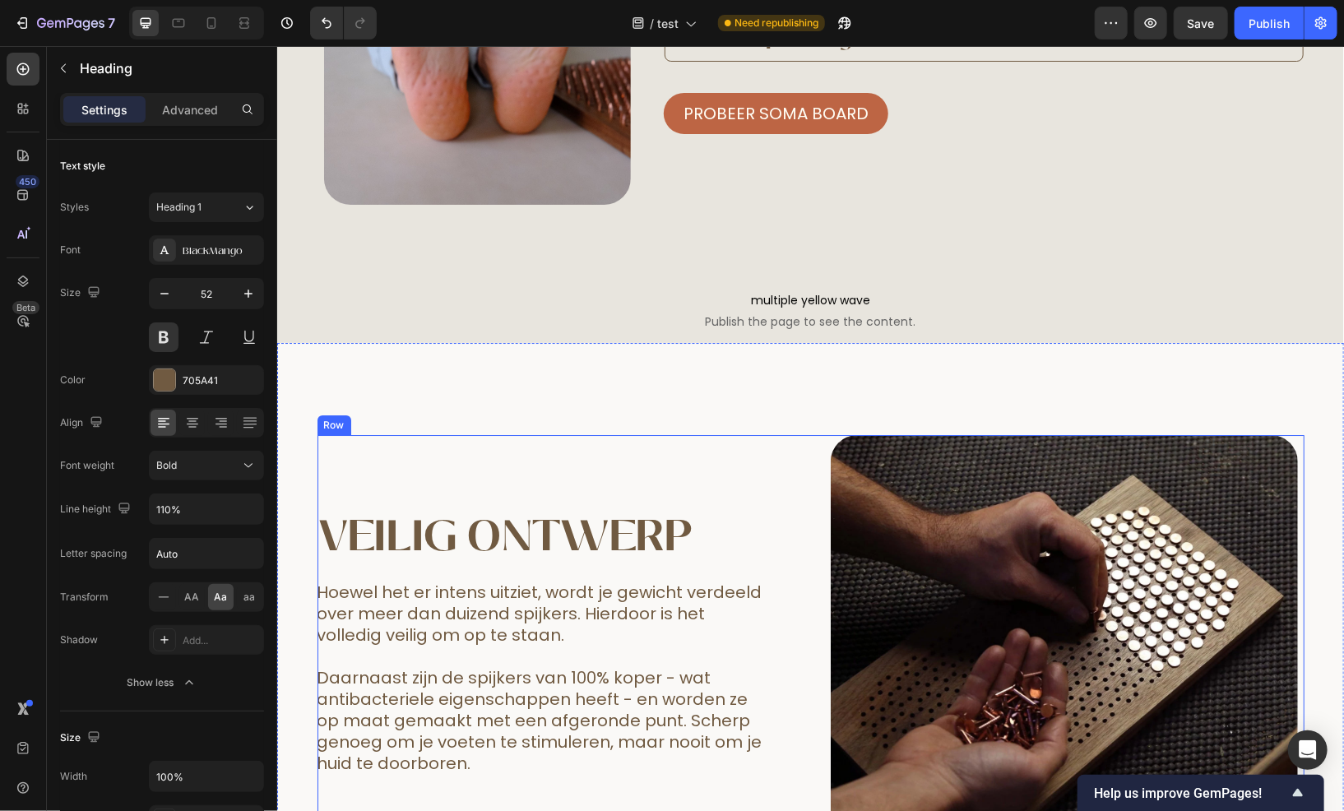
scroll to position [2880, 0]
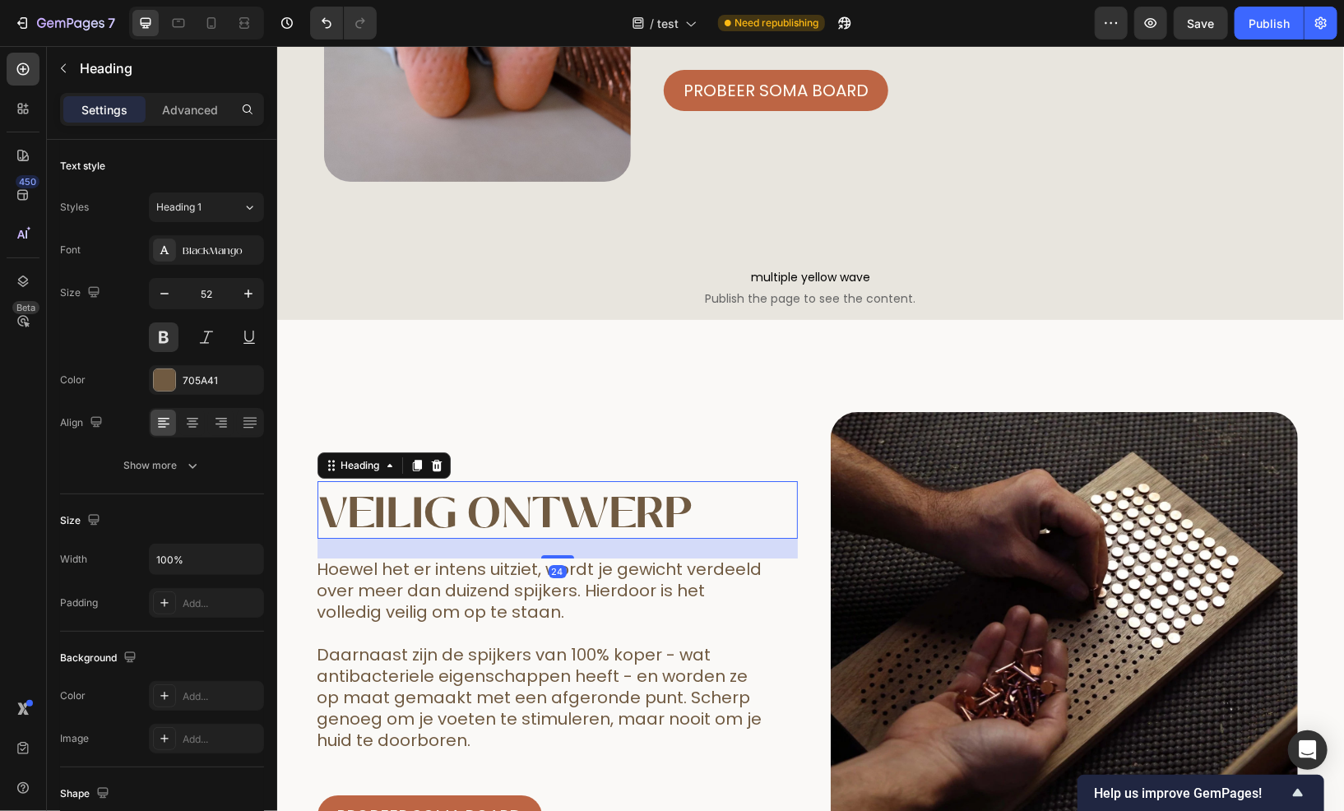
click at [469, 504] on h2 "veilig ontwerp" at bounding box center [557, 512] width 481 height 50
click at [178, 451] on button "Show more" at bounding box center [162, 466] width 204 height 30
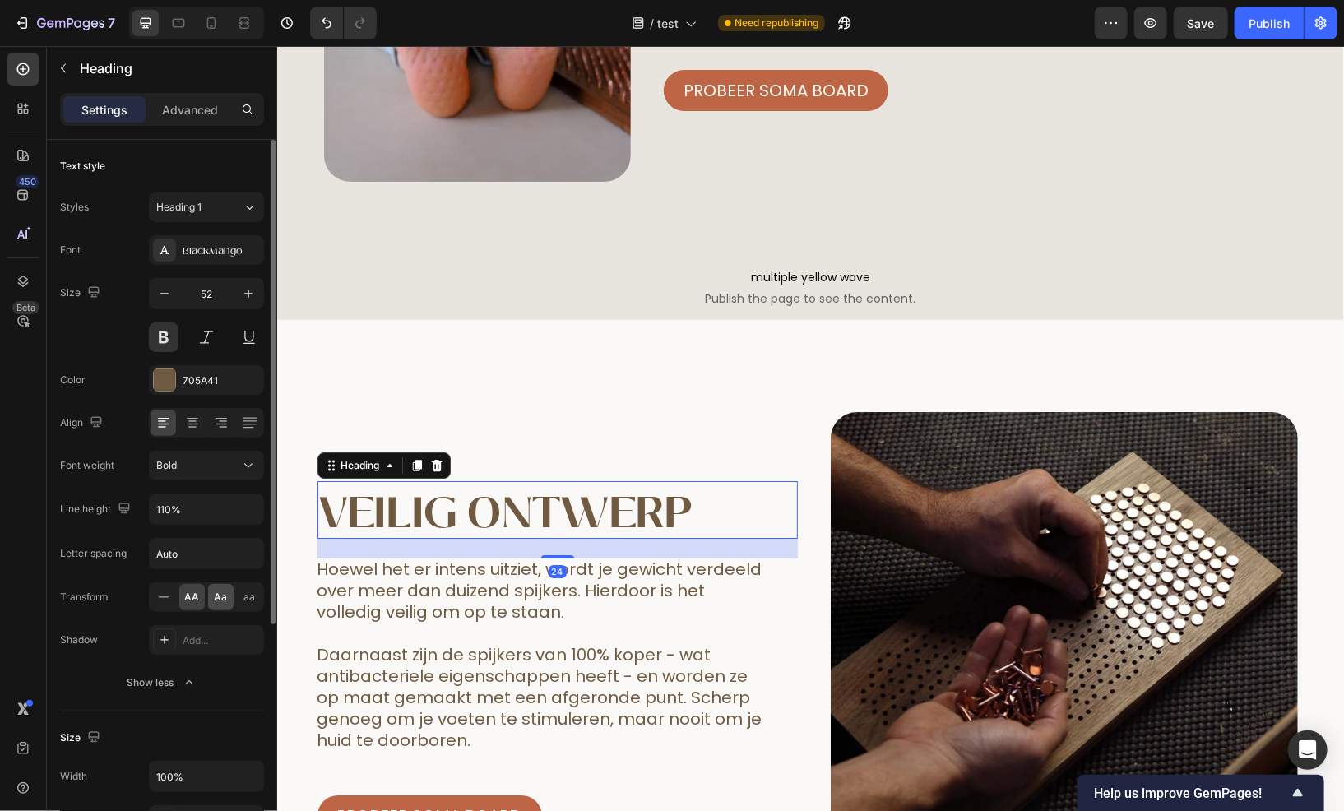
click at [219, 592] on span "Aa" at bounding box center [221, 597] width 13 height 15
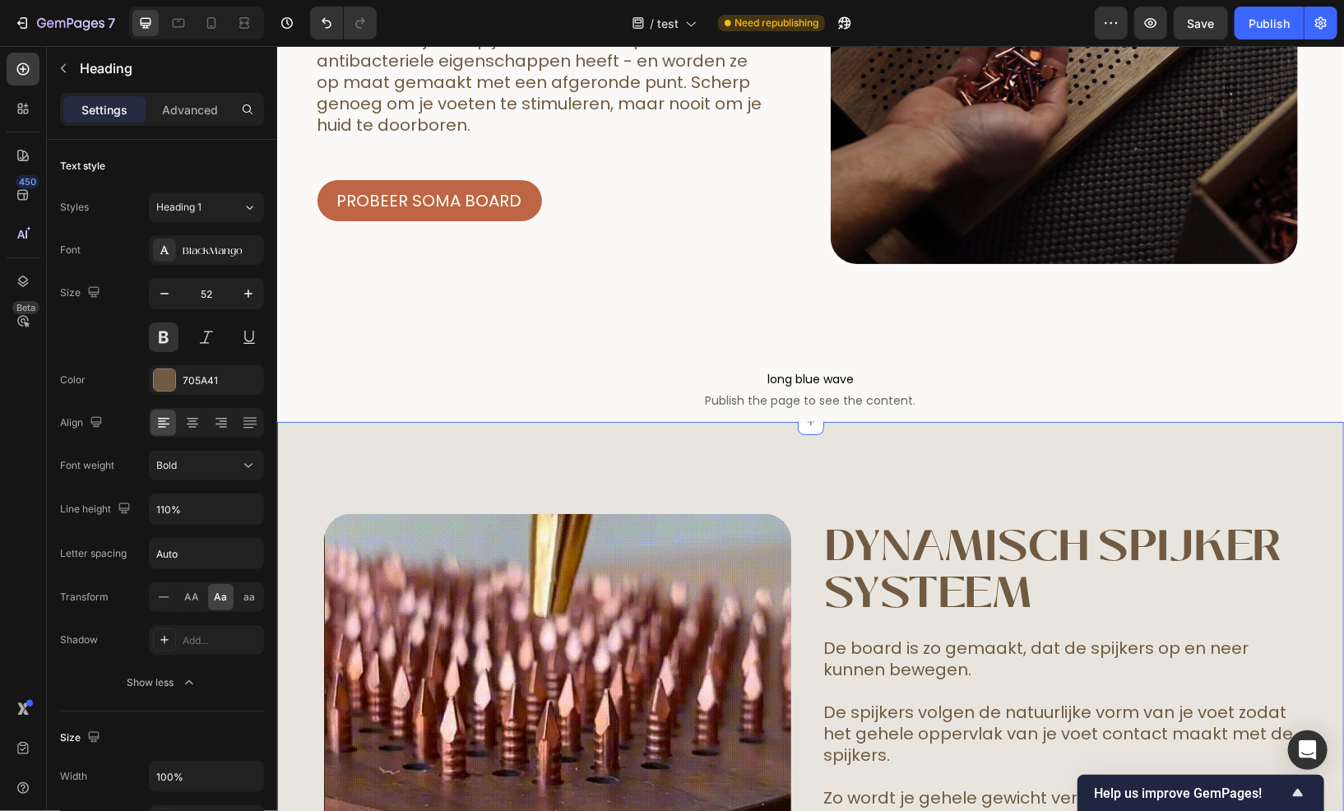
scroll to position [3538, 0]
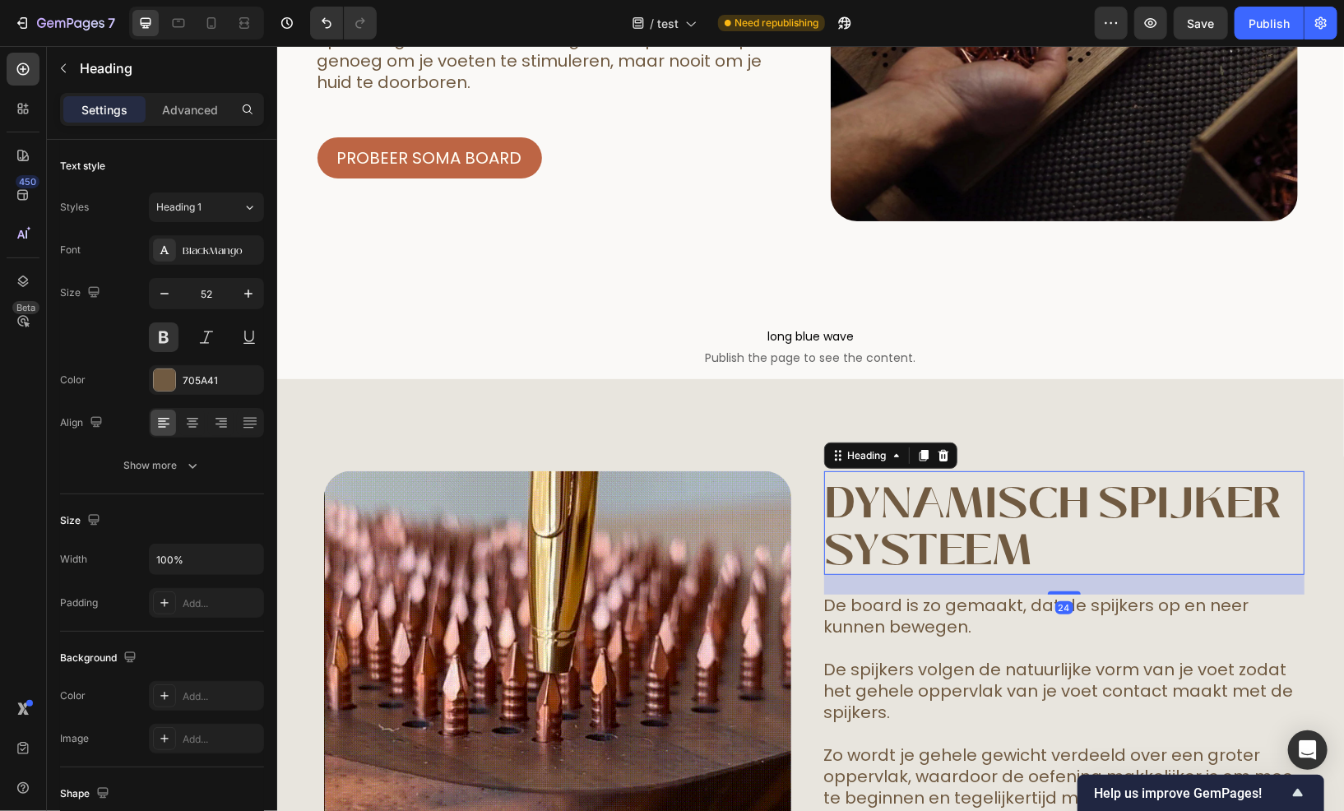
click at [916, 507] on h2 "Dynamisch spijker systeem" at bounding box center [1064, 525] width 481 height 97
click at [182, 471] on div "Show more" at bounding box center [162, 465] width 77 height 16
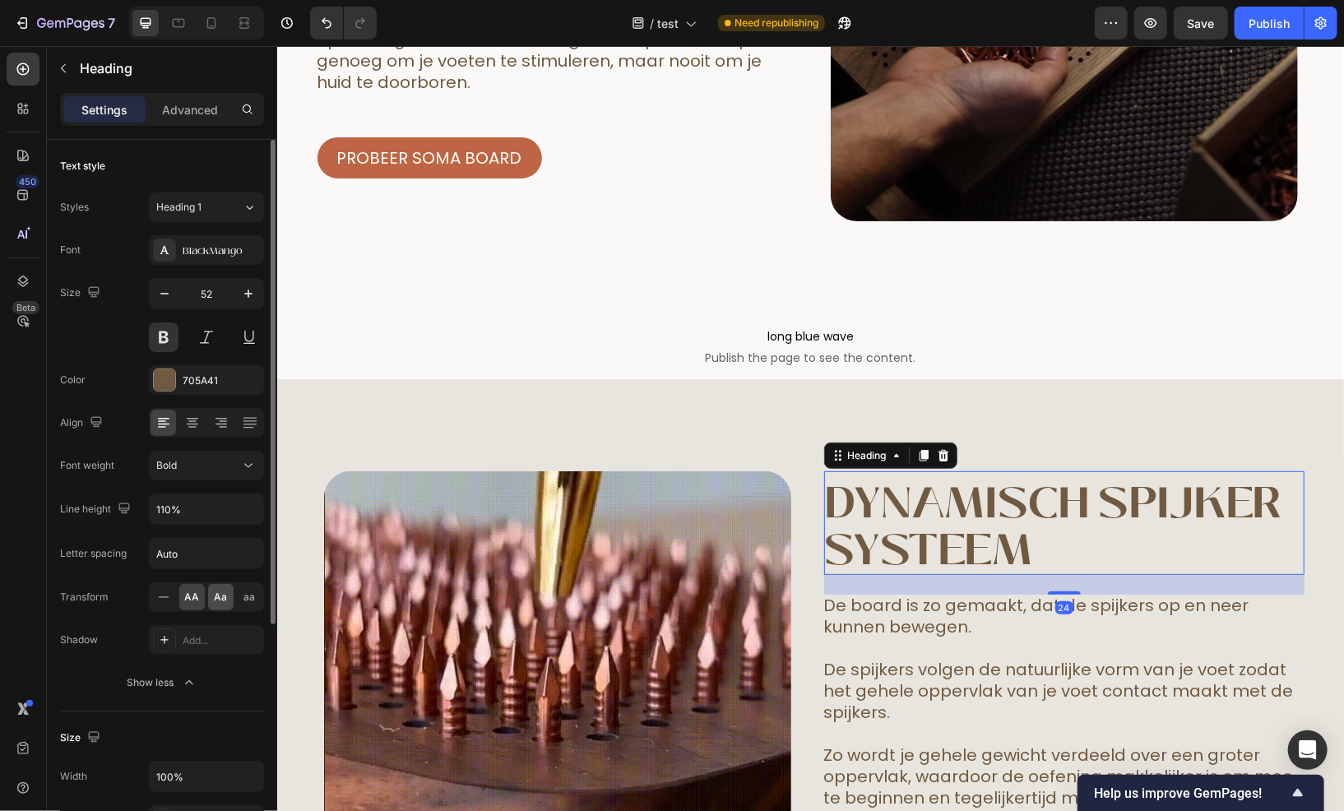
click at [217, 590] on span "Aa" at bounding box center [221, 597] width 13 height 15
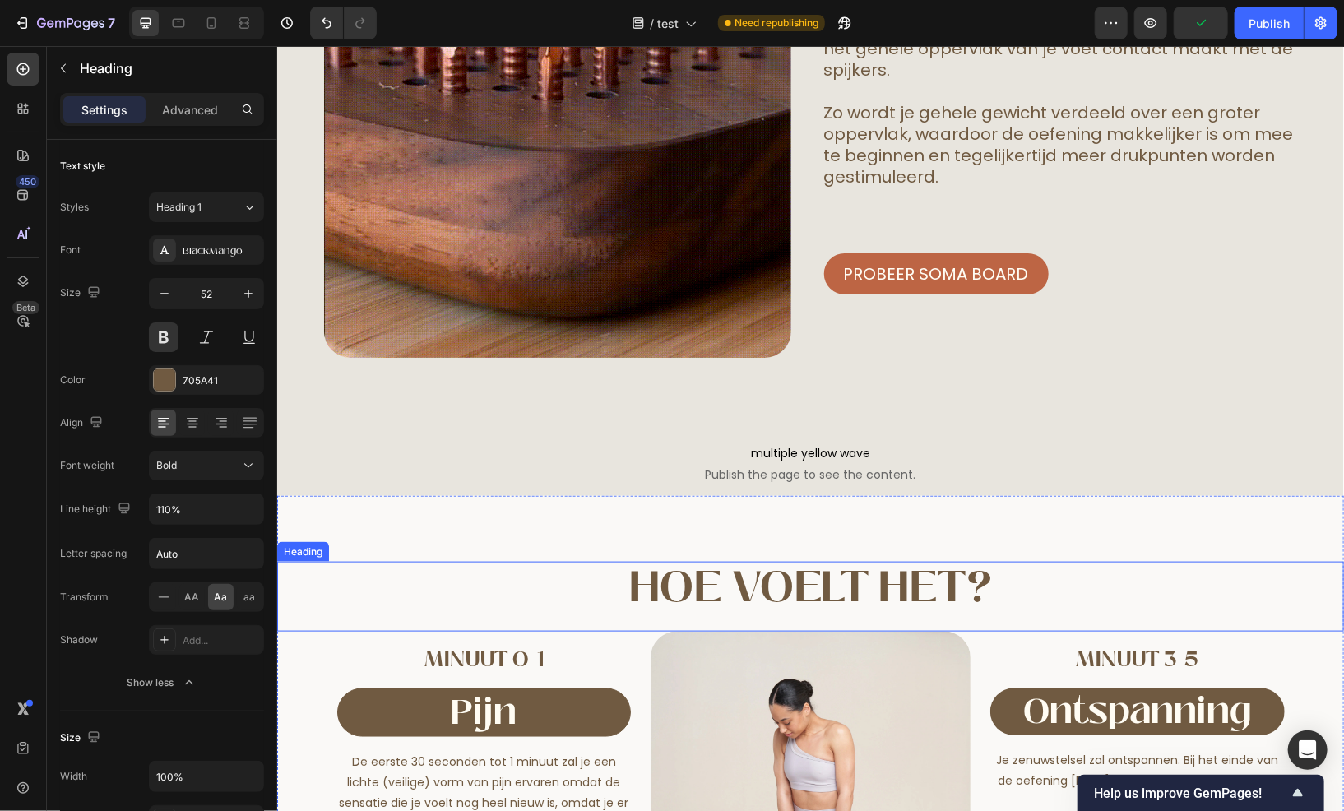
scroll to position [4279, 0]
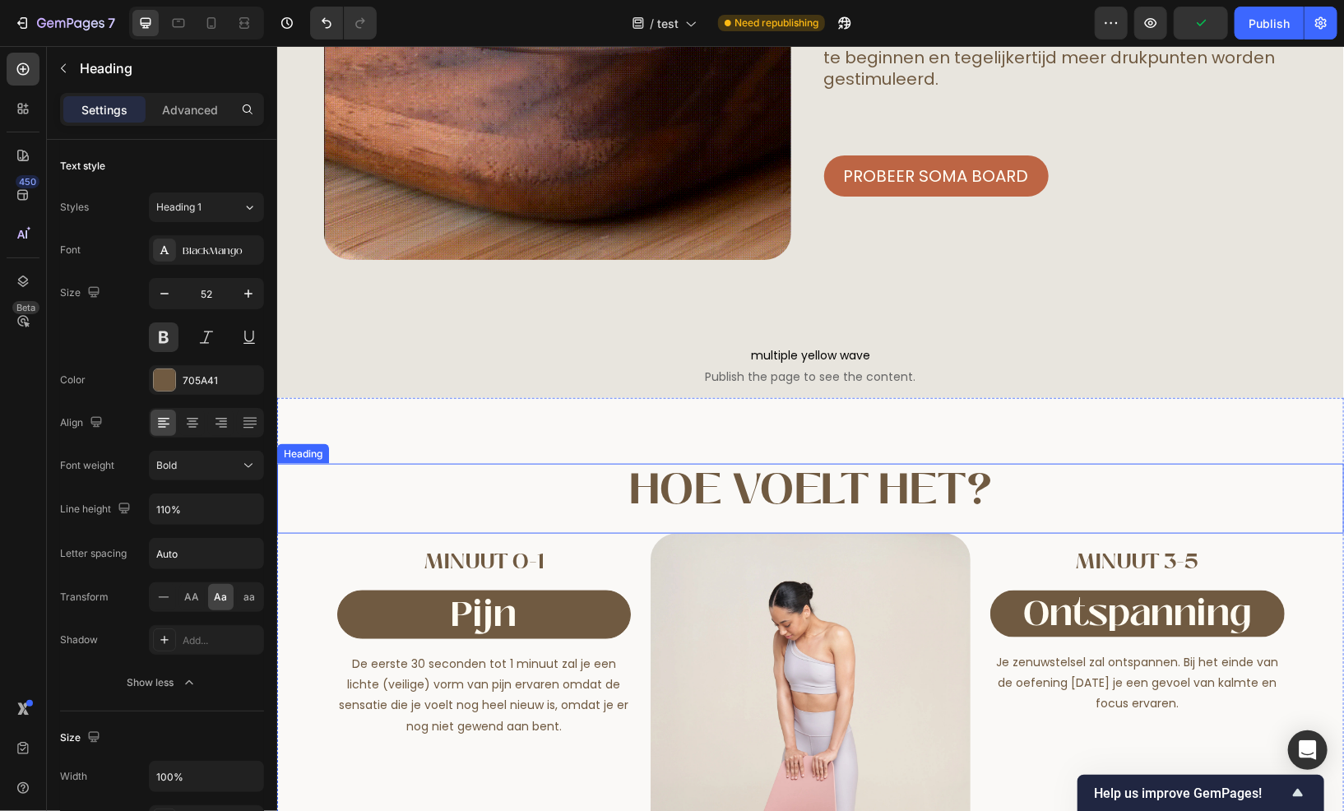
click at [749, 504] on h2 "Hoe voelt het?" at bounding box center [809, 488] width 1067 height 50
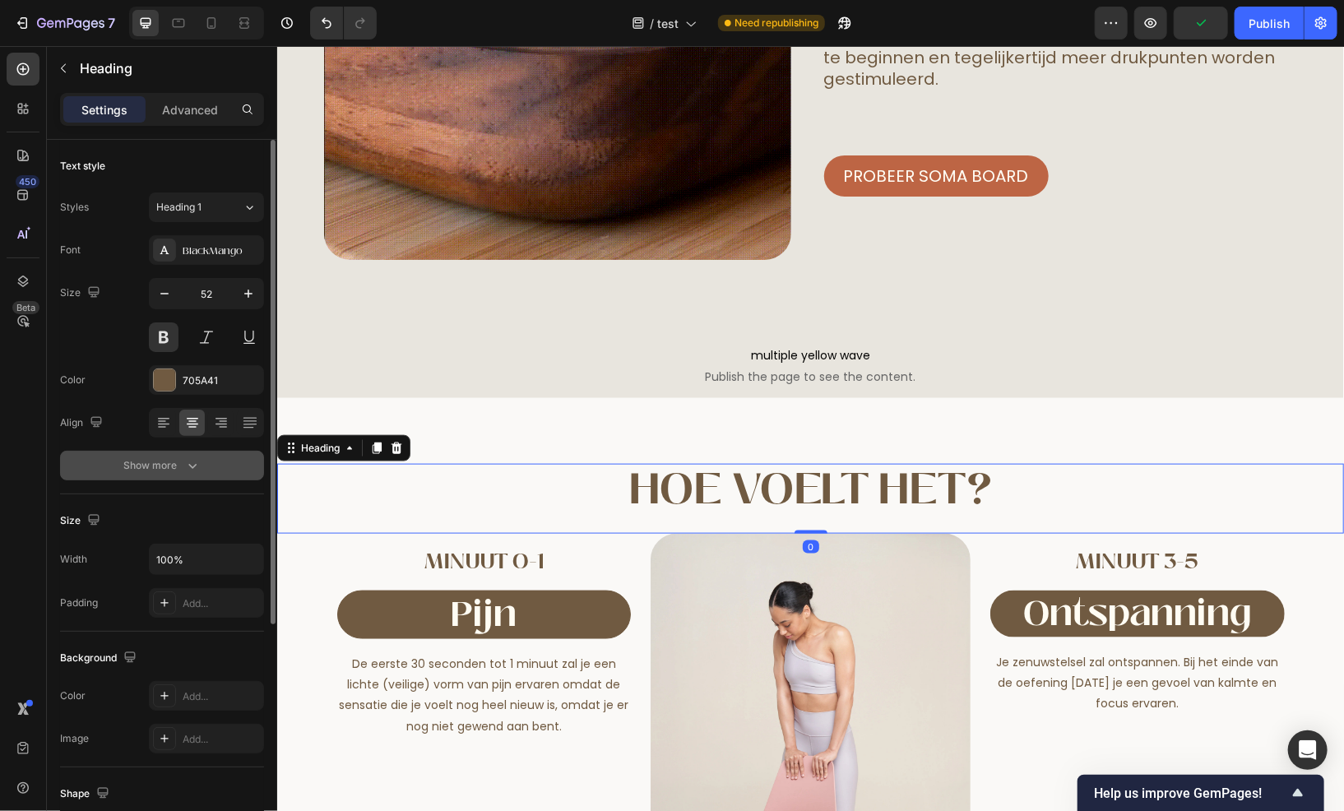
click at [157, 471] on div "Show more" at bounding box center [162, 465] width 77 height 16
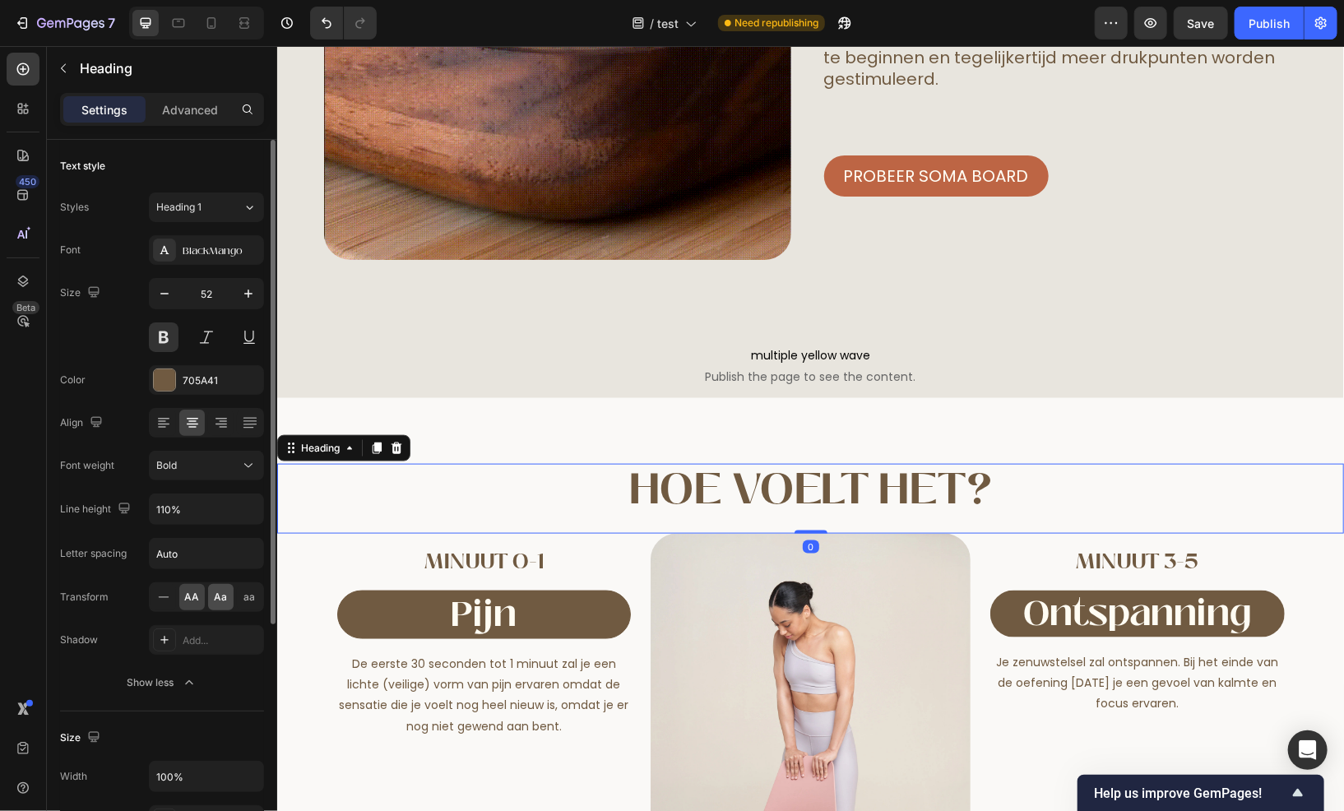
click at [217, 592] on span "Aa" at bounding box center [221, 597] width 13 height 15
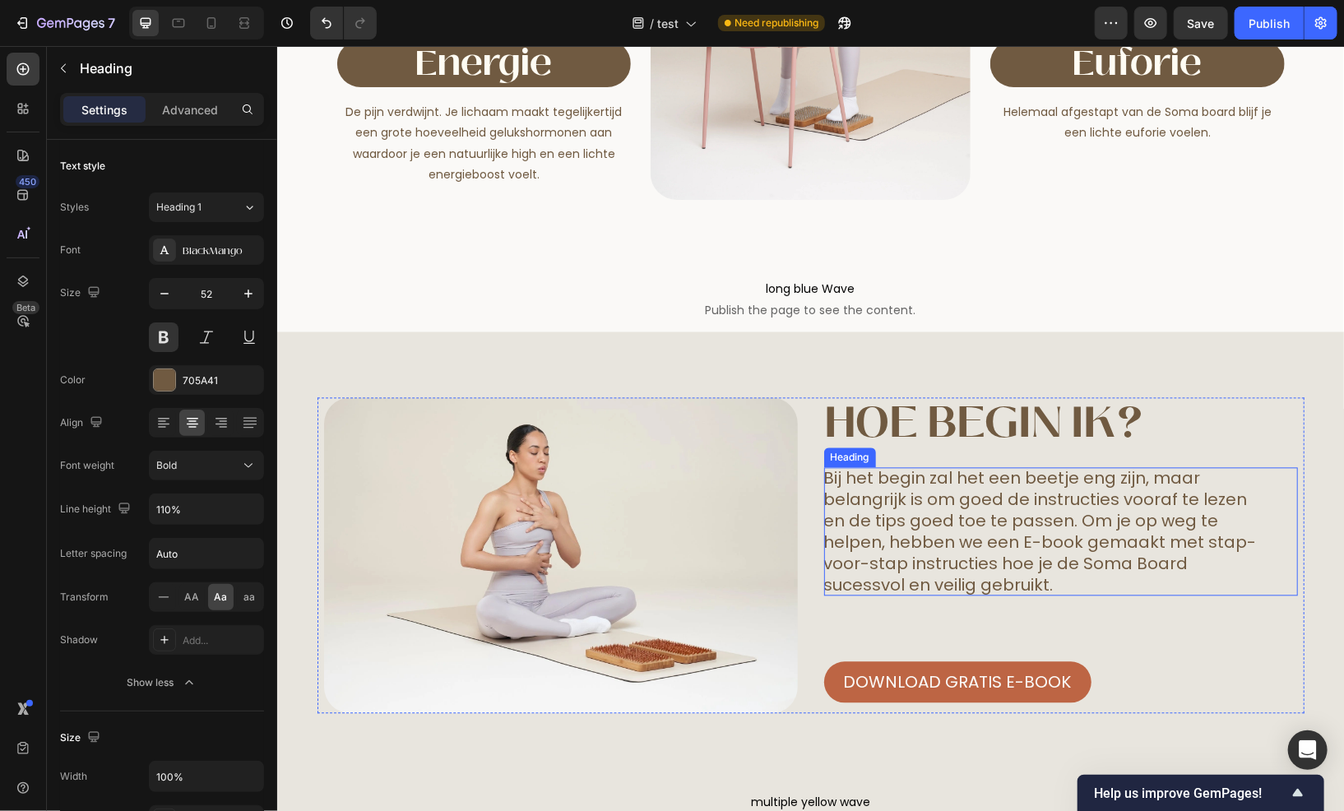
scroll to position [5101, 0]
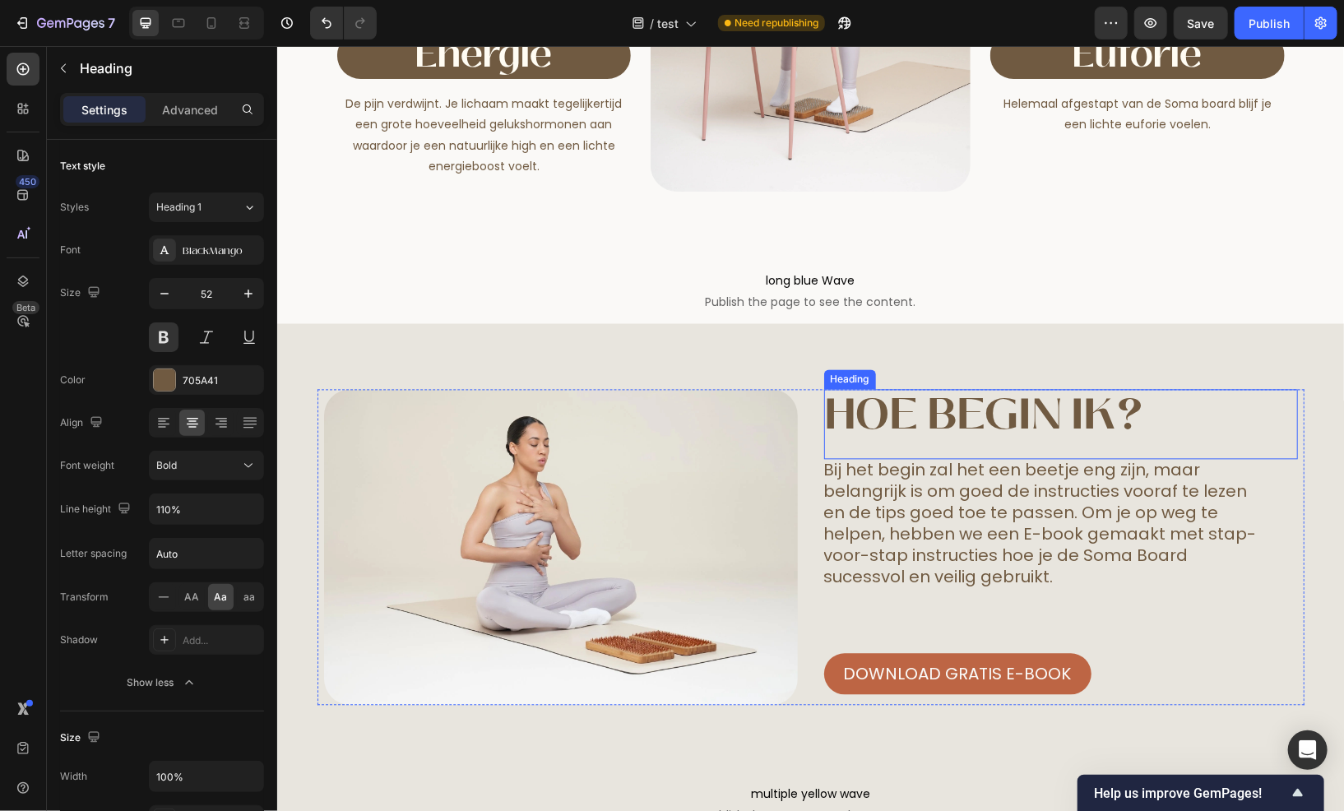
click at [950, 417] on h2 "Hoe begin ik?" at bounding box center [1061, 413] width 474 height 50
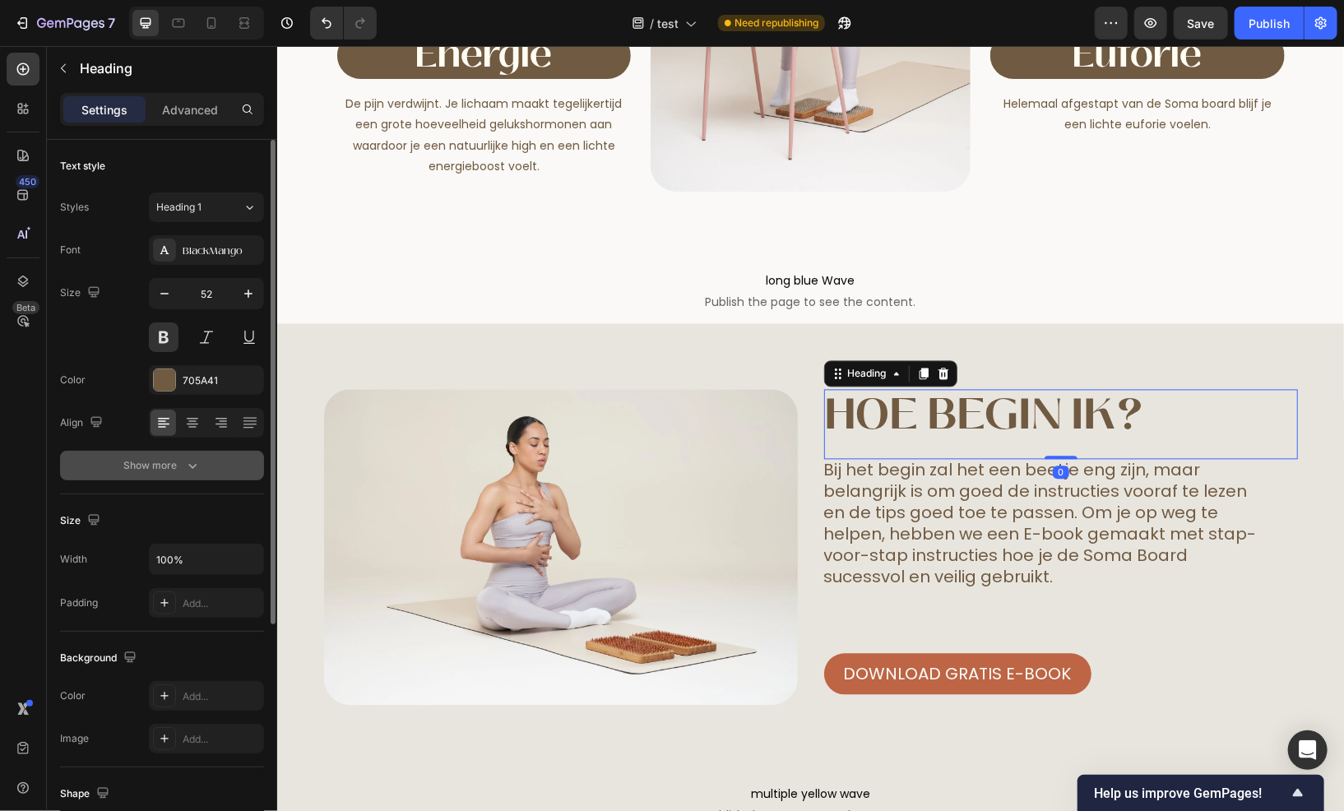
click at [186, 466] on icon "button" at bounding box center [192, 465] width 16 height 16
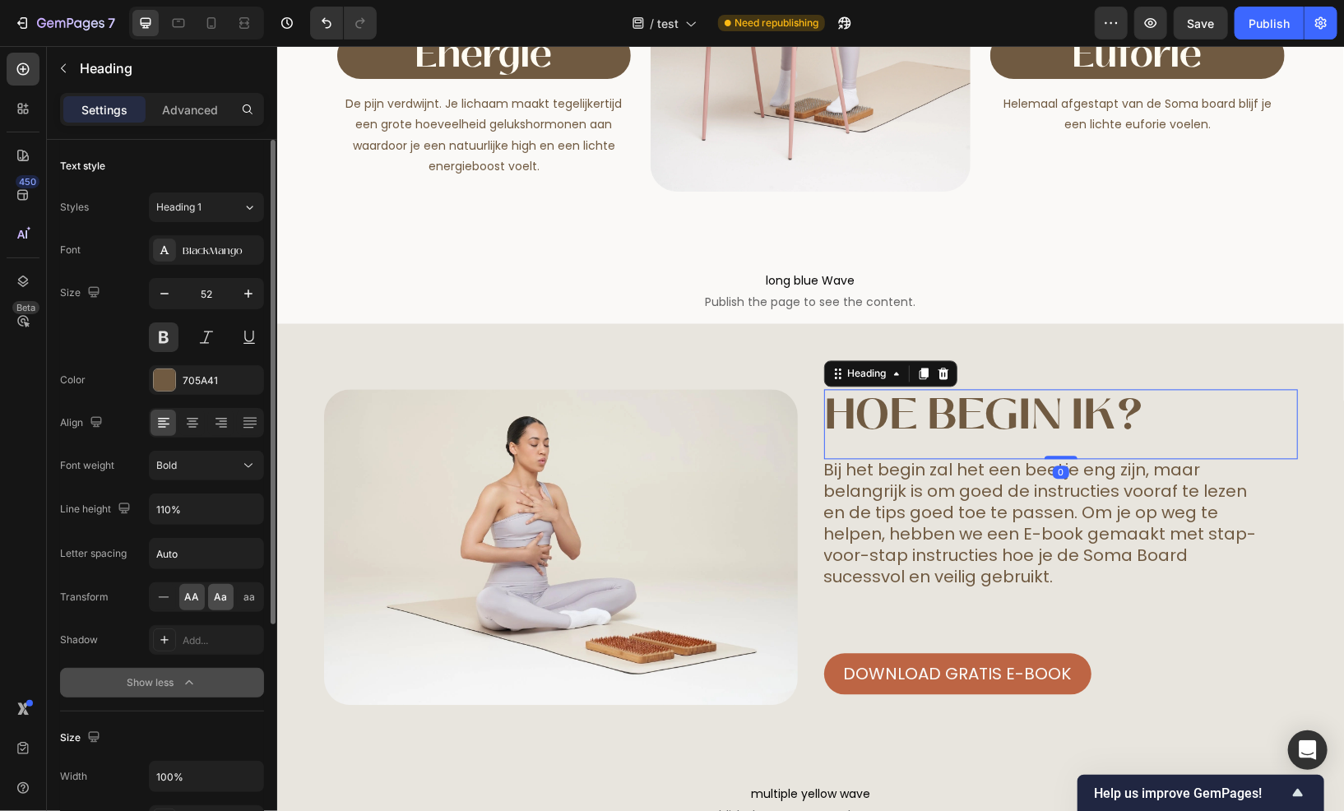
click at [212, 594] on div "Aa" at bounding box center [221, 597] width 26 height 26
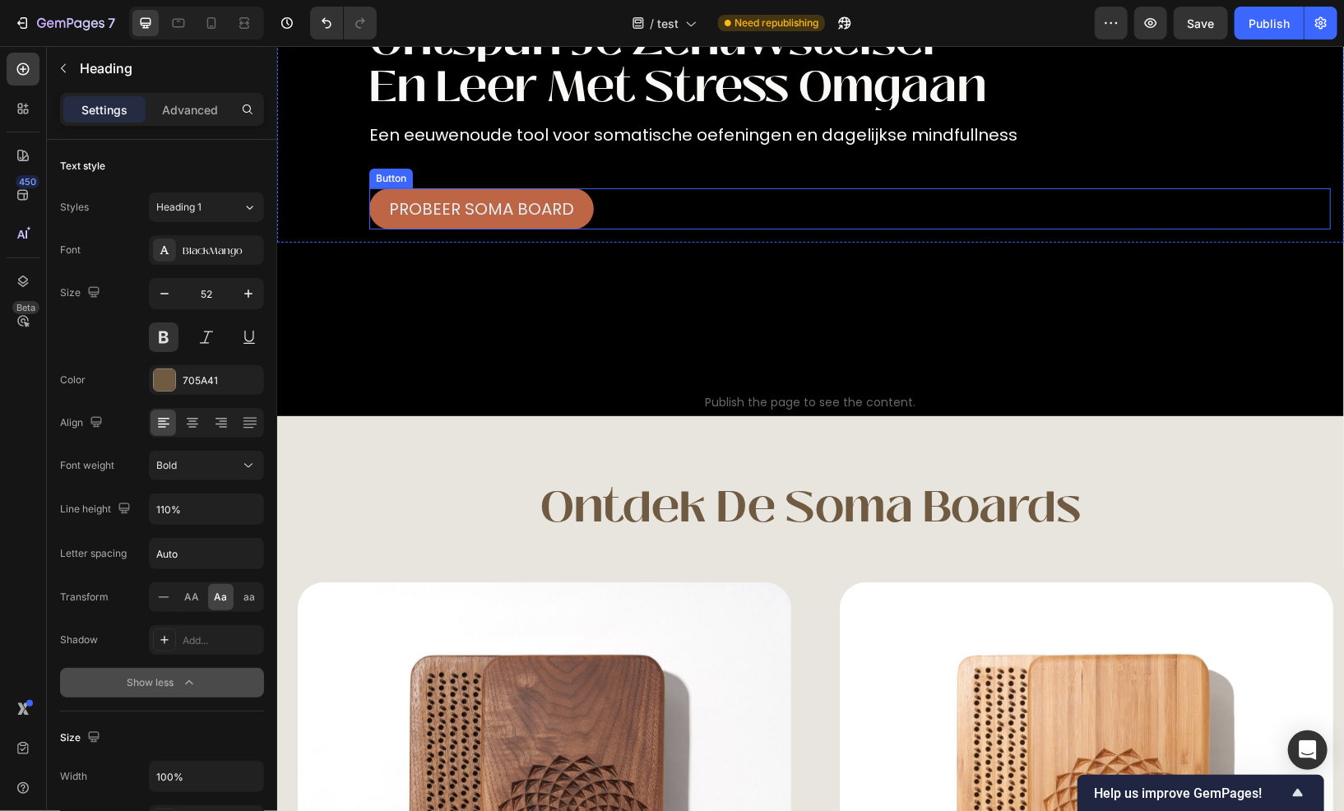
scroll to position [0, 0]
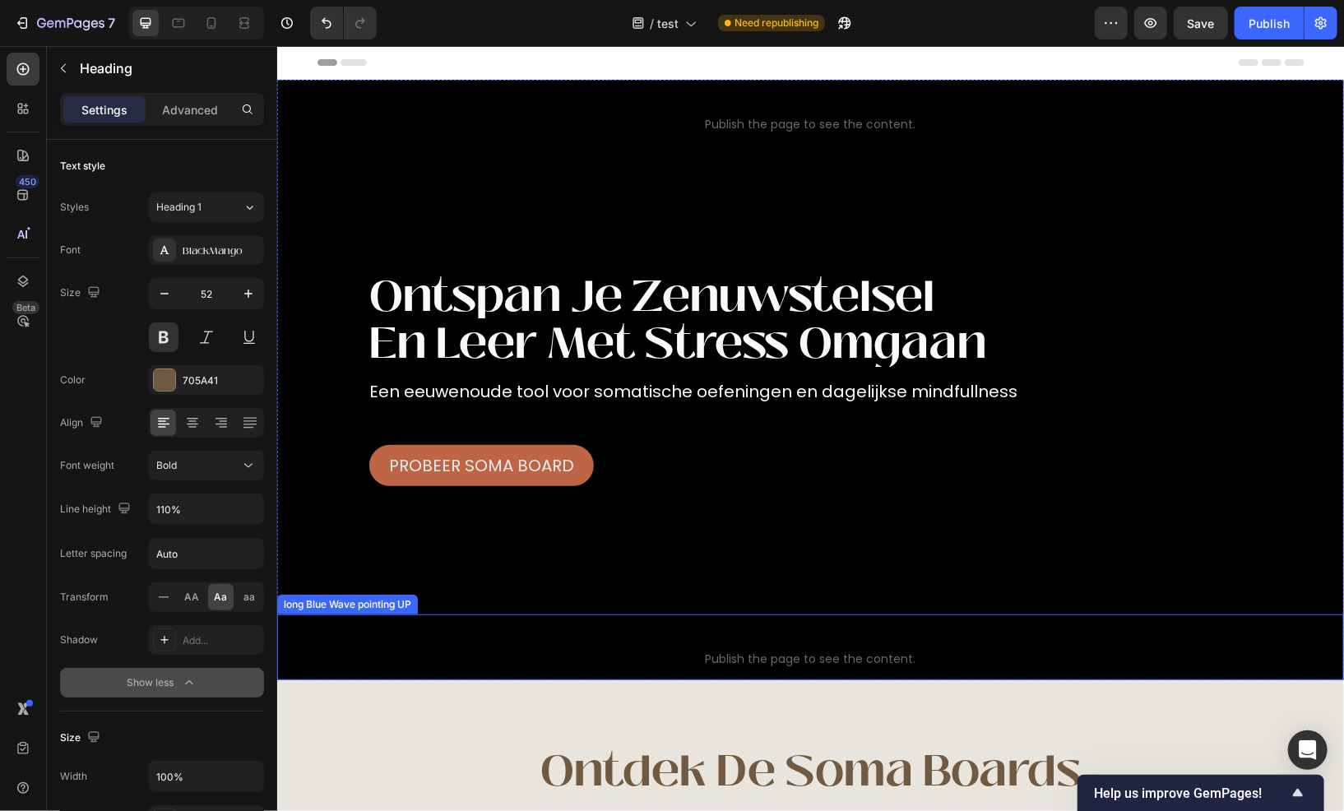
click at [671, 627] on span "long Blue Wave pointing UP" at bounding box center [809, 637] width 1067 height 20
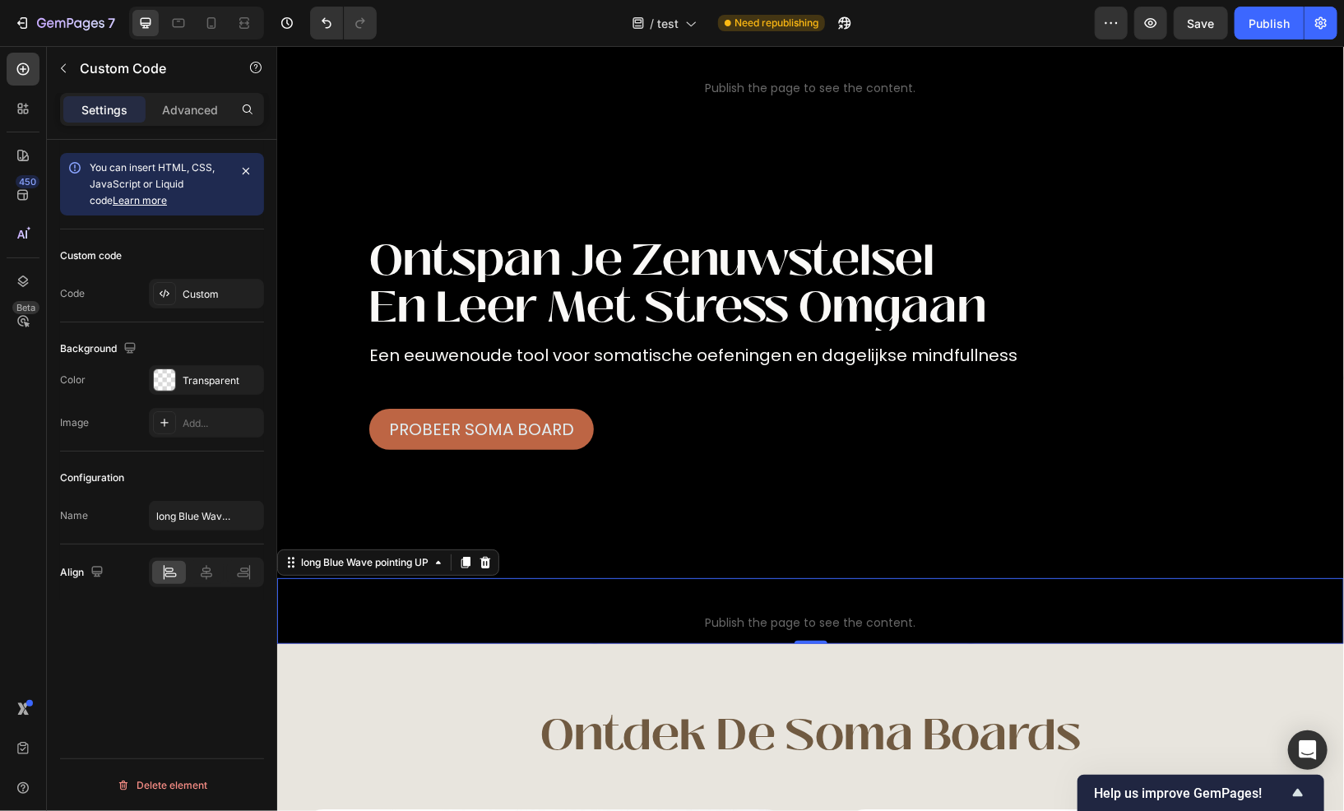
scroll to position [82, 0]
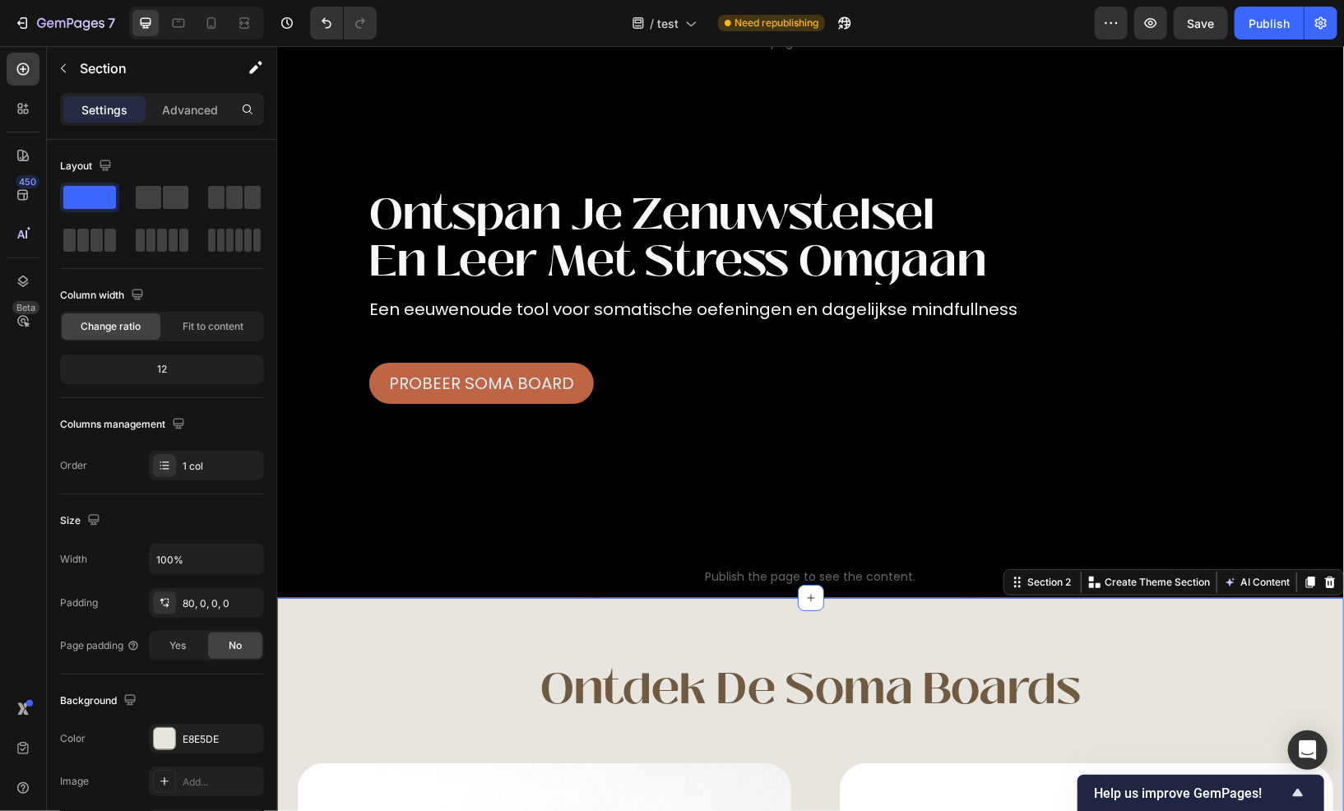
click at [196, 734] on div "E8E5DE" at bounding box center [207, 739] width 48 height 15
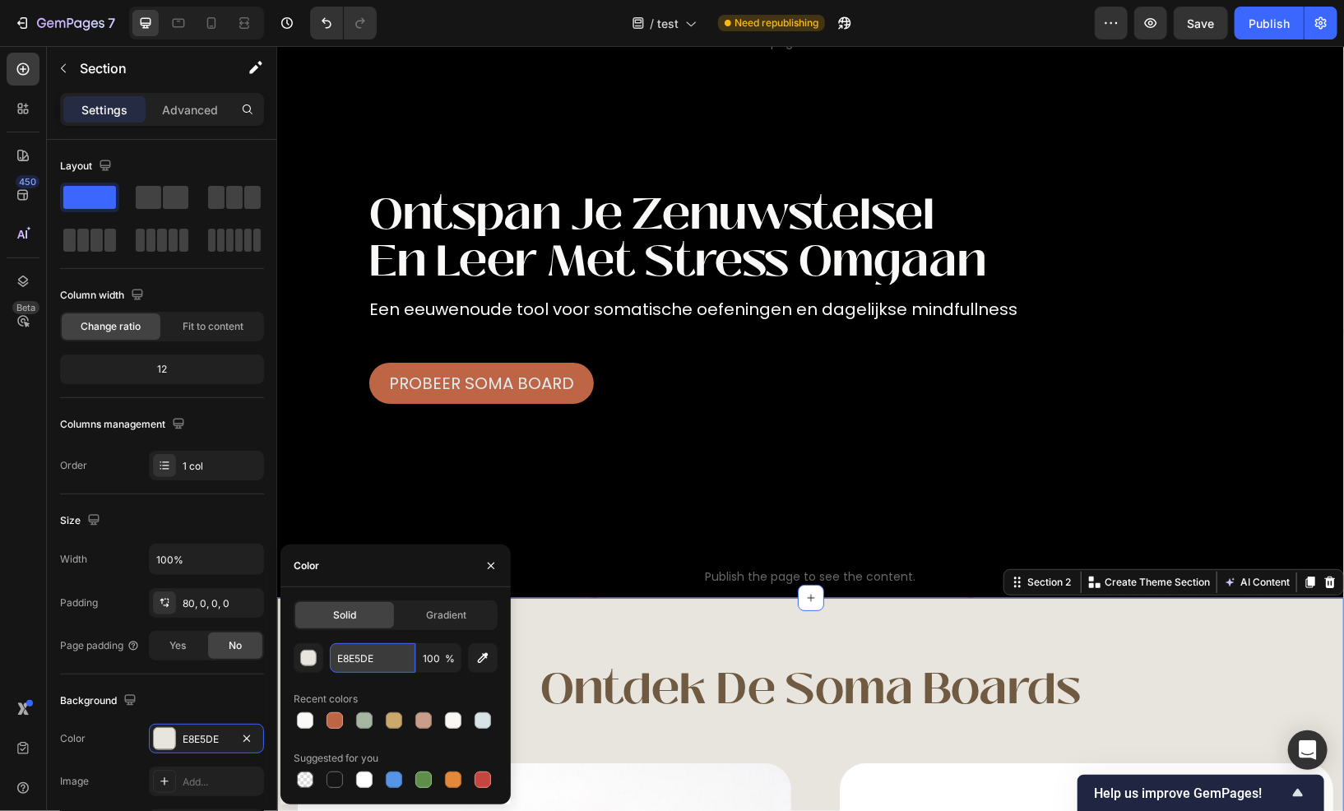
click at [349, 661] on input "E8E5DE" at bounding box center [373, 658] width 86 height 30
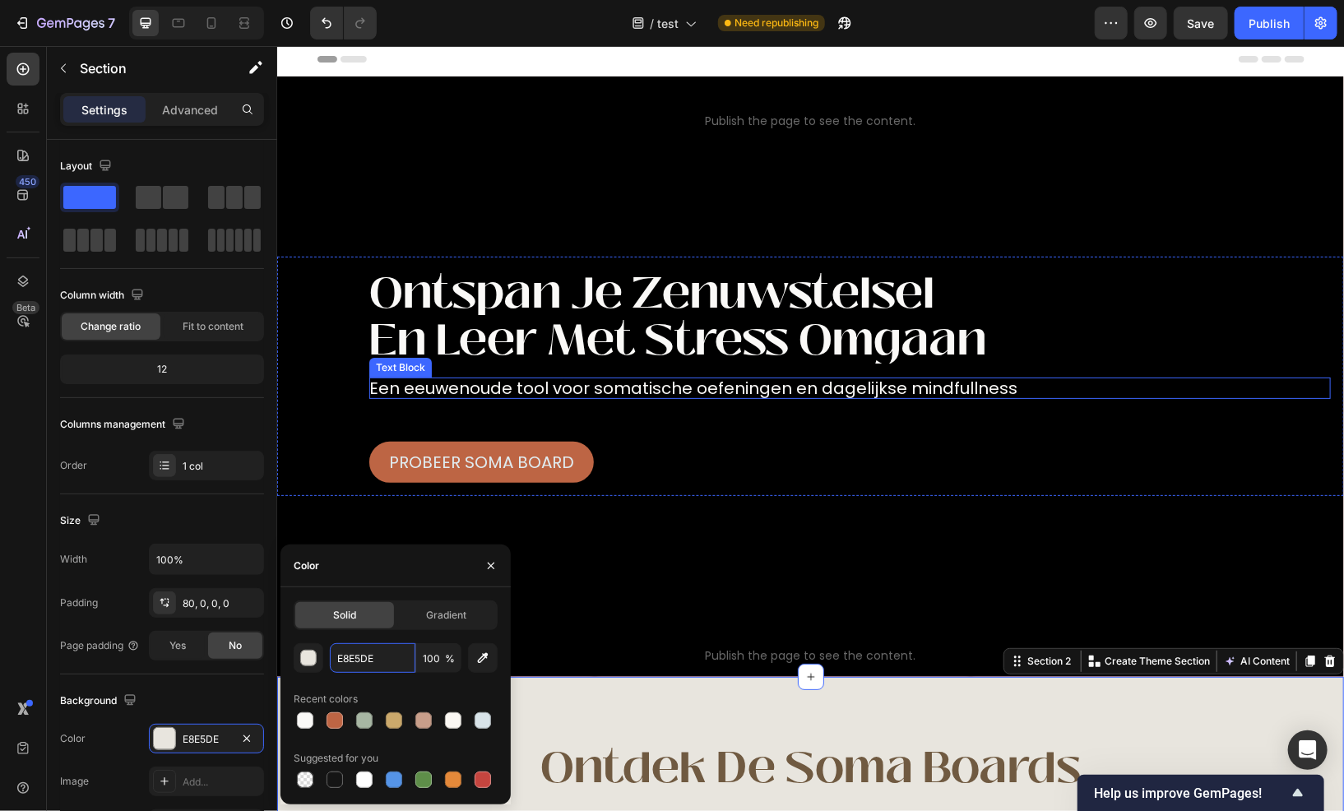
scroll to position [0, 0]
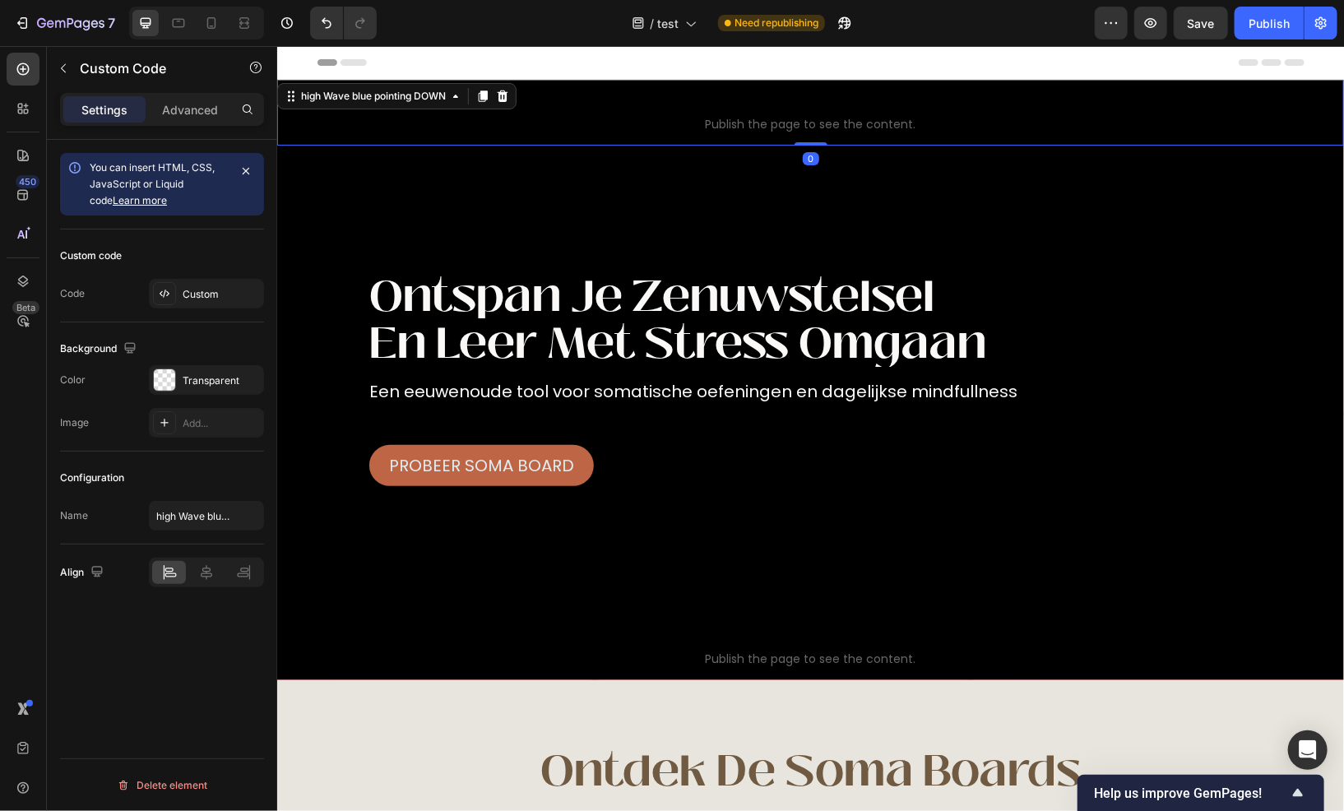
click at [794, 106] on span "high Wave blue pointing DOWN" at bounding box center [809, 102] width 1067 height 20
click at [184, 303] on div "Custom" at bounding box center [206, 294] width 115 height 30
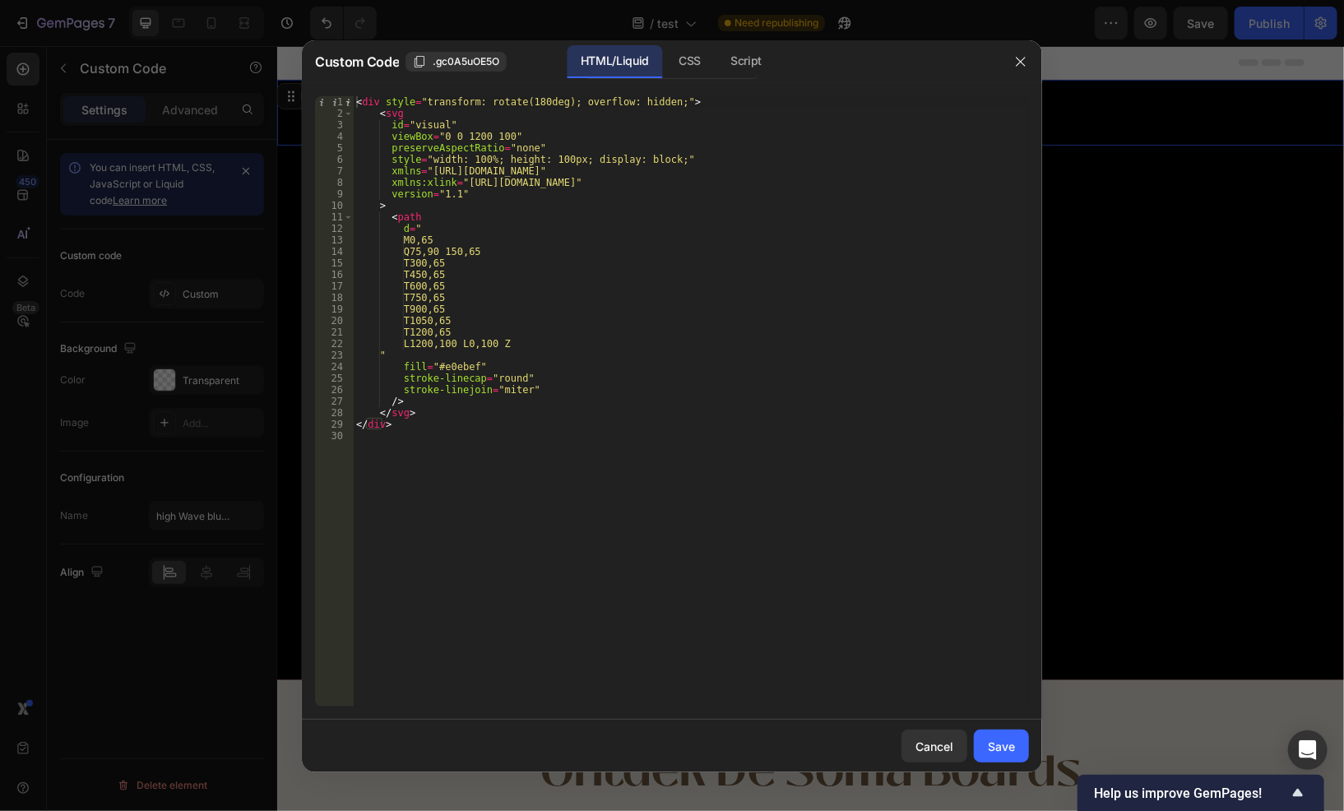
click at [457, 364] on div "< div style = "transform: rotate(180deg); overflow: hidden;" > < svg id = "visu…" at bounding box center [691, 413] width 676 height 634
paste textarea "E8E5DE"
type textarea "fill="#E8E5DE""
click at [1002, 750] on div "Save" at bounding box center [1001, 746] width 27 height 17
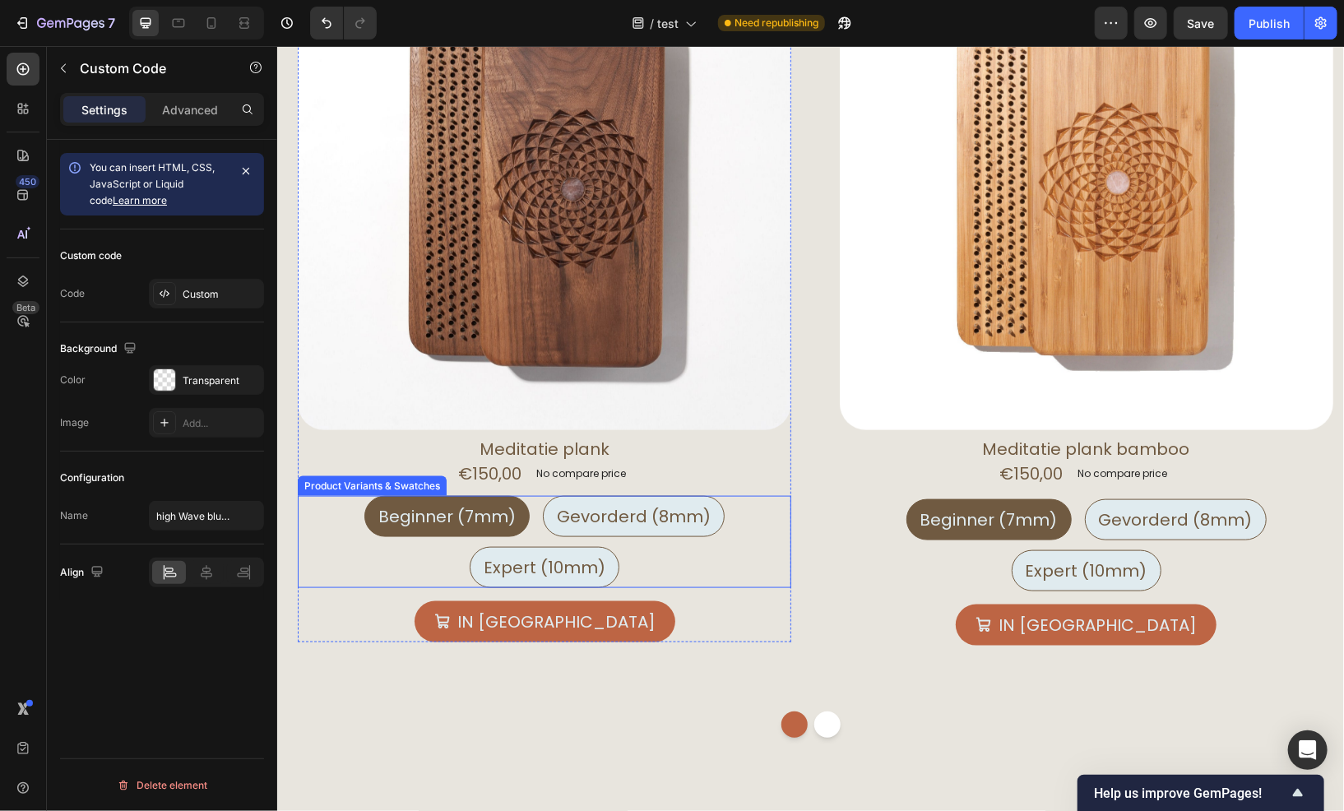
scroll to position [905, 0]
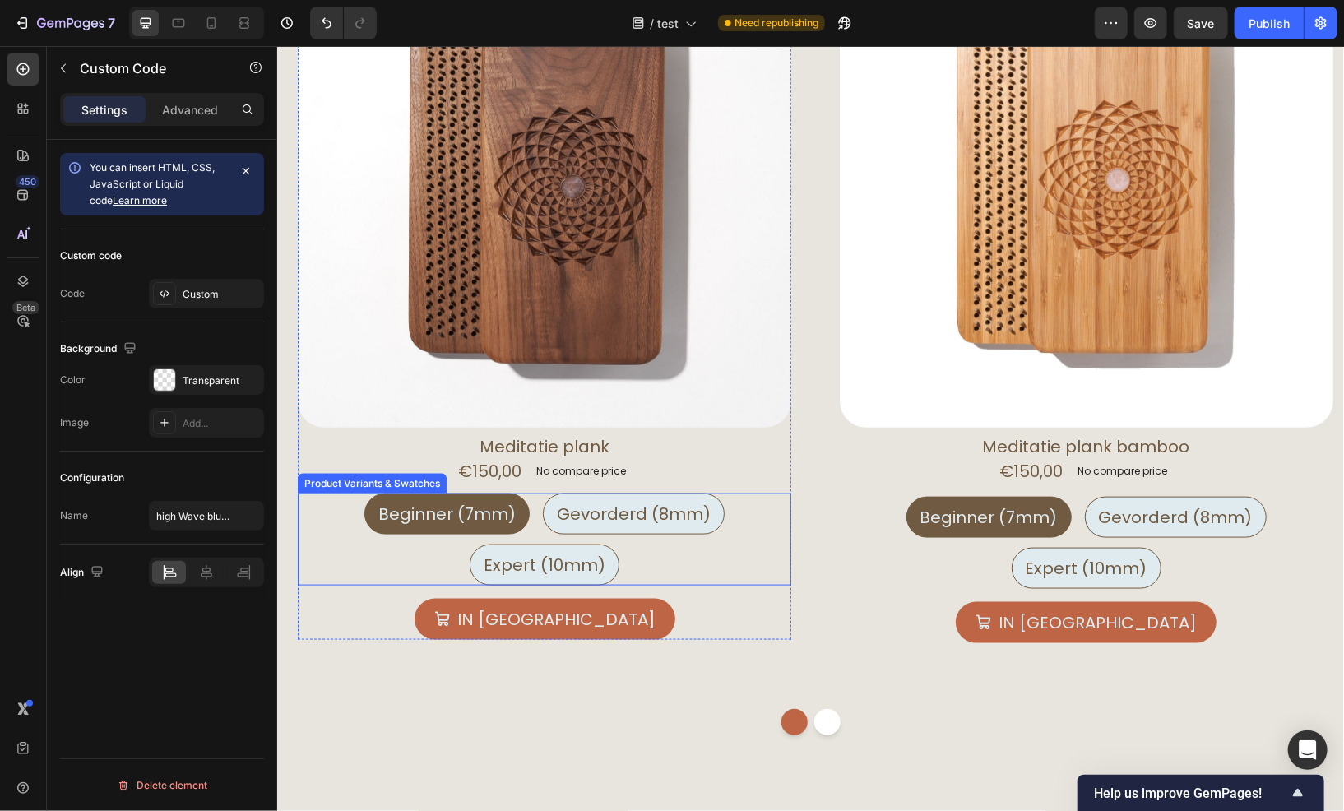
click at [328, 514] on div "Beginner (7mm) Beginner (7mm) Beginner (7mm) Gevorderd (8mm) Gevorderd (8mm) Ge…" at bounding box center [544, 539] width 494 height 92
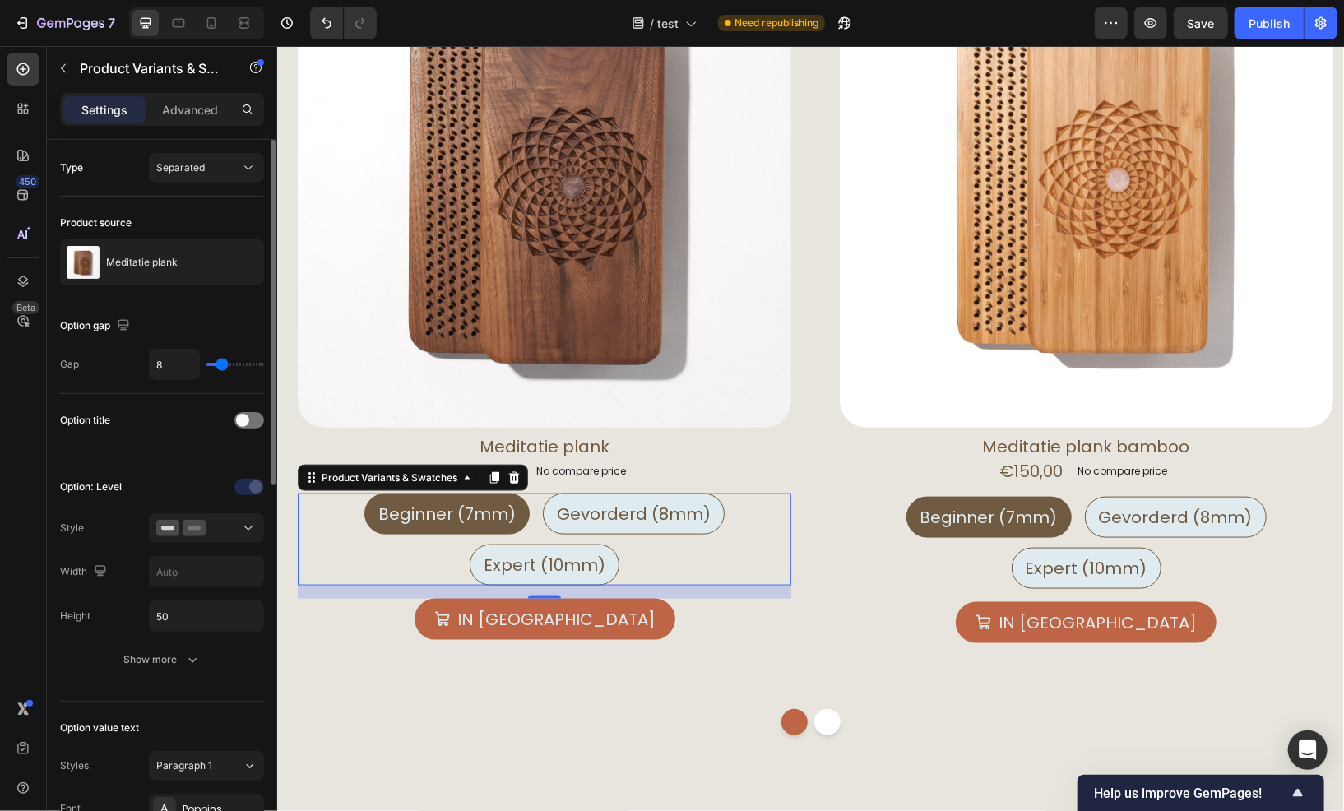
scroll to position [82, 0]
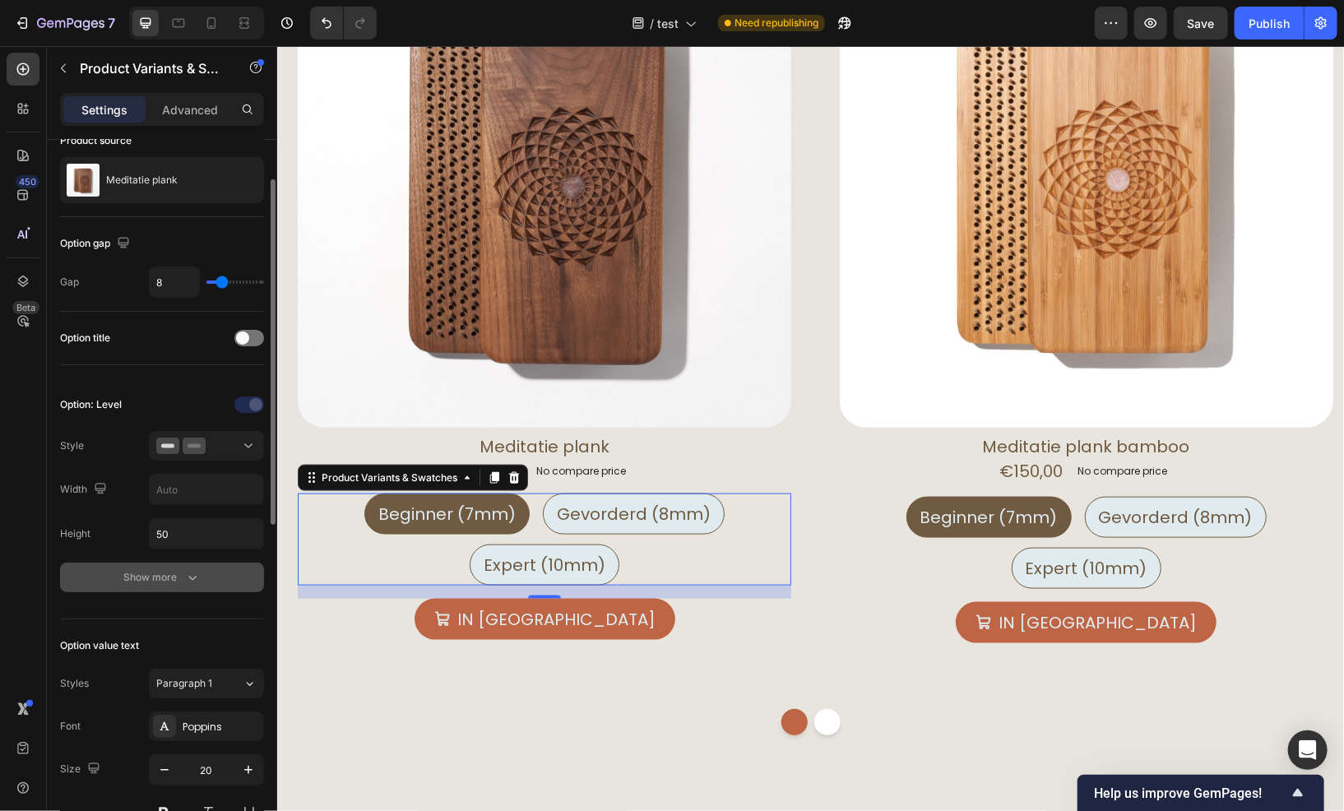
click at [160, 582] on div "Show more" at bounding box center [162, 577] width 77 height 16
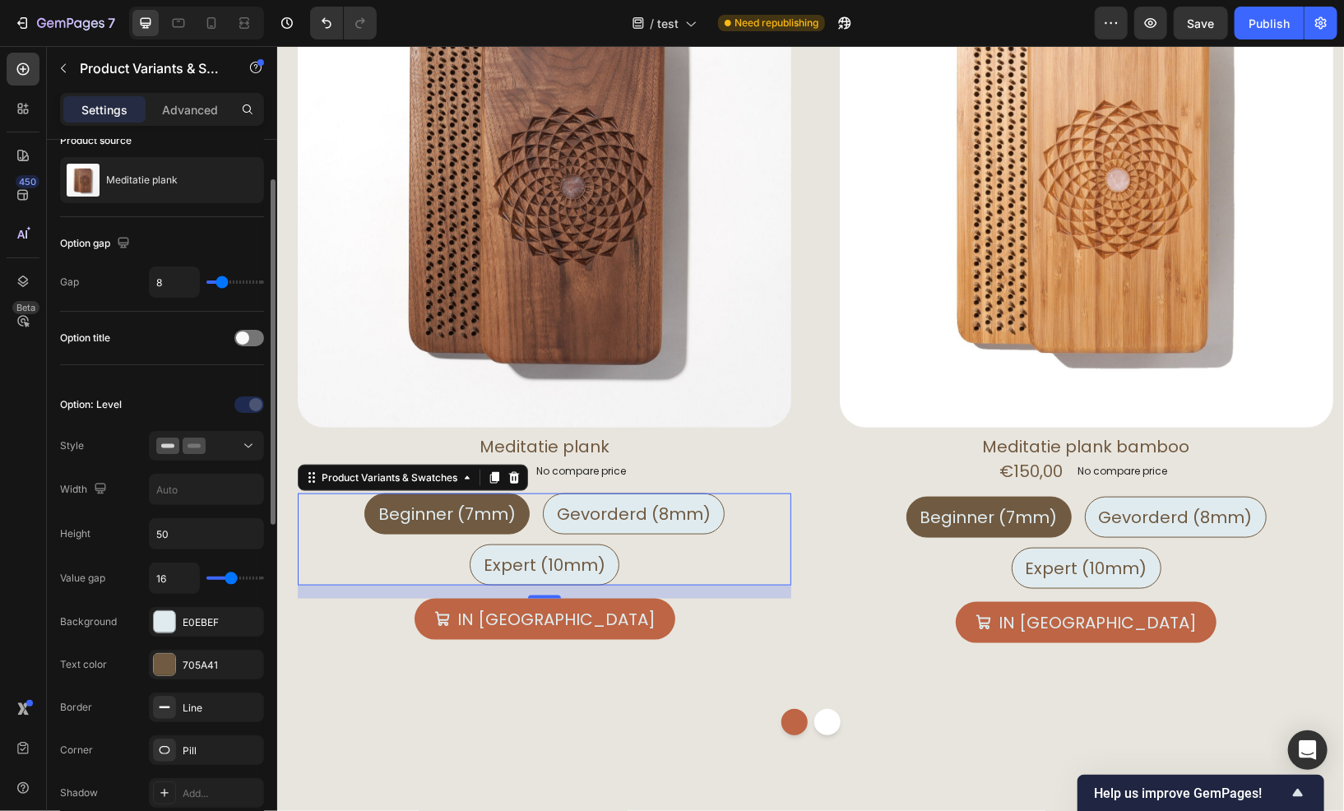
scroll to position [165, 0]
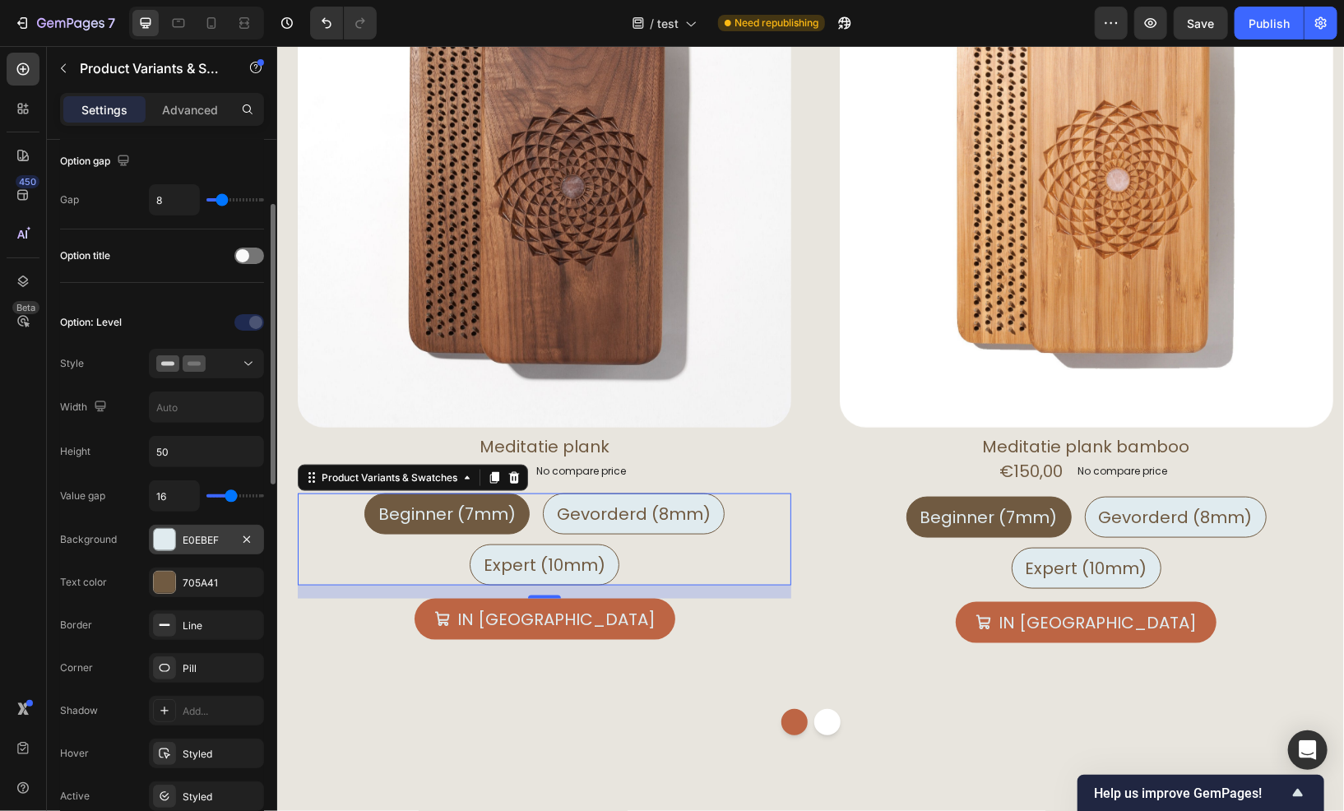
click at [194, 546] on div "E0EBEF" at bounding box center [206, 540] width 115 height 30
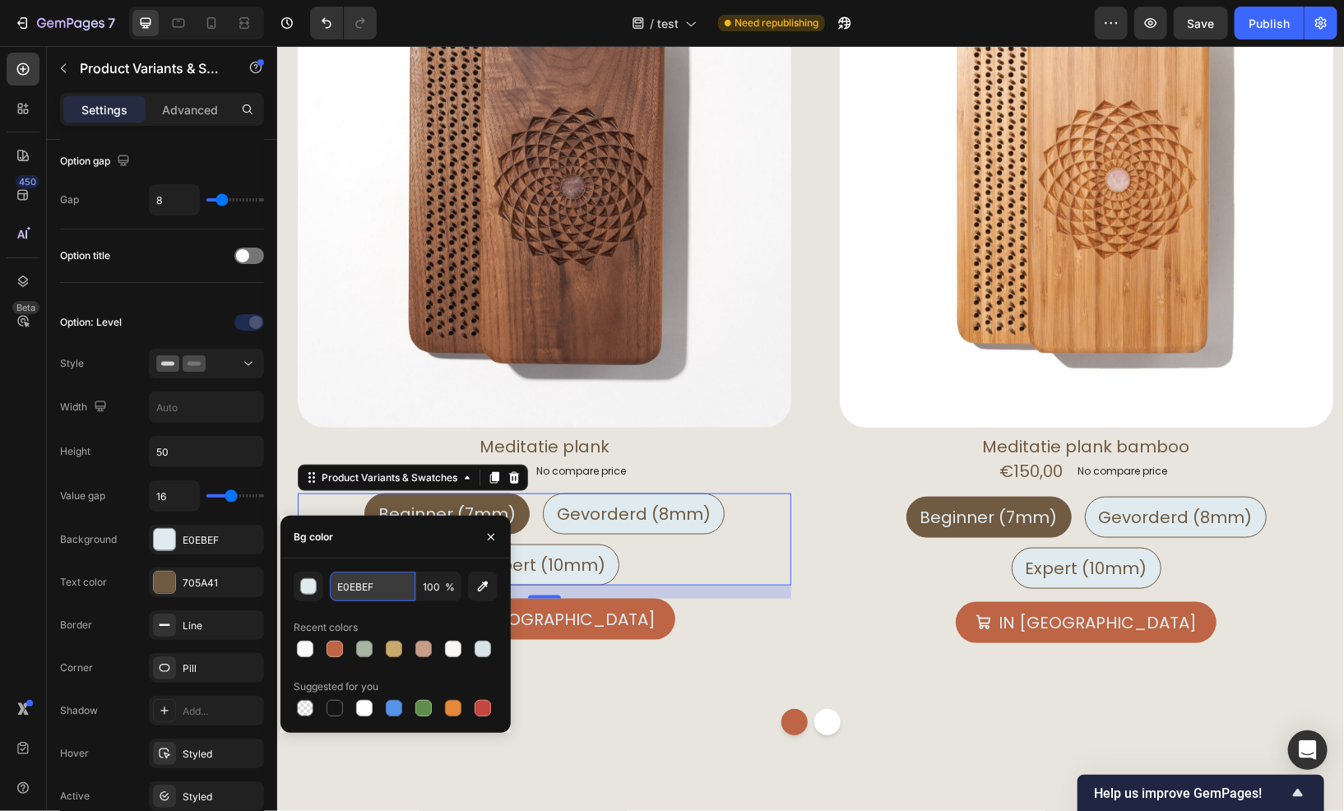
click at [394, 588] on input "E0EBEF" at bounding box center [373, 587] width 86 height 30
paste input "8E5DE"
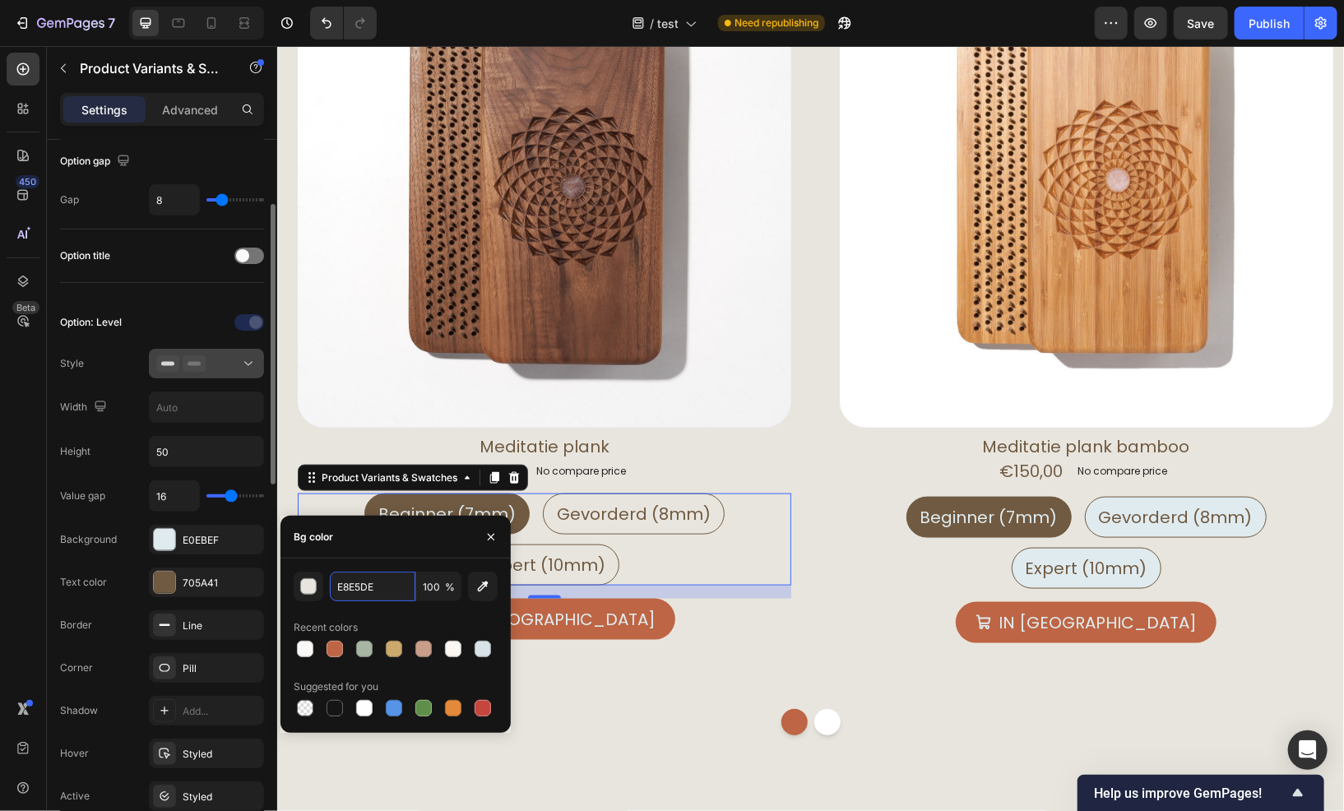
type input "E8E5DE"
click at [211, 373] on button at bounding box center [206, 364] width 115 height 30
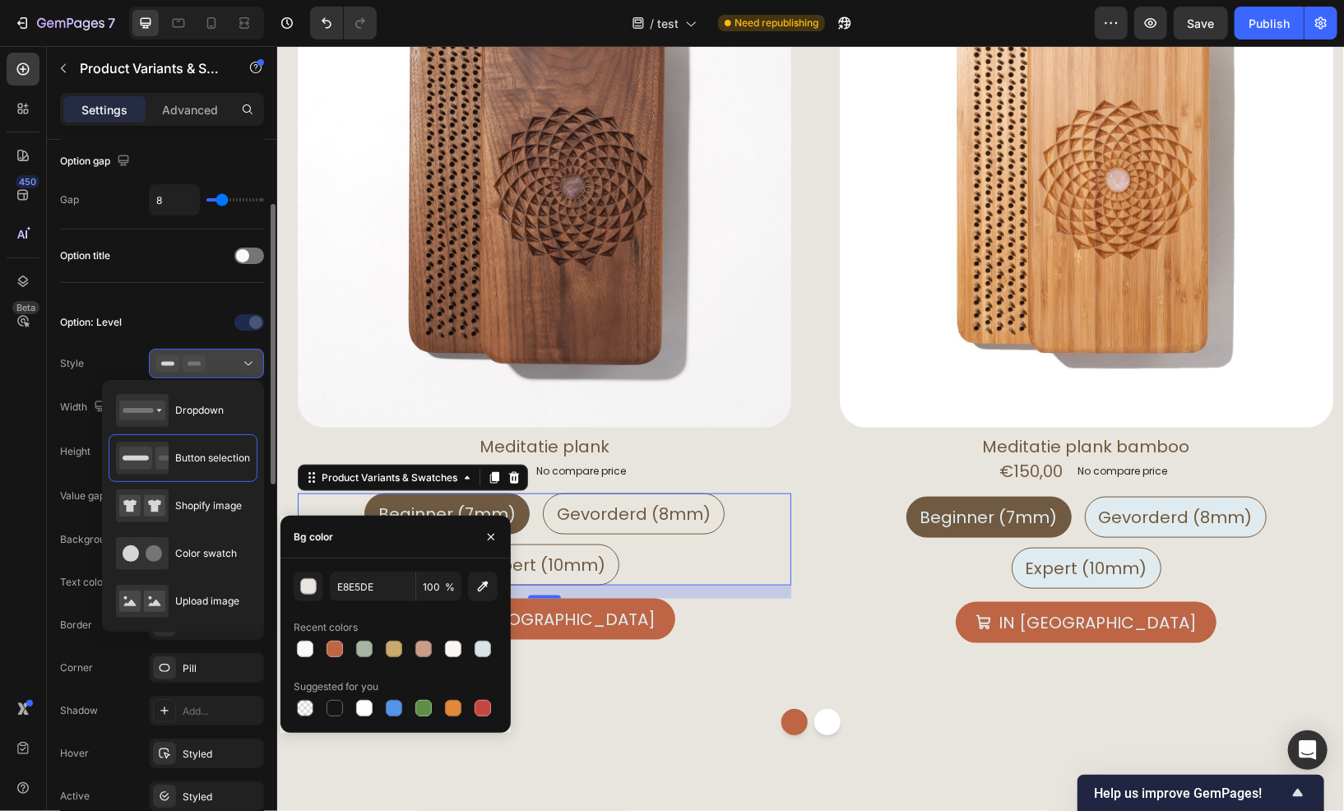
click at [211, 373] on button at bounding box center [206, 364] width 115 height 30
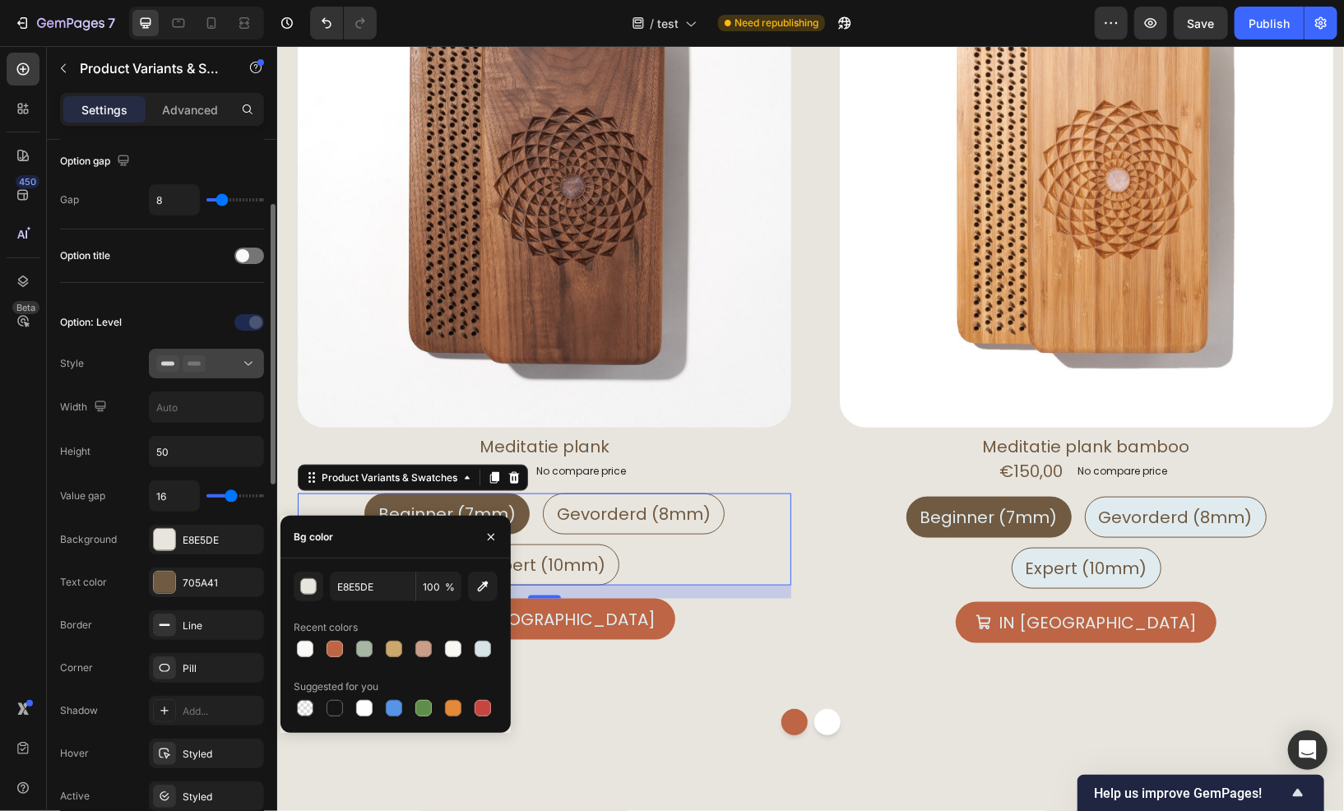
scroll to position [329, 0]
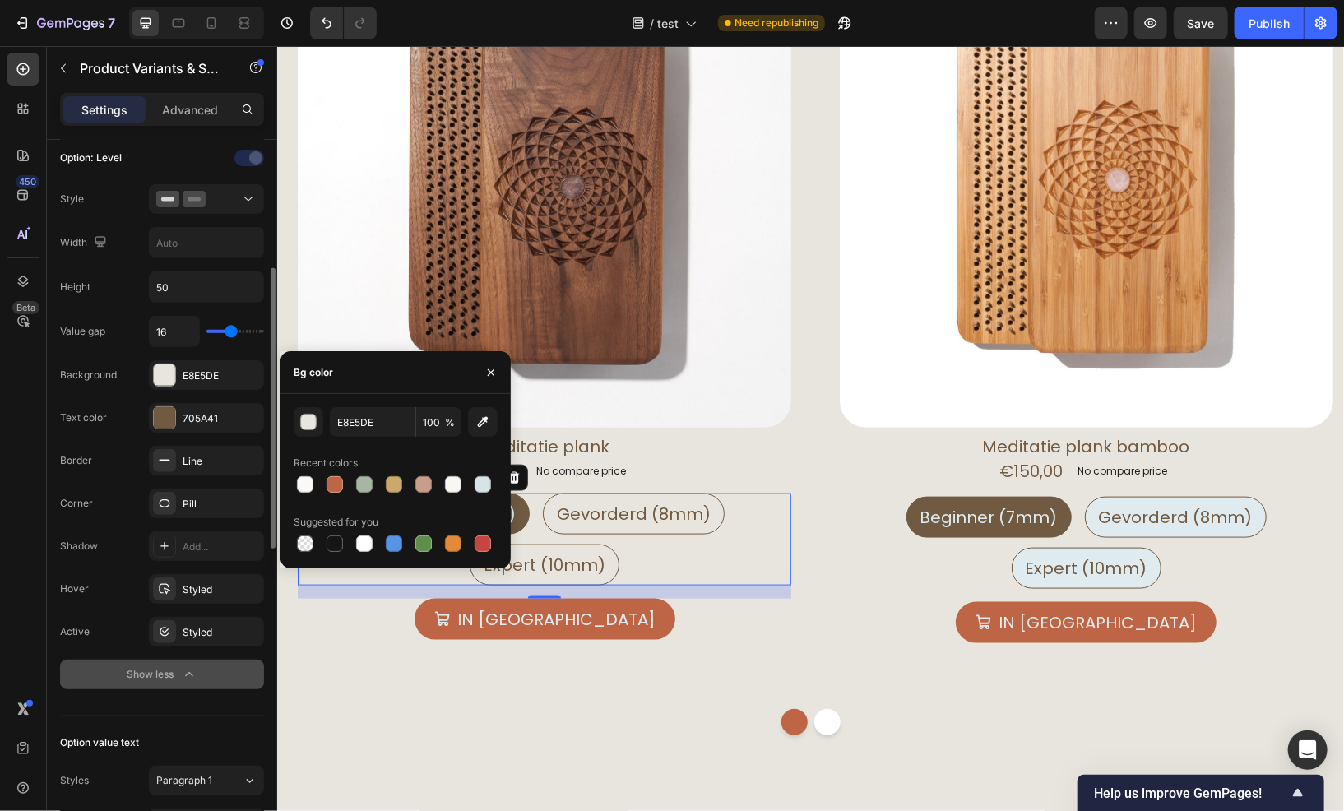
click at [172, 670] on div "Show less" at bounding box center [163, 674] width 70 height 16
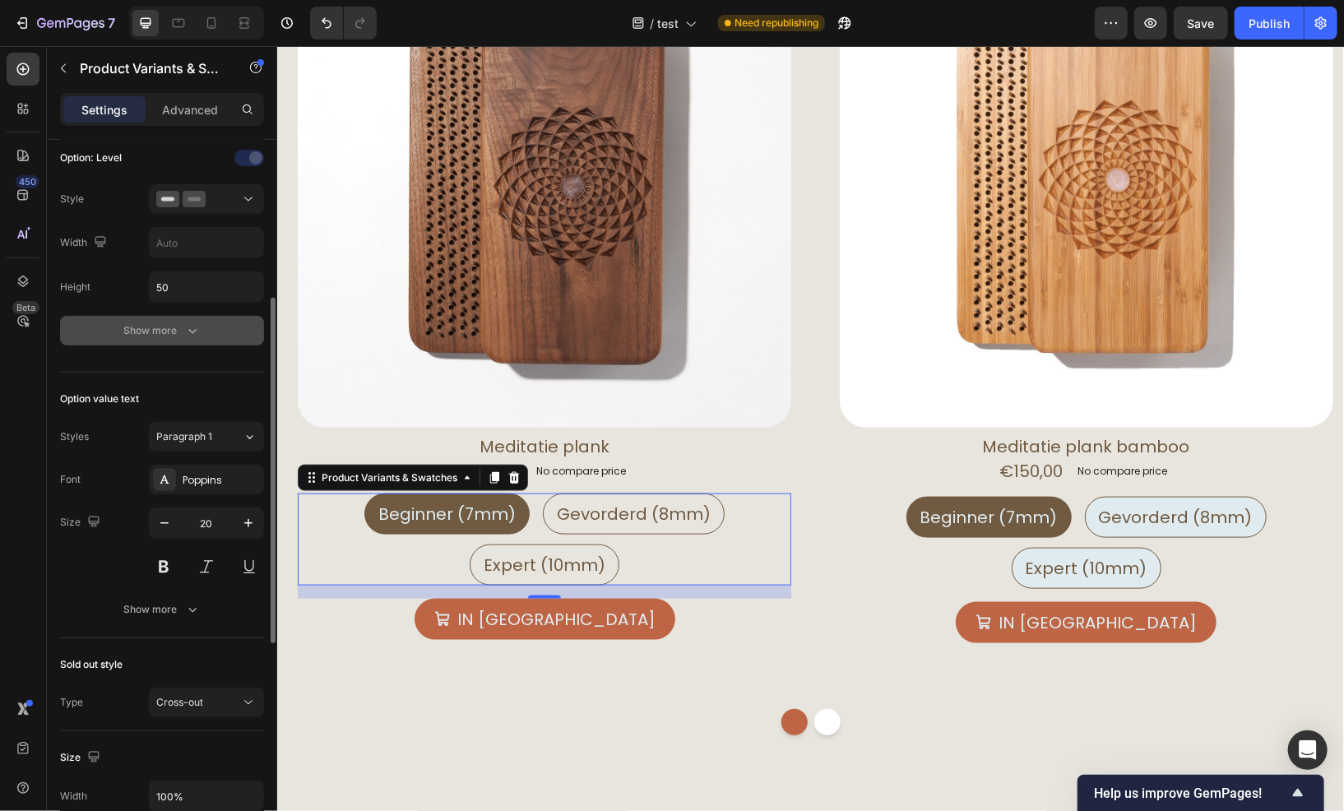
click at [170, 334] on div "Show more" at bounding box center [162, 331] width 77 height 16
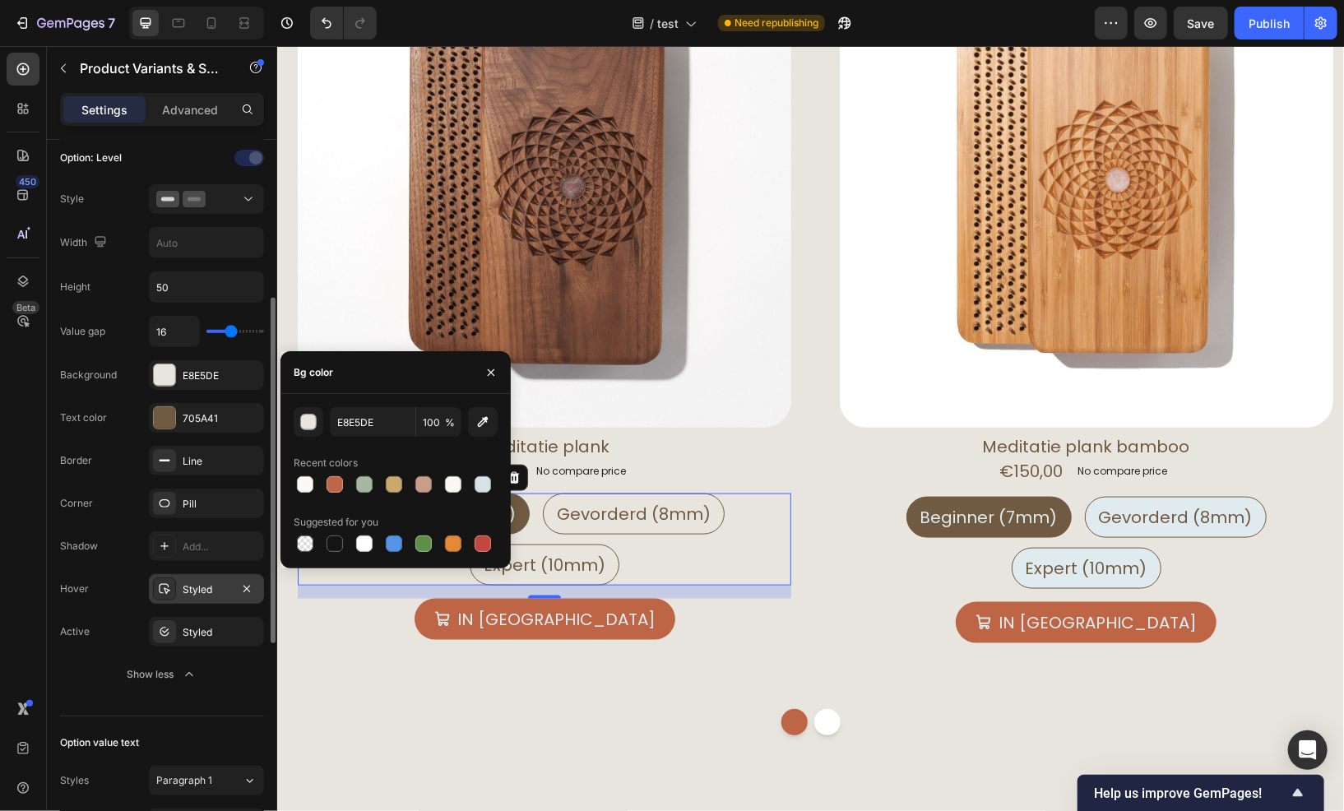
click at [197, 584] on div "Styled" at bounding box center [207, 590] width 48 height 15
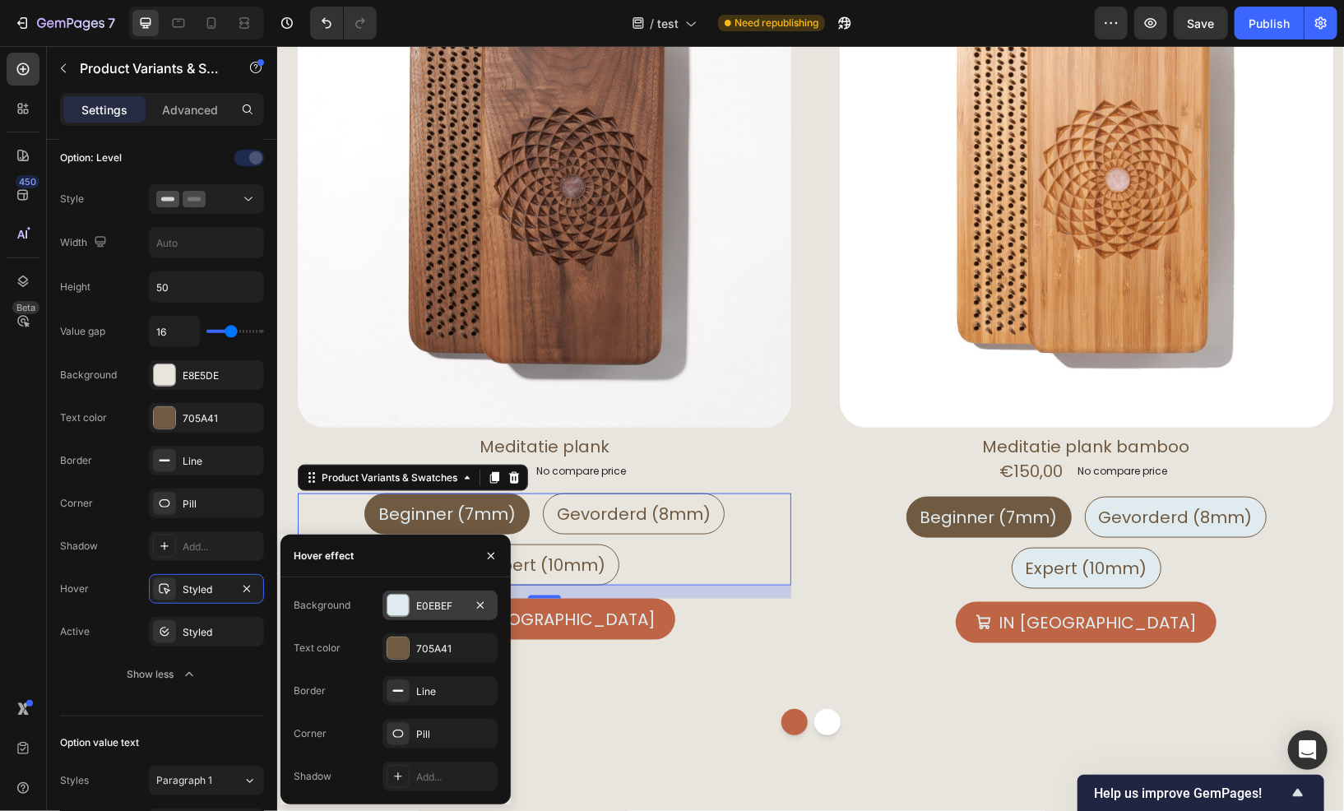
click at [448, 604] on div "E0EBEF" at bounding box center [440, 606] width 48 height 15
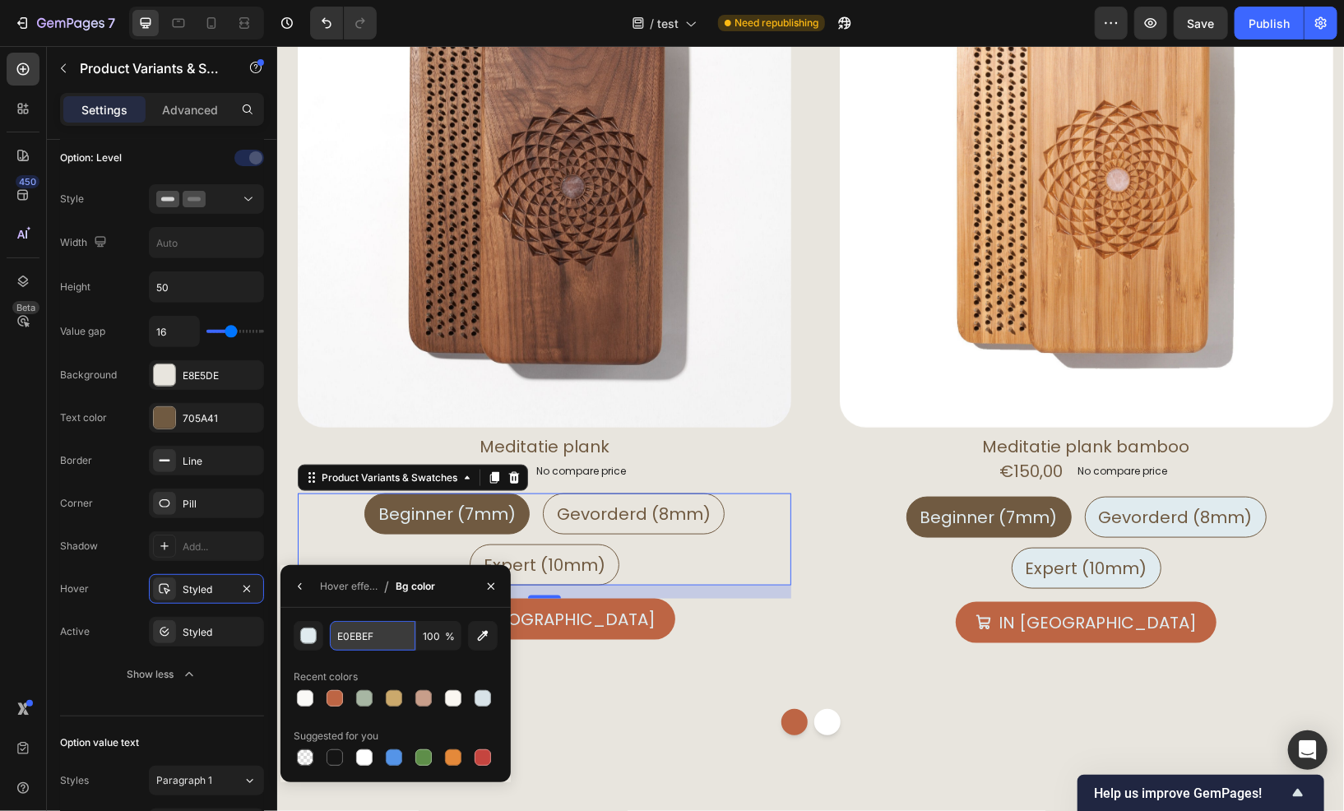
click at [369, 634] on input "E0EBEF" at bounding box center [373, 636] width 86 height 30
paste input "8E5DE"
type input "E8E5DE"
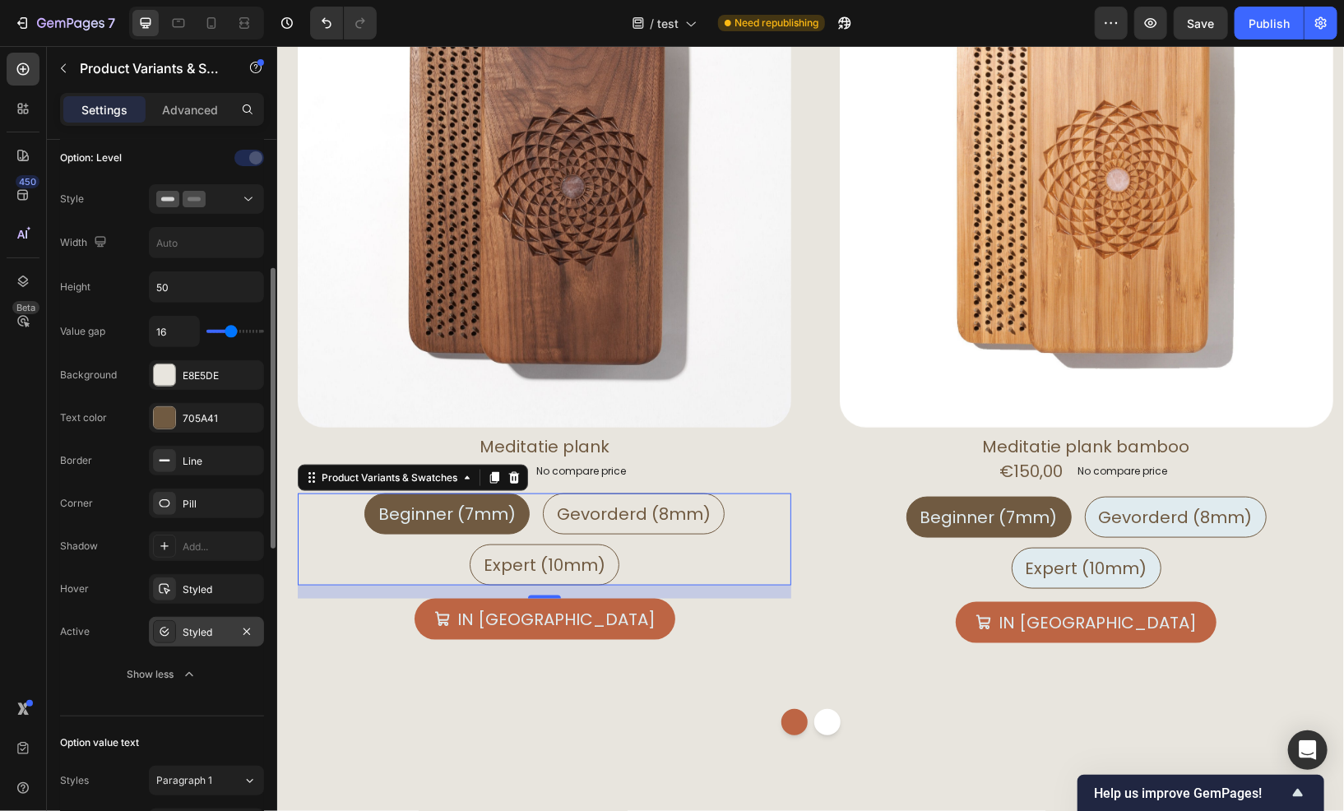
click at [207, 630] on div "Styled" at bounding box center [207, 632] width 48 height 15
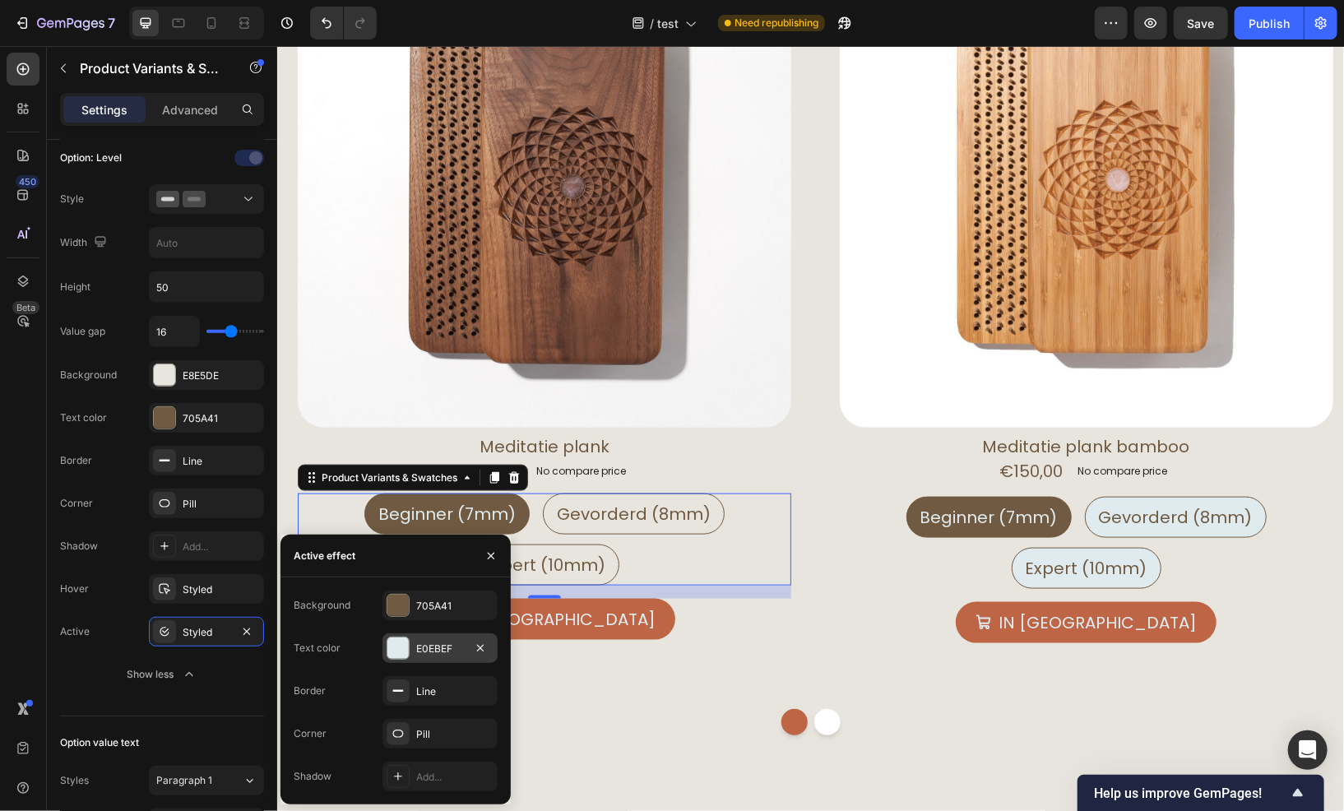
click at [433, 635] on div "E0EBEF" at bounding box center [440, 649] width 115 height 30
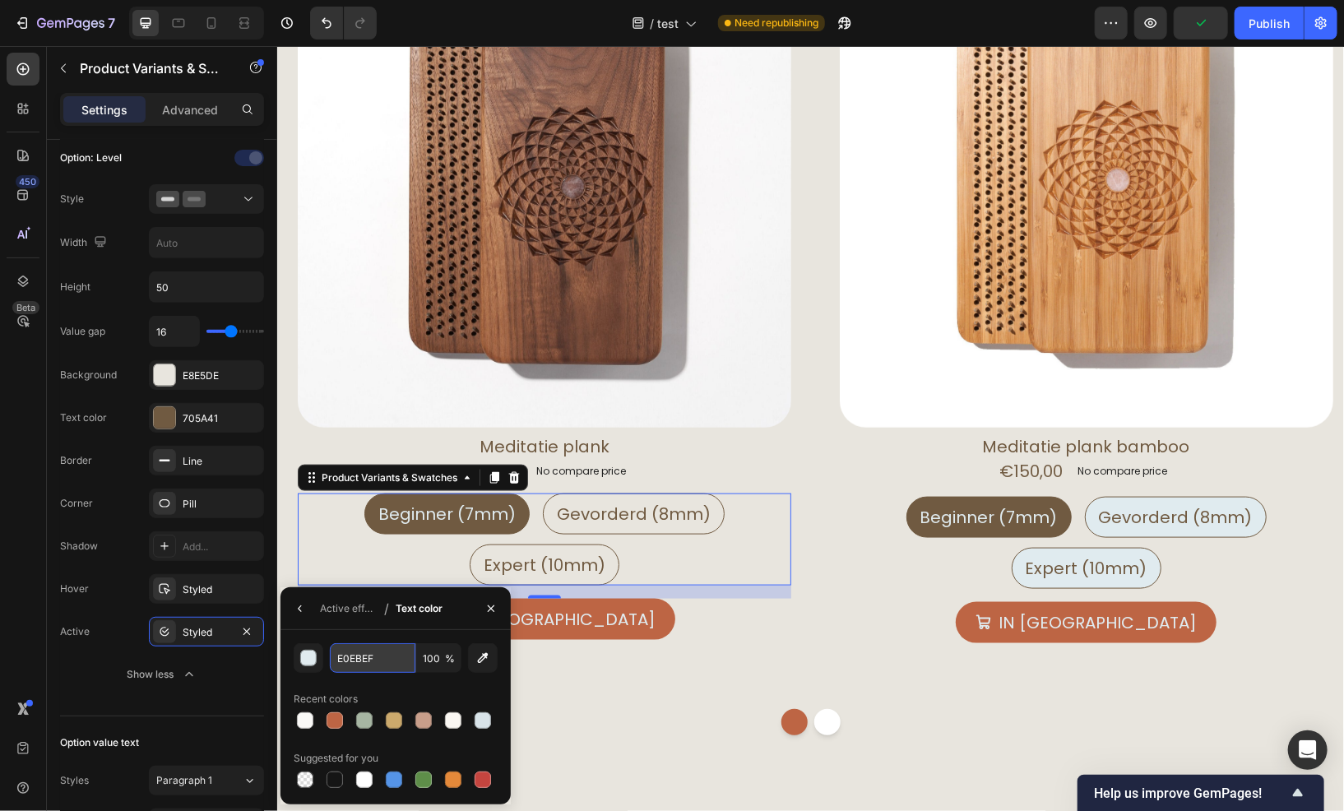
click at [349, 664] on input "E0EBEF" at bounding box center [373, 658] width 86 height 30
paste input "8E5DE"
type input "E8E5DE"
click at [862, 519] on div "Beginner (7mm) Beginner (7mm) Beginner (7mm) Gevorderd (8mm) Gevorderd (8mm) Ge…" at bounding box center [1086, 542] width 494 height 92
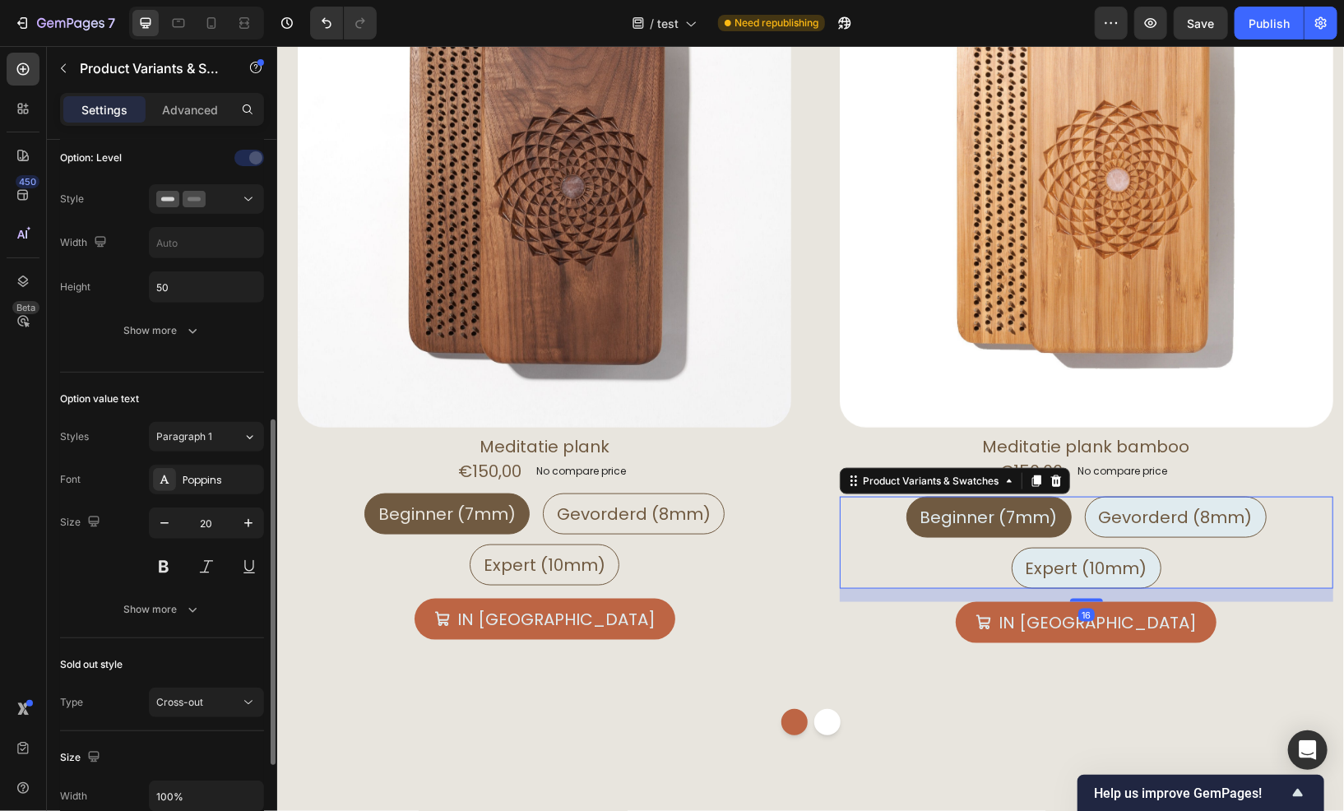
scroll to position [247, 0]
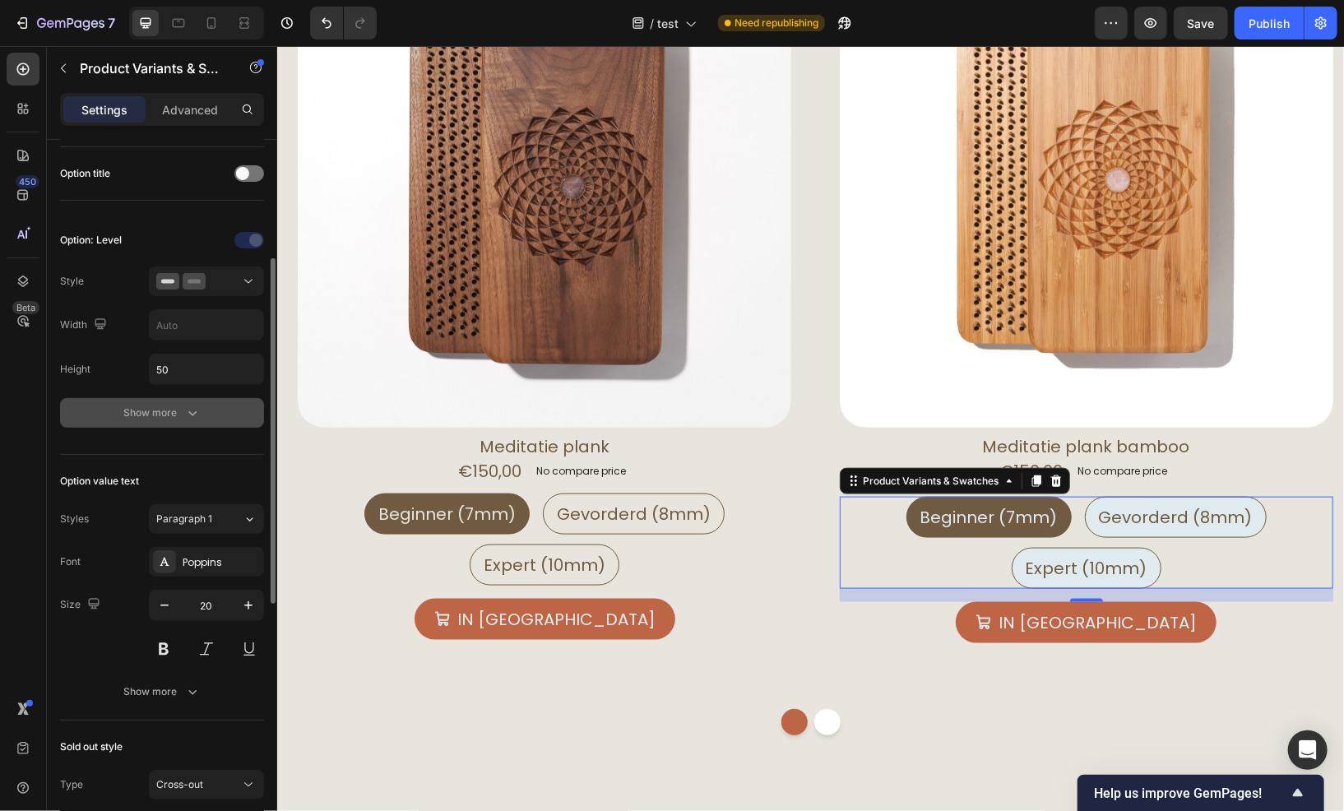
click at [153, 411] on div "Show more" at bounding box center [162, 413] width 77 height 16
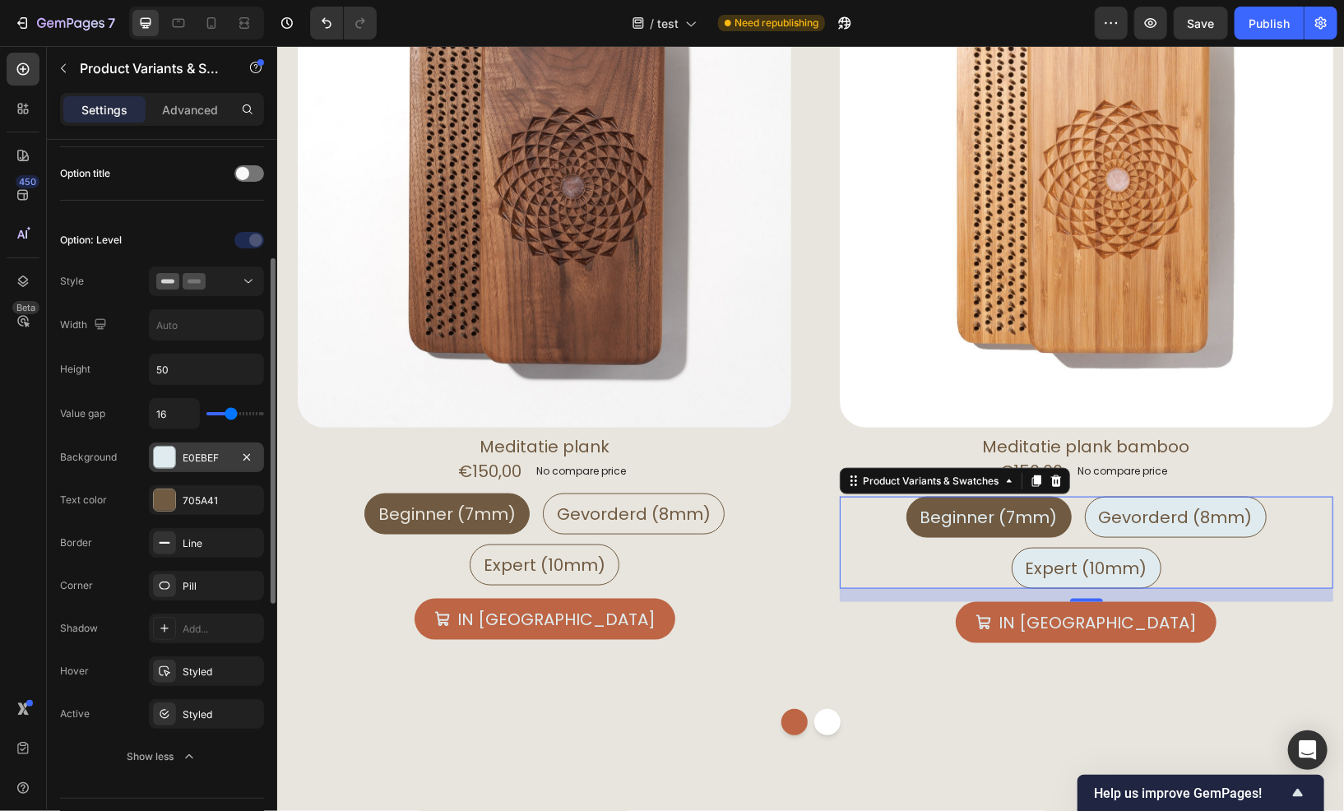
click at [190, 456] on div "E0EBEF" at bounding box center [207, 458] width 48 height 15
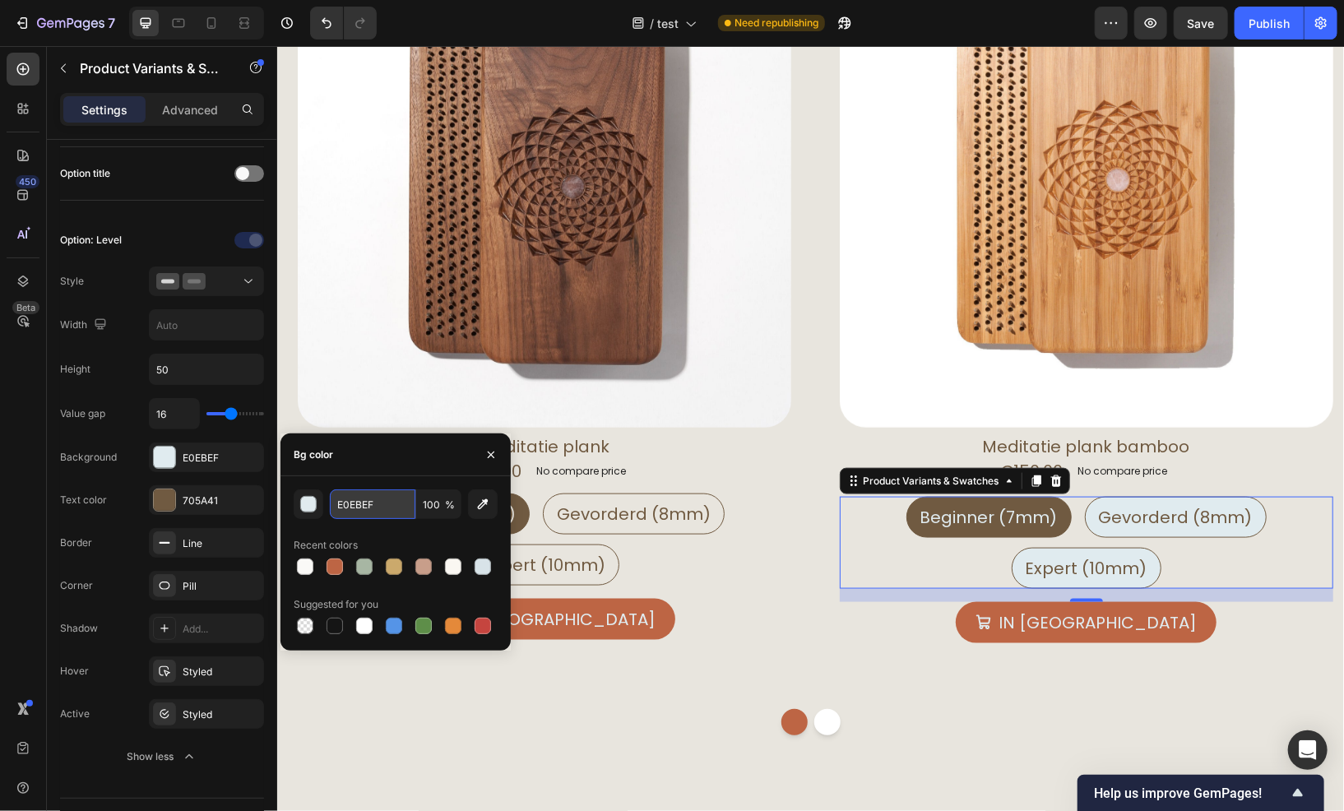
click at [363, 506] on input "E0EBEF" at bounding box center [373, 505] width 86 height 30
paste input "8E5DE"
type input "E8E5DE"
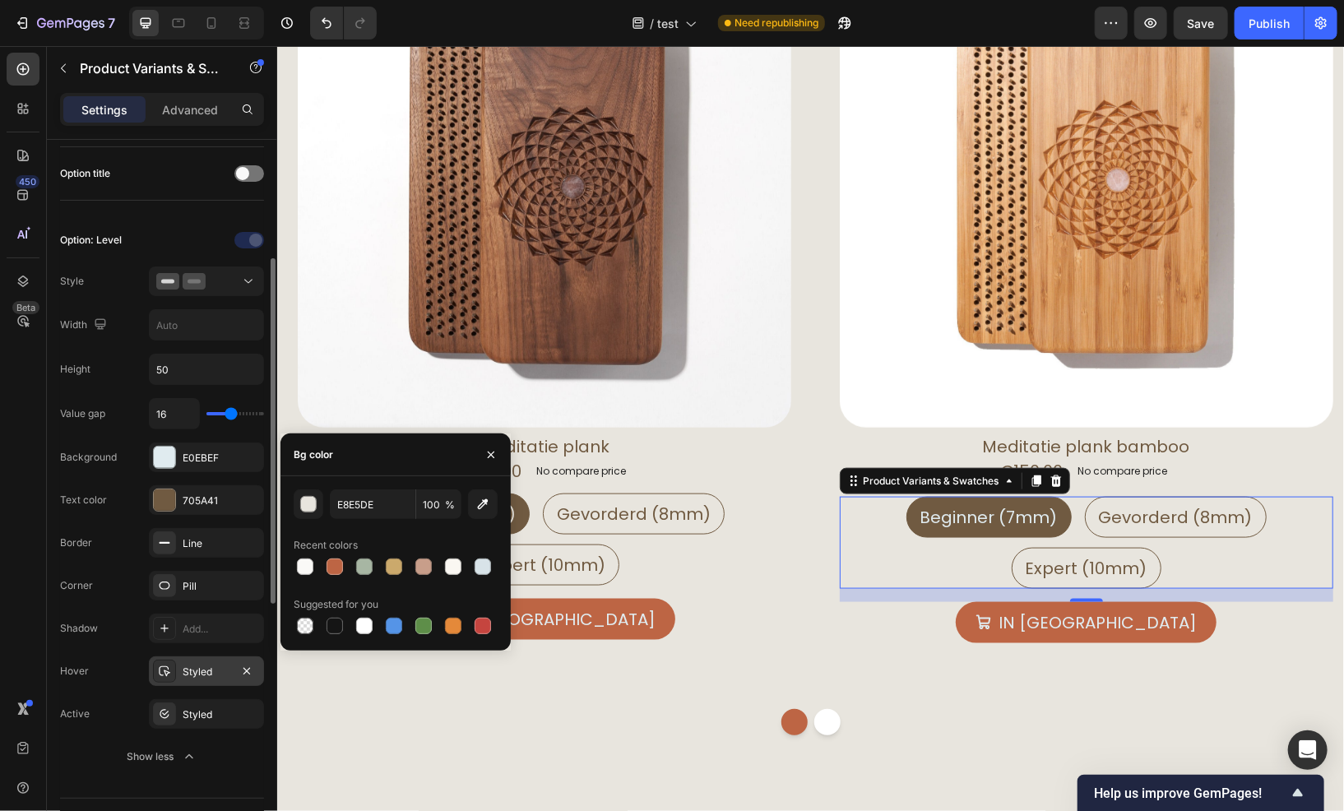
click at [208, 665] on div "Styled" at bounding box center [207, 672] width 48 height 15
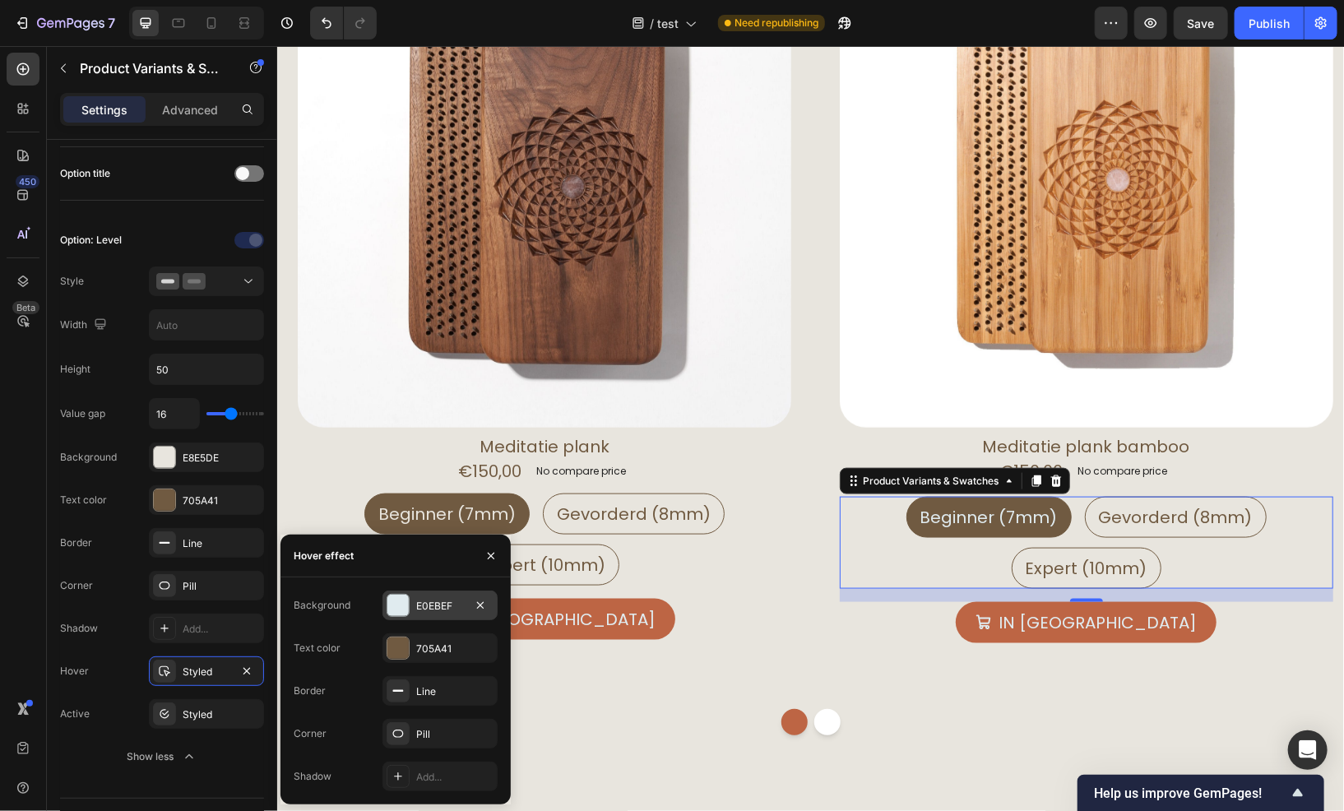
click at [434, 607] on div "E0EBEF" at bounding box center [440, 606] width 48 height 15
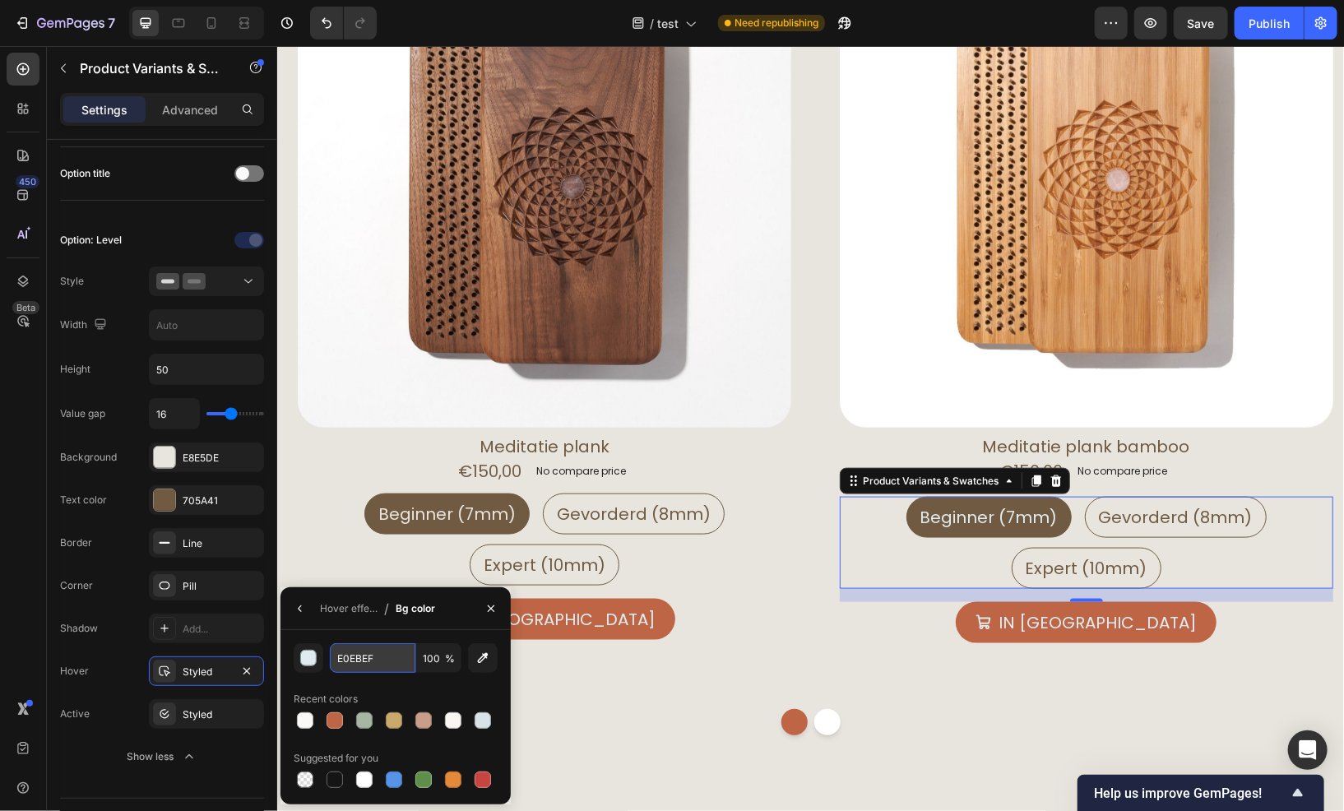
click at [361, 658] on input "E0EBEF" at bounding box center [373, 658] width 86 height 30
paste input "8E5DE"
type input "E8E5DE"
click at [186, 713] on div "Styled" at bounding box center [207, 715] width 48 height 15
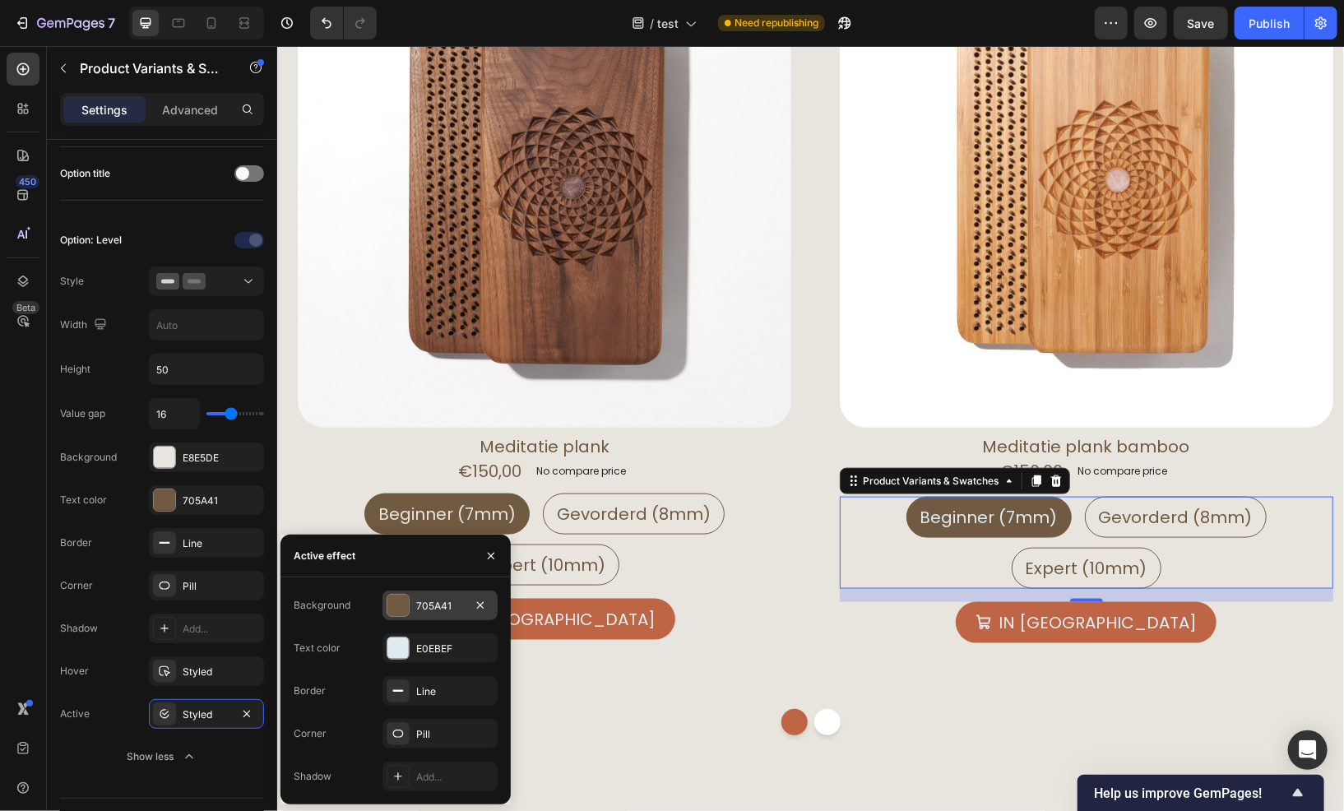
click at [428, 611] on div "705A41" at bounding box center [440, 606] width 48 height 15
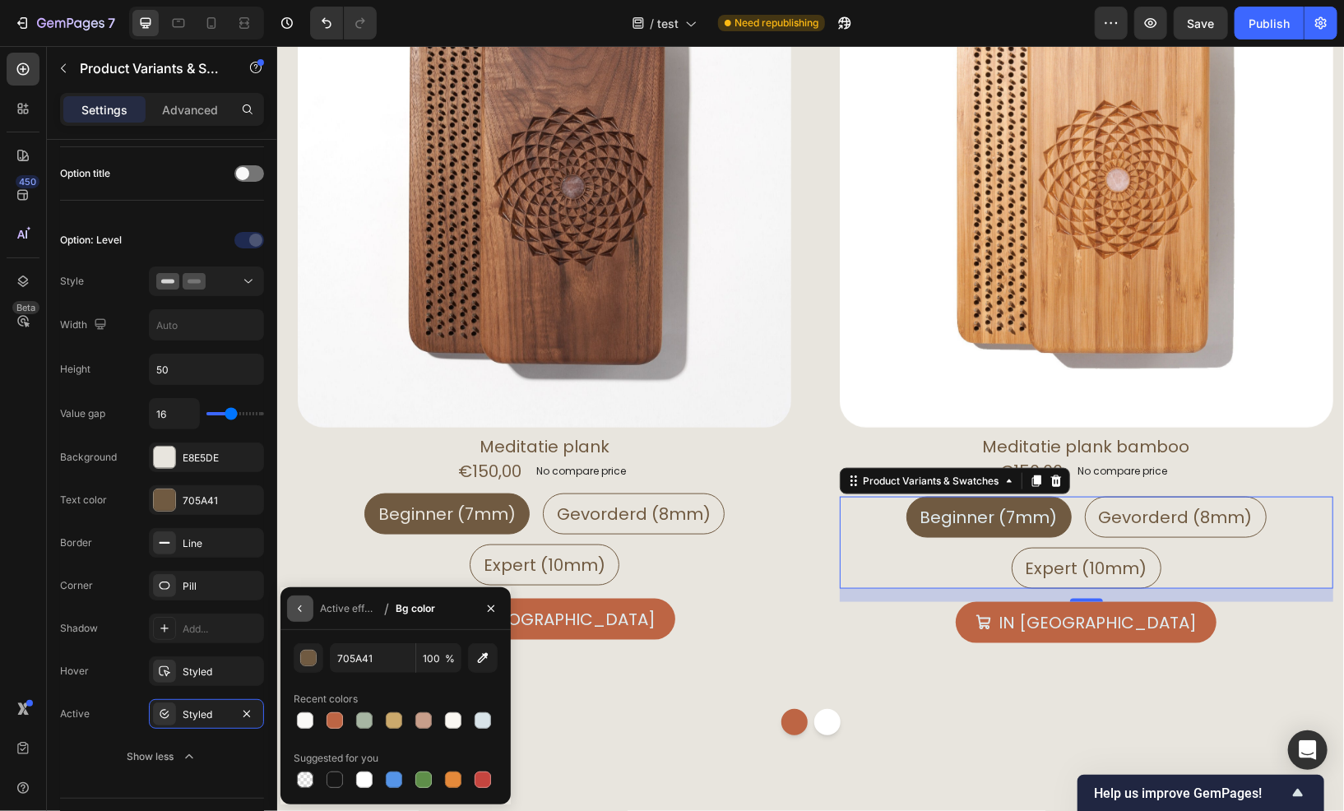
click at [297, 609] on icon "button" at bounding box center [300, 608] width 13 height 13
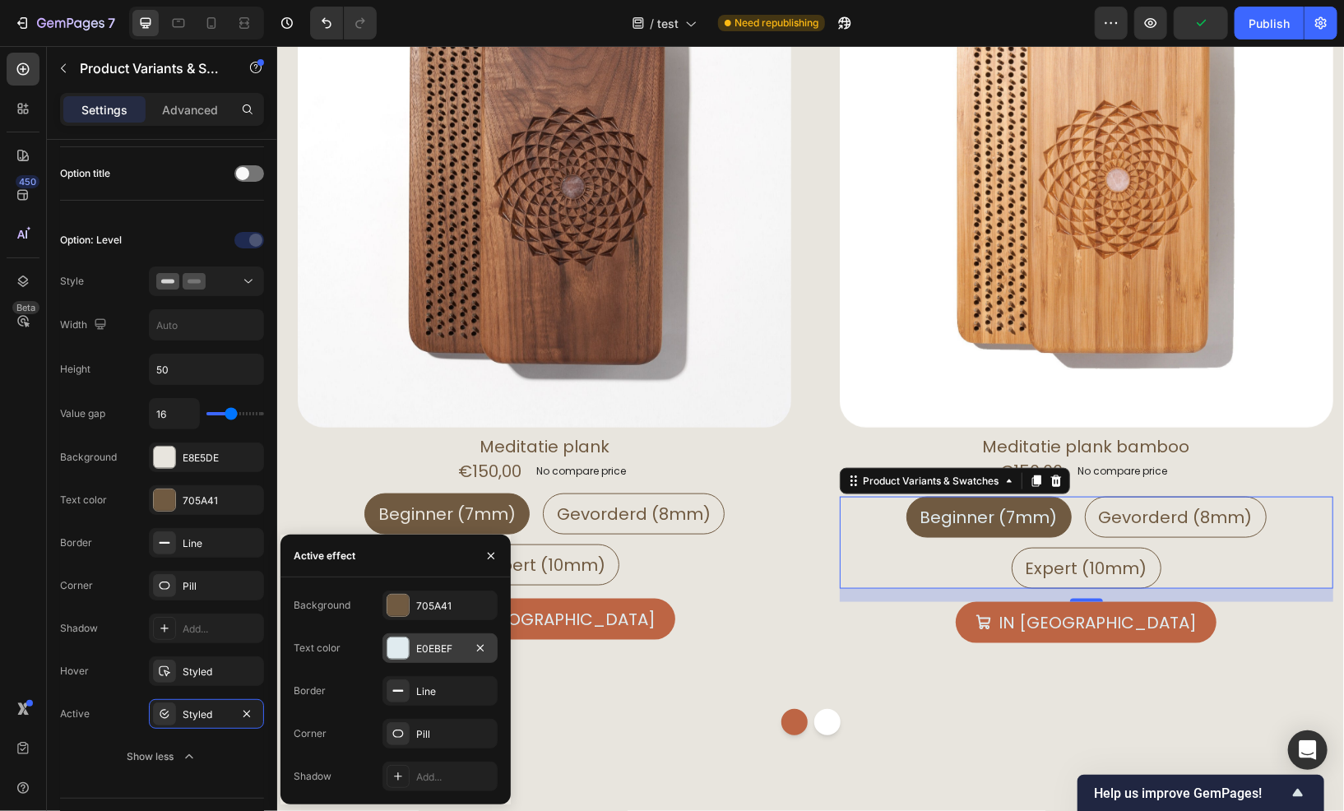
click at [437, 652] on div "E0EBEF" at bounding box center [440, 649] width 48 height 15
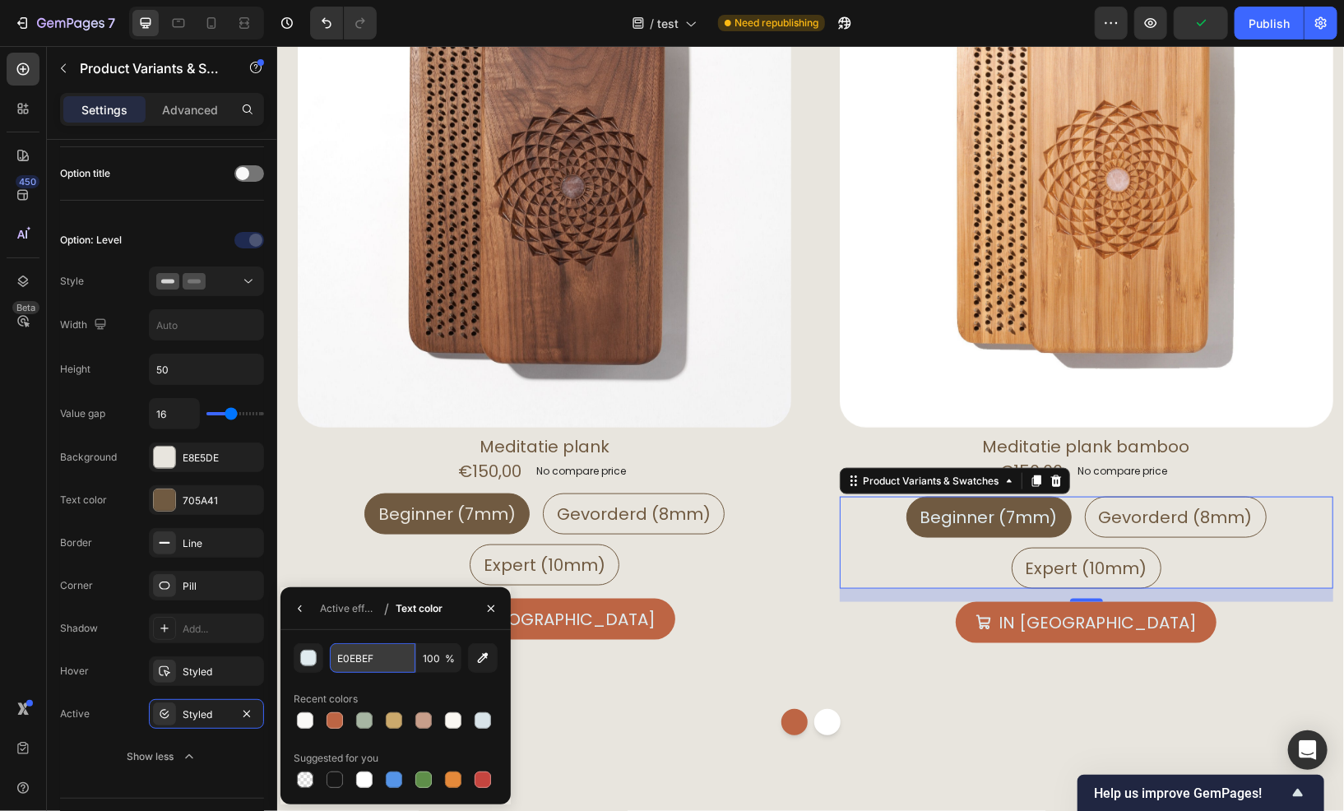
click at [365, 665] on input "E0EBEF" at bounding box center [373, 658] width 86 height 30
paste input "8E5DE"
type input "E8E5DE"
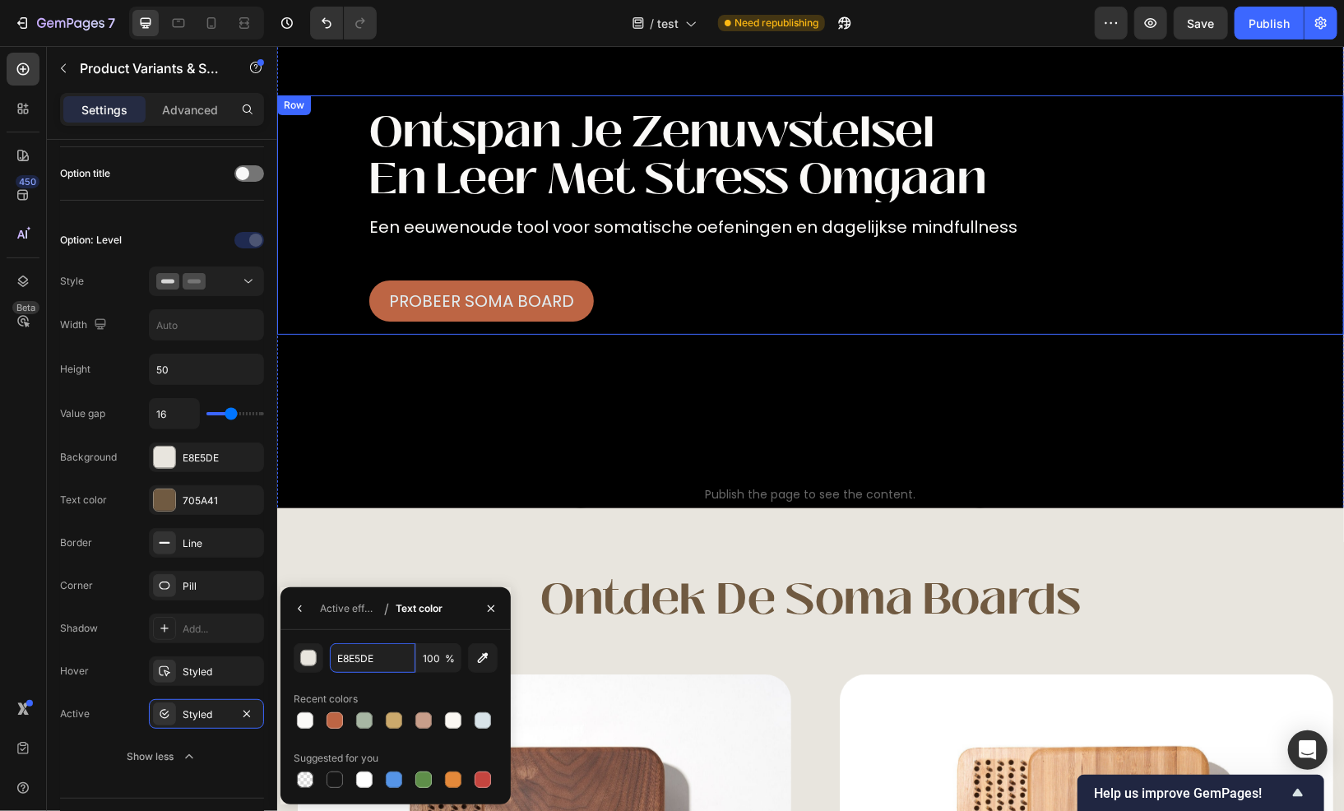
scroll to position [0, 0]
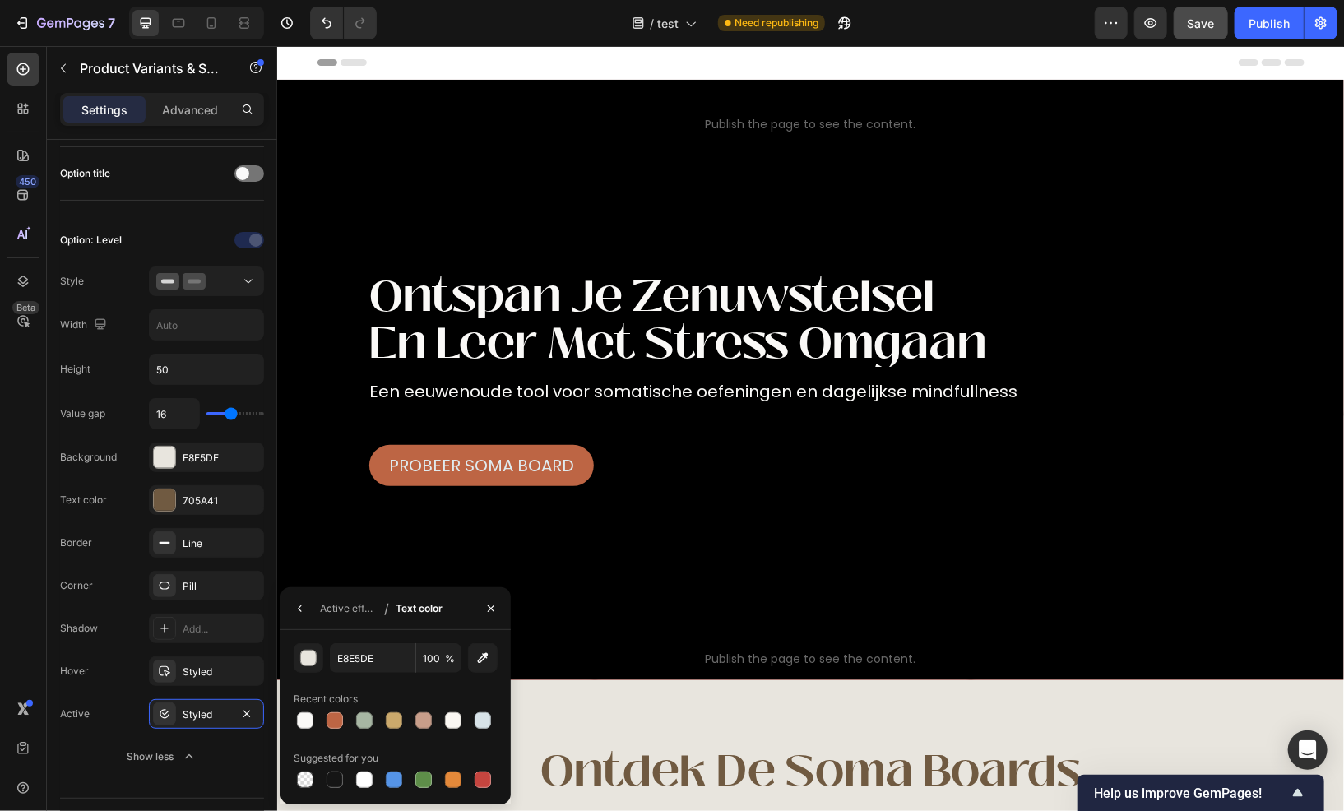
click at [1196, 29] on span "Save" at bounding box center [1201, 23] width 27 height 14
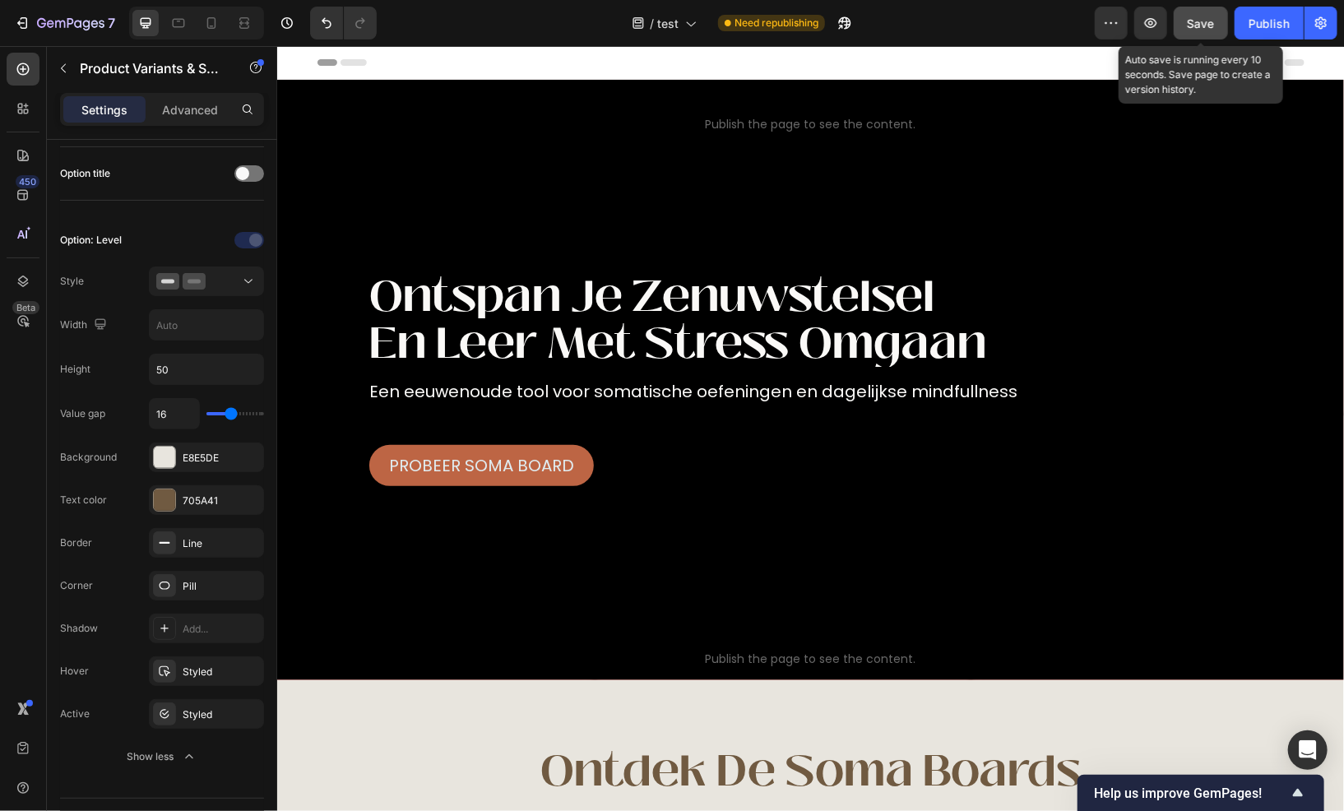
click at [1188, 27] on button "Save" at bounding box center [1201, 23] width 54 height 33
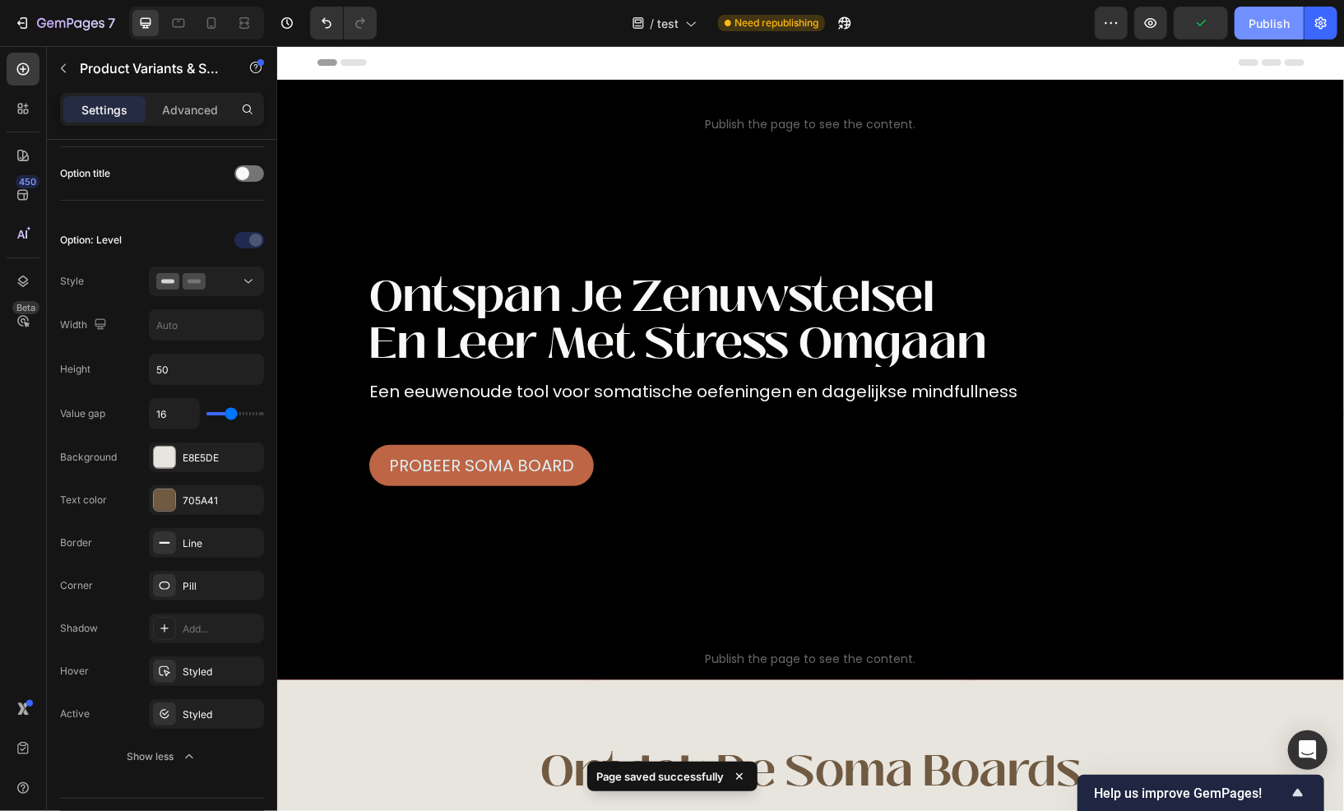
click at [1274, 28] on div "Publish" at bounding box center [1269, 23] width 41 height 17
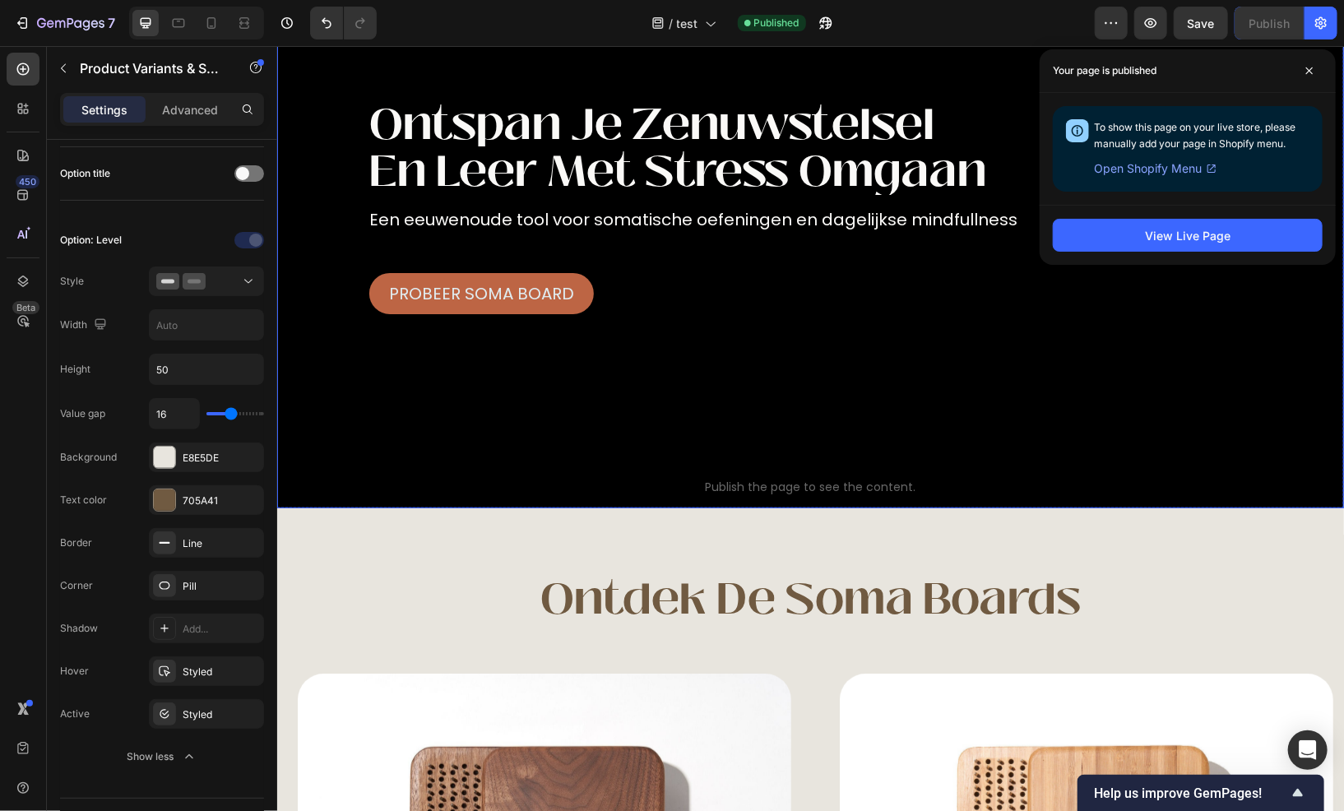
scroll to position [329, 0]
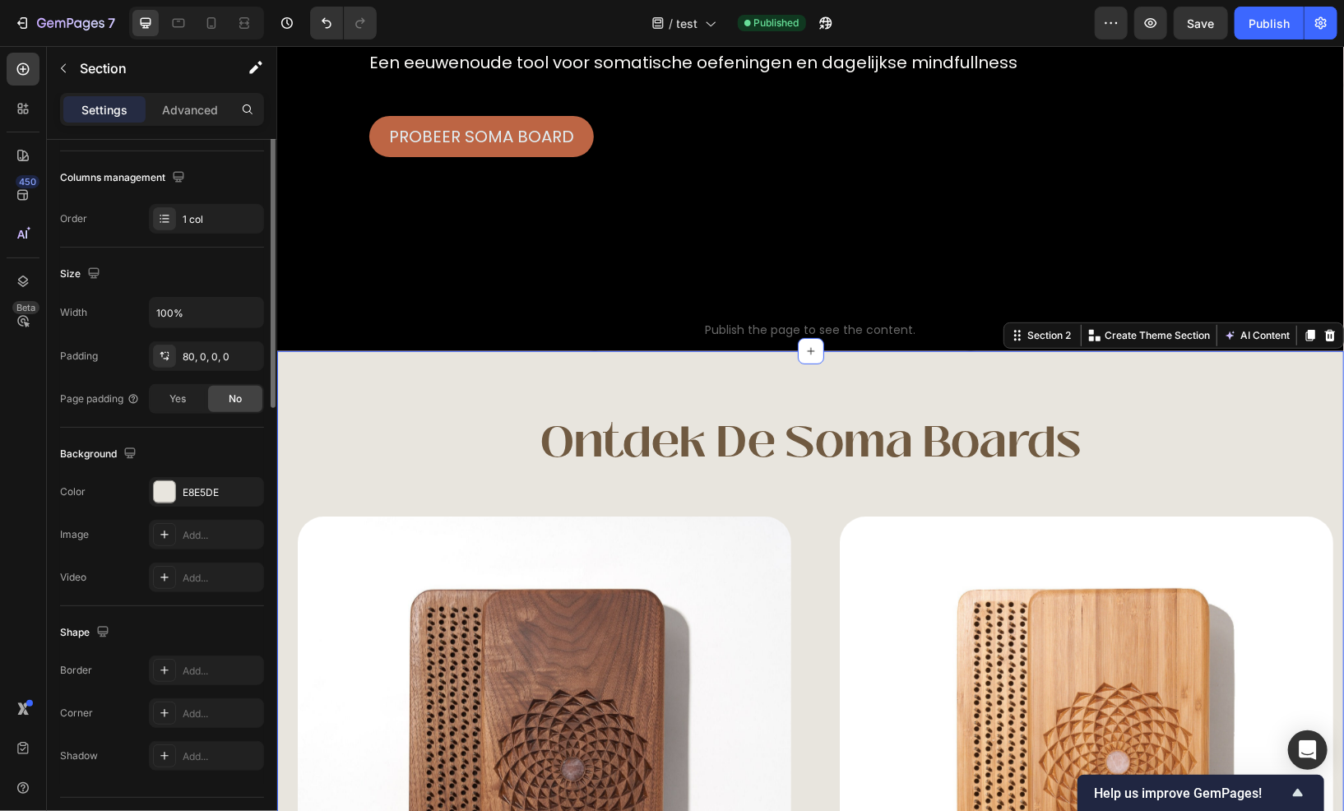
scroll to position [0, 0]
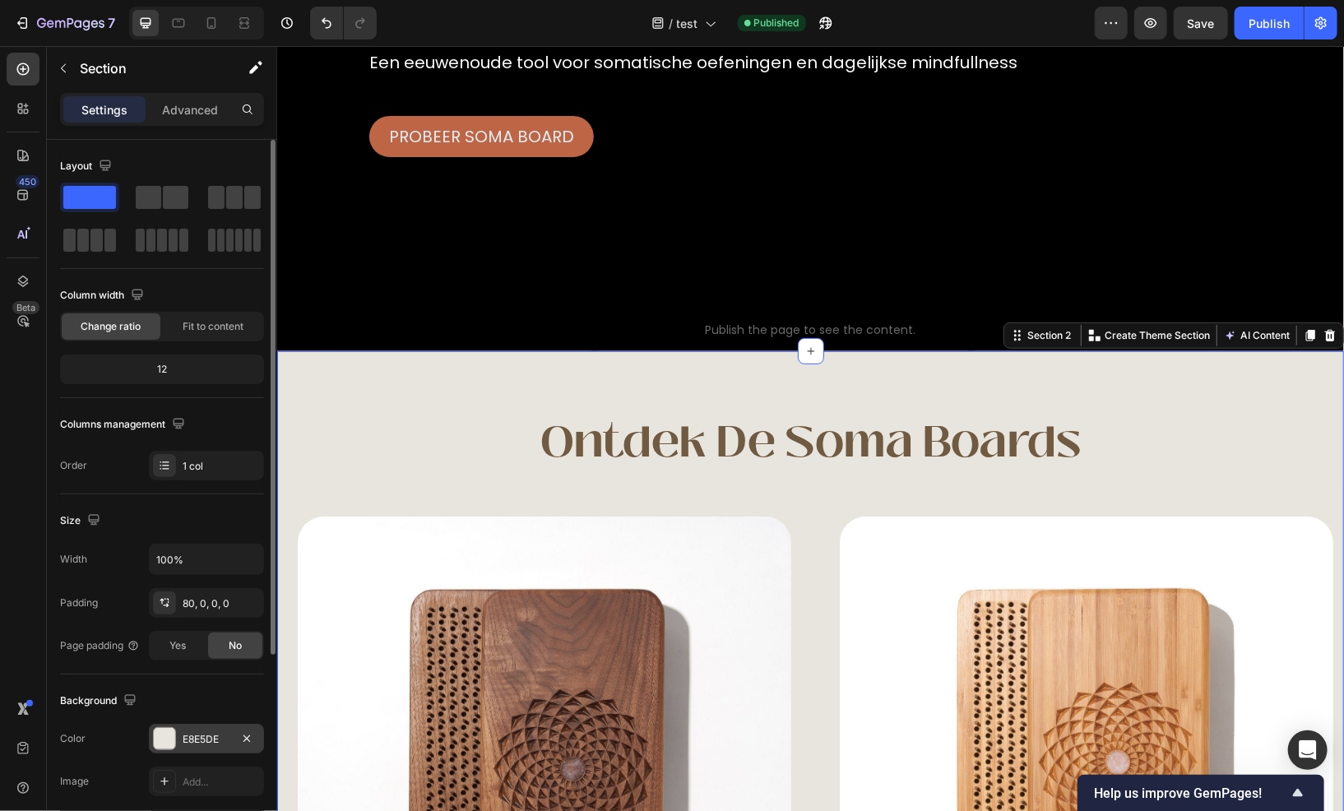
click at [178, 736] on div "E8E5DE" at bounding box center [206, 739] width 115 height 30
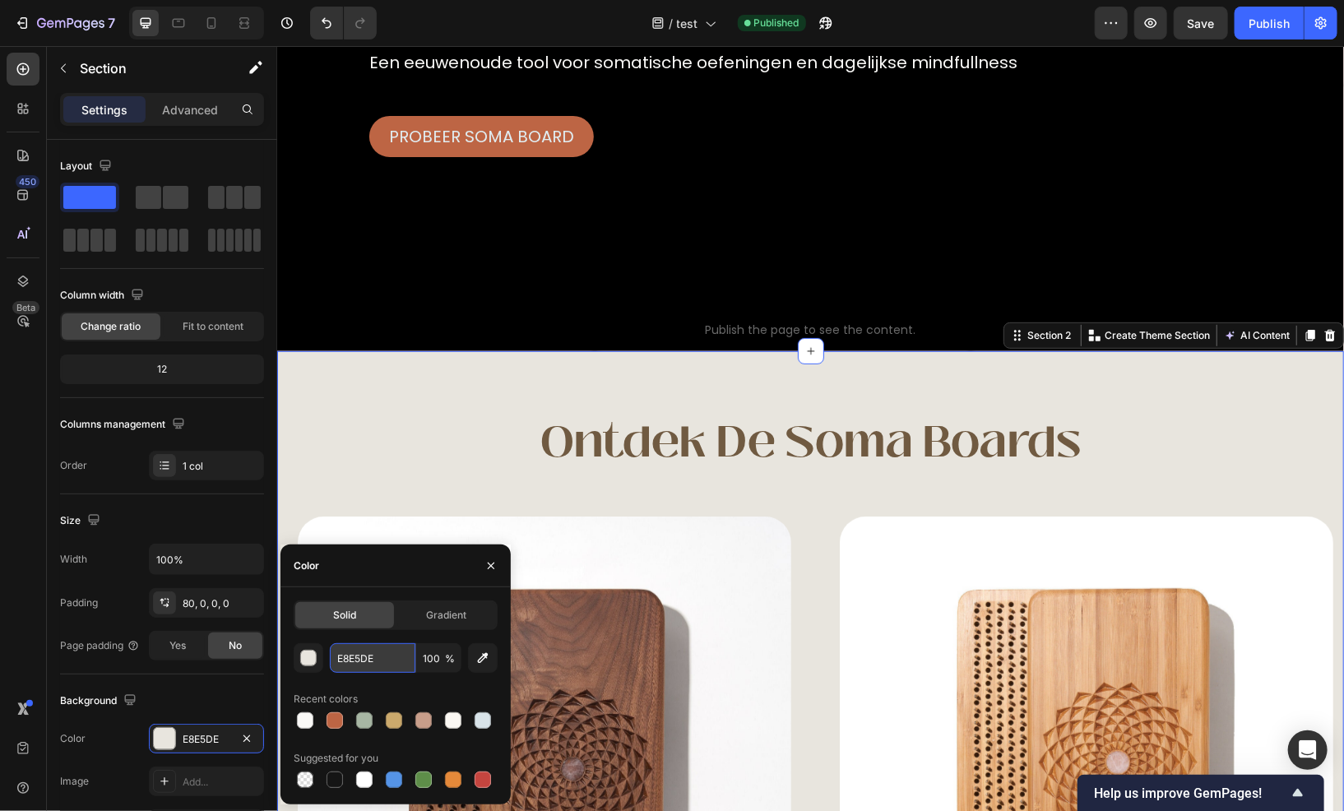
click at [355, 654] on input "E8E5DE" at bounding box center [373, 658] width 86 height 30
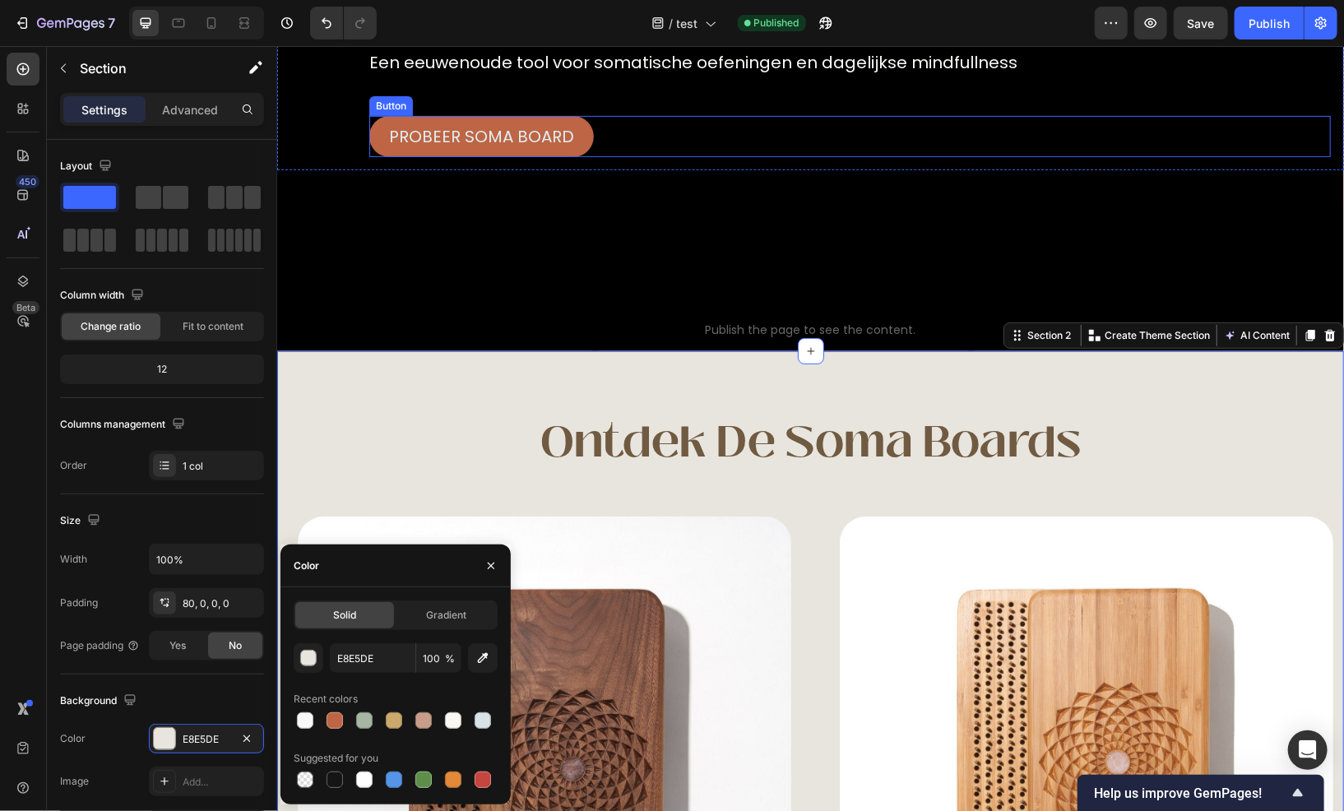
click at [611, 126] on div "Probeer soma board Button" at bounding box center [850, 135] width 962 height 41
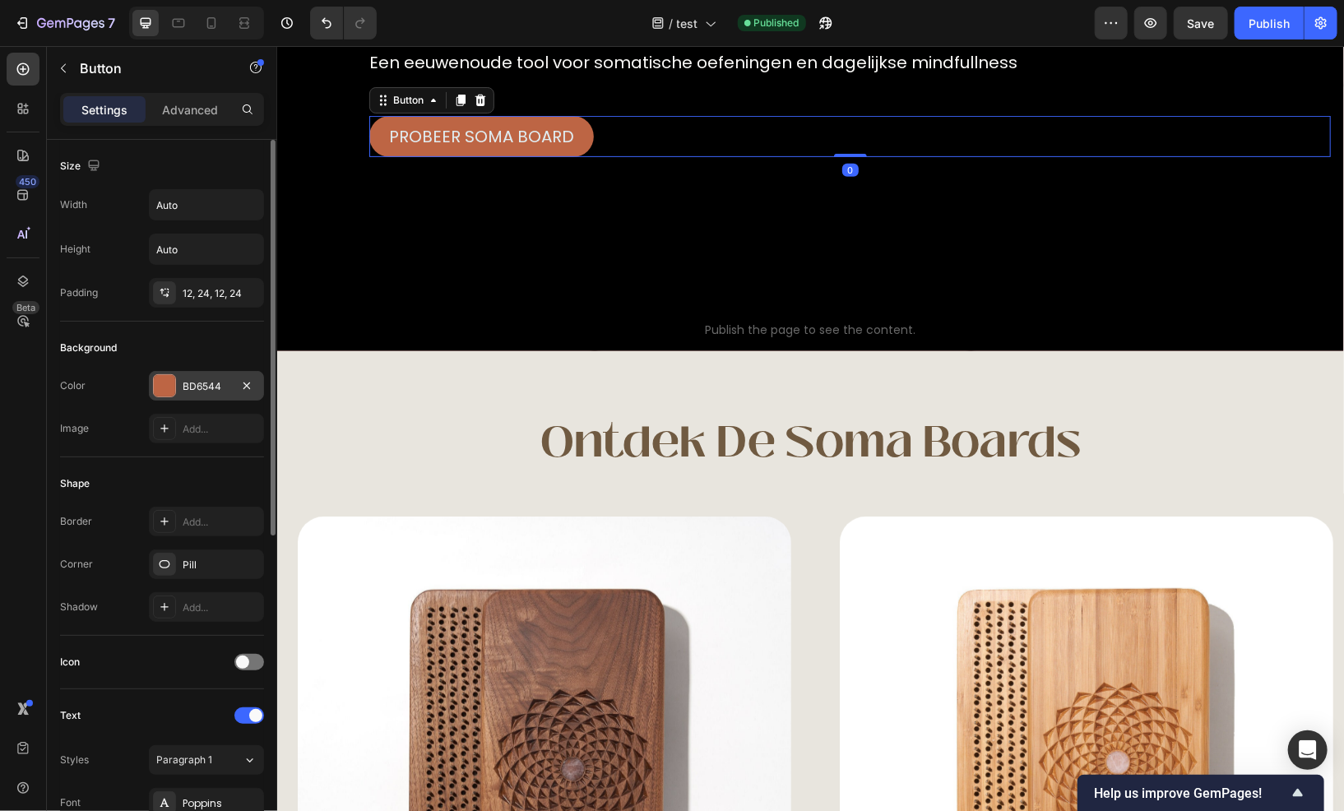
click at [211, 380] on div "BD6544" at bounding box center [207, 386] width 48 height 15
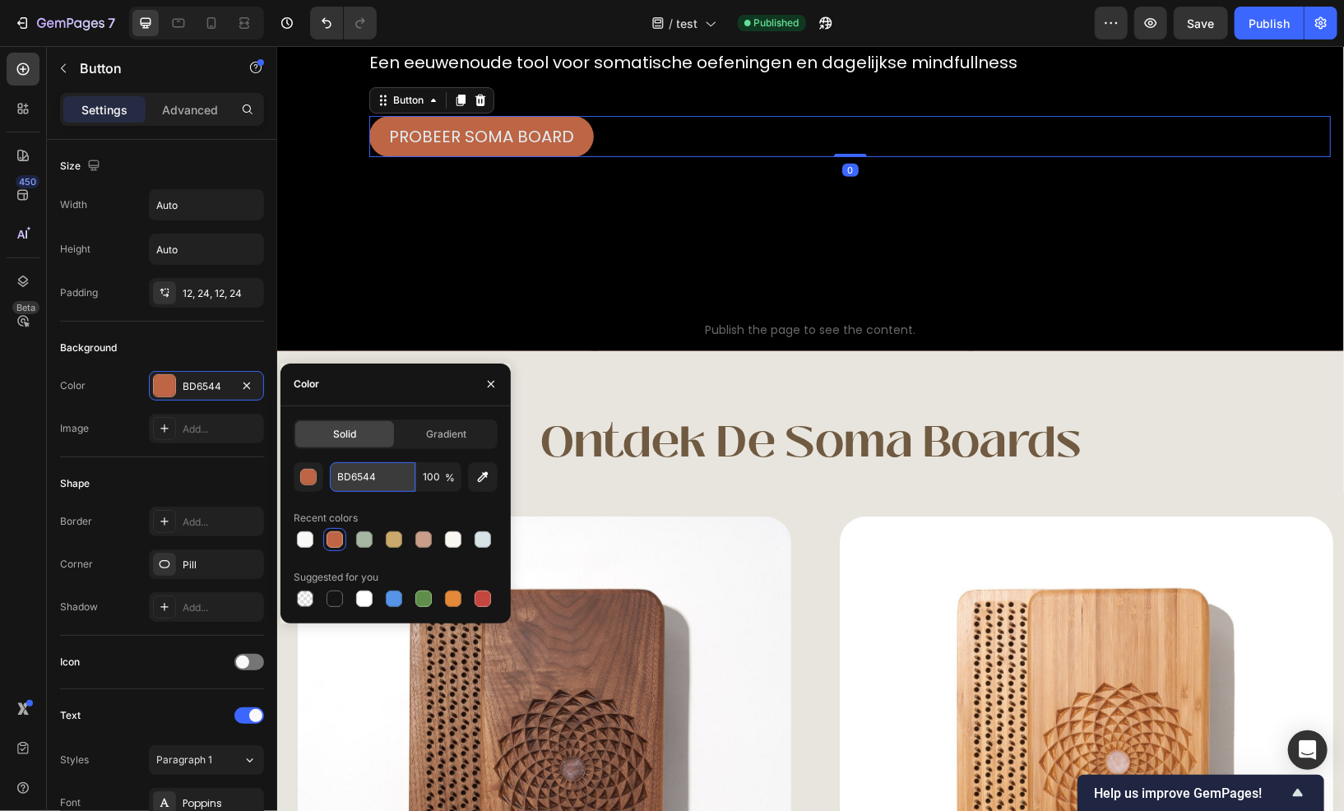
click at [368, 479] on input "BD6544" at bounding box center [373, 477] width 86 height 30
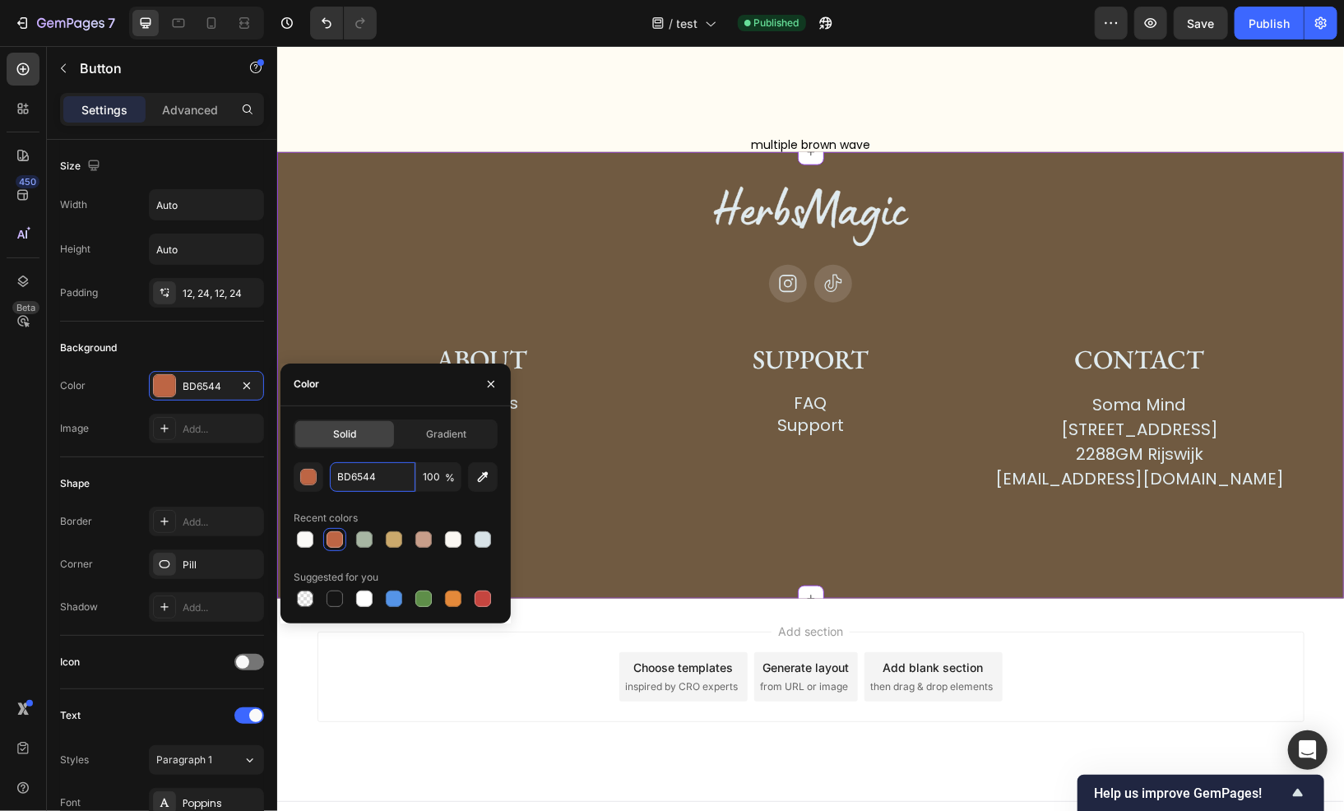
scroll to position [7590, 0]
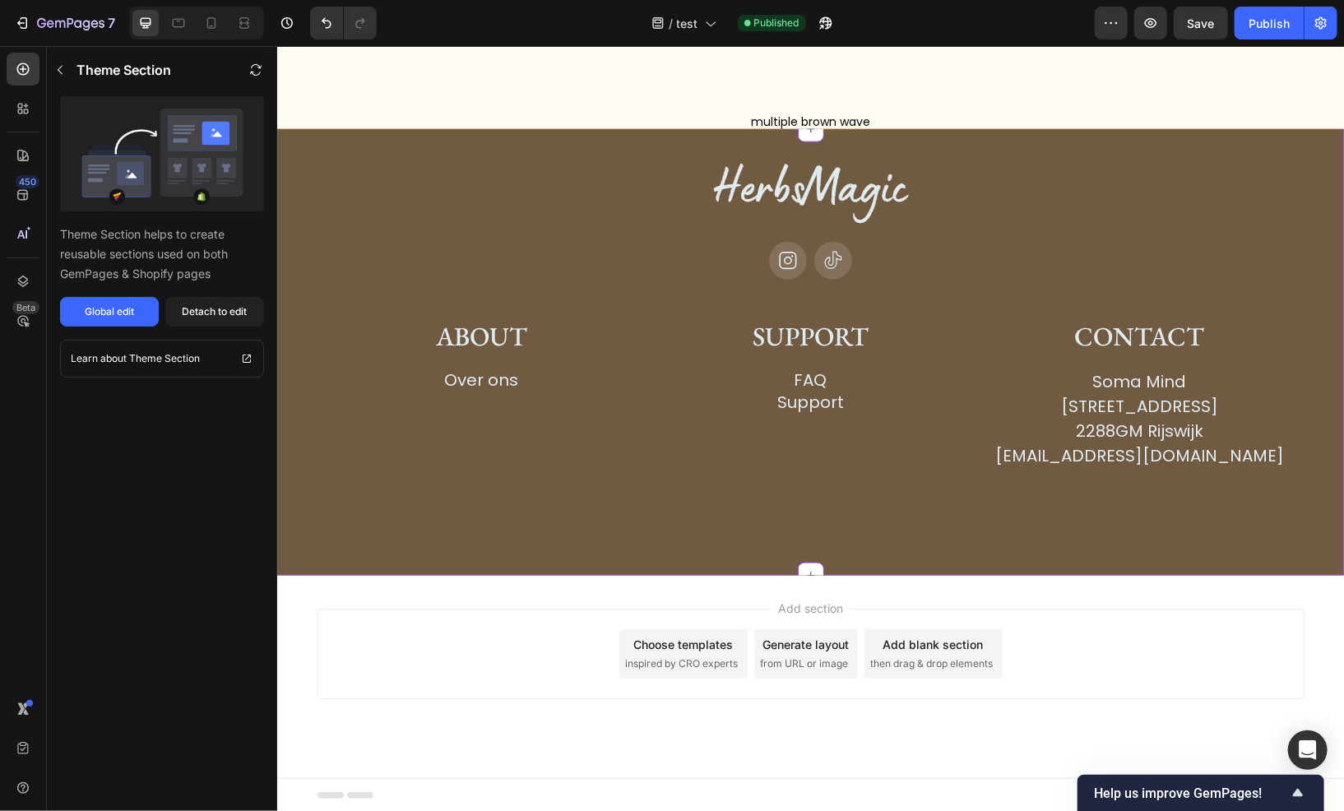
click at [461, 214] on div at bounding box center [810, 189] width 985 height 103
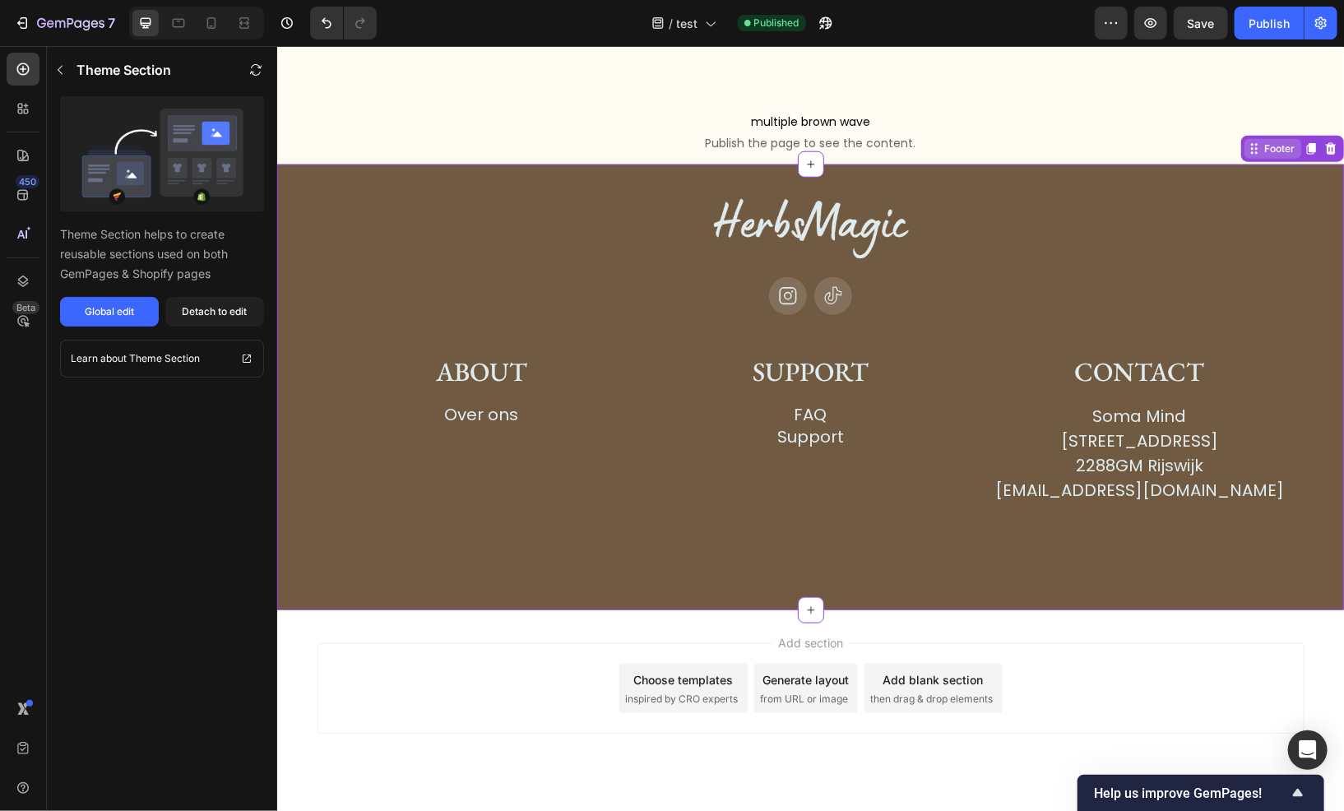
click at [1263, 141] on div "Footer" at bounding box center [1279, 148] width 37 height 15
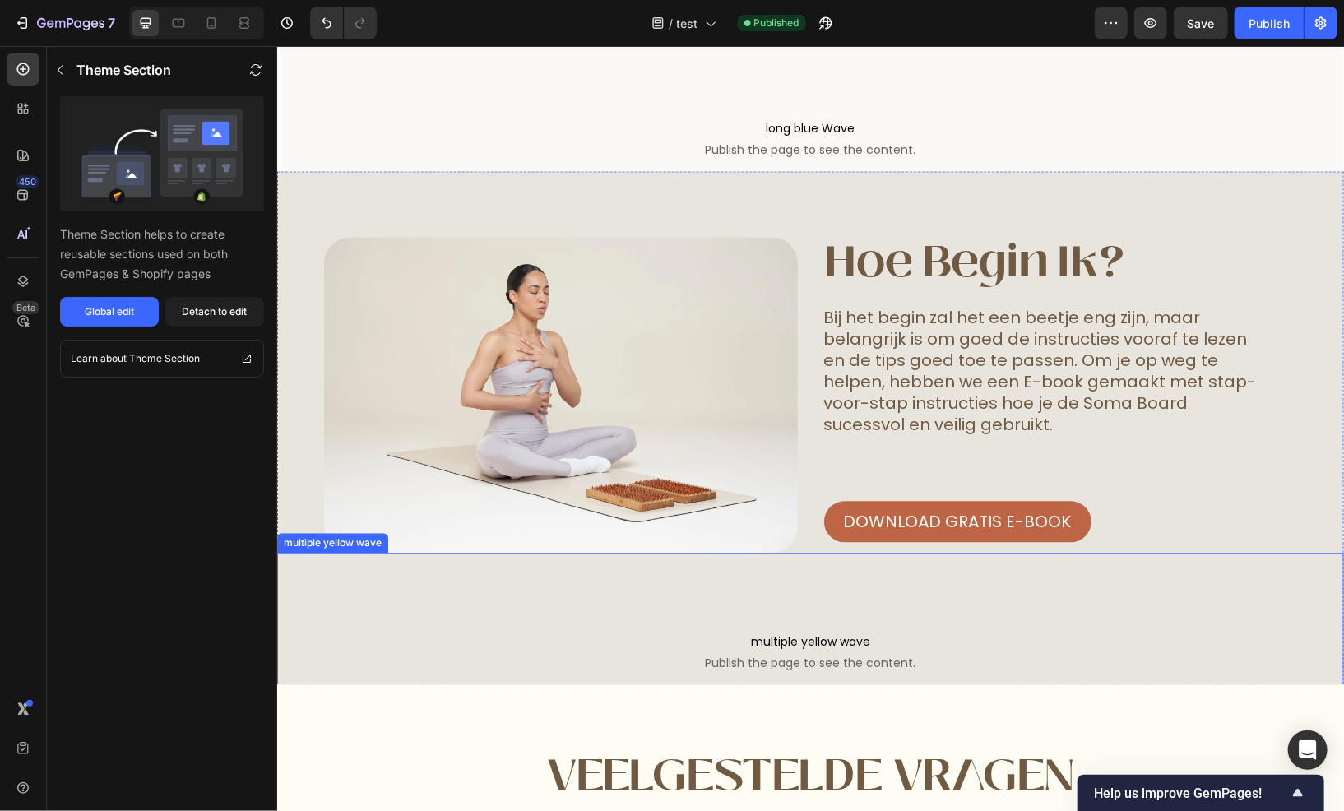
scroll to position [5204, 0]
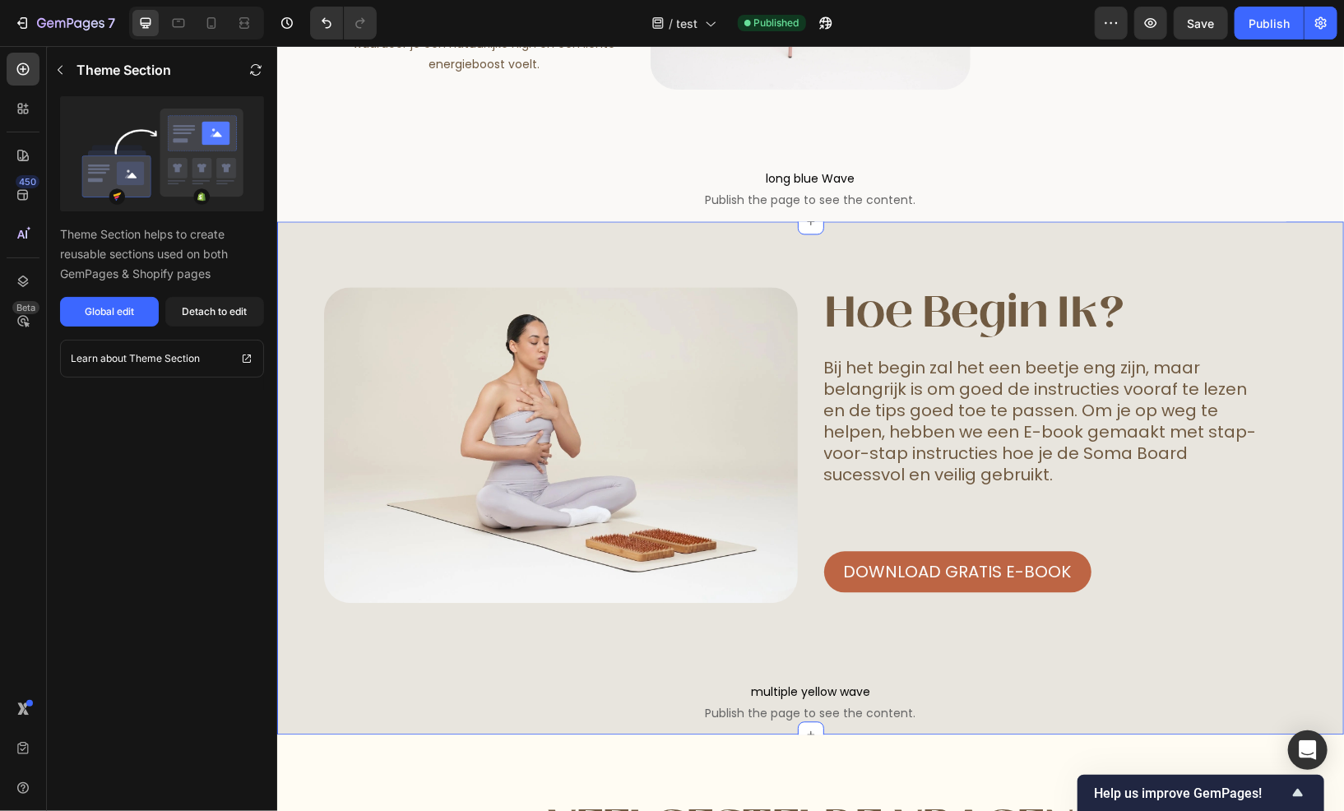
click at [336, 242] on div "Image hoe begin ik? Heading Bij het begin zal het een beetje eng zijn, maar bel…" at bounding box center [809, 477] width 1067 height 513
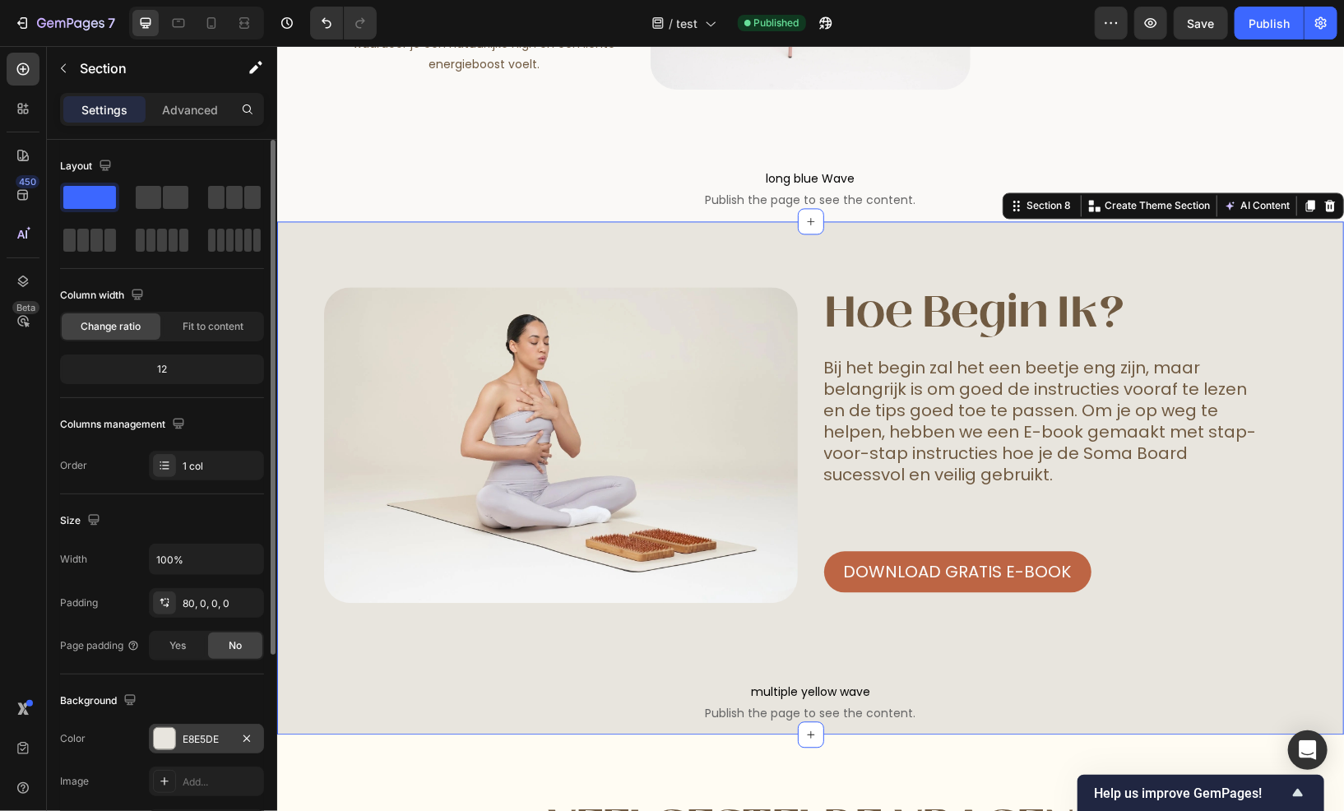
click at [212, 739] on div "E8E5DE" at bounding box center [207, 739] width 48 height 15
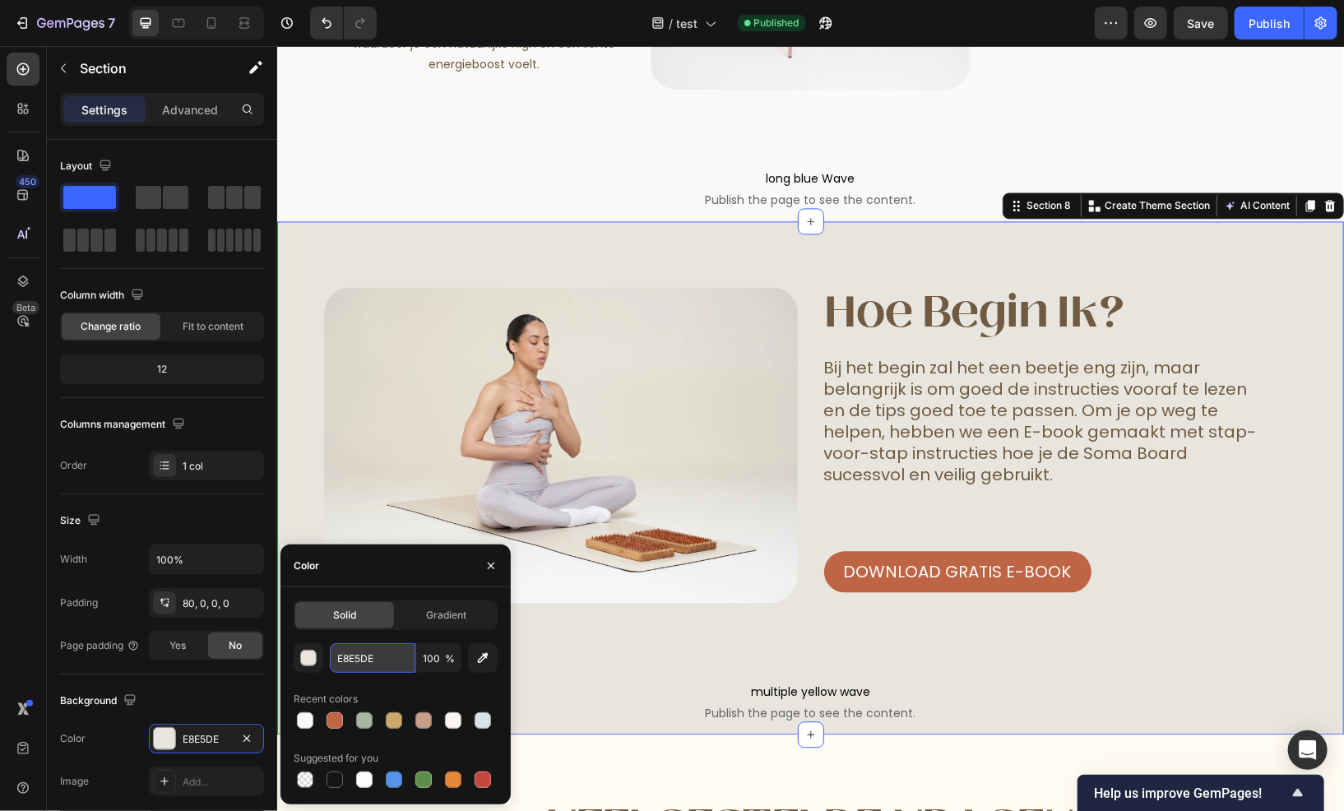
click at [368, 663] on input "E8E5DE" at bounding box center [373, 658] width 86 height 30
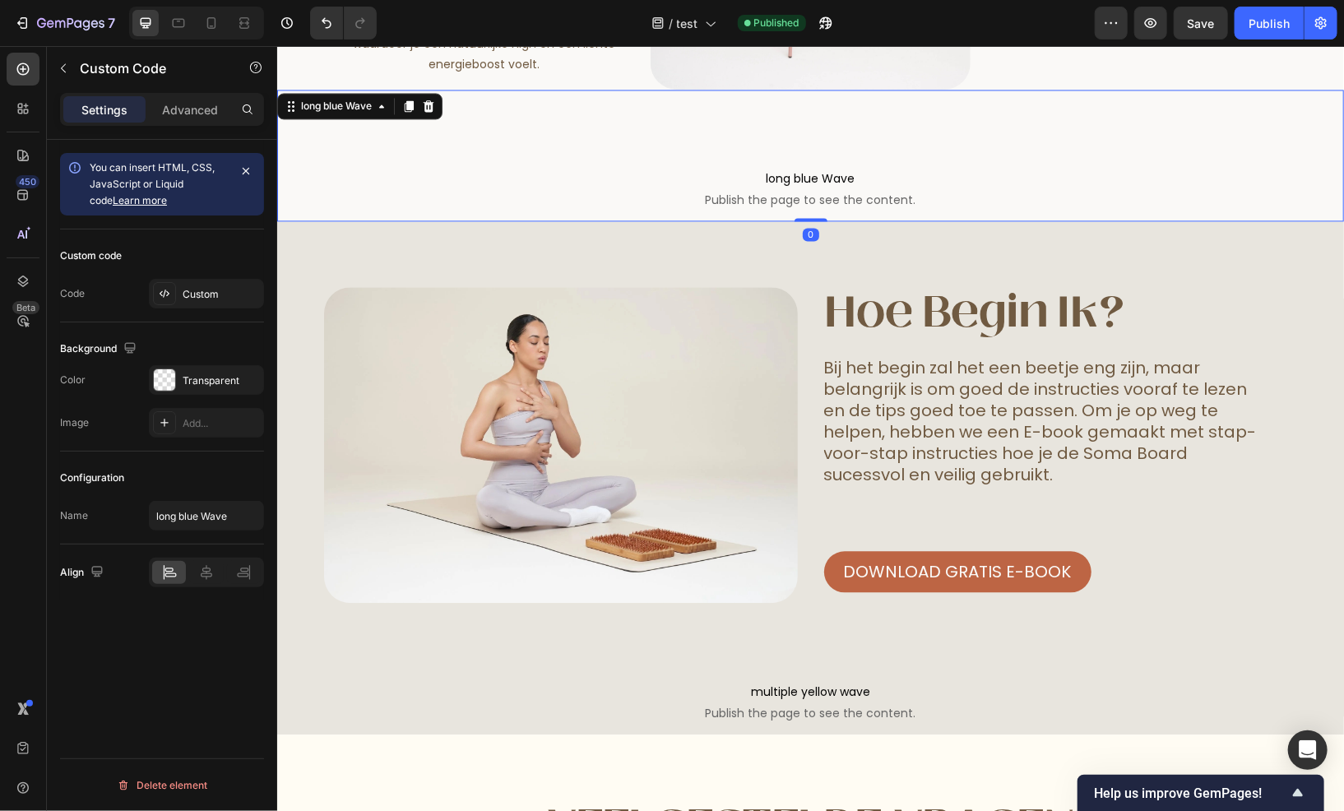
click at [528, 181] on span "long blue Wave" at bounding box center [809, 178] width 1067 height 20
click at [198, 520] on input "long blue Wave" at bounding box center [206, 516] width 115 height 30
click at [181, 297] on div "Custom" at bounding box center [206, 294] width 115 height 30
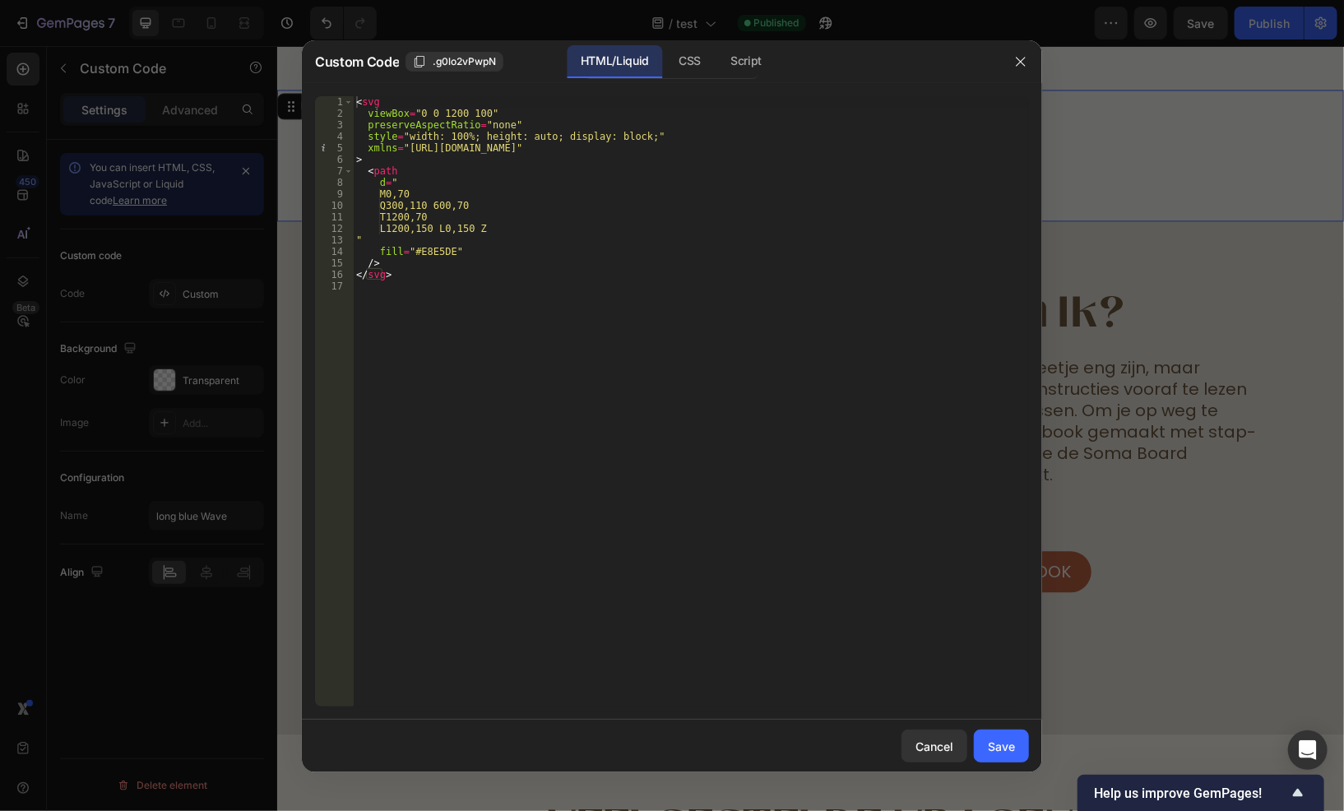
click at [428, 253] on div "< svg viewBox = "0 0 1200 100" preserveAspectRatio = "none" style = "width: 100…" at bounding box center [691, 413] width 676 height 634
click at [428, 258] on div "< svg viewBox = "0 0 1200 100" preserveAspectRatio = "none" style = "width: 100…" at bounding box center [691, 413] width 676 height 634
paste textarea "8E5DE"
click at [439, 274] on div "< svg viewBox = "0 0 1200 100" preserveAspectRatio = "none" style = "width: 100…" at bounding box center [691, 413] width 676 height 634
type textarea "</svg>"
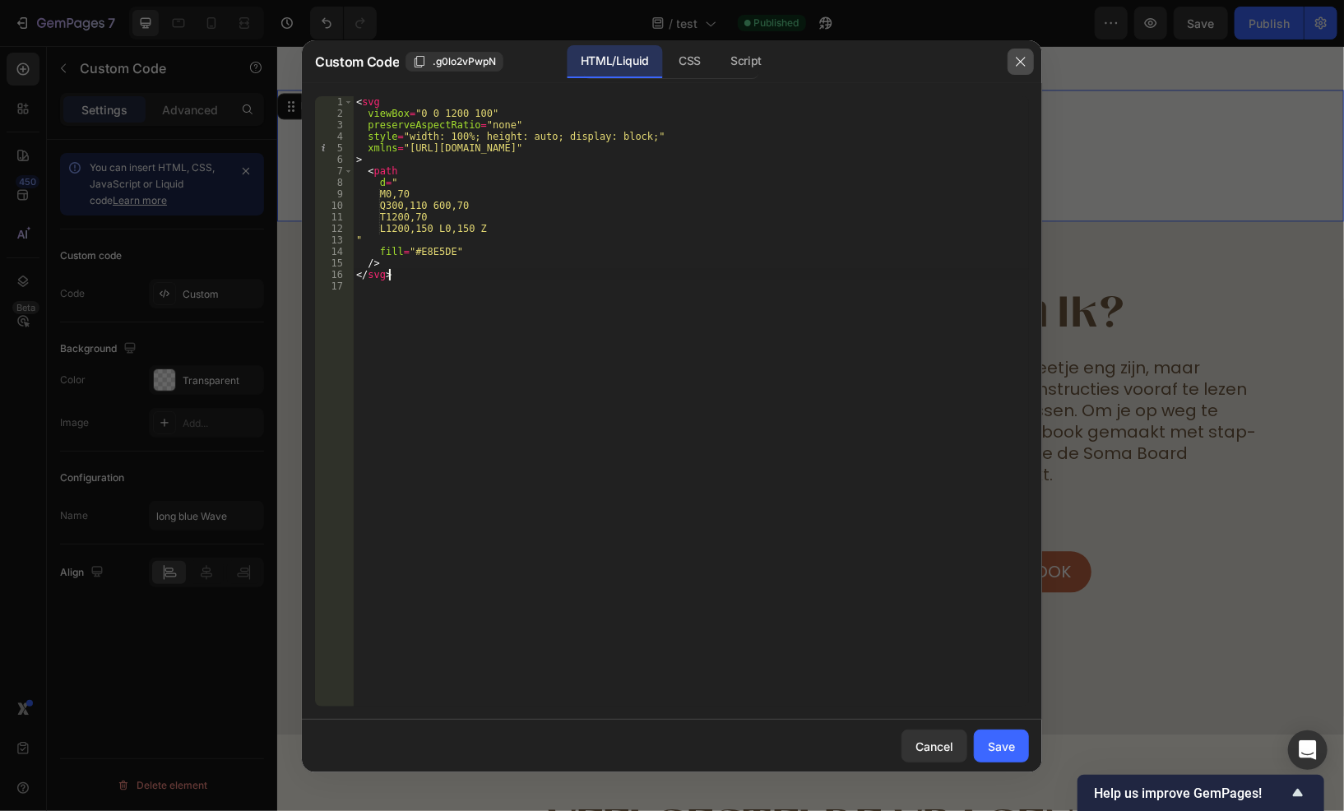
click at [1019, 59] on icon "button" at bounding box center [1021, 61] width 13 height 13
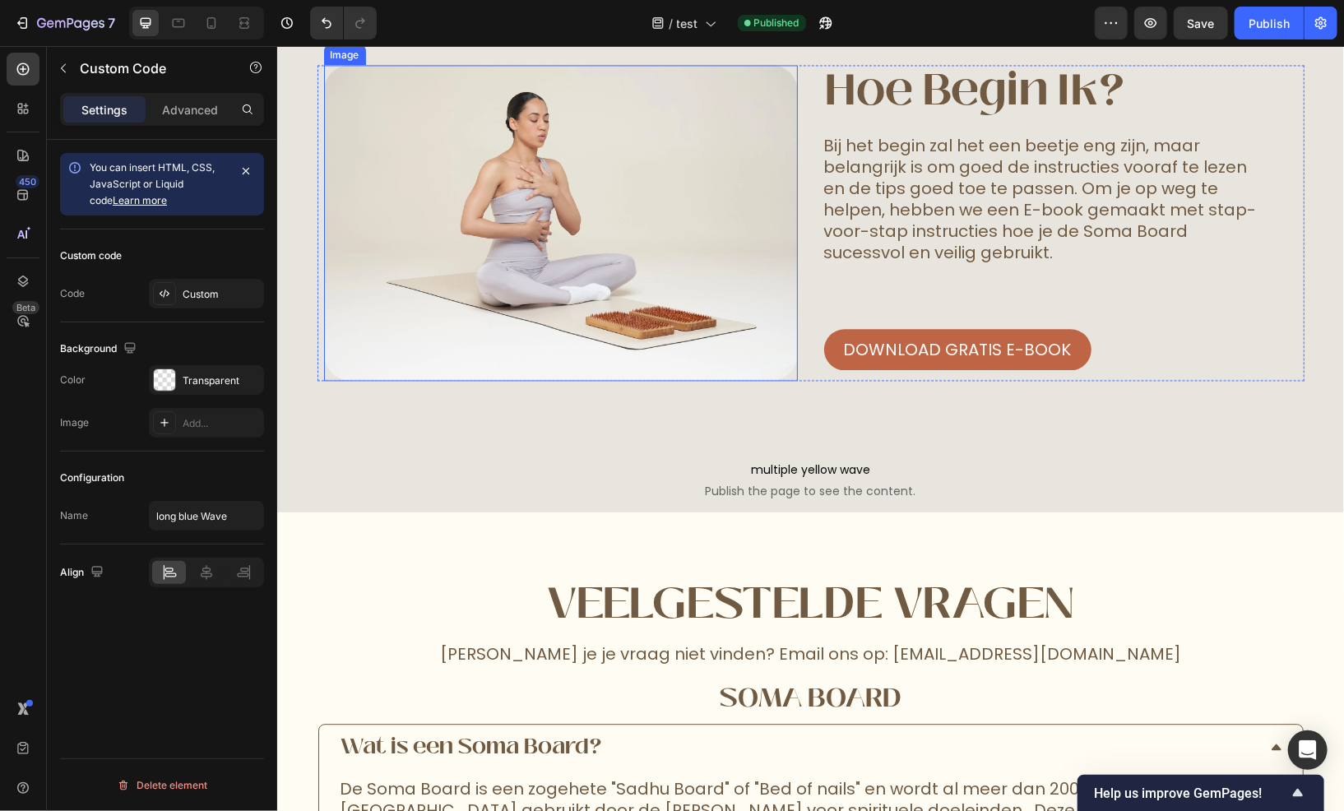
scroll to position [5450, 0]
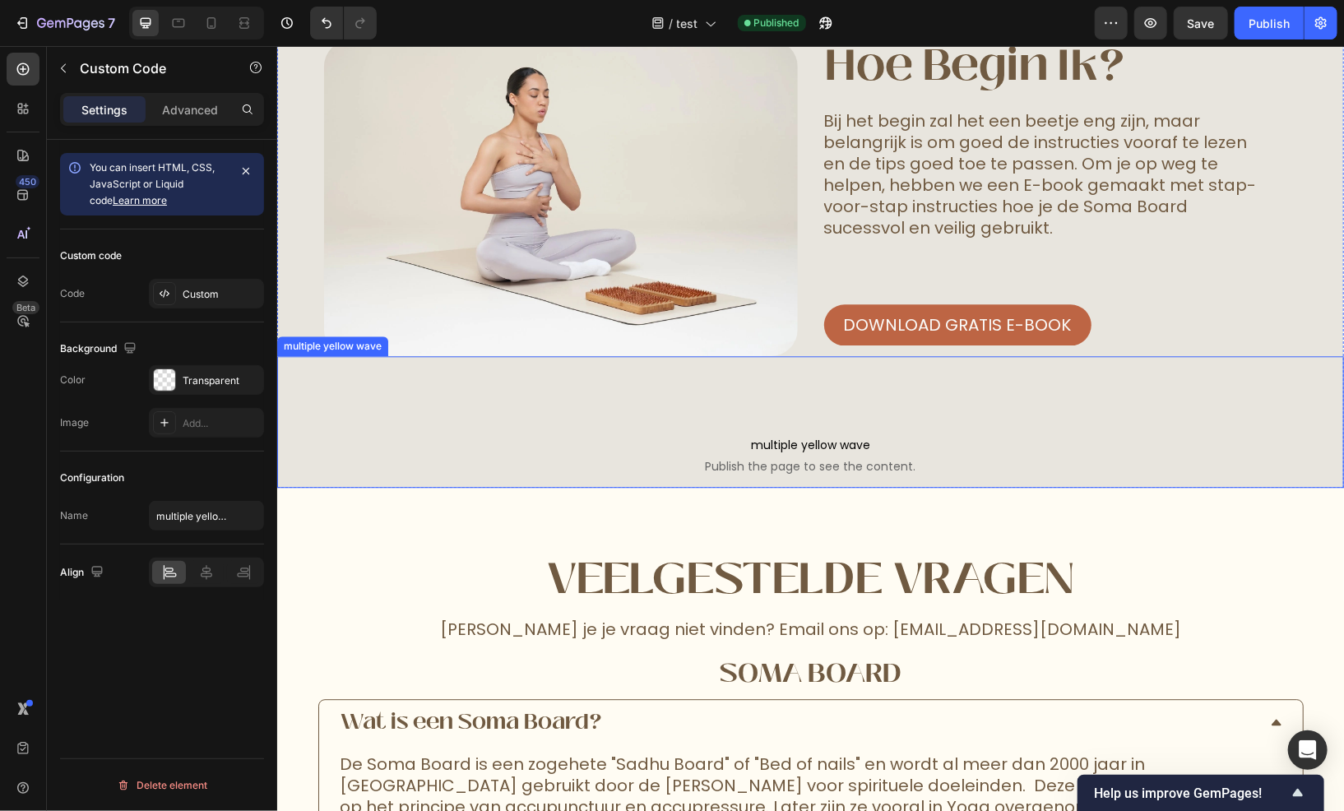
click at [597, 435] on span "multiple yellow wave" at bounding box center [809, 444] width 1067 height 20
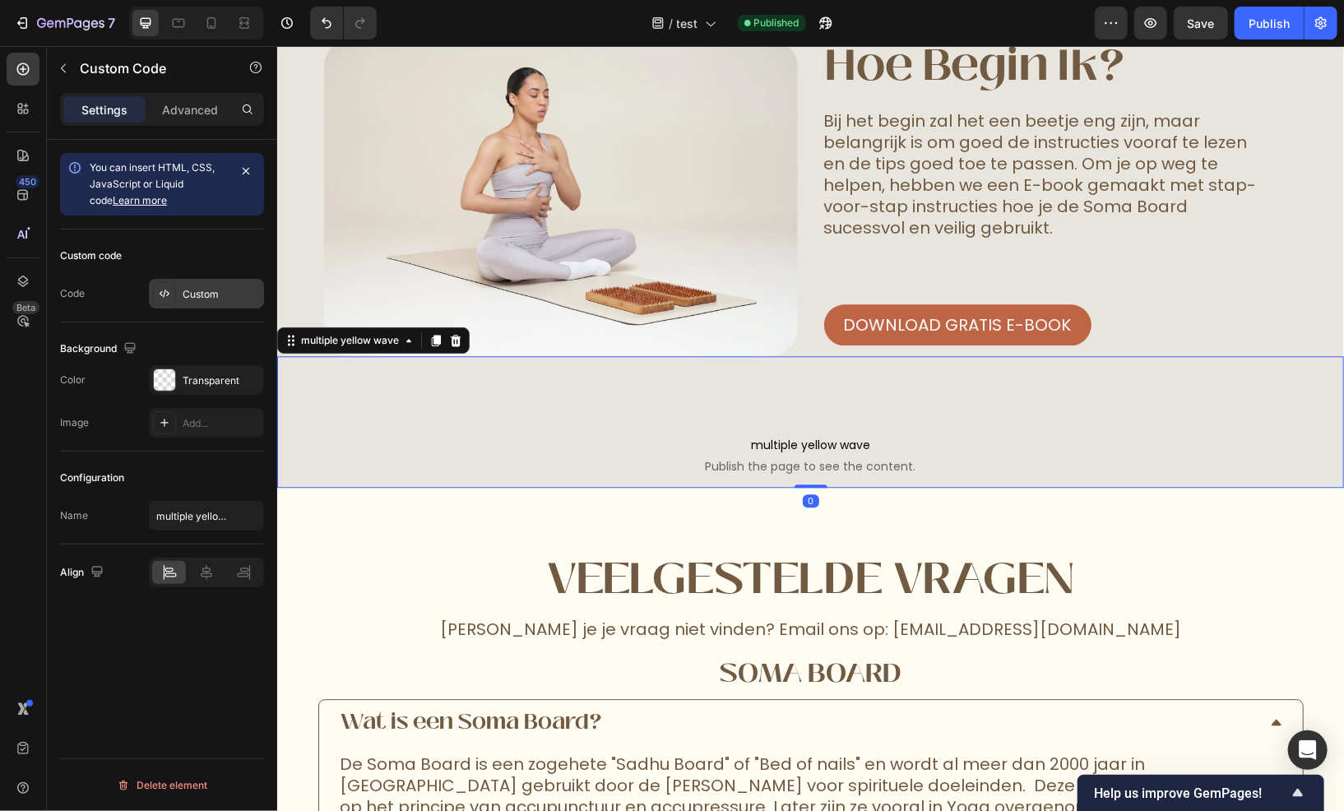
click at [196, 281] on div "Custom" at bounding box center [206, 294] width 115 height 30
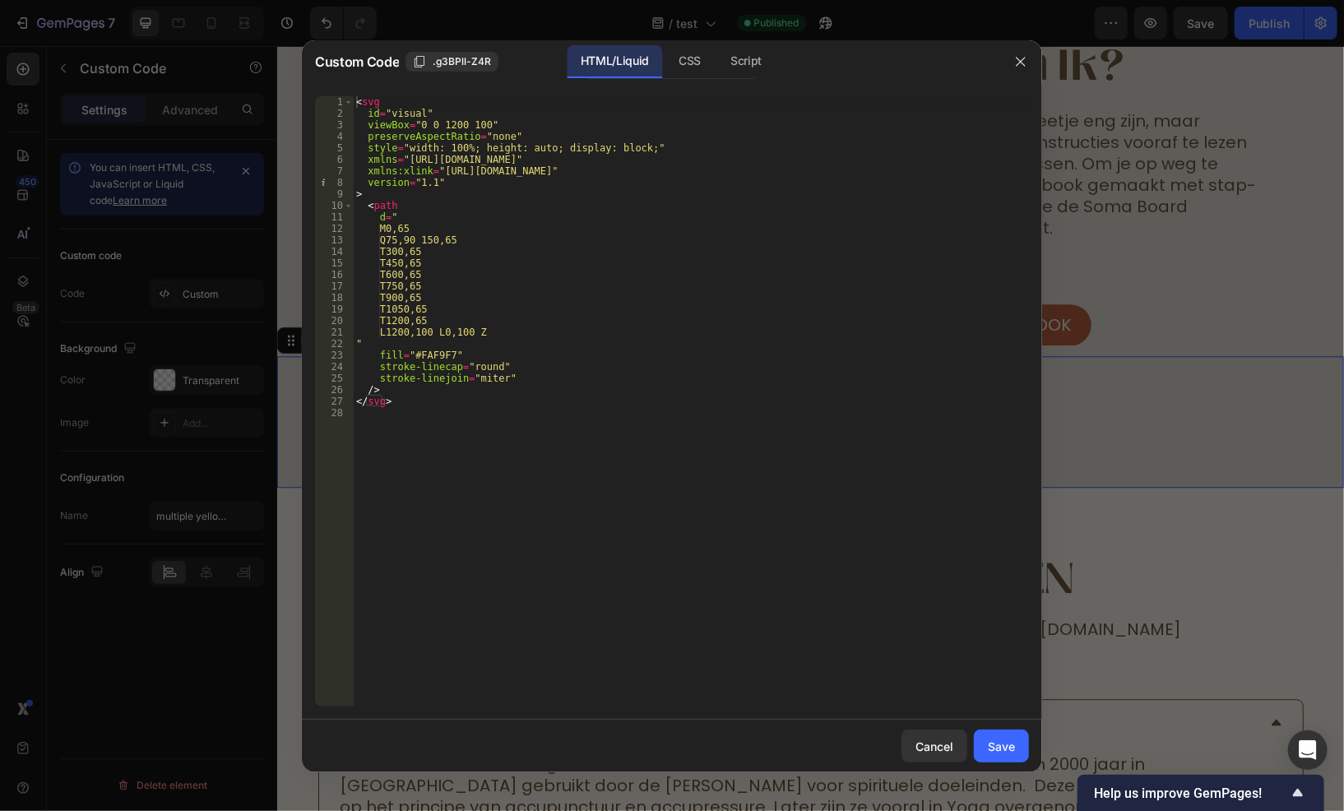
click at [429, 347] on div "< svg id = "visual" viewBox = "0 0 1200 100" preserveAspectRatio = "none" style…" at bounding box center [691, 413] width 676 height 634
click at [429, 351] on div "< svg id = "visual" viewBox = "0 0 1200 100" preserveAspectRatio = "none" style…" at bounding box center [691, 413] width 676 height 634
paste textarea "E8E5DE"
type textarea "fill="#E8E5DE""
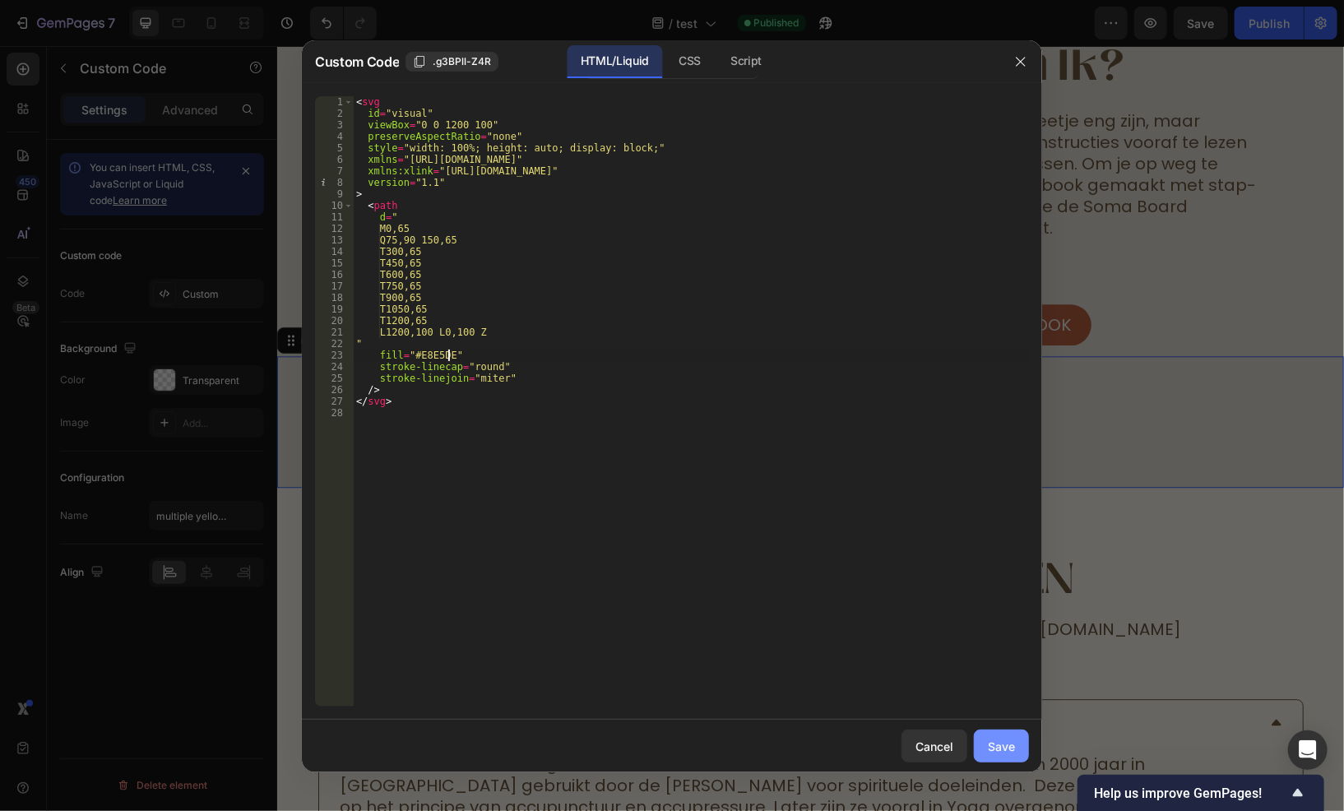
click at [994, 749] on div "Save" at bounding box center [1001, 746] width 27 height 17
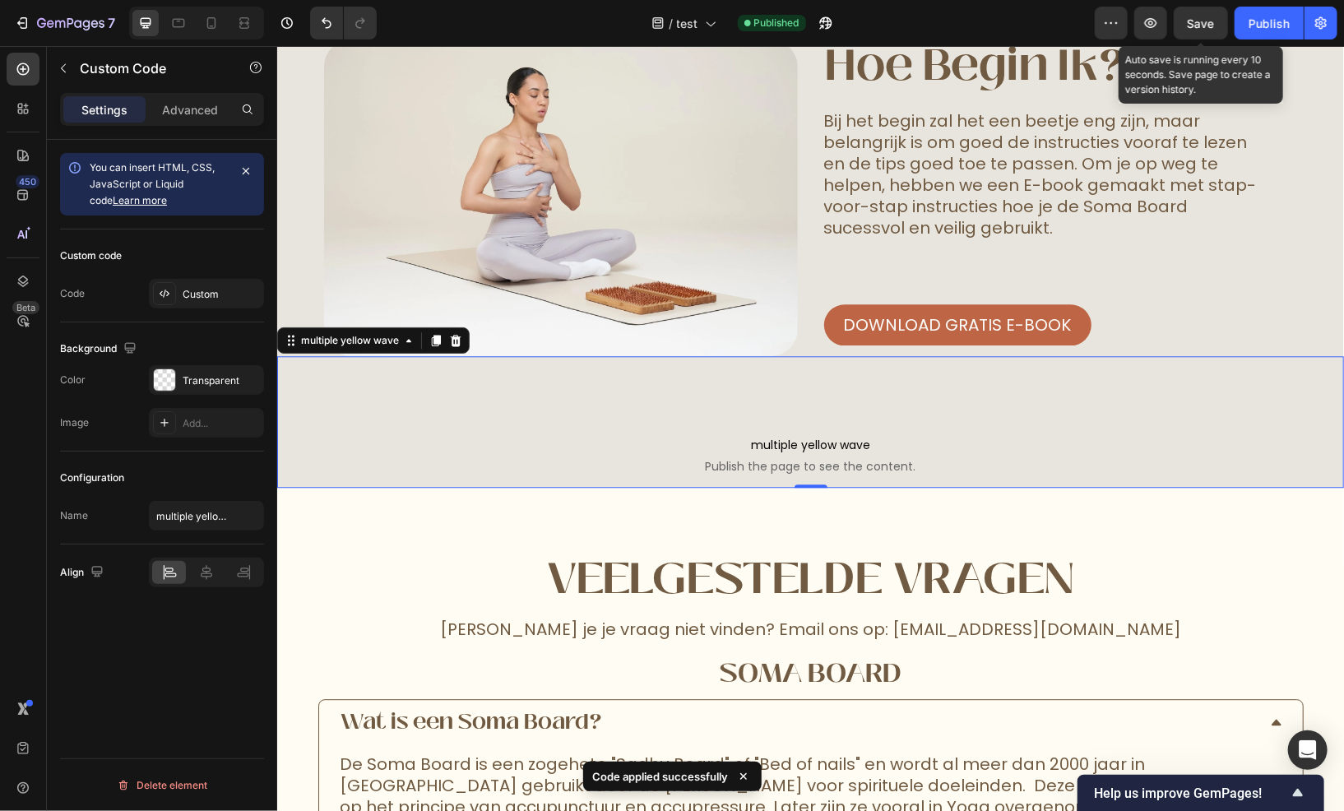
click at [1191, 21] on span "Save" at bounding box center [1201, 23] width 27 height 14
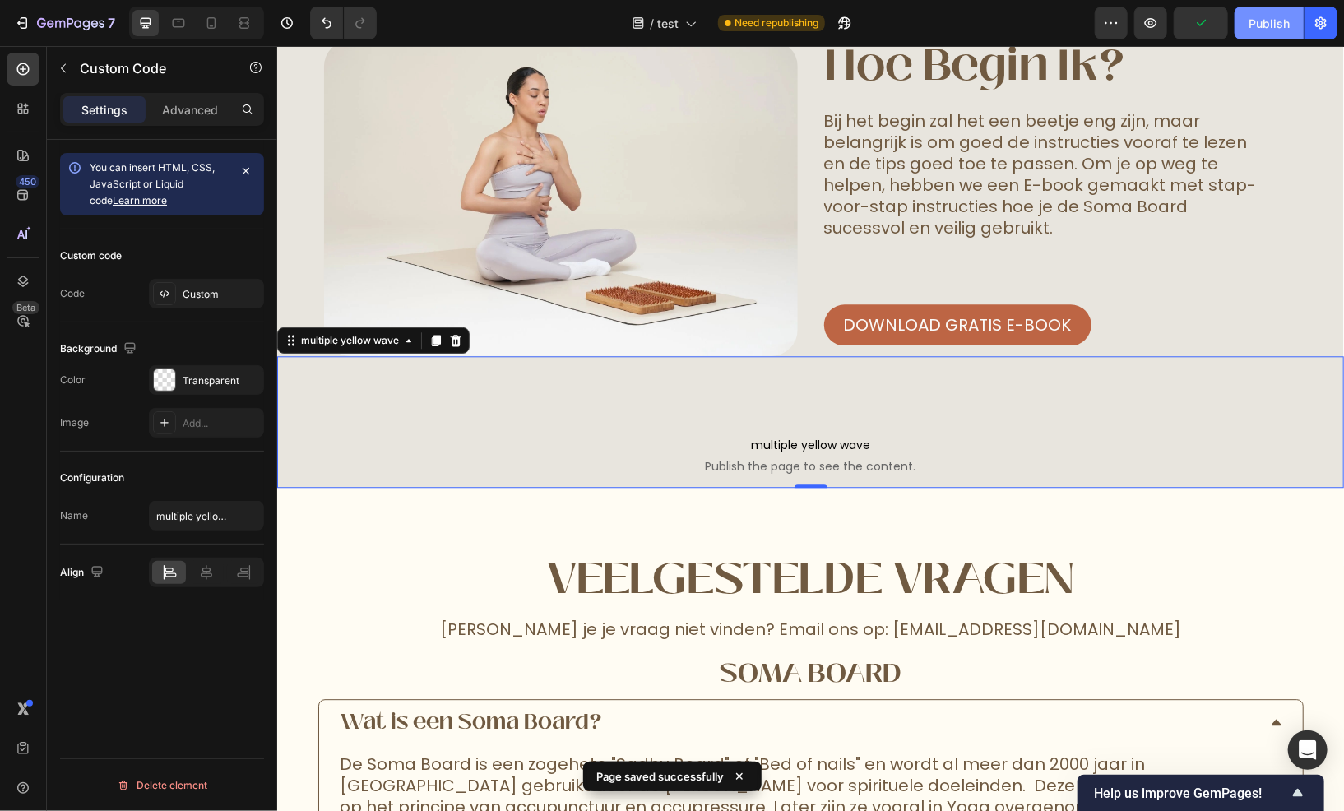
click at [1256, 22] on div "Publish" at bounding box center [1269, 23] width 41 height 17
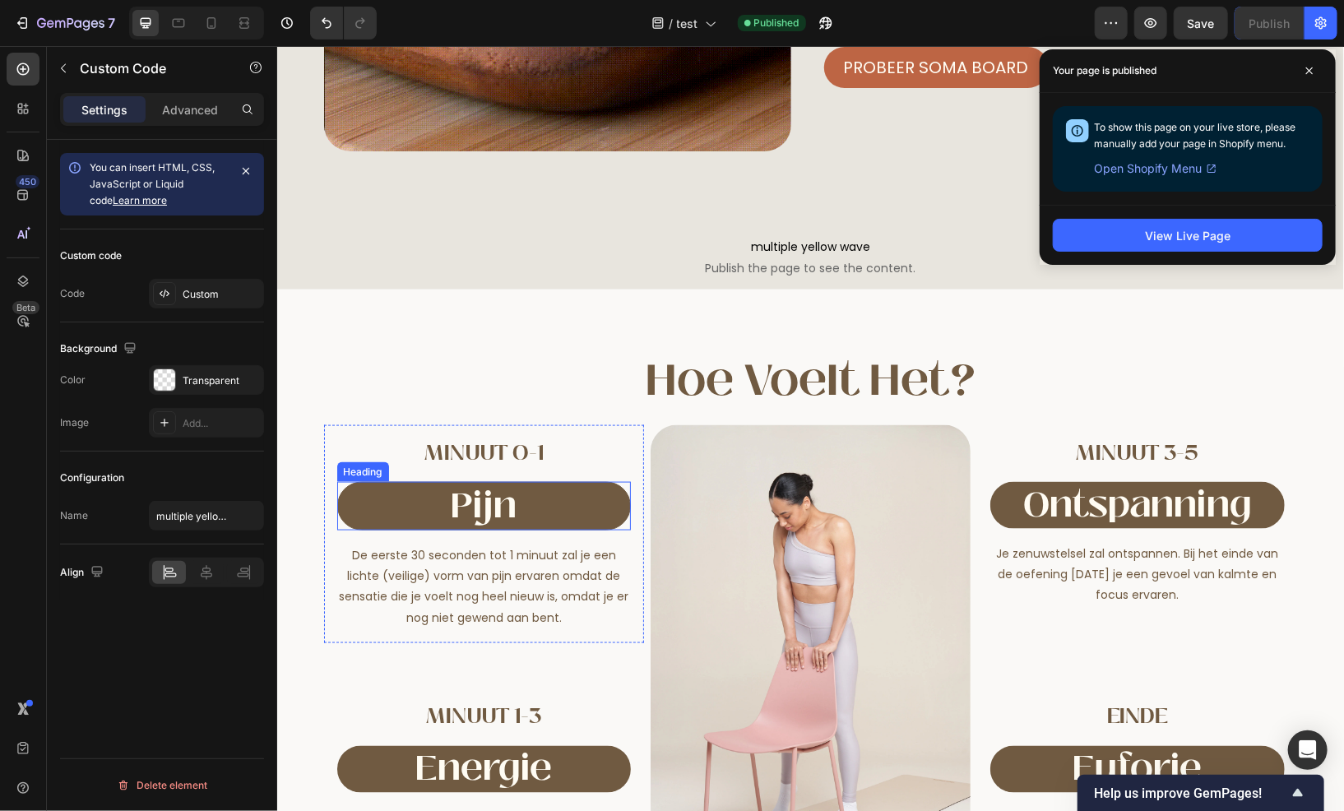
scroll to position [4381, 0]
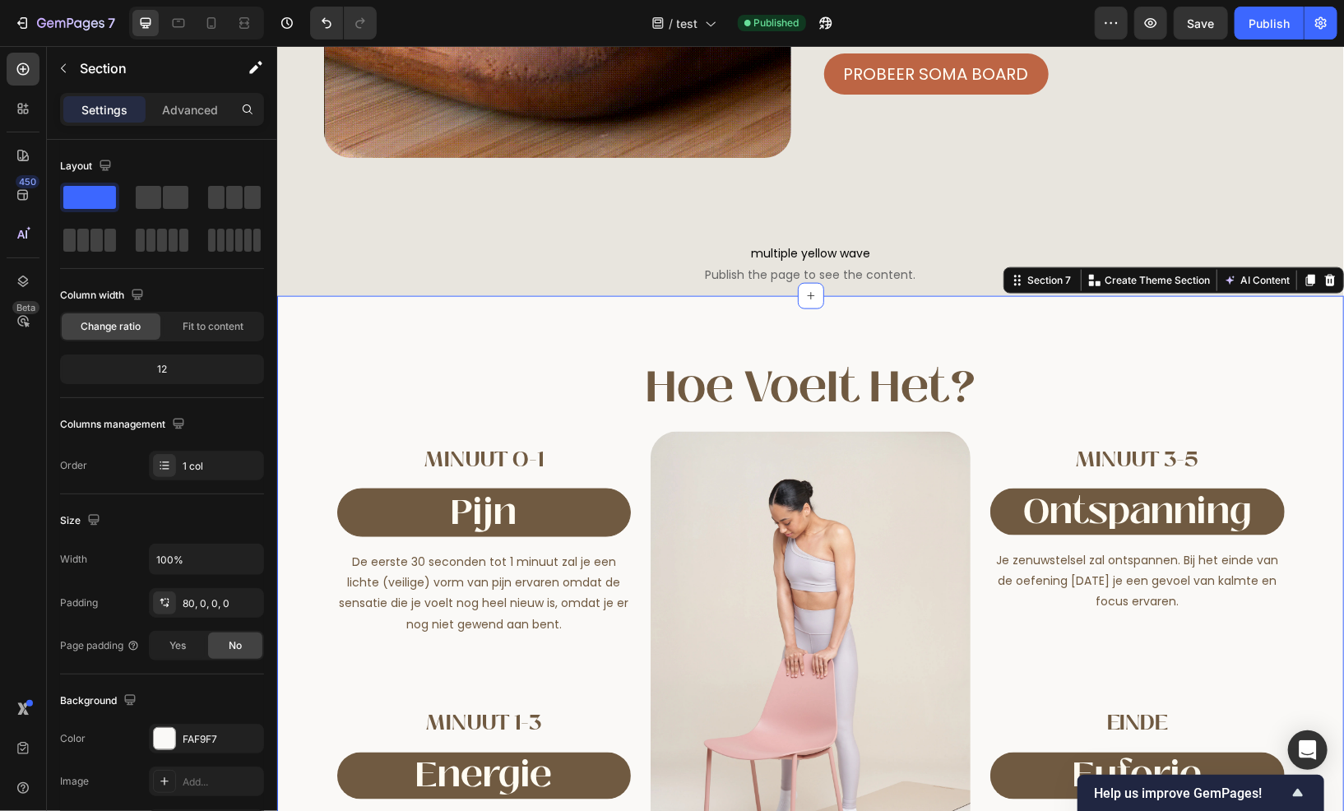
click at [413, 337] on div "hoe voelt het? Heading Minuut 0-1 Heading pijn Heading De eerste 30 seconden to…" at bounding box center [809, 669] width 1067 height 748
click at [205, 745] on div "FAF9F7" at bounding box center [207, 739] width 48 height 15
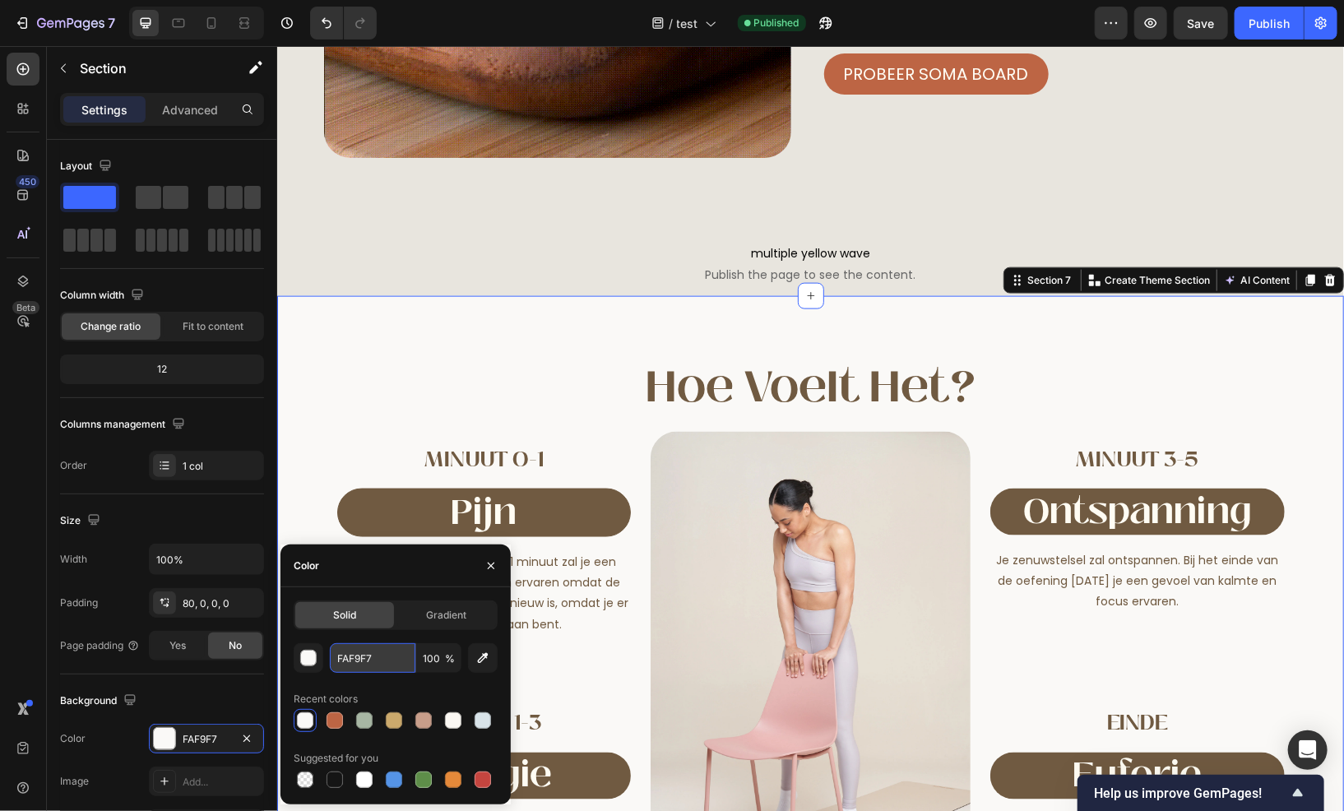
click at [349, 663] on input "FAF9F7" at bounding box center [373, 658] width 86 height 30
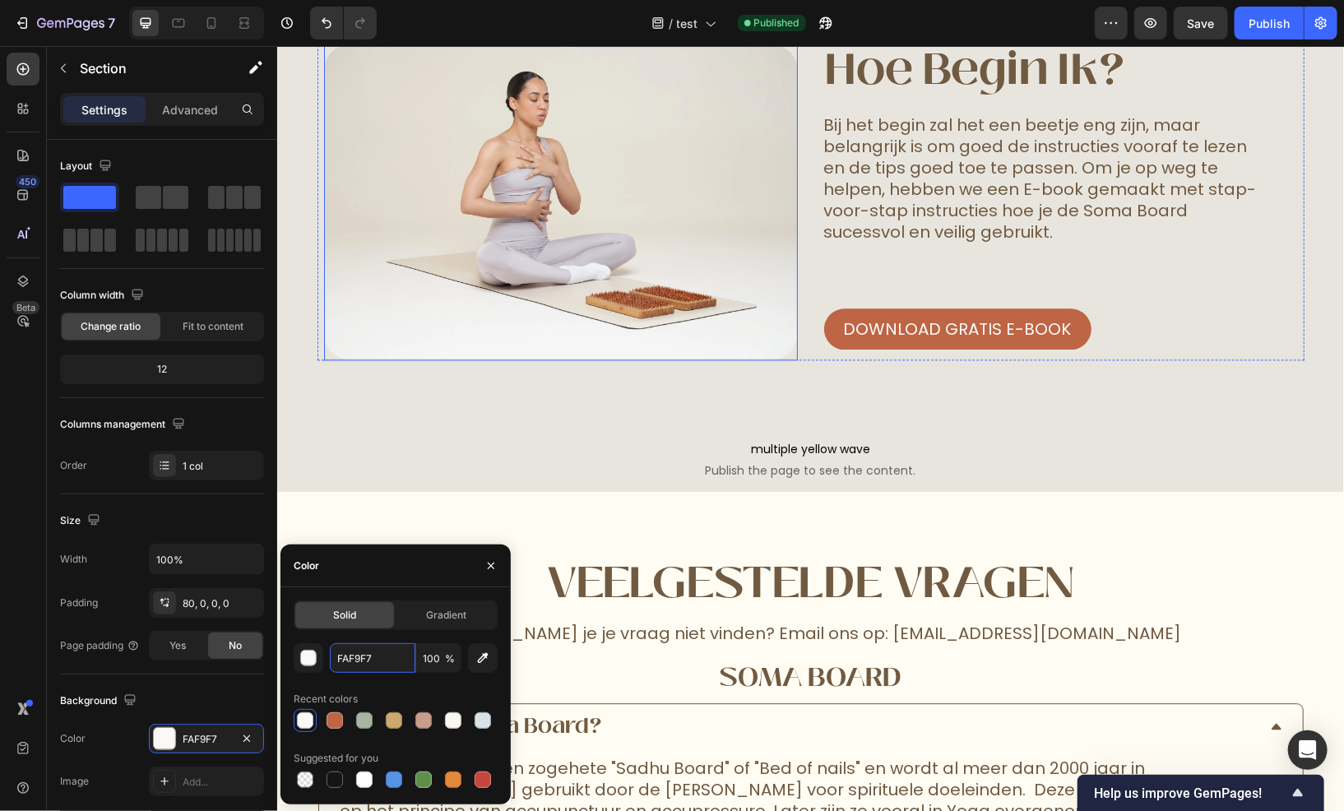
scroll to position [5450, 0]
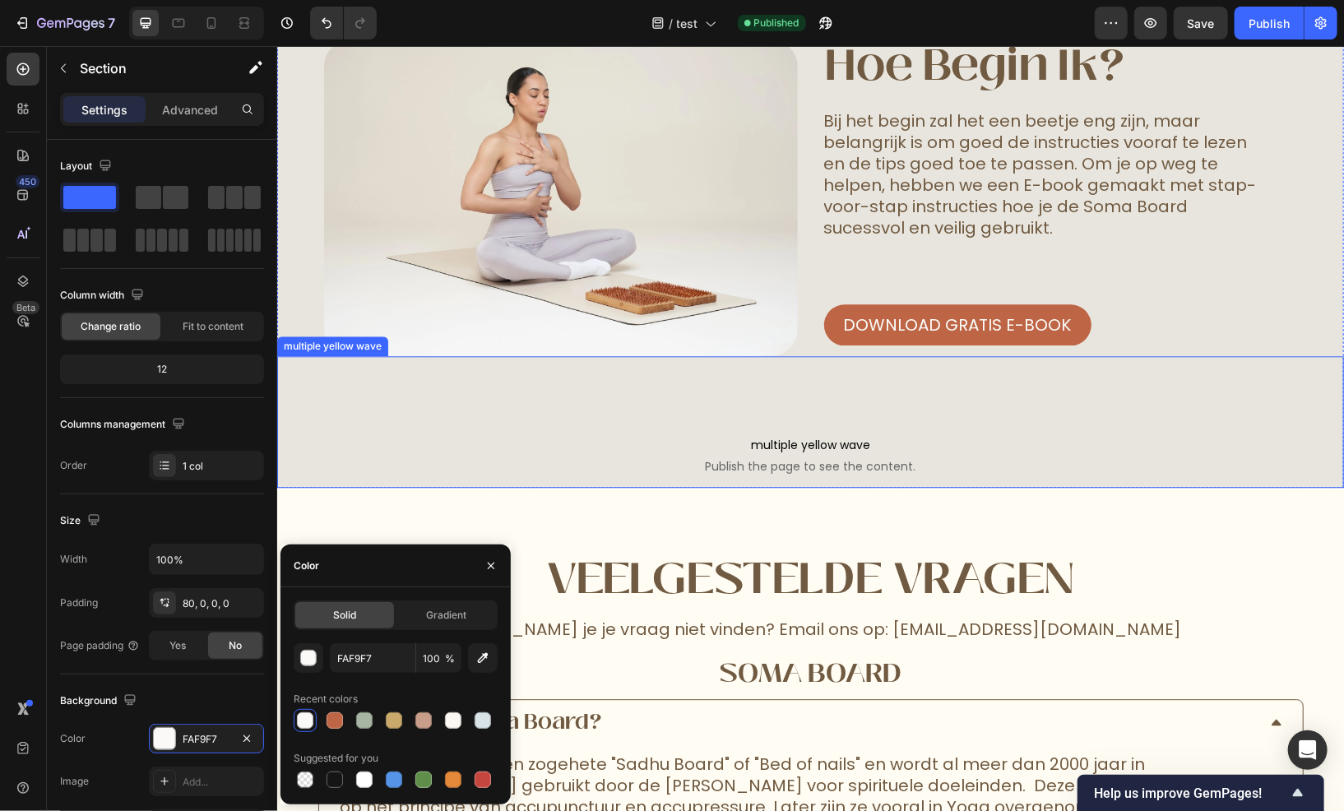
click at [522, 439] on span "multiple yellow wave" at bounding box center [809, 444] width 1067 height 20
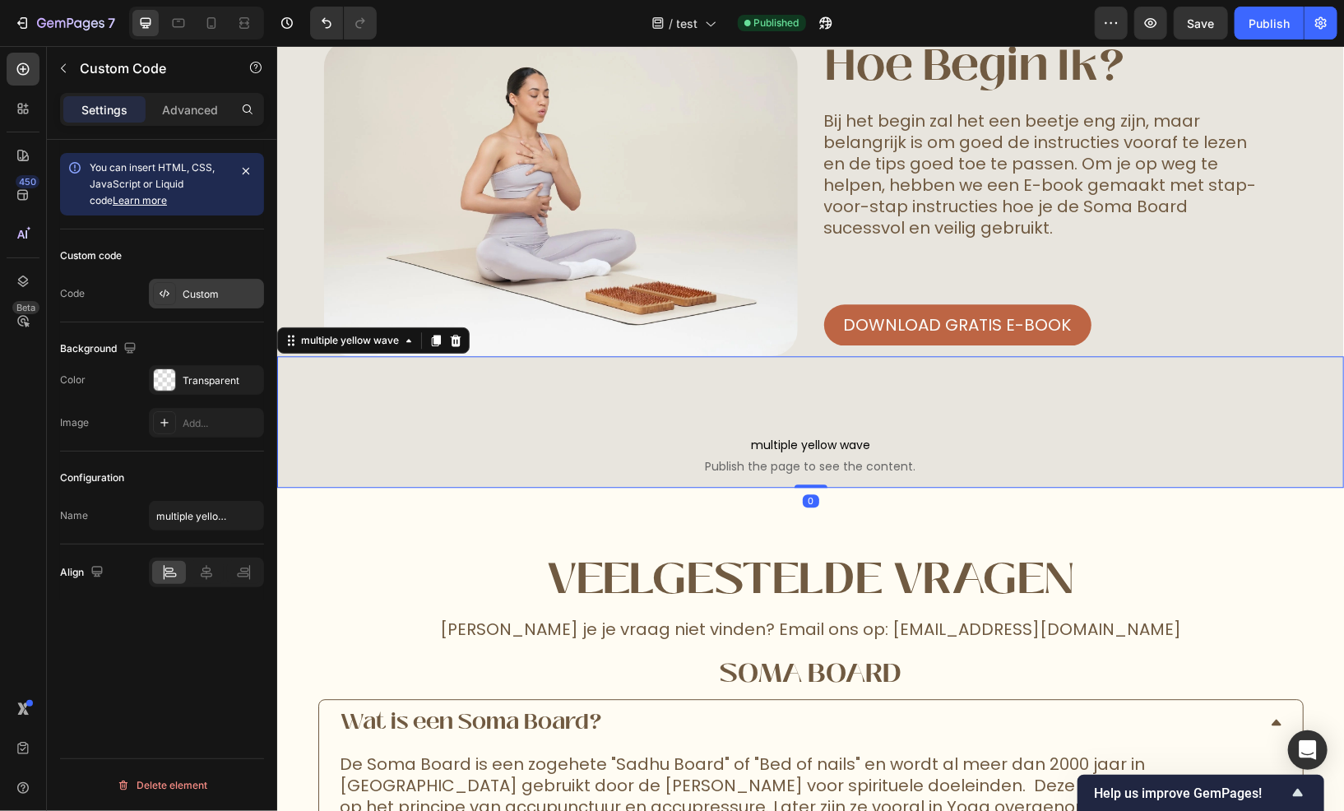
click at [187, 296] on div "Custom" at bounding box center [221, 294] width 77 height 15
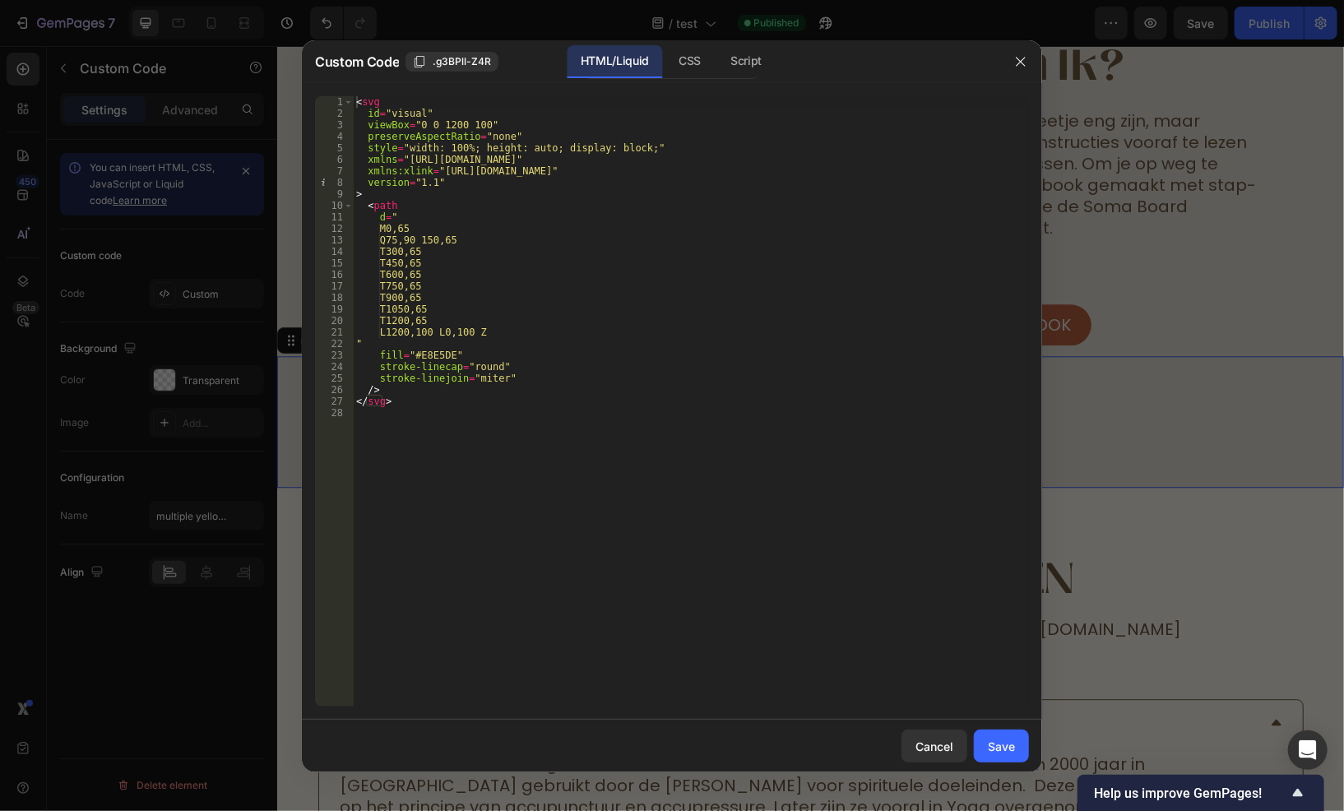
click at [431, 360] on div "< svg id = "visual" viewBox = "0 0 1200 100" preserveAspectRatio = "none" style…" at bounding box center [691, 413] width 676 height 634
paste textarea "FAF9F7"
type textarea "fill="#FAF9F7""
click at [987, 750] on button "Save" at bounding box center [1001, 746] width 55 height 33
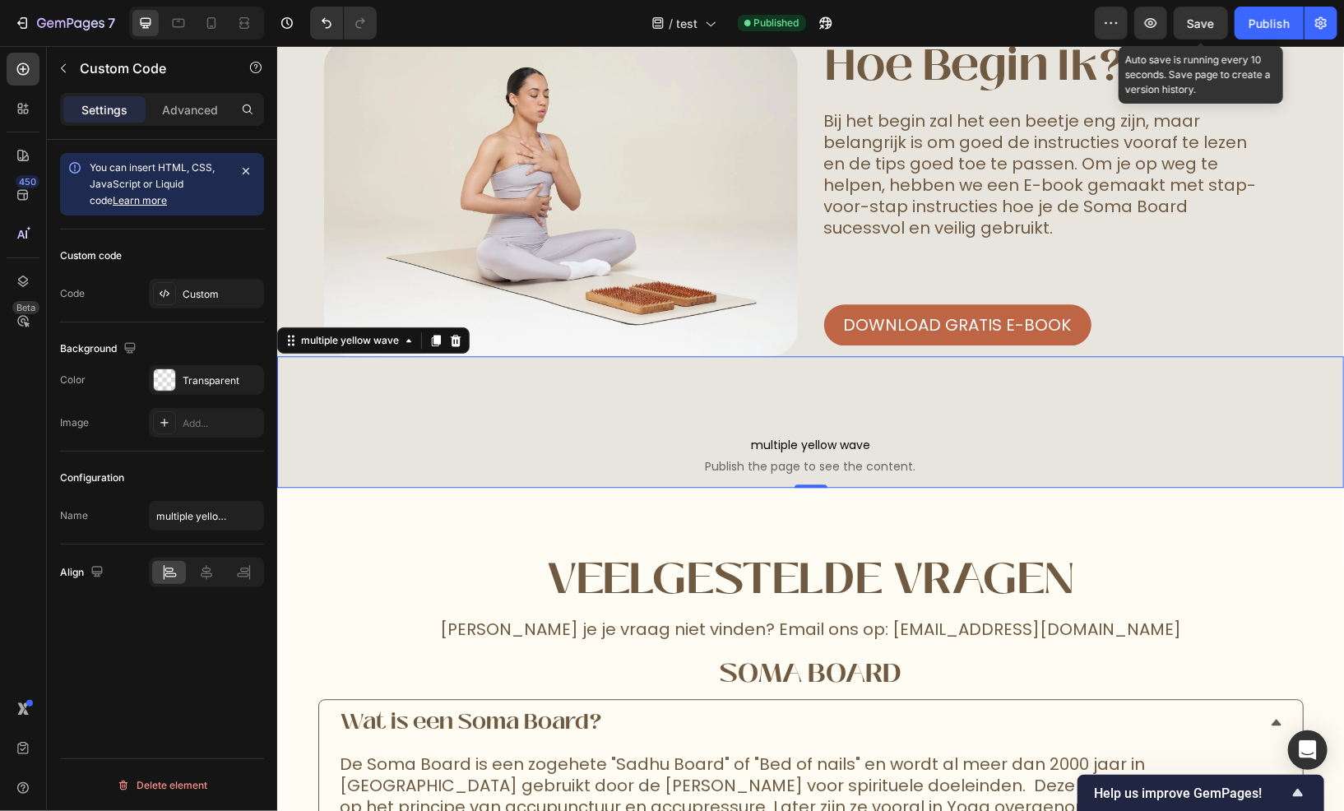
click at [1195, 18] on span "Save" at bounding box center [1201, 23] width 27 height 14
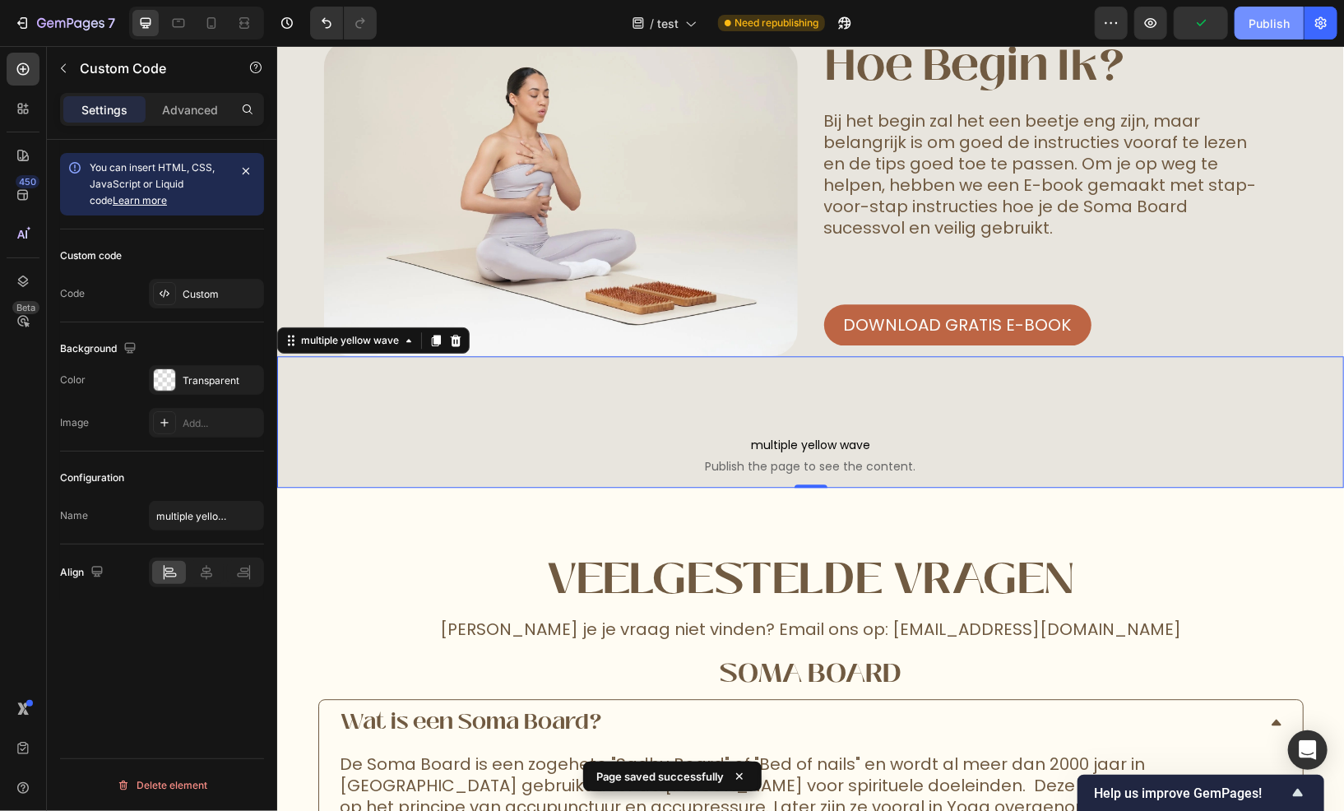
click at [1257, 32] on button "Publish" at bounding box center [1269, 23] width 69 height 33
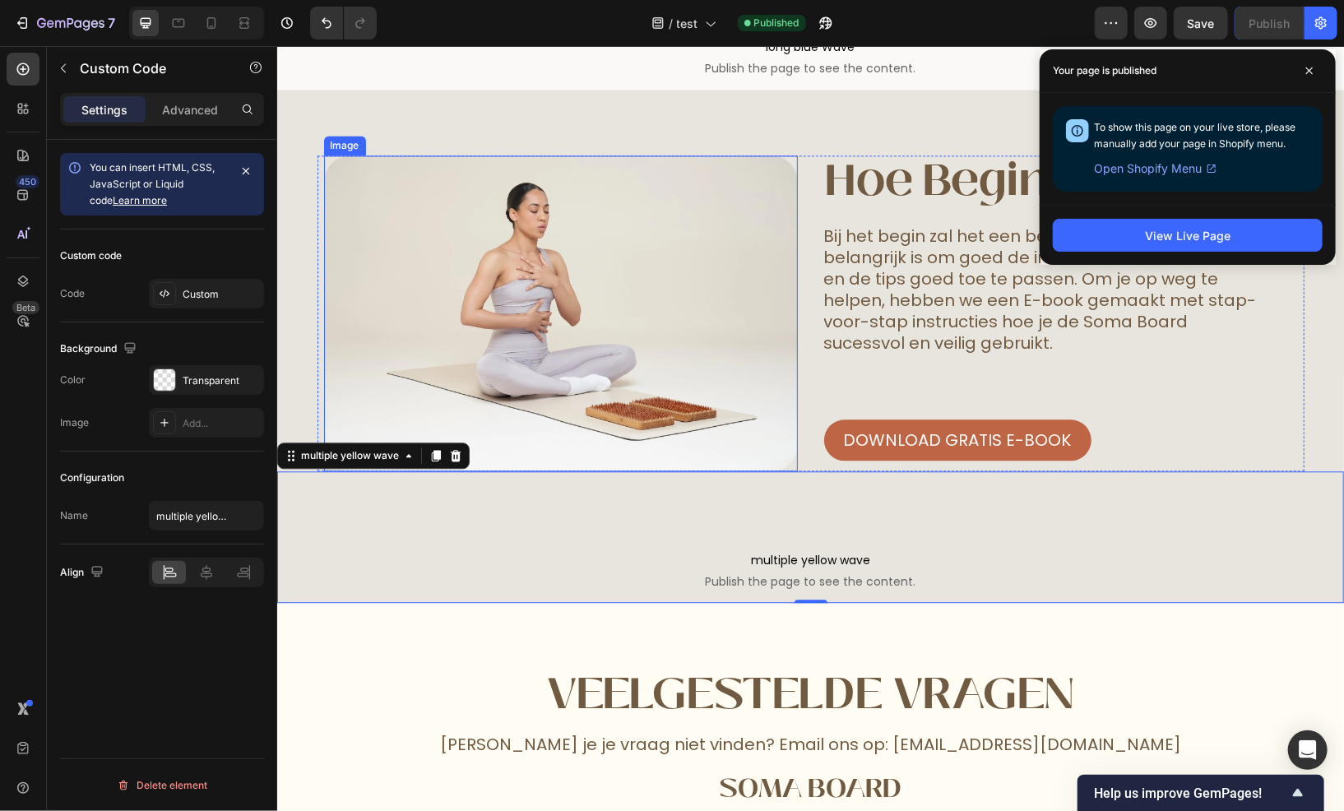
scroll to position [5039, 0]
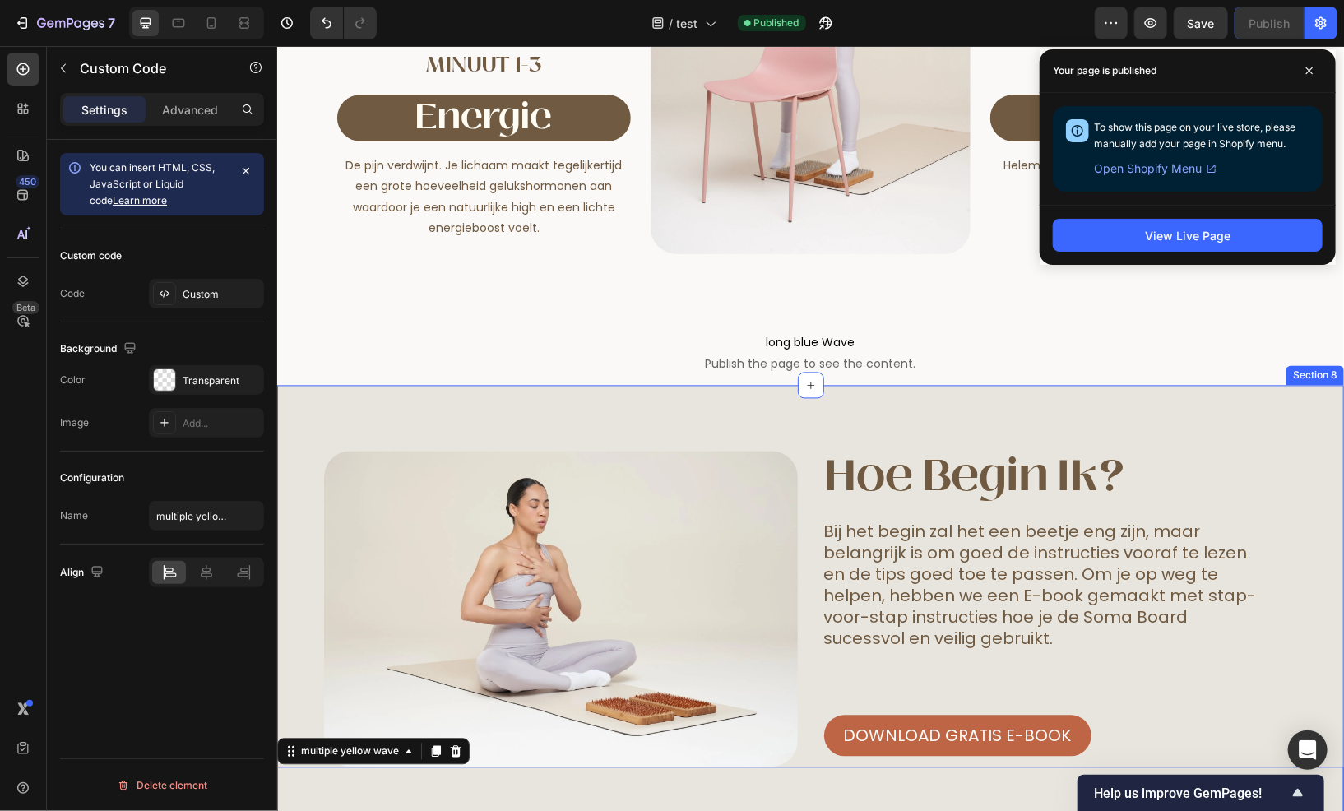
click at [358, 410] on div "Image hoe begin ik? Heading Bij het begin zal het een beetje eng zijn, maar bel…" at bounding box center [809, 641] width 1067 height 513
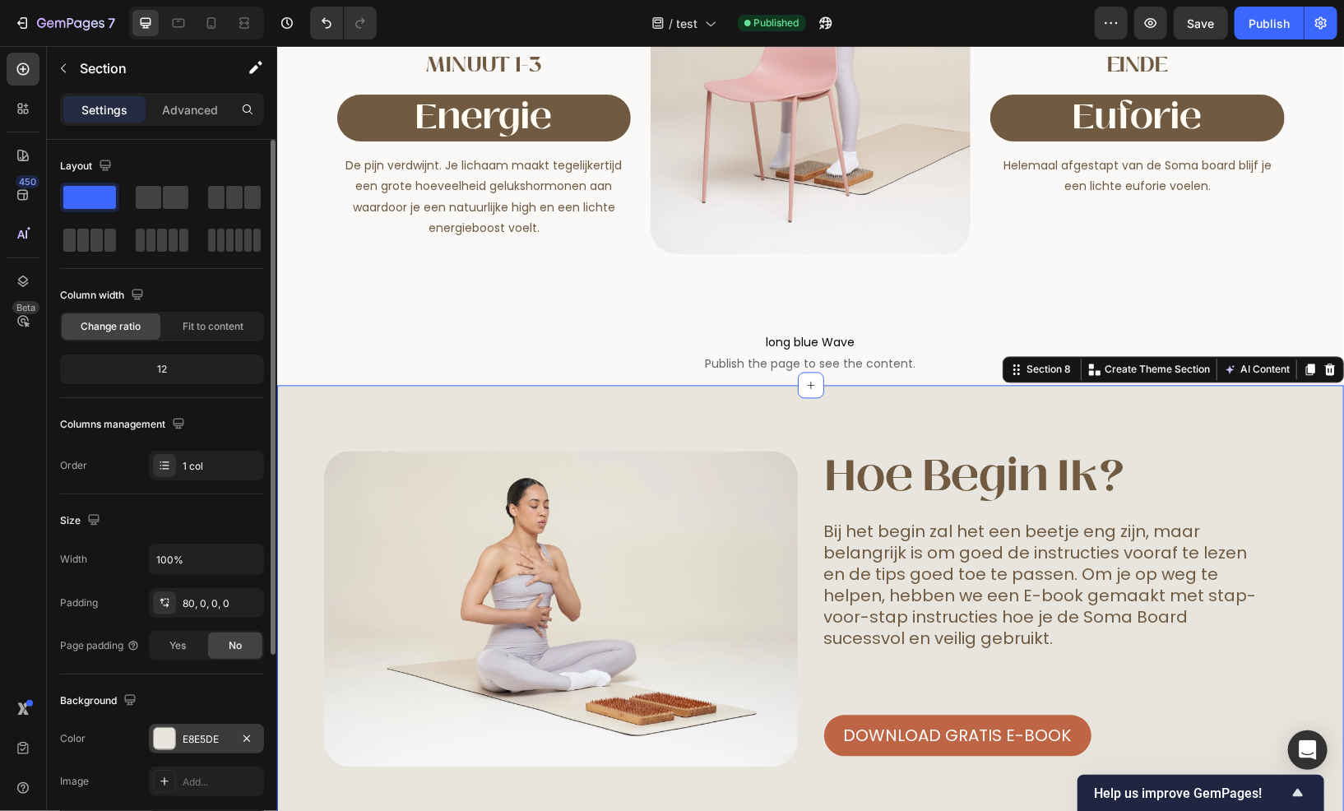
click at [198, 739] on div "E8E5DE" at bounding box center [207, 739] width 48 height 15
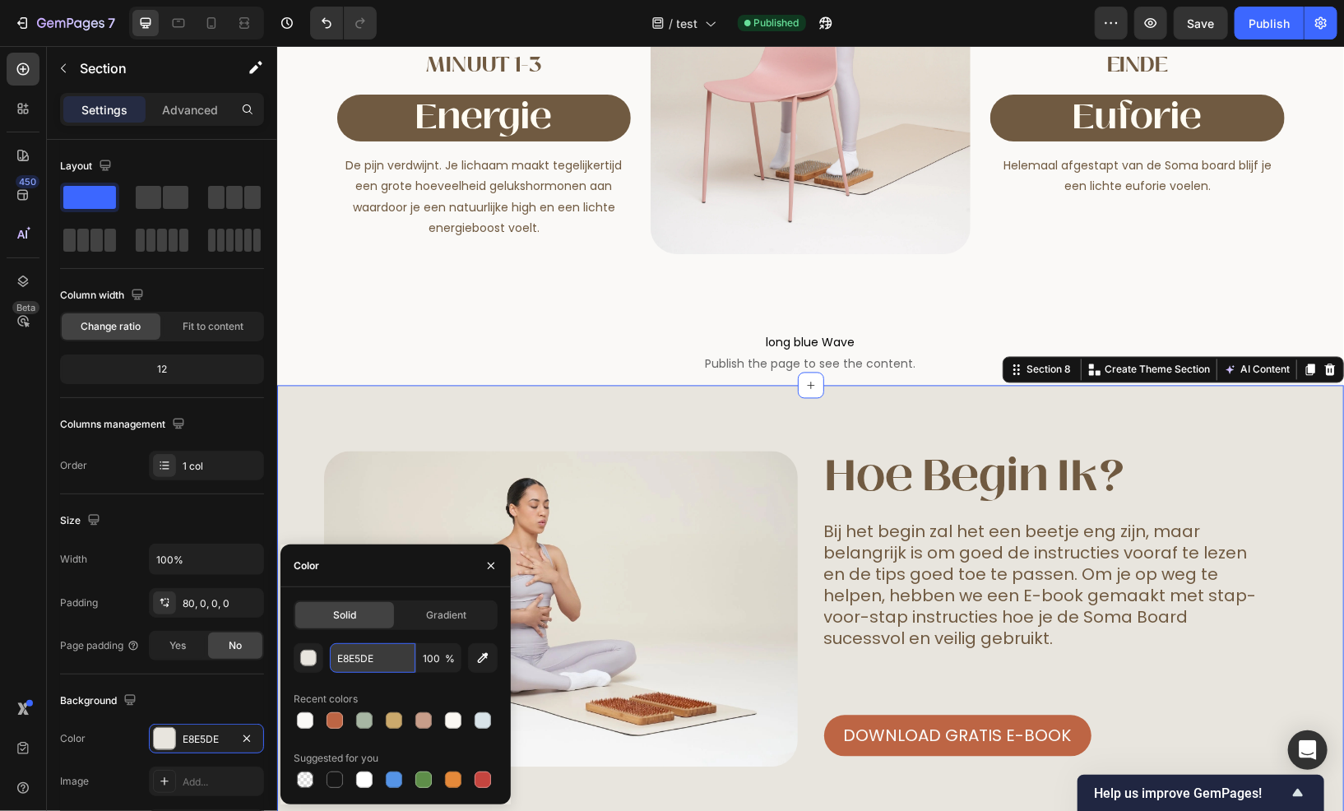
click at [349, 658] on input "E8E5DE" at bounding box center [373, 658] width 86 height 30
click at [692, 25] on span "test" at bounding box center [687, 23] width 21 height 17
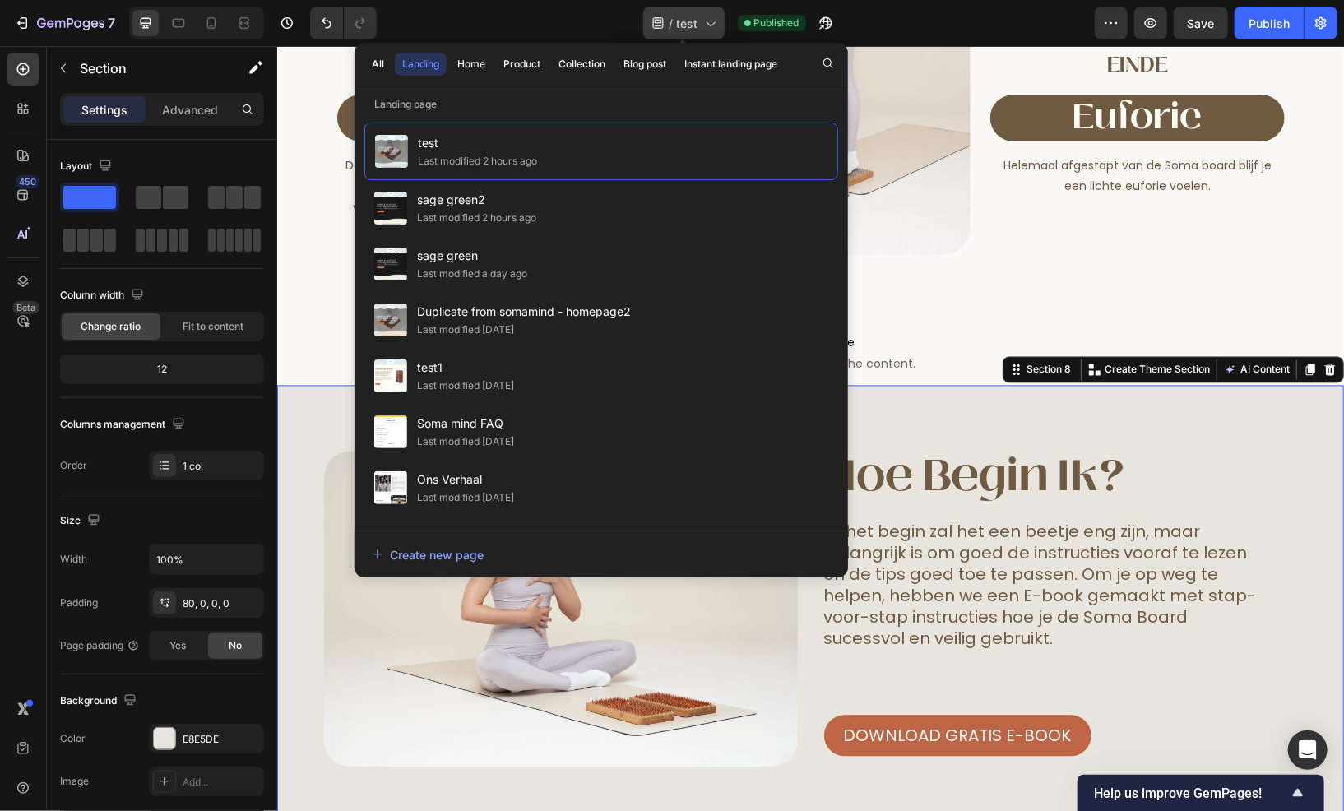
click at [692, 25] on span "test" at bounding box center [687, 23] width 21 height 17
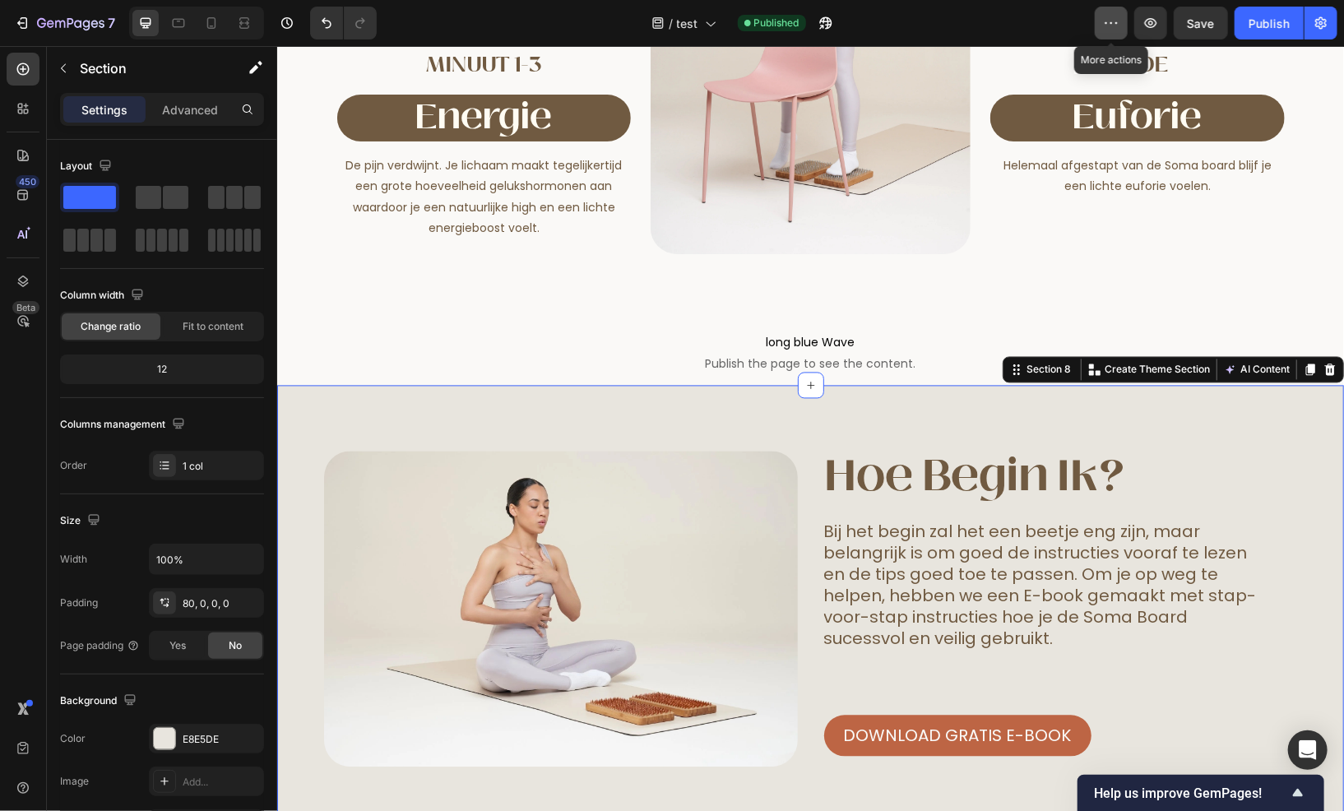
click at [1113, 21] on icon "button" at bounding box center [1111, 23] width 16 height 16
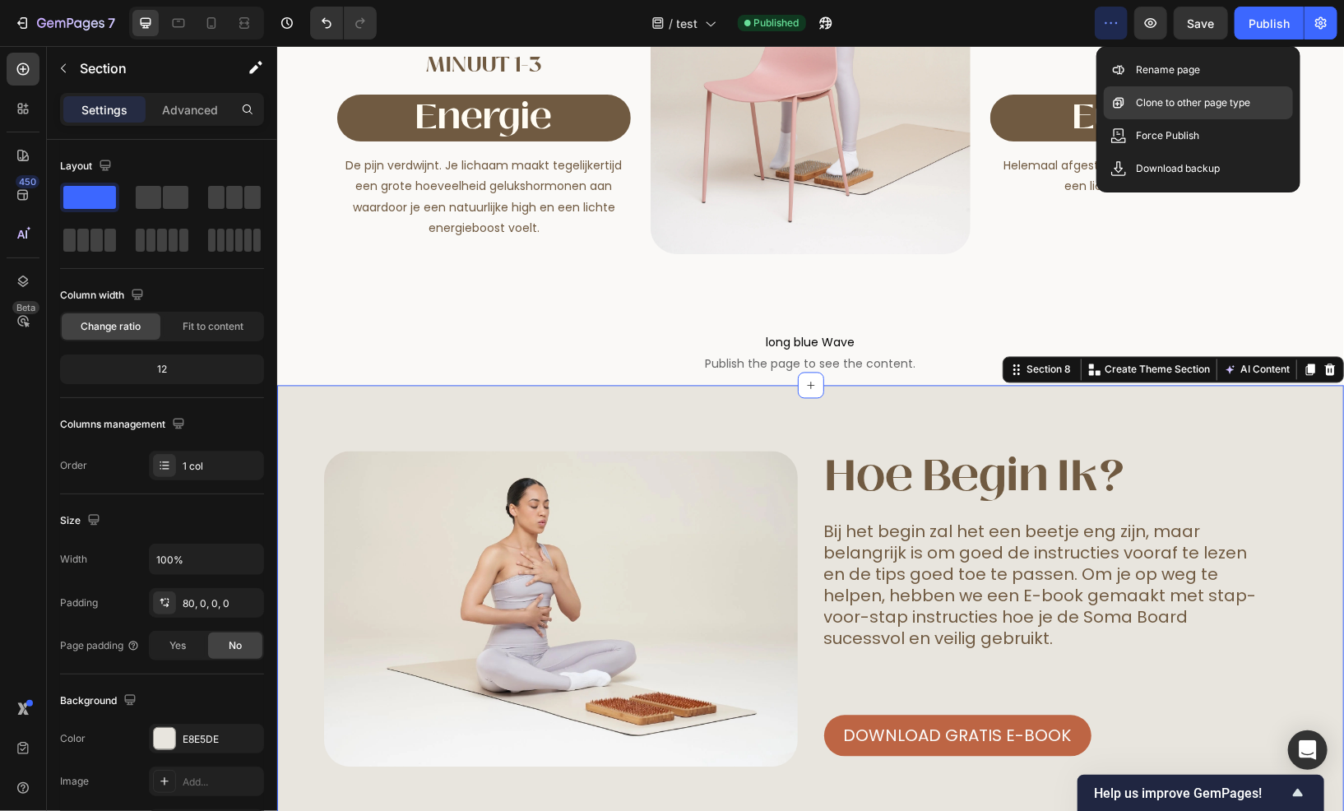
click at [1177, 96] on p "Clone to other page type" at bounding box center [1194, 103] width 114 height 16
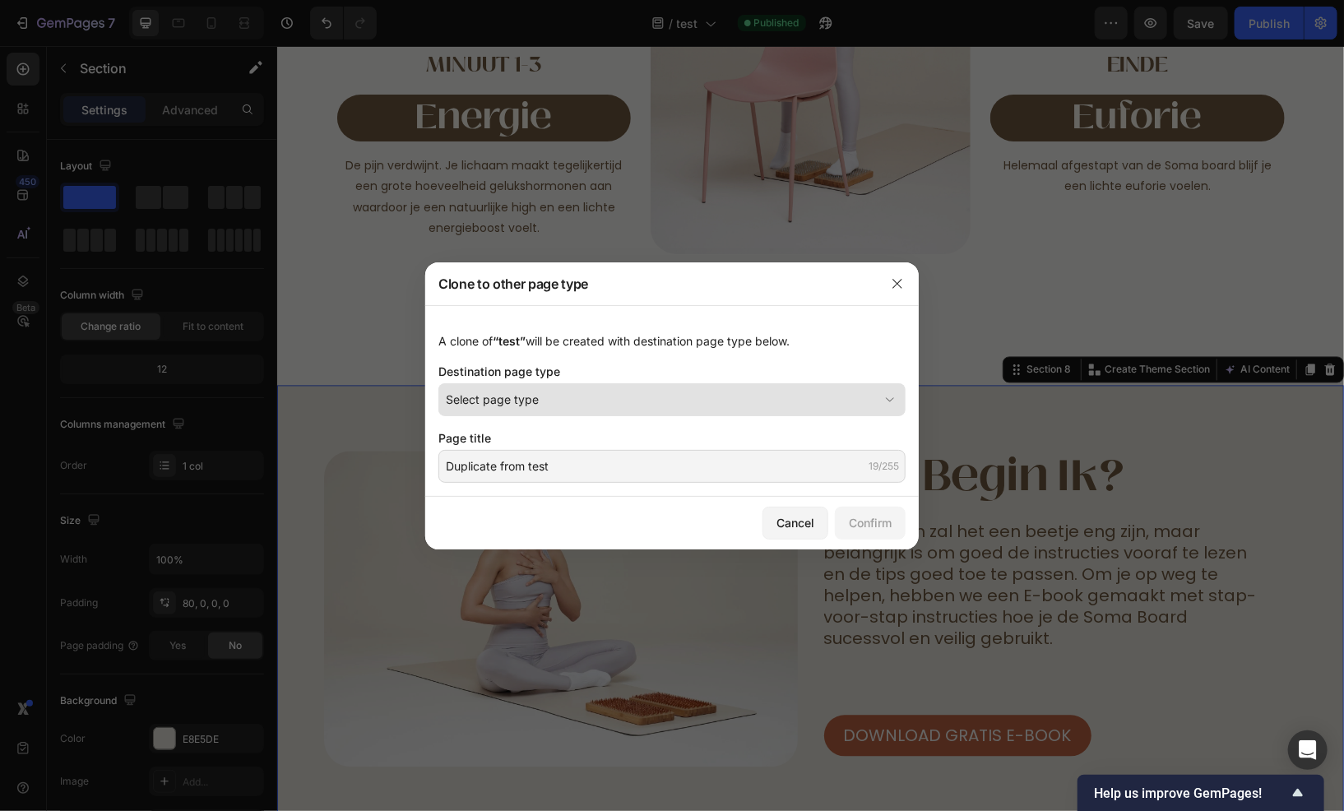
click at [583, 397] on div "Select page type" at bounding box center [662, 399] width 433 height 17
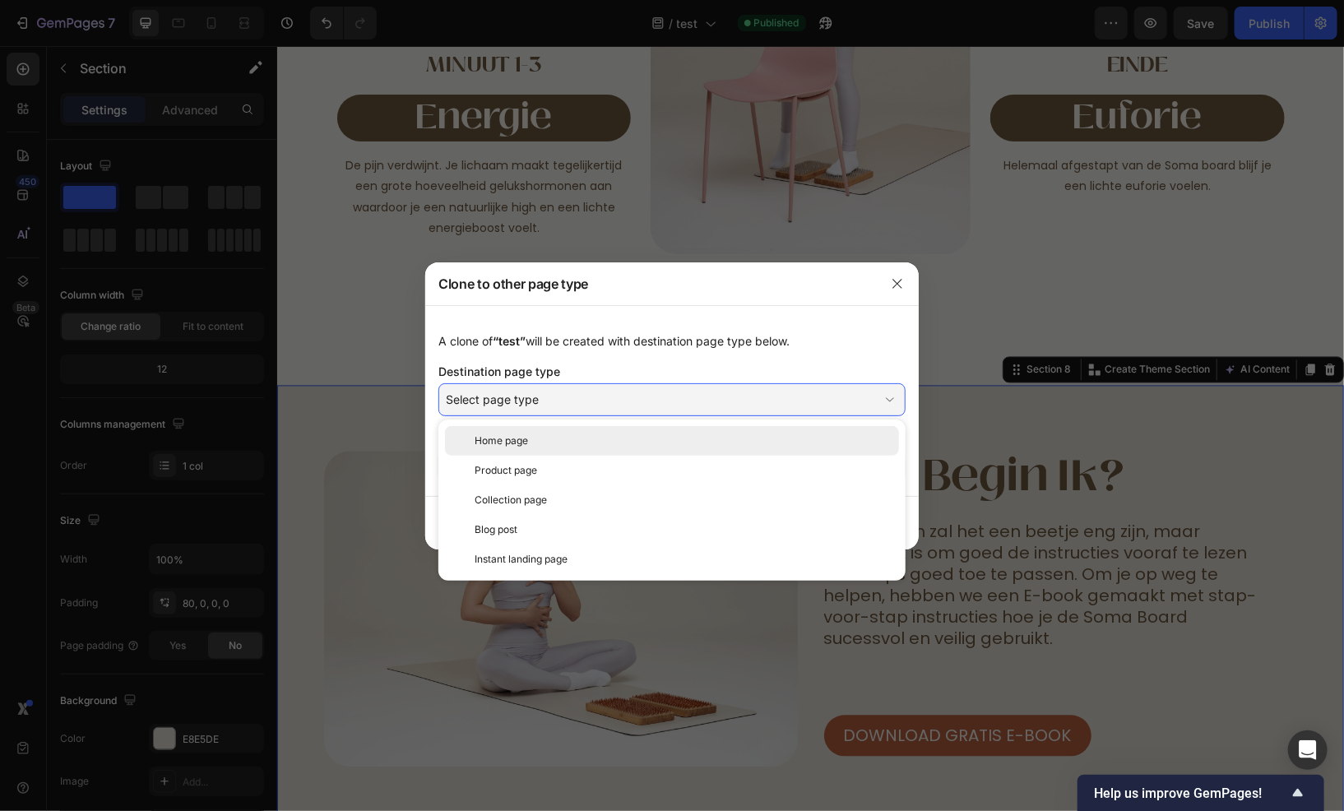
click at [569, 443] on div "Home page" at bounding box center [684, 441] width 418 height 15
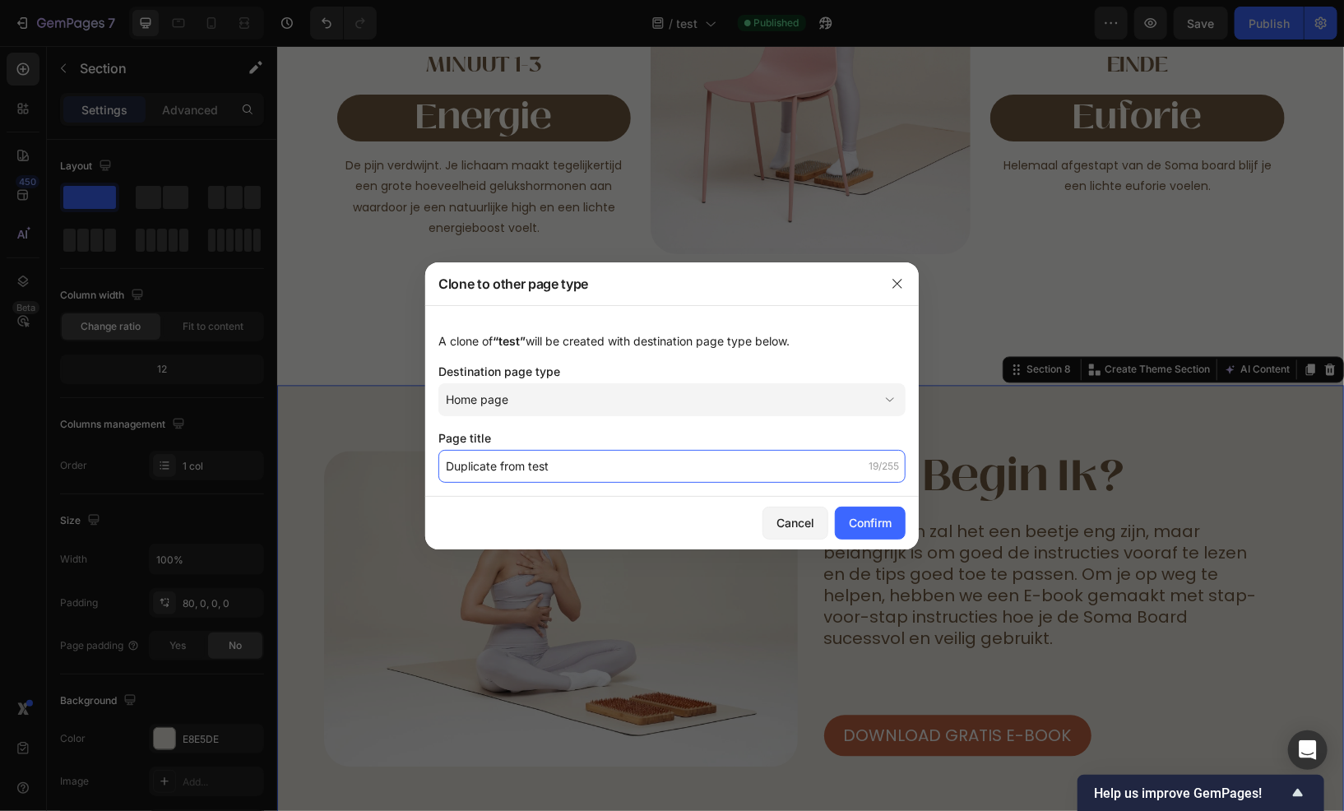
click at [592, 467] on input "Duplicate from test" at bounding box center [672, 466] width 467 height 33
type input "real home page"
click at [888, 532] on button "Confirm" at bounding box center [870, 523] width 71 height 33
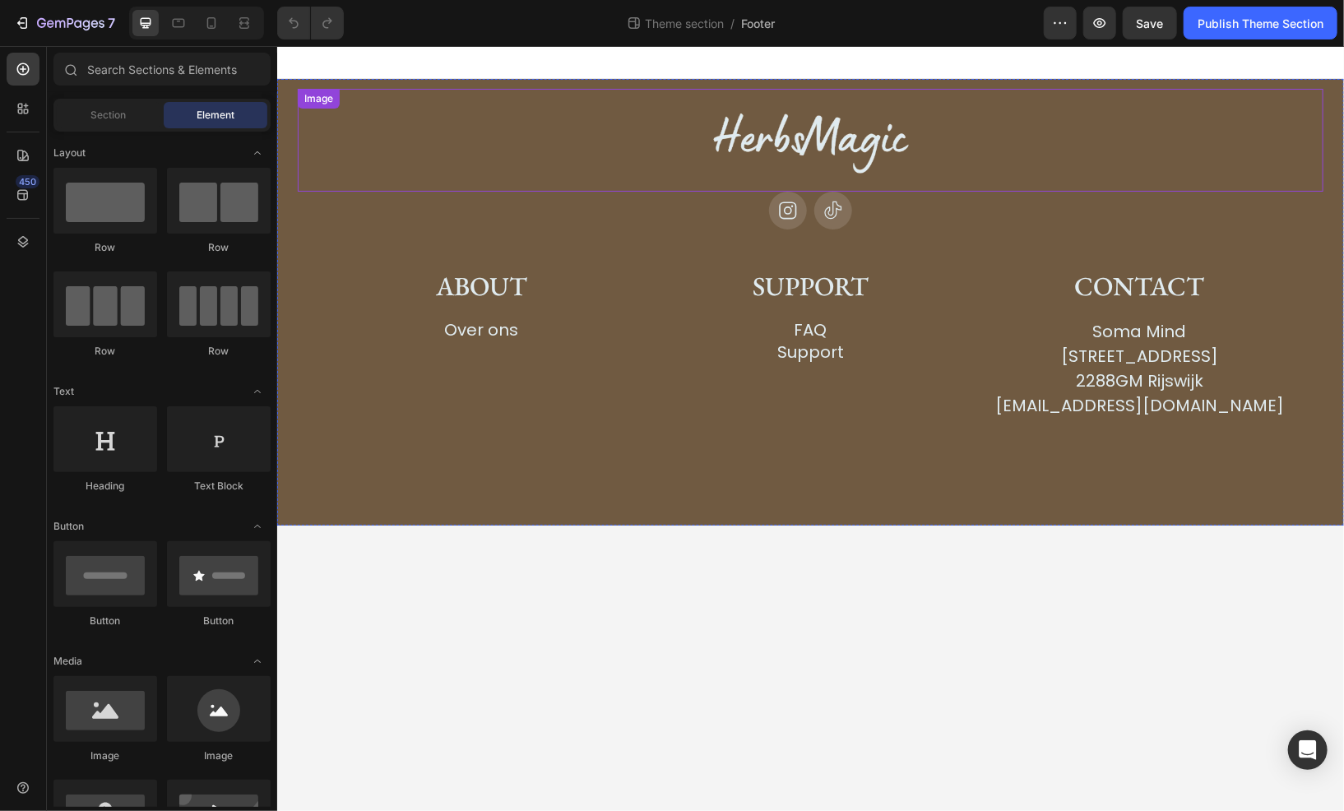
click at [779, 133] on img at bounding box center [811, 139] width 206 height 103
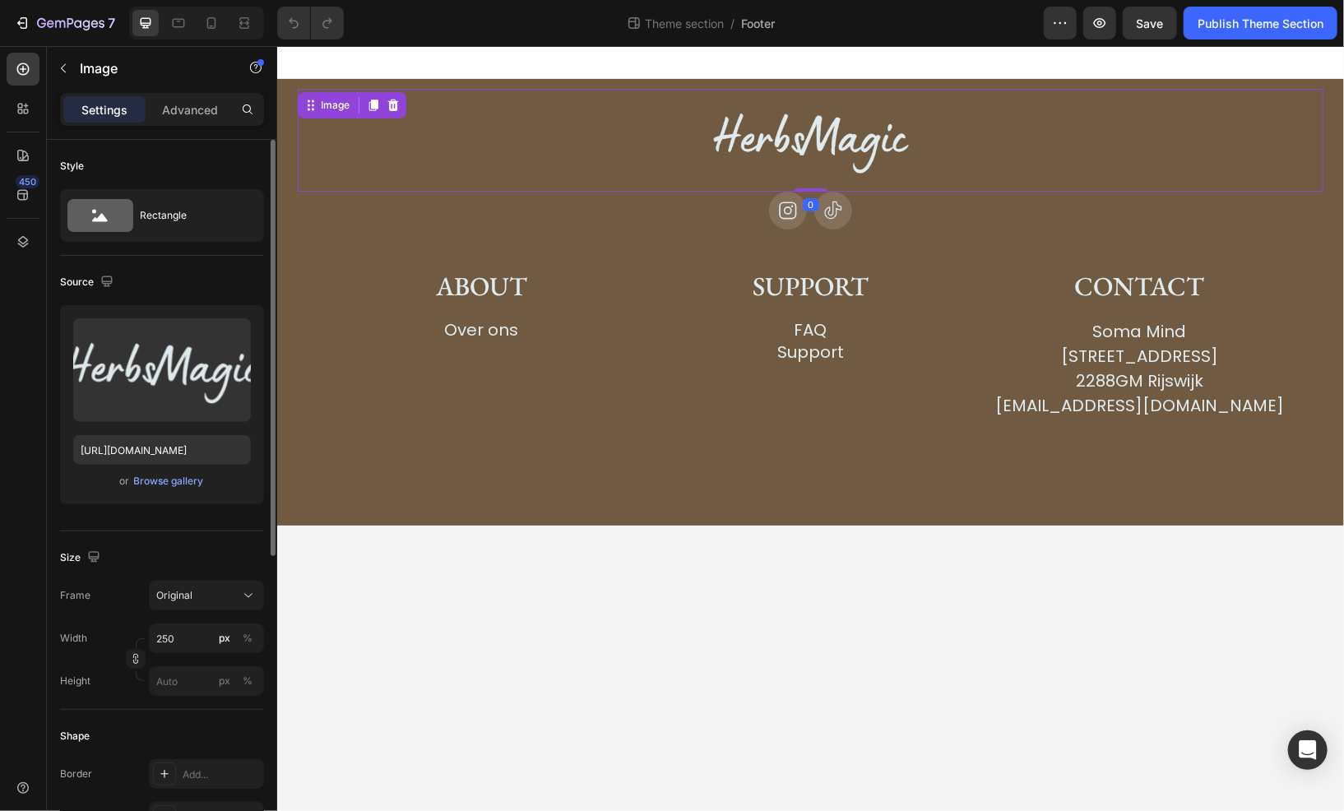
click at [168, 489] on div "or Browse gallery" at bounding box center [162, 481] width 178 height 20
click at [168, 484] on div "Browse gallery" at bounding box center [169, 481] width 70 height 15
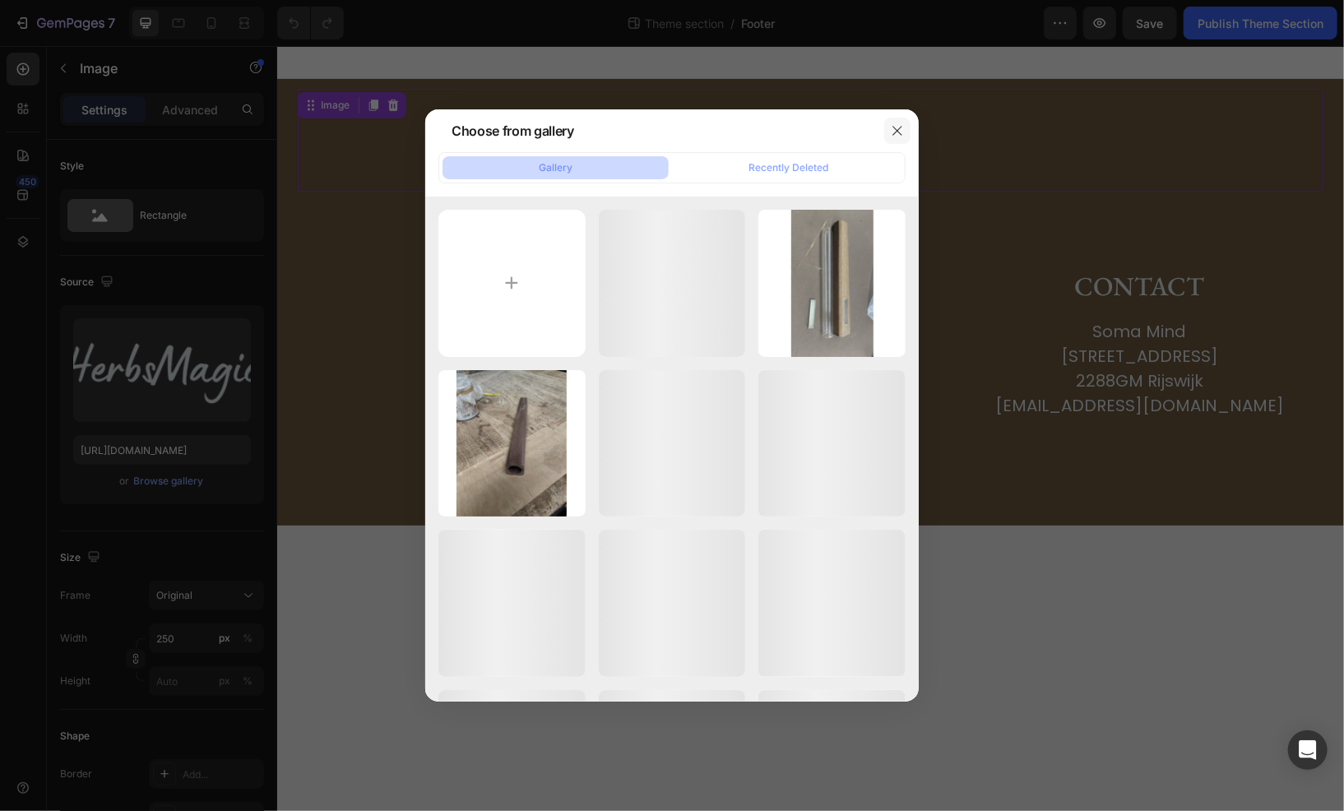
click at [895, 130] on icon "button" at bounding box center [897, 130] width 13 height 13
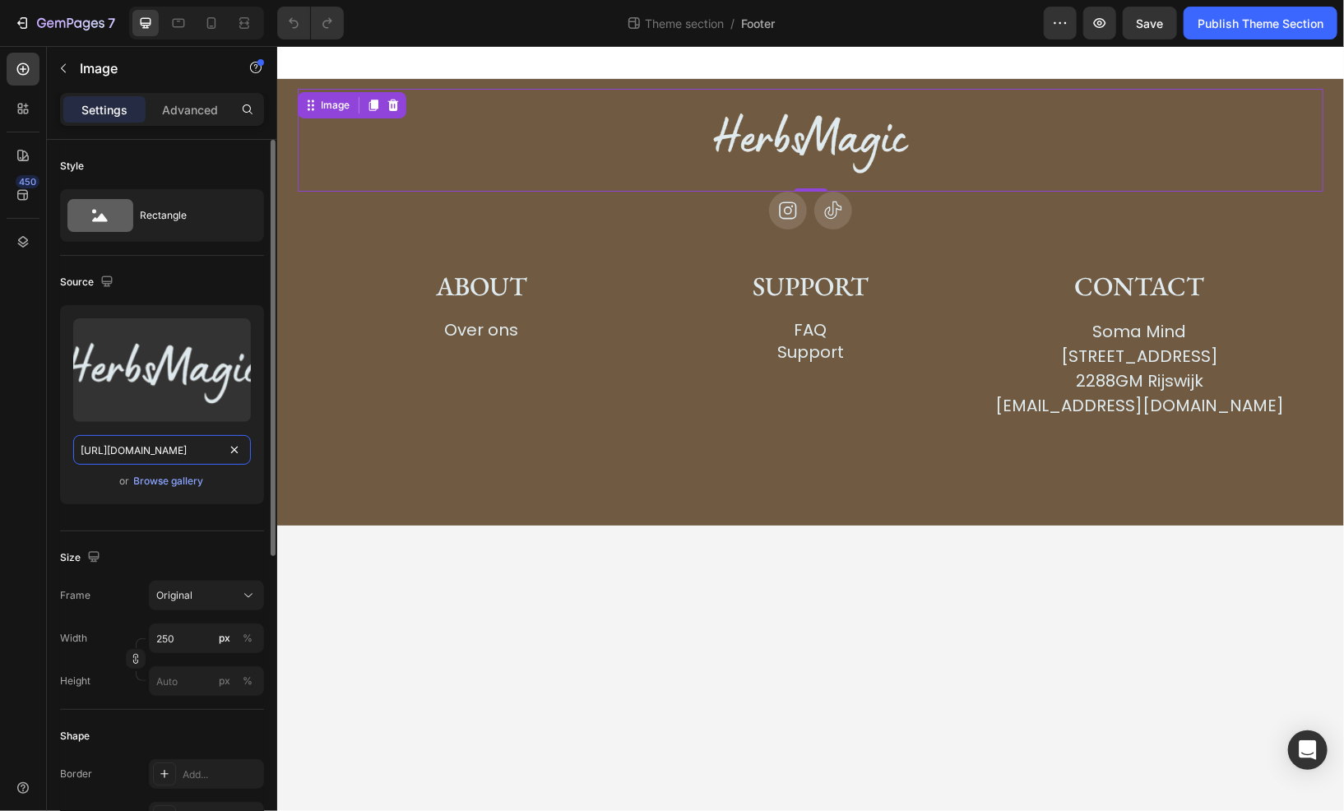
click at [138, 443] on input "[URL][DOMAIN_NAME]" at bounding box center [162, 450] width 178 height 30
paste input "702/8526/3153/files/logo1.png?v=1758980469"
type input "[URL][DOMAIN_NAME]"
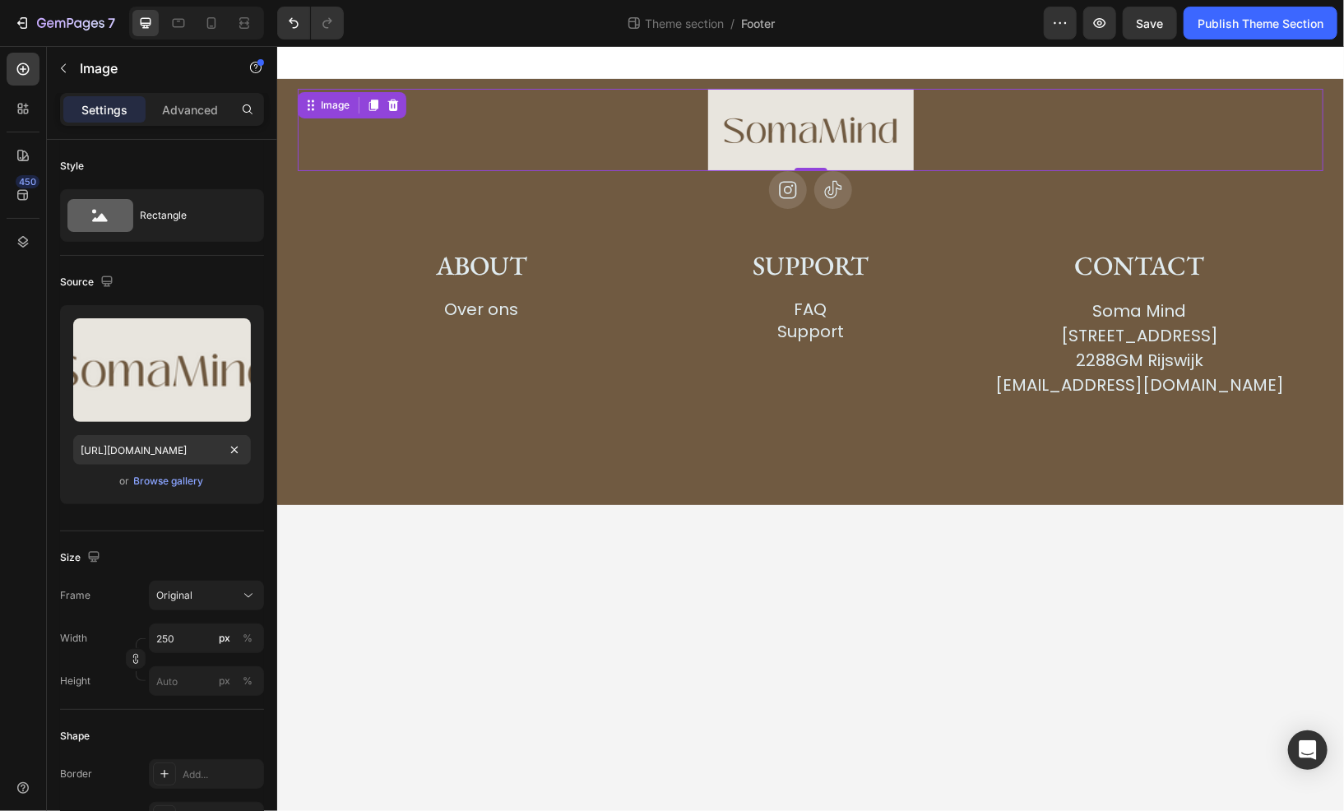
click at [547, 567] on body "Image 0 Icon Icon Row About Heading Over ons Button Row Support Heading FAQ But…" at bounding box center [809, 427] width 1067 height 765
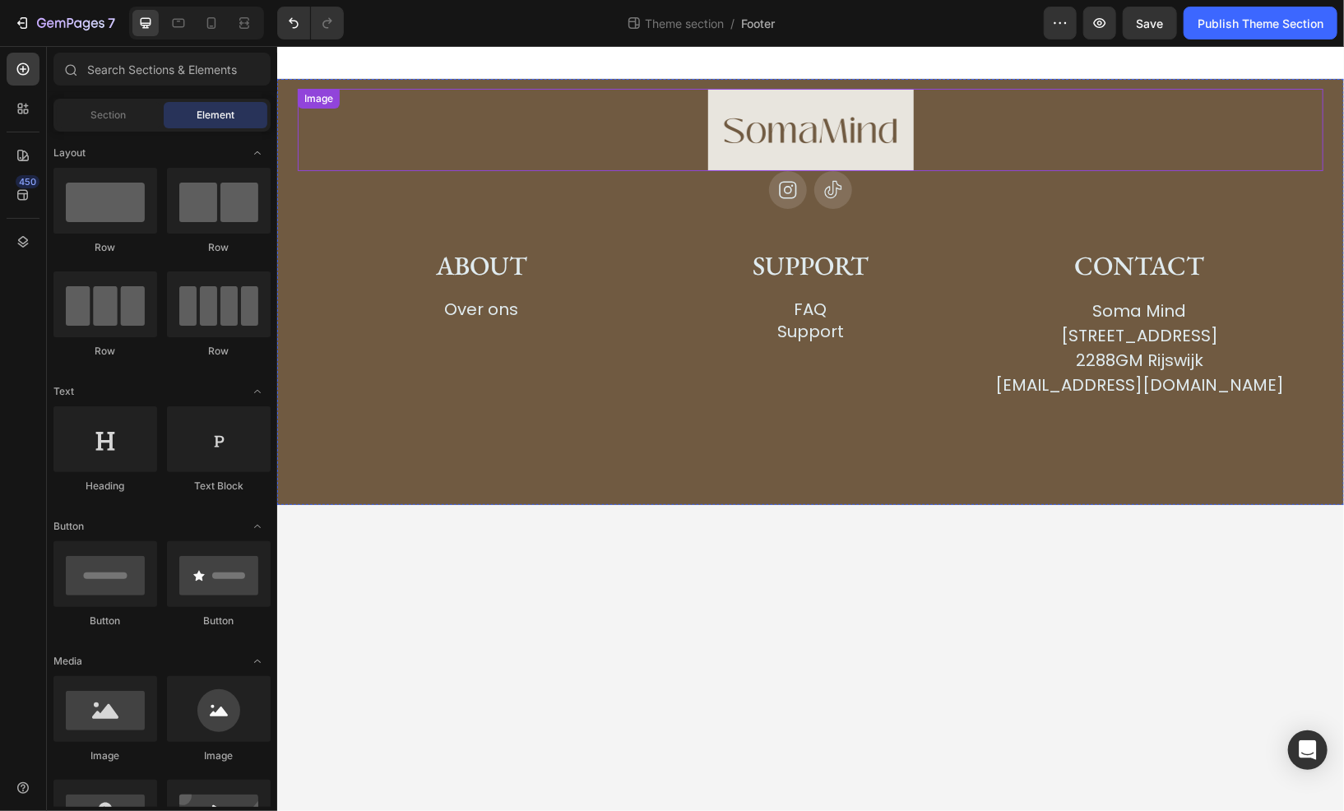
click at [339, 119] on div at bounding box center [810, 129] width 985 height 82
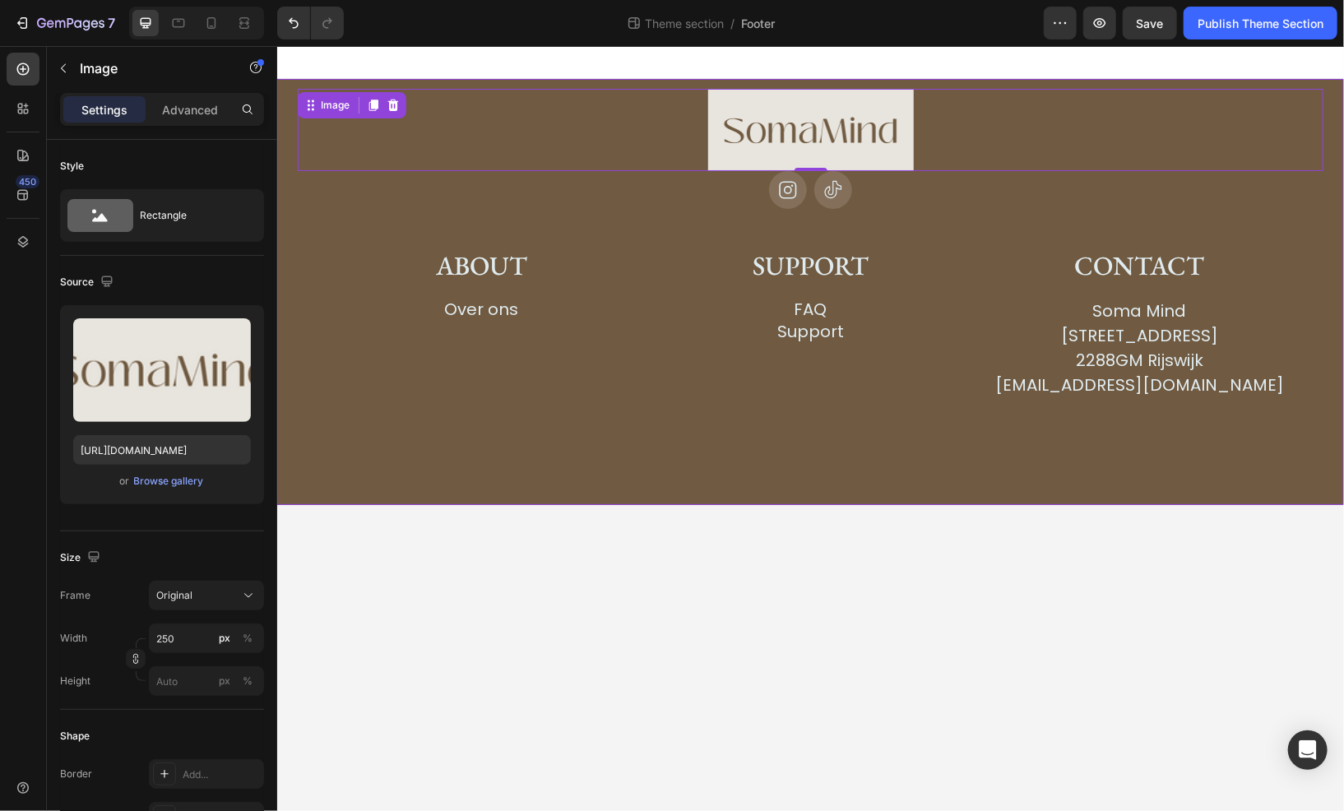
click at [372, 235] on div "Image 0 Icon Icon Row About Heading Over ons Button Row Support Heading FAQ But…" at bounding box center [810, 263] width 1026 height 351
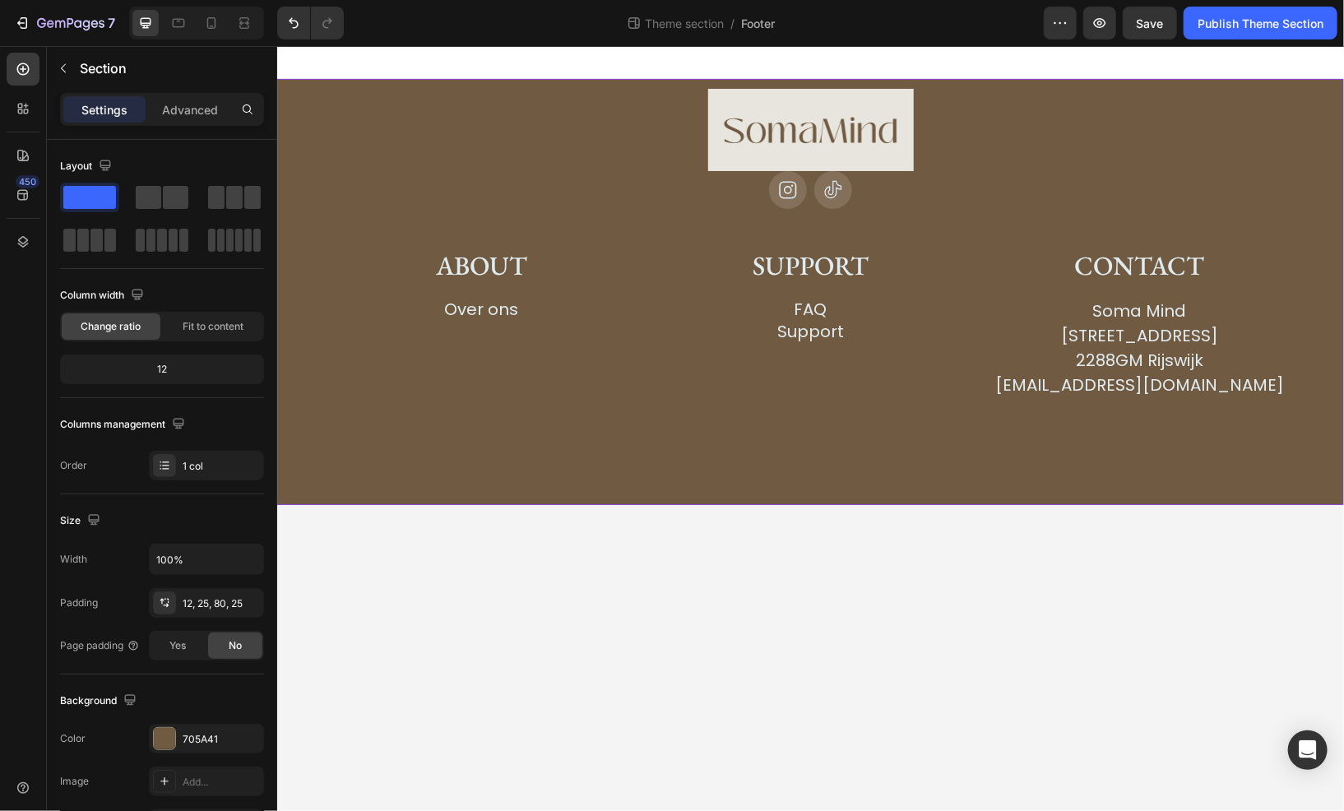
click at [587, 470] on div "Image Icon Icon Row About Heading Over ons Button Row Support Heading FAQ Butto…" at bounding box center [809, 291] width 1067 height 426
click at [541, 360] on div "About Heading Over ons Button Row" at bounding box center [481, 322] width 329 height 150
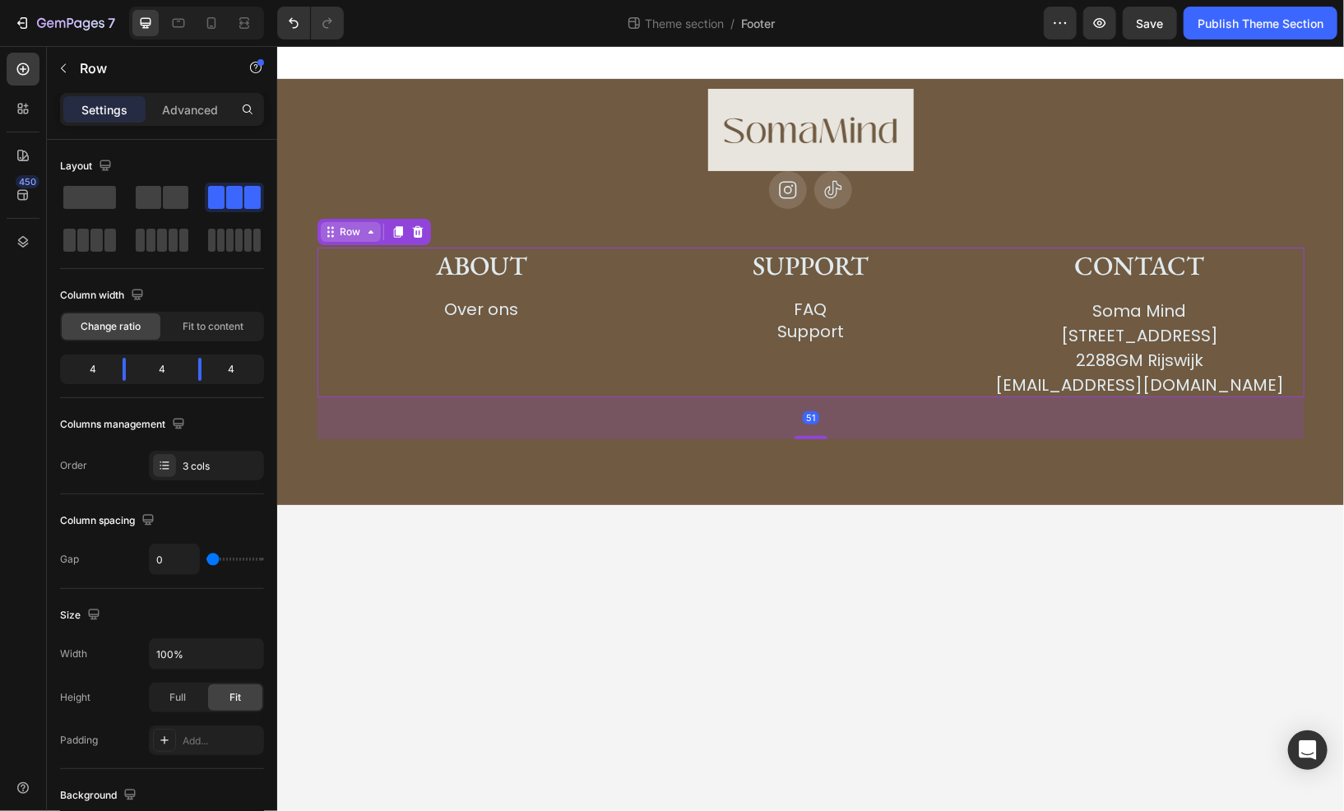
click at [354, 230] on div "Row" at bounding box center [350, 231] width 27 height 15
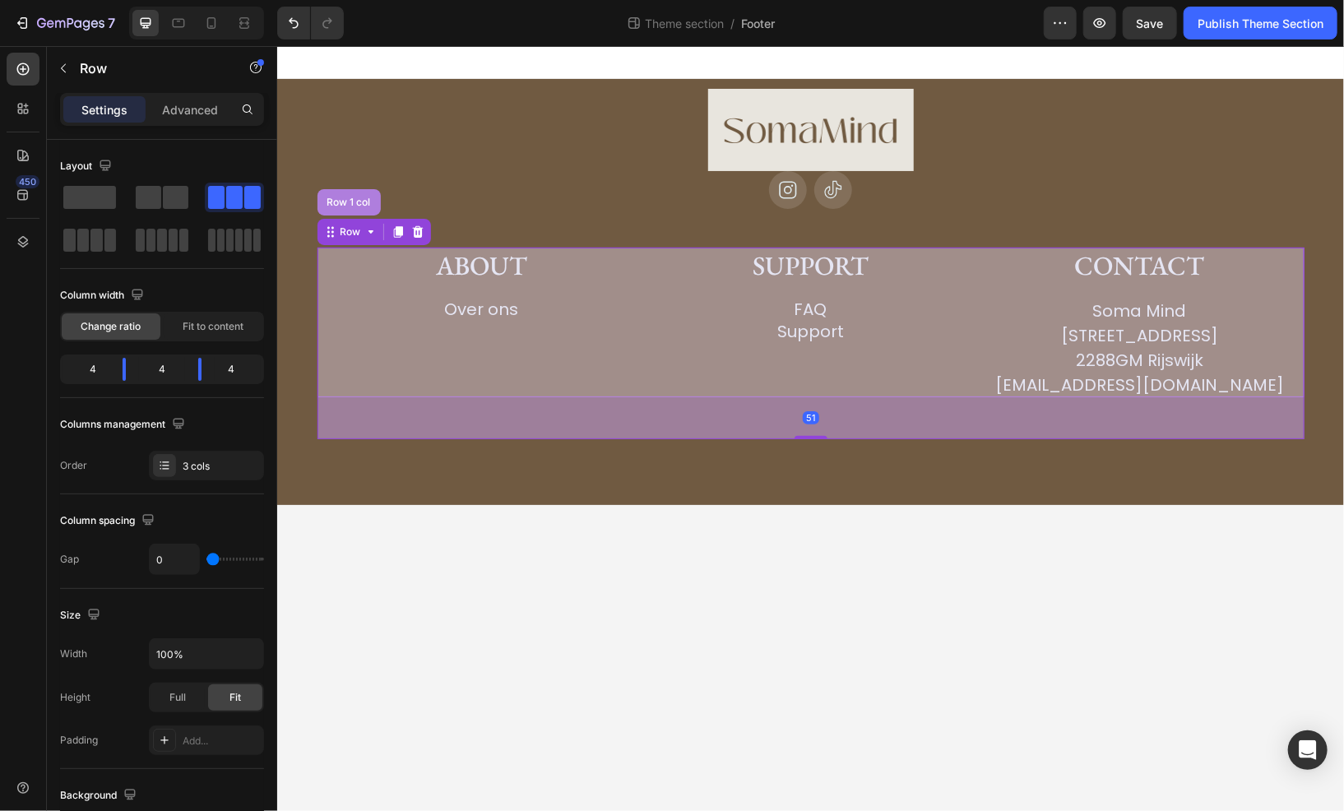
click at [357, 209] on div "Row 1 col" at bounding box center [348, 201] width 63 height 26
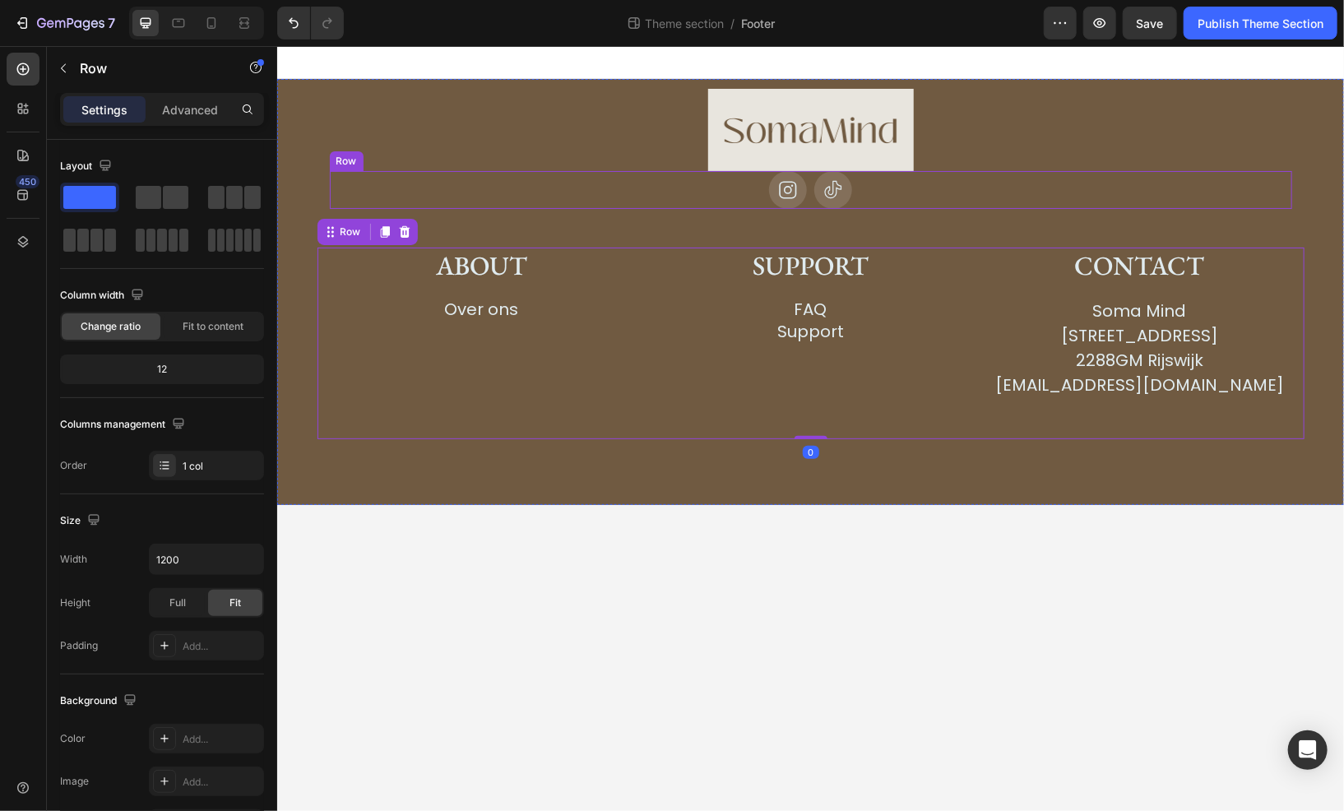
click at [352, 162] on div "Row" at bounding box center [345, 160] width 27 height 15
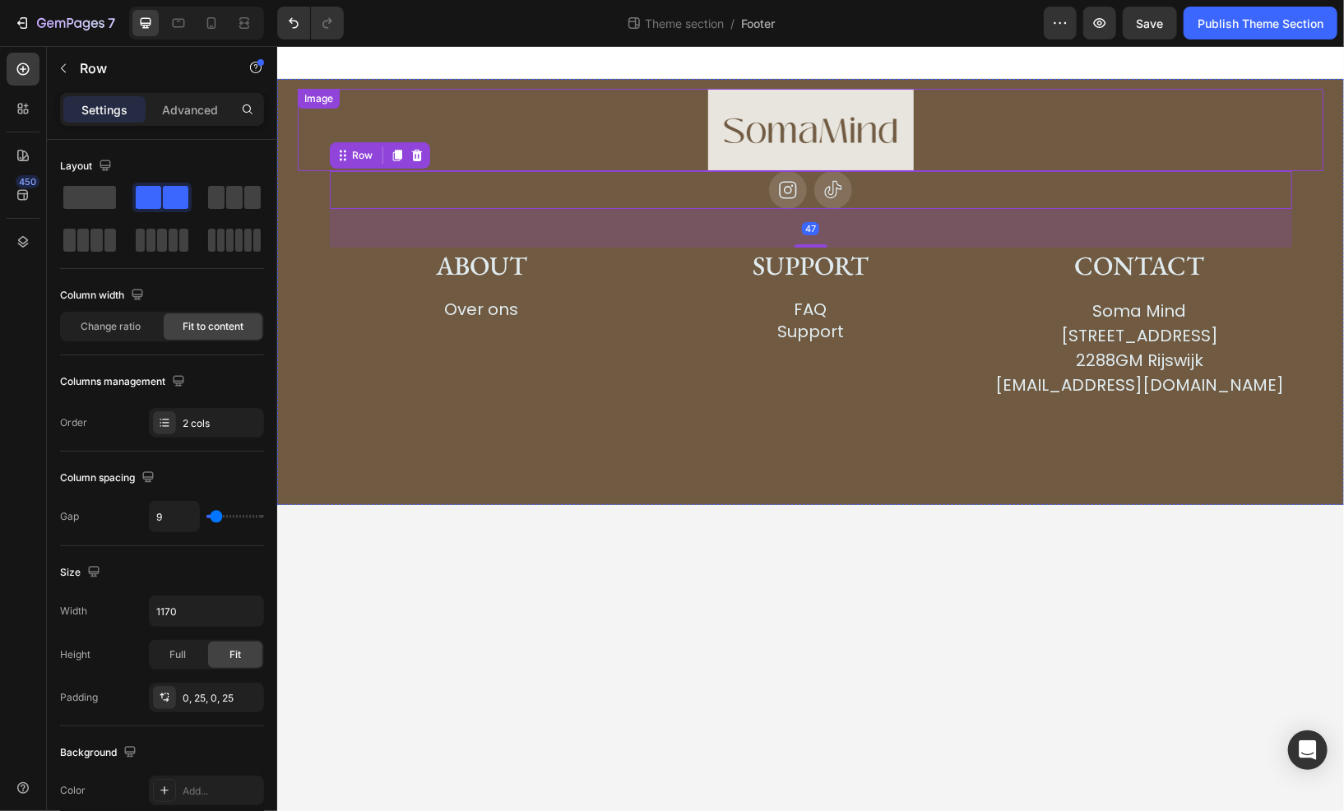
click at [341, 104] on div "Image" at bounding box center [810, 129] width 1026 height 82
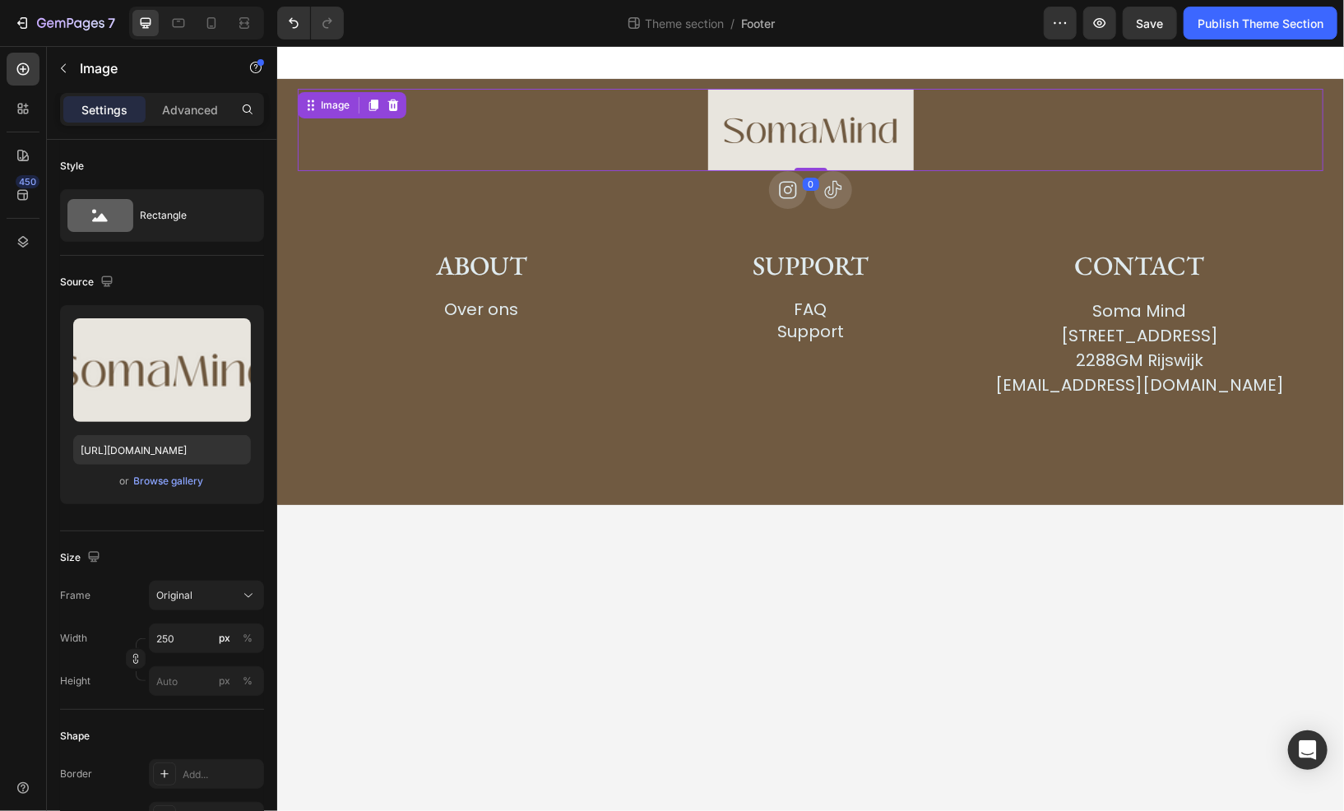
click at [343, 73] on div at bounding box center [809, 61] width 1067 height 33
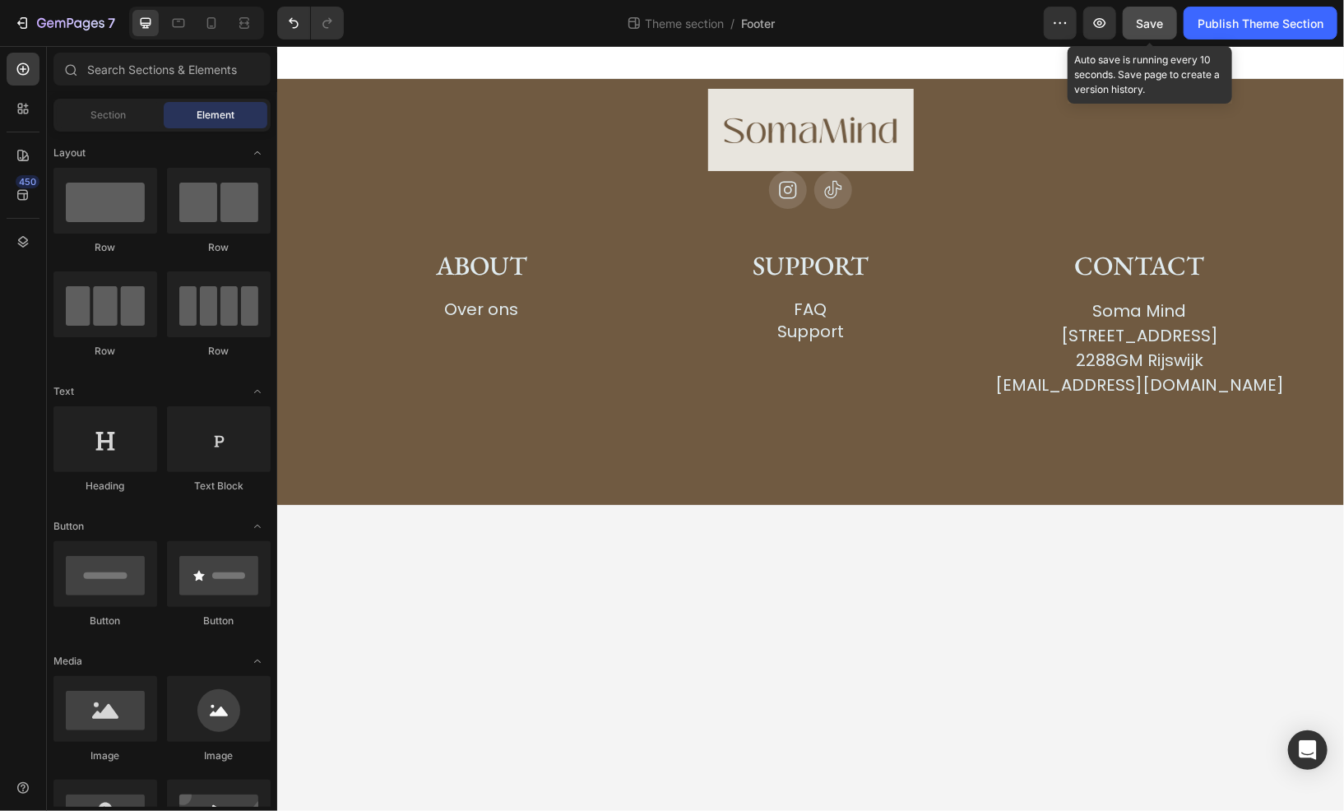
click at [1155, 17] on span "Save" at bounding box center [1150, 23] width 27 height 14
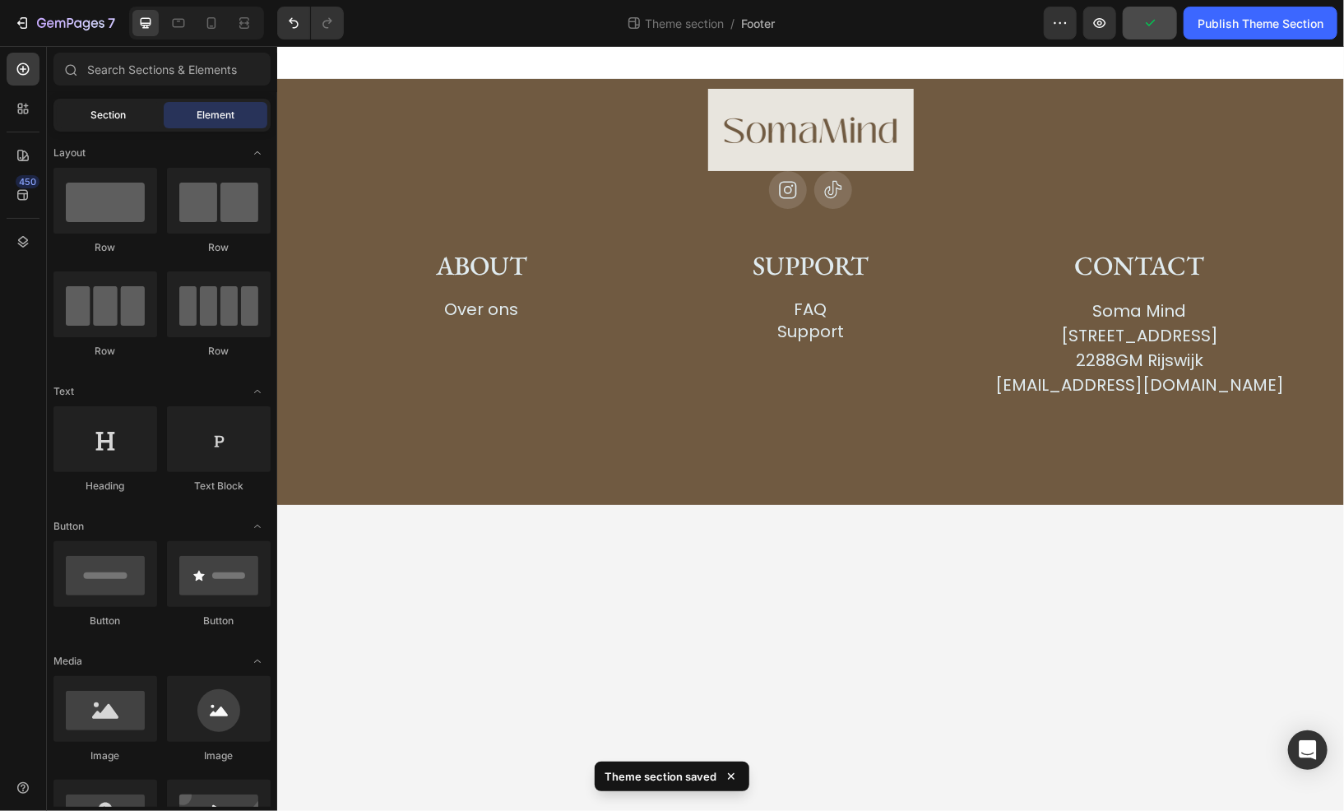
click at [97, 103] on div "Section" at bounding box center [109, 115] width 104 height 26
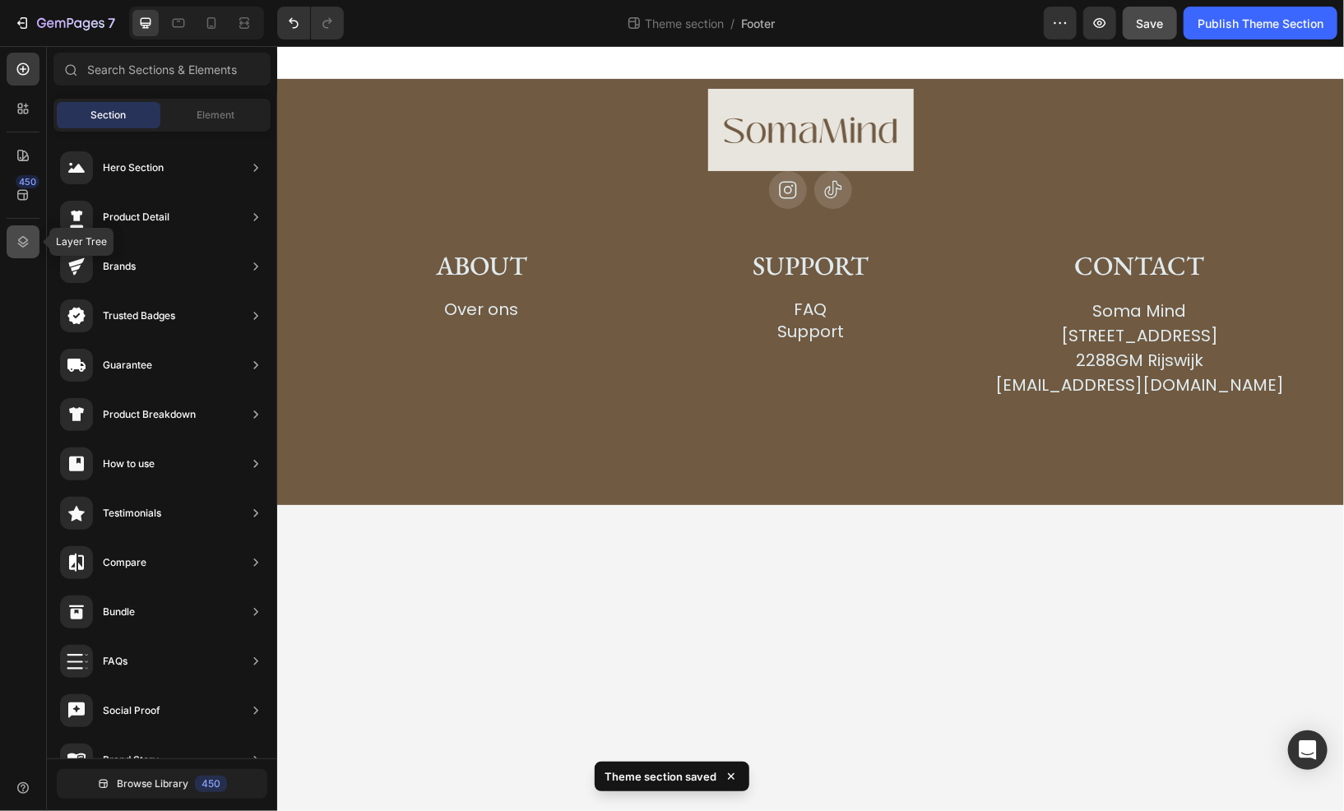
click at [30, 232] on div at bounding box center [23, 241] width 33 height 33
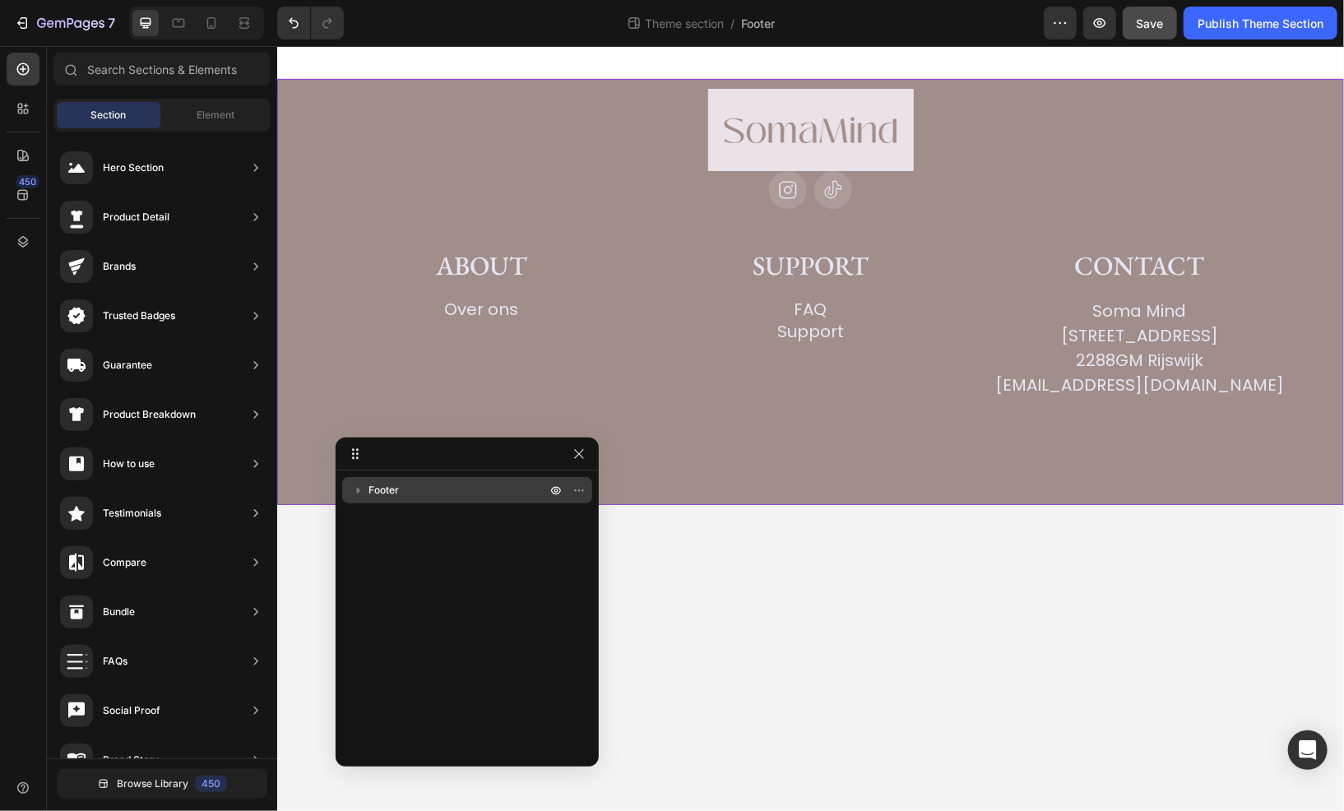
click at [390, 499] on div "Footer" at bounding box center [467, 490] width 237 height 26
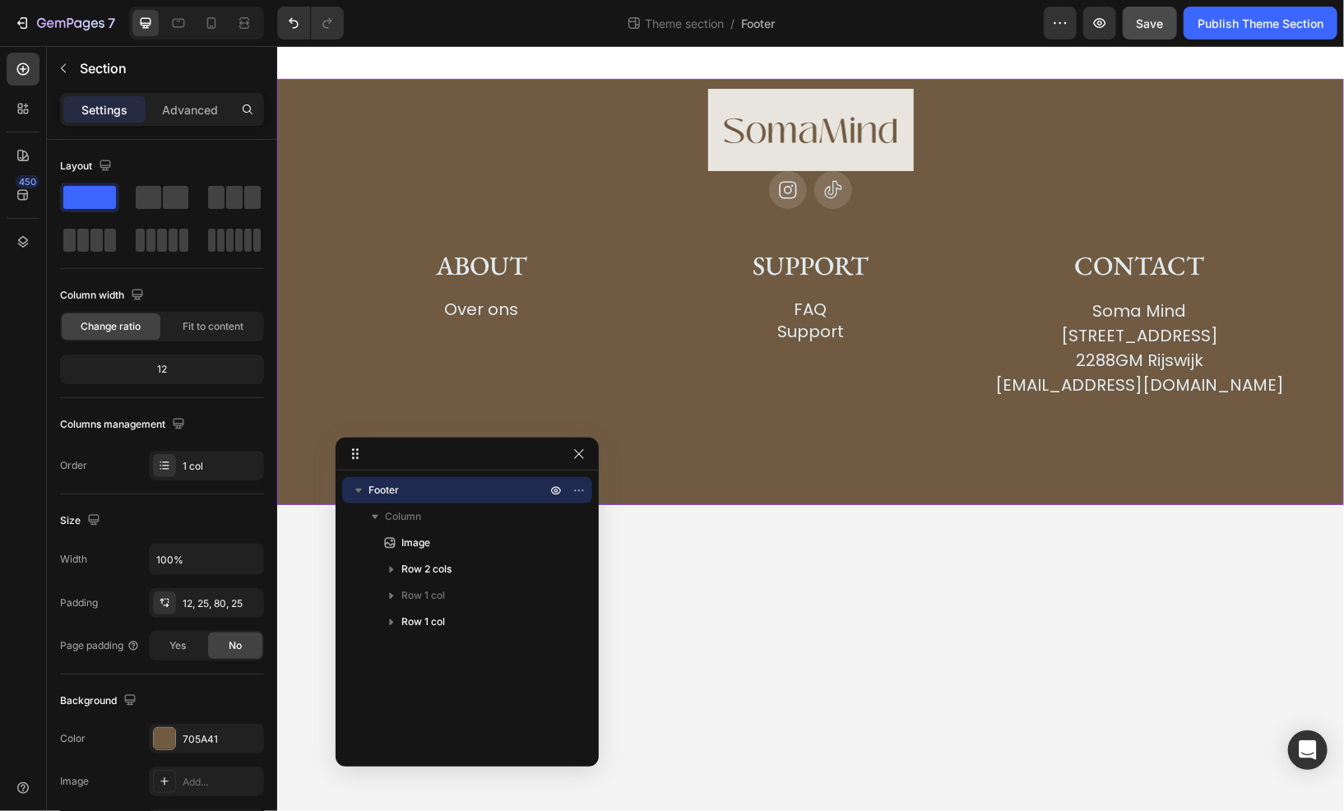
click at [419, 496] on p "Footer" at bounding box center [459, 490] width 181 height 16
click at [215, 745] on div "705A41" at bounding box center [207, 739] width 48 height 15
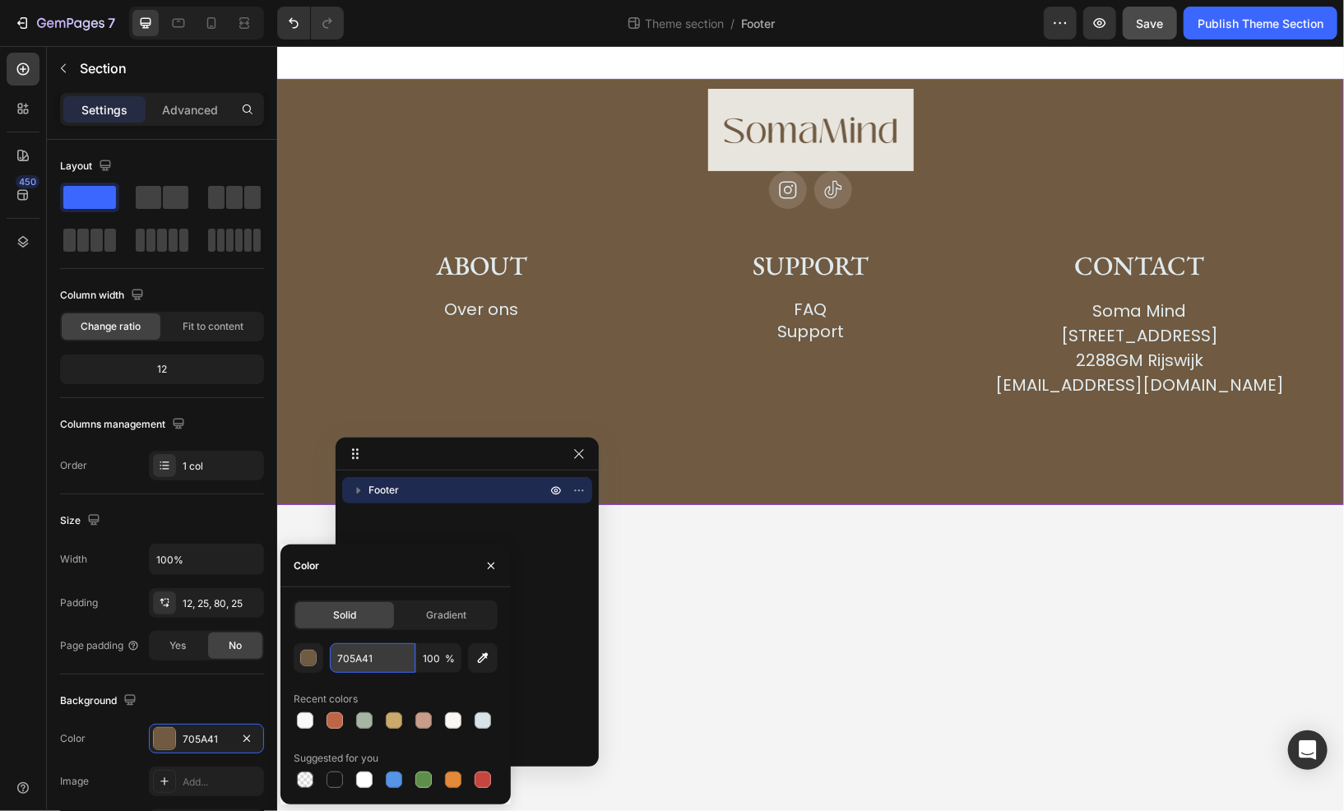
click at [362, 648] on input "705A41" at bounding box center [373, 658] width 86 height 30
paste input "https://cdn.shopify.com/s/files/1/0702/8526/3153/files/logo1.png?v=1758980469"
type input "705A41"
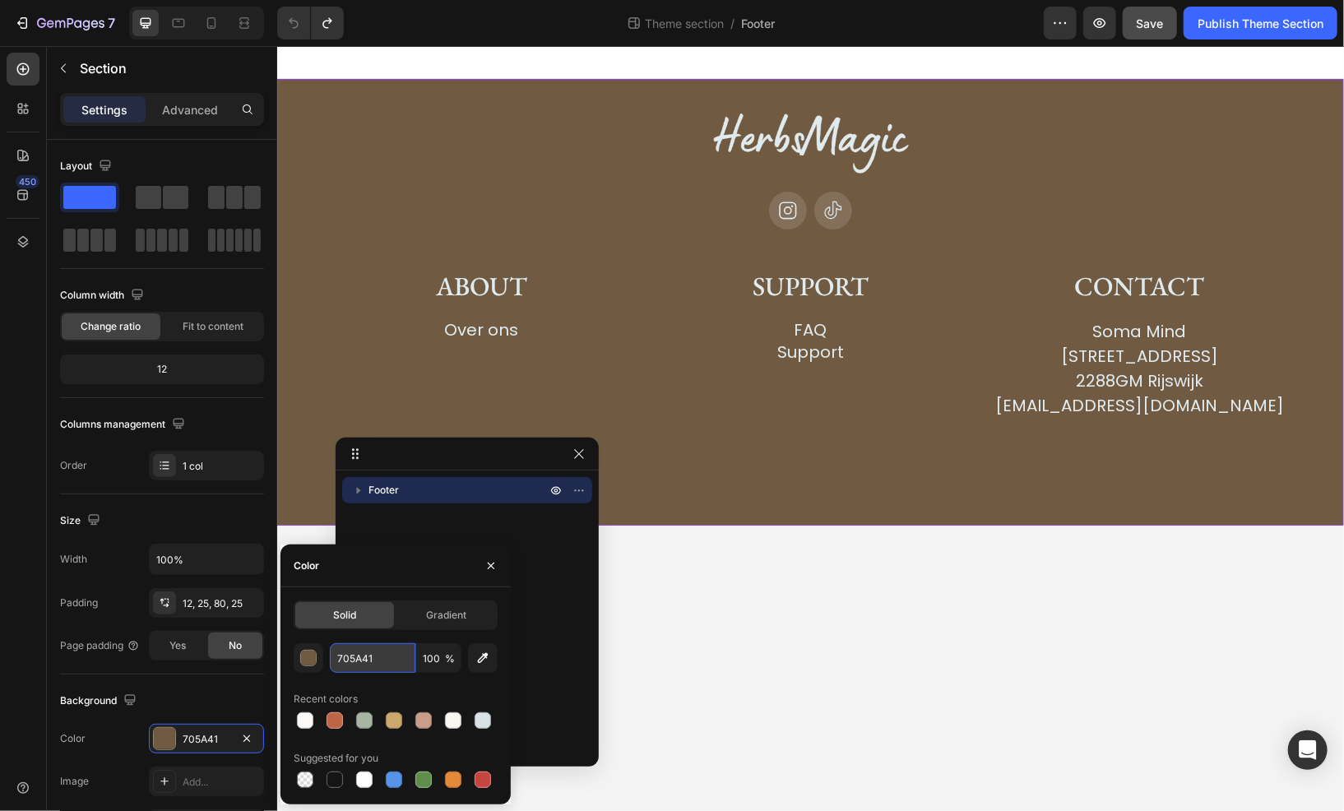
scroll to position [0, 0]
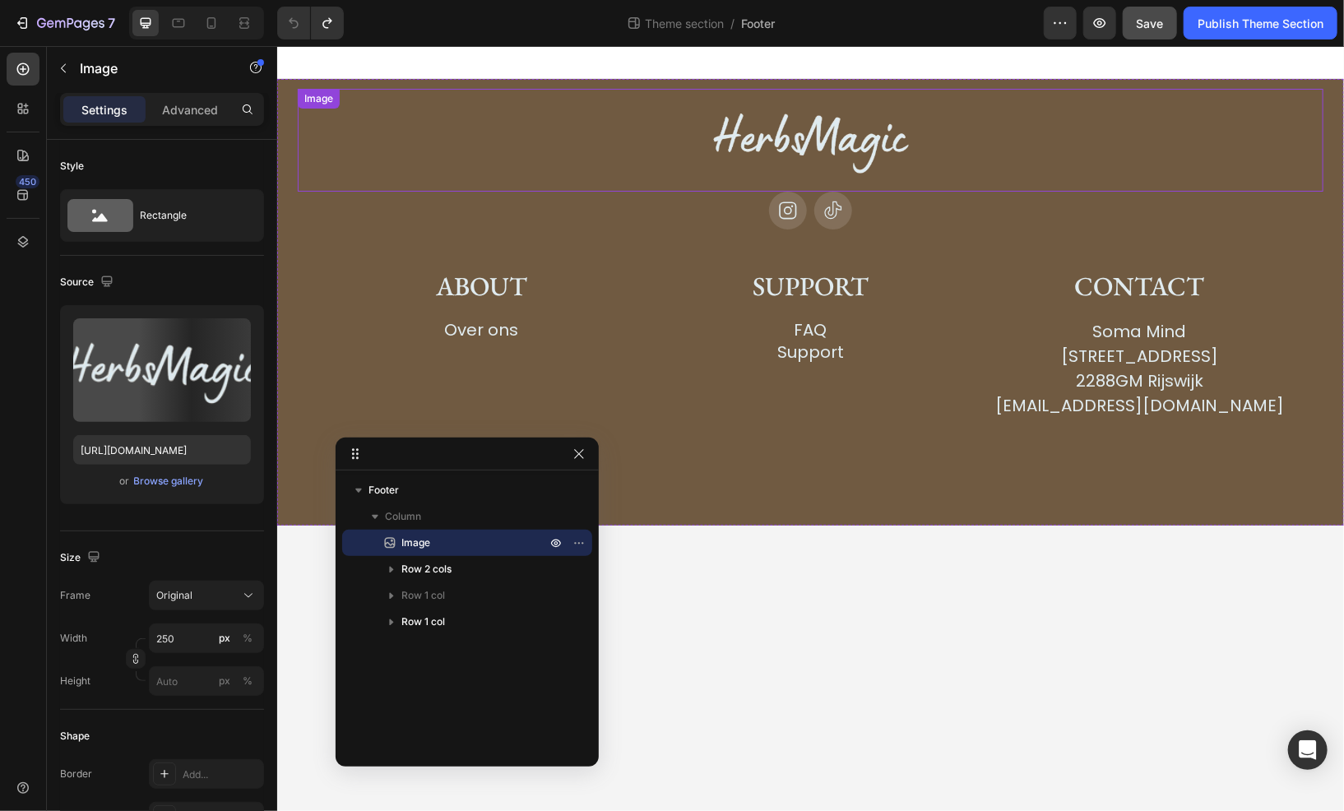
click at [756, 132] on img at bounding box center [811, 139] width 206 height 103
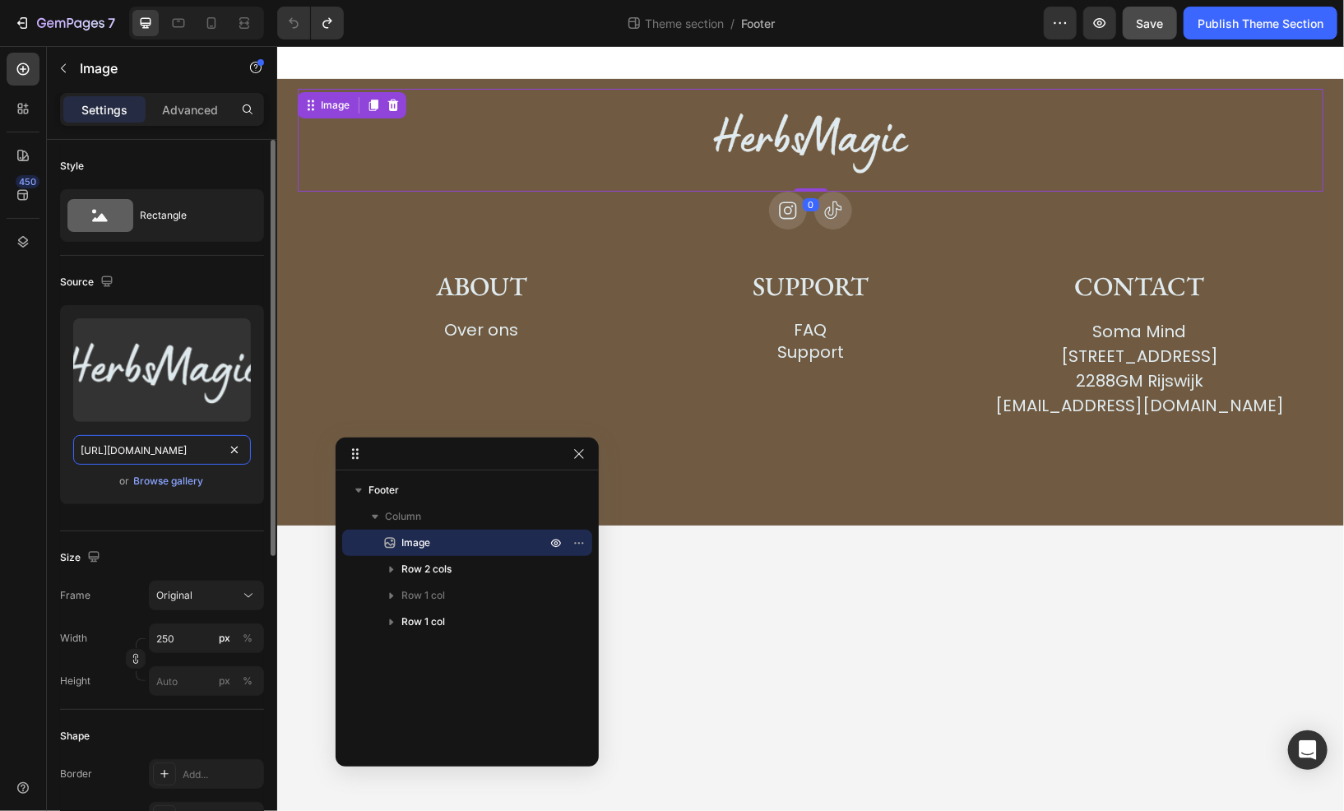
click at [146, 451] on input "https://cdn.shopify.com/s/files/1/0677/4472/7321/files/herbs_magic__3_-removebg…" at bounding box center [162, 450] width 178 height 30
paste input "702/8526/3153/files/logo1.png?v=1758980469"
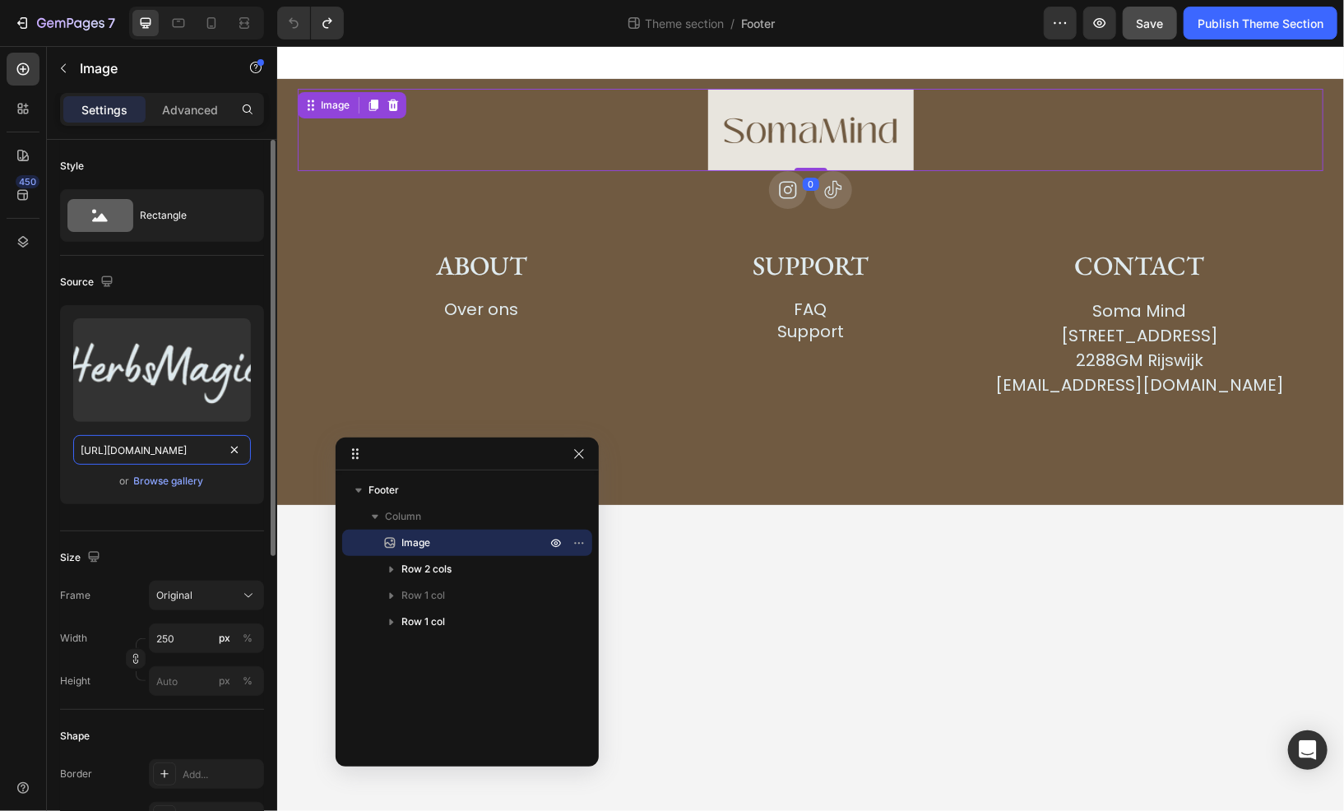
scroll to position [0, 240]
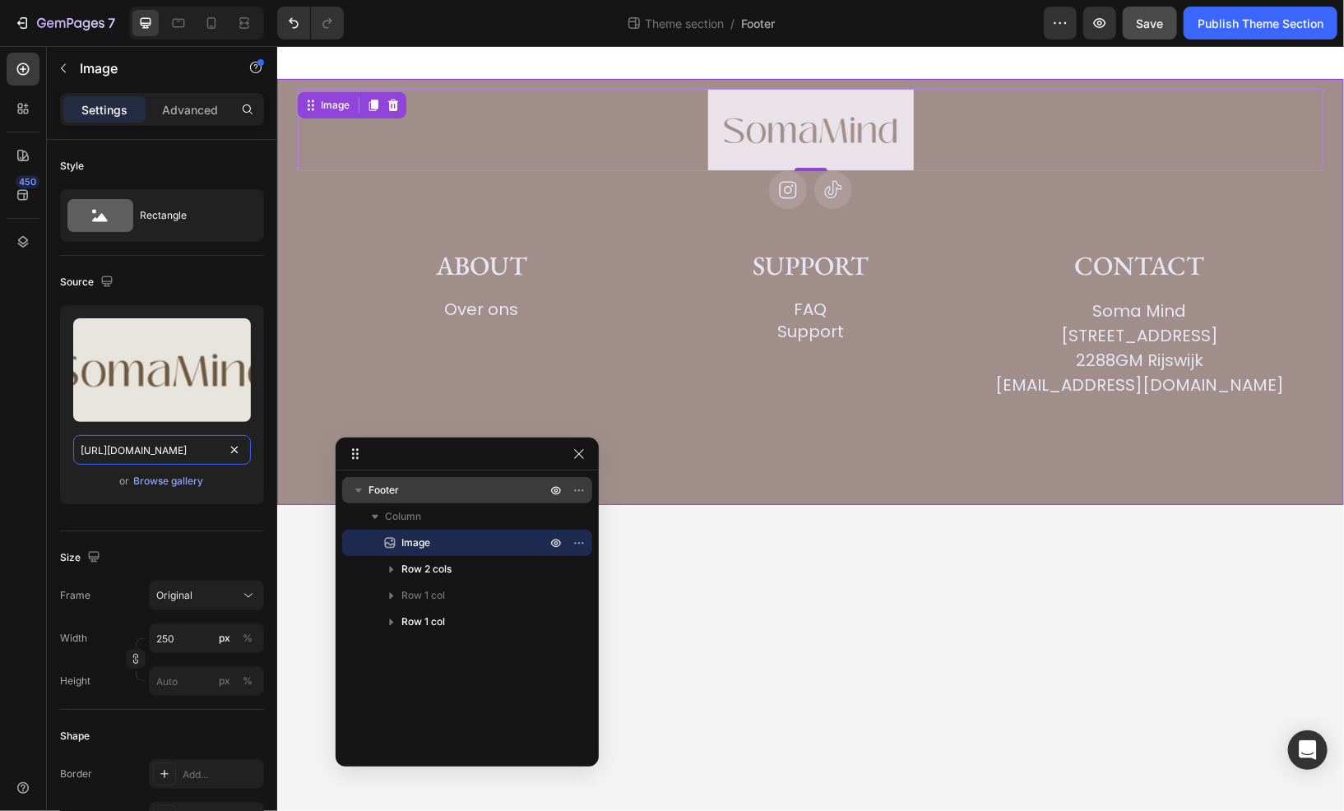
type input "https://cdn.shopify.com/s/files/1/0702/8526/3153/files/logo1.png?v=1758980469"
click at [437, 499] on div "Footer" at bounding box center [467, 490] width 237 height 26
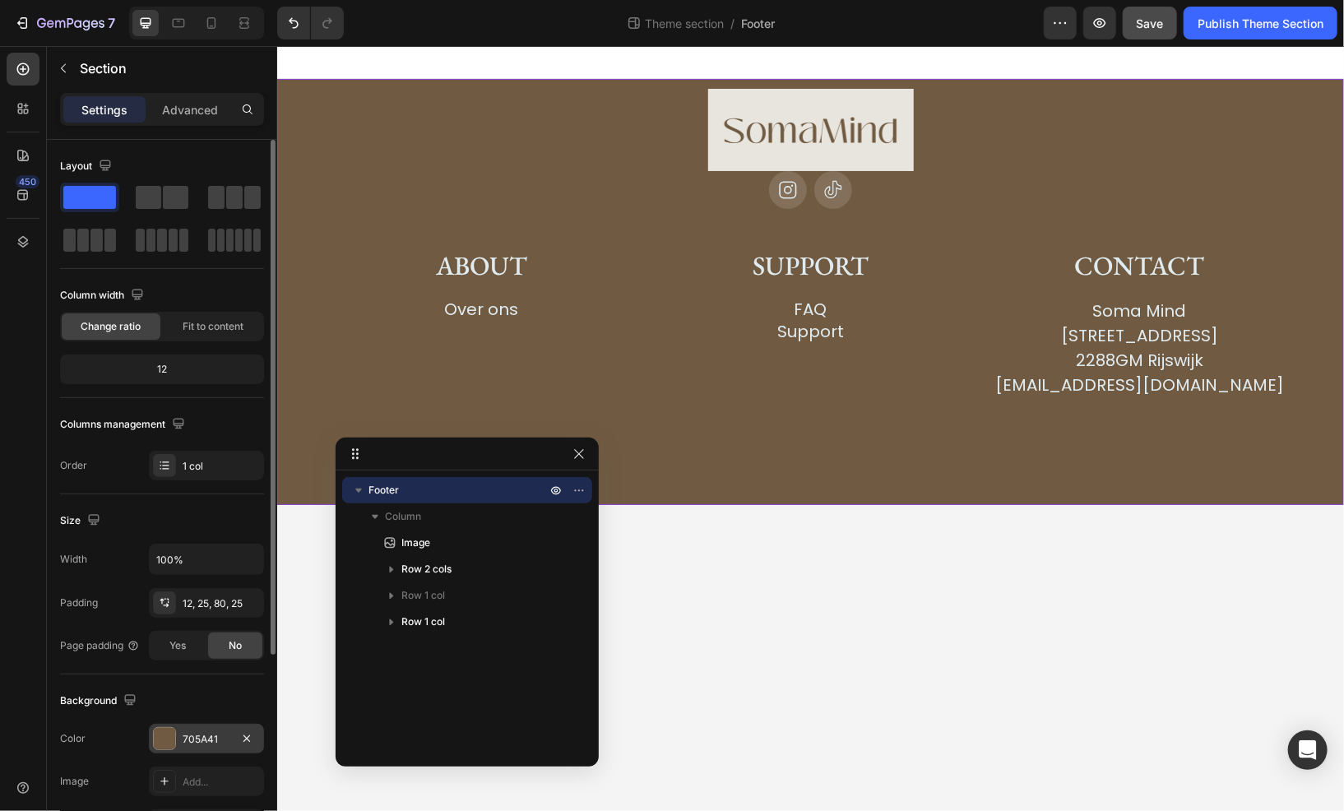
click at [191, 734] on div "705A41" at bounding box center [207, 739] width 48 height 15
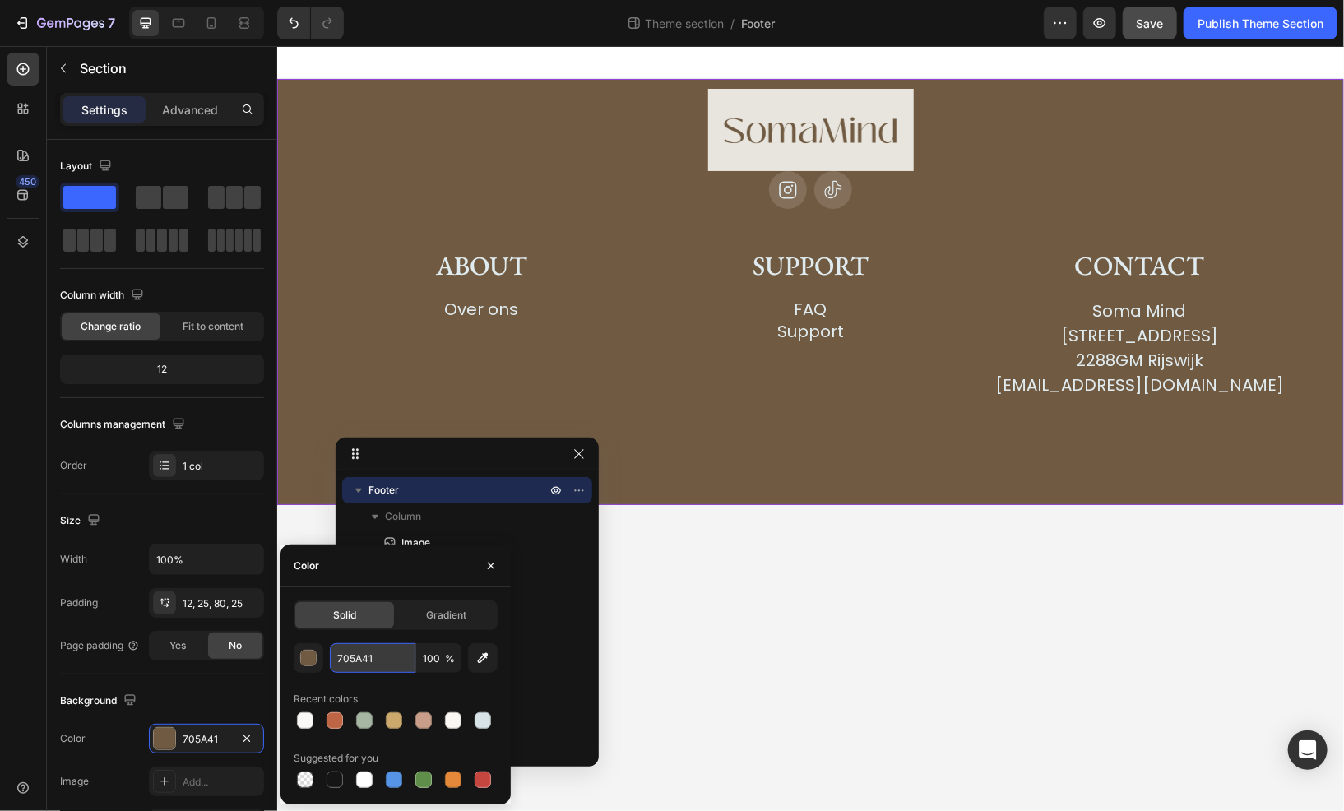
click at [368, 665] on input "705A41" at bounding box center [373, 658] width 86 height 30
paste input "E8E5DE"
type input "E8E5DE"
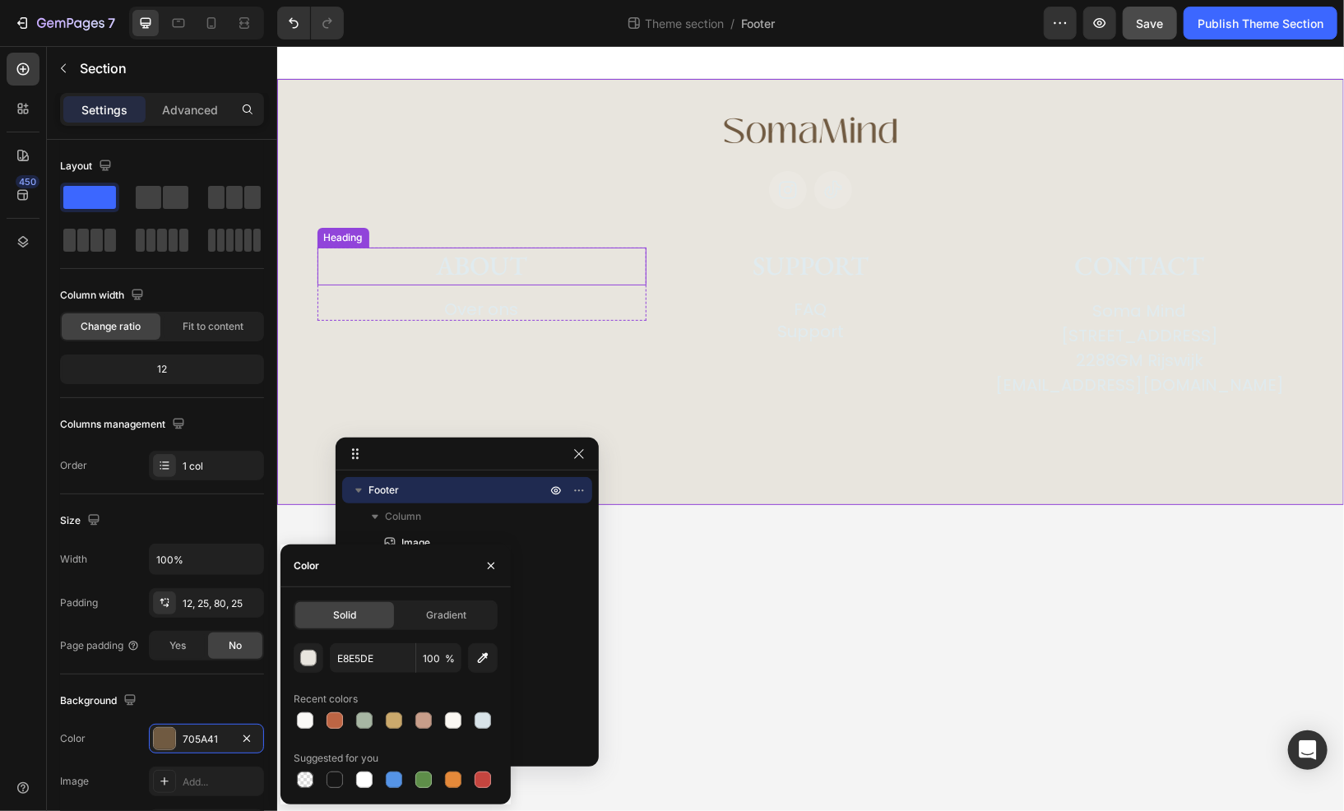
click at [472, 265] on h2 "About" at bounding box center [481, 266] width 329 height 38
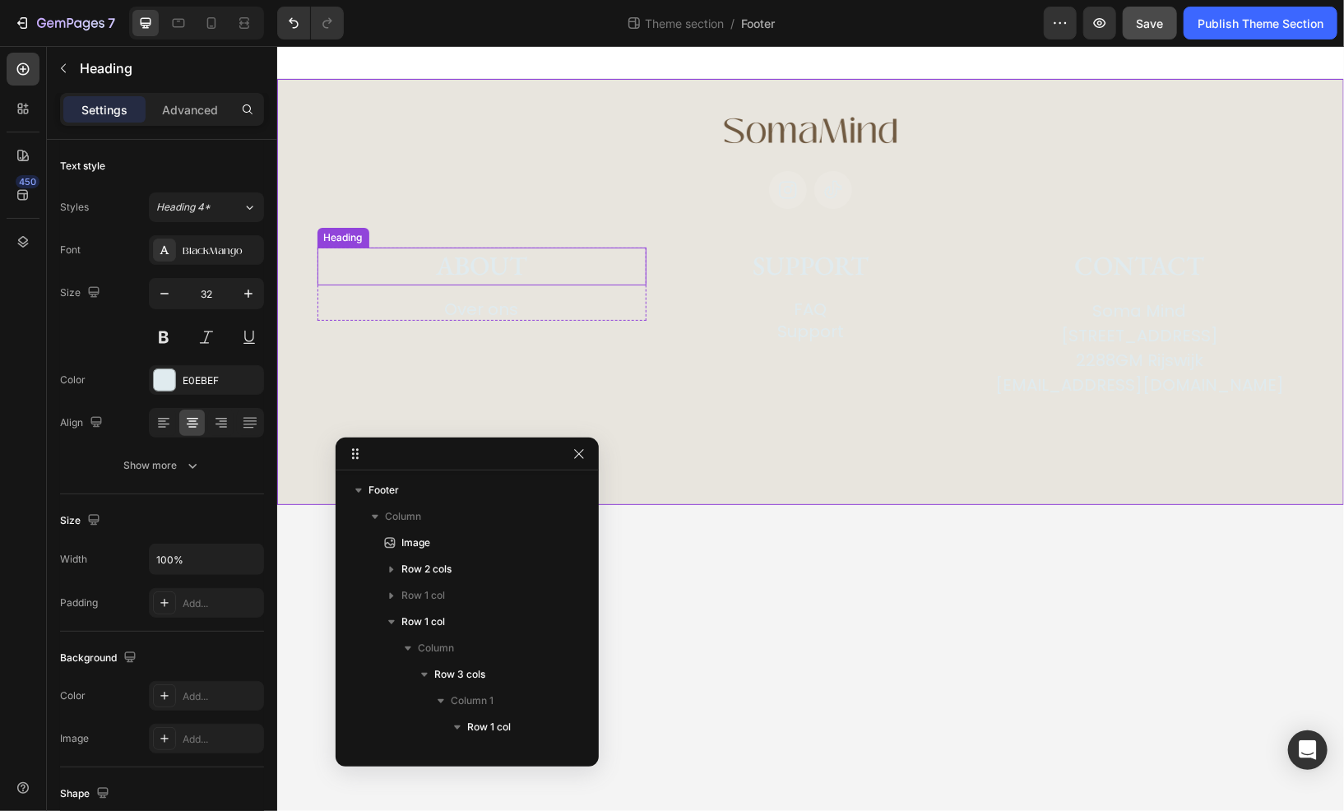
scroll to position [179, 0]
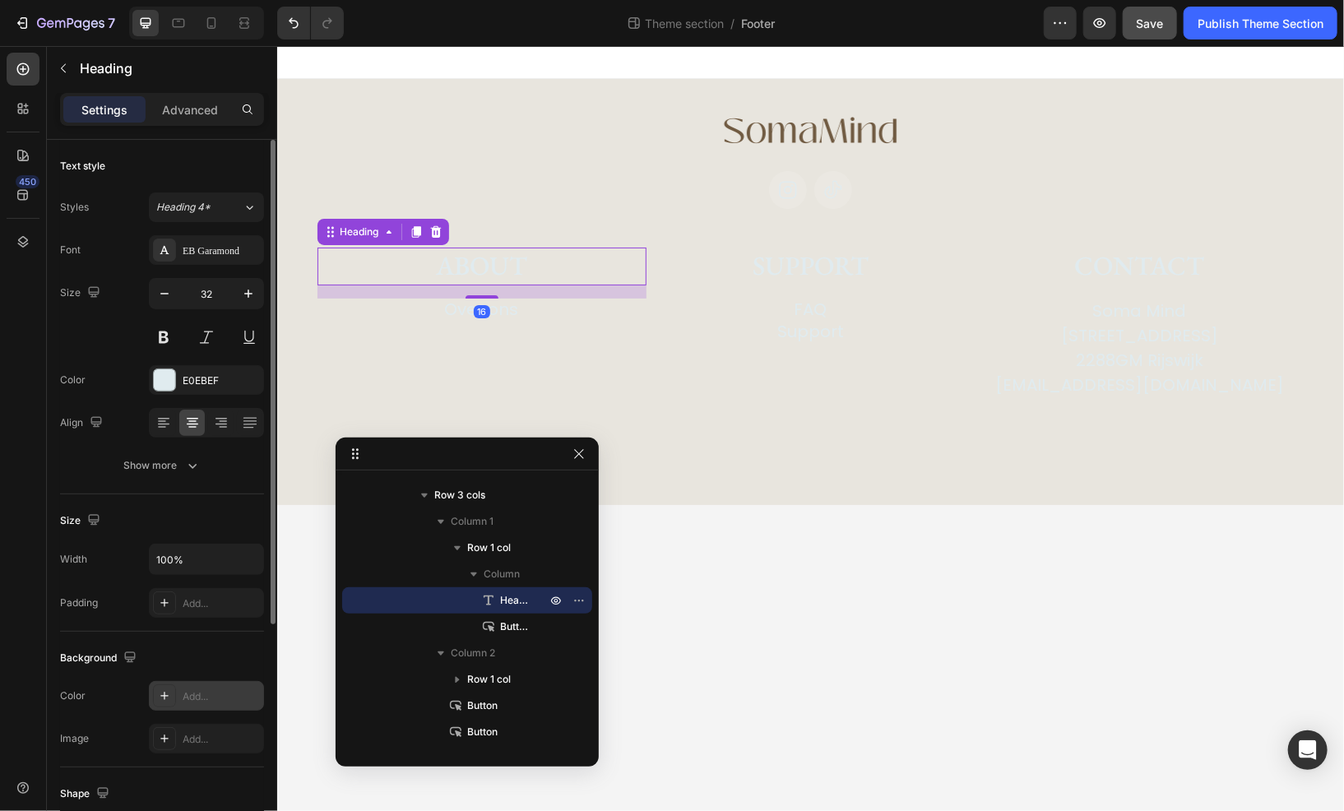
click at [208, 695] on div "Add..." at bounding box center [221, 697] width 77 height 15
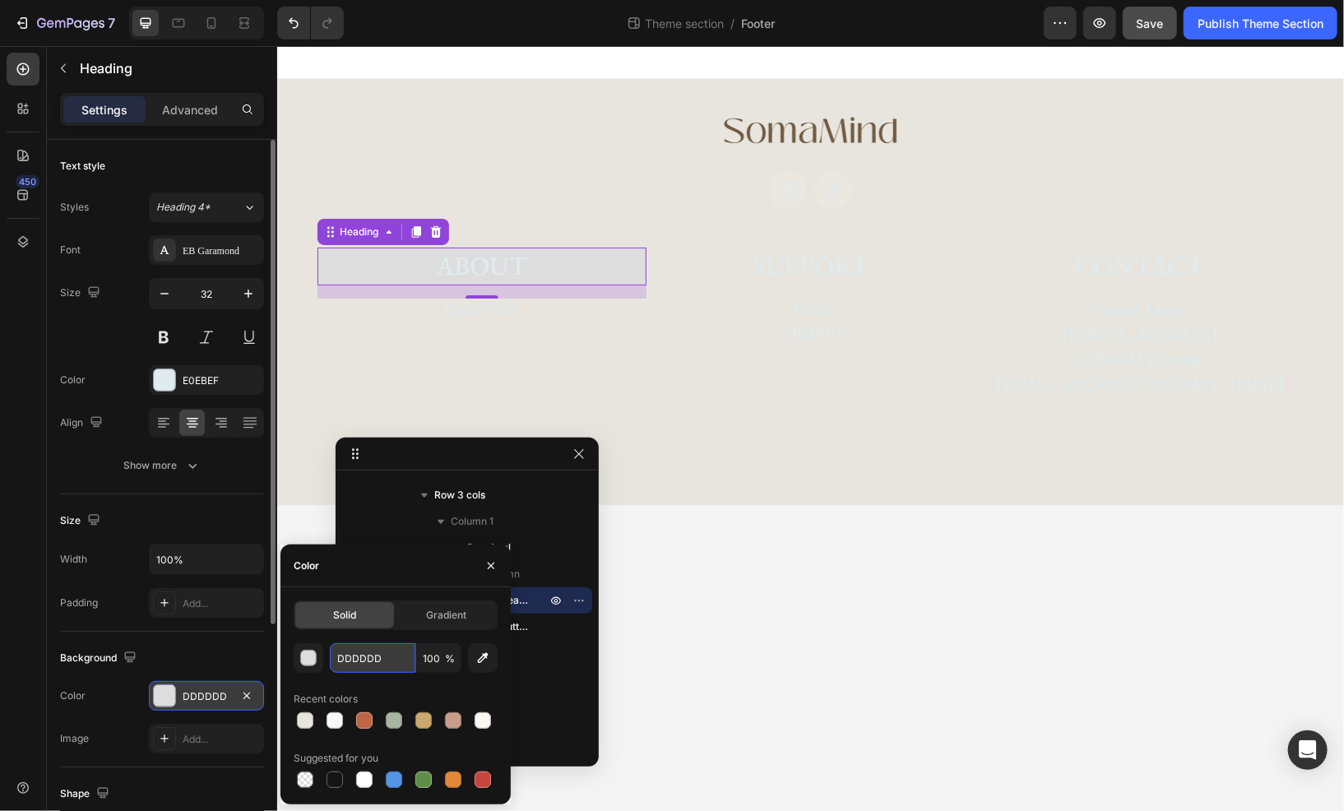
click at [379, 669] on input "DDDDDD" at bounding box center [373, 658] width 86 height 30
click at [367, 662] on input "DDDDDD" at bounding box center [373, 658] width 86 height 30
paste input "705A41"
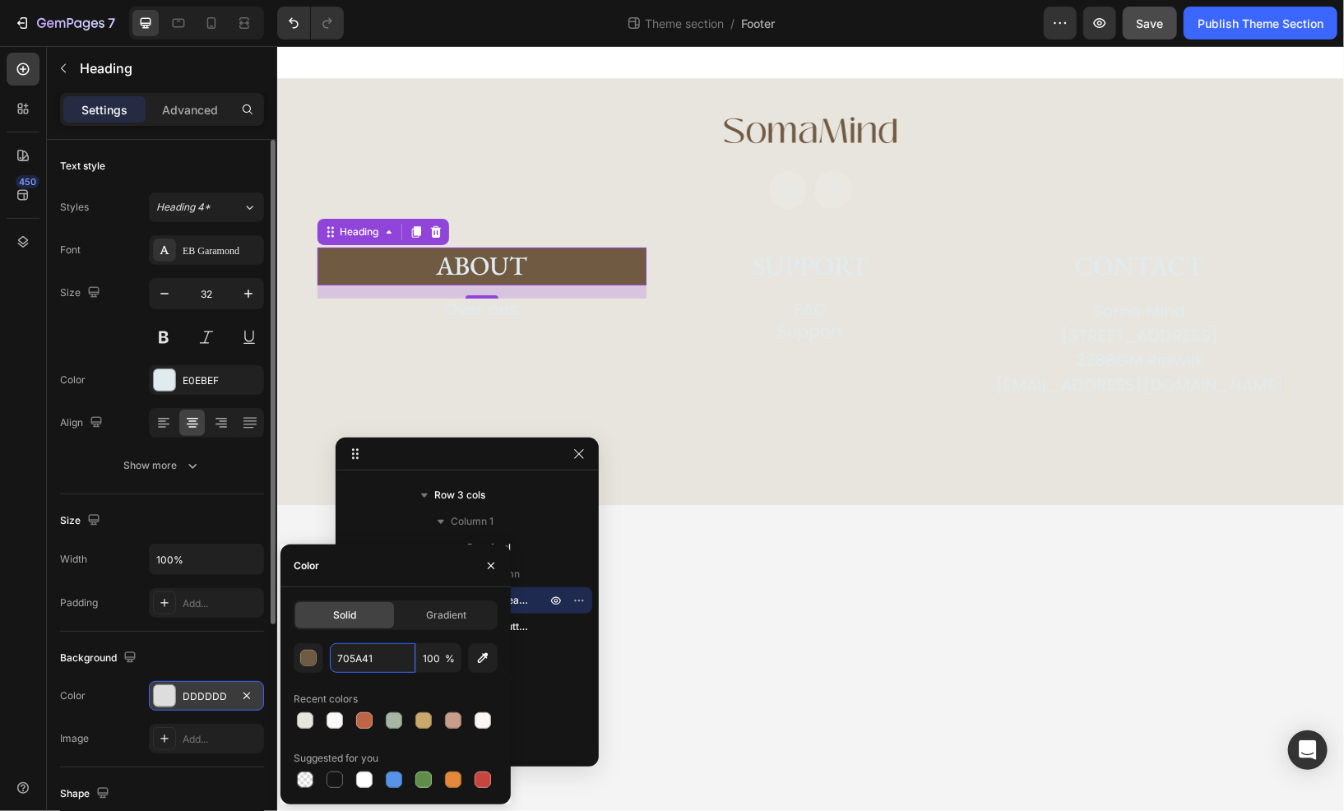
type input "000000"
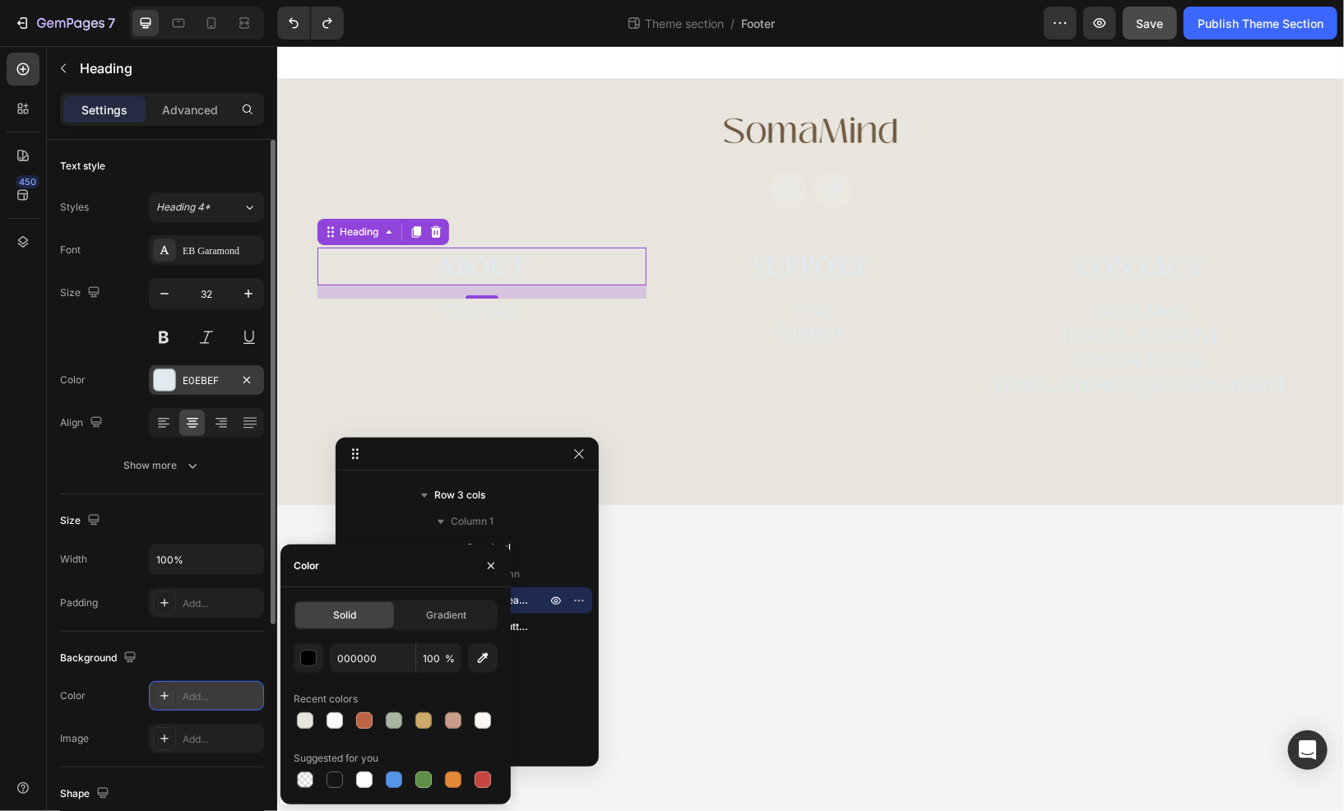
click at [201, 387] on div "E0EBEF" at bounding box center [206, 380] width 115 height 30
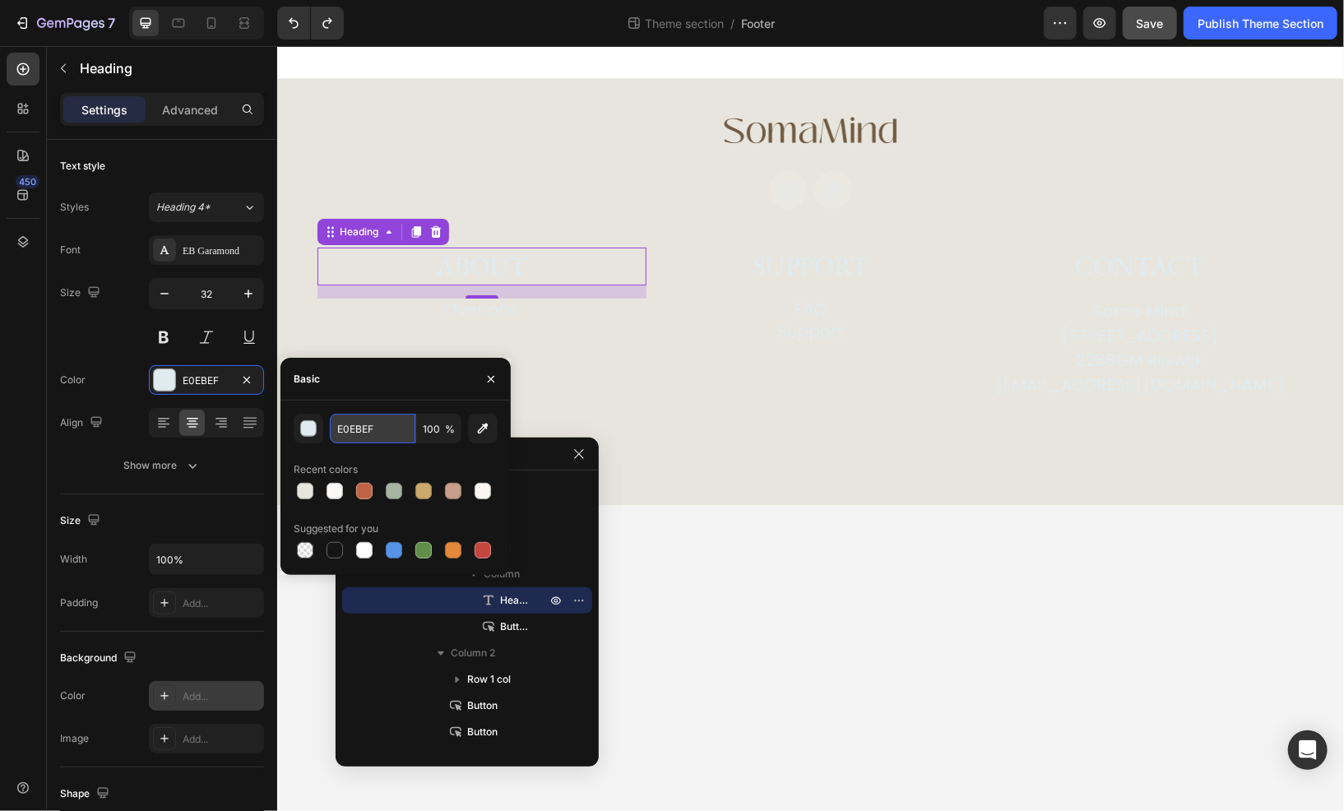
click at [385, 420] on input "E0EBEF" at bounding box center [373, 429] width 86 height 30
paste input "705A41"
type input "705A41"
click at [500, 313] on p "Over ons" at bounding box center [481, 308] width 74 height 21
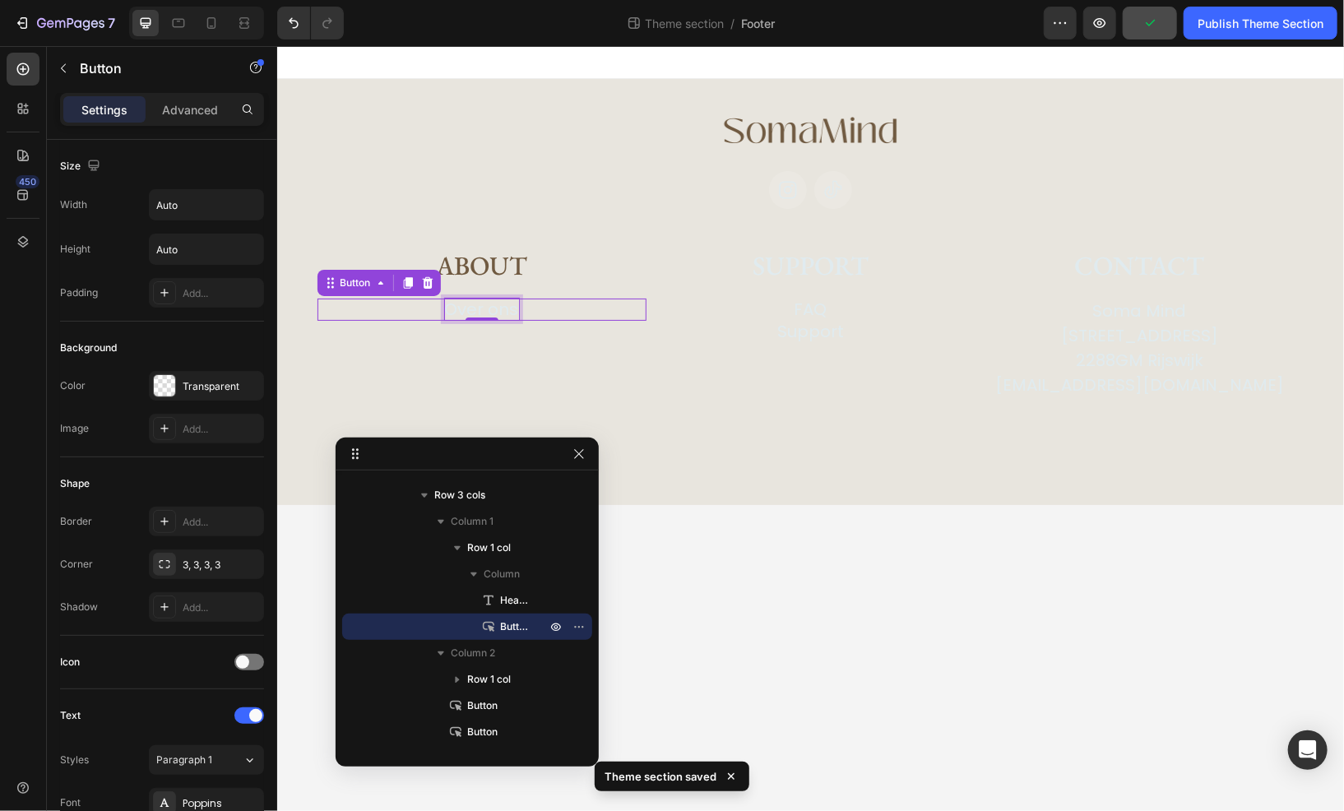
click at [472, 305] on p "Over ons" at bounding box center [481, 308] width 74 height 21
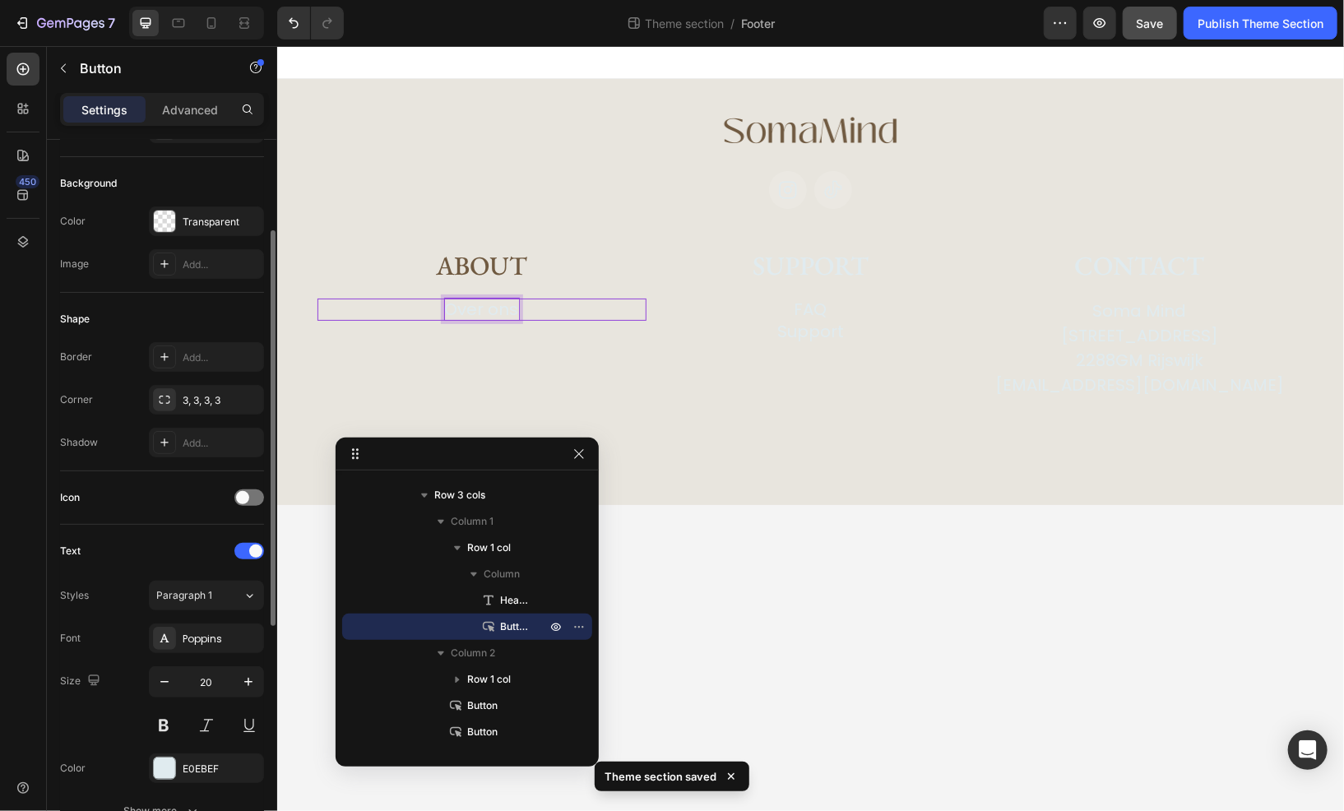
scroll to position [247, 0]
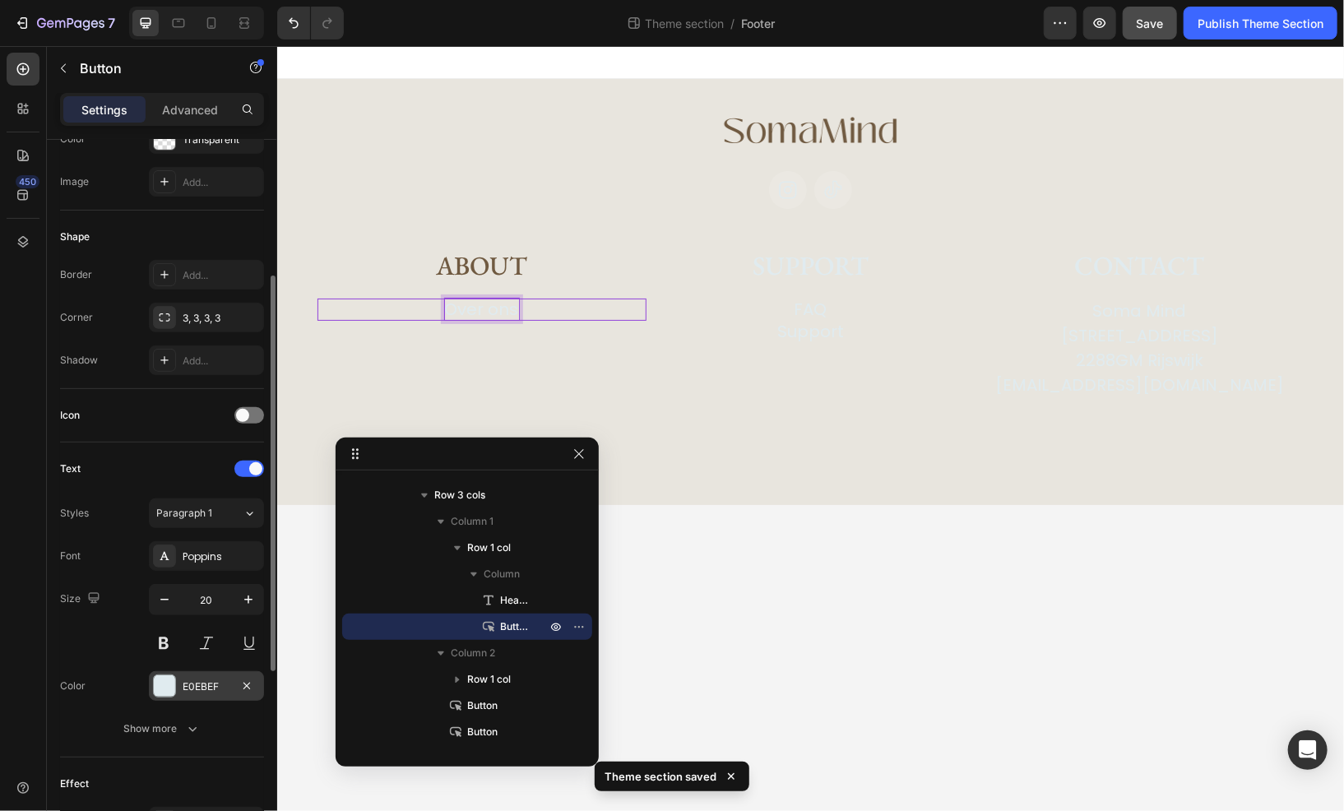
click at [198, 676] on div "E0EBEF" at bounding box center [206, 686] width 115 height 30
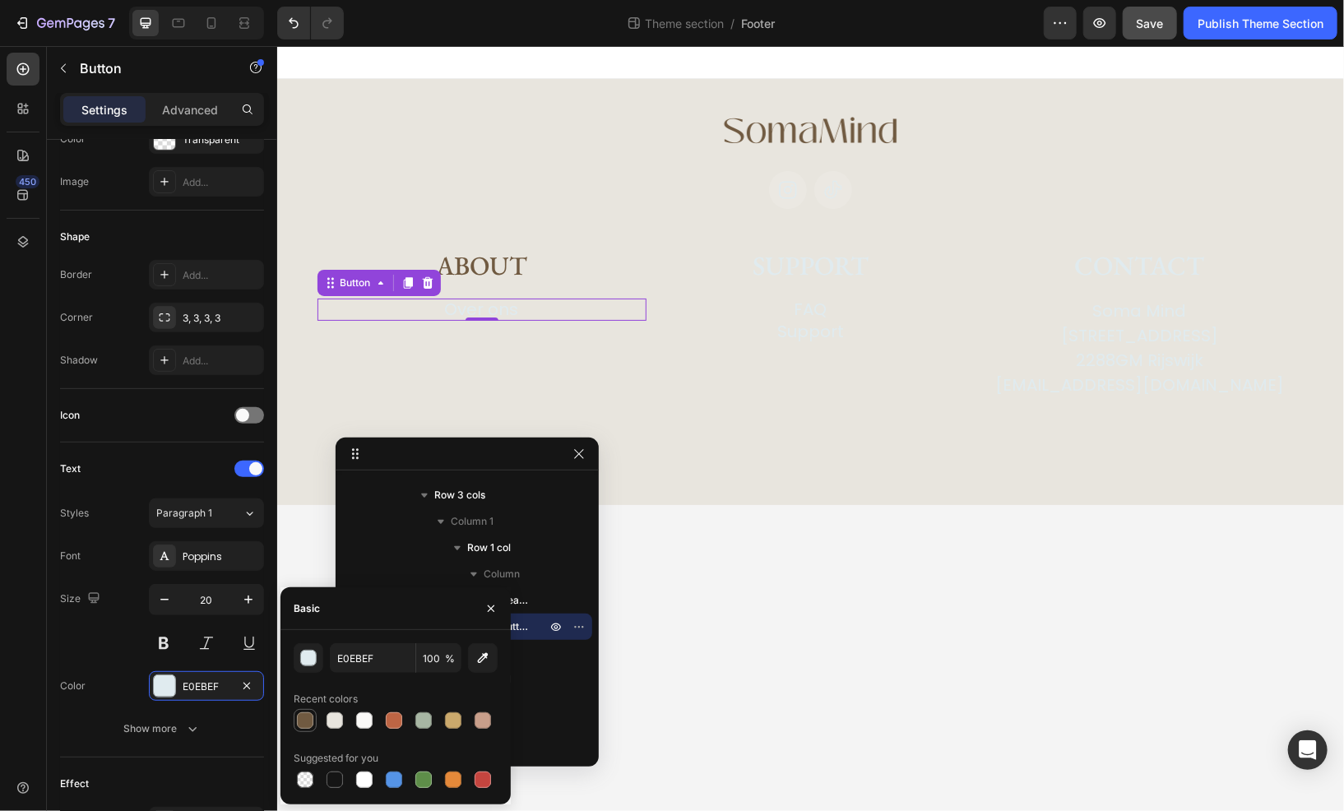
click at [300, 717] on div at bounding box center [305, 721] width 16 height 16
type input "705A41"
click at [785, 193] on icon at bounding box center [787, 189] width 21 height 21
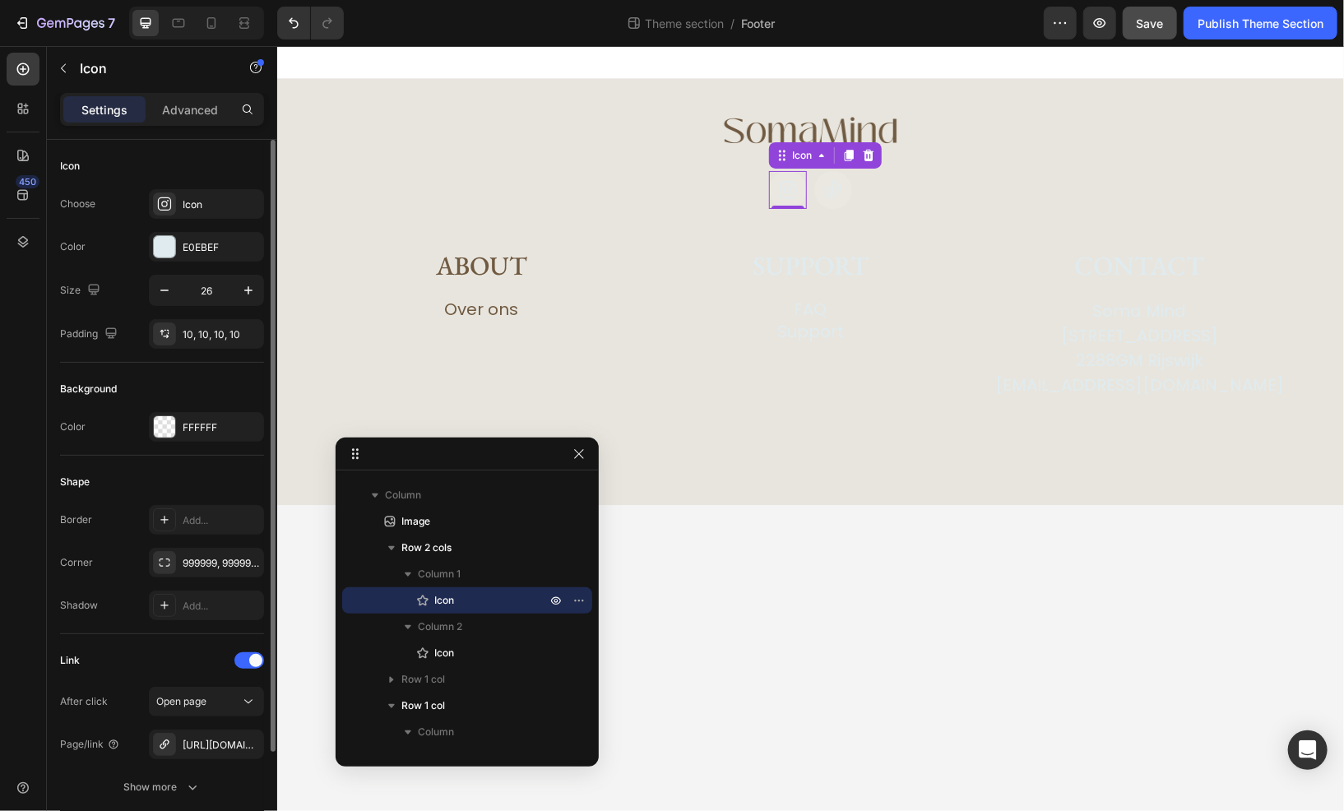
click at [202, 262] on div "Choose Icon Color E0EBEF Size 26 Padding 10, 10, 10, 10" at bounding box center [162, 269] width 204 height 160
click at [197, 245] on div "E0EBEF" at bounding box center [207, 247] width 48 height 15
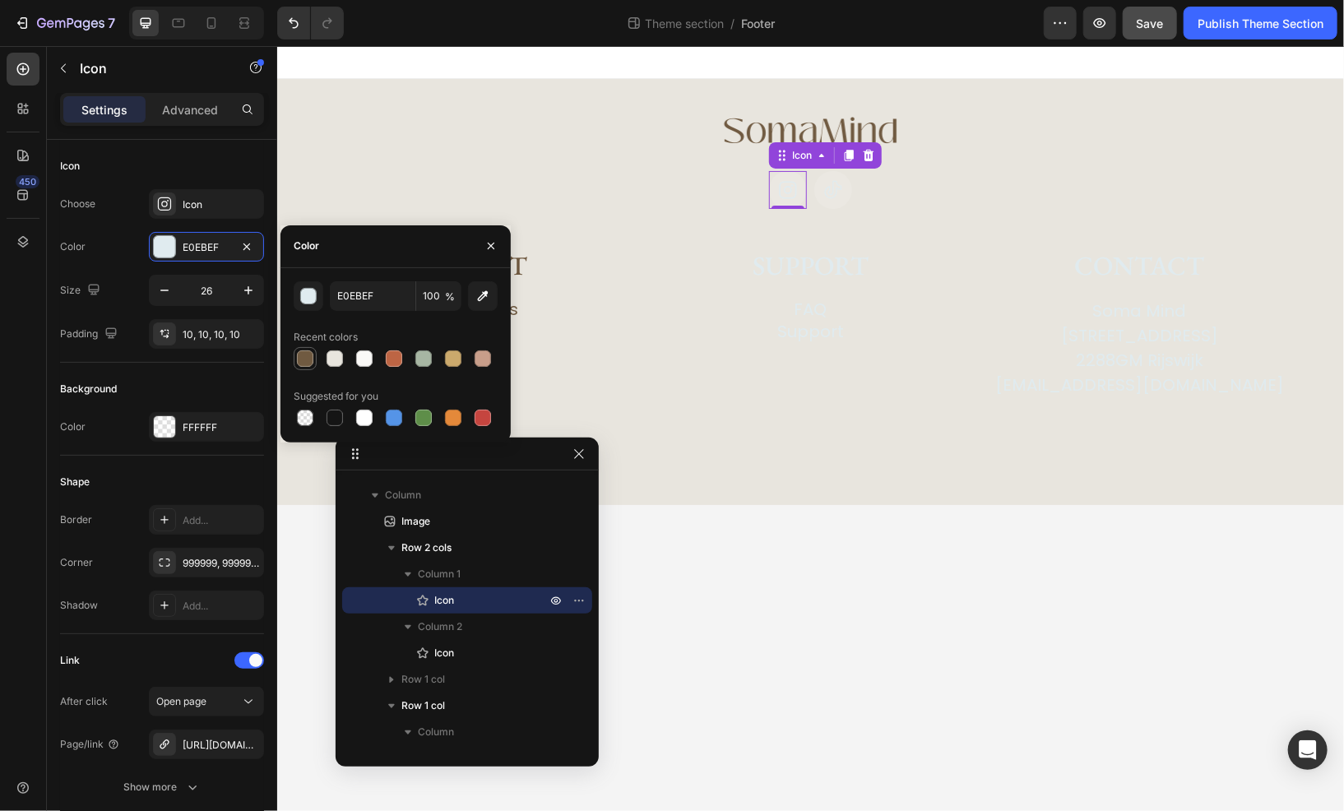
click at [302, 363] on div at bounding box center [305, 359] width 16 height 16
type input "705A41"
click at [829, 184] on icon at bounding box center [832, 189] width 21 height 21
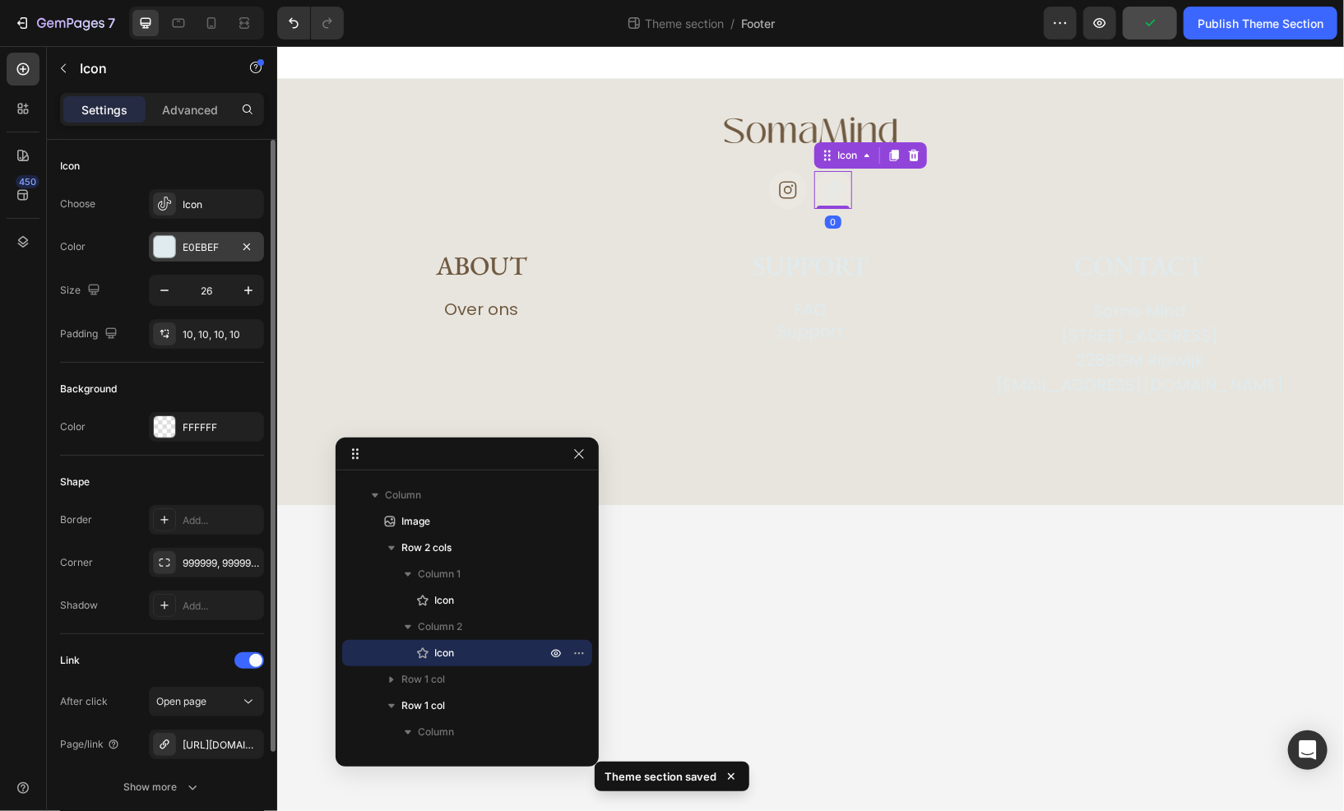
click at [178, 248] on div "E0EBEF" at bounding box center [206, 247] width 115 height 30
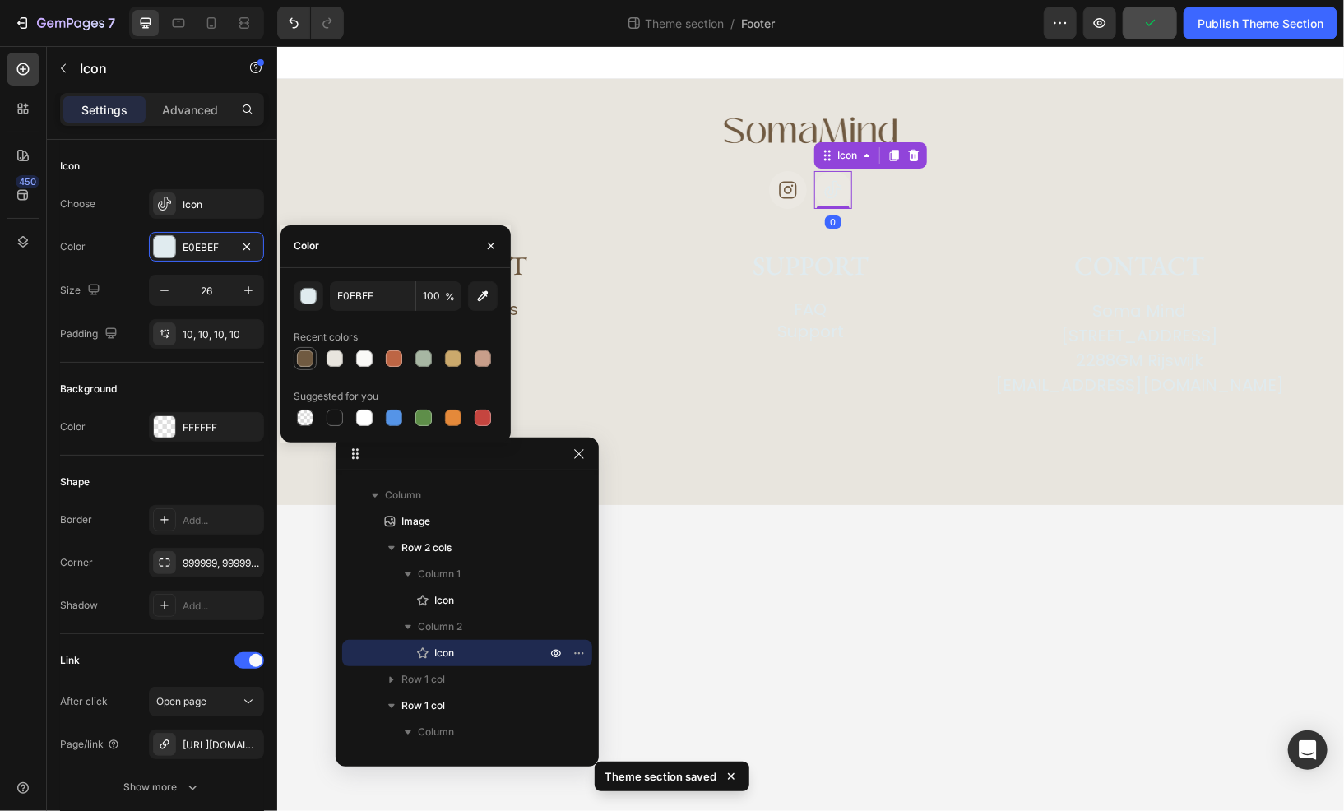
click at [300, 354] on div at bounding box center [305, 359] width 16 height 16
type input "705A41"
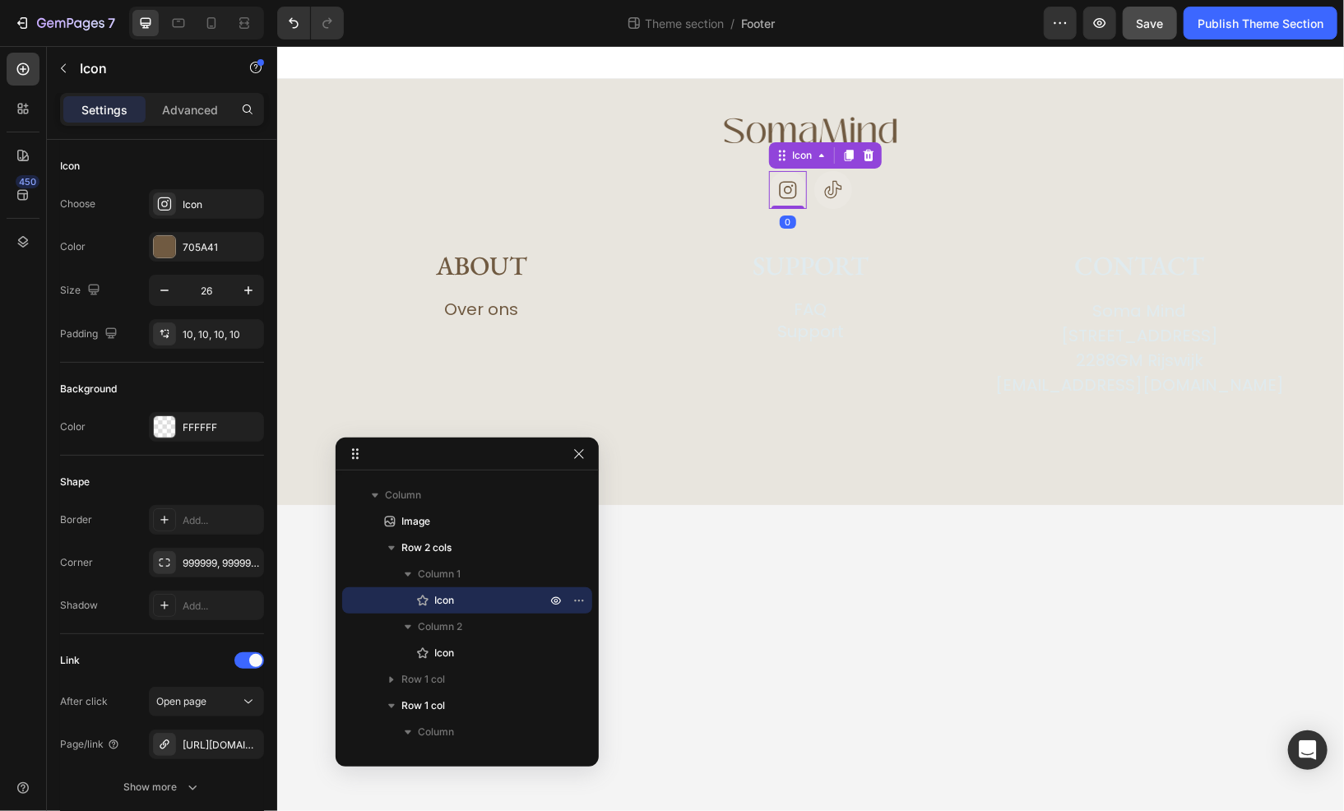
click at [773, 195] on div at bounding box center [788, 189] width 38 height 38
click at [782, 264] on h2 "Support" at bounding box center [810, 266] width 329 height 38
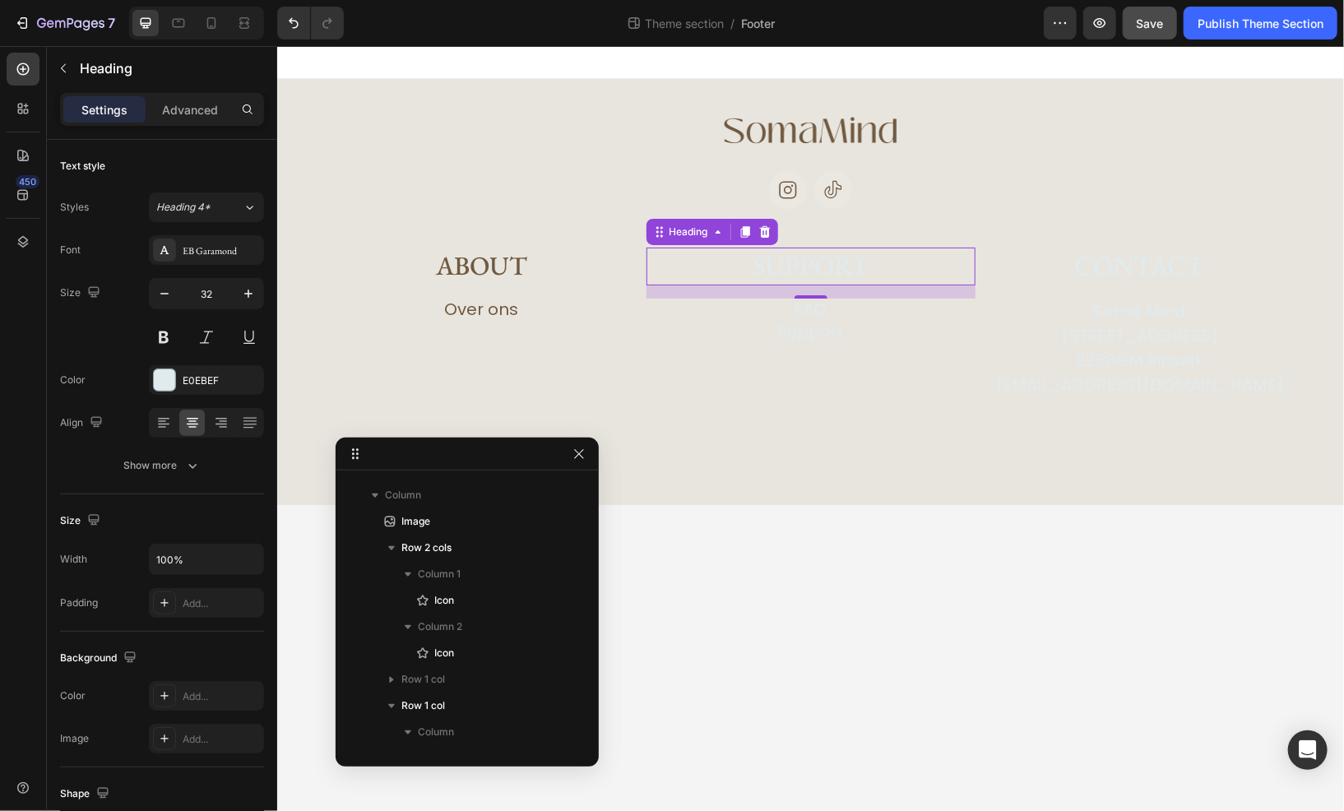
scroll to position [386, 0]
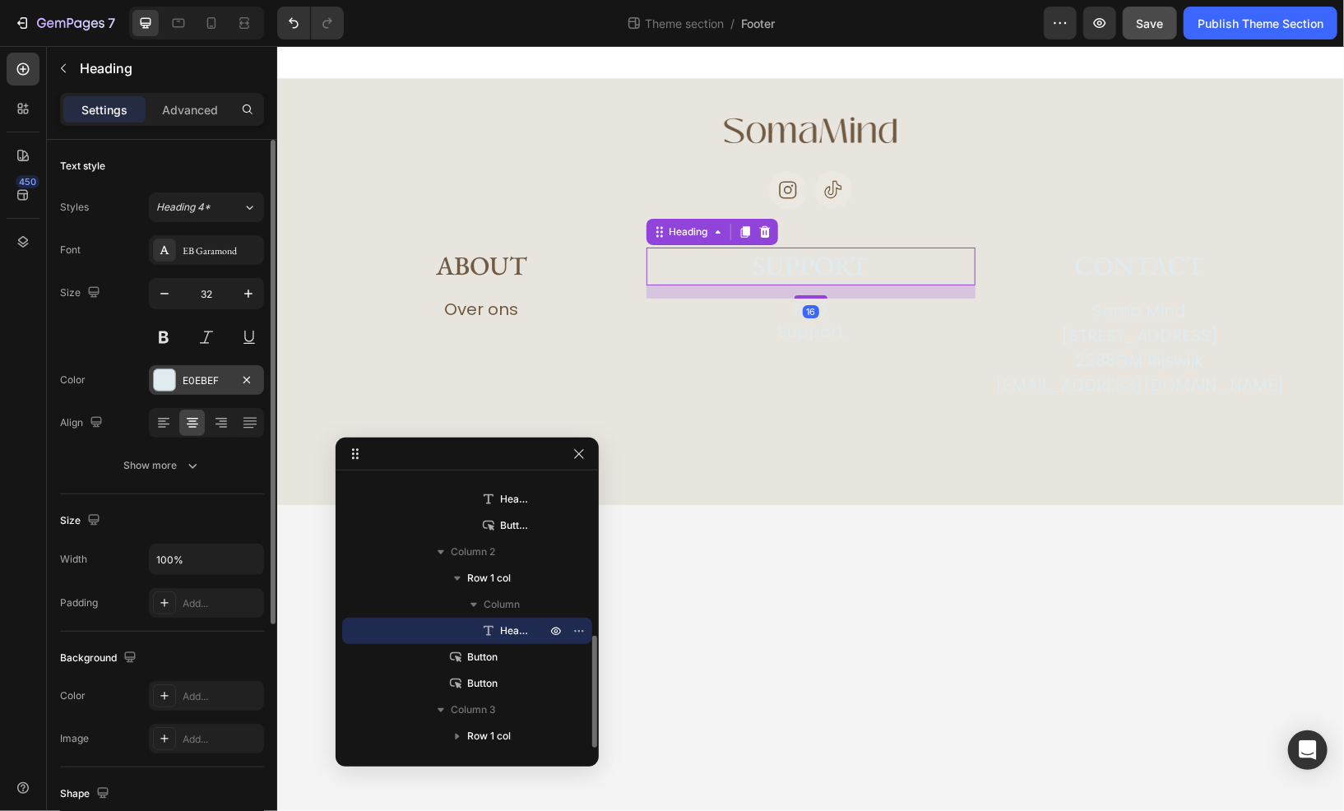
click at [194, 379] on div "E0EBEF" at bounding box center [207, 381] width 48 height 15
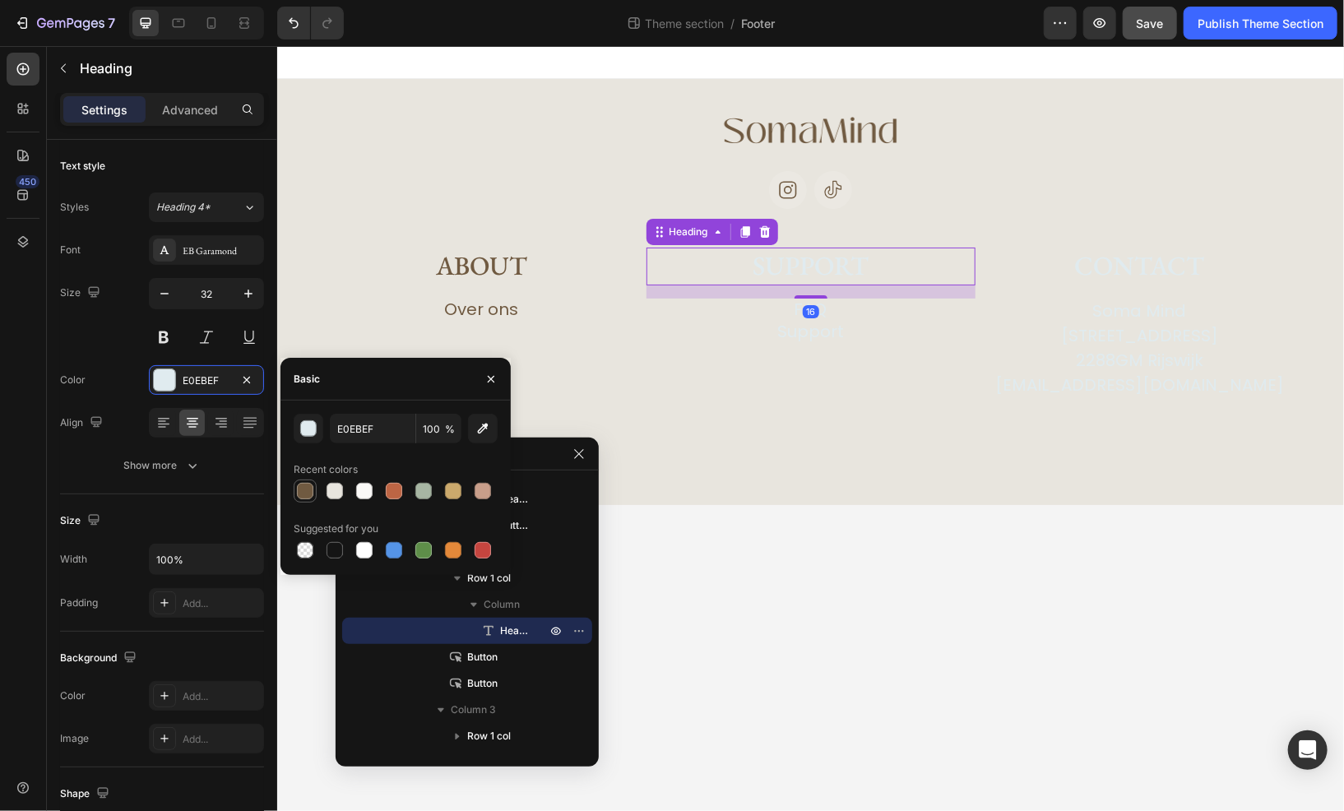
click at [312, 494] on div at bounding box center [305, 491] width 16 height 16
type input "705A41"
click at [818, 313] on p "FAQ" at bounding box center [810, 308] width 33 height 21
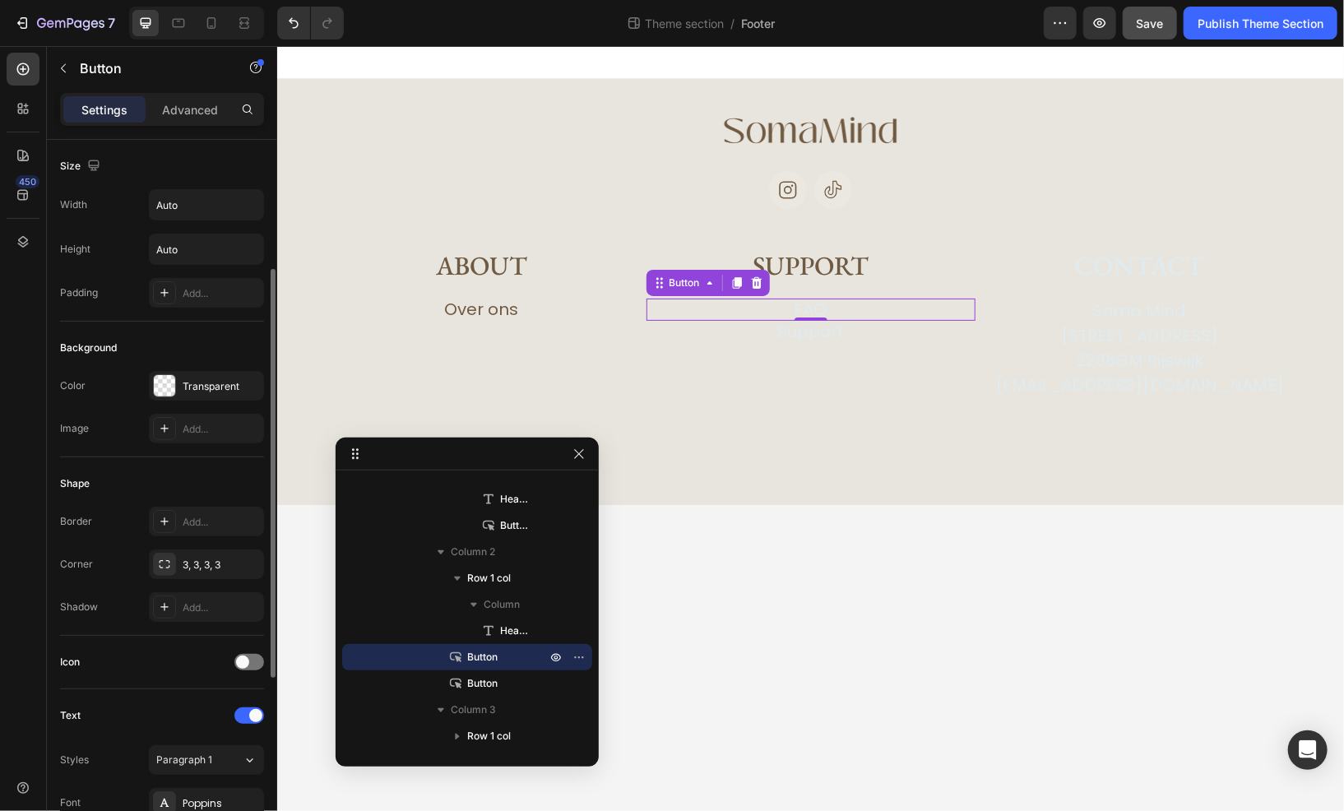
scroll to position [165, 0]
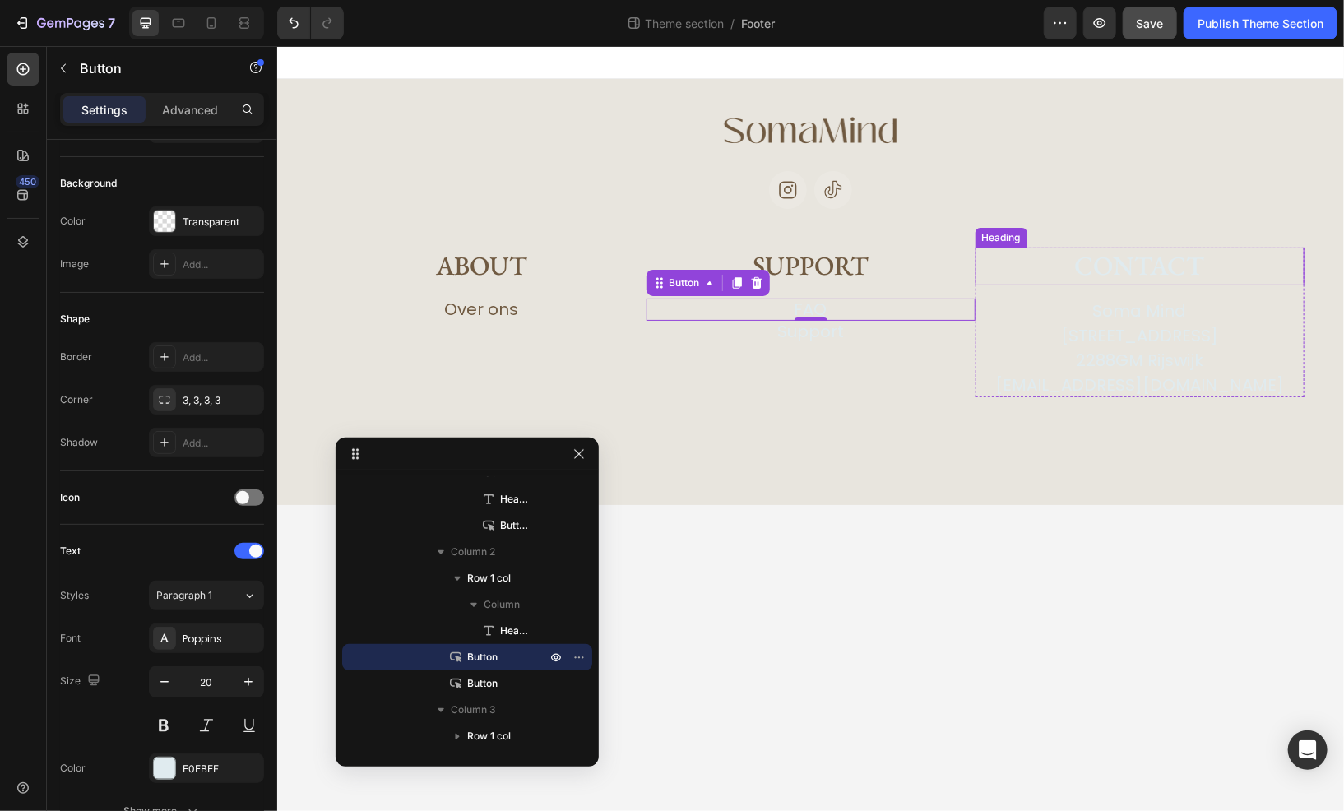
click at [1125, 263] on h2 "Contact" at bounding box center [1139, 266] width 329 height 38
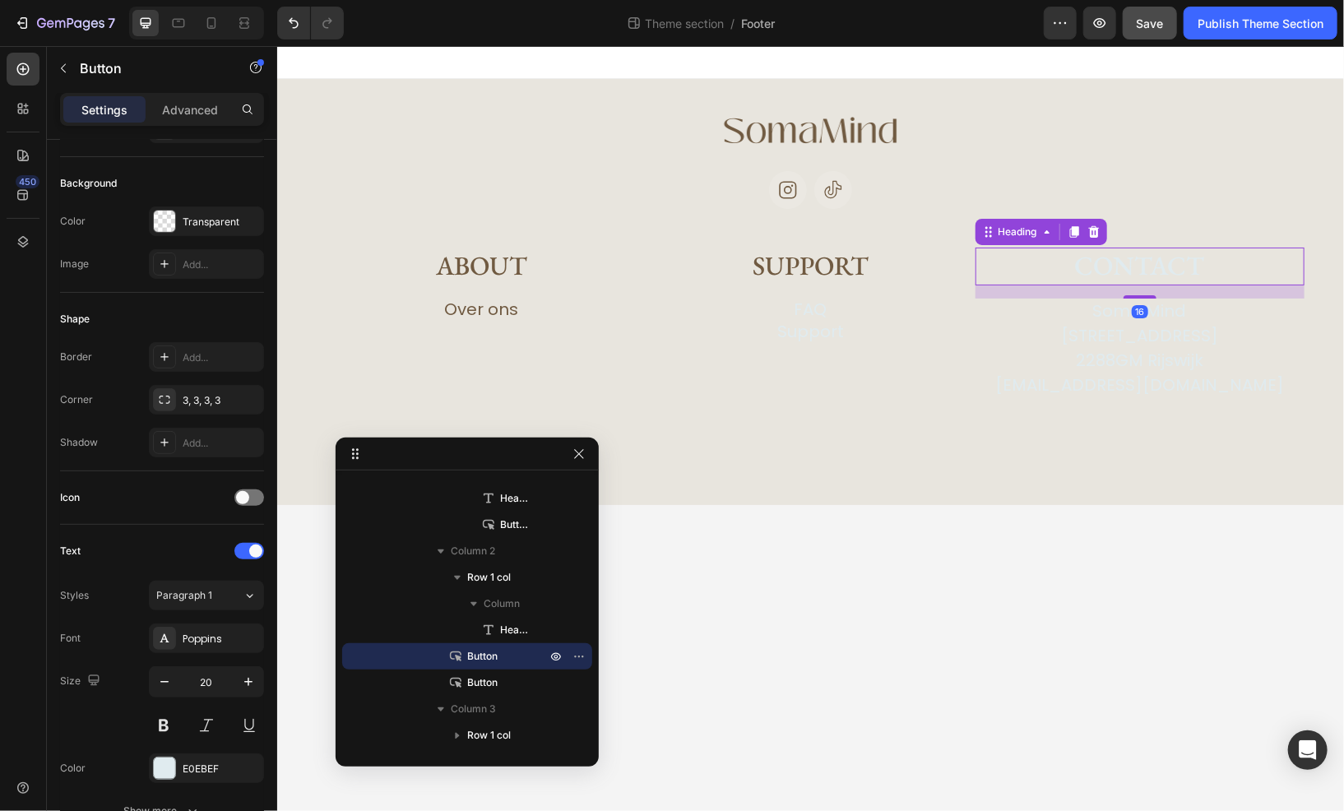
scroll to position [0, 0]
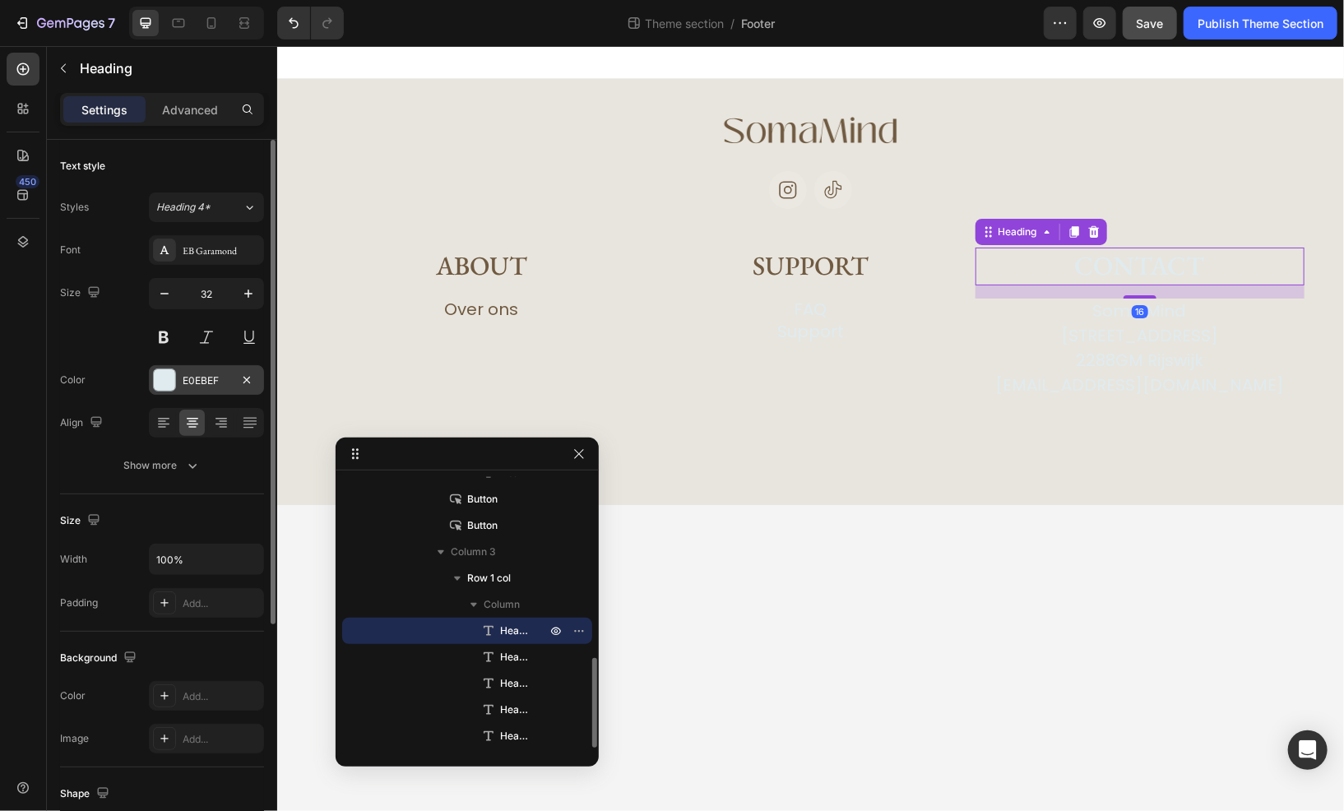
click at [188, 383] on div "E0EBEF" at bounding box center [207, 381] width 48 height 15
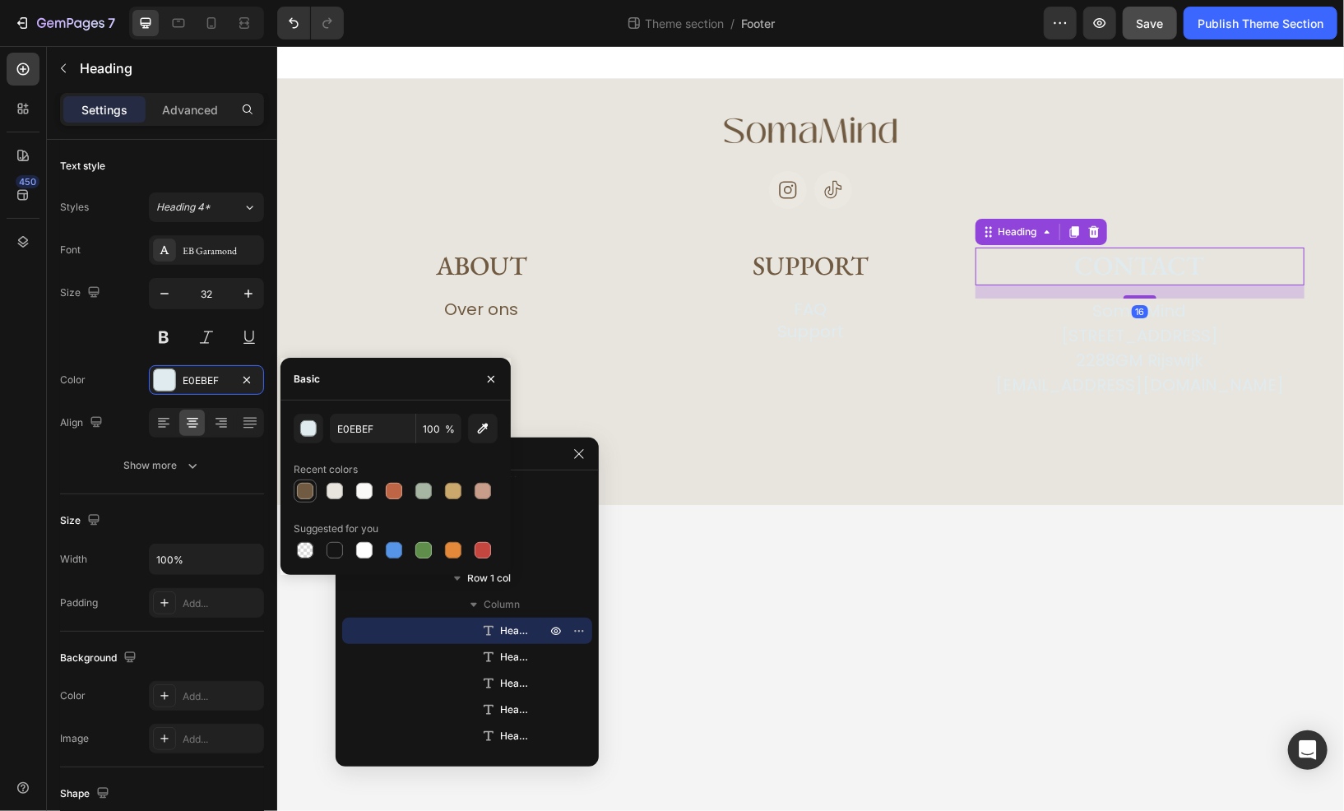
click at [309, 499] on div at bounding box center [305, 491] width 16 height 16
type input "705A41"
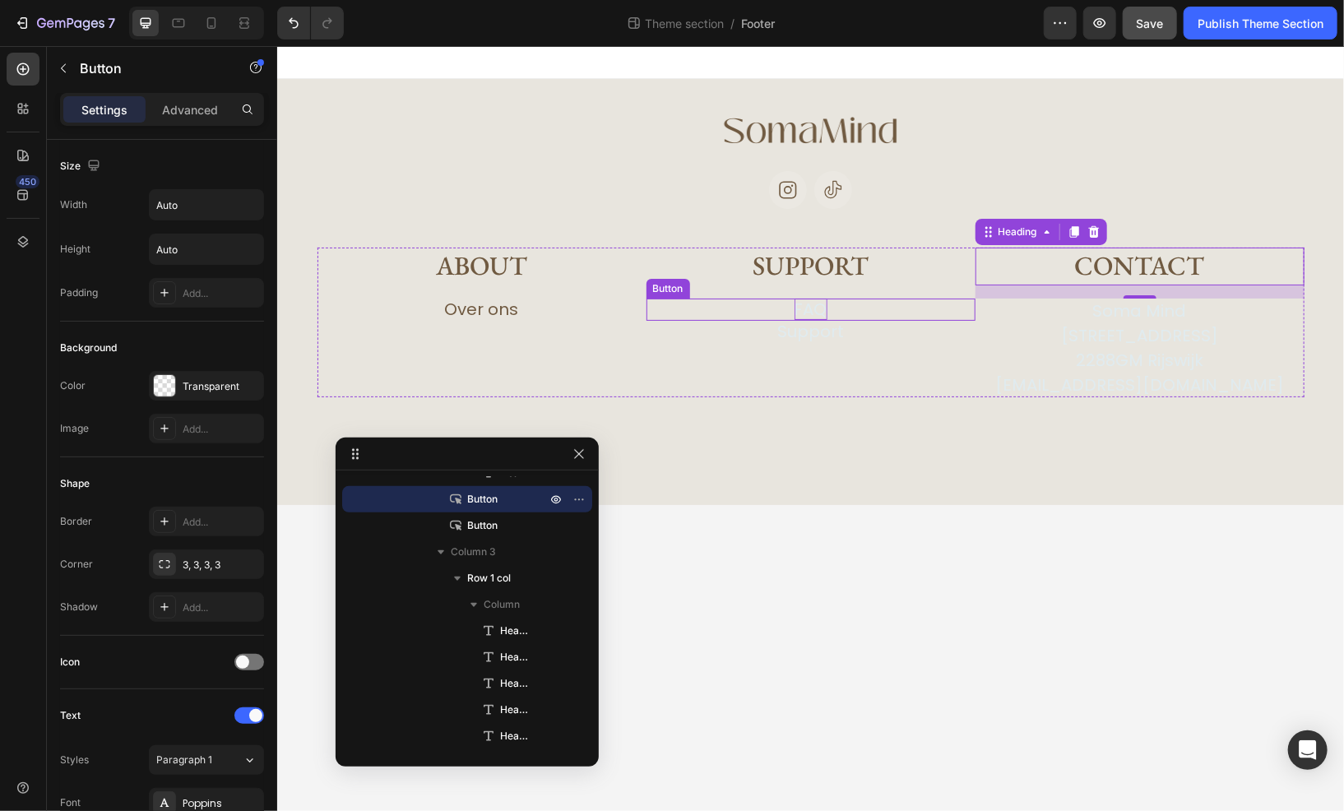
click at [819, 308] on p "FAQ" at bounding box center [810, 308] width 33 height 21
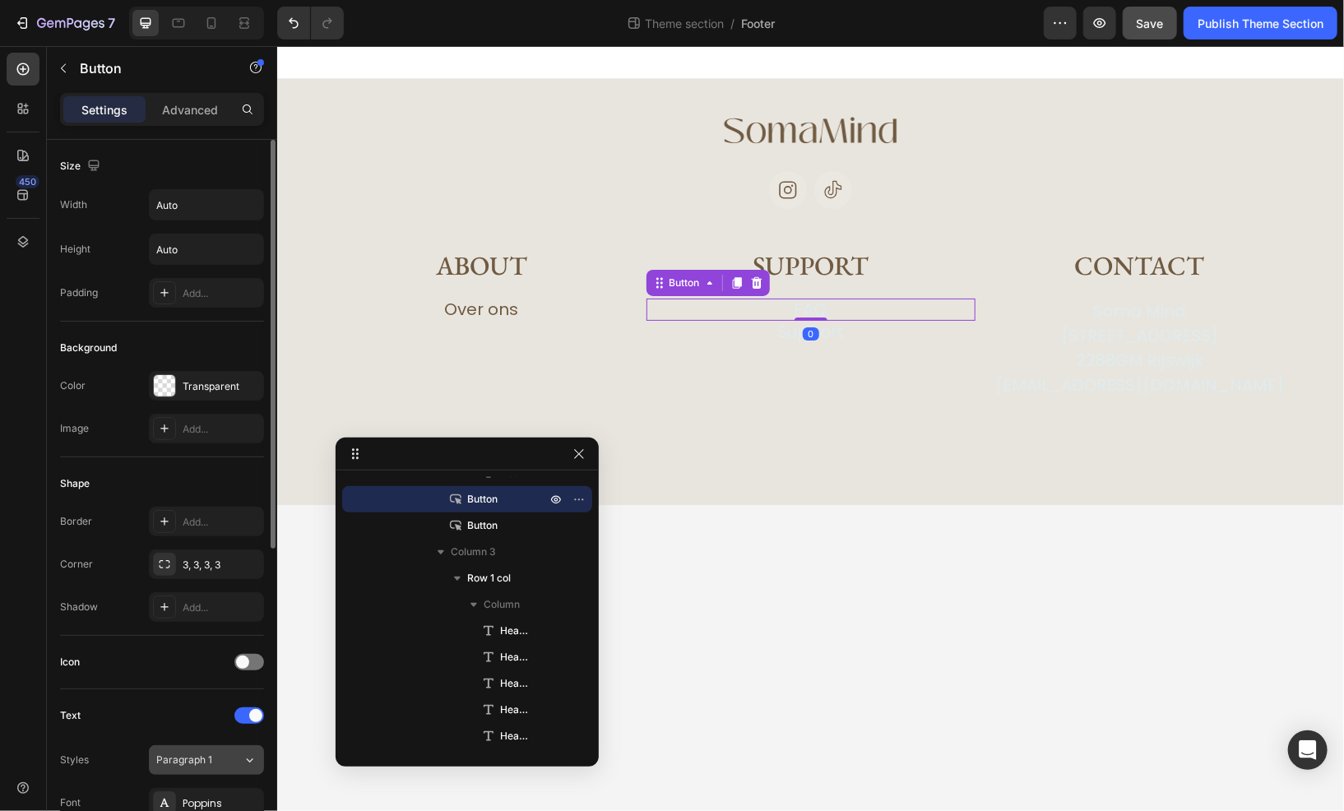
scroll to position [165, 0]
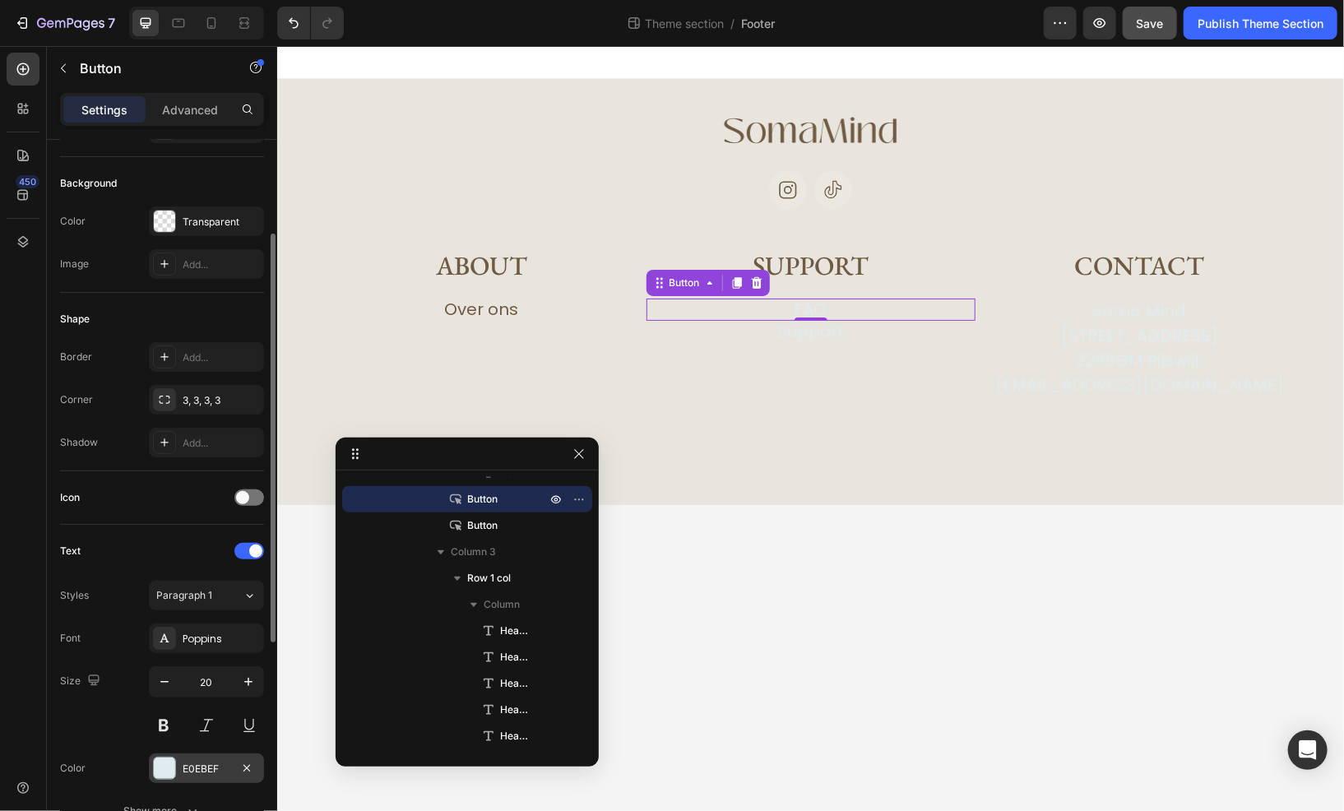
click at [211, 755] on div "E0EBEF" at bounding box center [206, 769] width 115 height 30
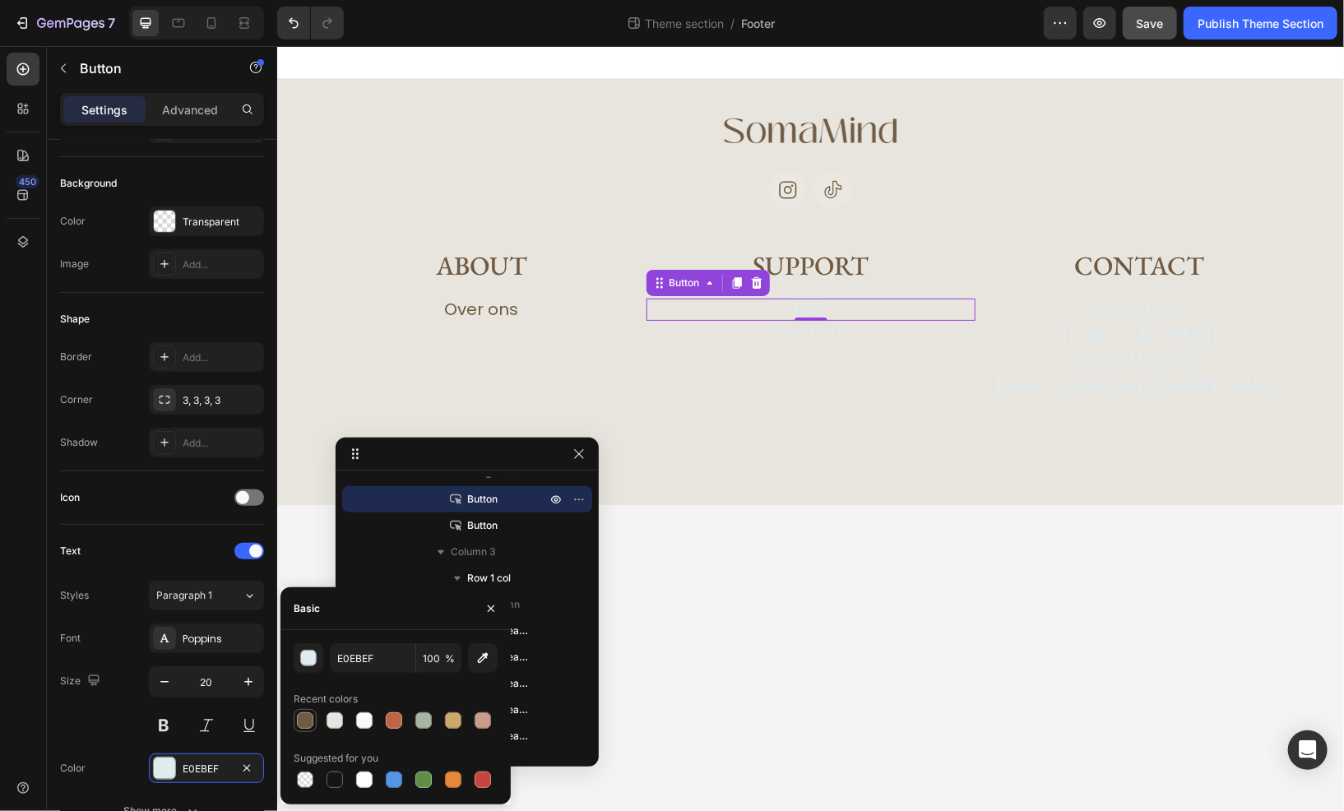
click at [306, 725] on div at bounding box center [305, 721] width 16 height 16
type input "705A41"
click at [821, 333] on p "Support" at bounding box center [810, 330] width 67 height 21
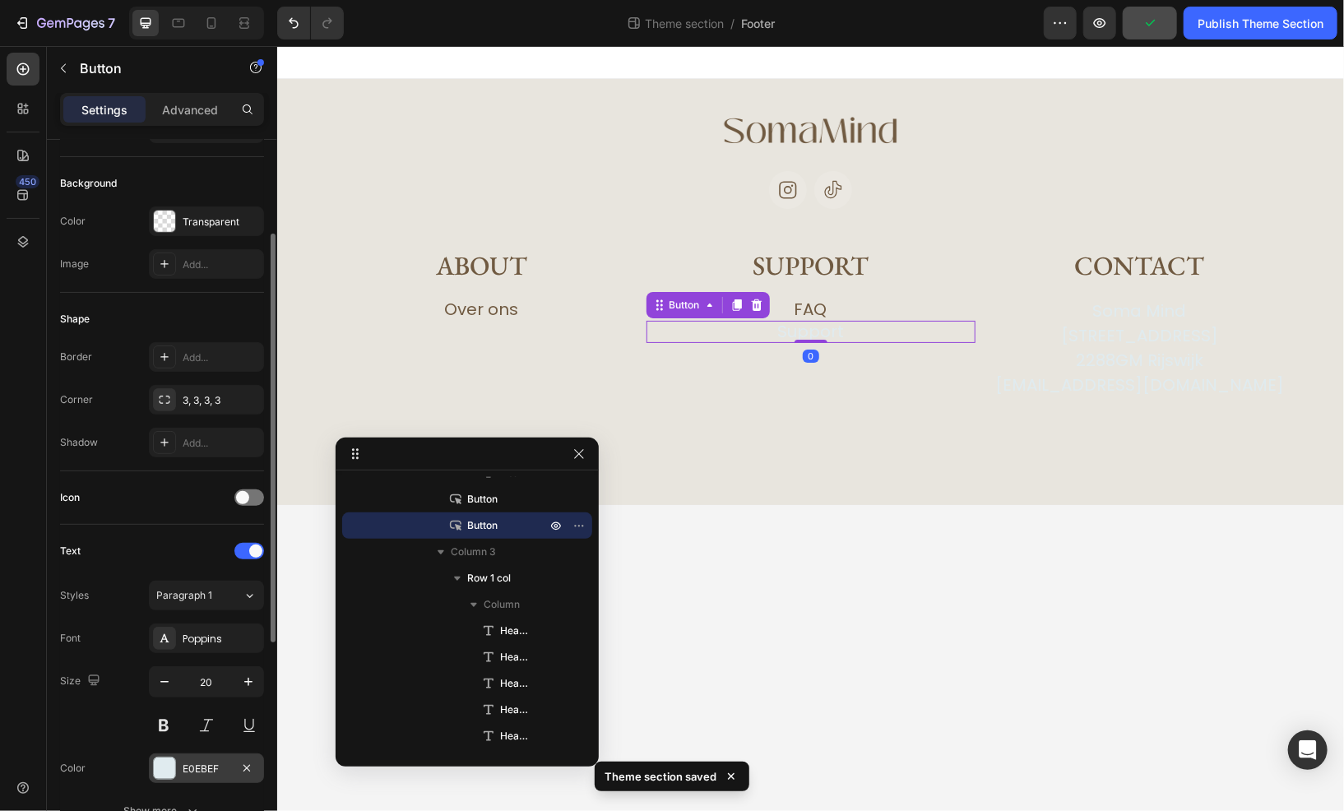
click at [215, 763] on div "E0EBEF" at bounding box center [207, 769] width 48 height 15
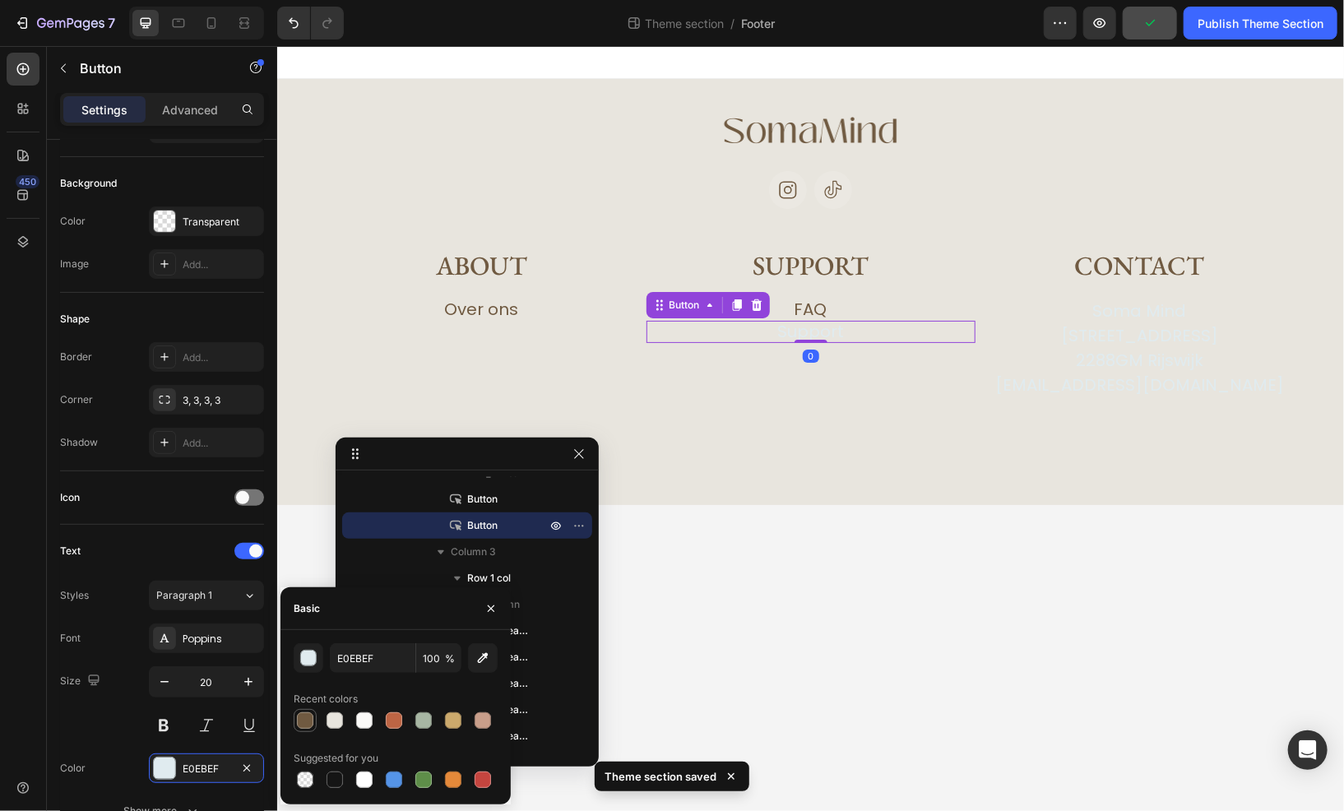
click at [297, 729] on div at bounding box center [305, 721] width 20 height 20
type input "705A41"
click at [1108, 305] on h2 "Soma Mind" at bounding box center [1139, 310] width 329 height 25
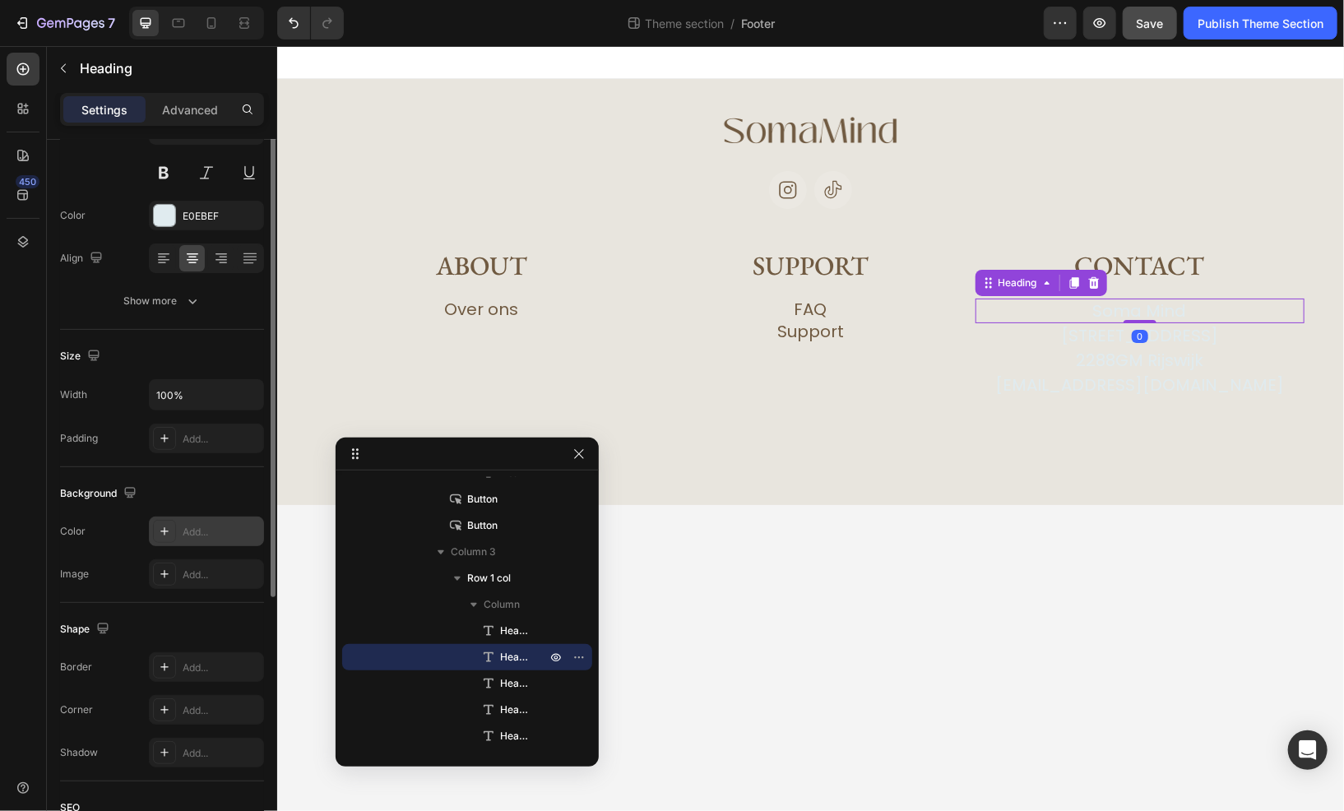
scroll to position [0, 0]
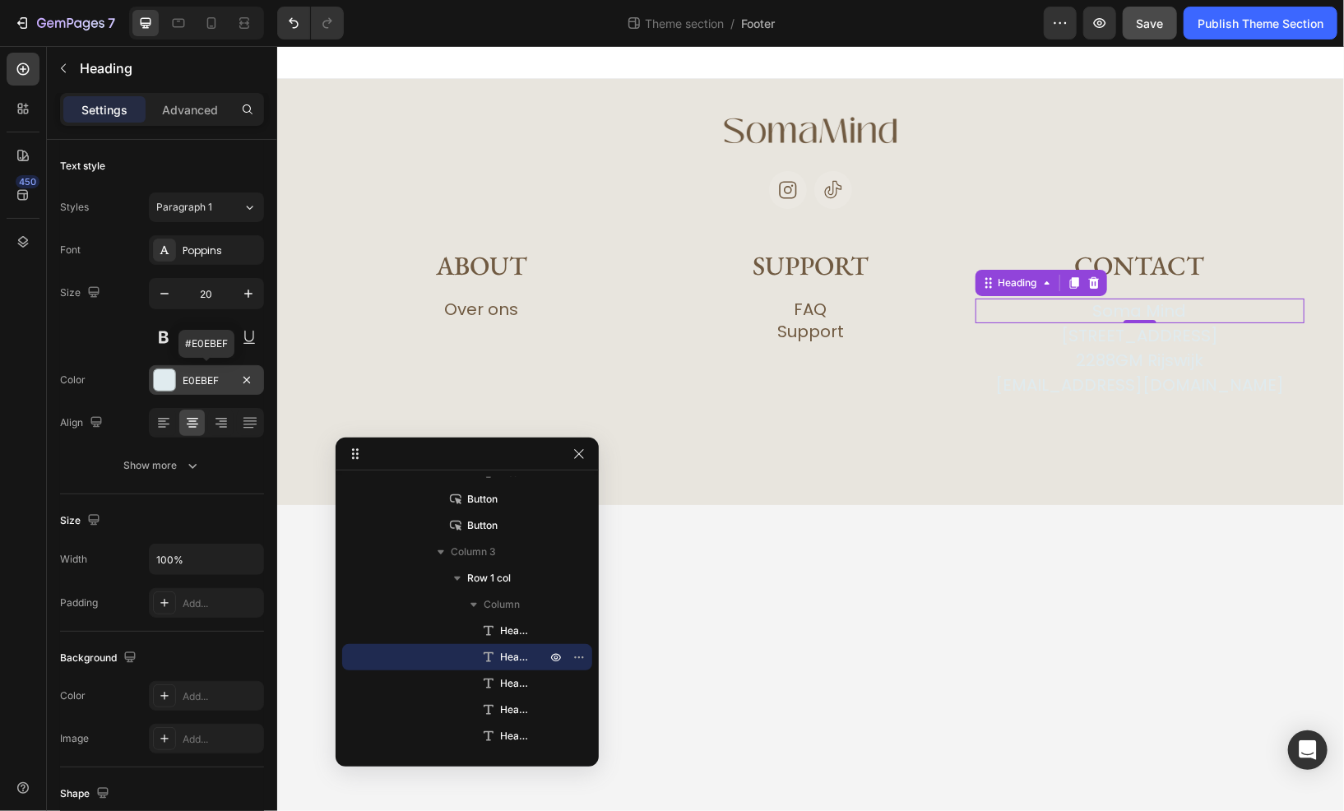
click at [193, 385] on div "E0EBEF" at bounding box center [207, 381] width 48 height 15
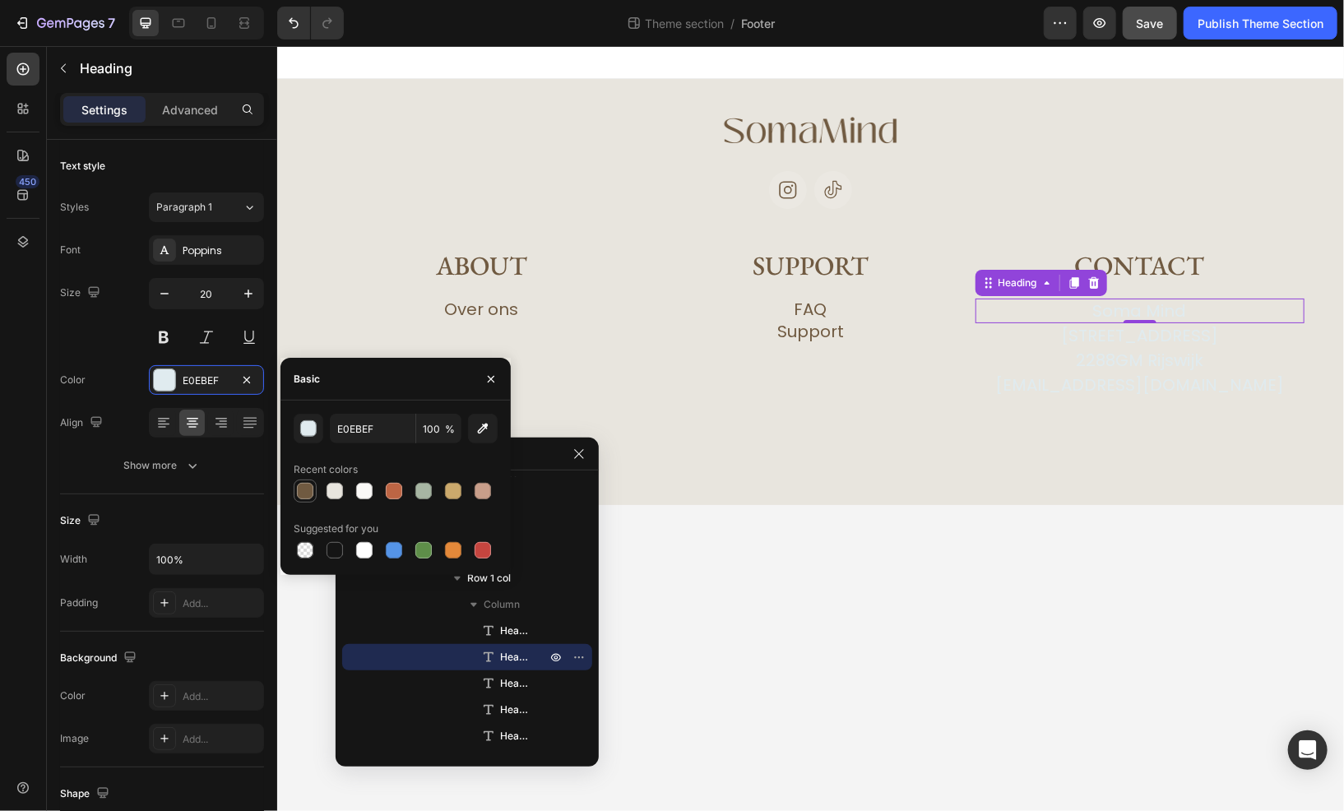
click at [301, 490] on div at bounding box center [305, 491] width 16 height 16
type input "705A41"
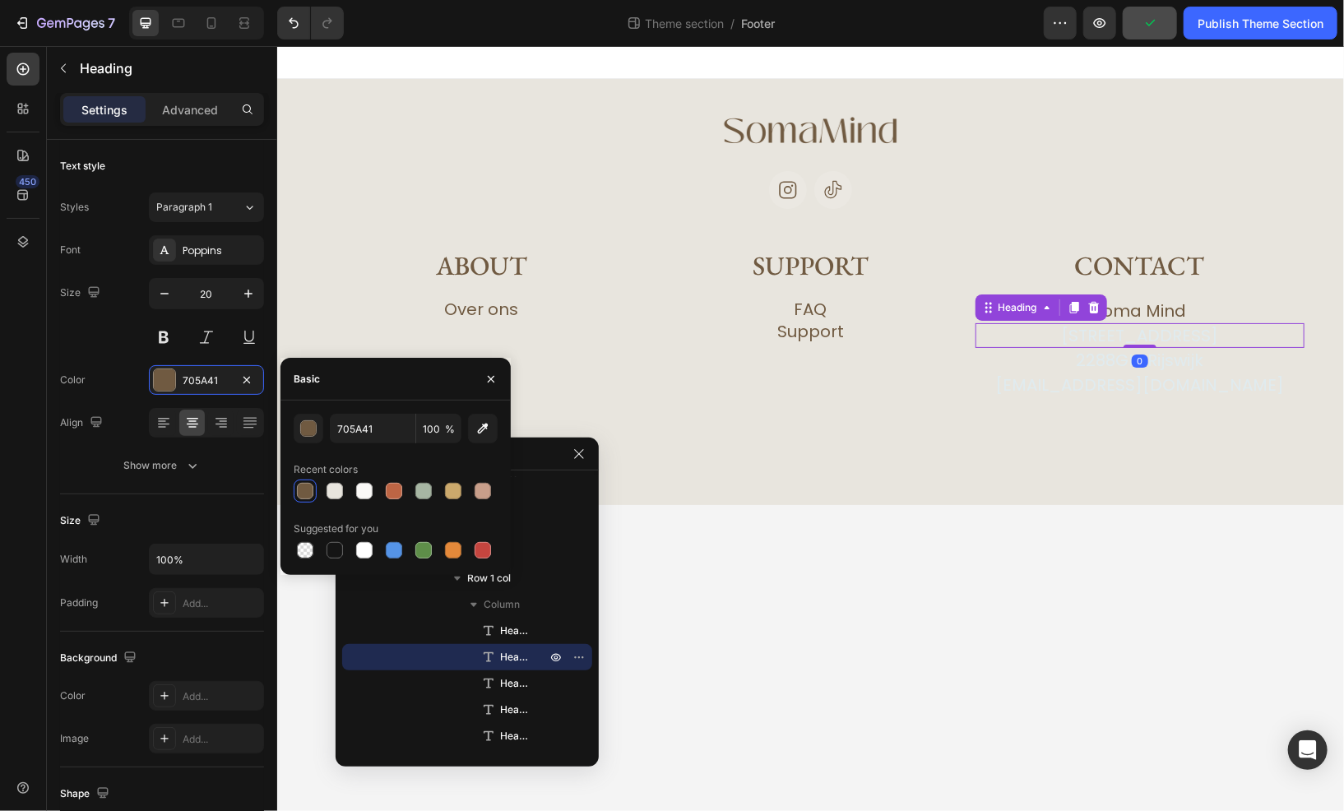
click at [1118, 330] on h2 "Veraartlaan 12" at bounding box center [1139, 335] width 329 height 25
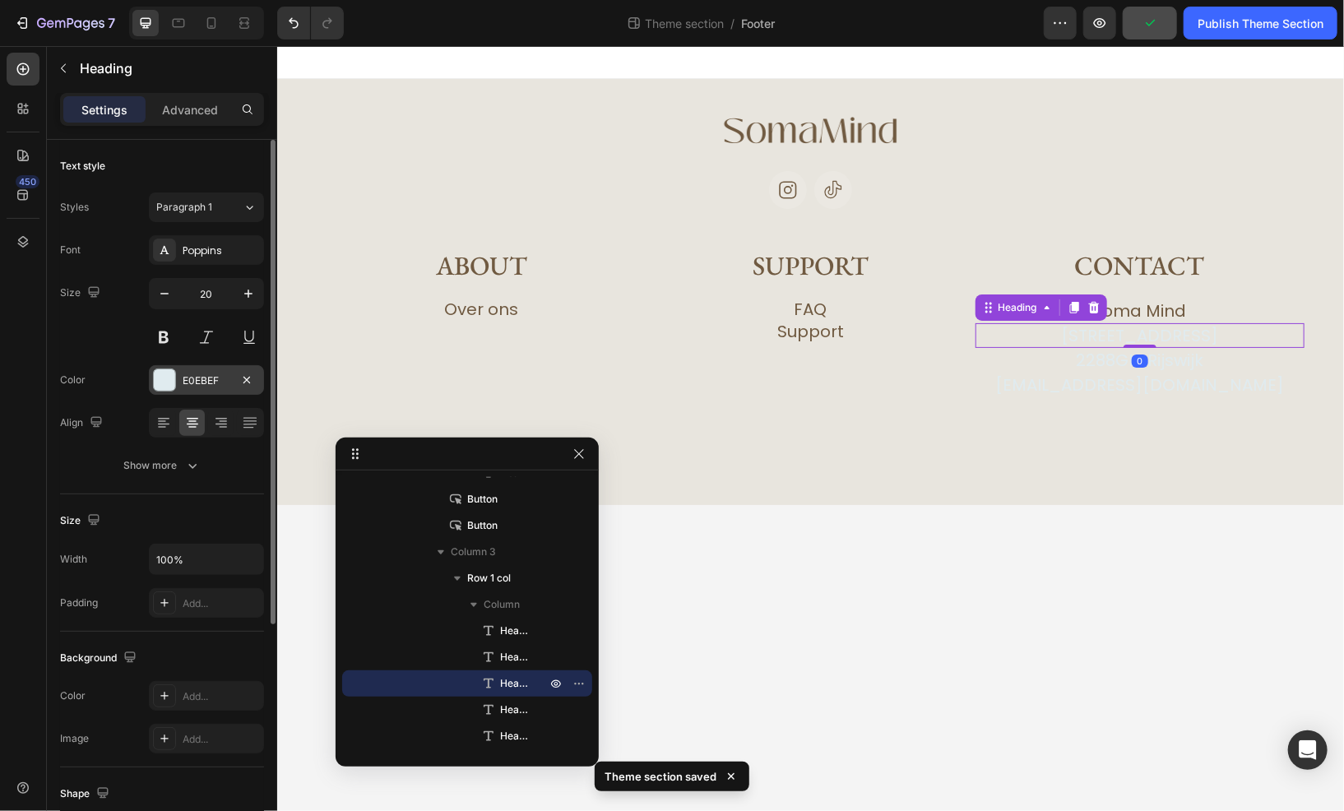
click at [165, 391] on div "E0EBEF" at bounding box center [206, 380] width 115 height 30
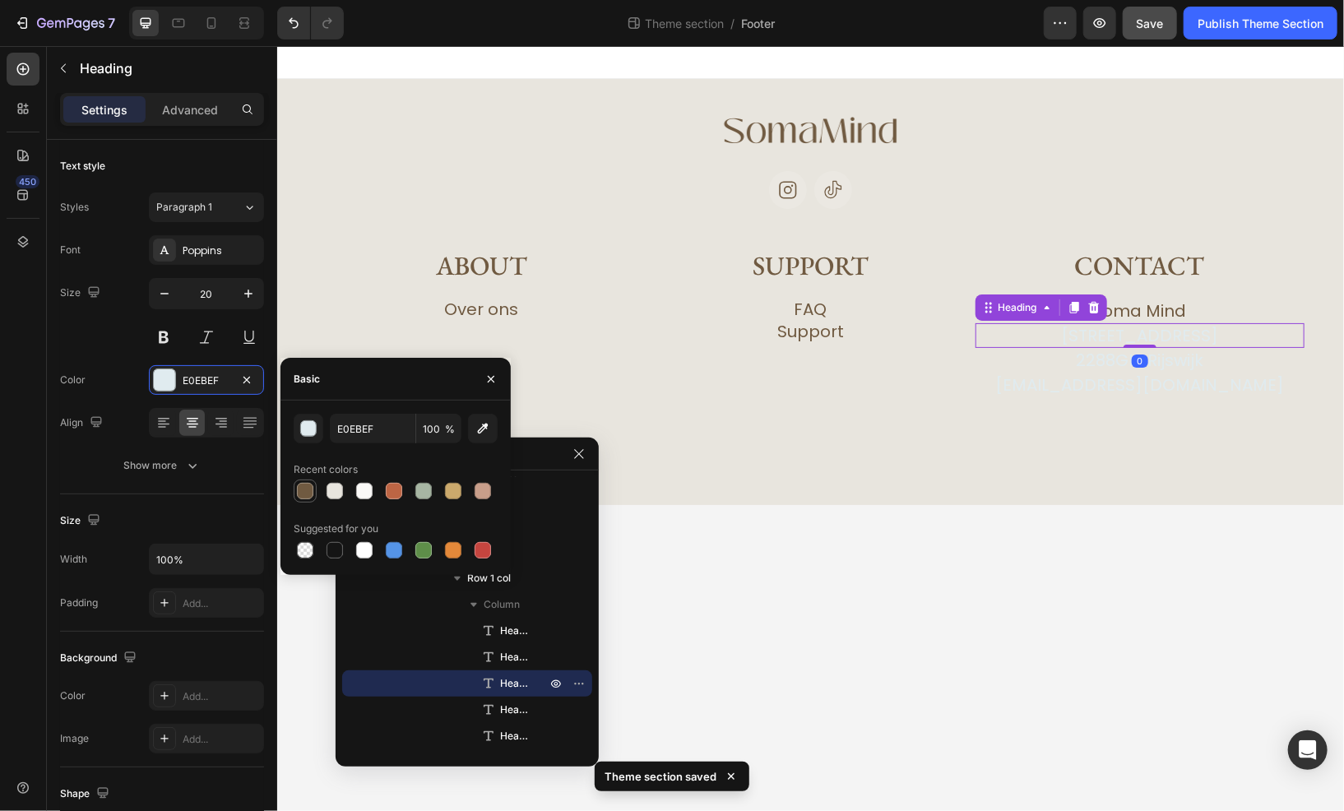
drag, startPoint x: 303, startPoint y: 490, endPoint x: 472, endPoint y: 370, distance: 207.3
click at [303, 490] on div at bounding box center [305, 491] width 16 height 16
type input "705A41"
click at [1111, 356] on h2 "2288GM Rijswijk" at bounding box center [1139, 359] width 329 height 25
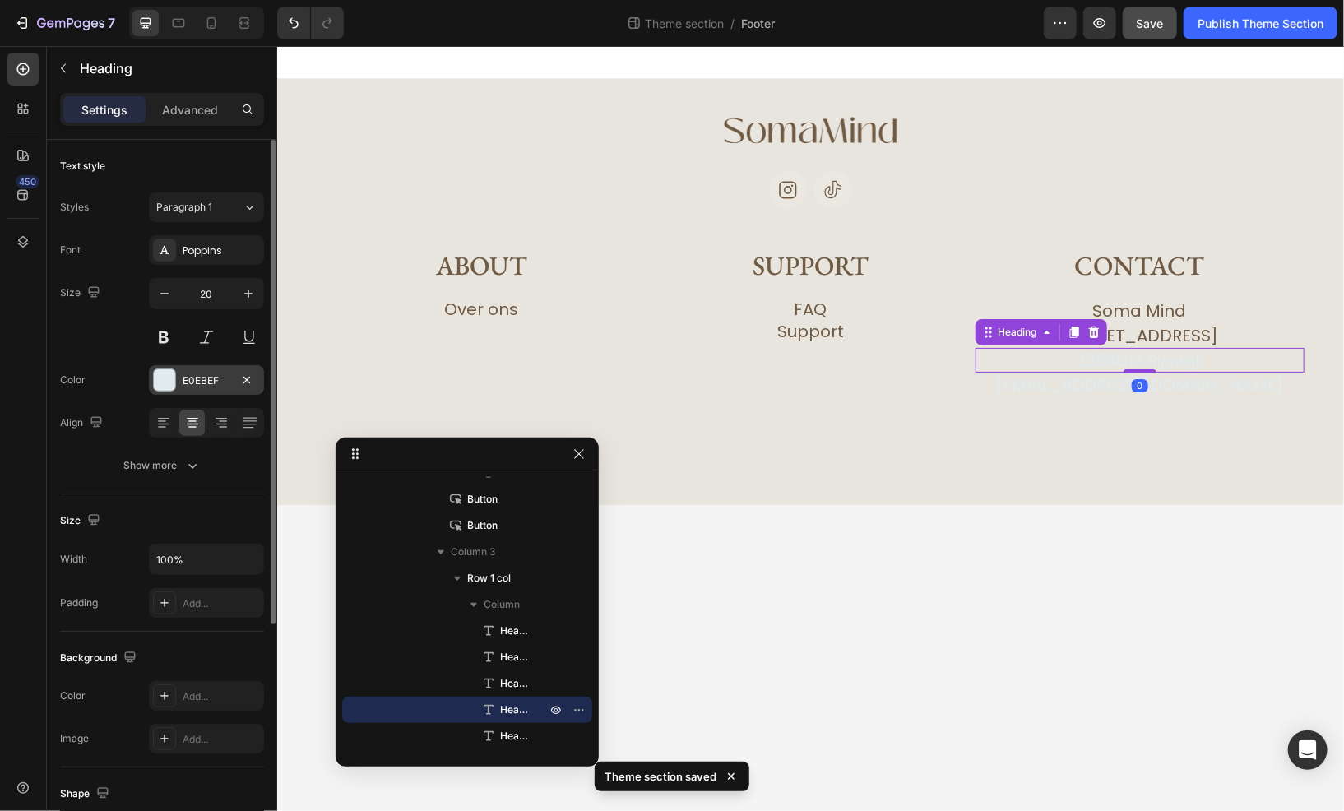
click at [168, 377] on div at bounding box center [164, 379] width 21 height 21
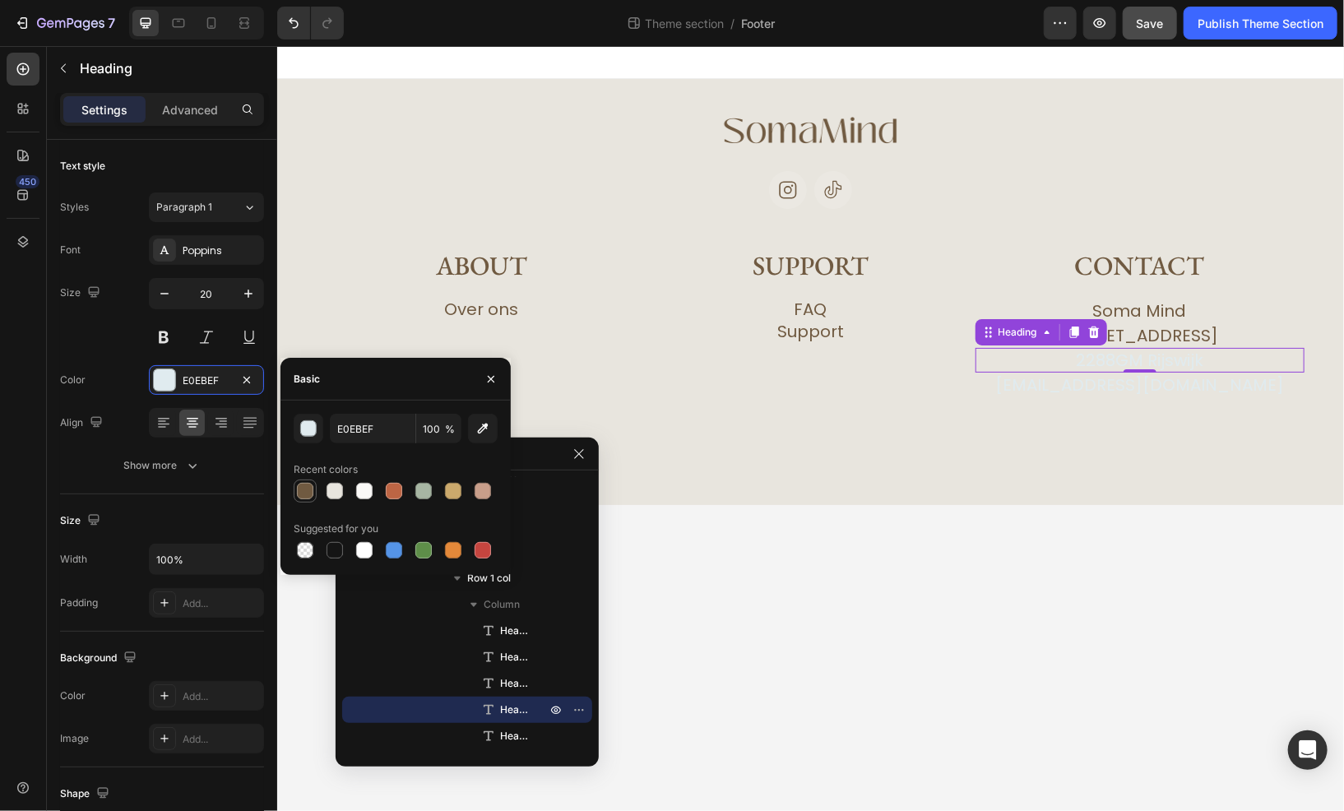
drag, startPoint x: 304, startPoint y: 495, endPoint x: 423, endPoint y: 370, distance: 172.3
click at [304, 495] on div at bounding box center [305, 491] width 16 height 16
type input "705A41"
click at [1098, 379] on h2 "info@herbsmagic.nl" at bounding box center [1139, 384] width 329 height 25
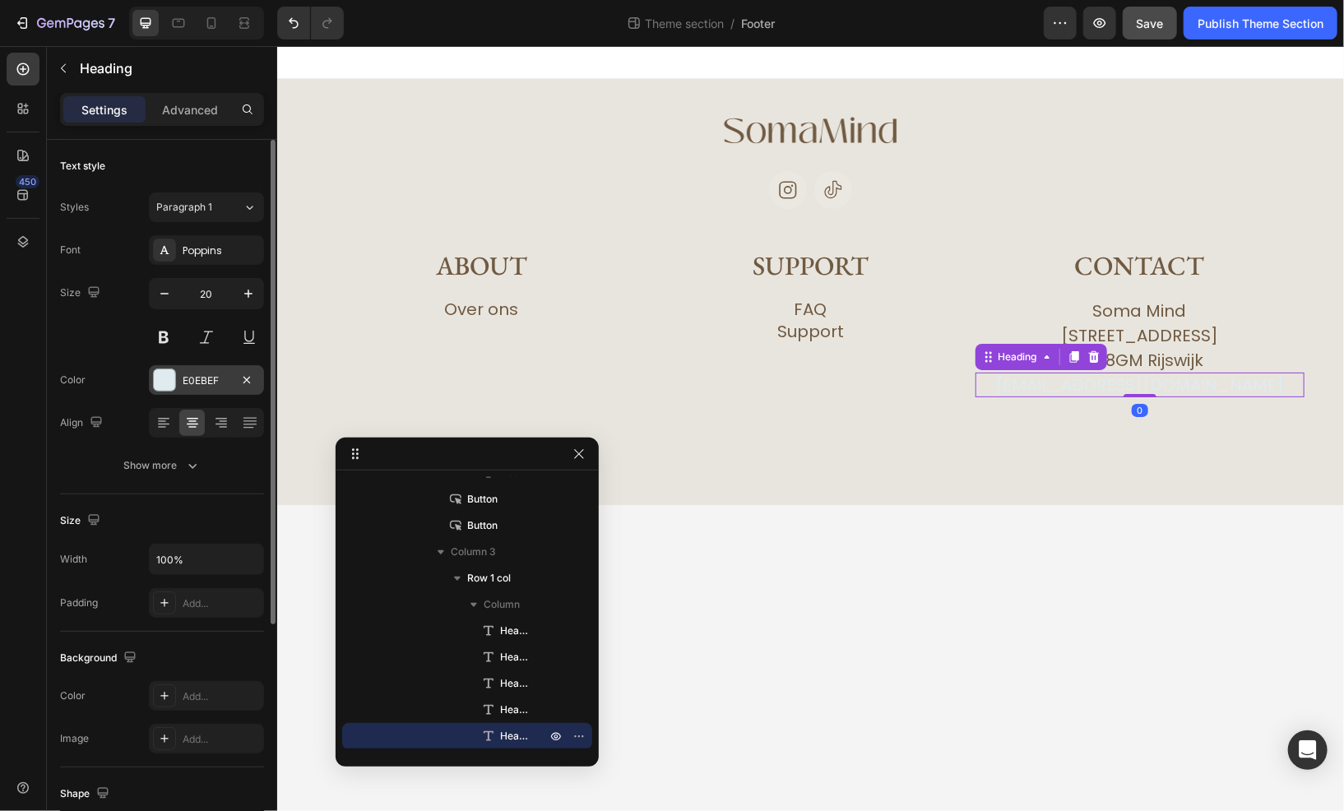
click at [156, 391] on div "E0EBEF" at bounding box center [206, 380] width 115 height 30
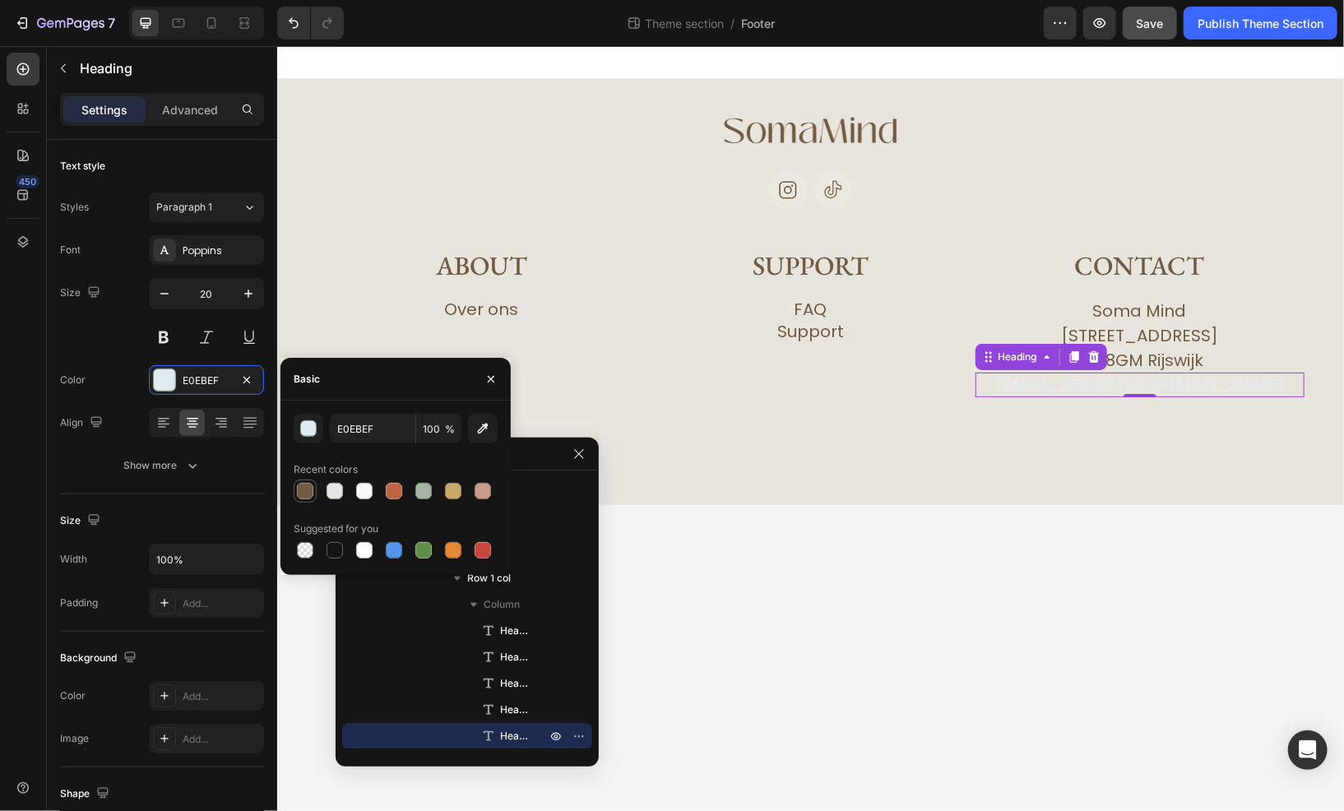
click at [309, 489] on div at bounding box center [305, 491] width 16 height 16
type input "705A41"
click at [989, 466] on div "Image Icon Icon Row About Heading Over ons Button Row Support Heading FAQ Butto…" at bounding box center [809, 291] width 1067 height 426
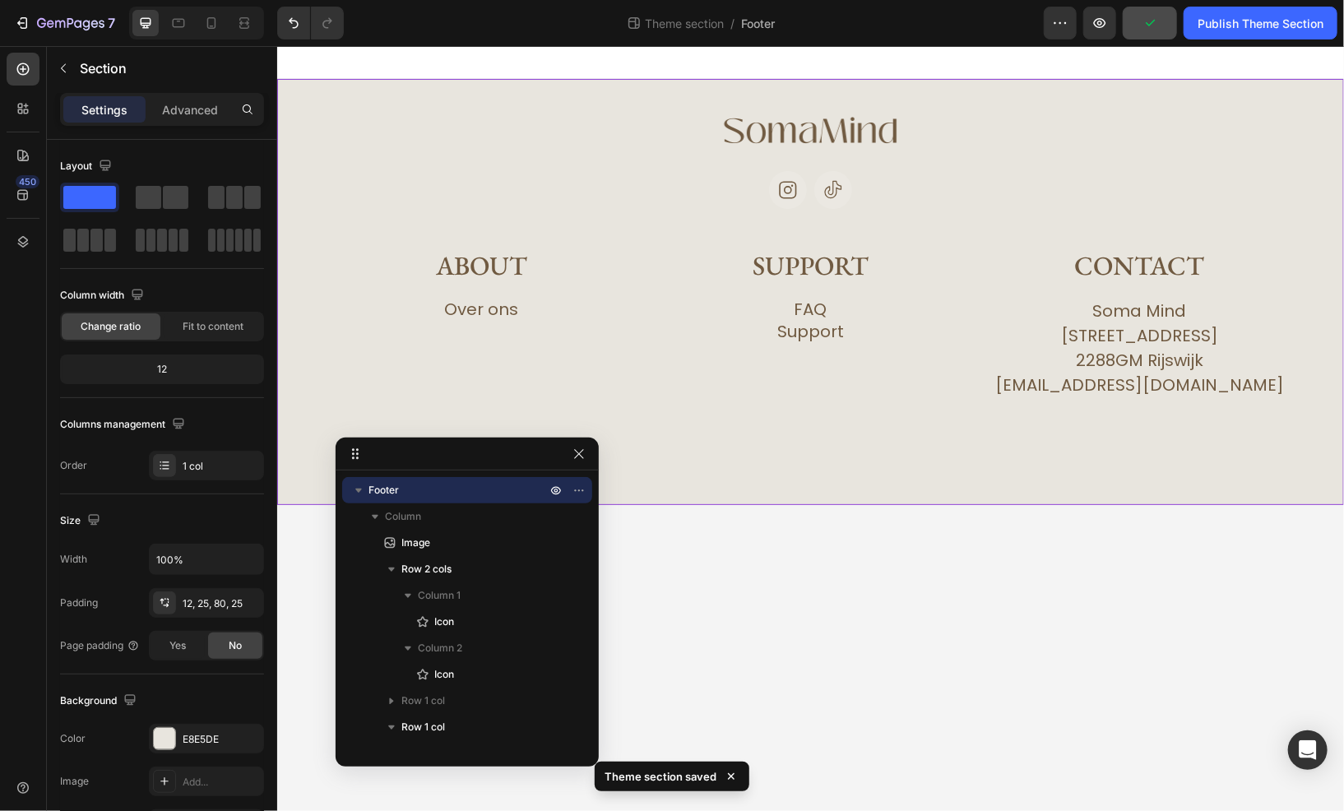
click at [751, 485] on div "Image Icon Icon Row About Heading Over ons Button Row Support Heading FAQ Butto…" at bounding box center [809, 291] width 1067 height 426
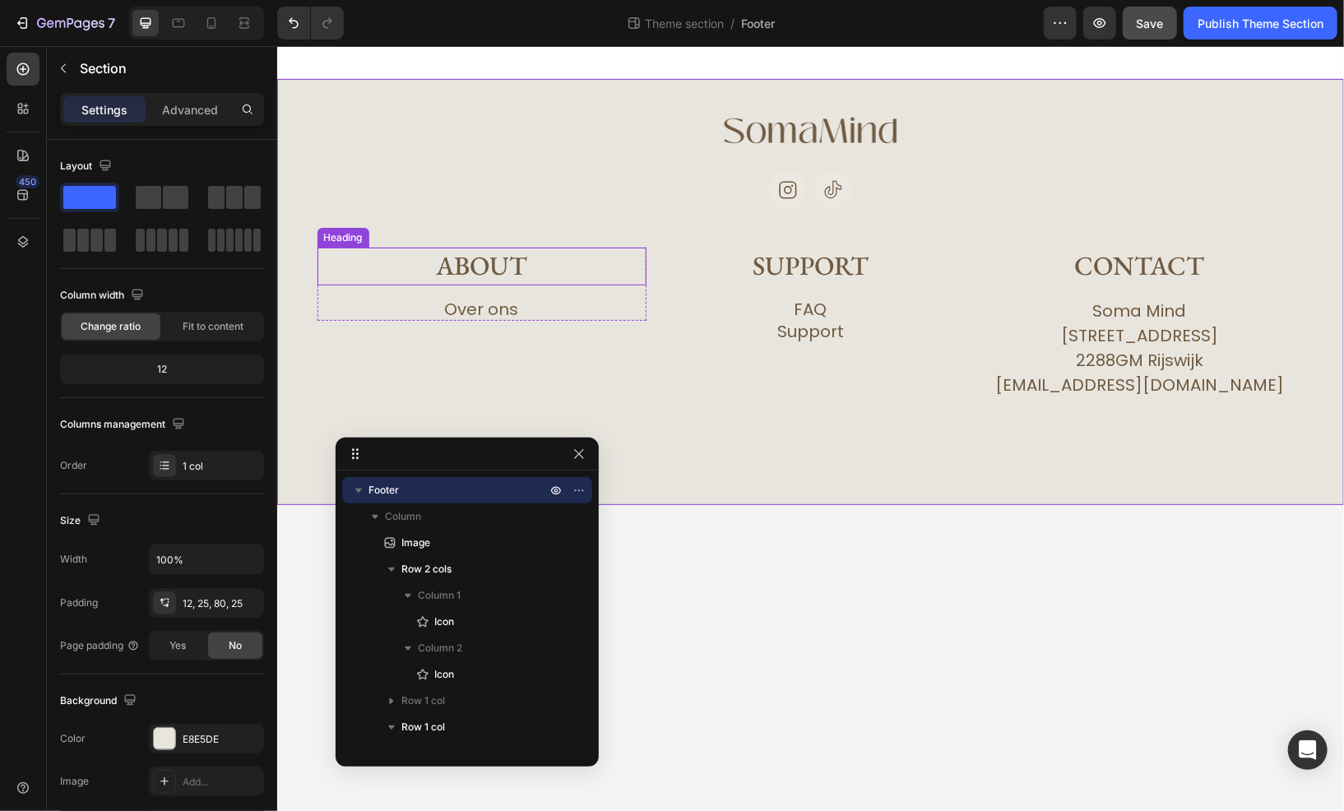
click at [492, 280] on h2 "About" at bounding box center [481, 266] width 329 height 38
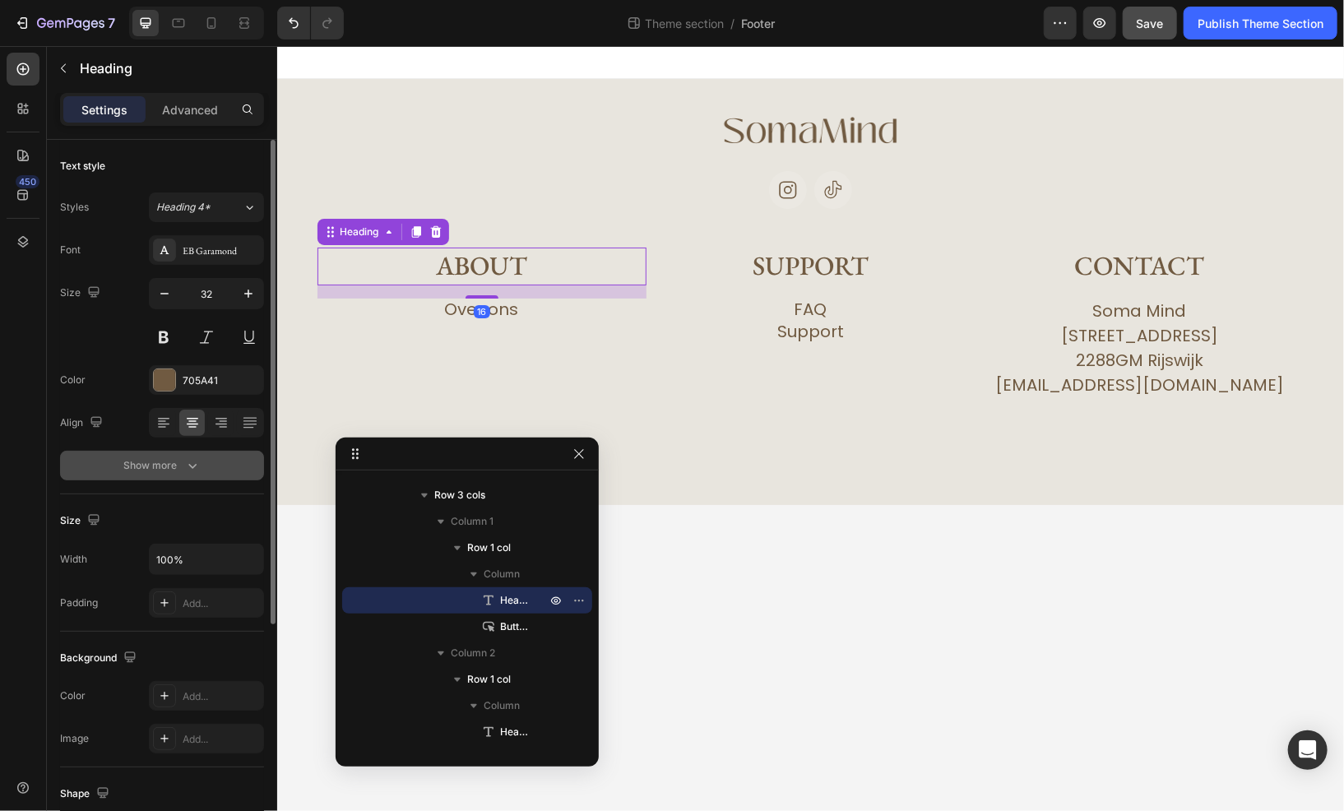
click at [194, 471] on icon "button" at bounding box center [192, 465] width 16 height 16
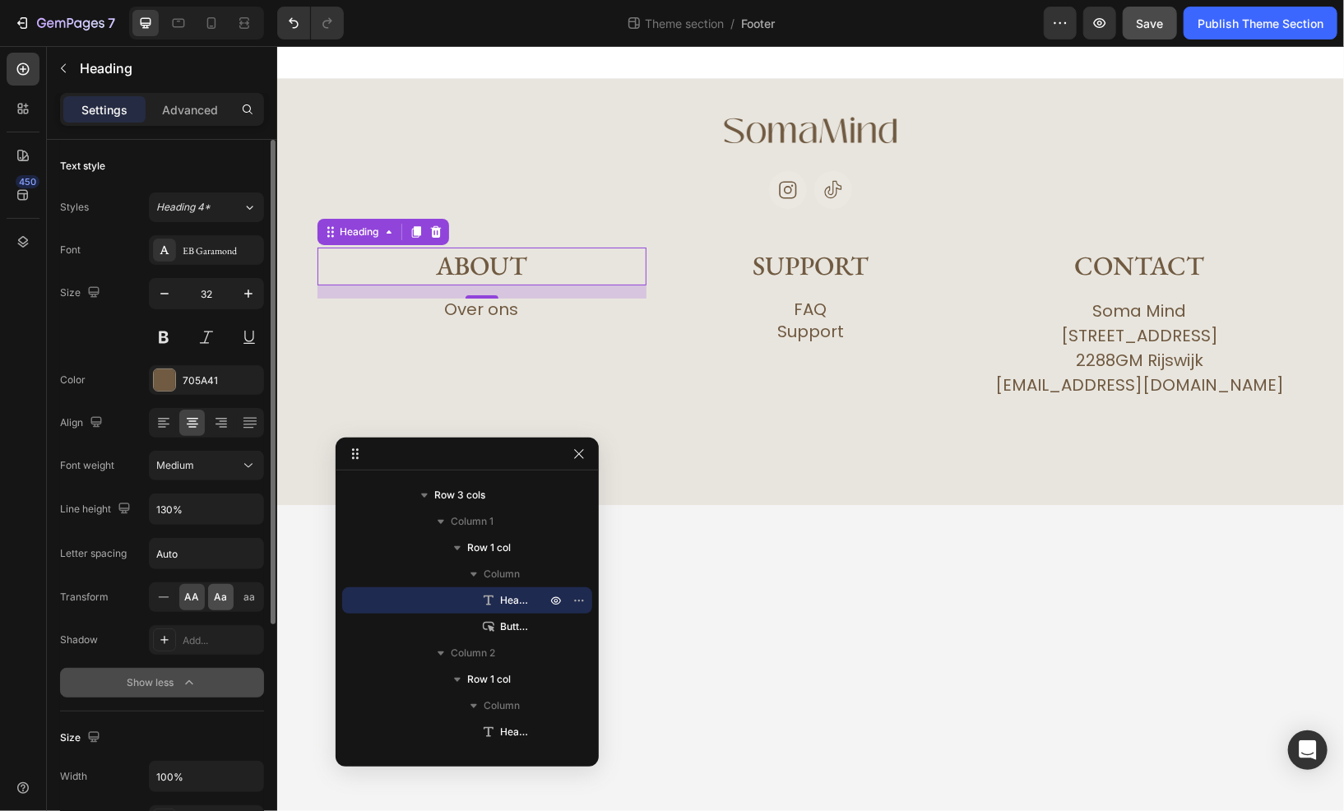
click at [221, 592] on span "Aa" at bounding box center [221, 597] width 13 height 15
click at [203, 602] on div "AA" at bounding box center [192, 597] width 26 height 26
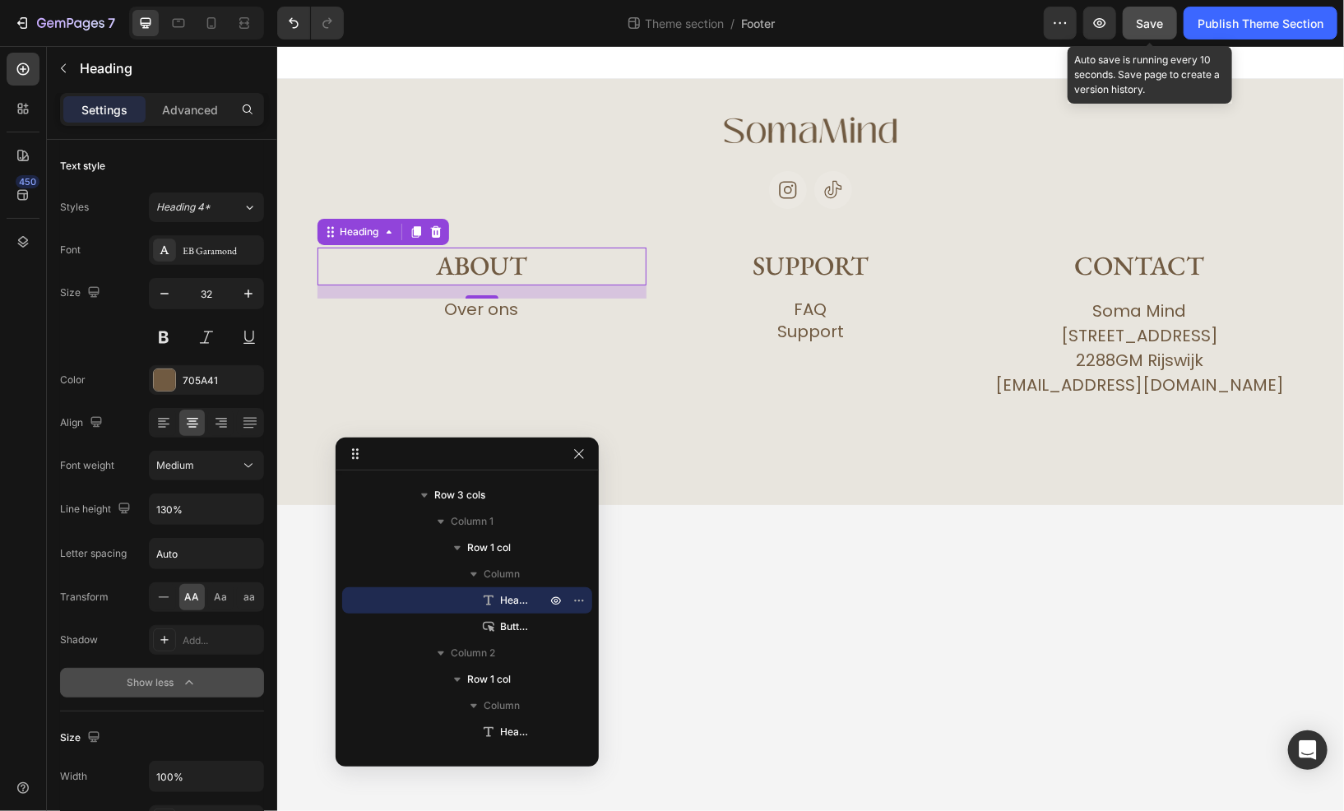
click at [1151, 35] on button "Save" at bounding box center [1150, 23] width 54 height 33
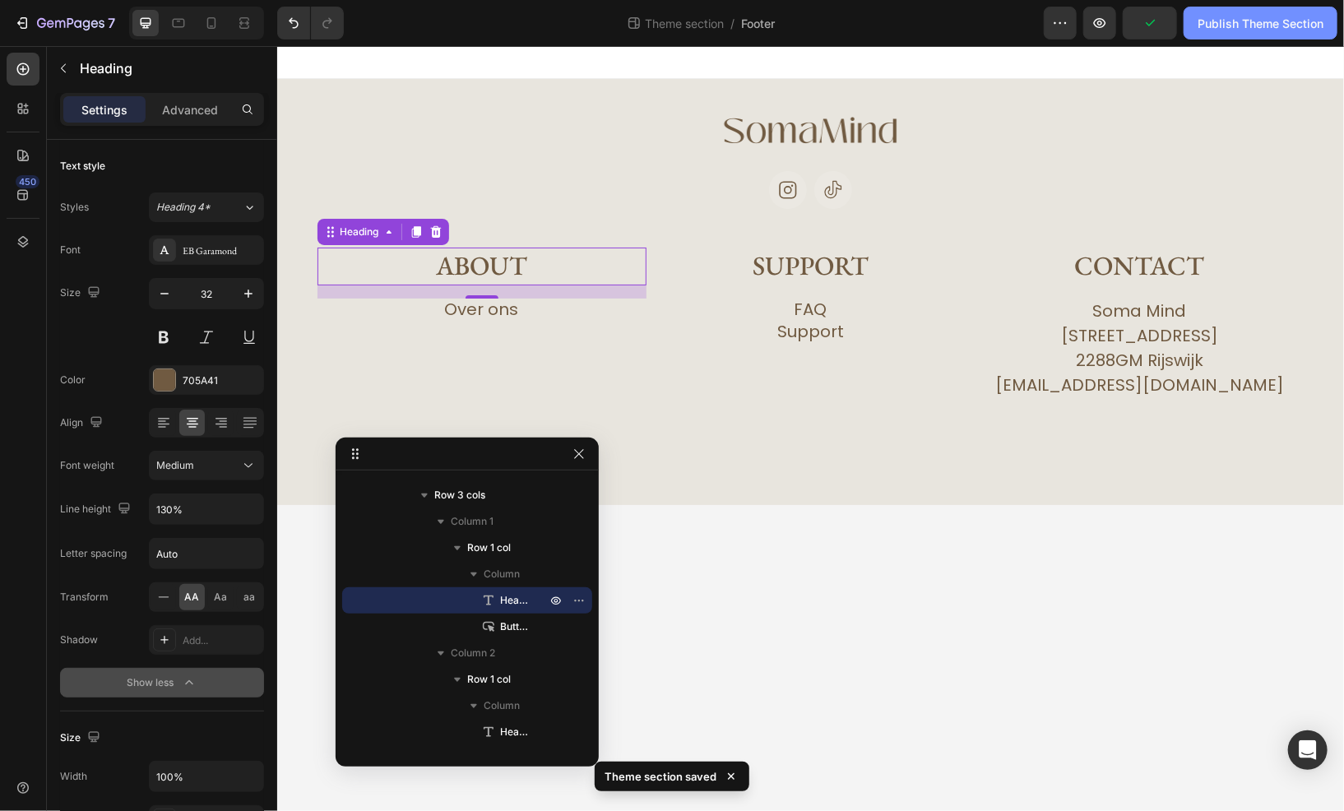
click at [1224, 35] on button "Publish Theme Section" at bounding box center [1261, 23] width 154 height 33
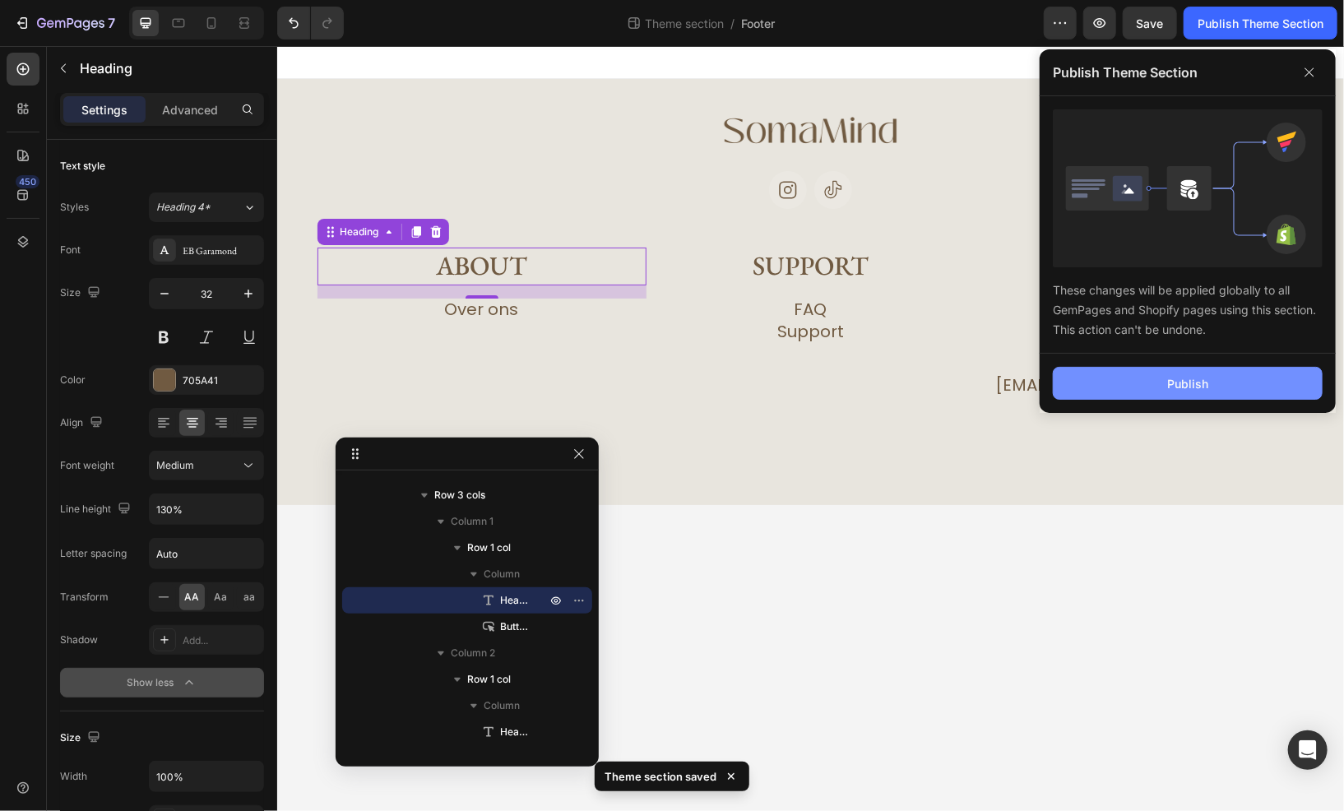
click at [1186, 387] on div "Publish" at bounding box center [1188, 383] width 41 height 17
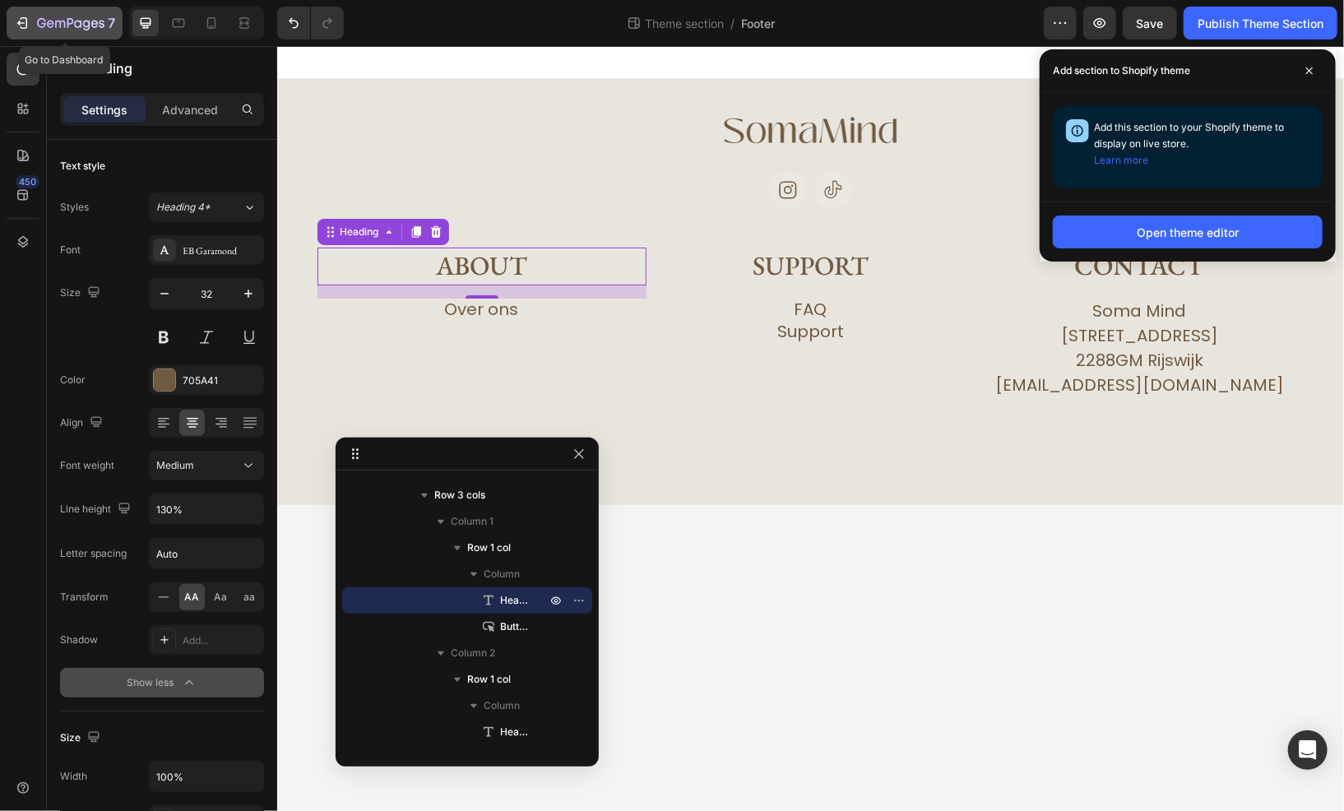
click at [22, 26] on icon "button" at bounding box center [22, 23] width 16 height 16
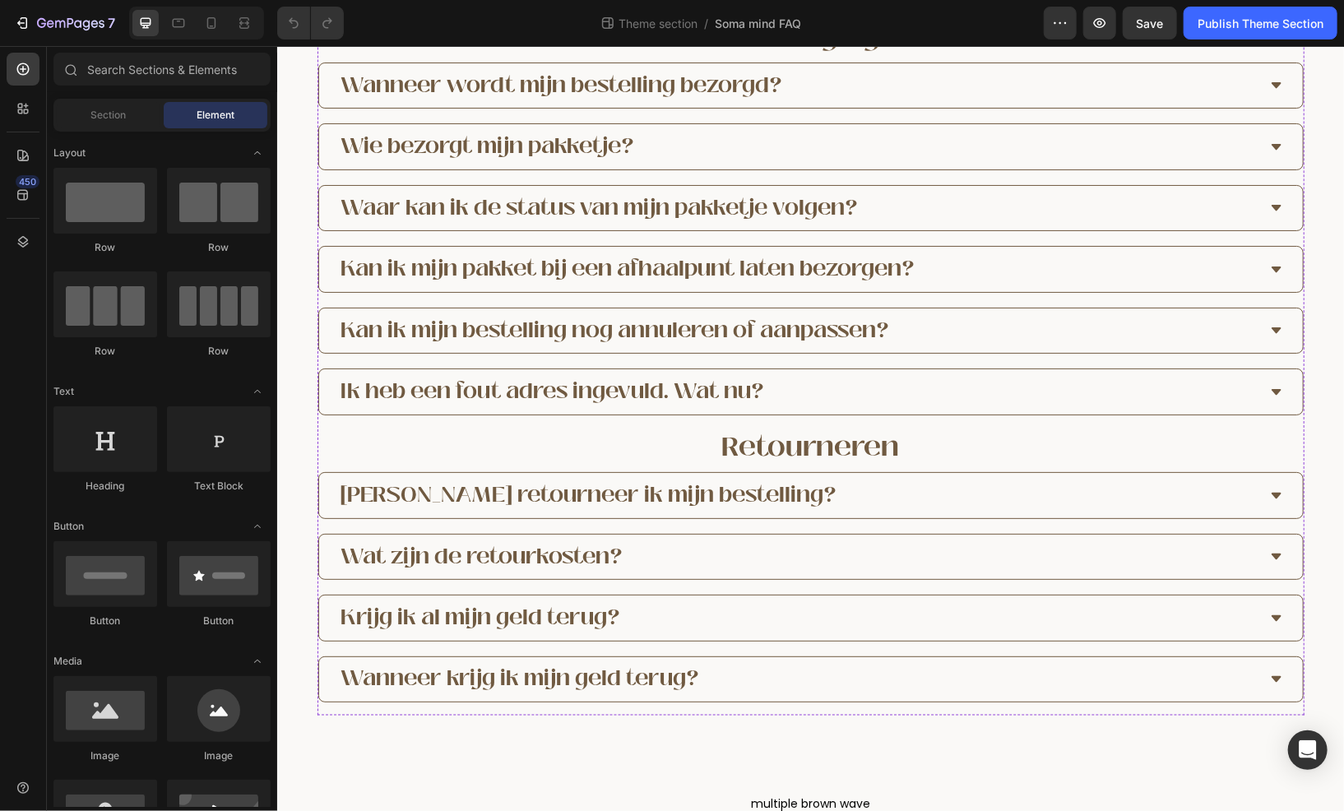
scroll to position [1047, 0]
click at [484, 718] on div "multiple brown wave Publish the page to see the content. multiple brown wave" at bounding box center [809, 780] width 1067 height 132
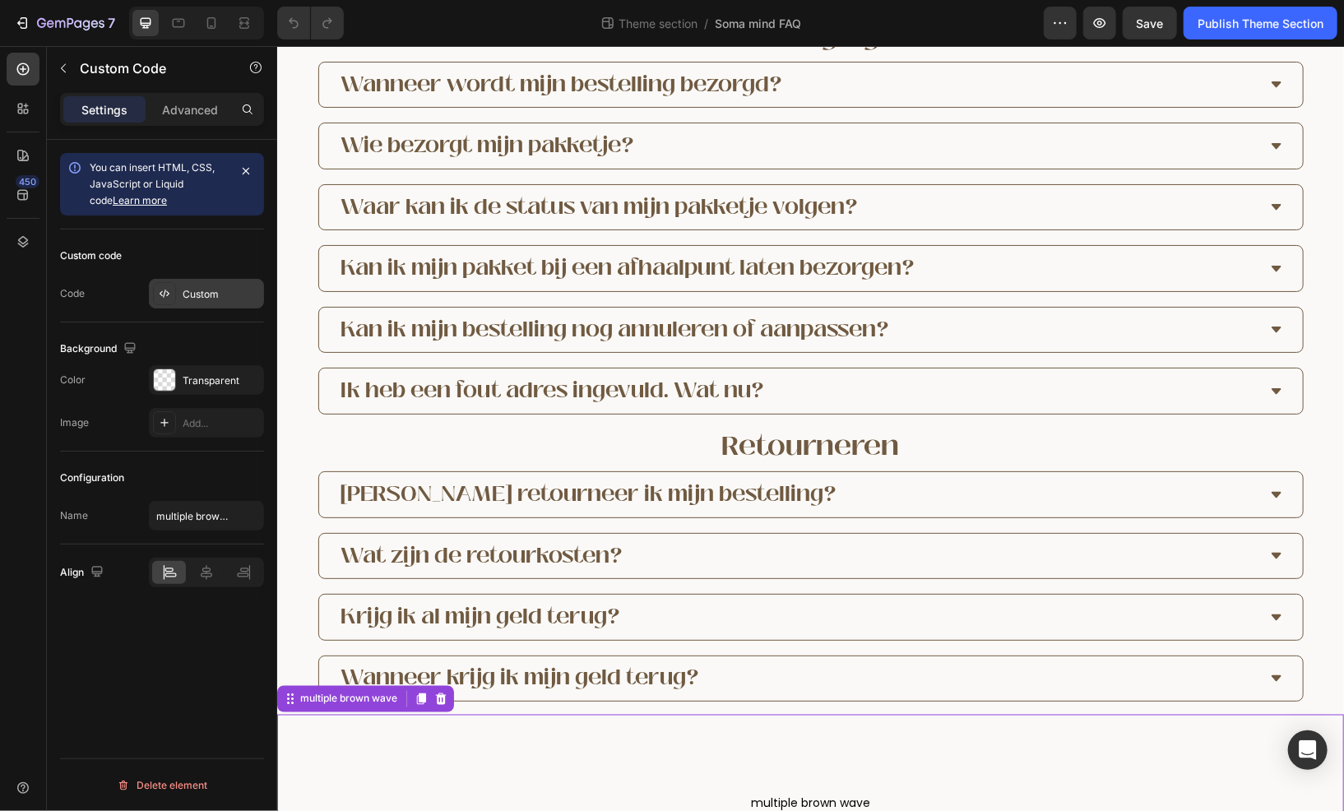
click at [201, 295] on div "Custom" at bounding box center [221, 294] width 77 height 15
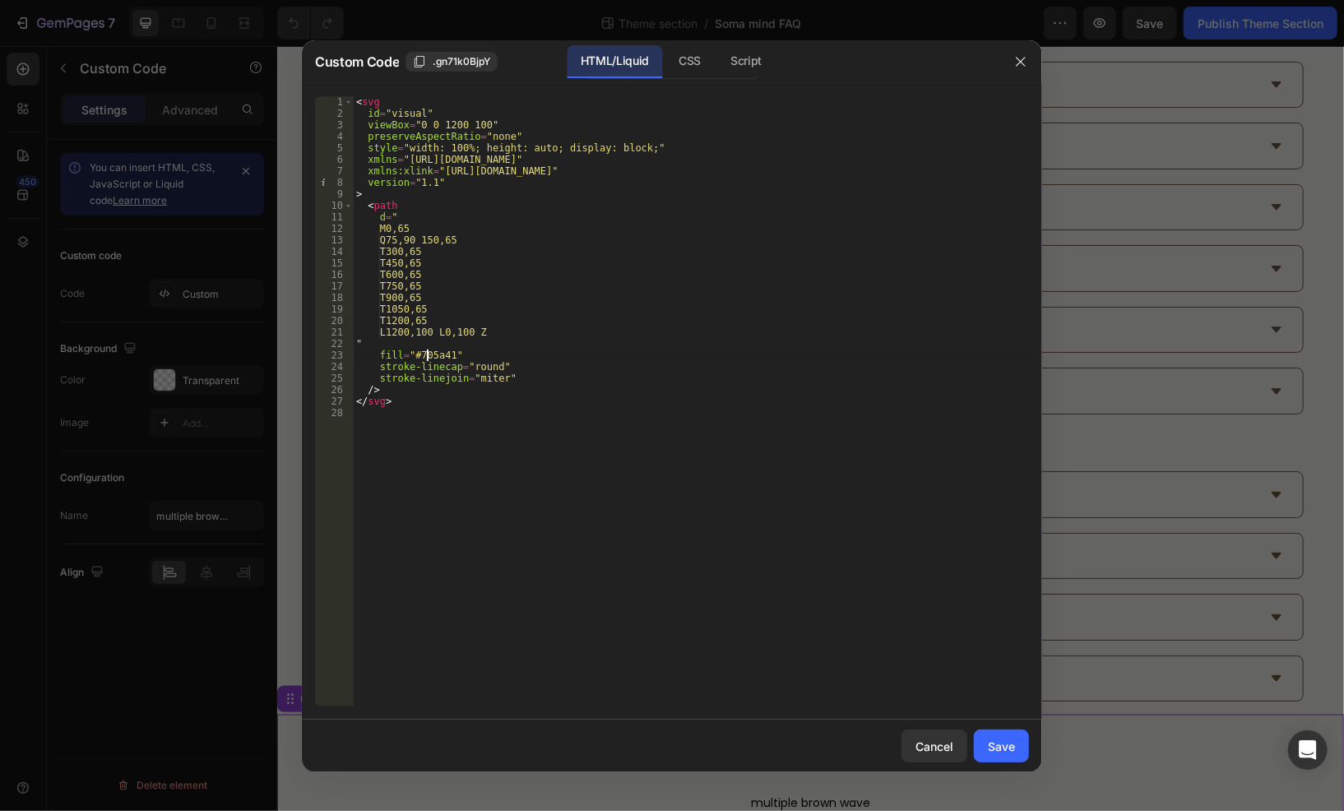
click at [427, 355] on div "< svg id = "visual" viewBox = "0 0 1200 100" preserveAspectRatio = "none" style…" at bounding box center [691, 413] width 676 height 634
paste textarea "E8E5DE"
type textarea "fill="#E8E5DE""
click at [991, 753] on div "Save" at bounding box center [1001, 746] width 27 height 17
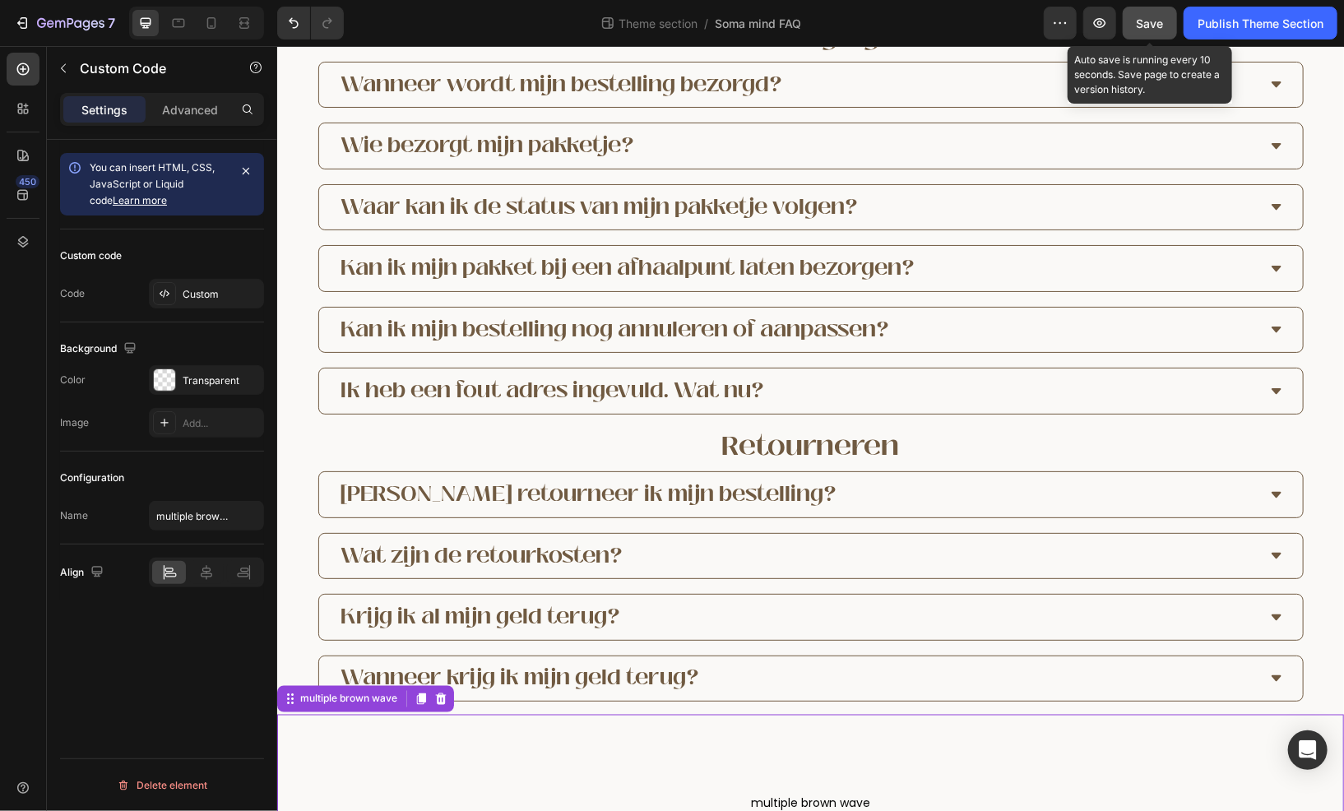
click at [1145, 21] on span "Save" at bounding box center [1150, 23] width 27 height 14
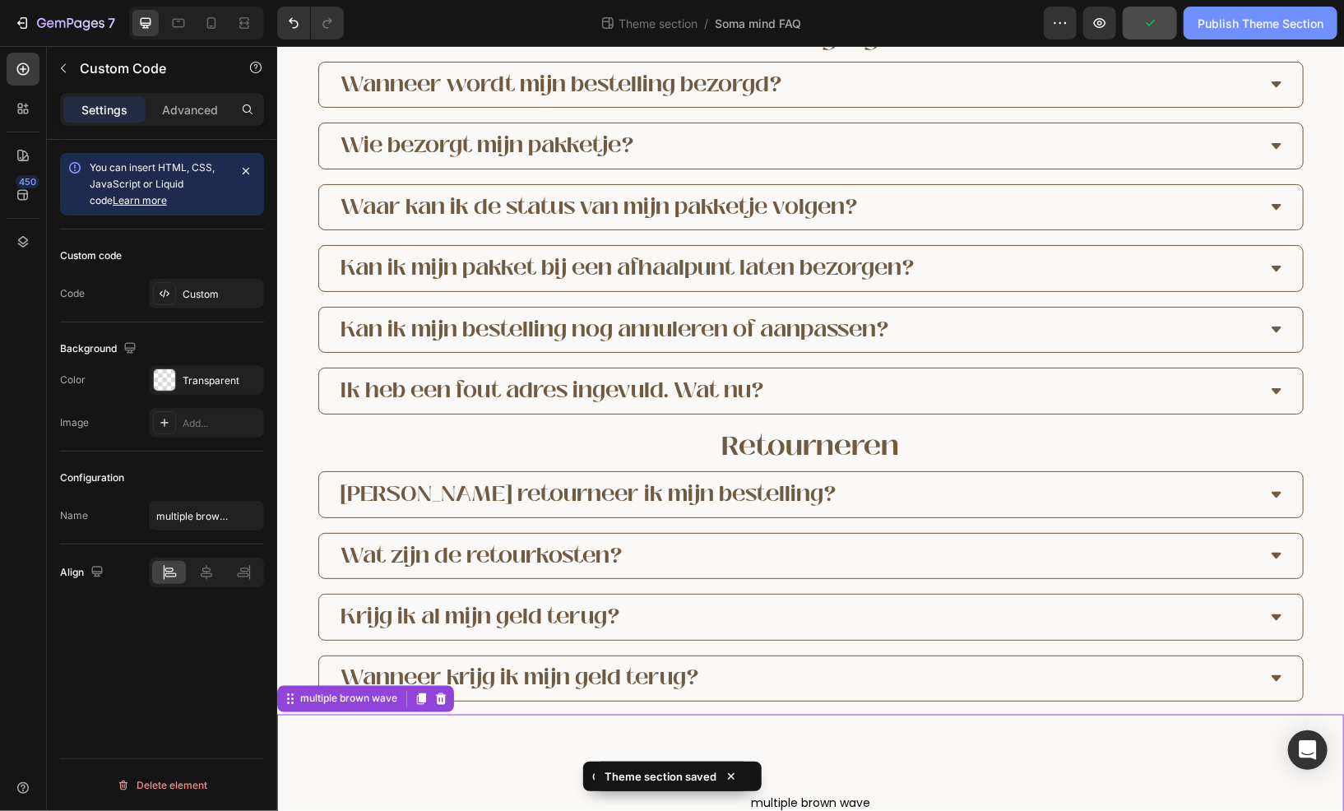
click at [1247, 25] on div "Publish Theme Section" at bounding box center [1261, 23] width 126 height 17
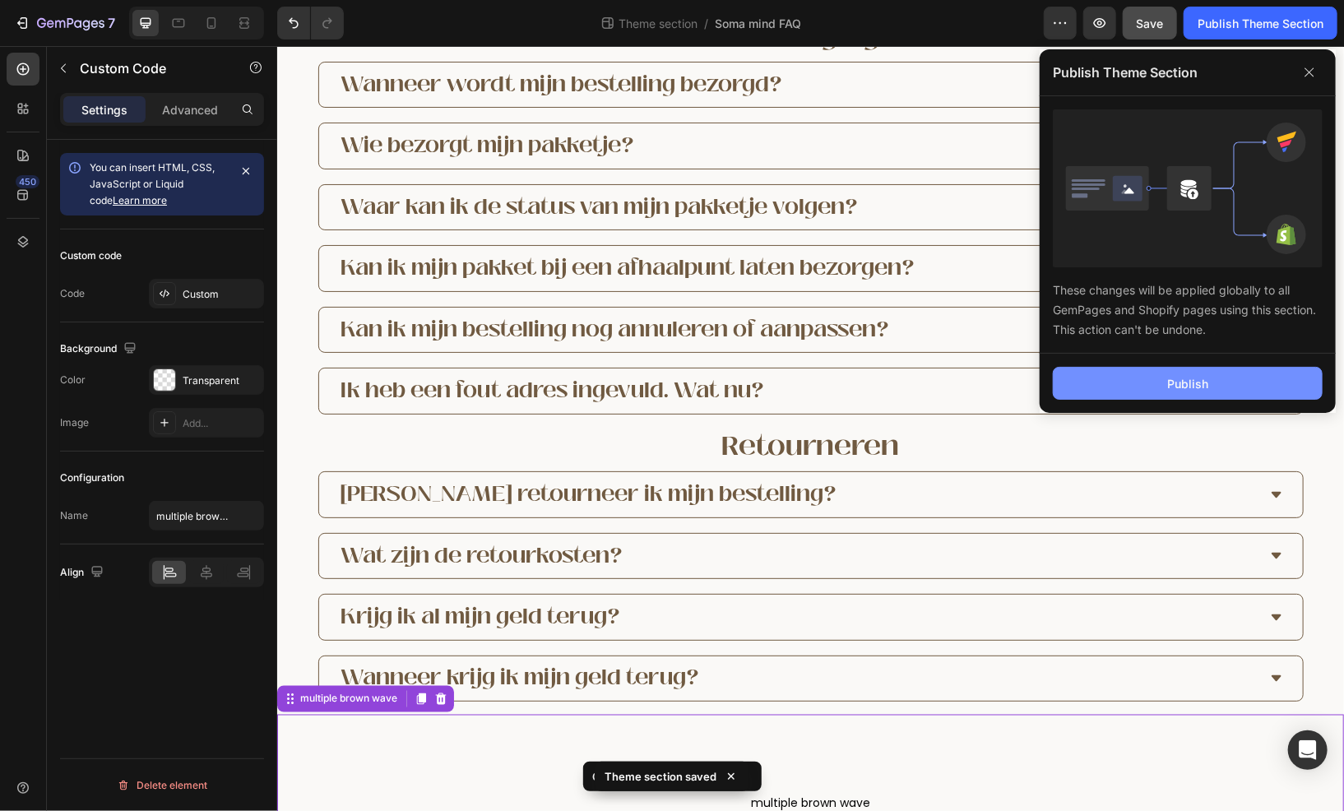
click at [1214, 372] on button "Publish" at bounding box center [1188, 383] width 270 height 33
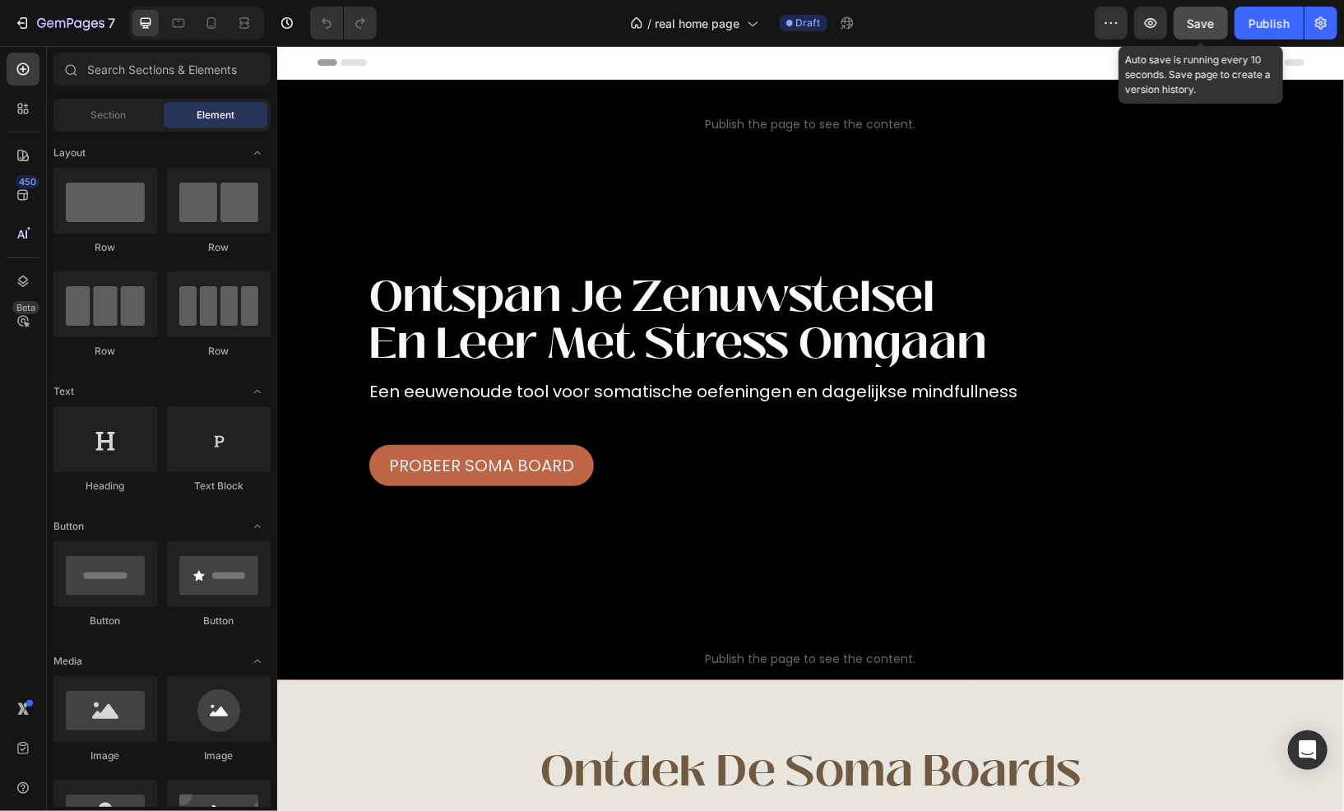
click at [1198, 33] on button "Save" at bounding box center [1201, 23] width 54 height 33
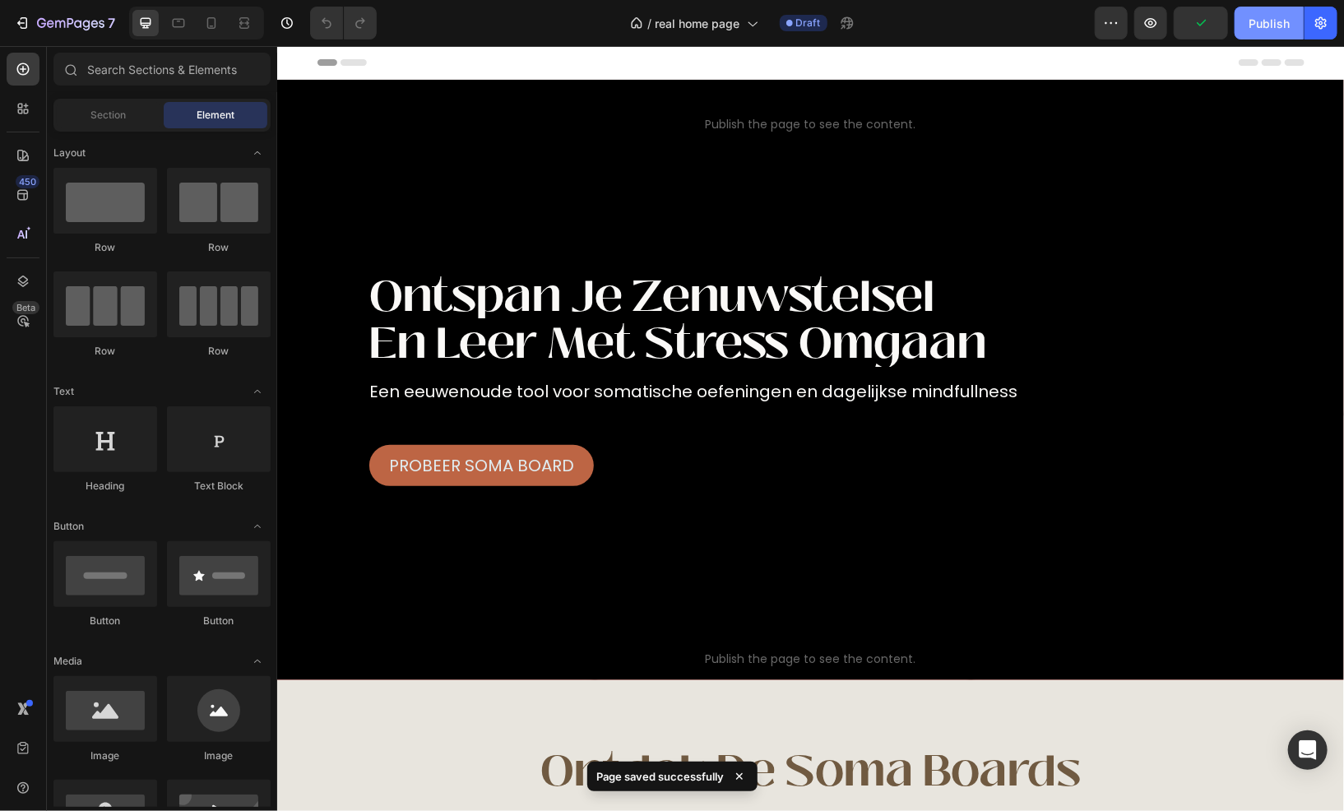
click at [1254, 29] on div "Publish" at bounding box center [1269, 23] width 41 height 17
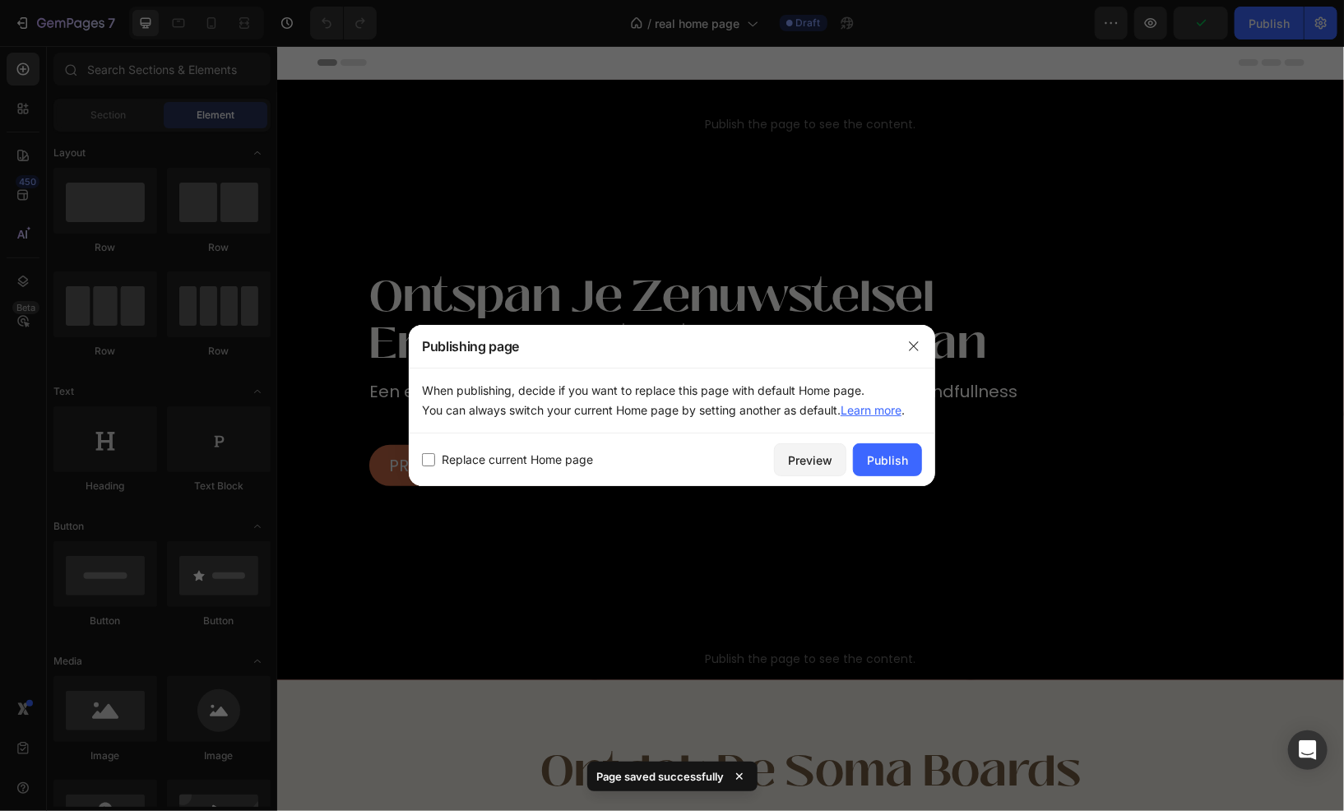
click at [532, 458] on span "Replace current Home page" at bounding box center [517, 460] width 151 height 20
checkbox input "true"
click at [875, 460] on div "Publish" at bounding box center [887, 460] width 41 height 17
